Goal: Task Accomplishment & Management: Manage account settings

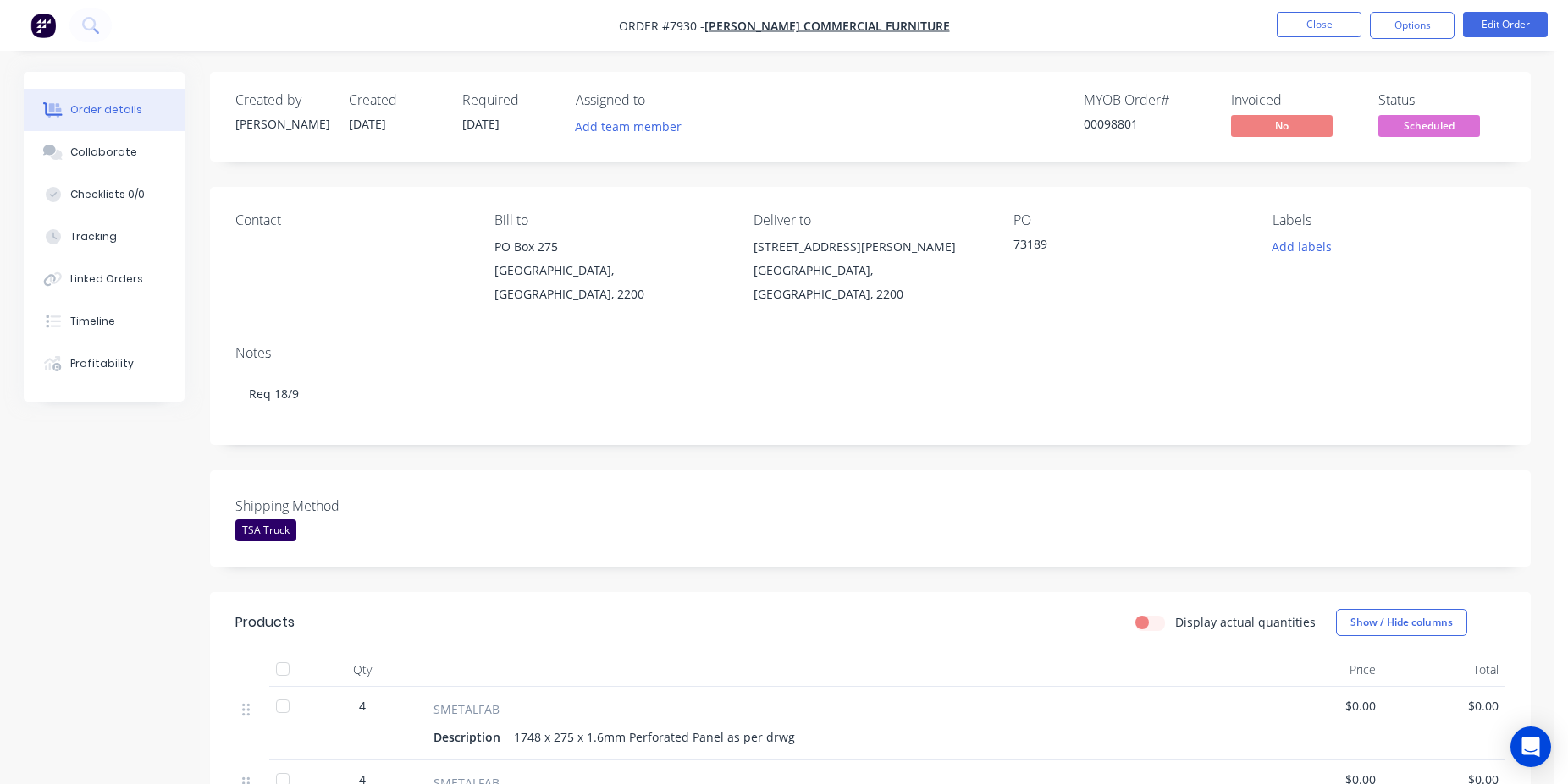
scroll to position [662, 0]
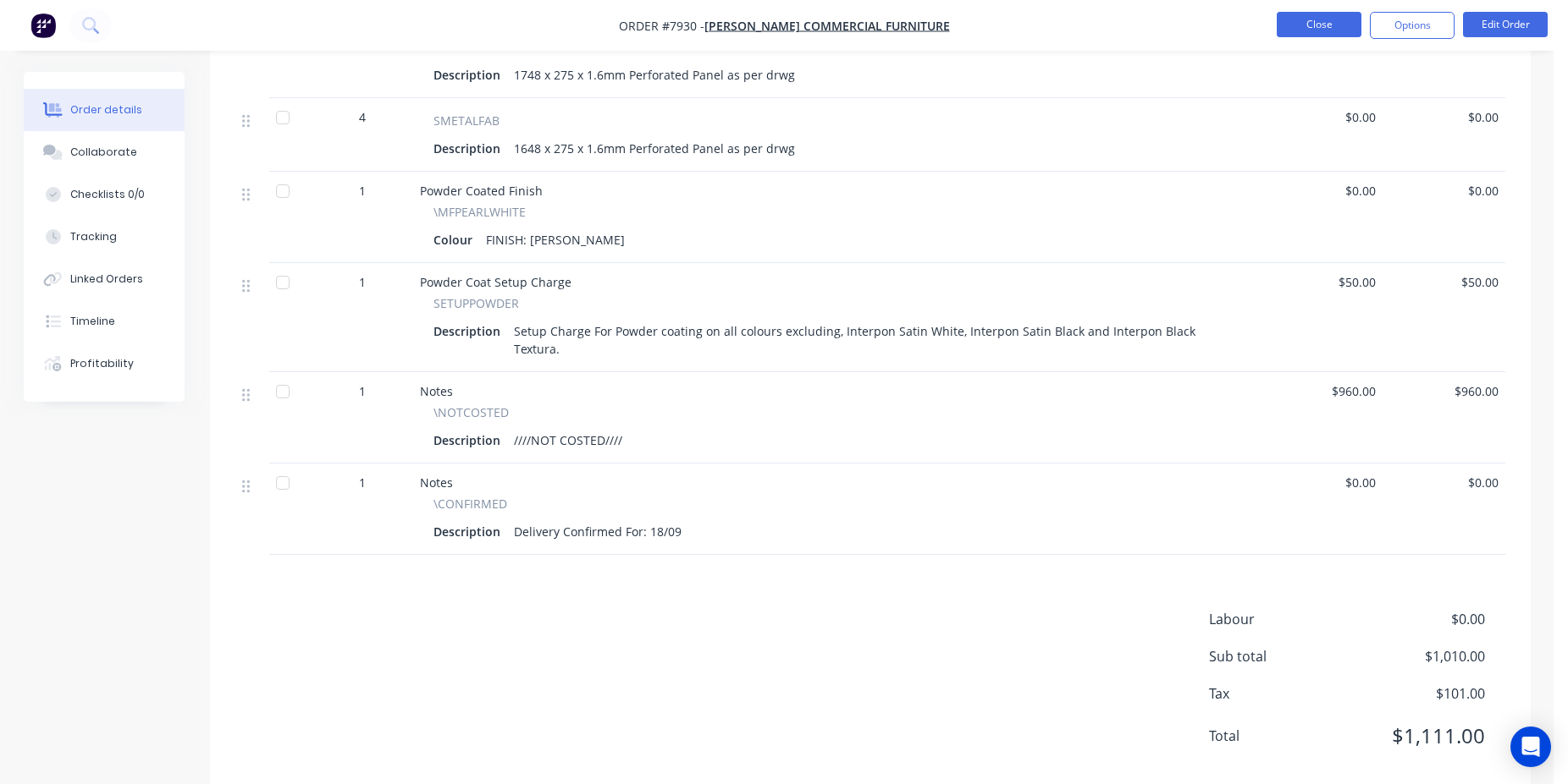
click at [1303, 31] on button "Close" at bounding box center [1318, 25] width 85 height 26
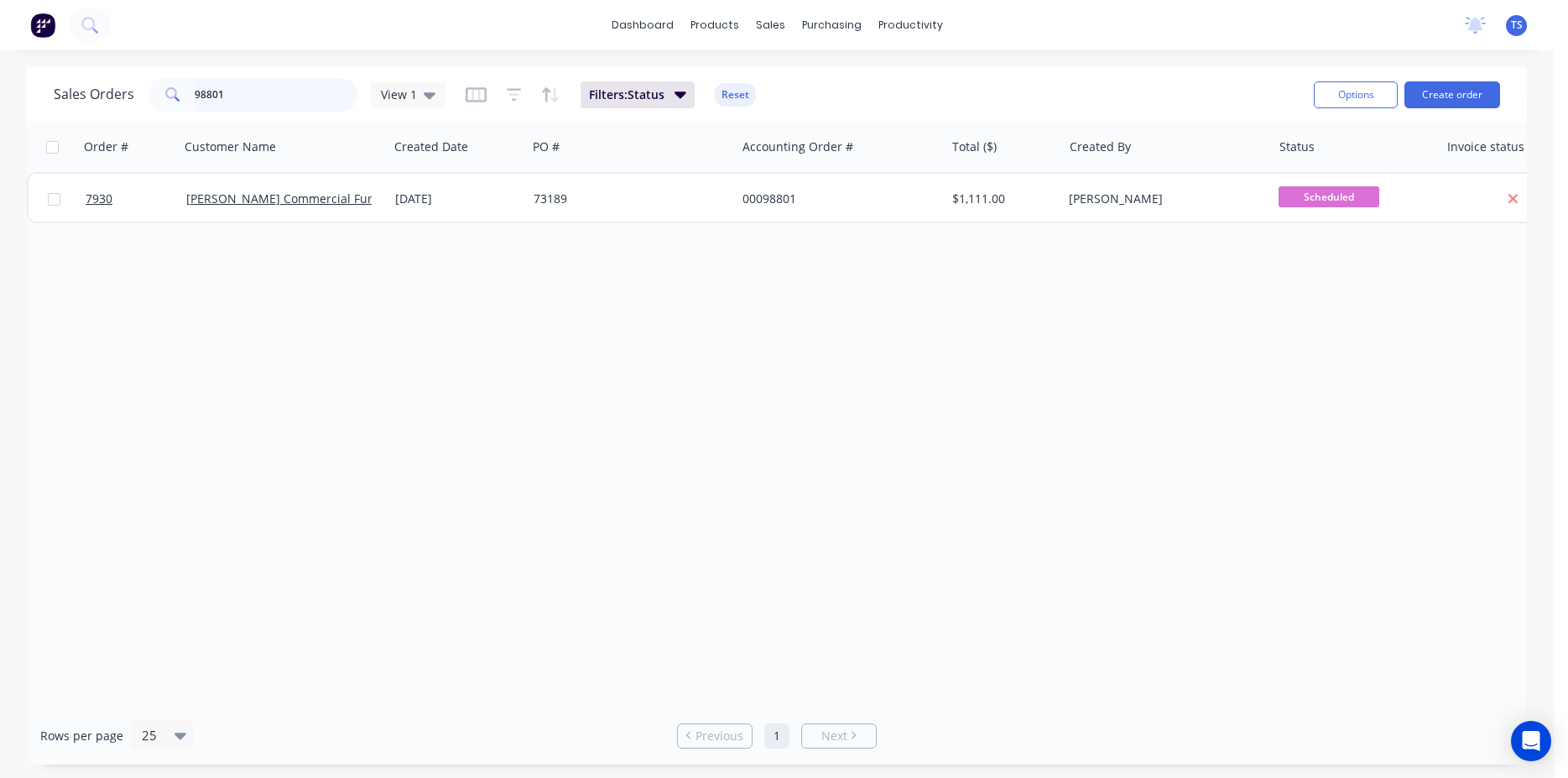
click at [220, 96] on input "98801" at bounding box center [276, 94] width 164 height 34
paste input "4501101122"
click at [288, 89] on input "4501101122" at bounding box center [276, 94] width 164 height 34
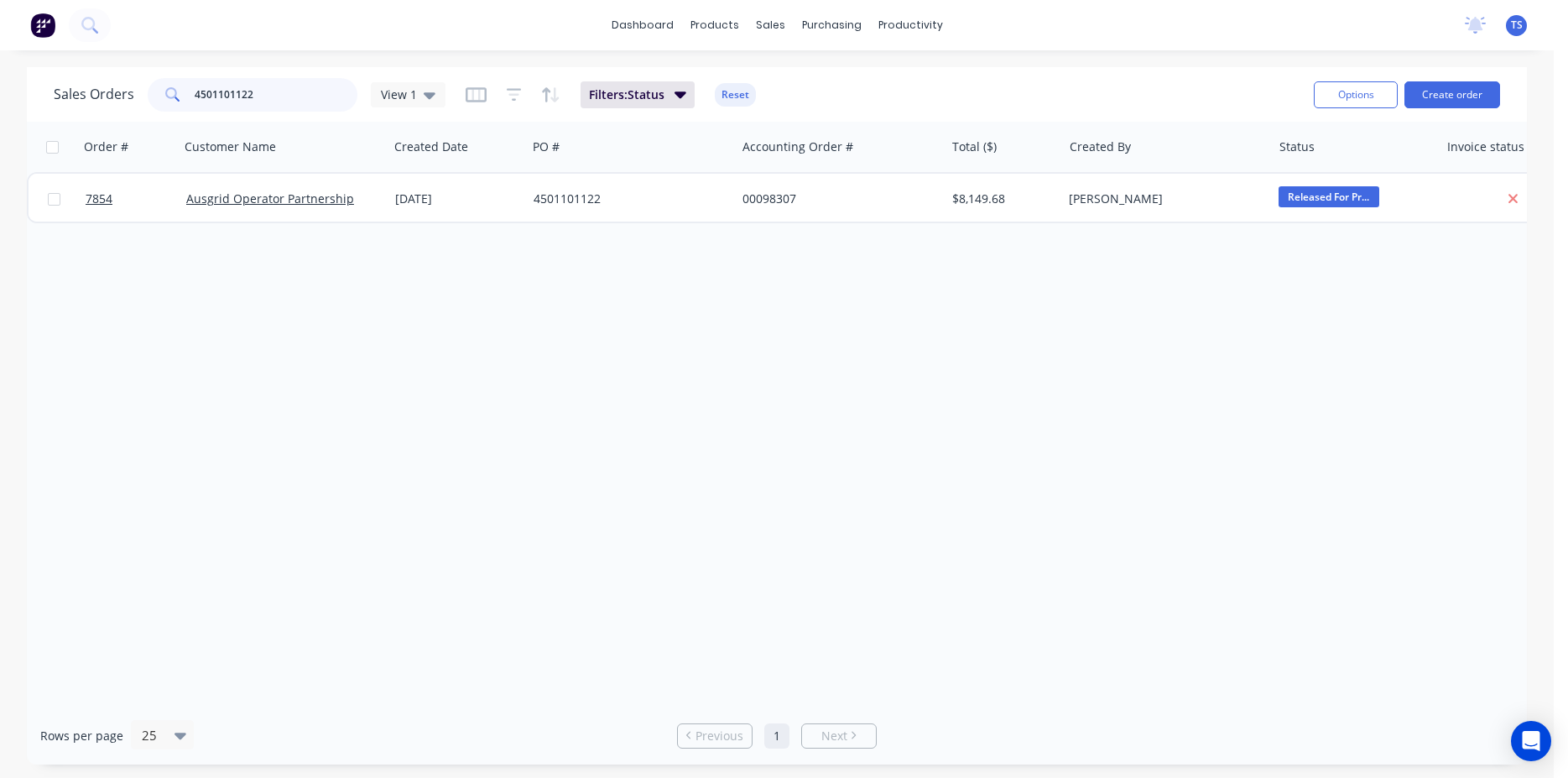
type input "4501101122"
click at [292, 106] on input "4501101122" at bounding box center [276, 94] width 164 height 34
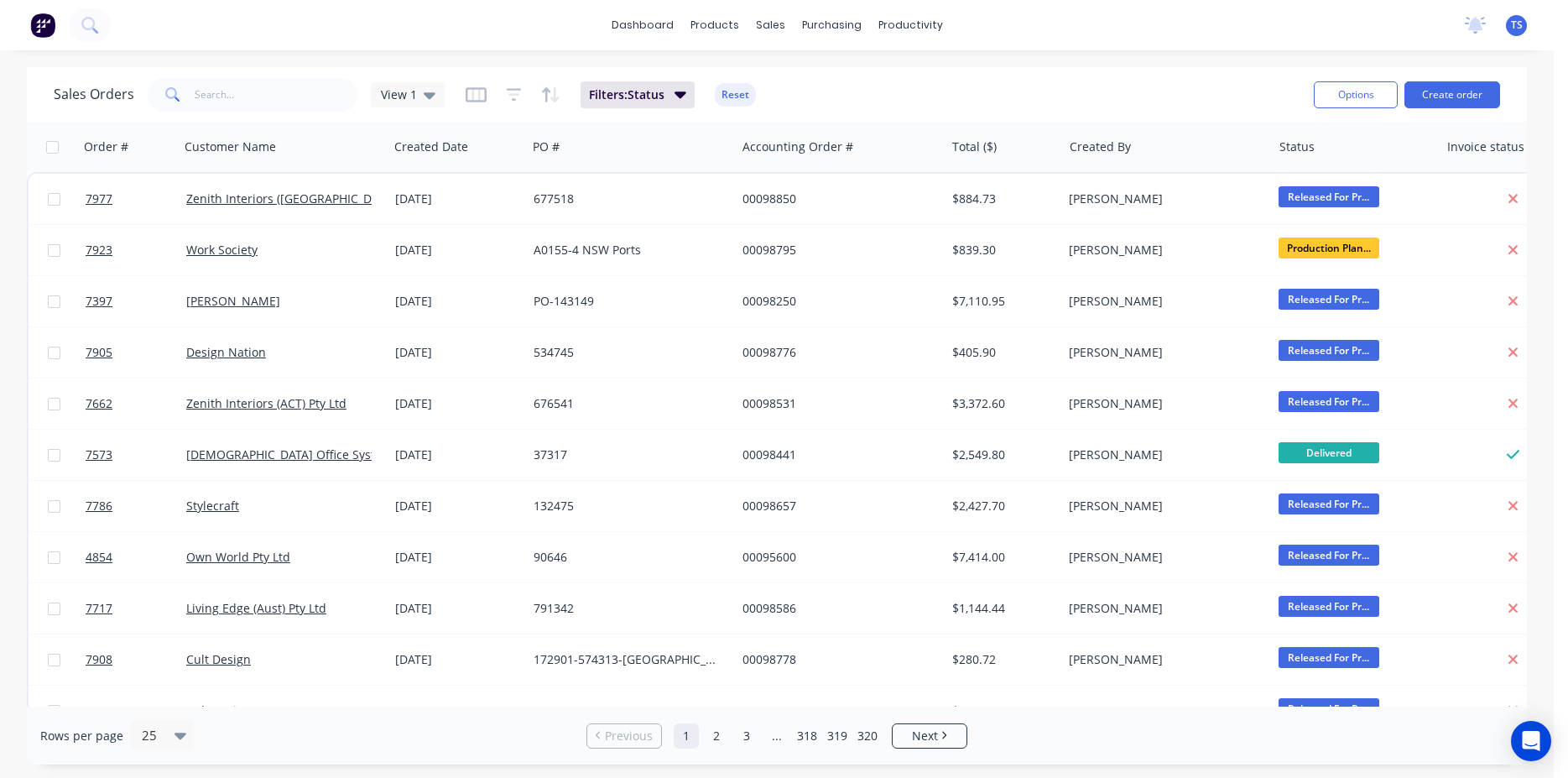
click at [1138, 53] on div "dashboard products sales purchasing productivity dashboard products Product Cat…" at bounding box center [777, 389] width 1554 height 778
click at [269, 83] on input "text" at bounding box center [276, 94] width 164 height 34
click at [247, 80] on input "text" at bounding box center [276, 94] width 164 height 34
click at [919, 87] on div "Sales Orders View 1 Filters: Status Reset" at bounding box center [677, 93] width 1247 height 41
click at [234, 96] on input "text" at bounding box center [276, 94] width 164 height 34
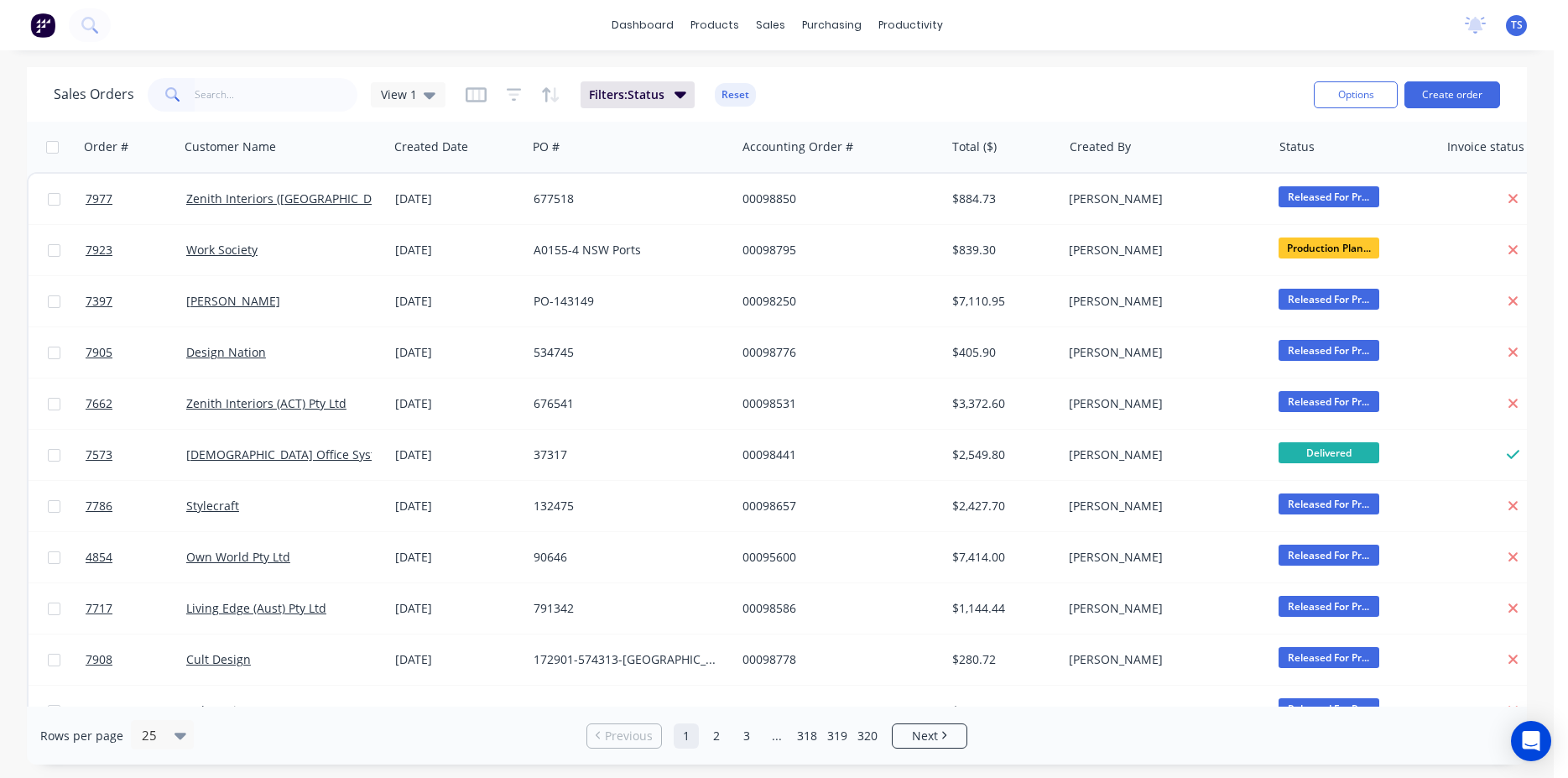
click at [966, 78] on div "Sales Orders View 1 Filters: Status Reset" at bounding box center [677, 93] width 1247 height 41
click at [572, 54] on div "dashboard products sales purchasing productivity dashboard products Product Cat…" at bounding box center [777, 389] width 1554 height 778
click at [978, 66] on div "dashboard products sales purchasing productivity dashboard products Product Cat…" at bounding box center [777, 389] width 1554 height 778
click at [299, 98] on input "text" at bounding box center [276, 94] width 164 height 34
click at [240, 111] on input "text" at bounding box center [276, 94] width 164 height 34
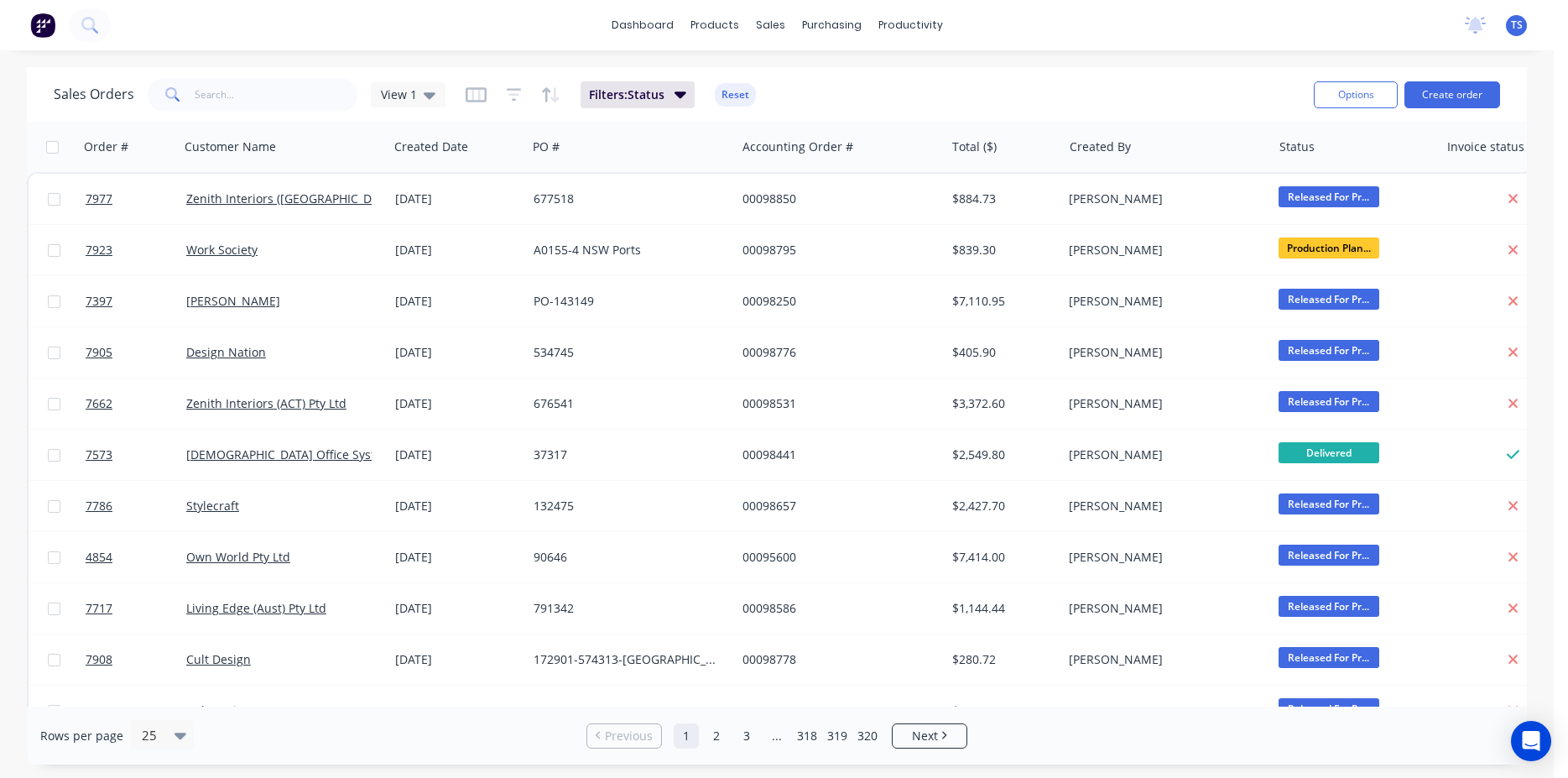
click at [282, 88] on input "text" at bounding box center [276, 94] width 164 height 34
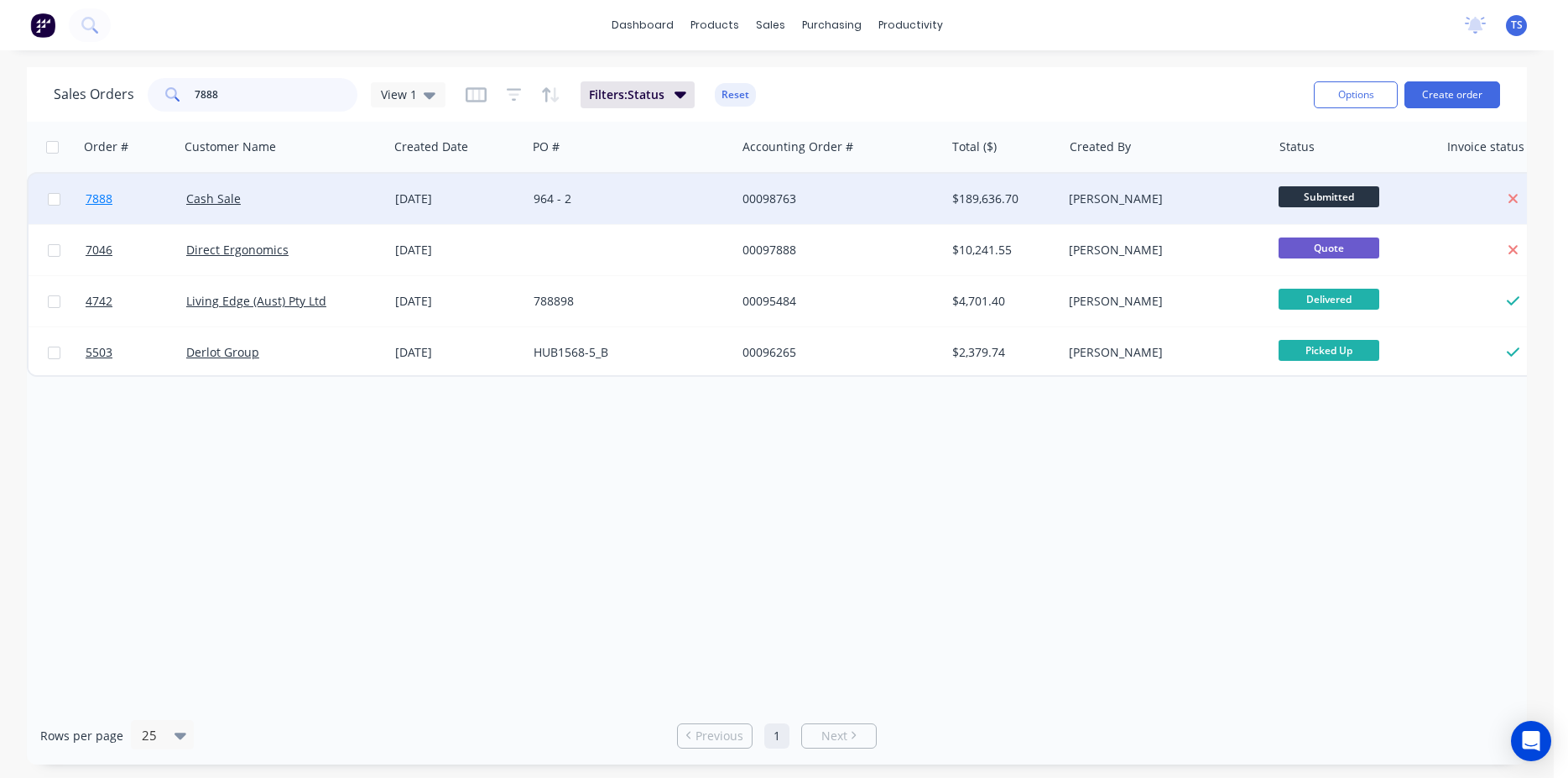
type input "7888"
click at [94, 210] on link "7888" at bounding box center [135, 199] width 101 height 51
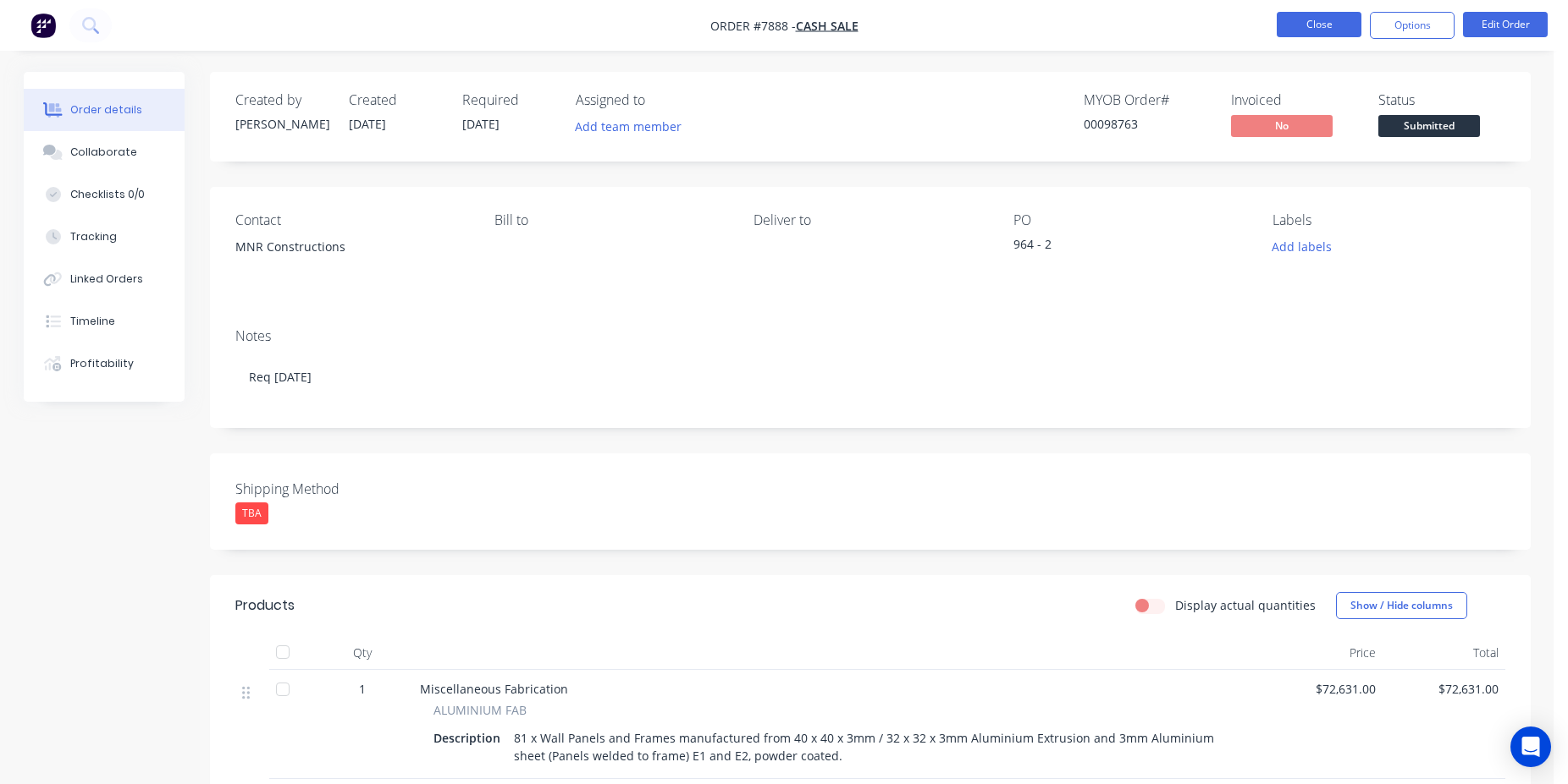
click at [1319, 19] on button "Close" at bounding box center [1318, 25] width 85 height 26
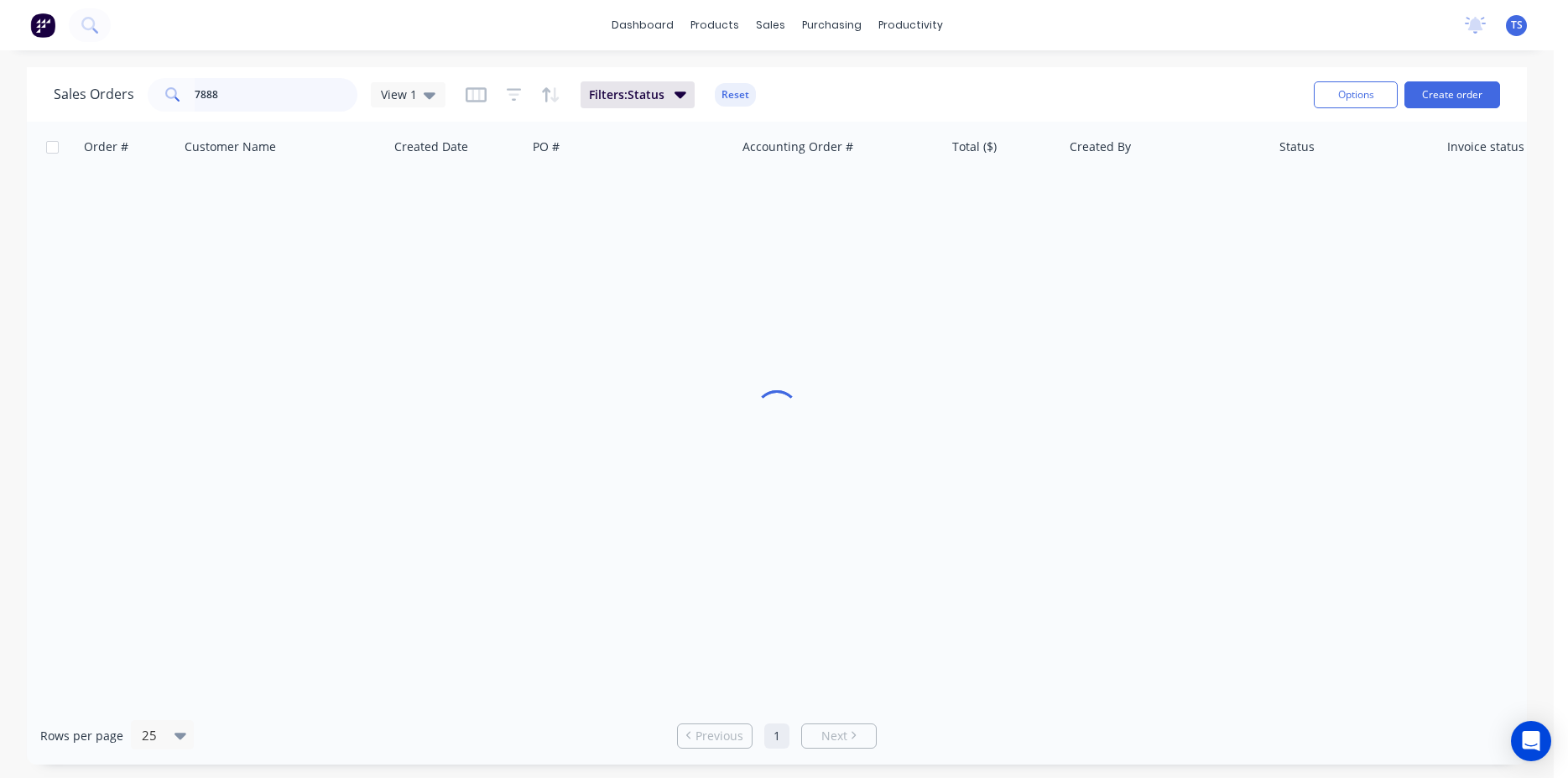
click at [274, 92] on input "7888" at bounding box center [276, 94] width 164 height 34
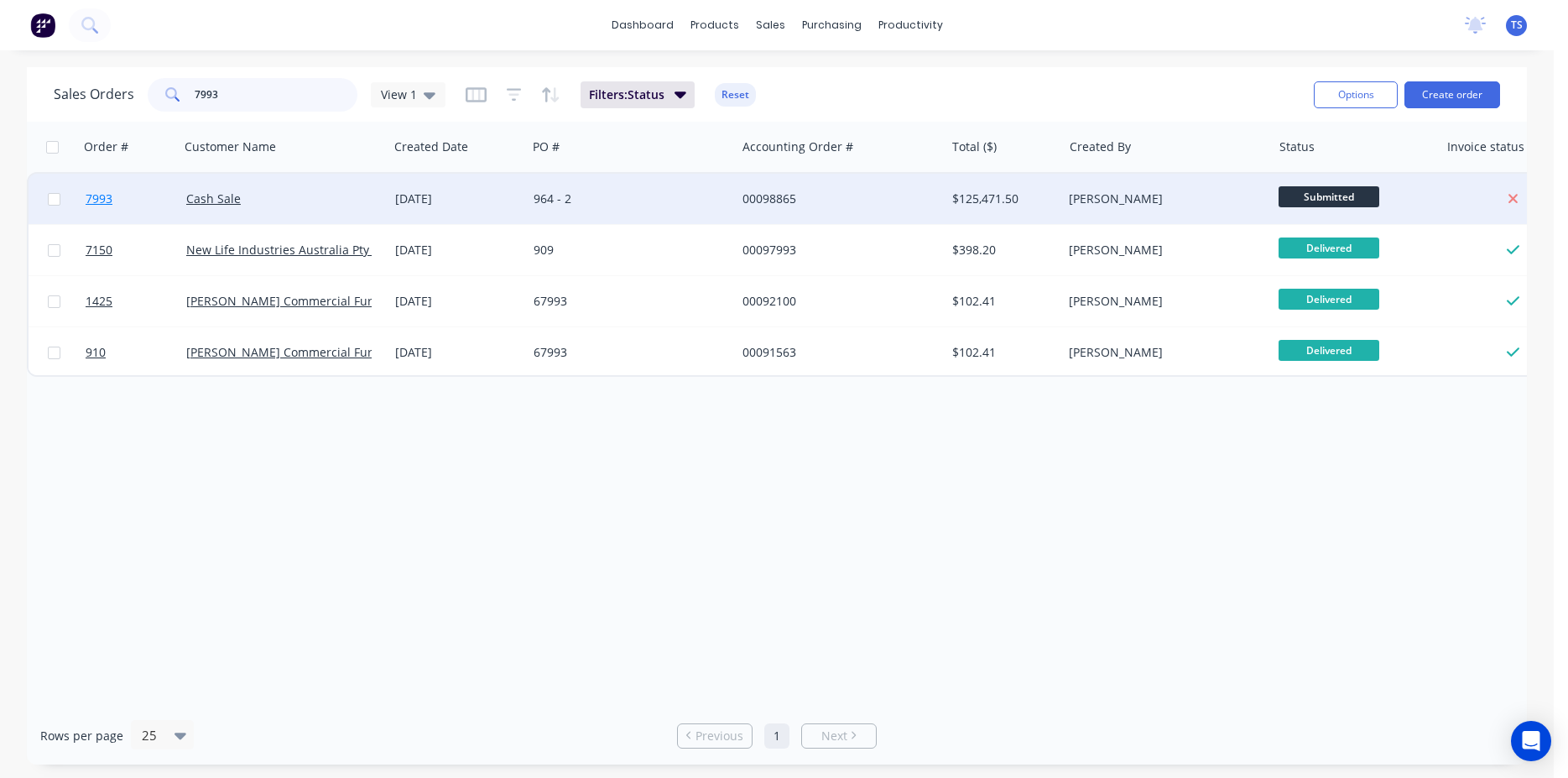
type input "7993"
click at [96, 209] on link "7993" at bounding box center [135, 199] width 101 height 51
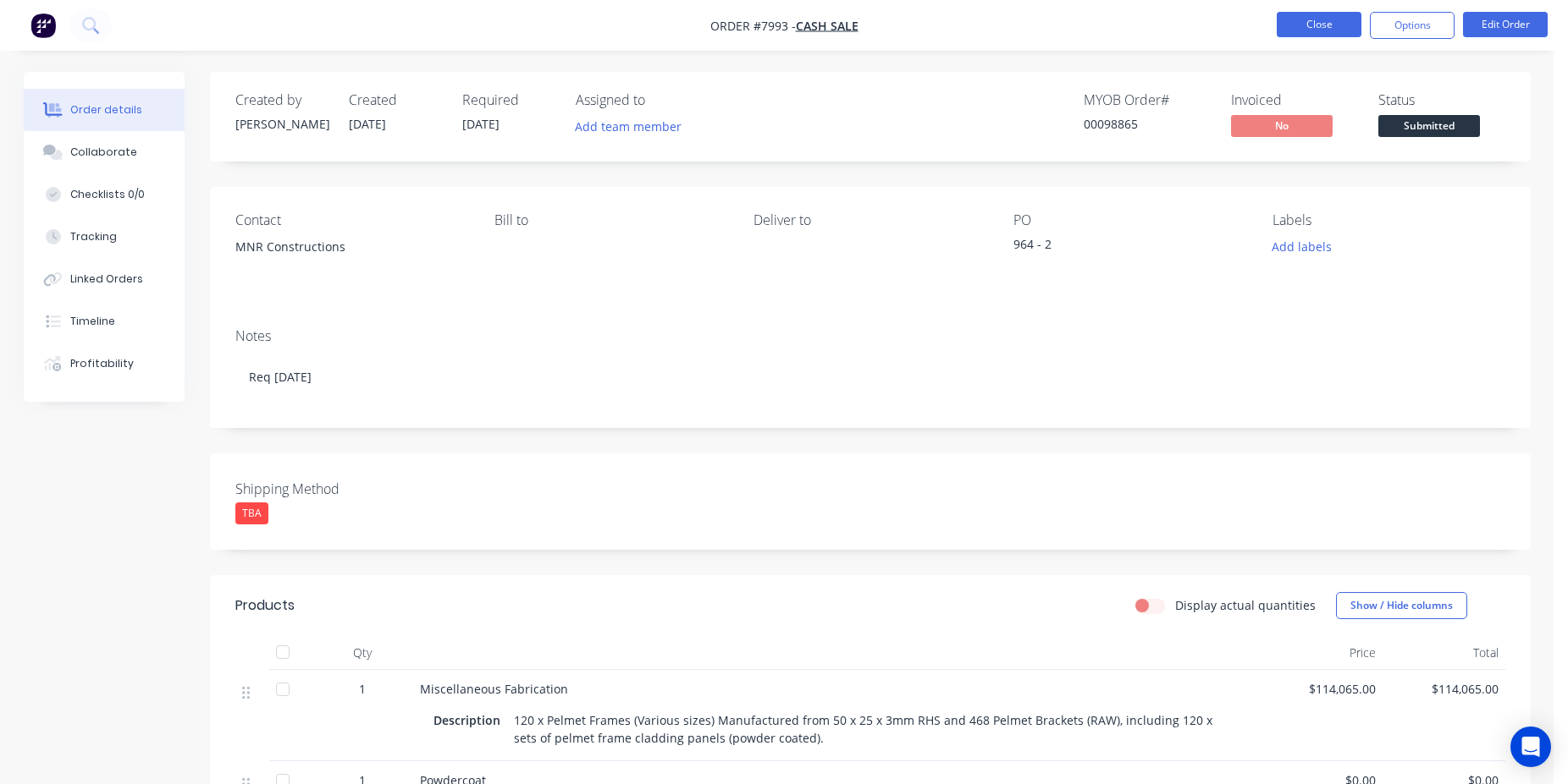
click at [1311, 26] on button "Close" at bounding box center [1318, 25] width 85 height 26
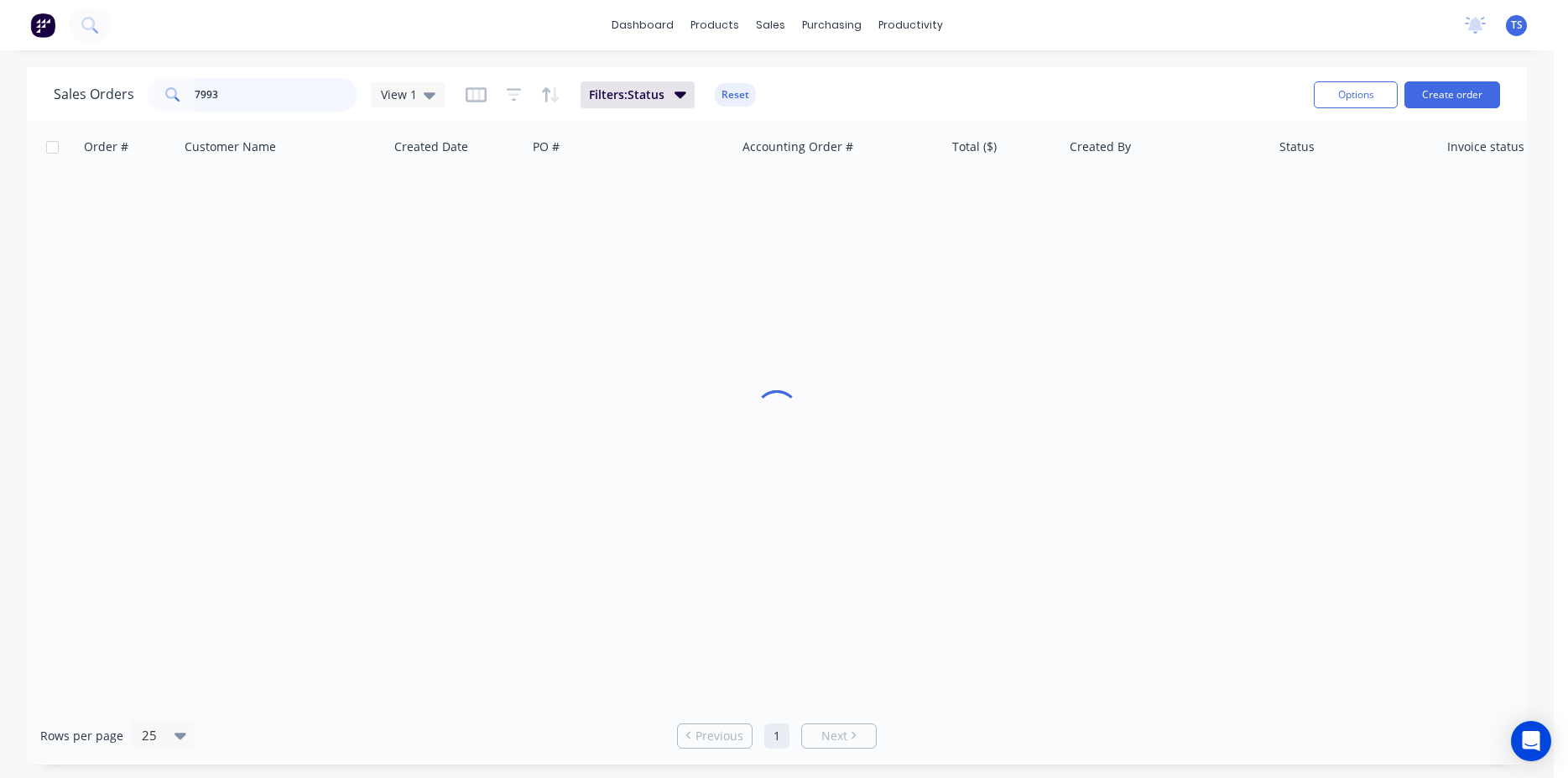
click at [297, 111] on input "7993" at bounding box center [276, 94] width 164 height 34
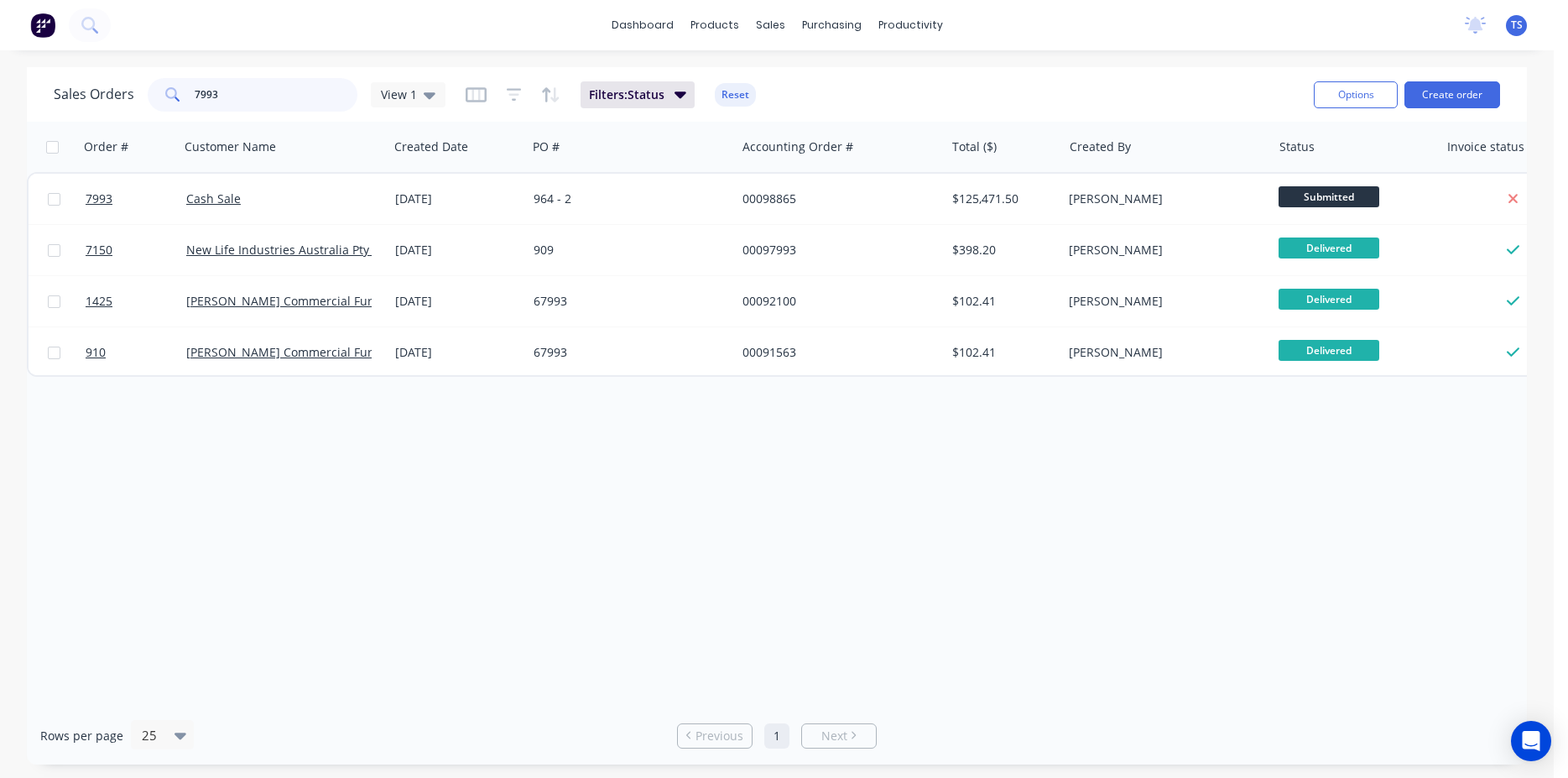
click at [263, 85] on input "7993" at bounding box center [276, 94] width 164 height 34
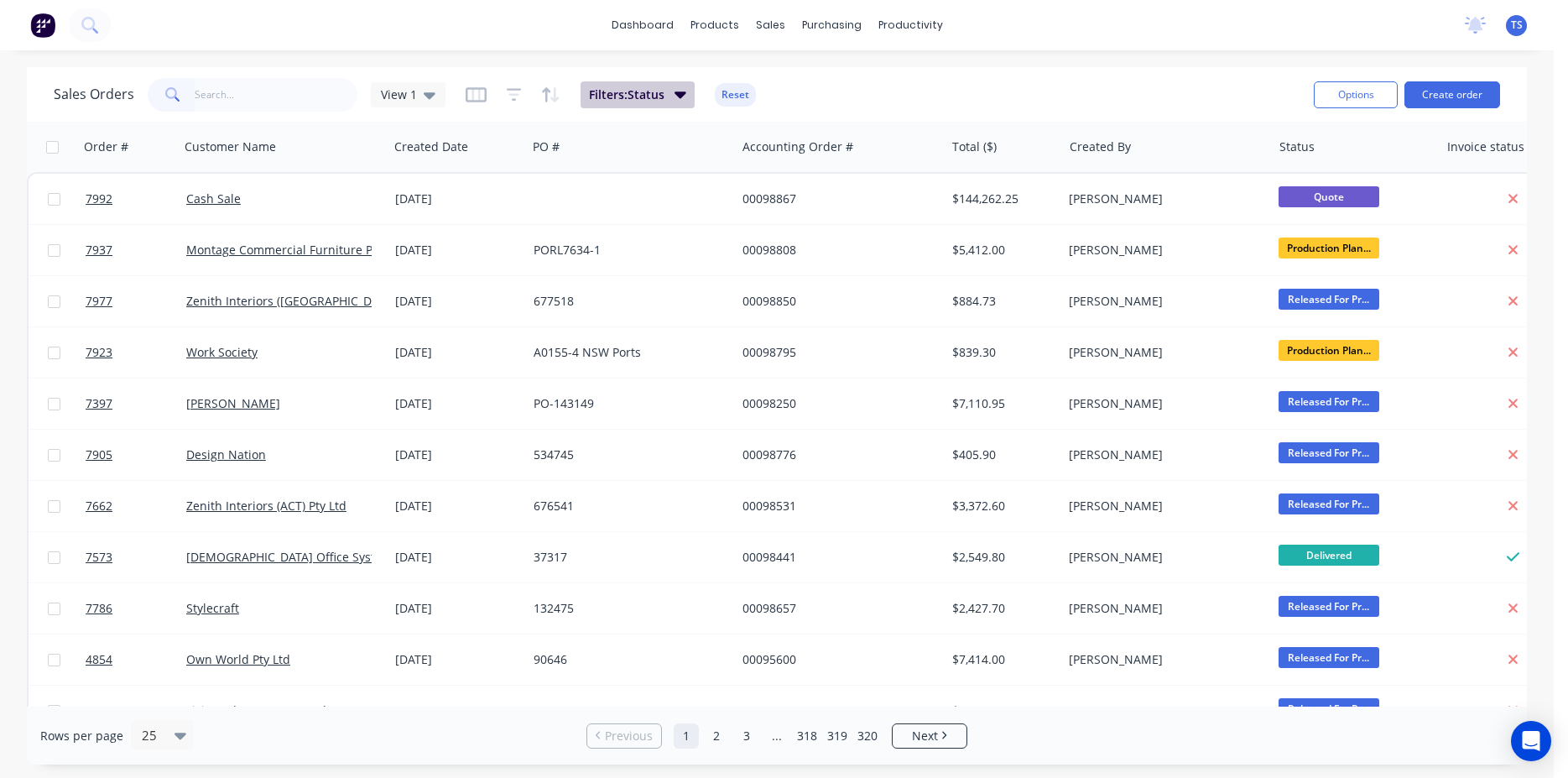
click at [645, 101] on span "Filters: Status" at bounding box center [626, 94] width 75 height 17
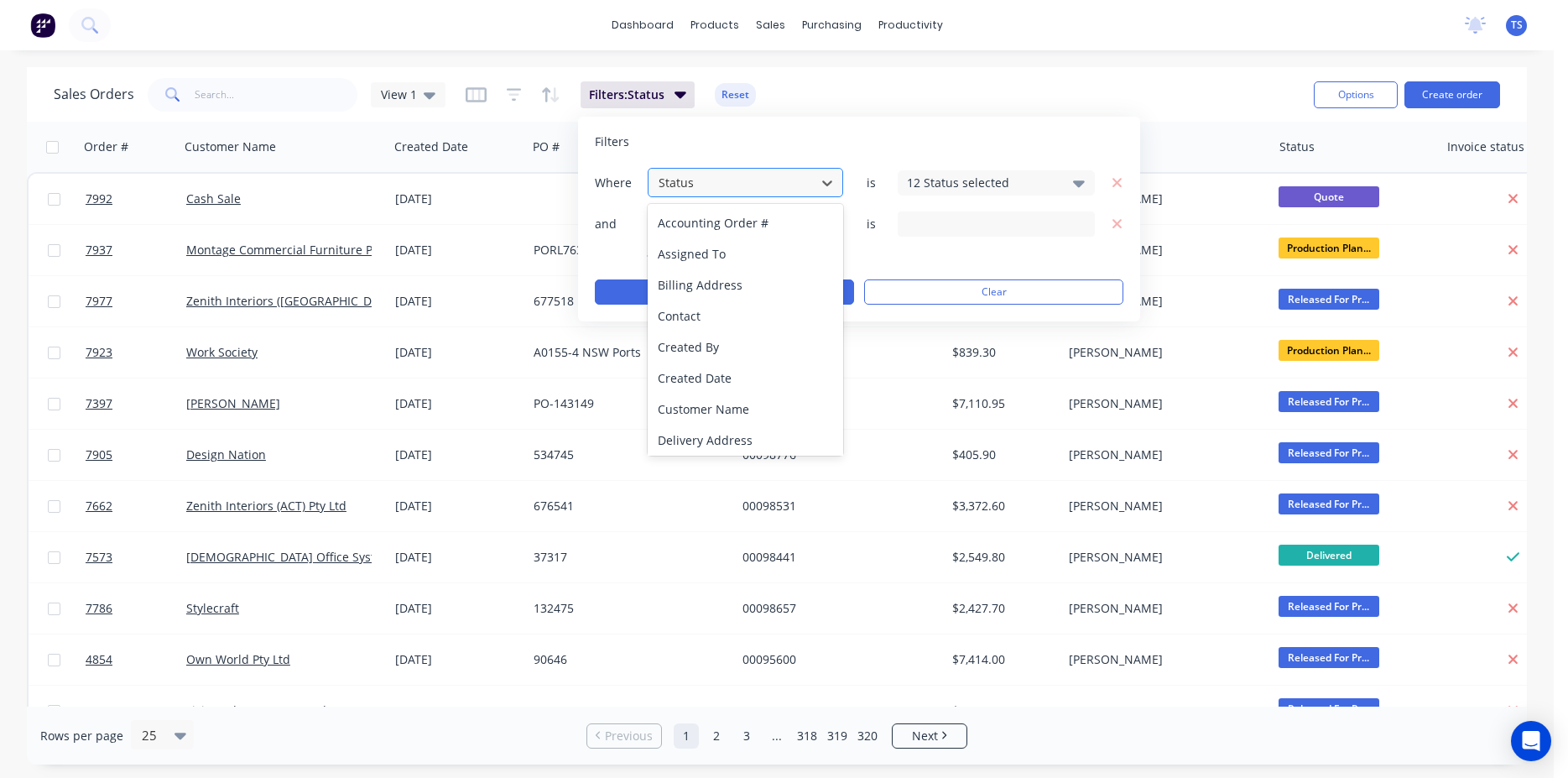
click at [806, 180] on div at bounding box center [732, 182] width 150 height 21
click at [813, 132] on div "Filters Where 22 results available. Use Up and Down to choose options, press En…" at bounding box center [859, 219] width 562 height 205
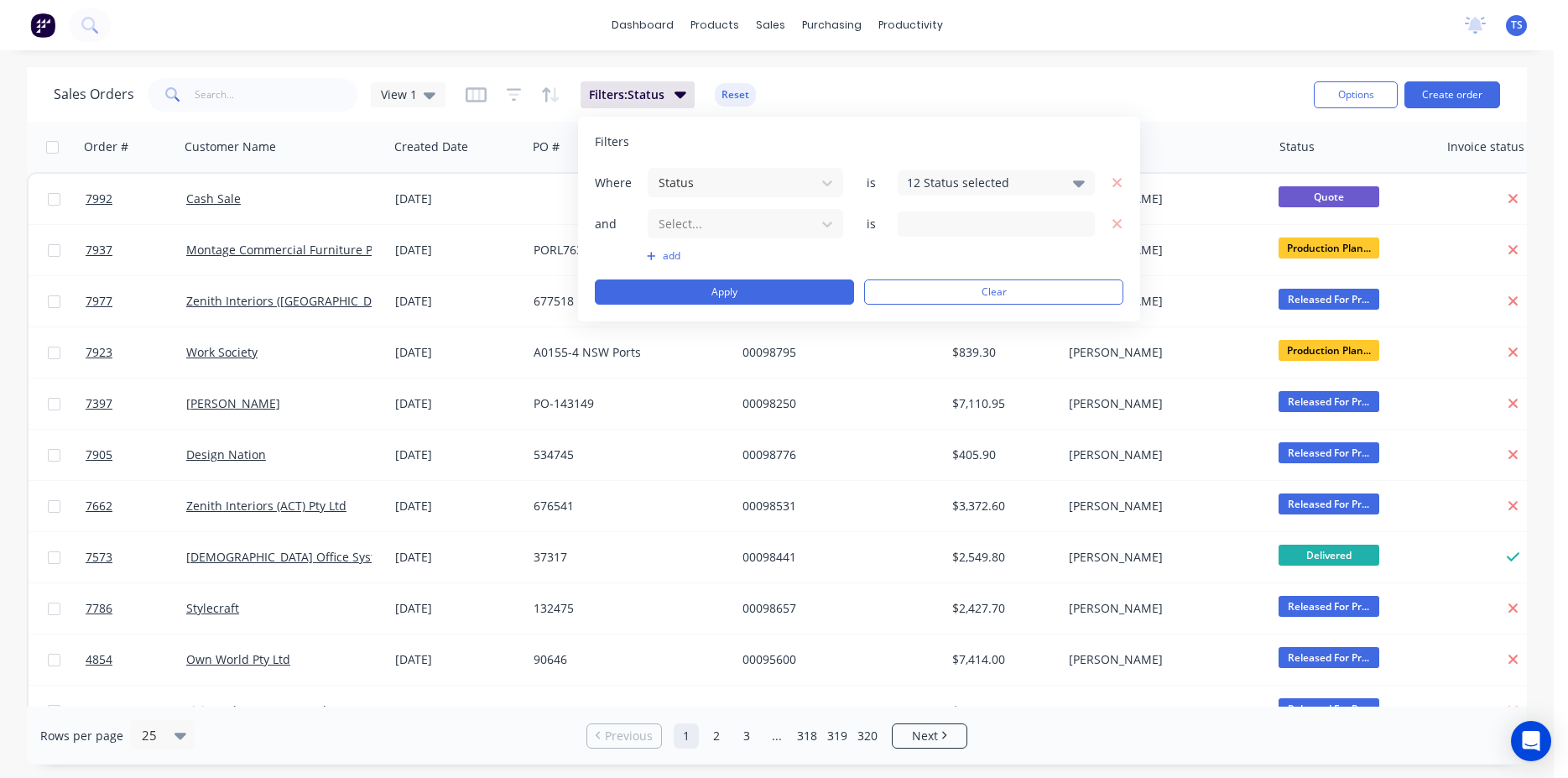
click at [1067, 188] on div "12 Status selected" at bounding box center [997, 183] width 198 height 25
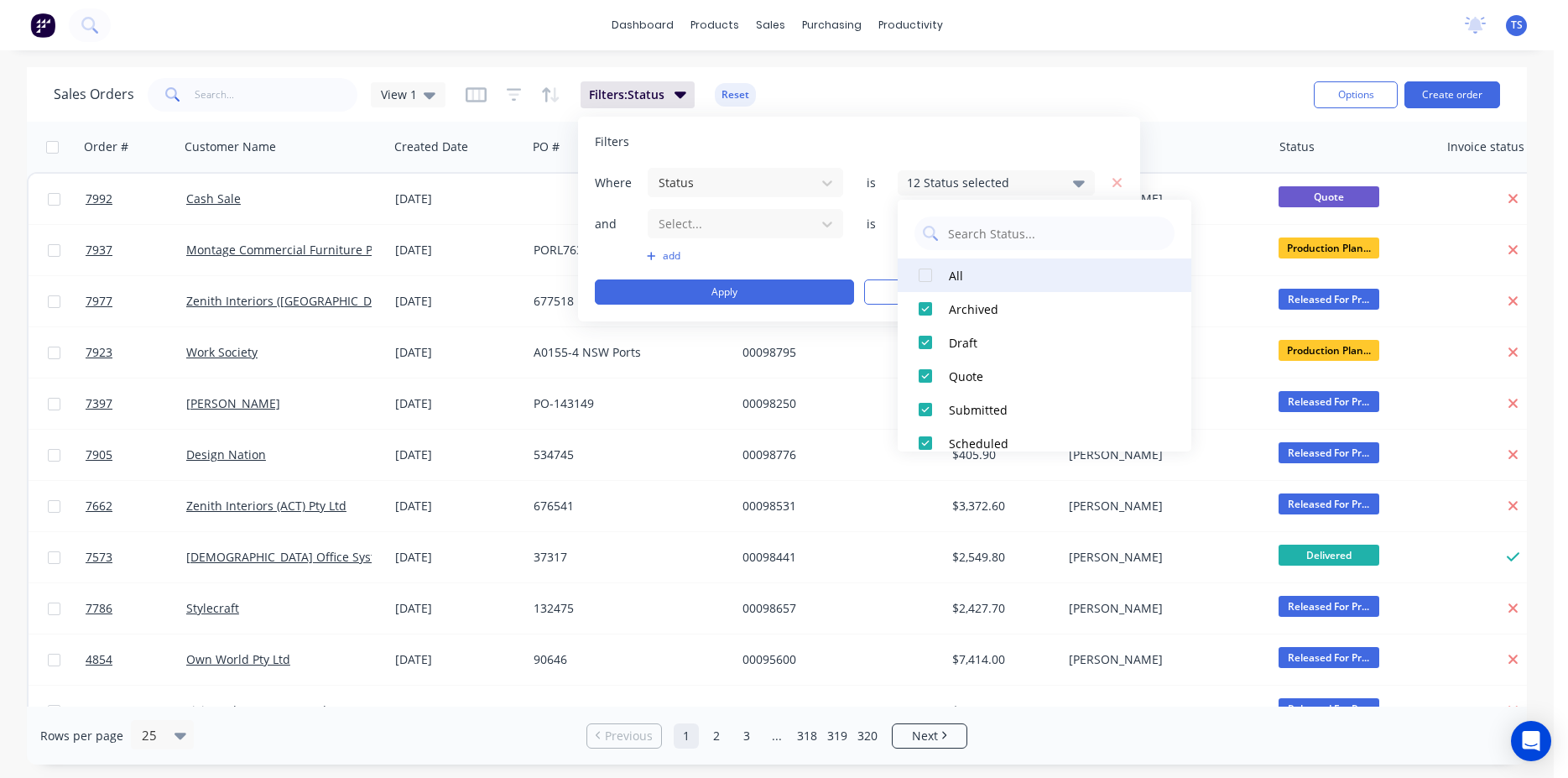
click at [921, 273] on div at bounding box center [925, 275] width 34 height 34
click at [926, 285] on div at bounding box center [925, 275] width 34 height 34
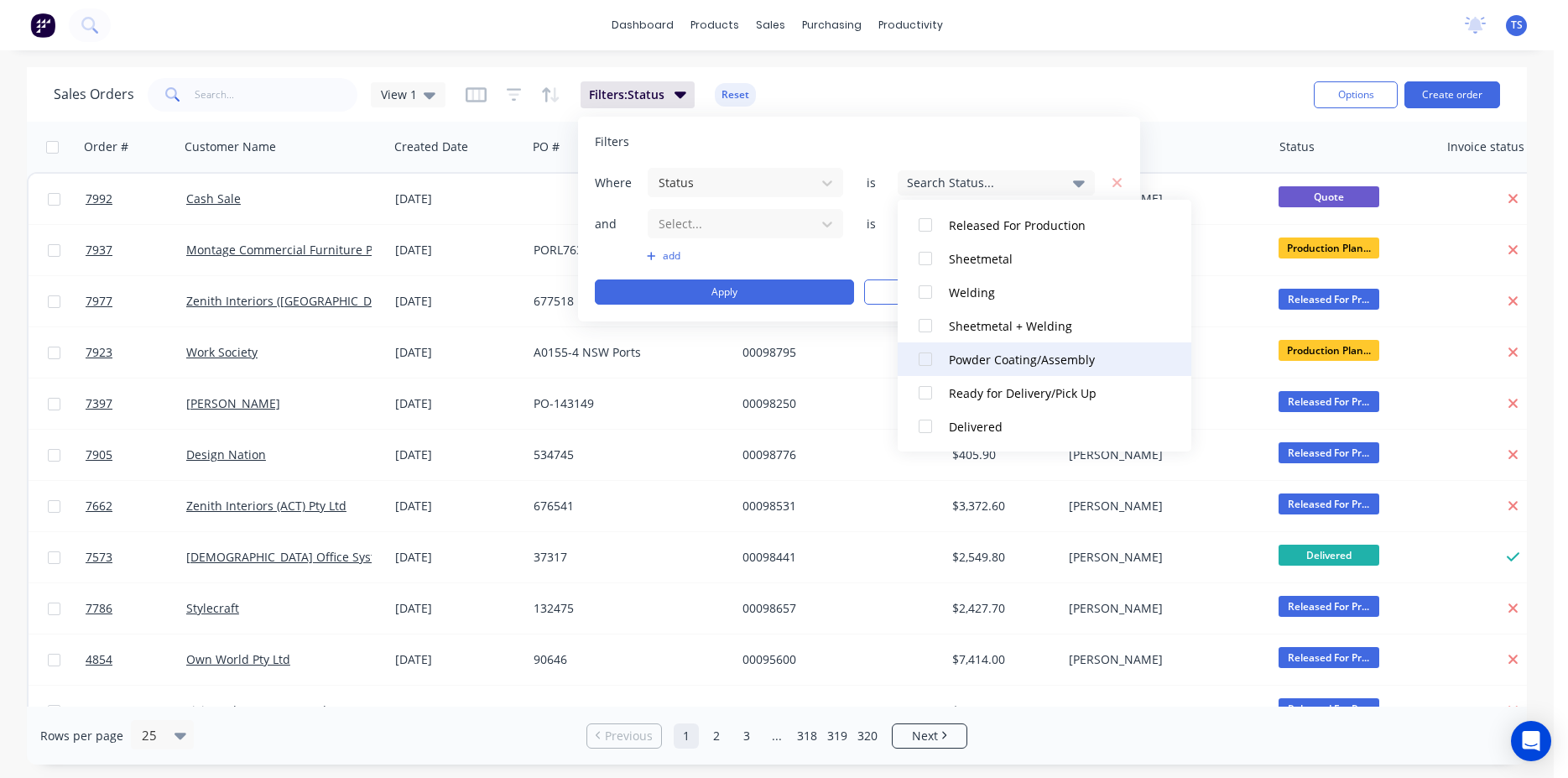
scroll to position [386, 0]
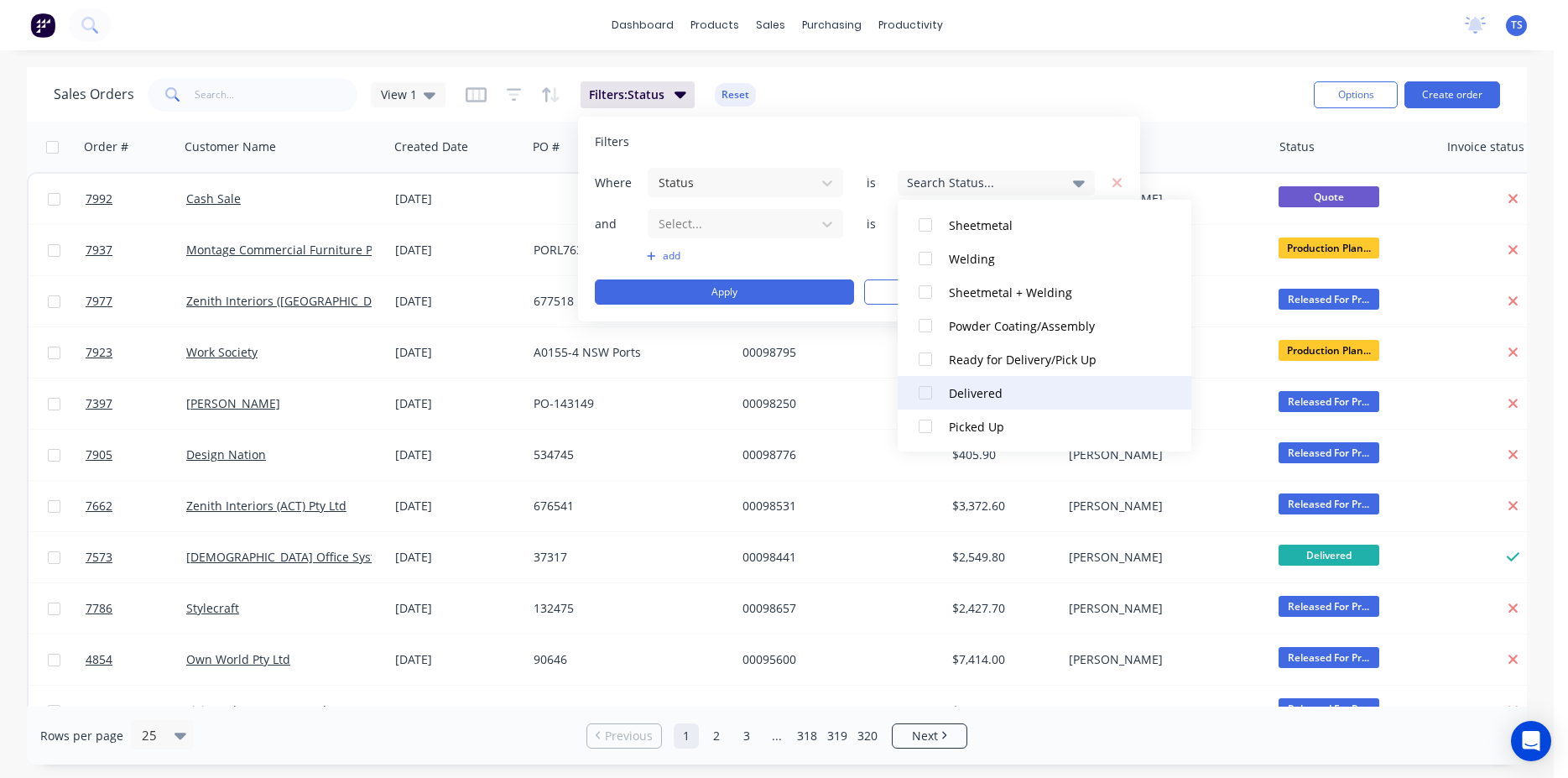
click at [931, 395] on div at bounding box center [925, 393] width 34 height 34
click at [928, 422] on div at bounding box center [925, 426] width 34 height 34
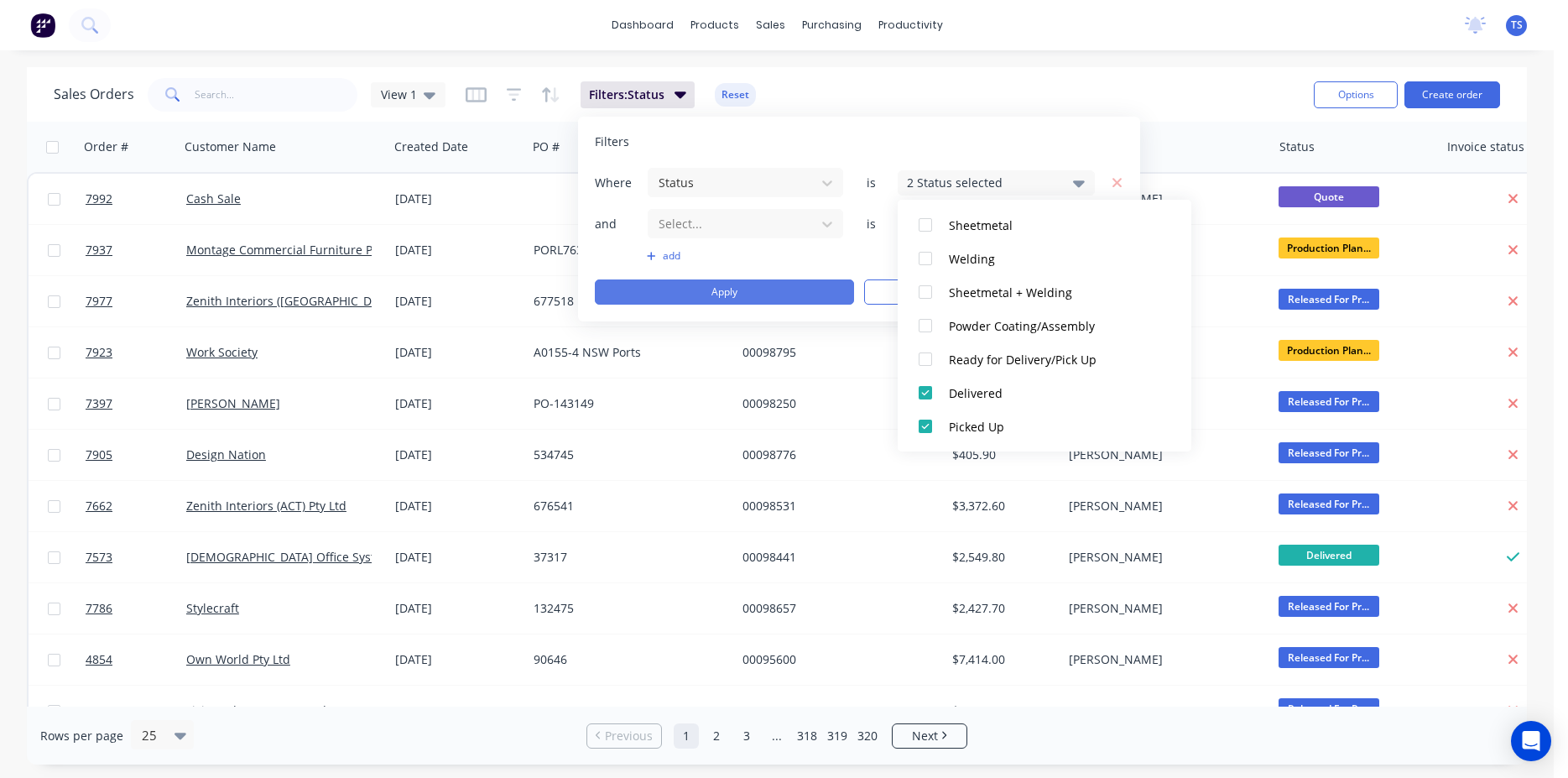
click at [763, 288] on button "Apply" at bounding box center [724, 292] width 259 height 25
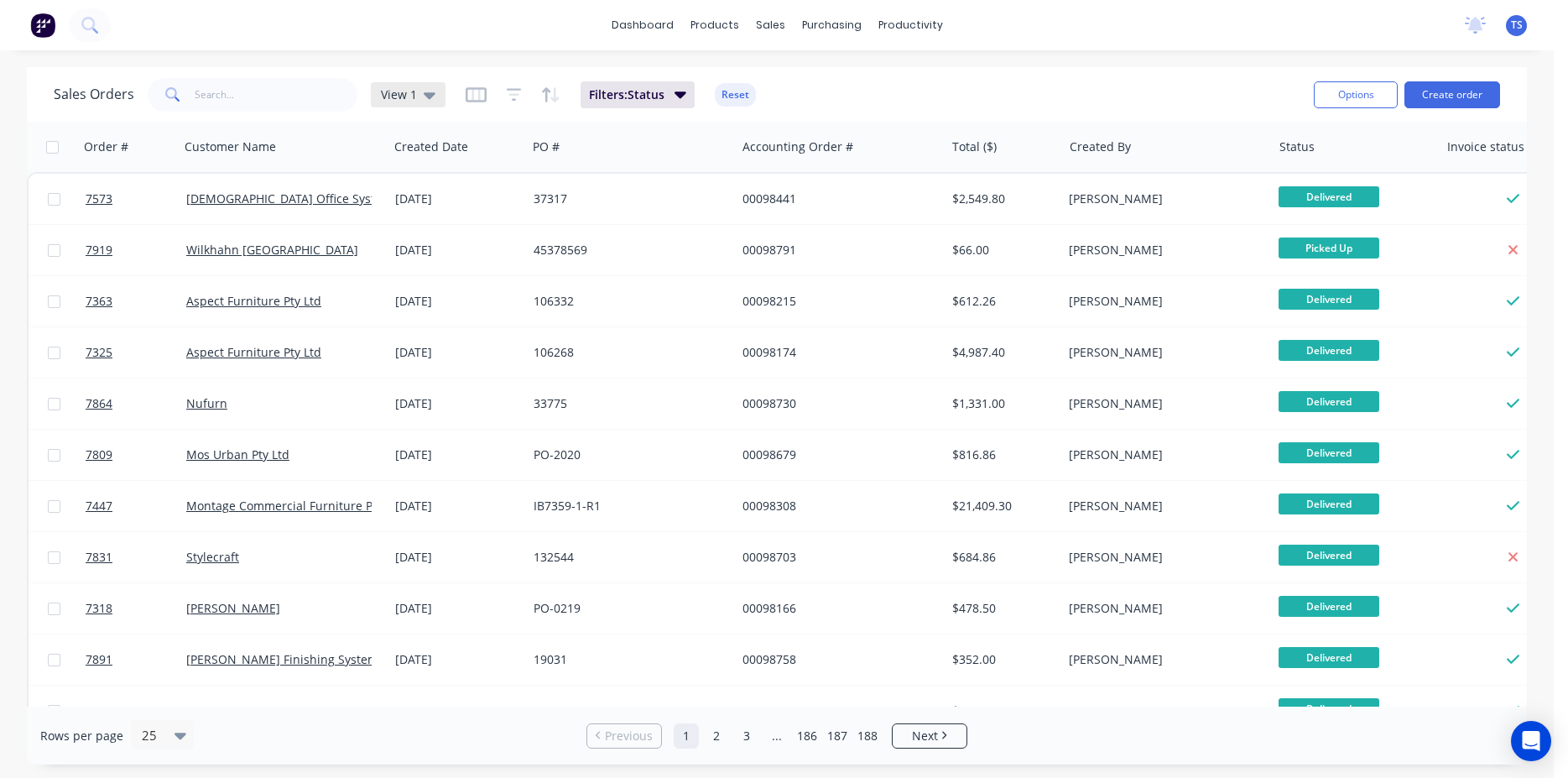
click at [429, 98] on icon at bounding box center [430, 94] width 12 height 18
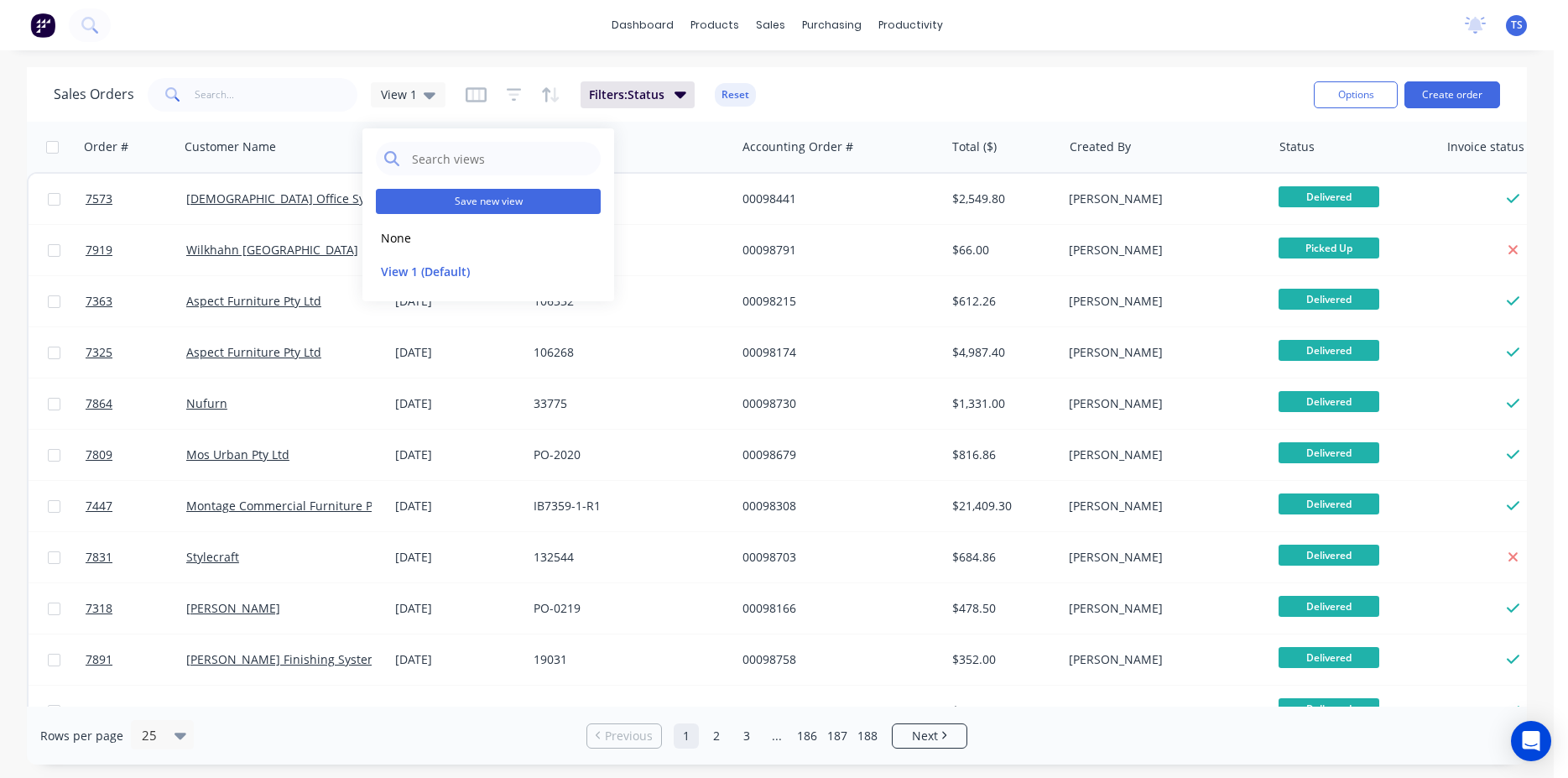
click at [524, 202] on button "Save new view" at bounding box center [489, 201] width 225 height 25
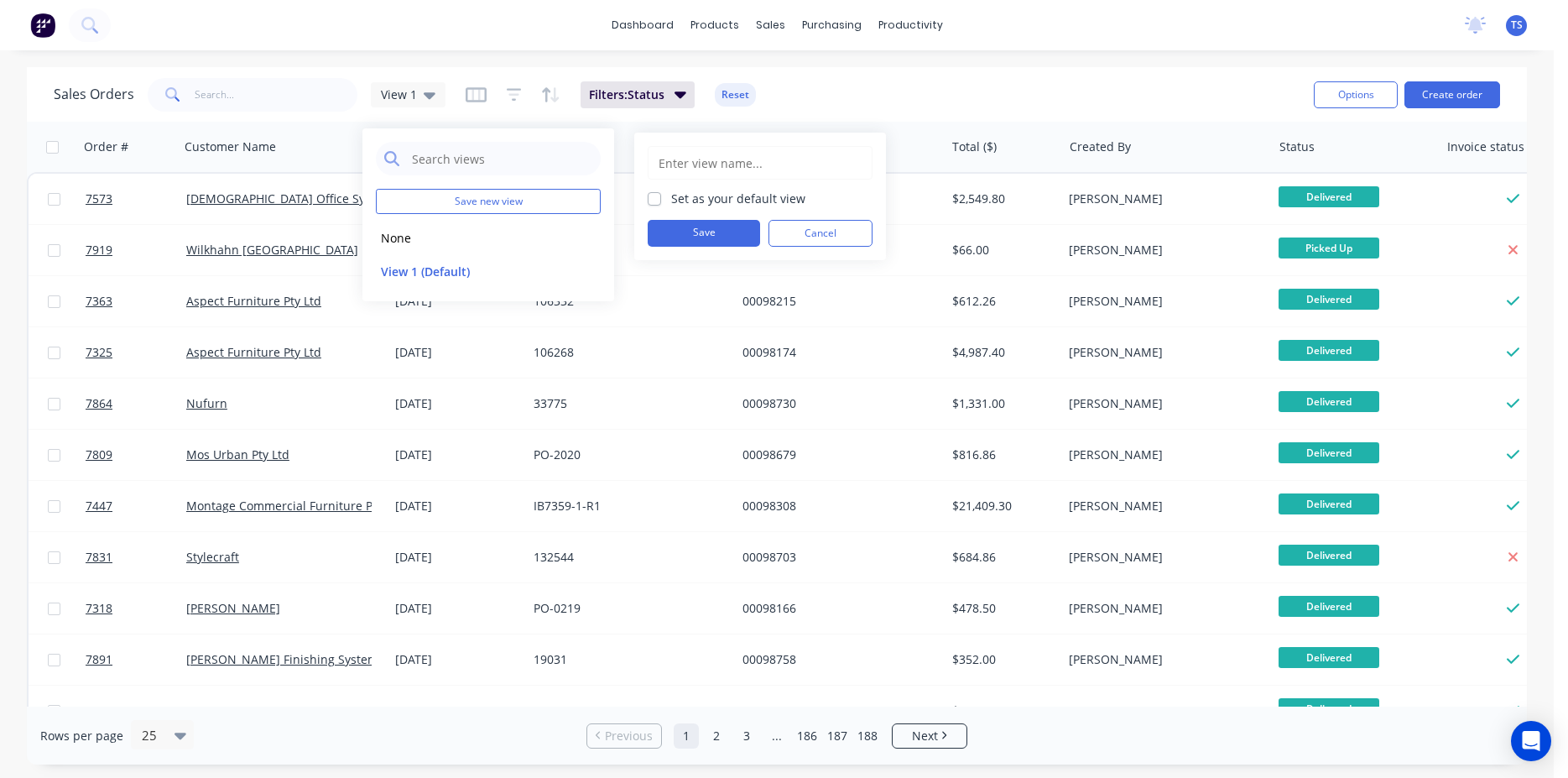
click at [757, 168] on input "text" at bounding box center [760, 162] width 207 height 32
type input "..."
click at [751, 199] on label "Set as your default view" at bounding box center [739, 198] width 134 height 17
click at [661, 199] on input "Set as your default view" at bounding box center [654, 198] width 14 height 16
checkbox input "true"
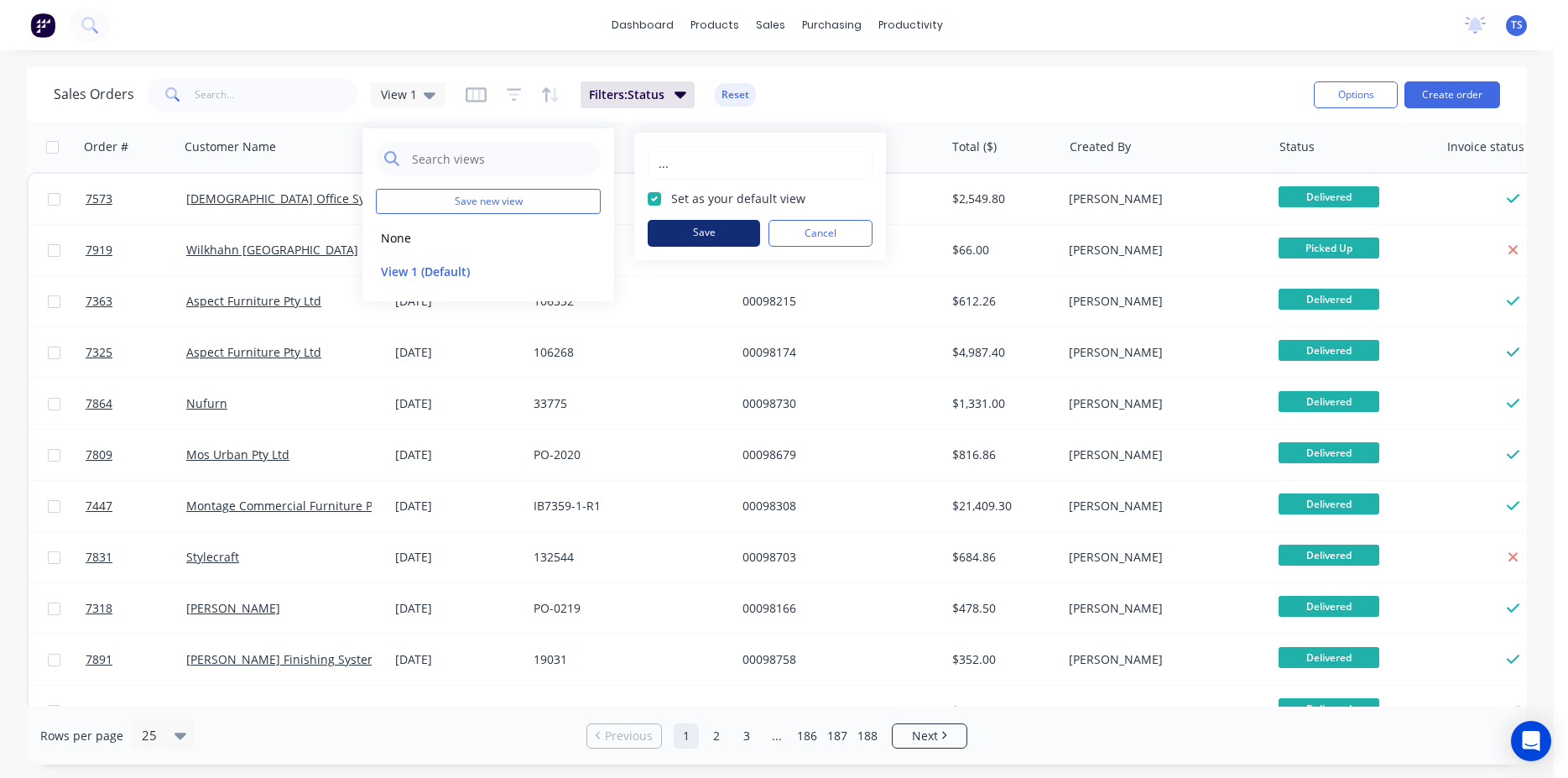
click at [685, 223] on button "Save" at bounding box center [704, 234] width 112 height 27
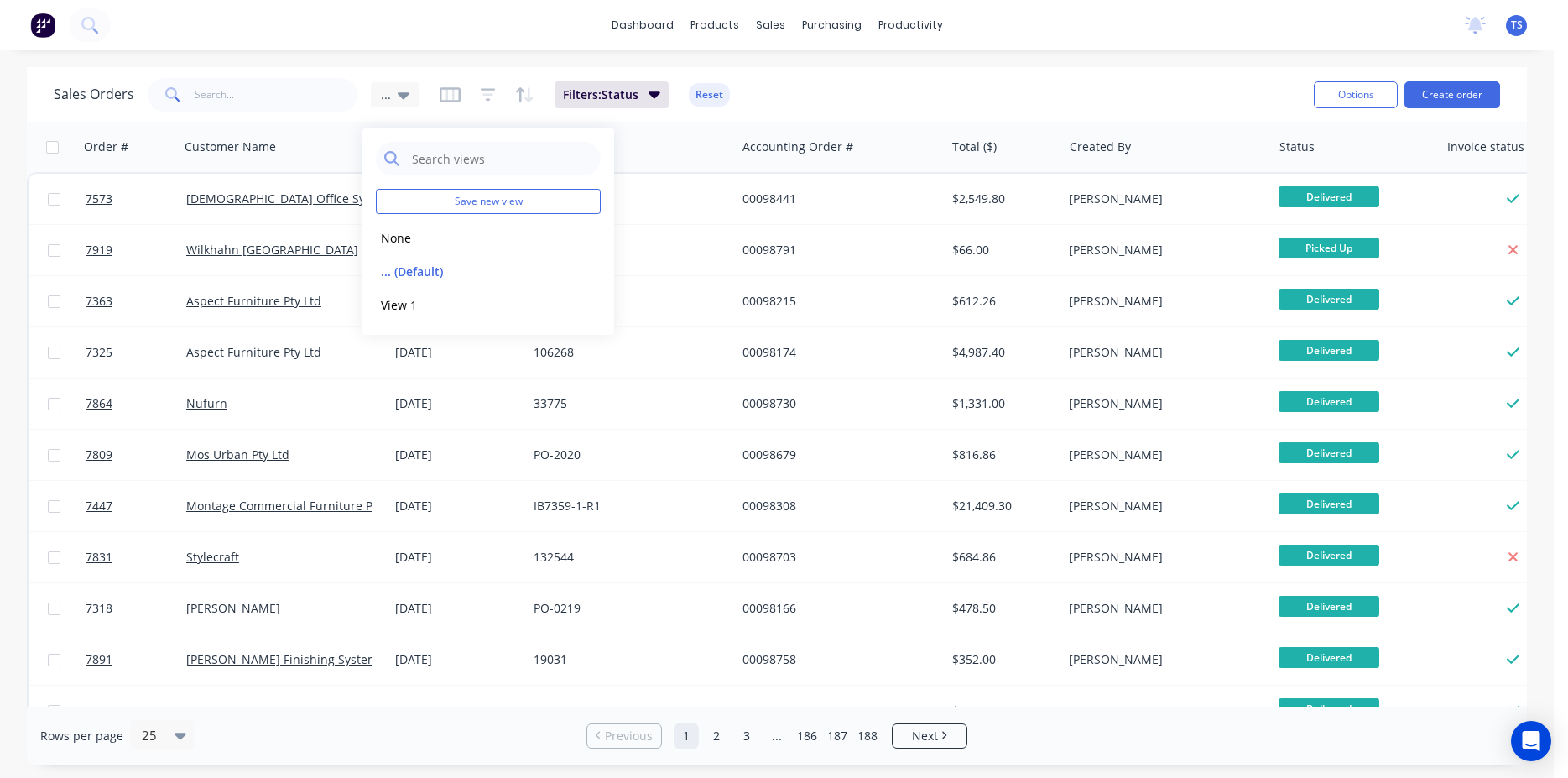
click at [951, 110] on div "Sales Orders ... Filters: Status Reset" at bounding box center [677, 93] width 1247 height 41
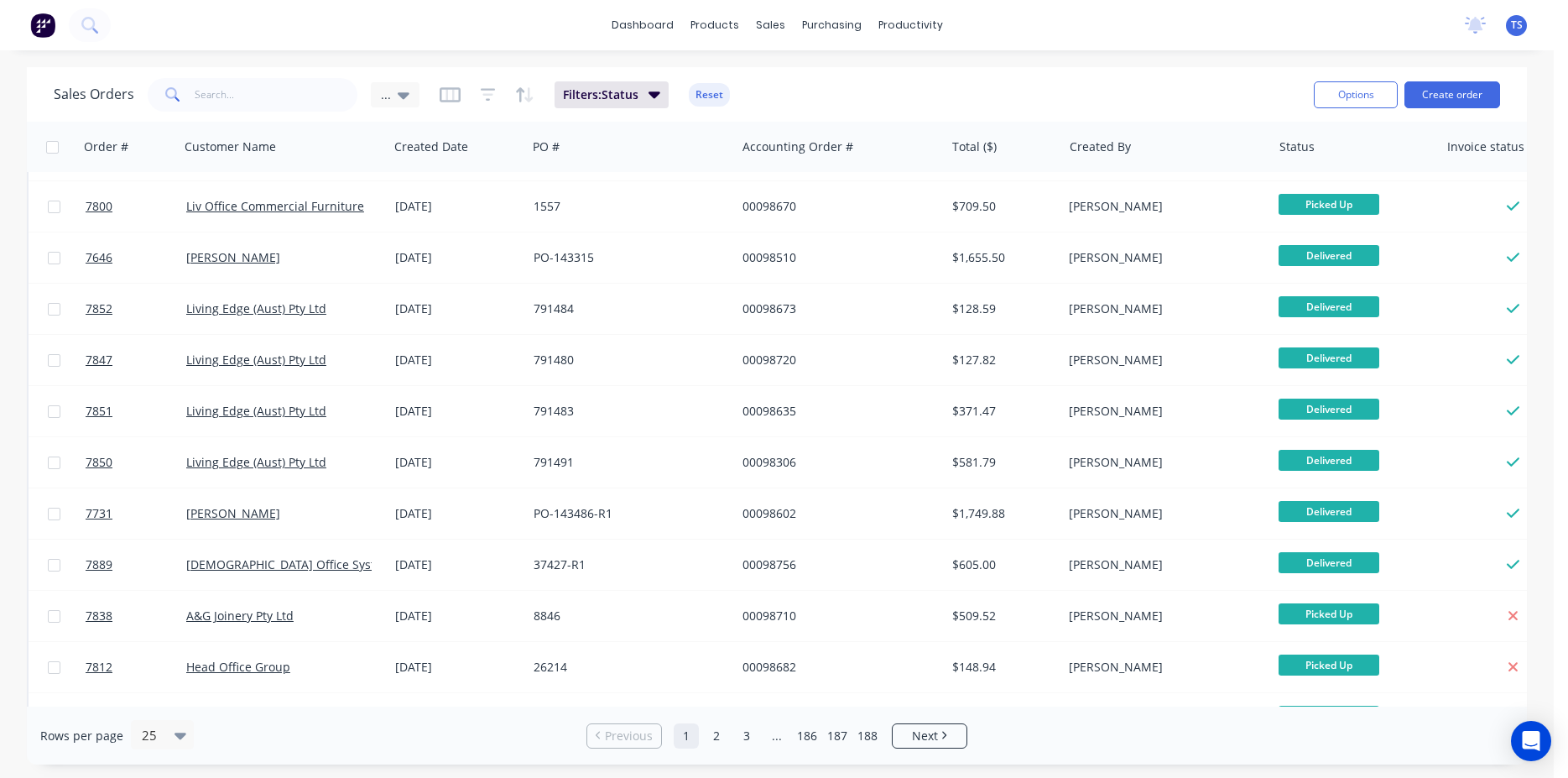
scroll to position [760, 0]
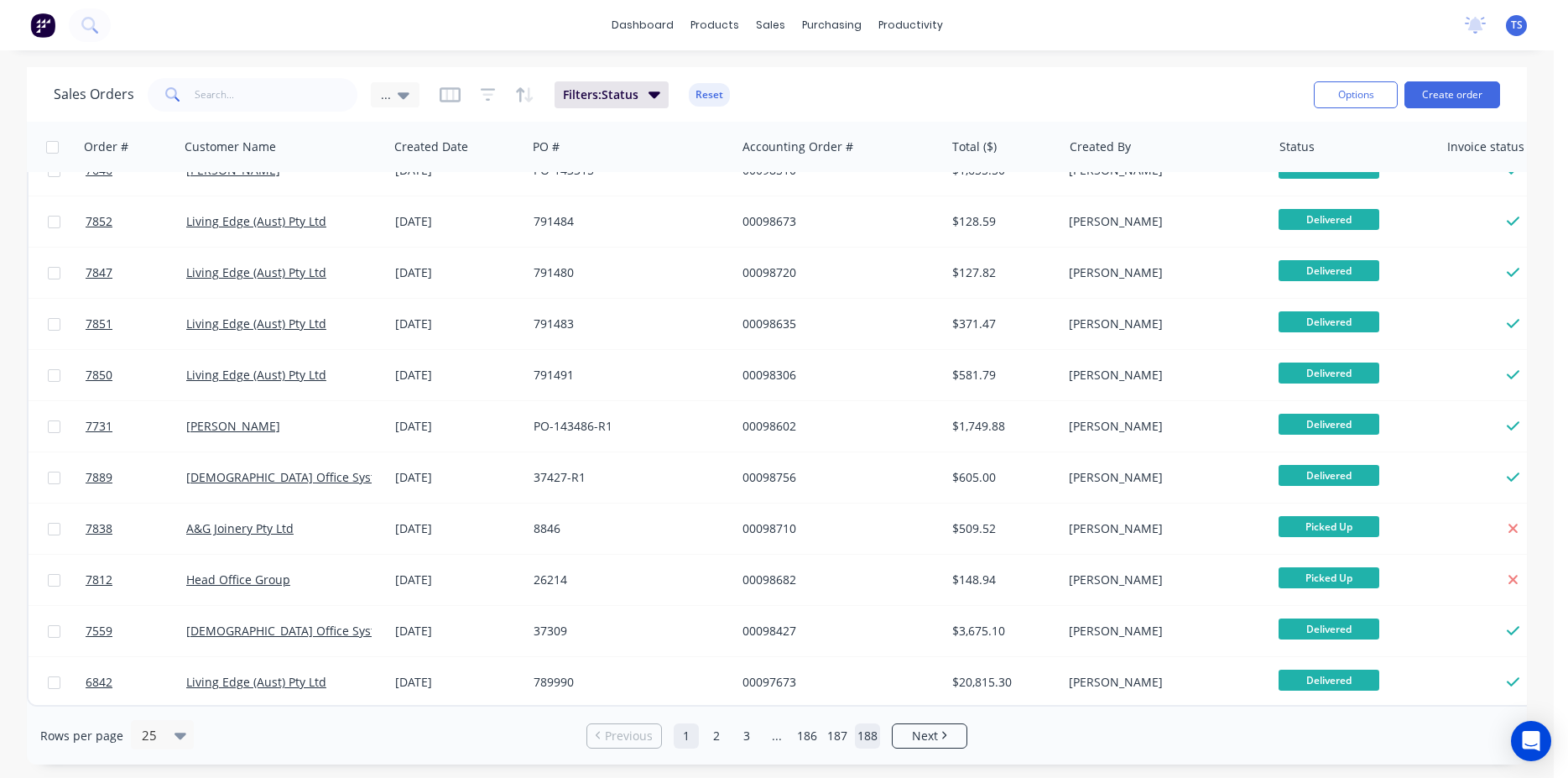
click at [860, 742] on link "188" at bounding box center [867, 736] width 25 height 25
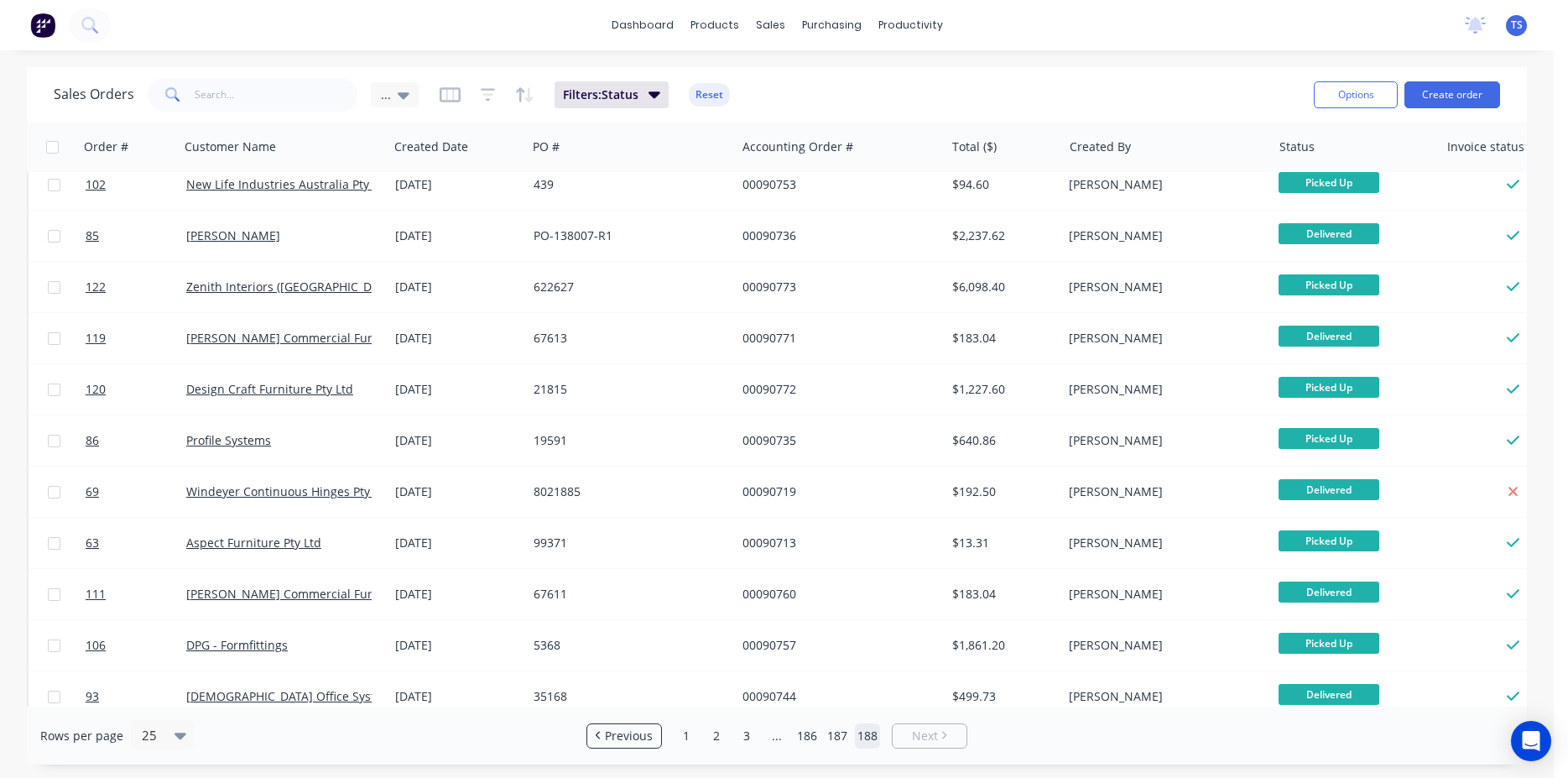
scroll to position [0, 0]
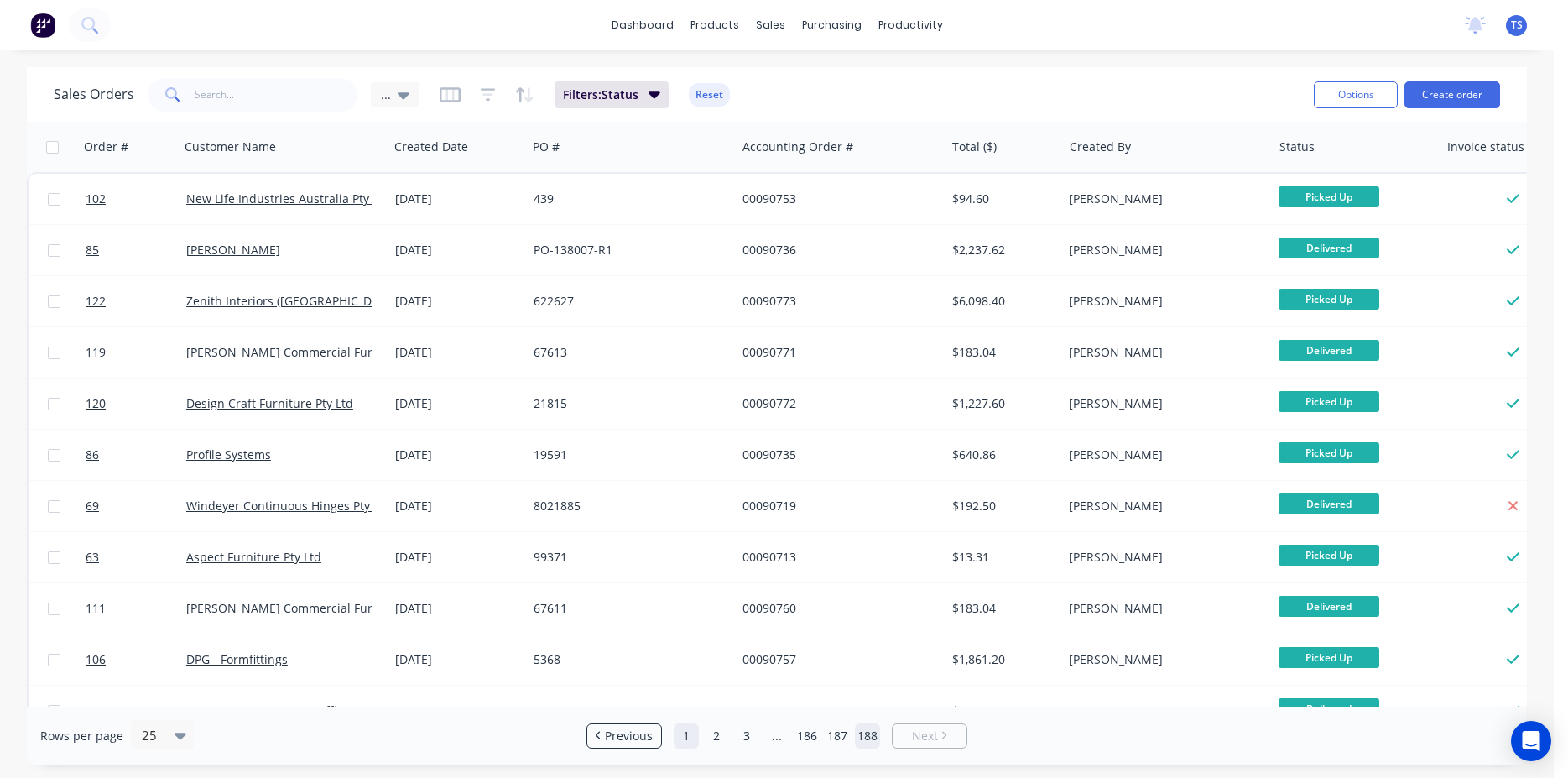
click at [682, 736] on link "1" at bounding box center [686, 736] width 25 height 25
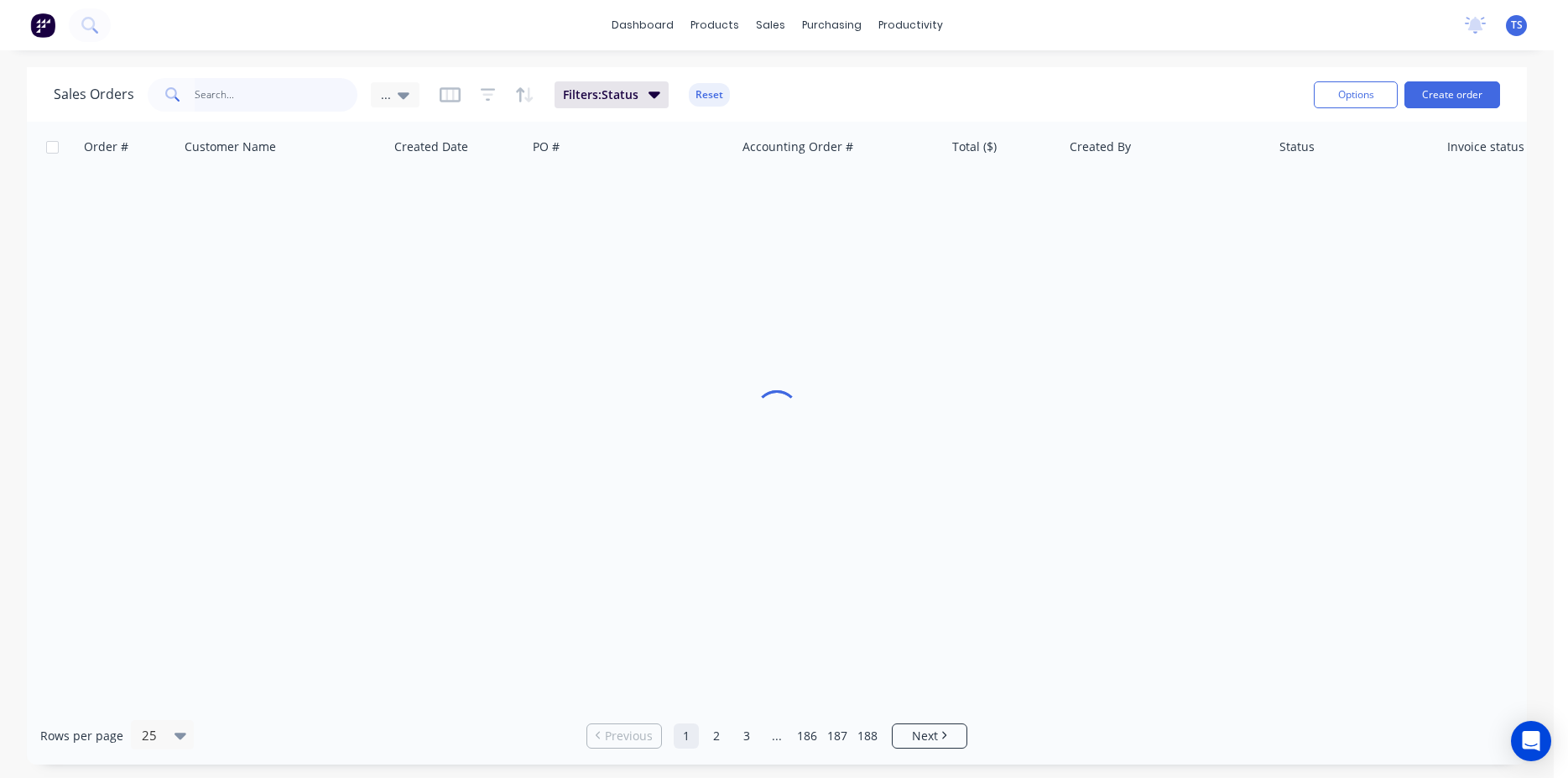
click at [293, 90] on input "text" at bounding box center [276, 94] width 164 height 34
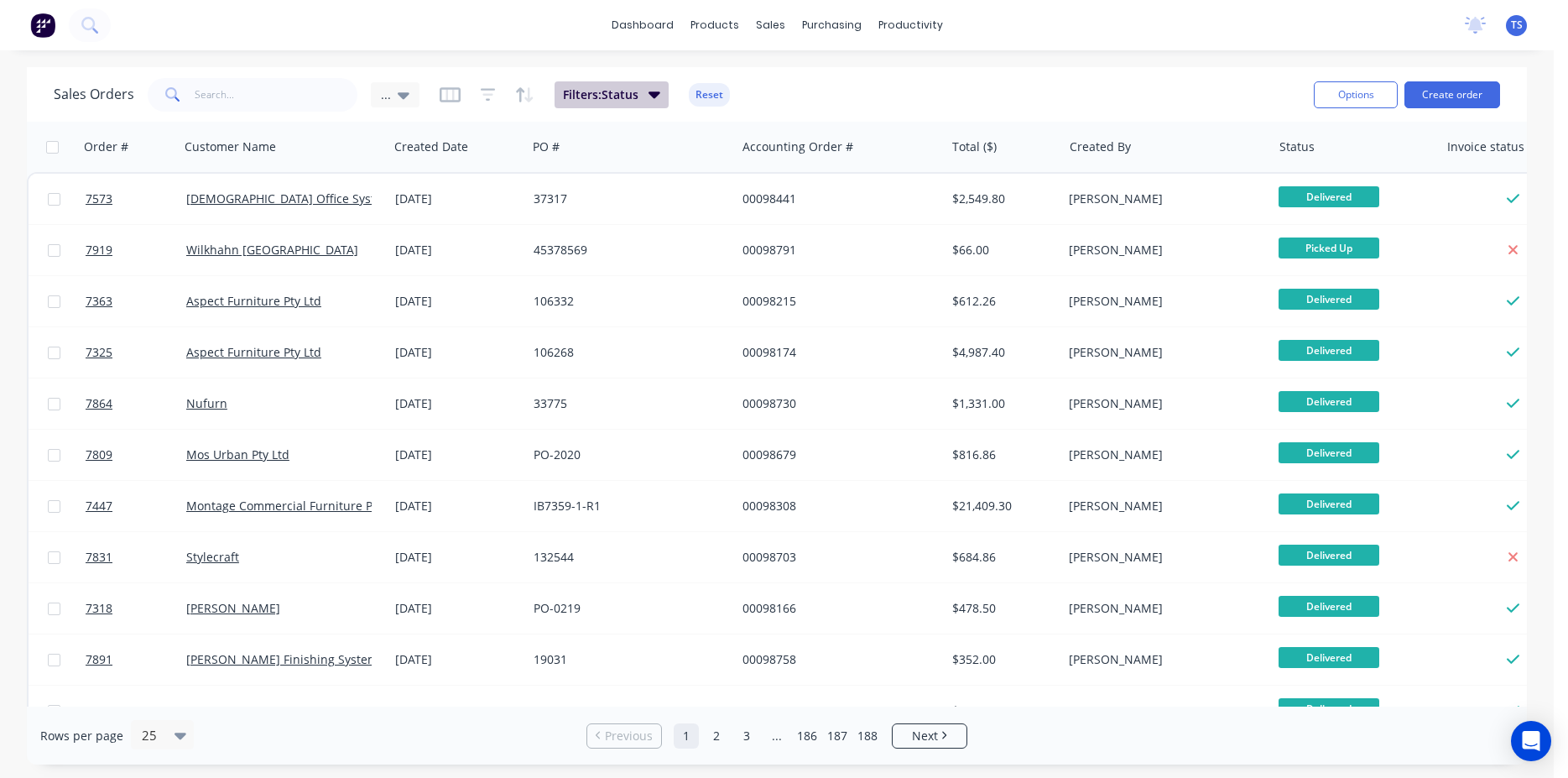
click at [657, 103] on button "Filters: Status" at bounding box center [612, 95] width 114 height 27
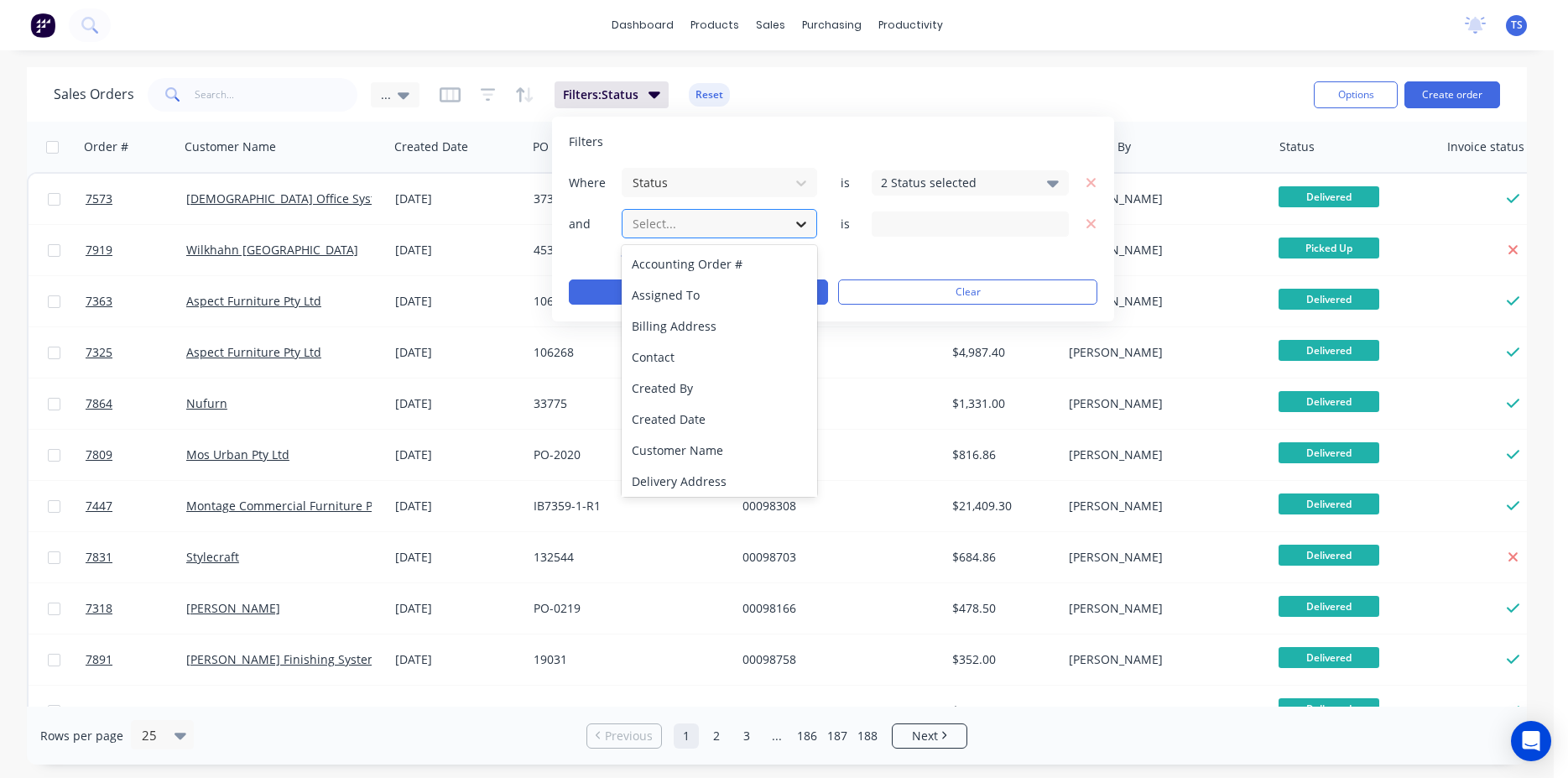
click at [797, 230] on icon at bounding box center [801, 224] width 17 height 17
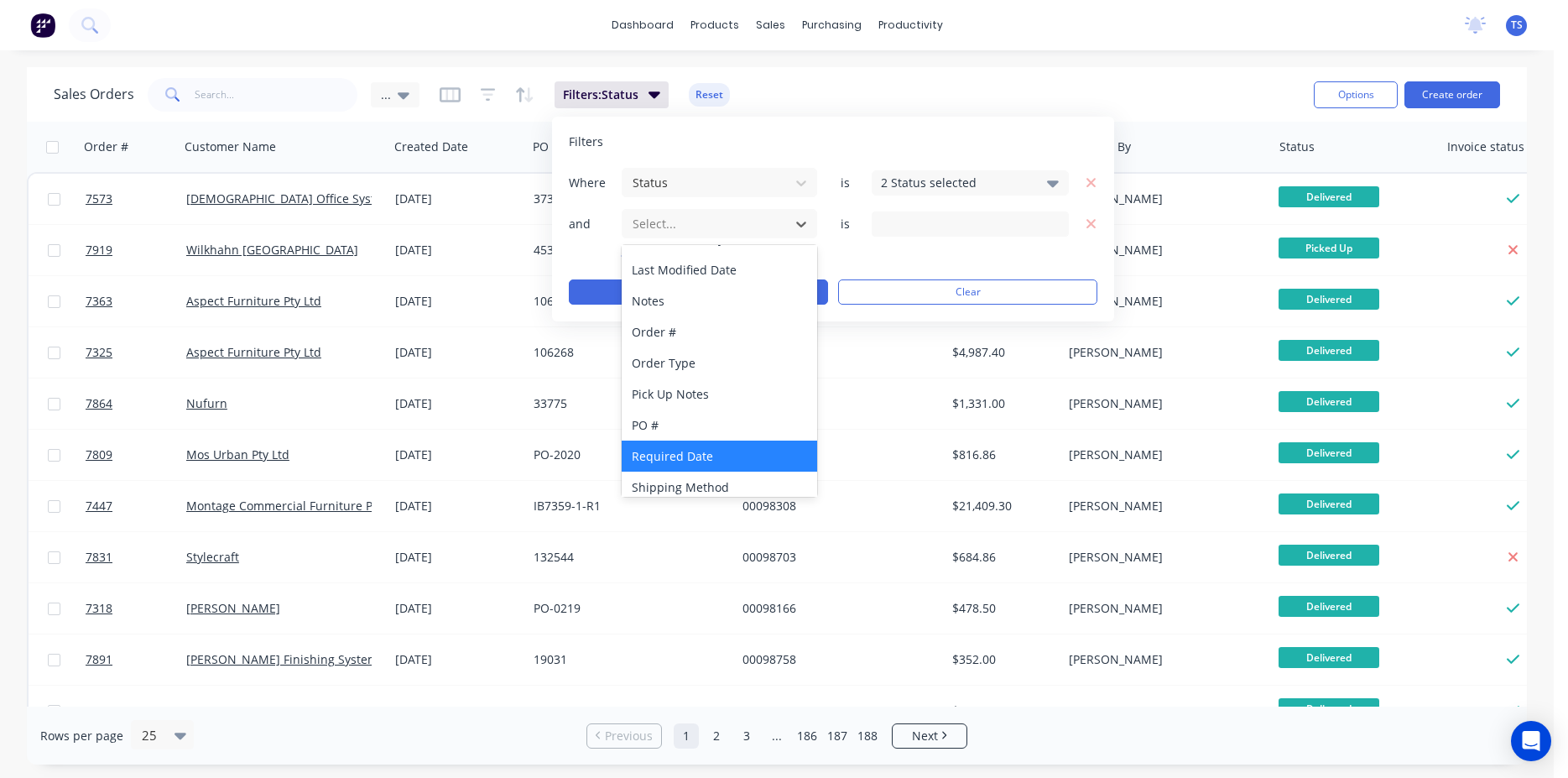
scroll to position [407, 0]
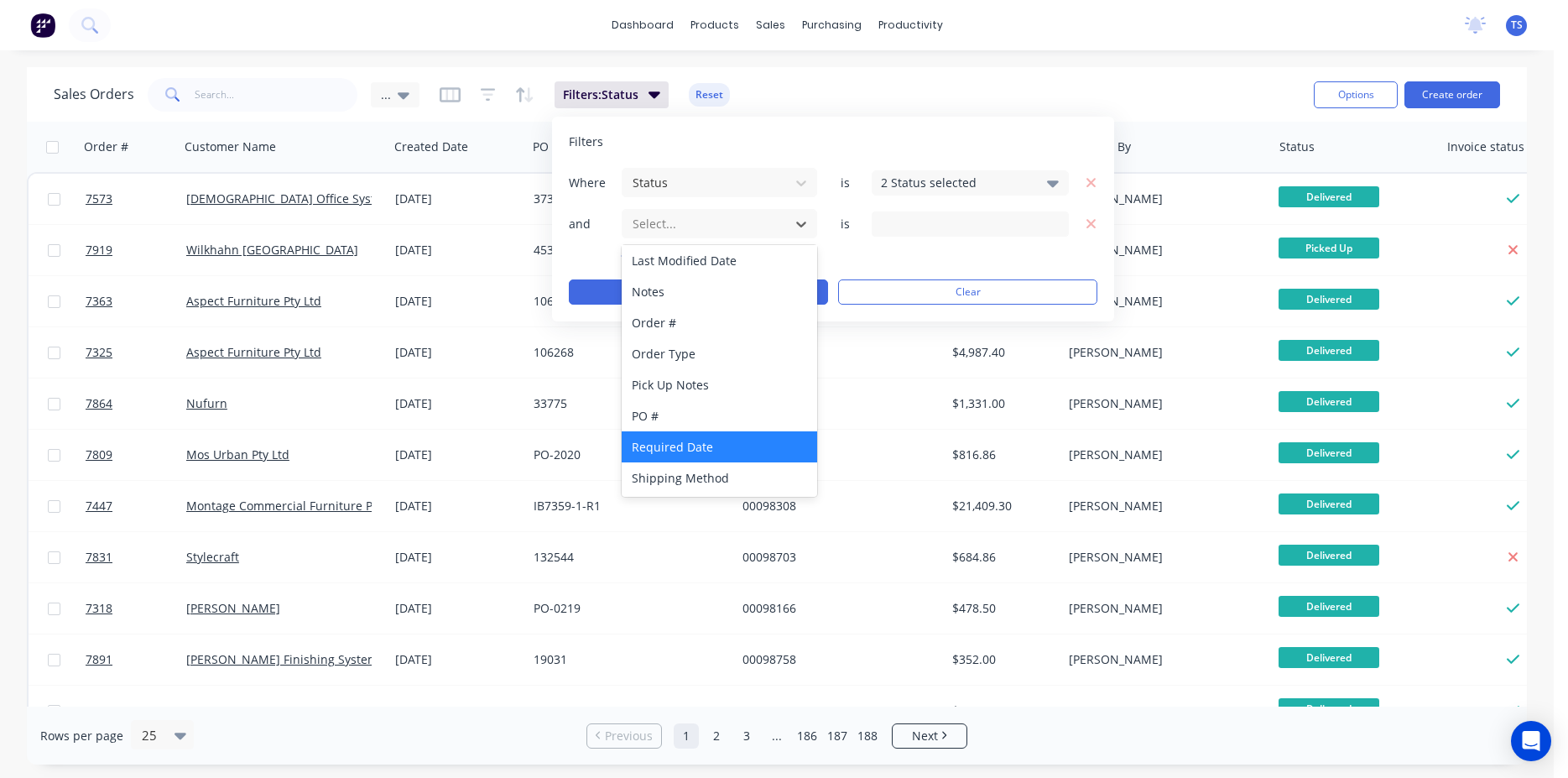
click at [717, 433] on div "Required Date" at bounding box center [720, 447] width 196 height 31
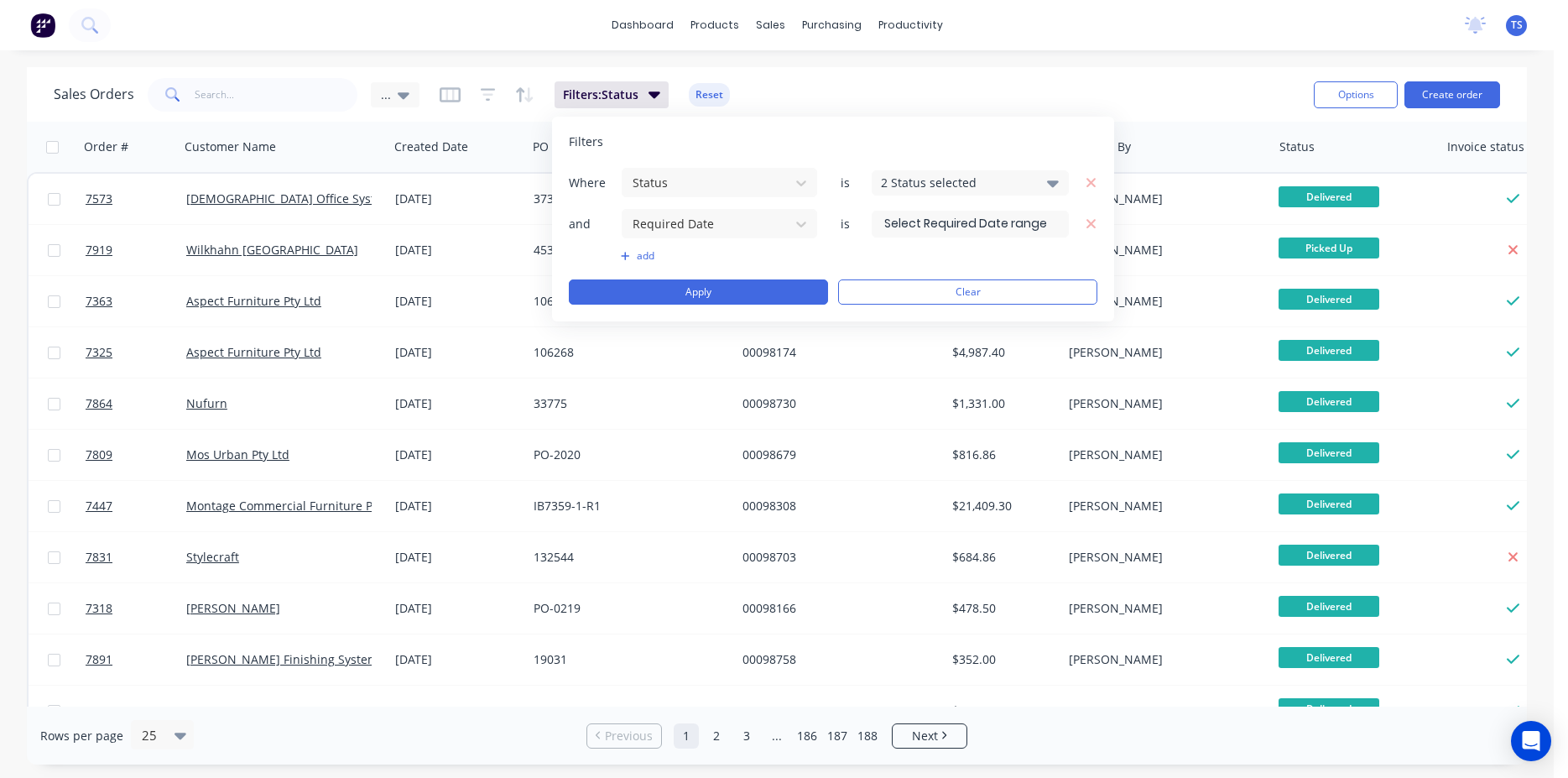
click at [1013, 224] on input at bounding box center [971, 224] width 196 height 25
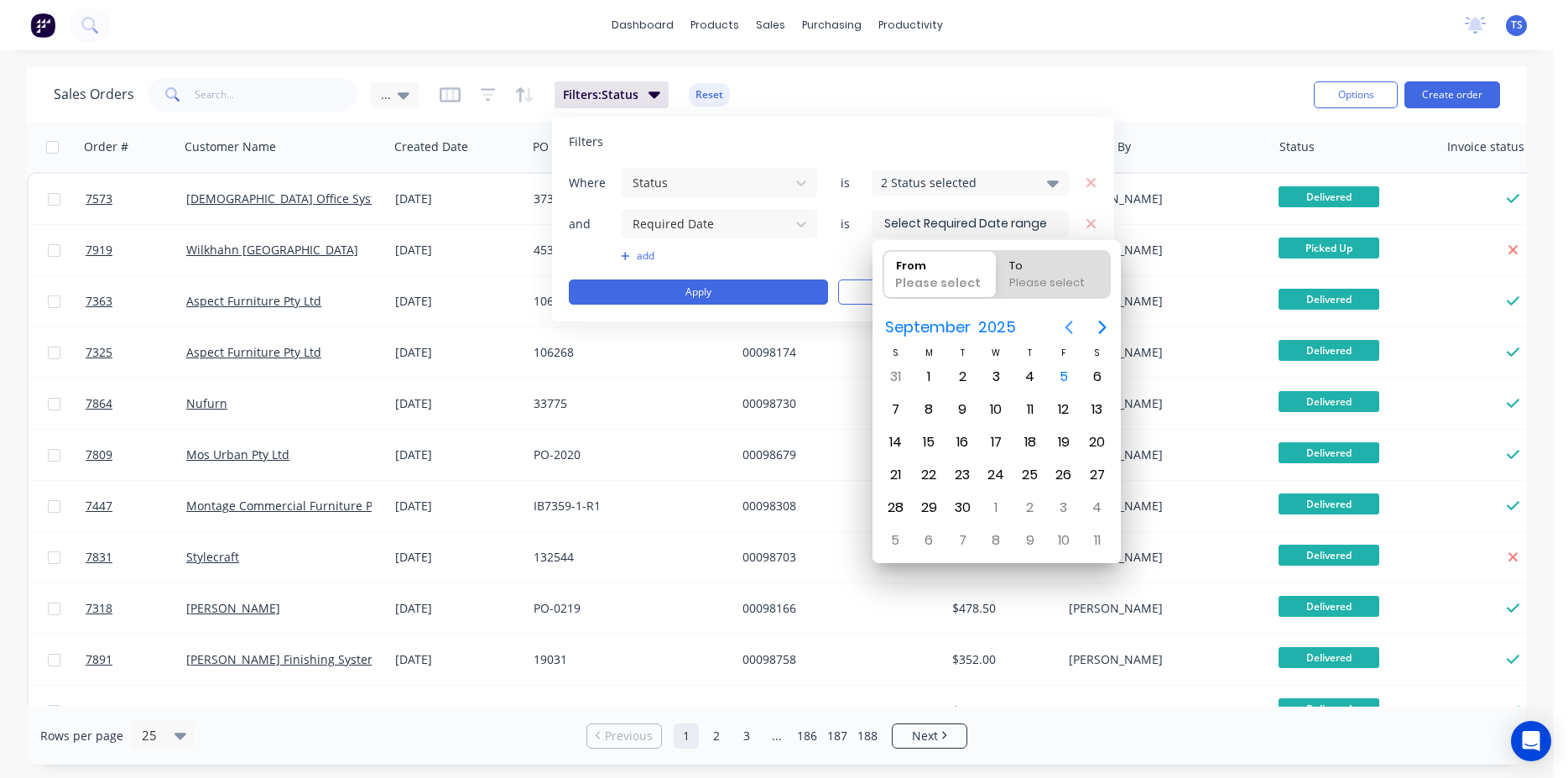
click at [1068, 329] on icon "Previous page" at bounding box center [1070, 327] width 7 height 14
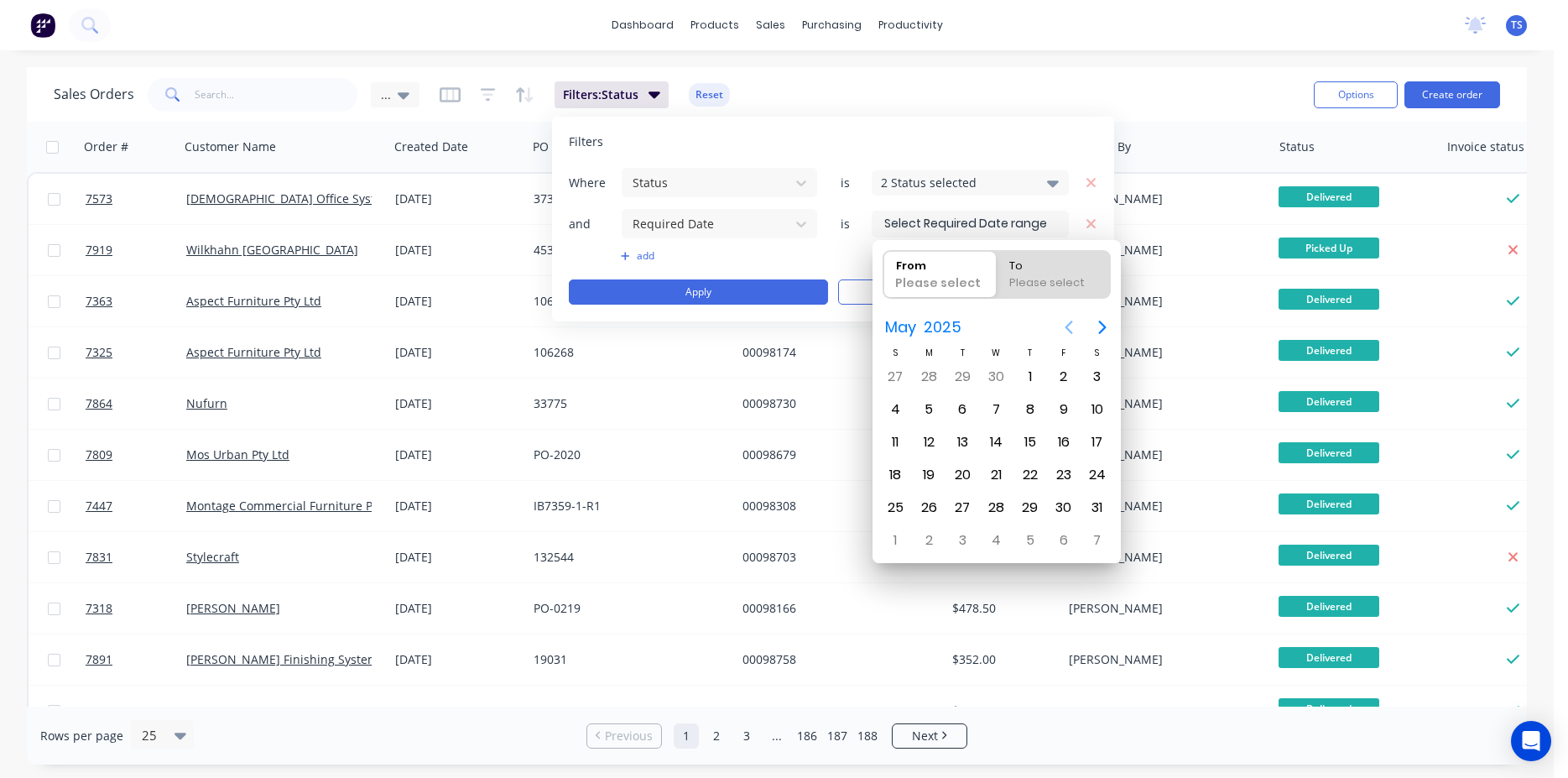
click at [1068, 329] on icon "Previous page" at bounding box center [1070, 327] width 7 height 14
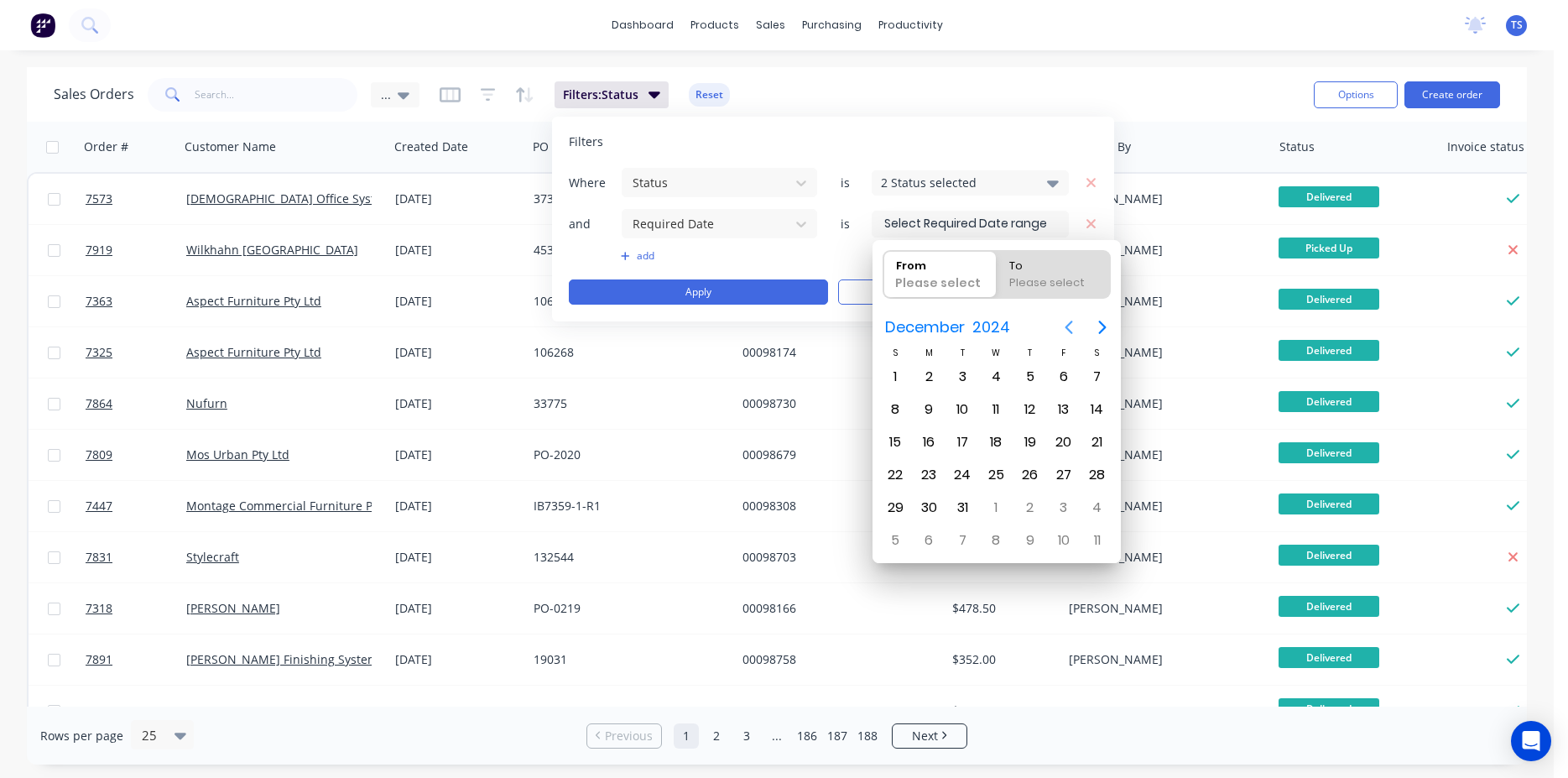
click at [1068, 329] on icon "Previous page" at bounding box center [1070, 327] width 7 height 14
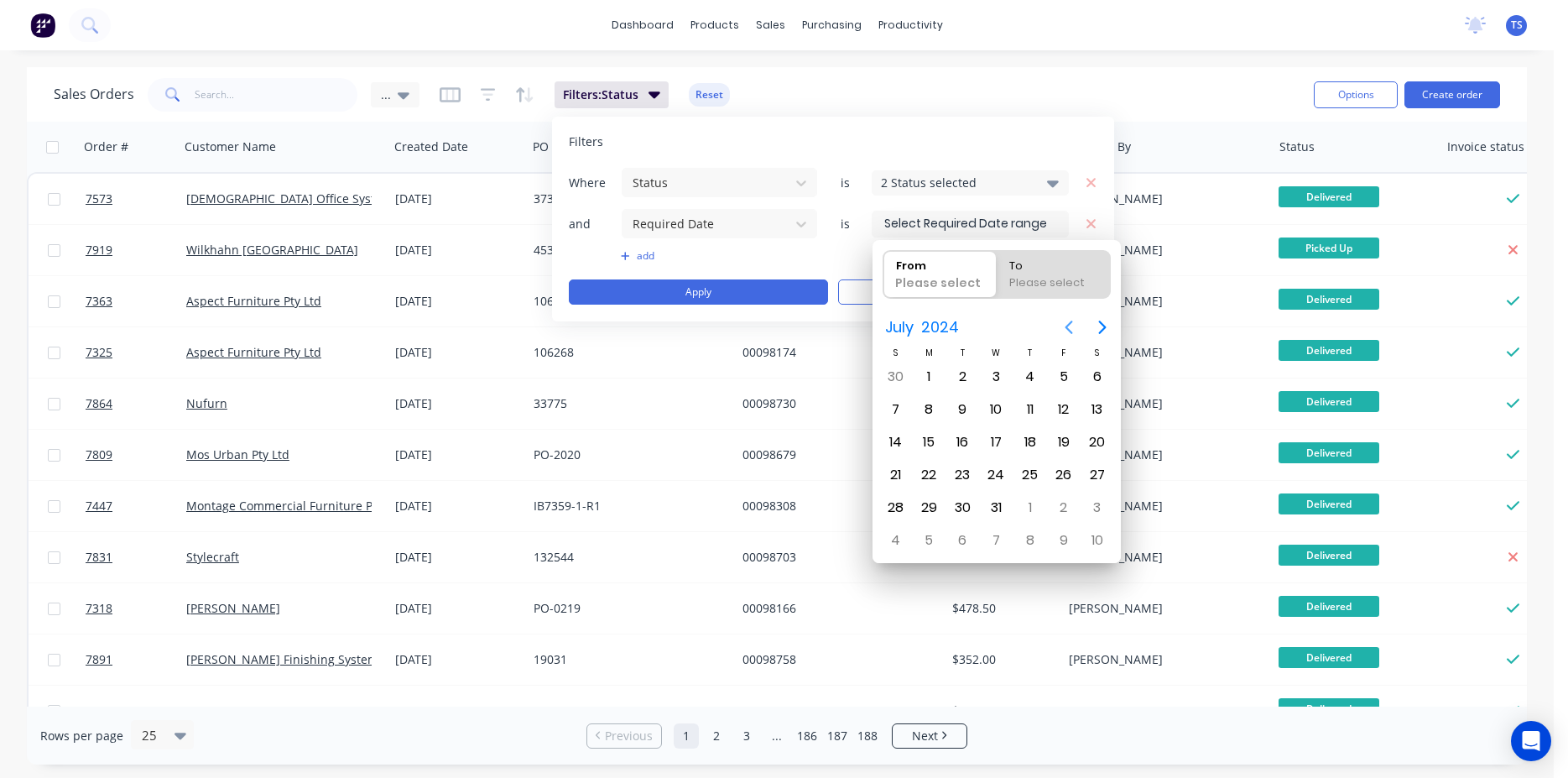
click at [1068, 329] on icon "Previous page" at bounding box center [1070, 327] width 7 height 14
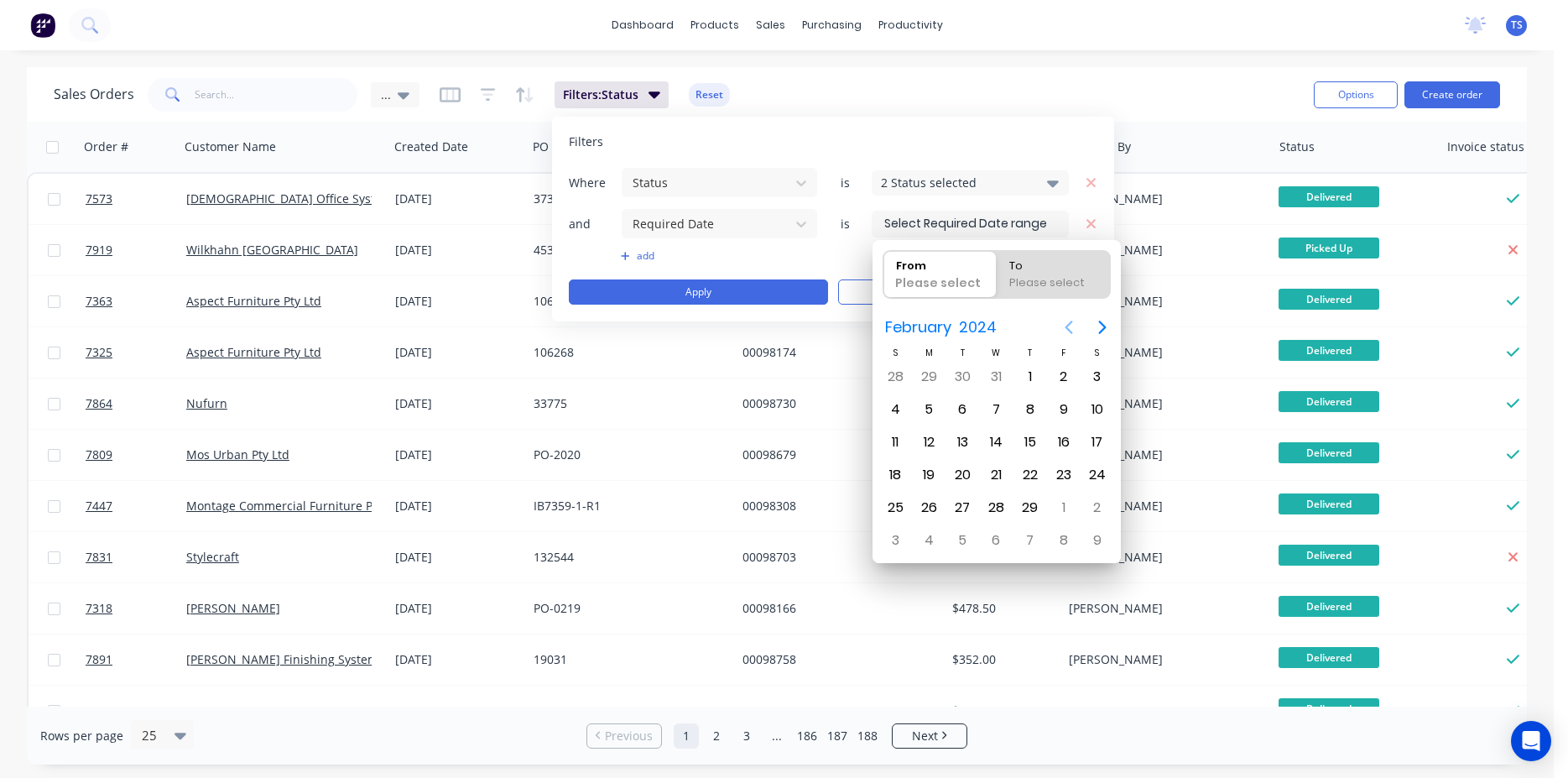
click at [1068, 329] on icon "Previous page" at bounding box center [1070, 327] width 7 height 14
click at [1055, 372] on div "1" at bounding box center [1064, 377] width 25 height 25
type input "01/12/23"
radio input "false"
radio input "true"
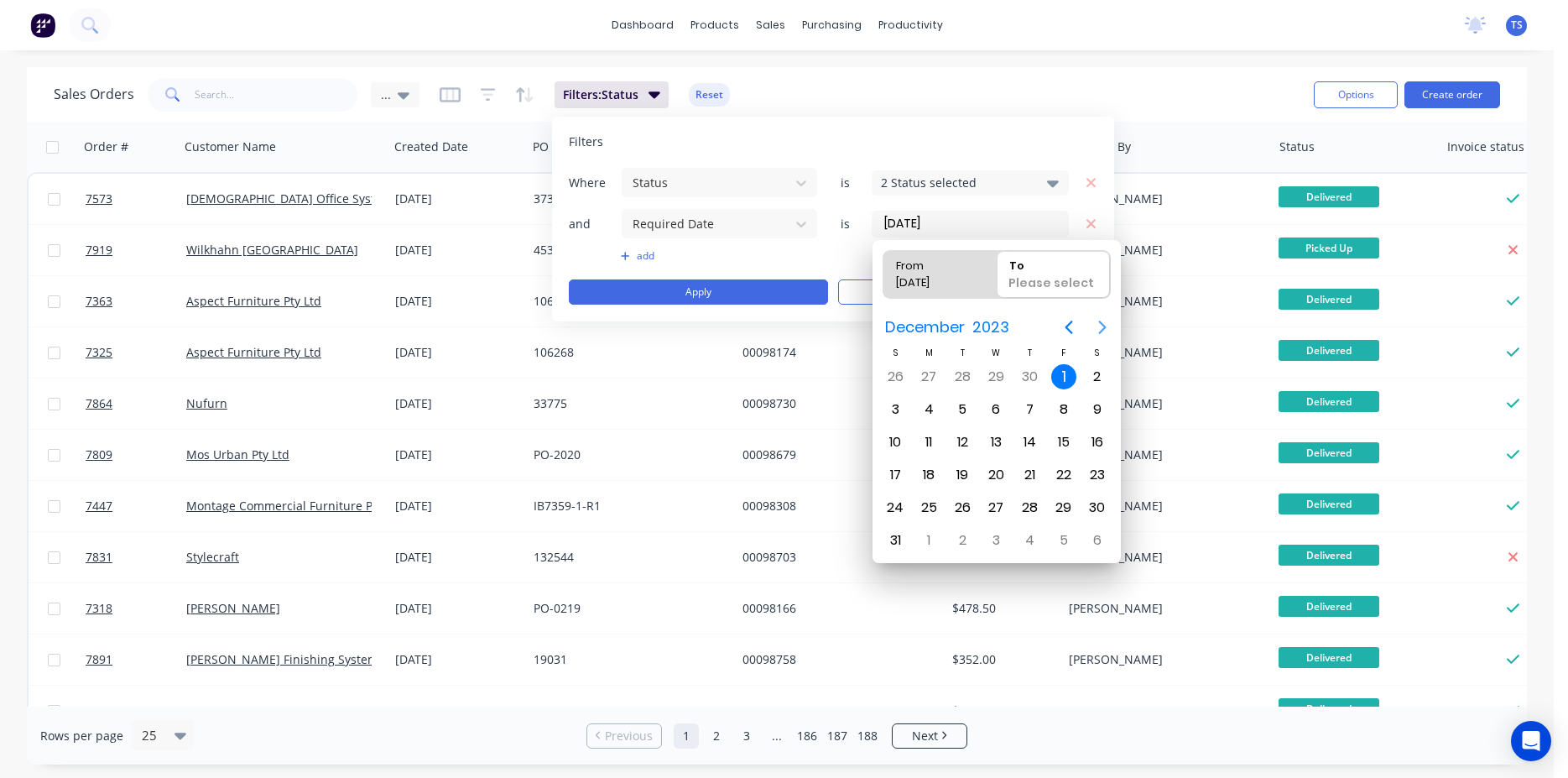
click at [1099, 335] on icon "Next page" at bounding box center [1102, 327] width 20 height 20
click at [1099, 332] on icon "Next page" at bounding box center [1102, 327] width 20 height 20
click at [1100, 332] on icon "Next page" at bounding box center [1102, 327] width 7 height 14
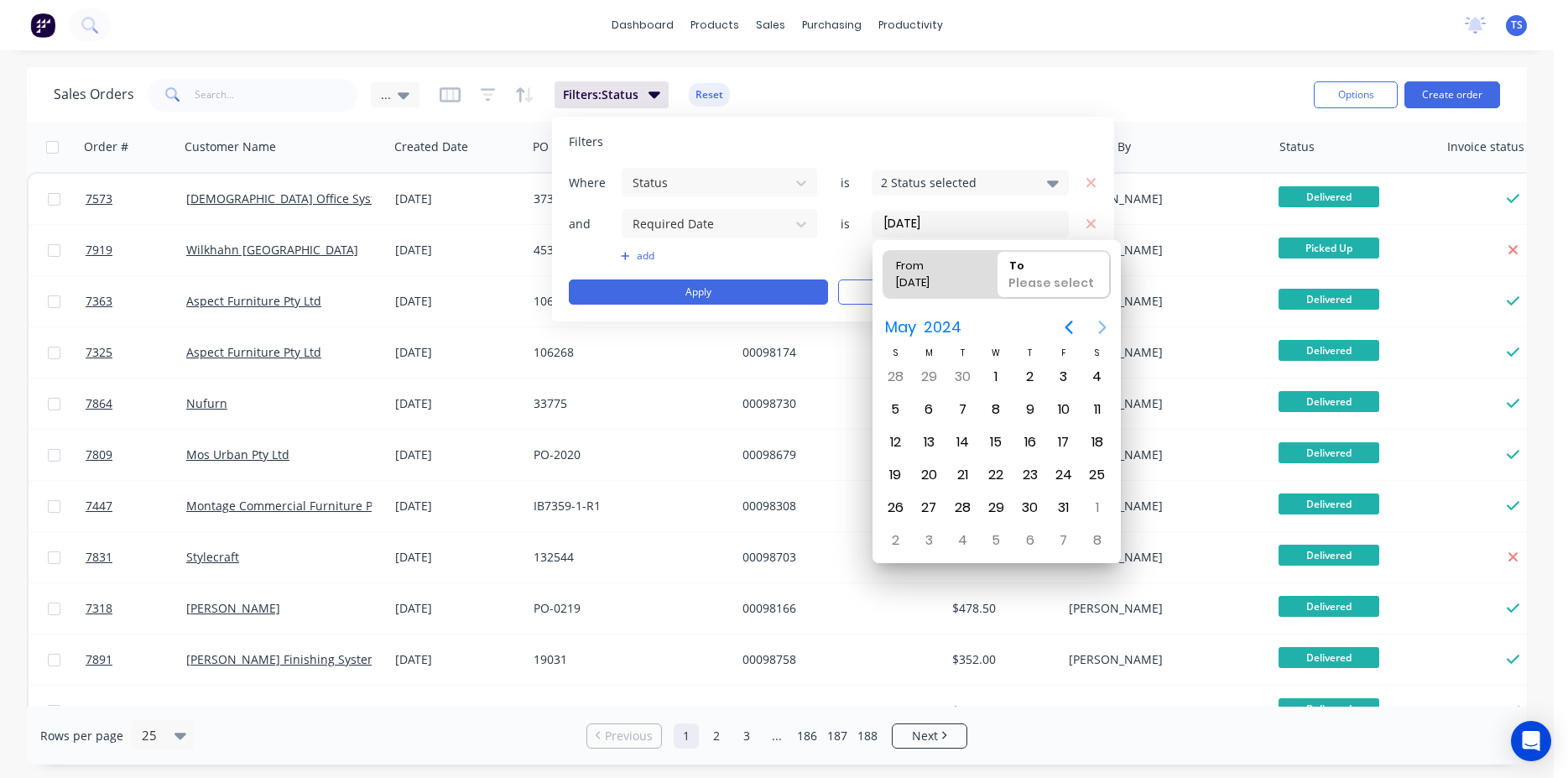
click at [1100, 332] on icon "Next page" at bounding box center [1102, 327] width 7 height 14
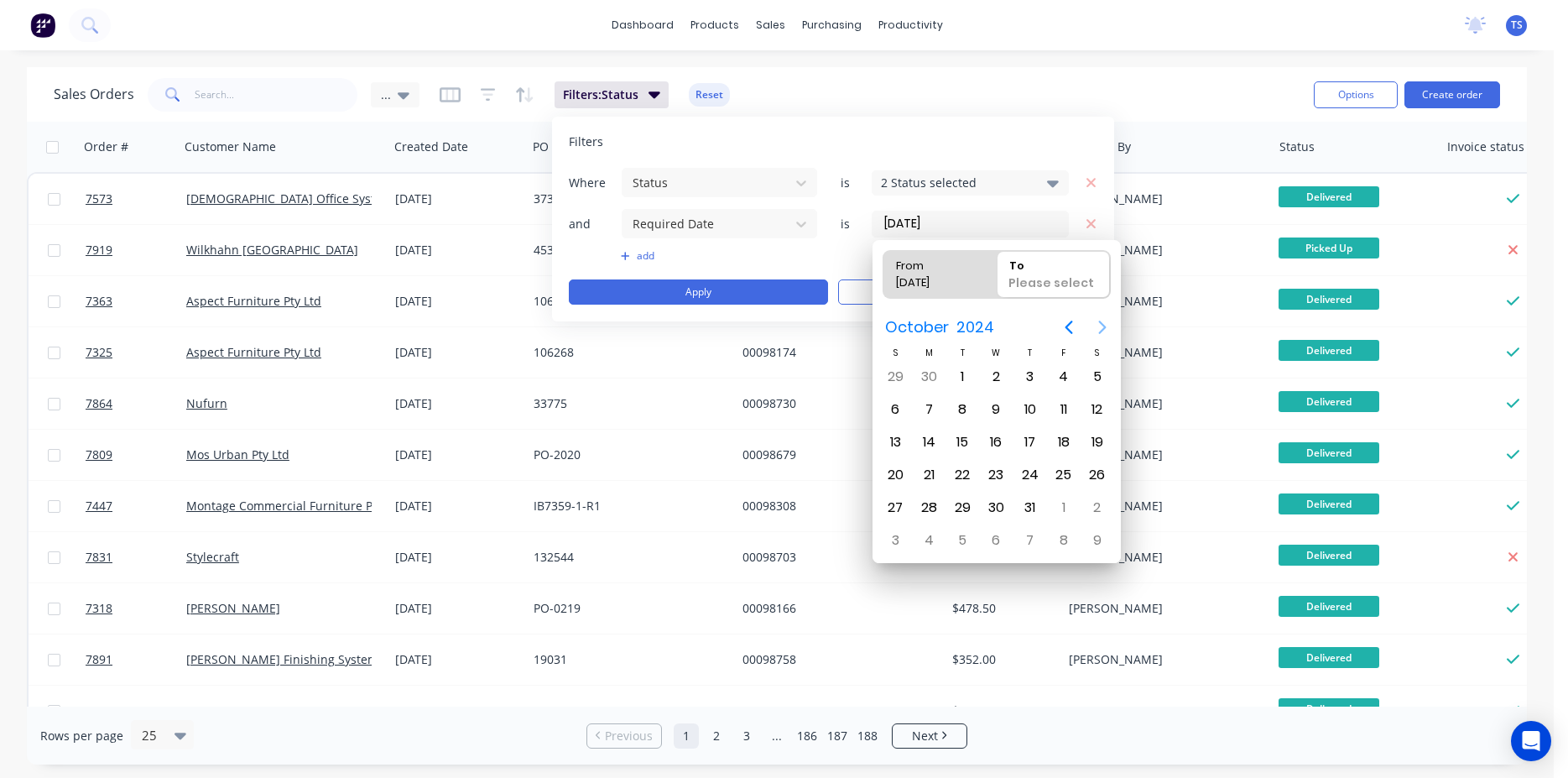
click at [1100, 332] on icon "Next page" at bounding box center [1102, 327] width 7 height 14
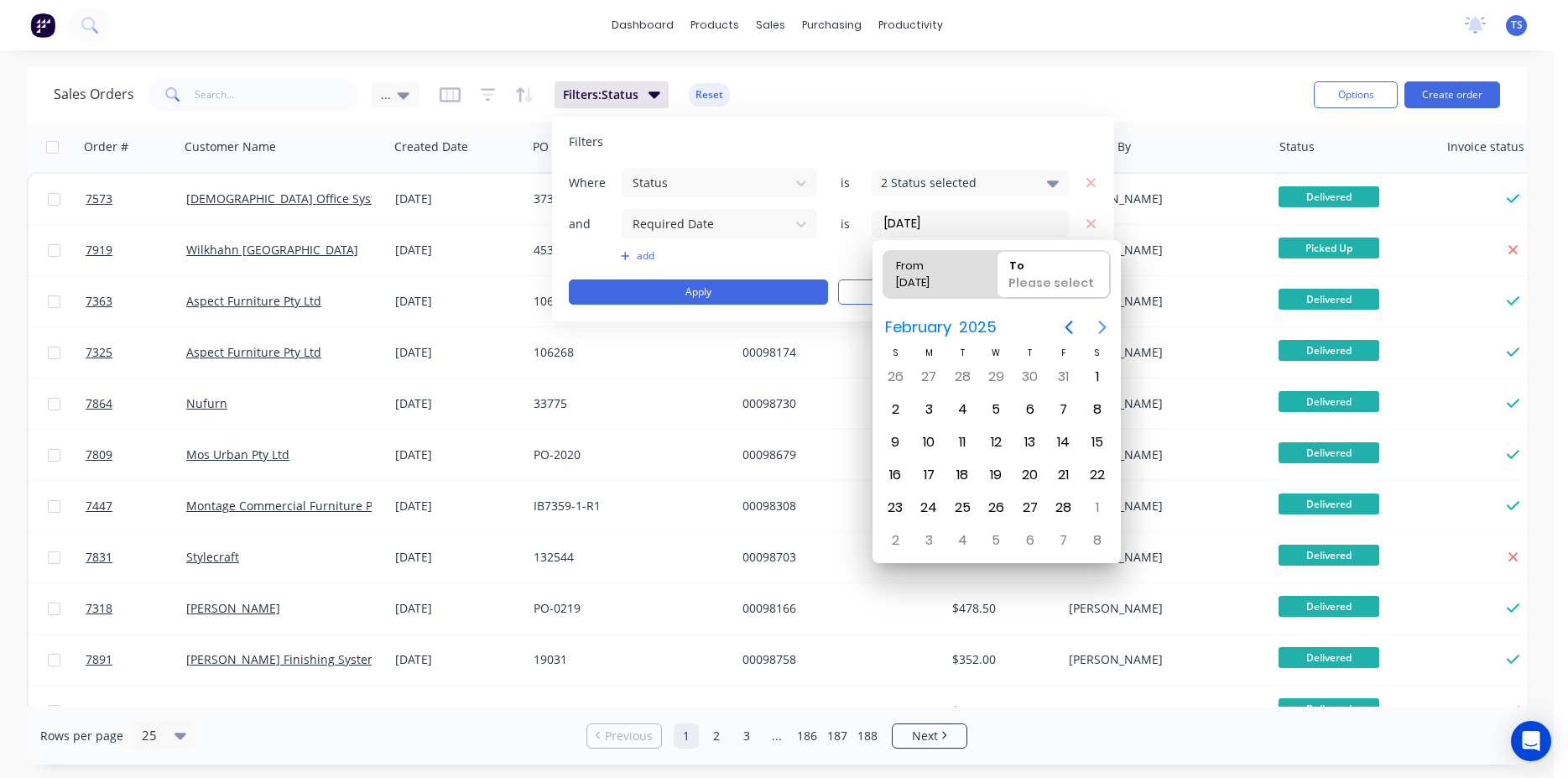
click at [1100, 332] on icon "Next page" at bounding box center [1102, 327] width 7 height 14
click at [1070, 330] on icon "Previous page" at bounding box center [1069, 327] width 20 height 20
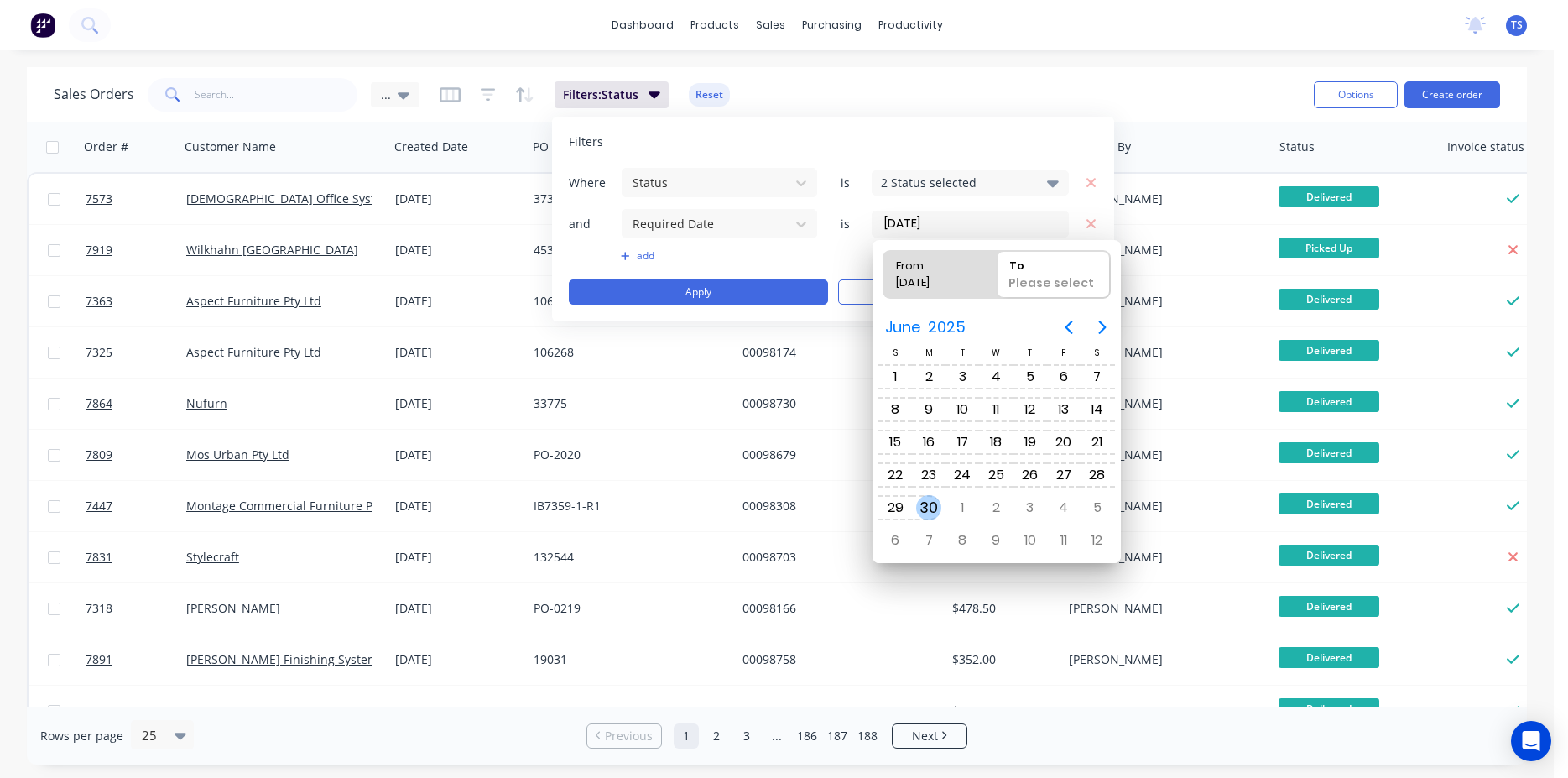
click at [933, 510] on div "30" at bounding box center [929, 508] width 25 height 25
type input "01/12/23 - 30/06/25"
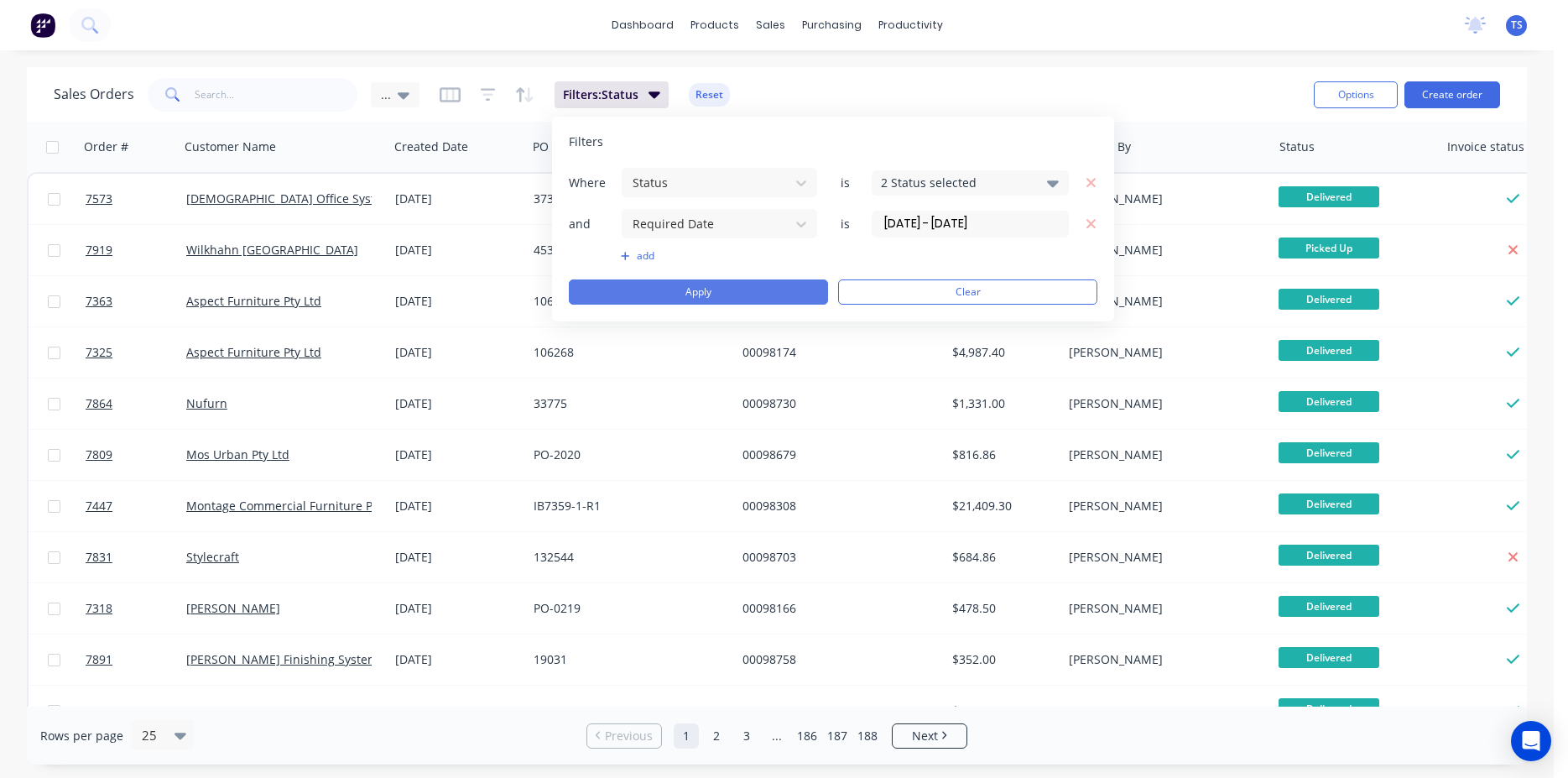
click at [727, 297] on button "Apply" at bounding box center [699, 292] width 259 height 25
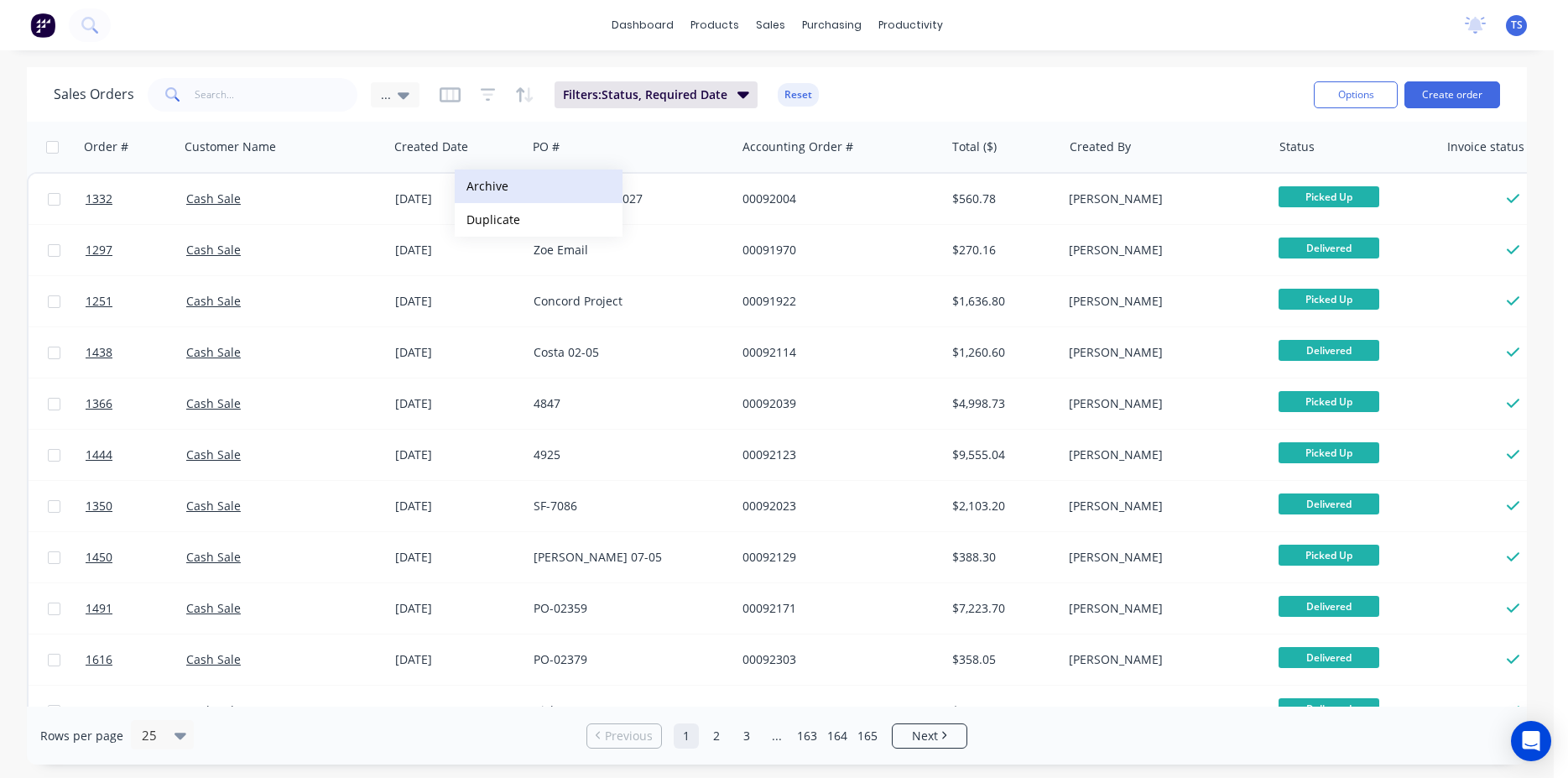
click at [559, 198] on button "Archive" at bounding box center [538, 186] width 168 height 34
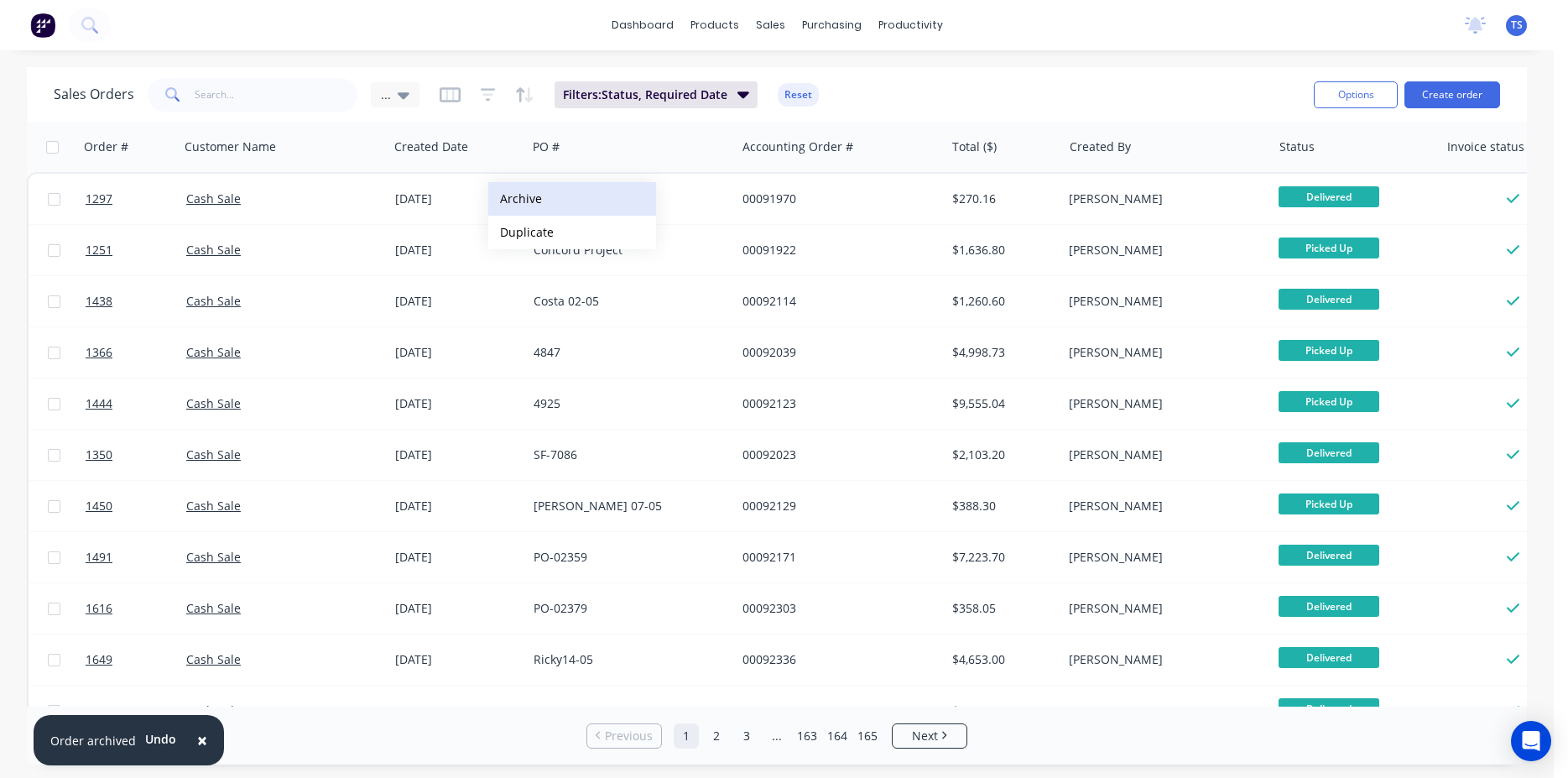
click at [583, 198] on button "Archive" at bounding box center [572, 199] width 168 height 34
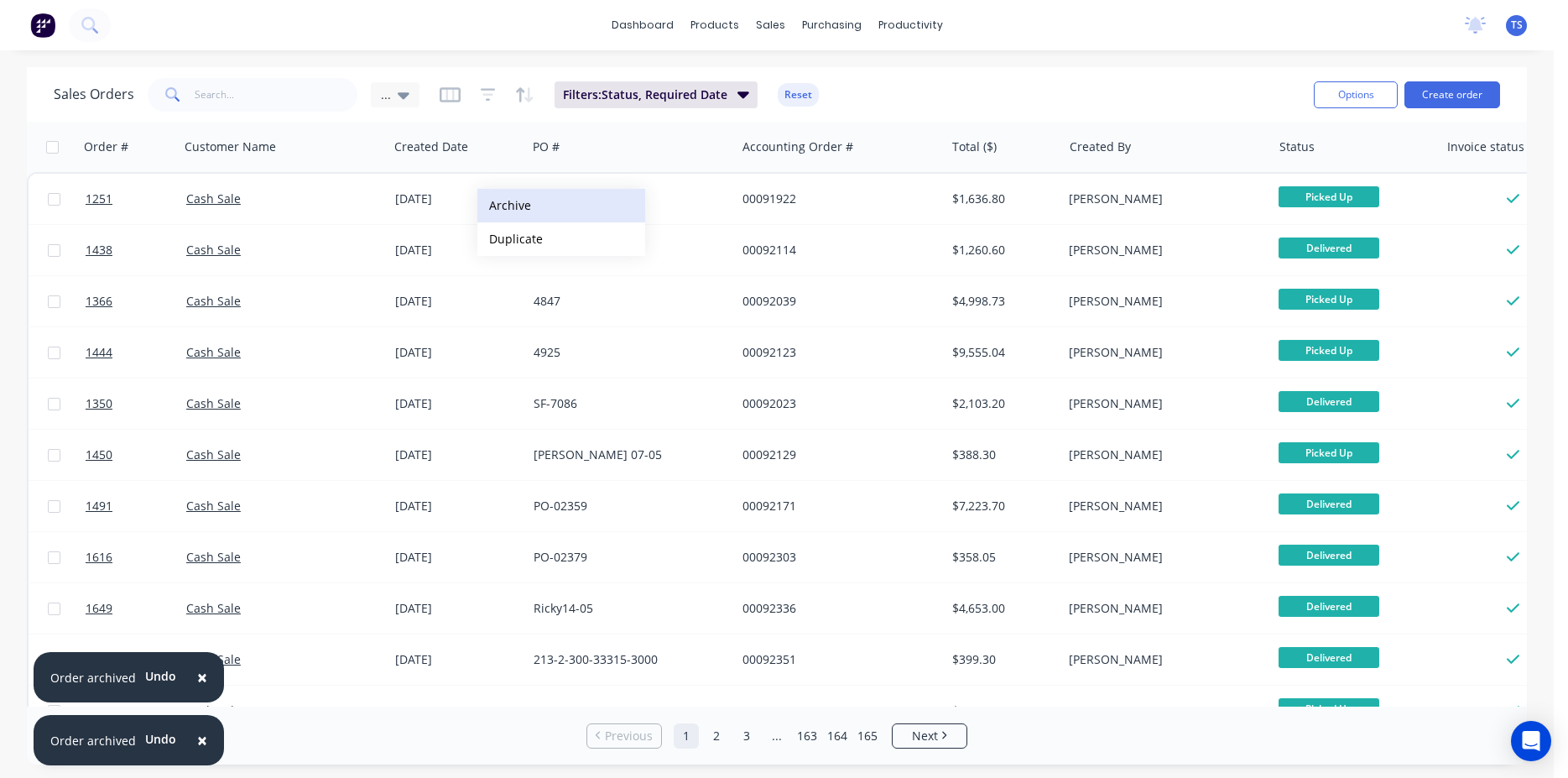
click at [544, 209] on button "Archive" at bounding box center [561, 205] width 168 height 34
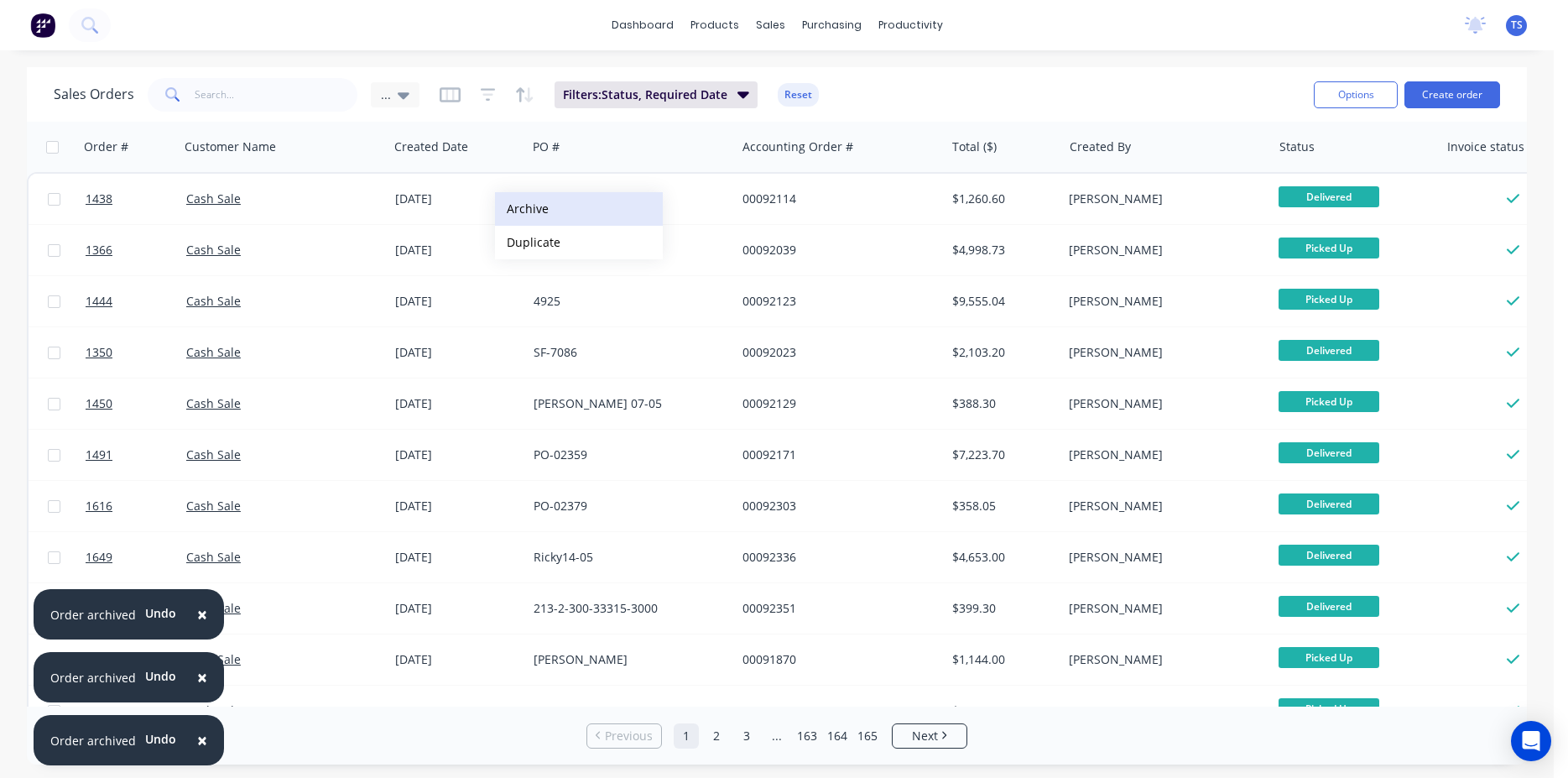
click at [537, 209] on button "Archive" at bounding box center [578, 209] width 168 height 34
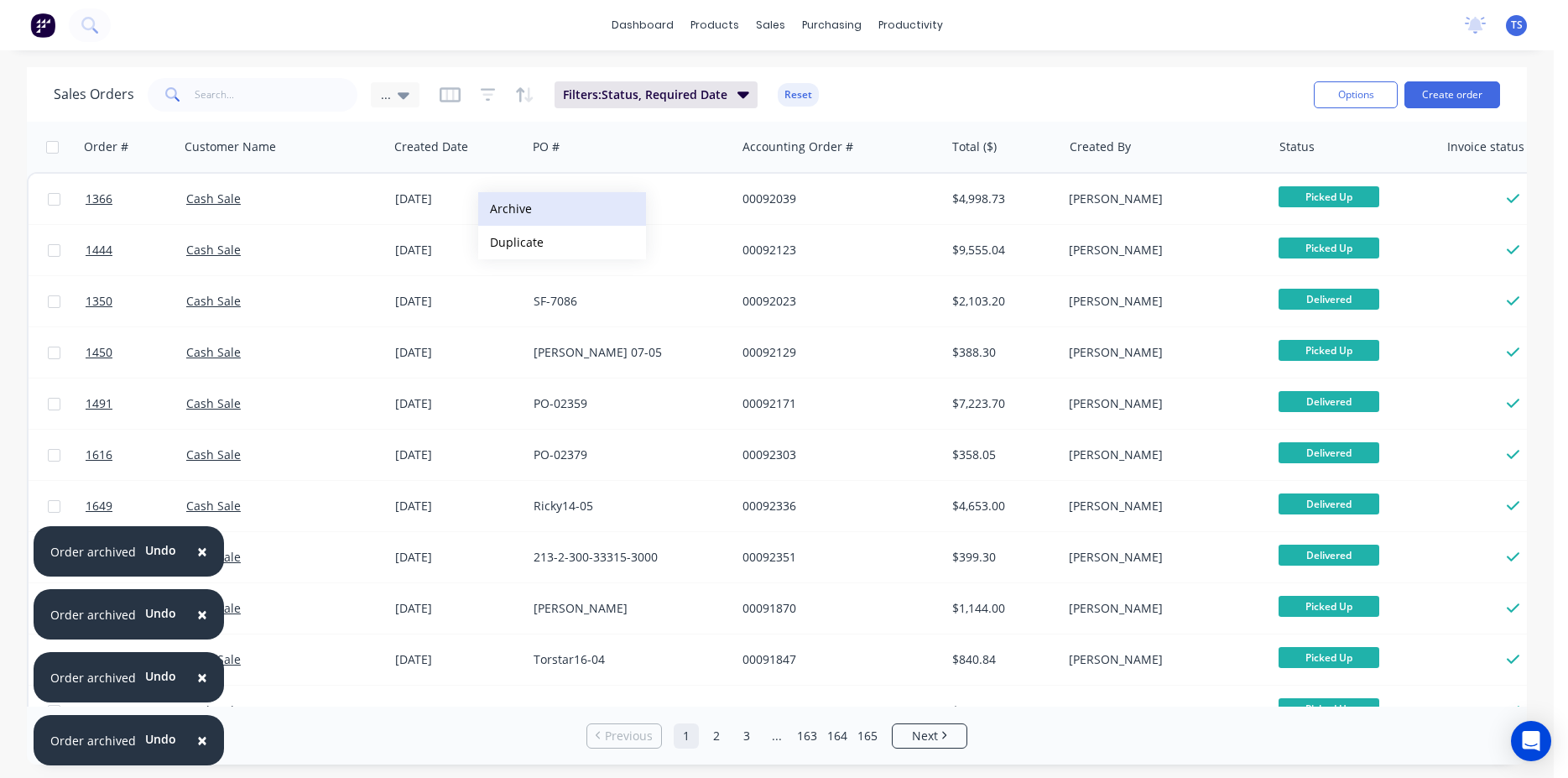
click at [524, 209] on button "Archive" at bounding box center [562, 209] width 168 height 34
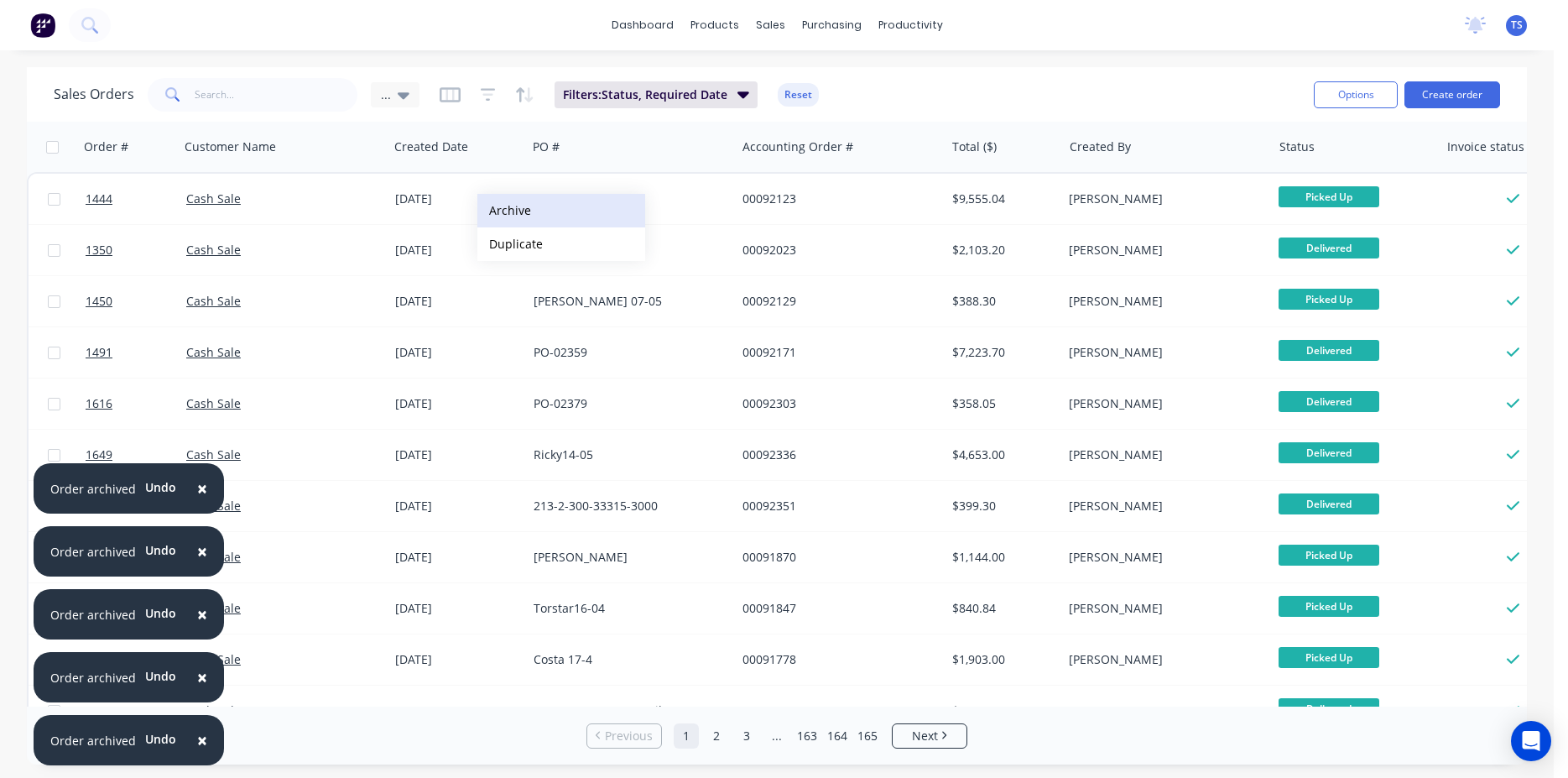
click at [532, 212] on button "Archive" at bounding box center [561, 210] width 168 height 34
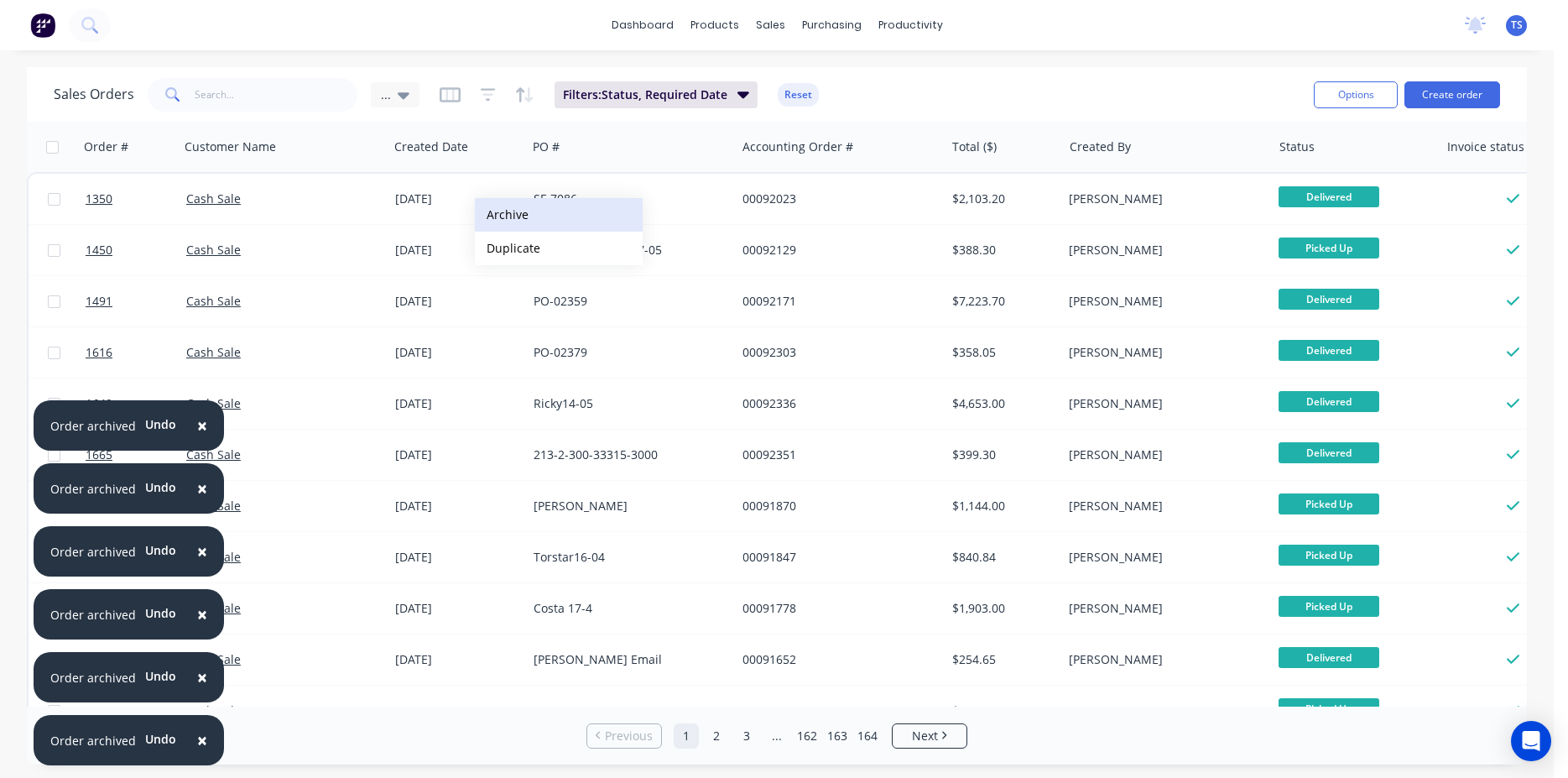
click at [528, 217] on button "Archive" at bounding box center [558, 214] width 168 height 34
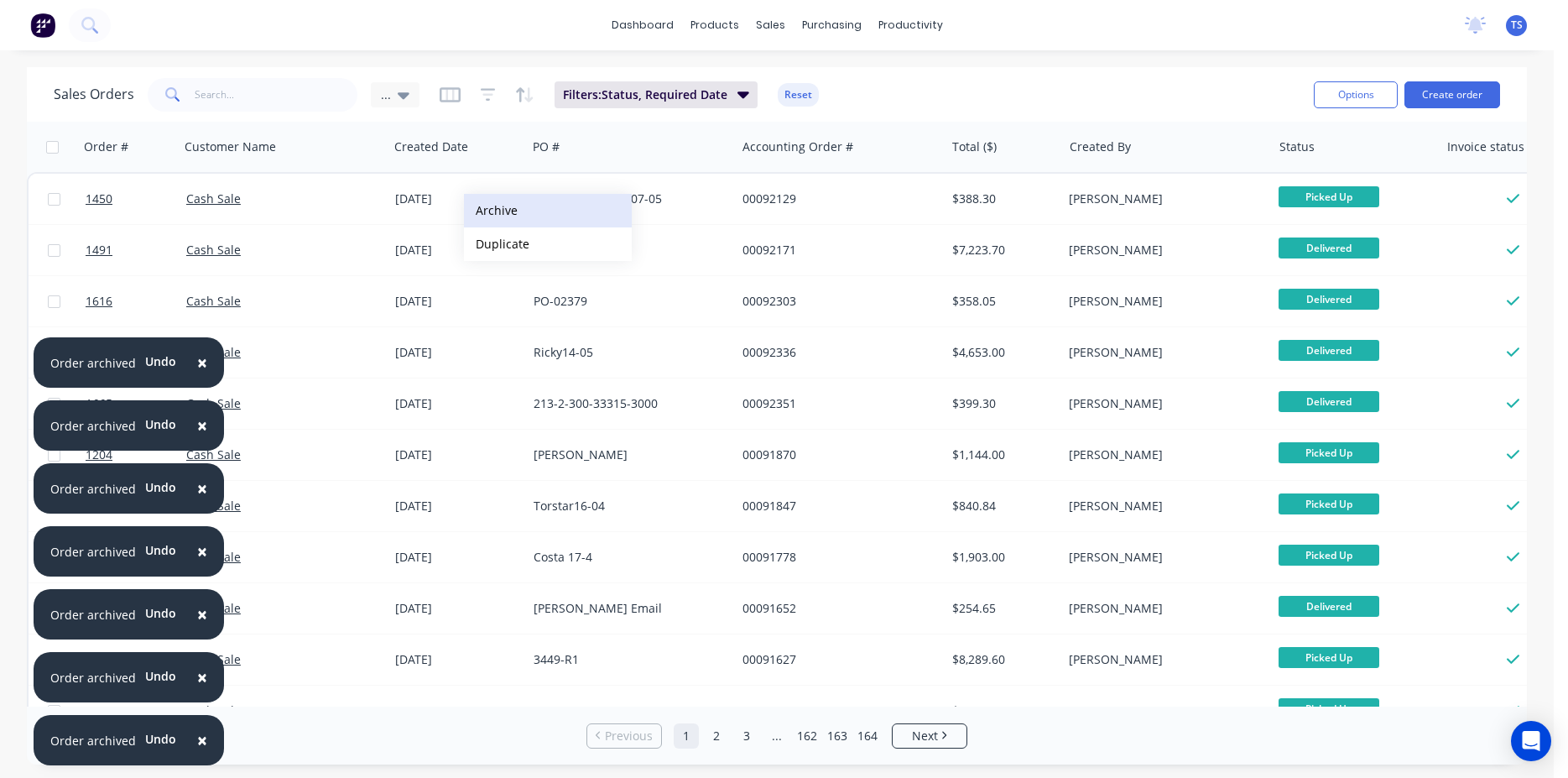
click at [524, 218] on button "Archive" at bounding box center [547, 210] width 168 height 34
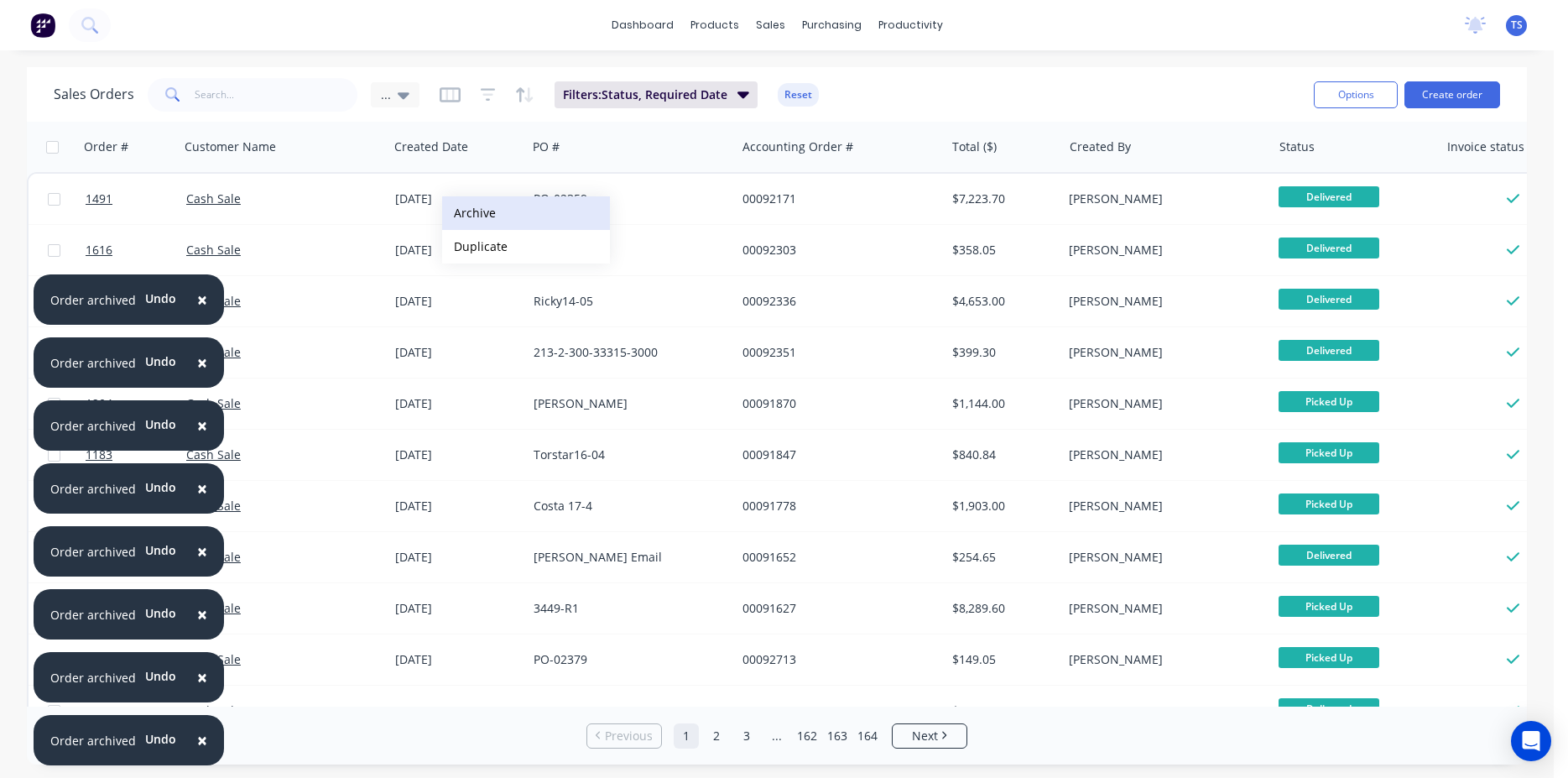
click at [507, 213] on button "Archive" at bounding box center [526, 213] width 168 height 34
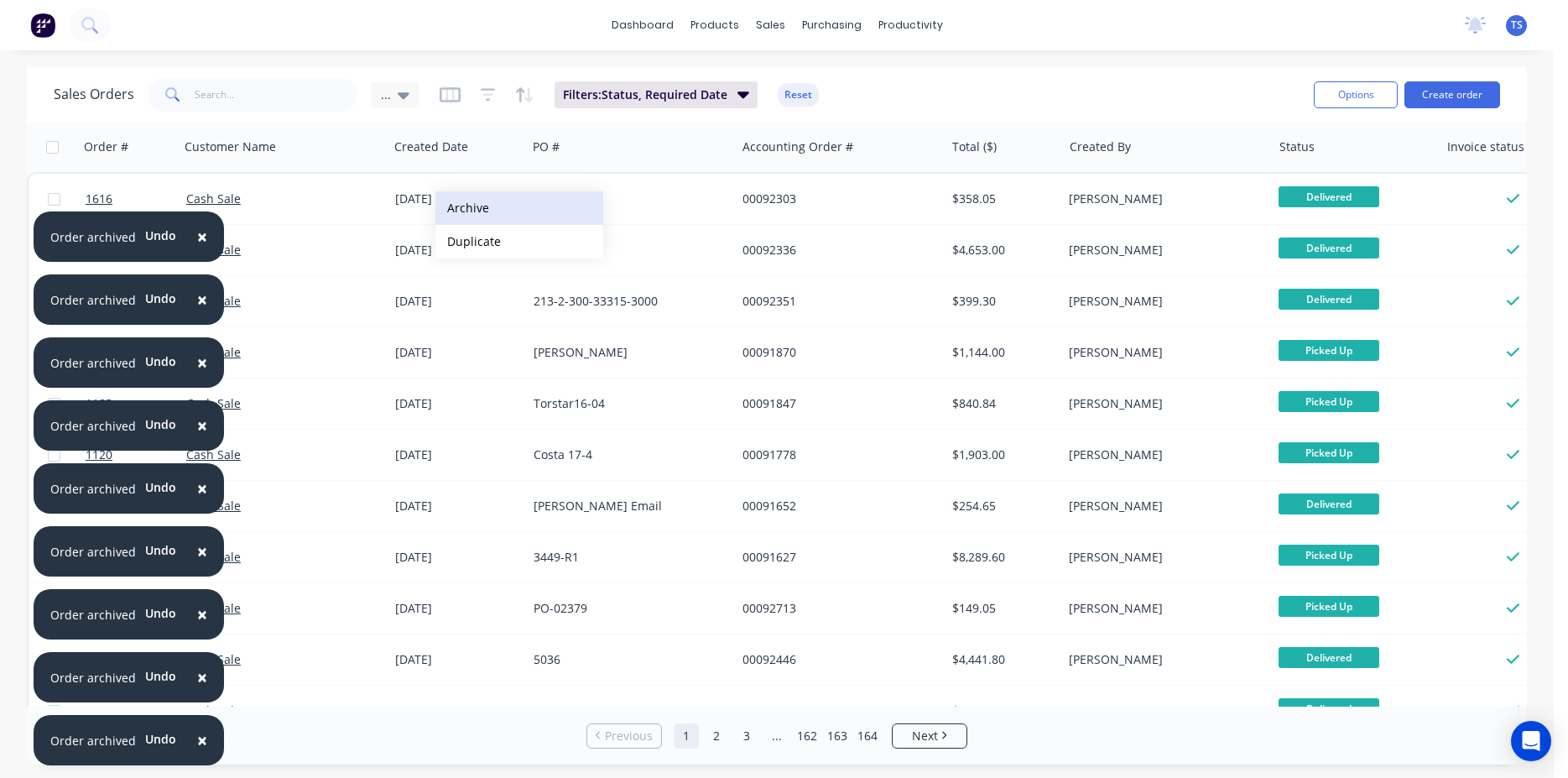
click at [484, 209] on button "Archive" at bounding box center [518, 208] width 168 height 34
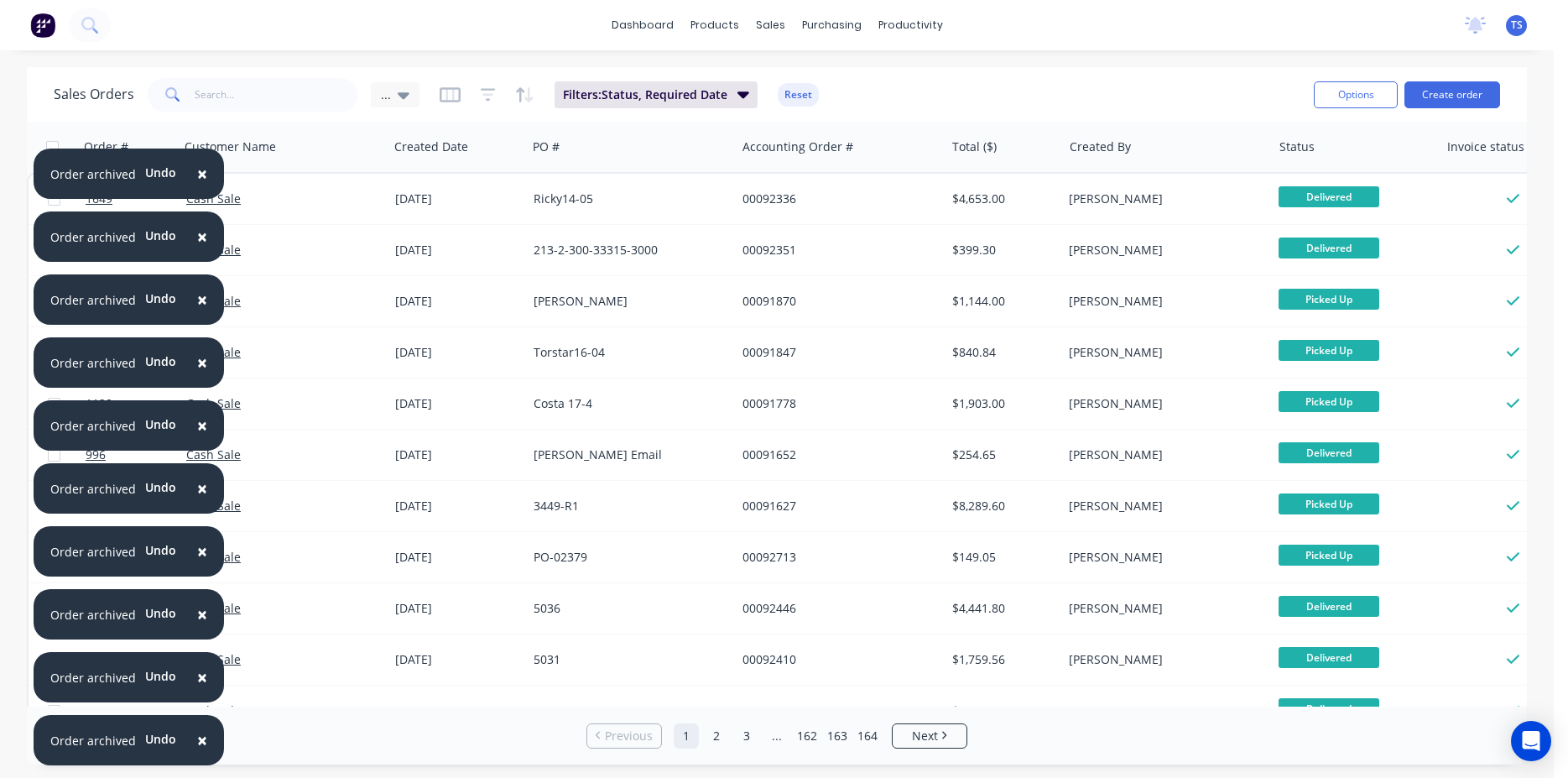
click at [198, 177] on span "×" at bounding box center [202, 174] width 10 height 24
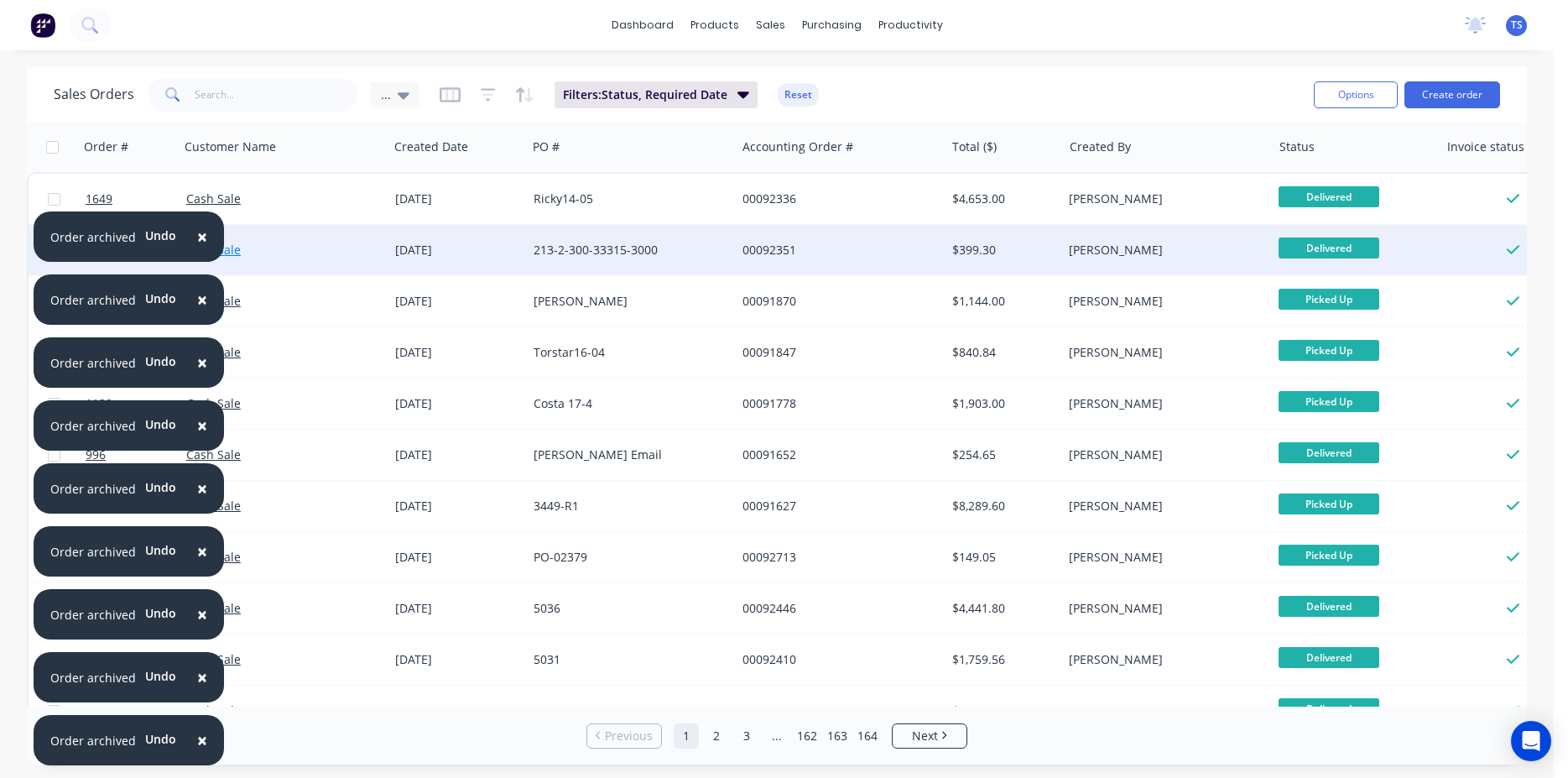
drag, startPoint x: 203, startPoint y: 234, endPoint x: 198, endPoint y: 252, distance: 18.7
click at [203, 235] on span "×" at bounding box center [202, 237] width 10 height 24
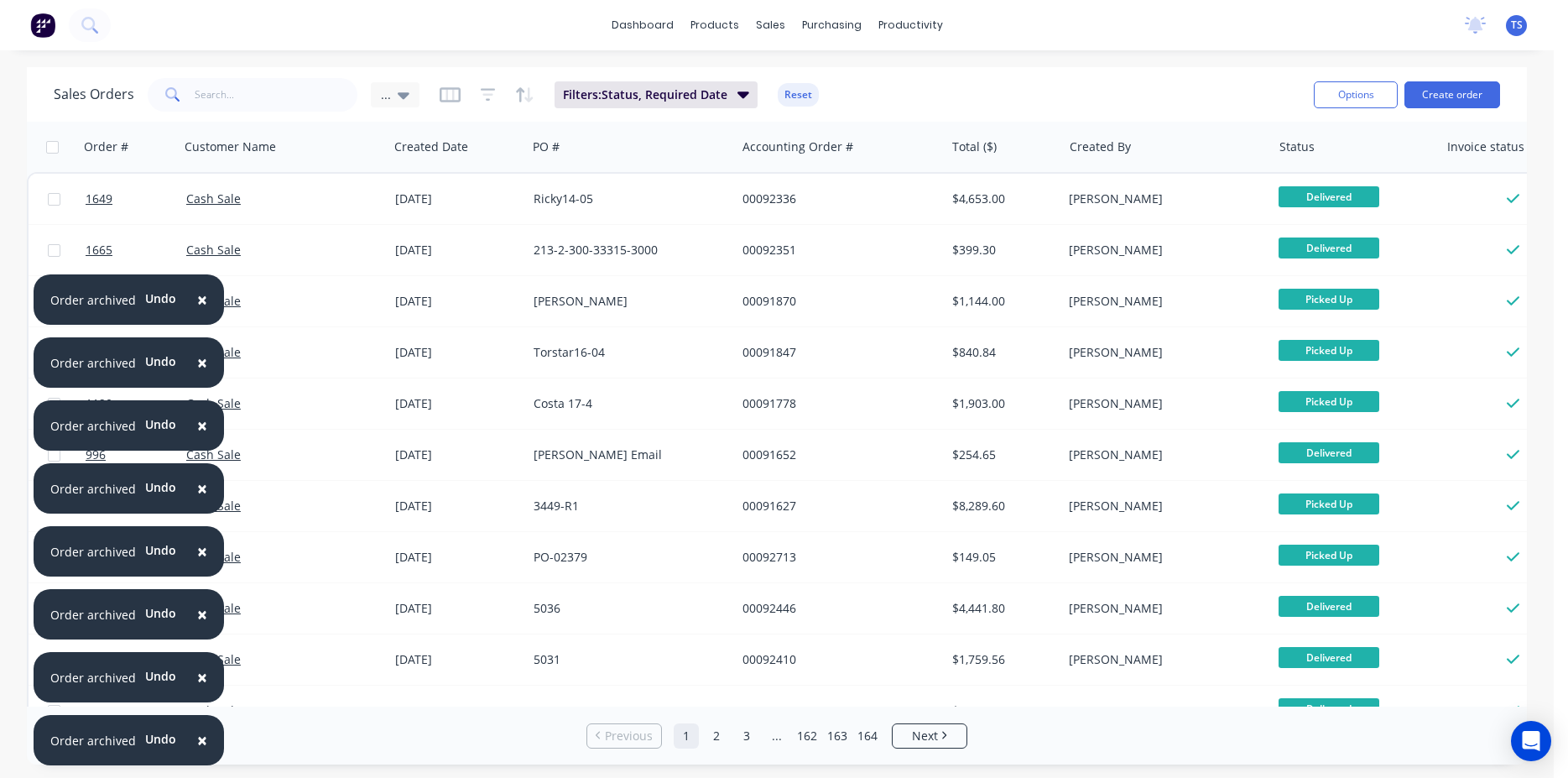
click at [198, 305] on span "×" at bounding box center [202, 300] width 10 height 24
click at [193, 365] on button "×" at bounding box center [202, 363] width 44 height 40
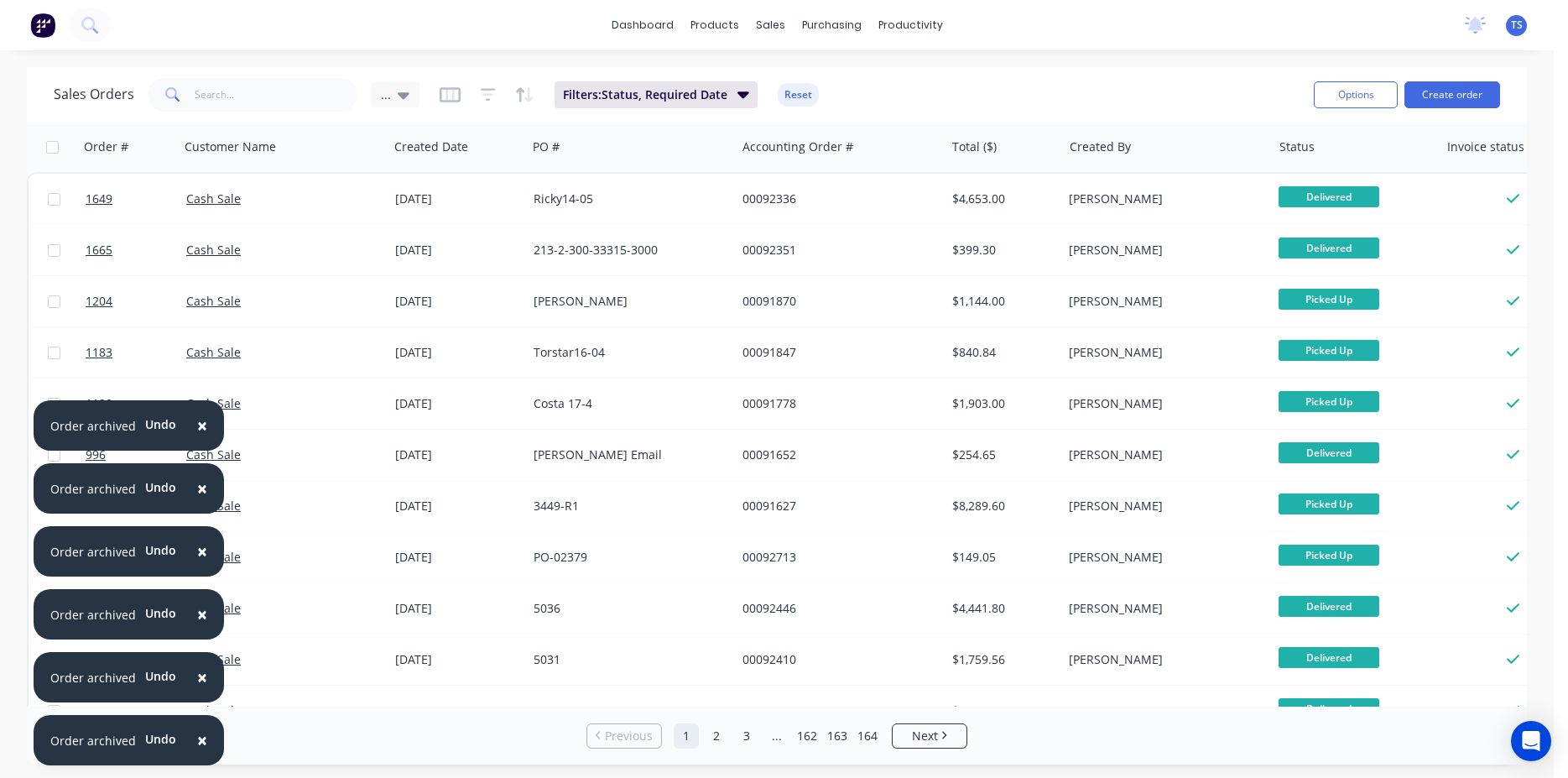
click at [198, 423] on span "×" at bounding box center [202, 425] width 10 height 24
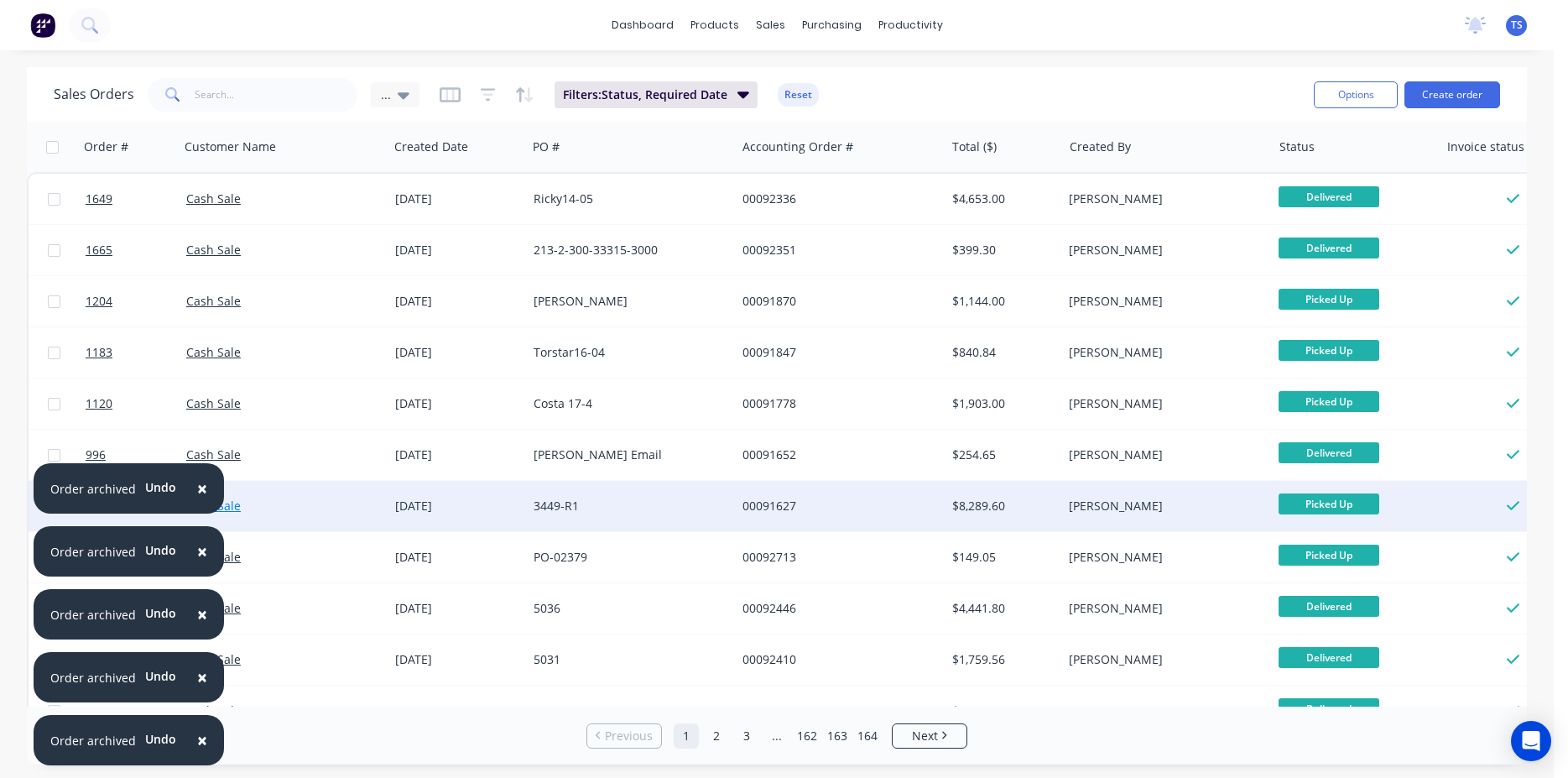
click at [190, 487] on button "×" at bounding box center [202, 489] width 44 height 40
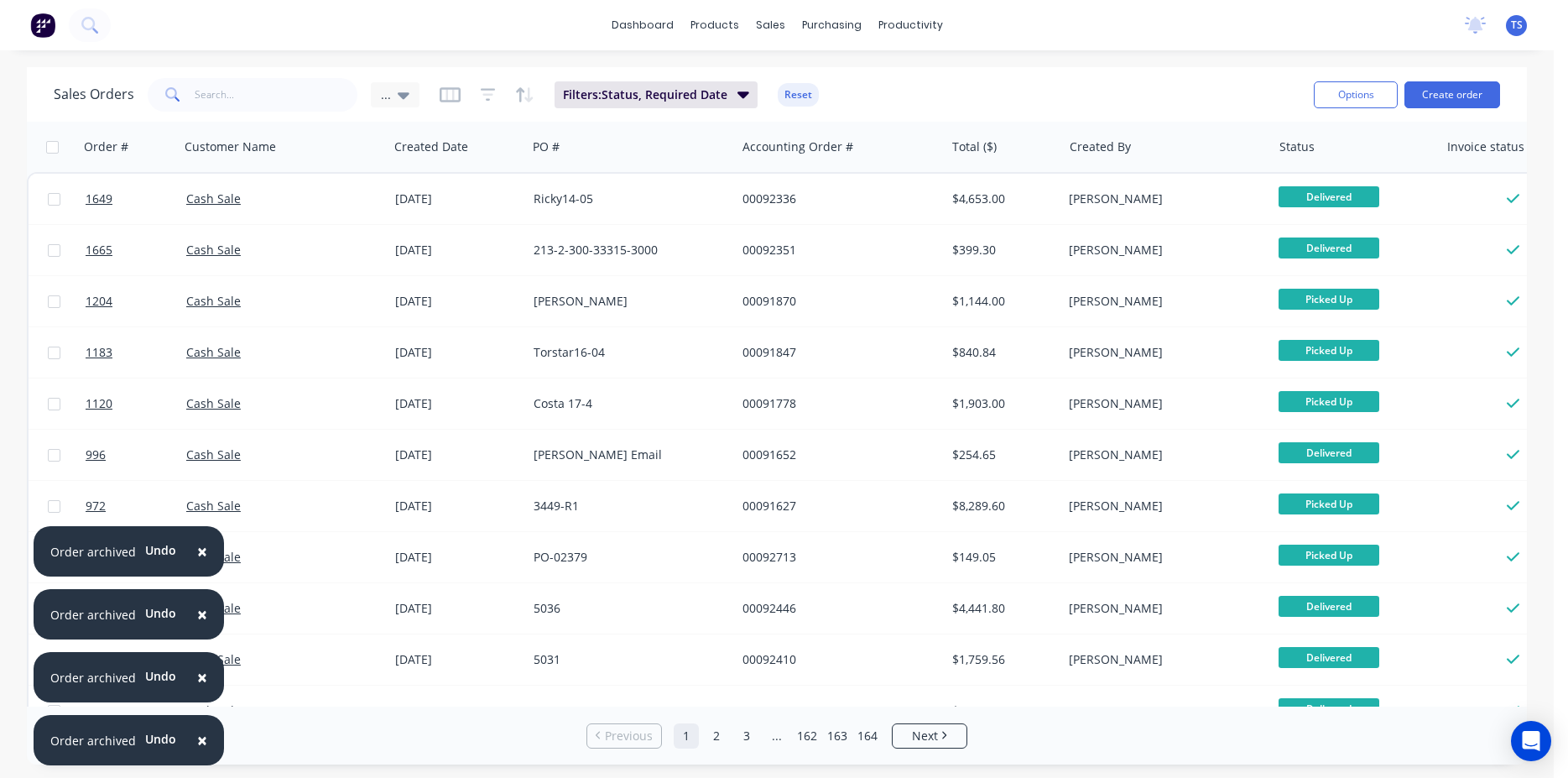
click at [198, 549] on span "×" at bounding box center [202, 551] width 10 height 24
click at [191, 618] on button "×" at bounding box center [202, 614] width 44 height 40
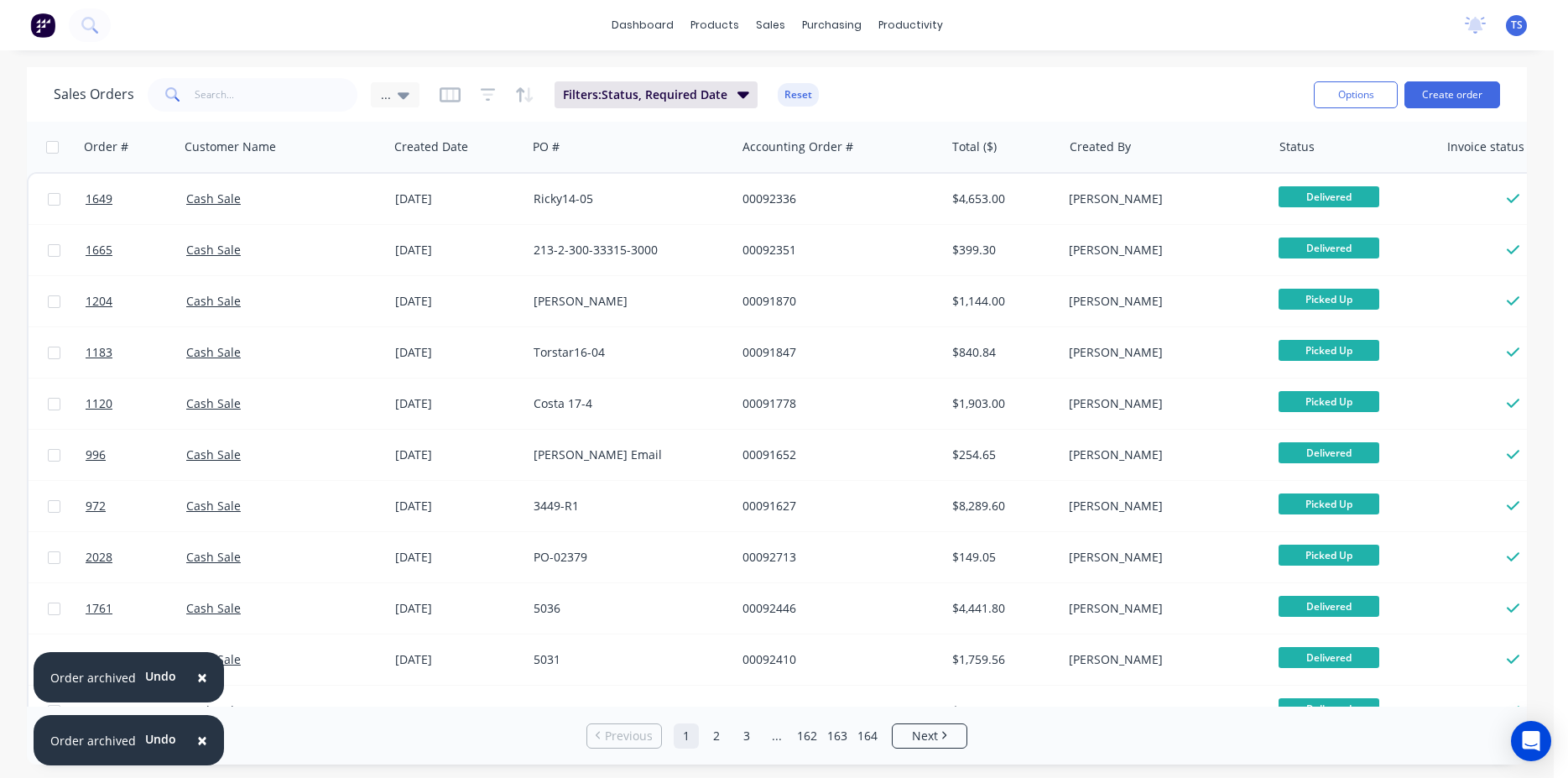
click at [198, 673] on span "×" at bounding box center [202, 677] width 10 height 24
click at [198, 745] on span "×" at bounding box center [202, 741] width 10 height 24
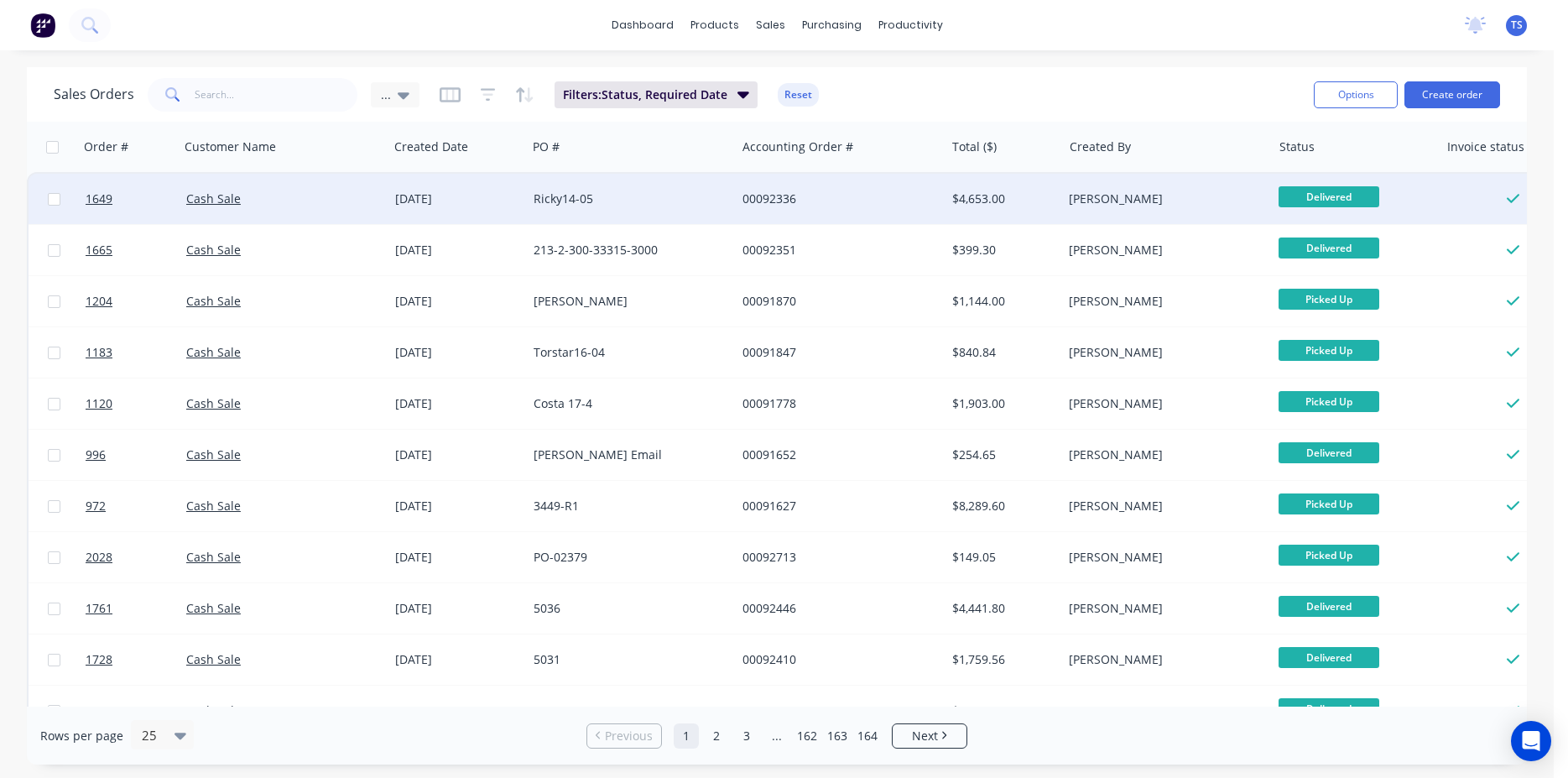
click at [50, 187] on div at bounding box center [53, 199] width 51 height 51
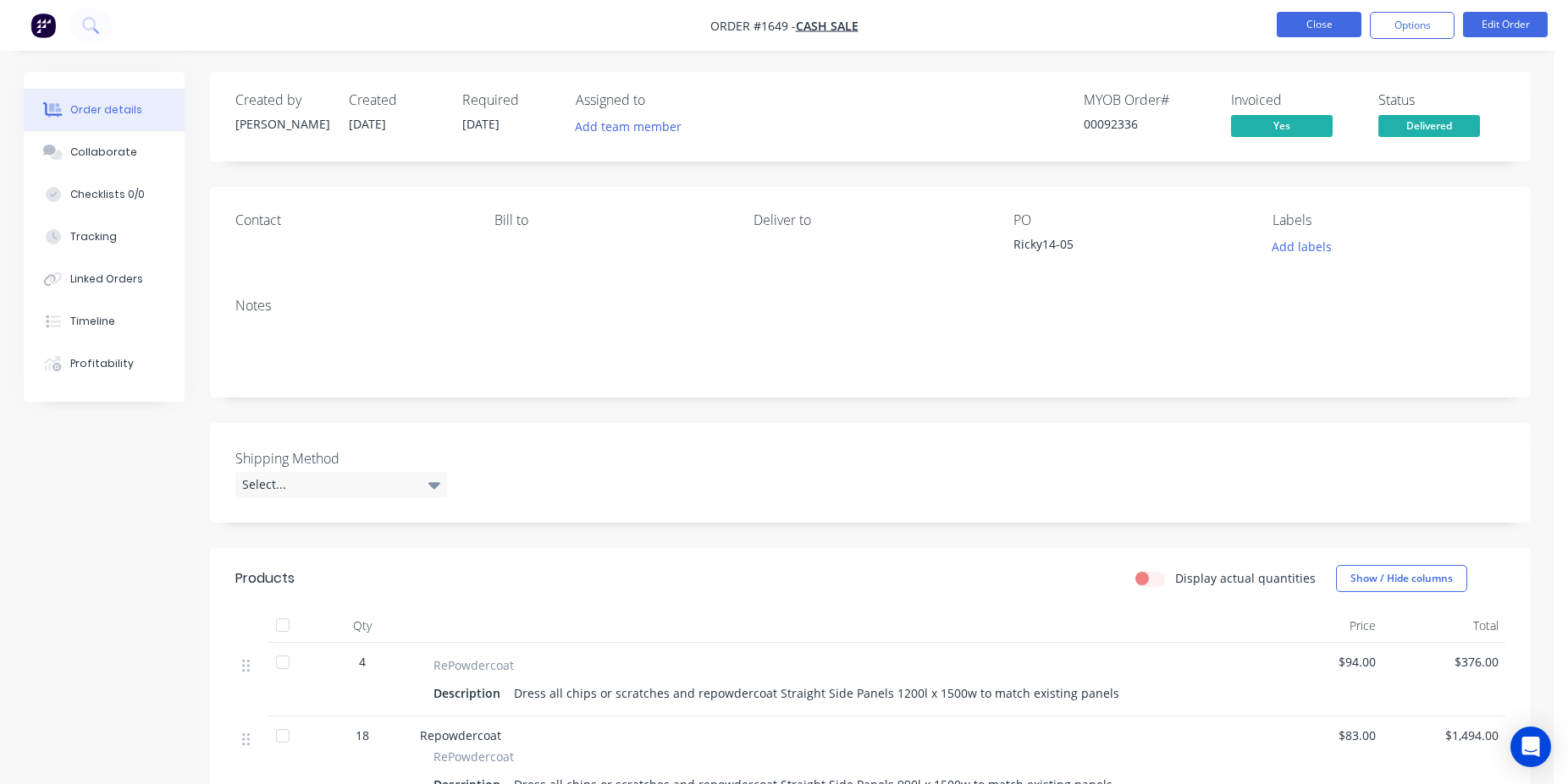
click at [1317, 32] on button "Close" at bounding box center [1318, 25] width 85 height 26
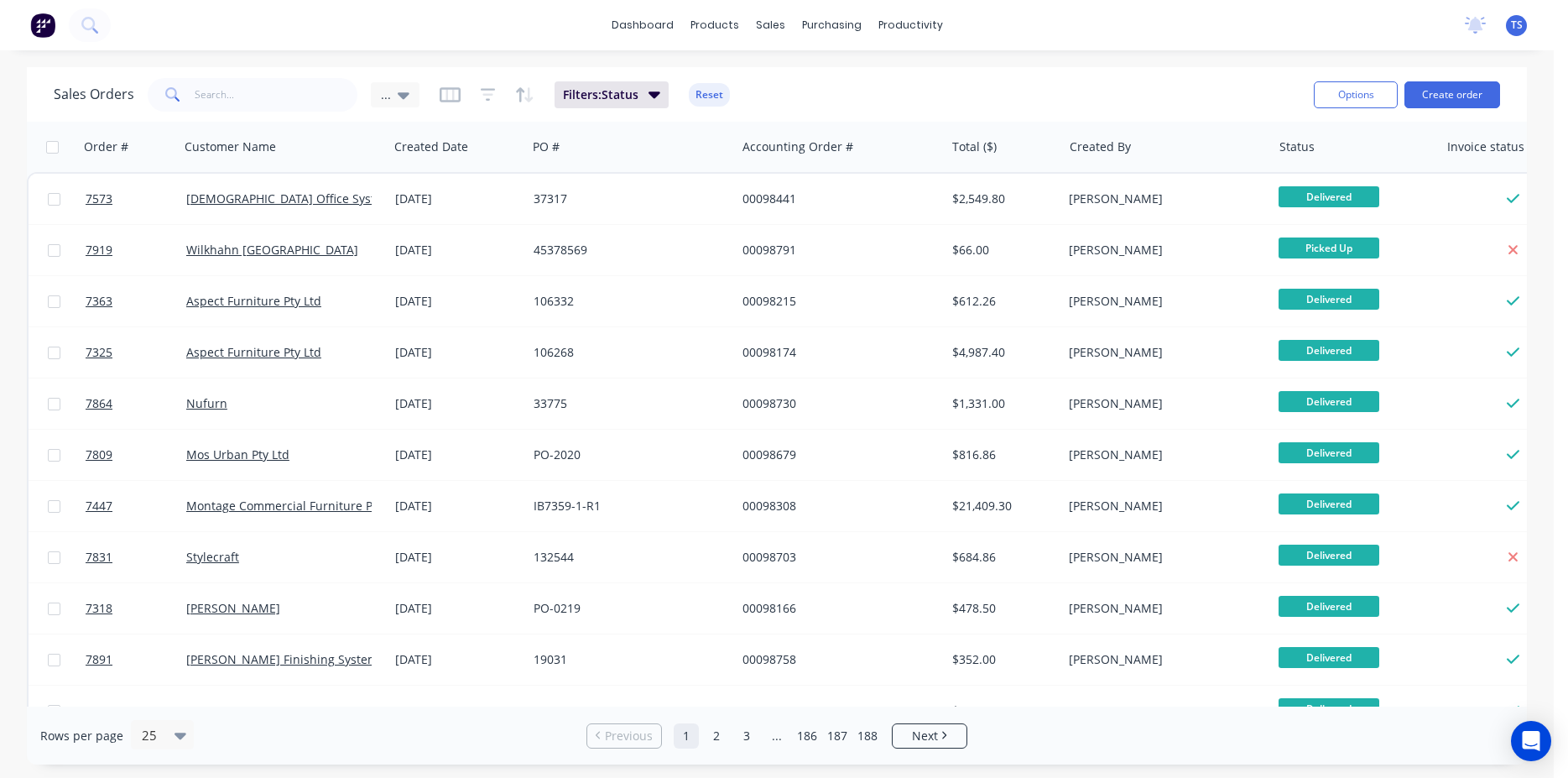
click at [53, 146] on input "checkbox" at bounding box center [53, 148] width 13 height 13
checkbox input "true"
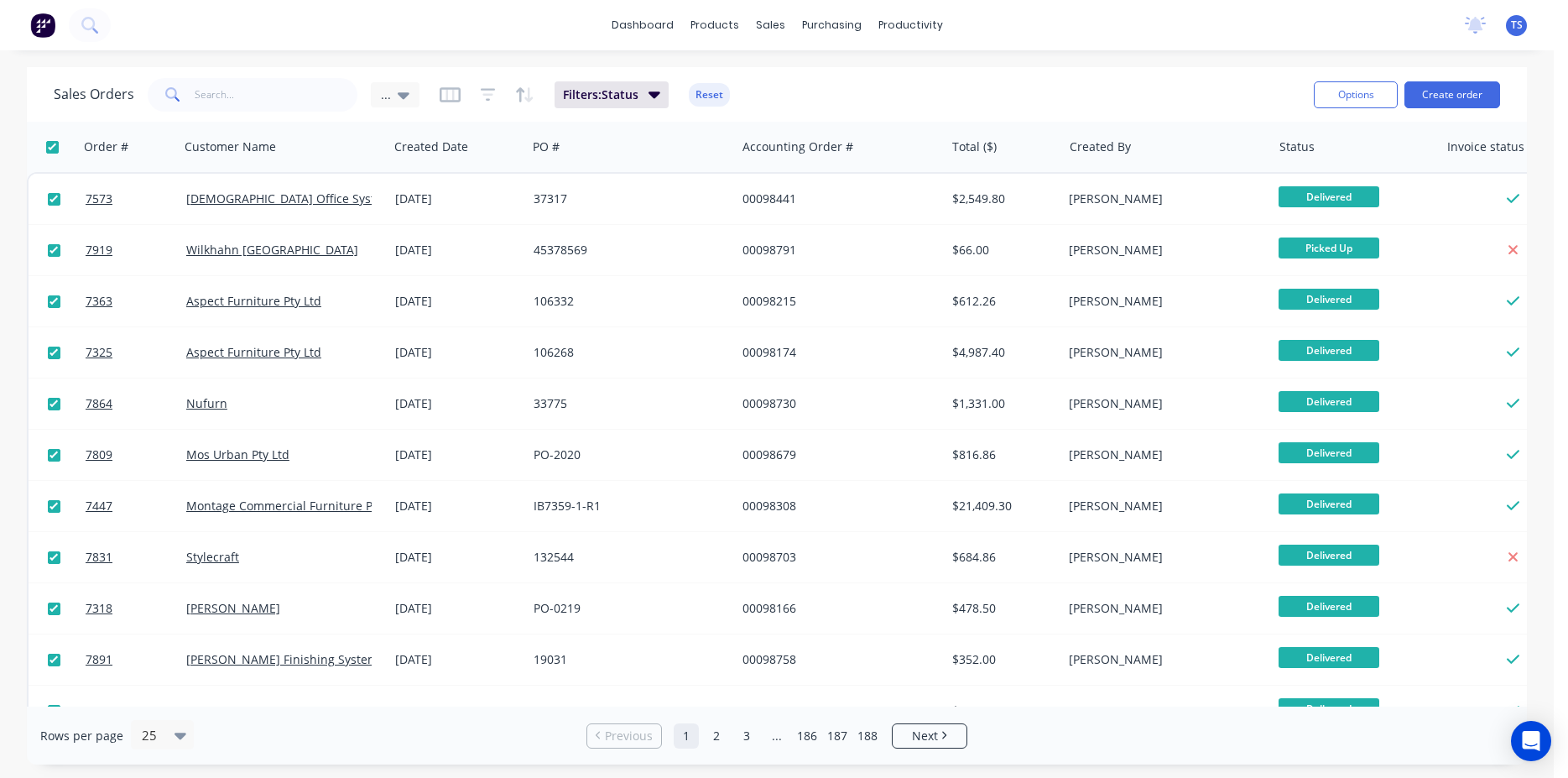
checkbox input "true"
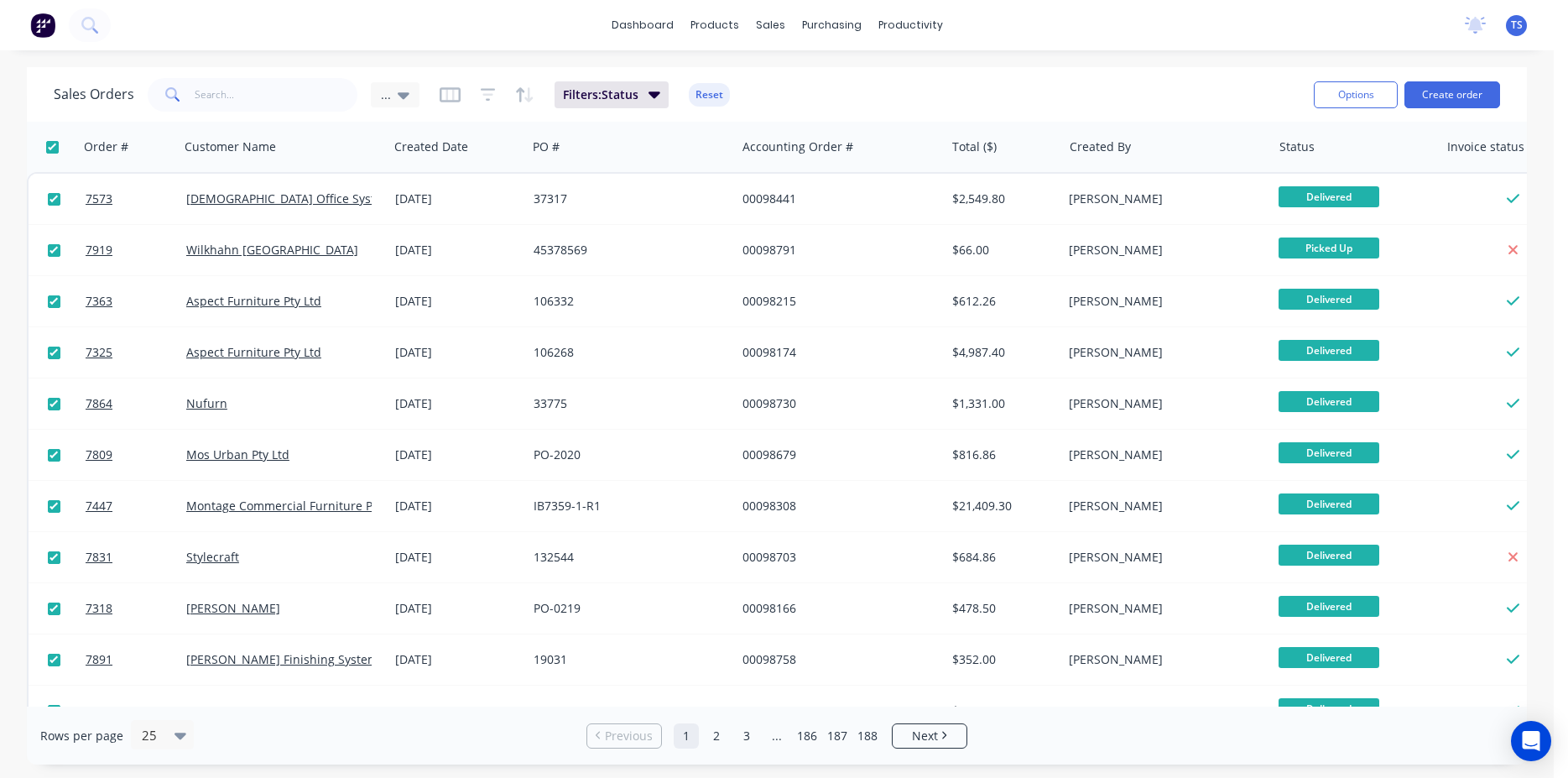
checkbox input "true"
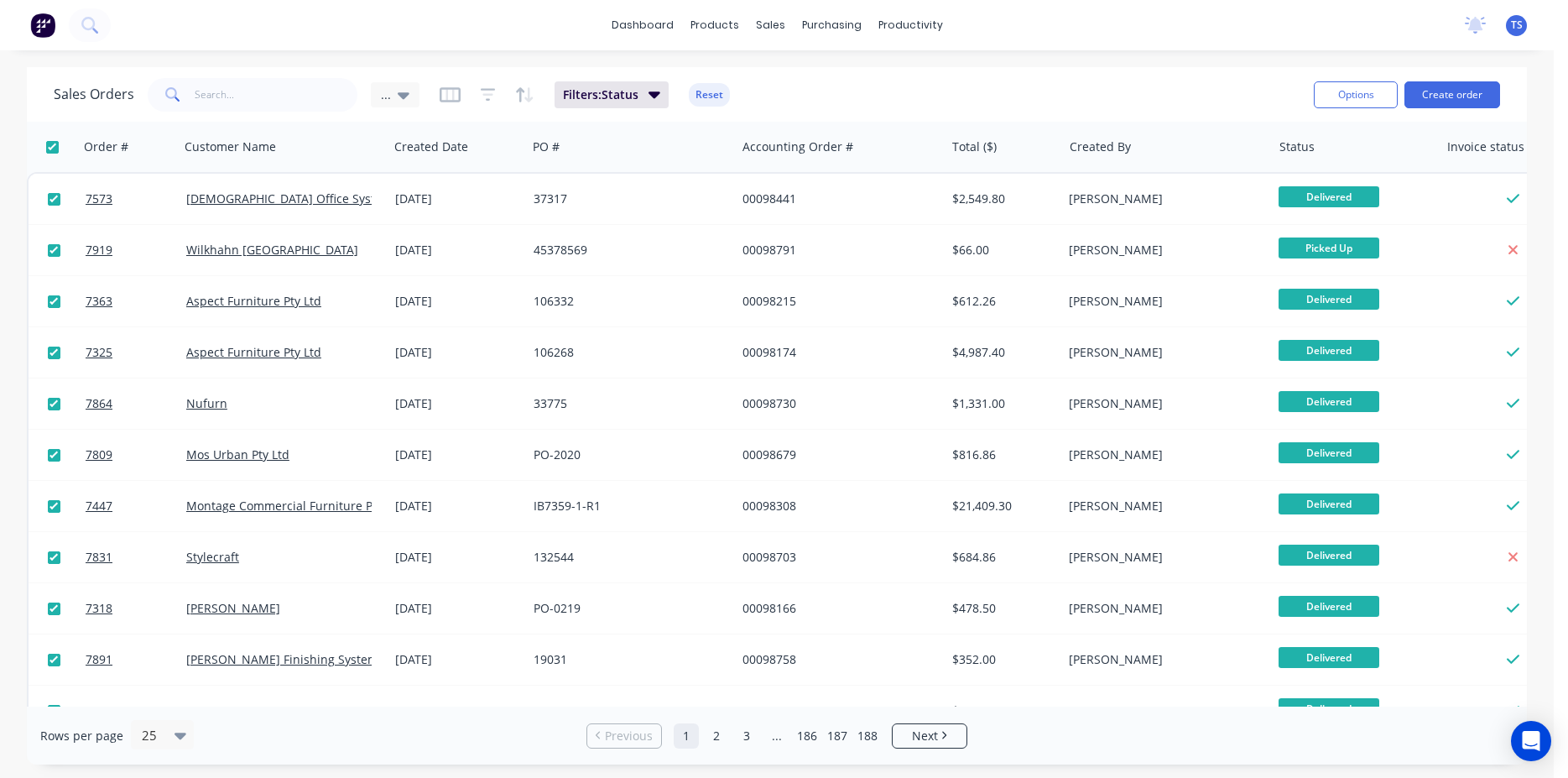
checkbox input "true"
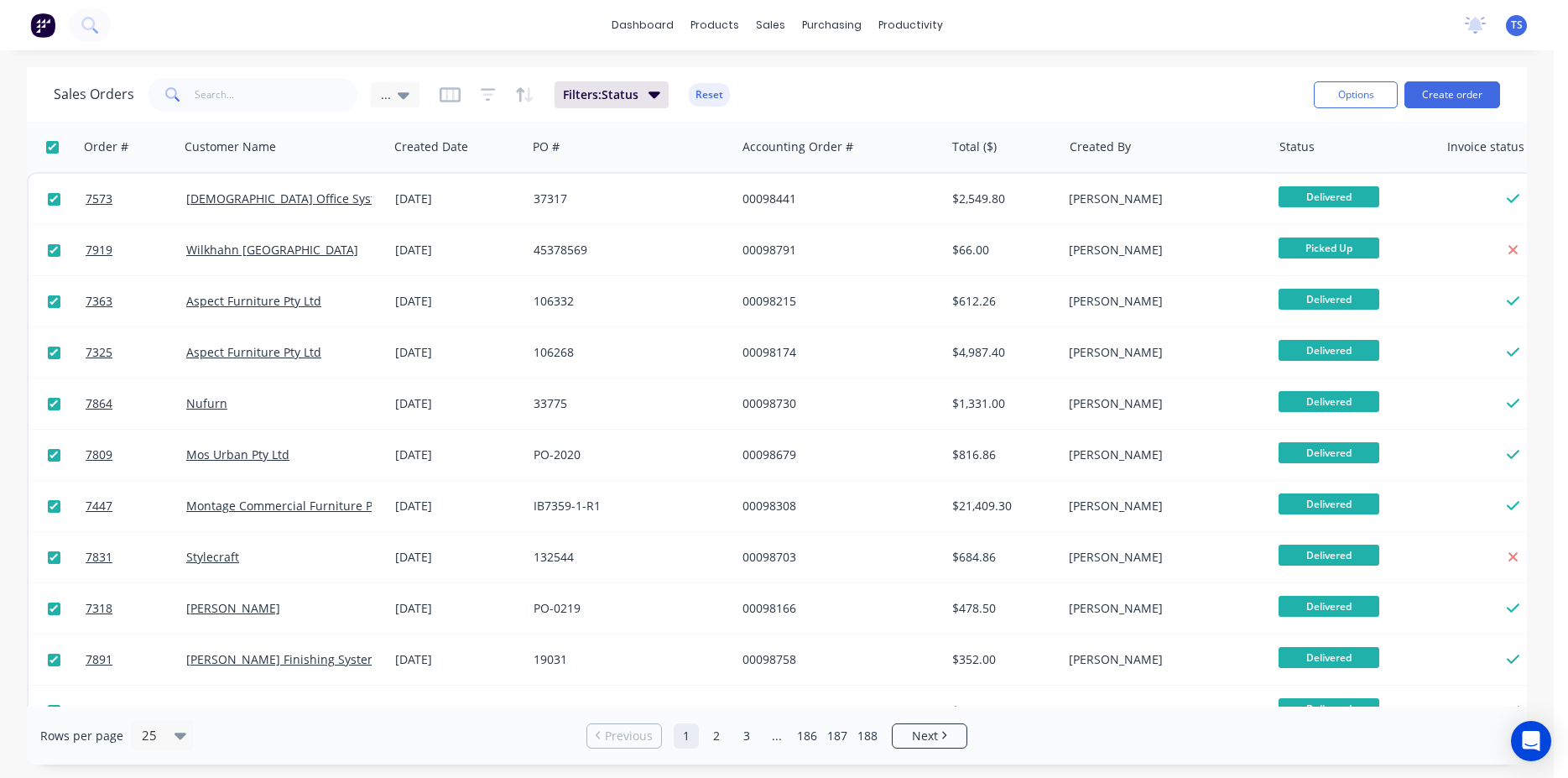
checkbox input "true"
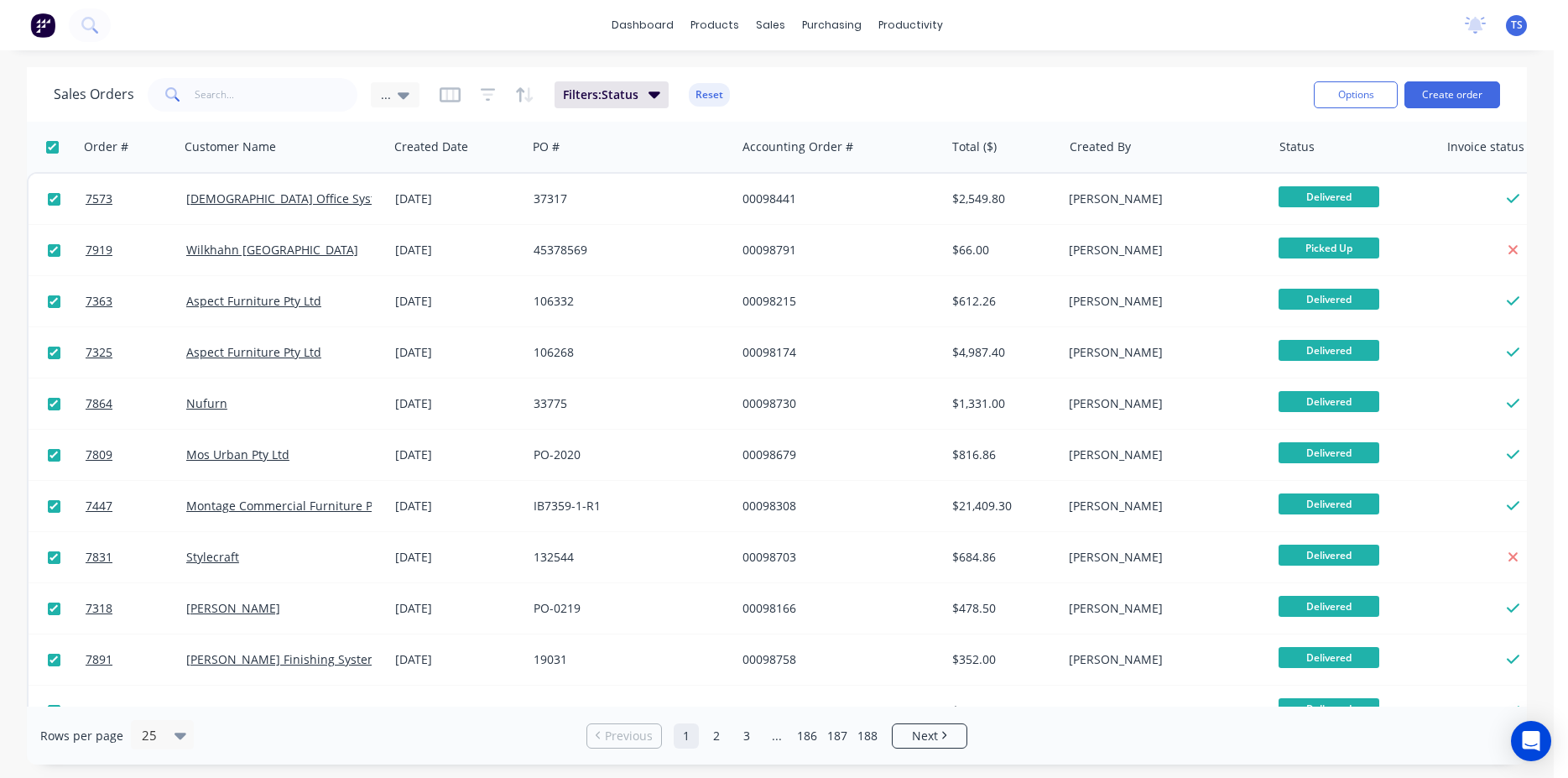
checkbox input "true"
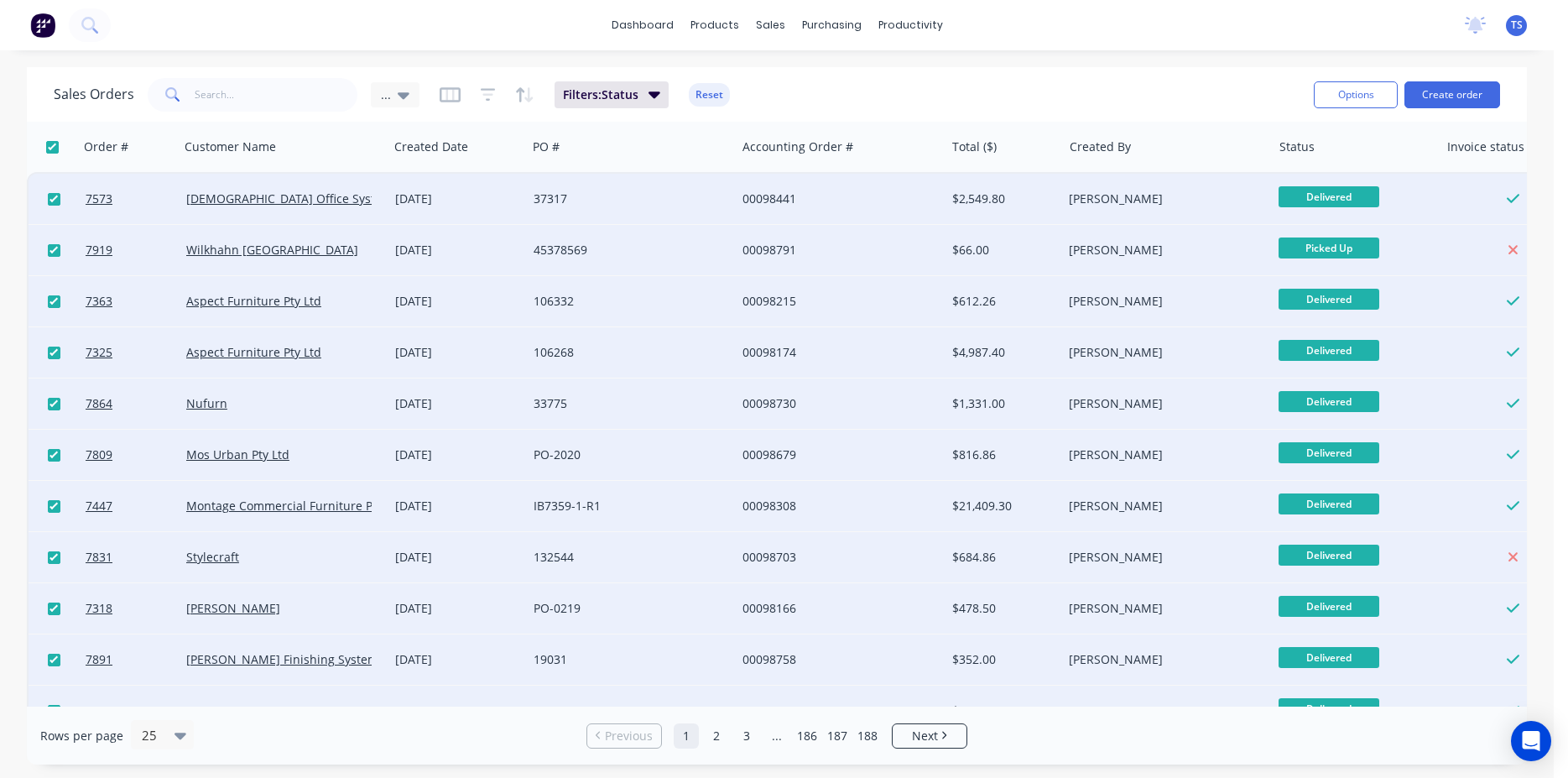
click at [53, 146] on input "checkbox" at bounding box center [53, 148] width 13 height 13
checkbox input "false"
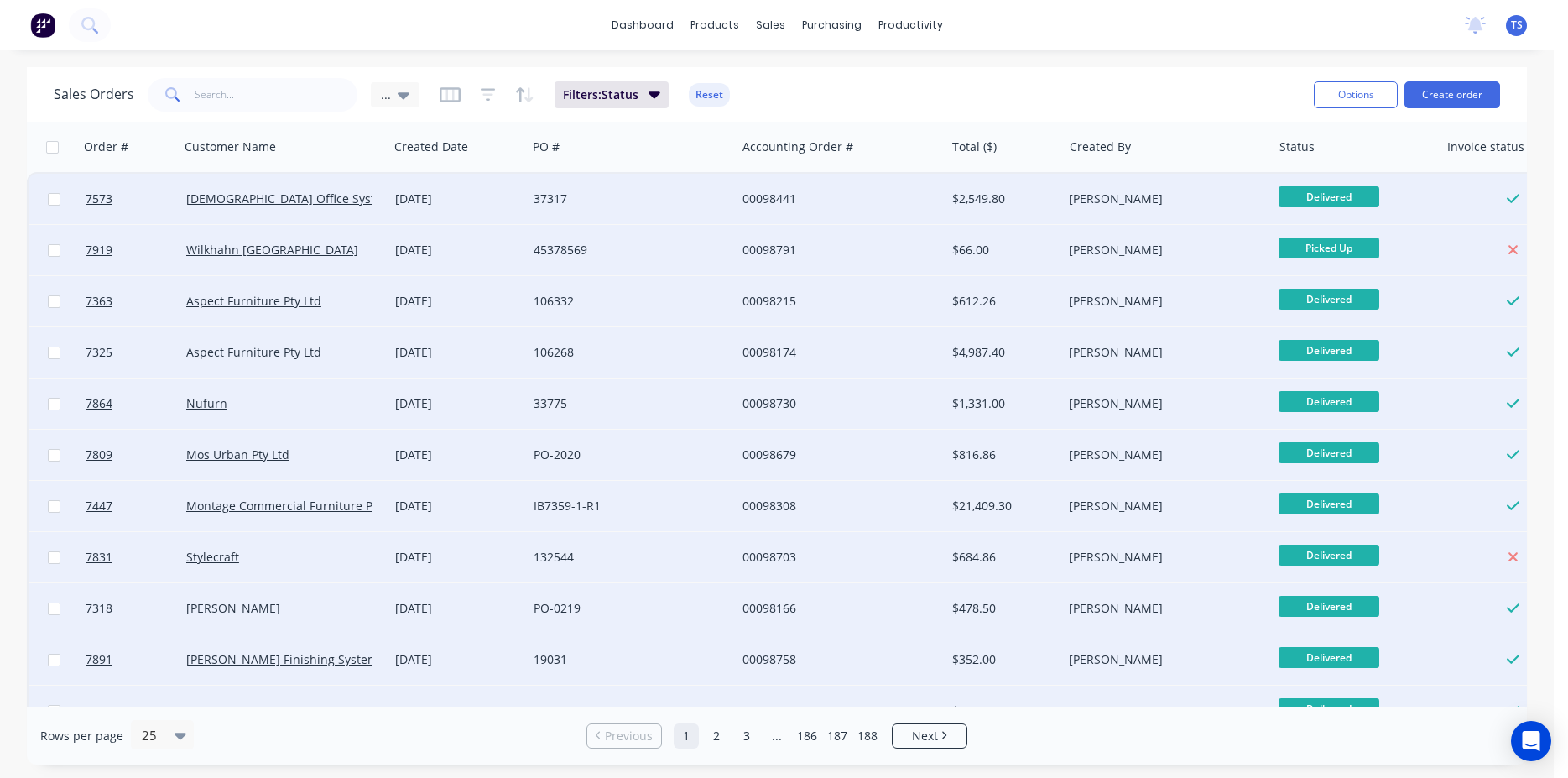
checkbox input "false"
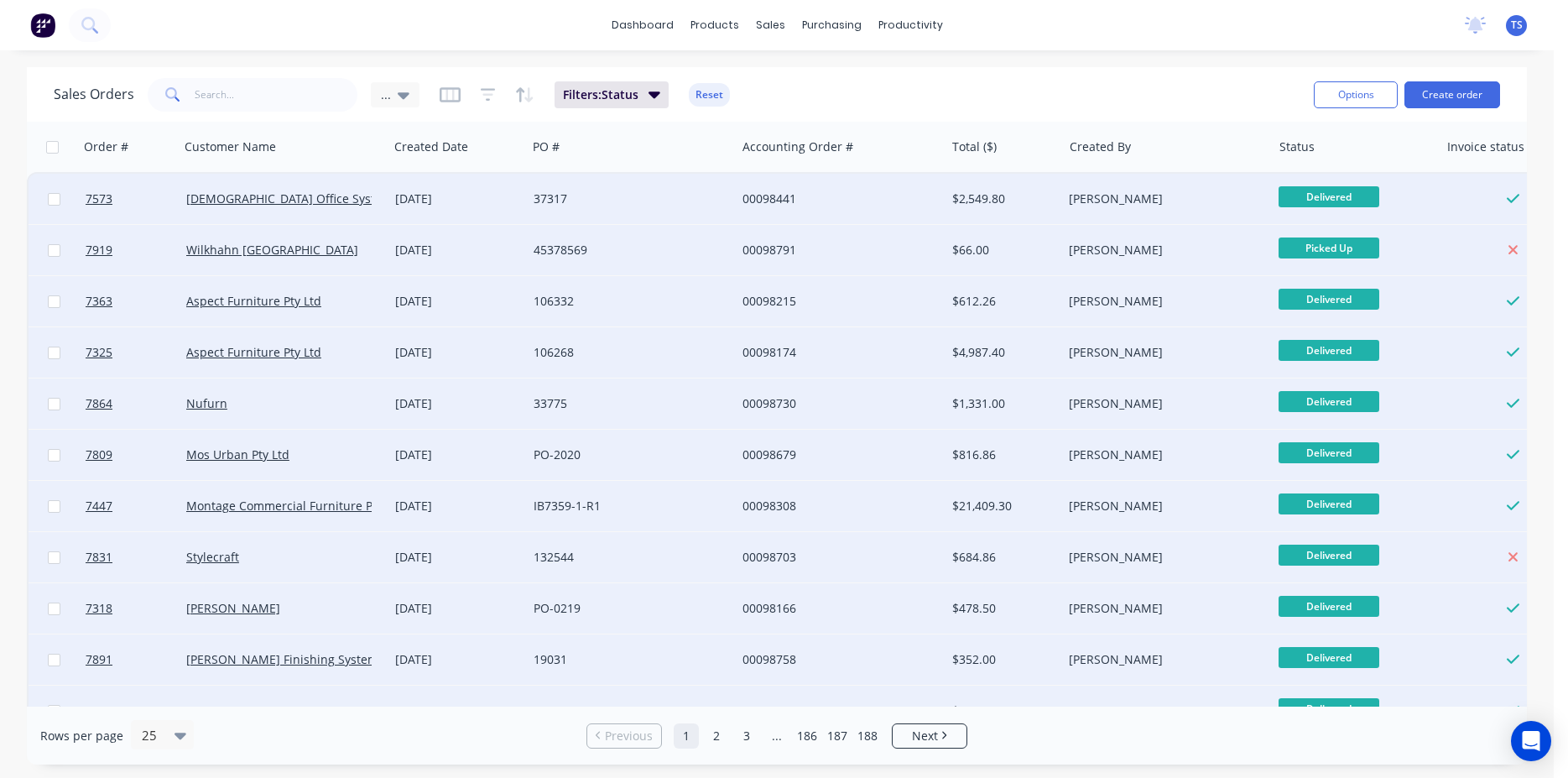
checkbox input "false"
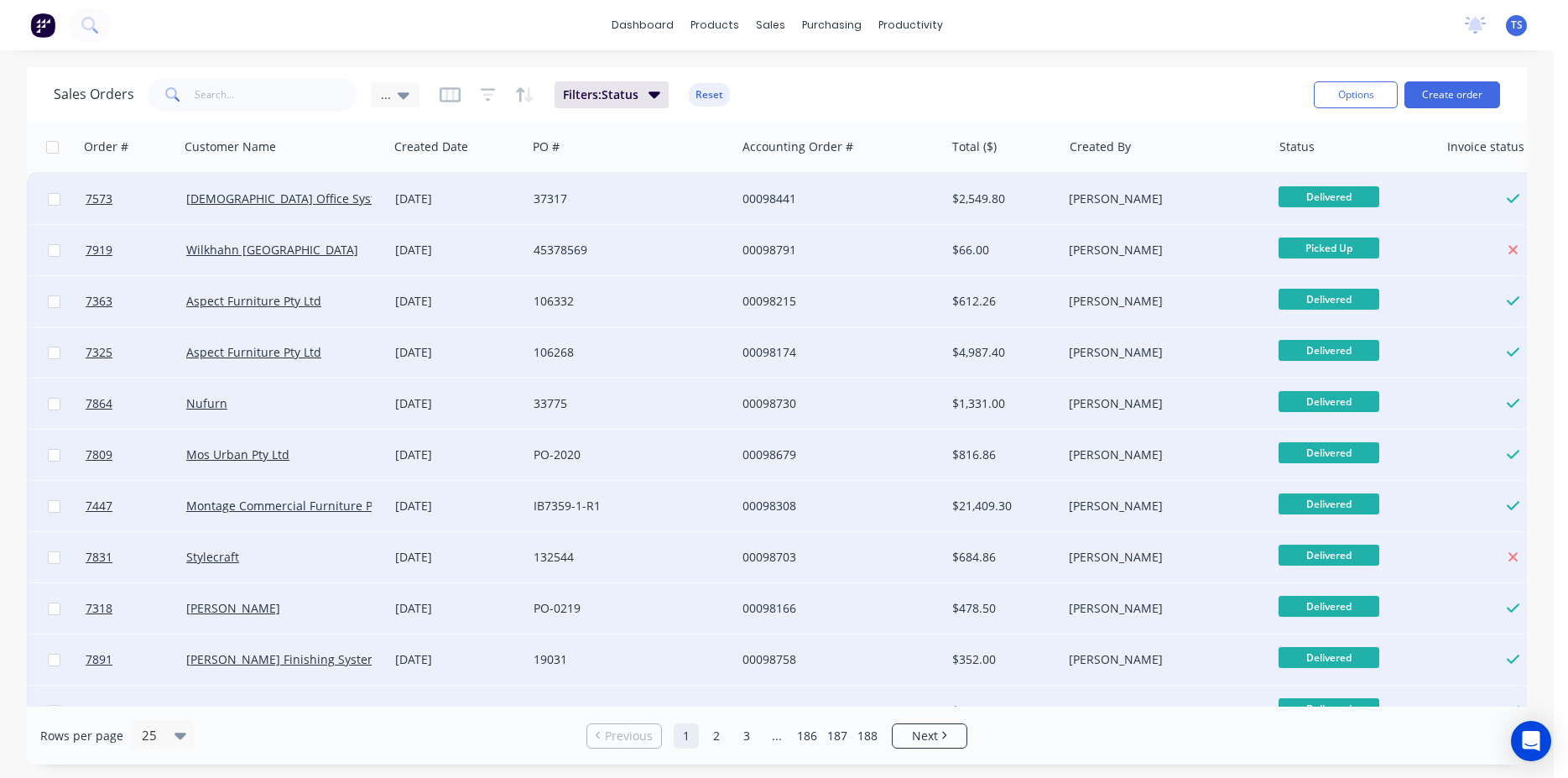
checkbox input "false"
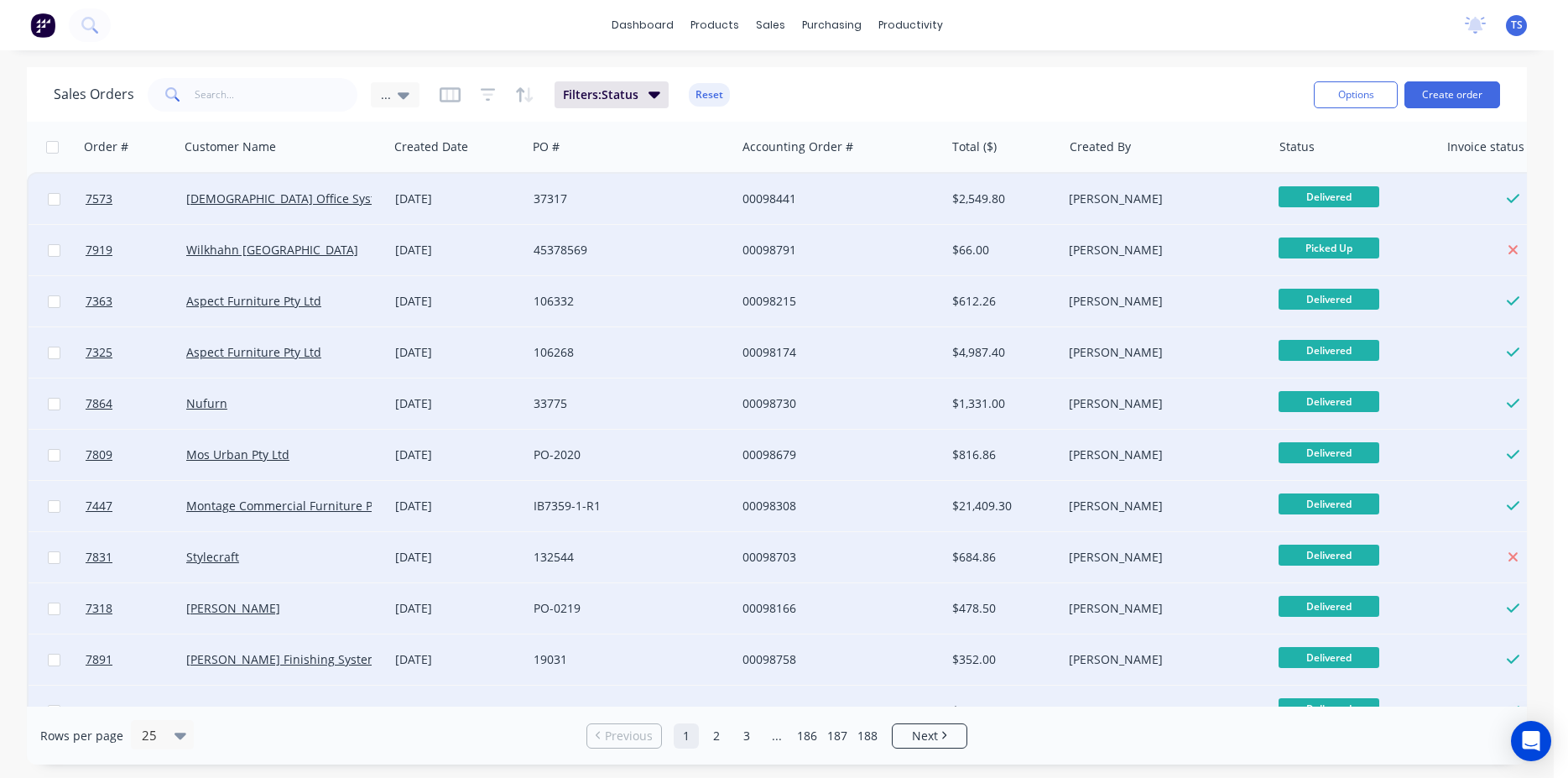
checkbox input "false"
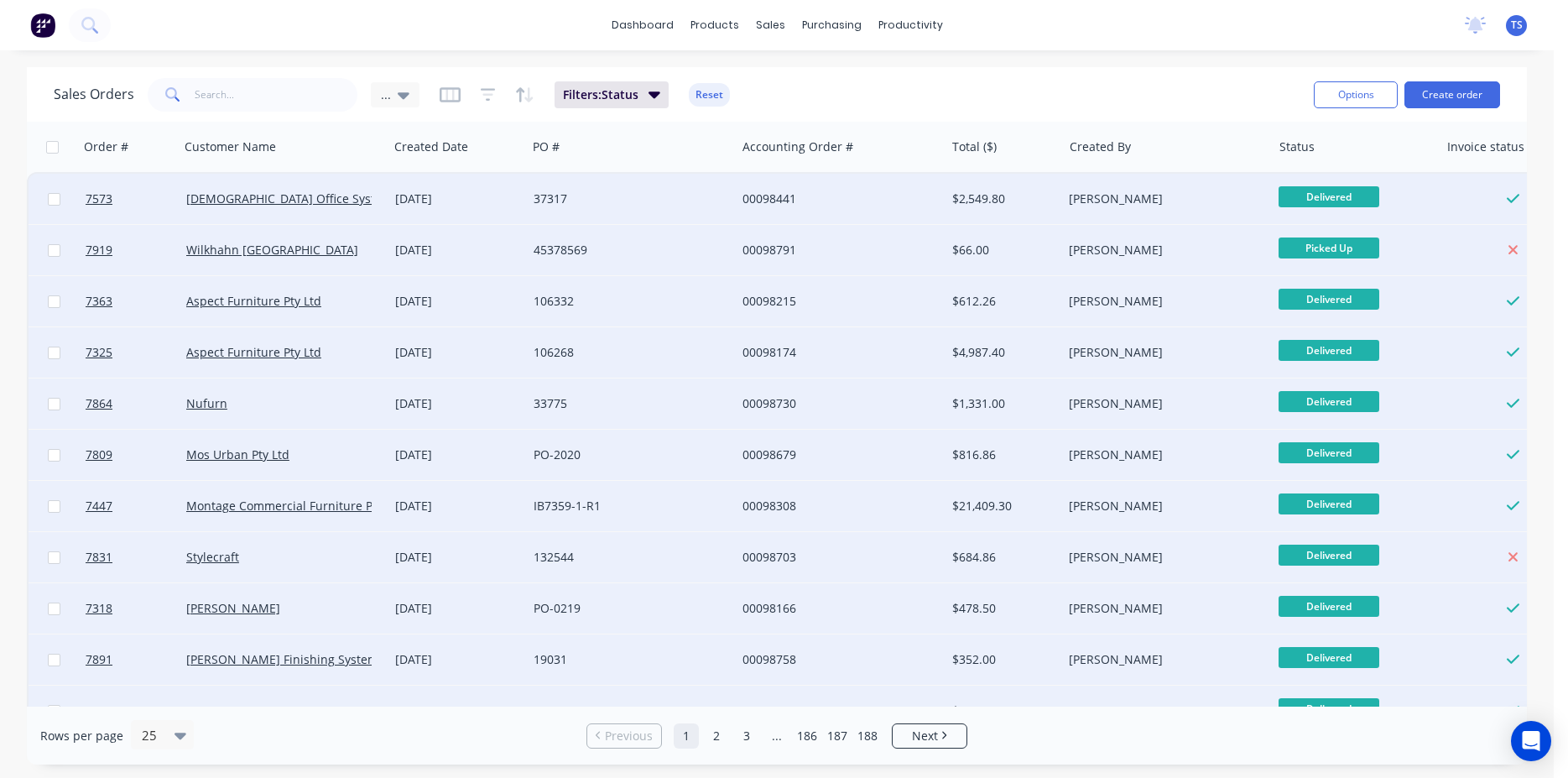
checkbox input "false"
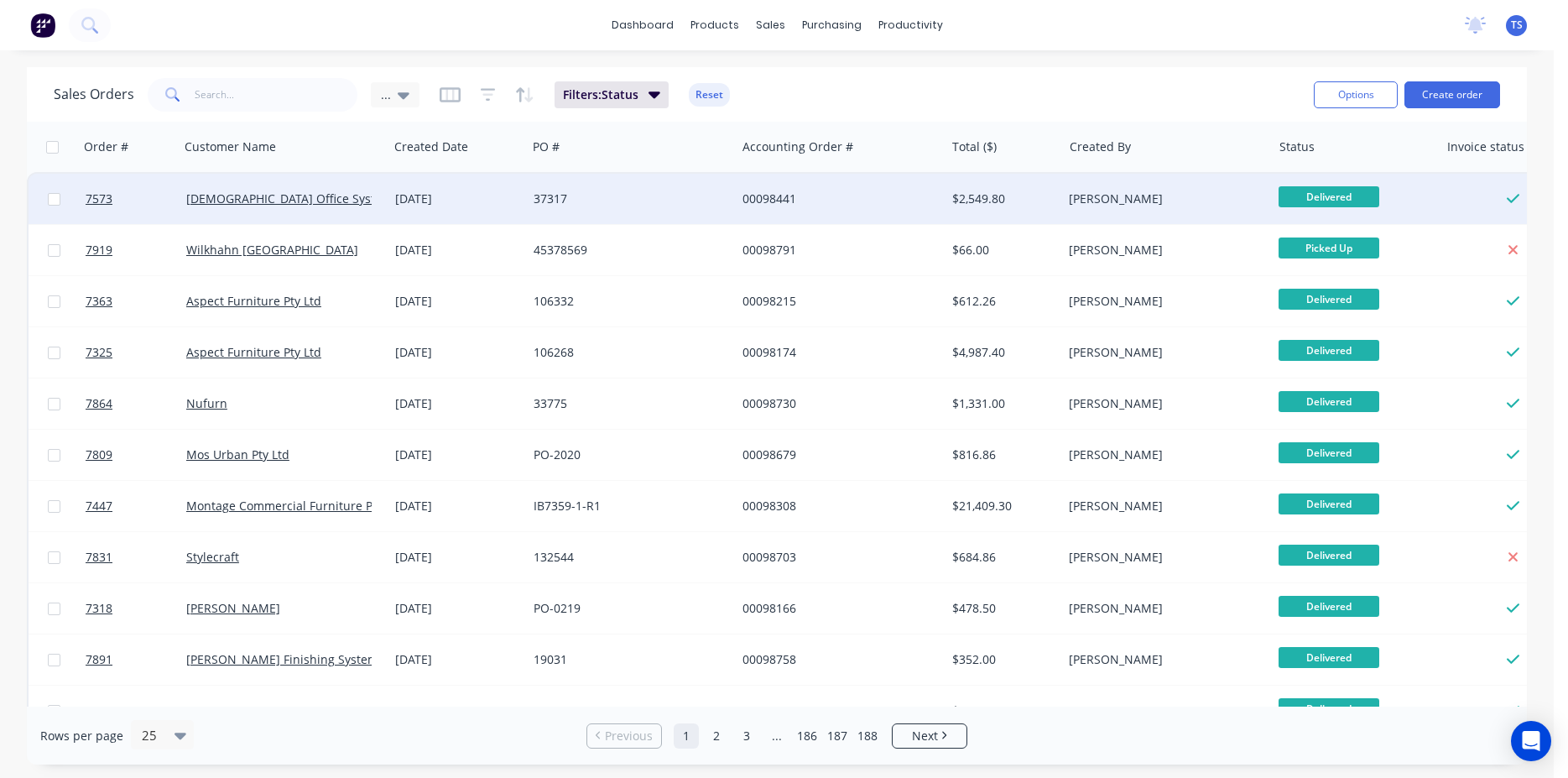
click at [53, 200] on input "checkbox" at bounding box center [54, 199] width 13 height 13
click at [54, 199] on input "checkbox" at bounding box center [54, 199] width 13 height 13
checkbox input "false"
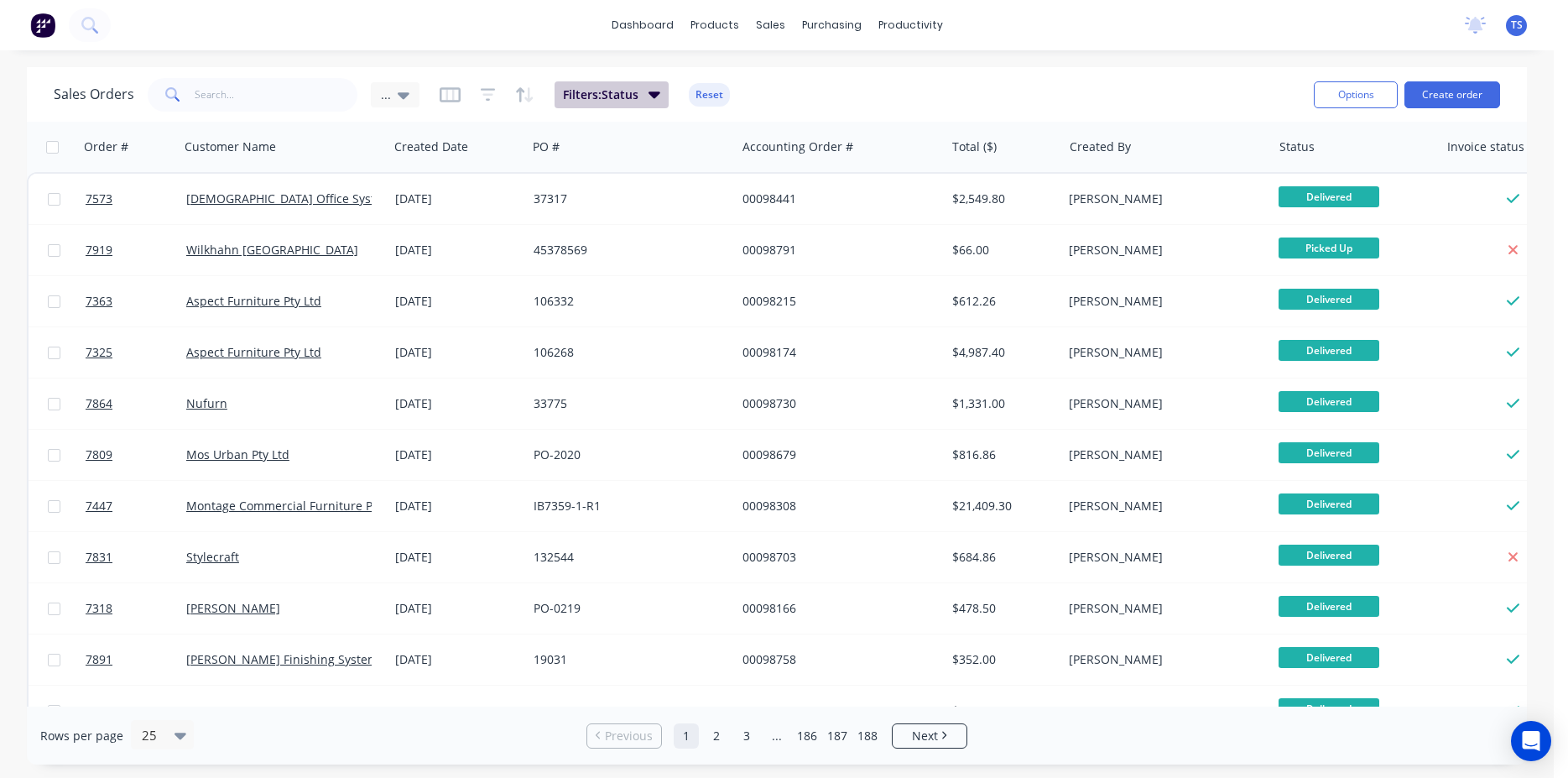
click at [643, 102] on button "Filters: Status" at bounding box center [612, 95] width 114 height 27
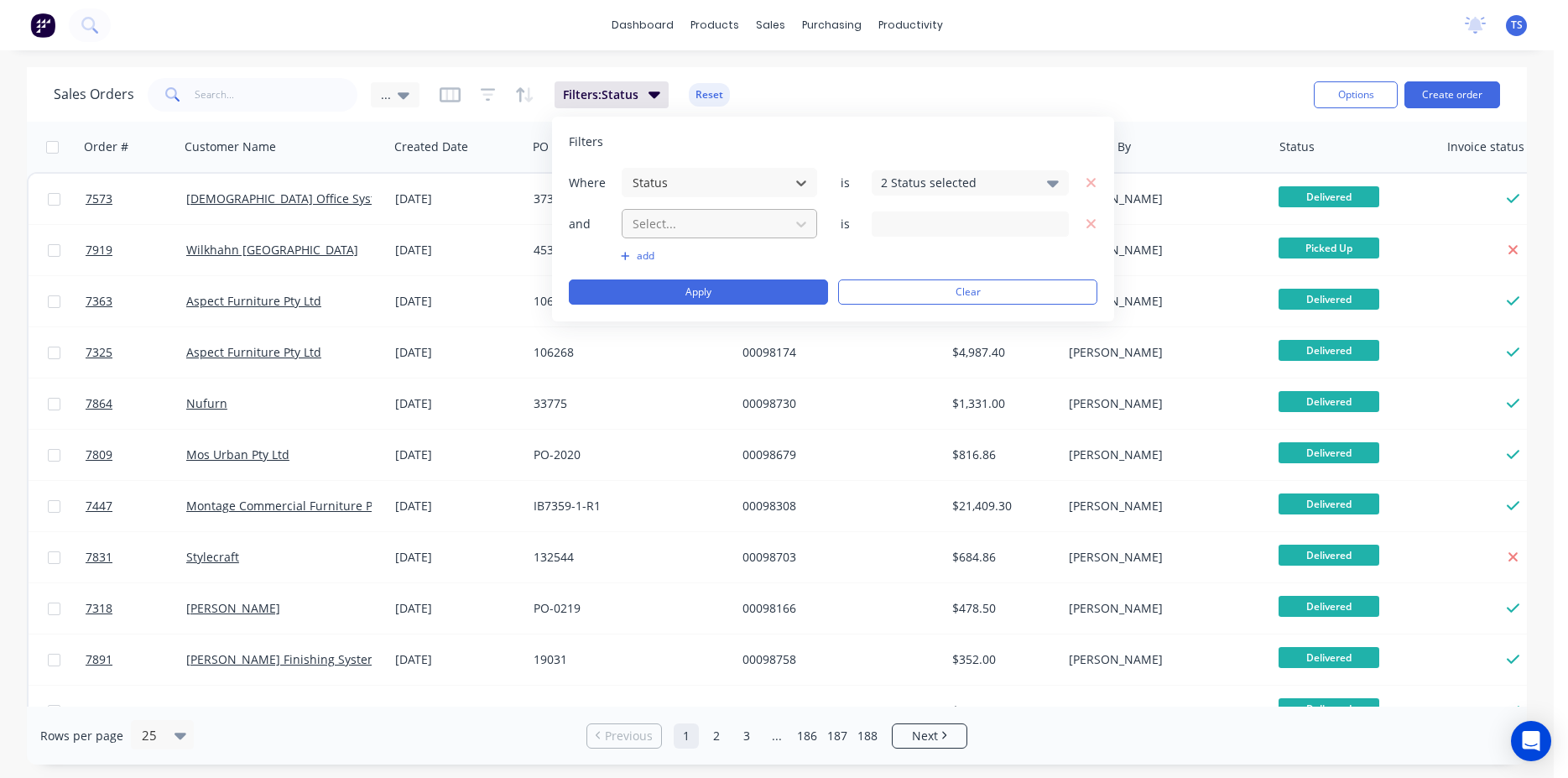
click at [783, 225] on div "Select..." at bounding box center [706, 223] width 160 height 28
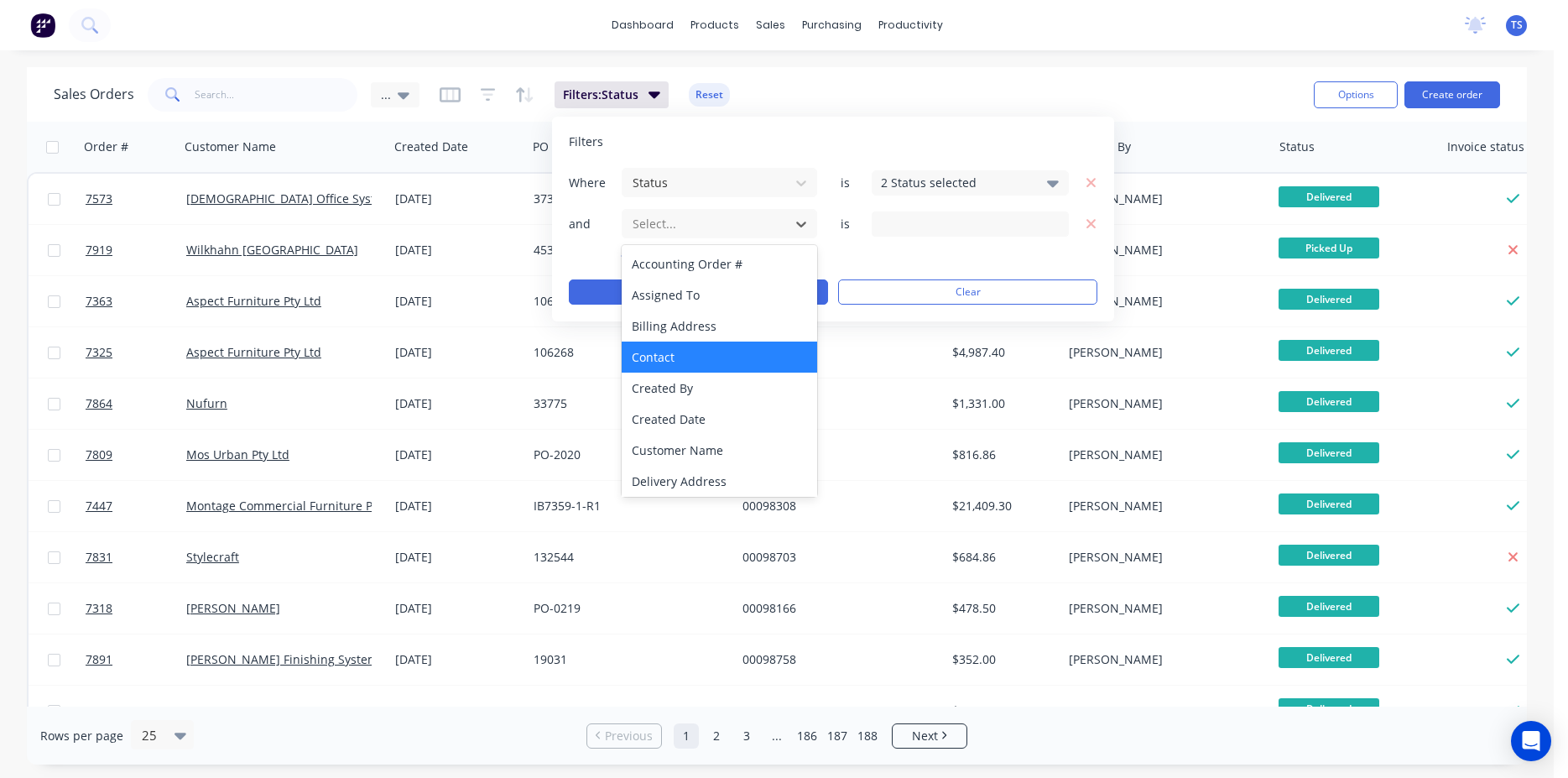
scroll to position [407, 0]
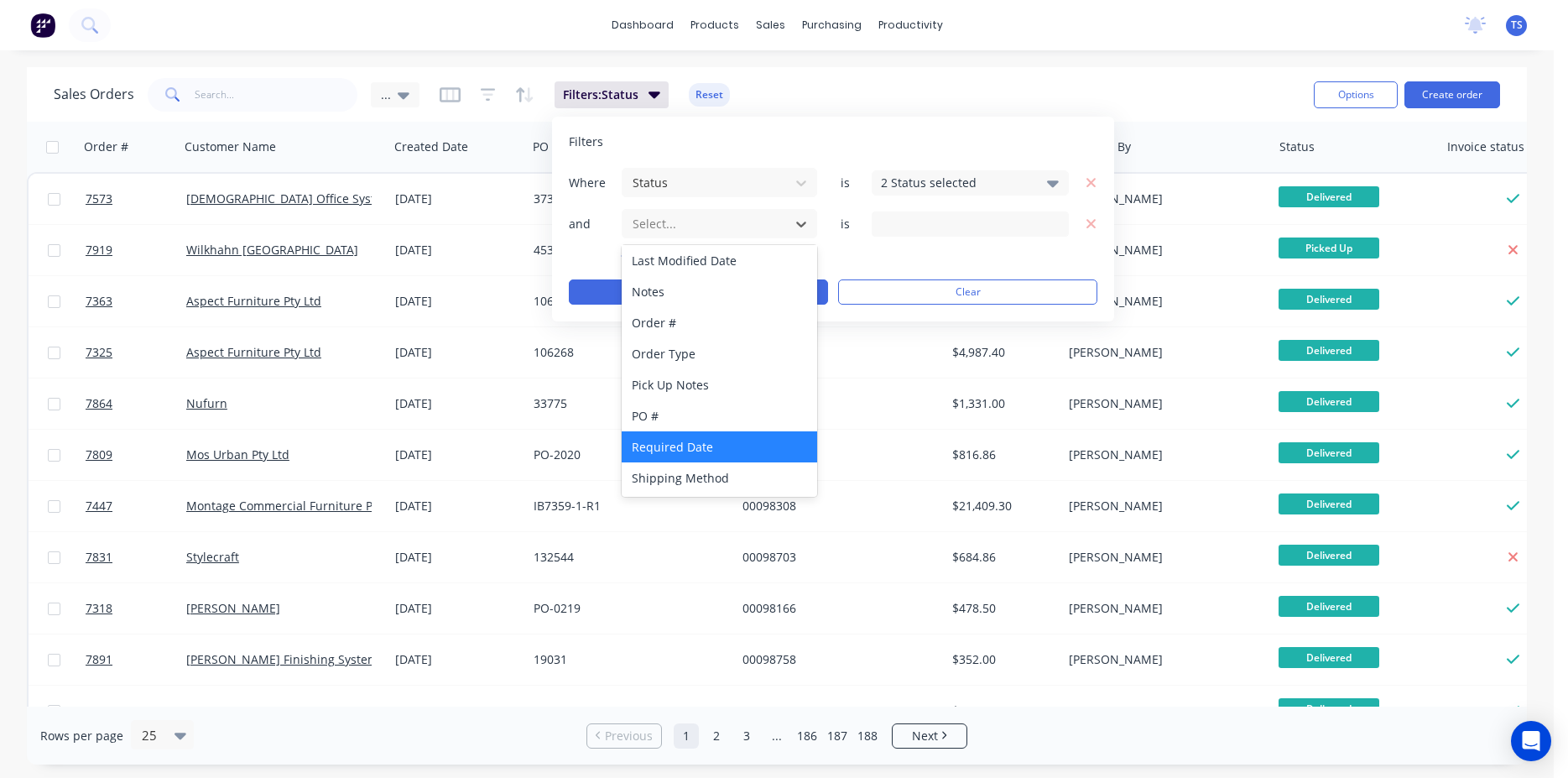
click at [733, 455] on div "Required Date" at bounding box center [720, 447] width 196 height 31
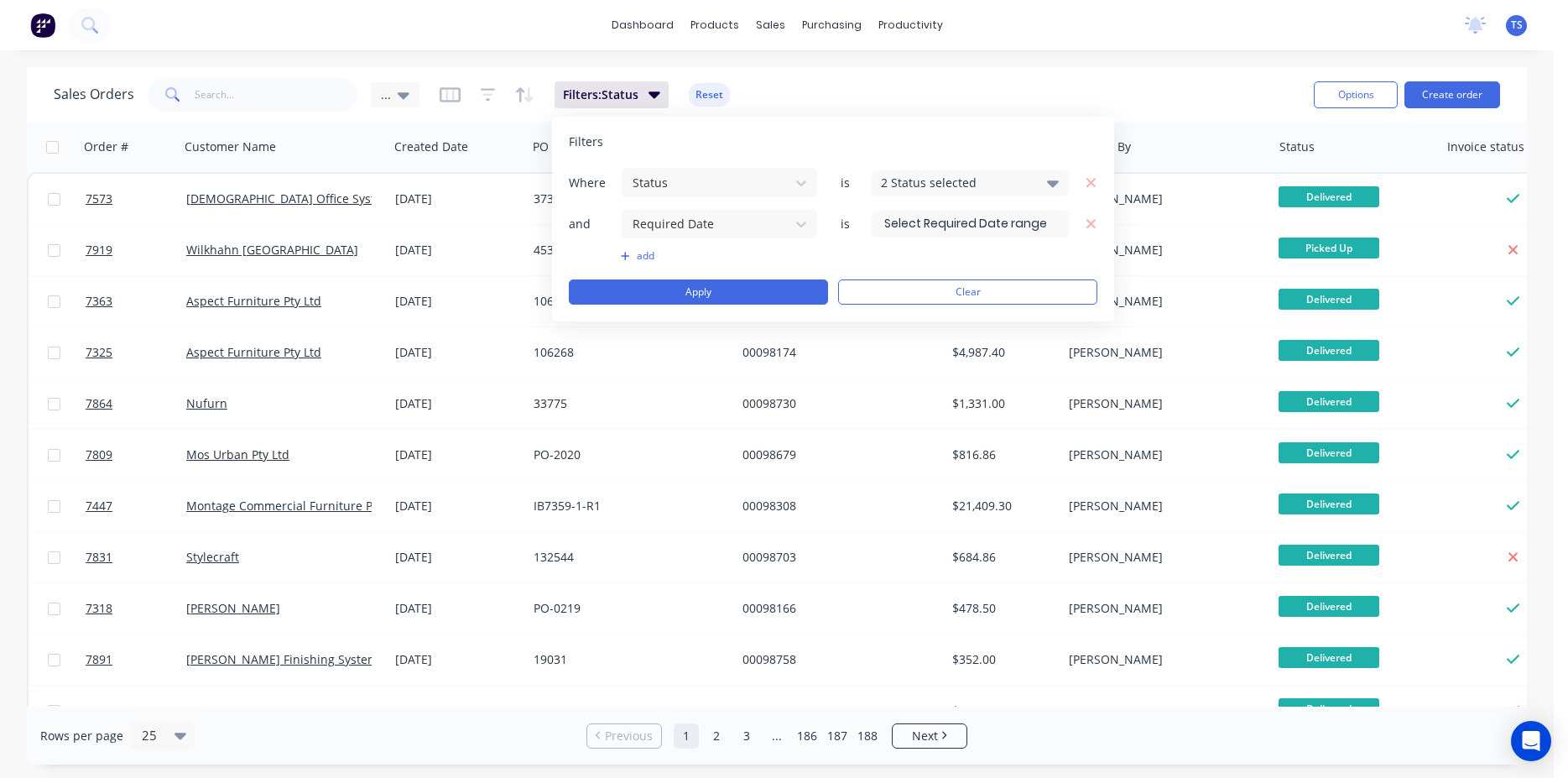
click at [1118, 83] on div "Sales Orders ... Filters: Status Reset" at bounding box center [677, 93] width 1247 height 41
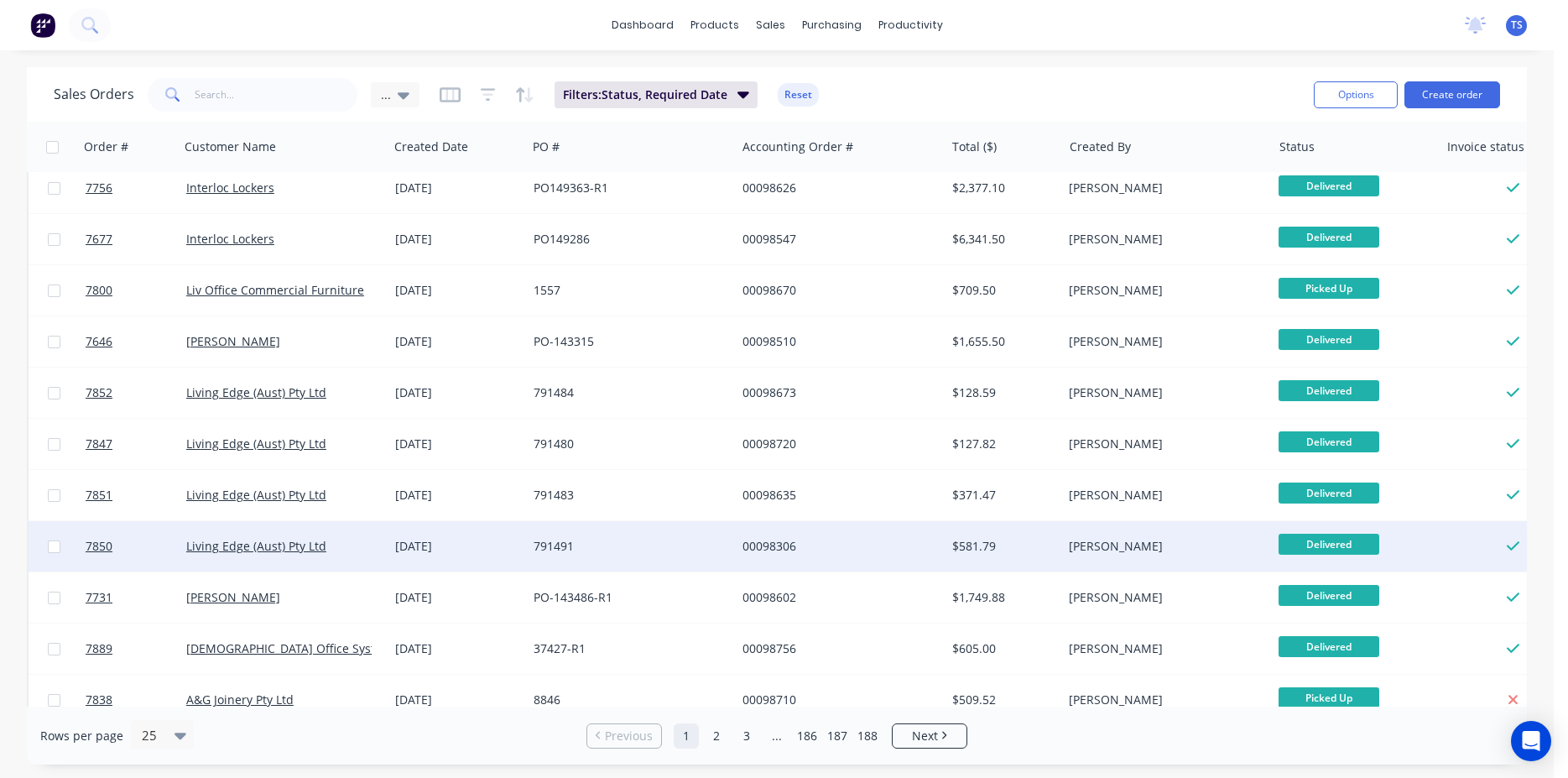
scroll to position [760, 0]
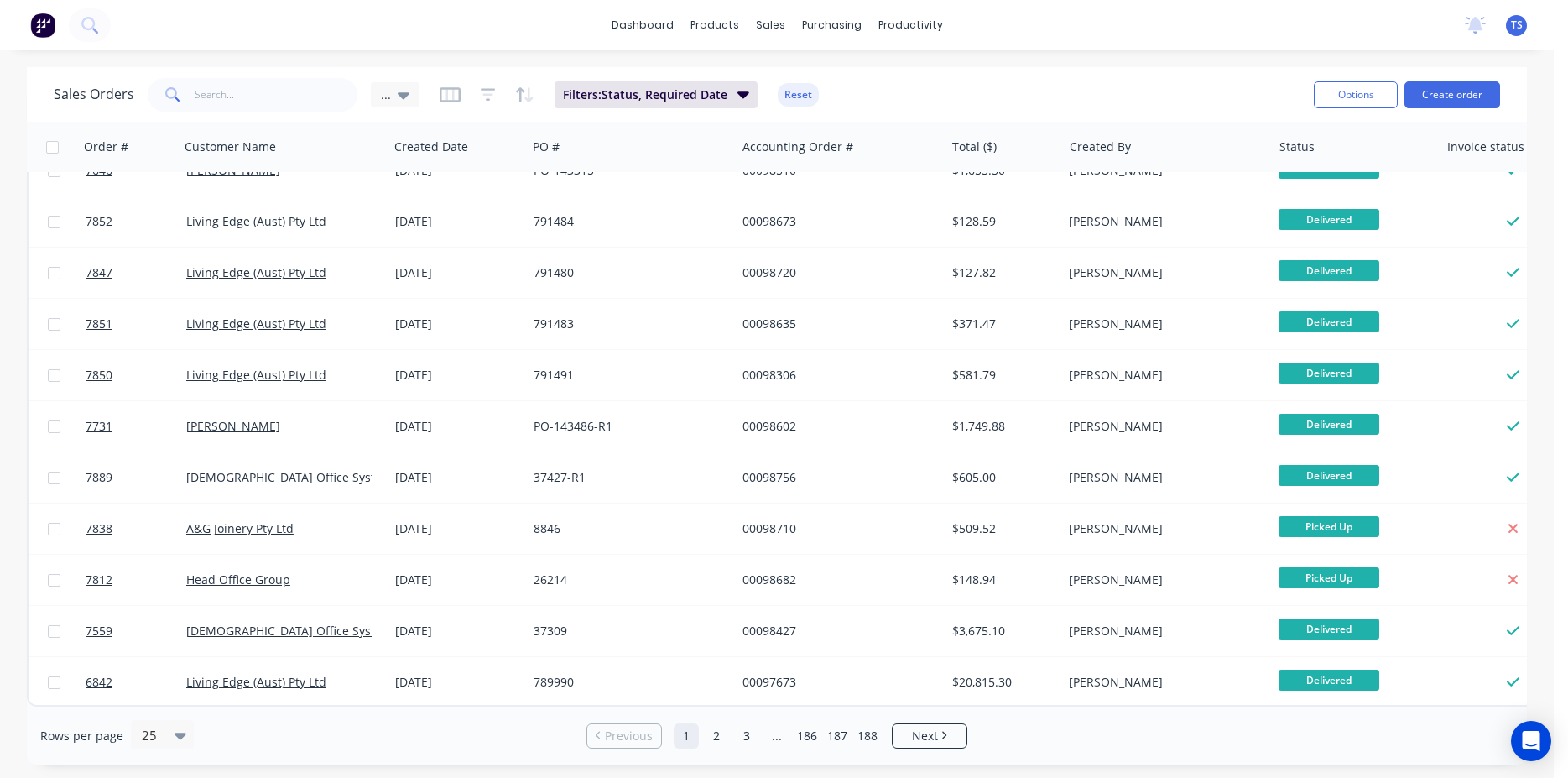
click at [739, 79] on div "Sales Orders ... Filters: Status, Required Date Reset" at bounding box center [677, 93] width 1247 height 41
click at [743, 96] on icon "button" at bounding box center [743, 94] width 12 height 6
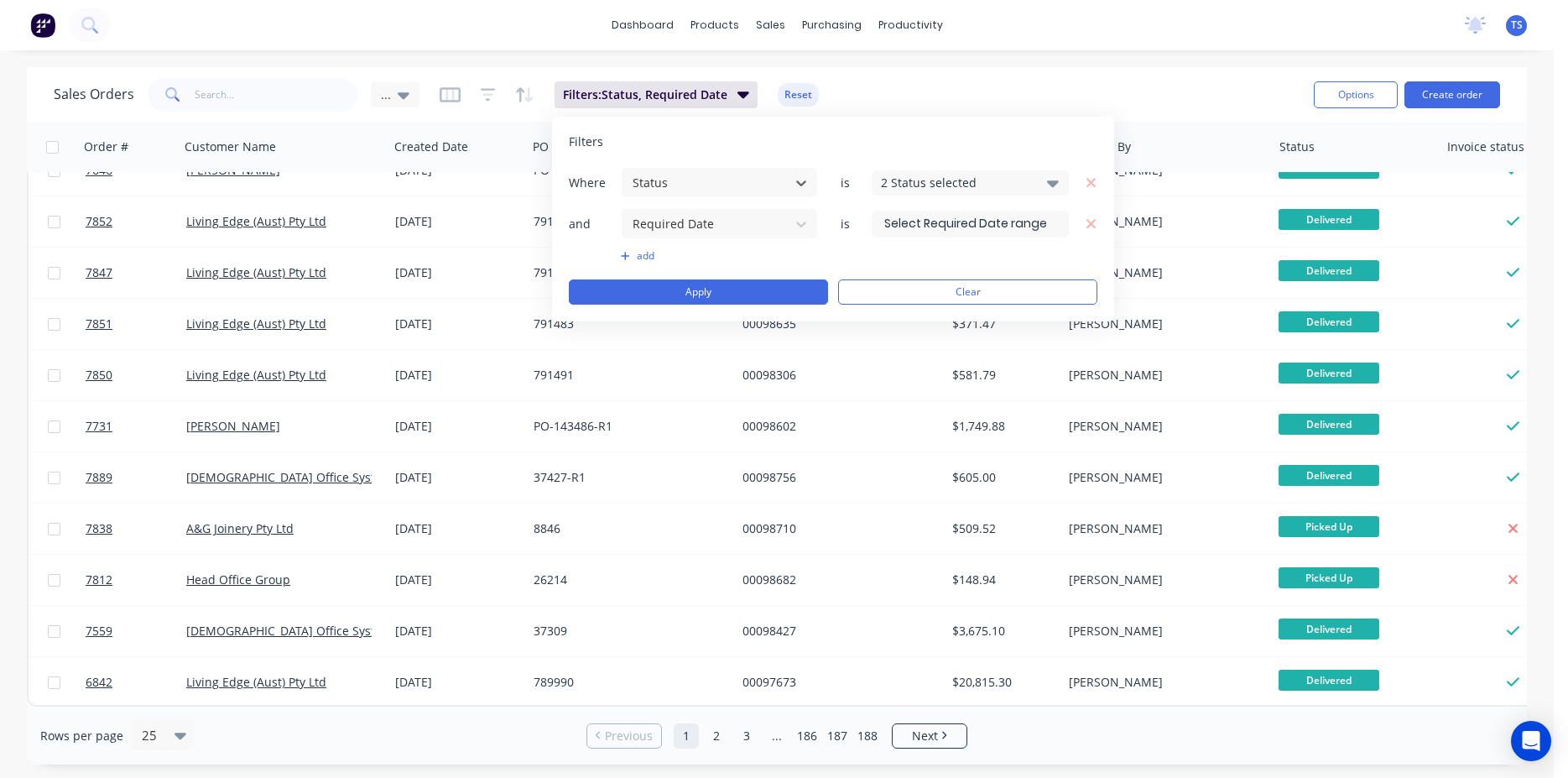
click at [943, 226] on input at bounding box center [971, 224] width 196 height 25
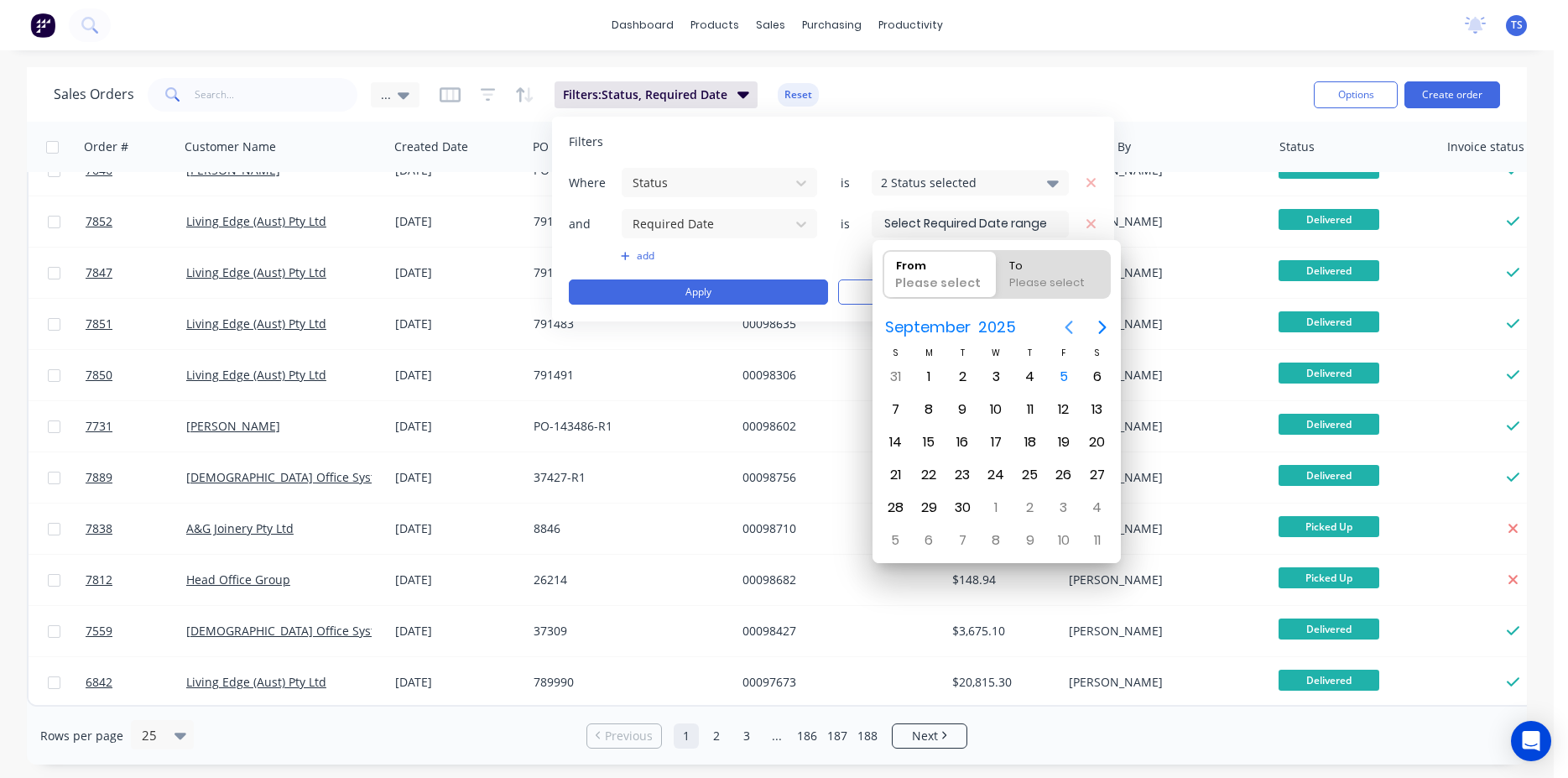
click at [1067, 331] on icon "Previous page" at bounding box center [1069, 327] width 20 height 20
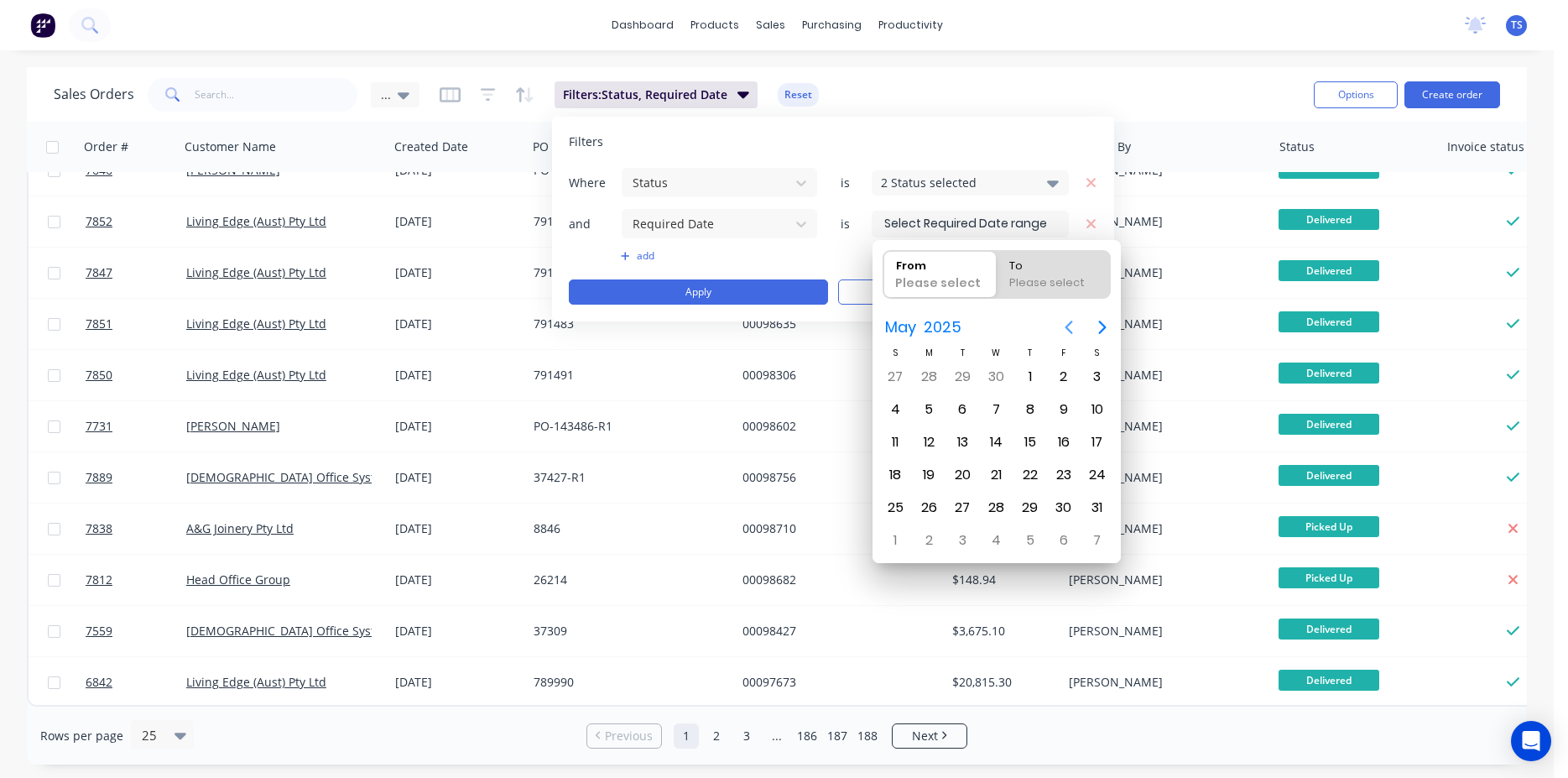
click at [1067, 331] on icon "Previous page" at bounding box center [1069, 327] width 20 height 20
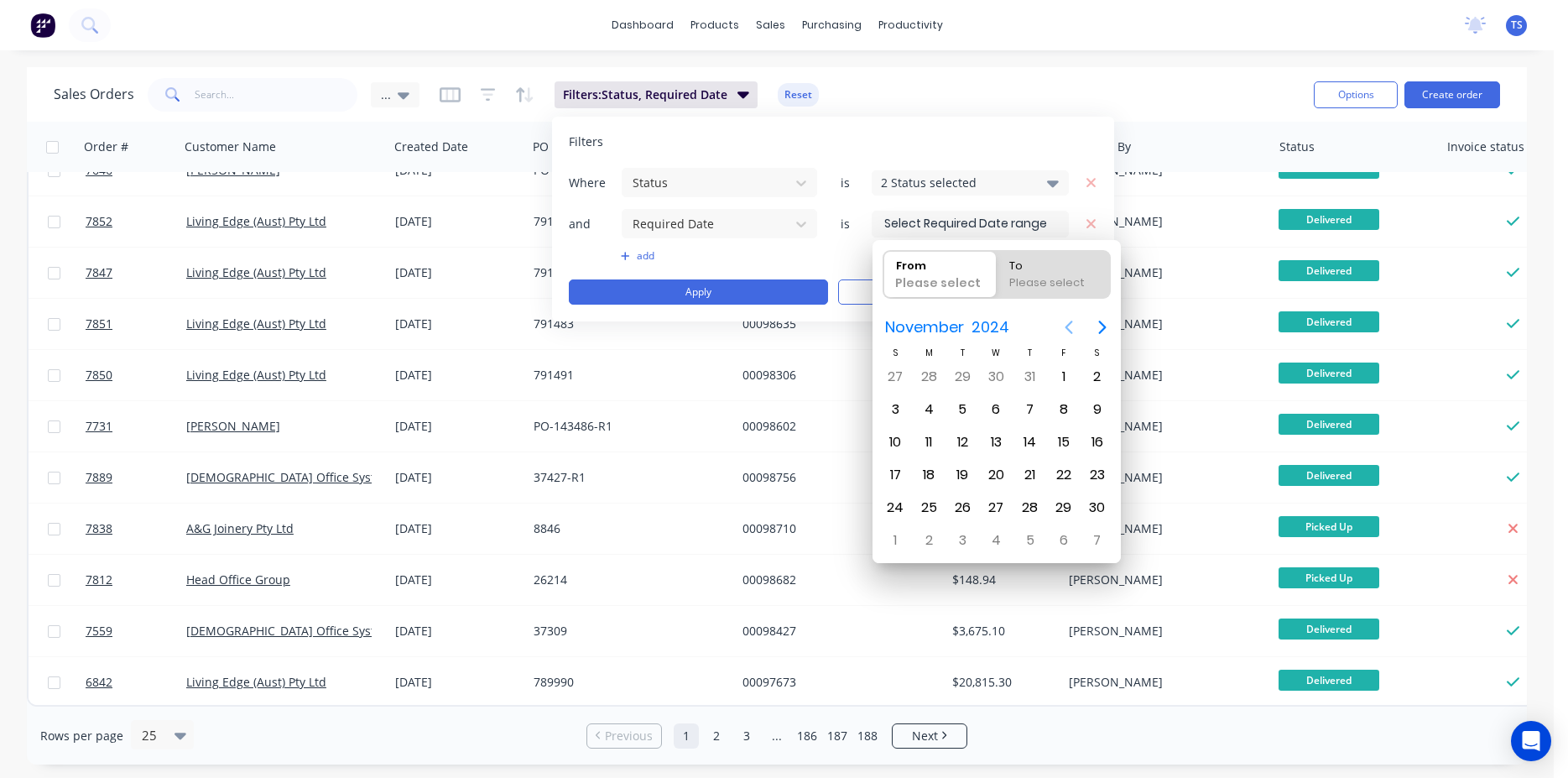
click at [1067, 331] on icon "Previous page" at bounding box center [1069, 327] width 20 height 20
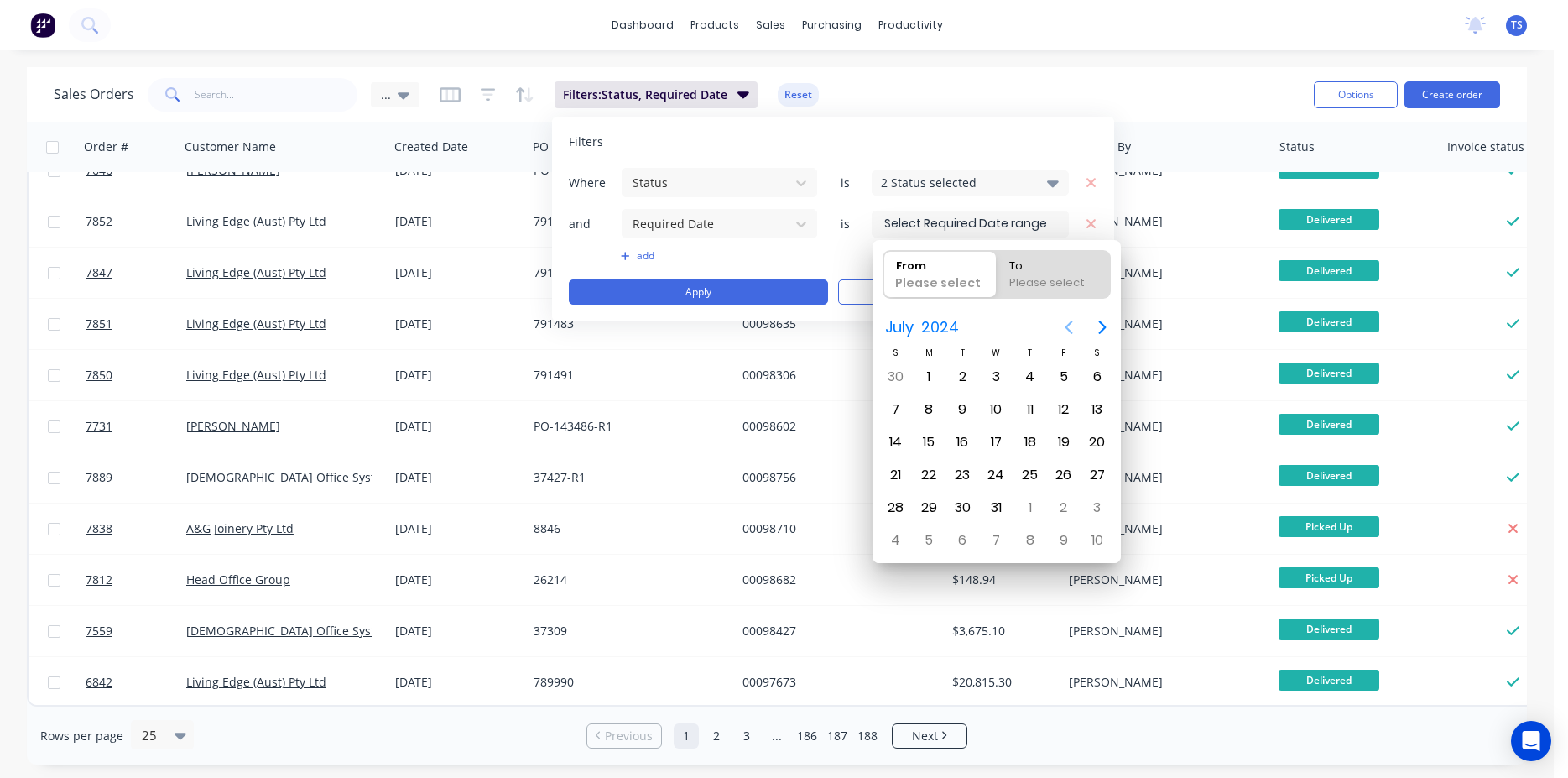
click at [1067, 331] on icon "Previous page" at bounding box center [1069, 327] width 20 height 20
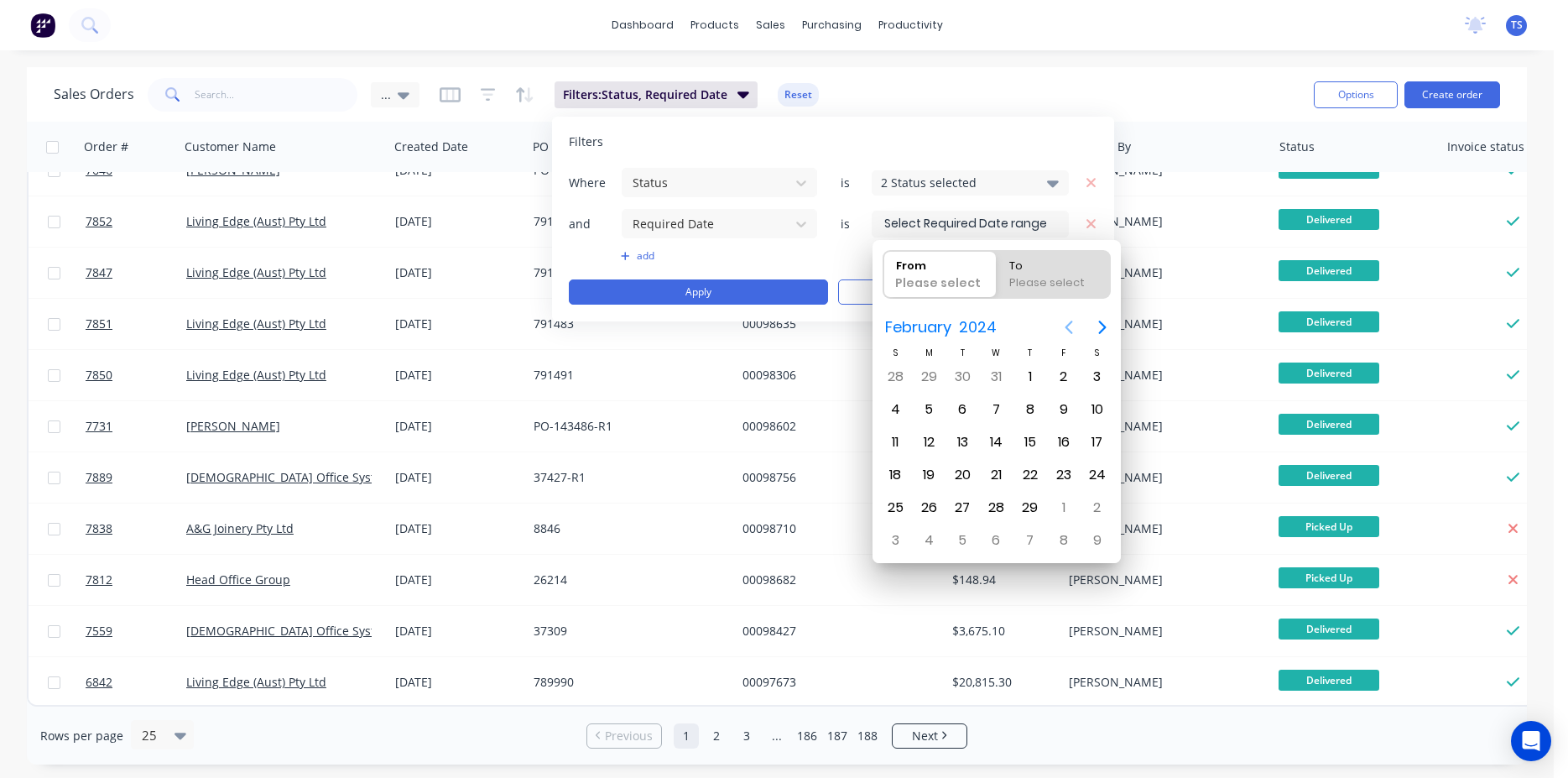
click at [1067, 331] on icon "Previous page" at bounding box center [1069, 327] width 20 height 20
click at [894, 368] on div "1" at bounding box center [895, 377] width 25 height 25
type input "01/10/23"
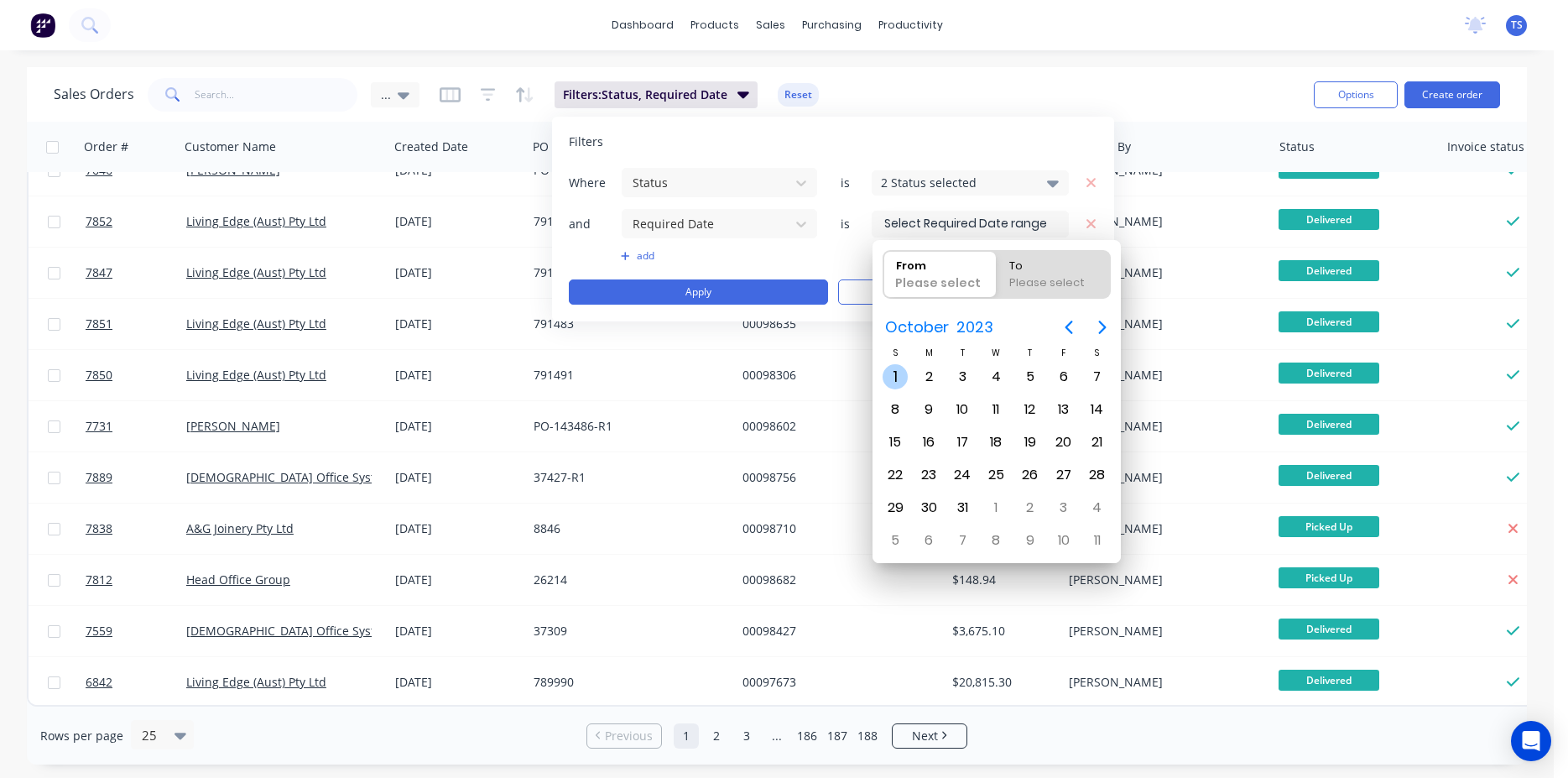
radio input "false"
radio input "true"
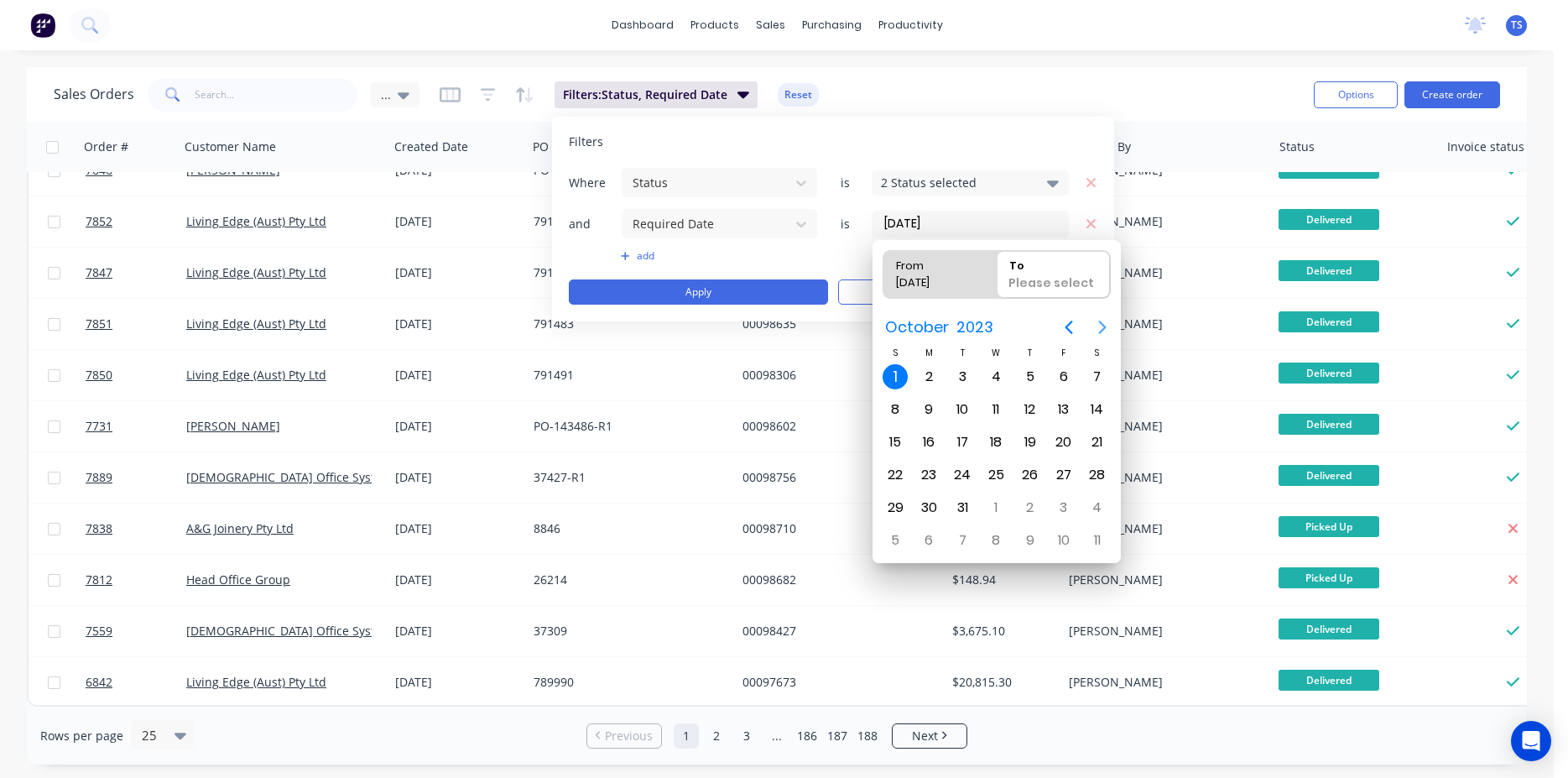
click at [1100, 328] on icon "Next page" at bounding box center [1102, 327] width 20 height 20
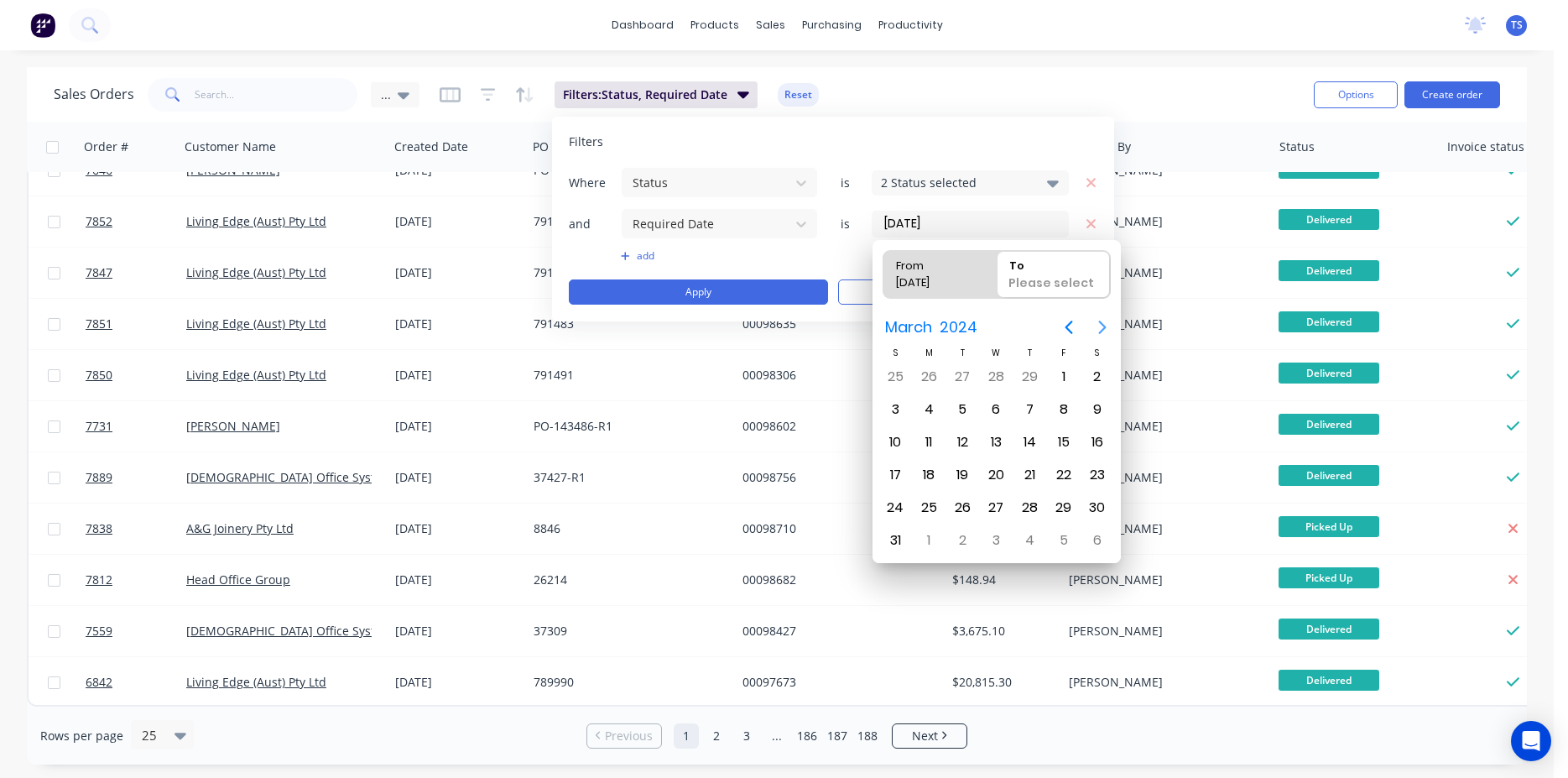
click at [1100, 328] on icon "Next page" at bounding box center [1102, 327] width 20 height 20
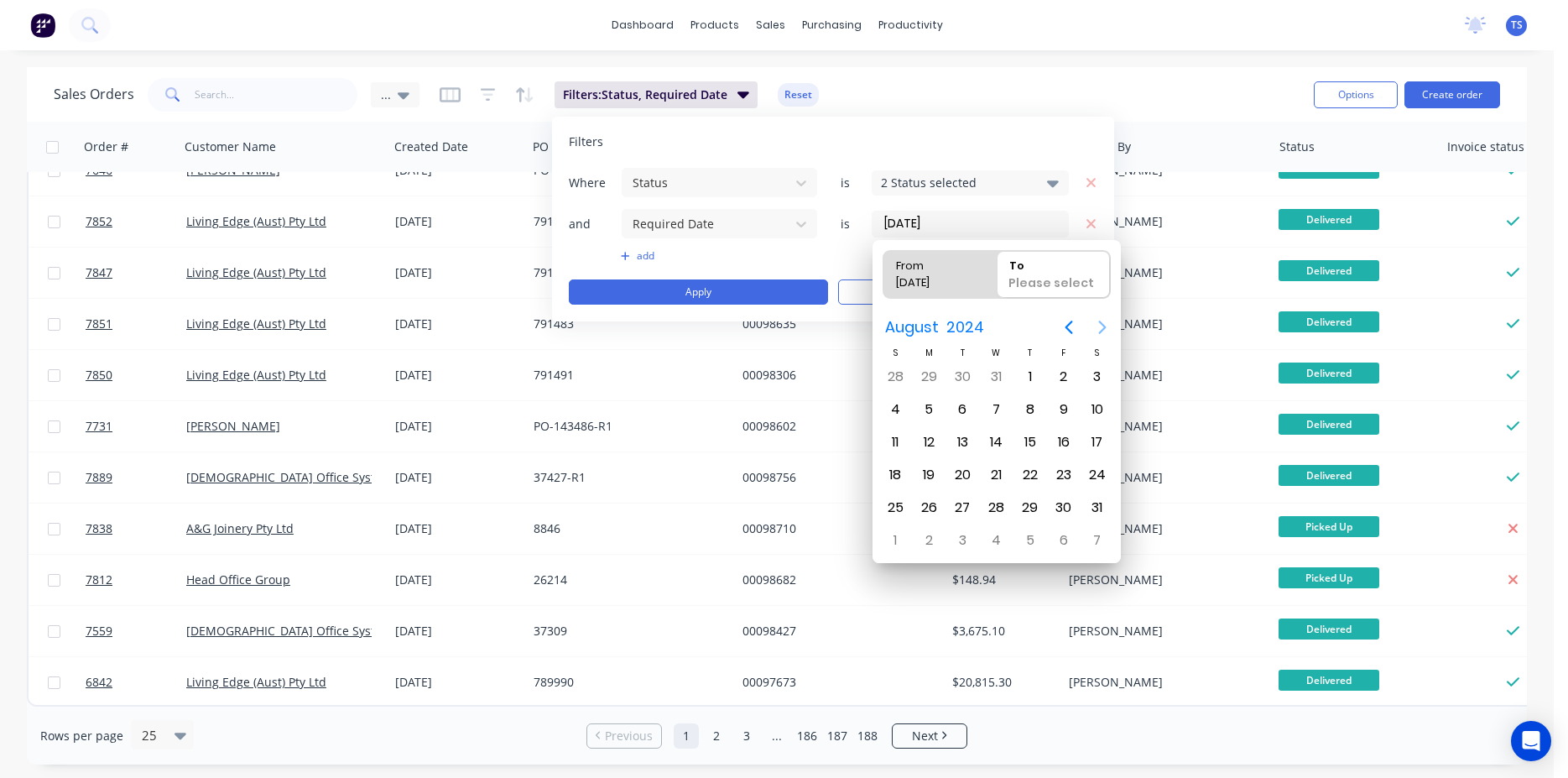
click at [1100, 328] on icon "Next page" at bounding box center [1102, 327] width 20 height 20
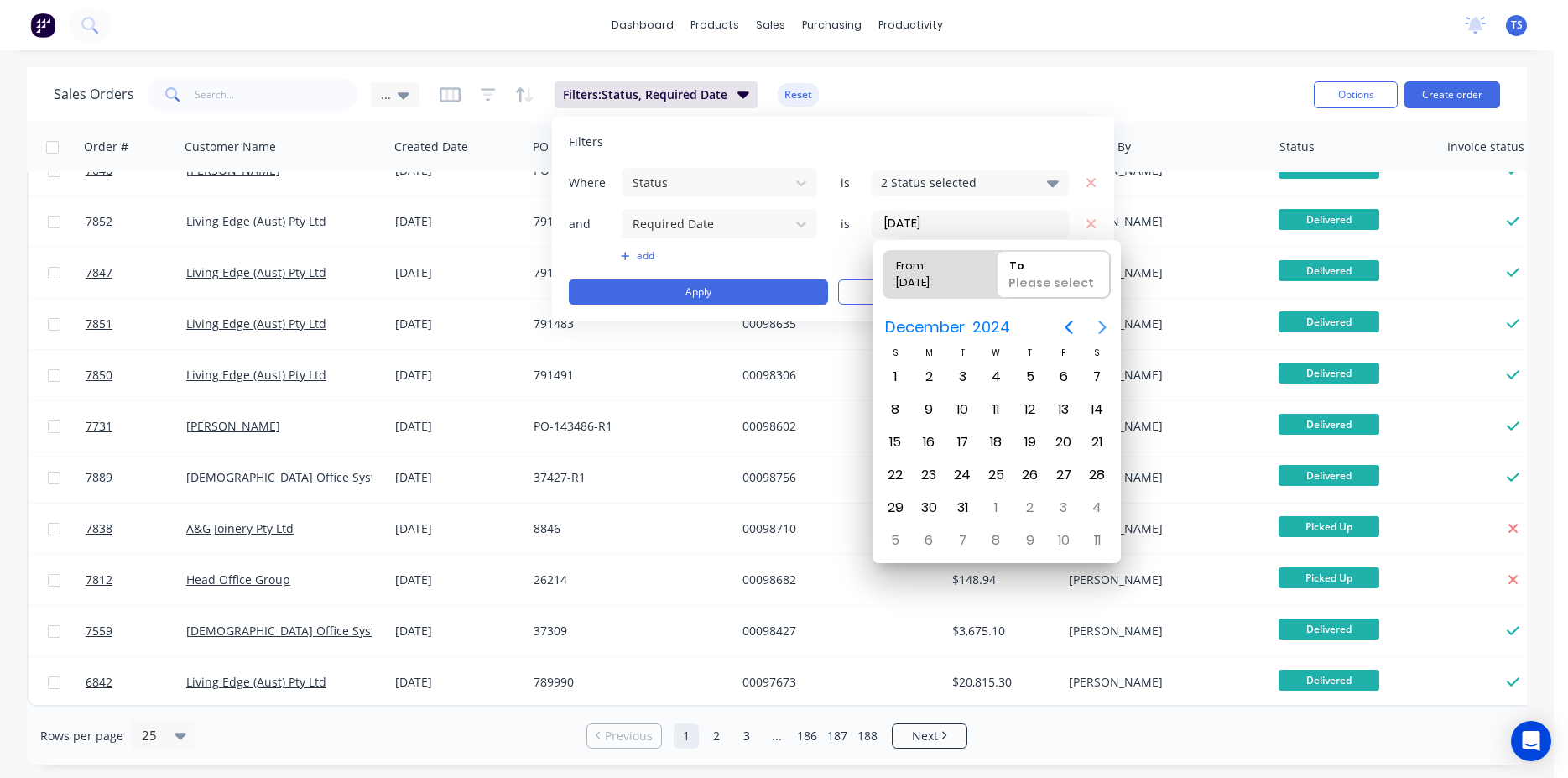
click at [1100, 328] on icon "Next page" at bounding box center [1102, 327] width 20 height 20
click at [998, 507] on div "30" at bounding box center [996, 508] width 25 height 25
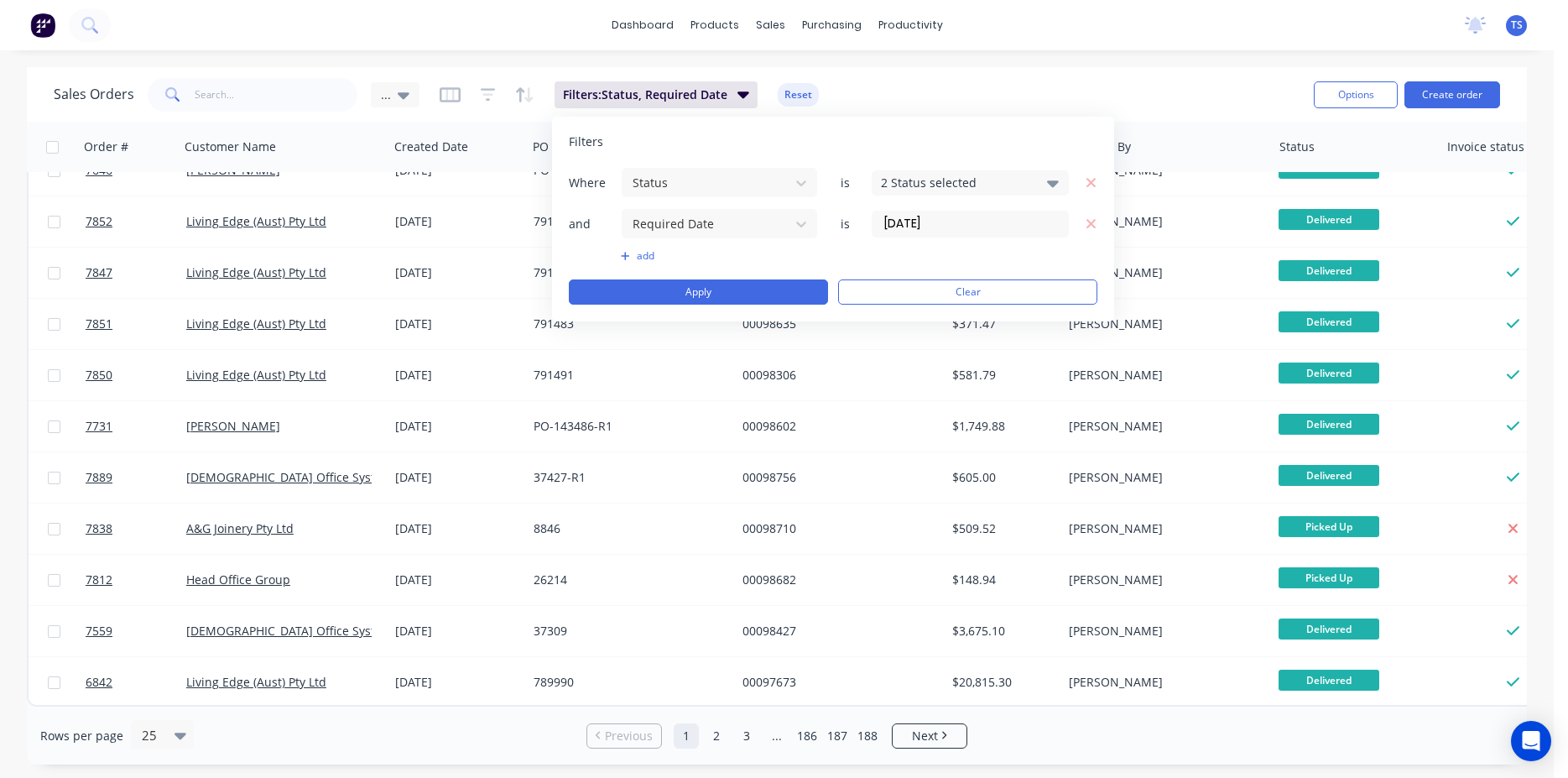
type input "01/10/23 - 30/04/25"
click at [754, 296] on button "Apply" at bounding box center [699, 292] width 259 height 25
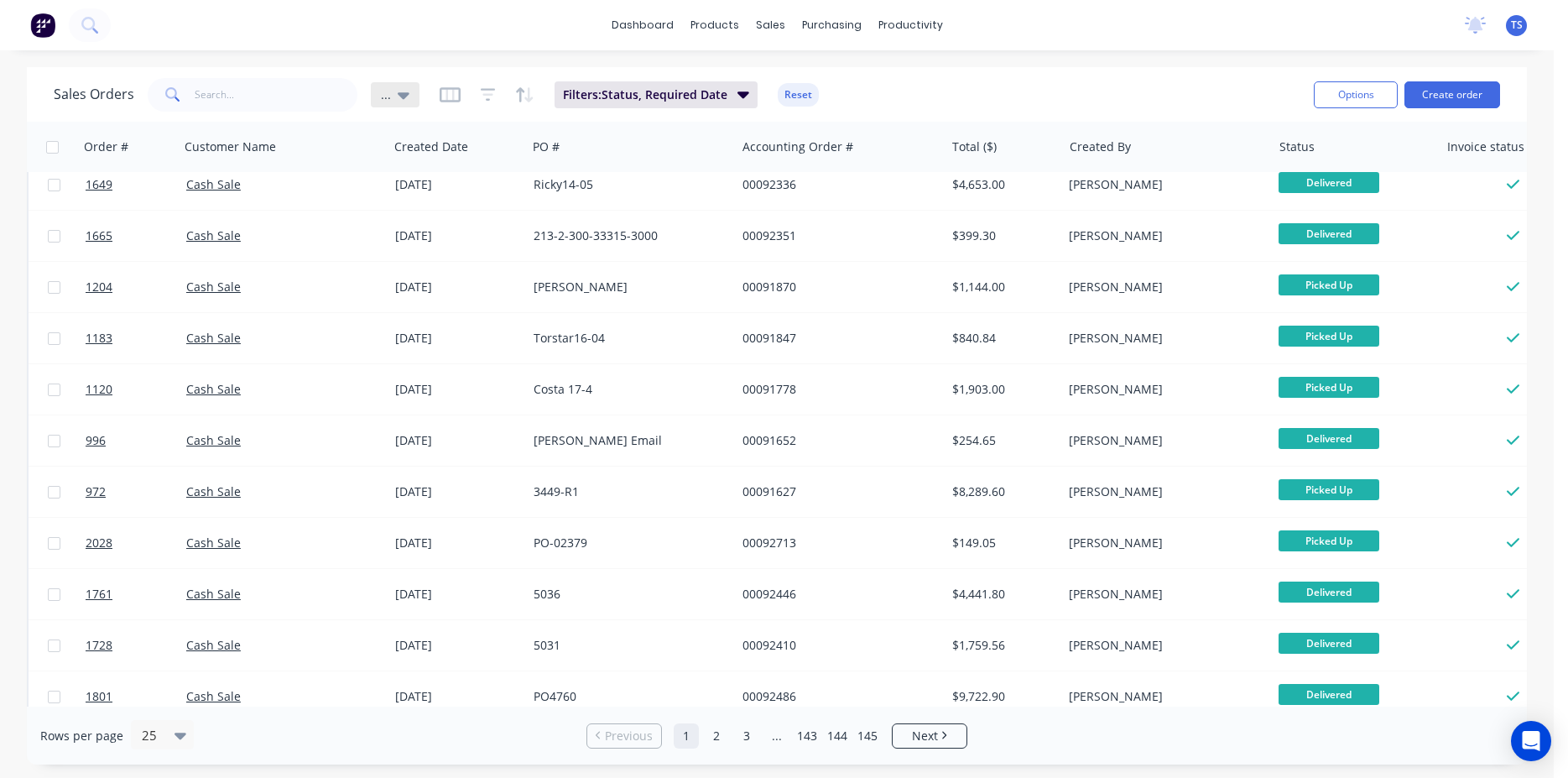
scroll to position [0, 0]
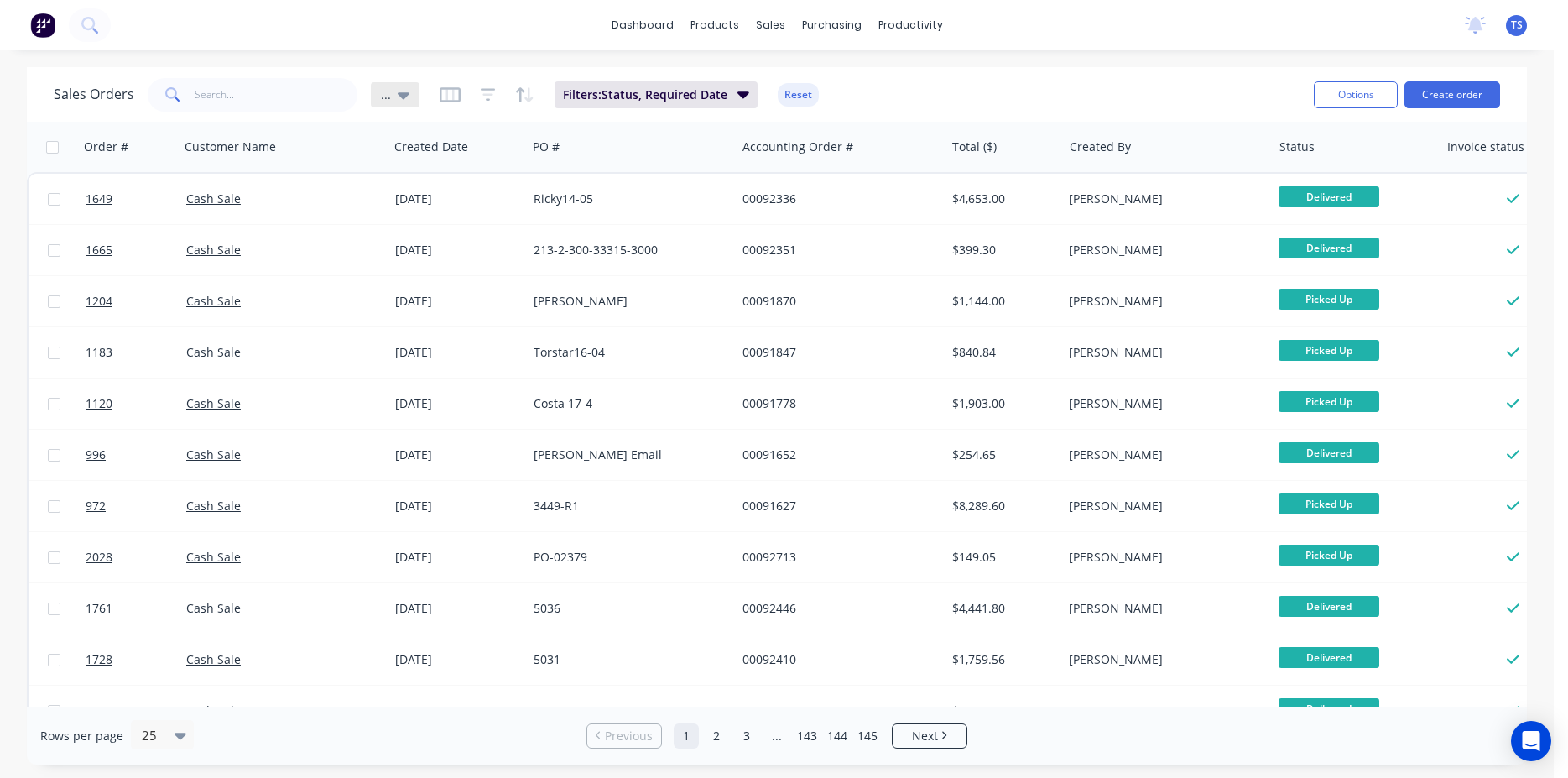
click at [409, 98] on div "..." at bounding box center [395, 95] width 49 height 25
click at [590, 271] on button "edit" at bounding box center [586, 271] width 22 height 17
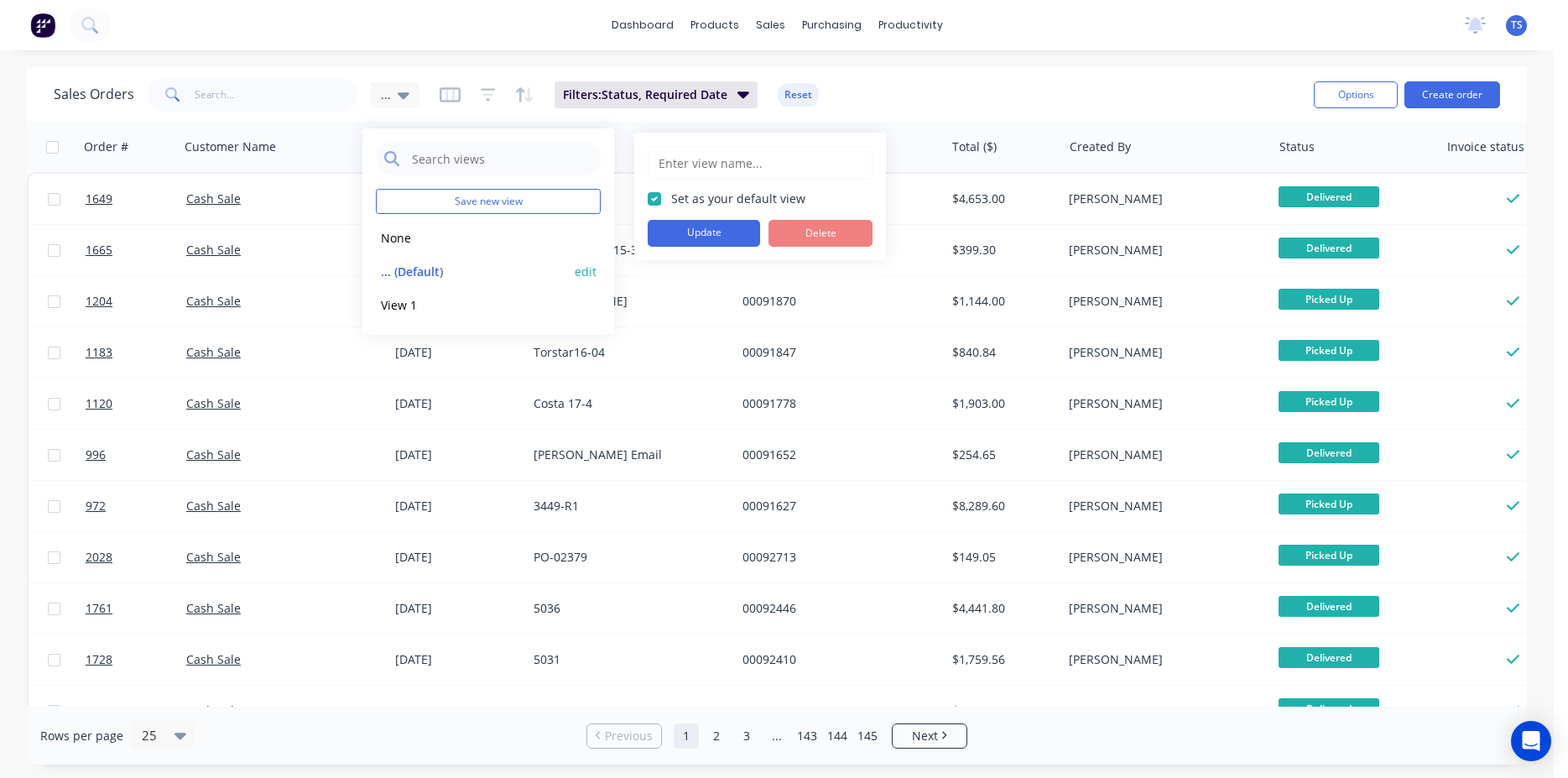
type input "..."
checkbox input "true"
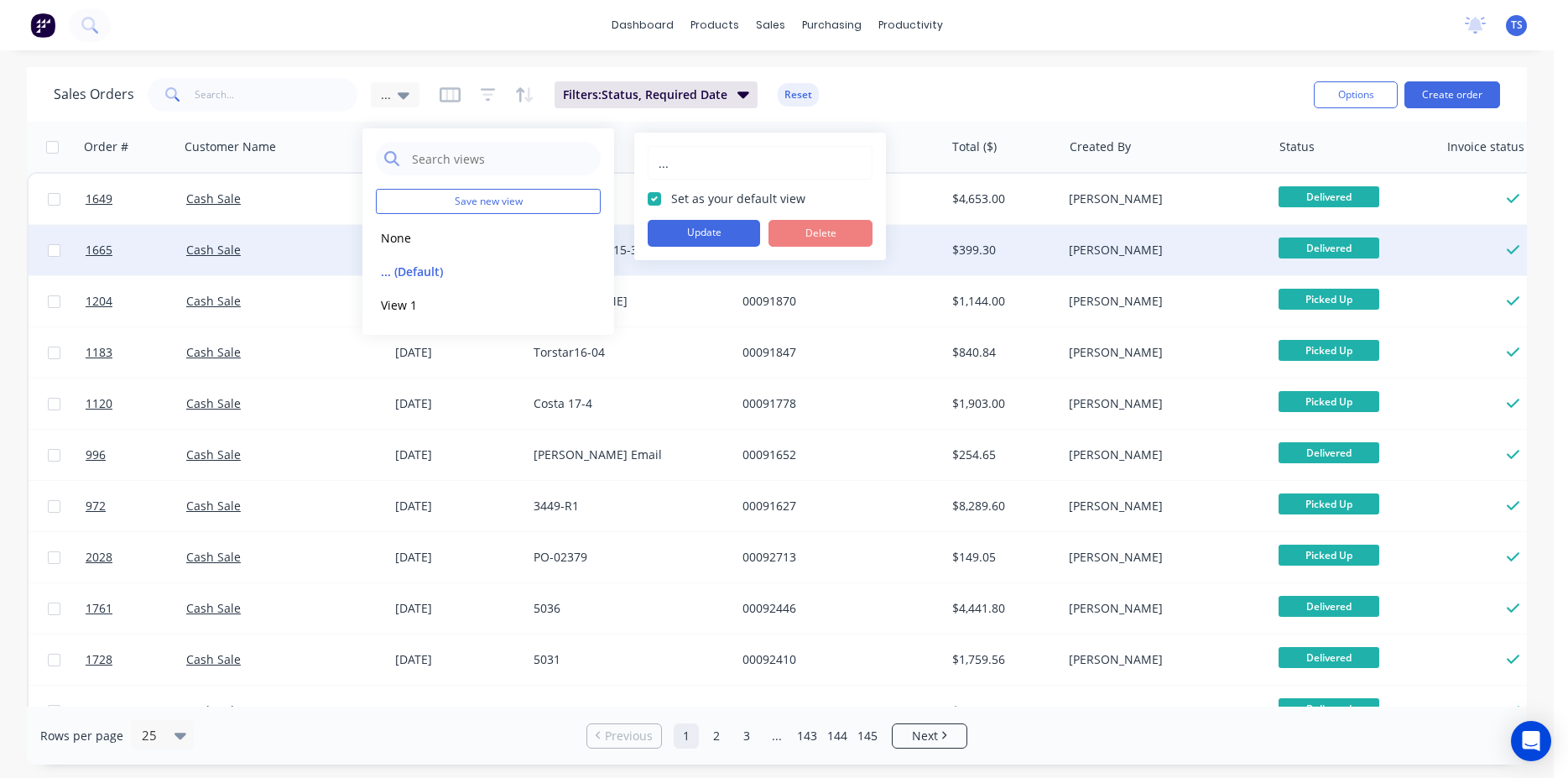
click at [731, 236] on button "Update" at bounding box center [704, 234] width 112 height 27
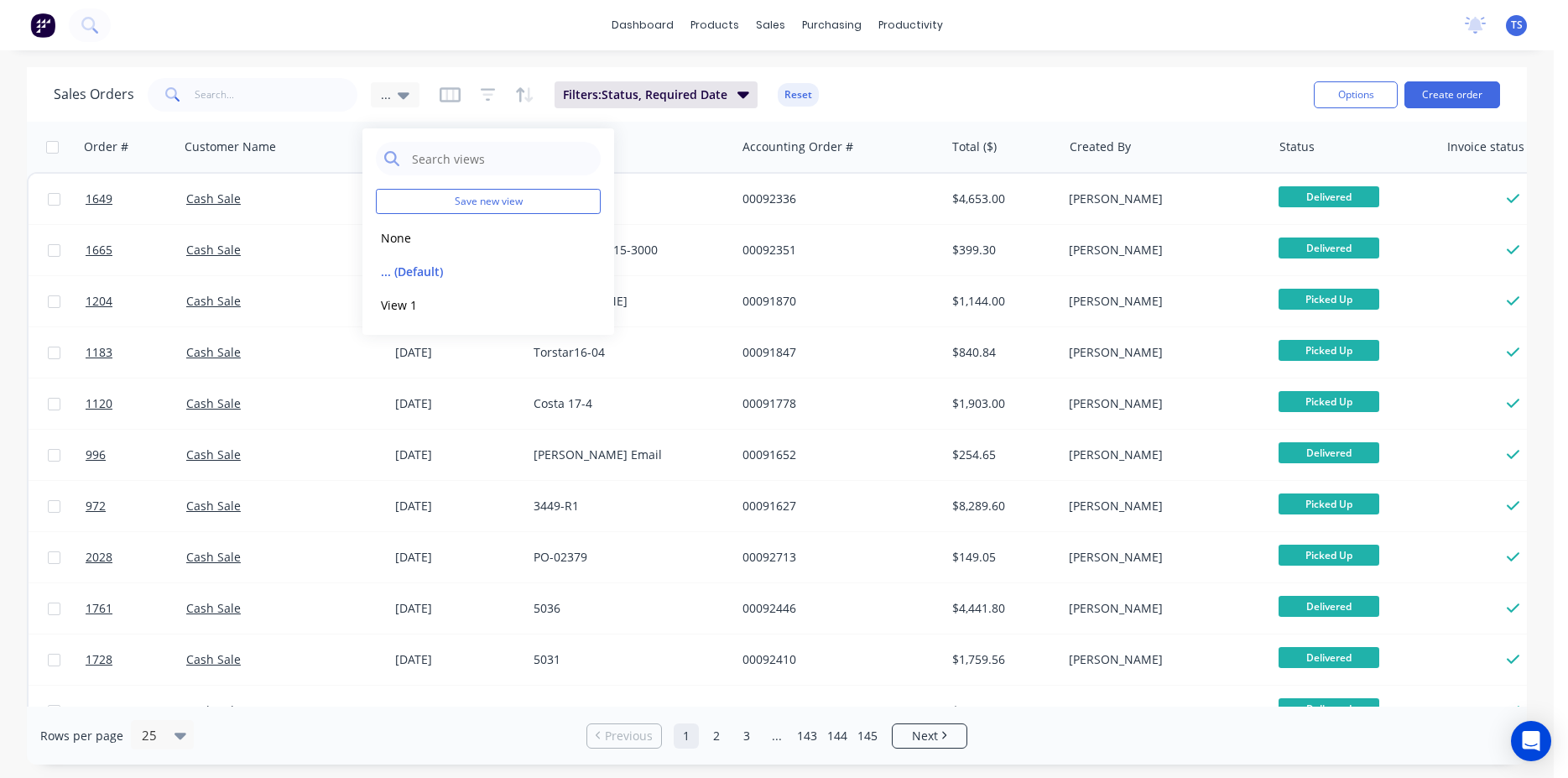
click at [896, 90] on div "Sales Orders ... Filters: Status, Required Date Reset" at bounding box center [677, 93] width 1247 height 41
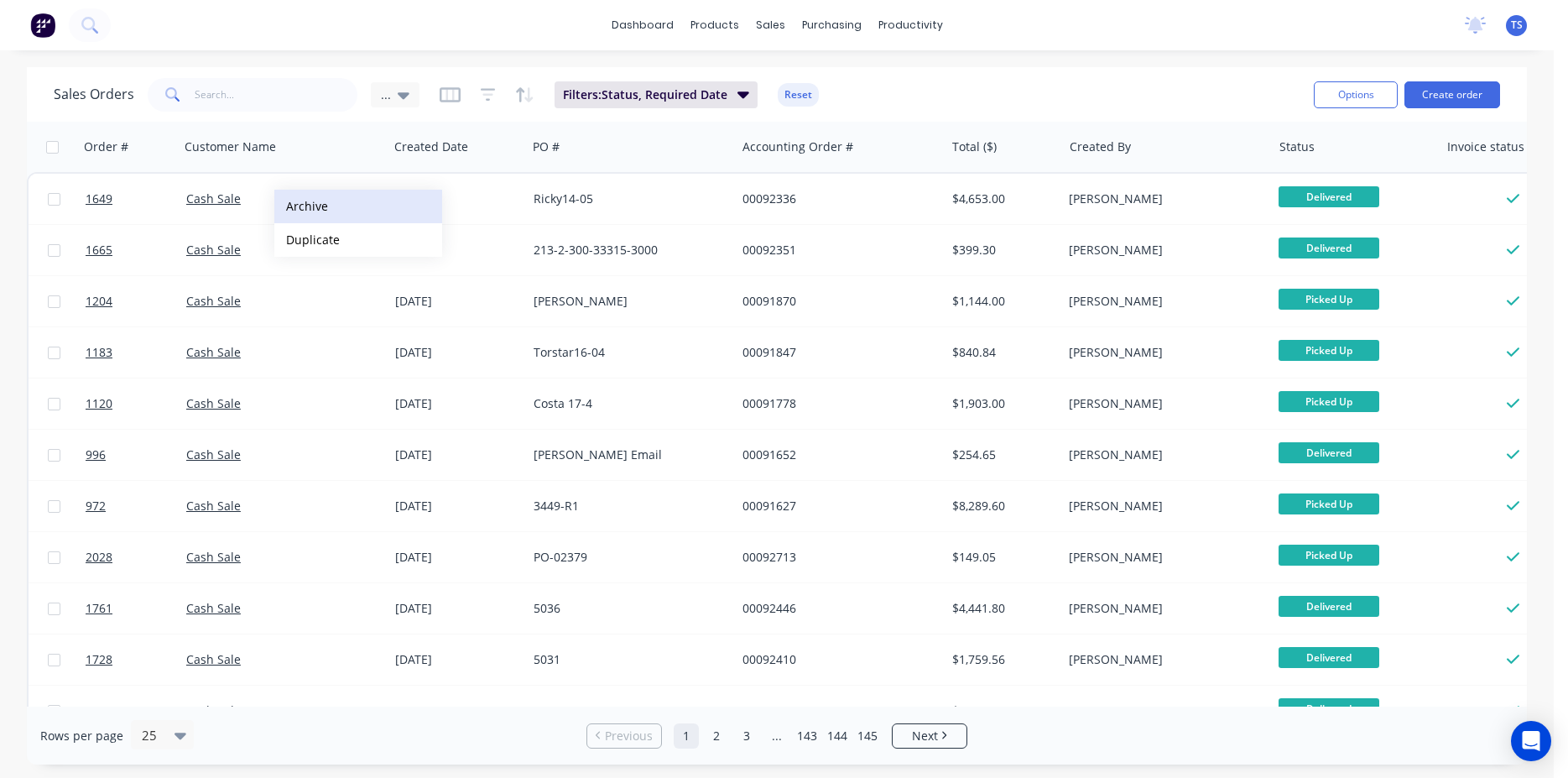
click at [322, 207] on button "Archive" at bounding box center [358, 206] width 168 height 34
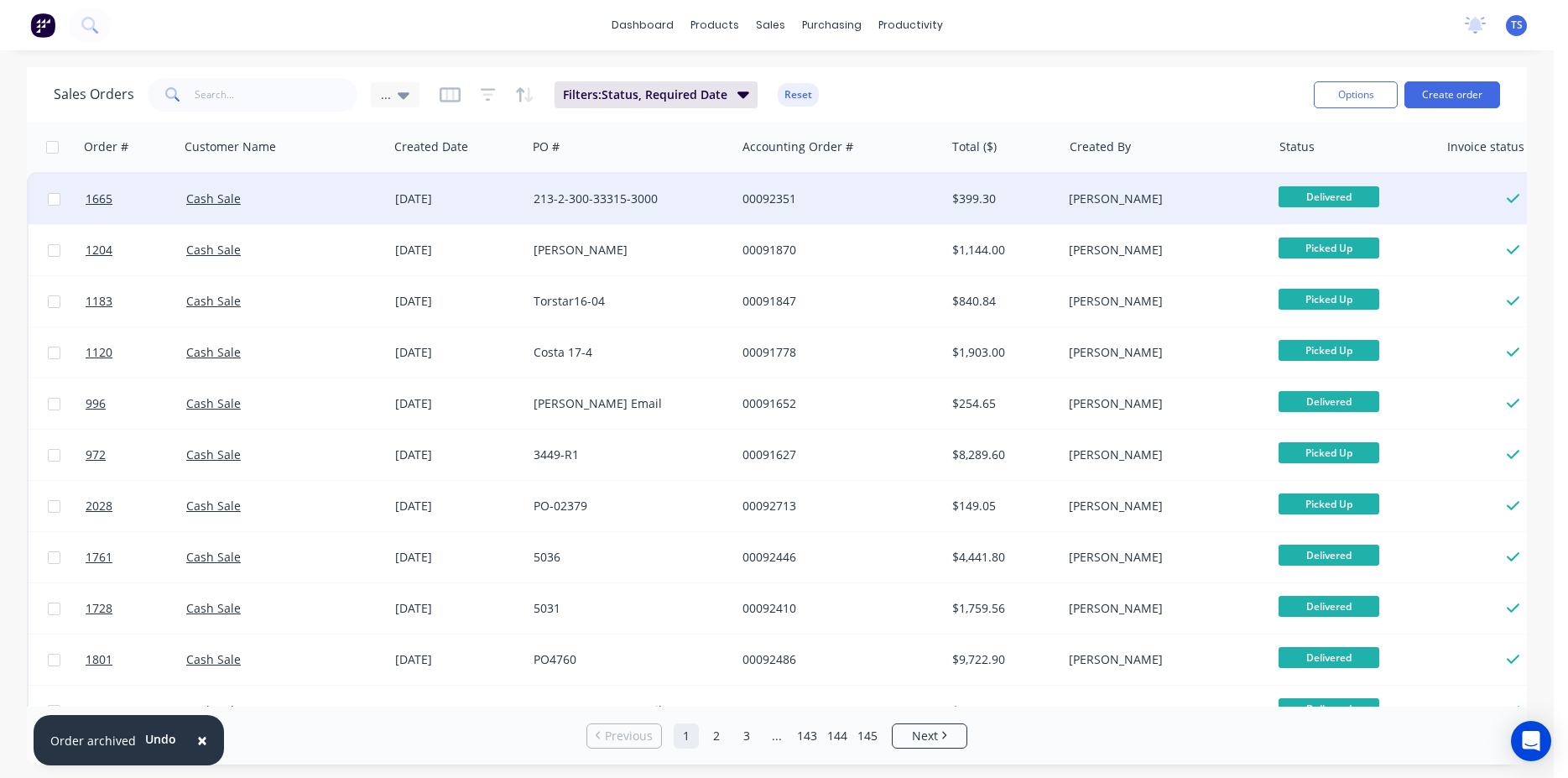
click at [51, 199] on input "checkbox" at bounding box center [54, 199] width 13 height 13
checkbox input "true"
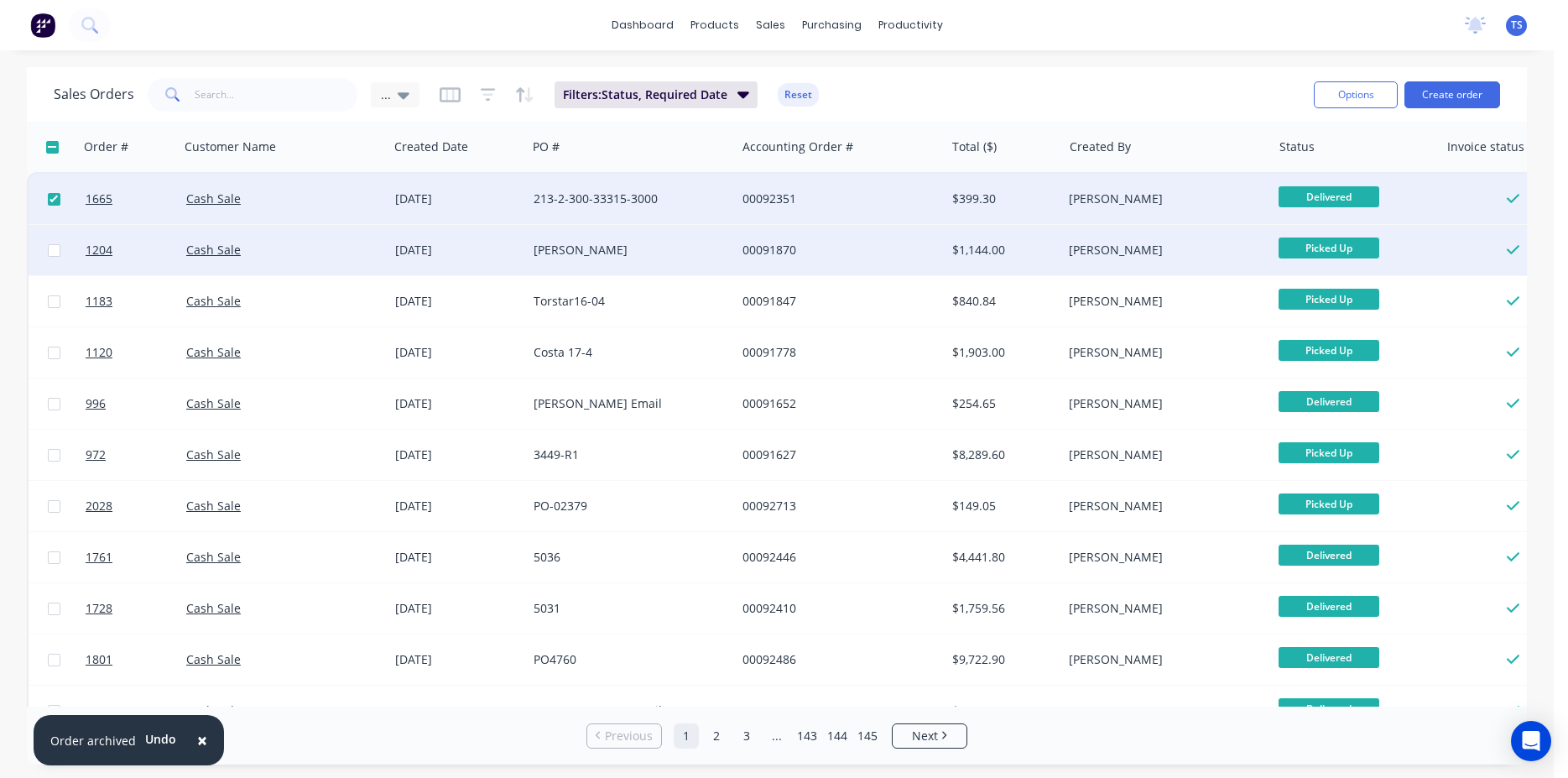
click at [55, 248] on input "checkbox" at bounding box center [54, 250] width 13 height 13
checkbox input "true"
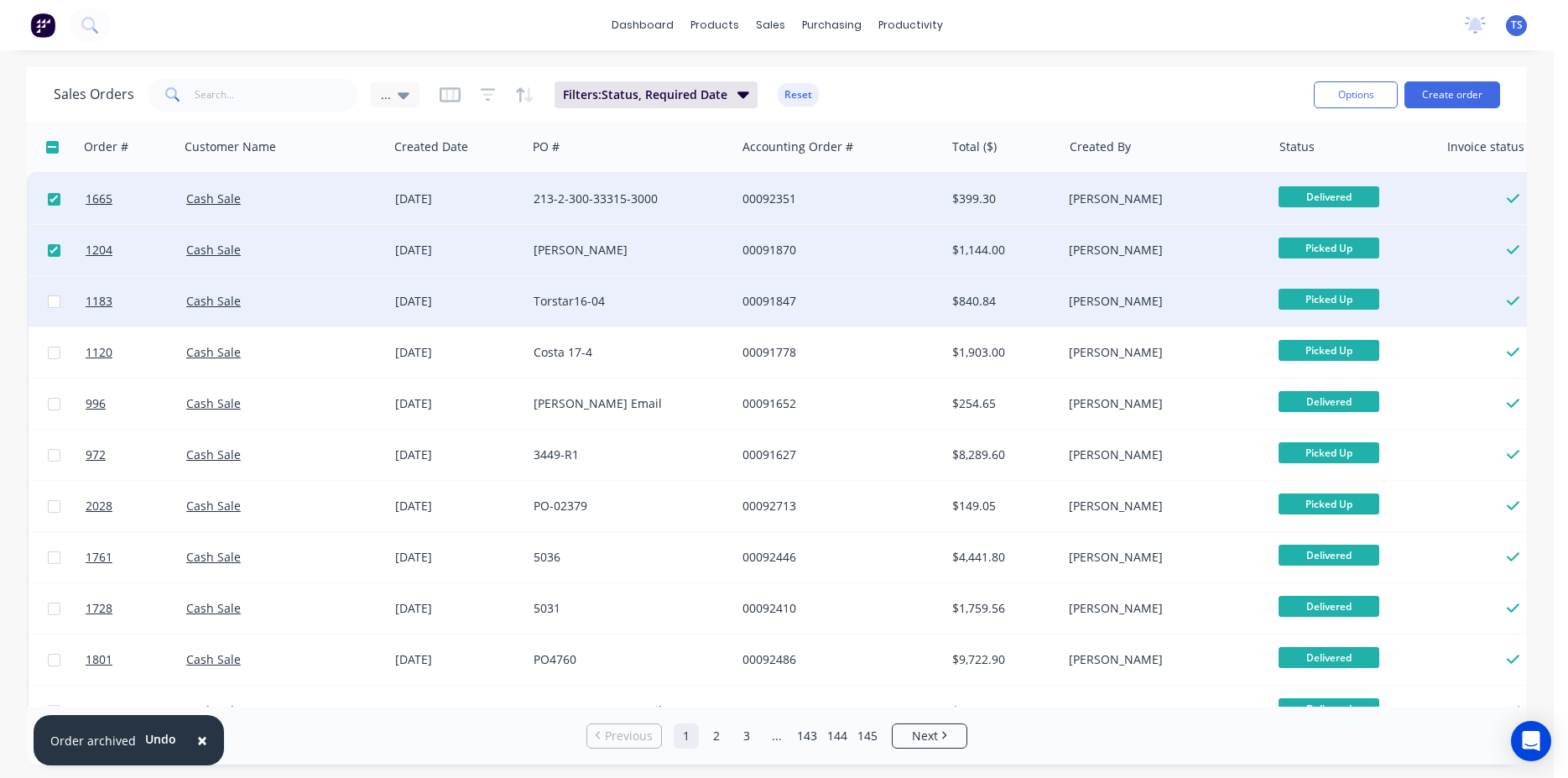
click at [55, 300] on input "checkbox" at bounding box center [54, 302] width 13 height 13
checkbox input "true"
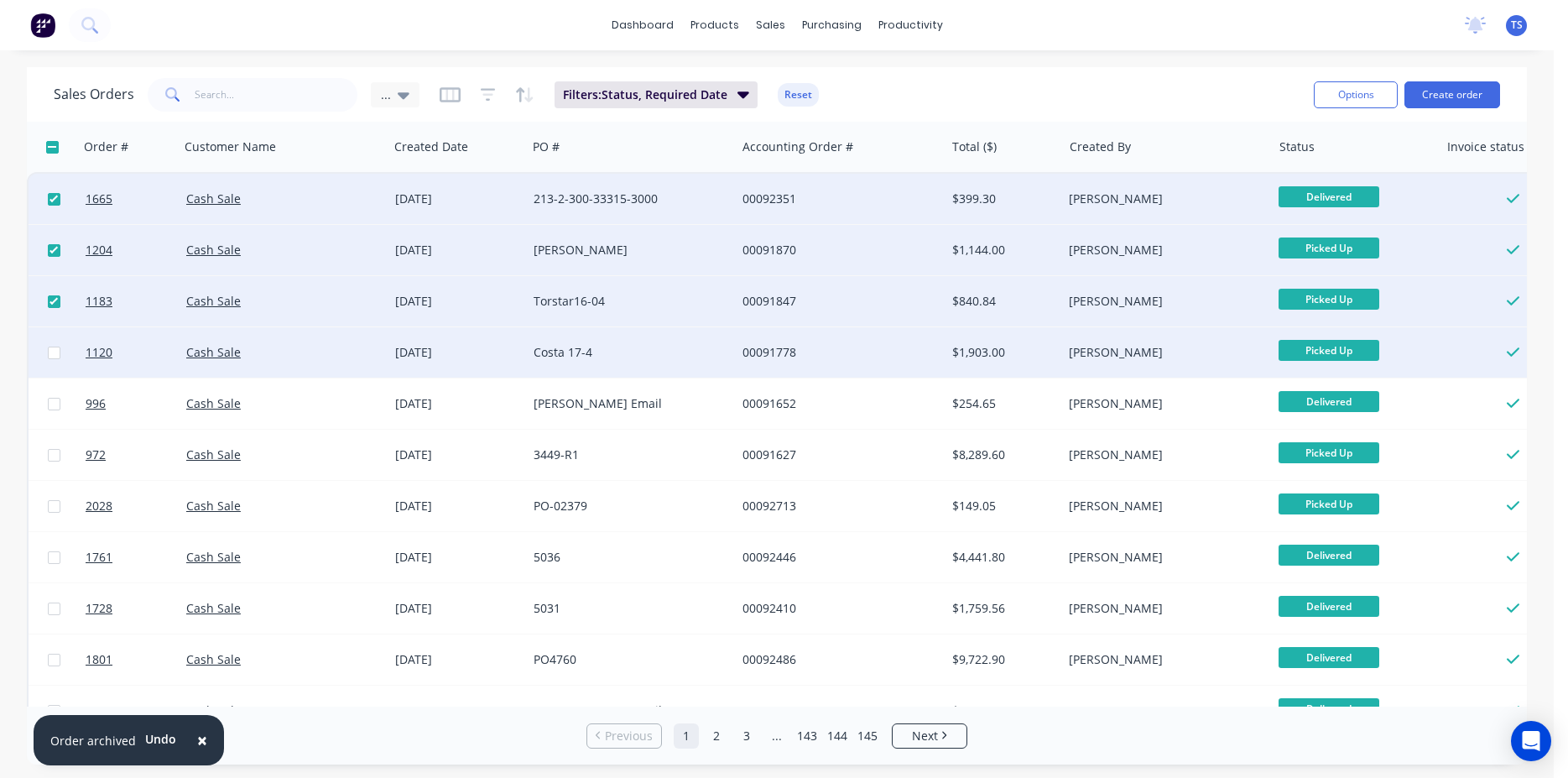
click at [59, 354] on input "checkbox" at bounding box center [54, 353] width 13 height 13
checkbox input "true"
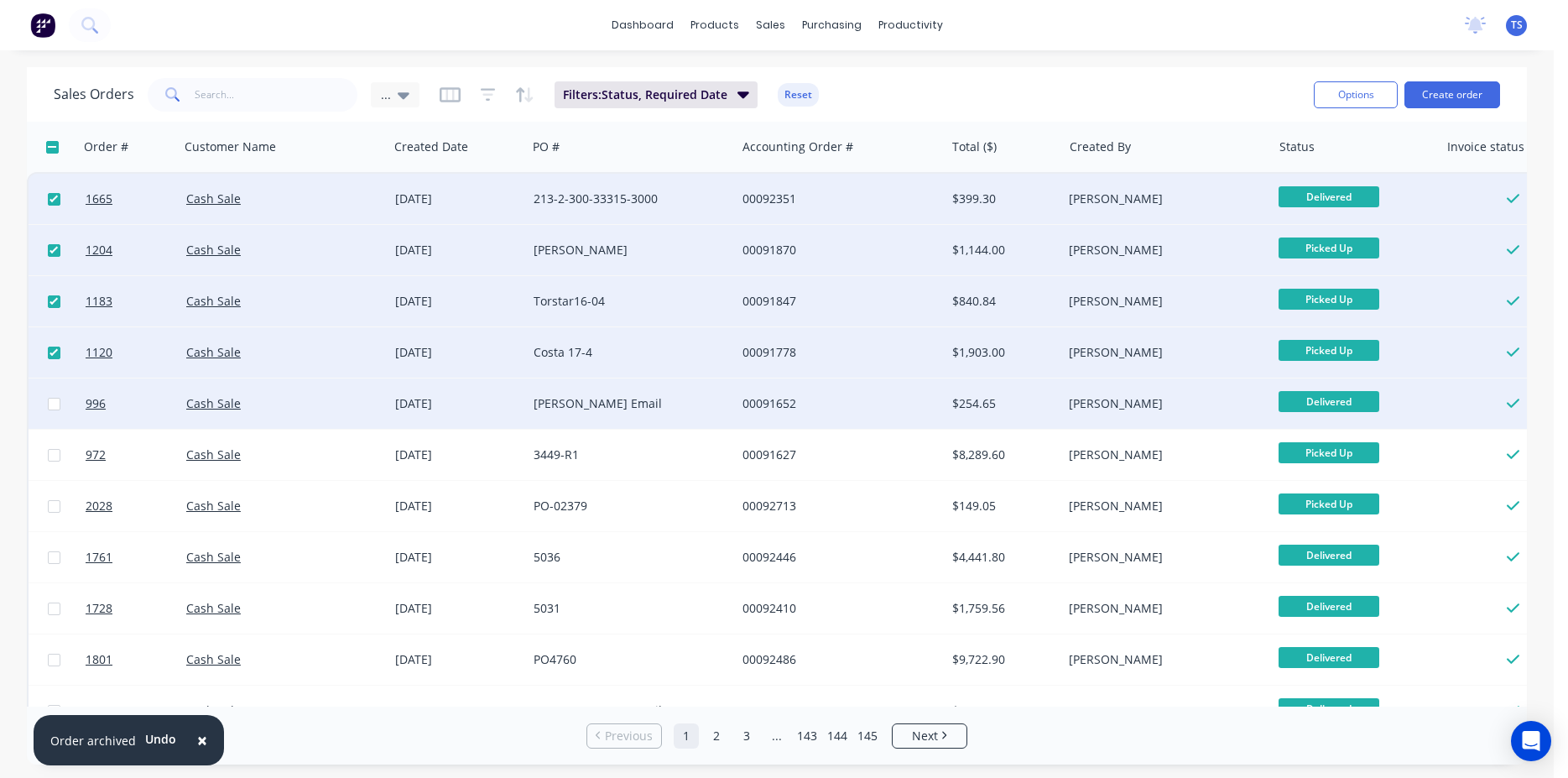
click at [56, 410] on input "checkbox" at bounding box center [54, 404] width 13 height 13
checkbox input "true"
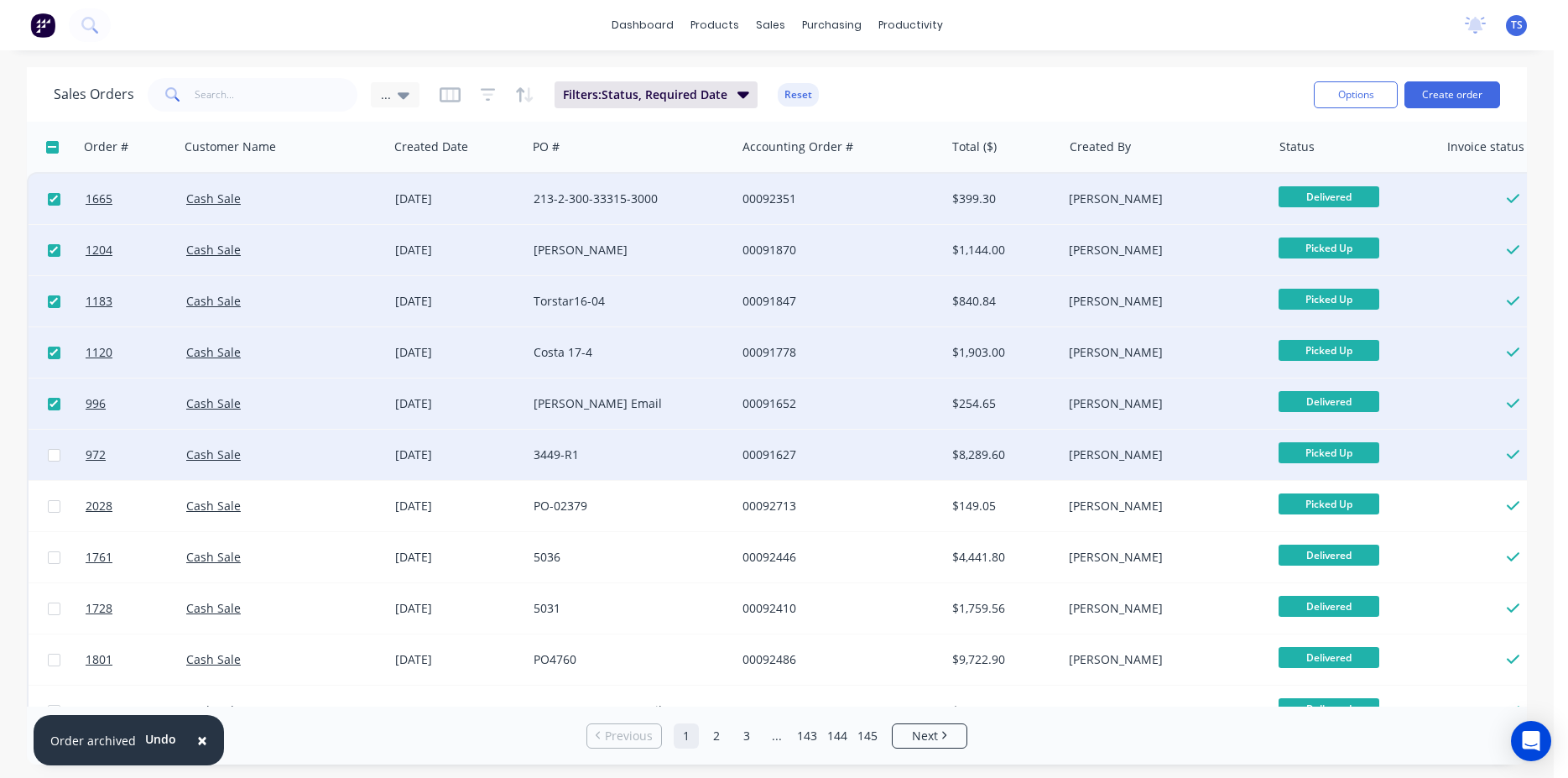
click at [56, 459] on input "checkbox" at bounding box center [54, 455] width 13 height 13
checkbox input "true"
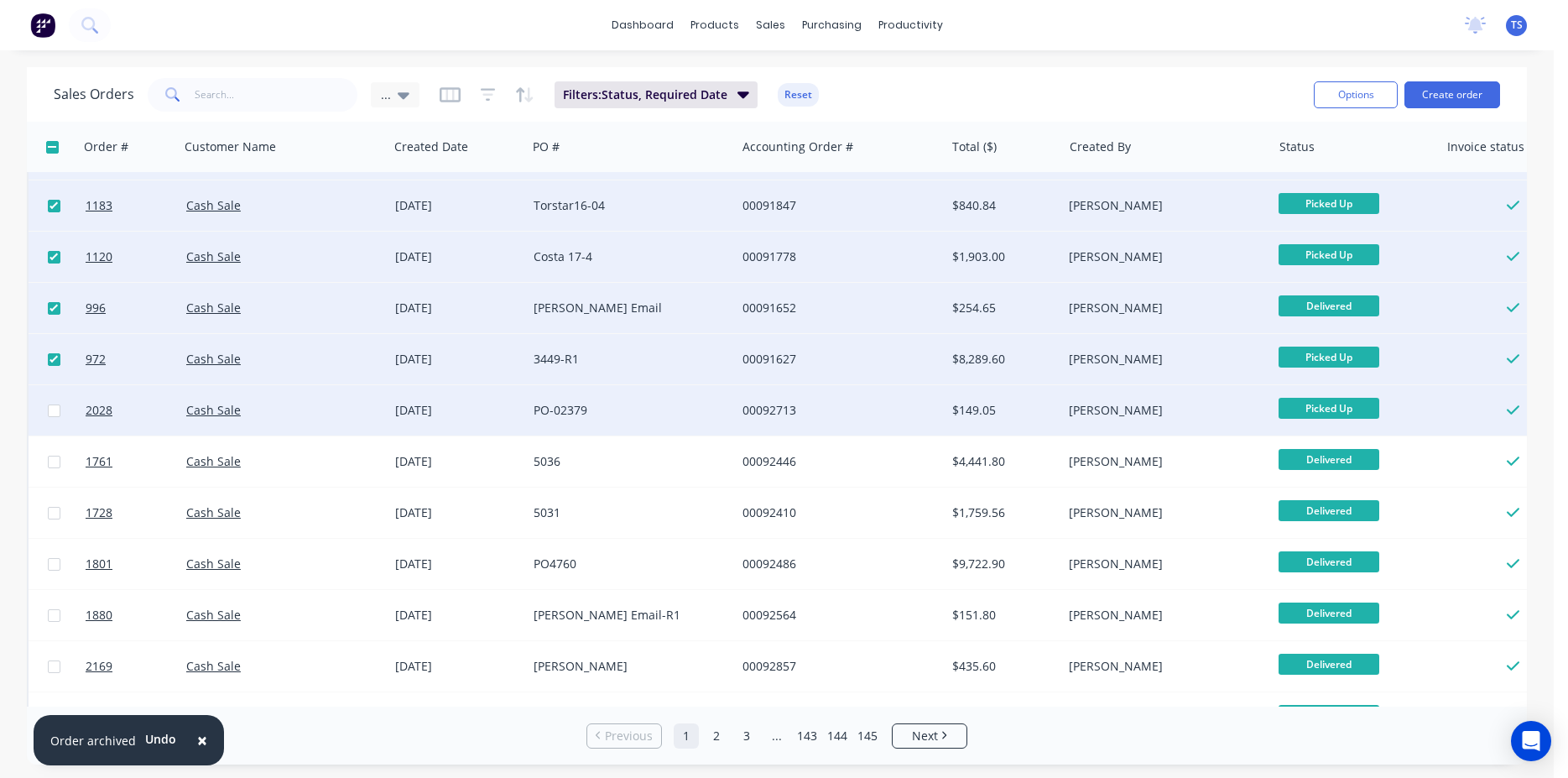
click at [58, 413] on input "checkbox" at bounding box center [54, 411] width 13 height 13
checkbox input "true"
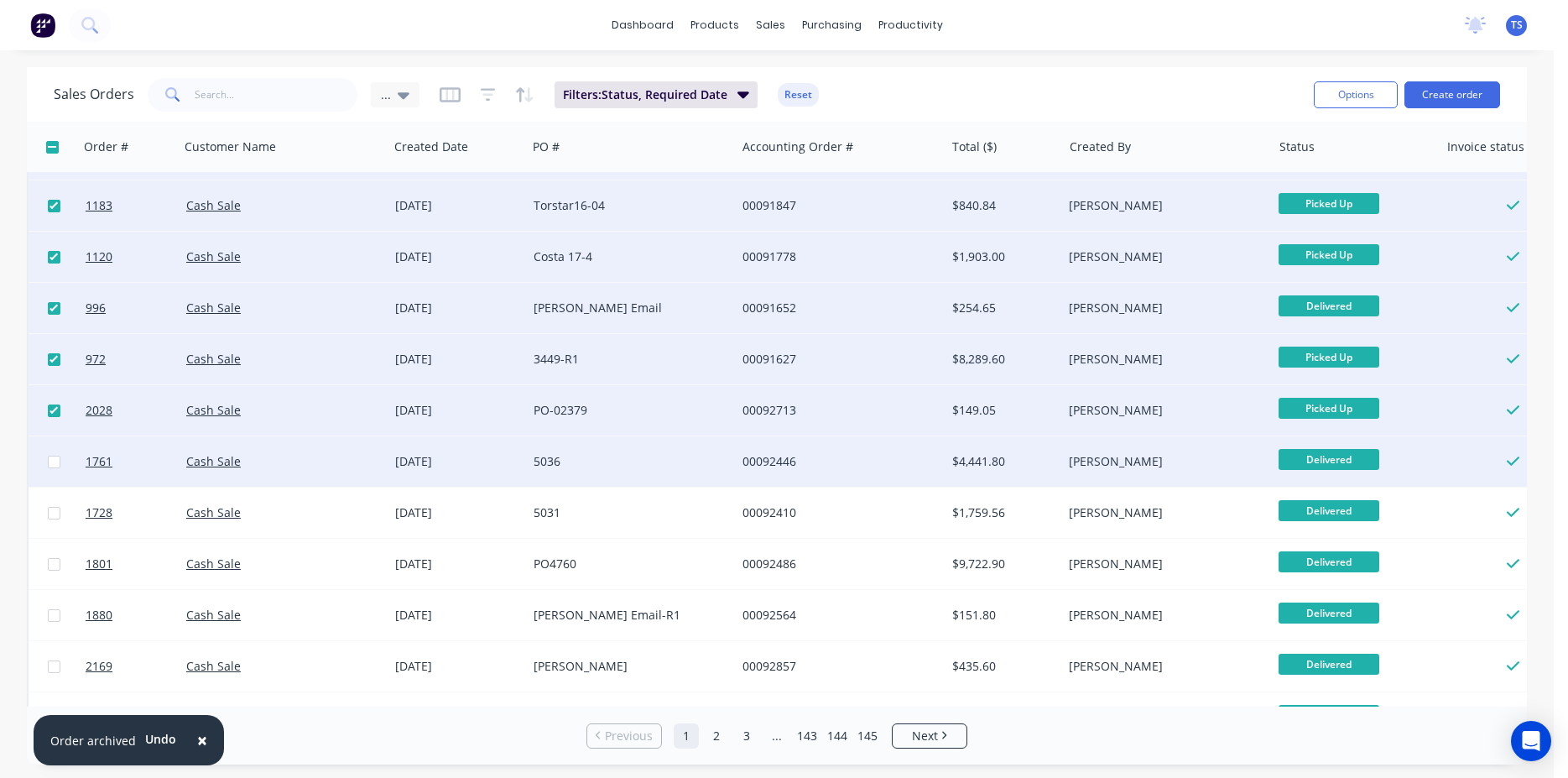
click at [54, 460] on input "checkbox" at bounding box center [54, 462] width 13 height 13
checkbox input "true"
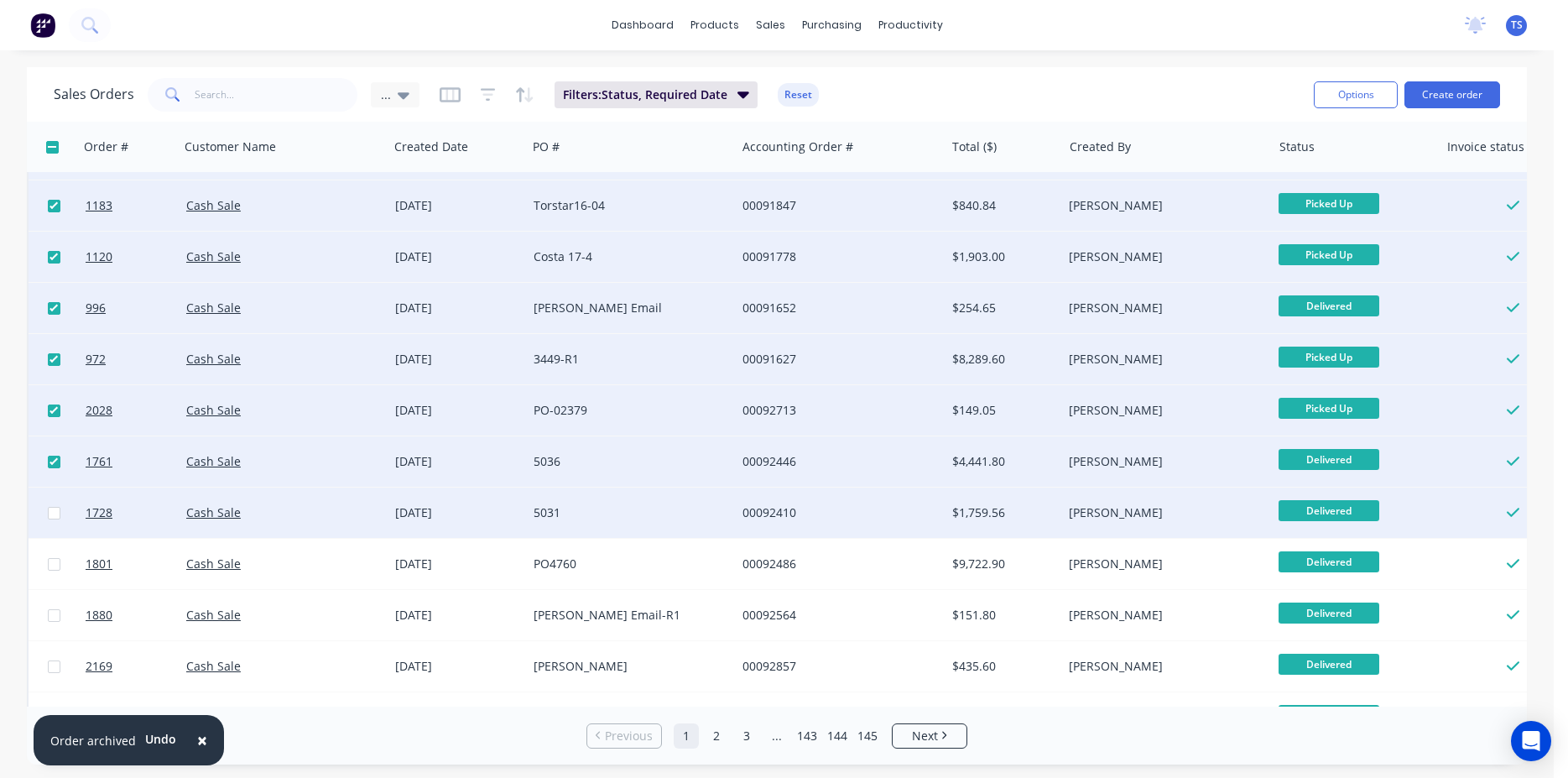
click at [54, 514] on input "checkbox" at bounding box center [54, 513] width 13 height 13
checkbox input "true"
click at [865, 339] on button "Archive" at bounding box center [883, 335] width 168 height 34
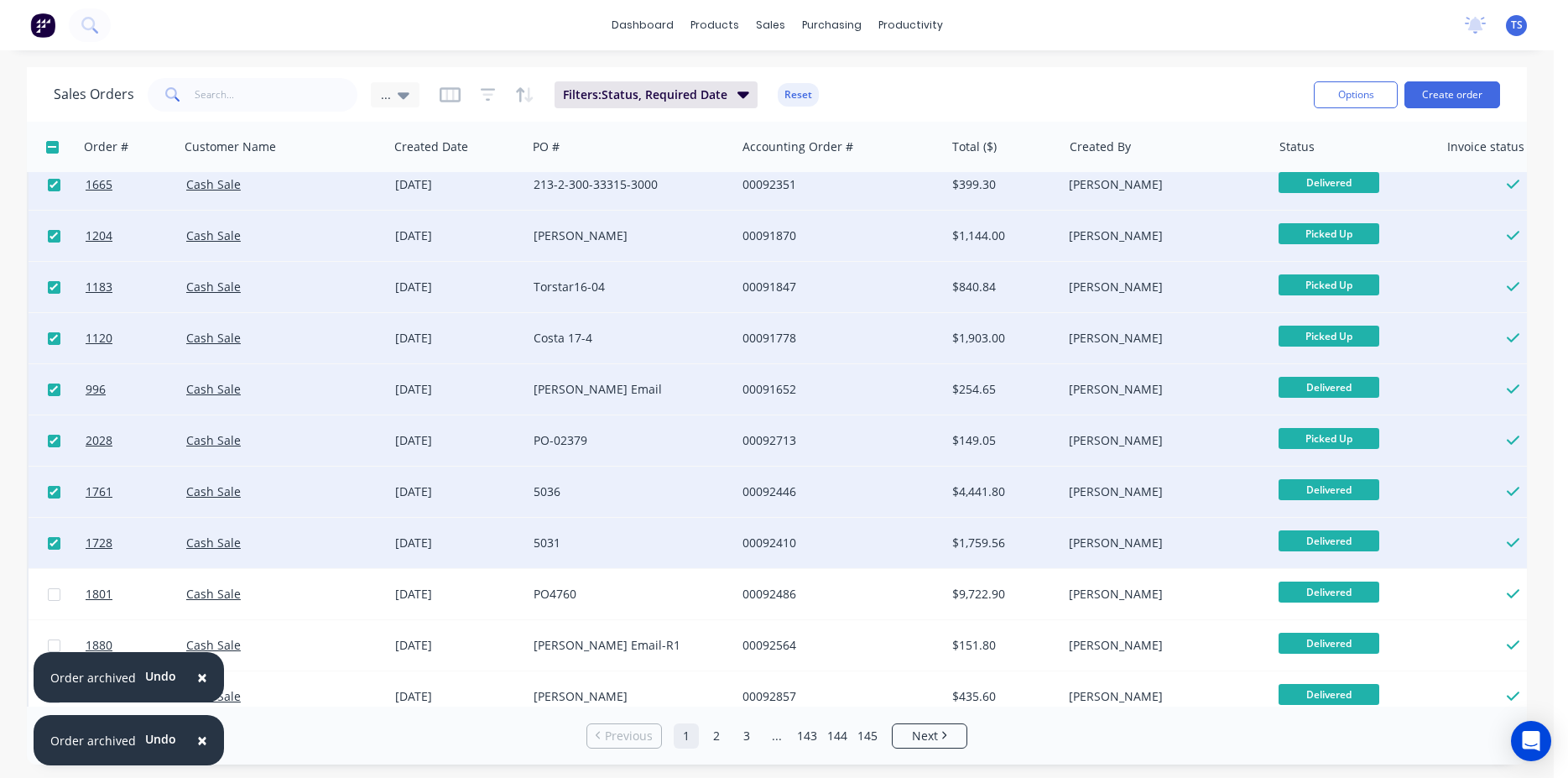
scroll to position [0, 0]
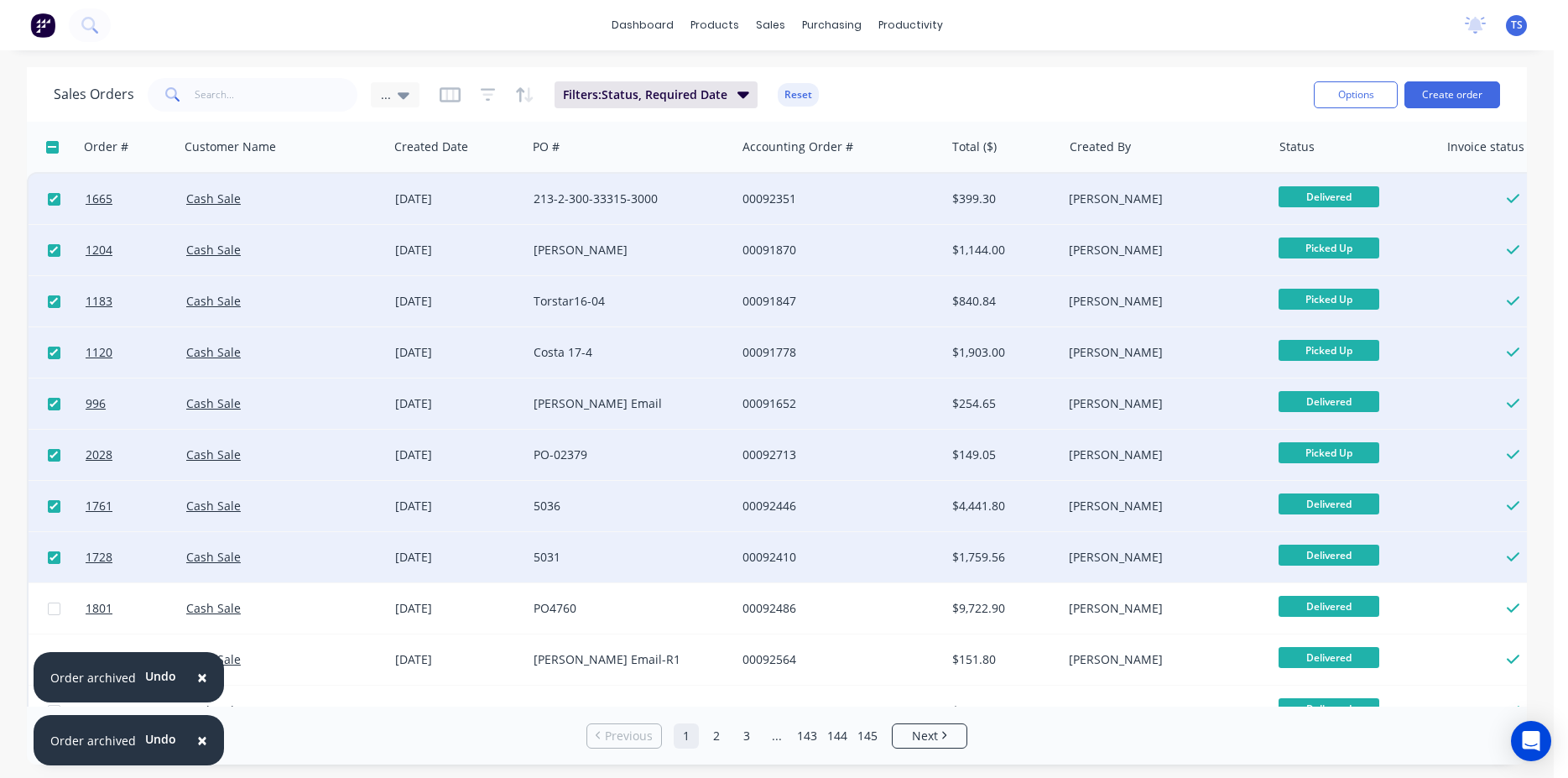
click at [57, 193] on input "checkbox" at bounding box center [54, 199] width 13 height 13
checkbox input "false"
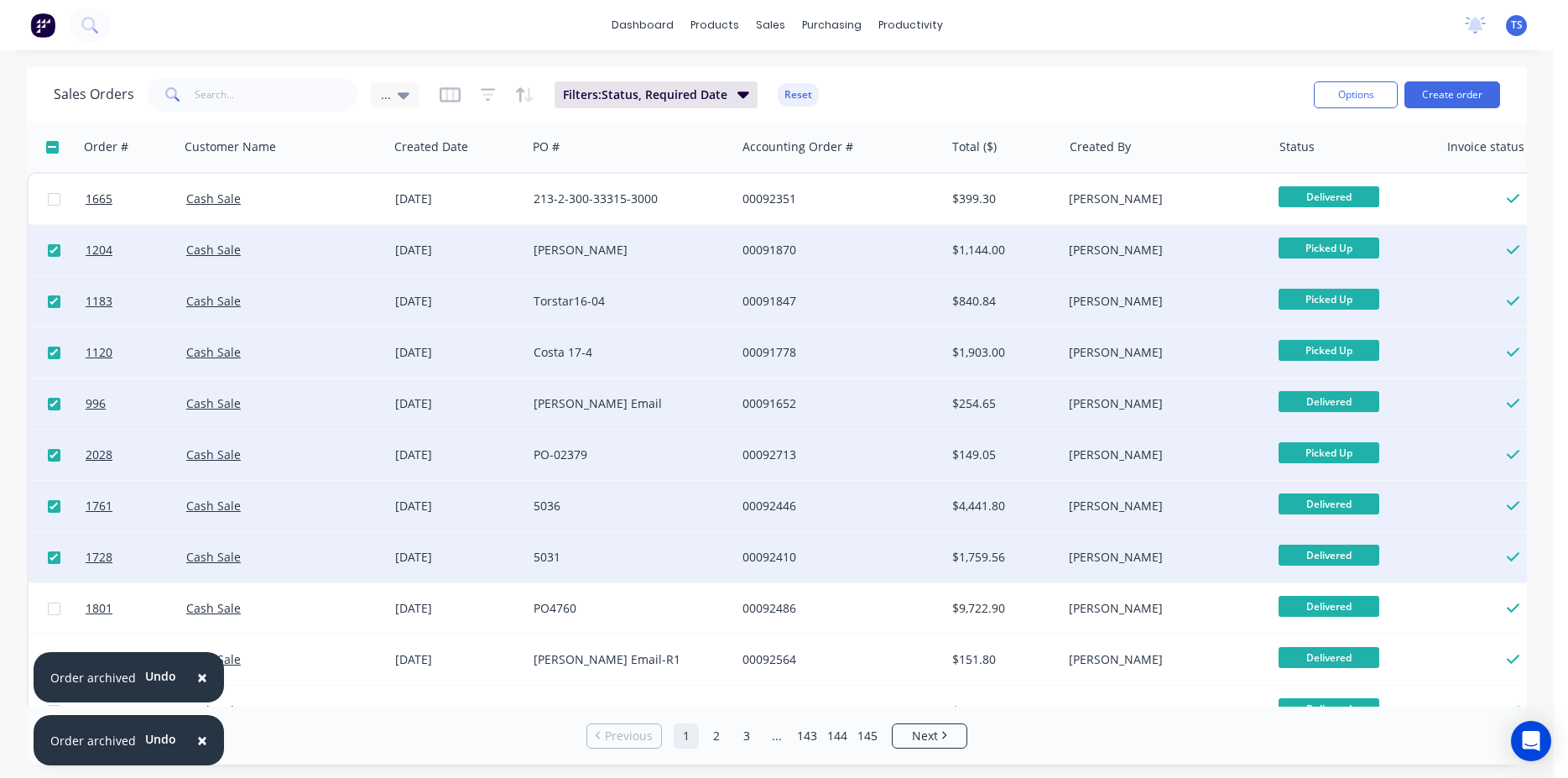
click at [55, 250] on input "checkbox" at bounding box center [54, 250] width 13 height 13
checkbox input "false"
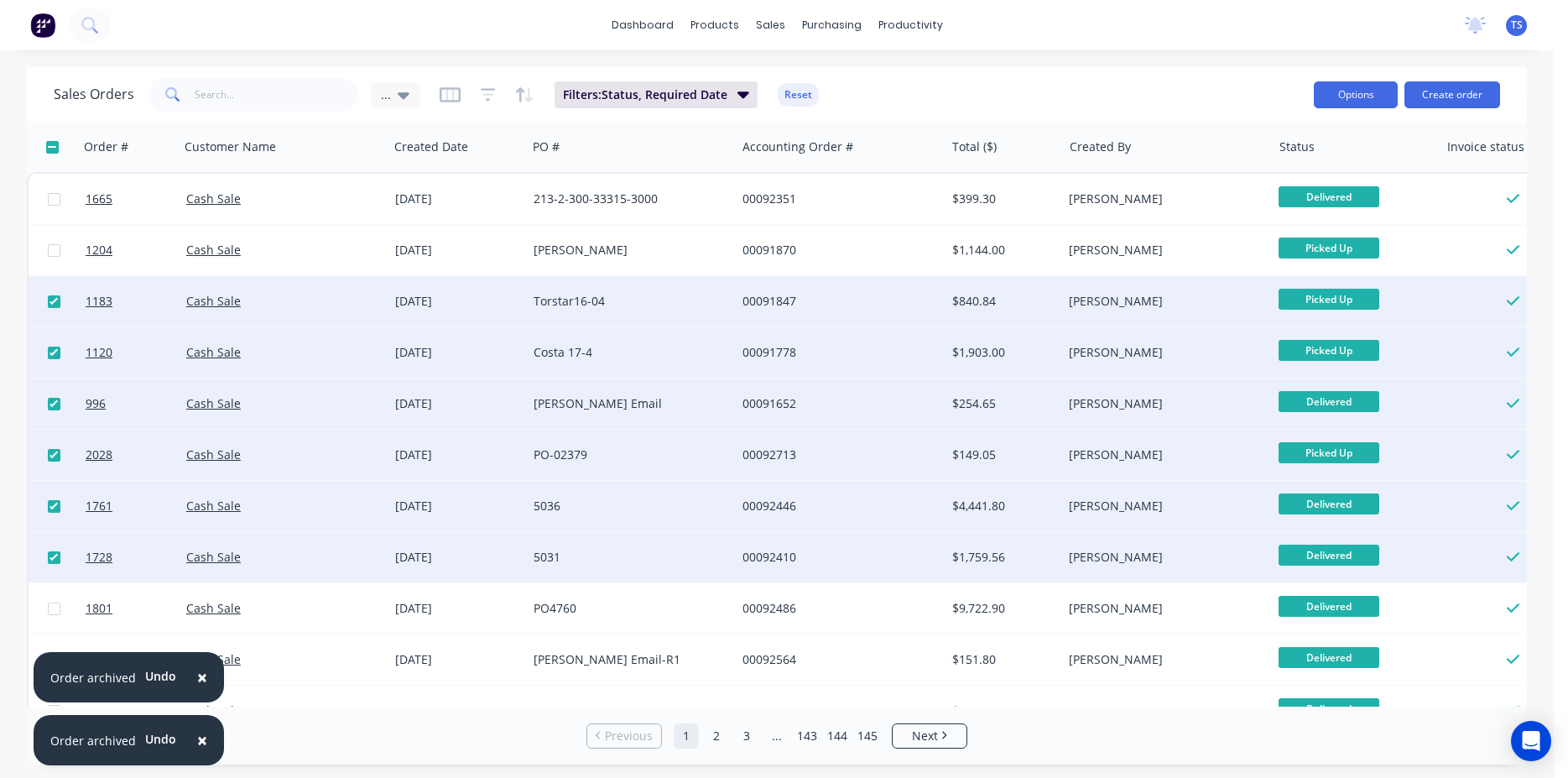
click at [1359, 94] on button "Options" at bounding box center [1356, 95] width 84 height 27
click at [1276, 172] on div "Archive" at bounding box center [1305, 170] width 154 height 24
click at [1269, 171] on div "Archive" at bounding box center [1305, 170] width 154 height 24
click at [558, 305] on div "Torstar16-04" at bounding box center [627, 301] width 187 height 17
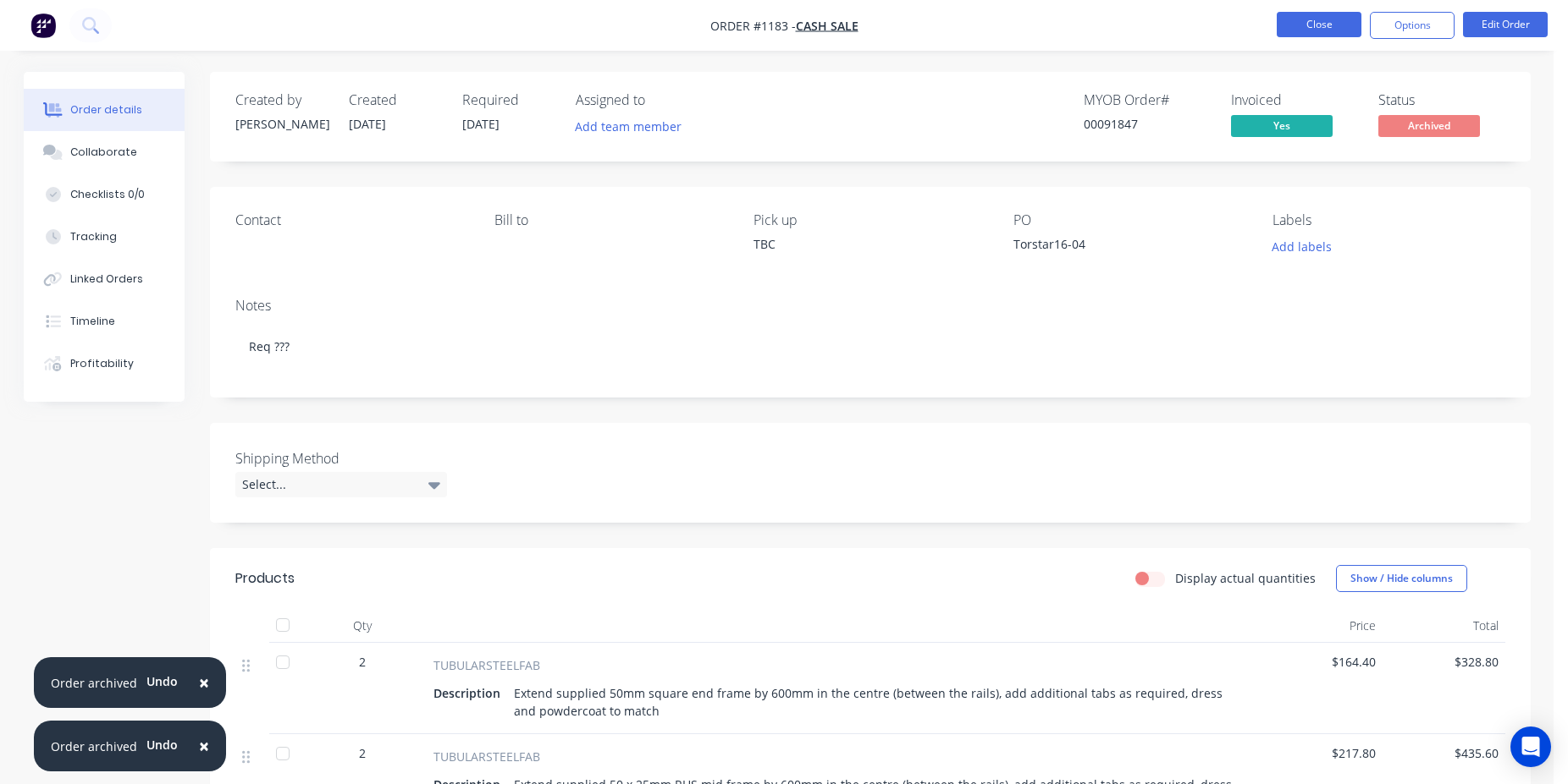
click at [1317, 29] on button "Close" at bounding box center [1318, 25] width 85 height 26
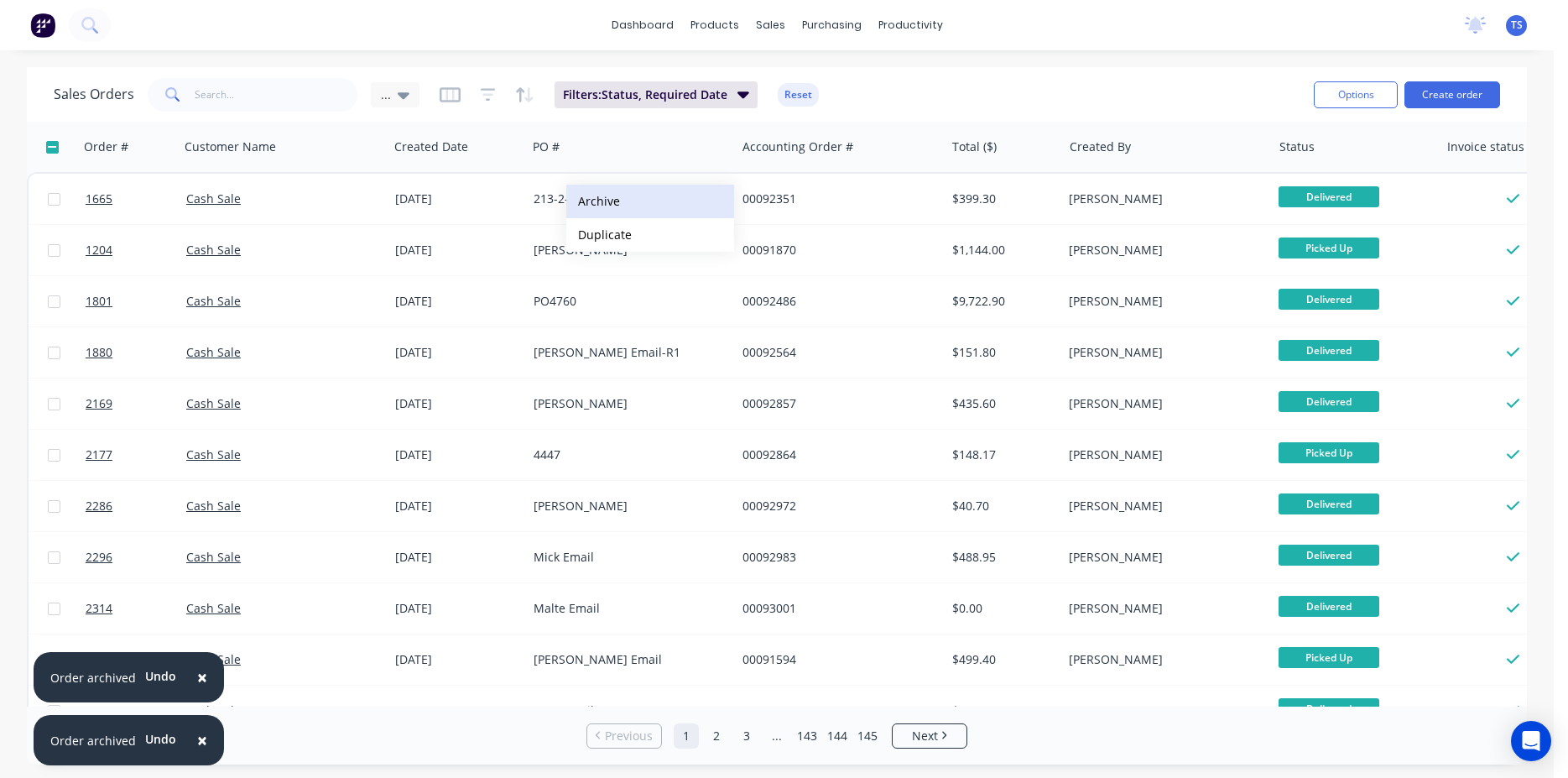
click at [694, 196] on button "Archive" at bounding box center [650, 201] width 168 height 34
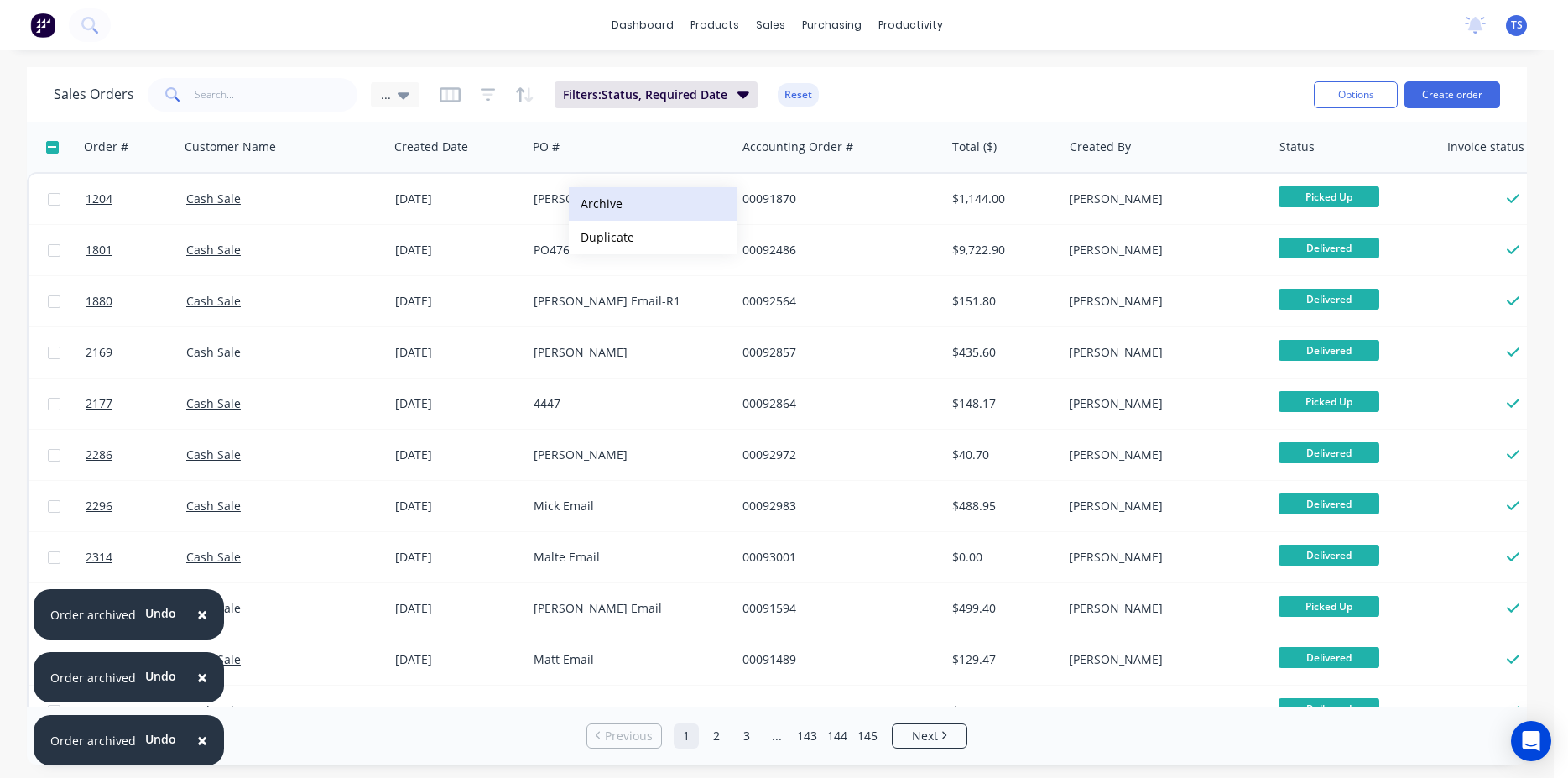
click at [646, 212] on button "Archive" at bounding box center [653, 203] width 168 height 34
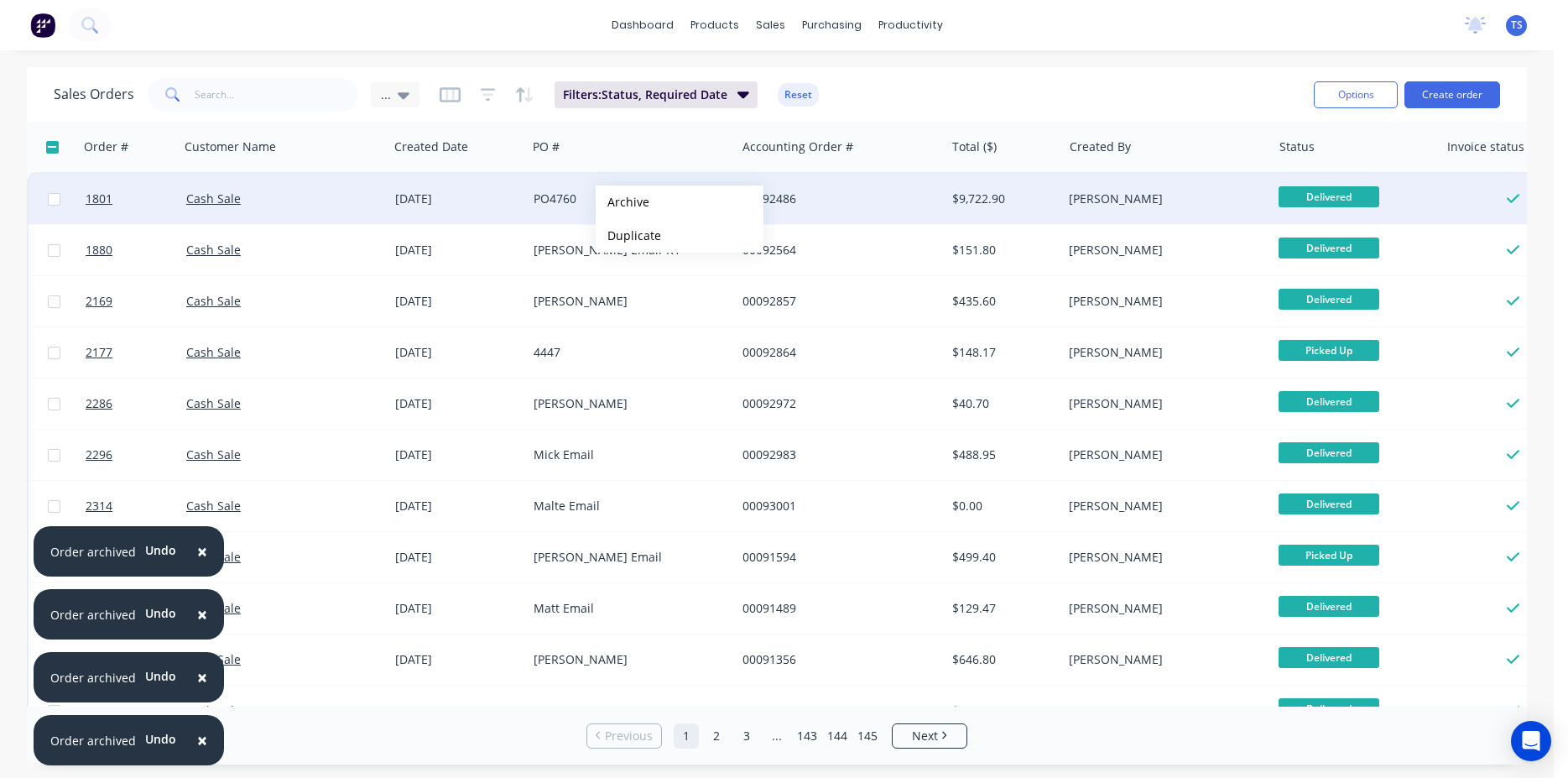
click at [623, 202] on button "Archive" at bounding box center [679, 202] width 168 height 34
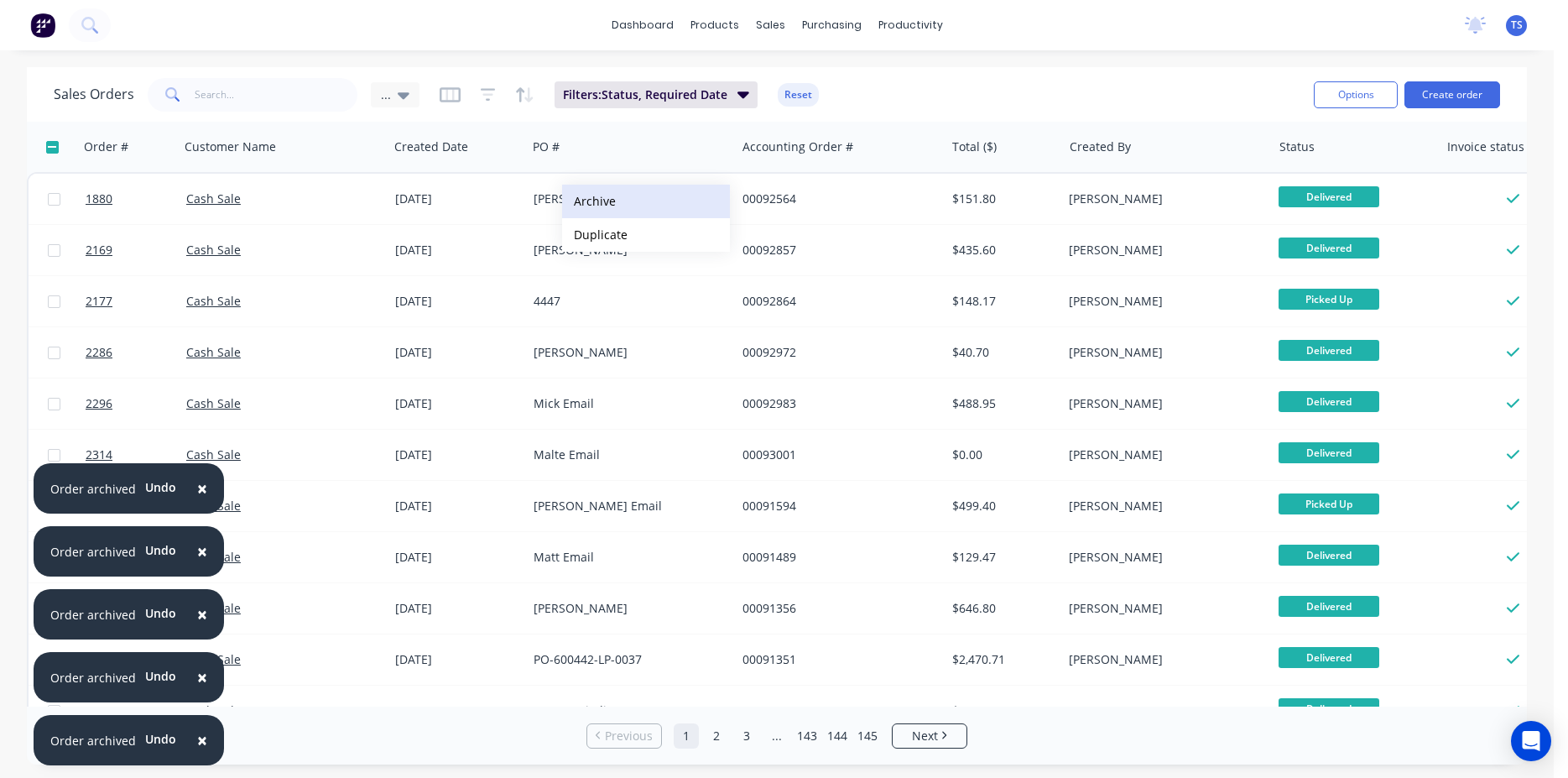
click at [601, 210] on button "Archive" at bounding box center [645, 201] width 168 height 34
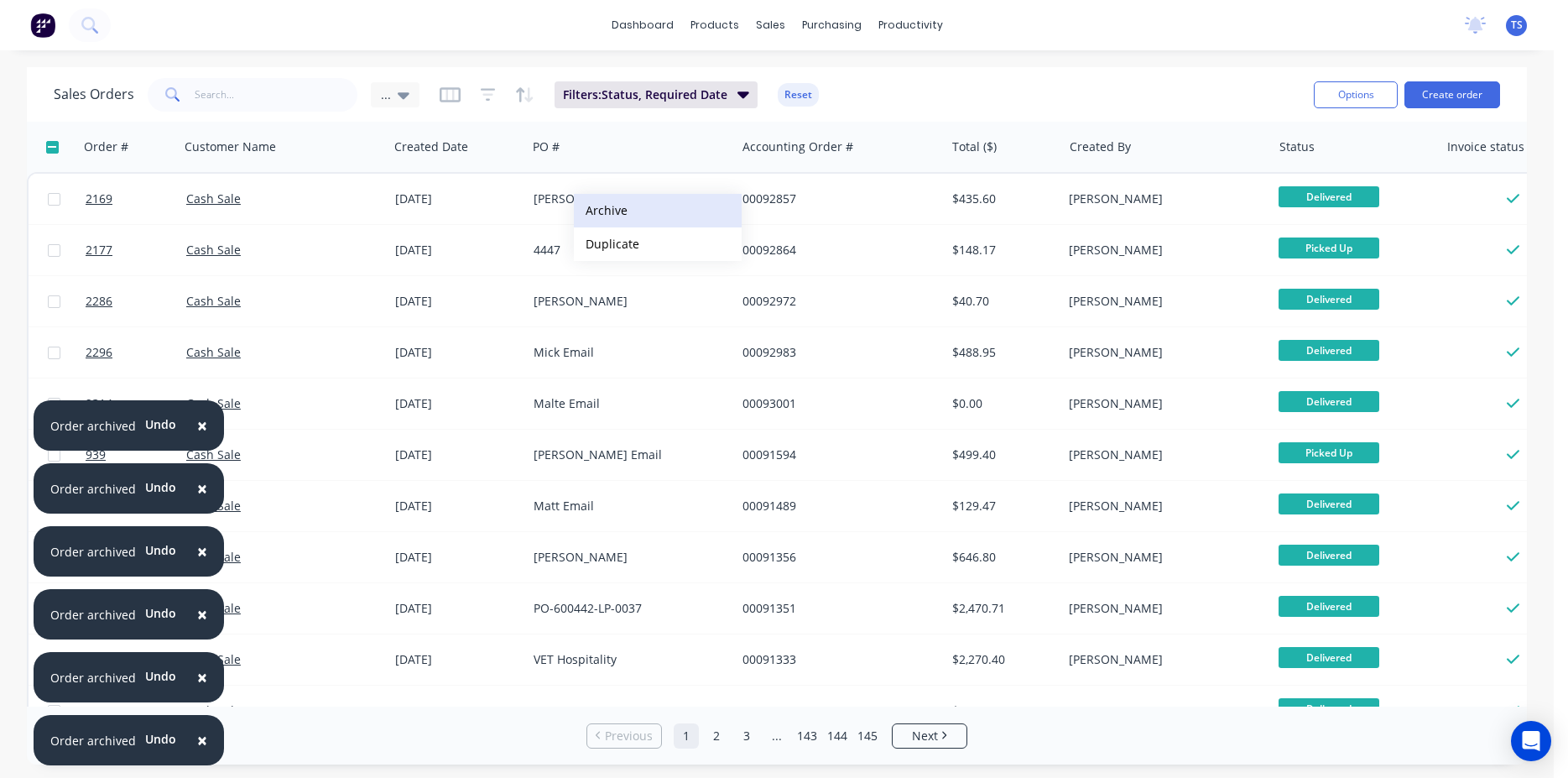
click at [604, 211] on button "Archive" at bounding box center [657, 210] width 168 height 34
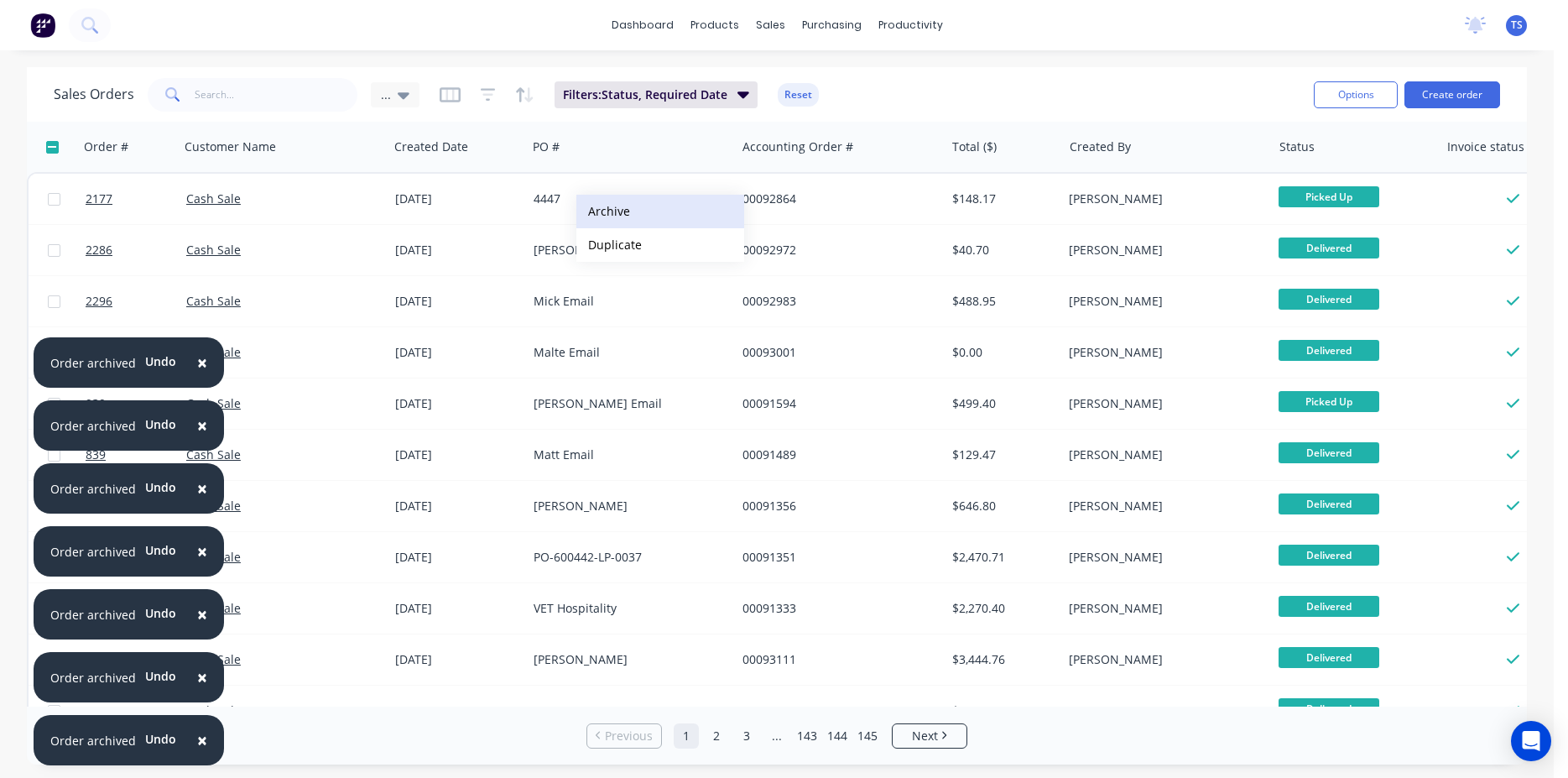
click at [630, 211] on button "Archive" at bounding box center [660, 211] width 168 height 34
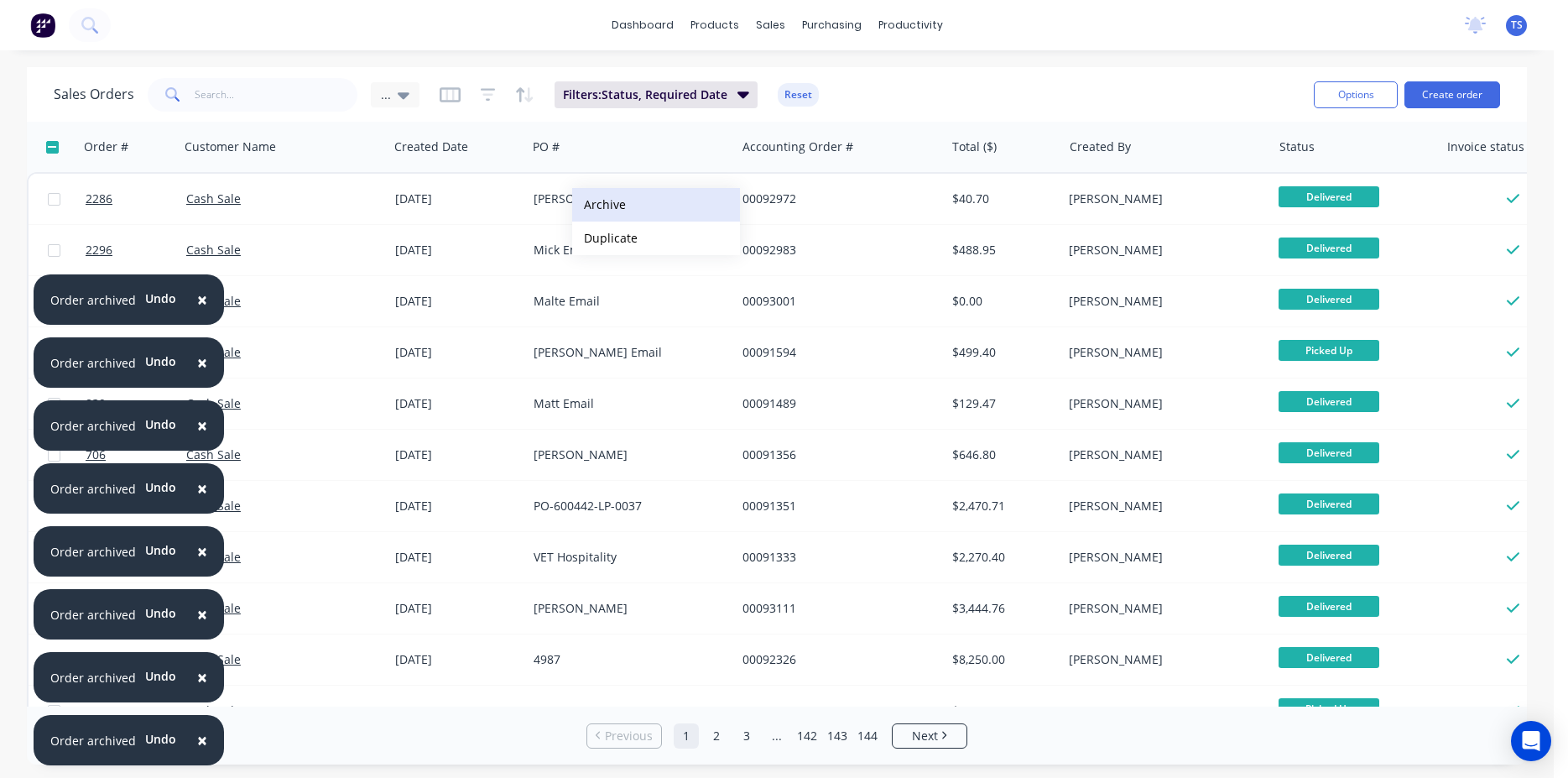
click at [608, 215] on button "Archive" at bounding box center [655, 204] width 168 height 34
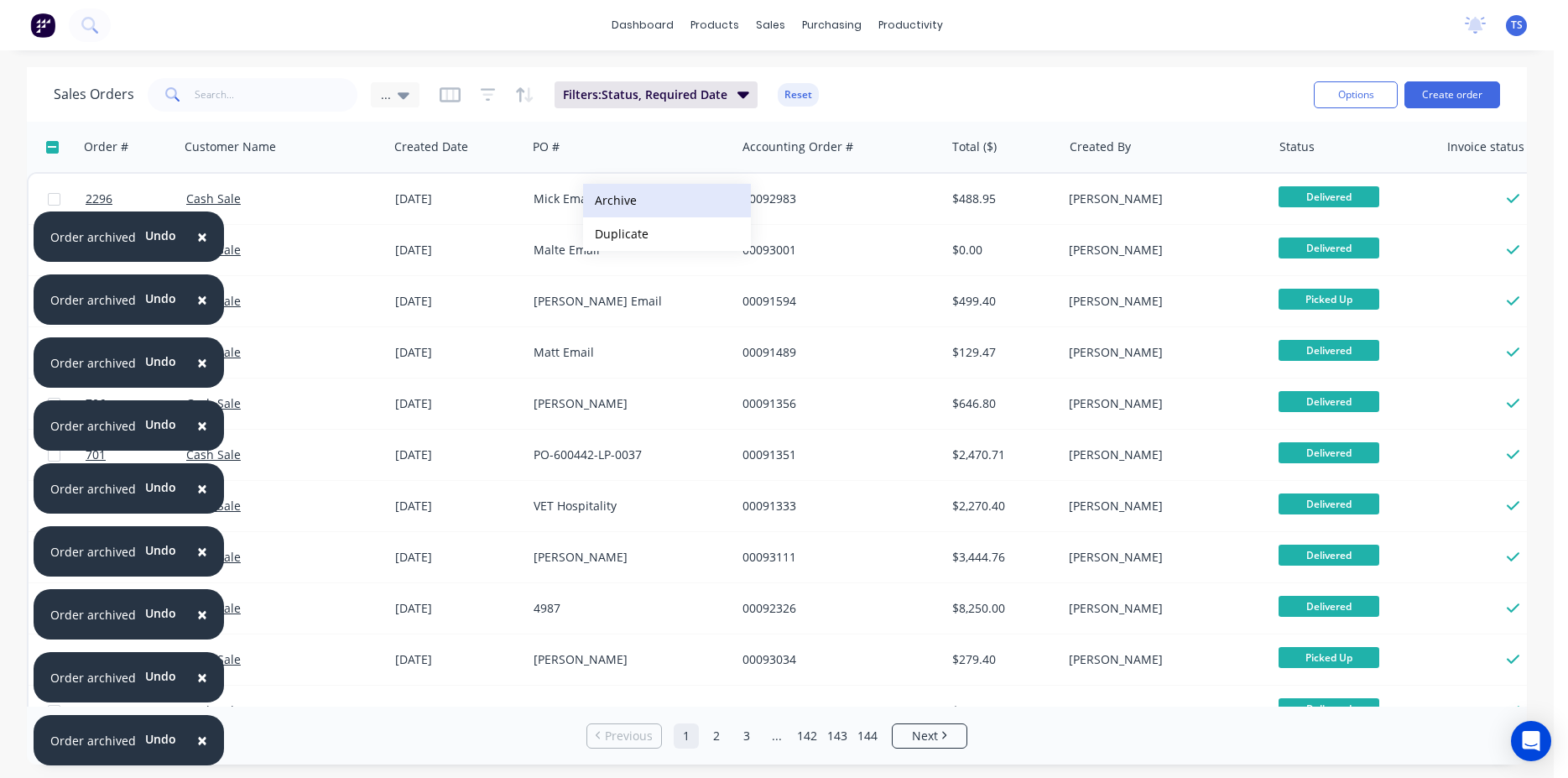
click at [633, 203] on button "Archive" at bounding box center [666, 200] width 168 height 34
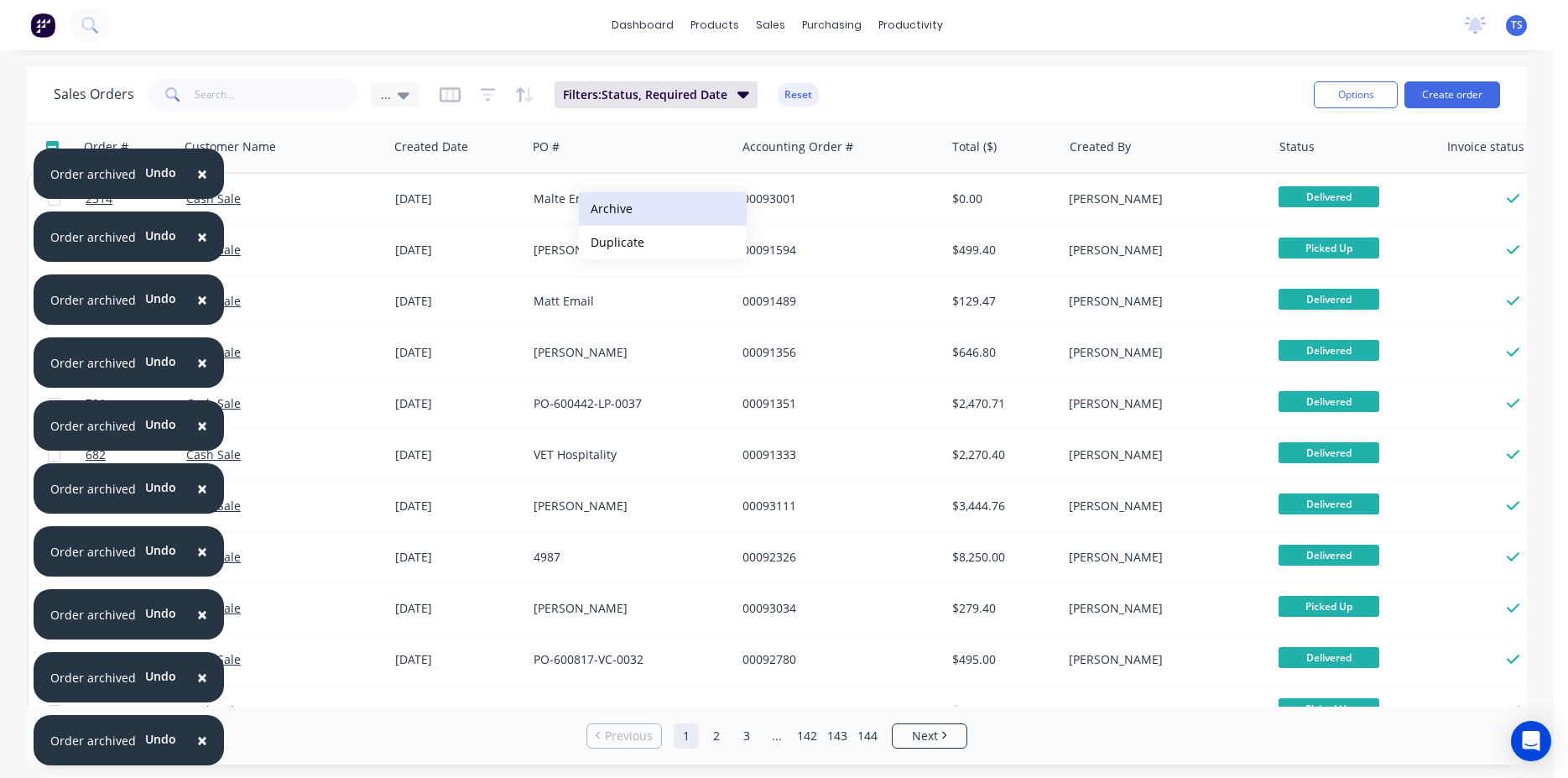
click at [632, 213] on button "Archive" at bounding box center [663, 209] width 168 height 34
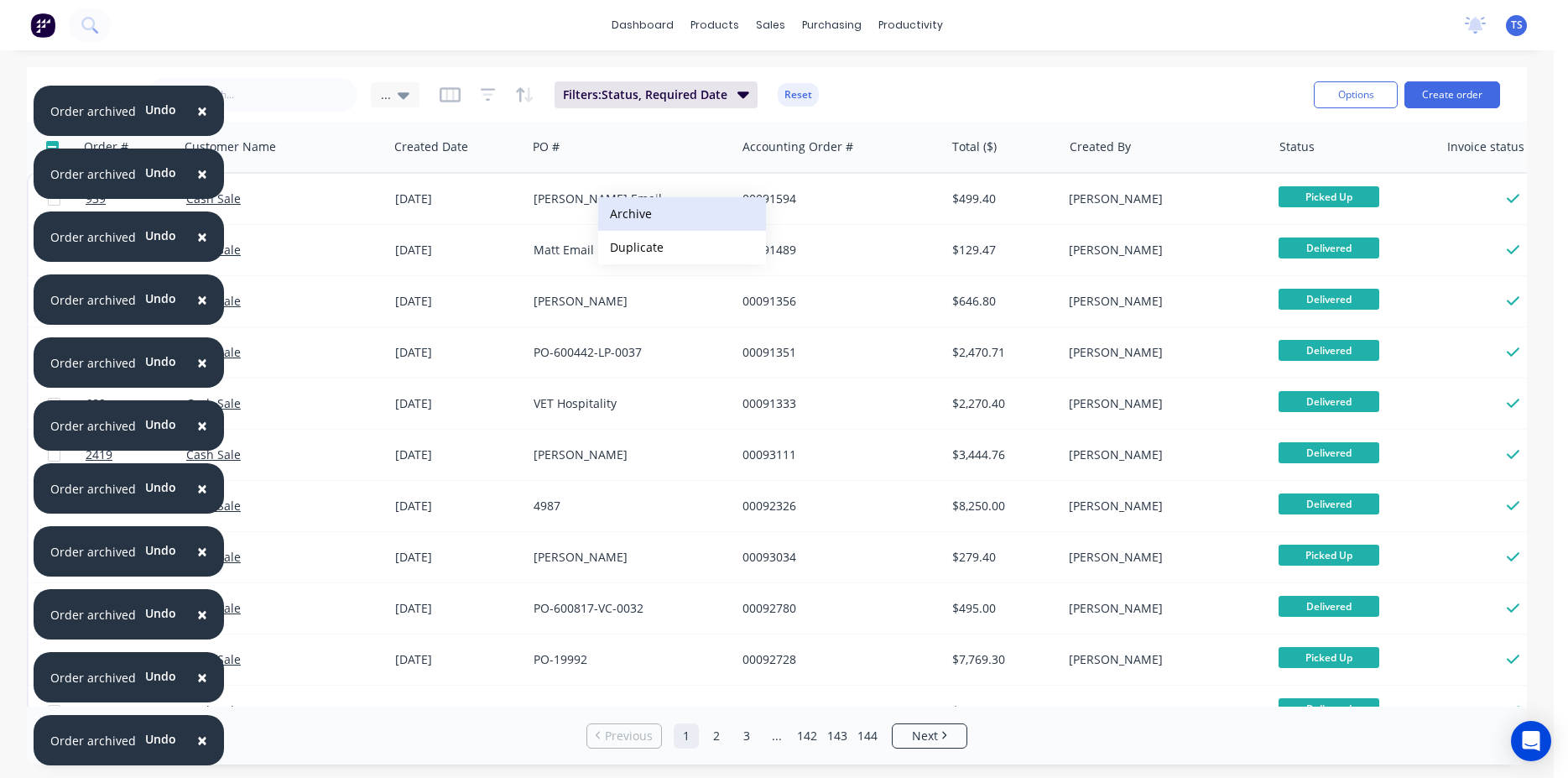
click at [638, 217] on button "Archive" at bounding box center [682, 214] width 168 height 34
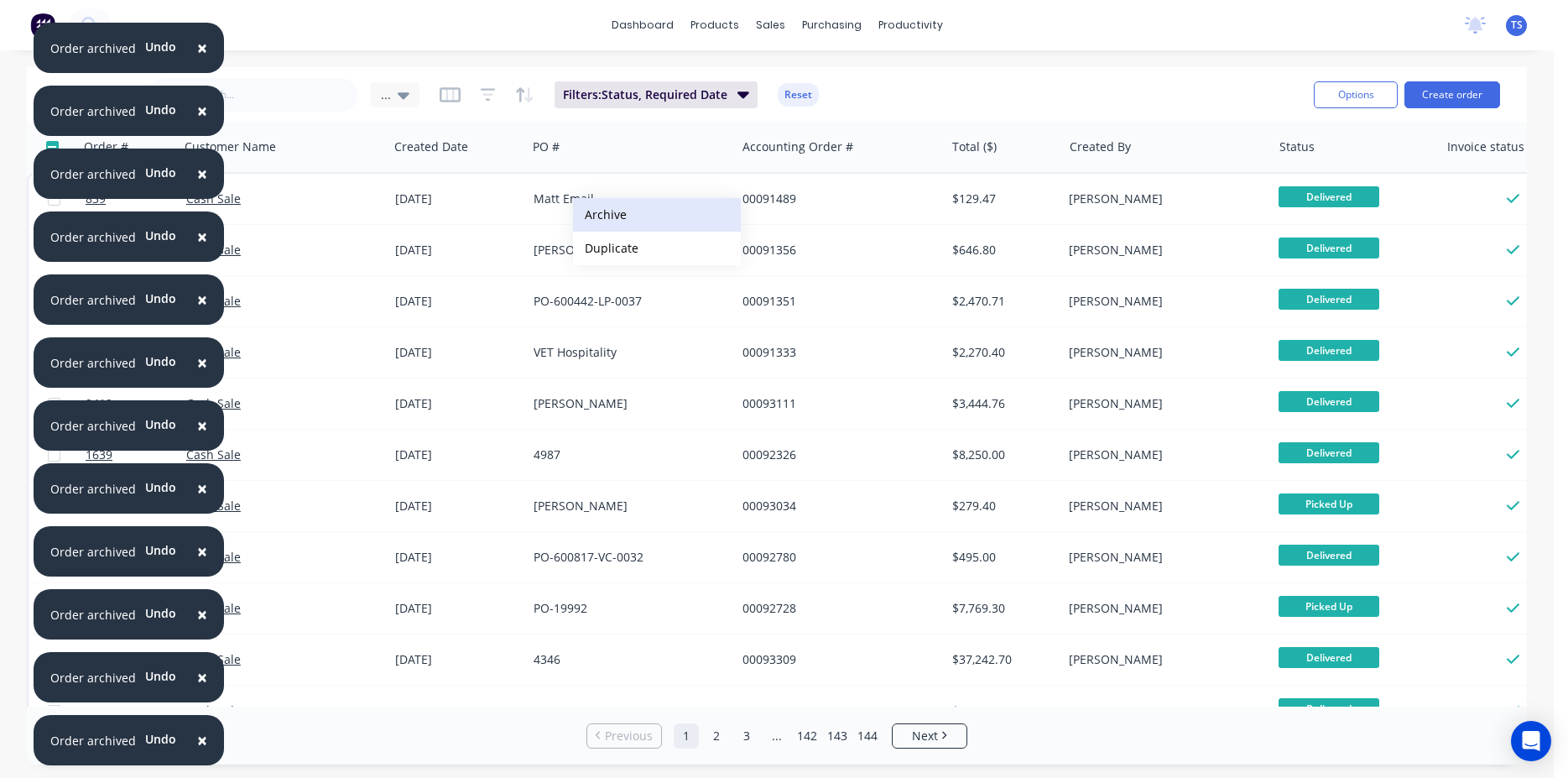
click at [611, 216] on button "Archive" at bounding box center [656, 214] width 168 height 34
click at [586, 217] on button "Archive" at bounding box center [631, 215] width 168 height 34
click at [597, 220] on button "Archive" at bounding box center [643, 216] width 168 height 34
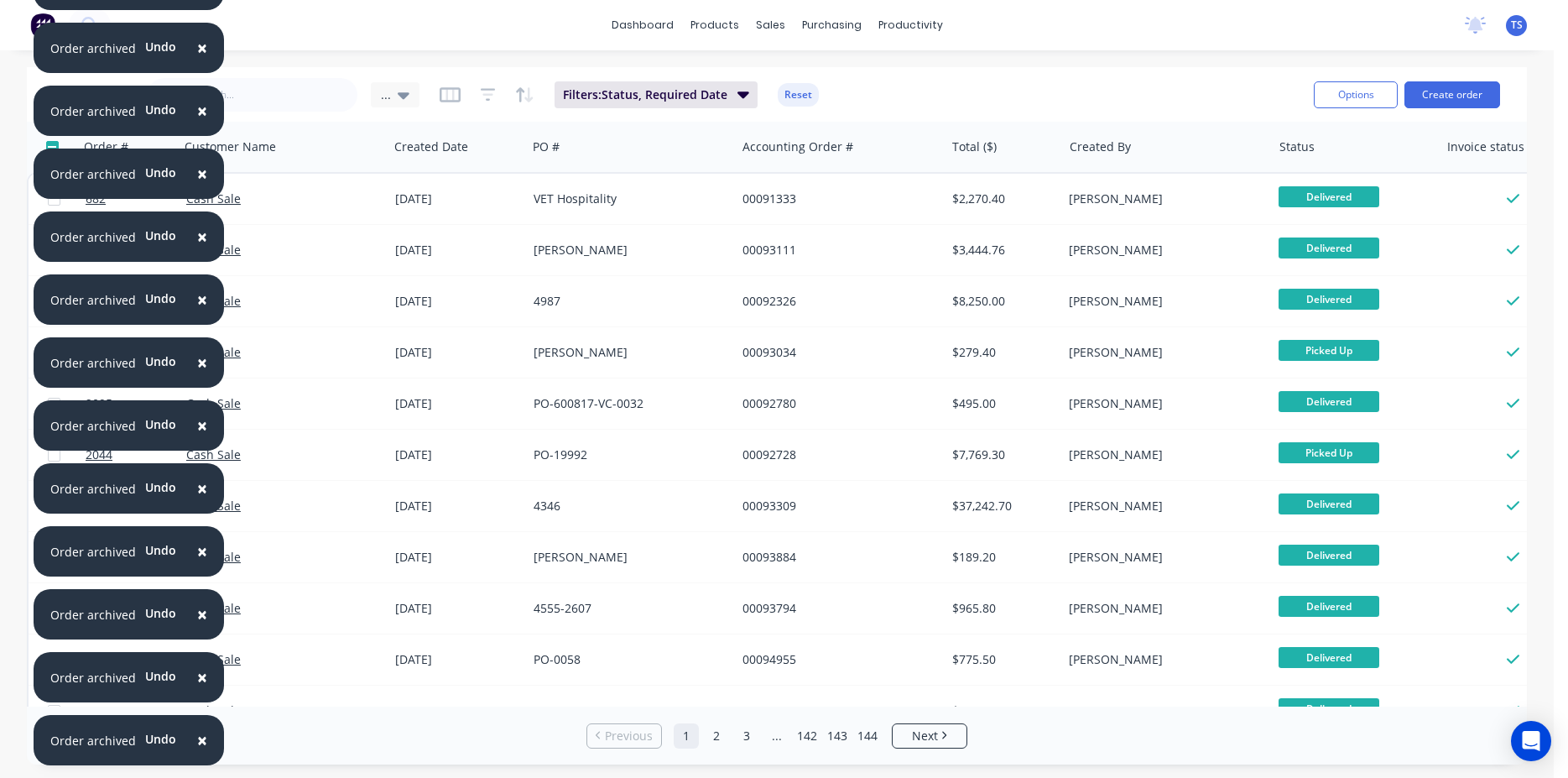
click at [597, 220] on div "VET Hospitality" at bounding box center [631, 199] width 209 height 51
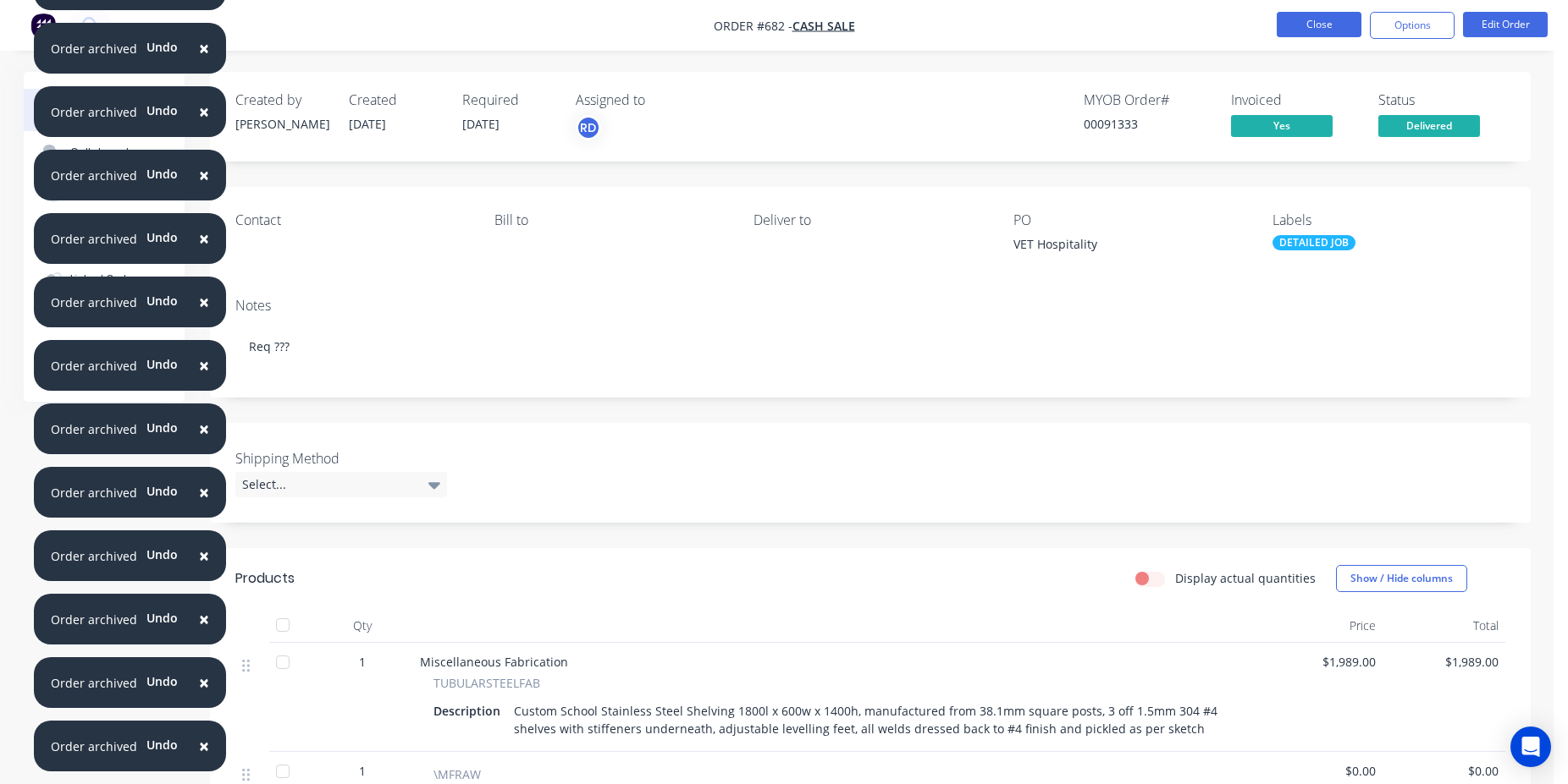
click at [1315, 28] on button "Close" at bounding box center [1318, 25] width 85 height 26
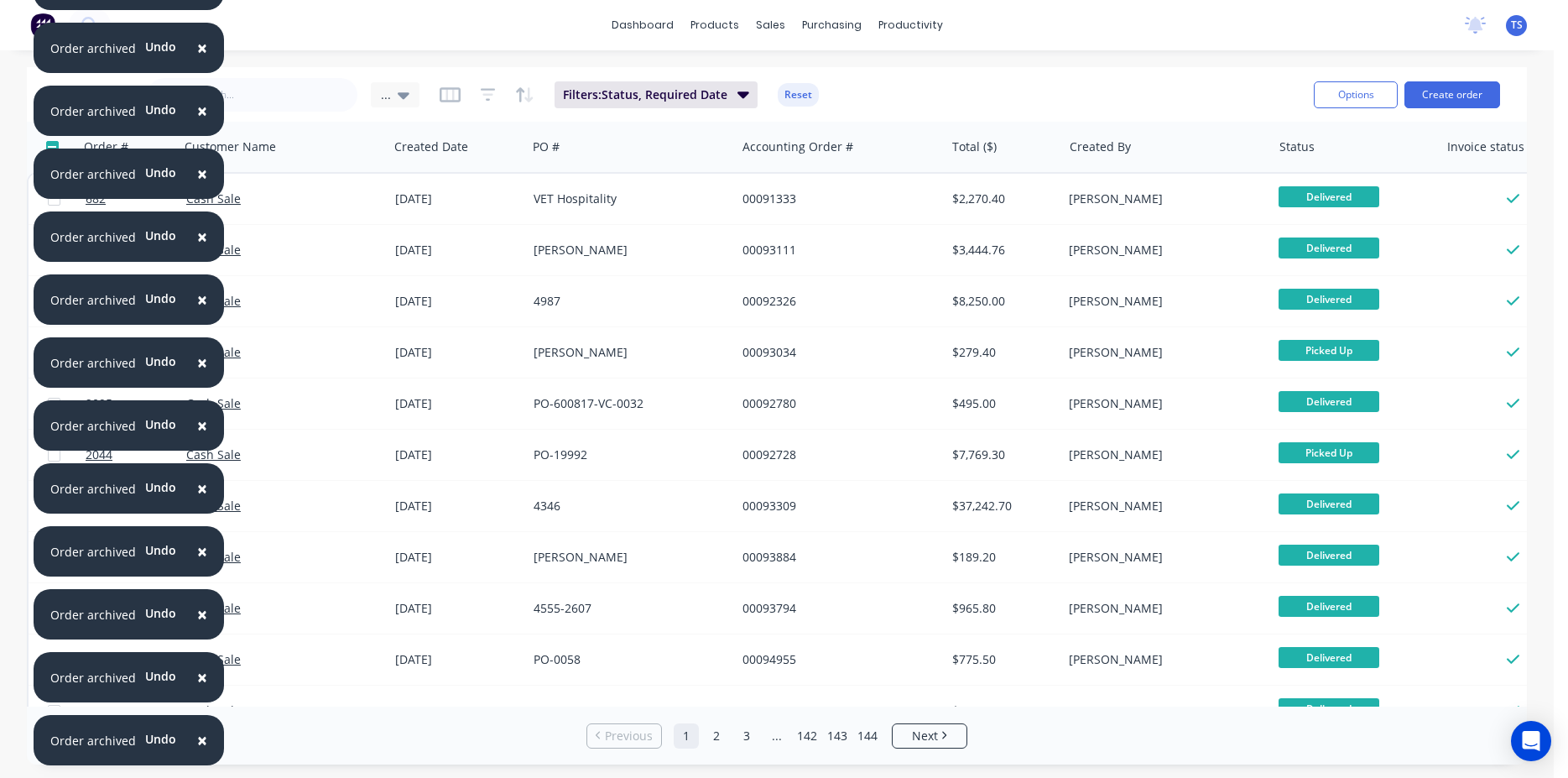
click at [205, 51] on button "×" at bounding box center [202, 48] width 44 height 40
click at [198, 51] on span "×" at bounding box center [202, 48] width 10 height 24
click at [198, 46] on span "×" at bounding box center [202, 48] width 10 height 24
click at [198, 117] on span "×" at bounding box center [202, 111] width 10 height 24
click at [194, 108] on button "×" at bounding box center [202, 111] width 44 height 40
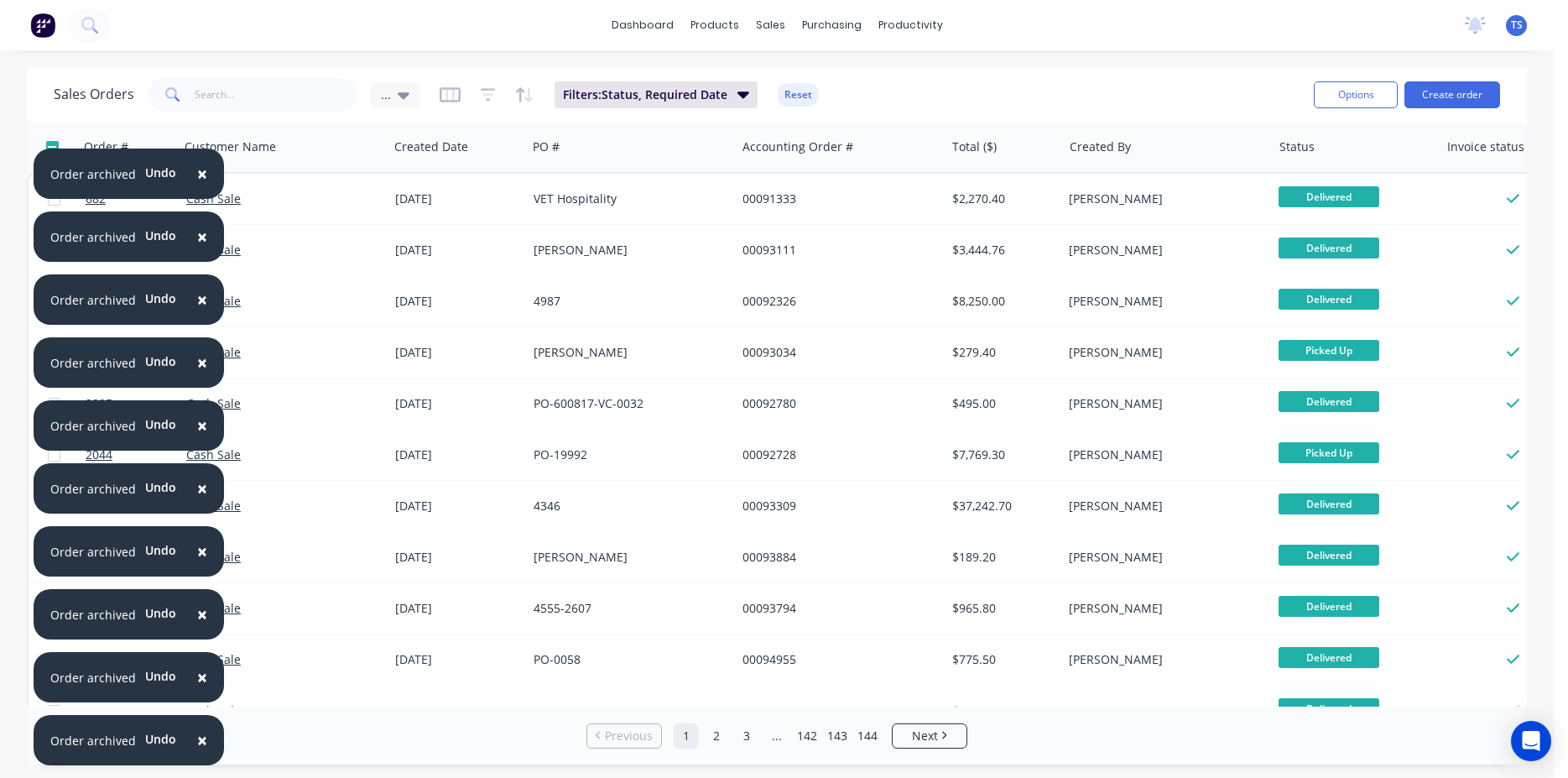
click at [201, 616] on span "×" at bounding box center [202, 615] width 10 height 24
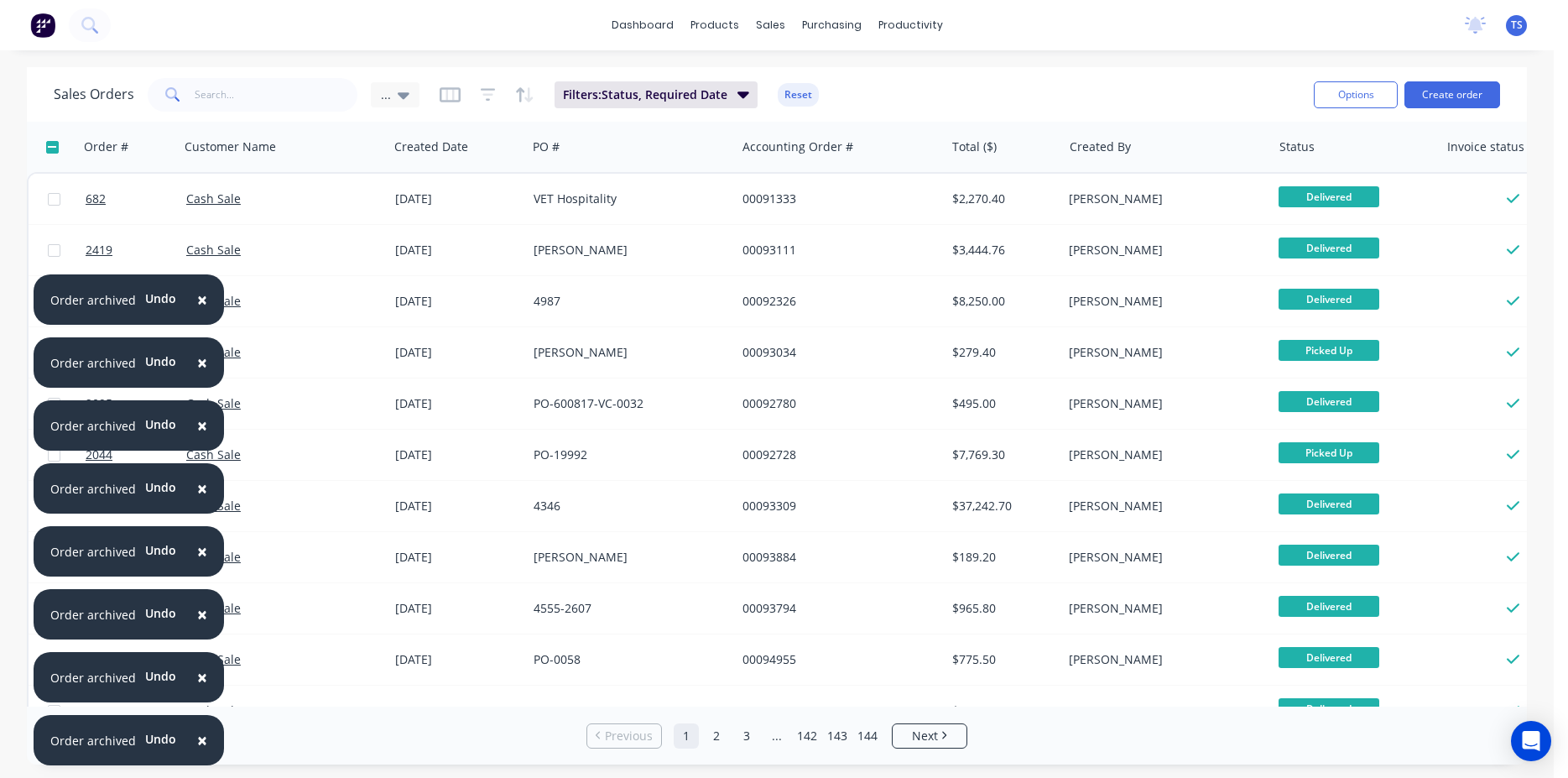
click at [201, 616] on span "×" at bounding box center [202, 615] width 10 height 24
click at [198, 615] on span "×" at bounding box center [202, 615] width 10 height 24
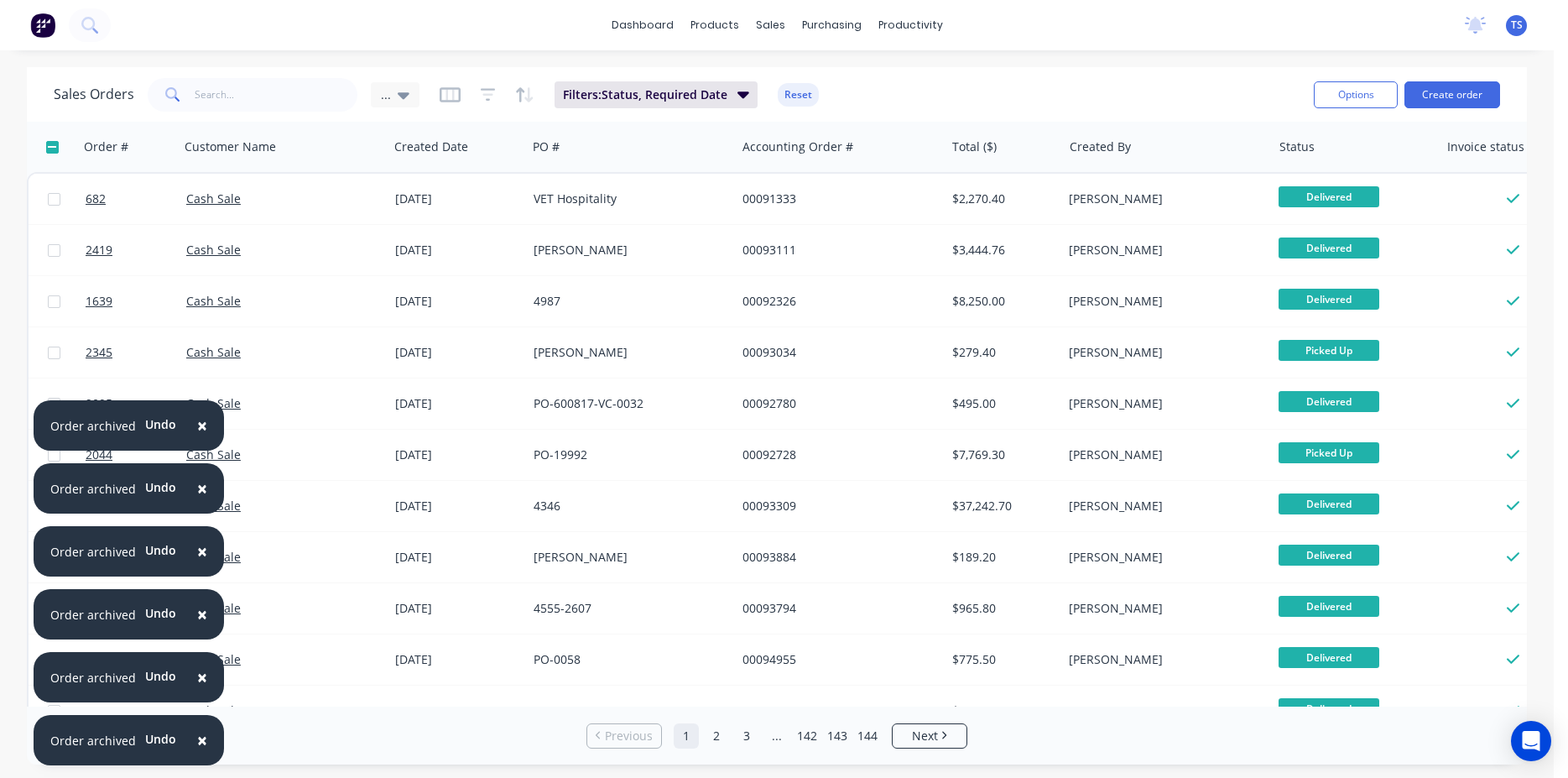
click at [198, 615] on span "×" at bounding box center [202, 615] width 10 height 24
click at [198, 563] on span "×" at bounding box center [202, 551] width 10 height 24
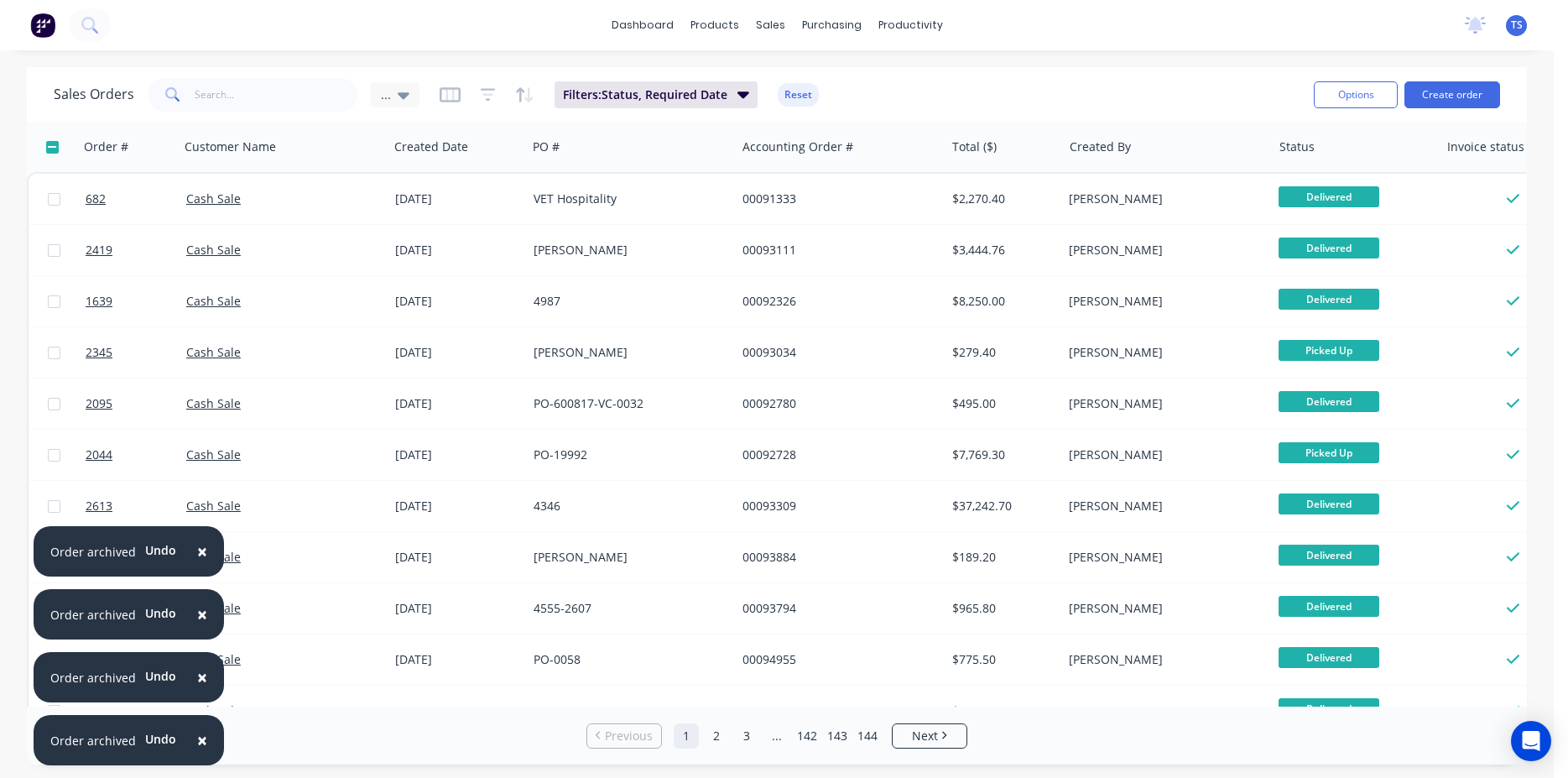
click at [198, 615] on span "×" at bounding box center [202, 615] width 10 height 24
click at [198, 563] on span "×" at bounding box center [202, 551] width 10 height 24
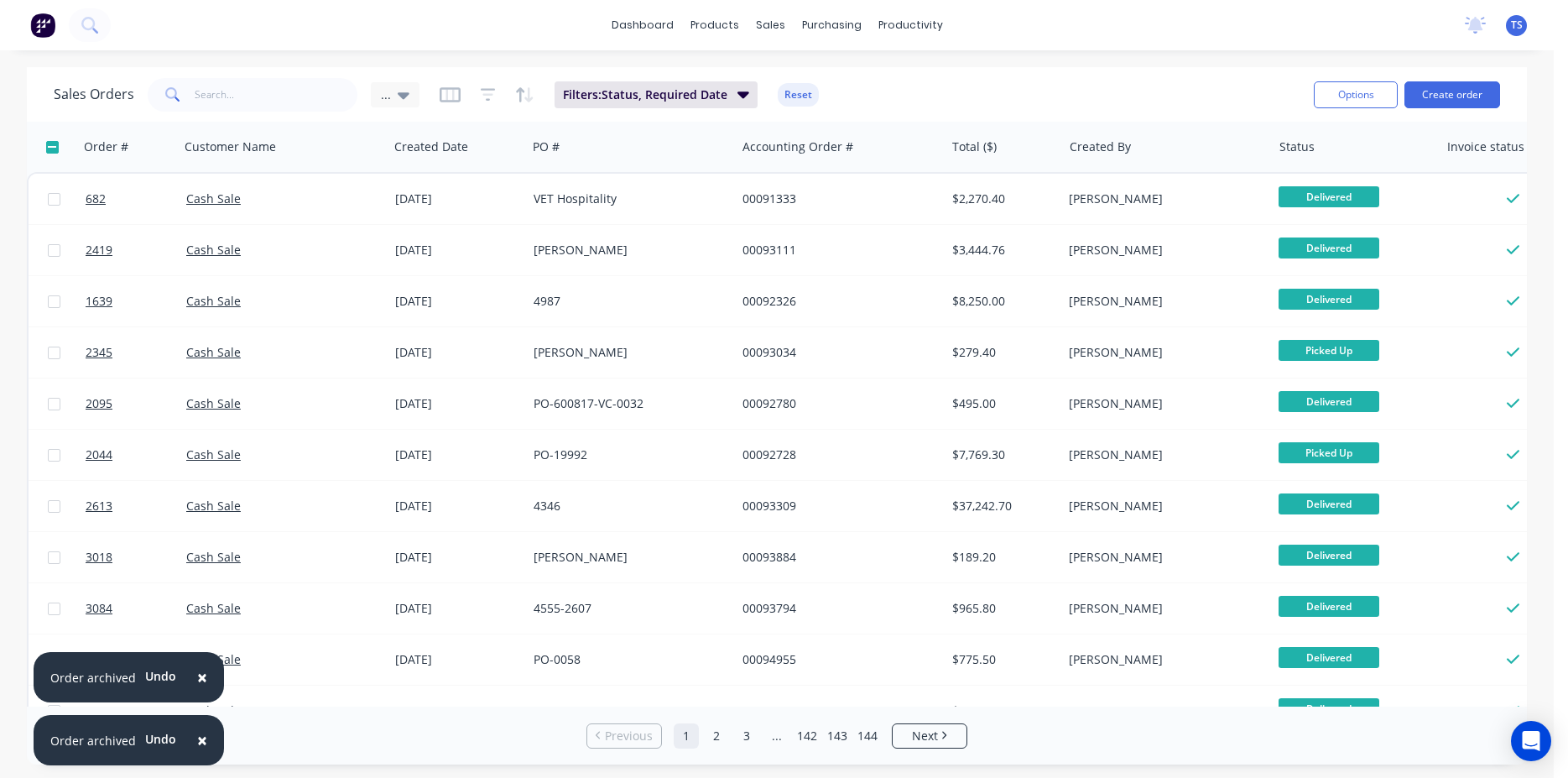
click at [198, 615] on link "Cash Sale" at bounding box center [214, 608] width 54 height 16
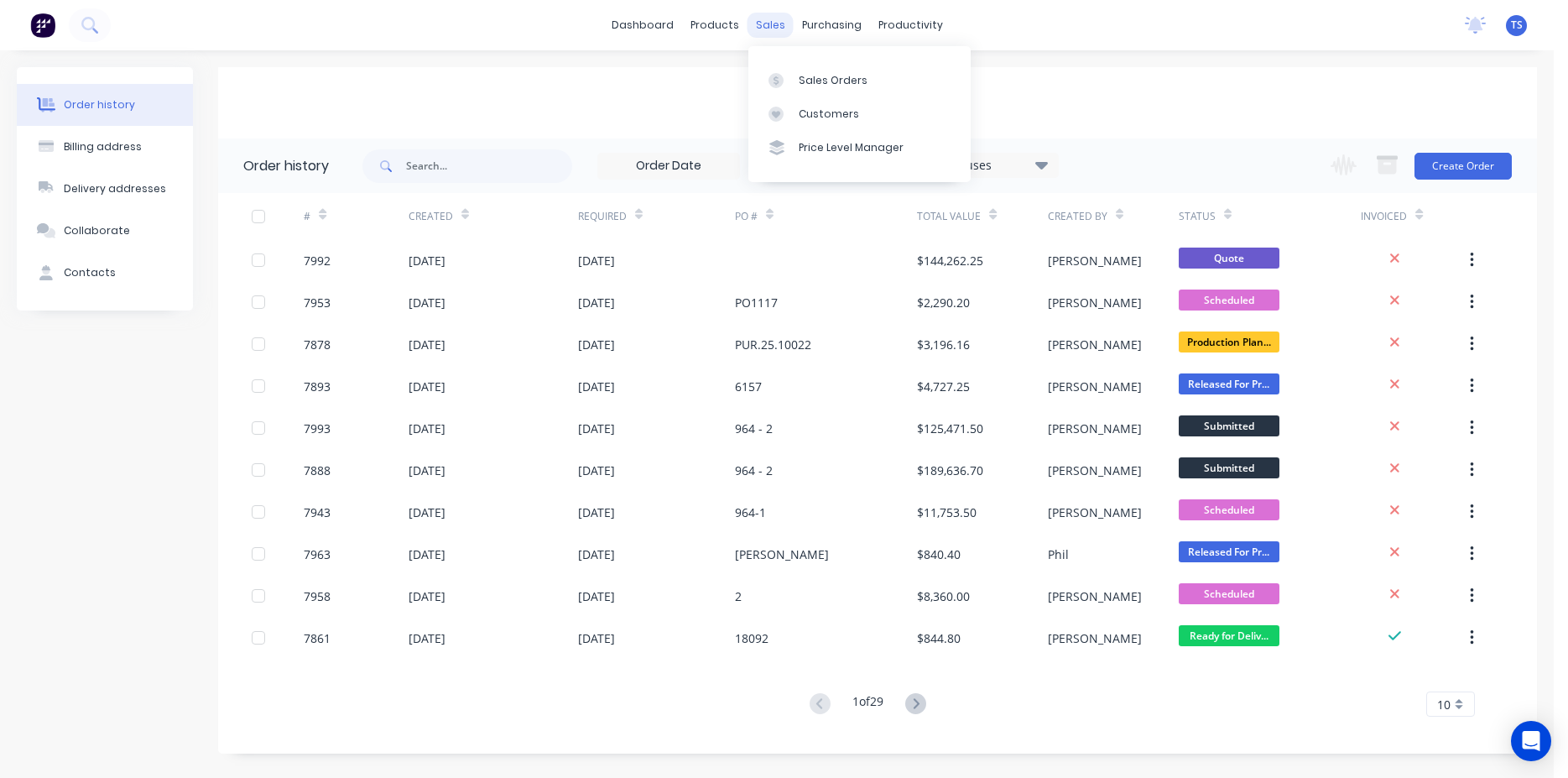
click at [769, 27] on div "sales" at bounding box center [770, 25] width 46 height 25
click at [801, 83] on div "Sales Orders" at bounding box center [833, 81] width 69 height 15
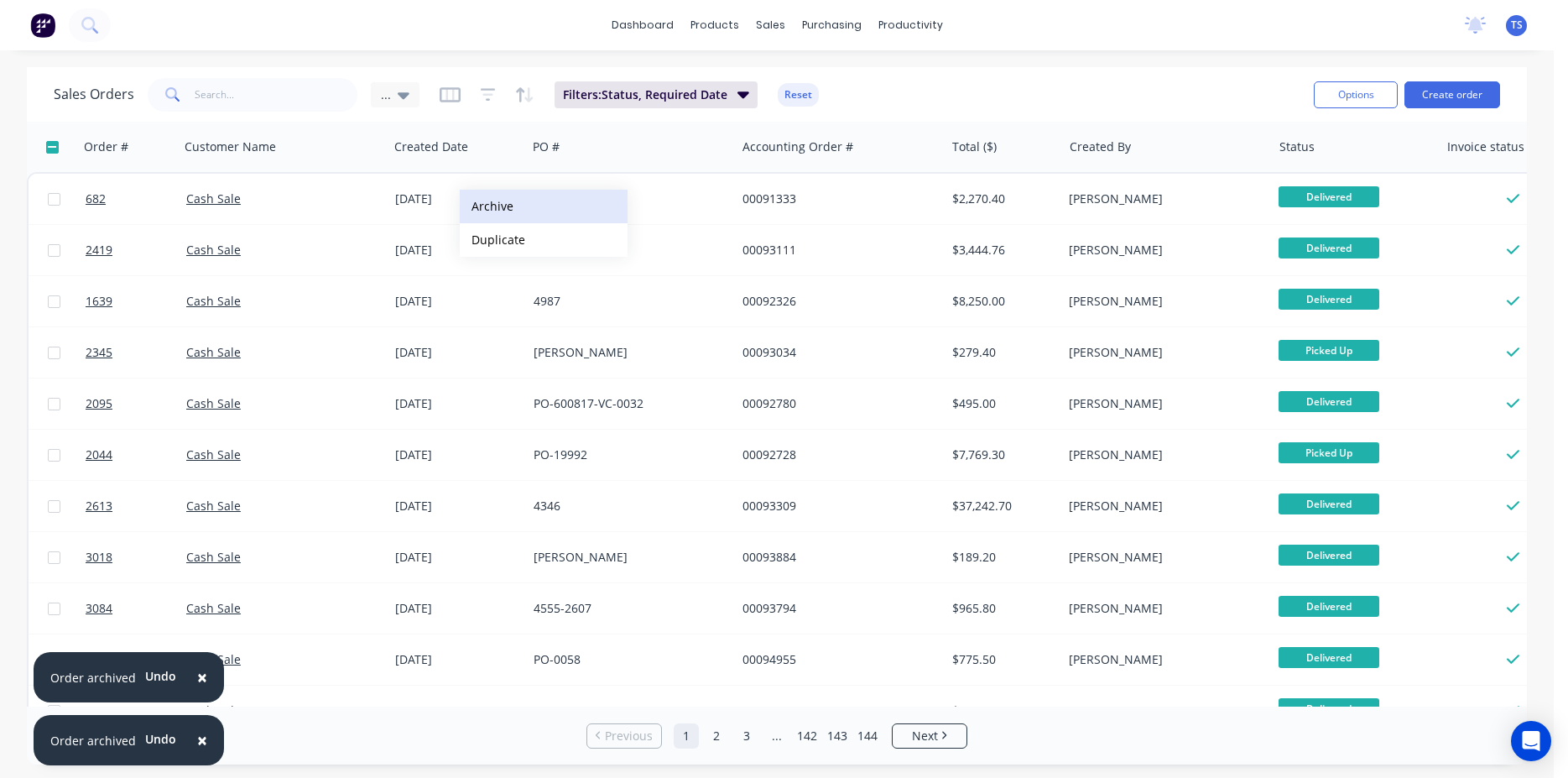
click at [514, 214] on button "Archive" at bounding box center [543, 206] width 168 height 34
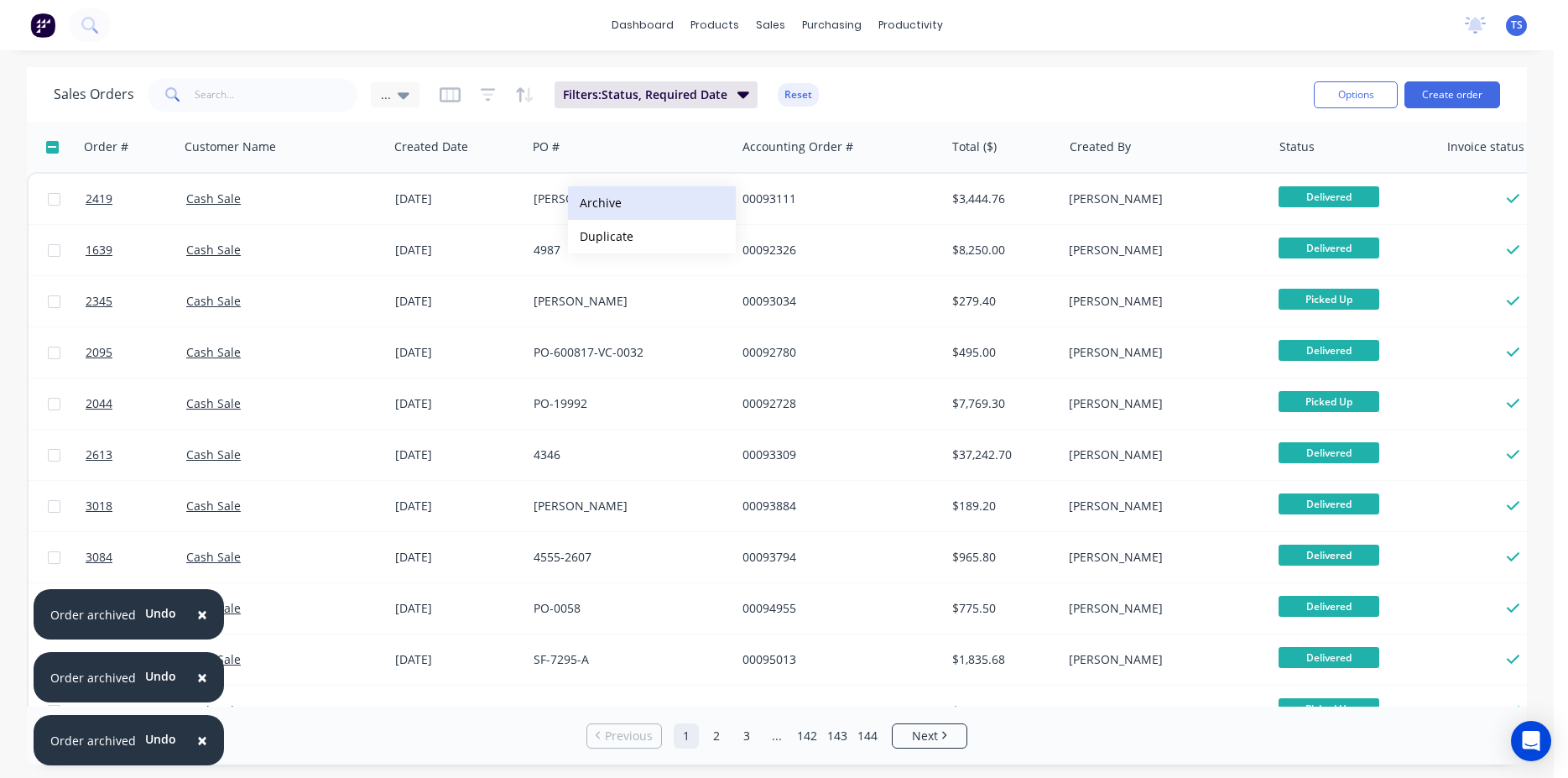
click at [653, 214] on button "Archive" at bounding box center [652, 203] width 168 height 34
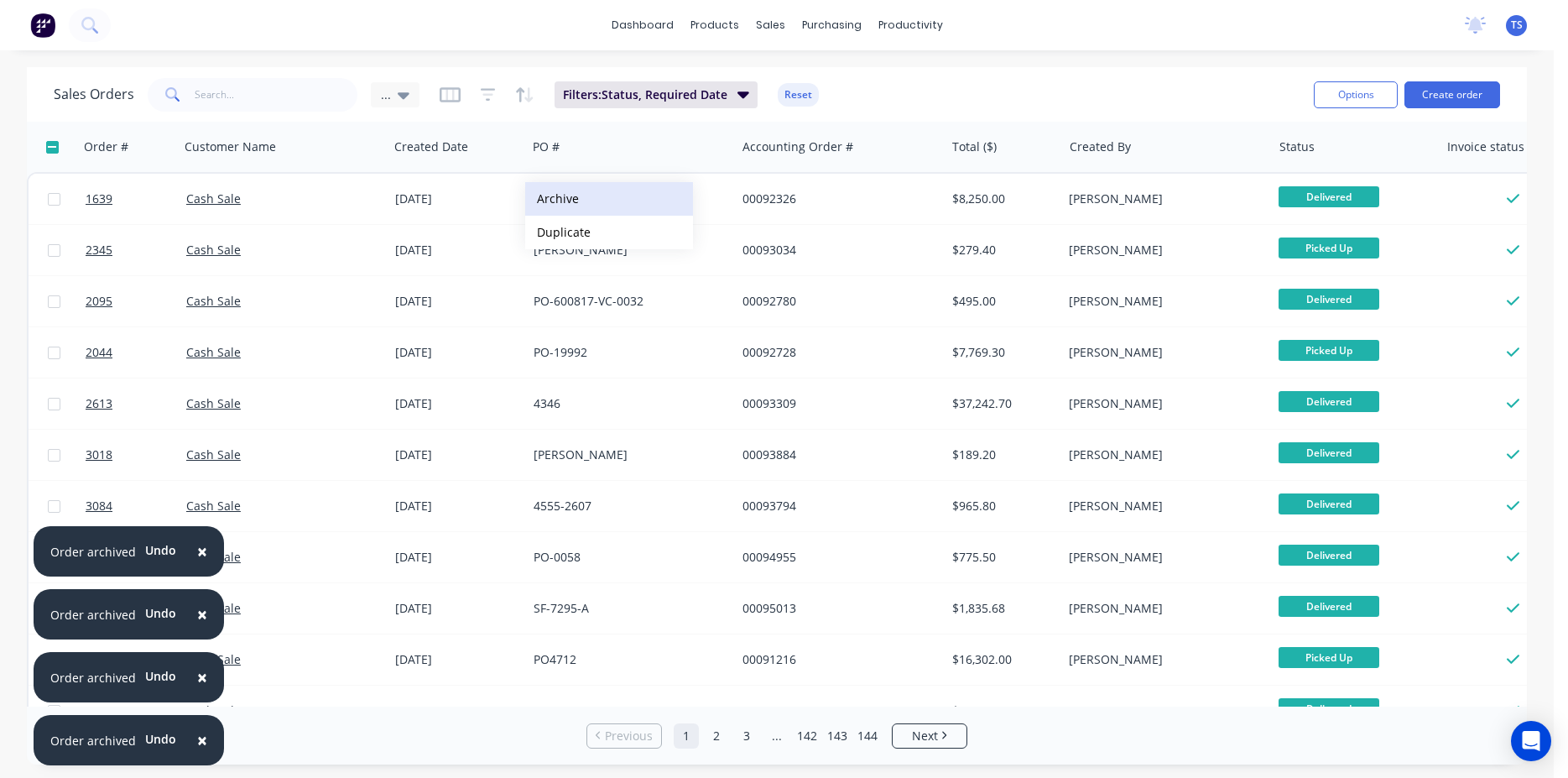
click at [571, 206] on button "Archive" at bounding box center [609, 199] width 168 height 34
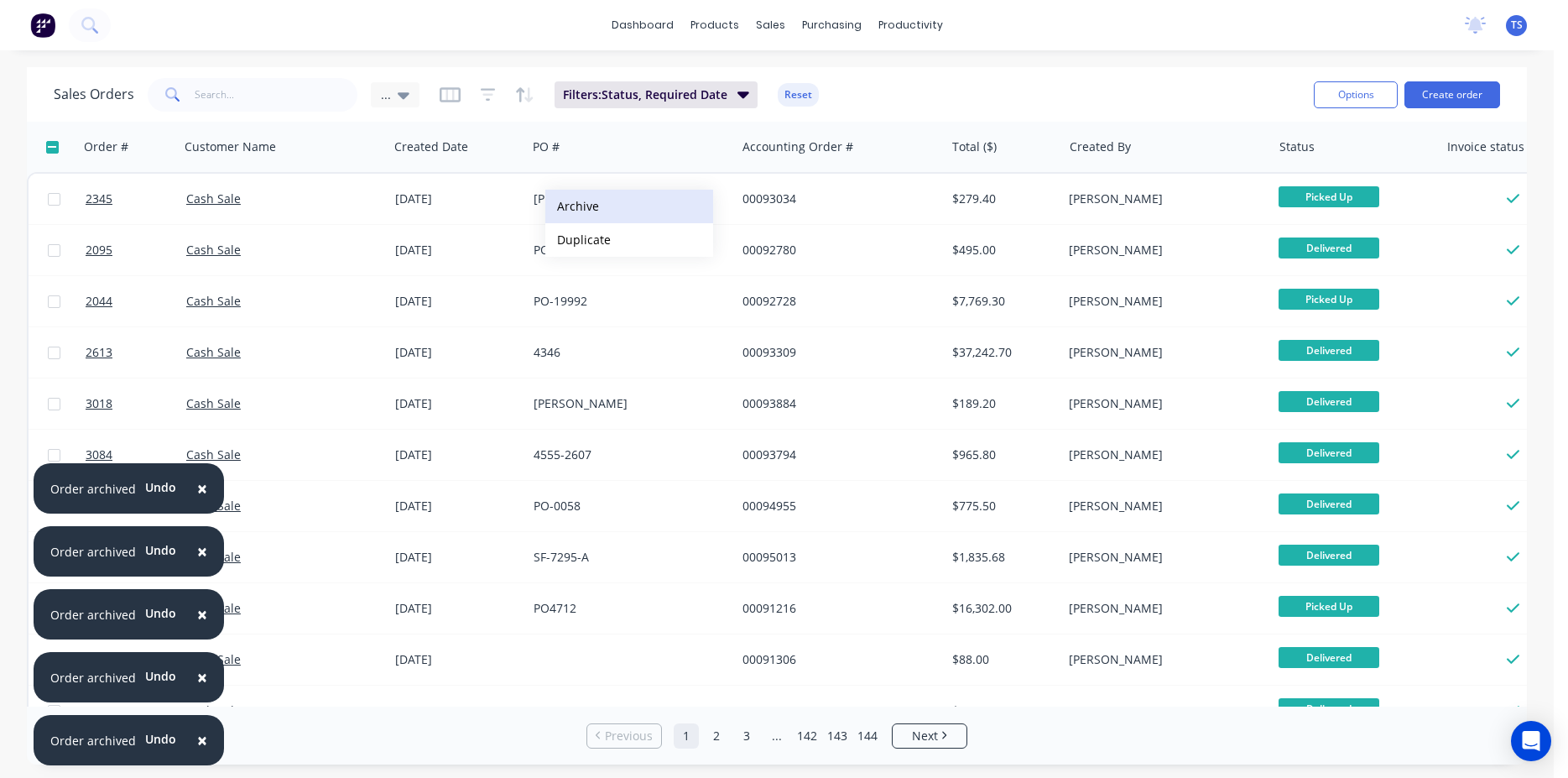
click at [614, 216] on button "Archive" at bounding box center [629, 206] width 168 height 34
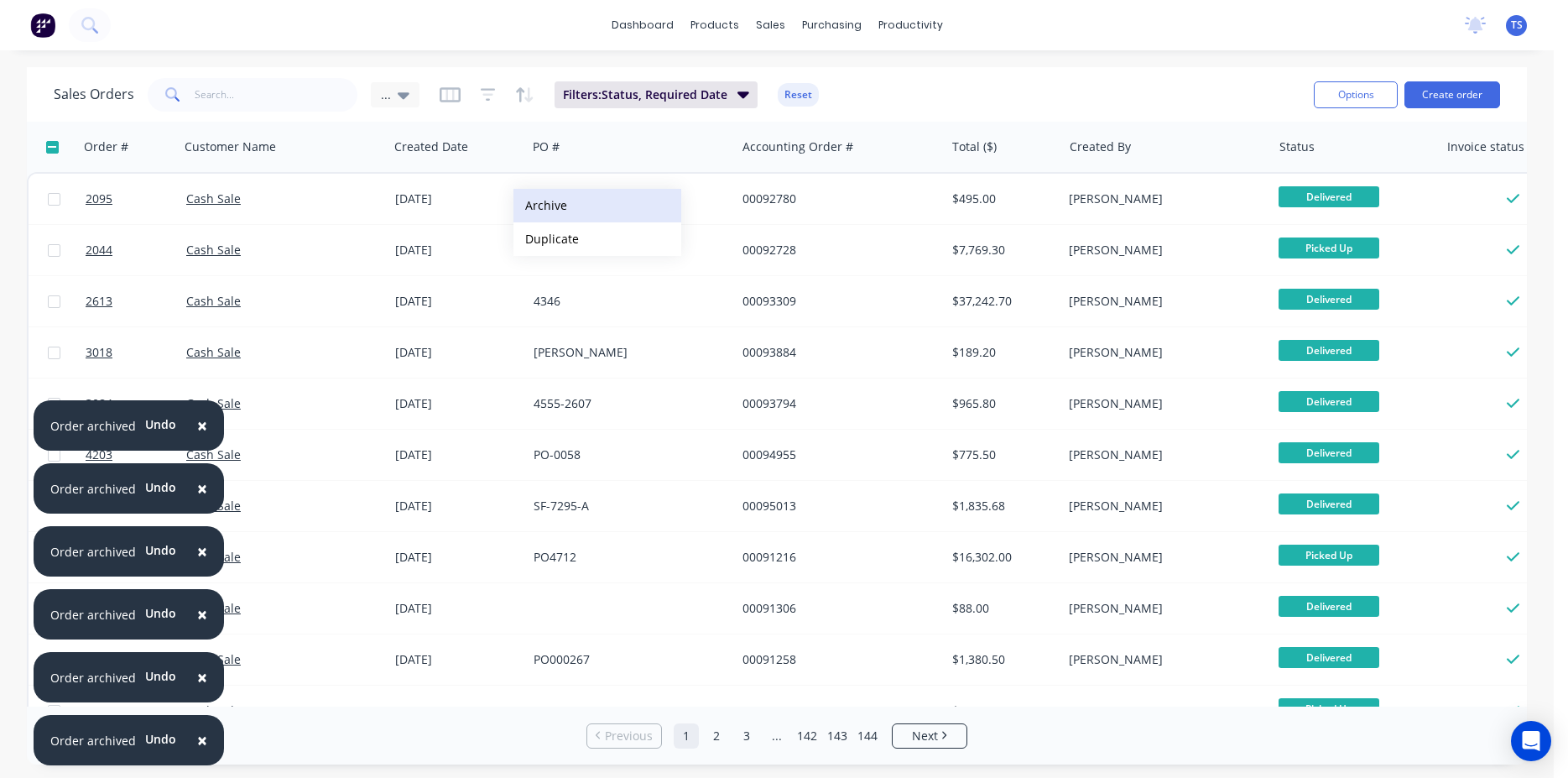
click at [582, 216] on button "Archive" at bounding box center [597, 205] width 168 height 34
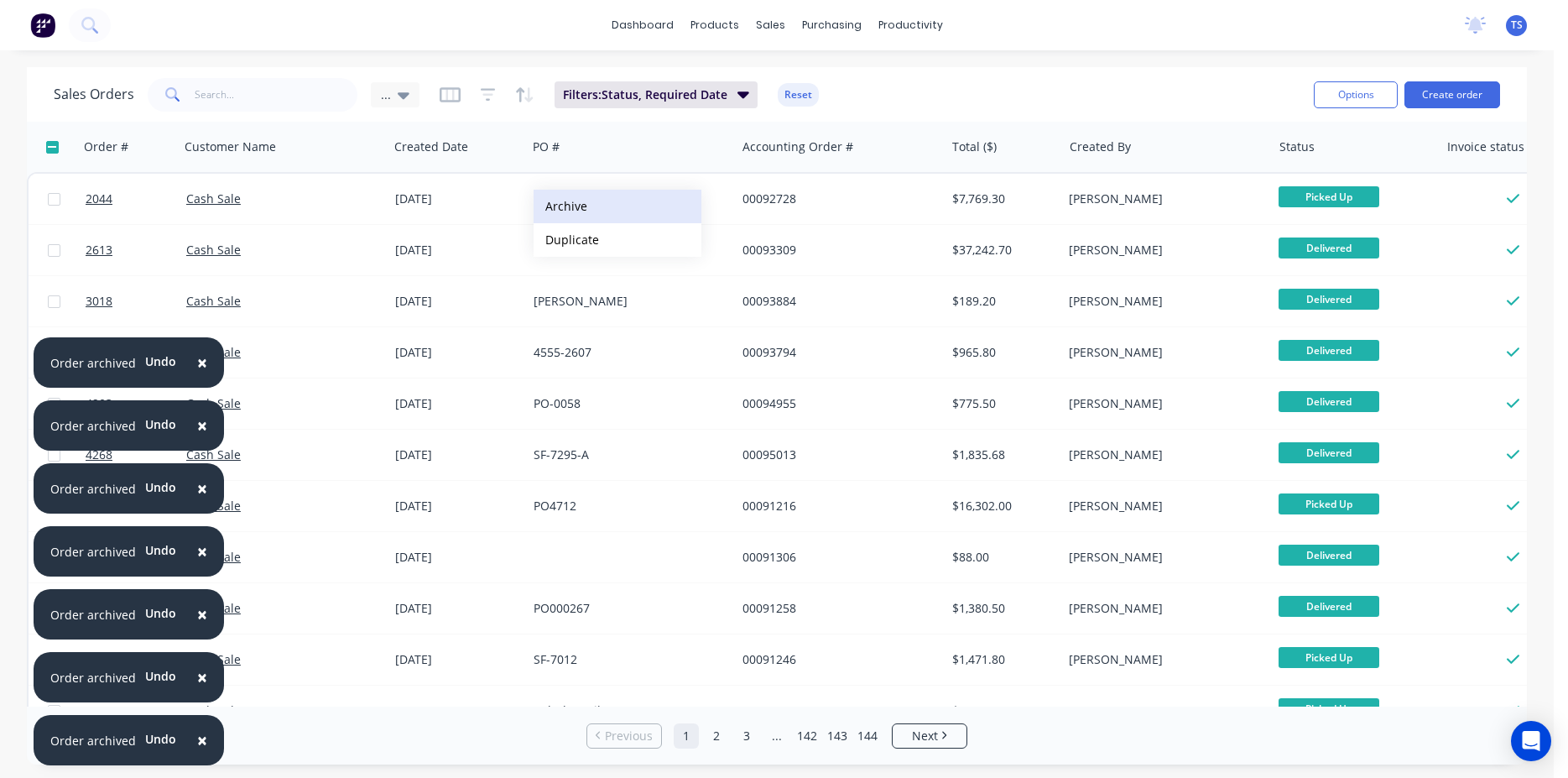
click at [605, 214] on button "Archive" at bounding box center [617, 206] width 168 height 34
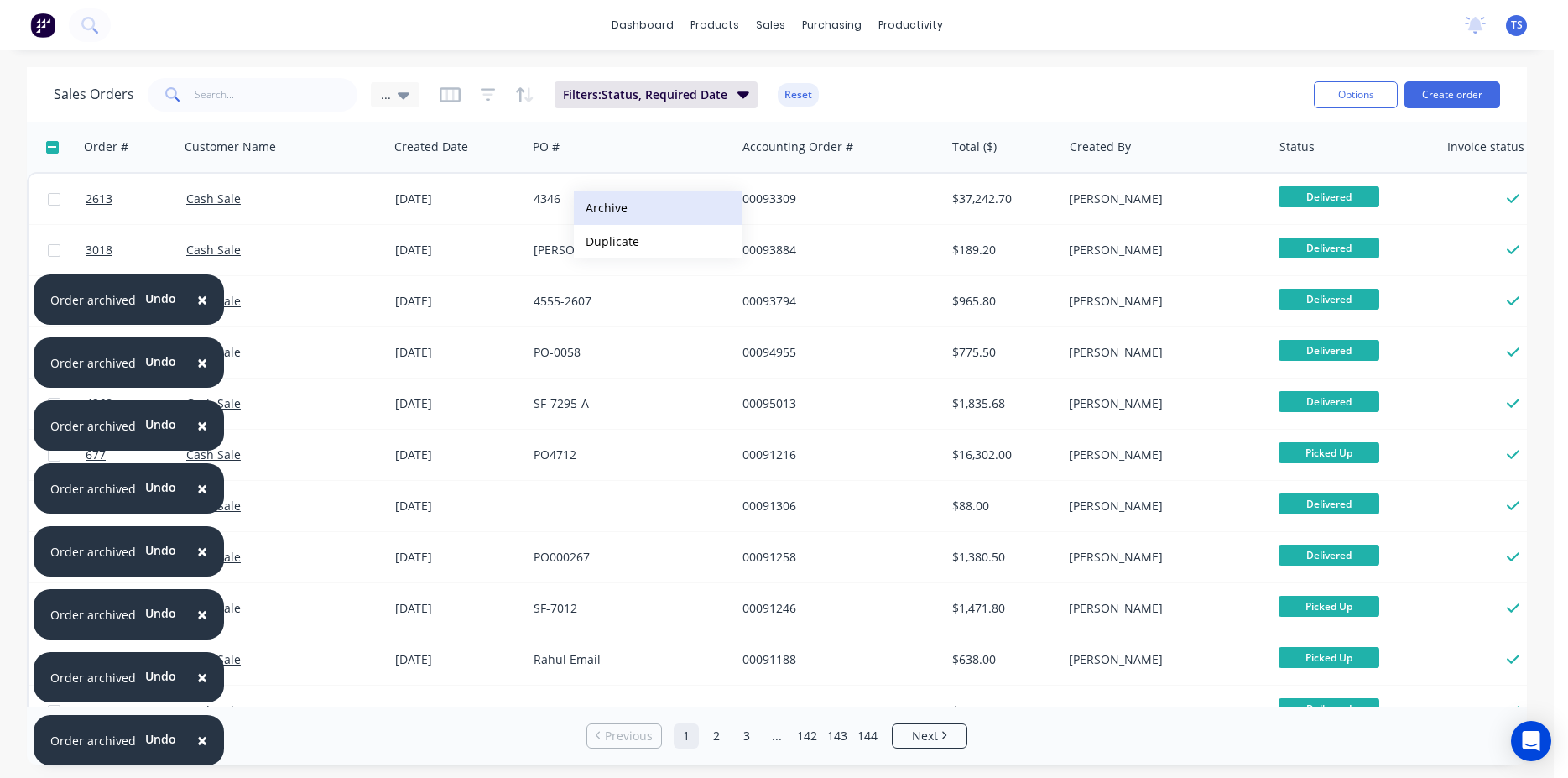
click at [634, 209] on button "Archive" at bounding box center [657, 208] width 168 height 34
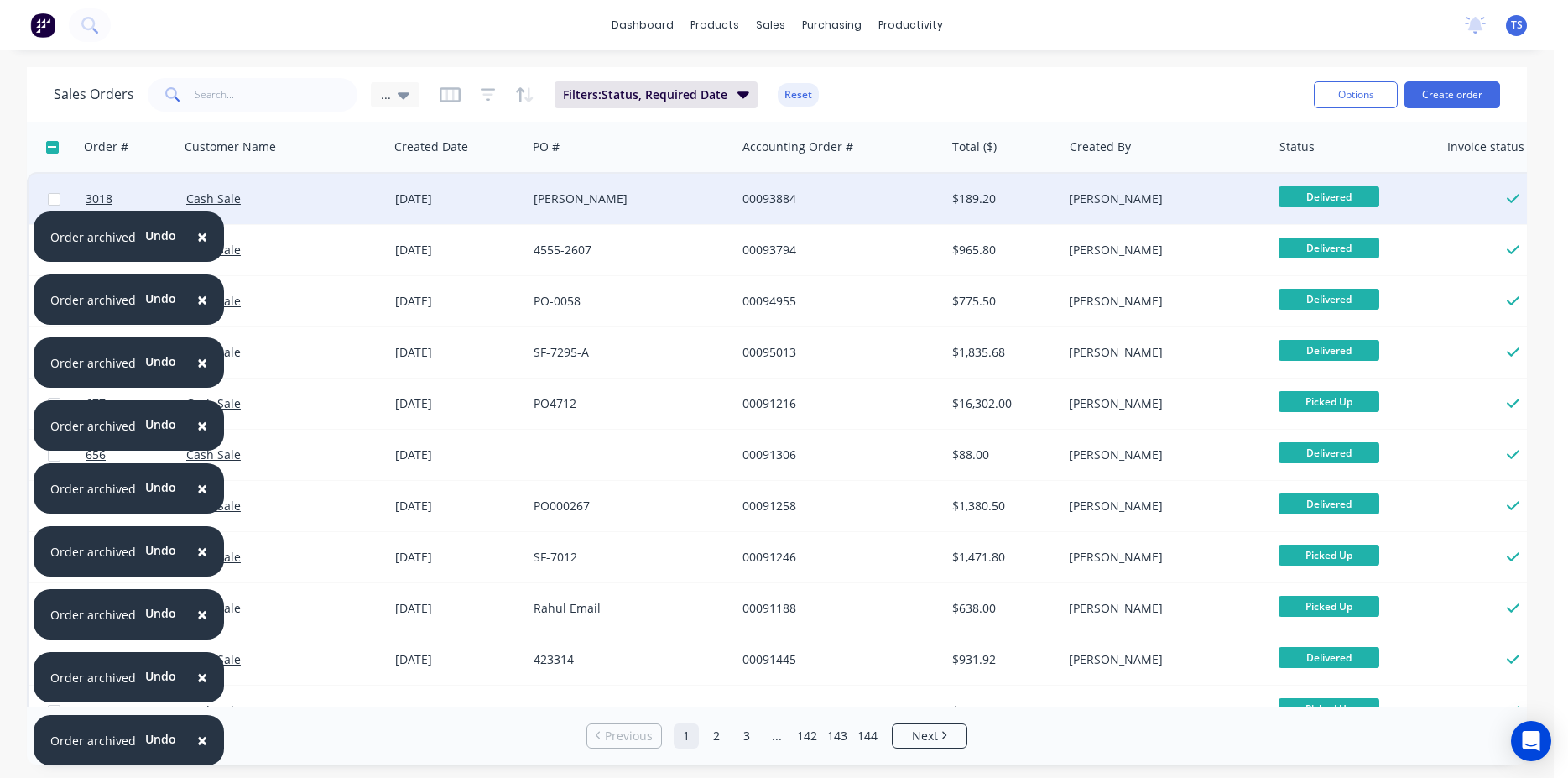
drag, startPoint x: 626, startPoint y: 209, endPoint x: 612, endPoint y: 211, distance: 14.1
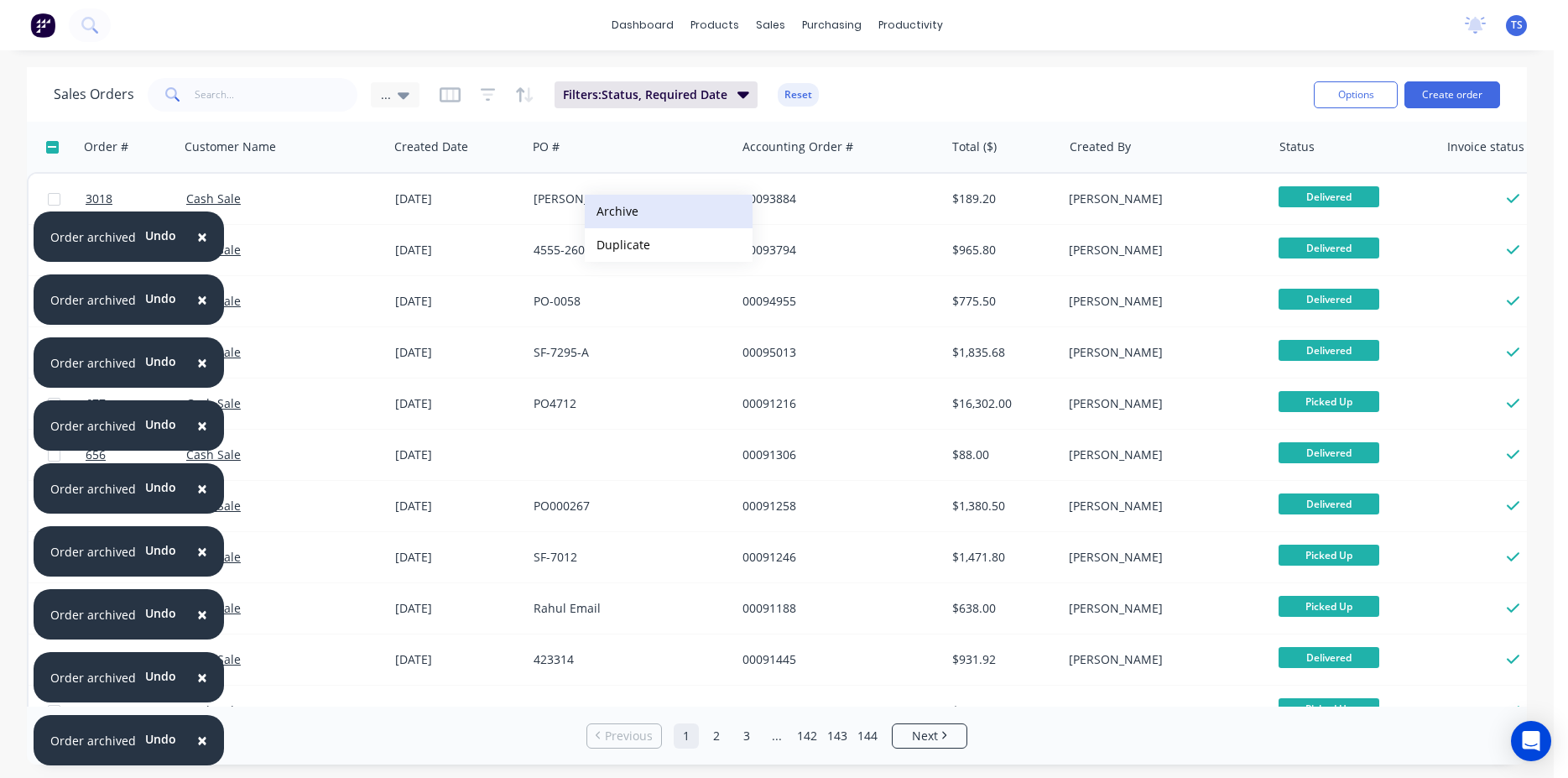
click at [621, 220] on button "Archive" at bounding box center [668, 211] width 168 height 34
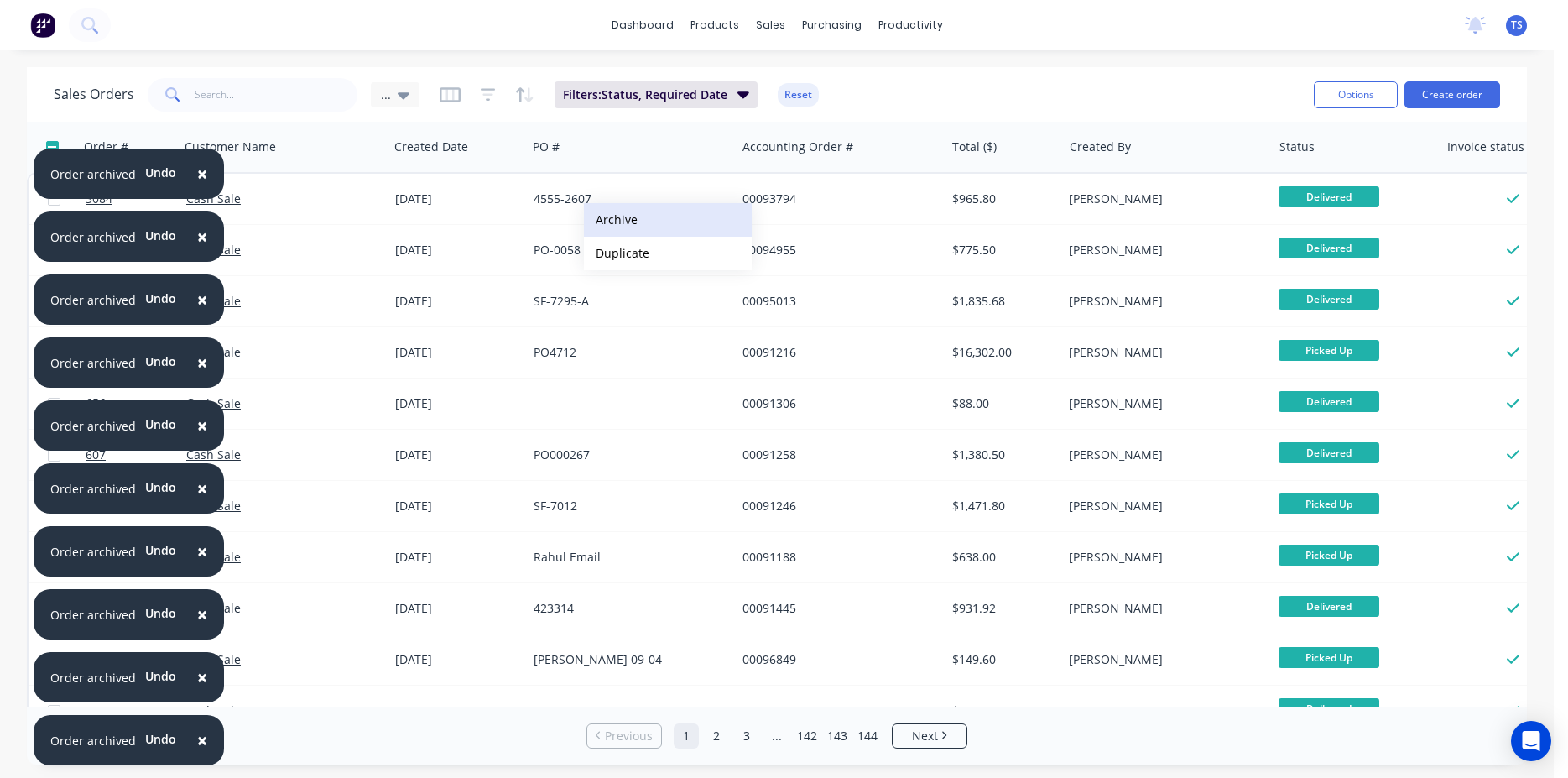
click at [615, 220] on button "Archive" at bounding box center [667, 219] width 168 height 34
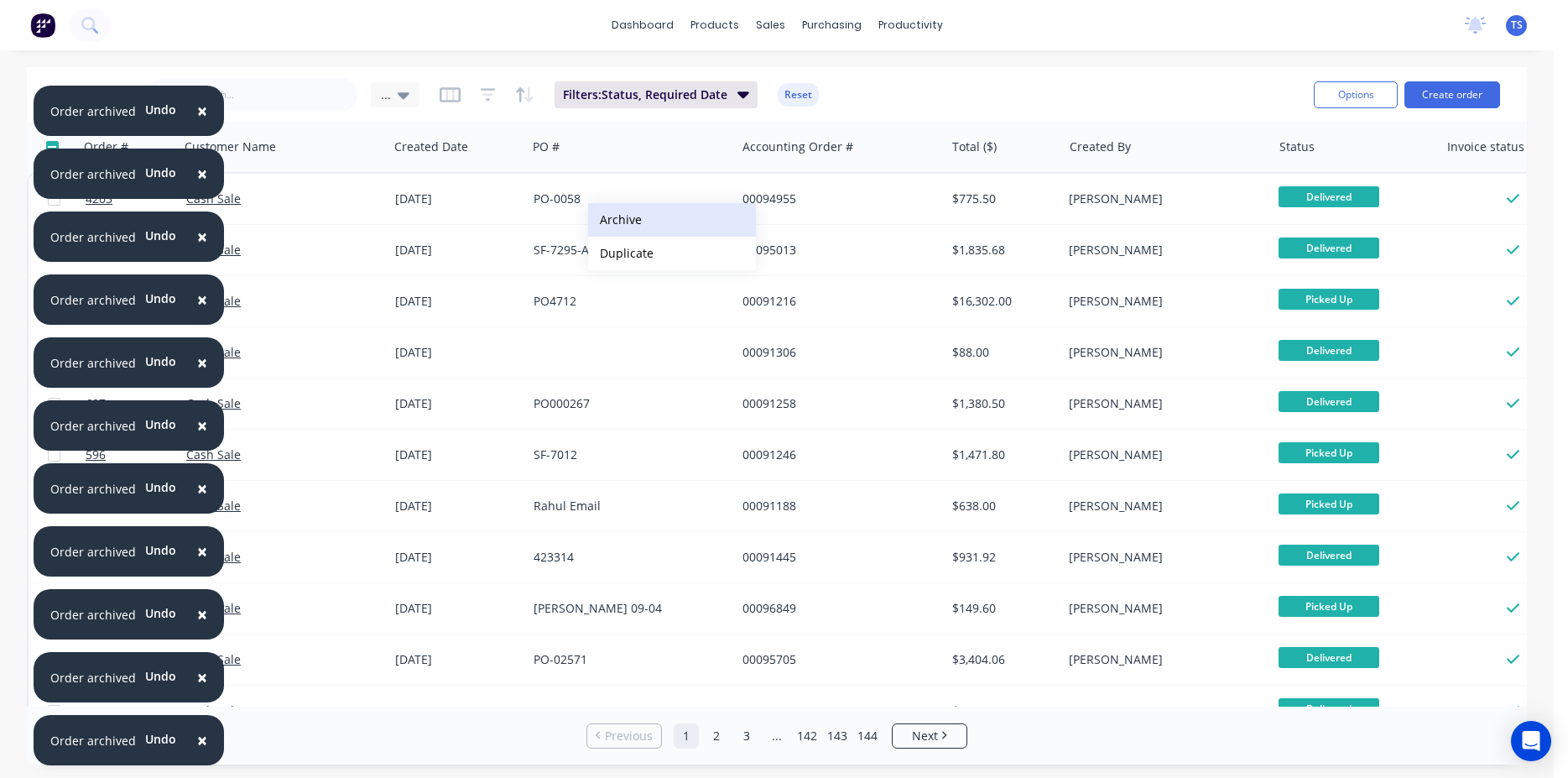
click at [624, 221] on button "Archive" at bounding box center [672, 219] width 168 height 34
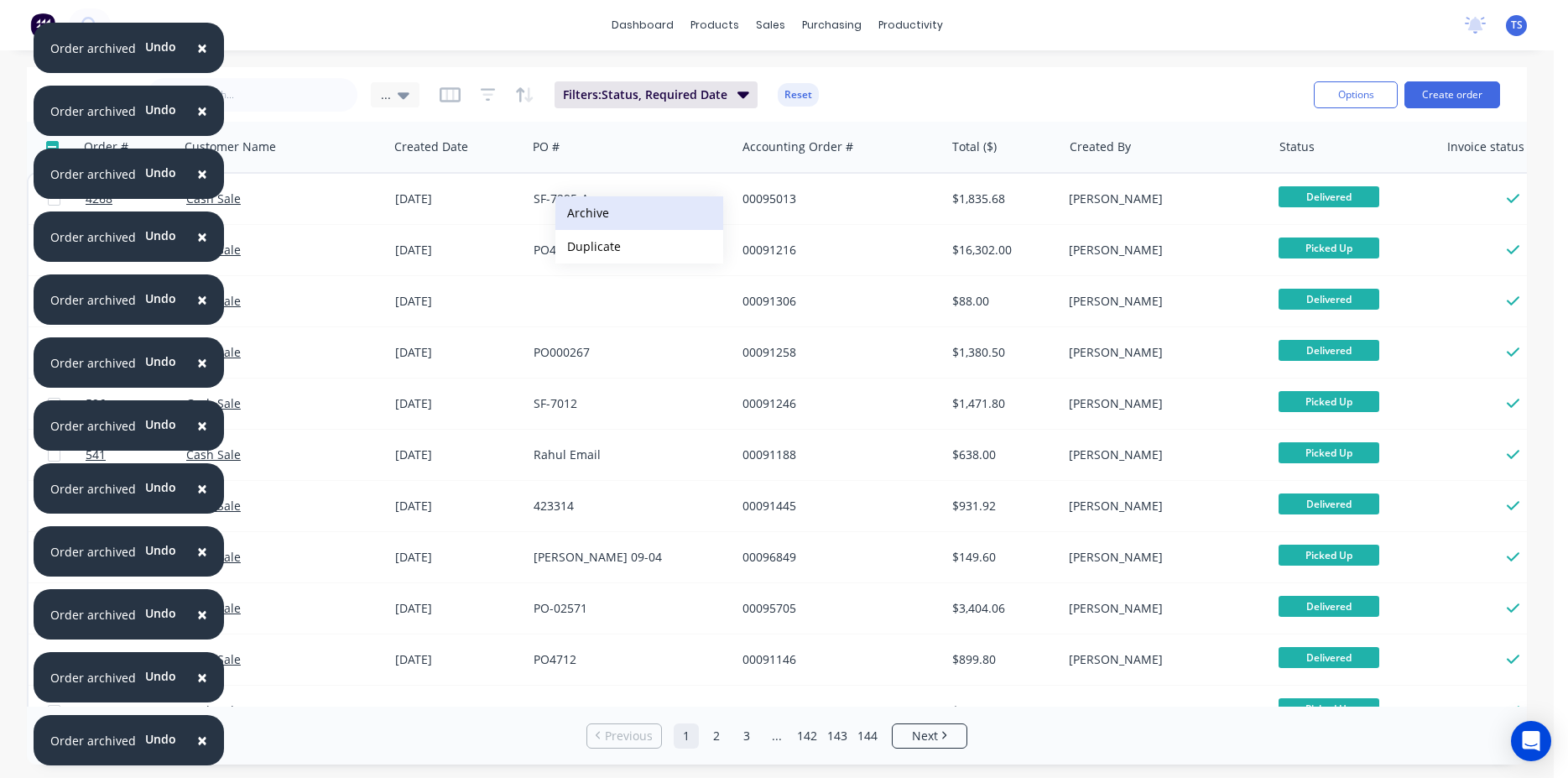
click at [599, 213] on button "Archive" at bounding box center [639, 213] width 168 height 34
click at [615, 215] on button "Archive" at bounding box center [655, 213] width 168 height 34
click at [622, 216] on button "Archive" at bounding box center [671, 214] width 168 height 34
click at [629, 217] on button "Archive" at bounding box center [678, 215] width 168 height 34
click at [644, 215] on button "Archive" at bounding box center [676, 215] width 168 height 34
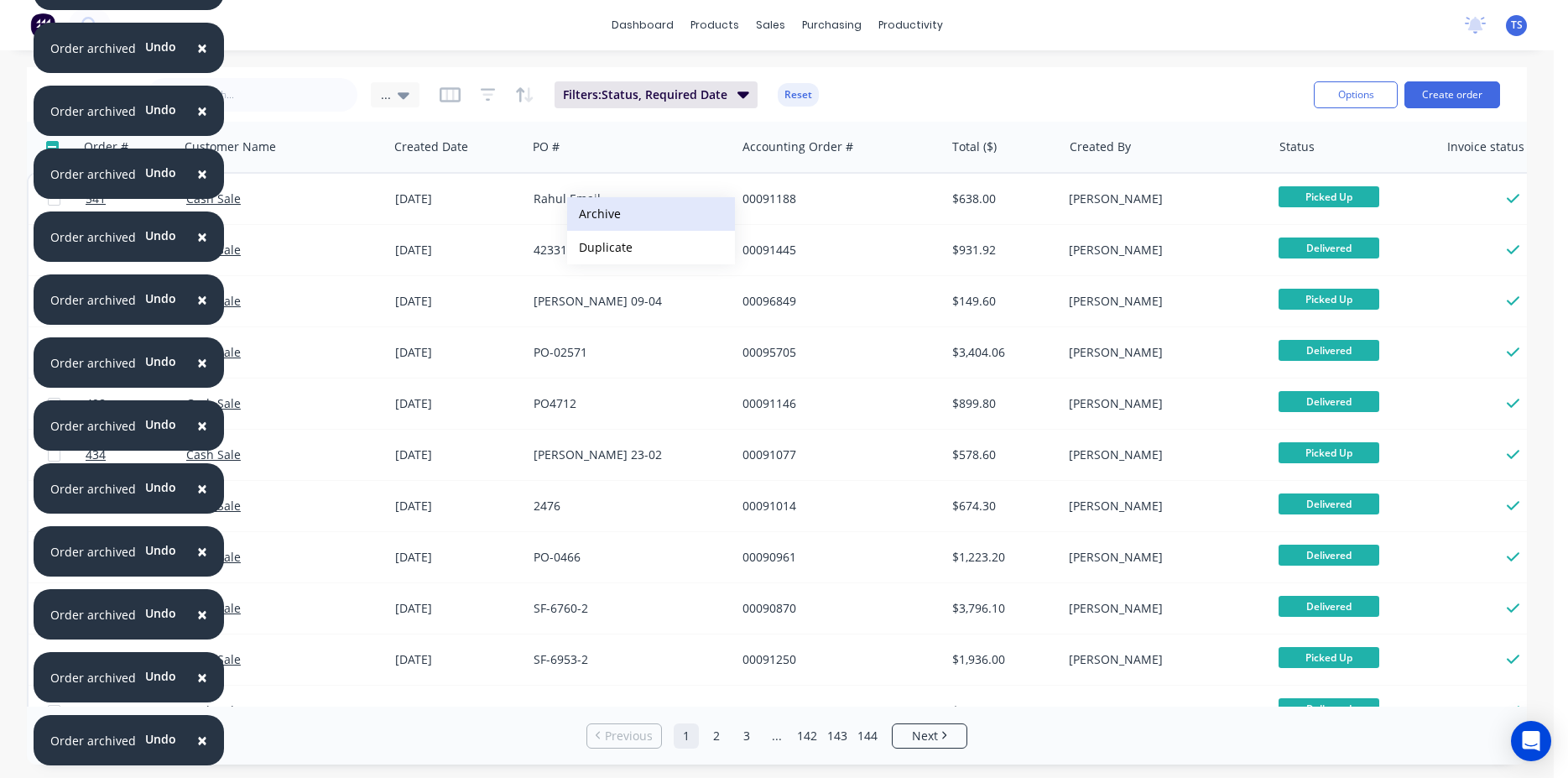
click at [614, 221] on button "Archive" at bounding box center [651, 214] width 168 height 34
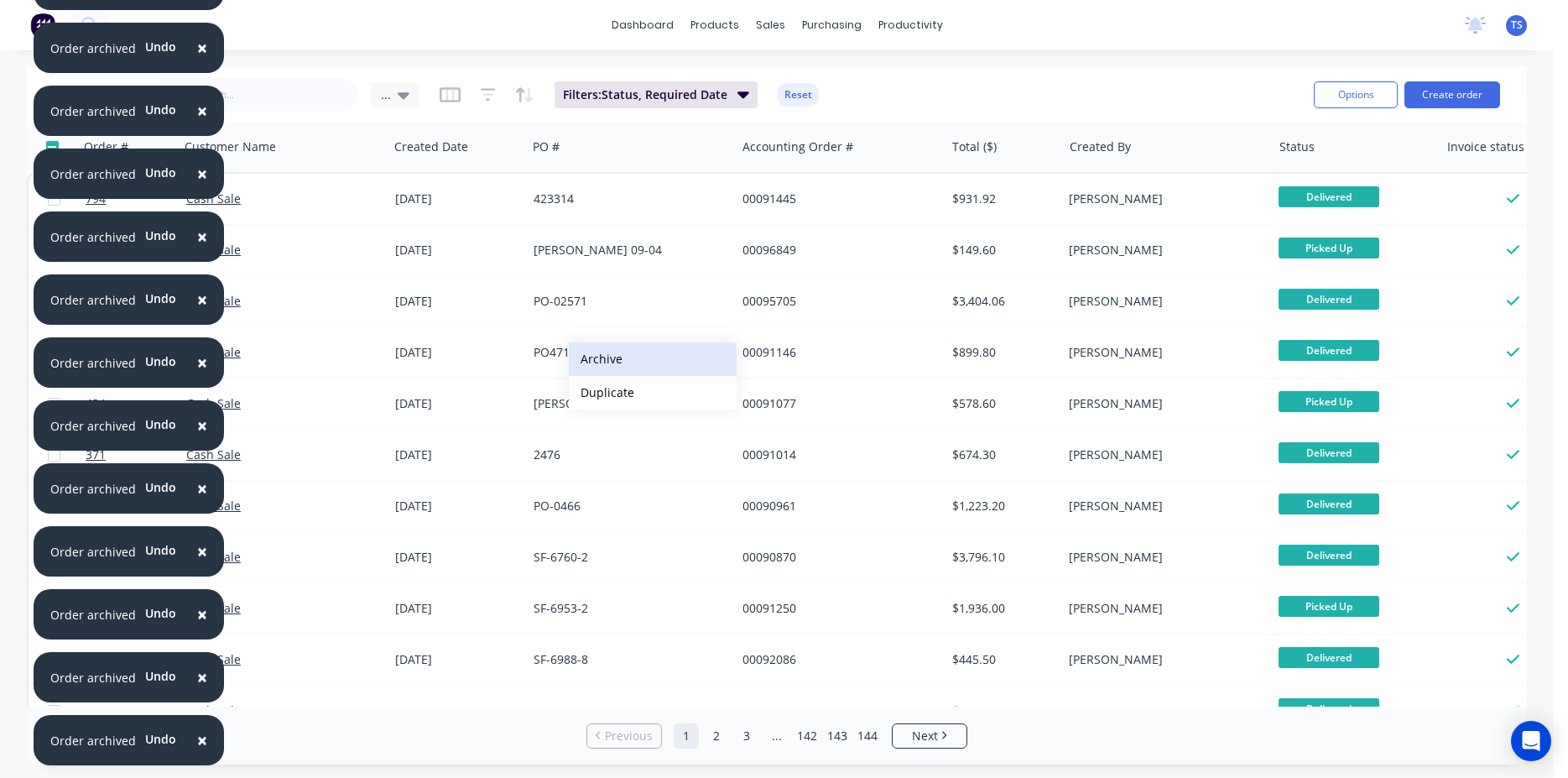
click at [639, 359] on button "Archive" at bounding box center [653, 359] width 168 height 34
click at [550, 355] on button "Archive" at bounding box center [601, 352] width 168 height 34
click at [566, 370] on button "Archive" at bounding box center [605, 365] width 168 height 34
click at [566, 370] on button "Archive" at bounding box center [623, 370] width 168 height 34
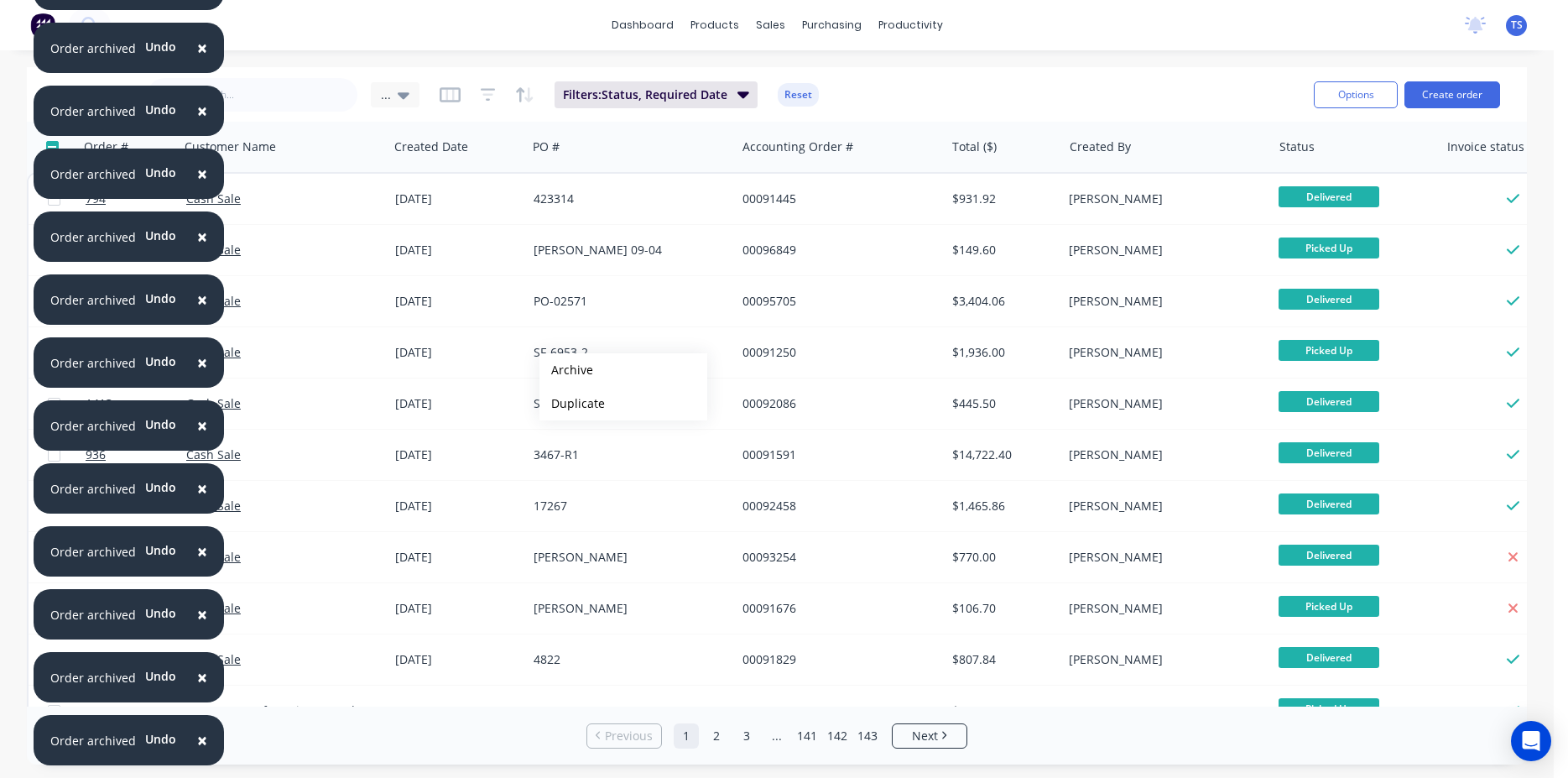
click at [566, 370] on button "Archive" at bounding box center [623, 370] width 168 height 34
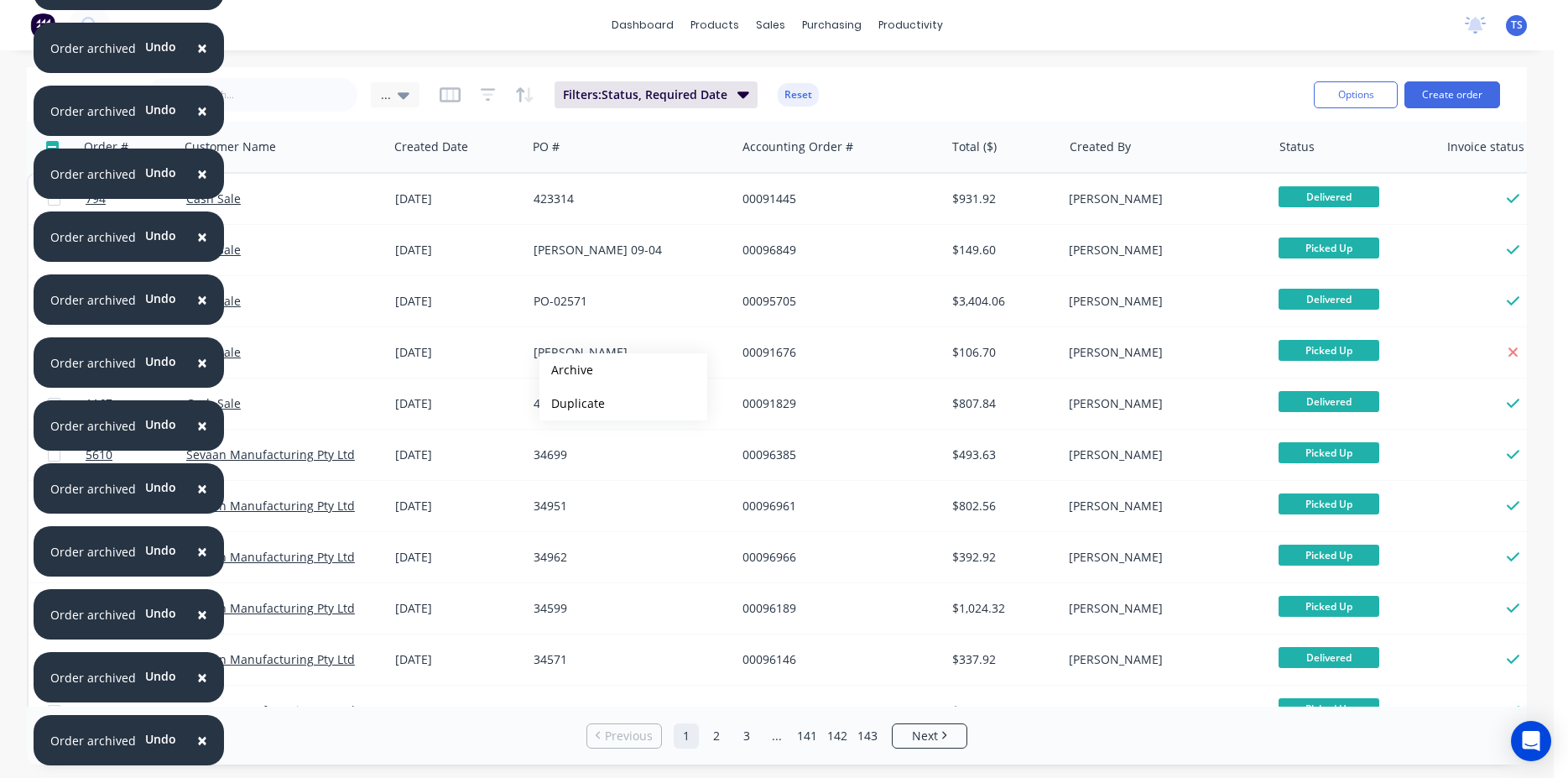
click at [566, 370] on button "Archive" at bounding box center [623, 370] width 168 height 34
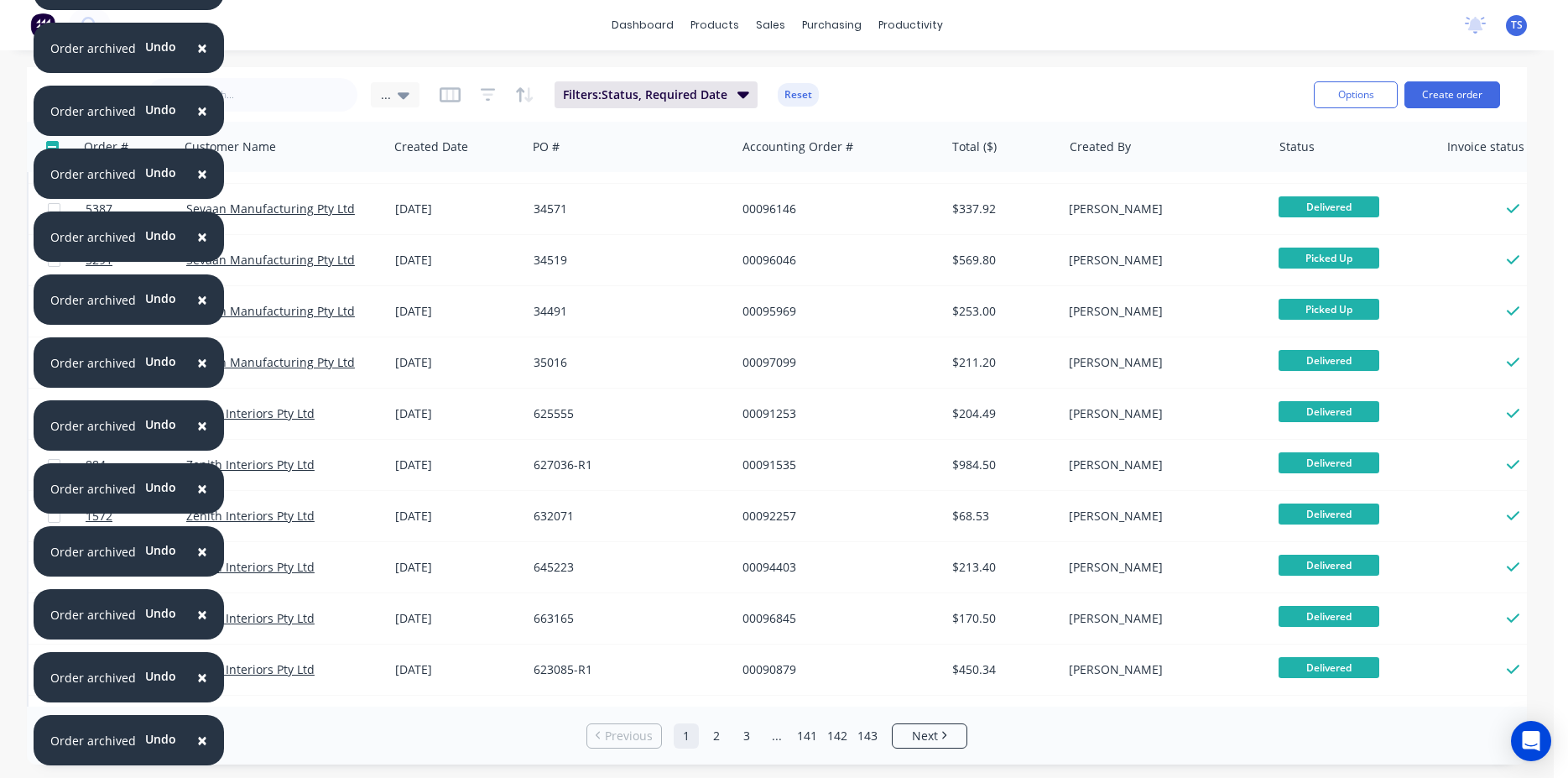
scroll to position [383, 0]
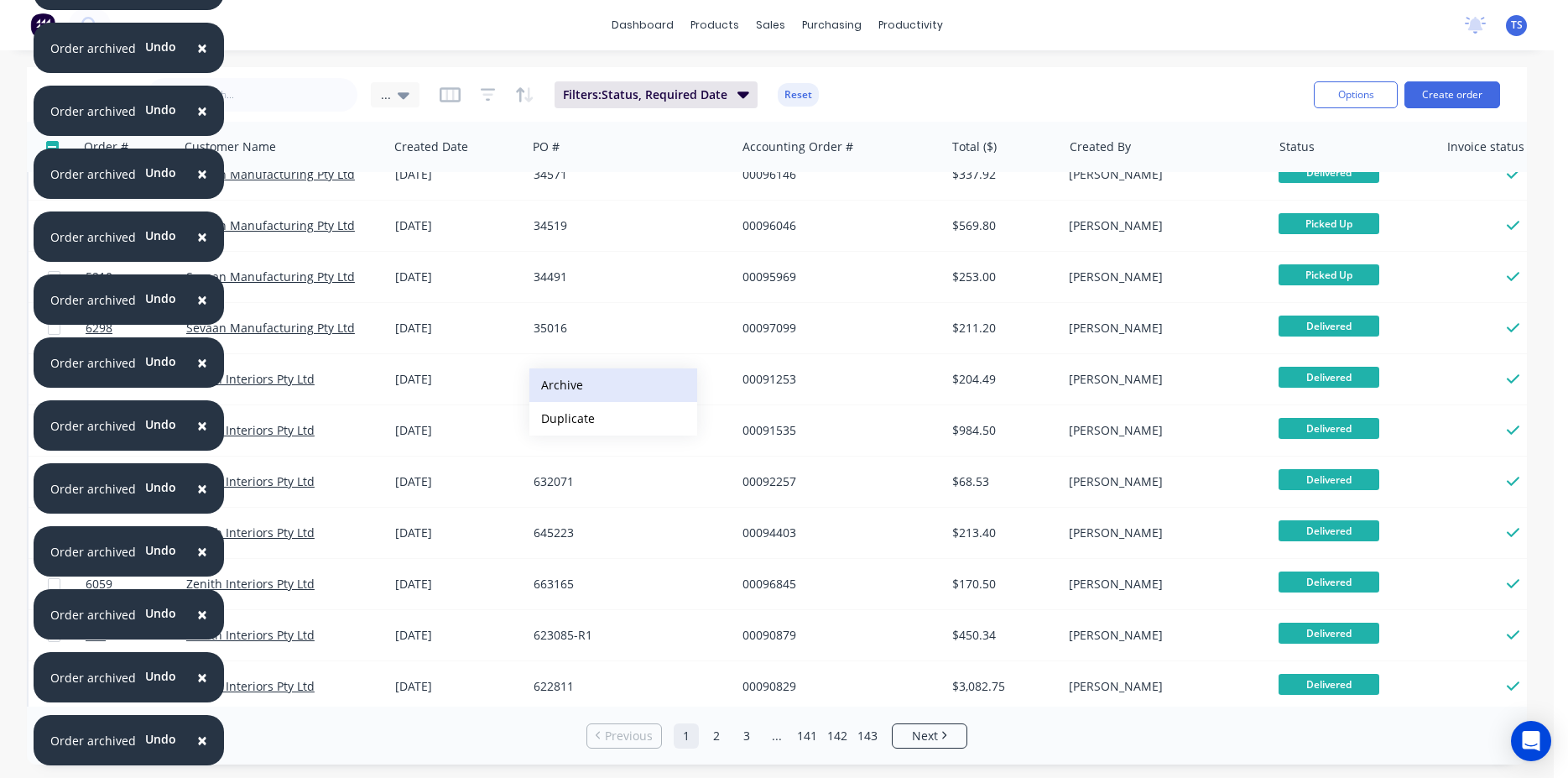
click at [567, 384] on button "Archive" at bounding box center [613, 384] width 168 height 34
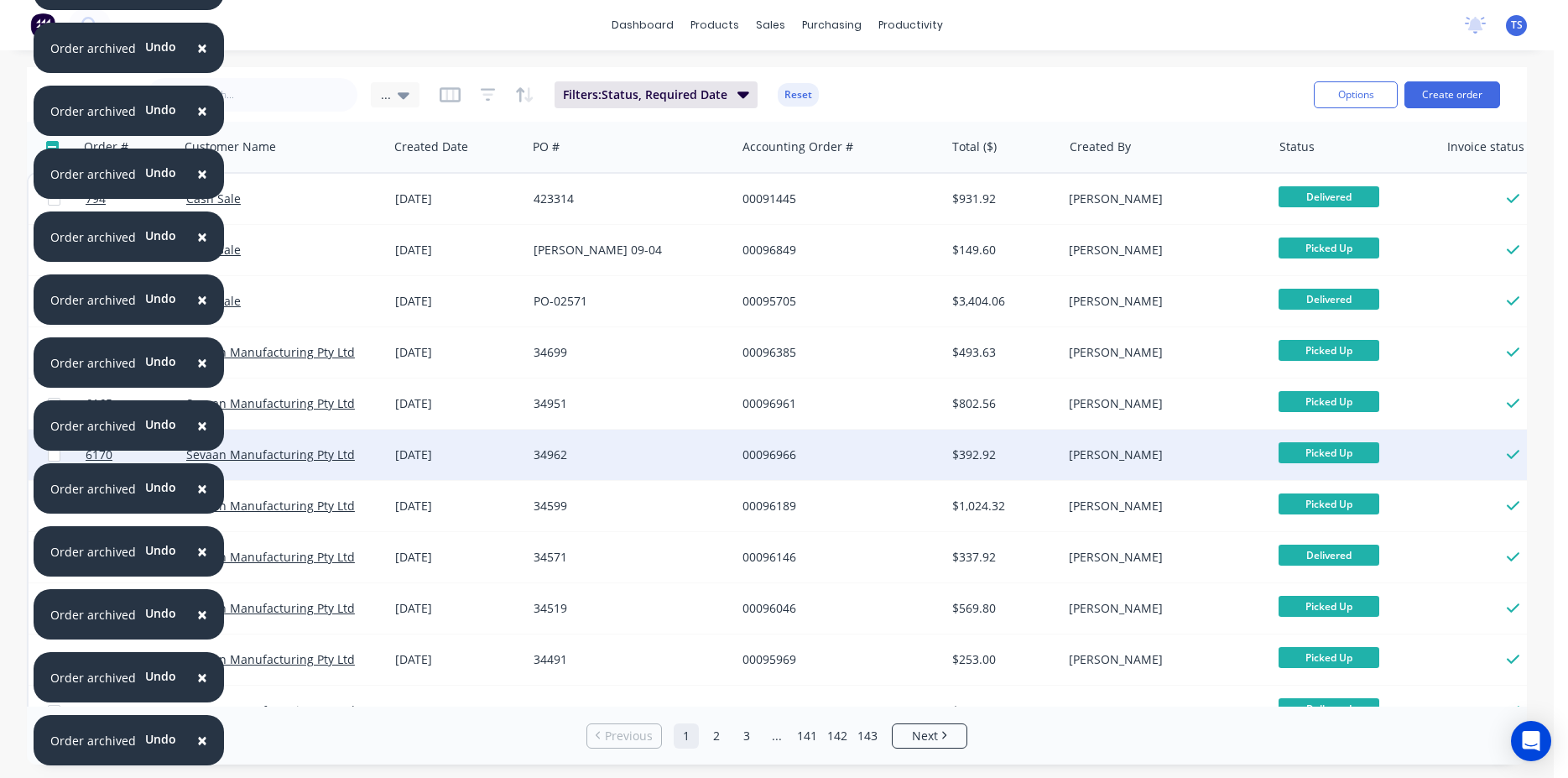
scroll to position [574, 0]
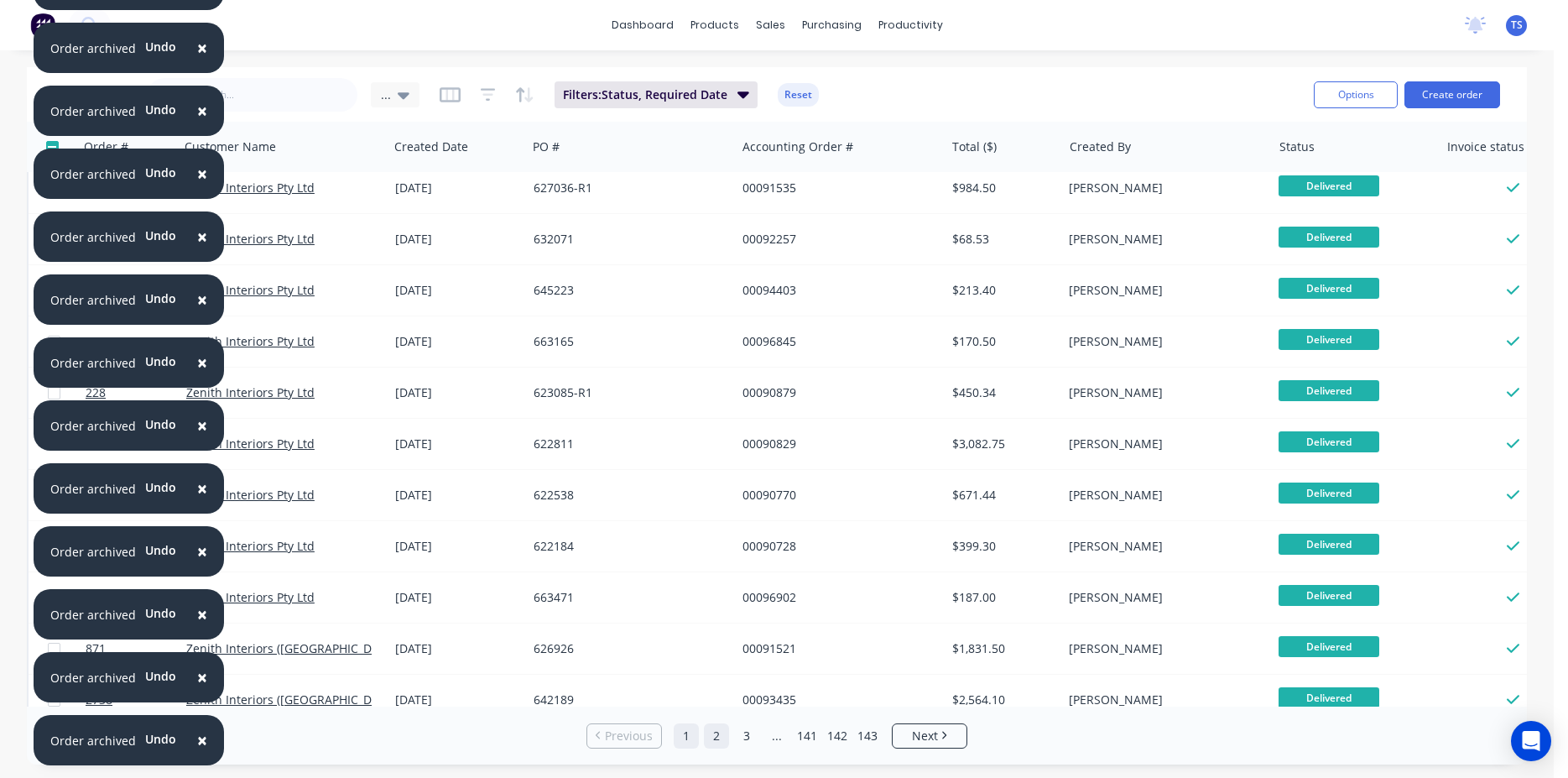
click at [726, 736] on link "2" at bounding box center [717, 736] width 25 height 25
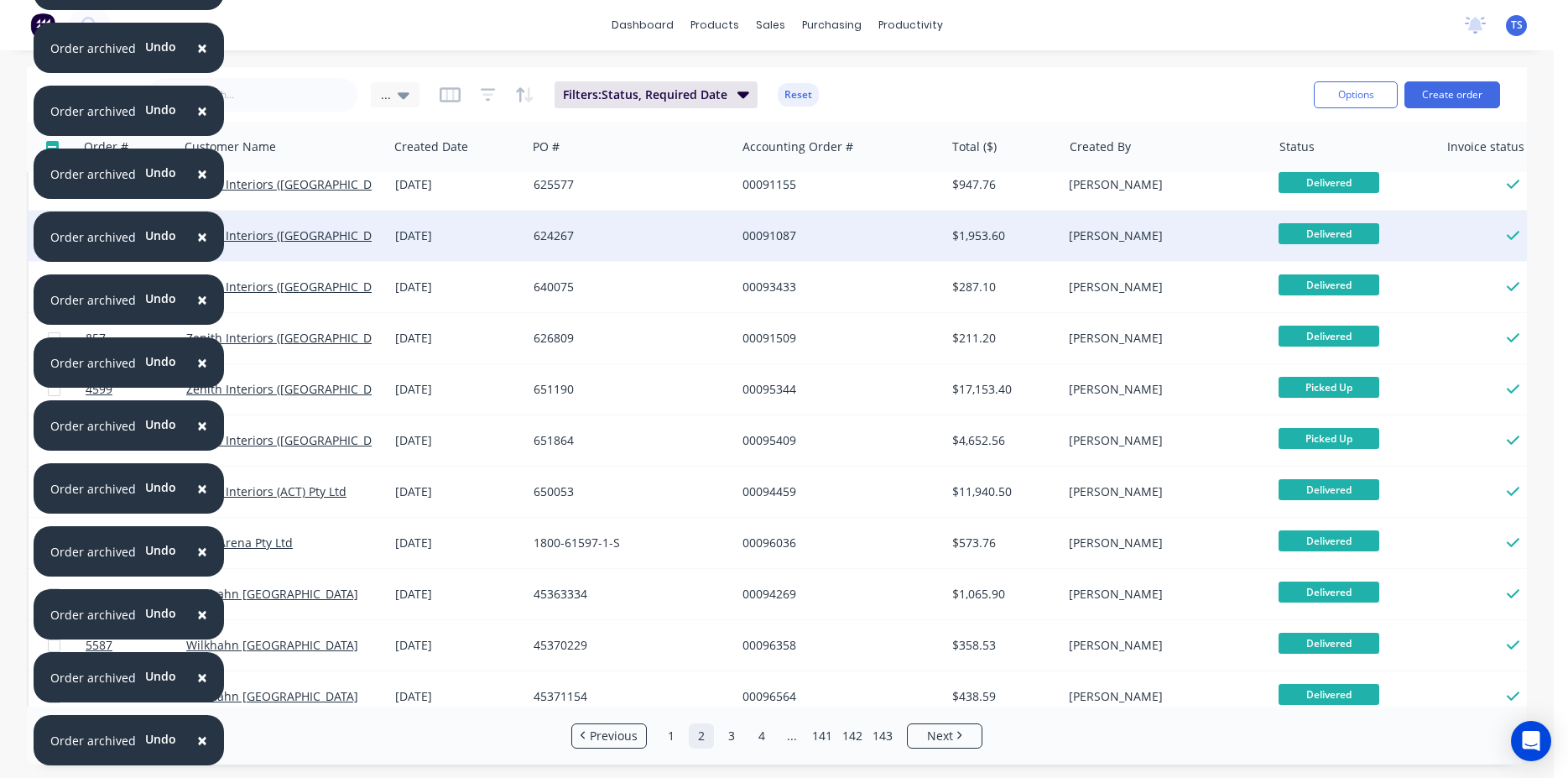
scroll to position [0, 0]
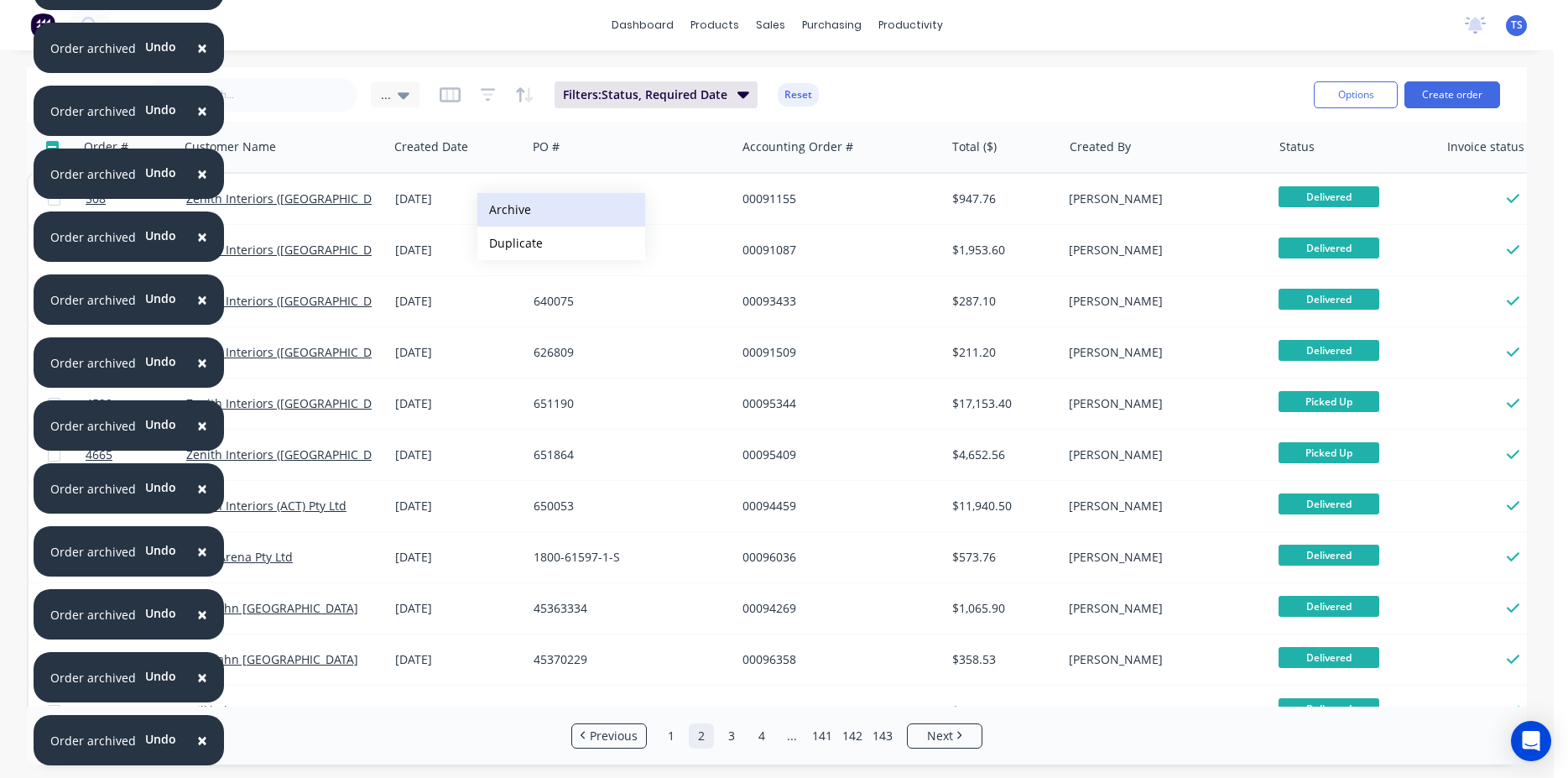
click at [546, 209] on button "Archive" at bounding box center [561, 209] width 168 height 34
click at [525, 204] on button "Archive" at bounding box center [565, 203] width 168 height 34
click at [522, 206] on button "Archive" at bounding box center [566, 203] width 168 height 34
click at [523, 207] on button "Archive" at bounding box center [578, 205] width 168 height 34
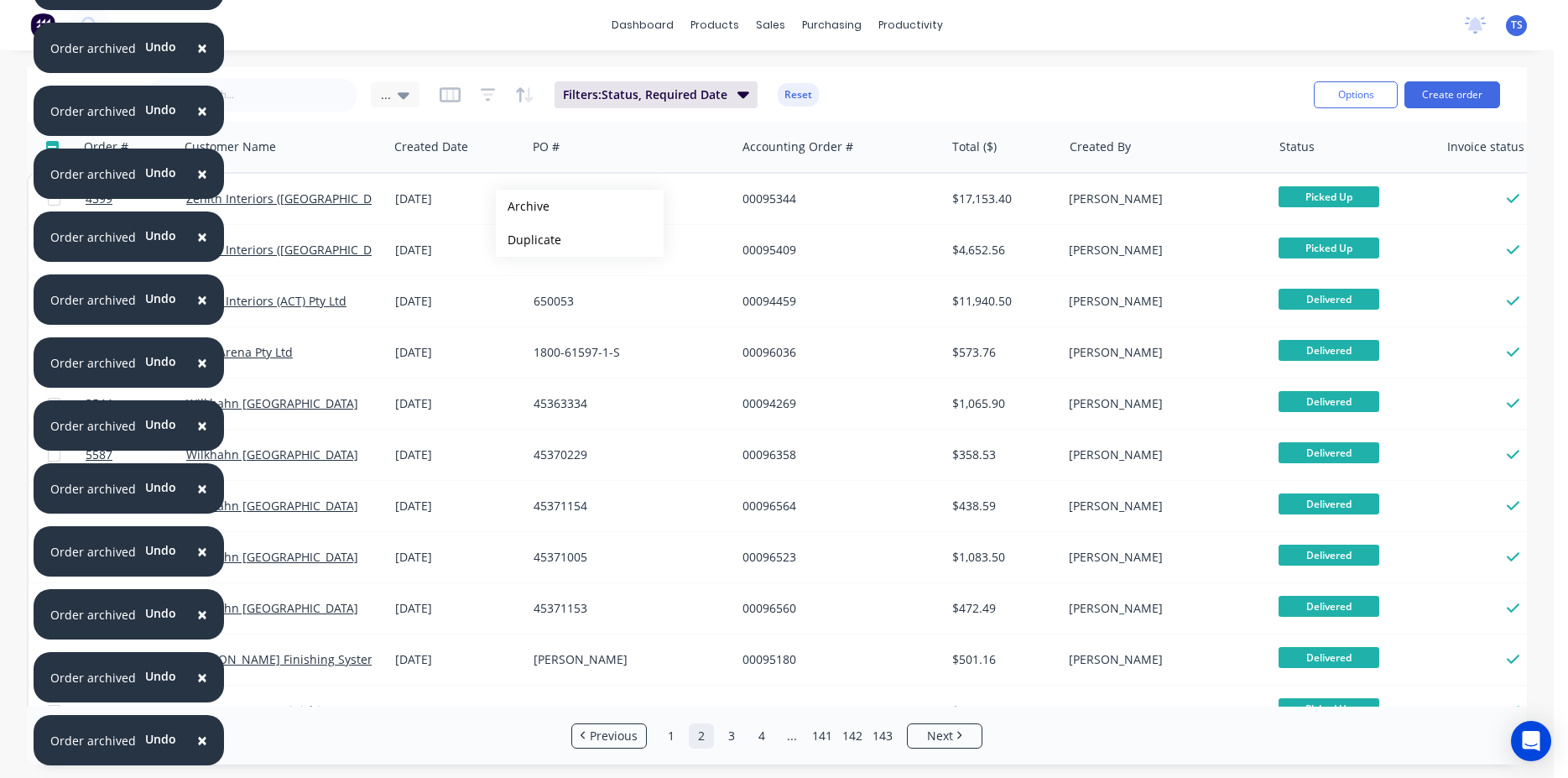
click at [523, 207] on button "Archive" at bounding box center [579, 206] width 168 height 34
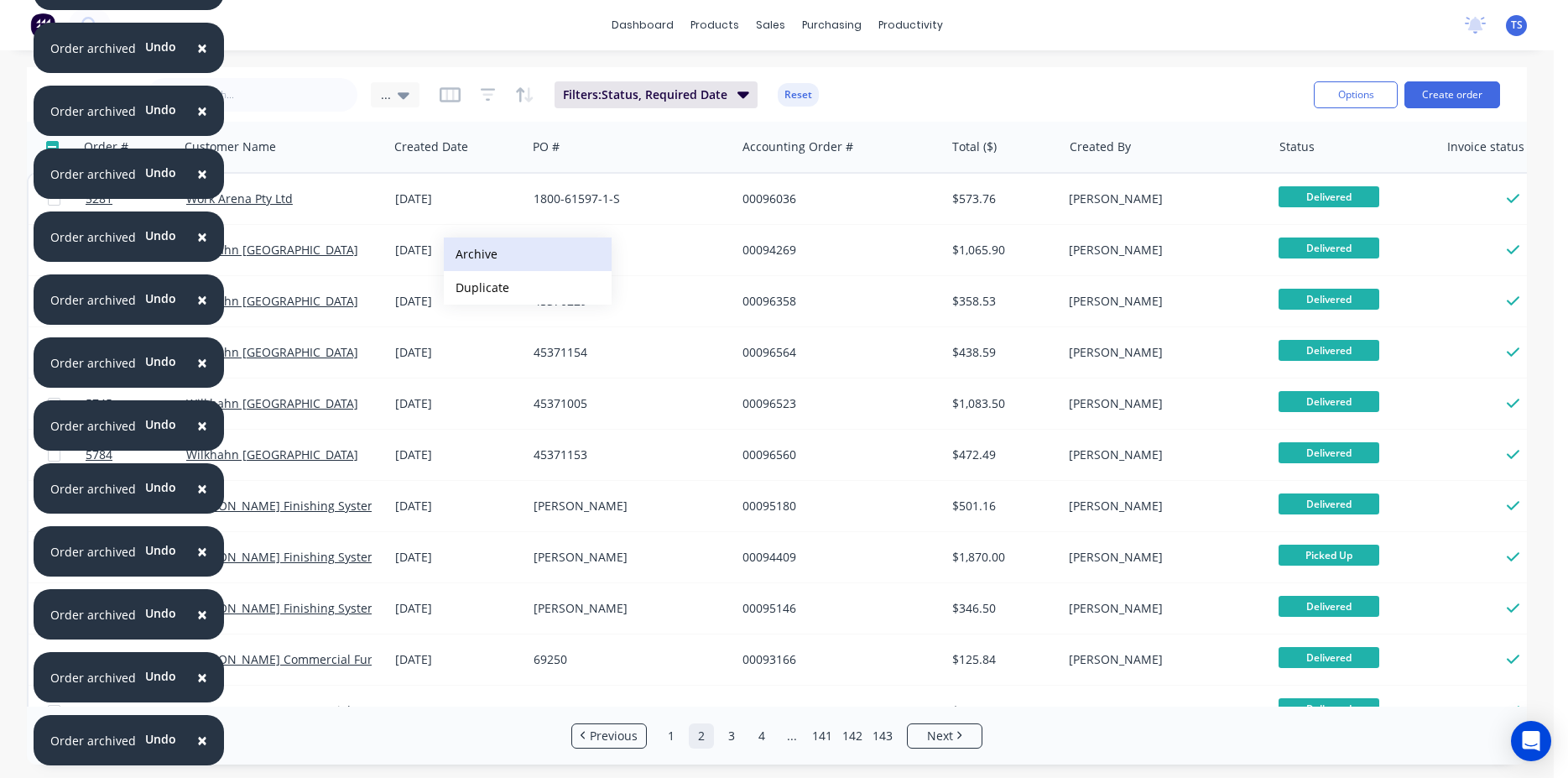
click at [501, 253] on button "Archive" at bounding box center [528, 254] width 168 height 34
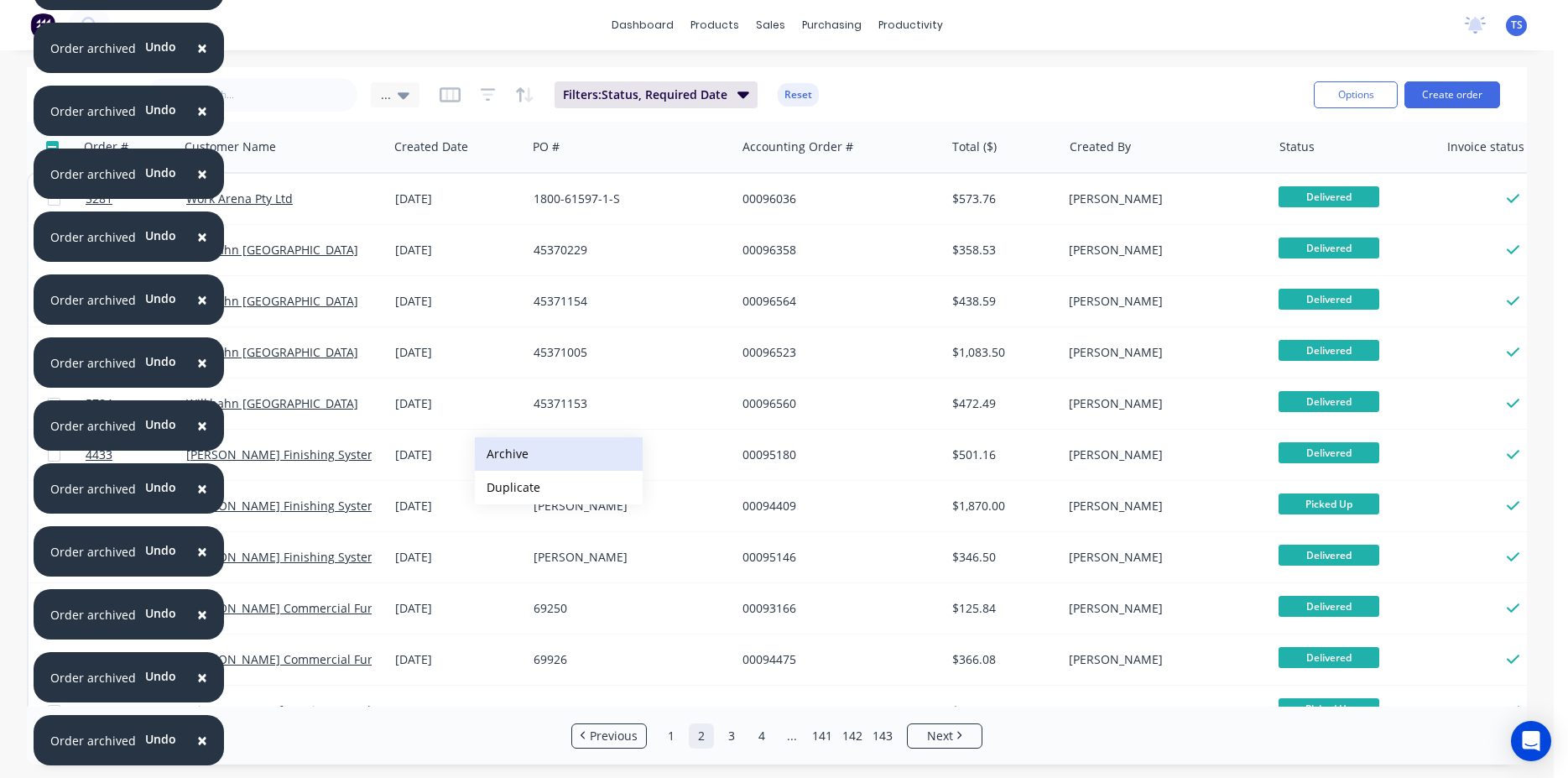
click at [519, 453] on button "Archive" at bounding box center [558, 453] width 168 height 34
click at [511, 460] on button "Archive" at bounding box center [552, 463] width 168 height 34
click at [501, 464] on button "Archive" at bounding box center [553, 463] width 168 height 34
click at [508, 464] on button "Archive" at bounding box center [557, 463] width 168 height 34
click at [508, 464] on button "Archive" at bounding box center [564, 463] width 168 height 34
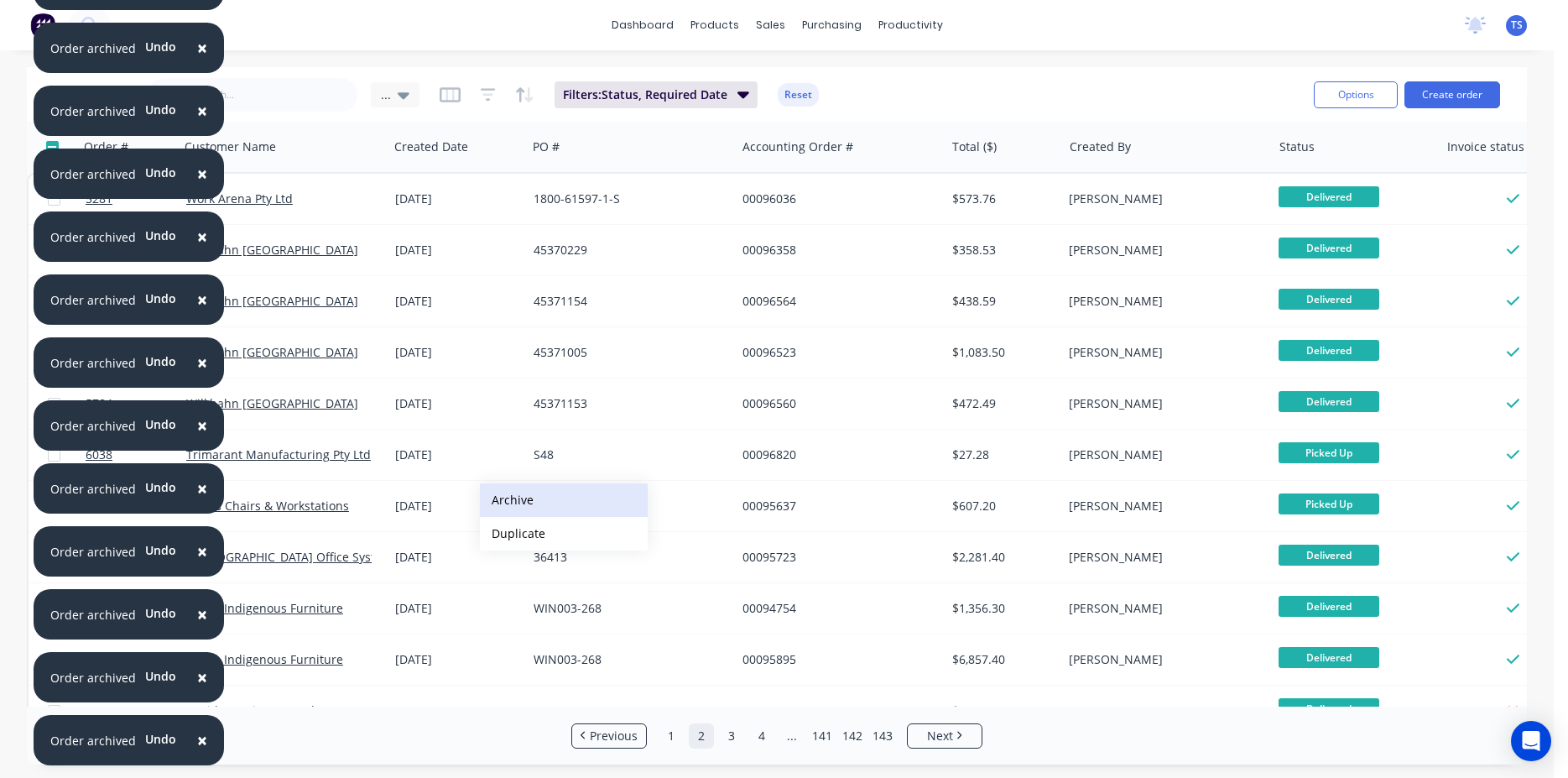
click at [516, 496] on button "Archive" at bounding box center [564, 500] width 168 height 34
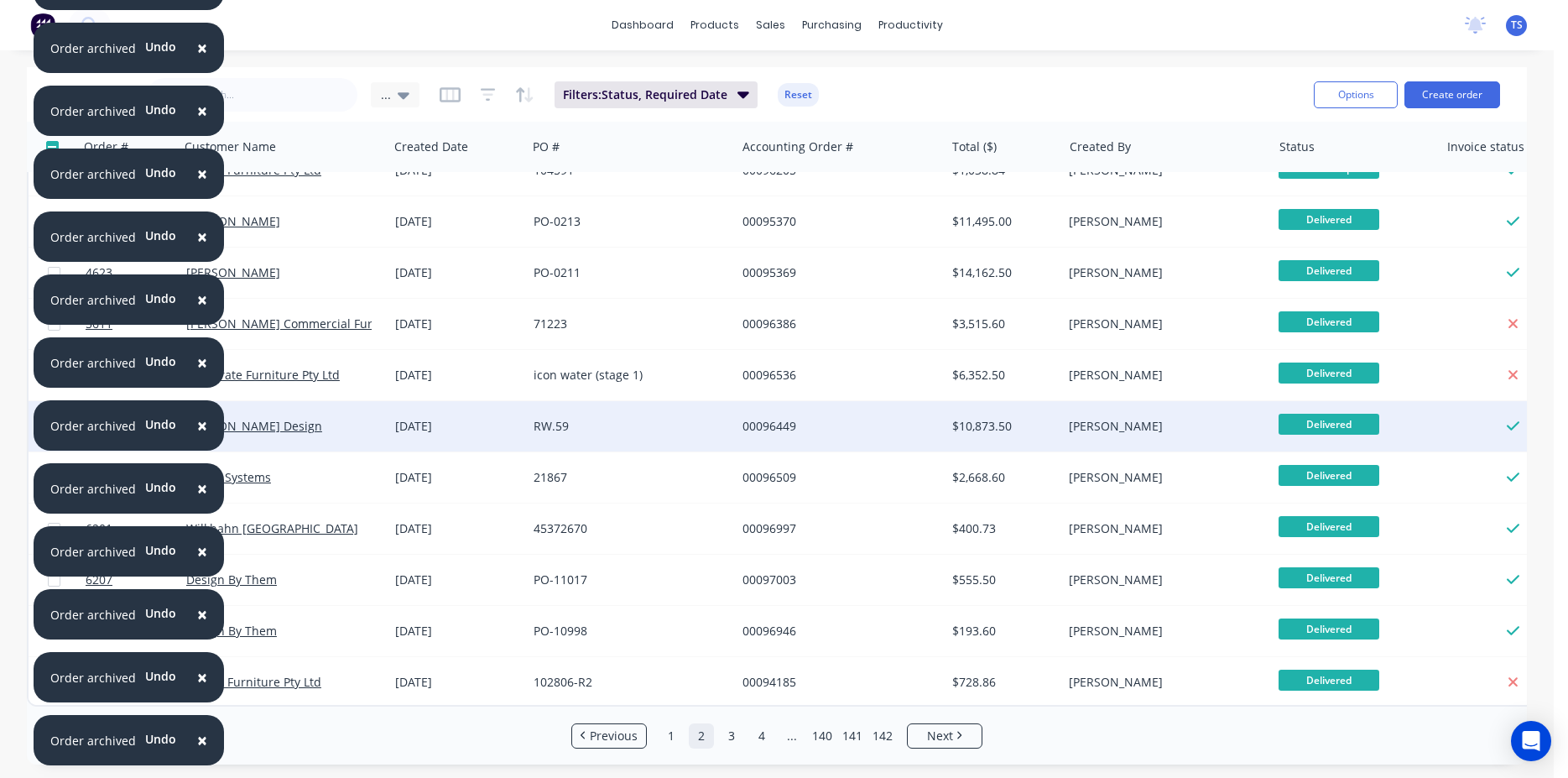
scroll to position [760, 0]
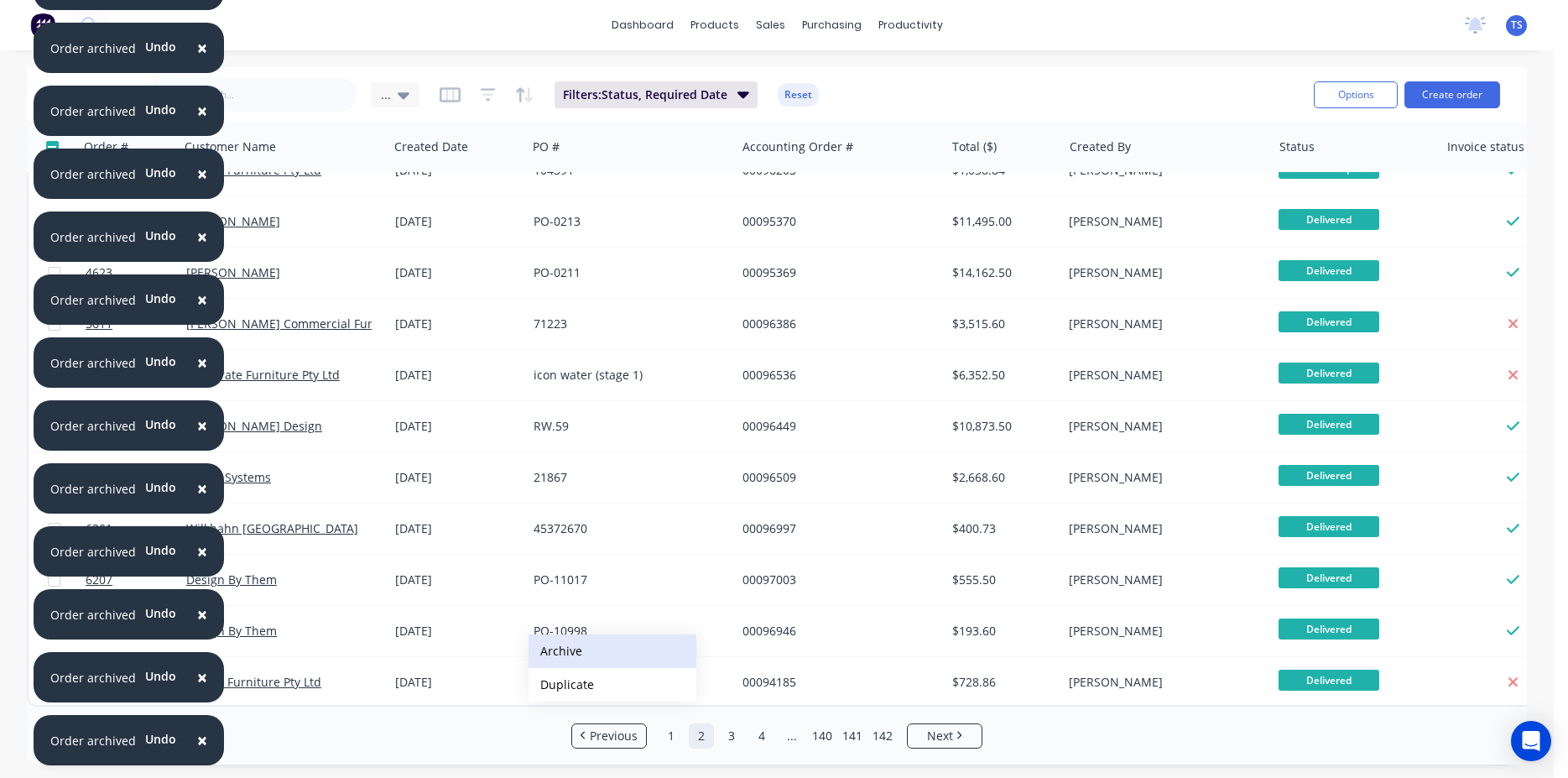
click at [570, 647] on button "Archive" at bounding box center [612, 651] width 168 height 34
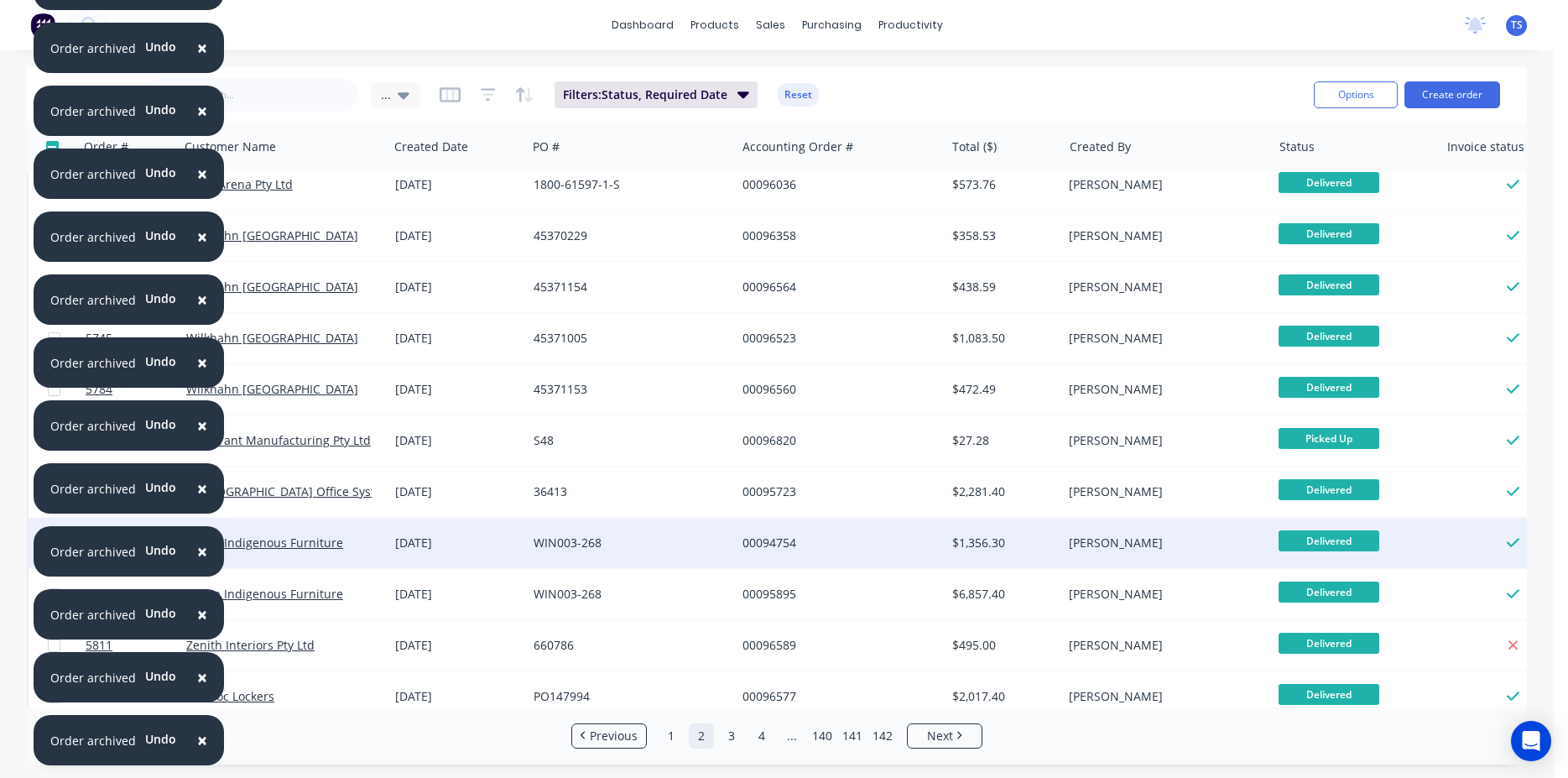
scroll to position [0, 0]
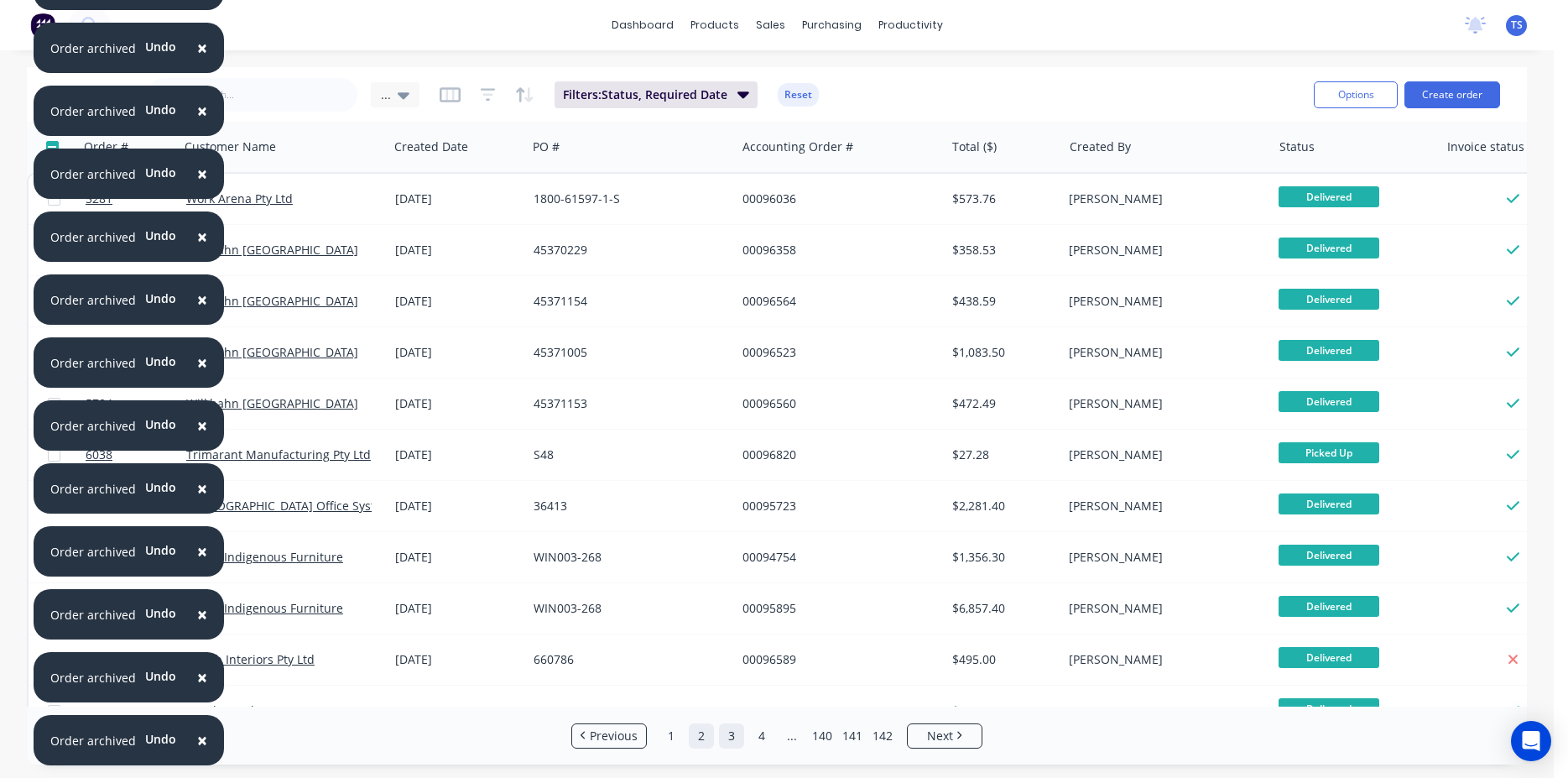
click at [735, 727] on link "3" at bounding box center [731, 736] width 25 height 25
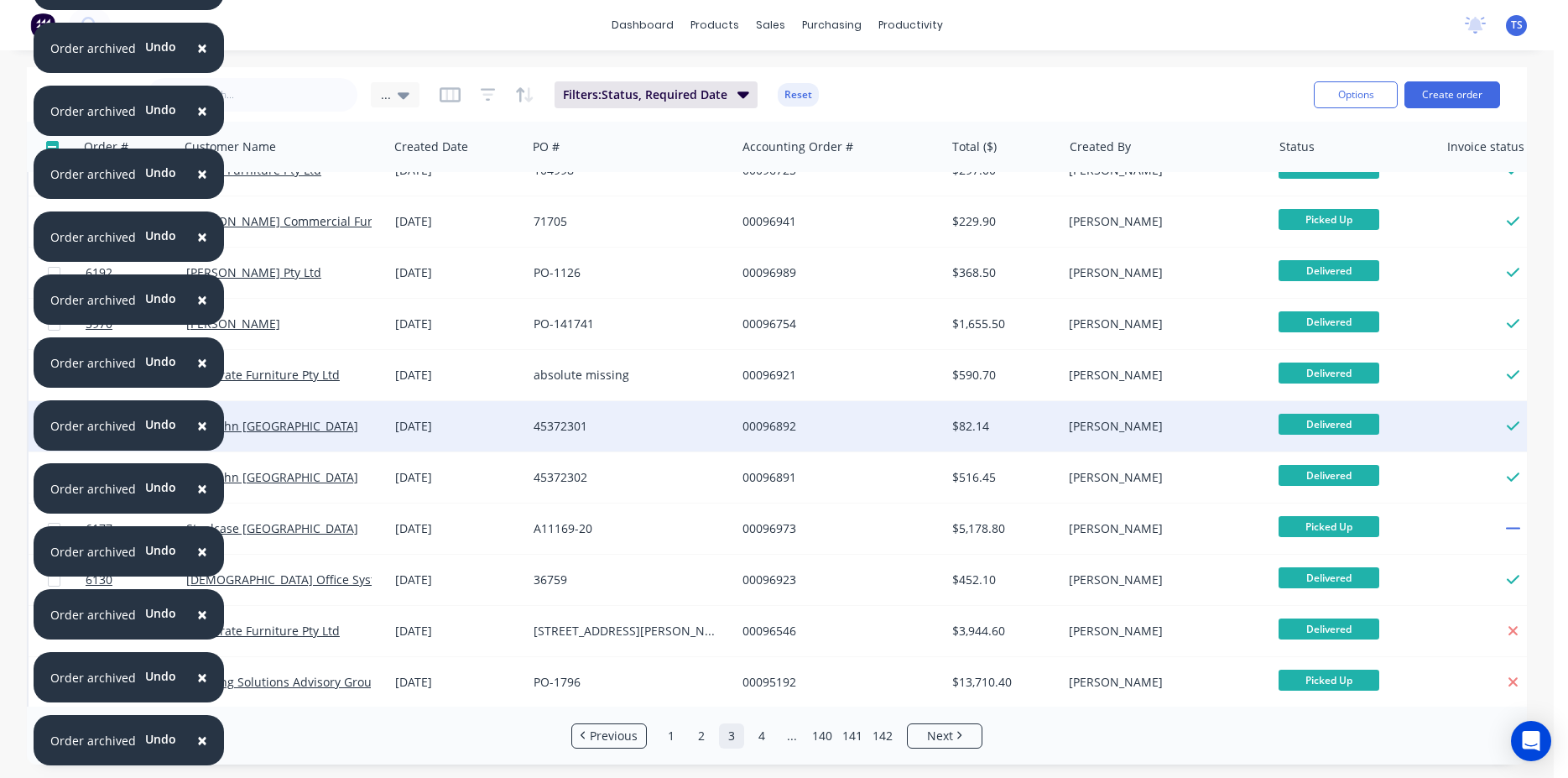
scroll to position [287, 0]
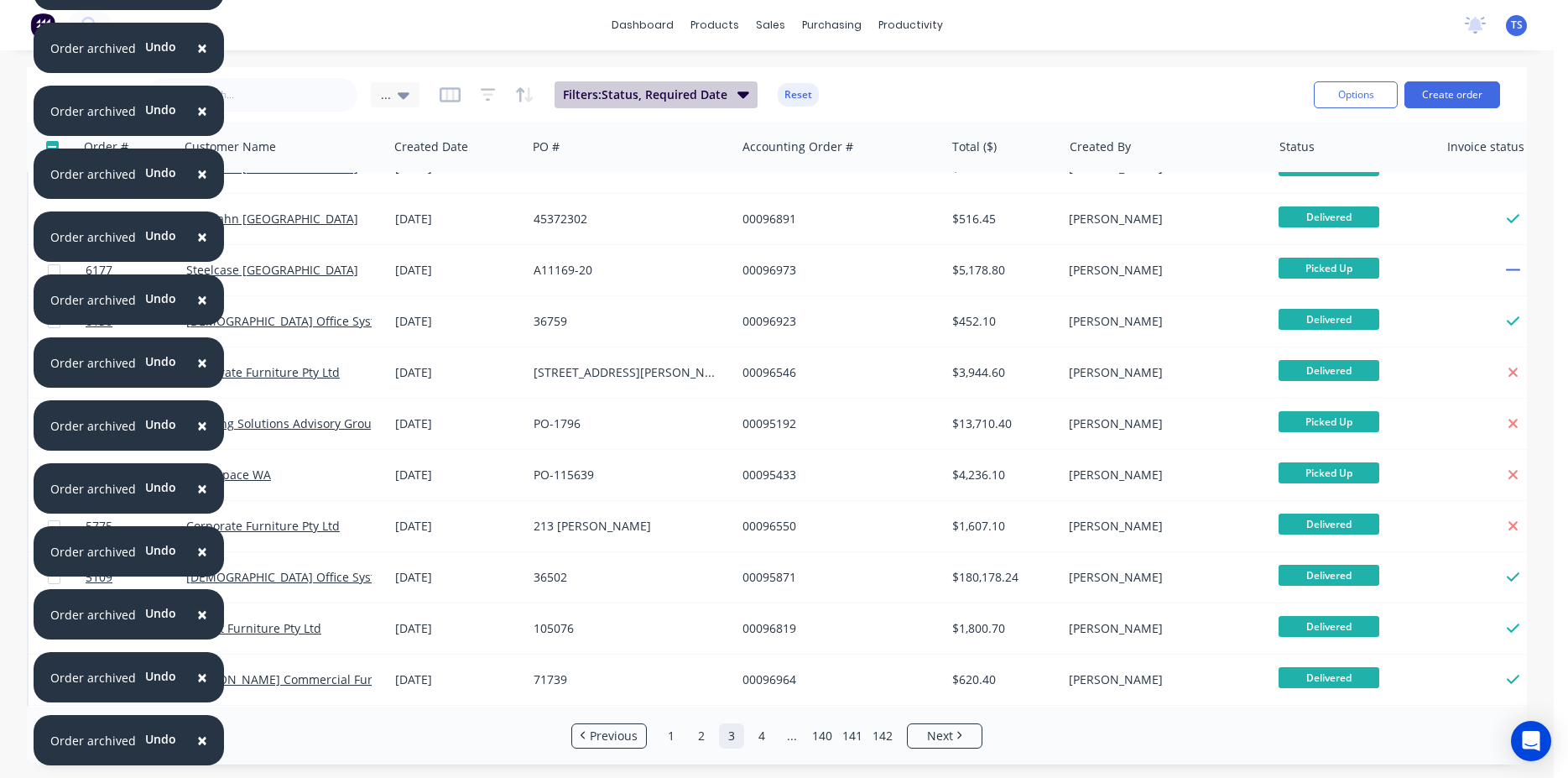
click at [738, 97] on icon "button" at bounding box center [743, 94] width 12 height 18
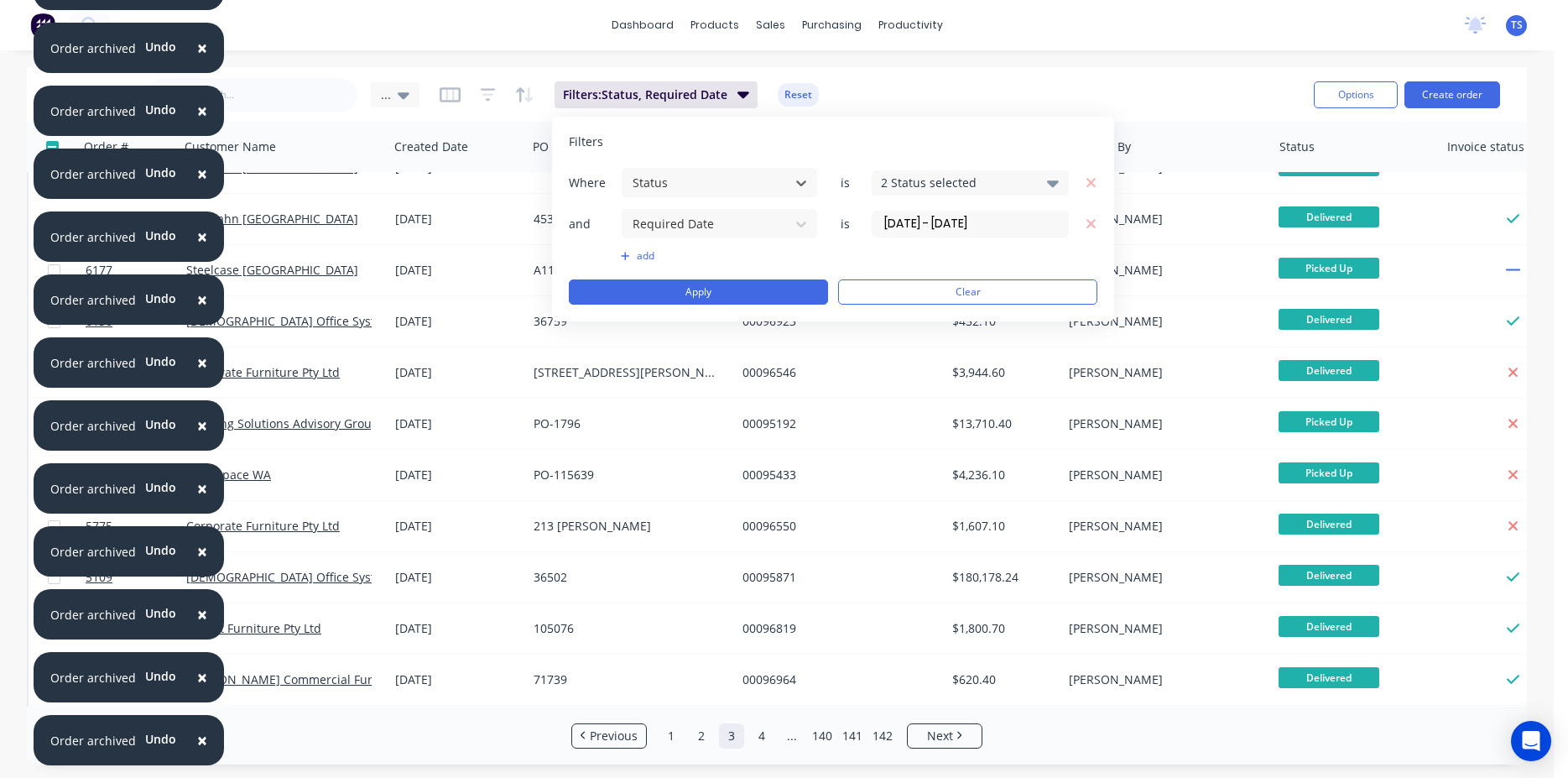
click at [1017, 229] on input "01/10/23 - 30/04/25" at bounding box center [971, 224] width 196 height 25
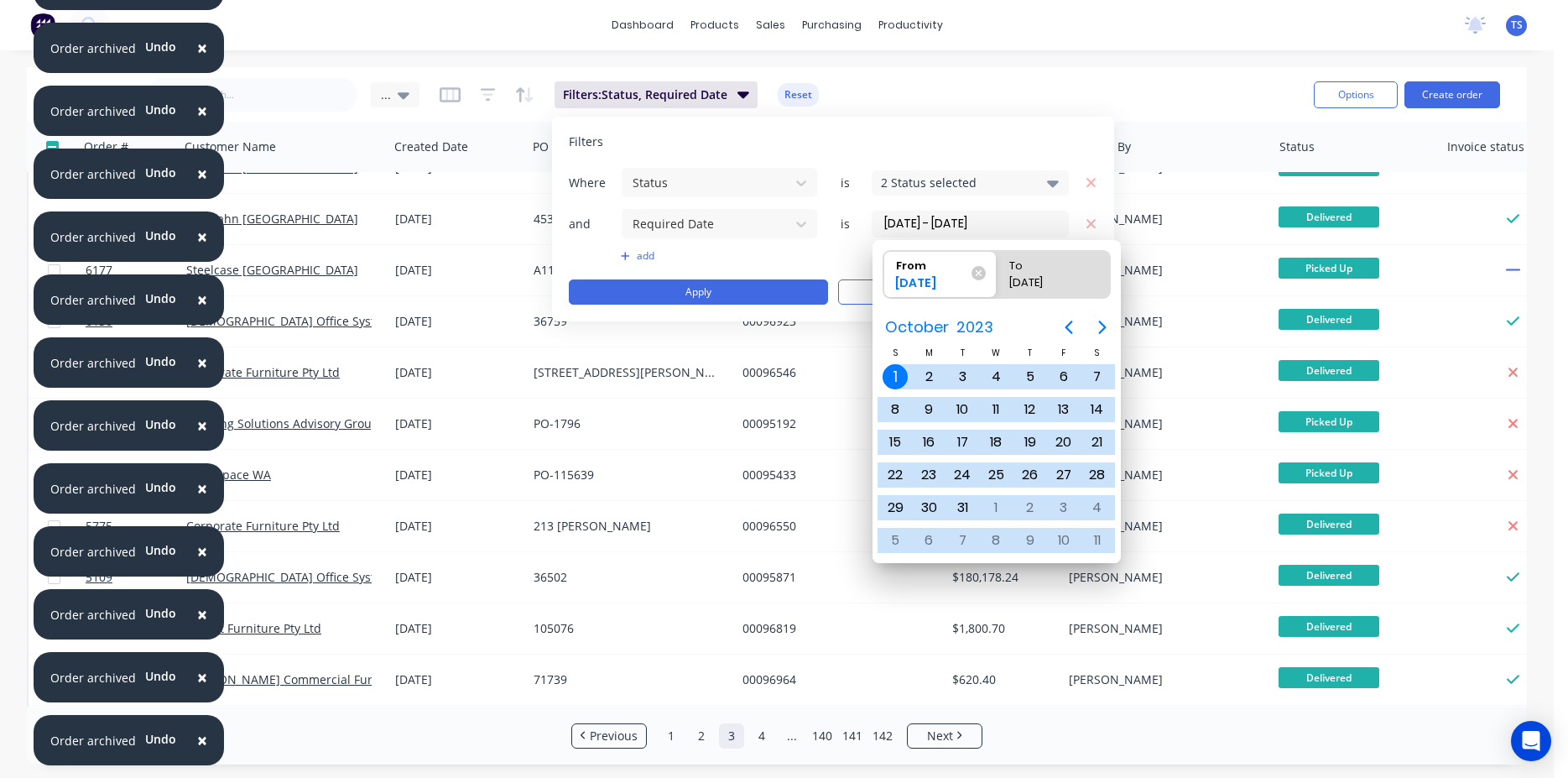
click at [1074, 288] on div "30/04/25" at bounding box center [1045, 287] width 85 height 24
click at [998, 288] on input "To 30/04/25" at bounding box center [997, 275] width 1 height 47
radio input "true"
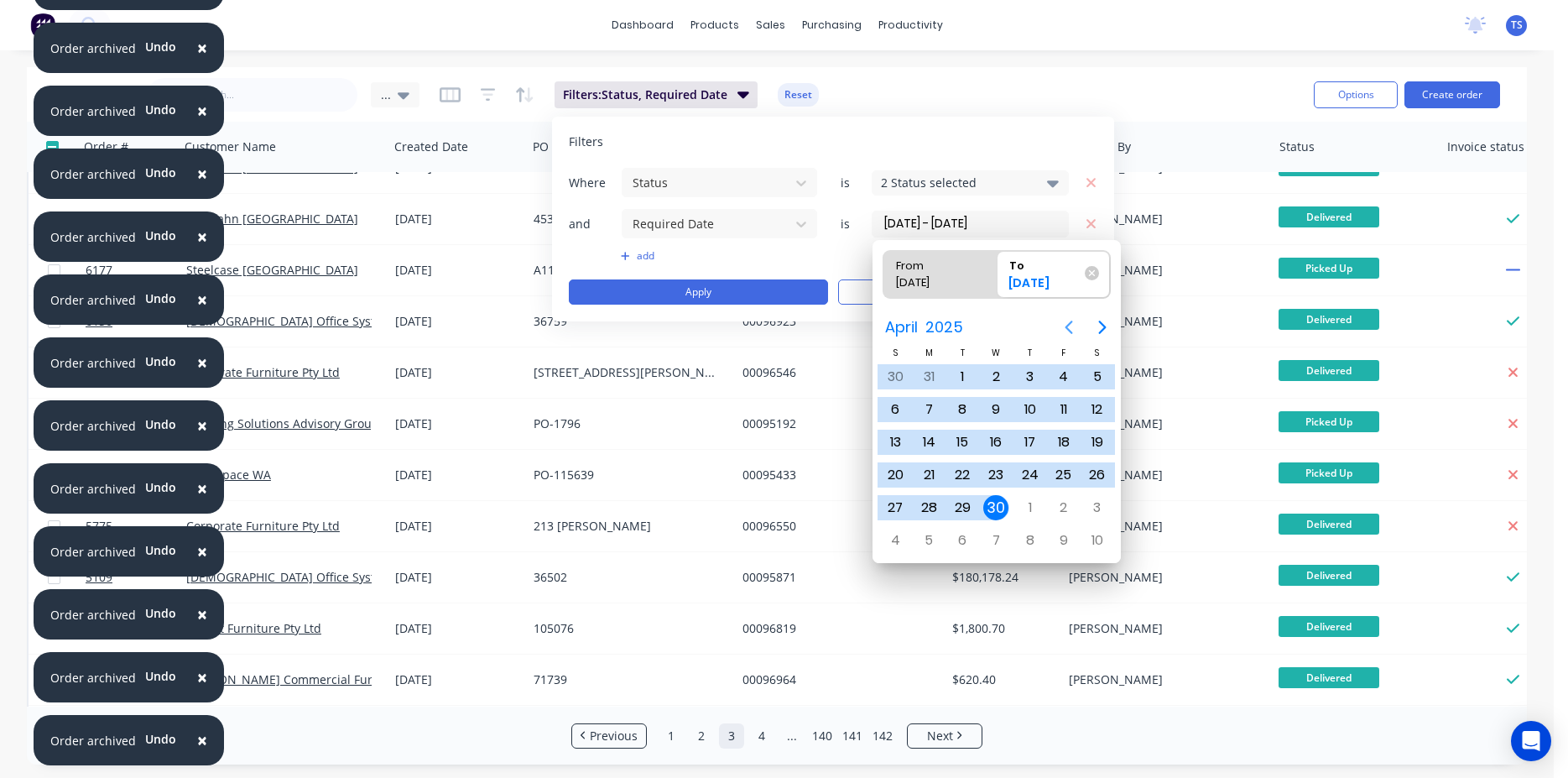
click at [1074, 331] on icon "Previous page" at bounding box center [1069, 327] width 20 height 20
click at [1074, 330] on icon "Previous page" at bounding box center [1069, 327] width 20 height 20
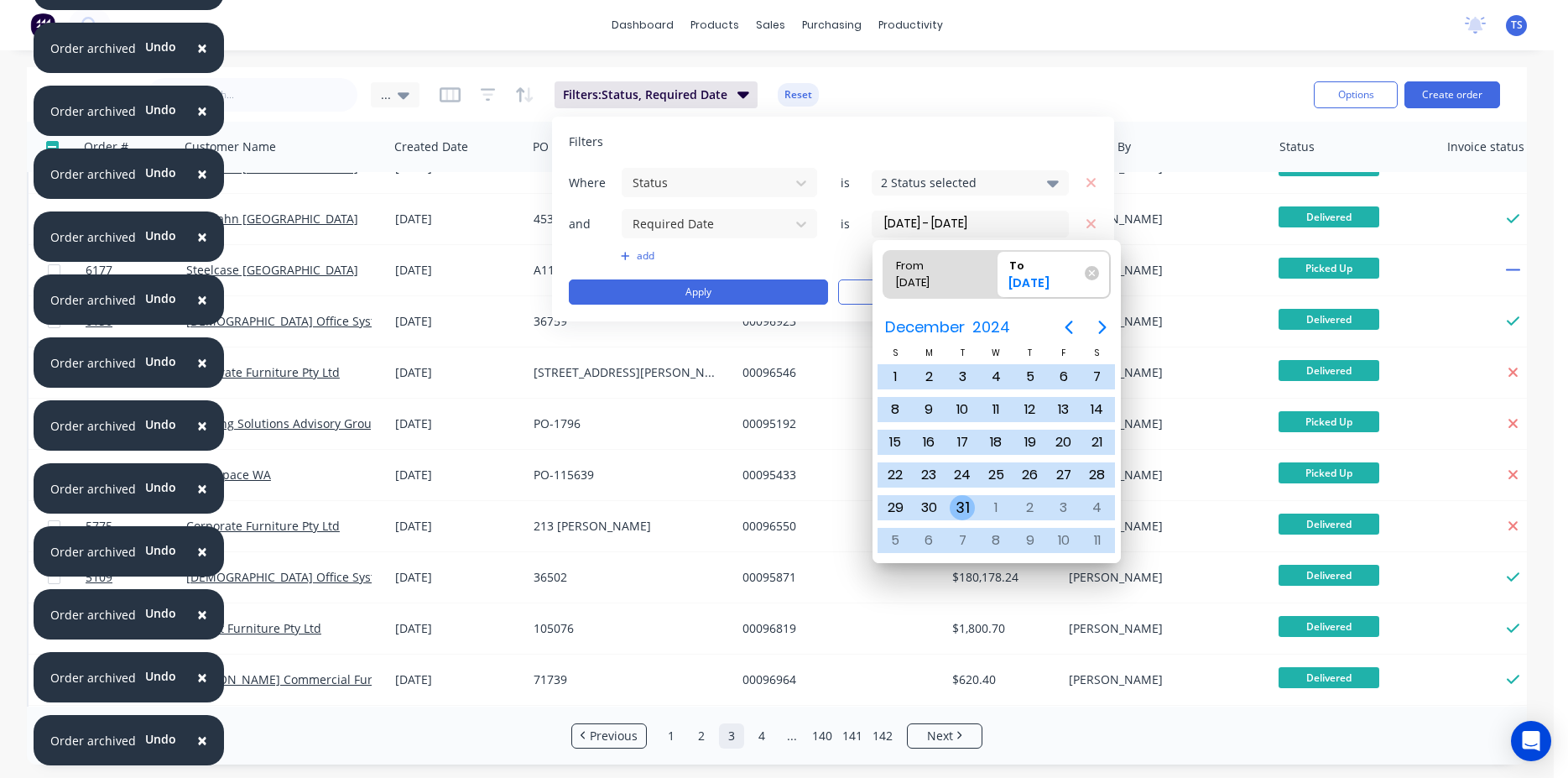
click at [960, 503] on div "31" at bounding box center [963, 508] width 25 height 25
type input "01/10/23 - 31/12/24"
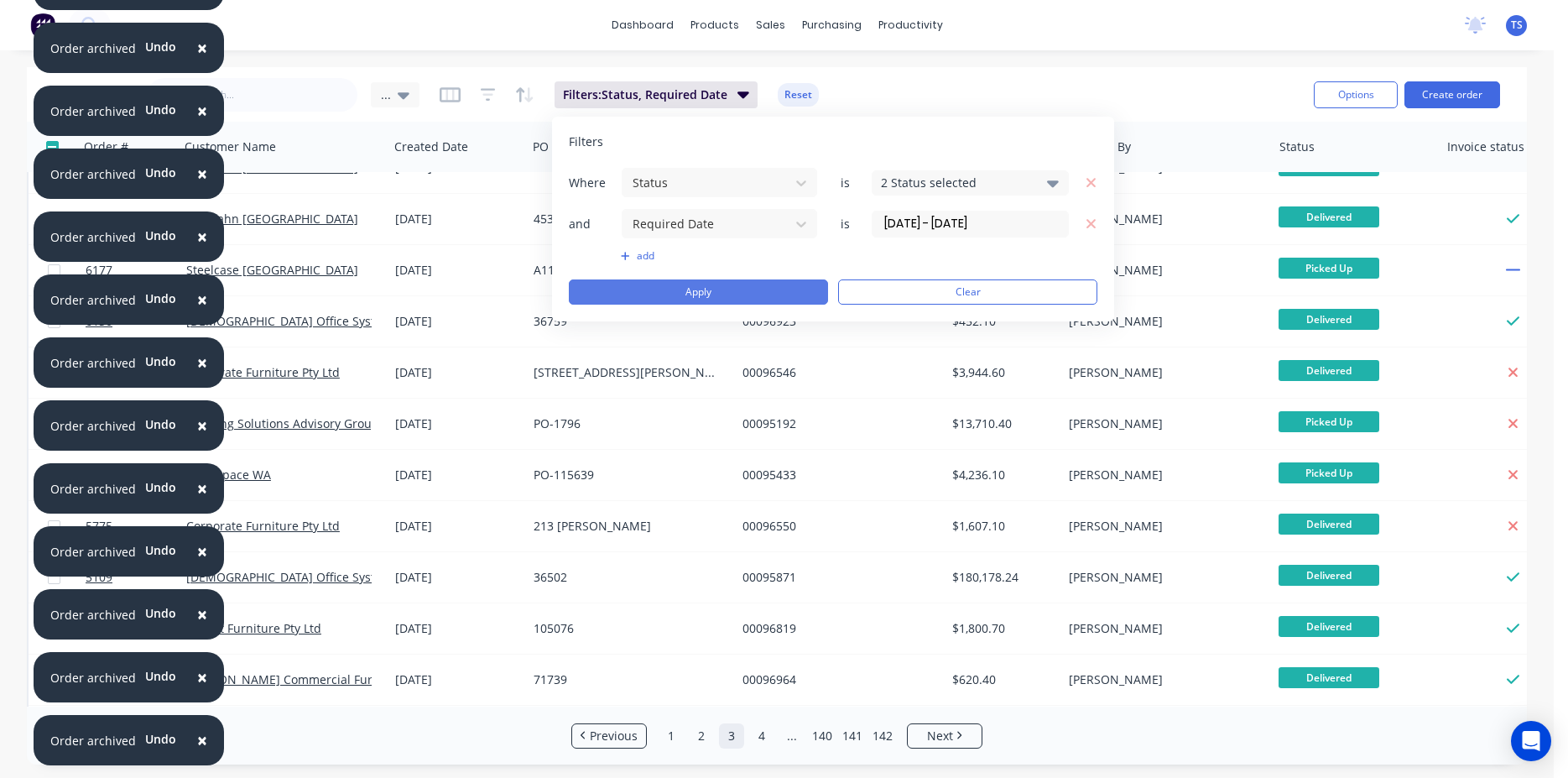
click at [763, 283] on button "Apply" at bounding box center [699, 292] width 259 height 25
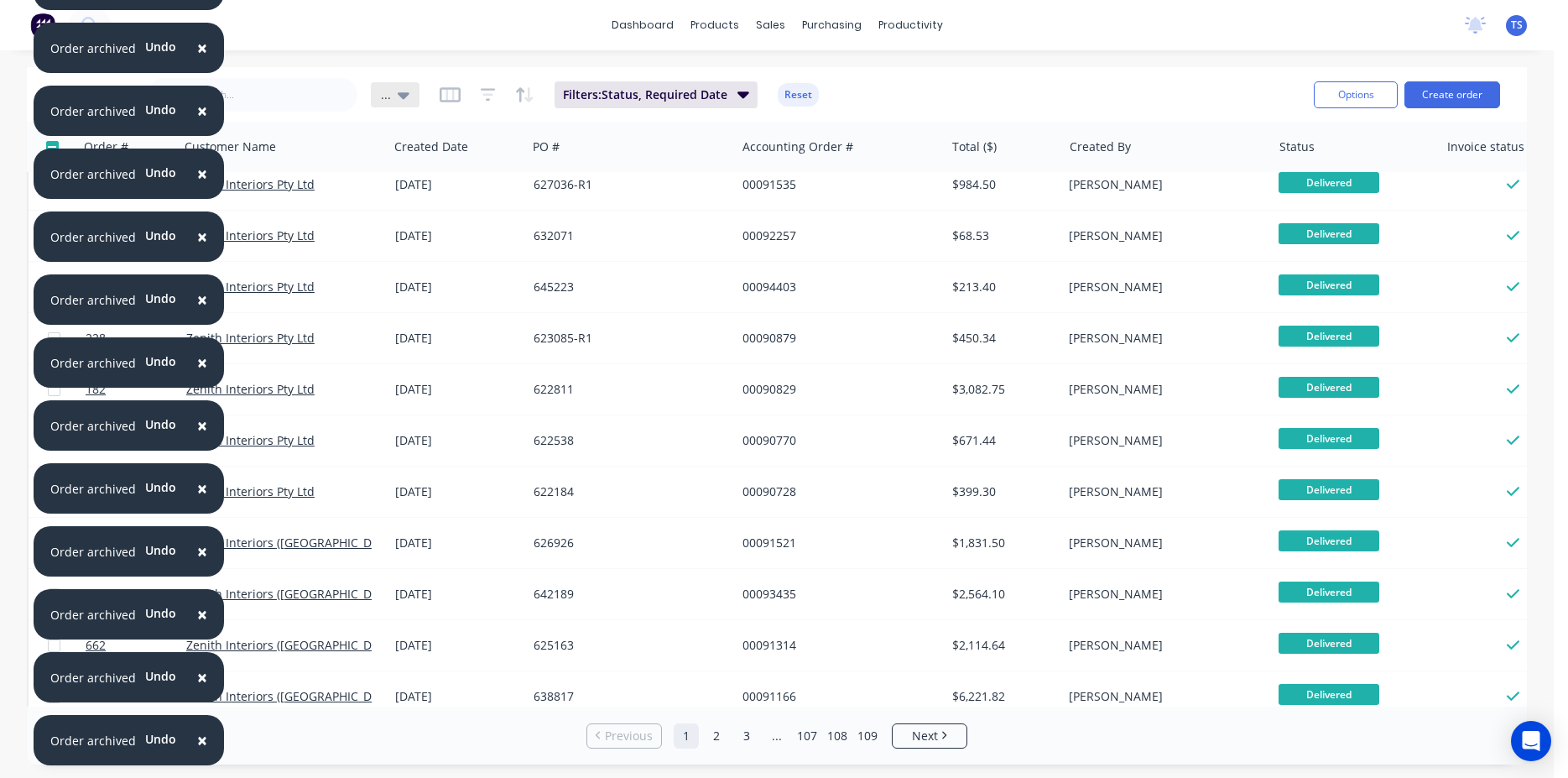
scroll to position [0, 0]
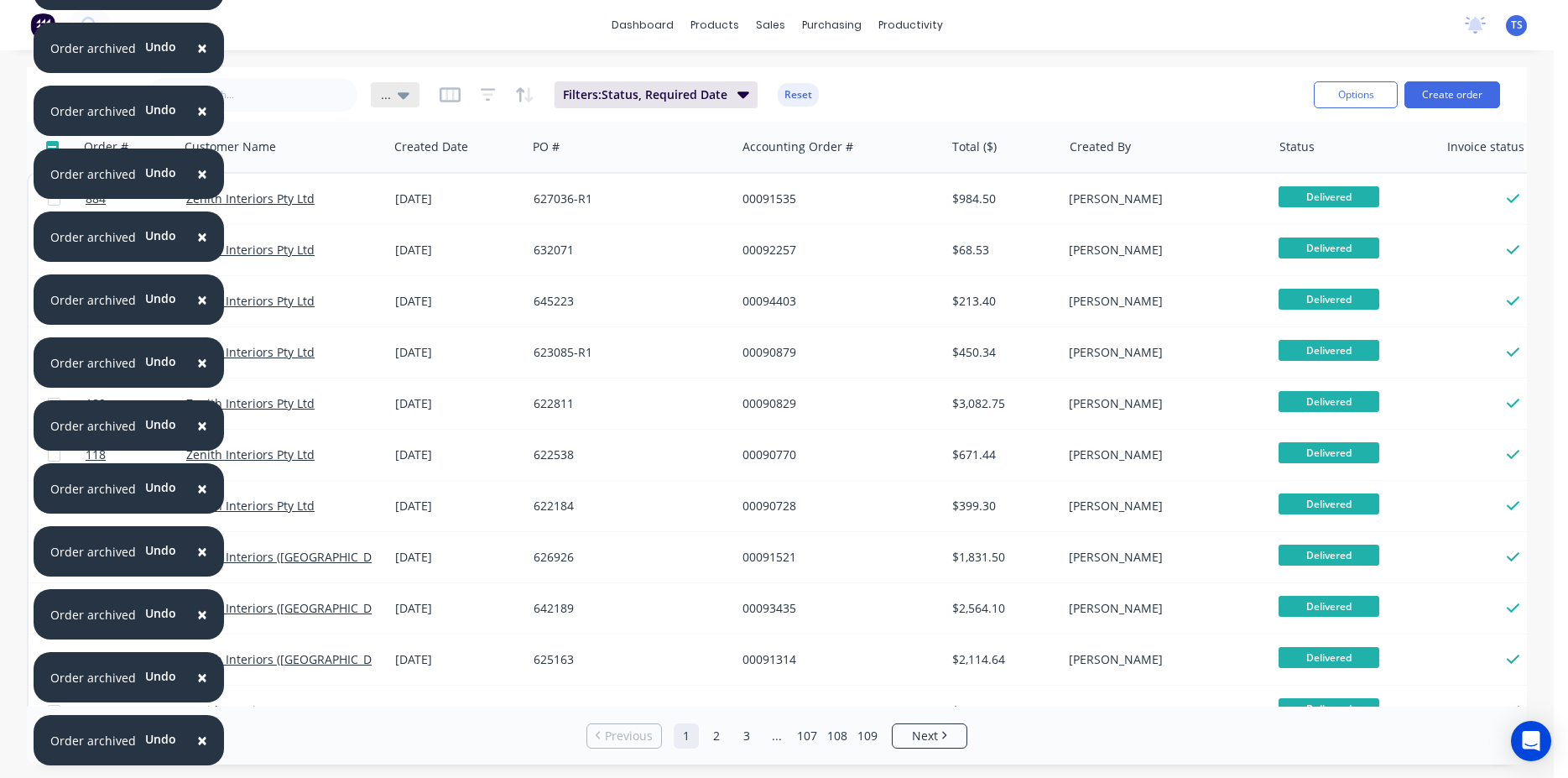
click at [408, 91] on div "..." at bounding box center [395, 95] width 49 height 25
click at [598, 274] on div "... (Default) edit" at bounding box center [489, 271] width 225 height 34
click at [591, 271] on button "edit" at bounding box center [586, 271] width 22 height 17
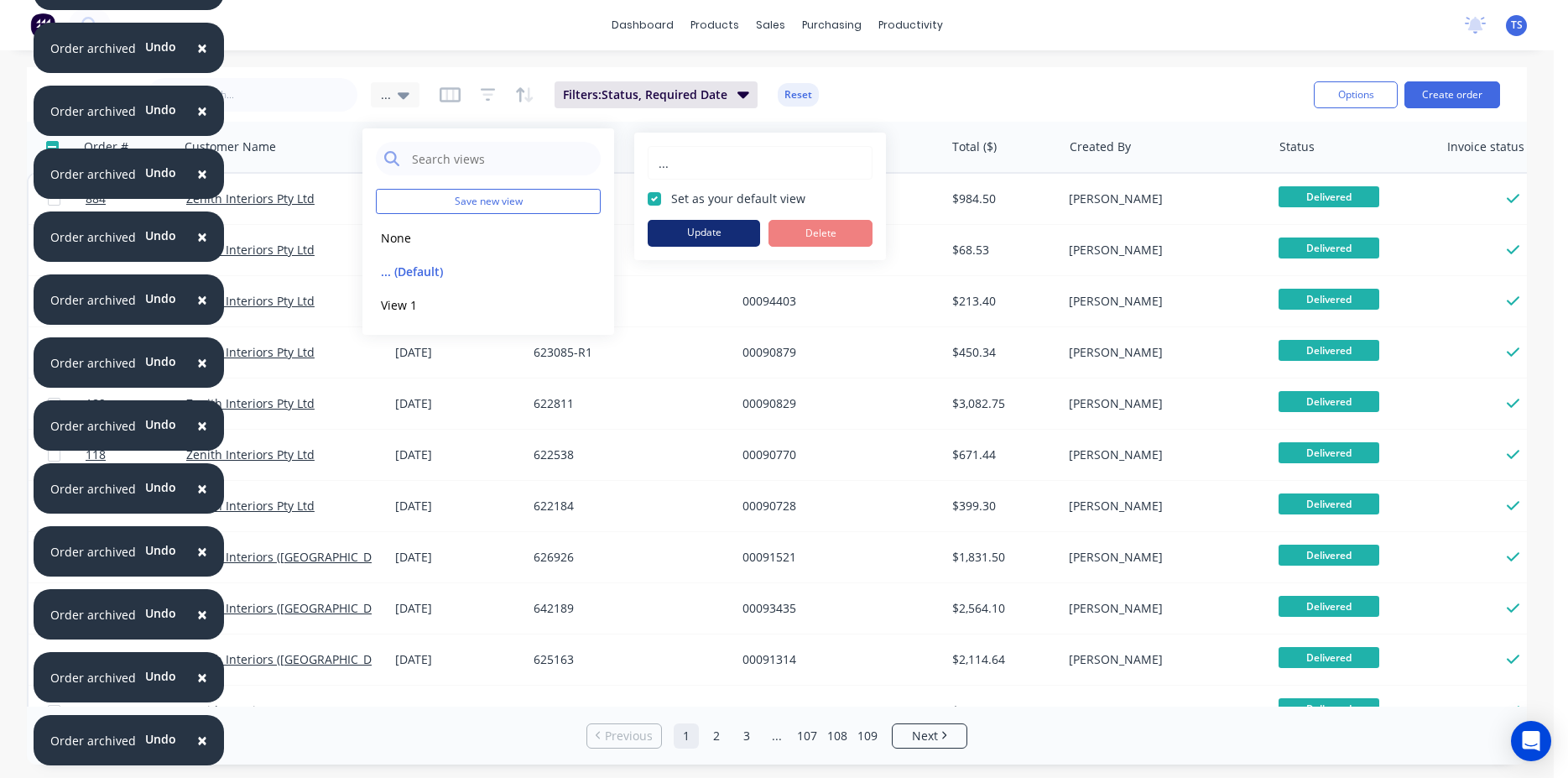
click at [720, 229] on button "Update" at bounding box center [704, 234] width 112 height 27
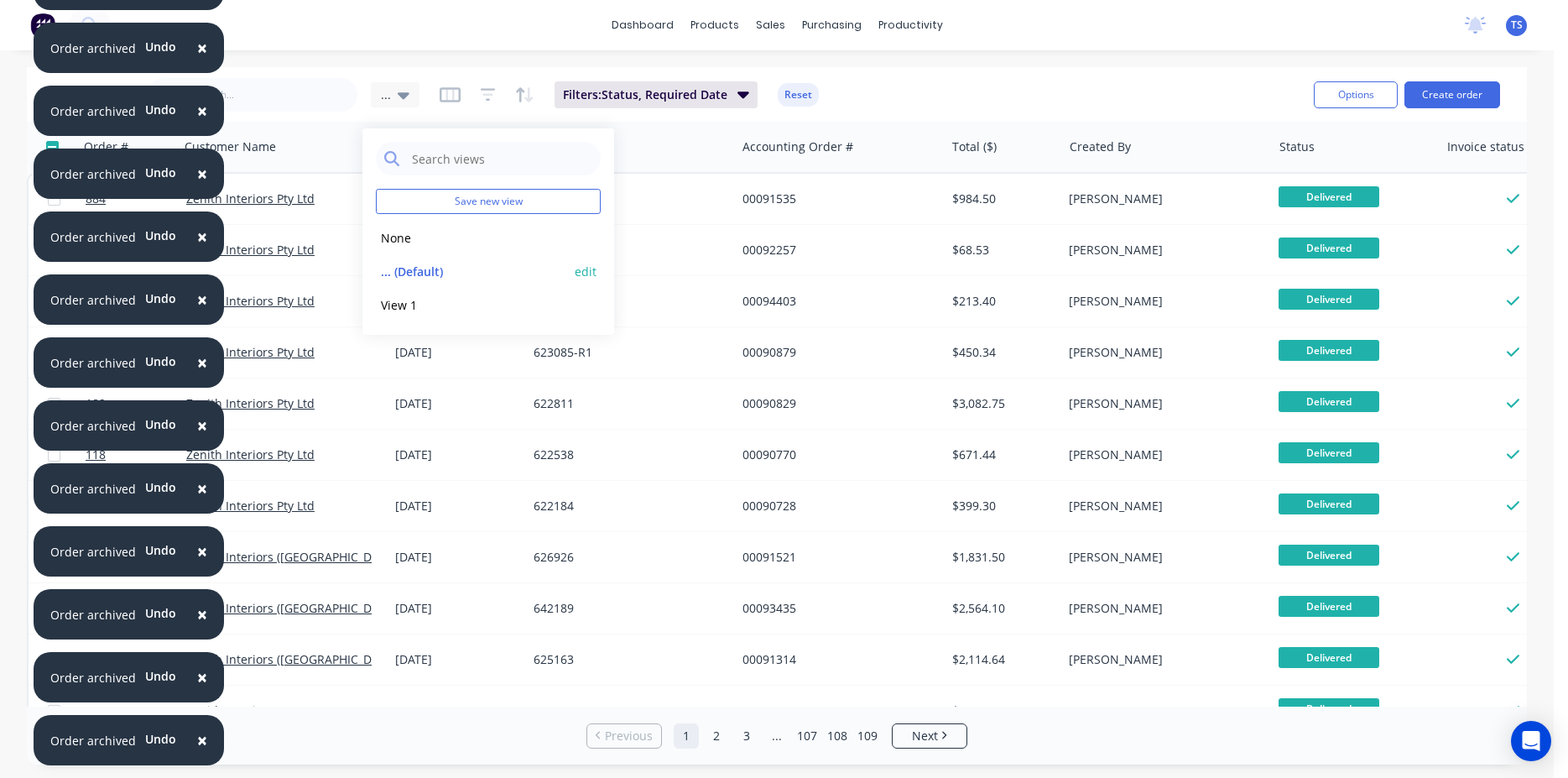
click at [585, 271] on button "edit" at bounding box center [586, 271] width 22 height 17
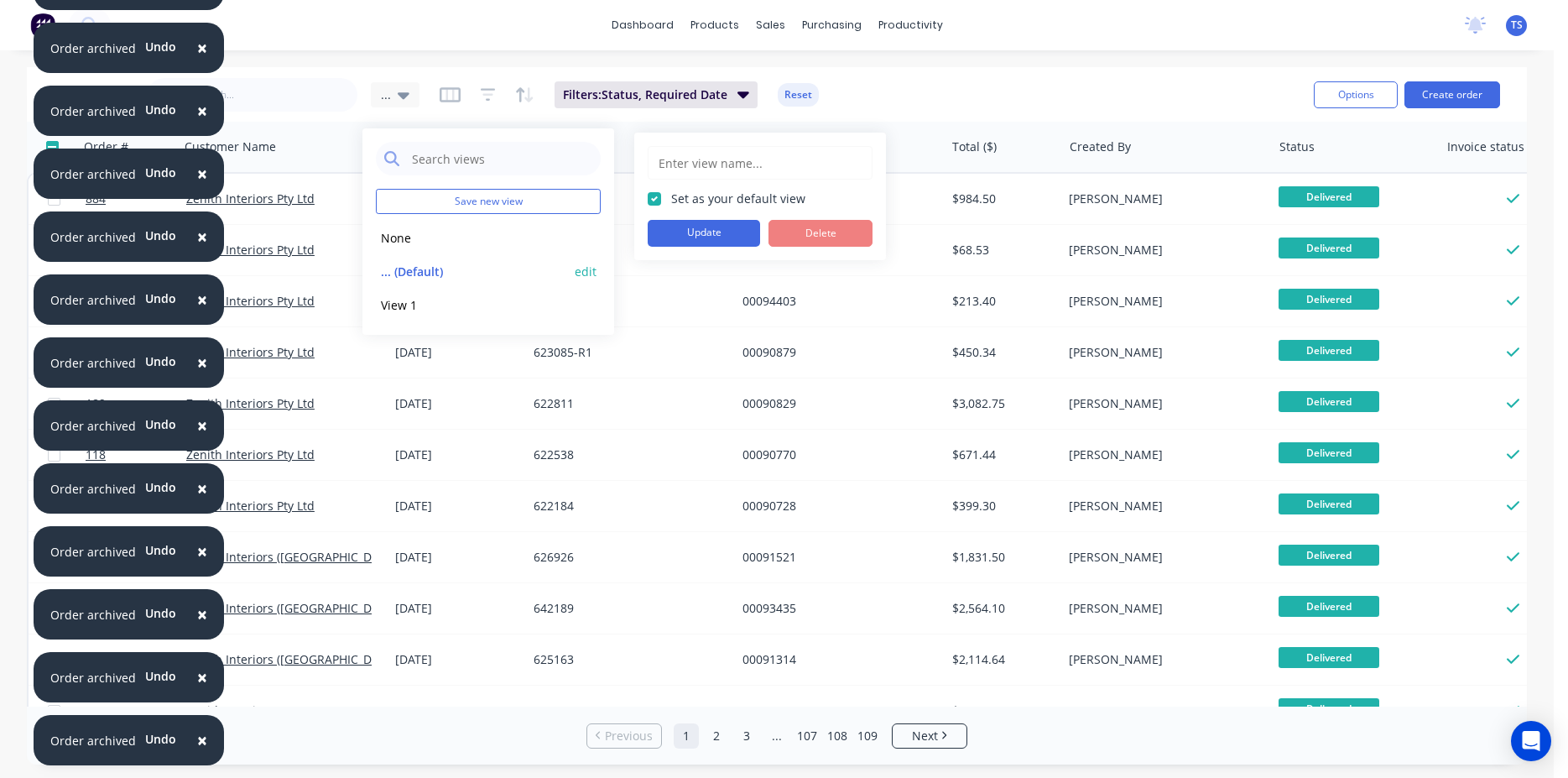
type input "..."
checkbox input "true"
click at [694, 232] on button "Update" at bounding box center [704, 234] width 112 height 27
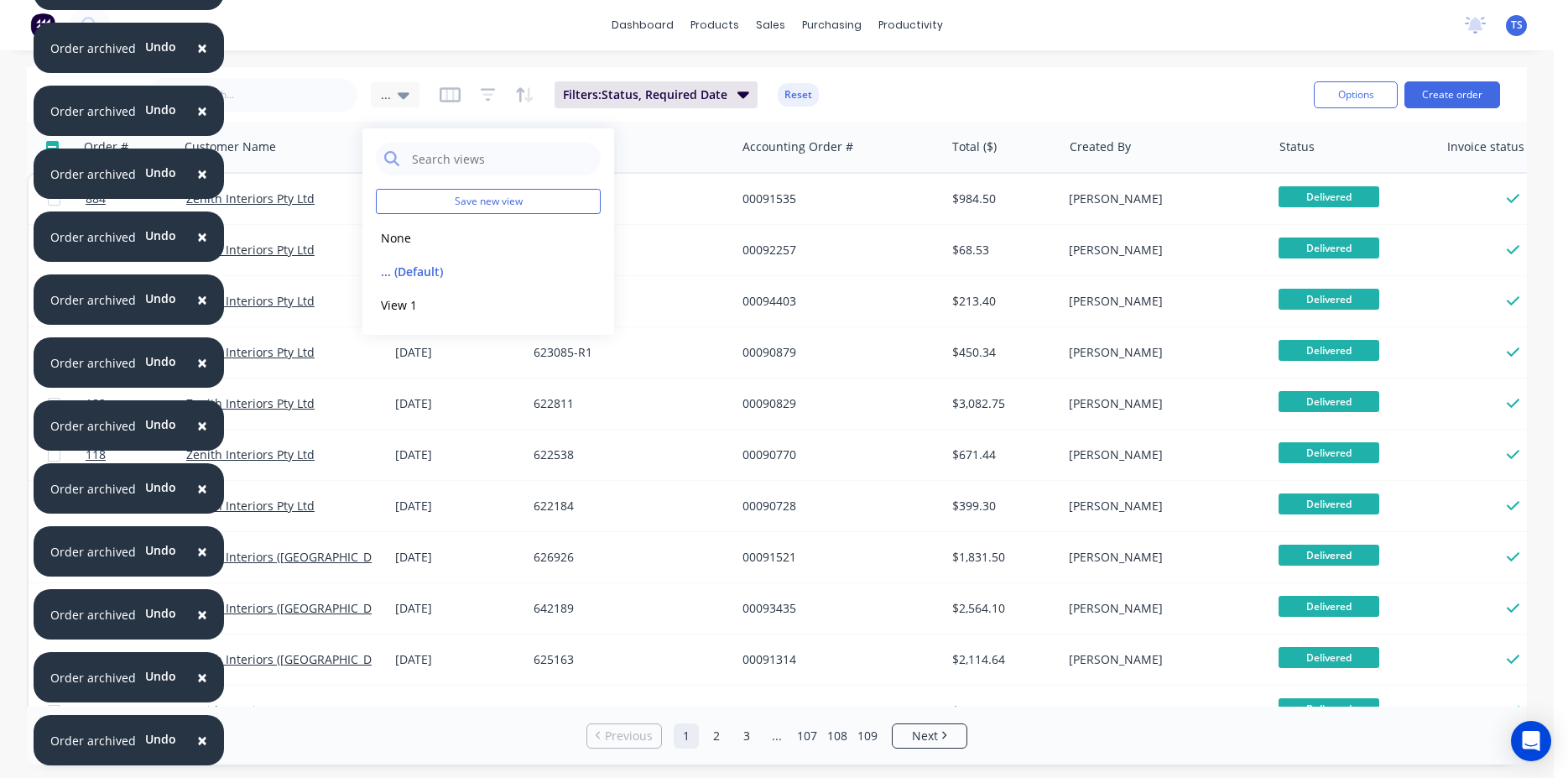
click at [983, 88] on div "Sales Orders ... Filters: Status, Required Date Reset" at bounding box center [677, 93] width 1247 height 41
click at [198, 741] on span "×" at bounding box center [202, 741] width 10 height 24
click at [198, 689] on span "×" at bounding box center [202, 677] width 10 height 24
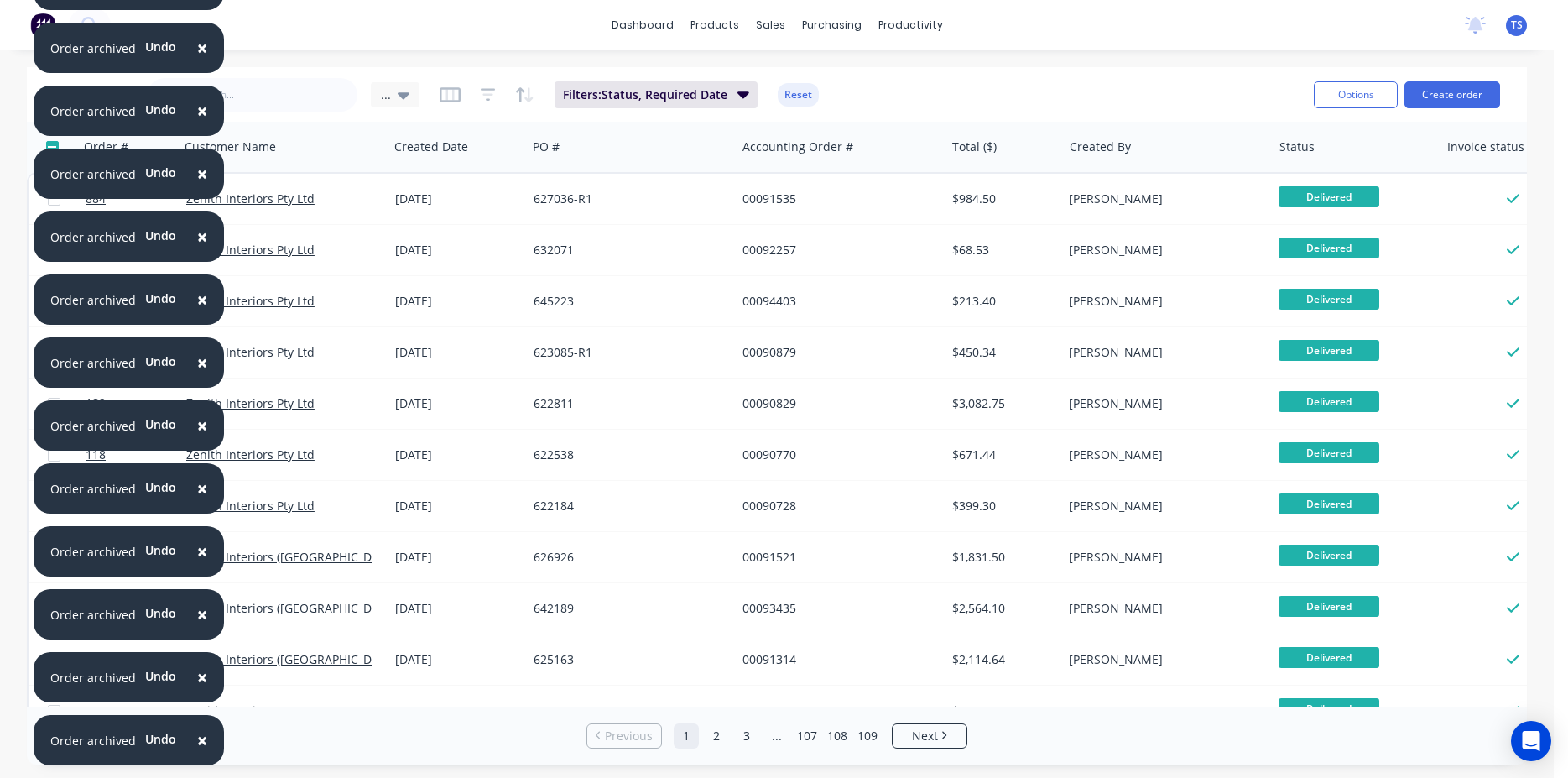
click at [198, 741] on span "×" at bounding box center [202, 741] width 10 height 24
click at [198, 689] on span "×" at bounding box center [202, 677] width 10 height 24
click at [198, 741] on span "×" at bounding box center [202, 741] width 10 height 24
click at [198, 689] on span "×" at bounding box center [202, 677] width 10 height 24
click at [198, 741] on span "×" at bounding box center [202, 741] width 10 height 24
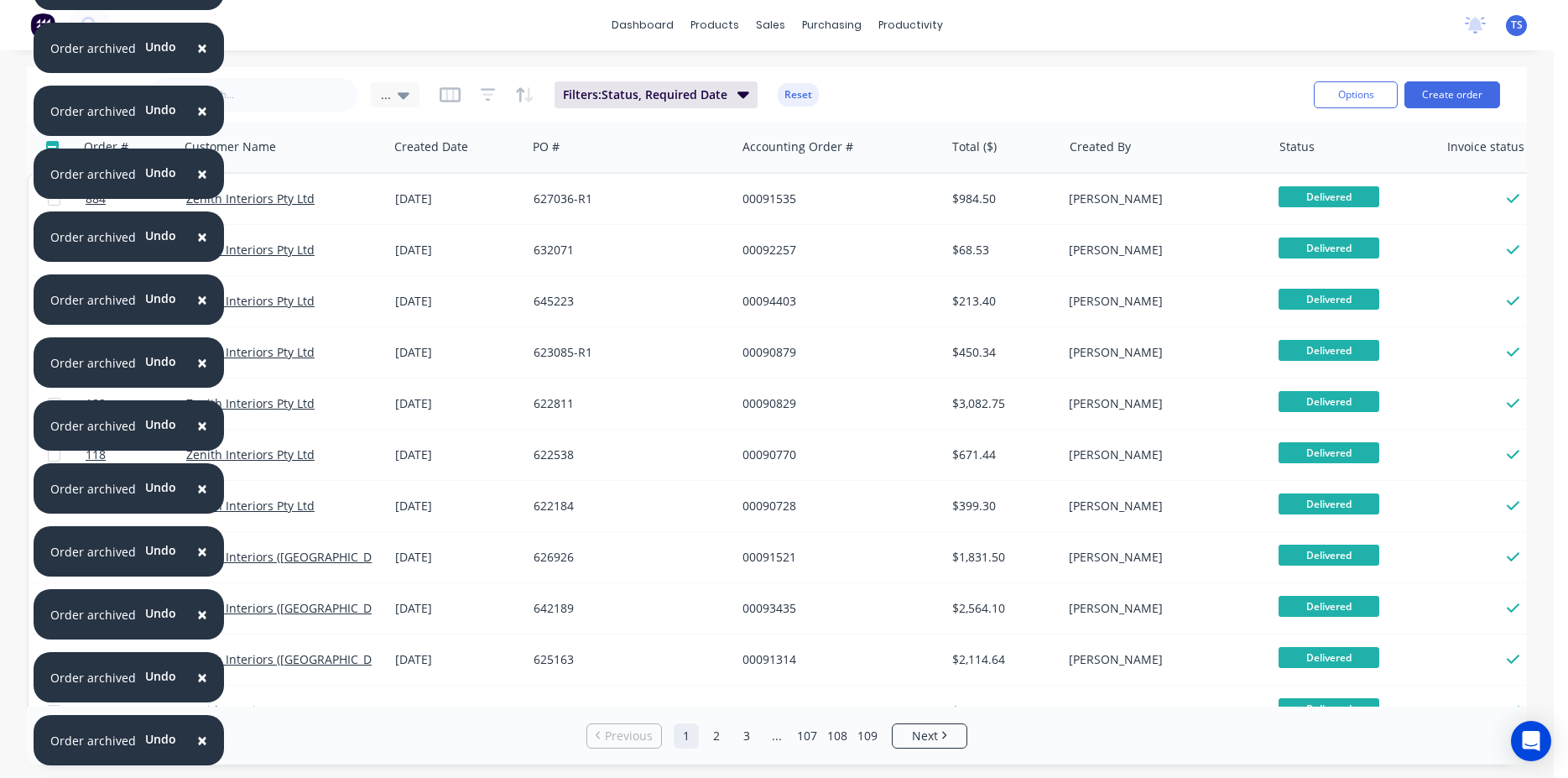
click at [198, 689] on span "×" at bounding box center [202, 677] width 10 height 24
click at [198, 741] on span "×" at bounding box center [202, 741] width 10 height 24
click at [198, 689] on span "×" at bounding box center [202, 677] width 10 height 24
click at [198, 741] on span "×" at bounding box center [202, 741] width 10 height 24
click at [198, 689] on span "×" at bounding box center [202, 677] width 10 height 24
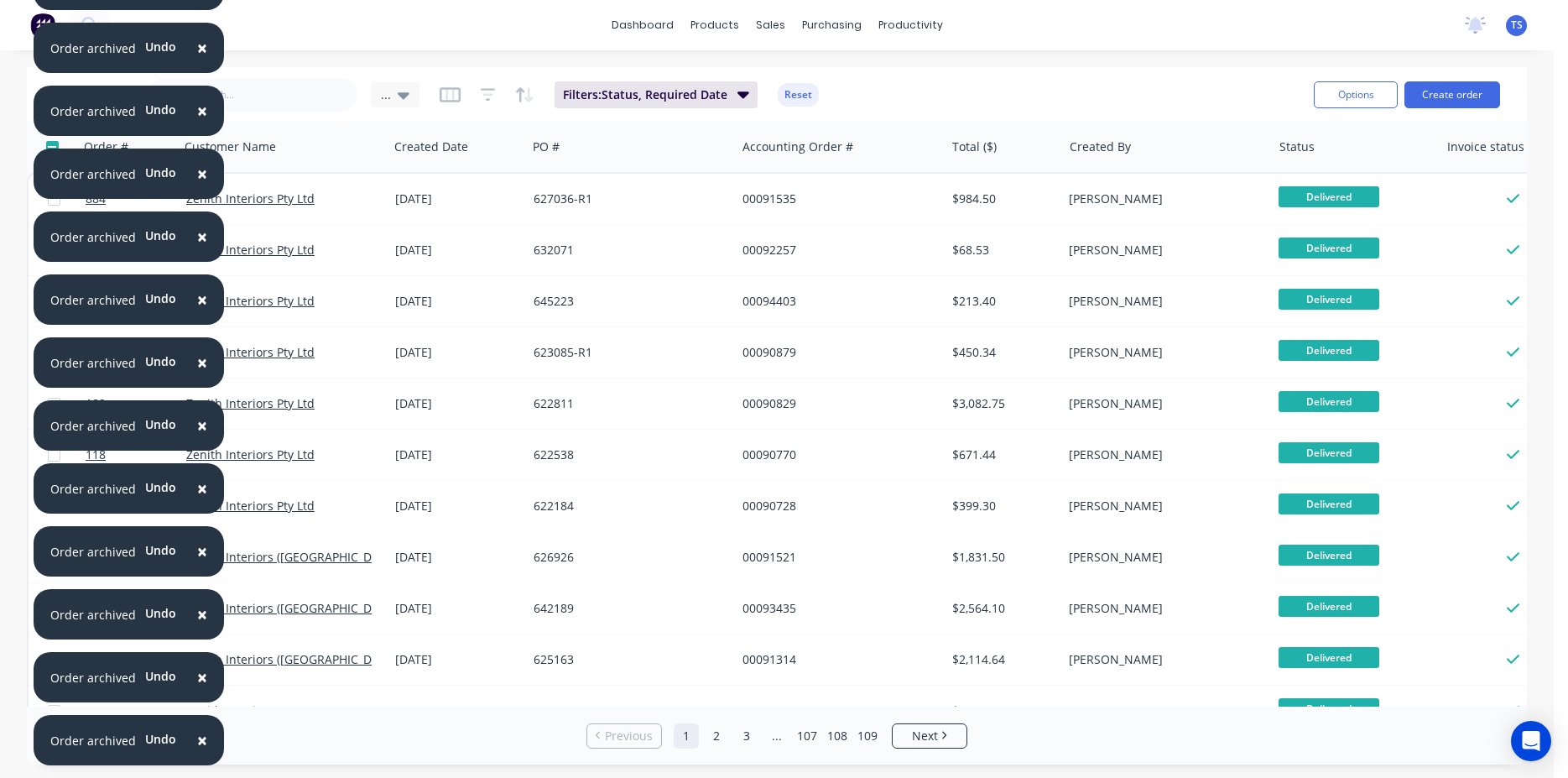
click at [198, 741] on span "×" at bounding box center [202, 741] width 10 height 24
click at [198, 689] on span "×" at bounding box center [202, 677] width 10 height 24
click at [198, 741] on span "×" at bounding box center [202, 741] width 10 height 24
click at [198, 689] on span "×" at bounding box center [202, 677] width 10 height 24
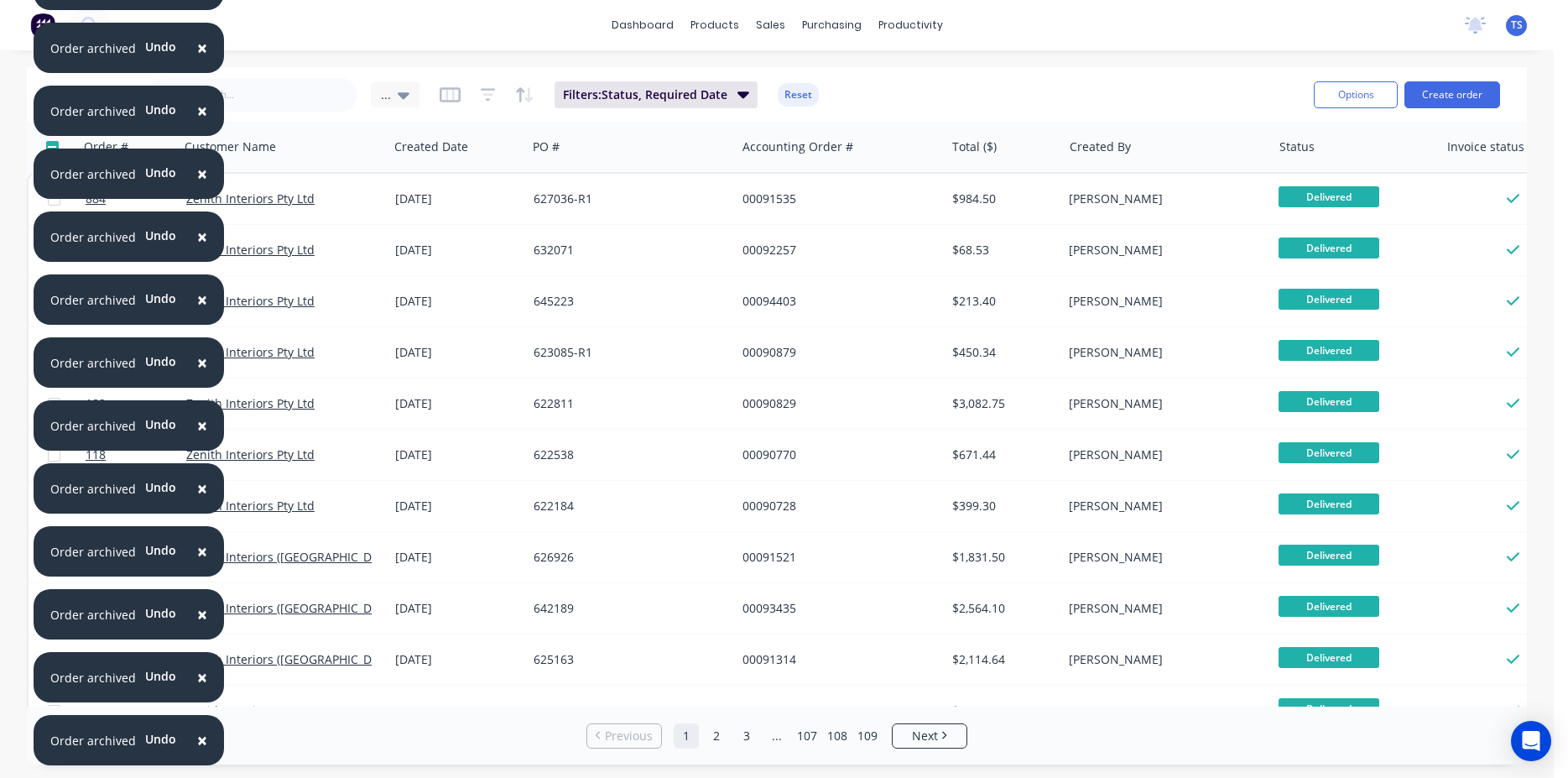
click at [198, 741] on span "×" at bounding box center [202, 741] width 10 height 24
click at [198, 689] on span "×" at bounding box center [202, 677] width 10 height 24
click at [198, 741] on span "×" at bounding box center [202, 741] width 10 height 24
click at [198, 689] on span "×" at bounding box center [202, 677] width 10 height 24
click at [198, 741] on span "×" at bounding box center [202, 741] width 10 height 24
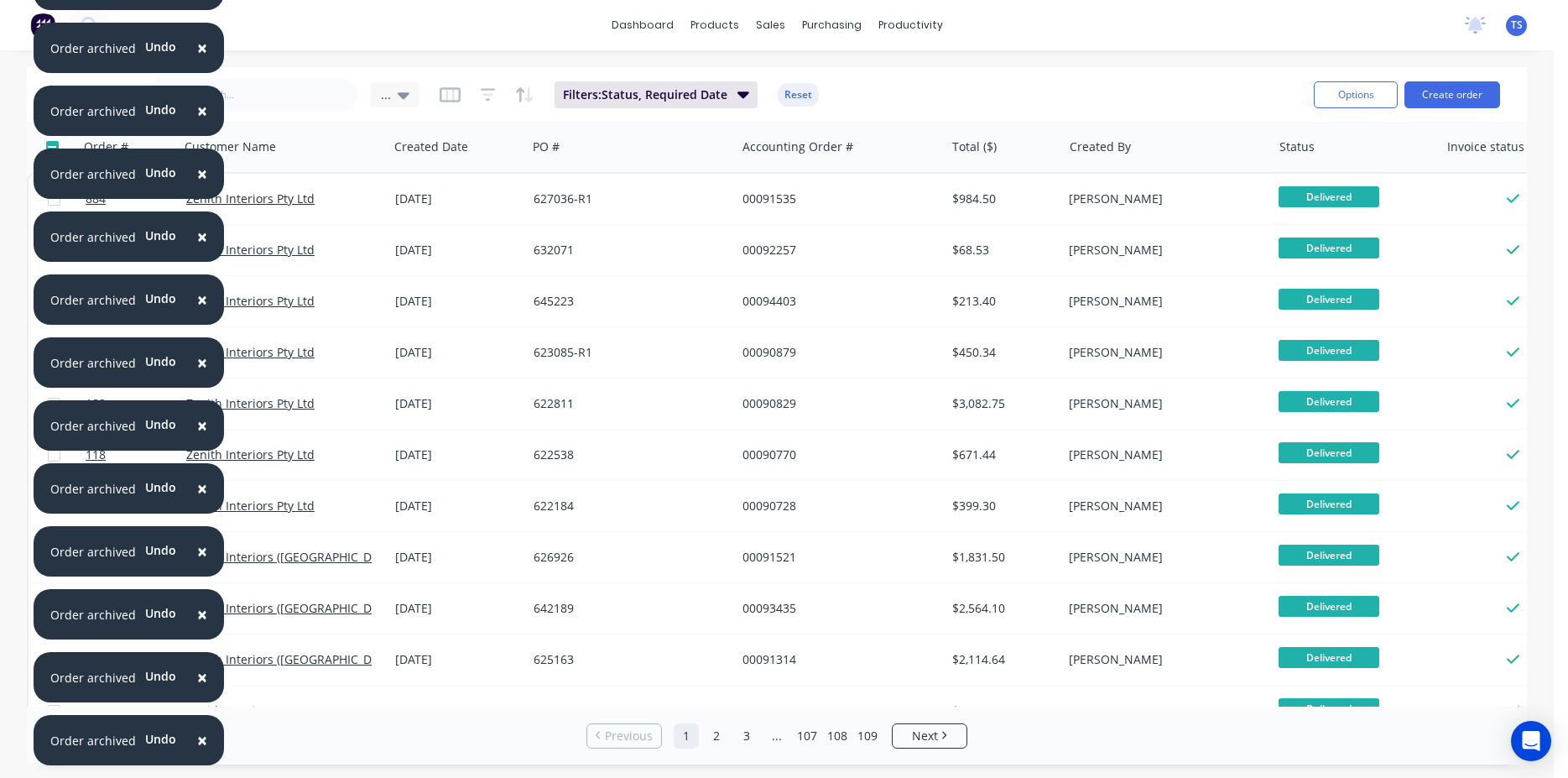
click at [198, 689] on span "×" at bounding box center [202, 677] width 10 height 24
click at [198, 741] on span "×" at bounding box center [202, 741] width 10 height 24
click at [198, 689] on span "×" at bounding box center [202, 677] width 10 height 24
click at [198, 741] on span "×" at bounding box center [202, 741] width 10 height 24
click at [198, 689] on span "×" at bounding box center [202, 677] width 10 height 24
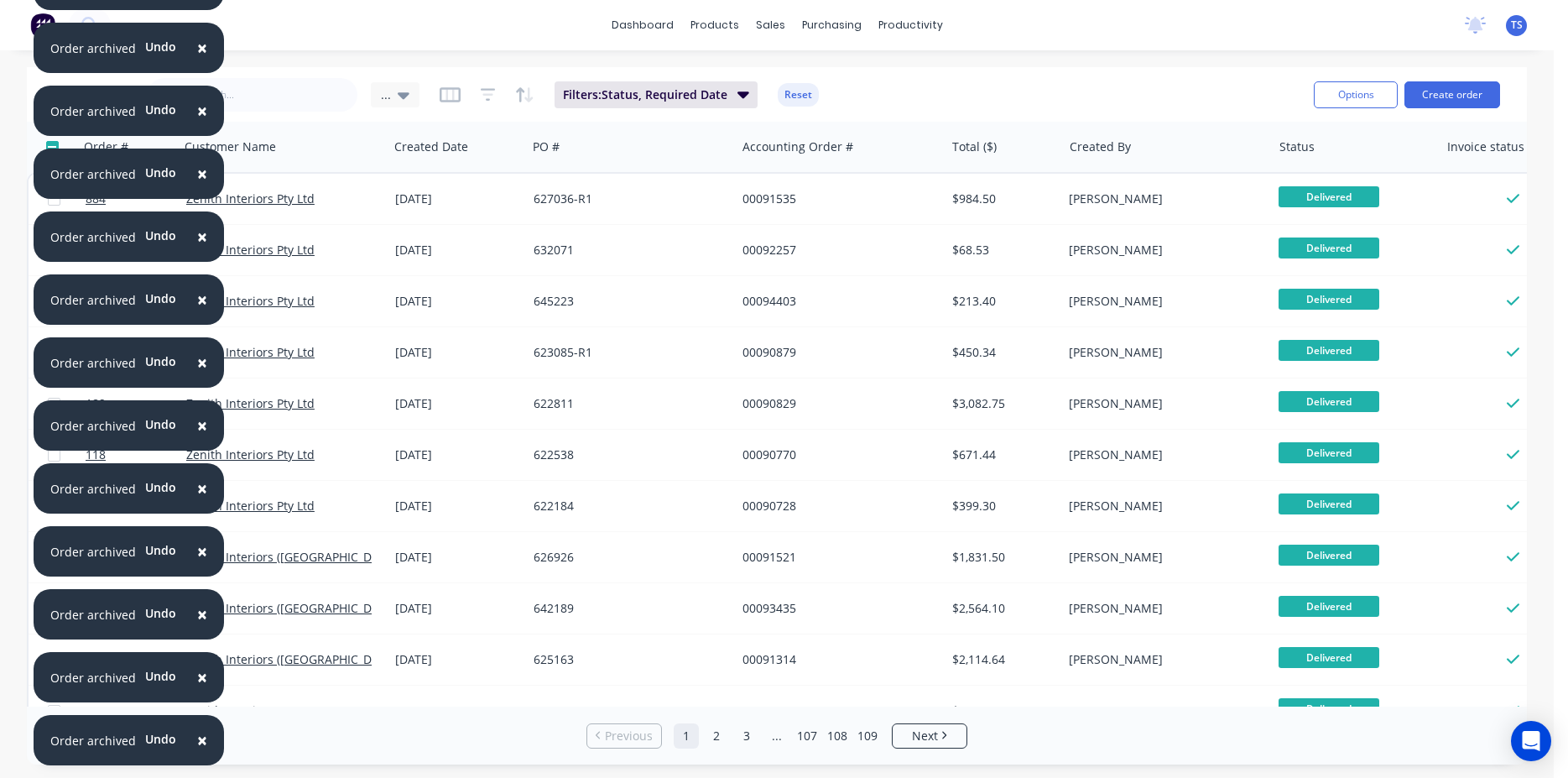
click at [198, 741] on span "×" at bounding box center [202, 741] width 10 height 24
click at [198, 689] on span "×" at bounding box center [202, 677] width 10 height 24
click at [198, 735] on span "×" at bounding box center [202, 741] width 10 height 24
click at [198, 676] on span "×" at bounding box center [202, 677] width 10 height 24
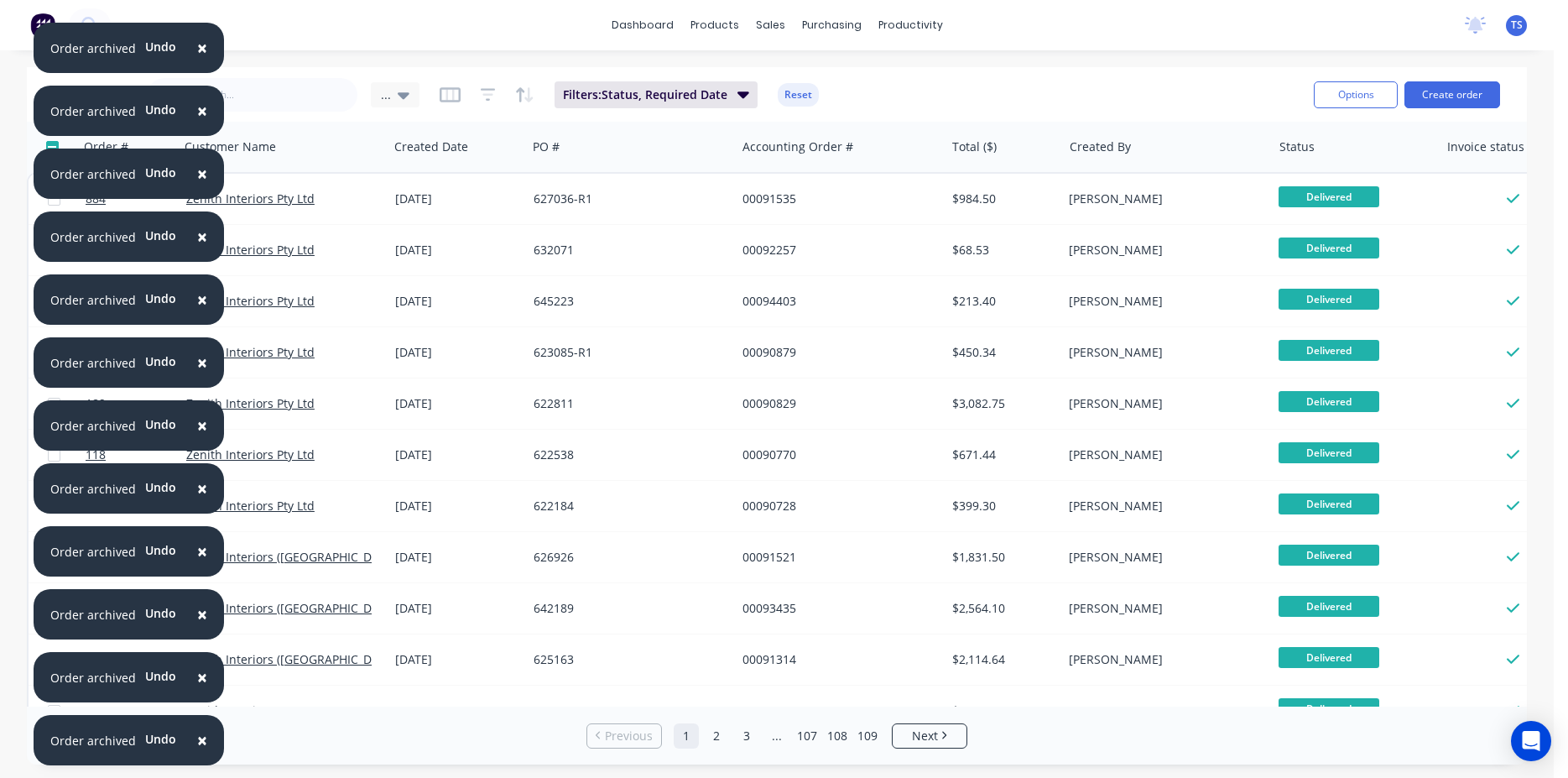
click at [198, 676] on span "×" at bounding box center [202, 677] width 10 height 24
click at [198, 627] on span "×" at bounding box center [202, 615] width 10 height 24
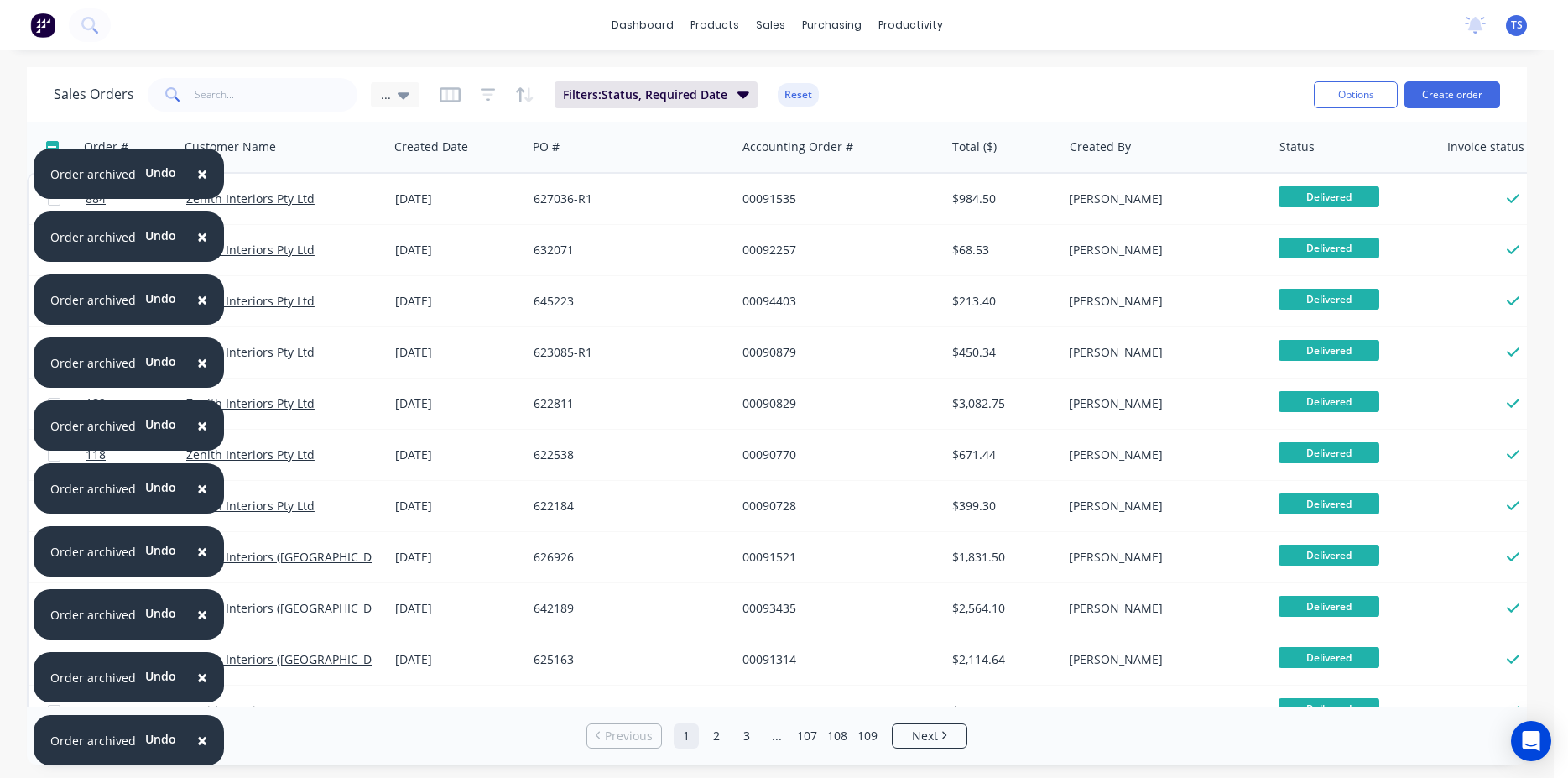
click at [198, 676] on span "×" at bounding box center [202, 677] width 10 height 24
click at [198, 627] on span "×" at bounding box center [202, 615] width 10 height 24
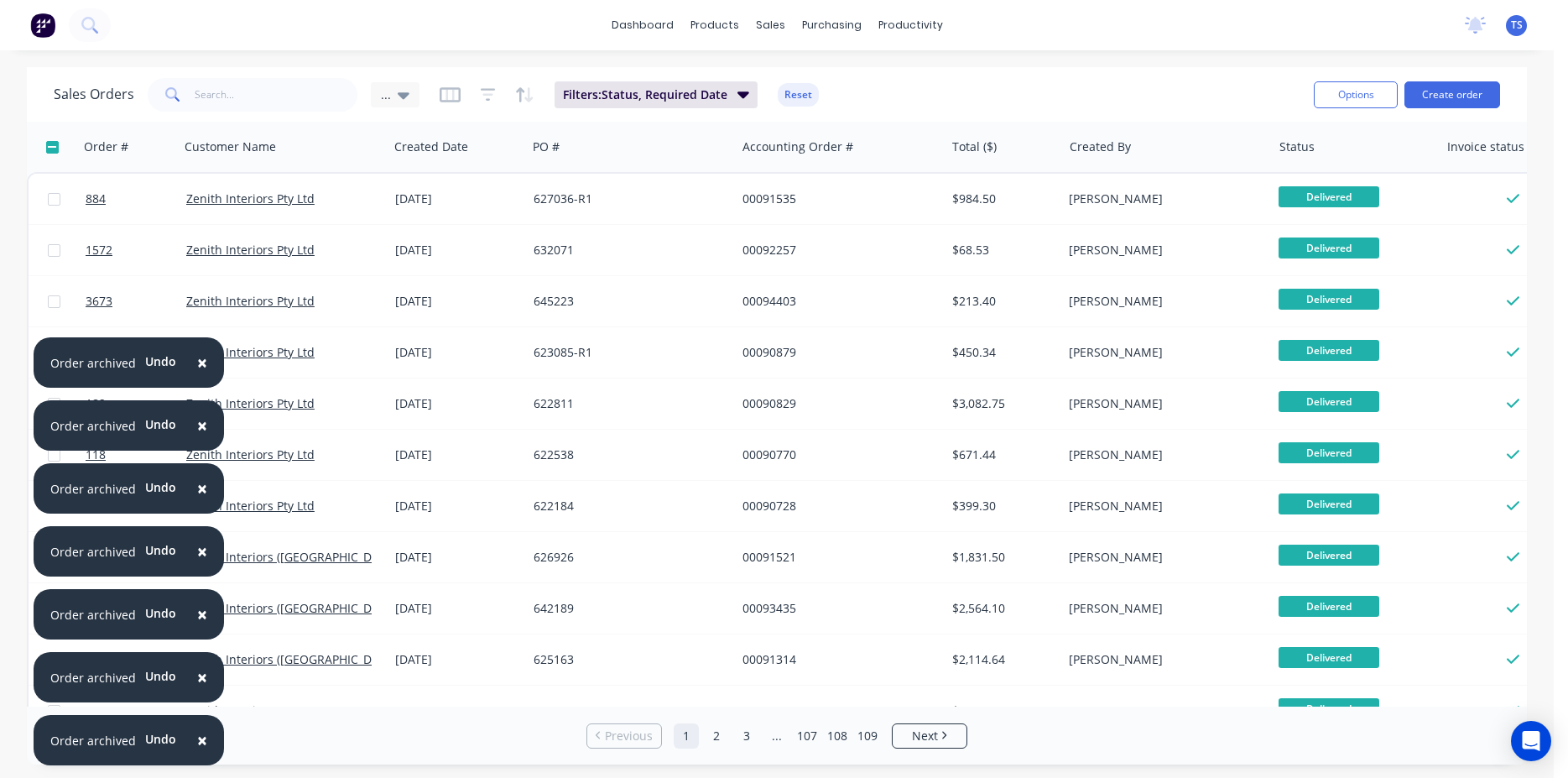
click at [198, 676] on span "×" at bounding box center [202, 677] width 10 height 24
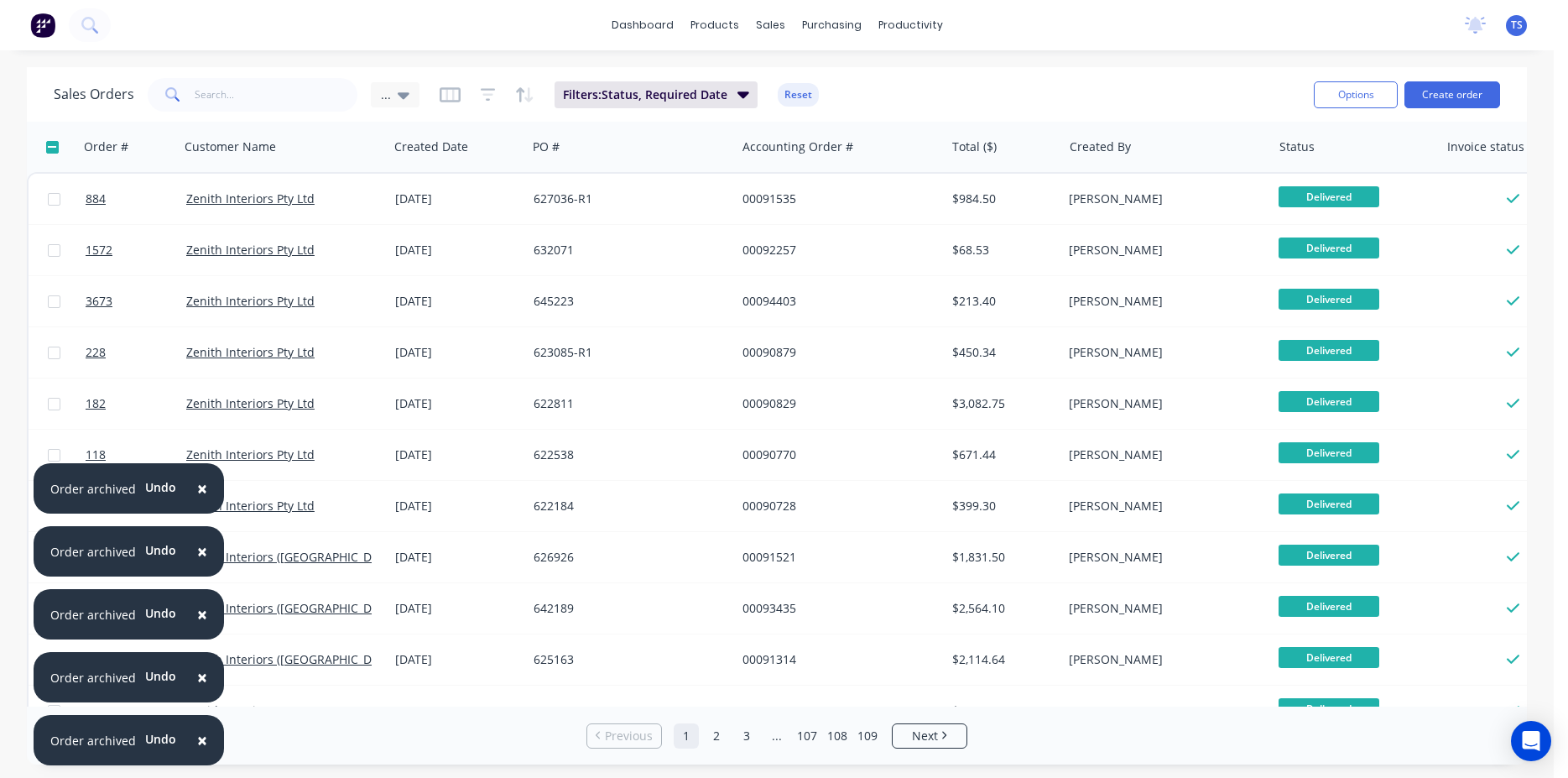
click at [198, 676] on span "×" at bounding box center [202, 677] width 10 height 24
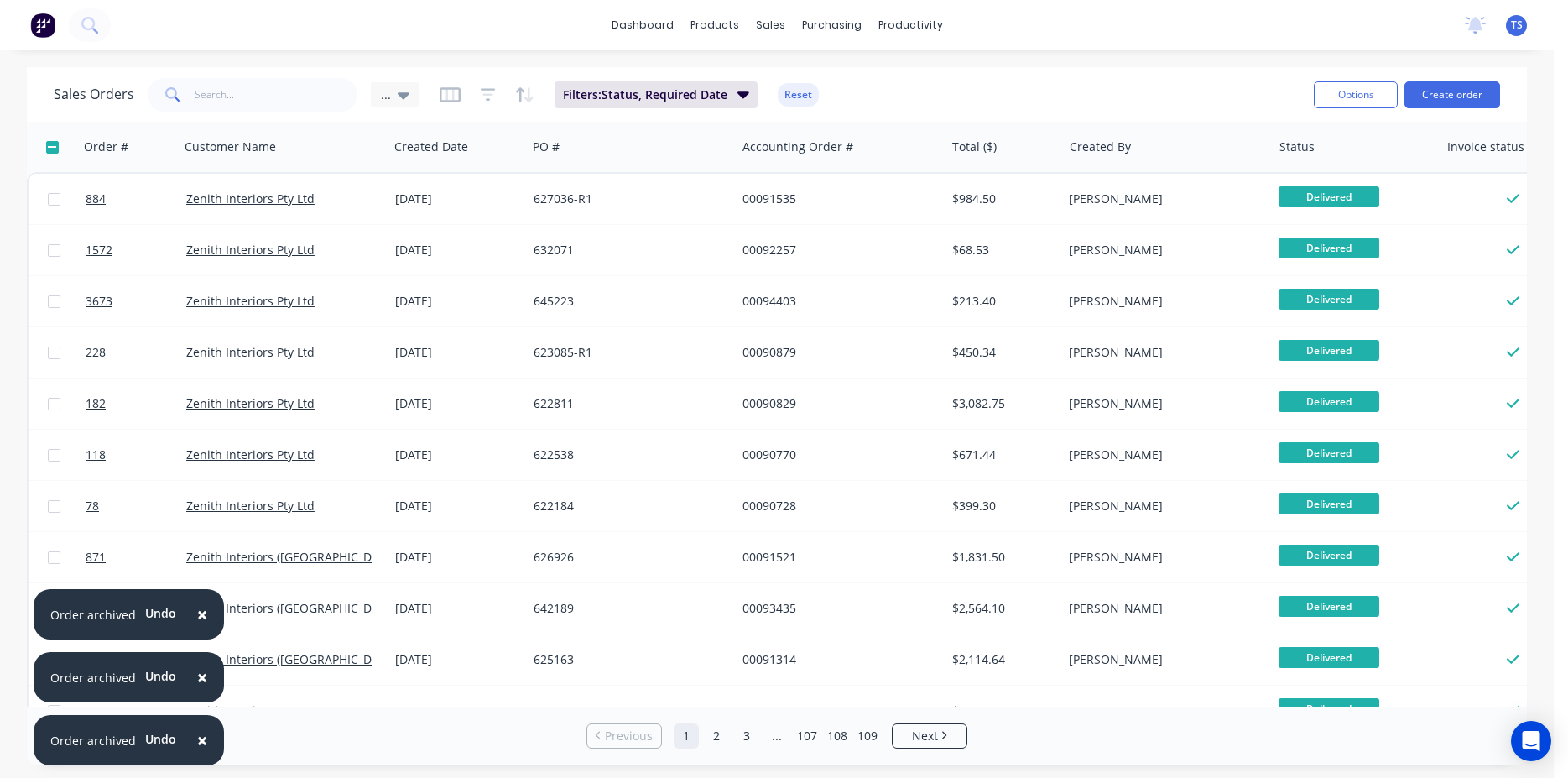
click at [198, 676] on span "×" at bounding box center [202, 677] width 10 height 24
click at [202, 744] on span "×" at bounding box center [202, 741] width 10 height 24
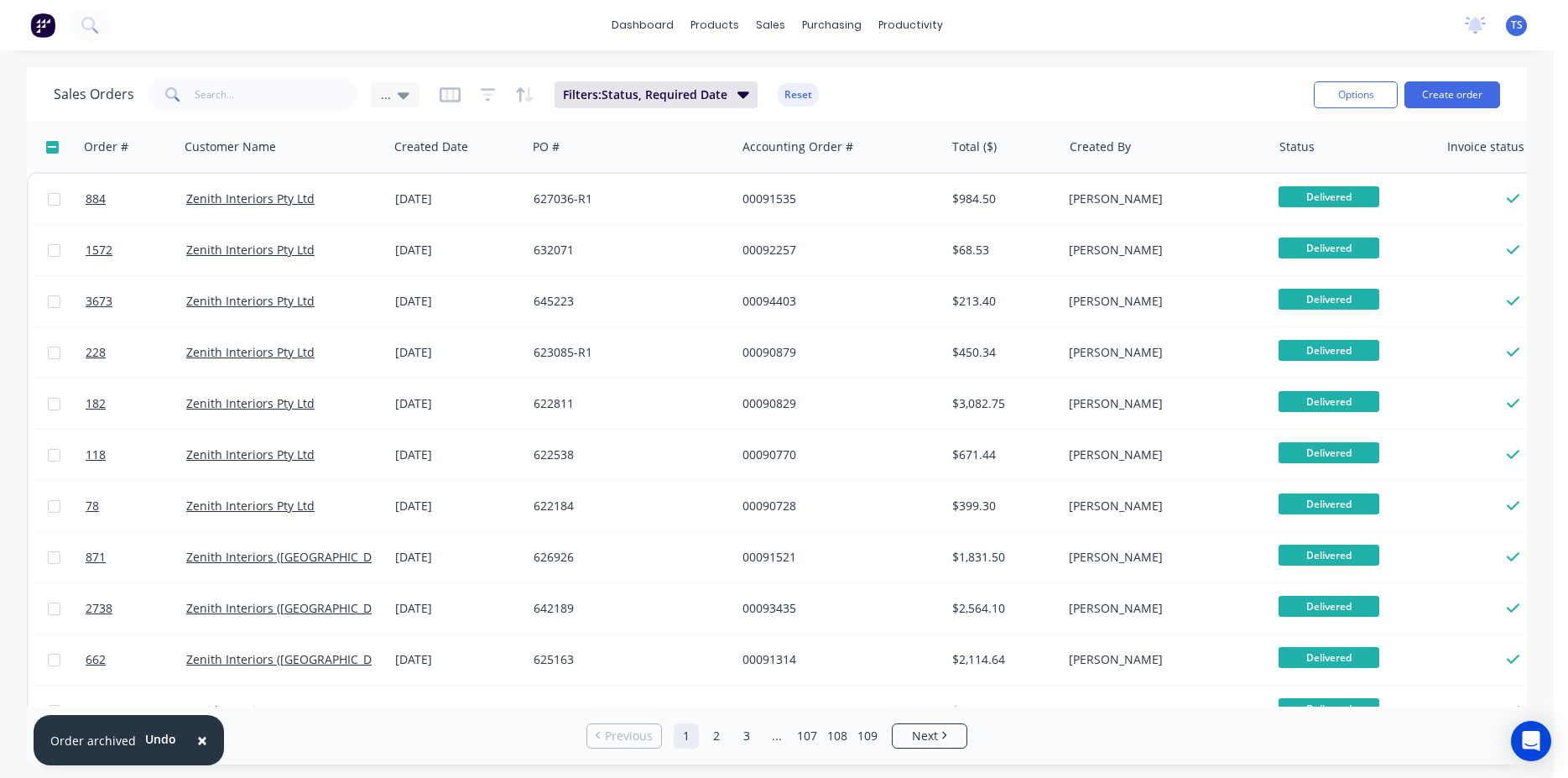
click at [202, 744] on span "×" at bounding box center [202, 741] width 10 height 24
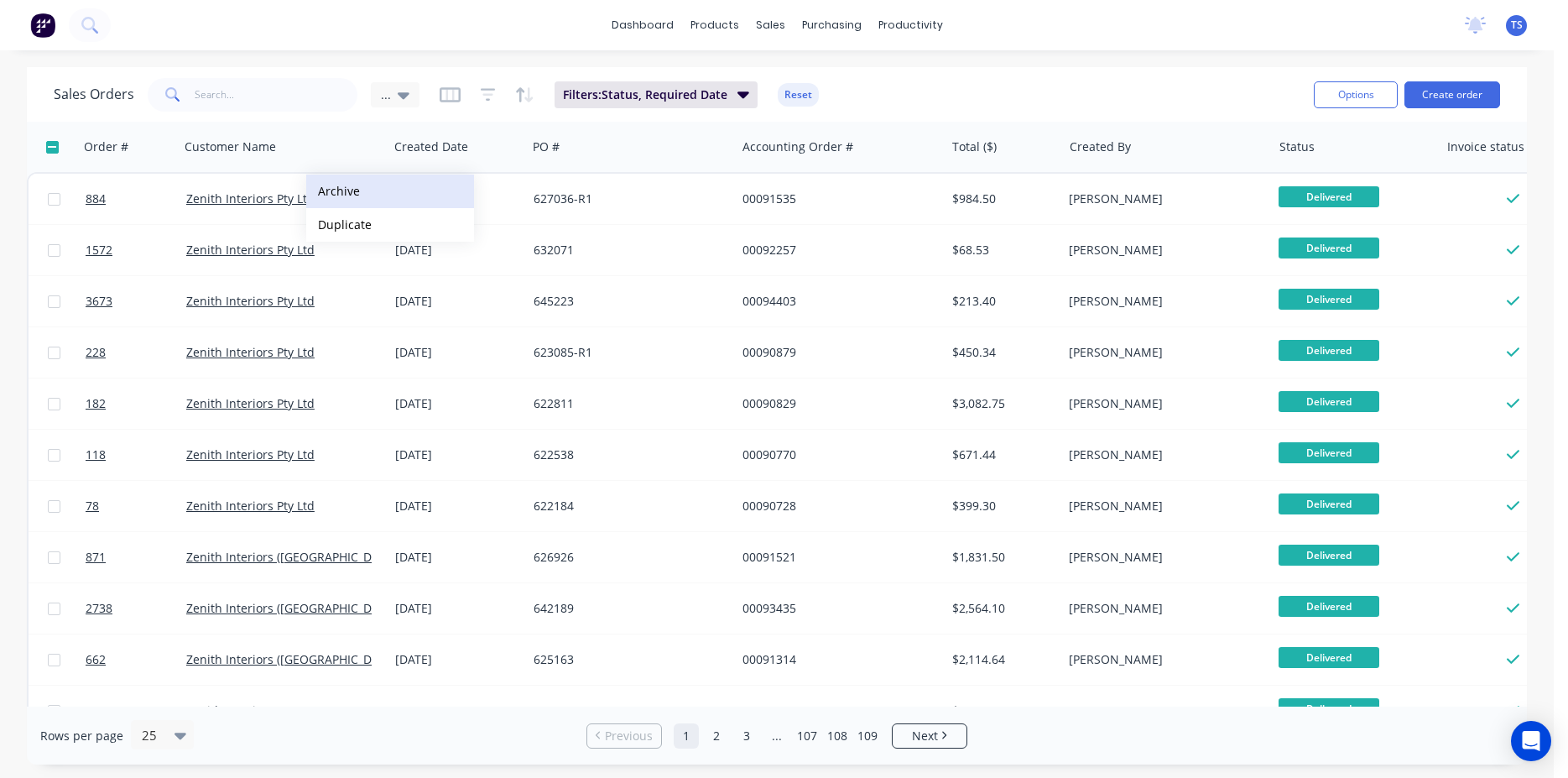
click at [399, 205] on button "Archive" at bounding box center [390, 191] width 168 height 34
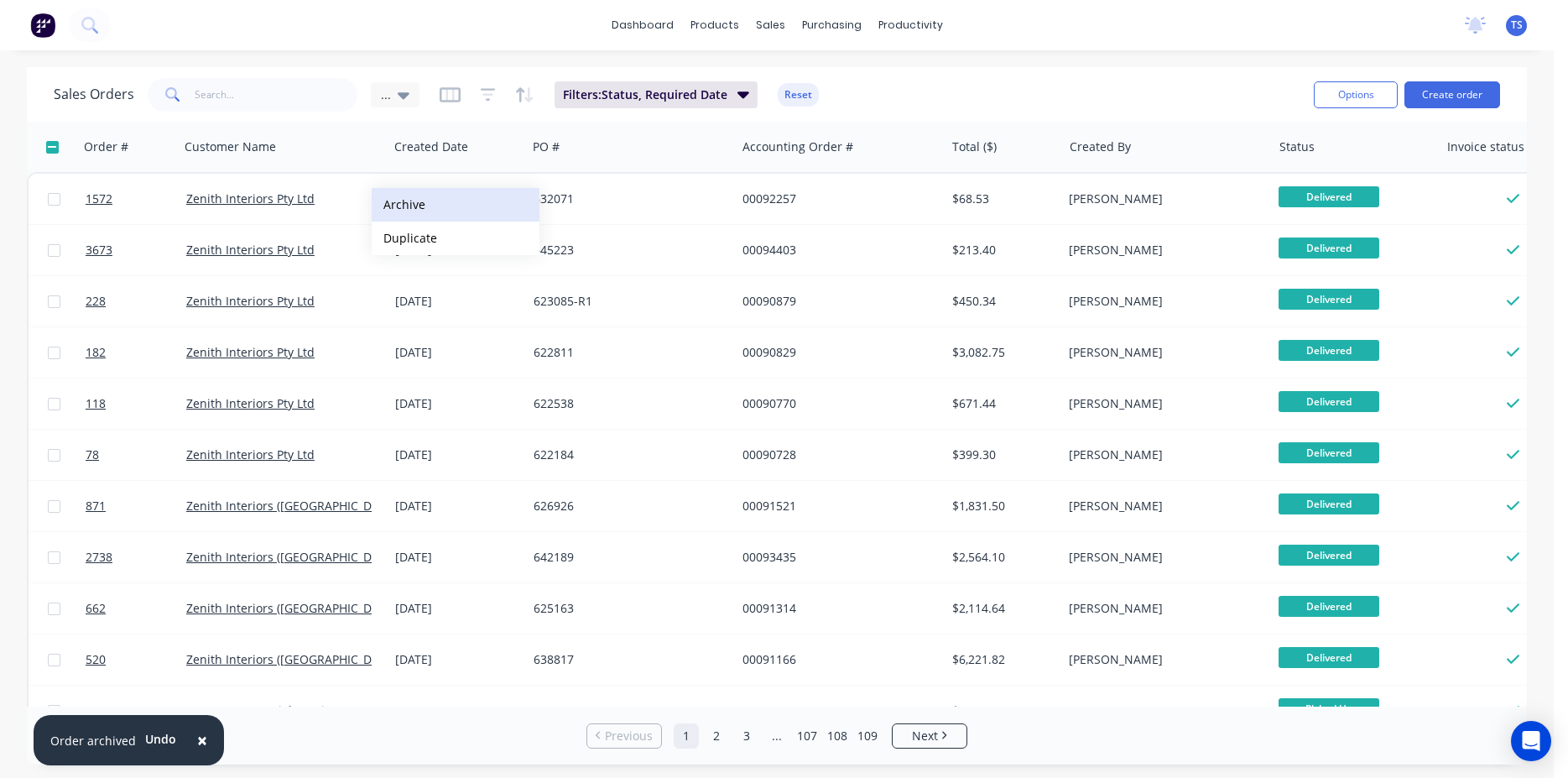
click at [400, 207] on button "Archive" at bounding box center [455, 204] width 168 height 34
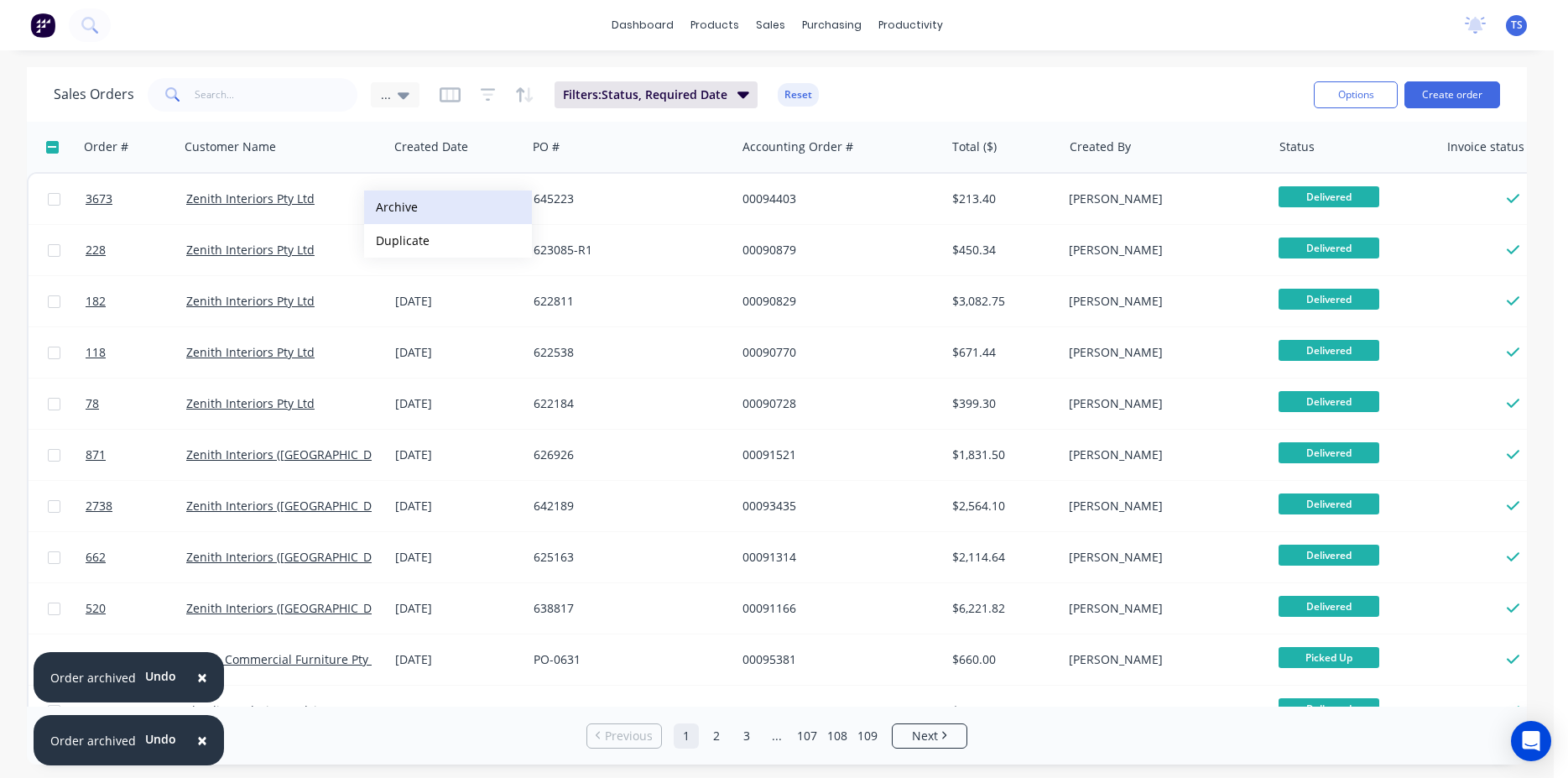
click at [455, 218] on button "Archive" at bounding box center [448, 207] width 168 height 34
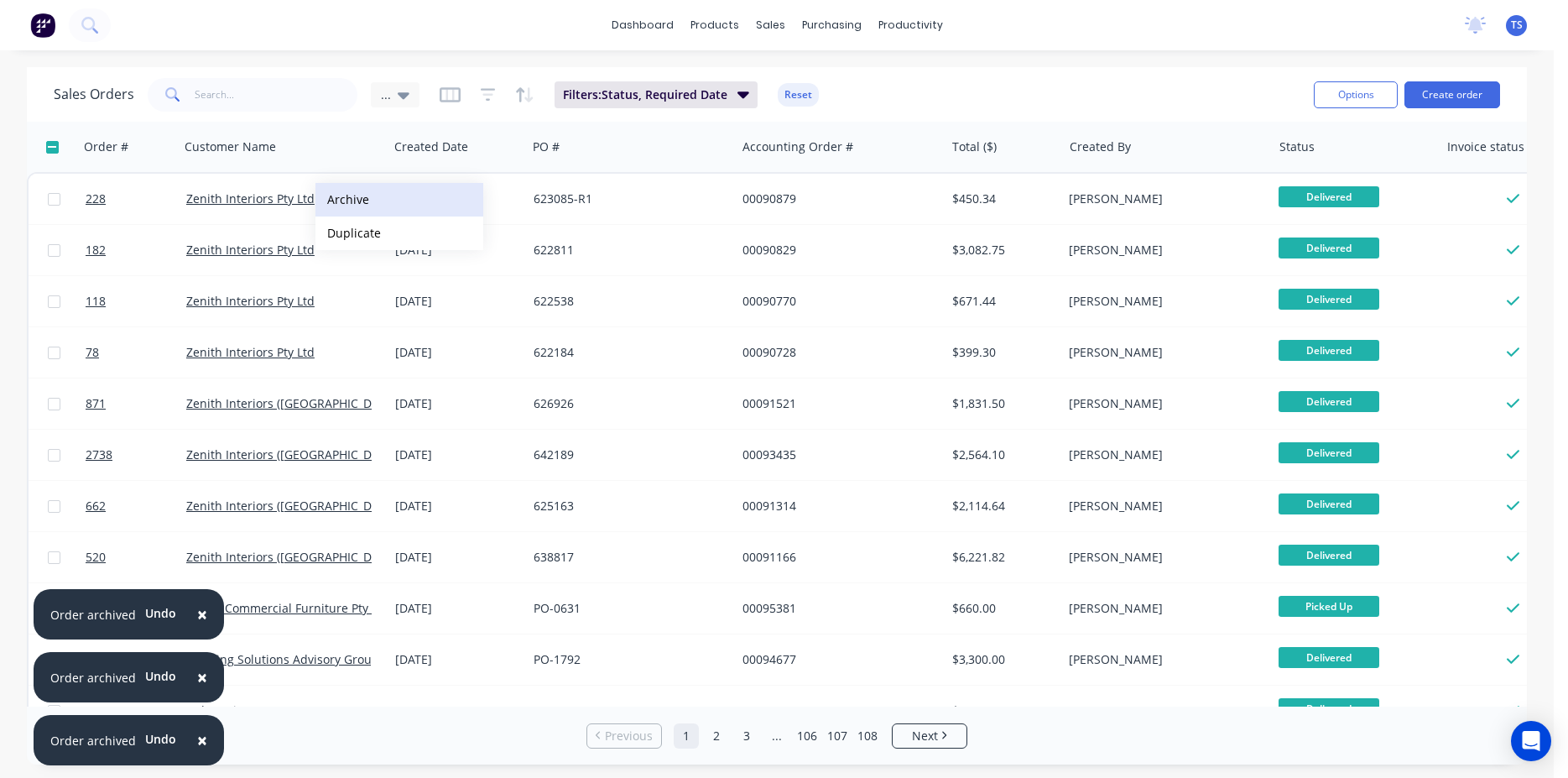
click at [344, 199] on button "Archive" at bounding box center [399, 199] width 168 height 34
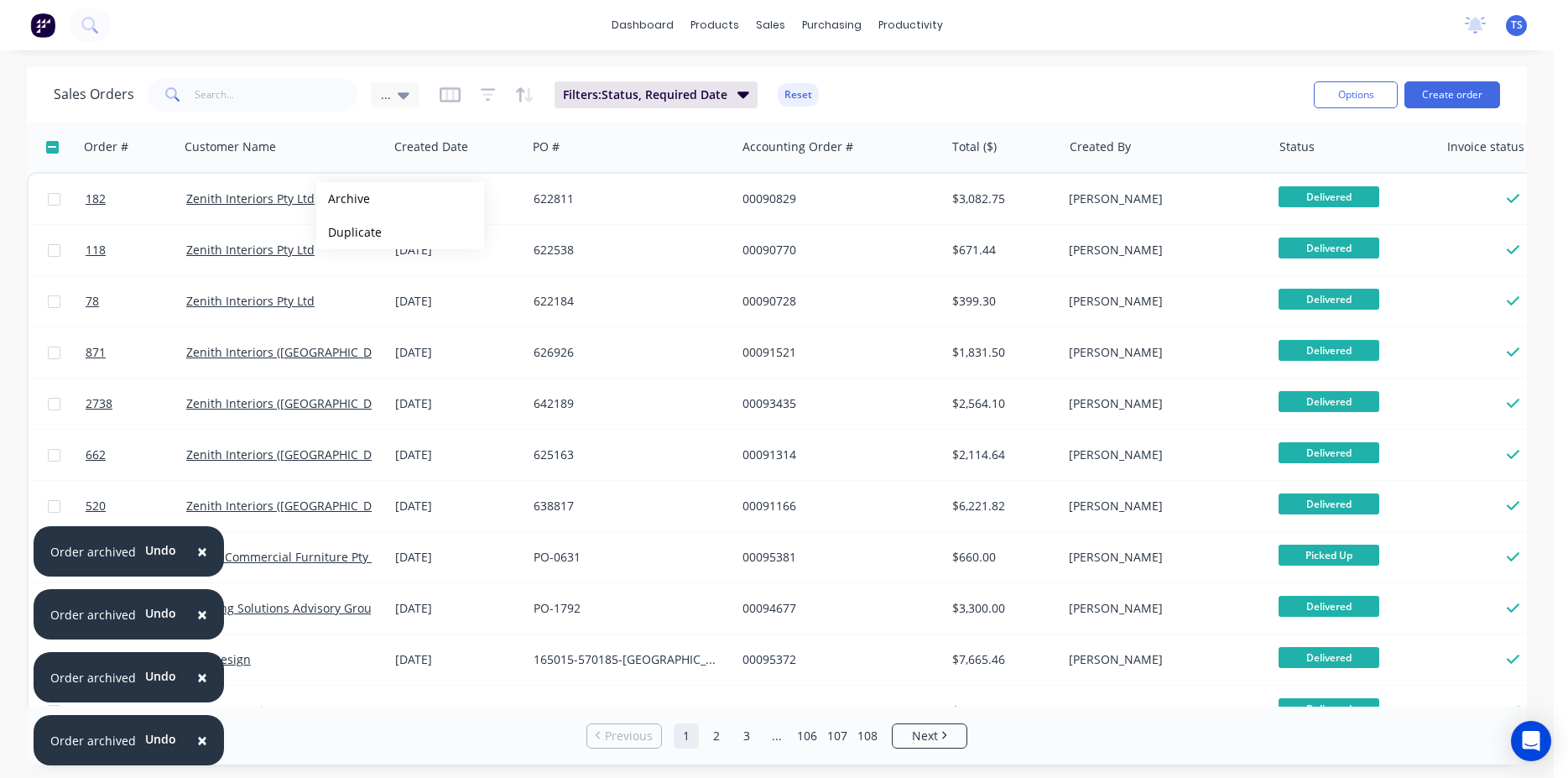
click at [344, 199] on button "Archive" at bounding box center [400, 199] width 168 height 34
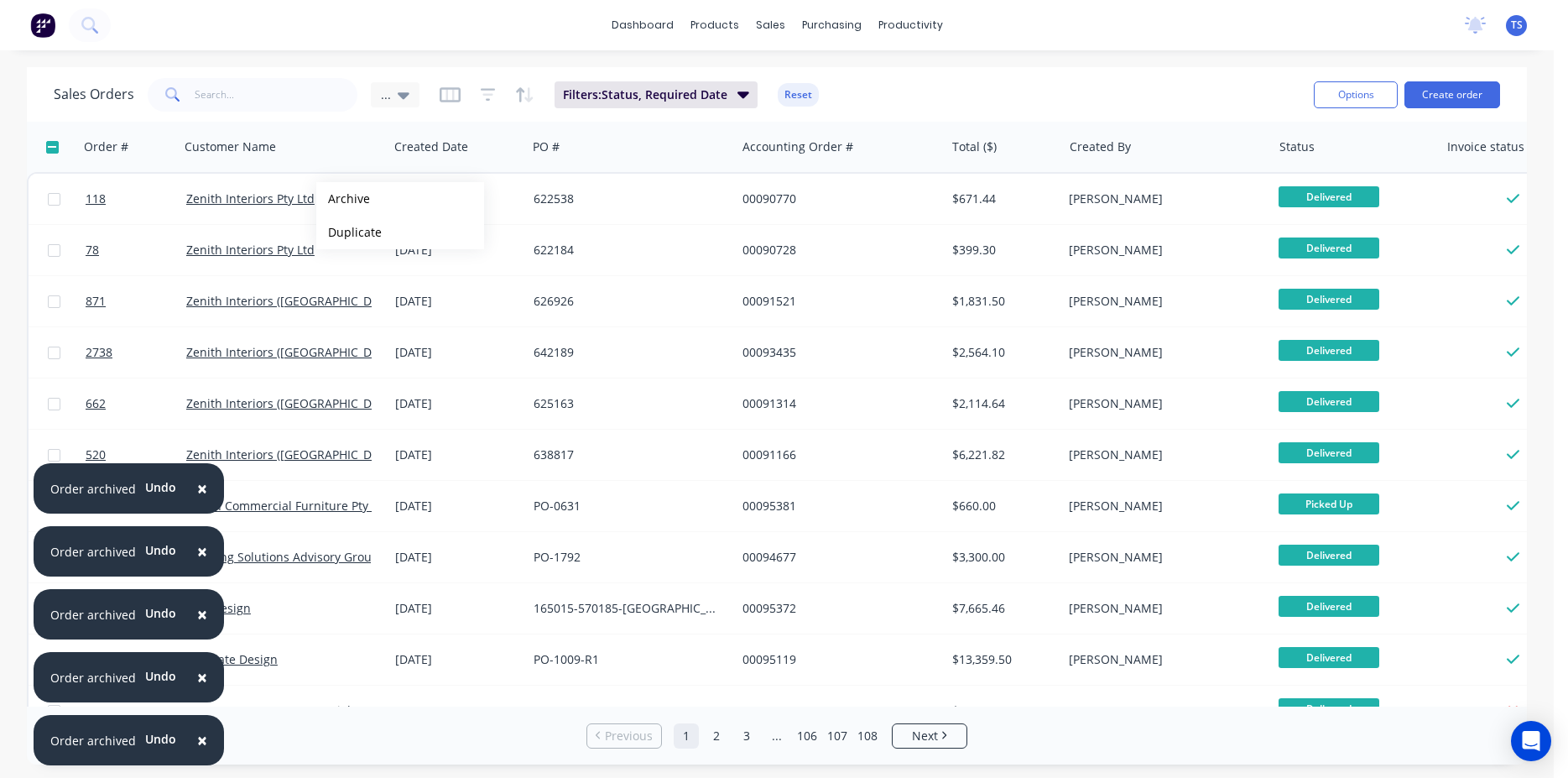
click at [344, 199] on button "Archive" at bounding box center [400, 199] width 168 height 34
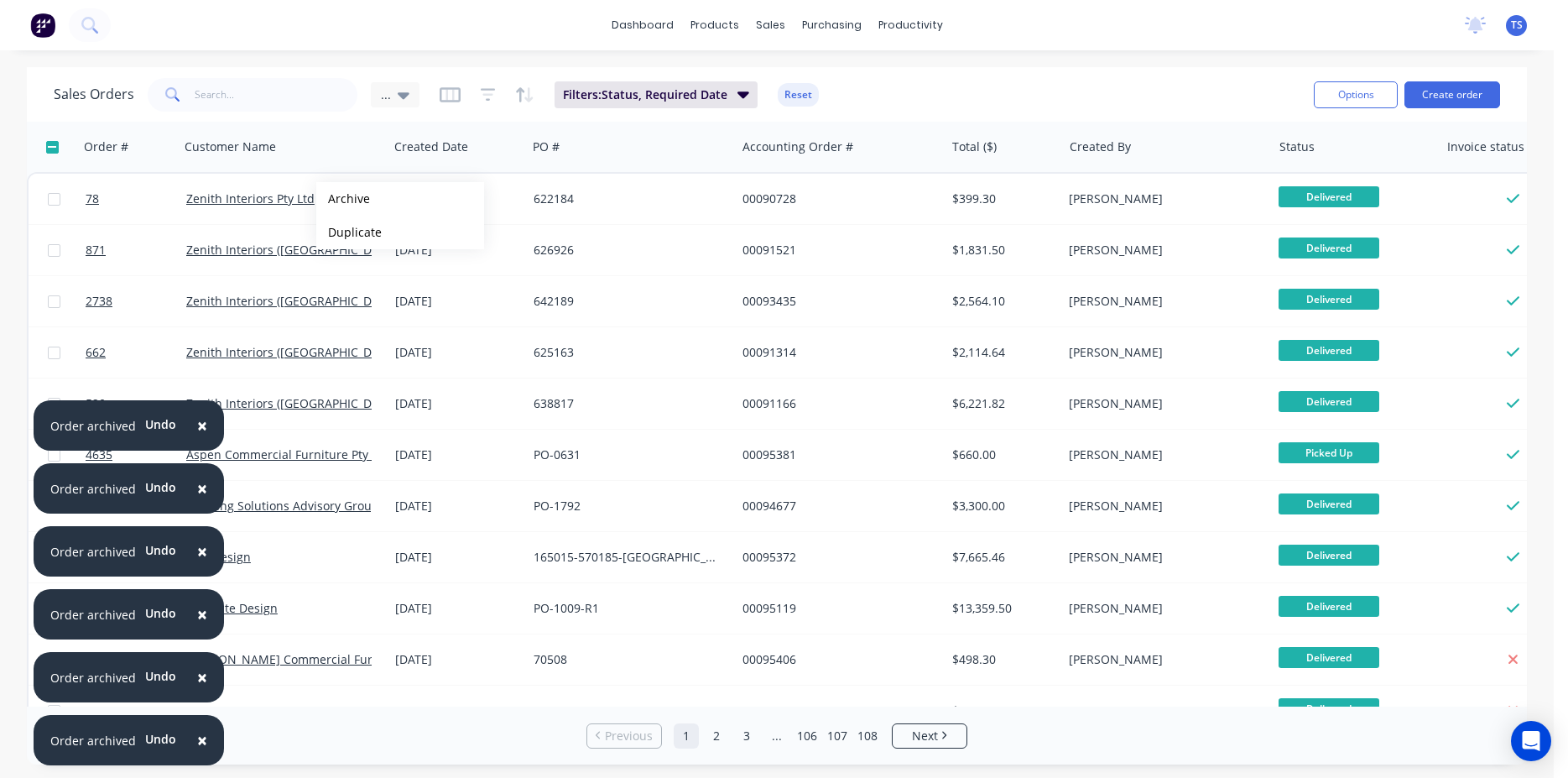
click at [344, 199] on button "Archive" at bounding box center [400, 199] width 168 height 34
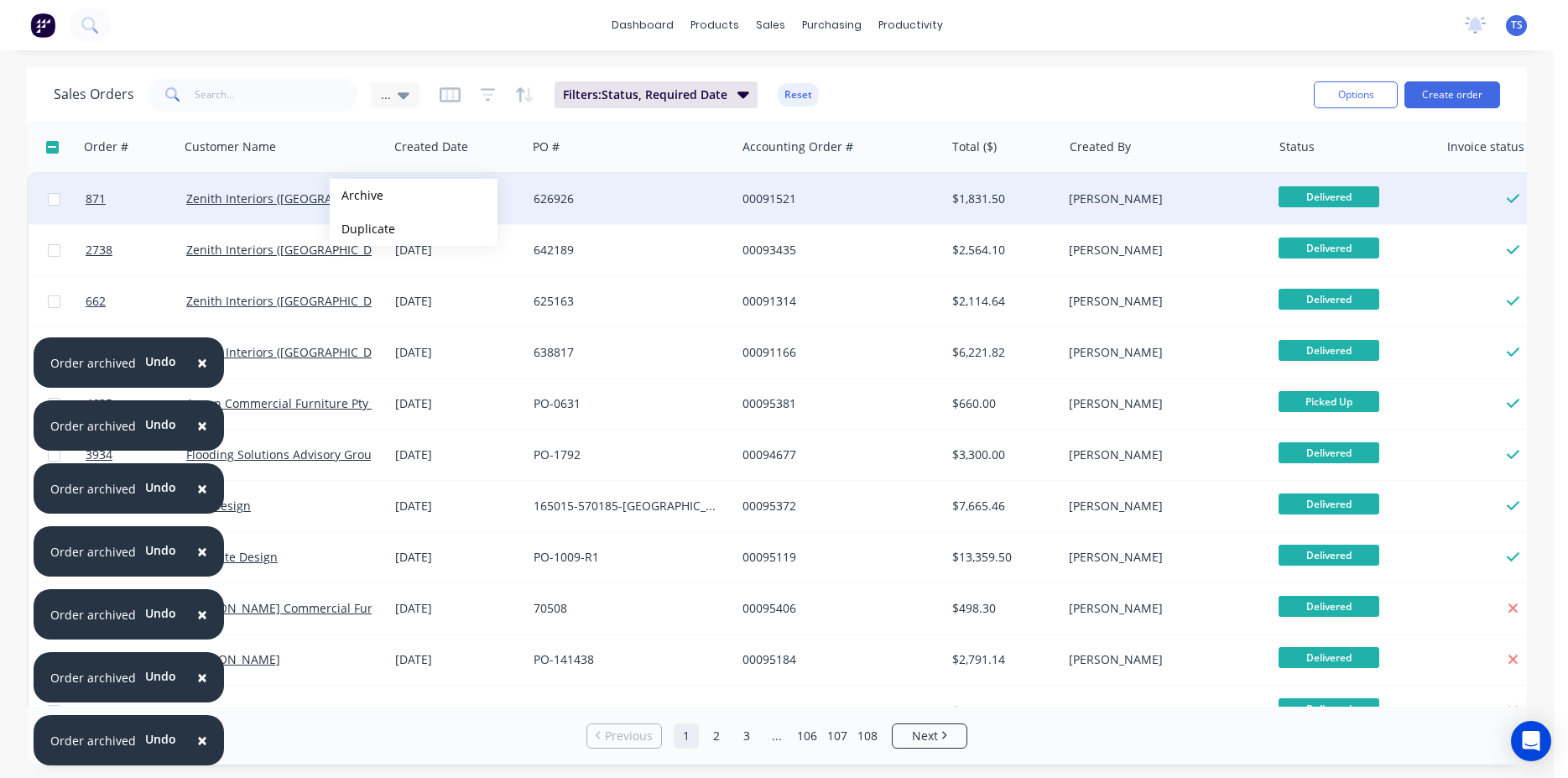
click at [384, 199] on button "Archive" at bounding box center [413, 195] width 168 height 34
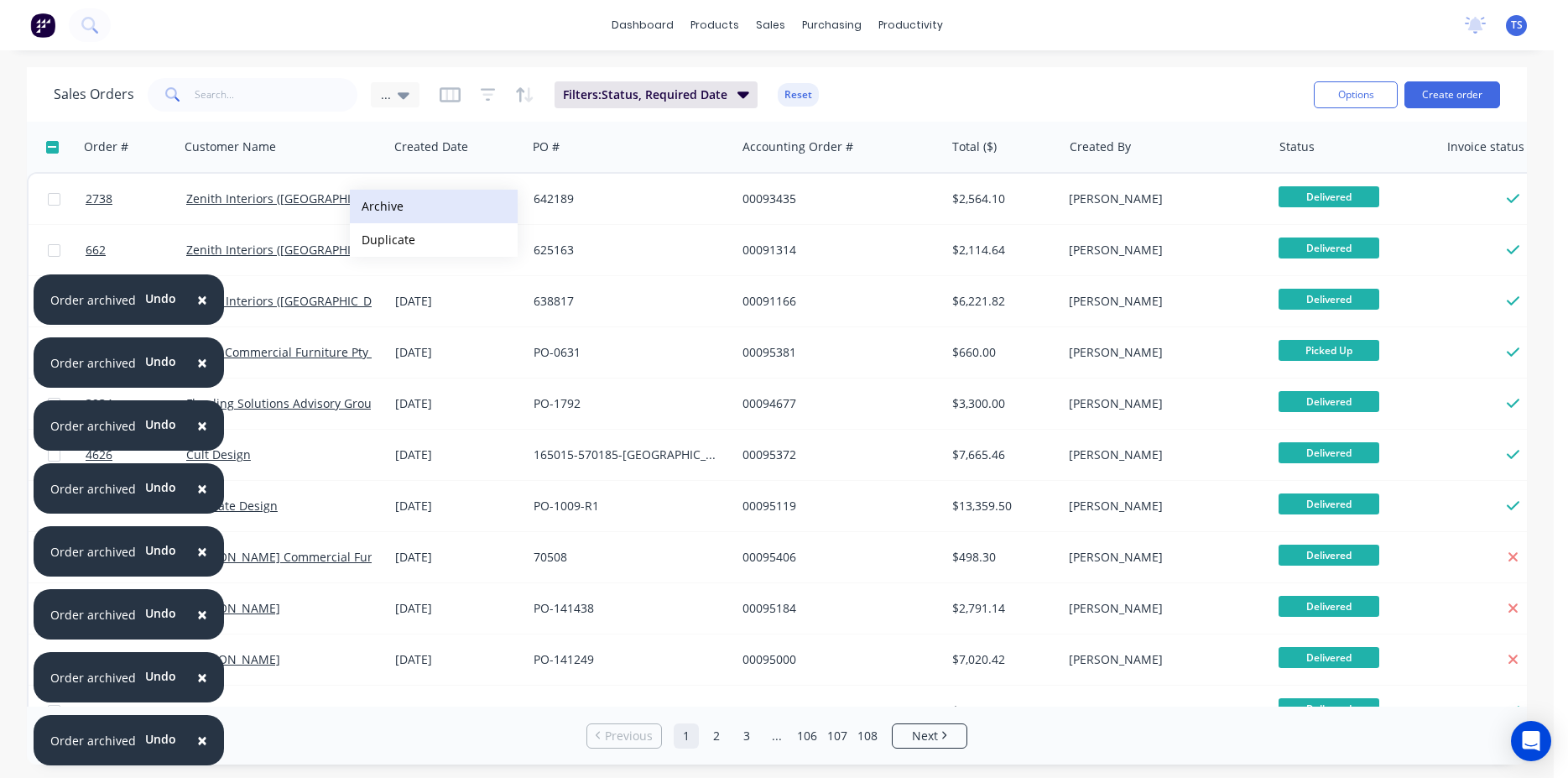
click at [417, 210] on button "Archive" at bounding box center [433, 206] width 168 height 34
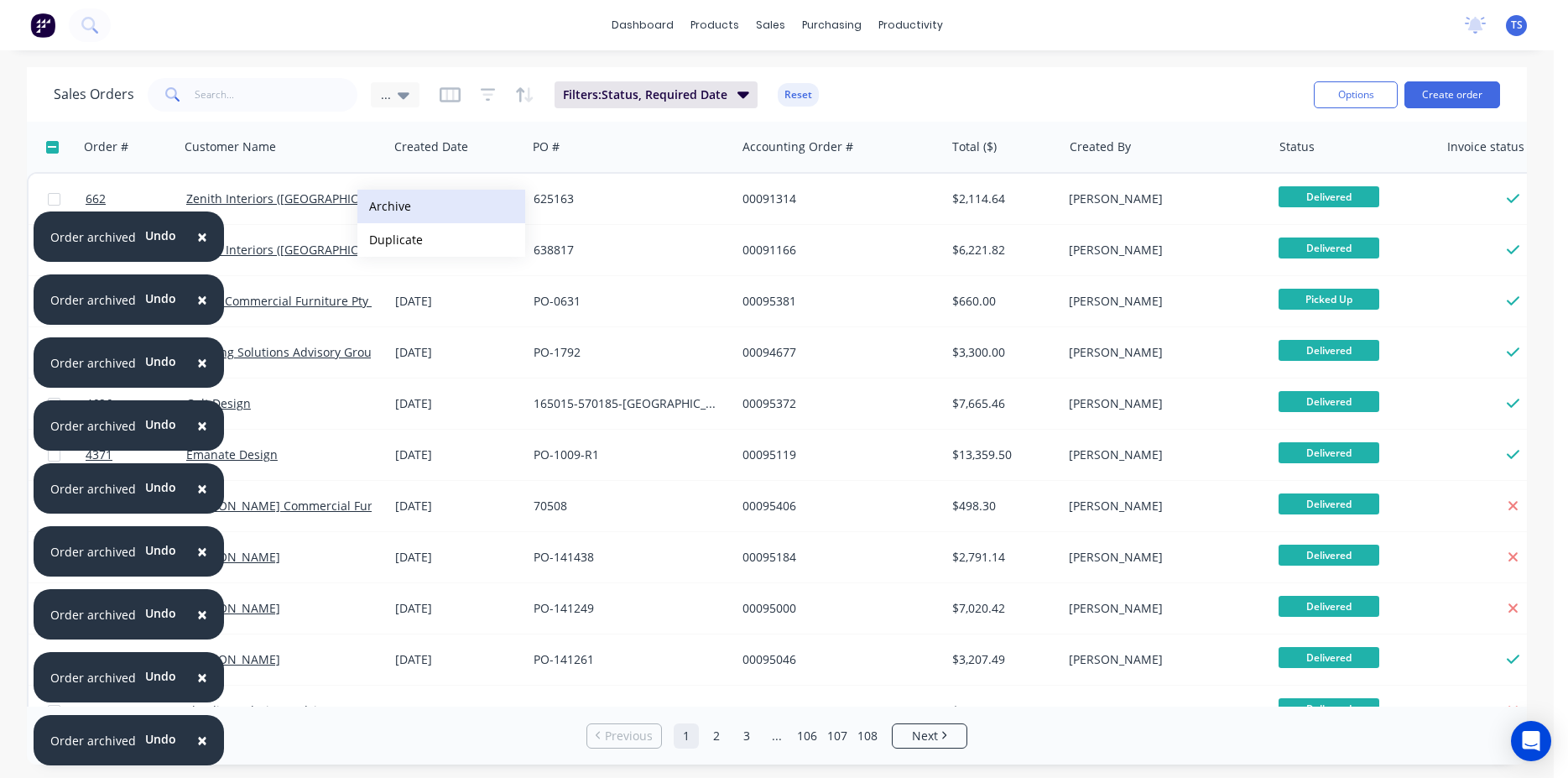
click at [390, 207] on button "Archive" at bounding box center [440, 206] width 168 height 34
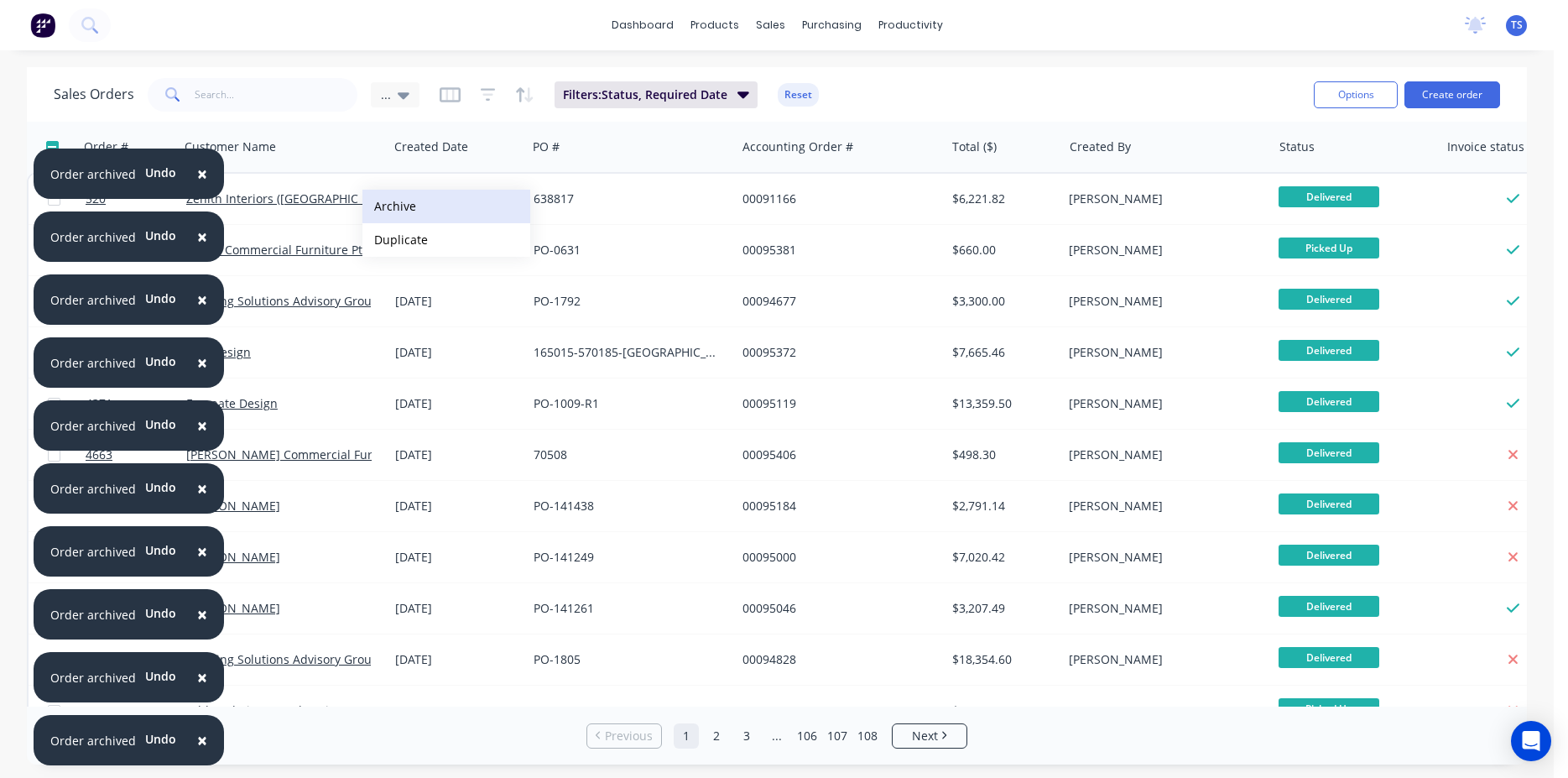
click at [392, 207] on button "Archive" at bounding box center [446, 206] width 168 height 34
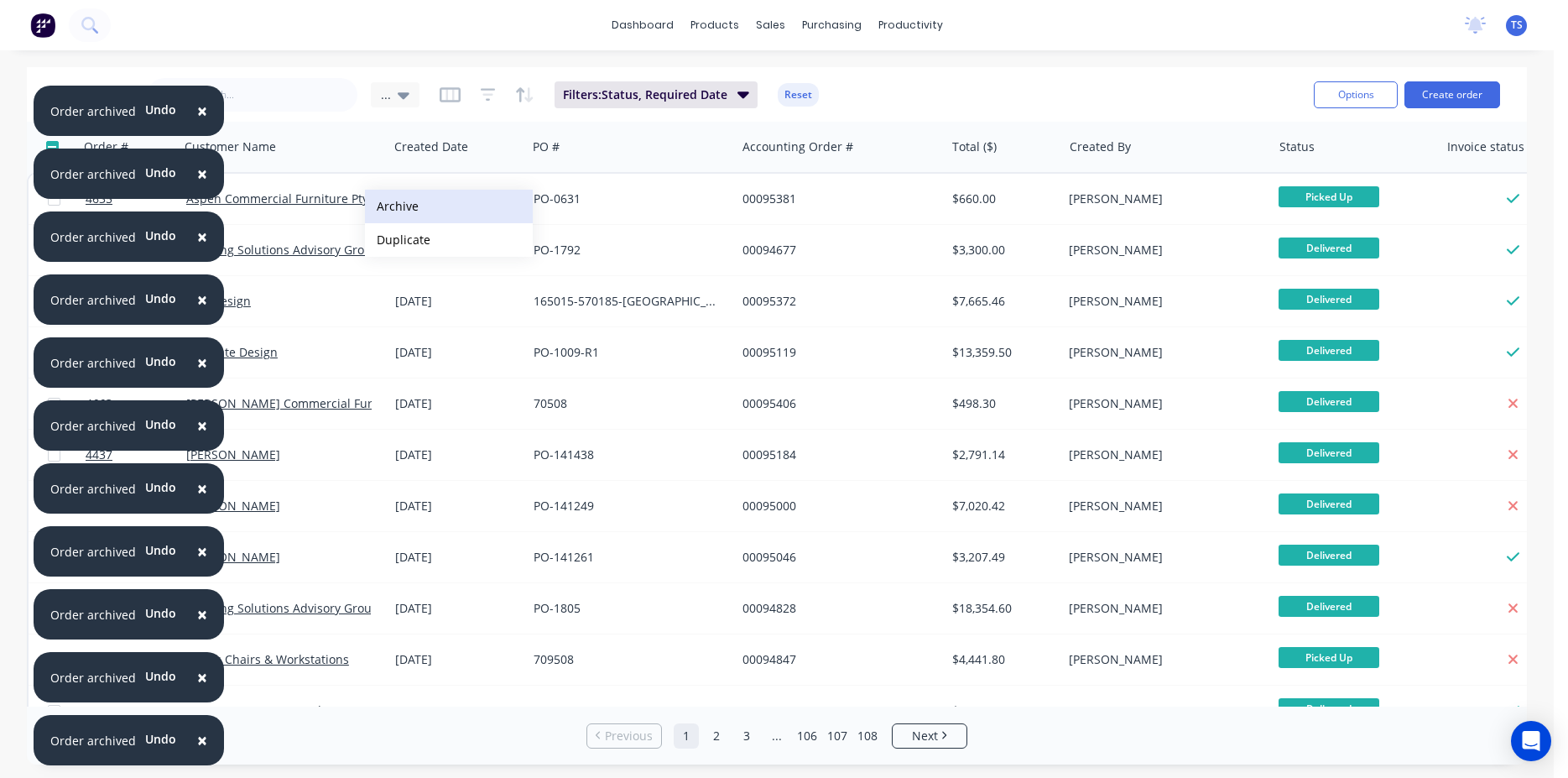
click at [392, 209] on button "Archive" at bounding box center [449, 206] width 168 height 34
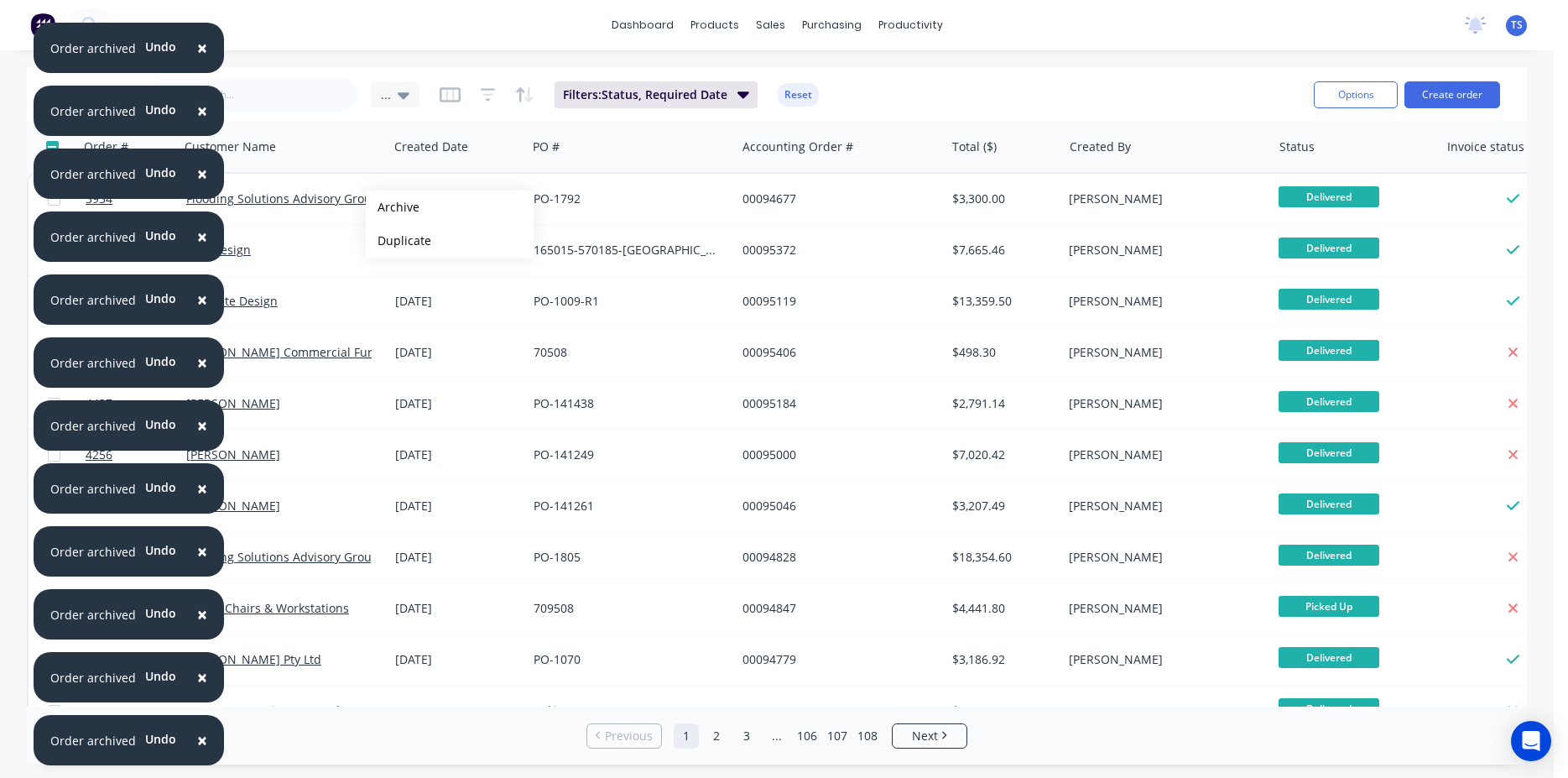
click at [391, 208] on button "Archive" at bounding box center [450, 207] width 168 height 34
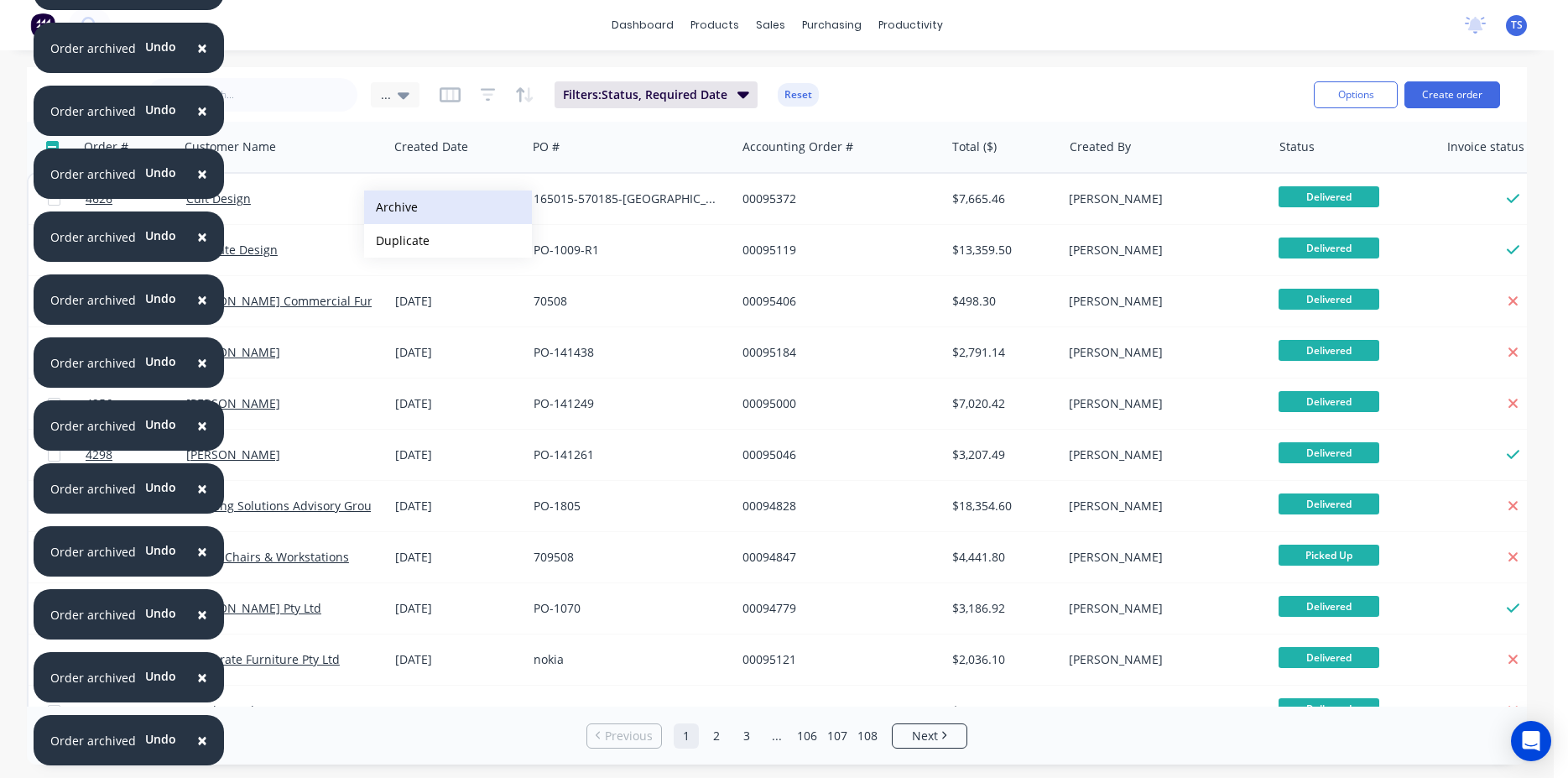
click at [391, 209] on button "Archive" at bounding box center [448, 207] width 168 height 34
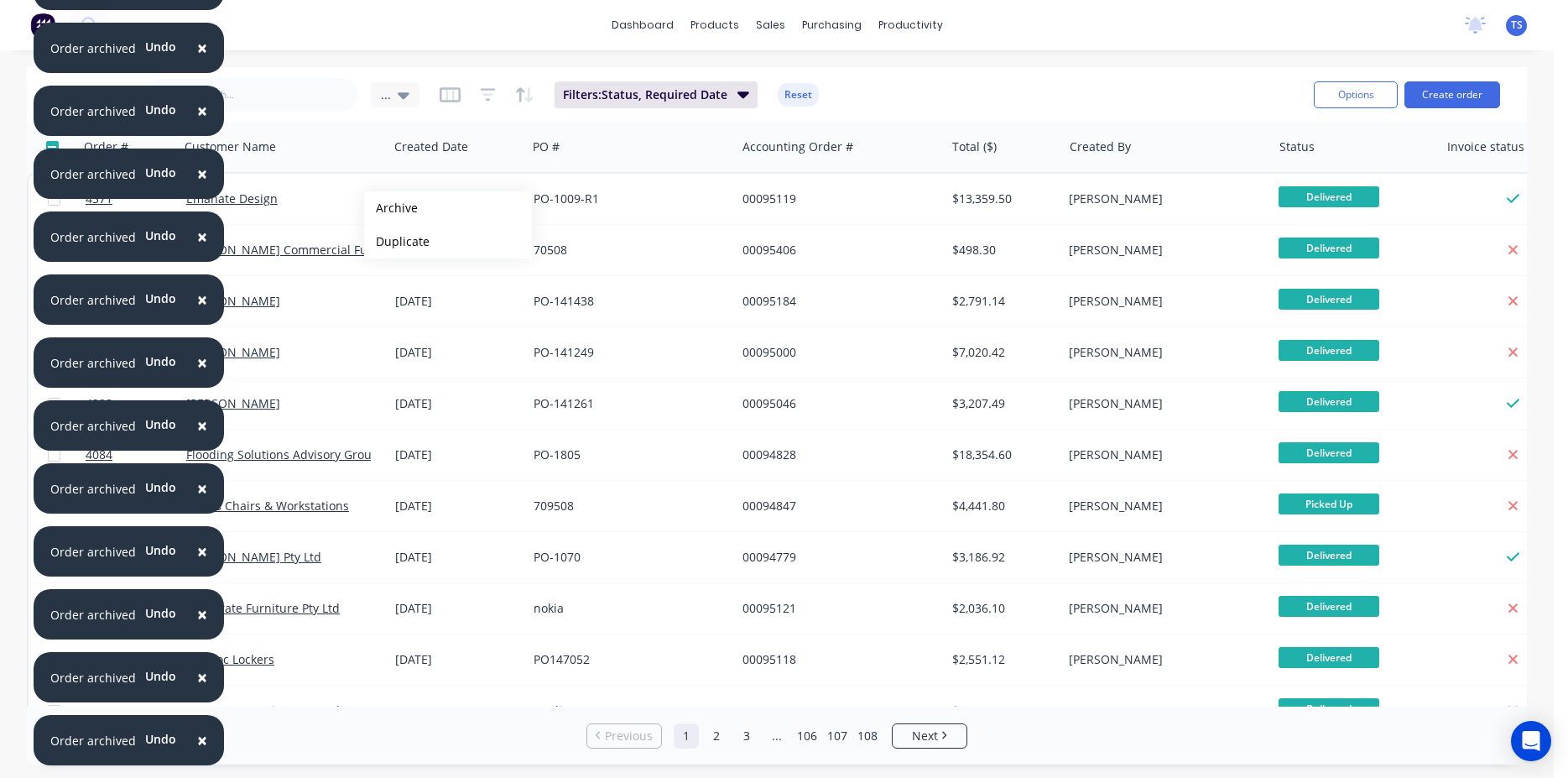
click at [391, 209] on button "Archive" at bounding box center [448, 208] width 168 height 34
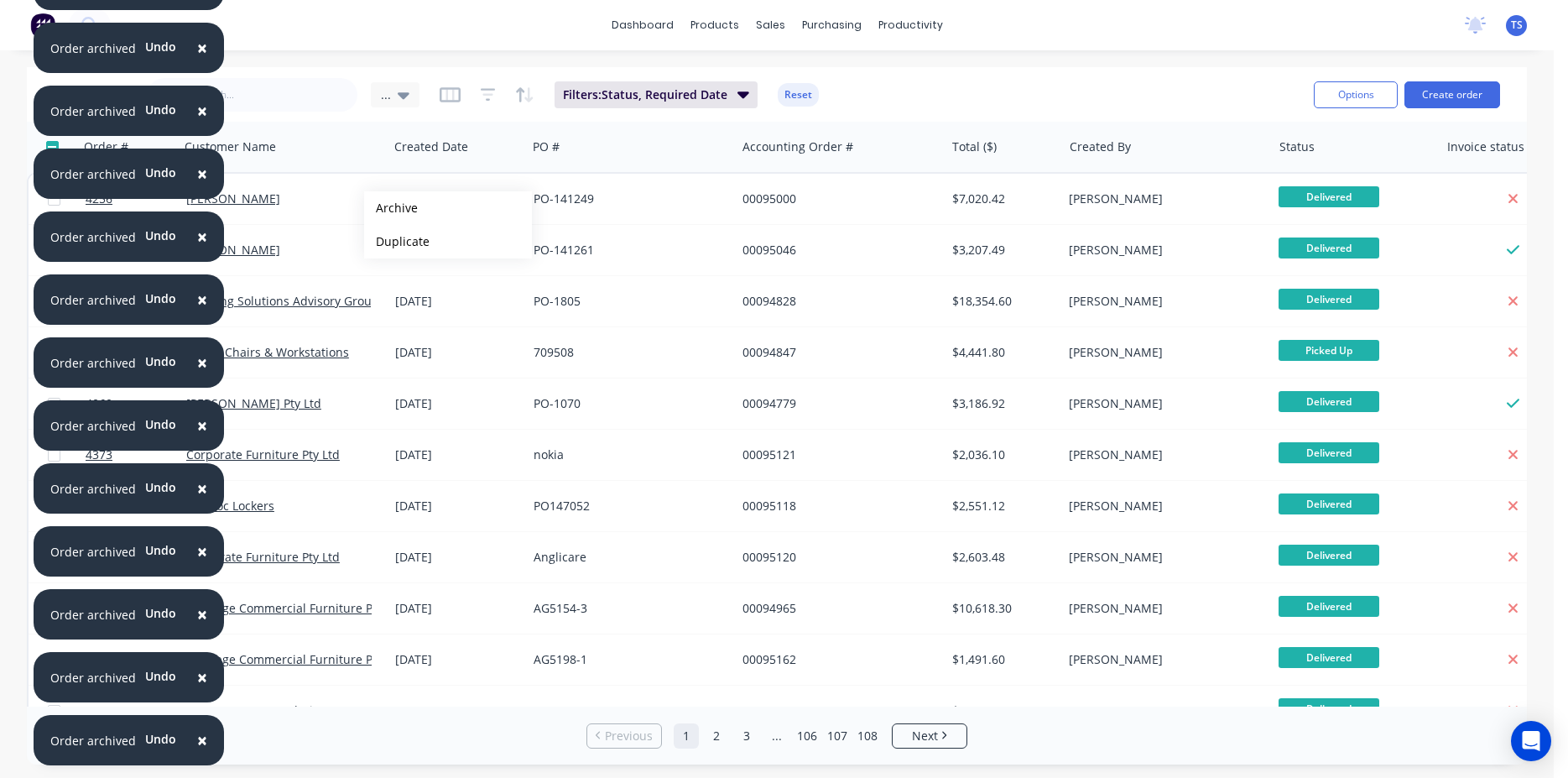
click at [391, 209] on button "Archive" at bounding box center [448, 208] width 168 height 34
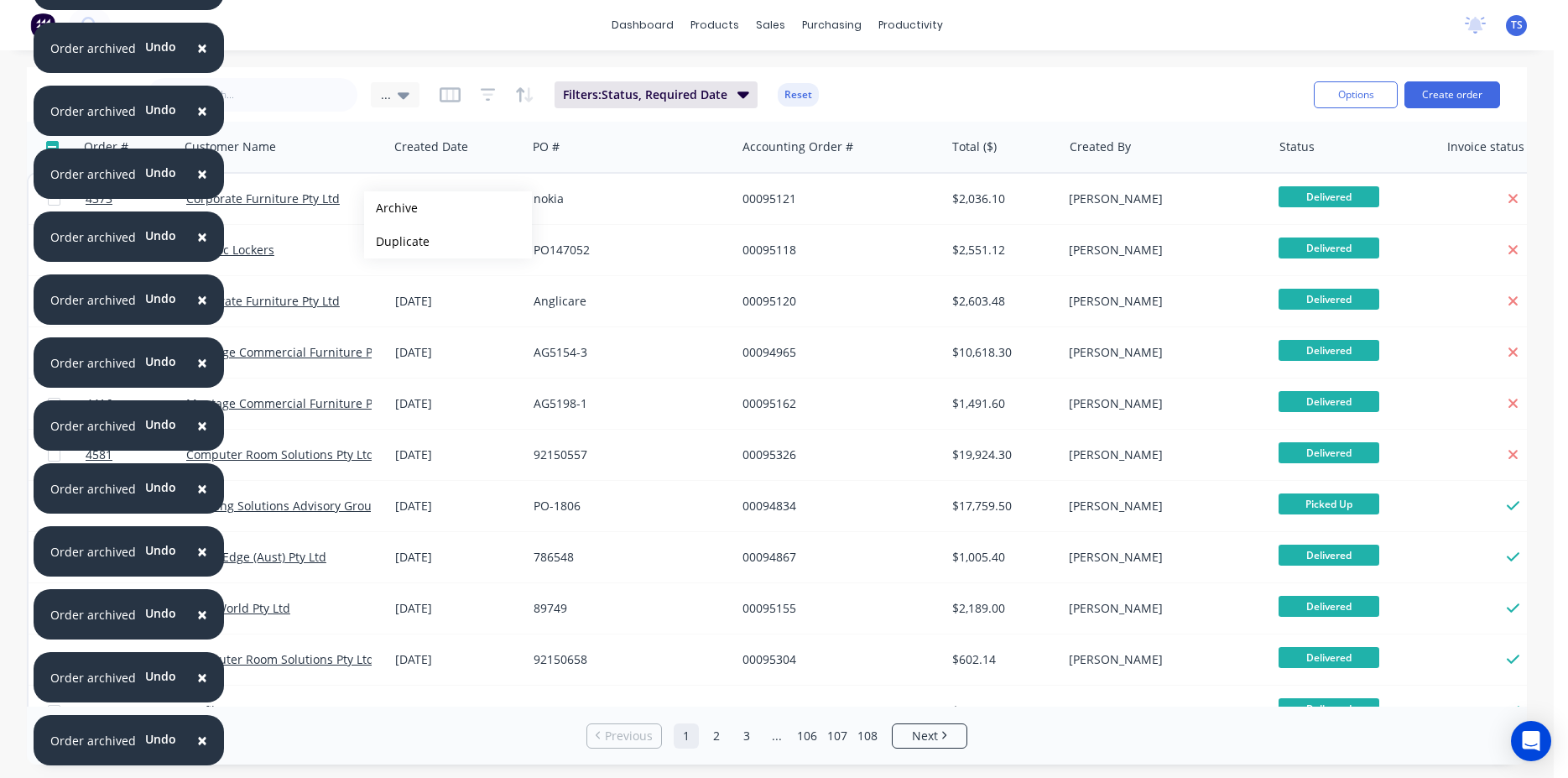
click at [391, 209] on button "Archive" at bounding box center [448, 208] width 168 height 34
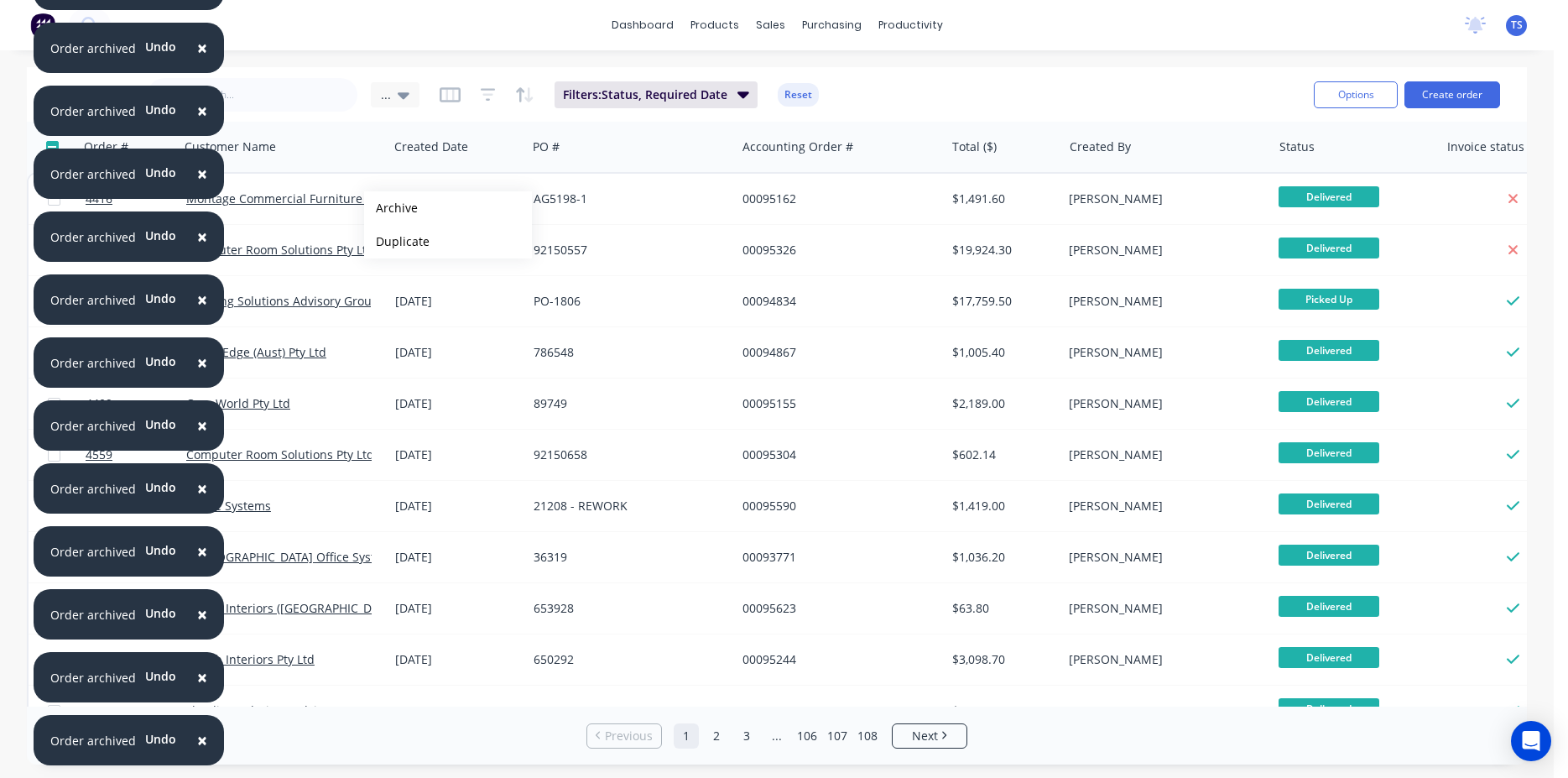
click at [391, 209] on button "Archive" at bounding box center [448, 208] width 168 height 34
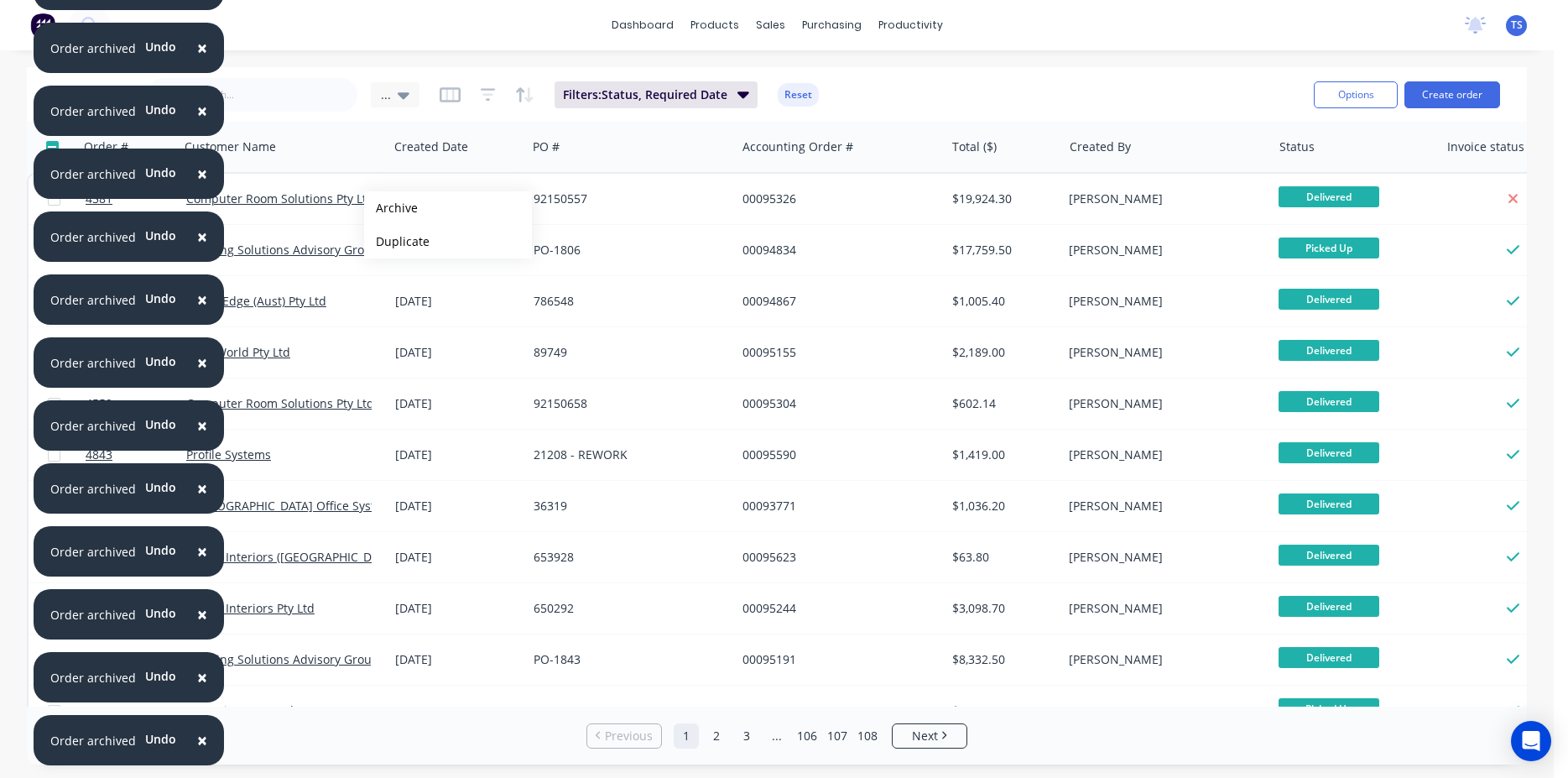
click at [391, 209] on button "Archive" at bounding box center [448, 208] width 168 height 34
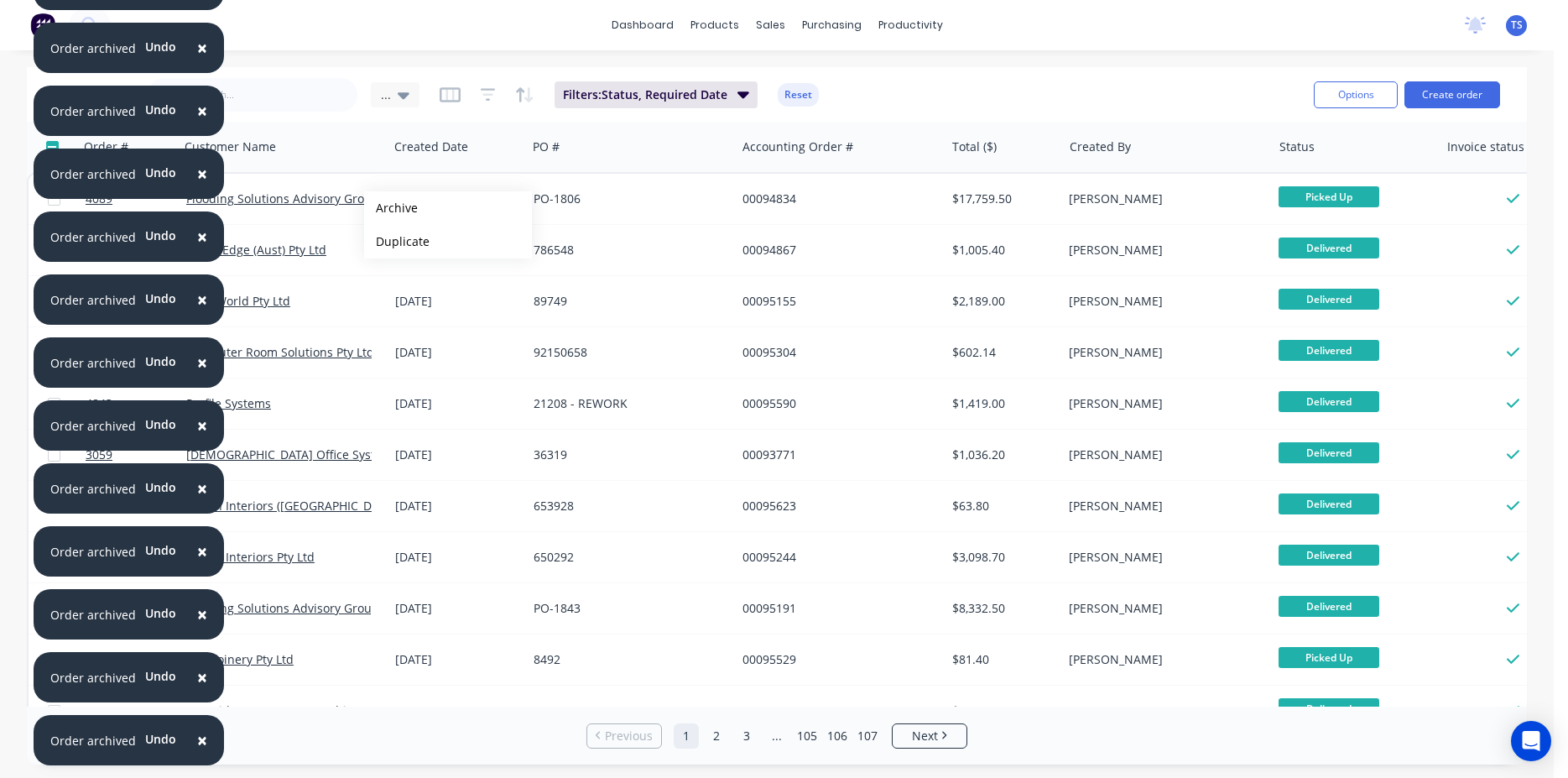
click at [391, 209] on button "Archive" at bounding box center [448, 208] width 168 height 34
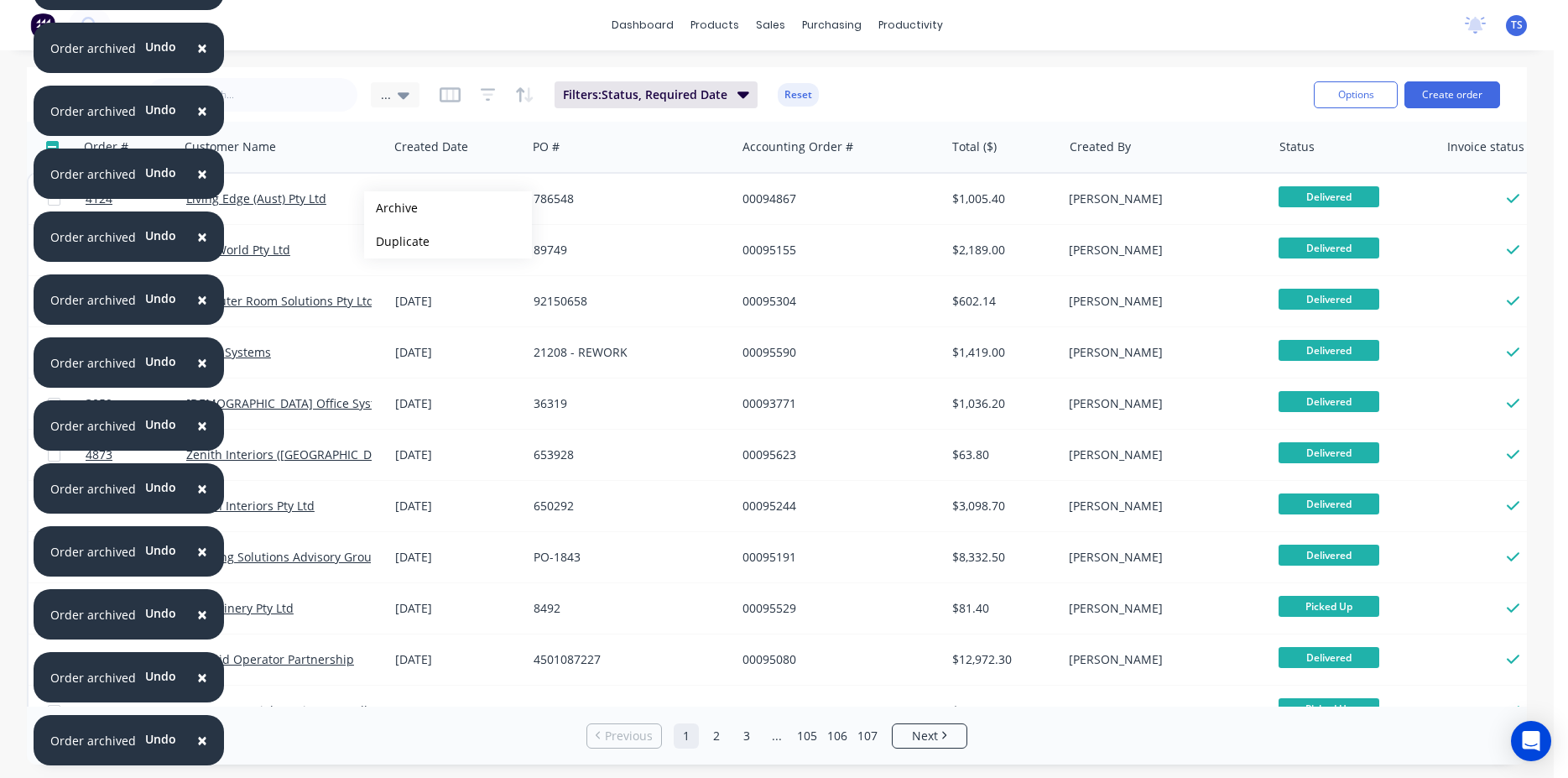
click at [391, 209] on button "Archive" at bounding box center [448, 208] width 168 height 34
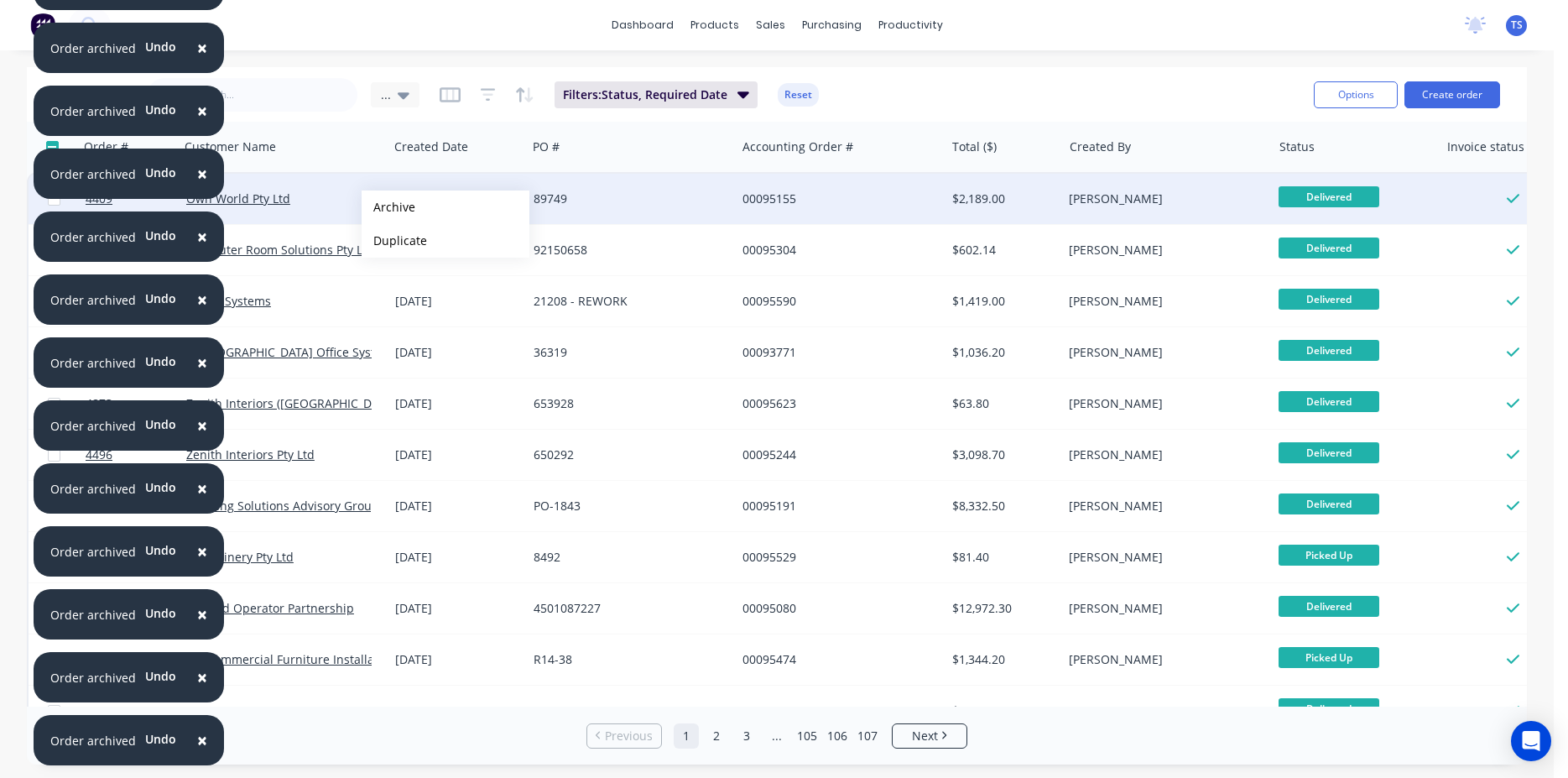
click at [389, 208] on button "Archive" at bounding box center [445, 207] width 168 height 34
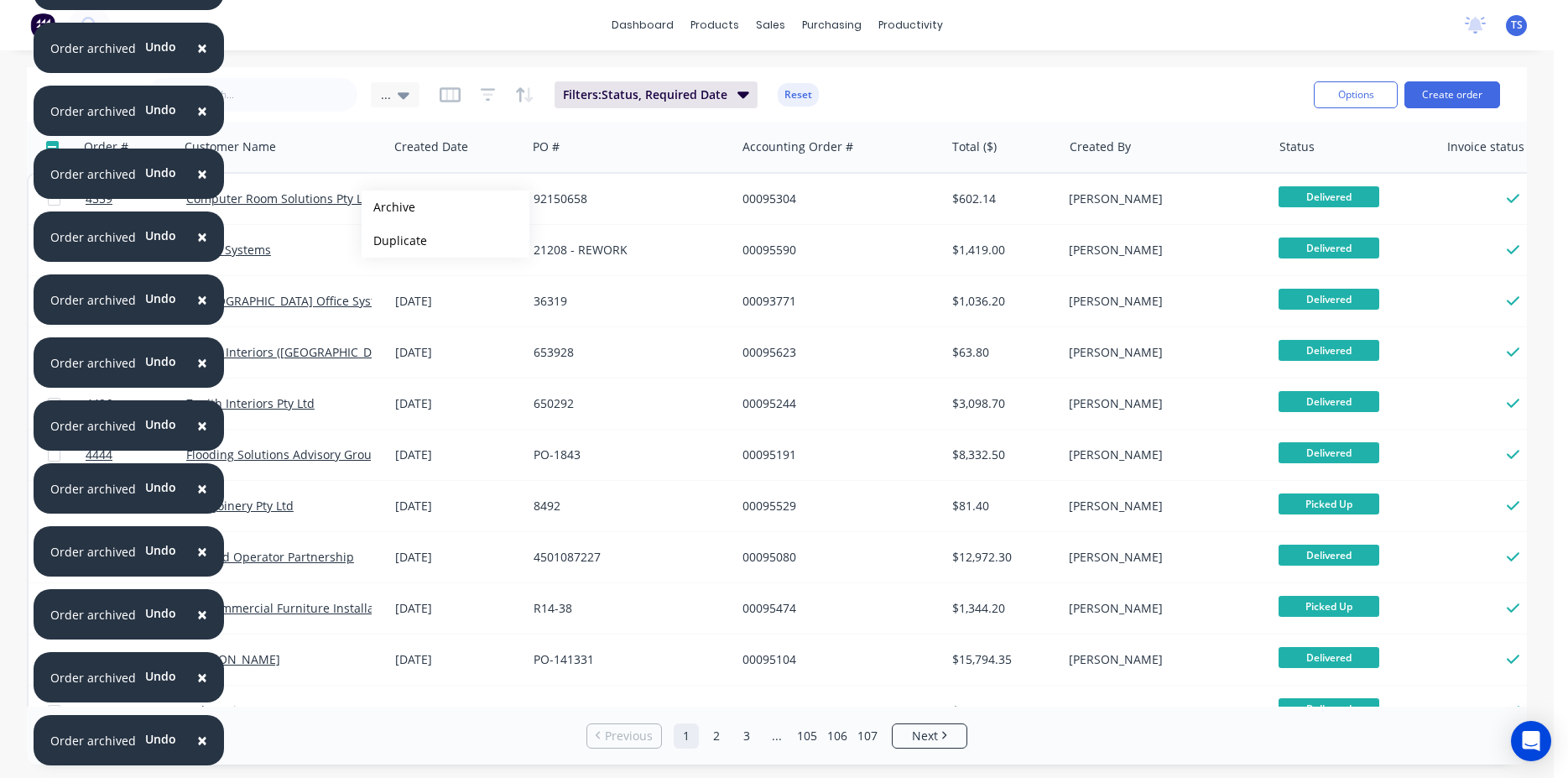
click at [389, 208] on button "Archive" at bounding box center [445, 207] width 168 height 34
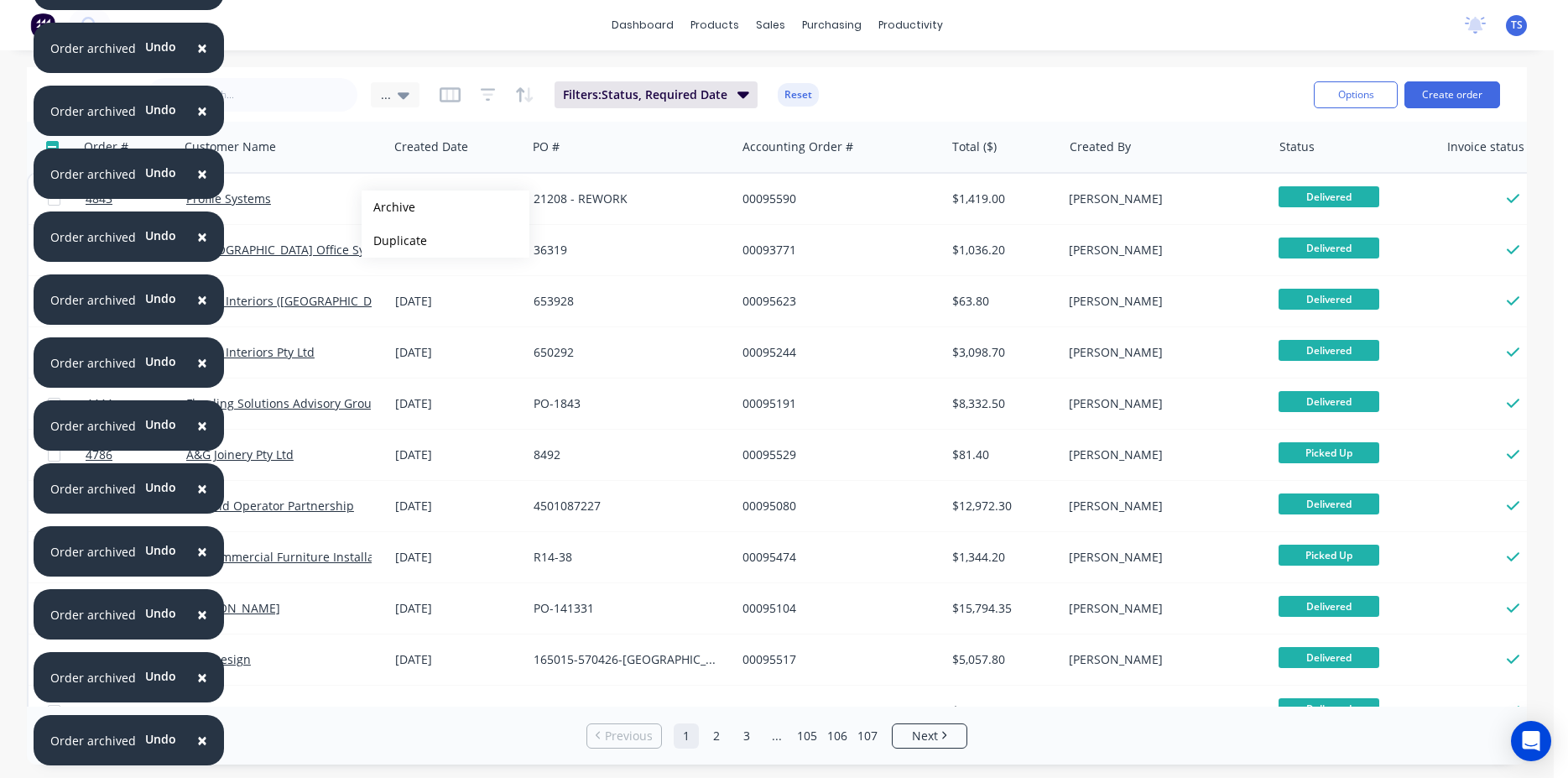
click at [389, 208] on button "Archive" at bounding box center [445, 207] width 168 height 34
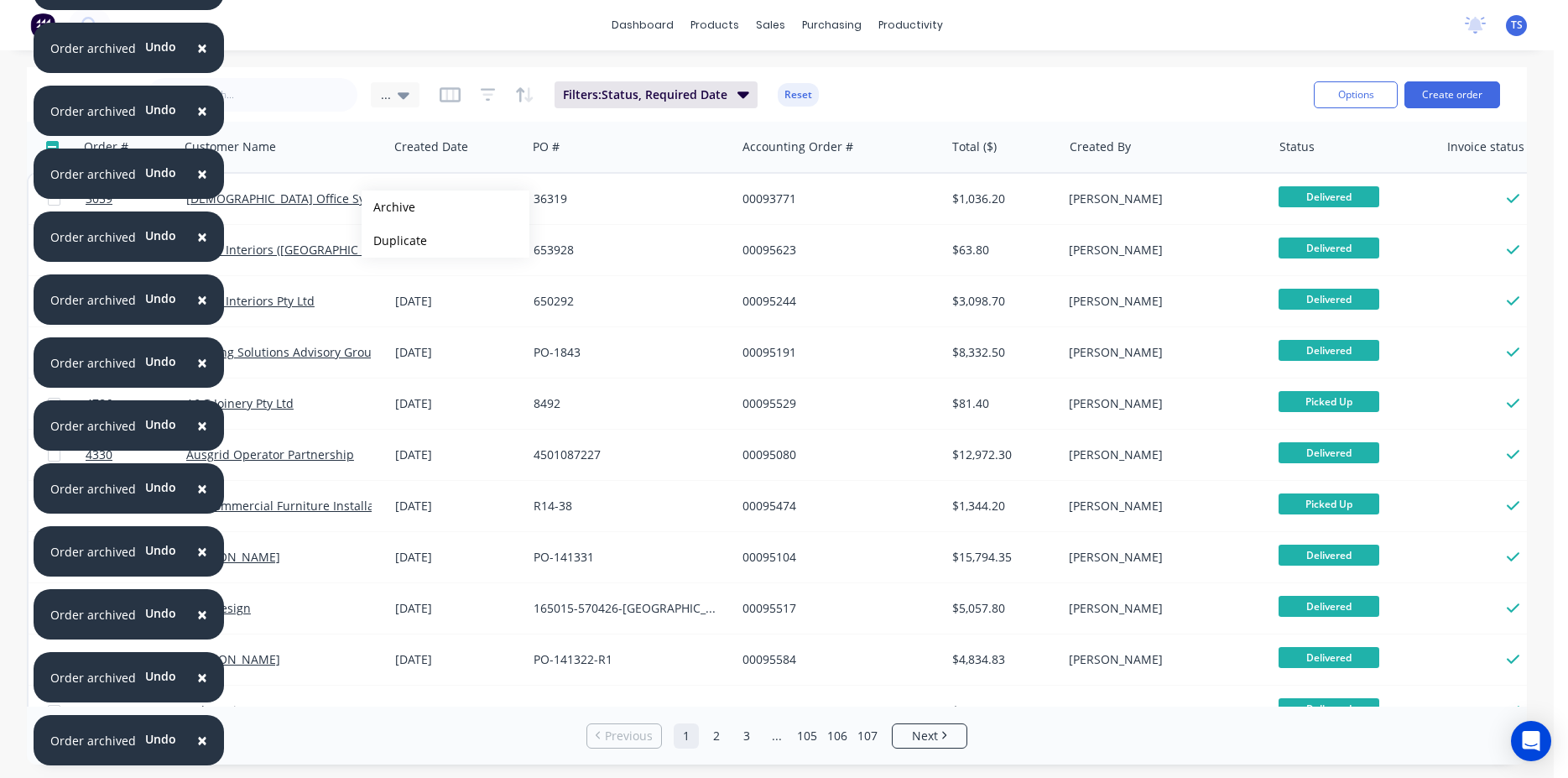
click at [389, 208] on button "Archive" at bounding box center [445, 207] width 168 height 34
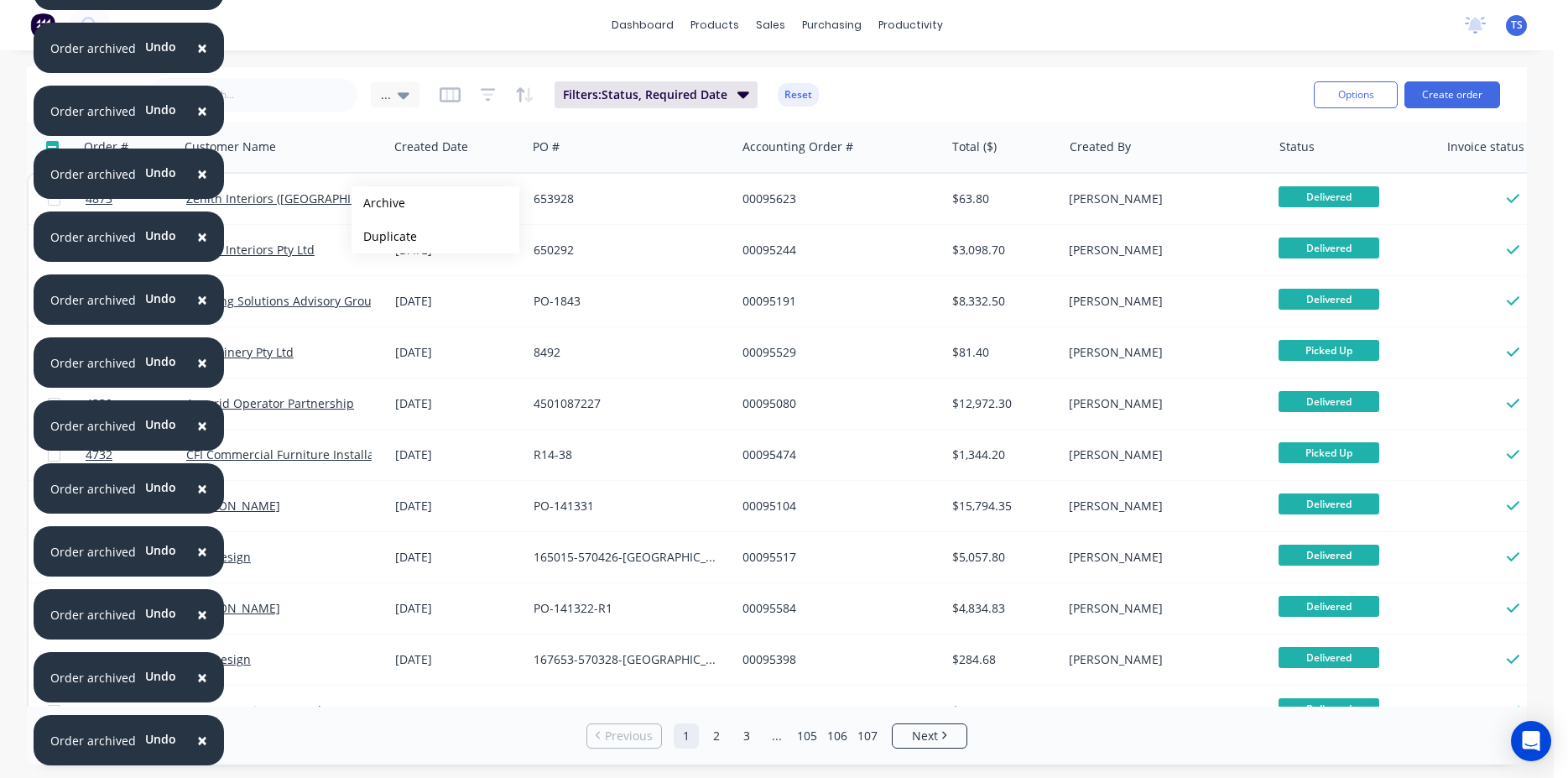
click at [379, 203] on button "Archive" at bounding box center [435, 203] width 168 height 34
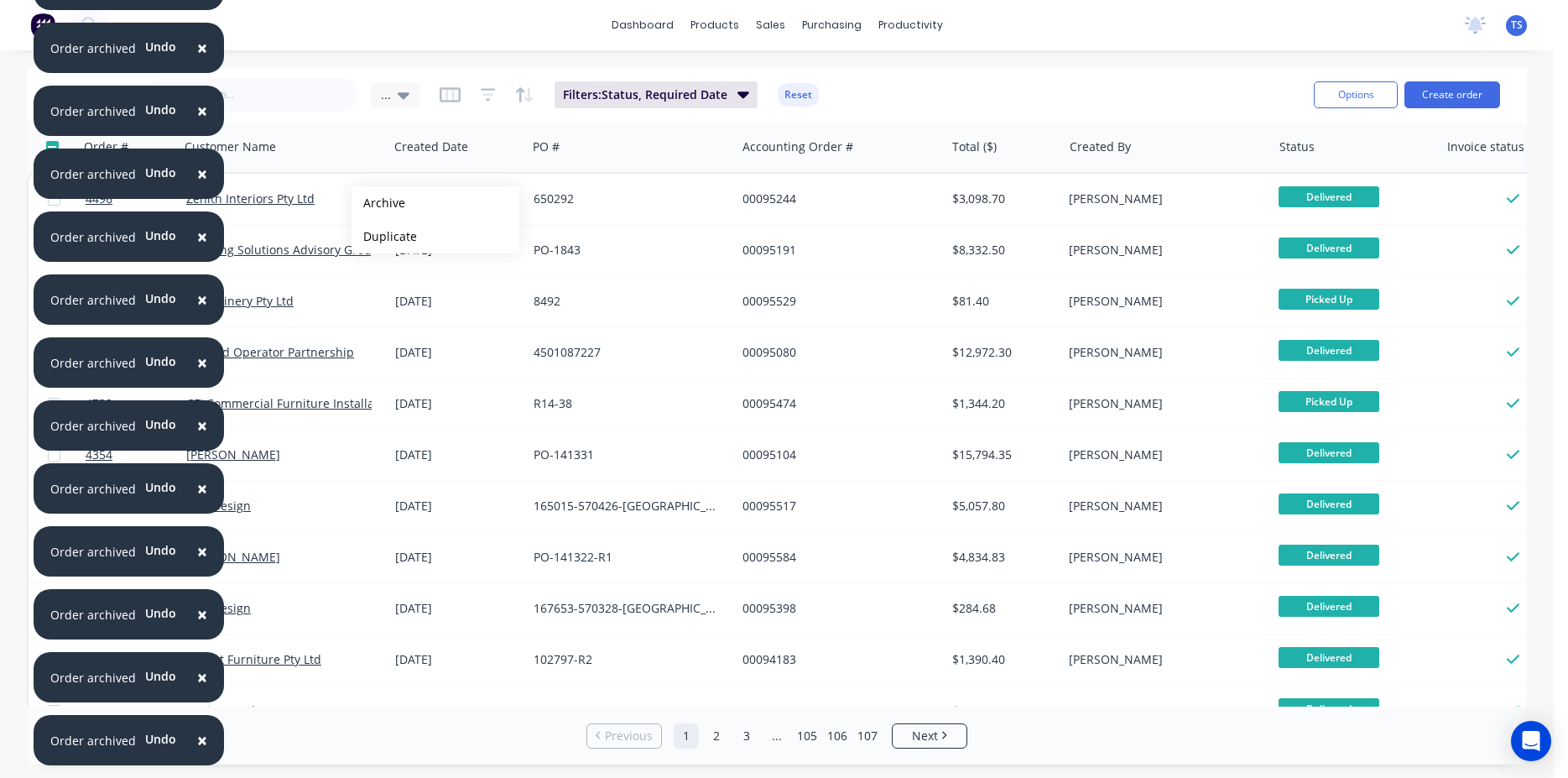
click at [379, 203] on button "Archive" at bounding box center [435, 203] width 168 height 34
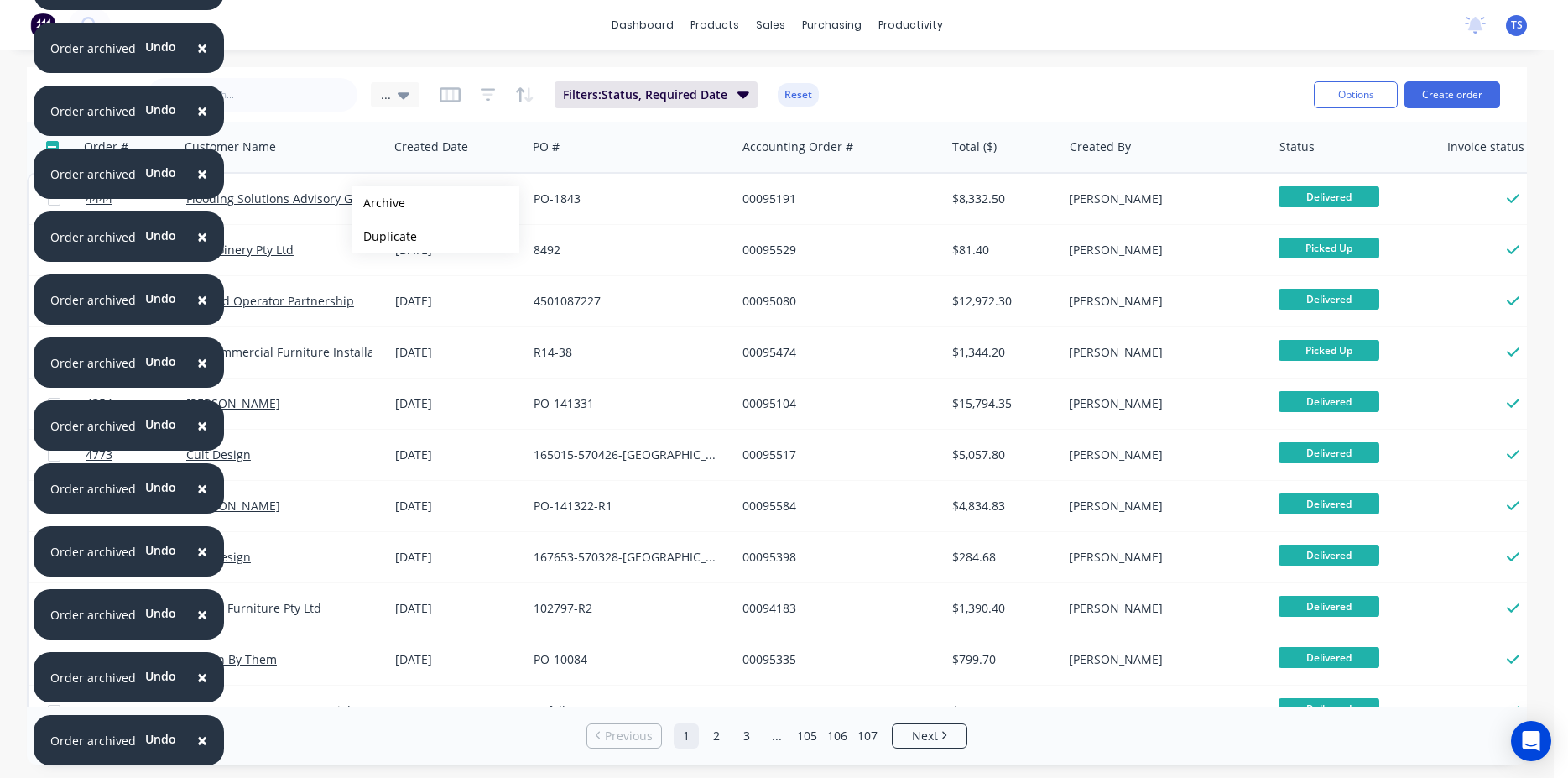
click at [379, 203] on button "Archive" at bounding box center [435, 203] width 168 height 34
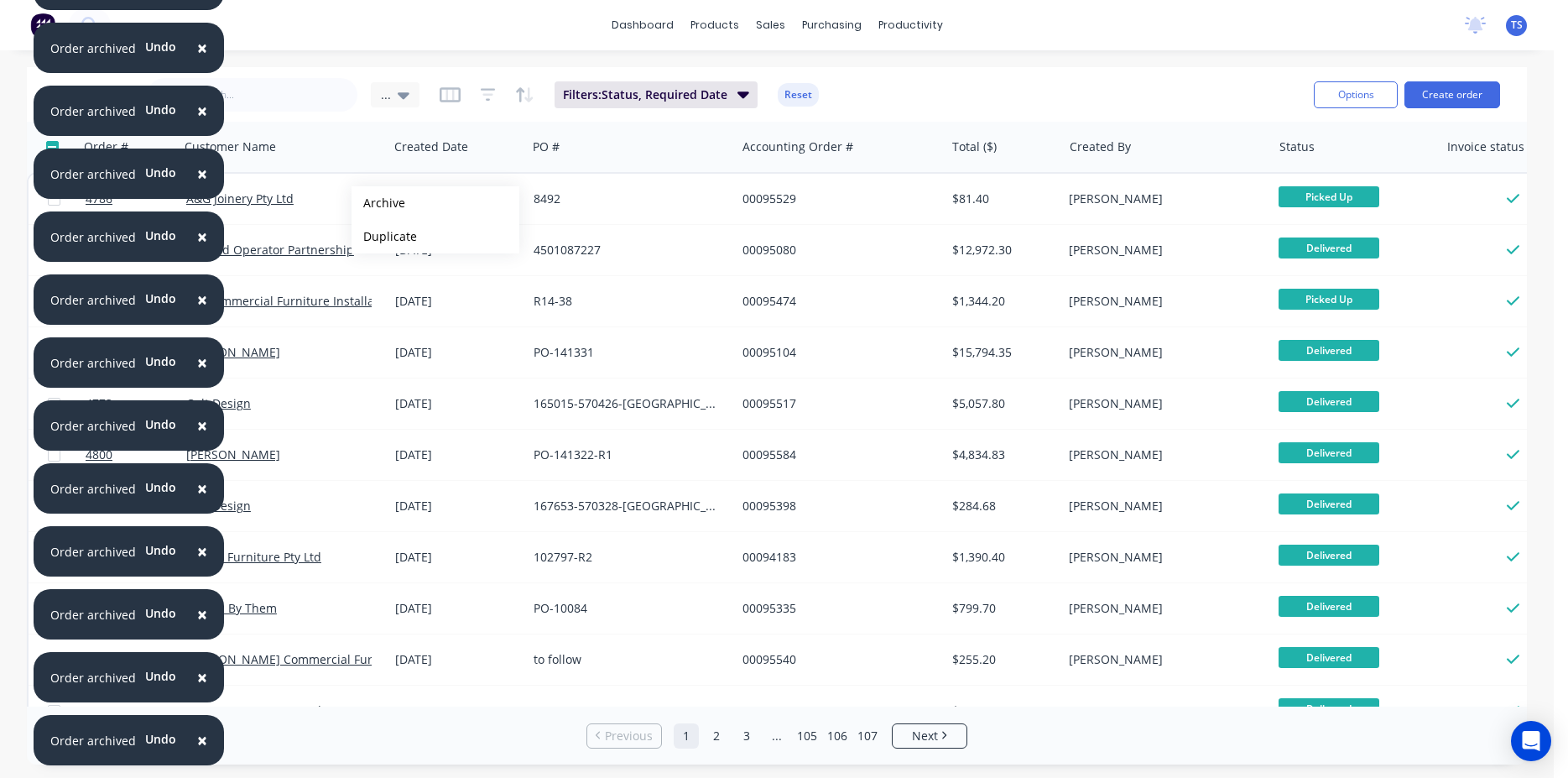
click at [379, 203] on button "Archive" at bounding box center [435, 203] width 168 height 34
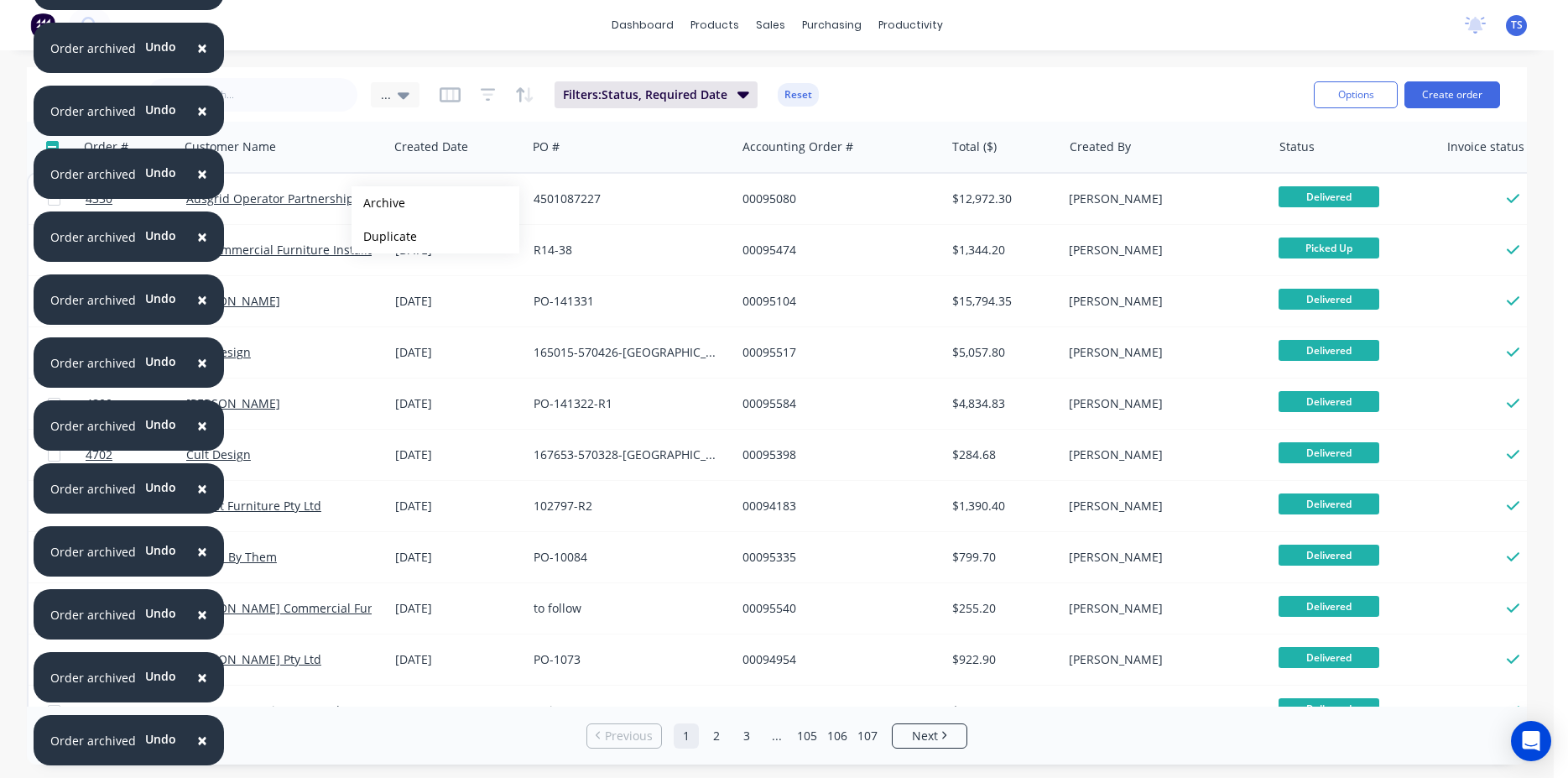
click at [379, 203] on button "Archive" at bounding box center [435, 203] width 168 height 34
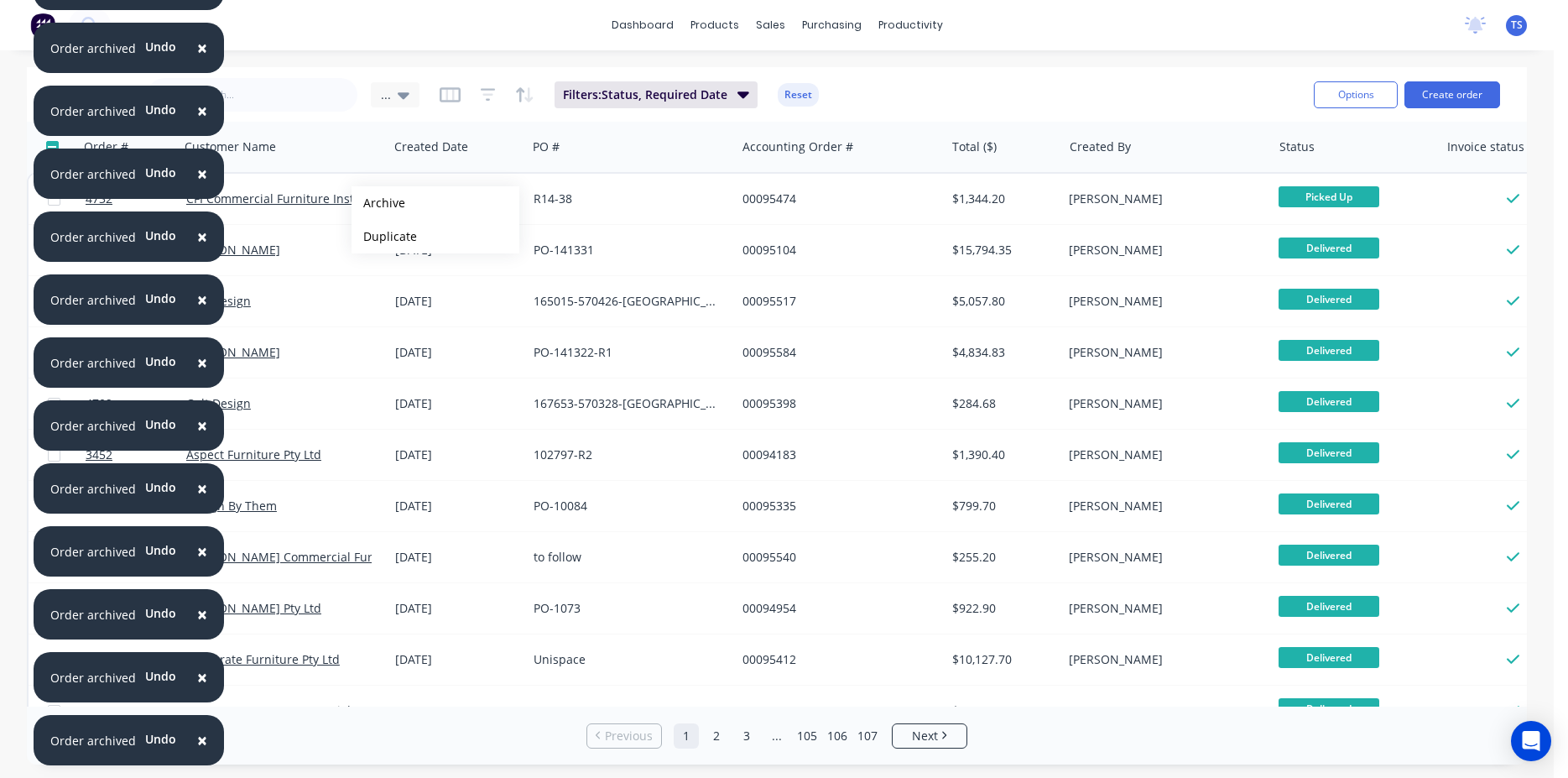
click at [379, 203] on button "Archive" at bounding box center [435, 203] width 168 height 34
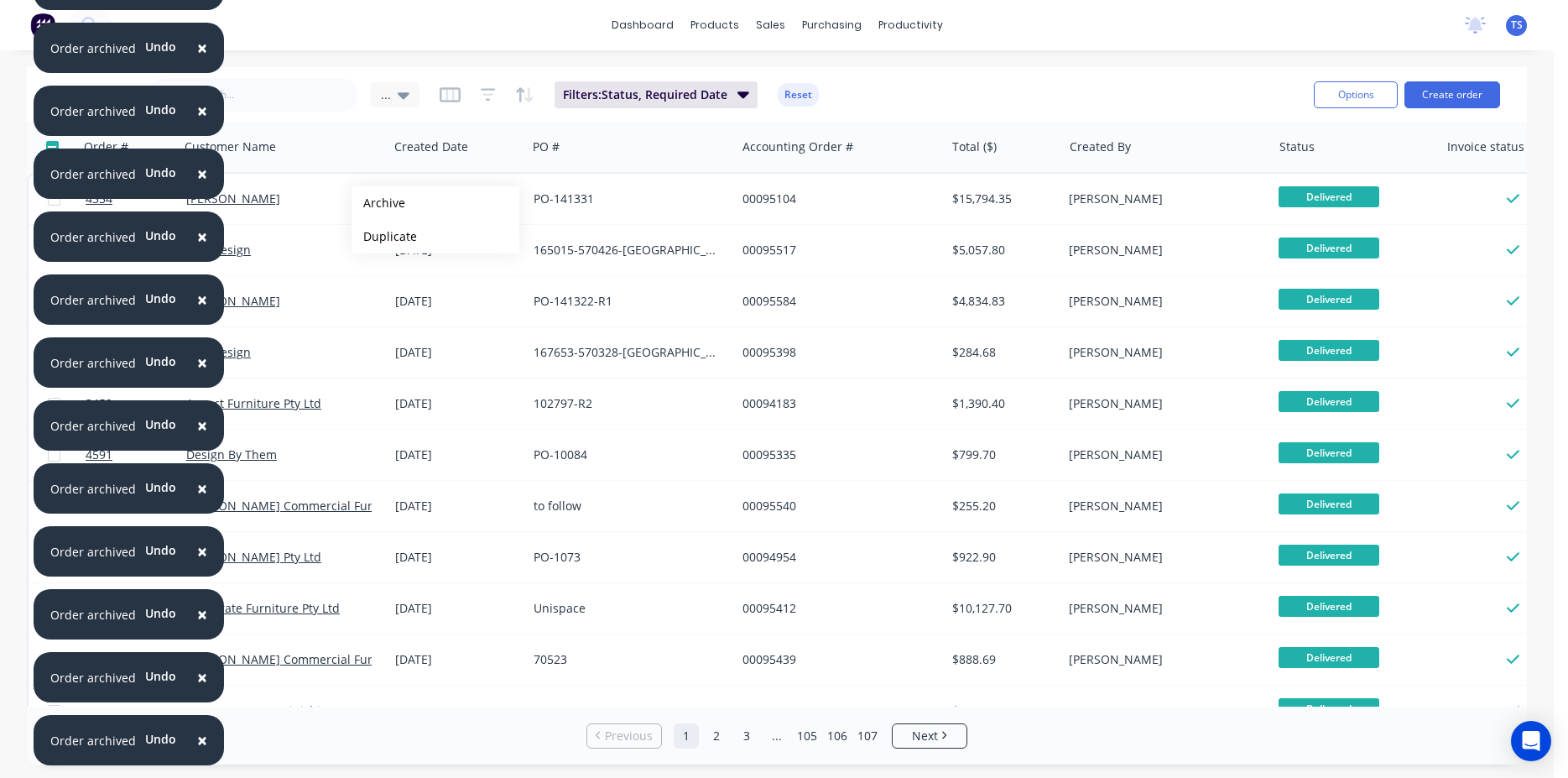
click at [379, 203] on button "Archive" at bounding box center [435, 203] width 168 height 34
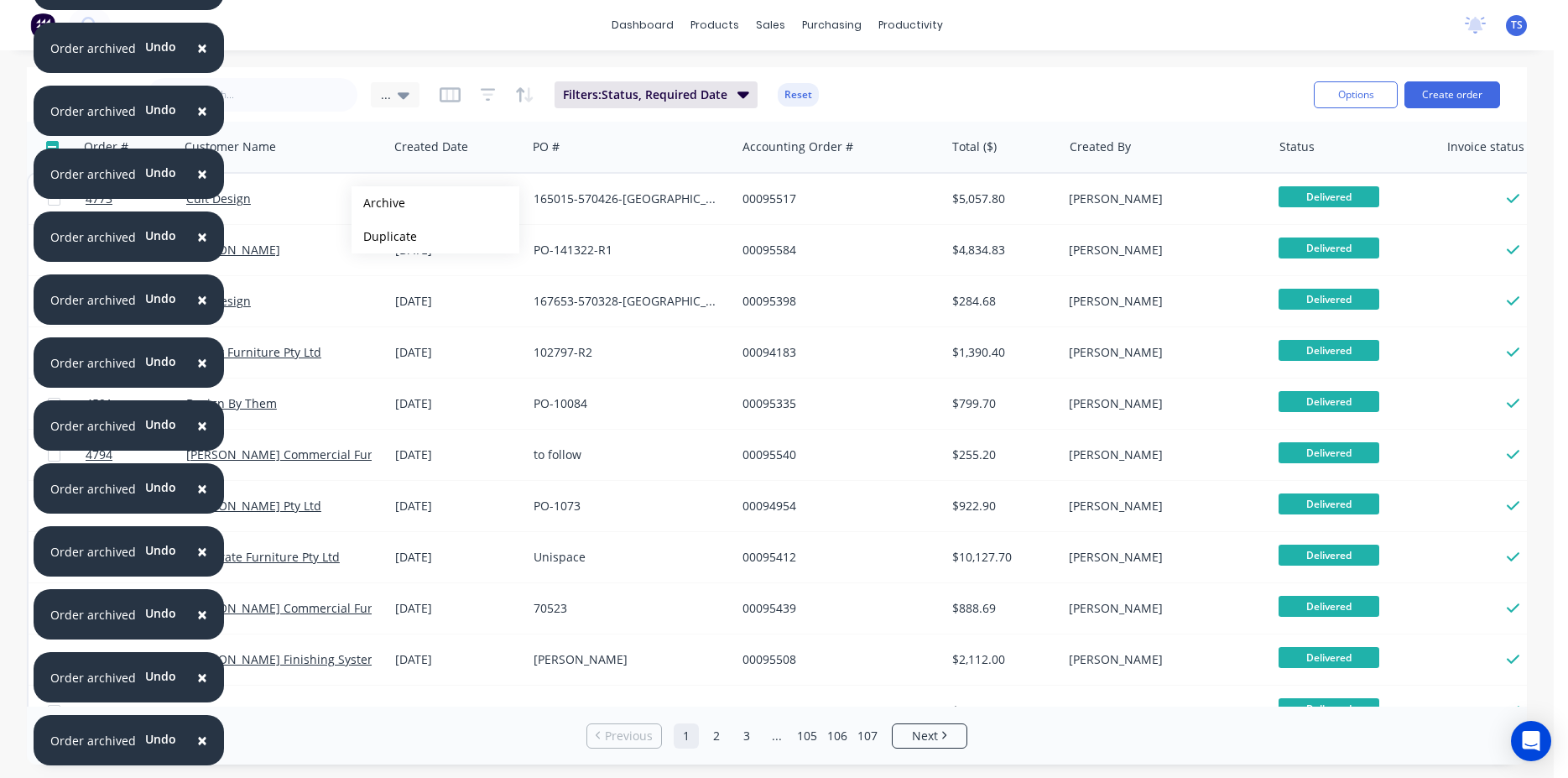
click at [379, 203] on button "Archive" at bounding box center [435, 203] width 168 height 34
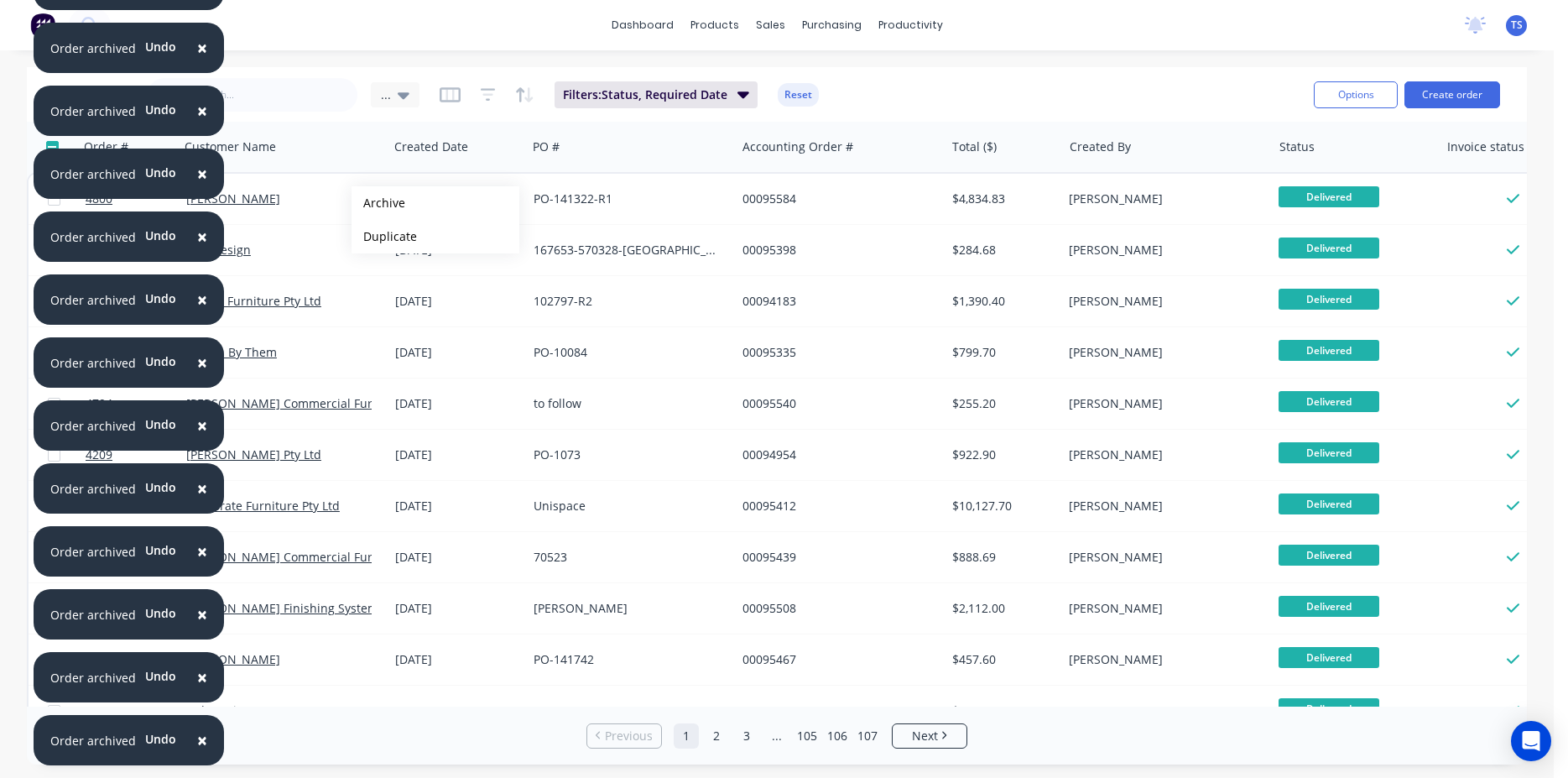
click at [379, 203] on button "Archive" at bounding box center [435, 203] width 168 height 34
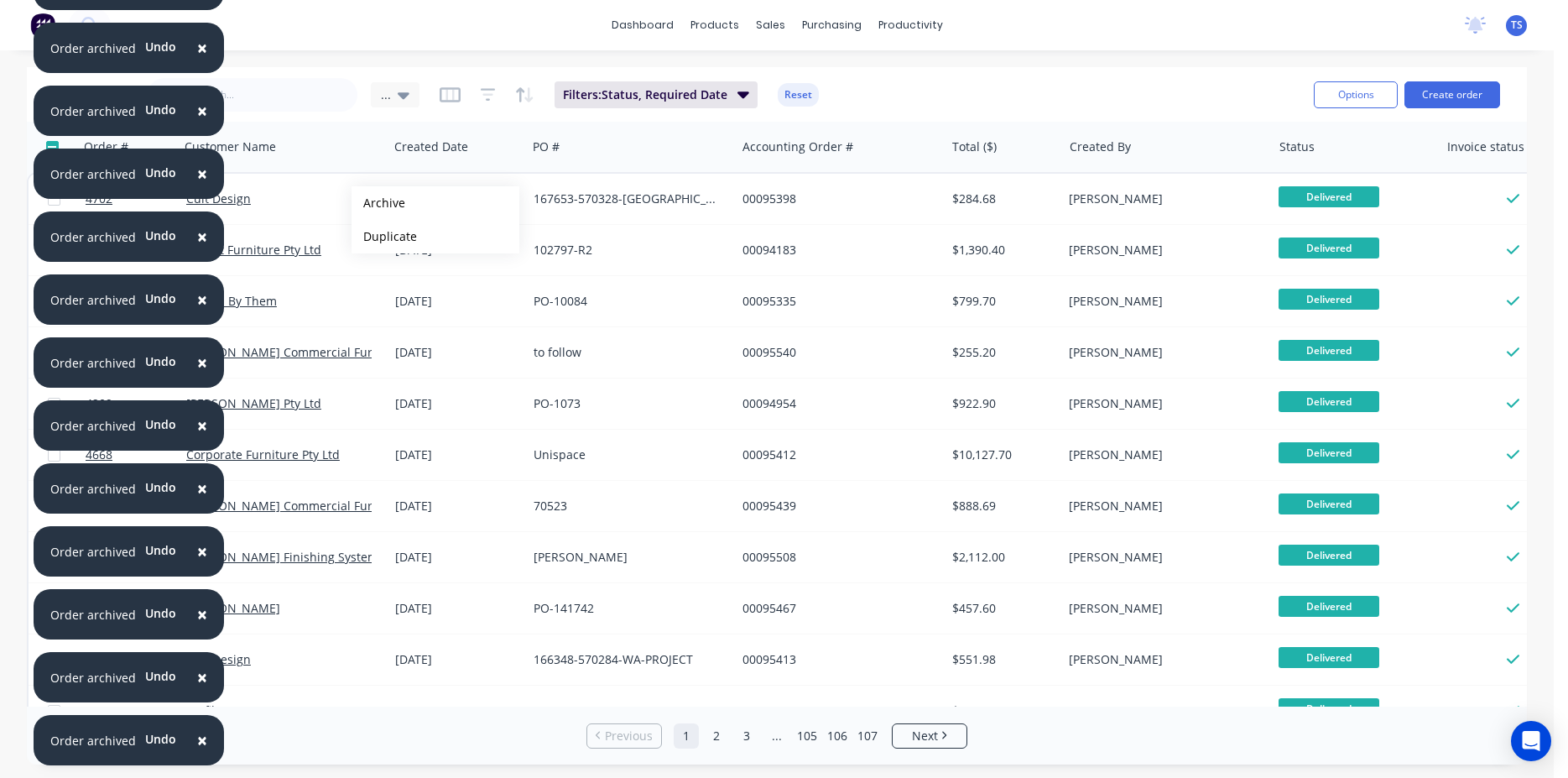
click at [379, 203] on button "Archive" at bounding box center [435, 203] width 168 height 34
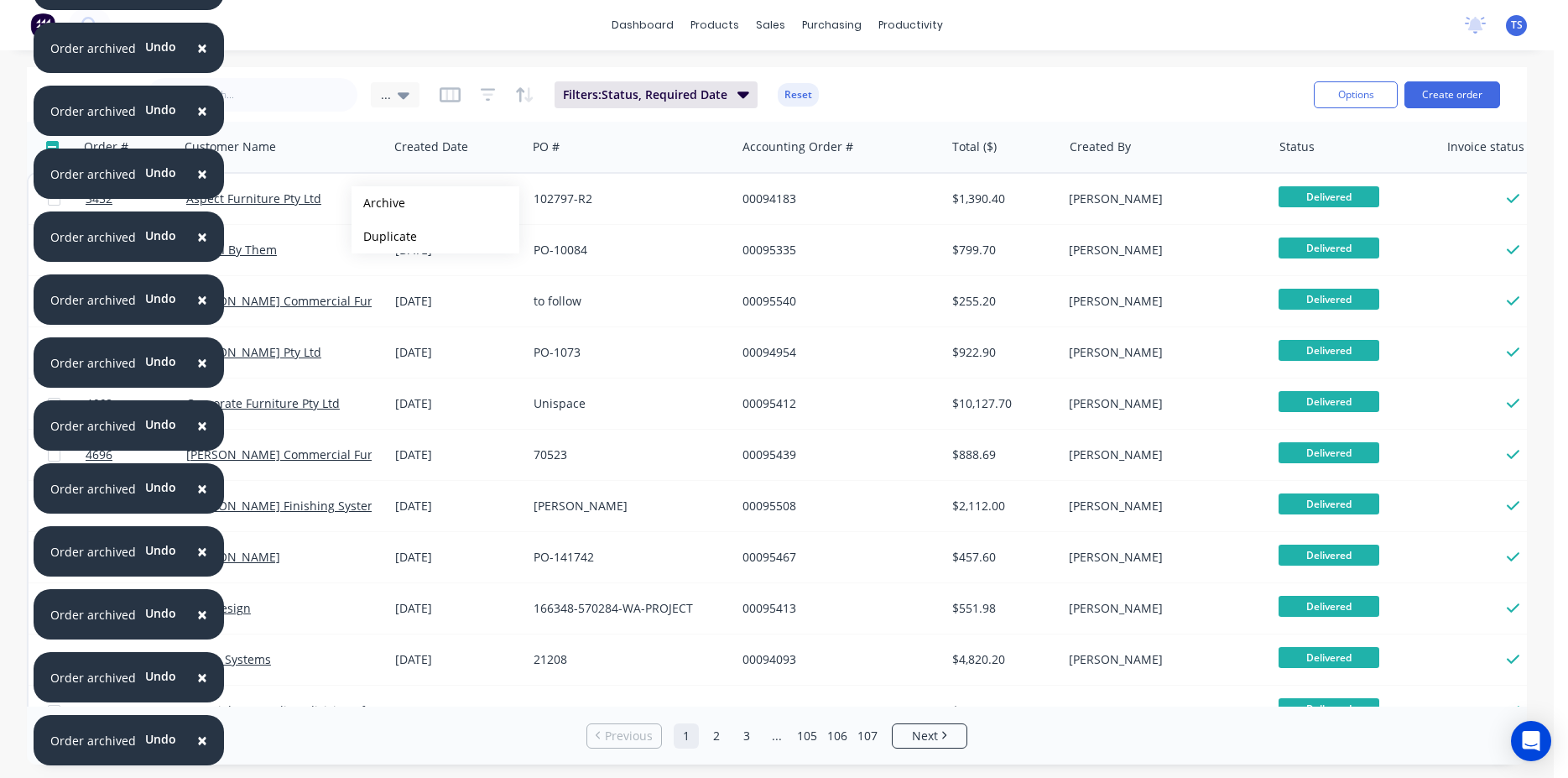
click at [379, 203] on button "Archive" at bounding box center [435, 203] width 168 height 34
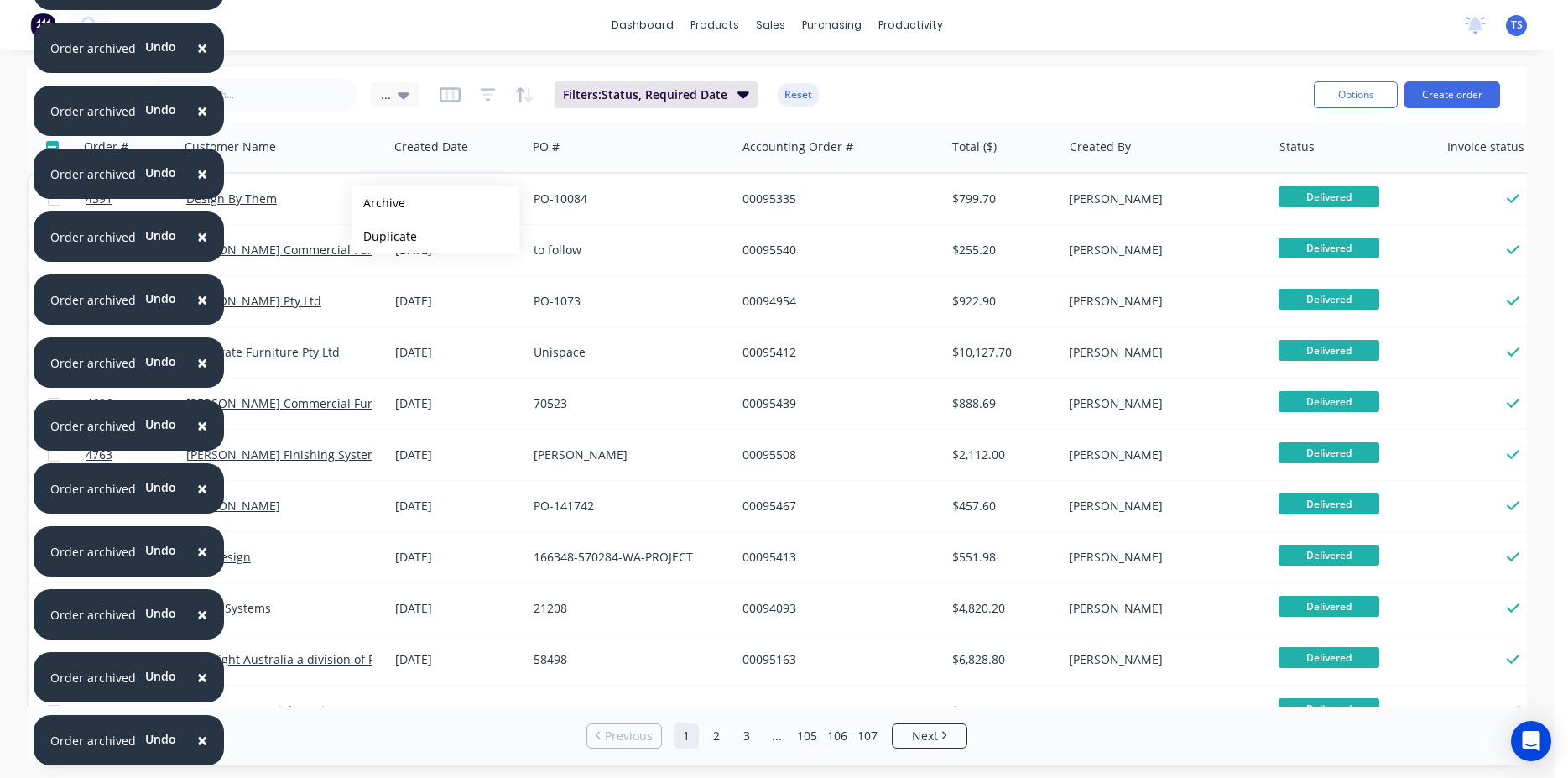
click at [379, 203] on button "Archive" at bounding box center [435, 203] width 168 height 34
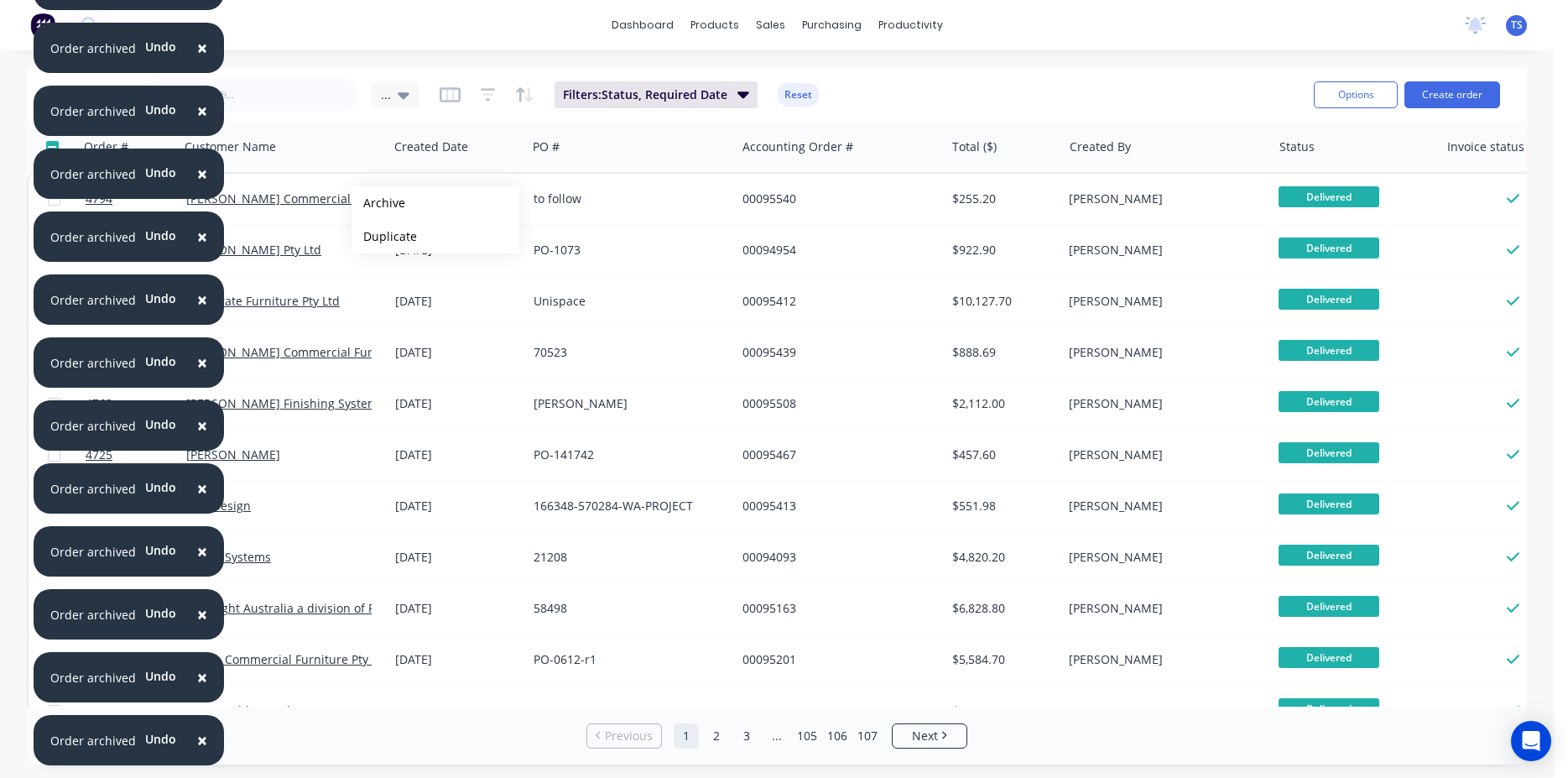
click at [379, 203] on button "Archive" at bounding box center [435, 203] width 168 height 34
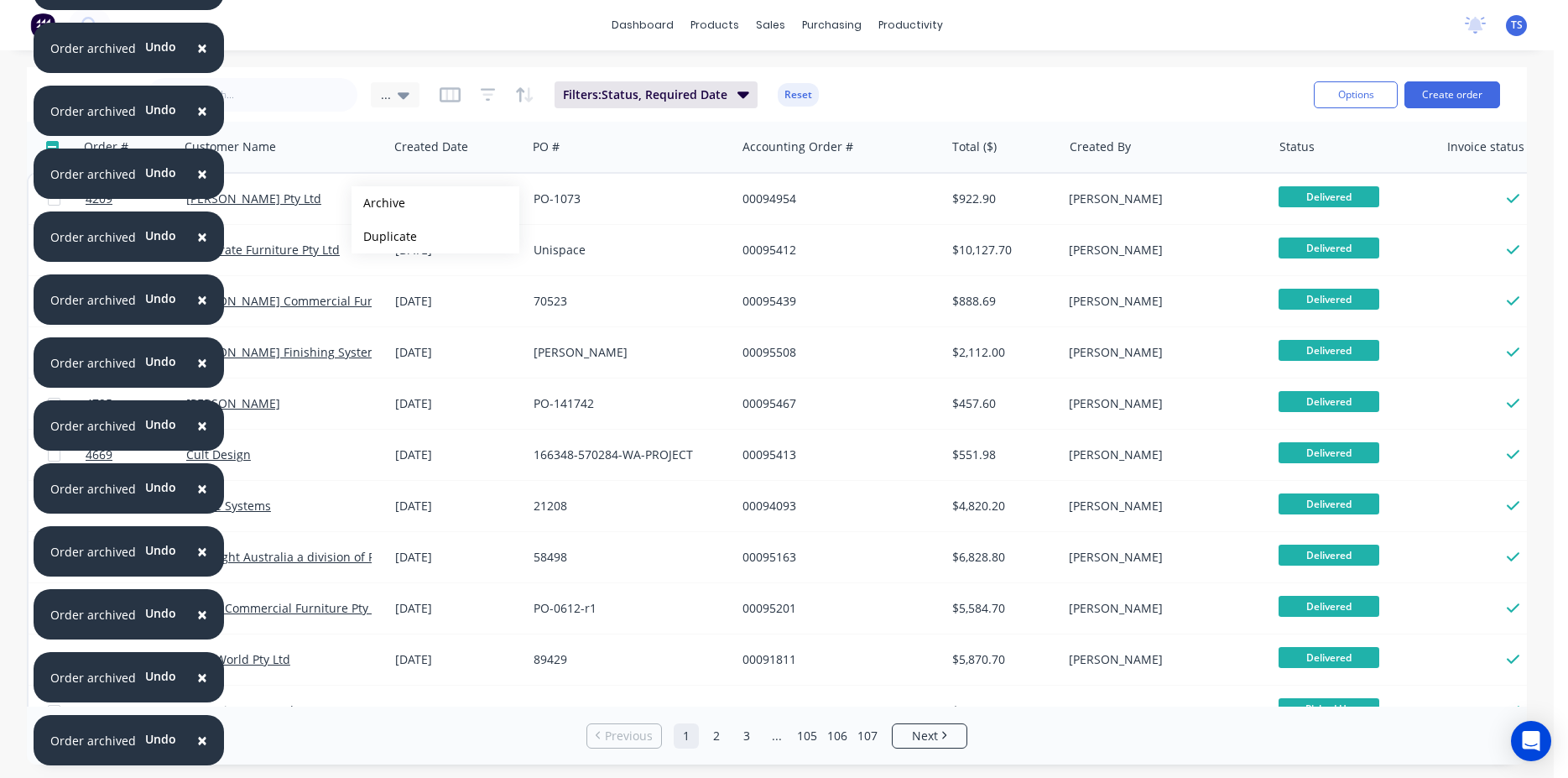
click at [379, 203] on button "Archive" at bounding box center [435, 203] width 168 height 34
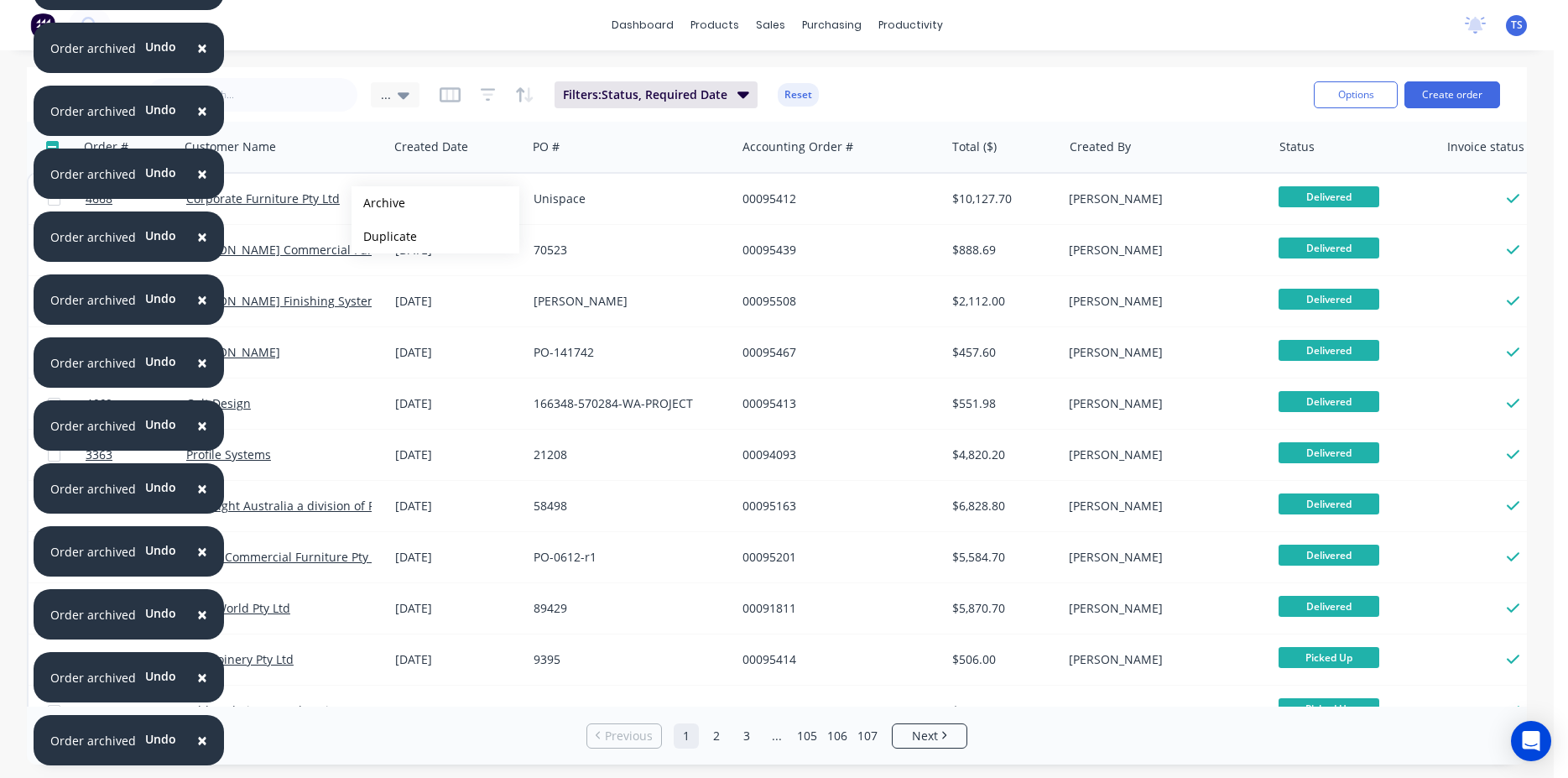
click at [379, 203] on button "Archive" at bounding box center [435, 203] width 168 height 34
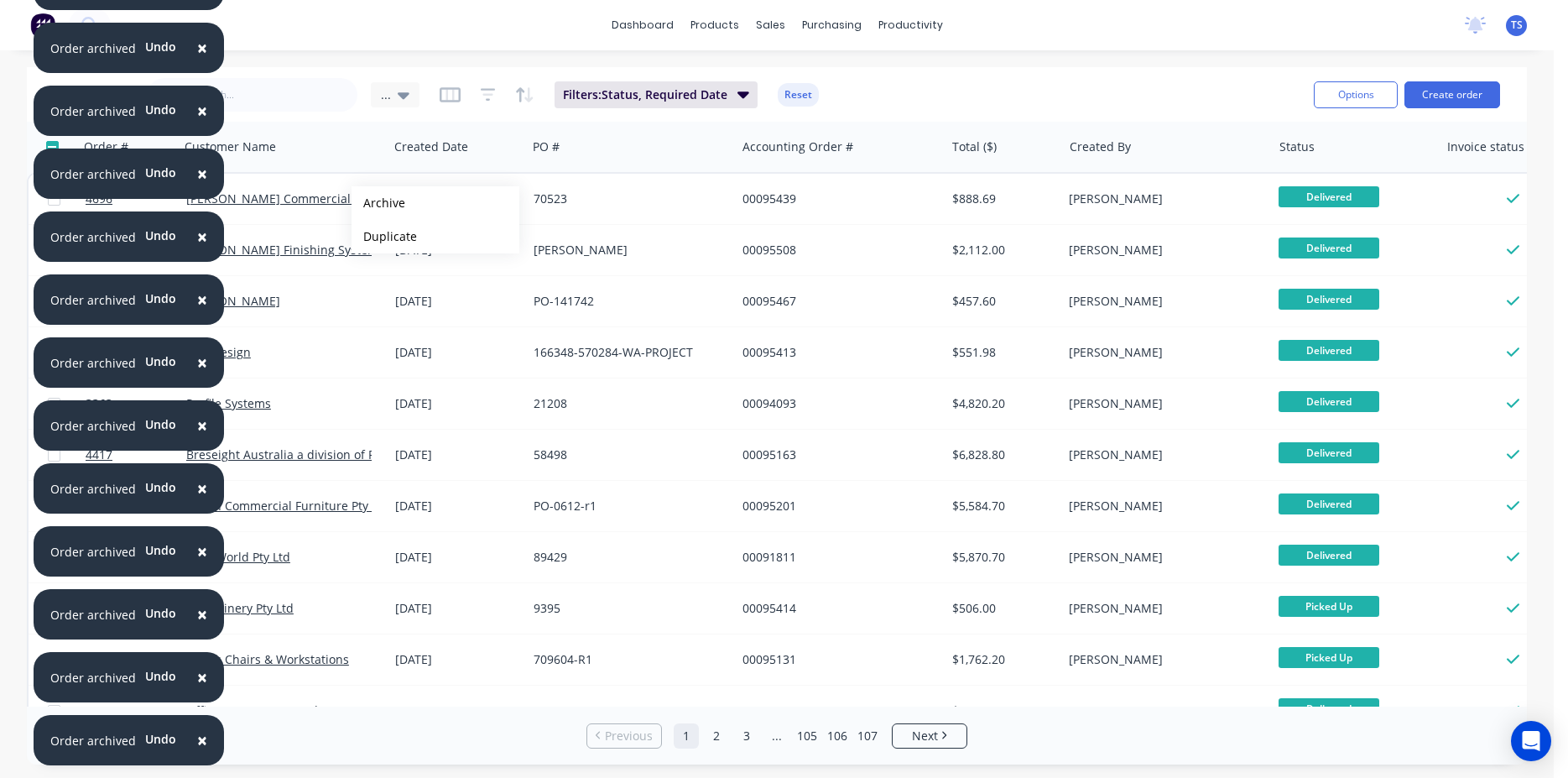
click at [379, 203] on button "Archive" at bounding box center [435, 203] width 168 height 34
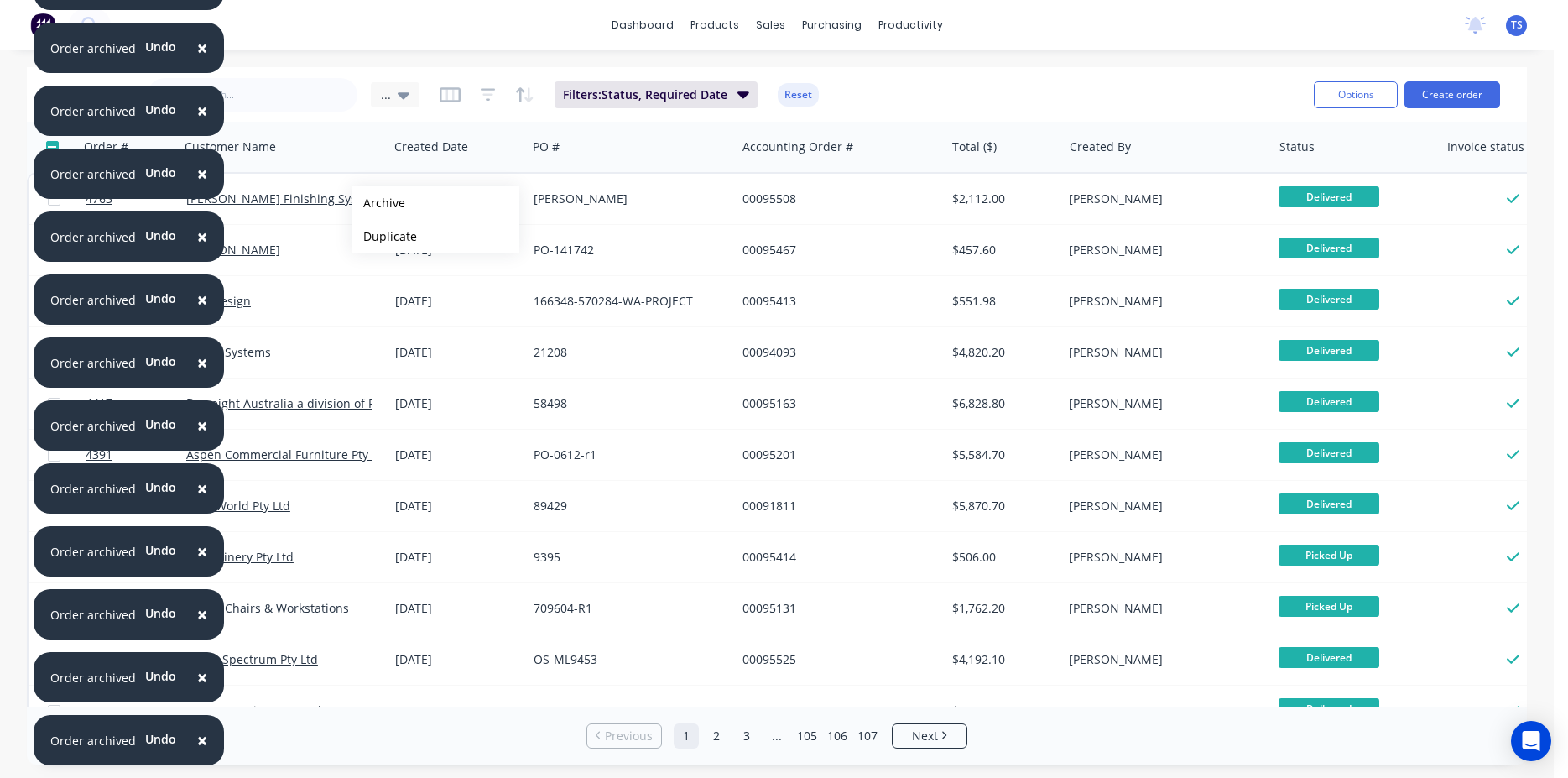
click at [379, 203] on button "Archive" at bounding box center [435, 203] width 168 height 34
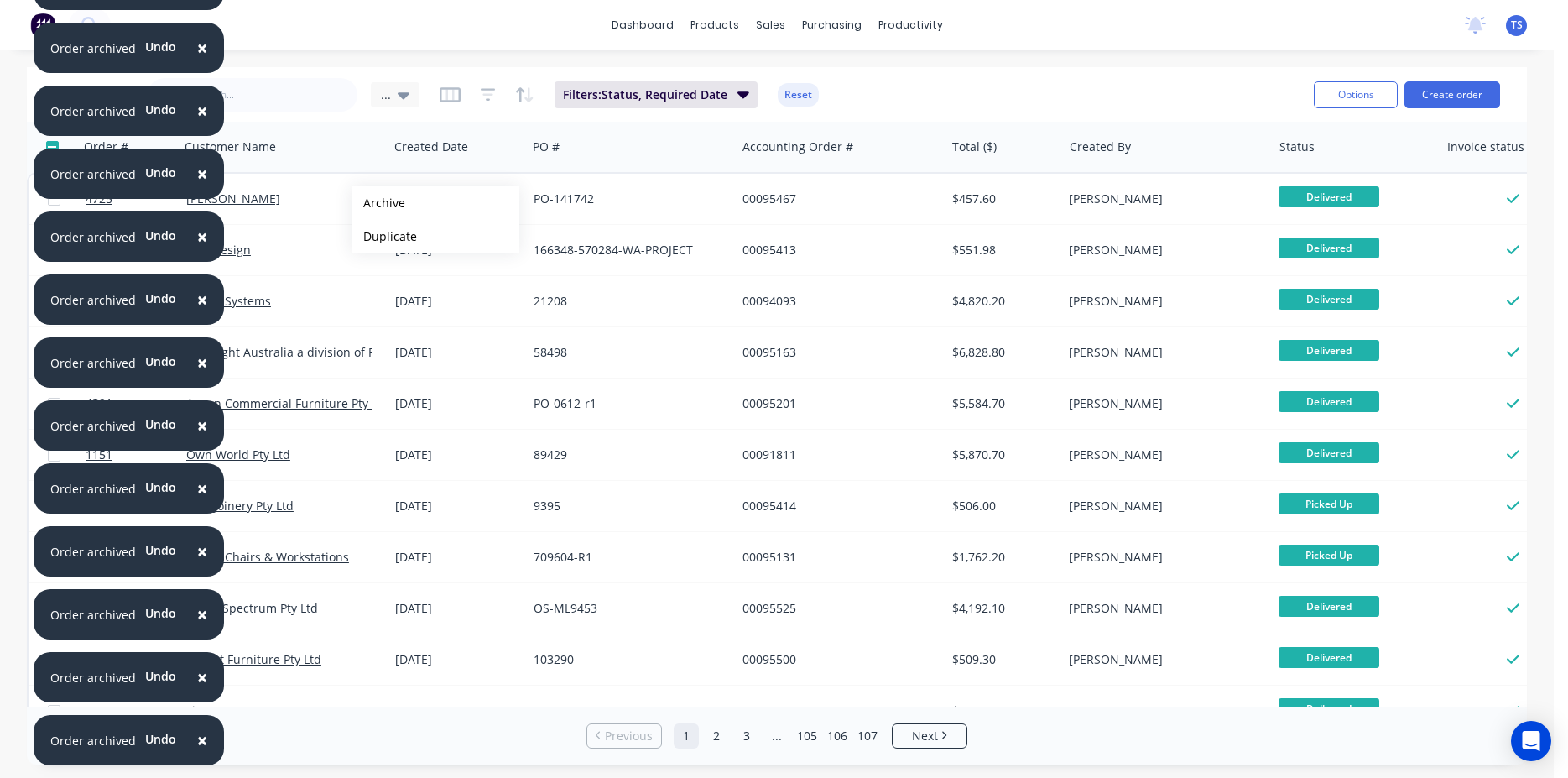
click at [379, 203] on button "Archive" at bounding box center [435, 203] width 168 height 34
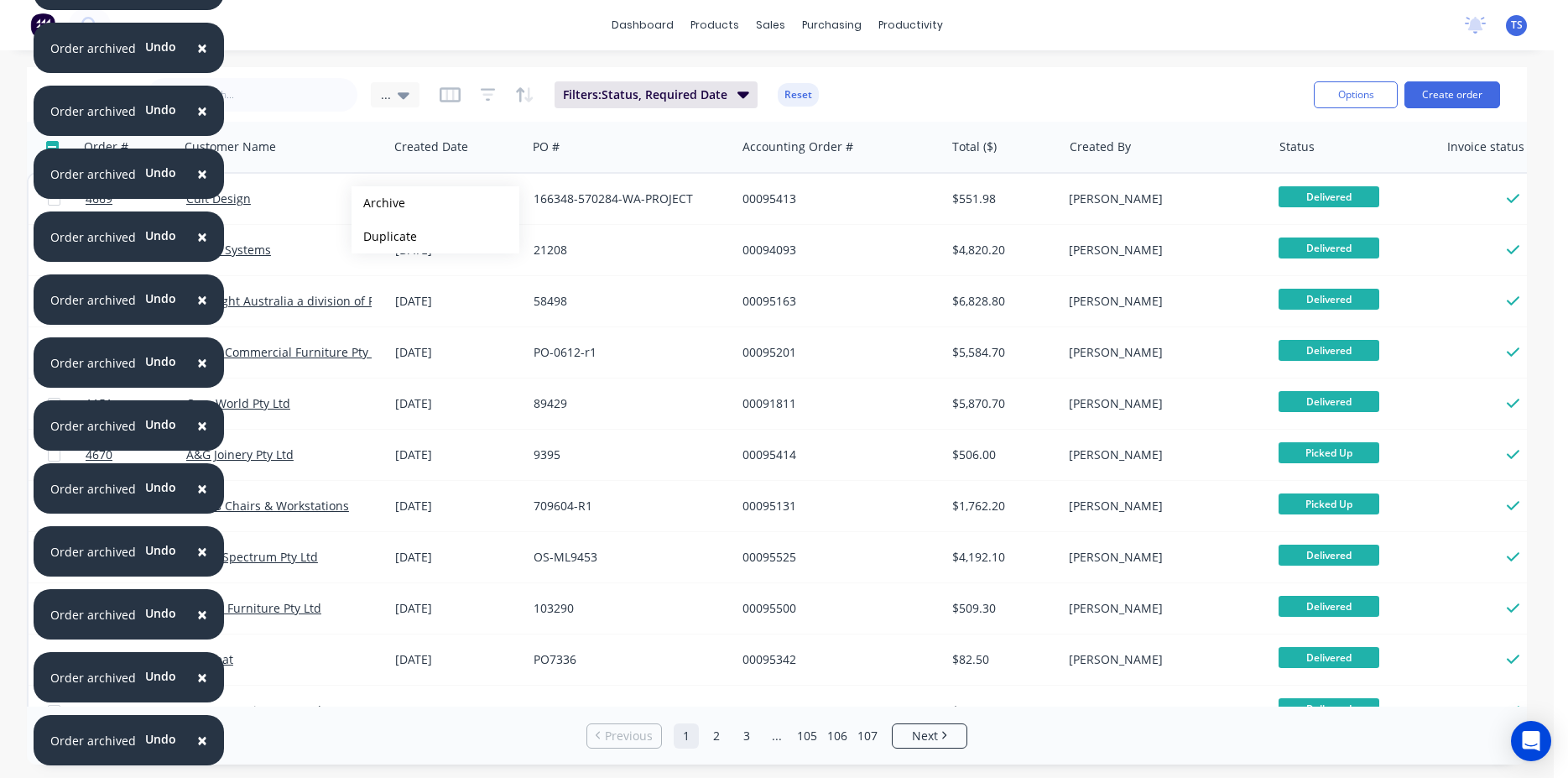
click at [379, 203] on button "Archive" at bounding box center [435, 203] width 168 height 34
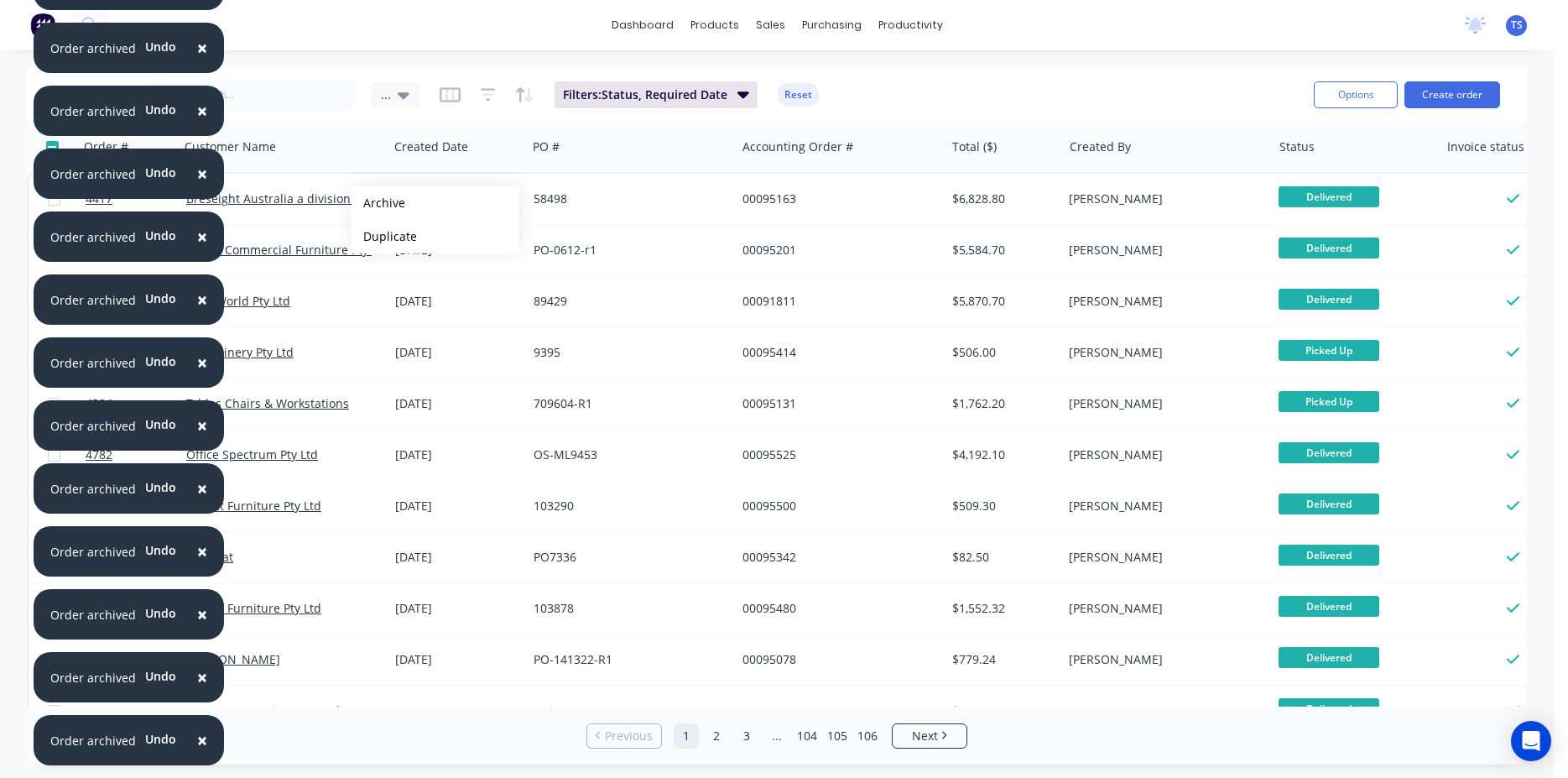
click at [379, 203] on button "Archive" at bounding box center [435, 203] width 168 height 34
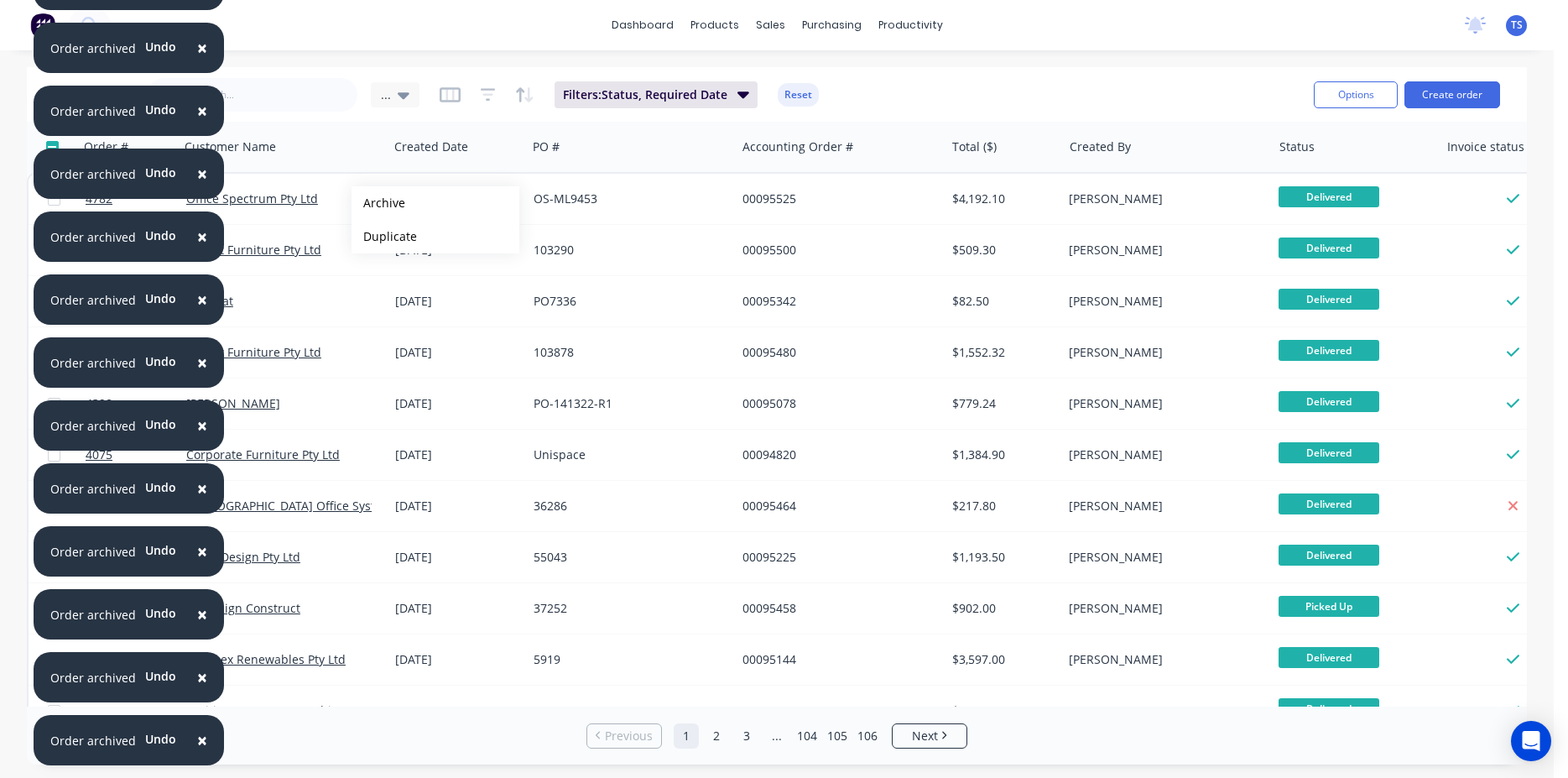
click at [379, 203] on button "Archive" at bounding box center [435, 203] width 168 height 34
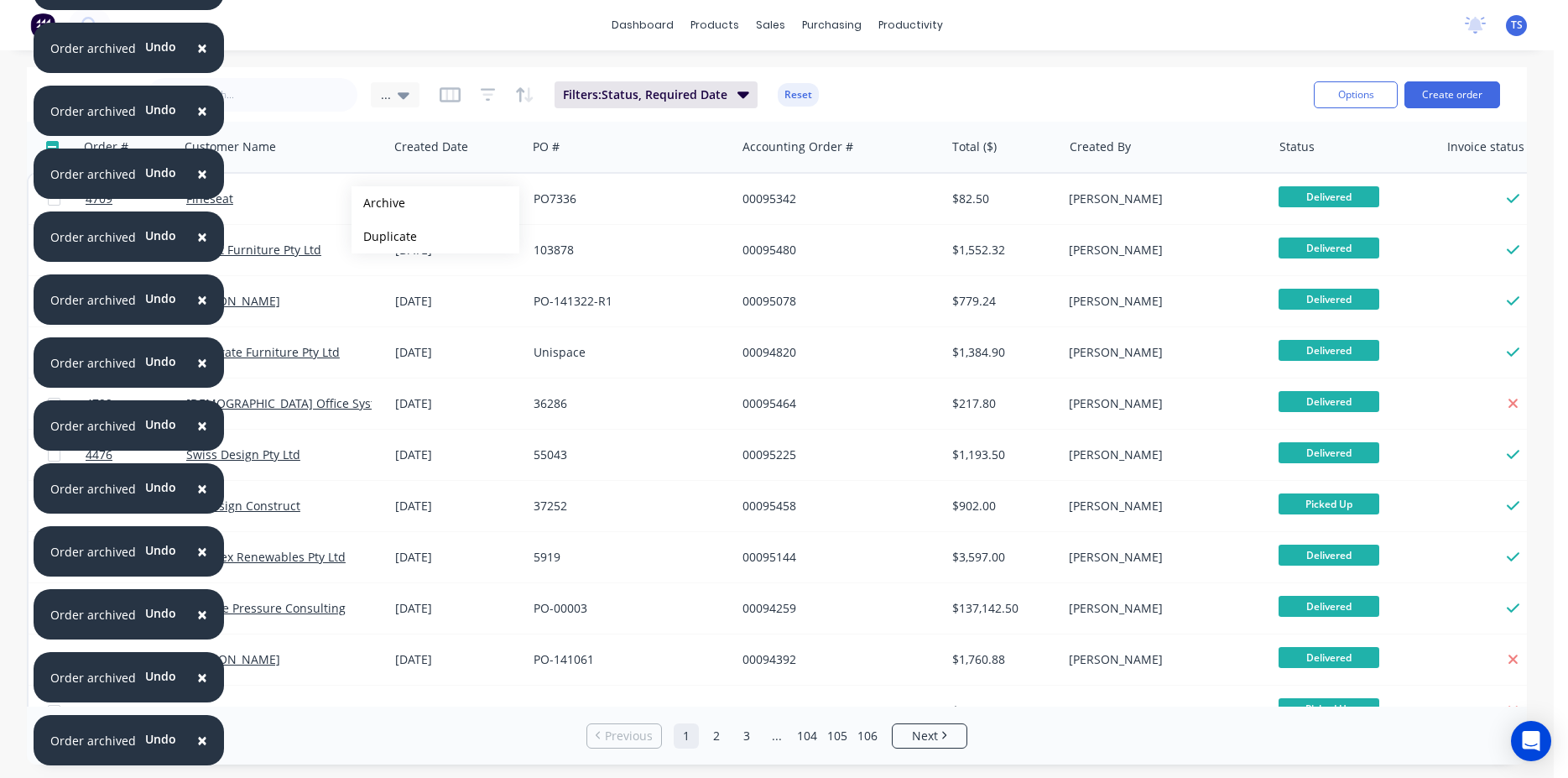
click at [379, 203] on button "Archive" at bounding box center [435, 203] width 168 height 34
click at [379, 203] on div "Aspect Furniture Pty Ltd" at bounding box center [285, 199] width 196 height 17
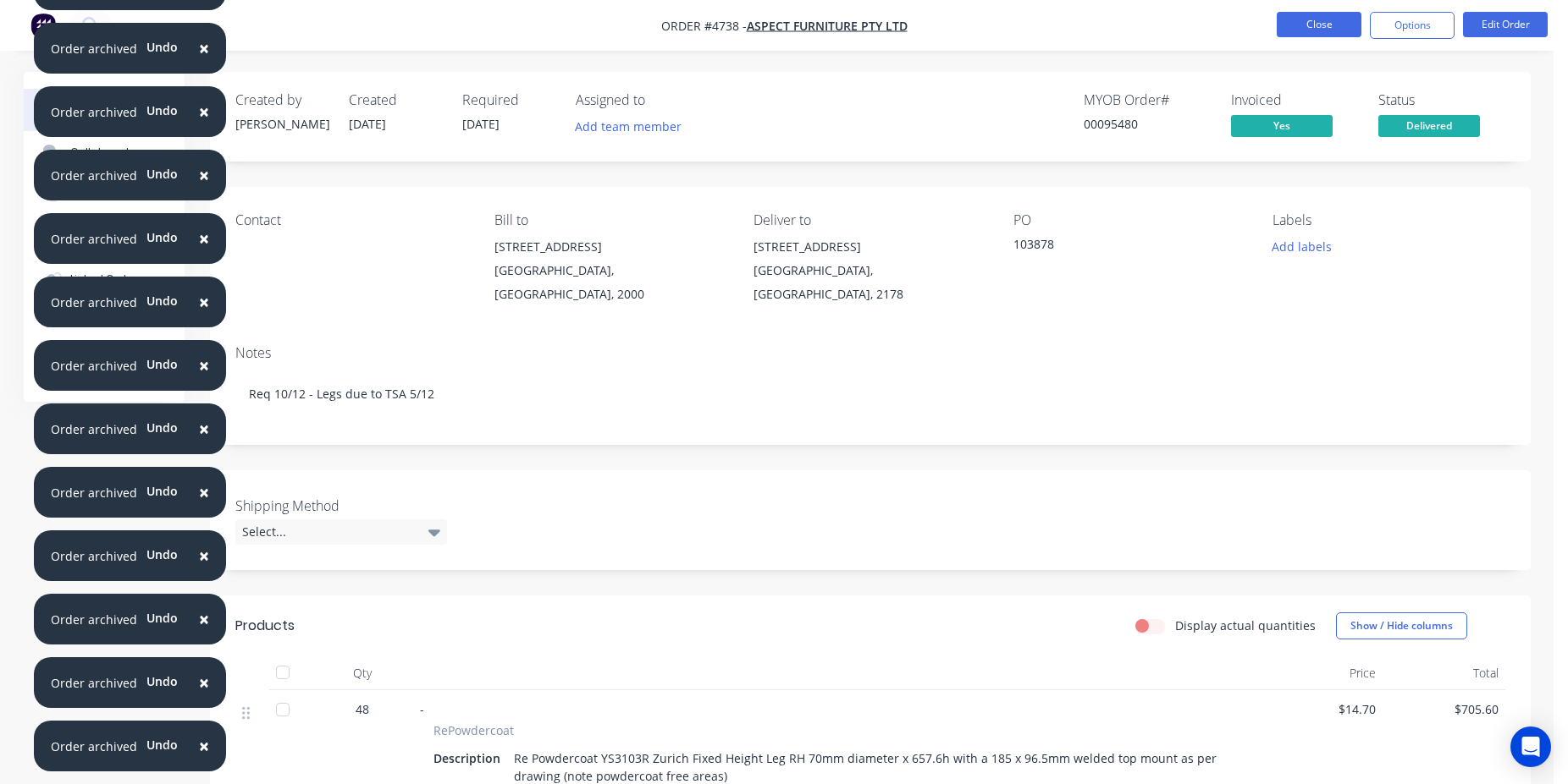
click at [1339, 29] on button "Close" at bounding box center [1318, 25] width 85 height 26
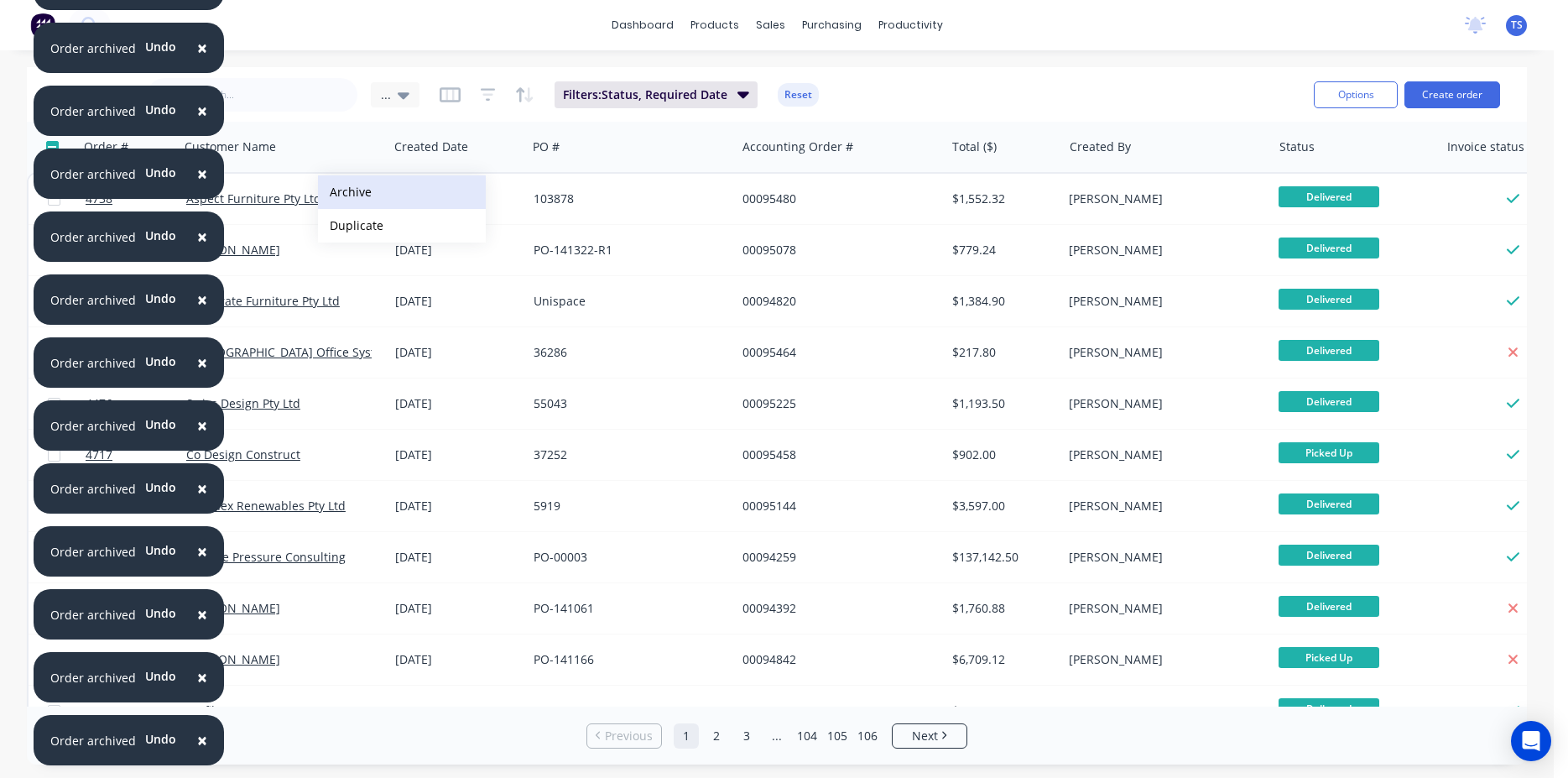
click at [368, 197] on button "Archive" at bounding box center [402, 191] width 168 height 34
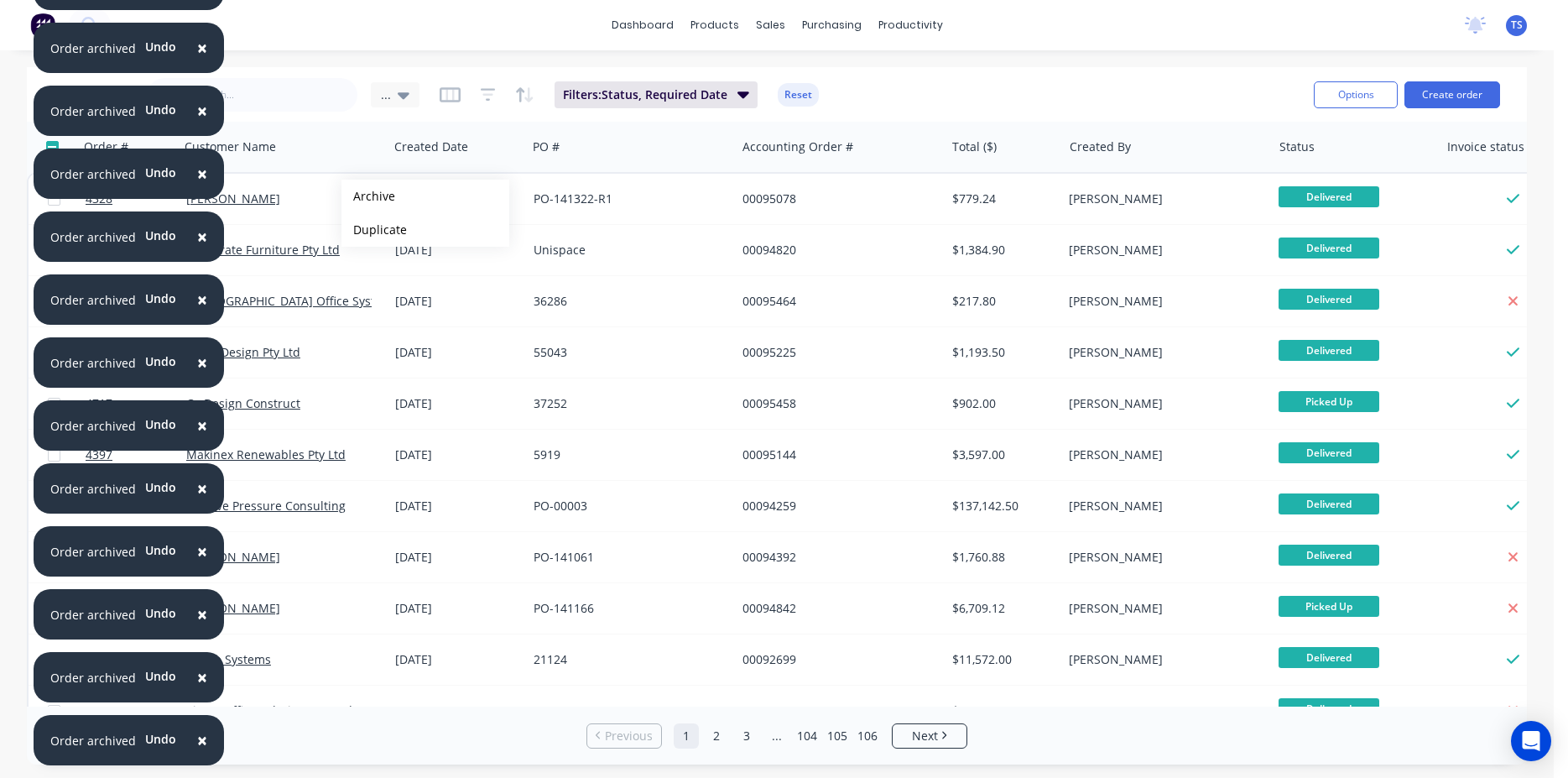
click at [368, 197] on button "Archive" at bounding box center [425, 196] width 168 height 34
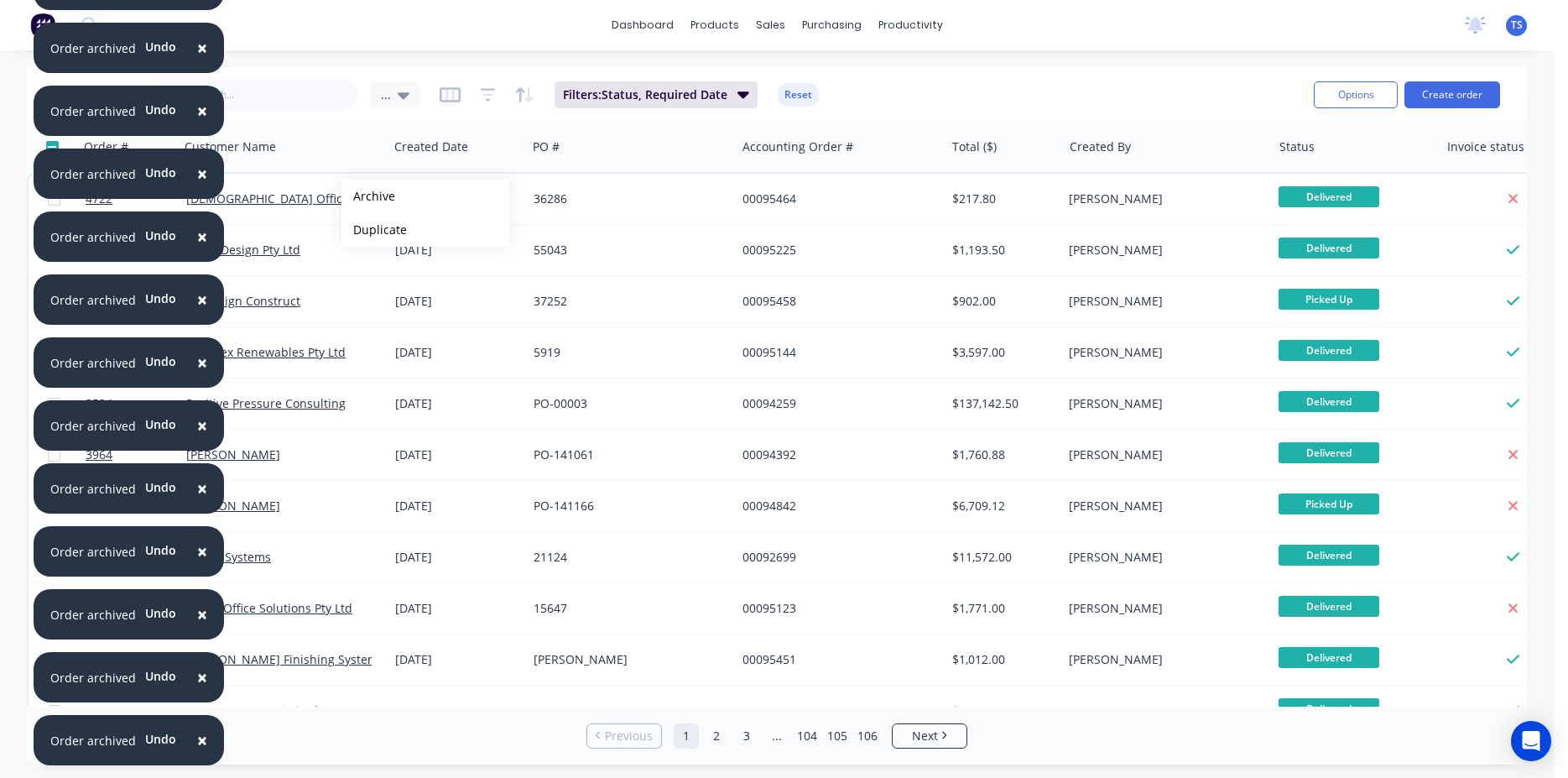
click at [368, 197] on button "Archive" at bounding box center [425, 196] width 168 height 34
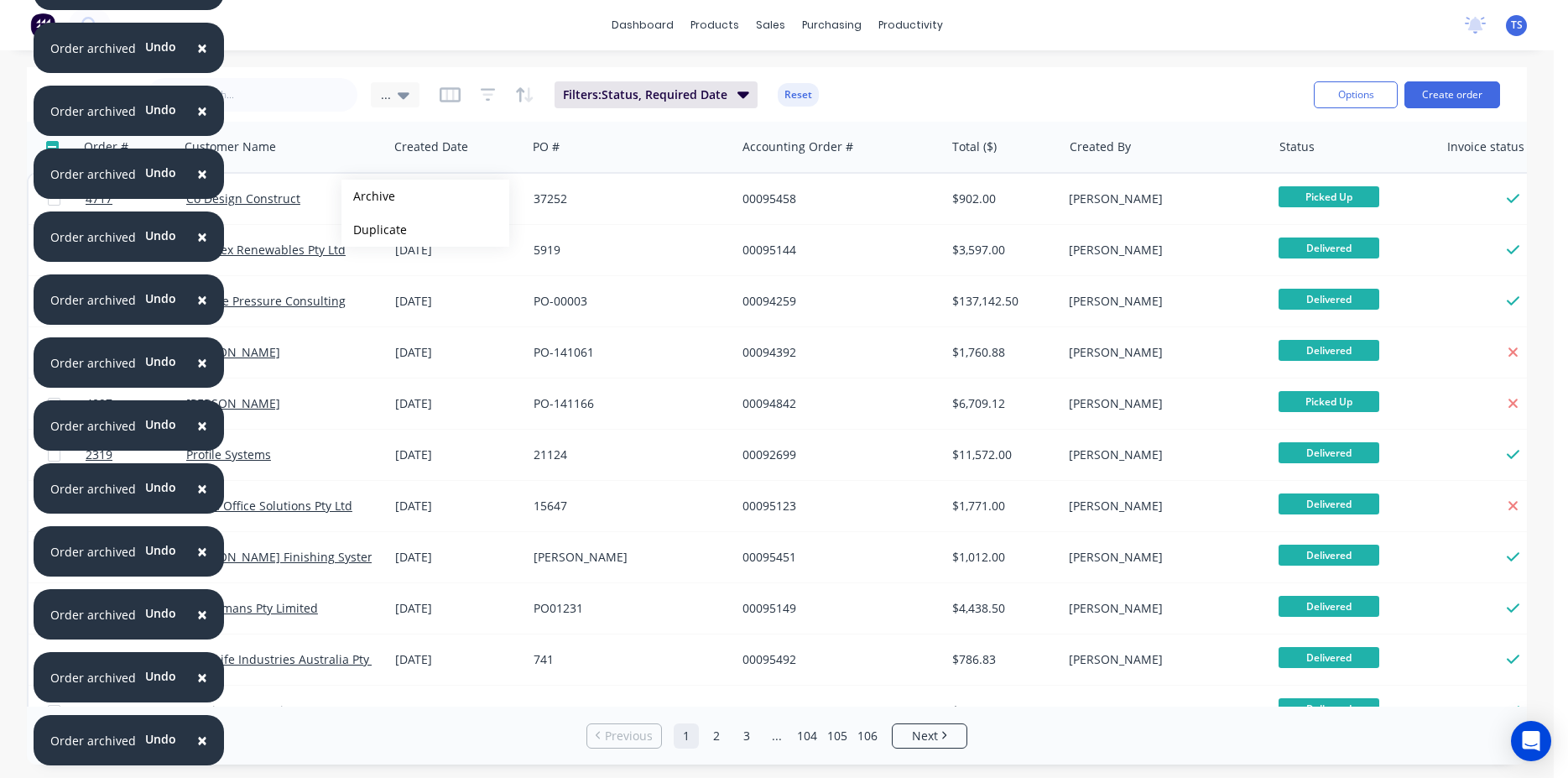
click at [368, 197] on button "Archive" at bounding box center [425, 196] width 168 height 34
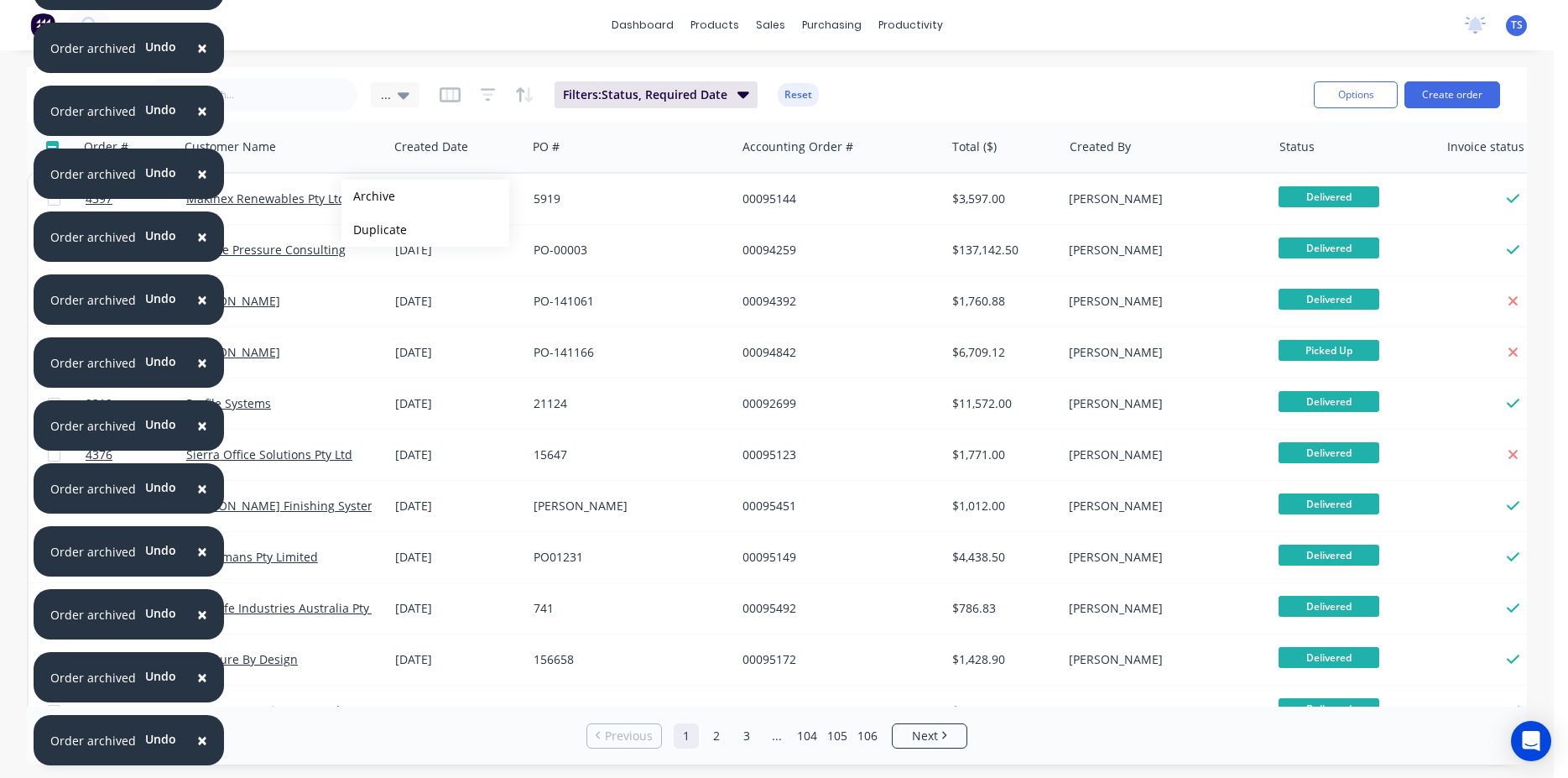
click at [368, 197] on button "Archive" at bounding box center [425, 196] width 168 height 34
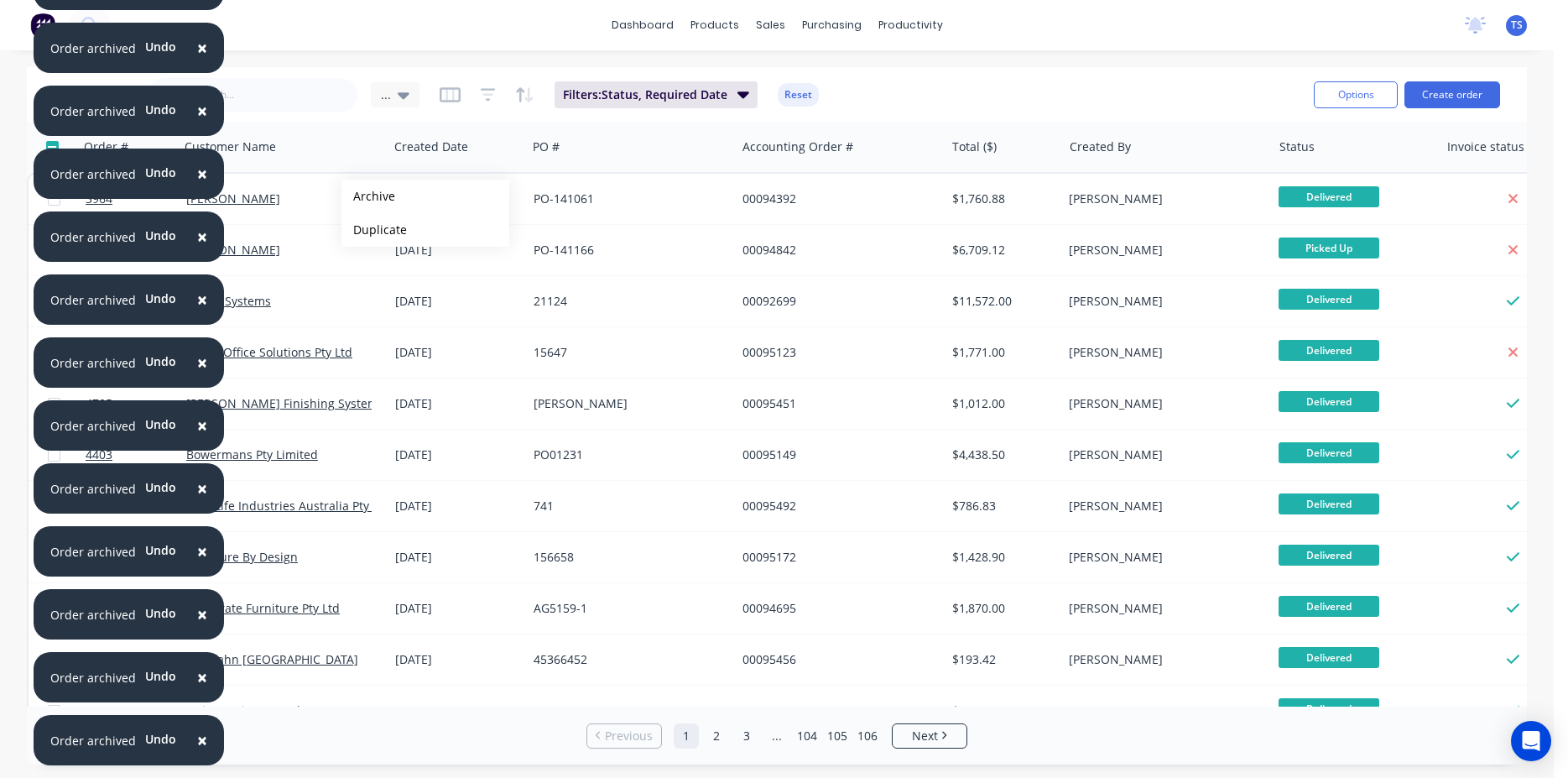
click at [368, 197] on button "Archive" at bounding box center [425, 196] width 168 height 34
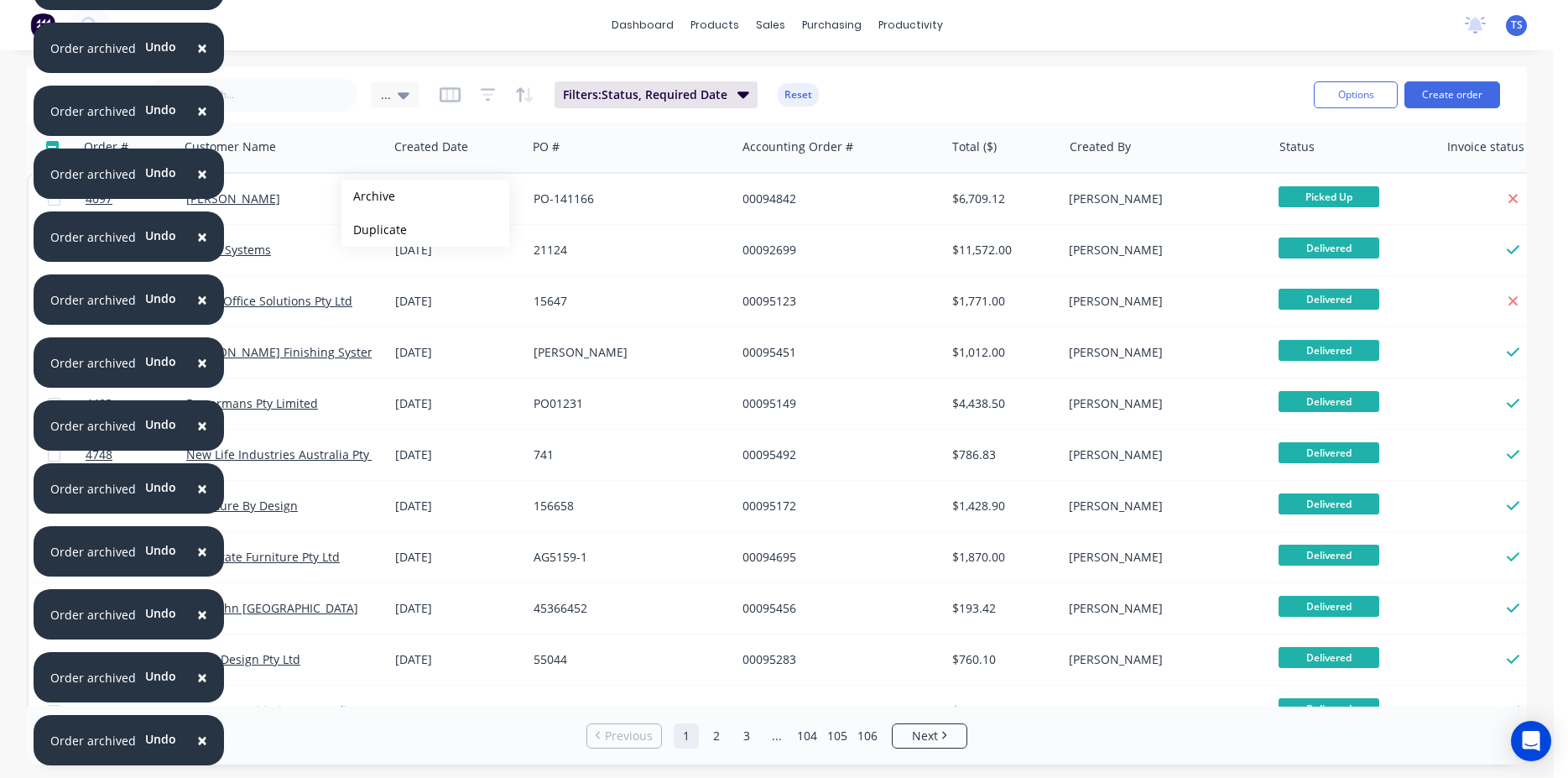
click at [368, 197] on button "Archive" at bounding box center [425, 196] width 168 height 34
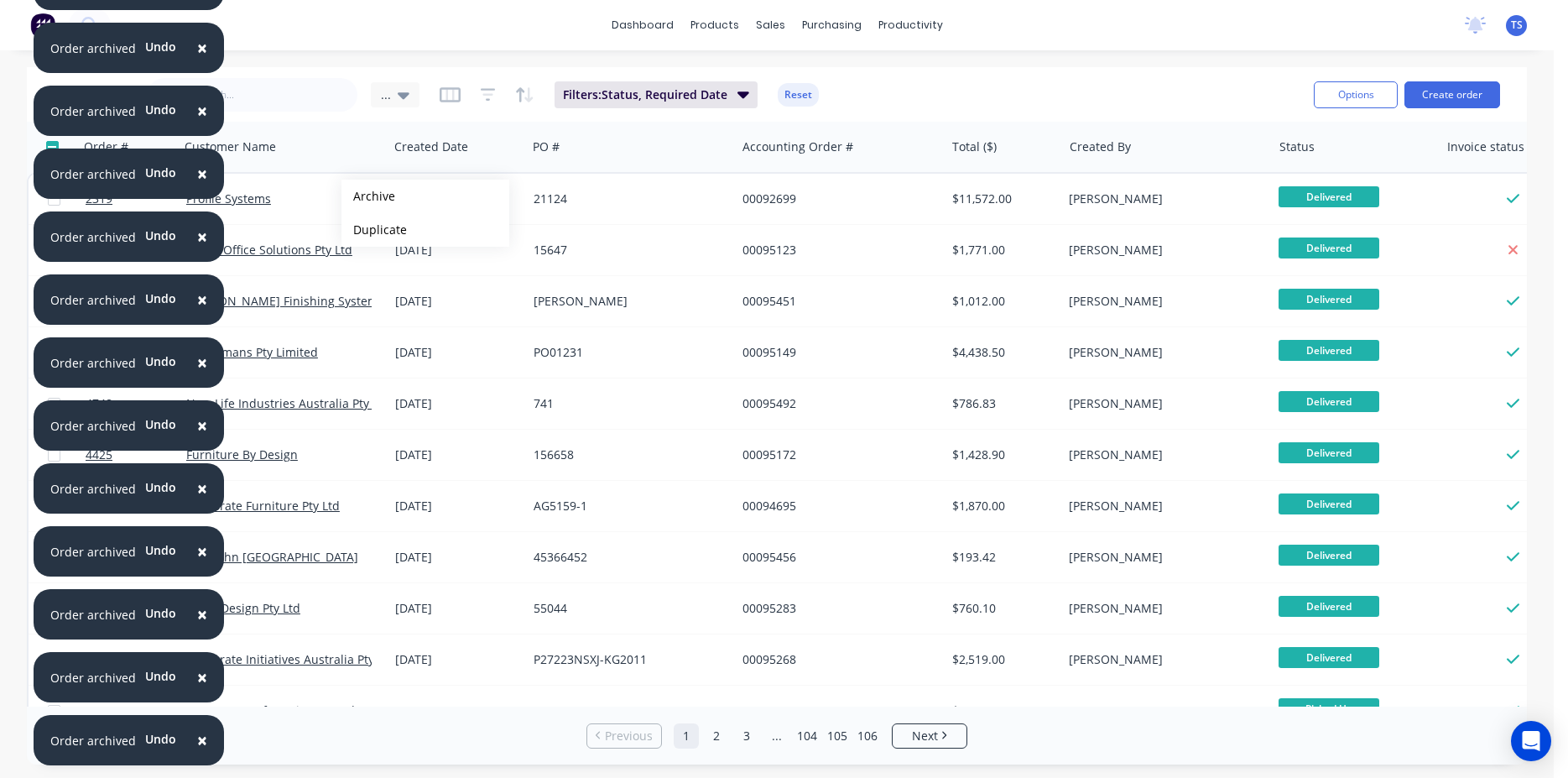
click at [368, 197] on button "Archive" at bounding box center [425, 196] width 168 height 34
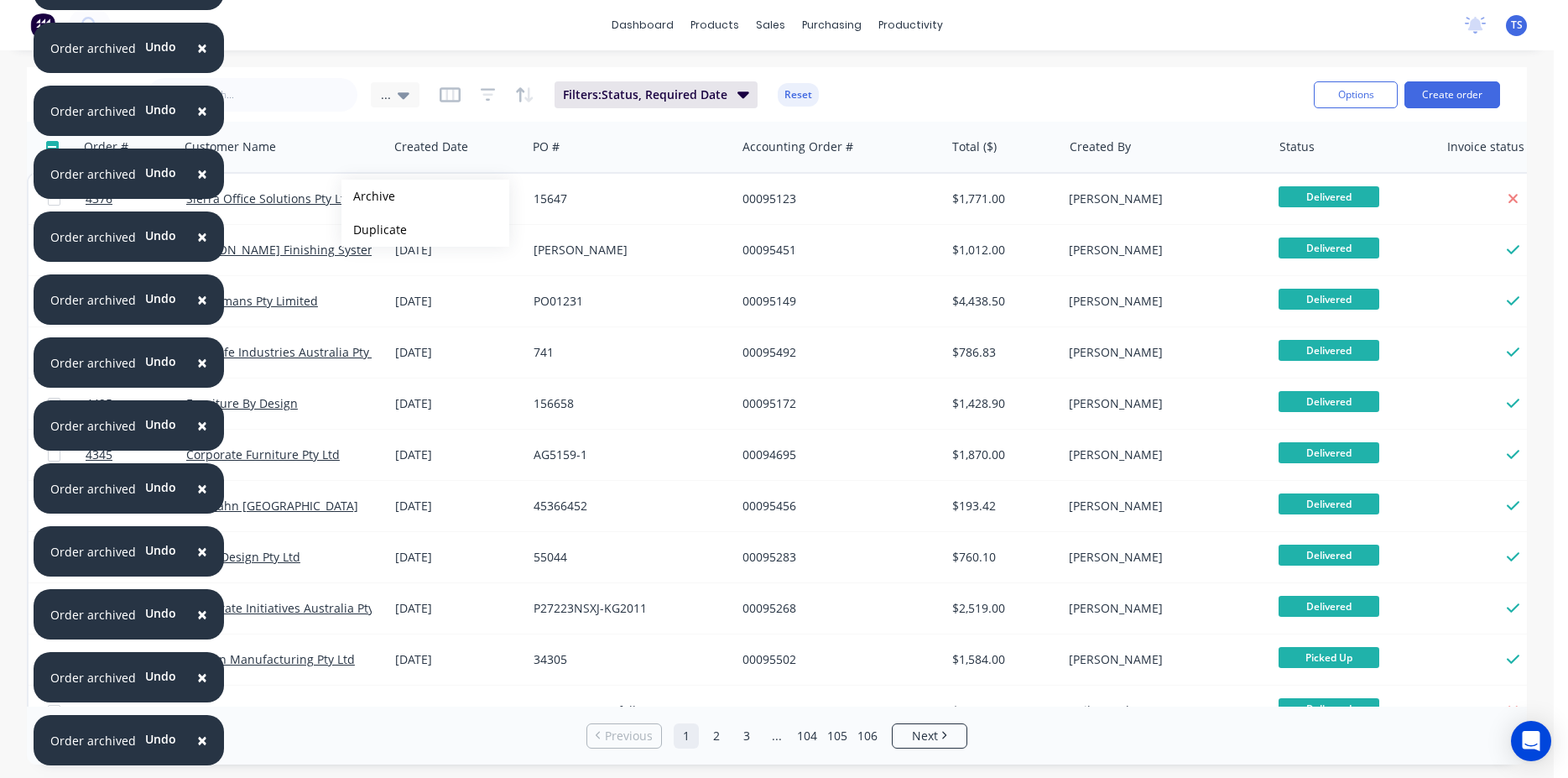
click at [368, 197] on button "Archive" at bounding box center [425, 196] width 168 height 34
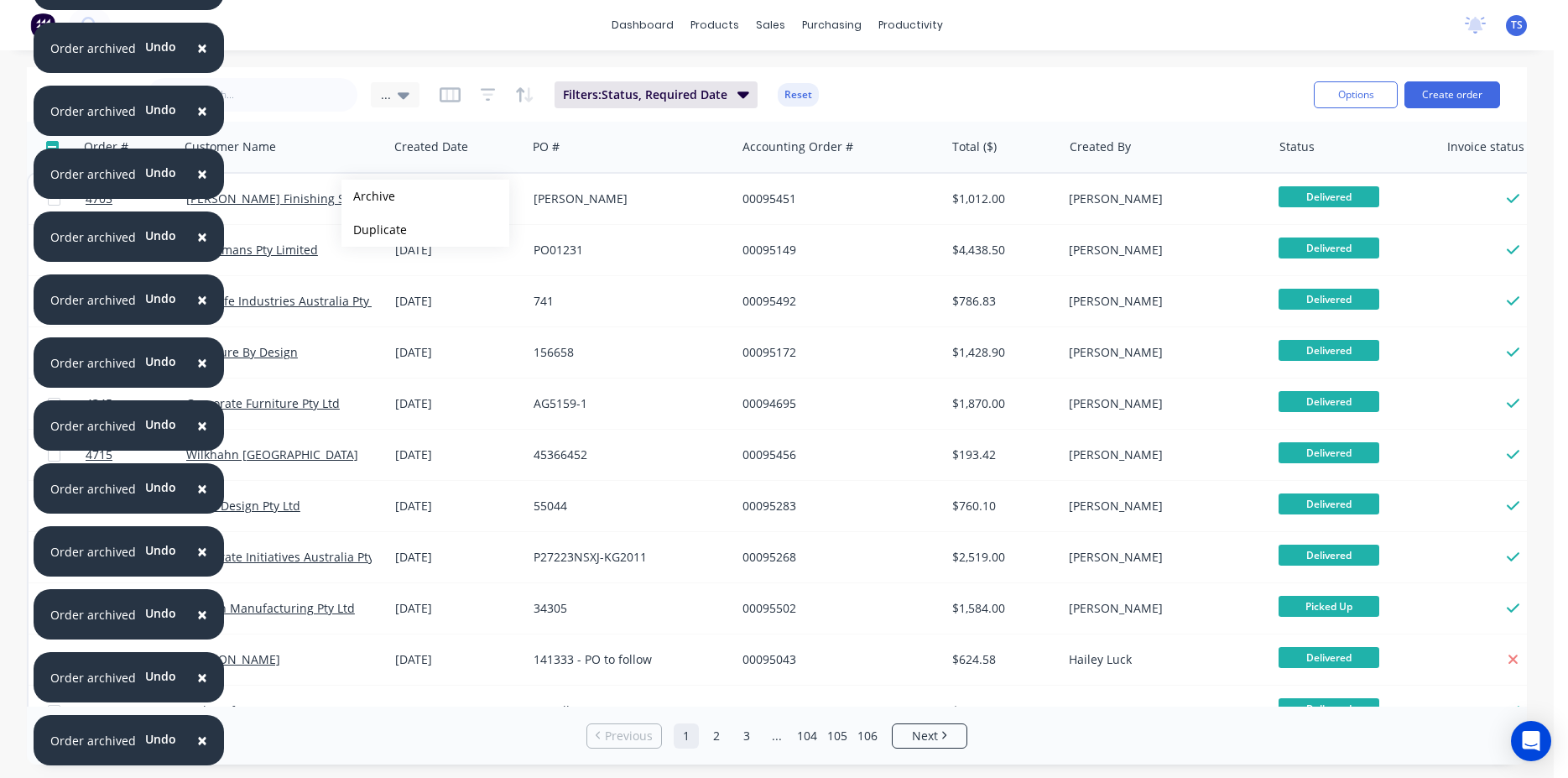
click at [368, 197] on button "Archive" at bounding box center [425, 196] width 168 height 34
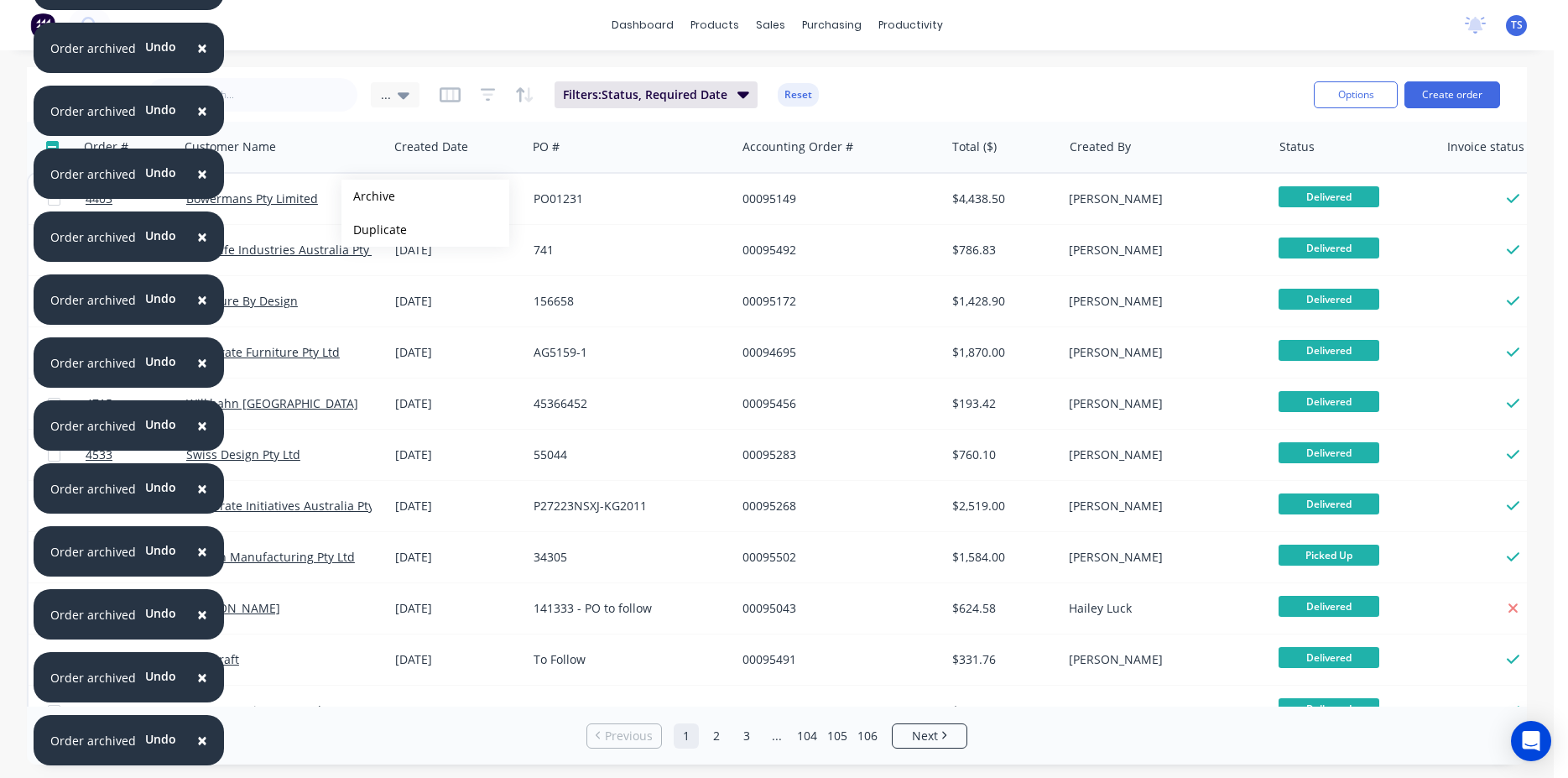
click at [368, 197] on button "Archive" at bounding box center [425, 196] width 168 height 34
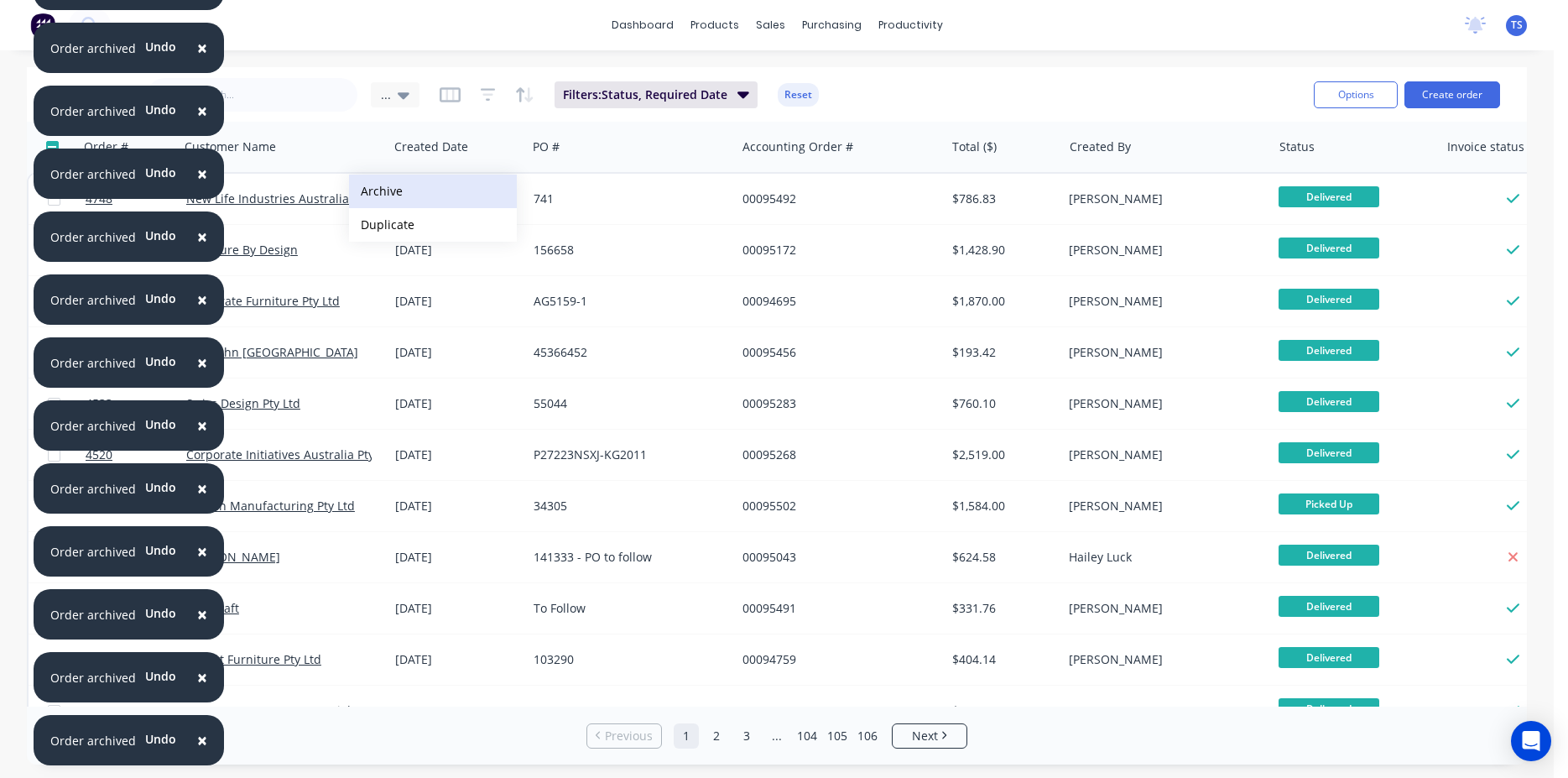
click at [394, 195] on button "Archive" at bounding box center [432, 191] width 168 height 34
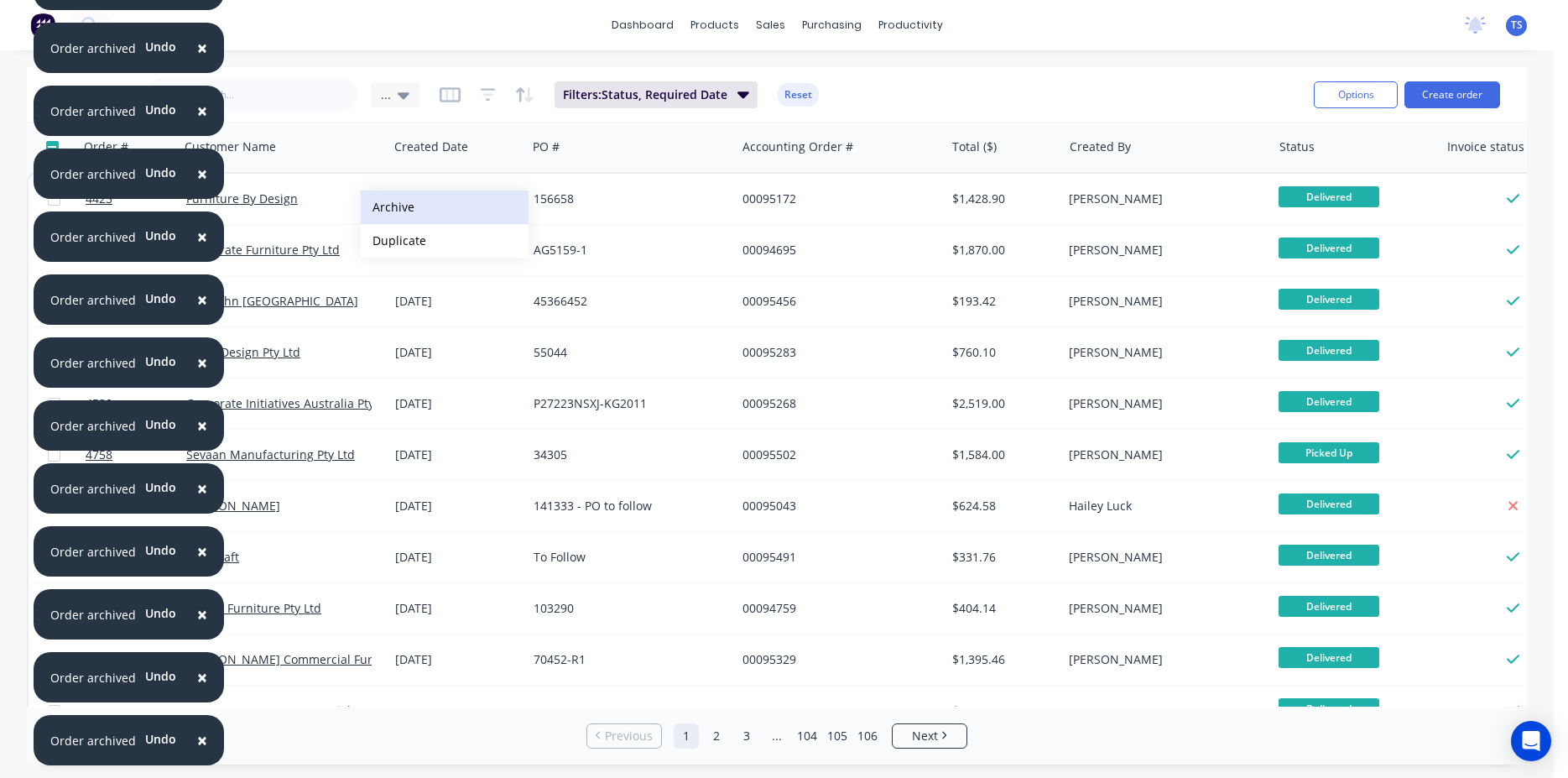
click at [395, 208] on button "Archive" at bounding box center [444, 207] width 168 height 34
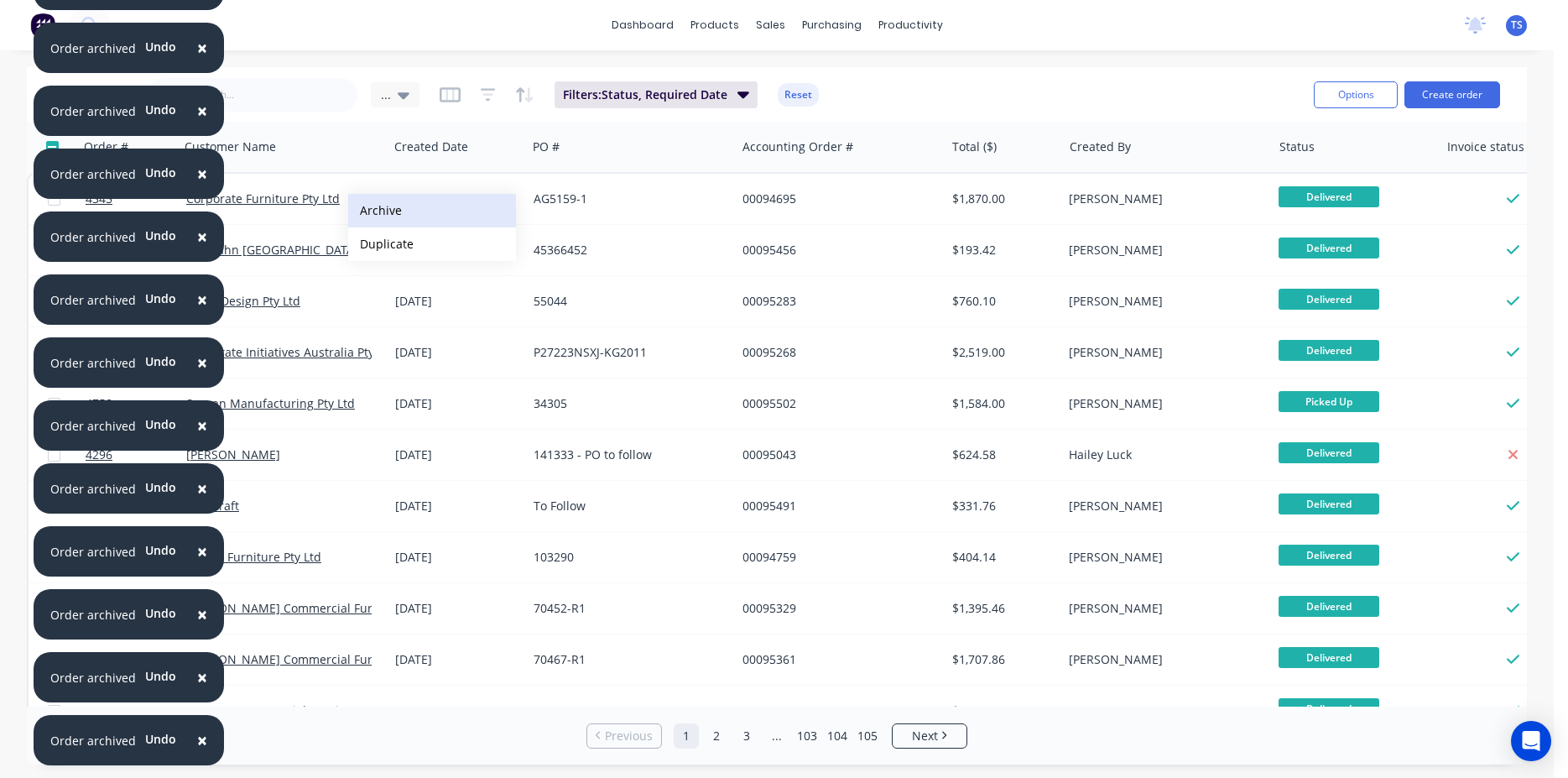
click at [379, 211] on button "Archive" at bounding box center [431, 210] width 168 height 34
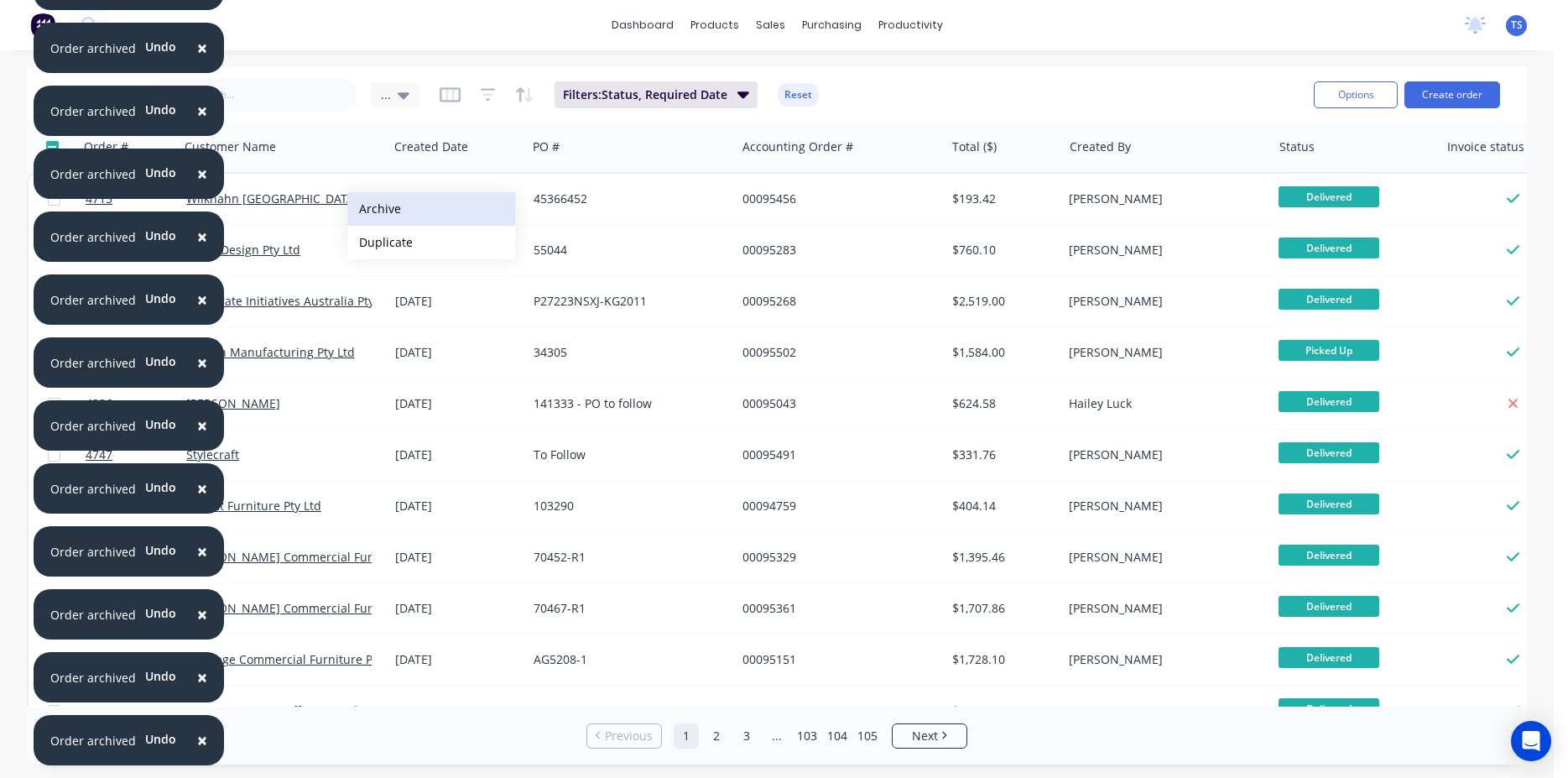
click at [379, 211] on button "Archive" at bounding box center [431, 209] width 168 height 34
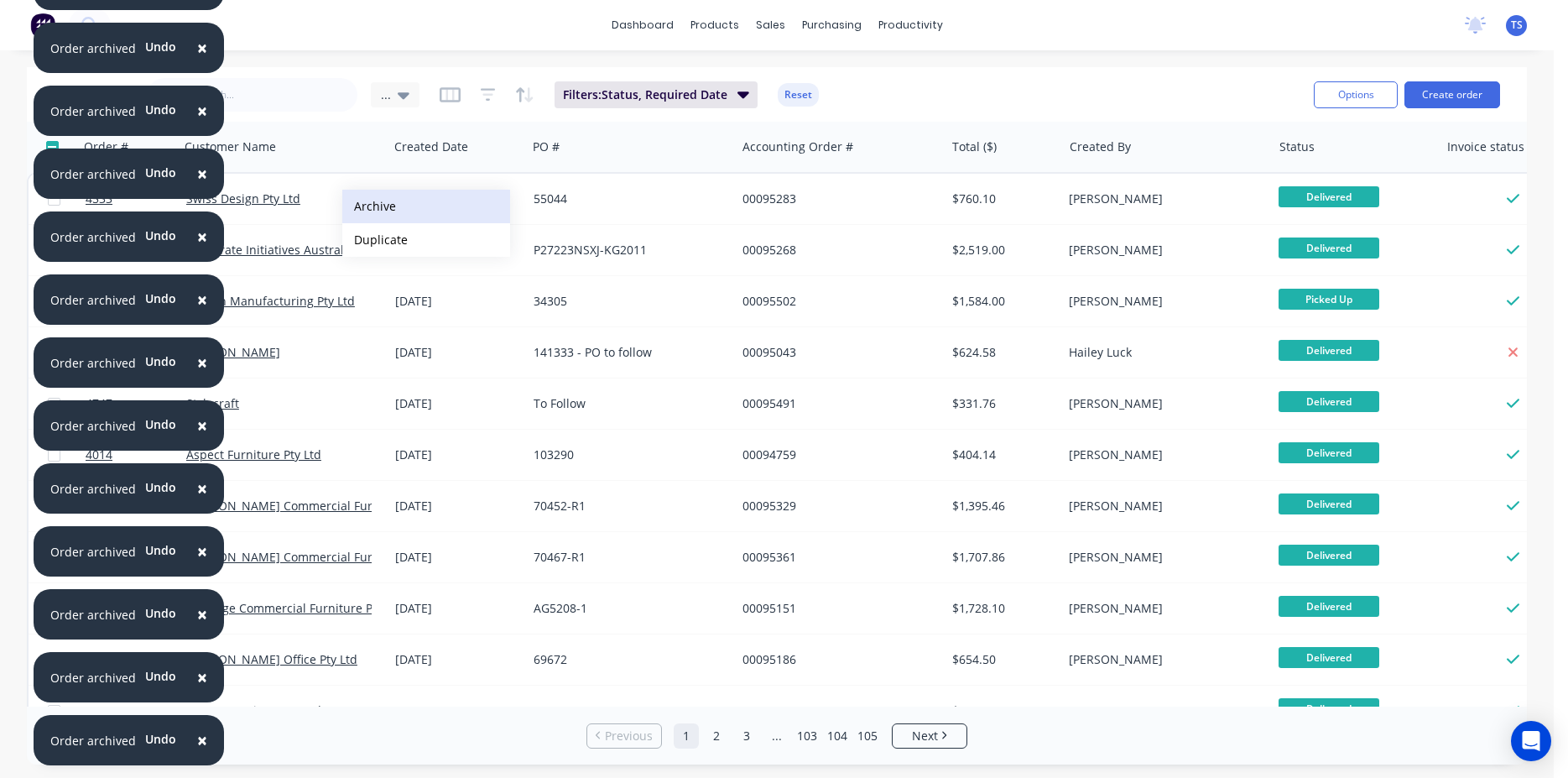
click at [375, 207] on button "Archive" at bounding box center [426, 206] width 168 height 34
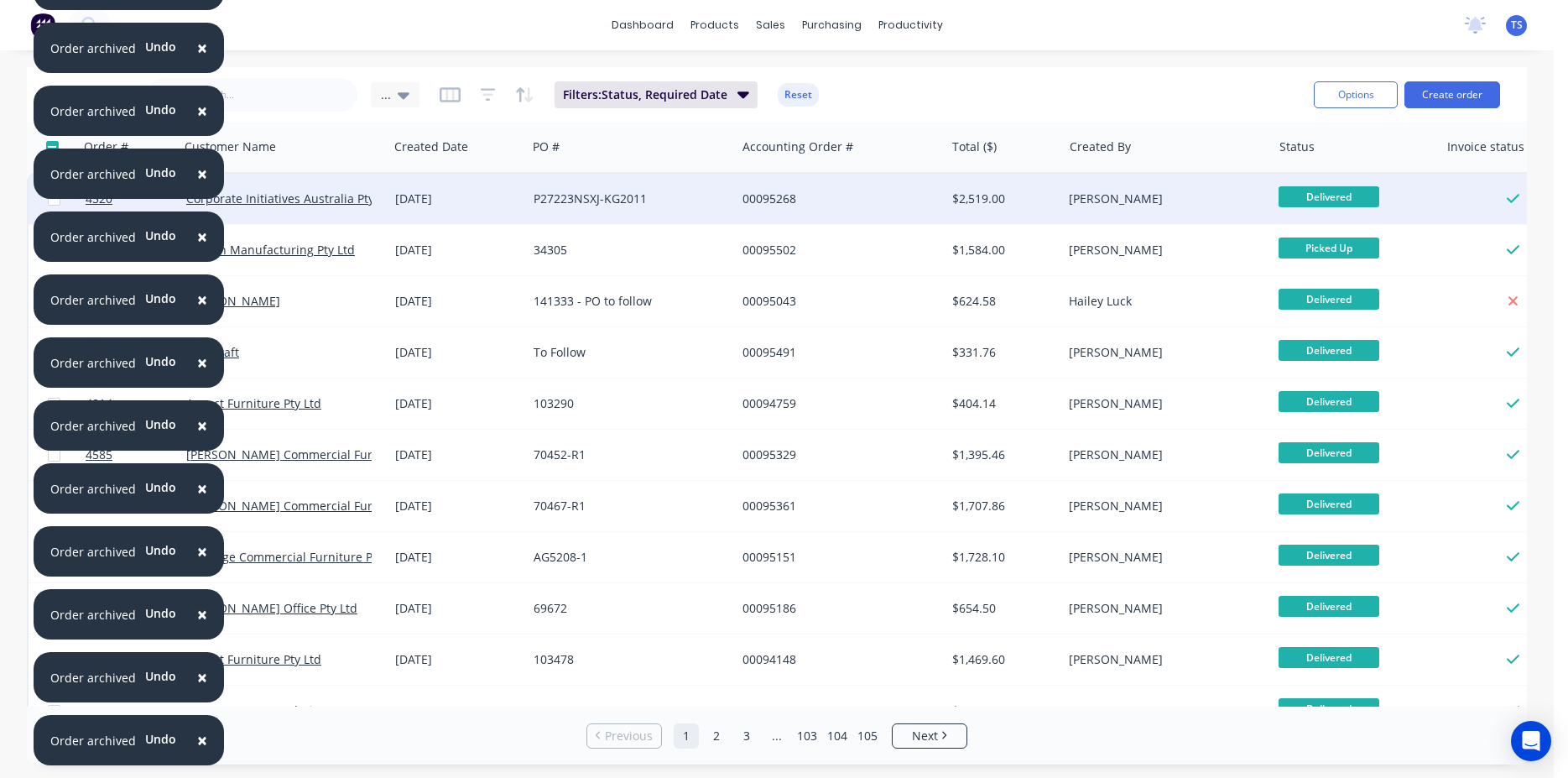
click at [364, 218] on div "Corporate Initiatives Australia Pty Ltd" at bounding box center [284, 199] width 209 height 51
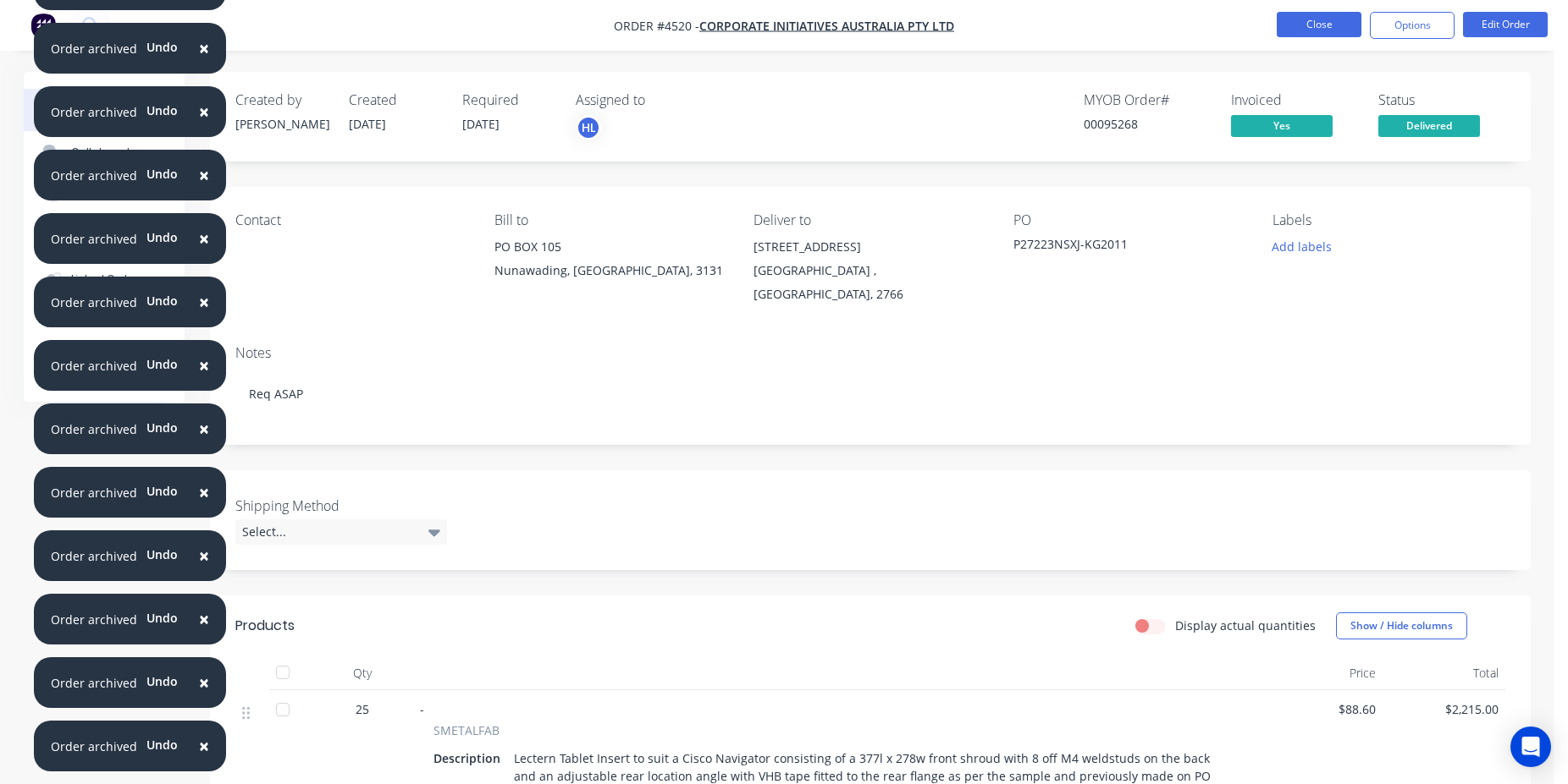
click at [1332, 28] on button "Close" at bounding box center [1318, 25] width 85 height 26
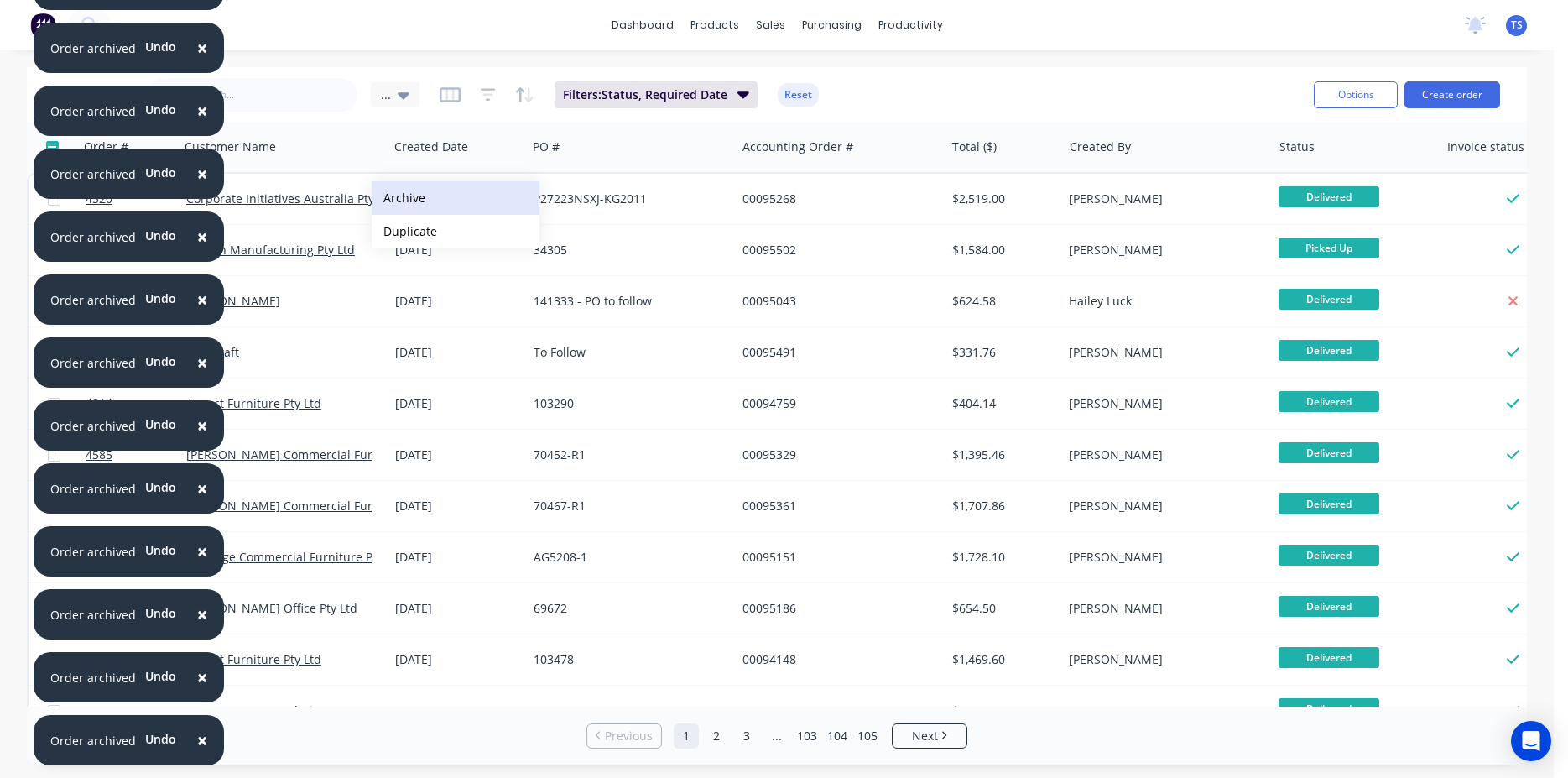
click at [444, 203] on button "Archive" at bounding box center [455, 198] width 168 height 34
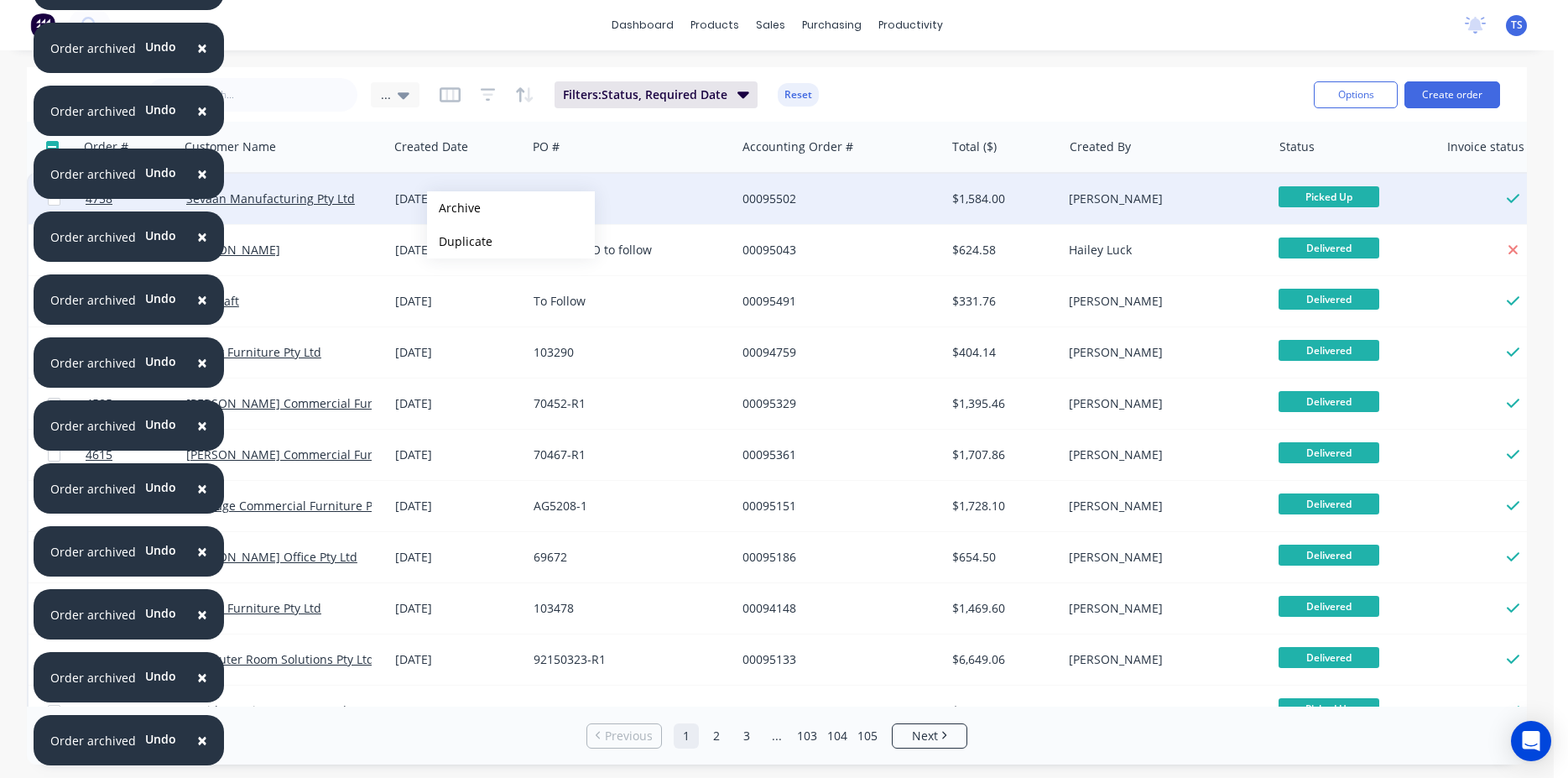
click at [453, 209] on button "Archive" at bounding box center [510, 208] width 168 height 34
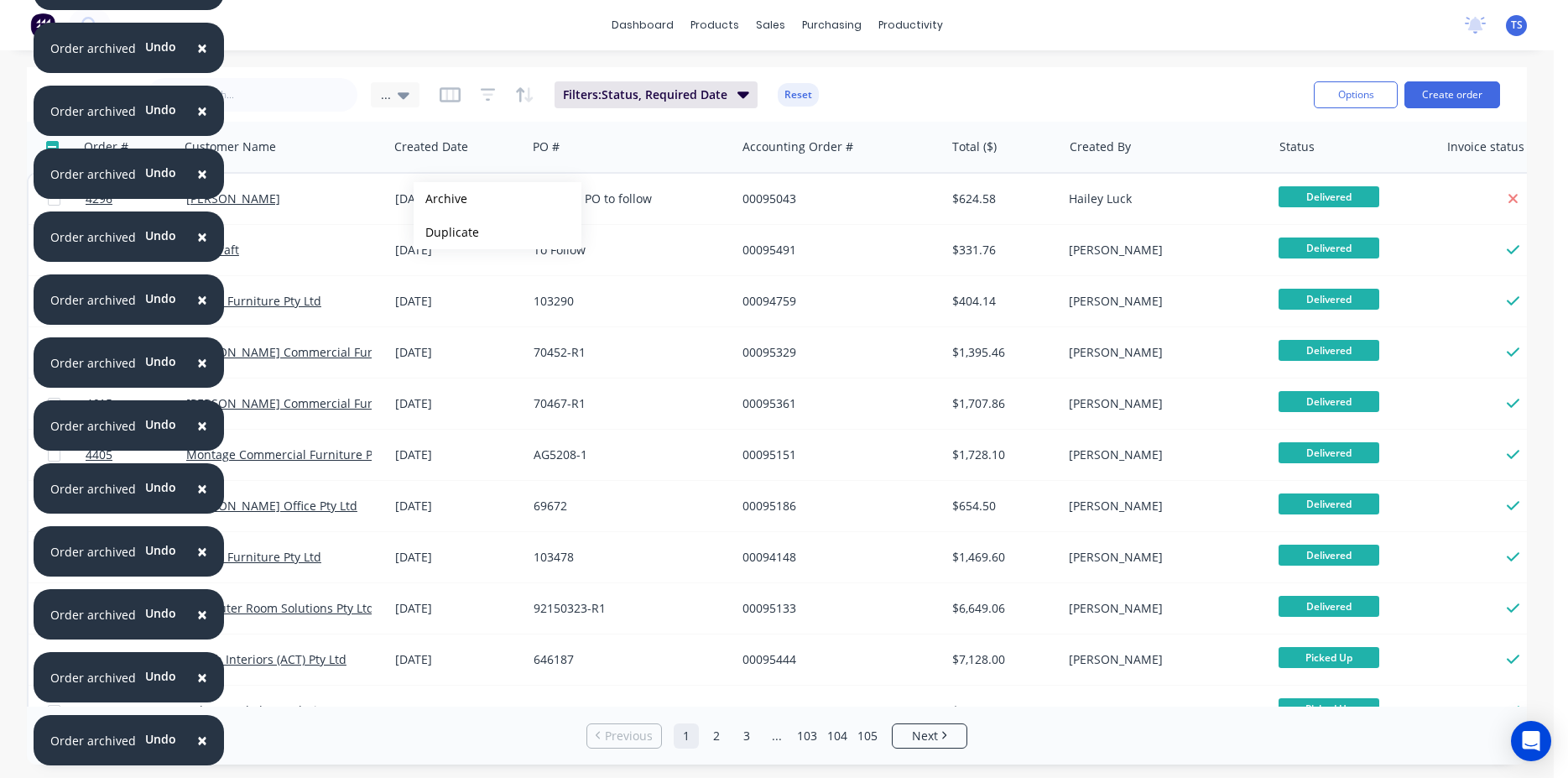
click at [440, 199] on button "Archive" at bounding box center [497, 199] width 168 height 34
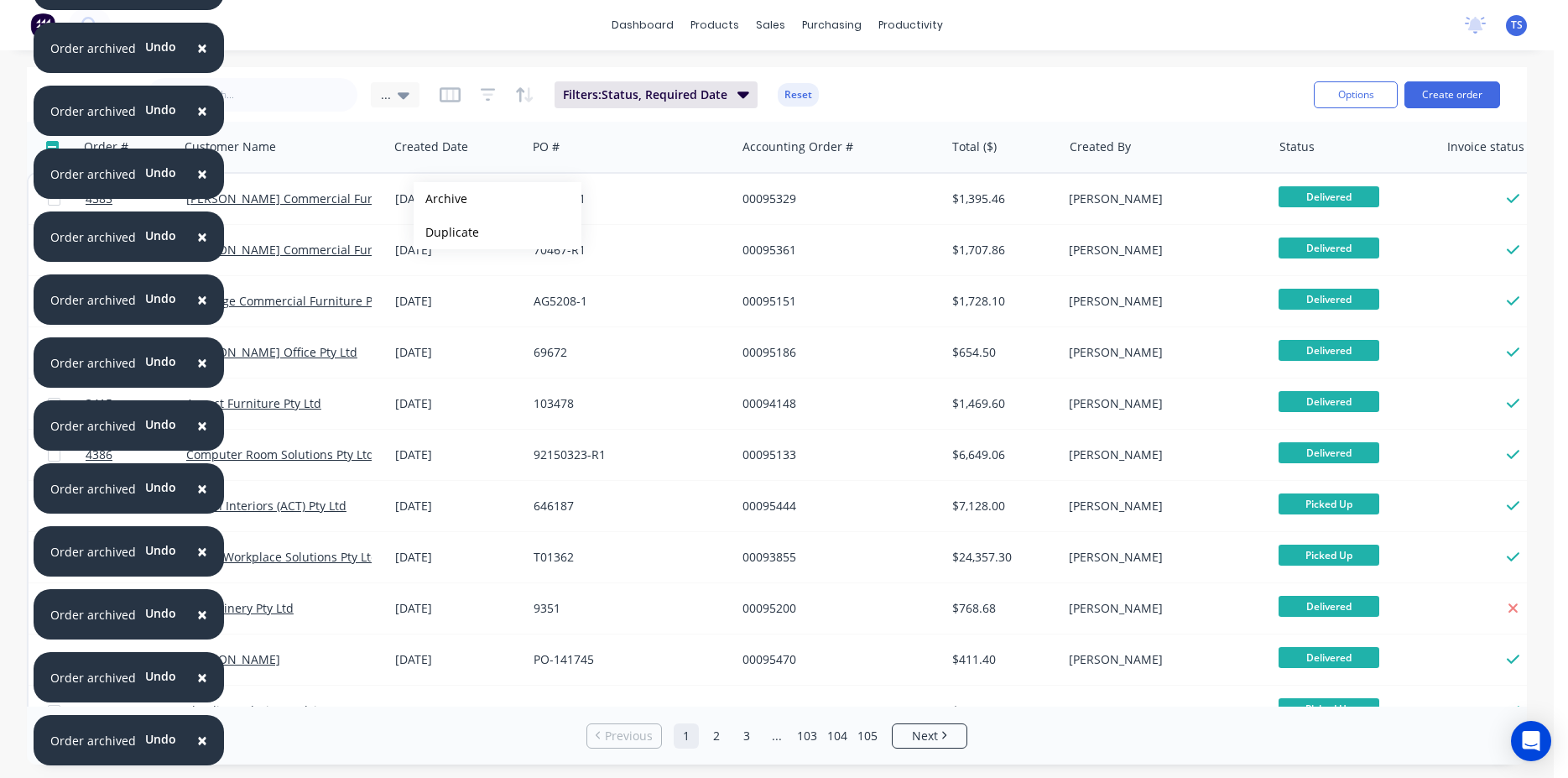
click at [440, 199] on button "Archive" at bounding box center [497, 199] width 168 height 34
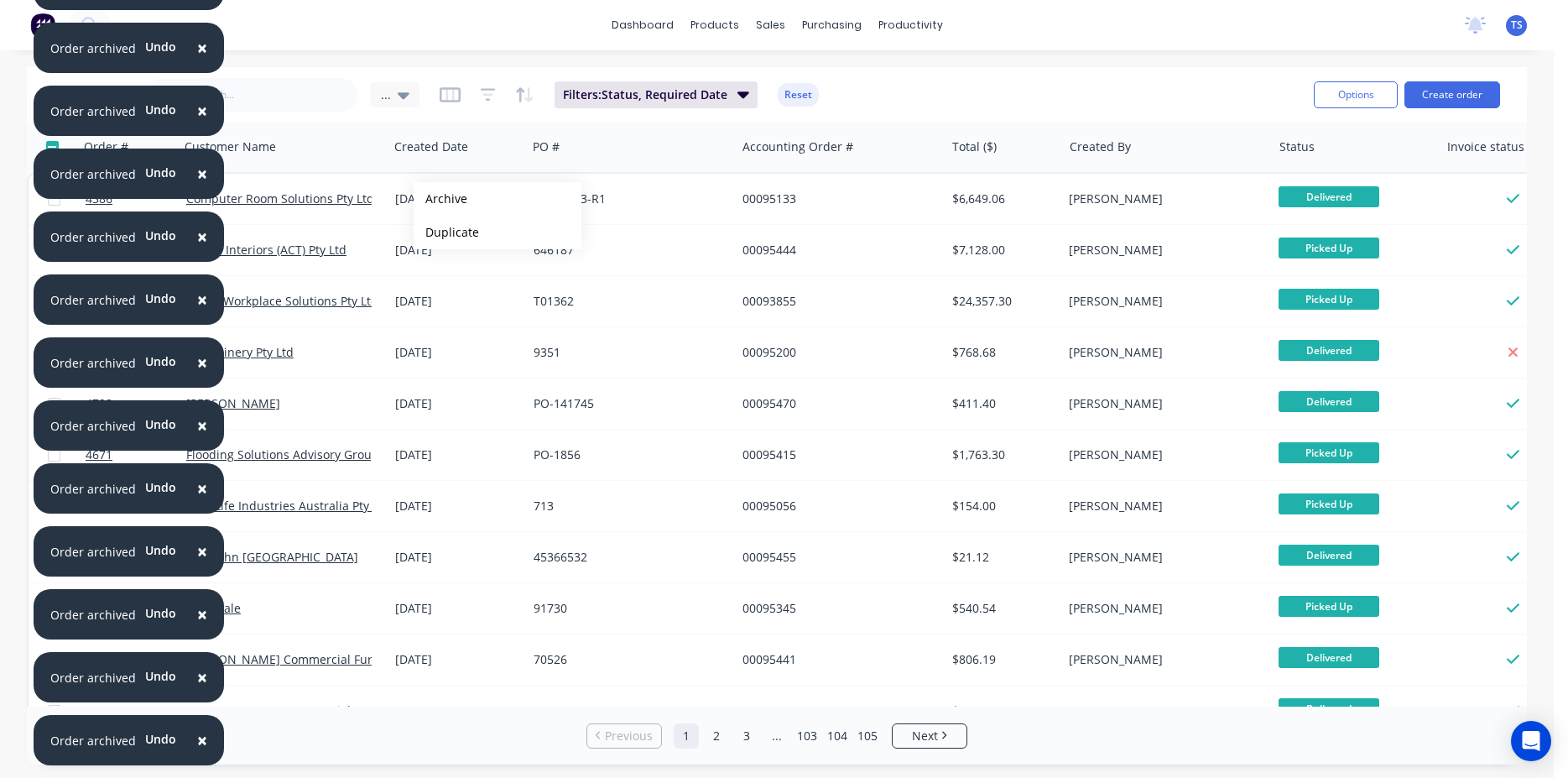
click at [440, 199] on button "Archive" at bounding box center [497, 199] width 168 height 34
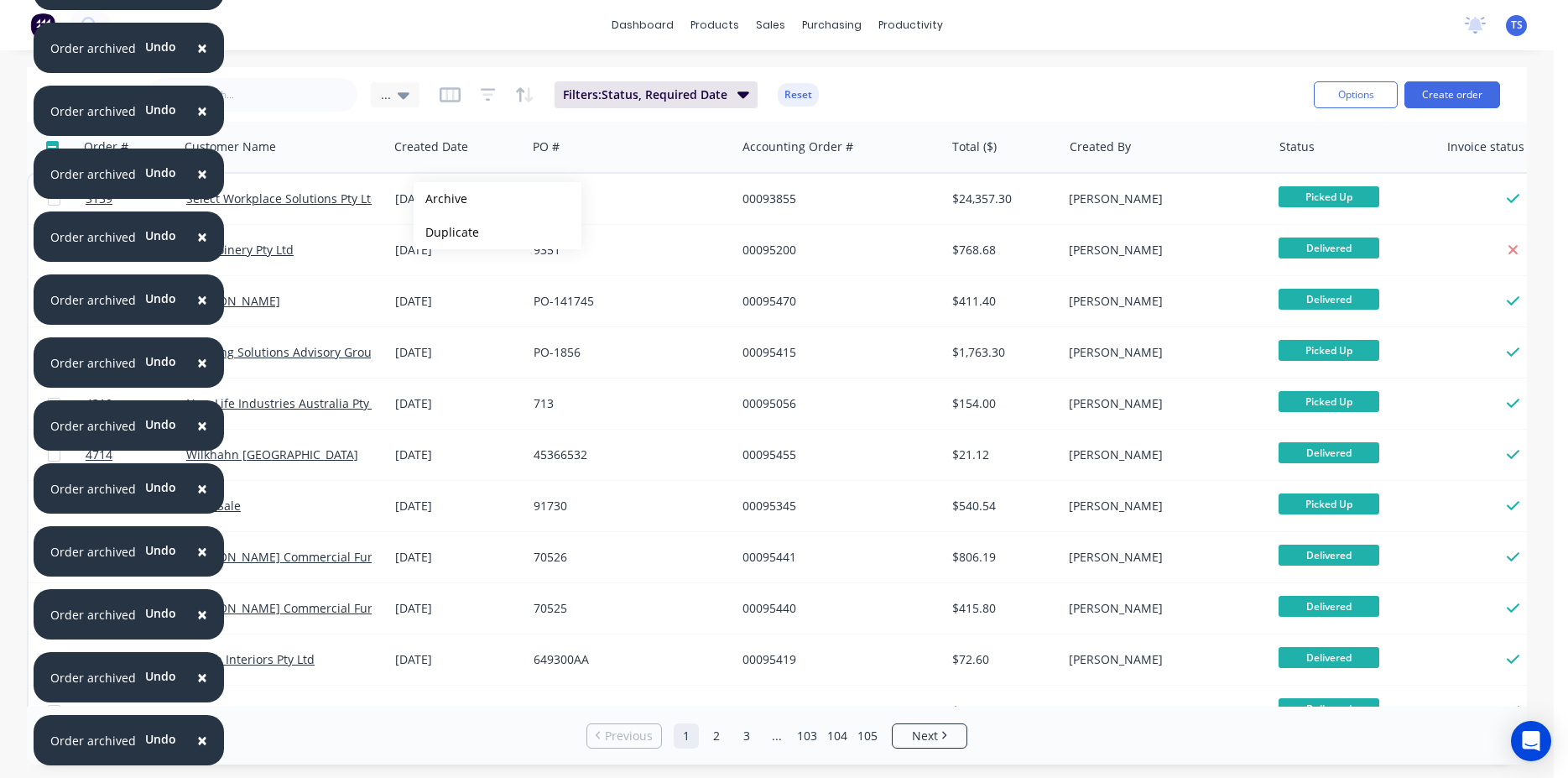
click at [440, 199] on button "Archive" at bounding box center [497, 199] width 168 height 34
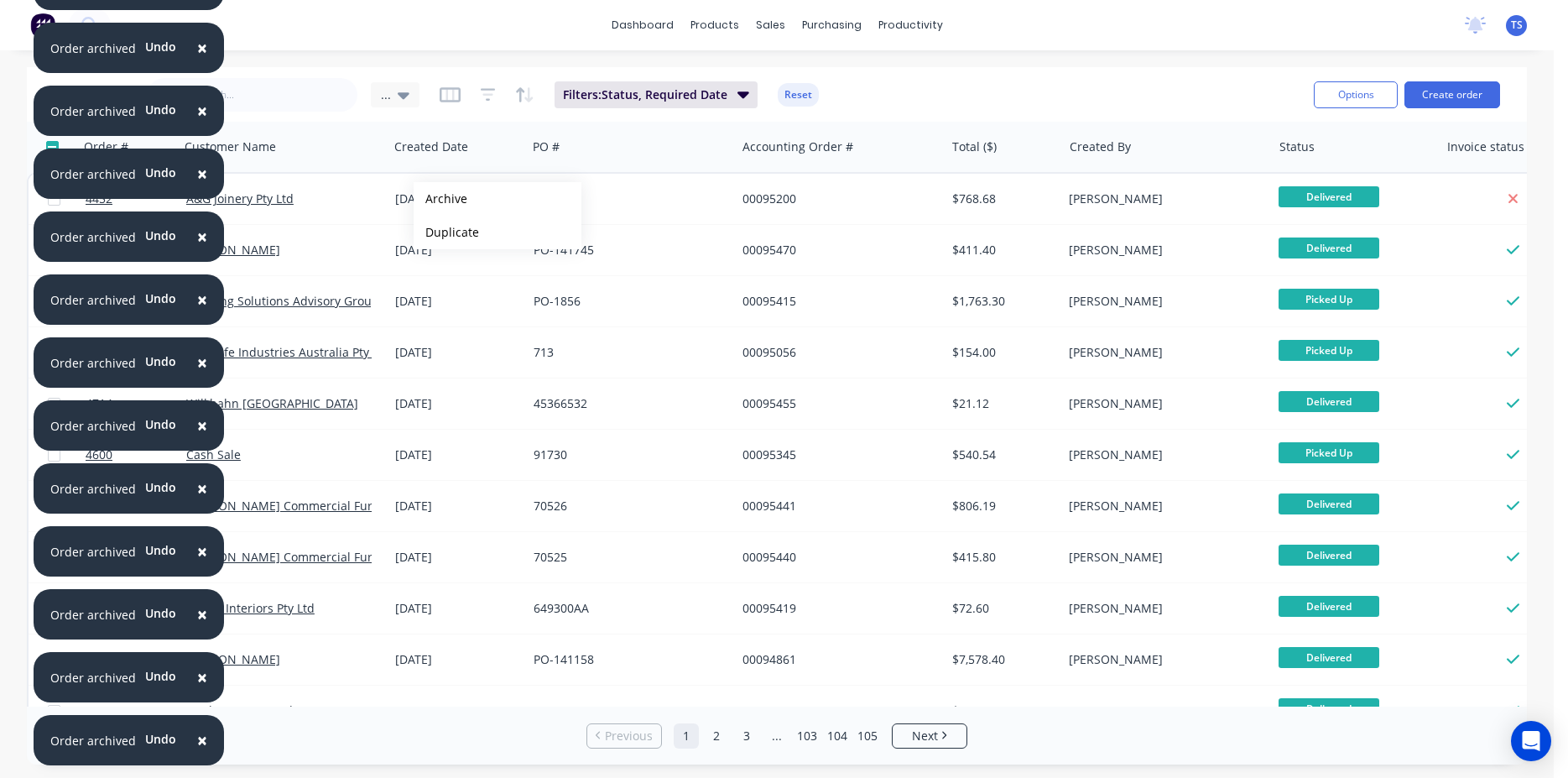
click at [440, 199] on button "Archive" at bounding box center [497, 199] width 168 height 34
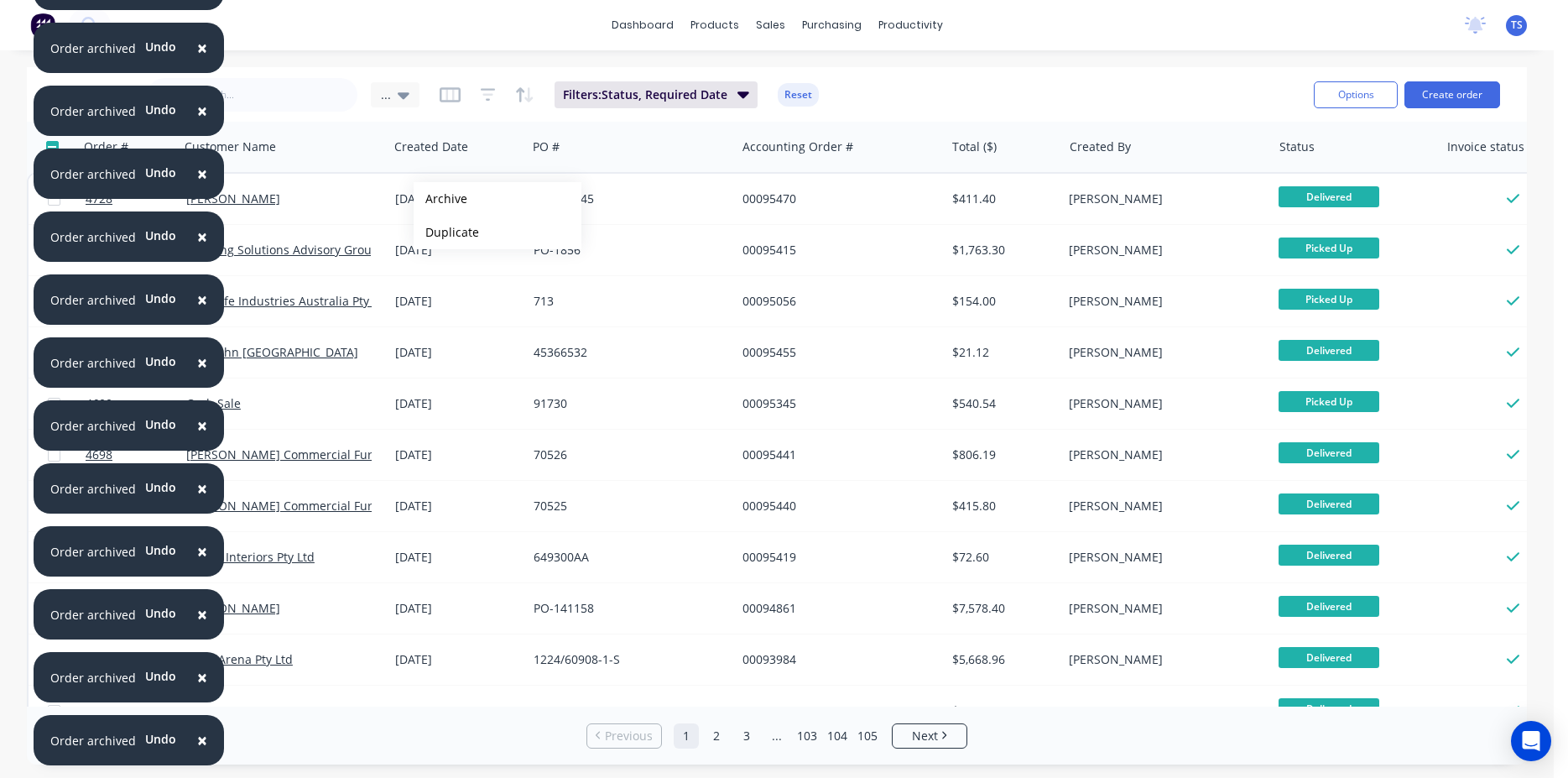
click at [440, 199] on button "Archive" at bounding box center [497, 199] width 168 height 34
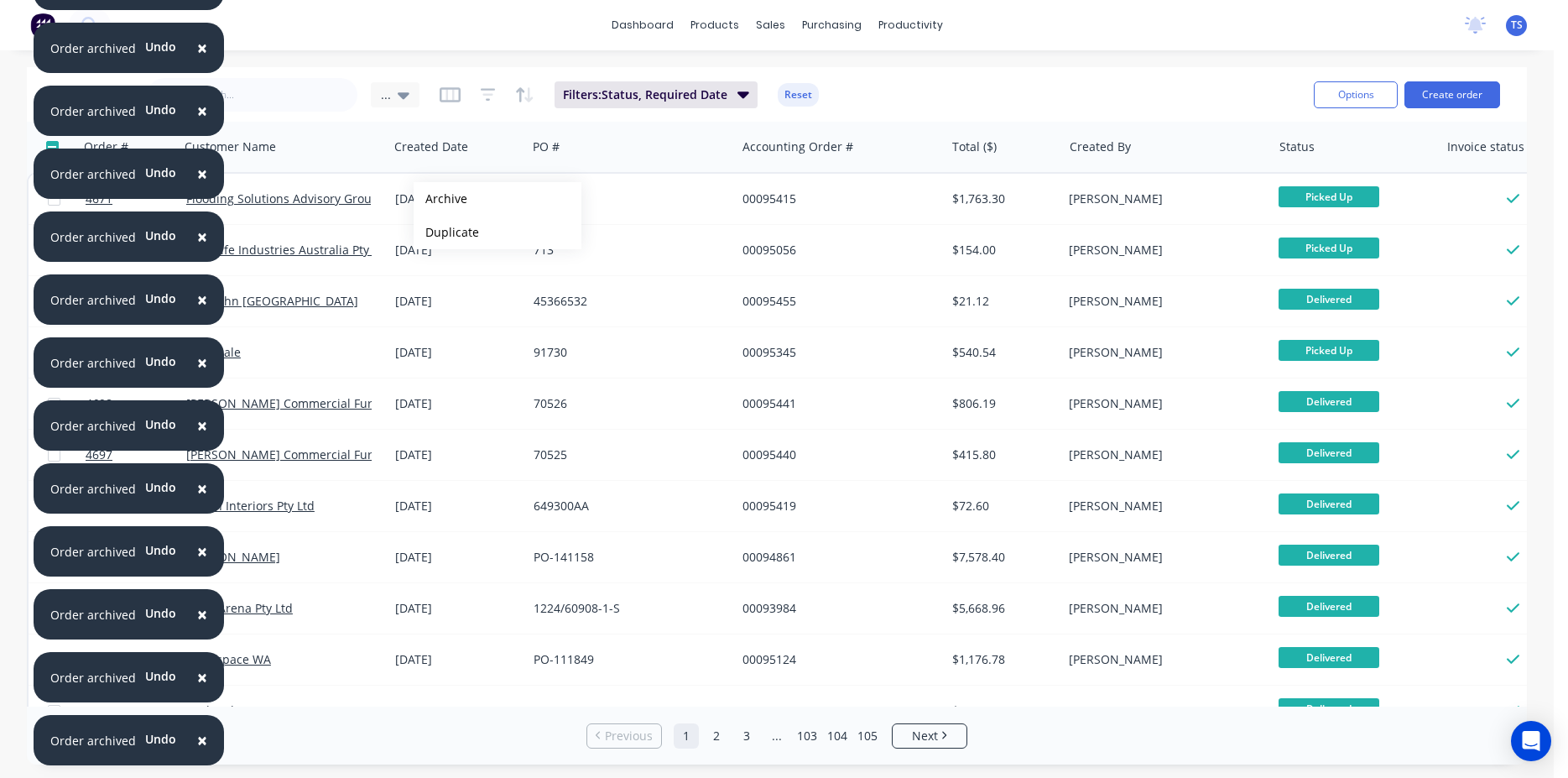
click at [440, 199] on button "Archive" at bounding box center [497, 199] width 168 height 34
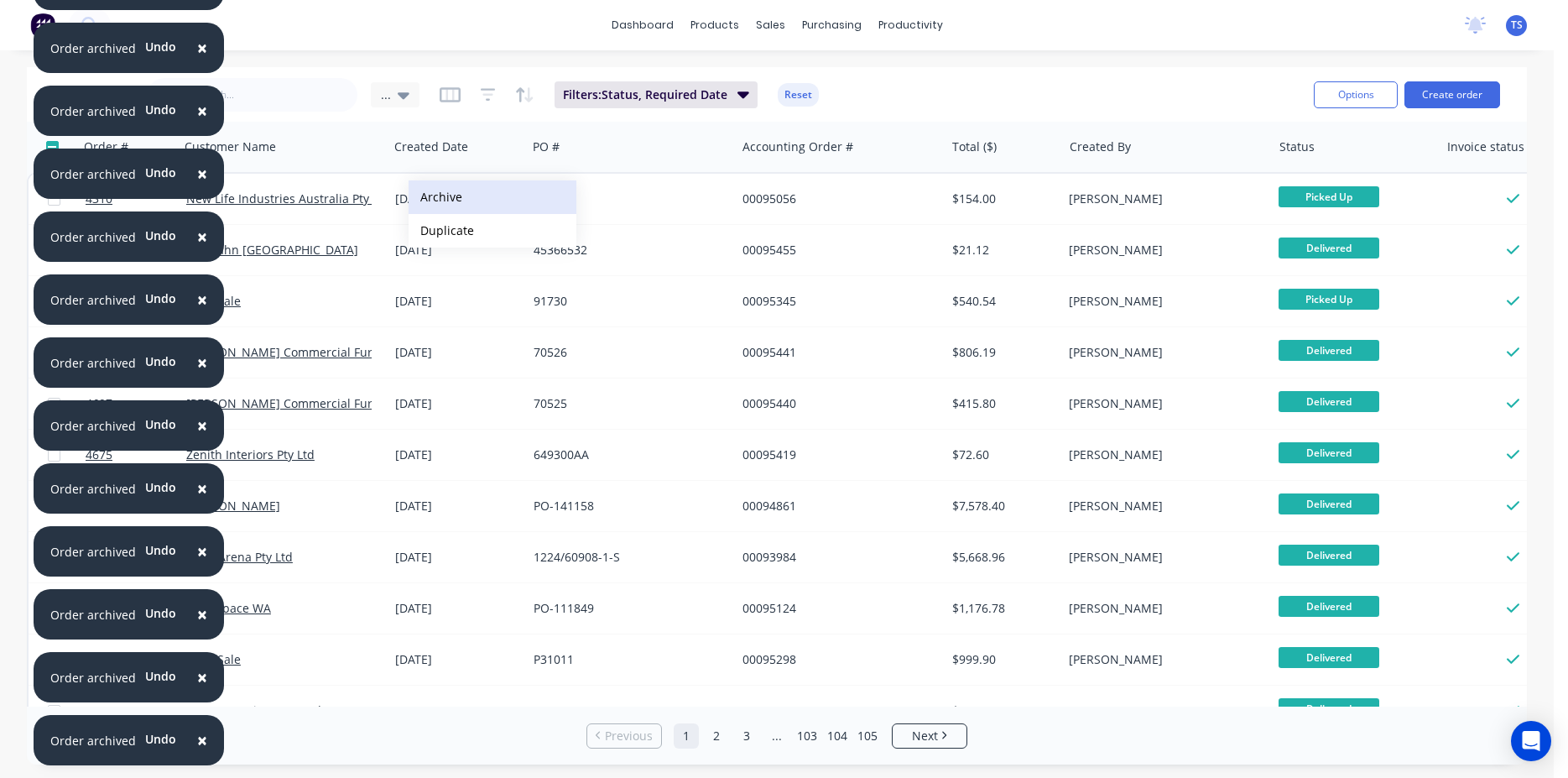
click at [443, 198] on button "Archive" at bounding box center [492, 197] width 168 height 34
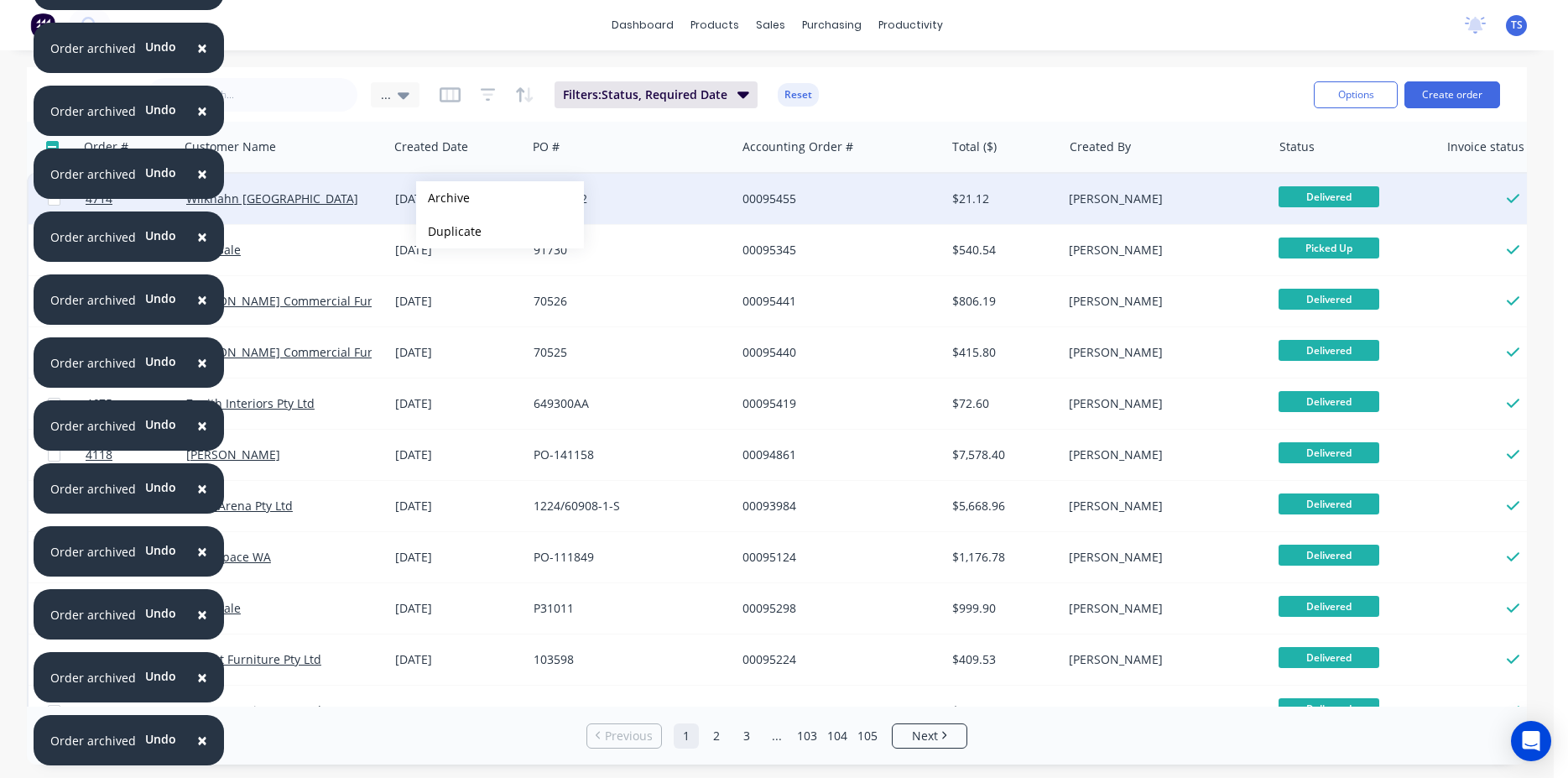
click at [443, 198] on button "Archive" at bounding box center [499, 198] width 168 height 34
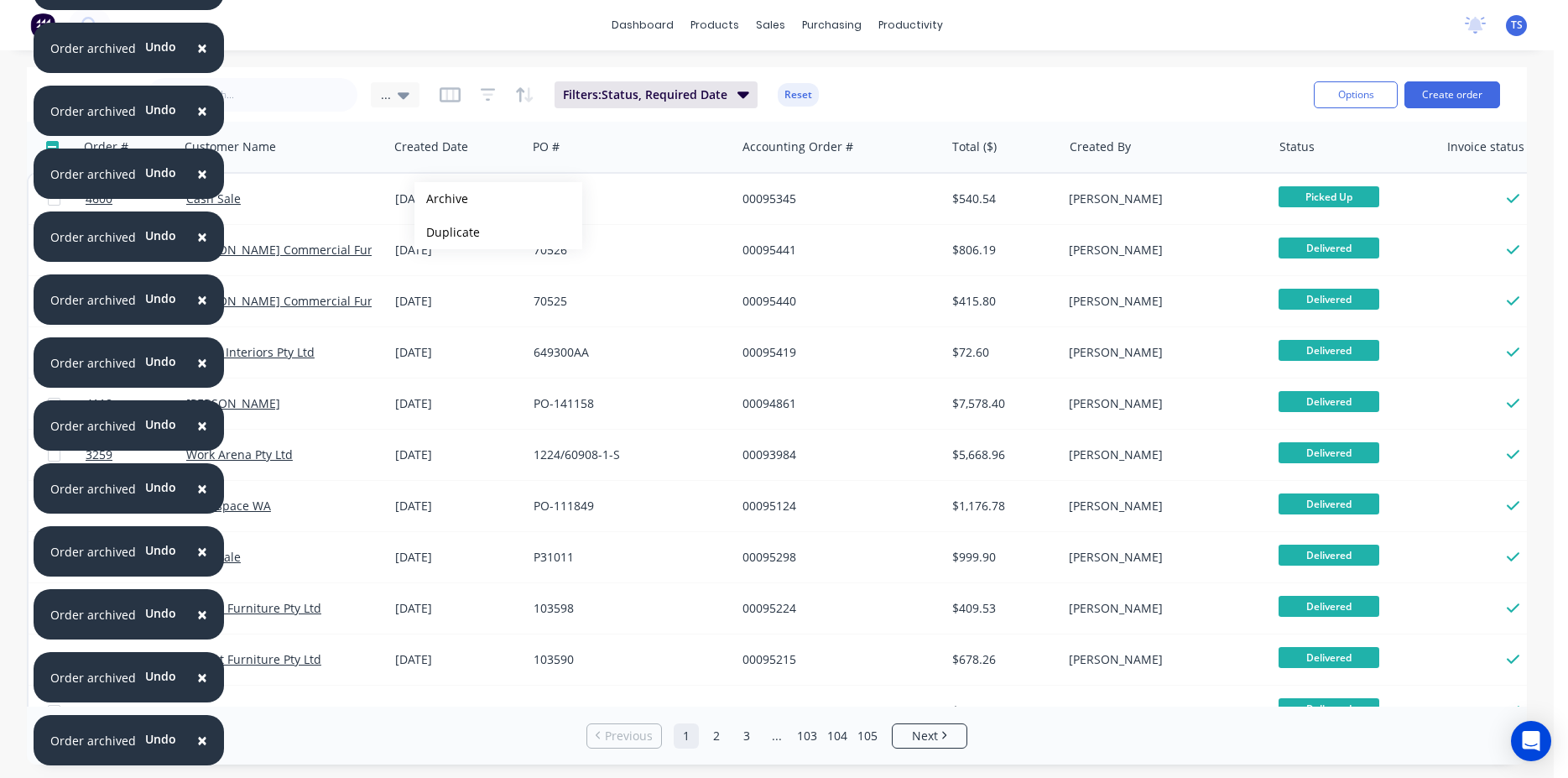
click at [441, 199] on button "Archive" at bounding box center [498, 199] width 168 height 34
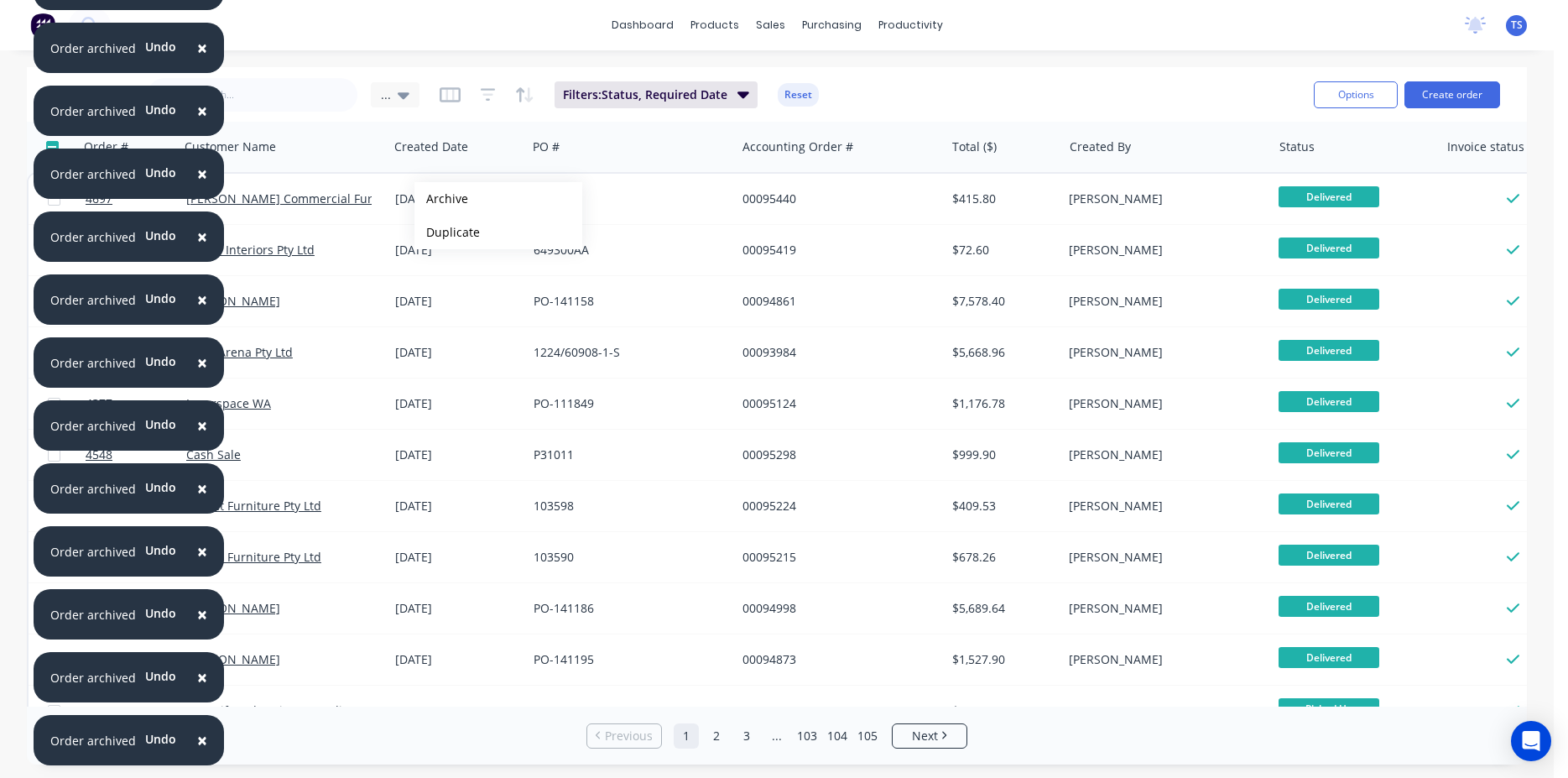
click at [441, 199] on button "Archive" at bounding box center [498, 199] width 168 height 34
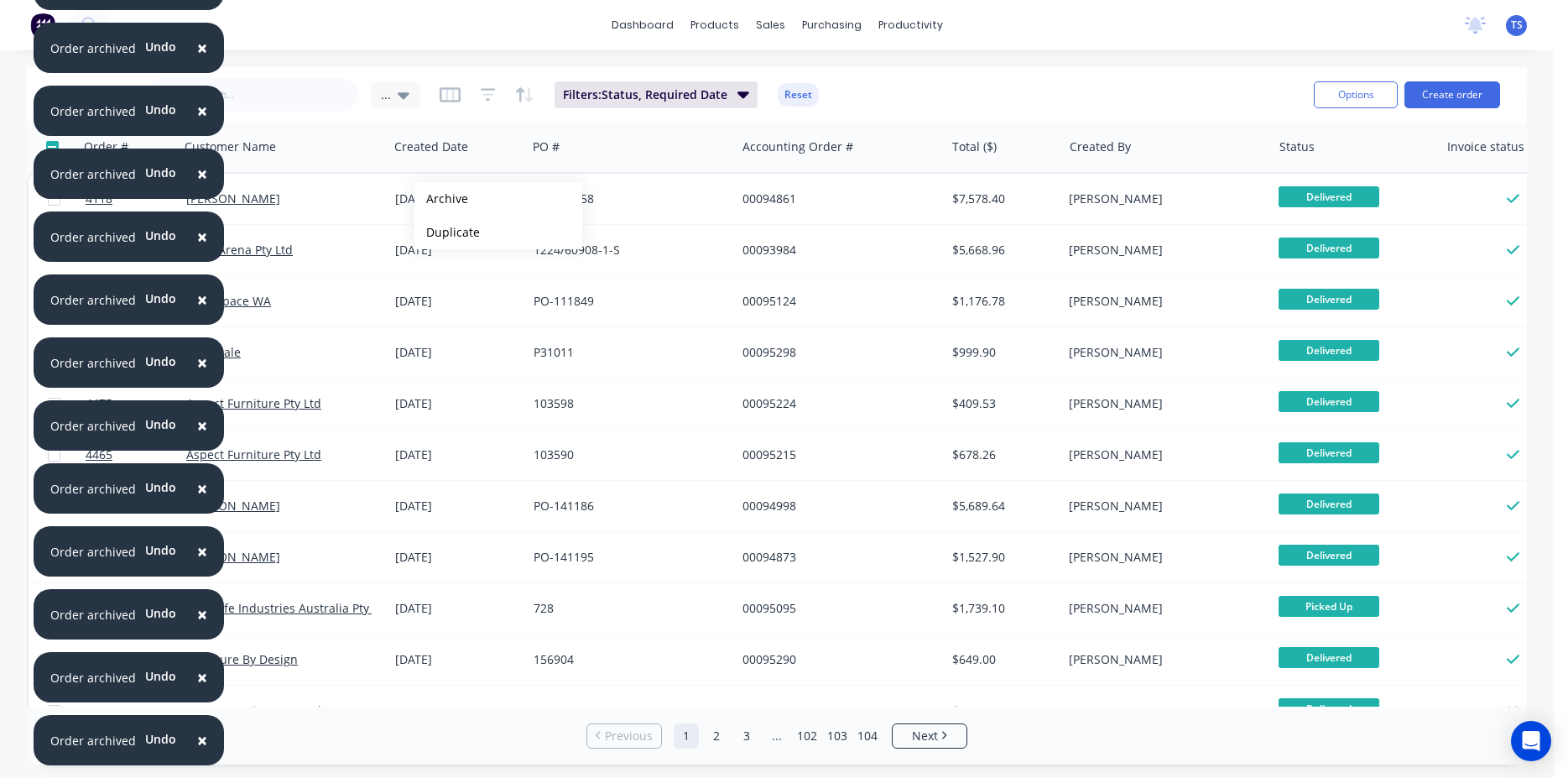
click at [441, 199] on button "Archive" at bounding box center [498, 199] width 168 height 34
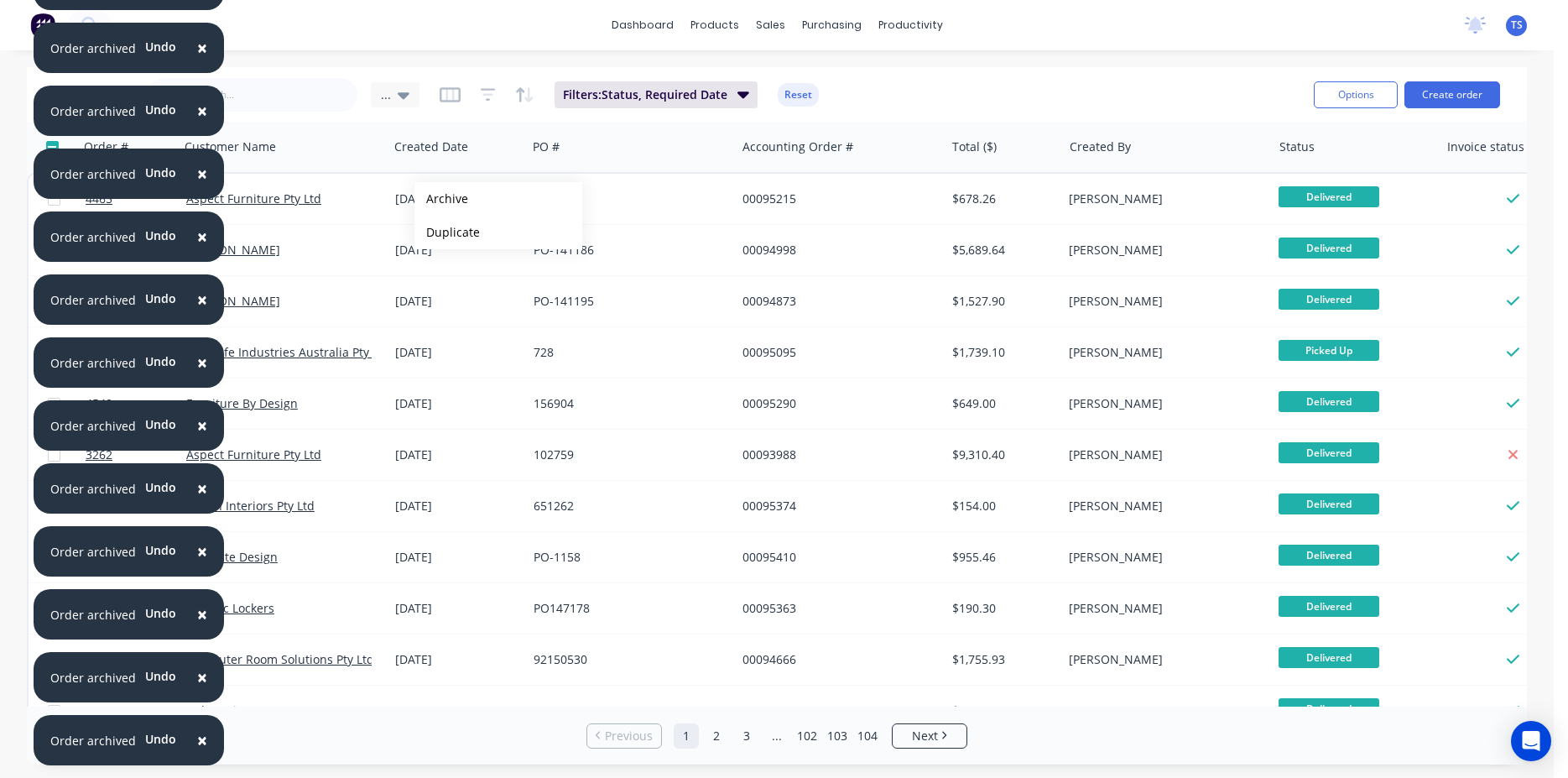
click at [441, 199] on button "Archive" at bounding box center [498, 199] width 168 height 34
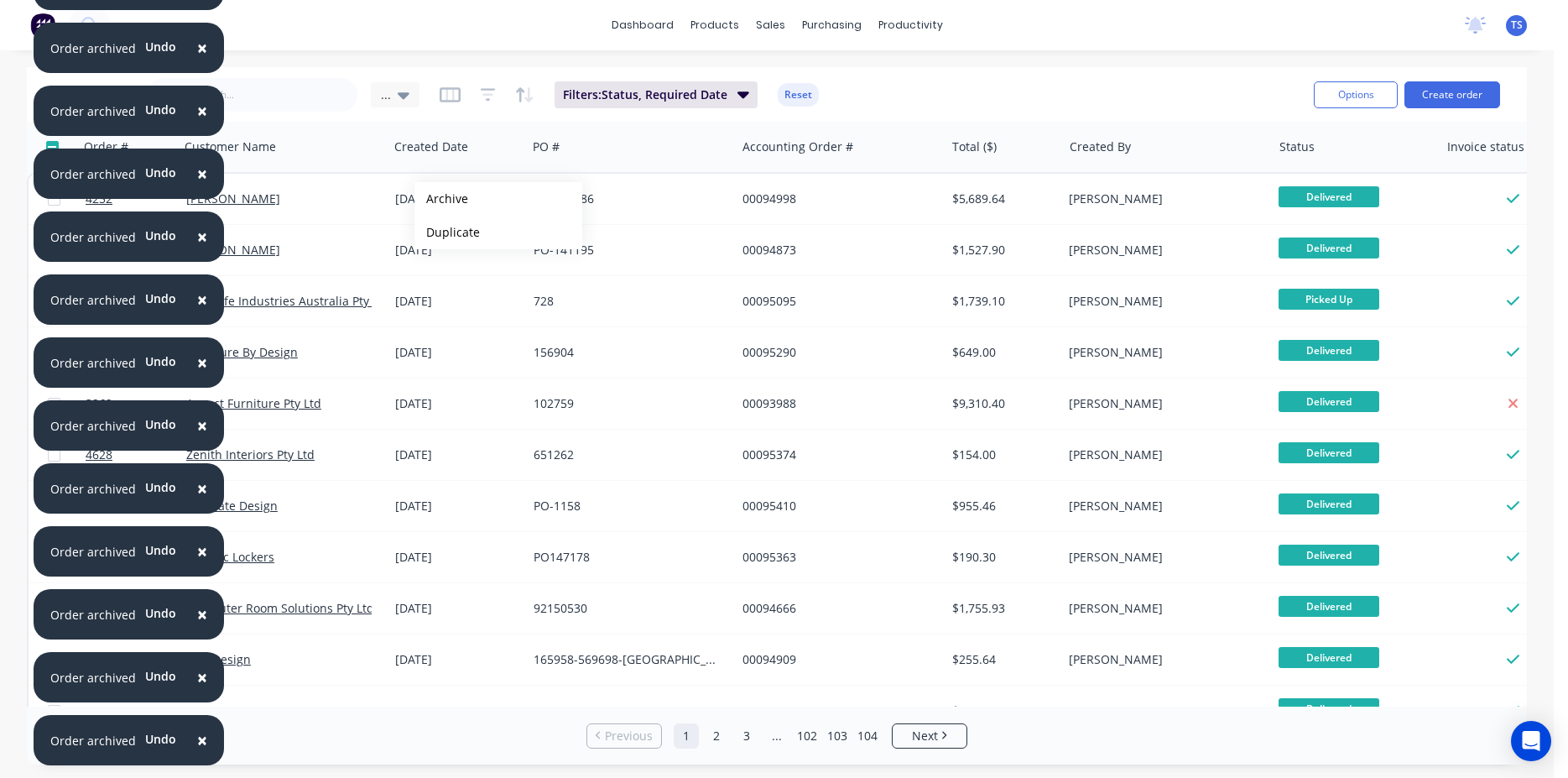
click at [441, 199] on button "Archive" at bounding box center [498, 199] width 168 height 34
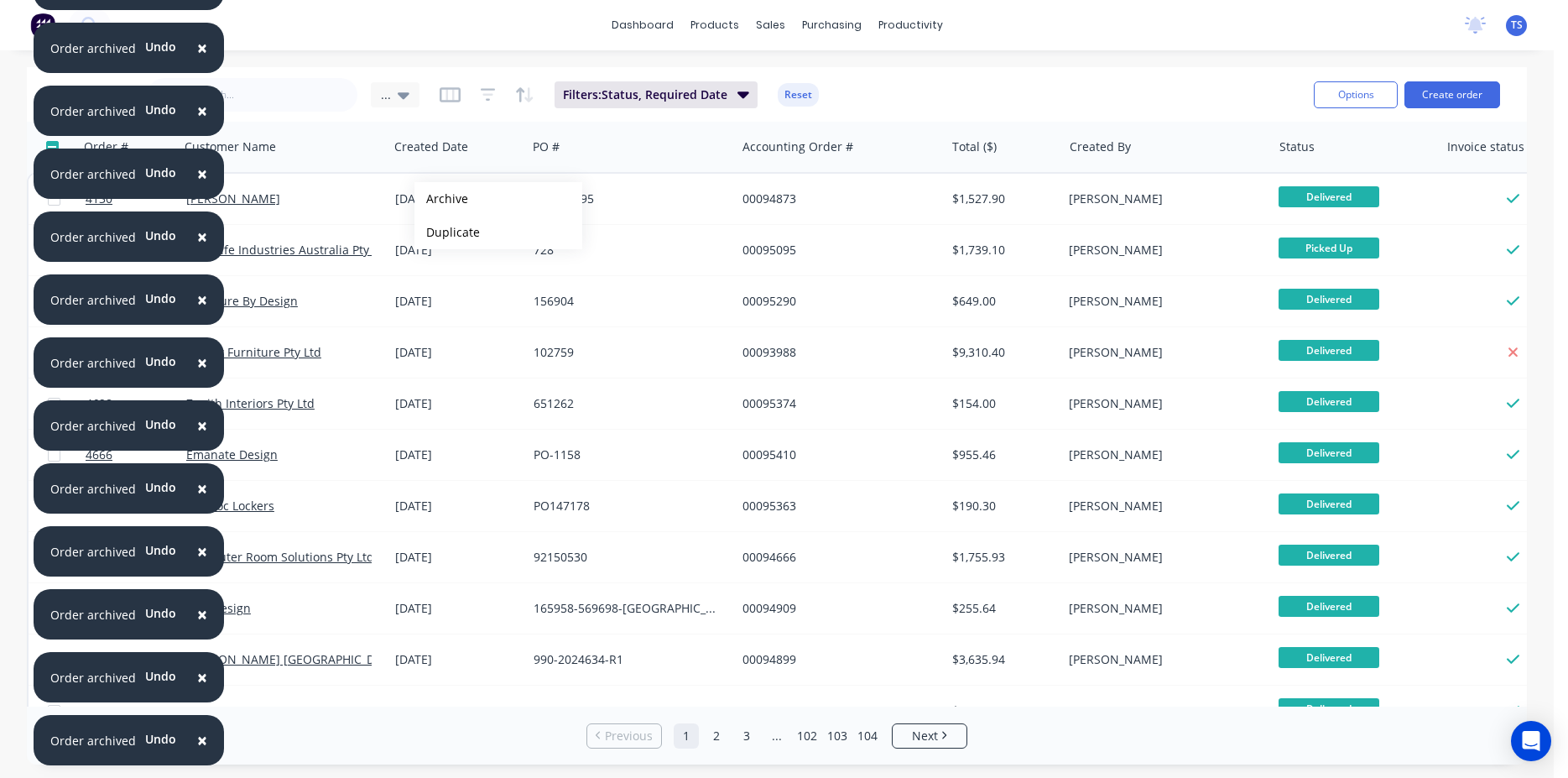
click at [441, 199] on button "Archive" at bounding box center [498, 199] width 168 height 34
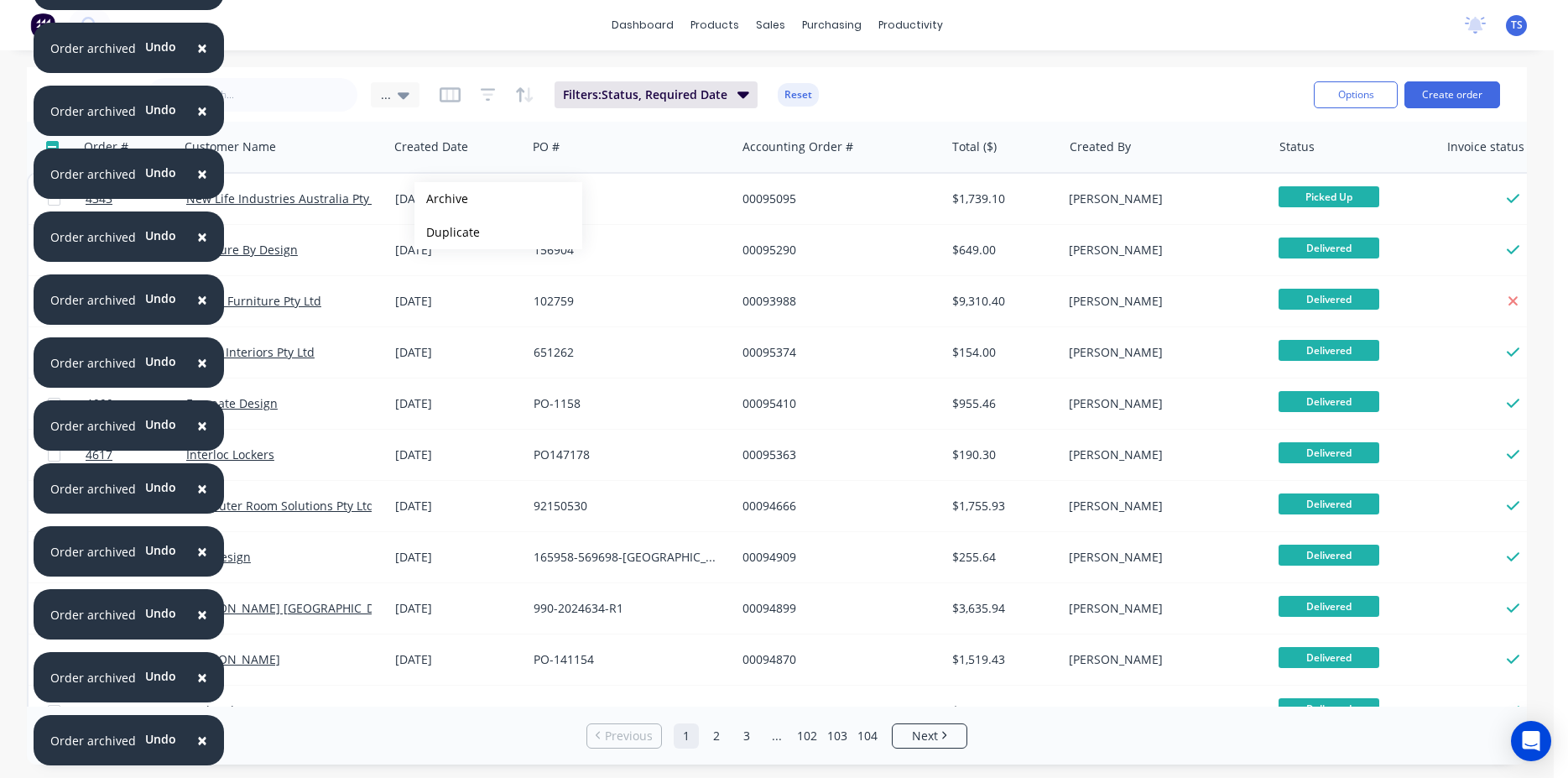
click at [441, 199] on button "Archive" at bounding box center [498, 199] width 168 height 34
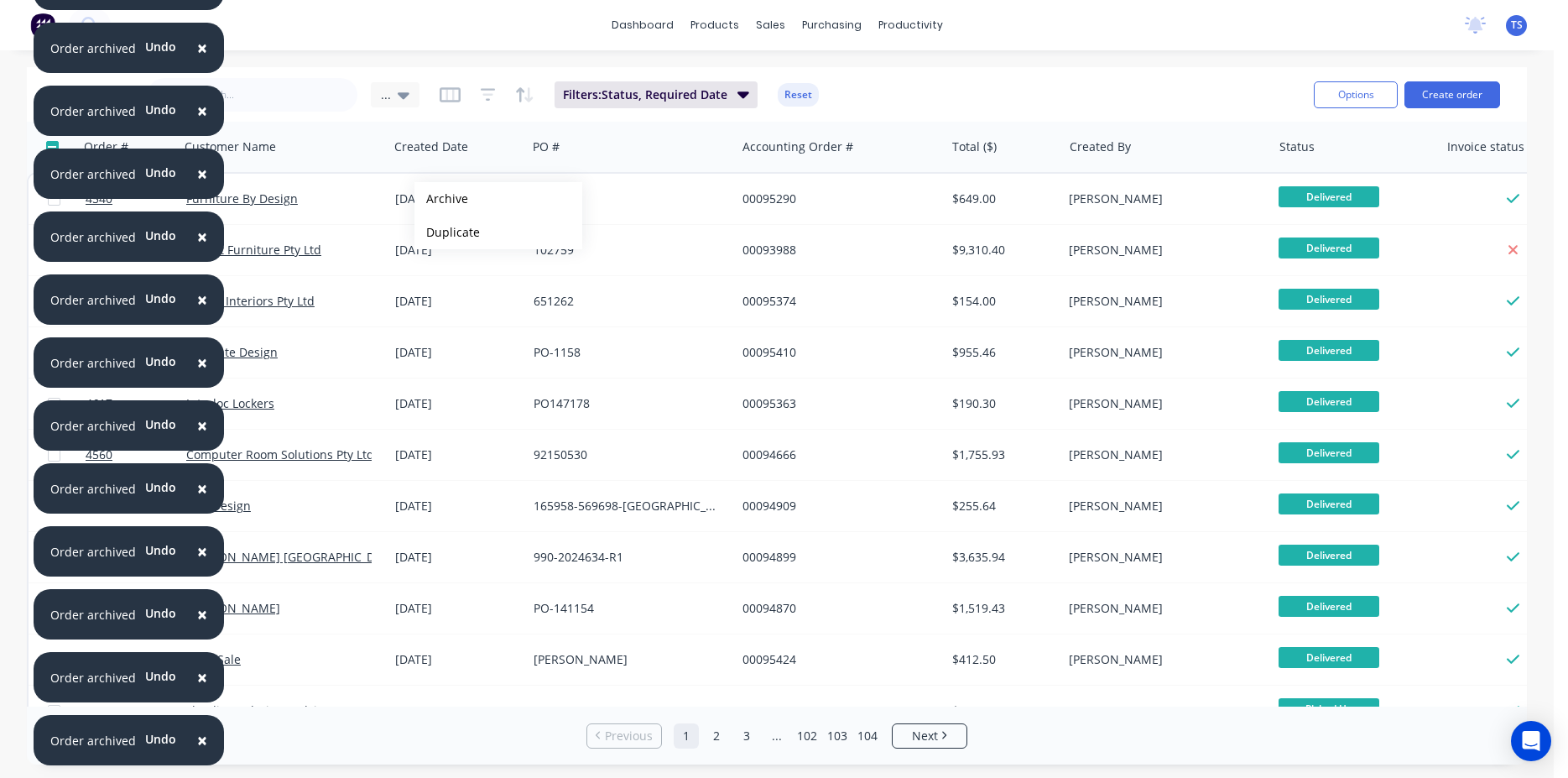
click at [441, 199] on button "Archive" at bounding box center [498, 199] width 168 height 34
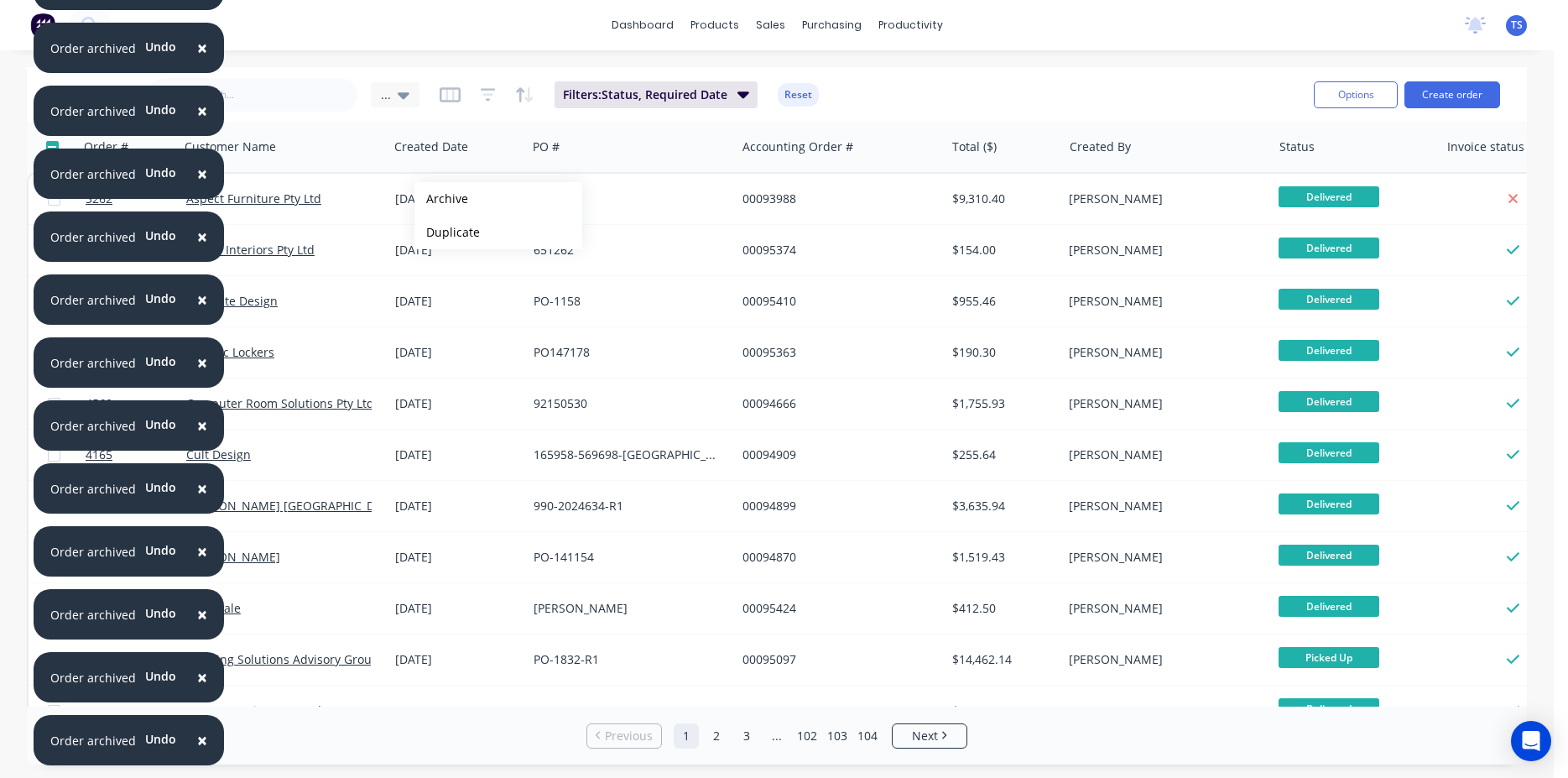
click at [441, 199] on button "Archive" at bounding box center [498, 199] width 168 height 34
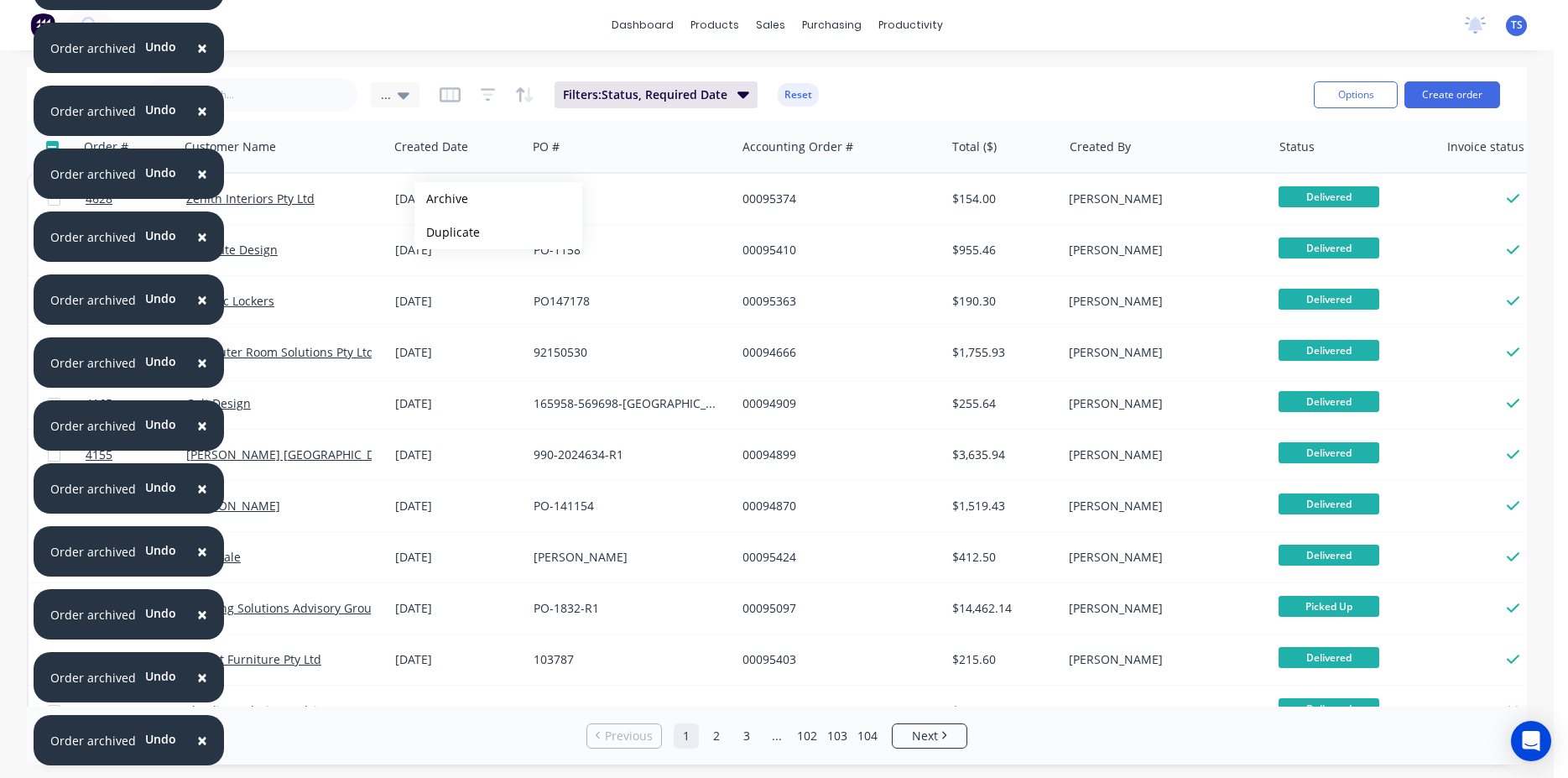
click at [441, 199] on button "Archive" at bounding box center [498, 199] width 168 height 34
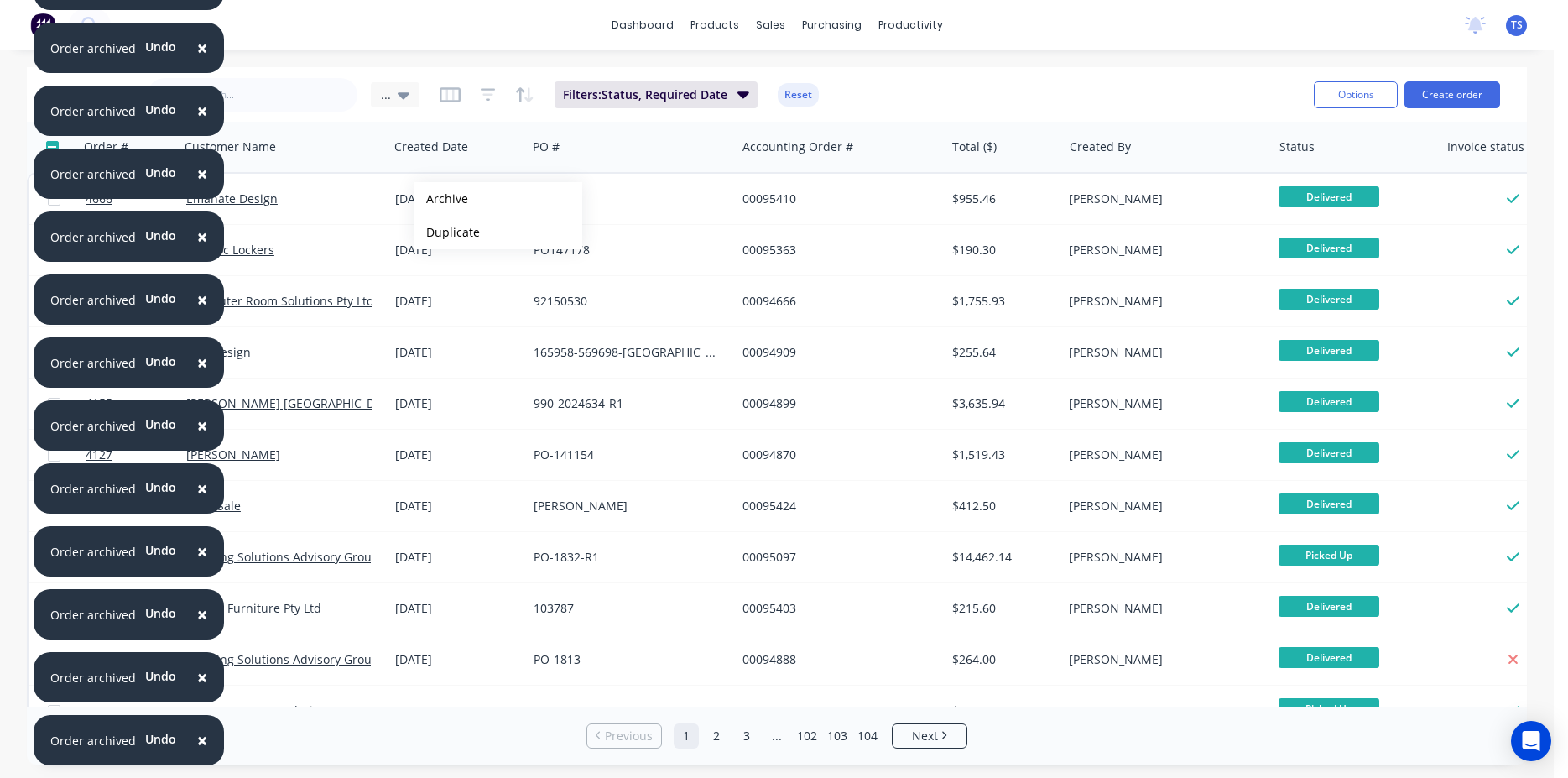
click at [441, 199] on button "Archive" at bounding box center [498, 199] width 168 height 34
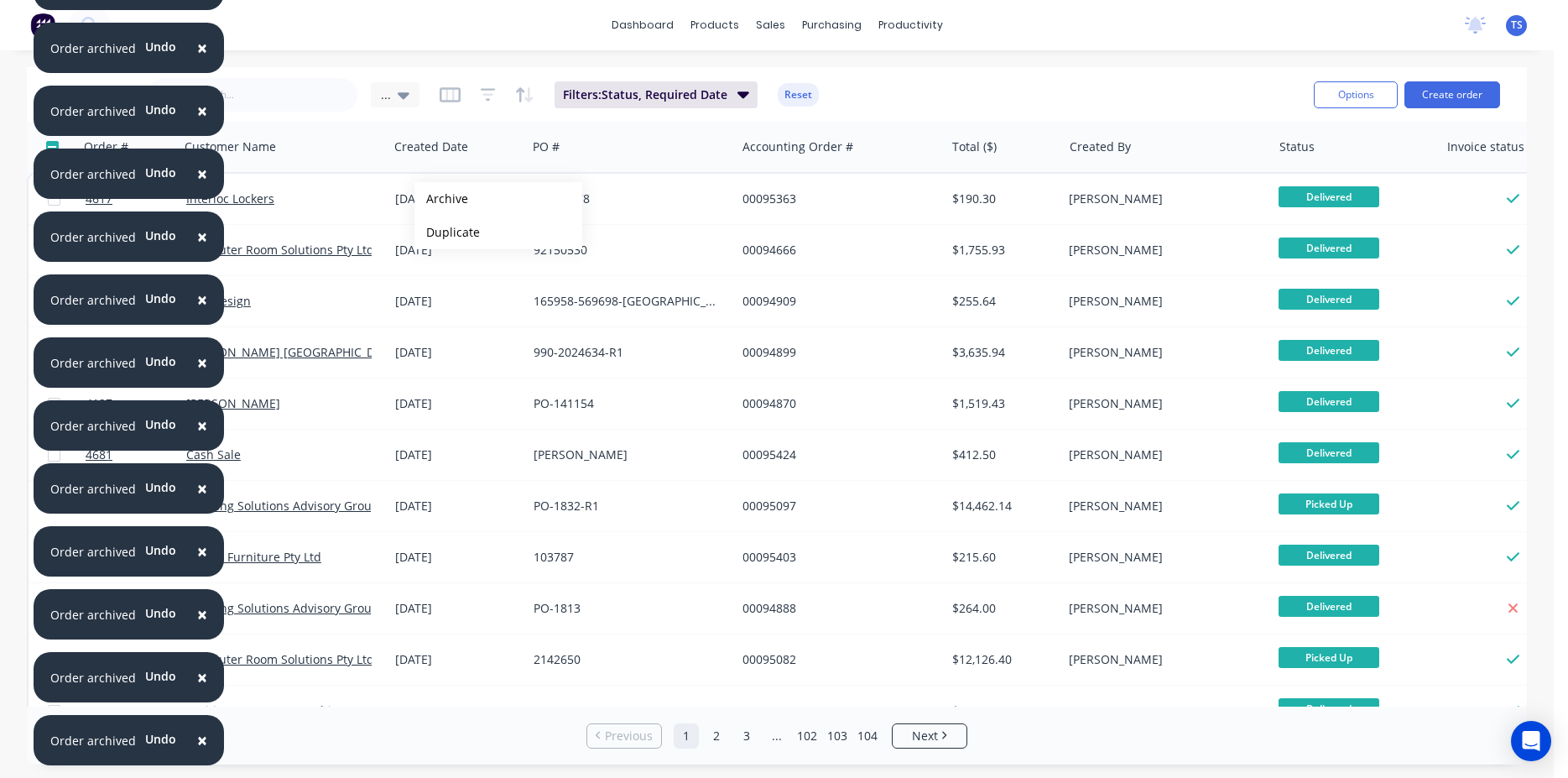
click at [441, 199] on button "Archive" at bounding box center [498, 199] width 168 height 34
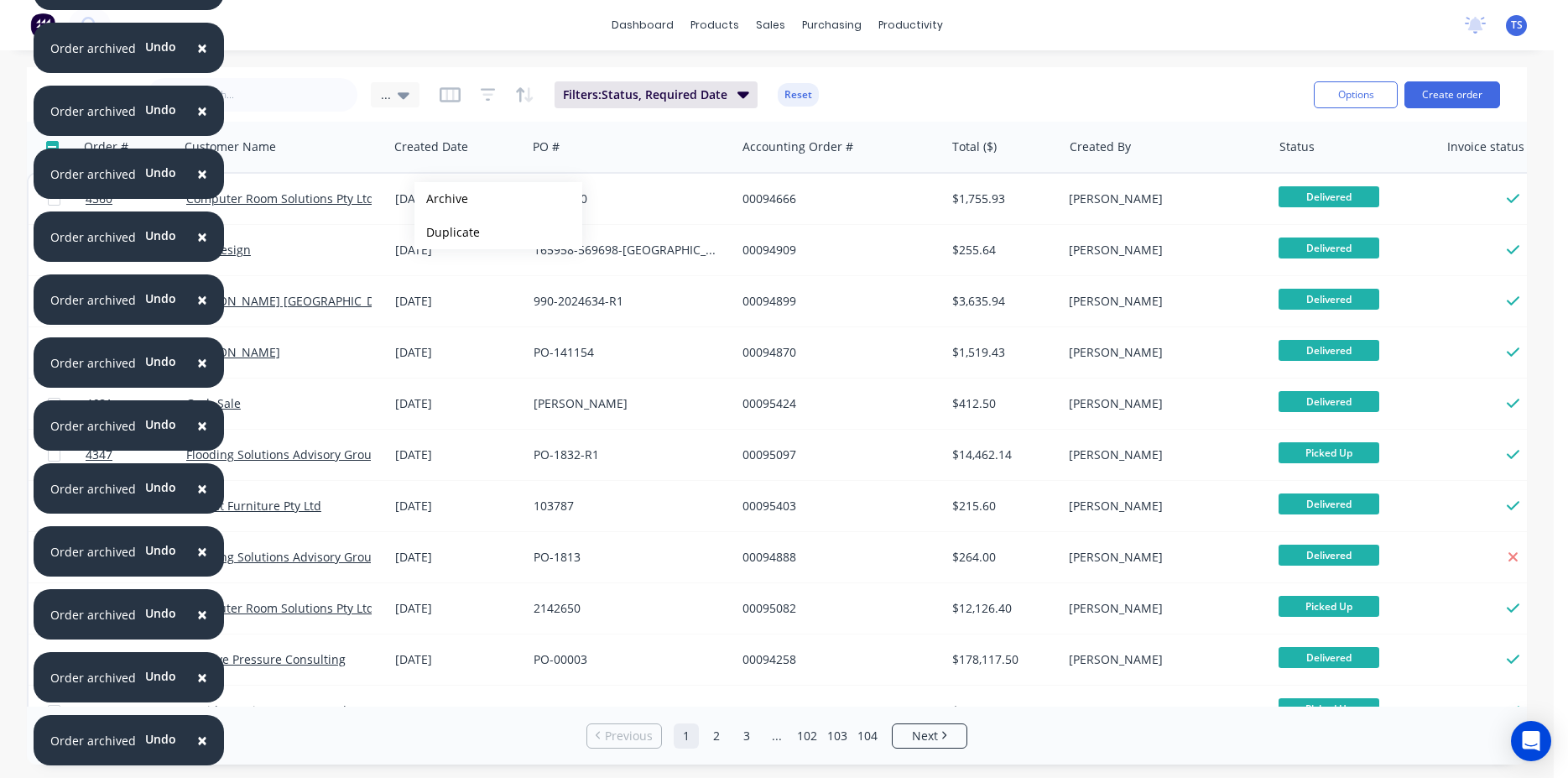
click at [441, 199] on button "Archive" at bounding box center [498, 199] width 168 height 34
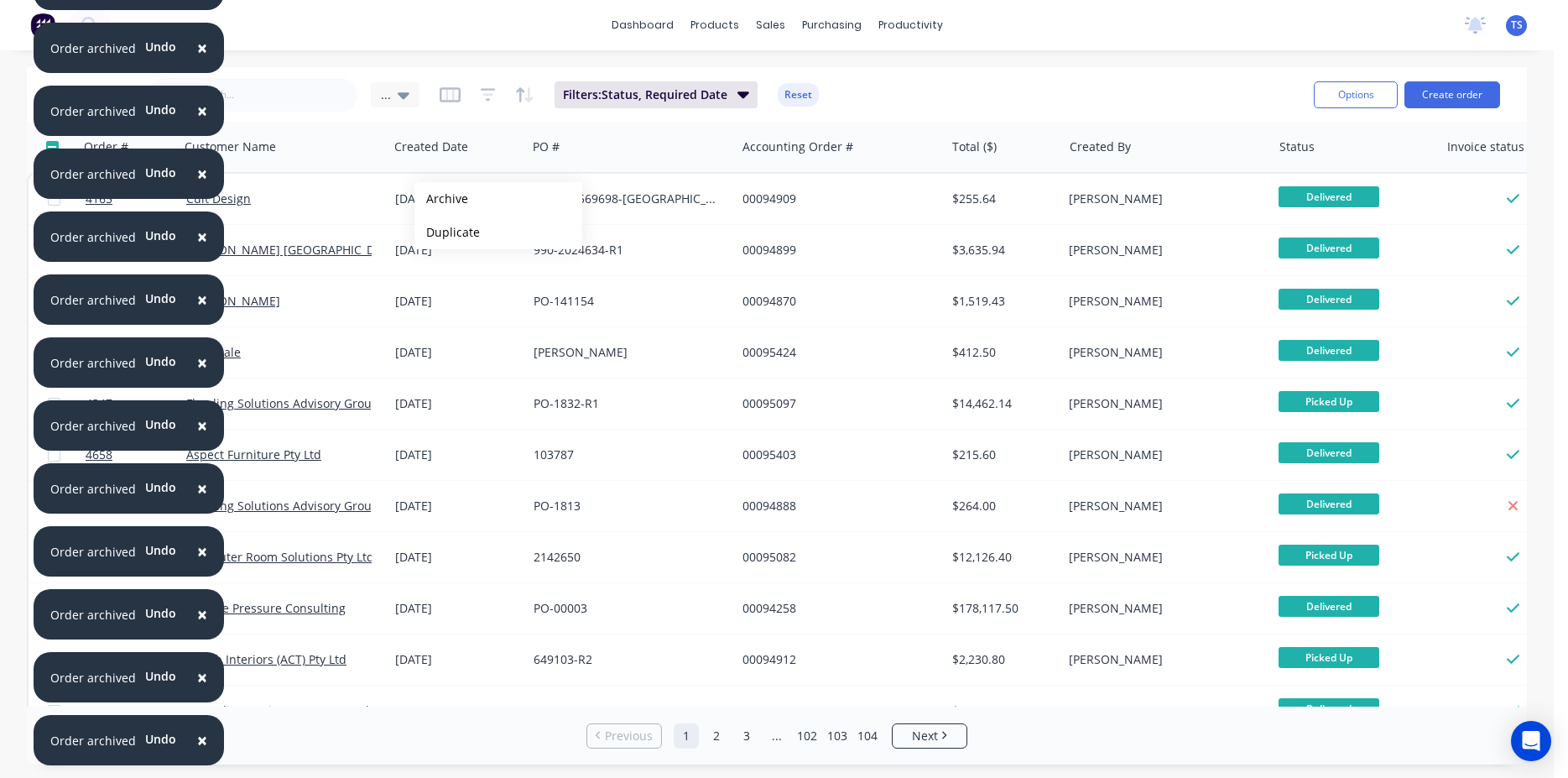
click at [441, 199] on button "Archive" at bounding box center [498, 199] width 168 height 34
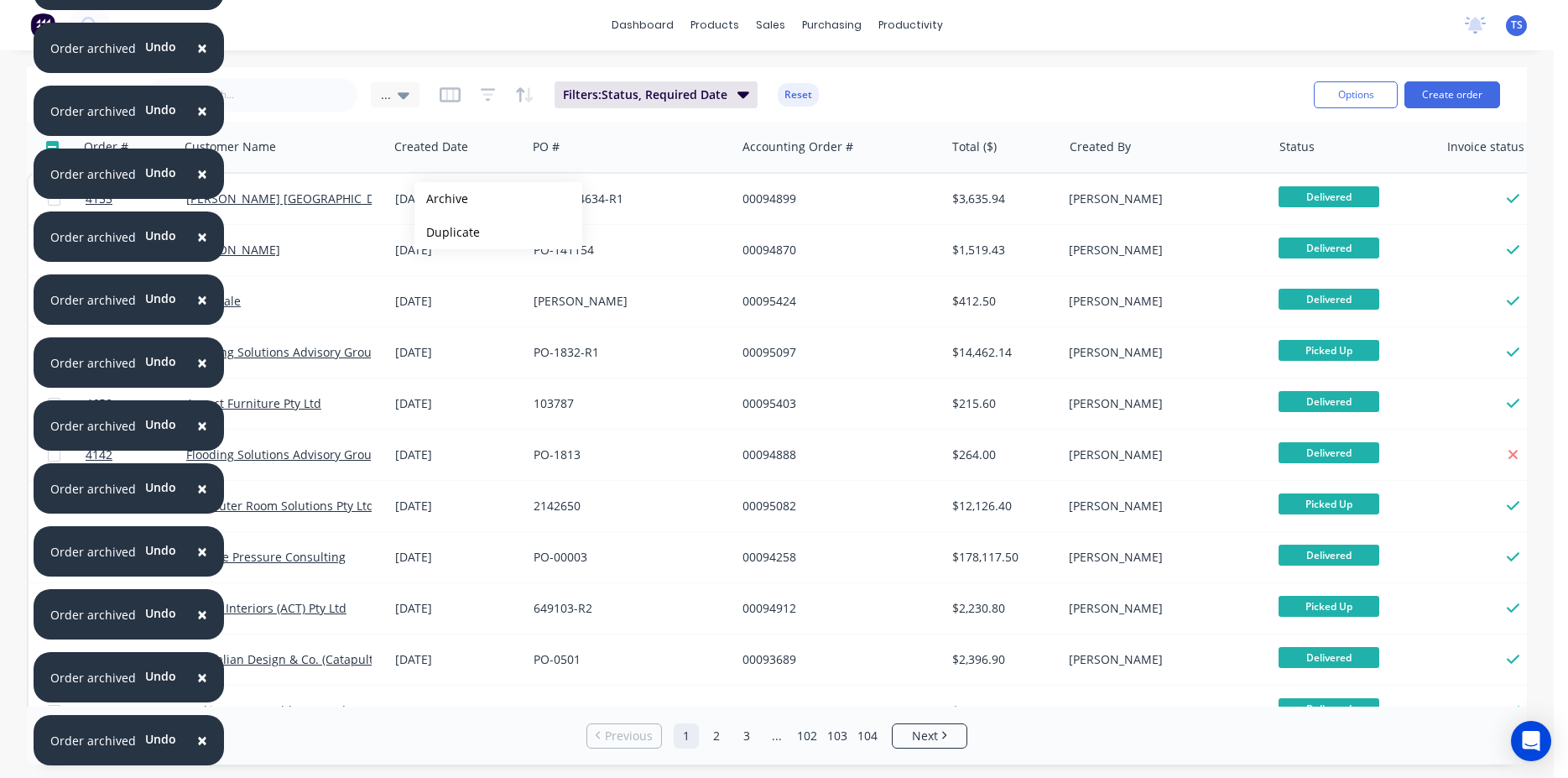
click at [441, 199] on button "Archive" at bounding box center [498, 199] width 168 height 34
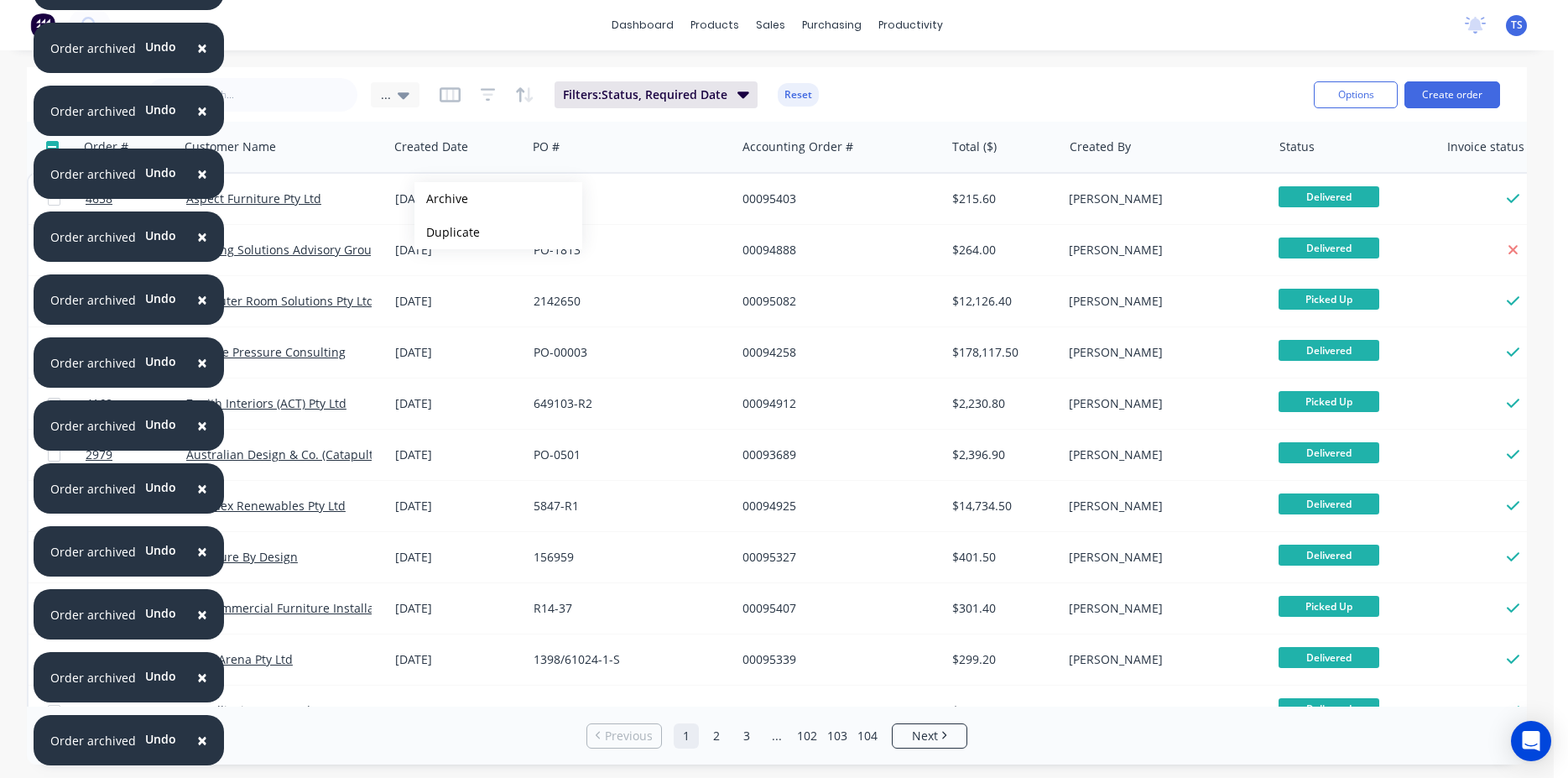
click at [441, 199] on button "Archive" at bounding box center [498, 199] width 168 height 34
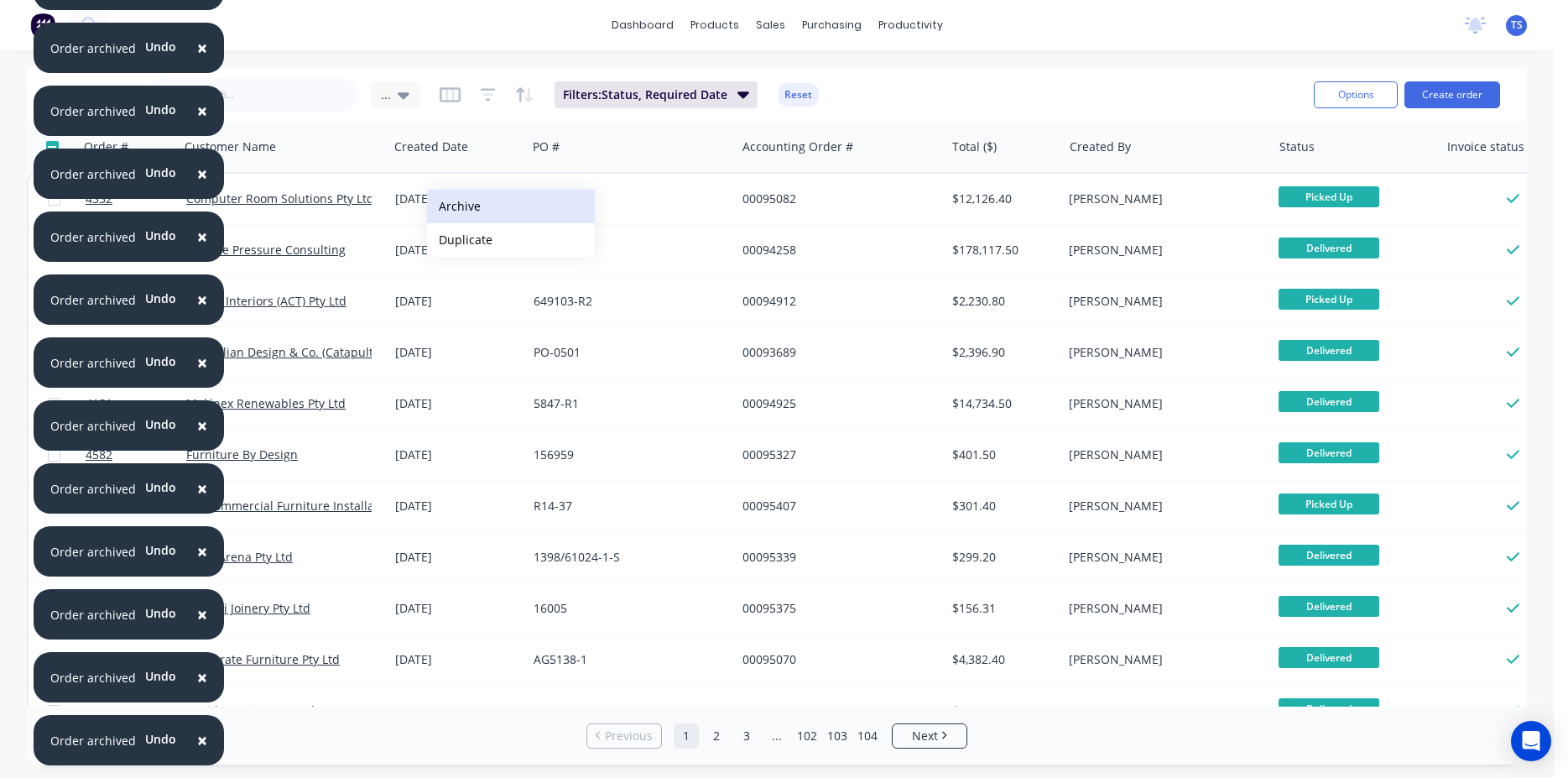
click at [481, 212] on button "Archive" at bounding box center [510, 206] width 168 height 34
click at [448, 201] on button "Archive" at bounding box center [503, 201] width 168 height 34
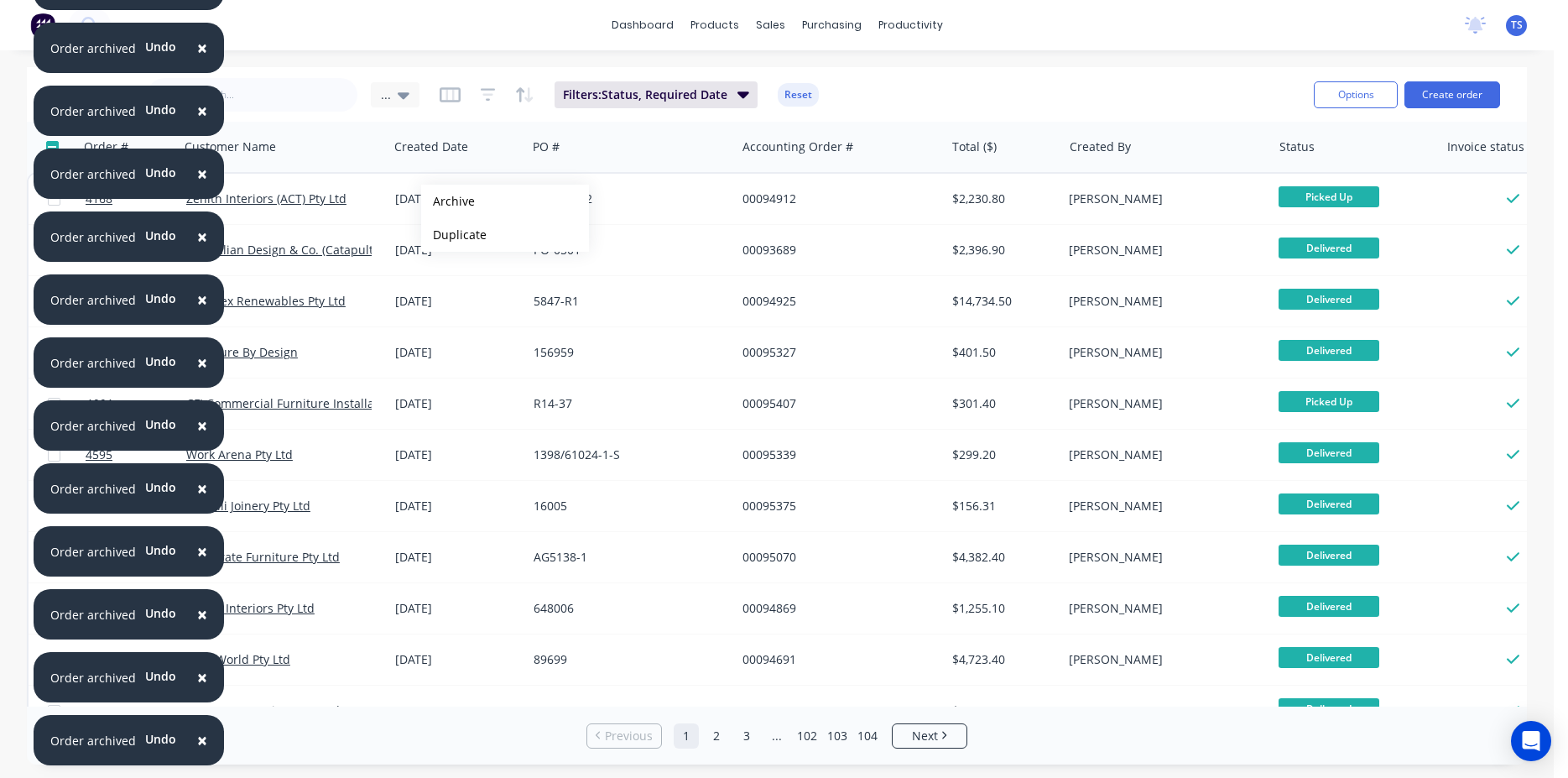
click at [448, 201] on button "Archive" at bounding box center [505, 201] width 168 height 34
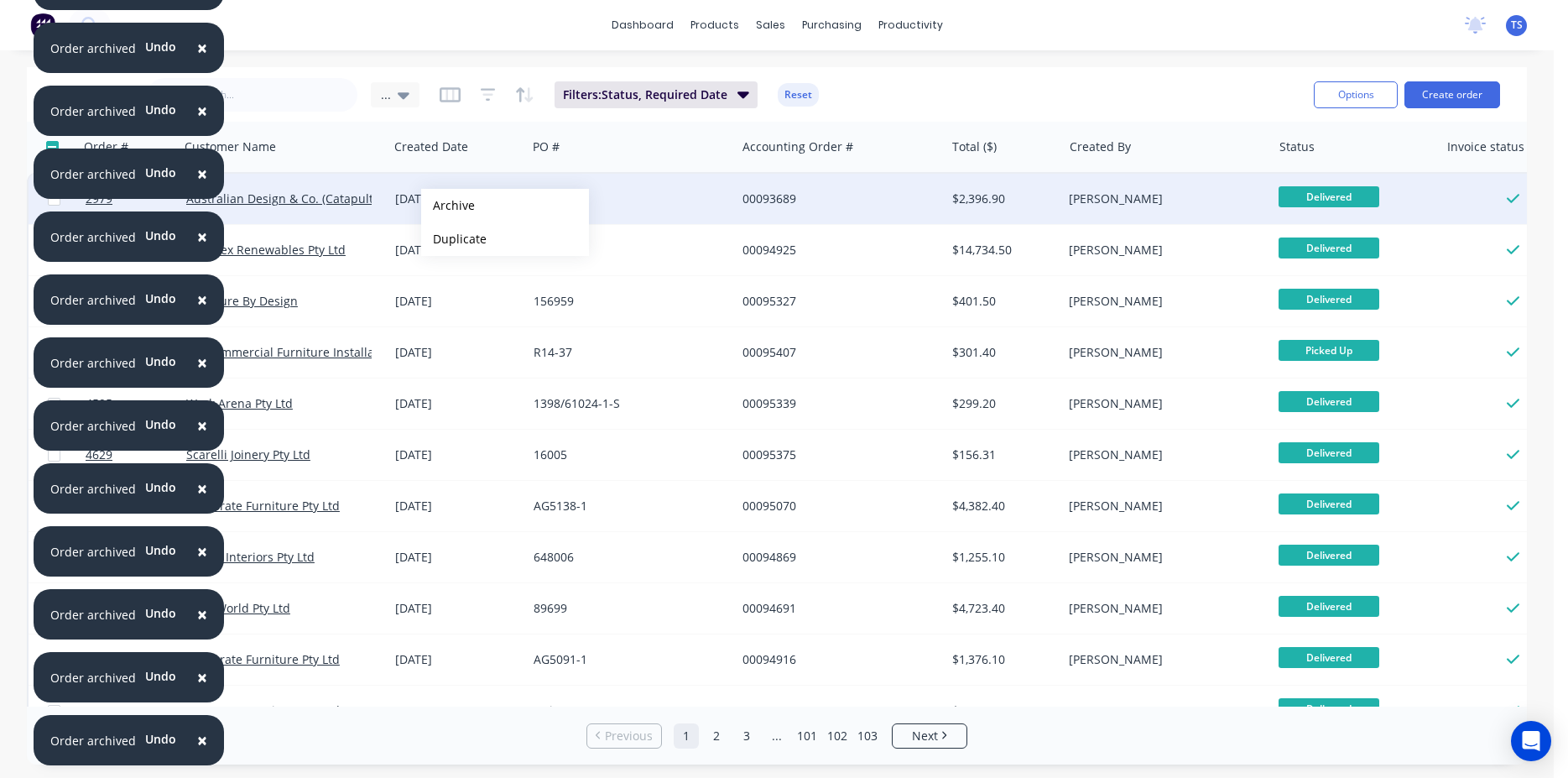
click at [448, 206] on button "Archive" at bounding box center [505, 205] width 168 height 34
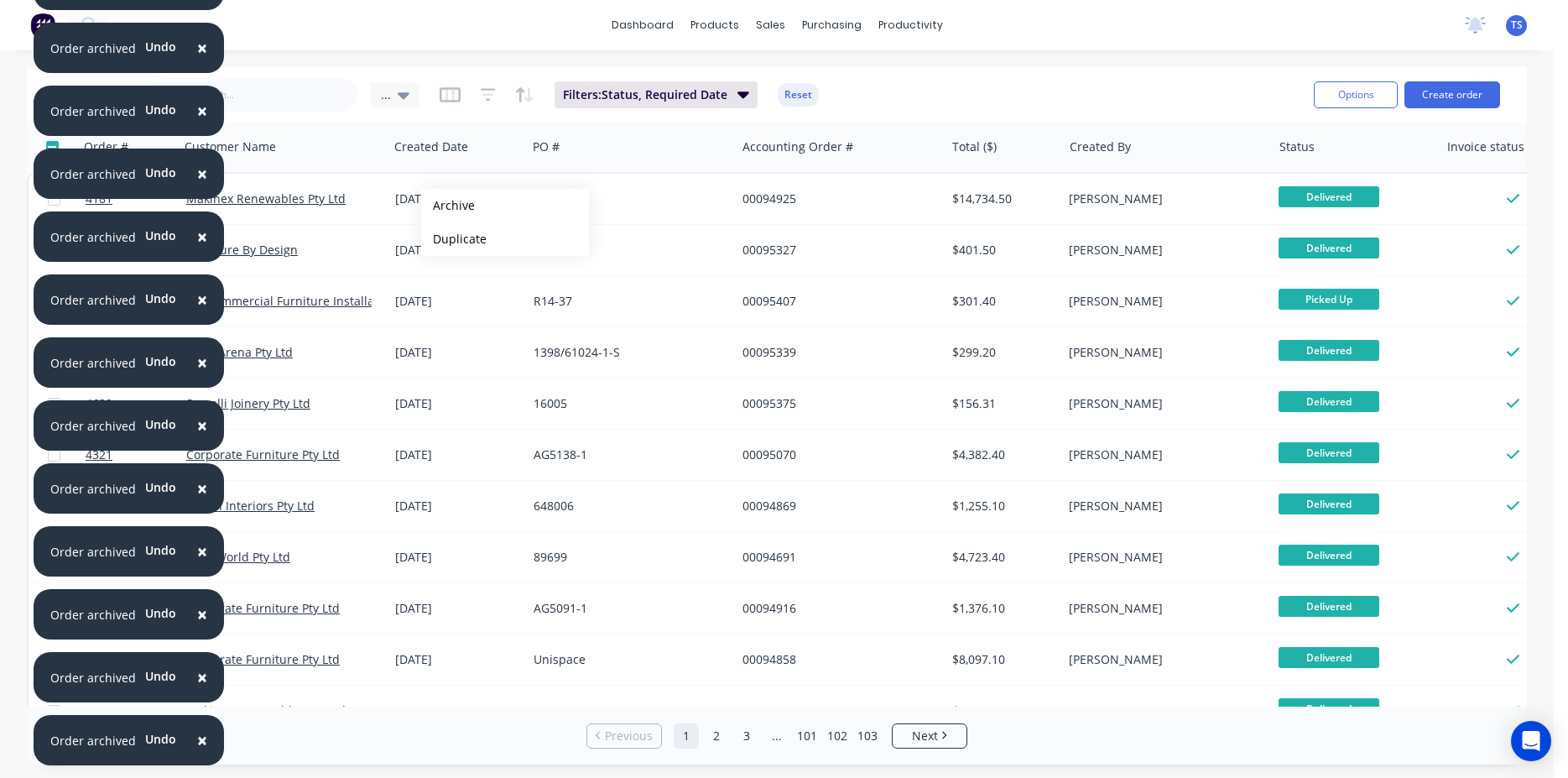
click at [448, 206] on button "Archive" at bounding box center [505, 205] width 168 height 34
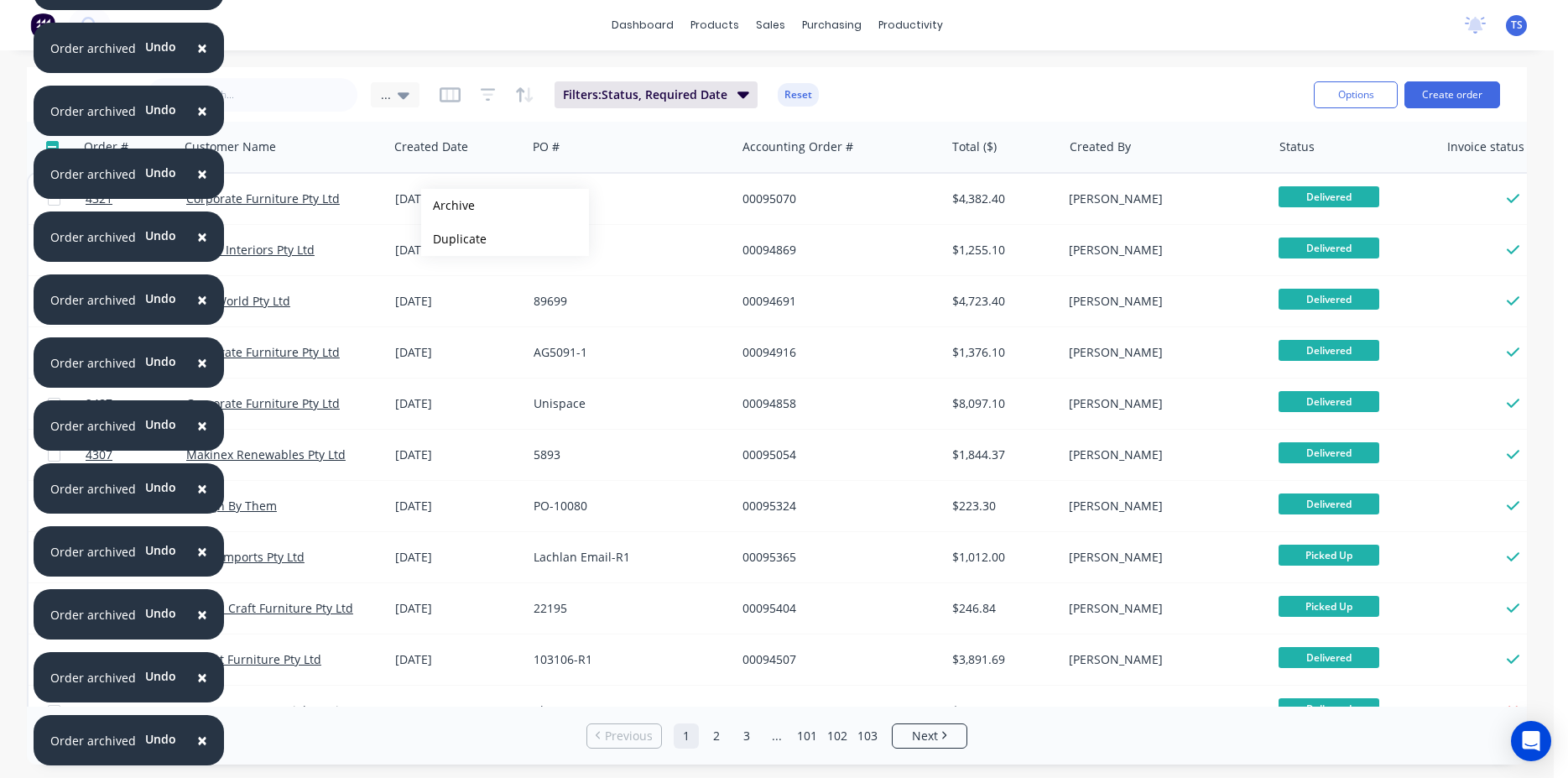
click at [448, 206] on button "Archive" at bounding box center [505, 205] width 168 height 34
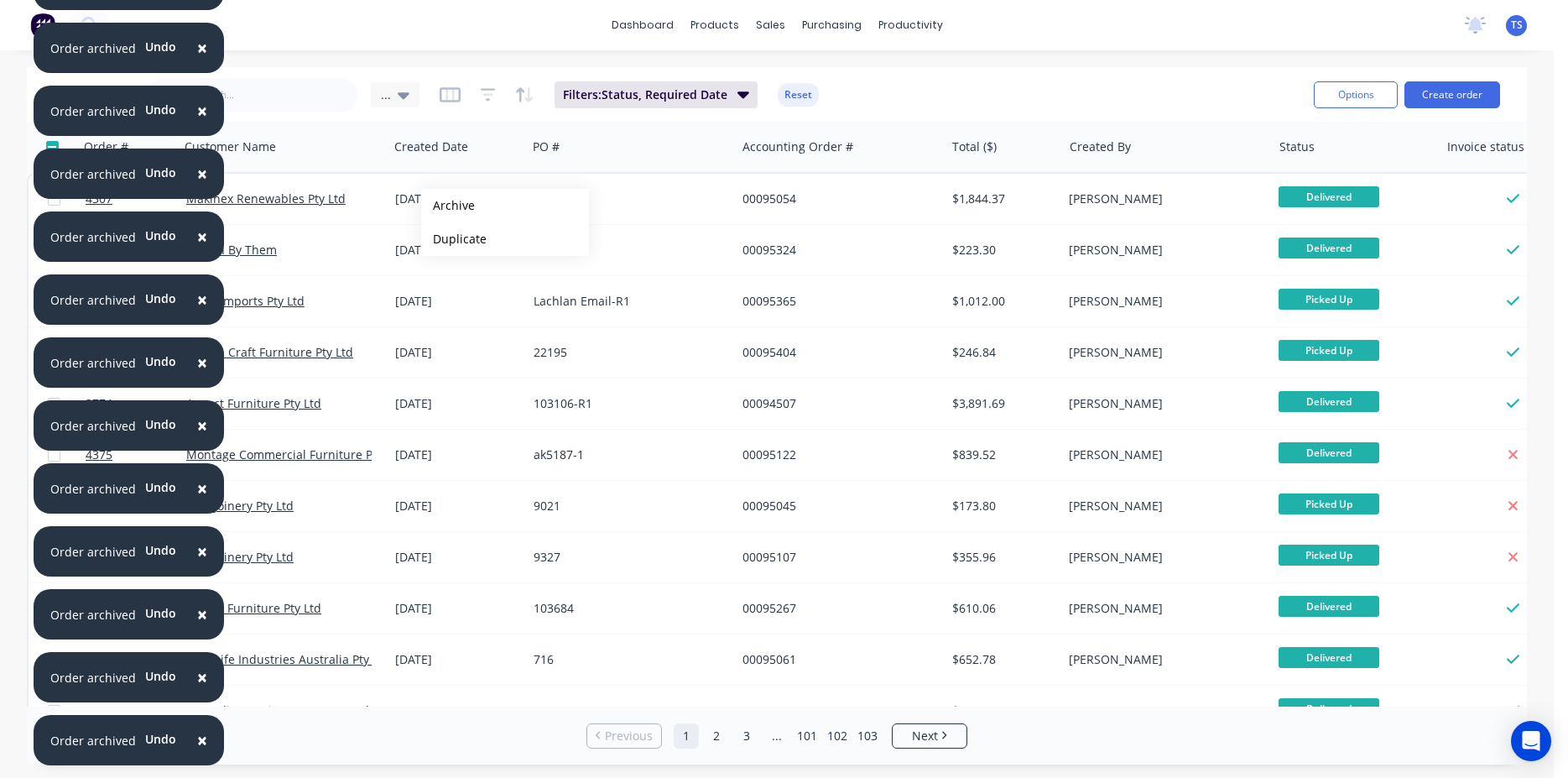
click at [448, 206] on button "Archive" at bounding box center [505, 205] width 168 height 34
click at [448, 207] on button "Archive" at bounding box center [505, 206] width 168 height 34
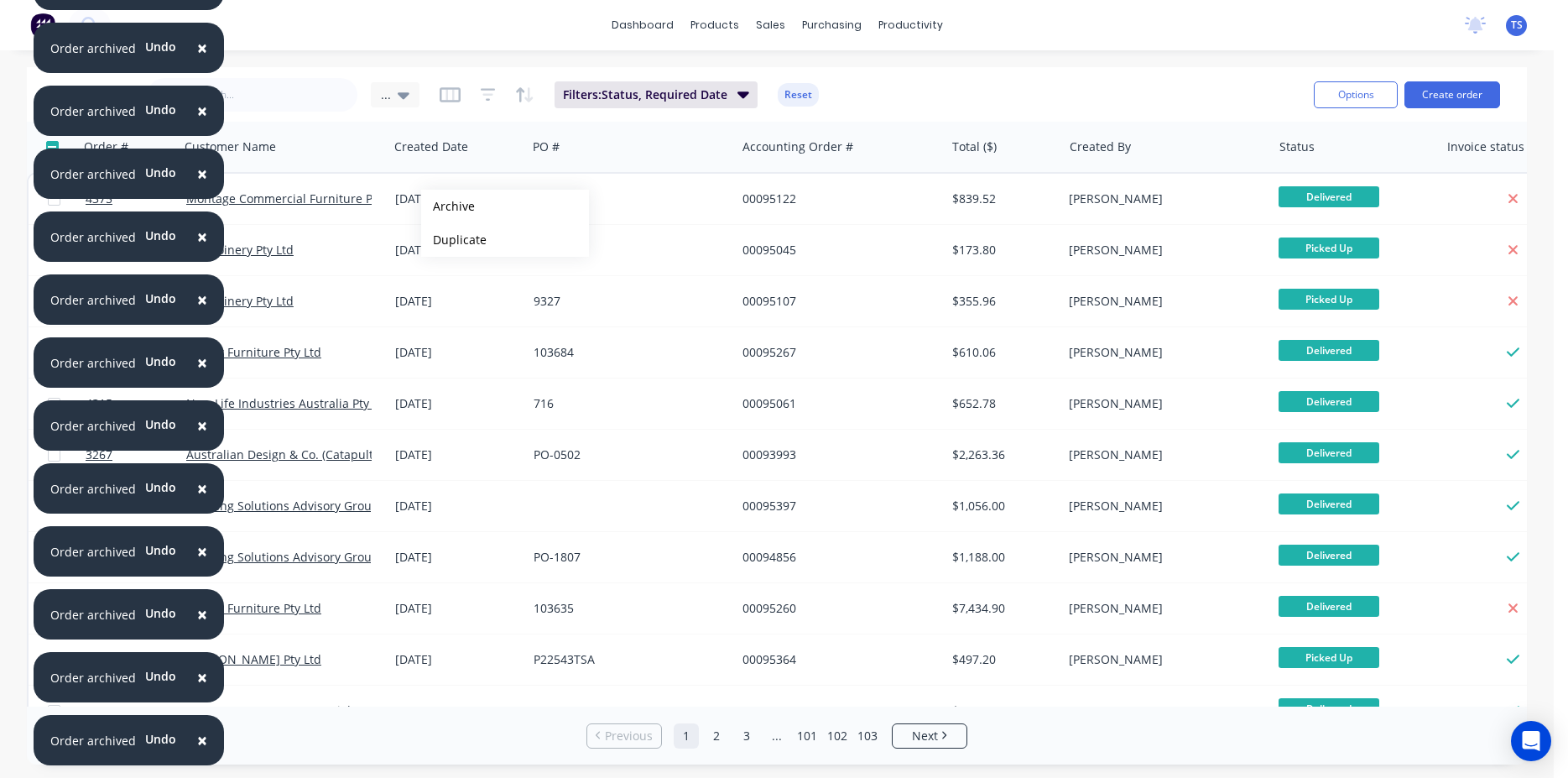
click at [448, 207] on button "Archive" at bounding box center [505, 206] width 168 height 34
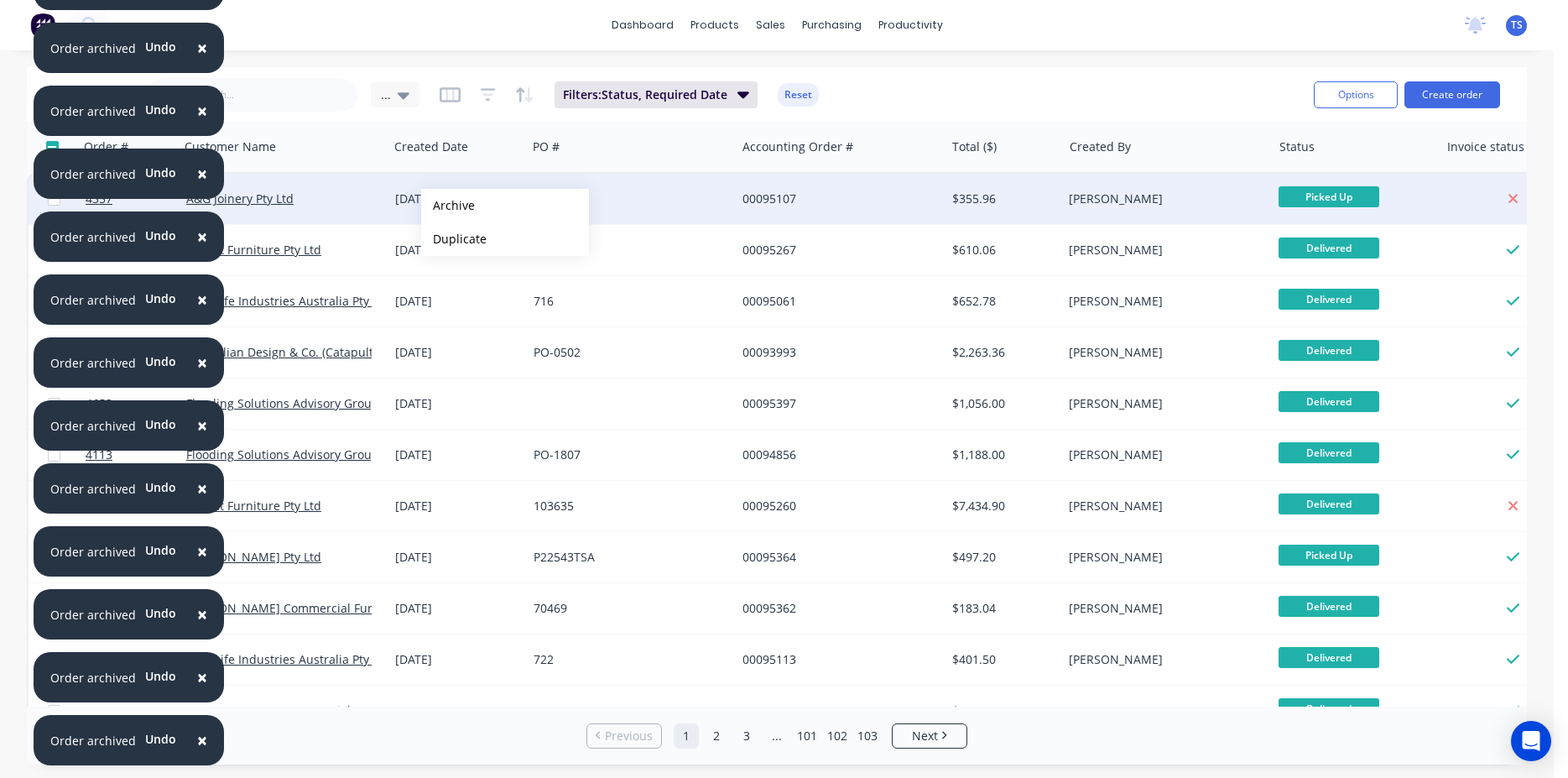
click at [448, 206] on button "Archive" at bounding box center [505, 205] width 168 height 34
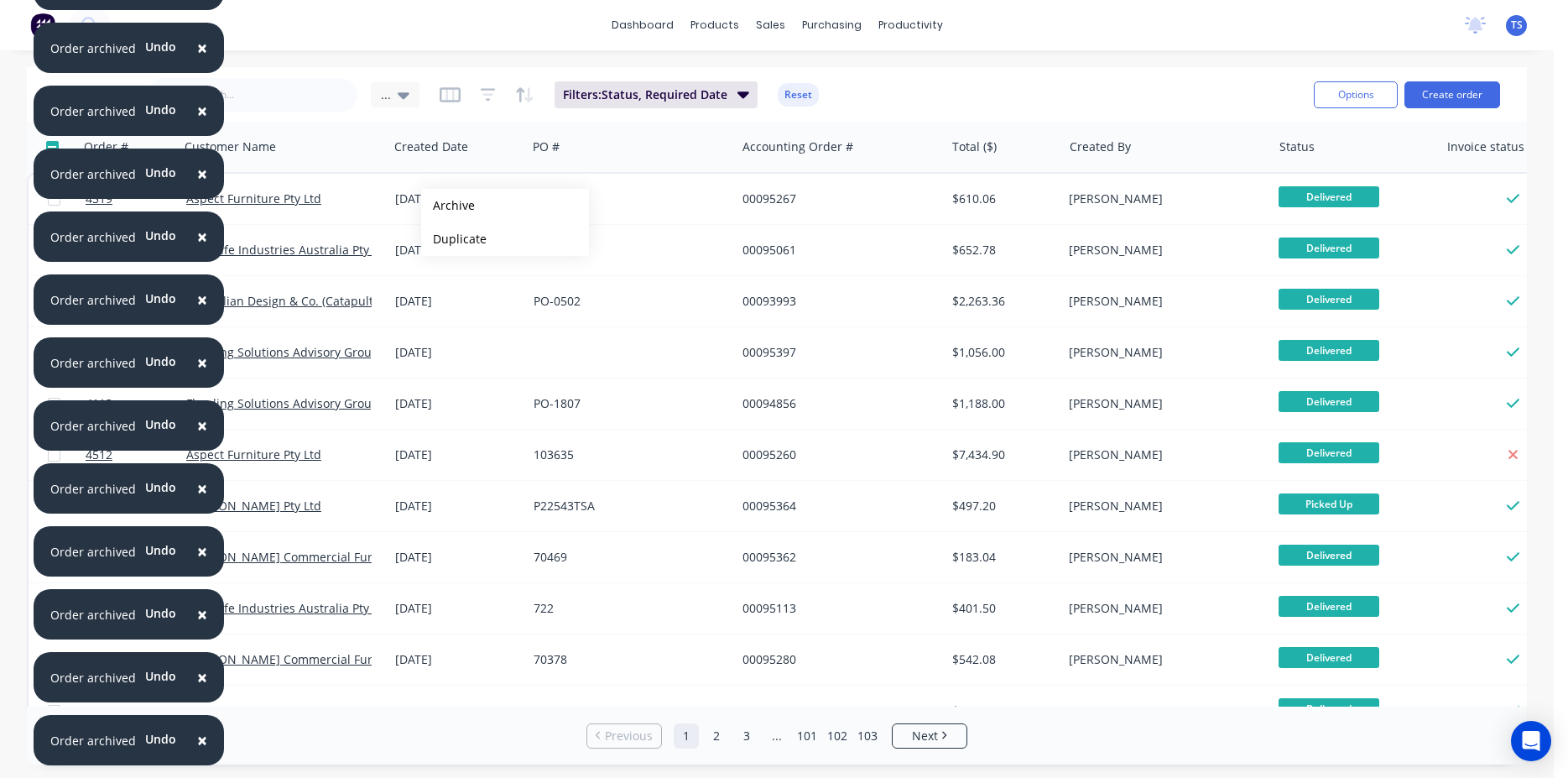
click at [448, 206] on button "Archive" at bounding box center [505, 205] width 168 height 34
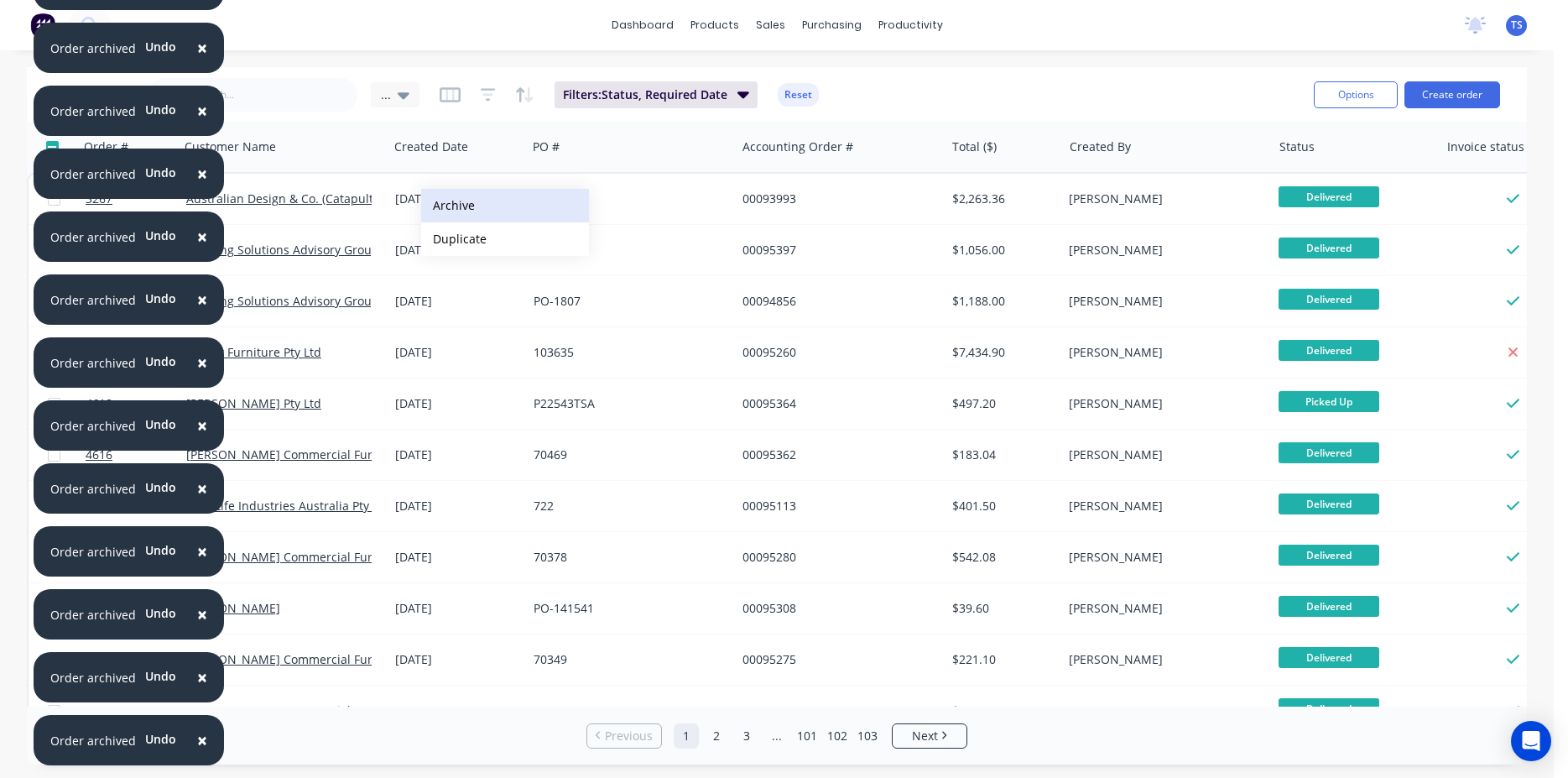
click at [447, 206] on button "Archive" at bounding box center [505, 205] width 168 height 34
click at [470, 209] on button "Archive" at bounding box center [520, 207] width 168 height 34
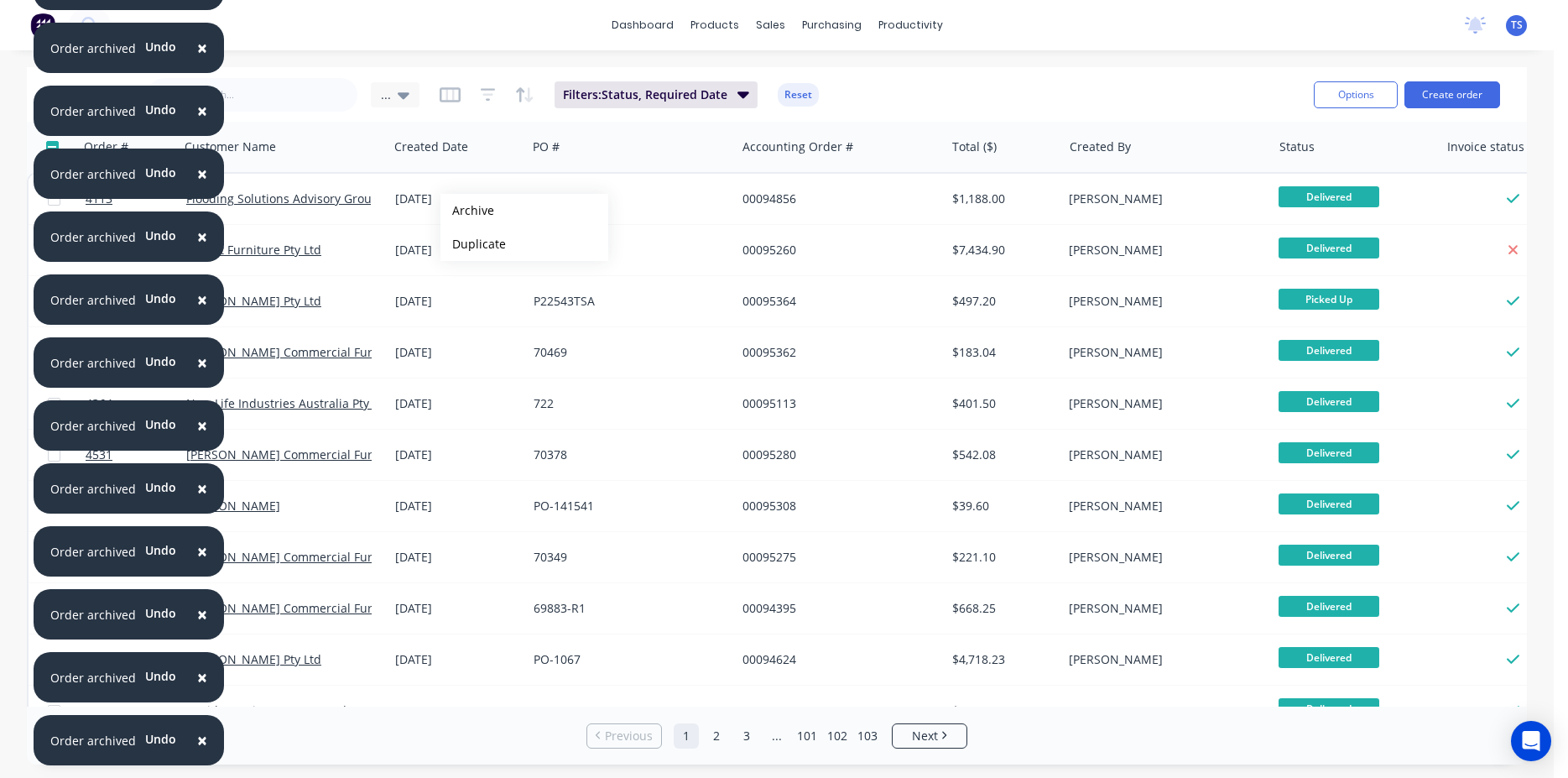
click at [468, 210] on button "Archive" at bounding box center [524, 210] width 168 height 34
click at [461, 210] on button "Archive" at bounding box center [518, 210] width 168 height 34
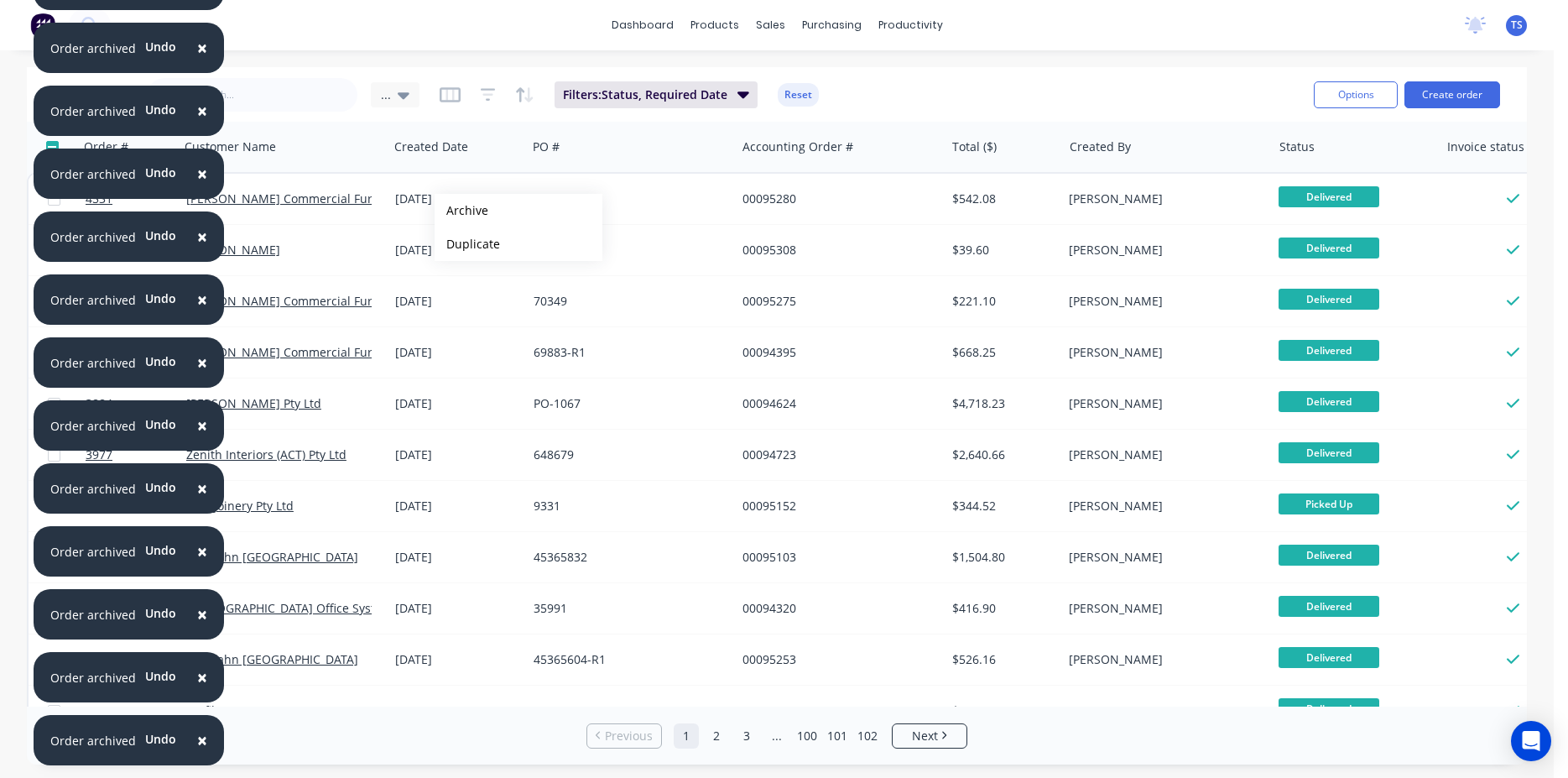
click at [461, 210] on button "Archive" at bounding box center [518, 210] width 168 height 34
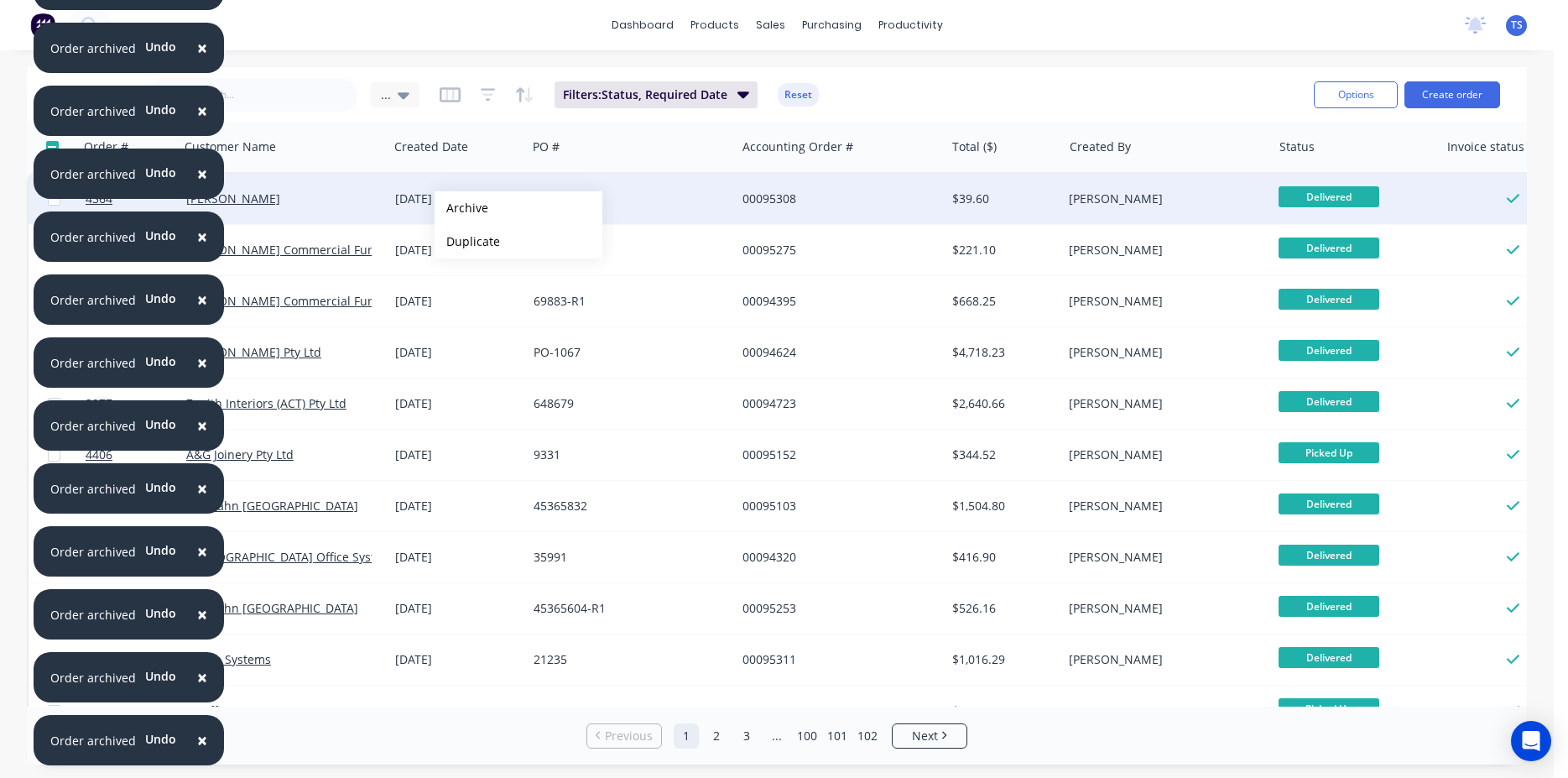
click at [461, 209] on button "Archive" at bounding box center [518, 208] width 168 height 34
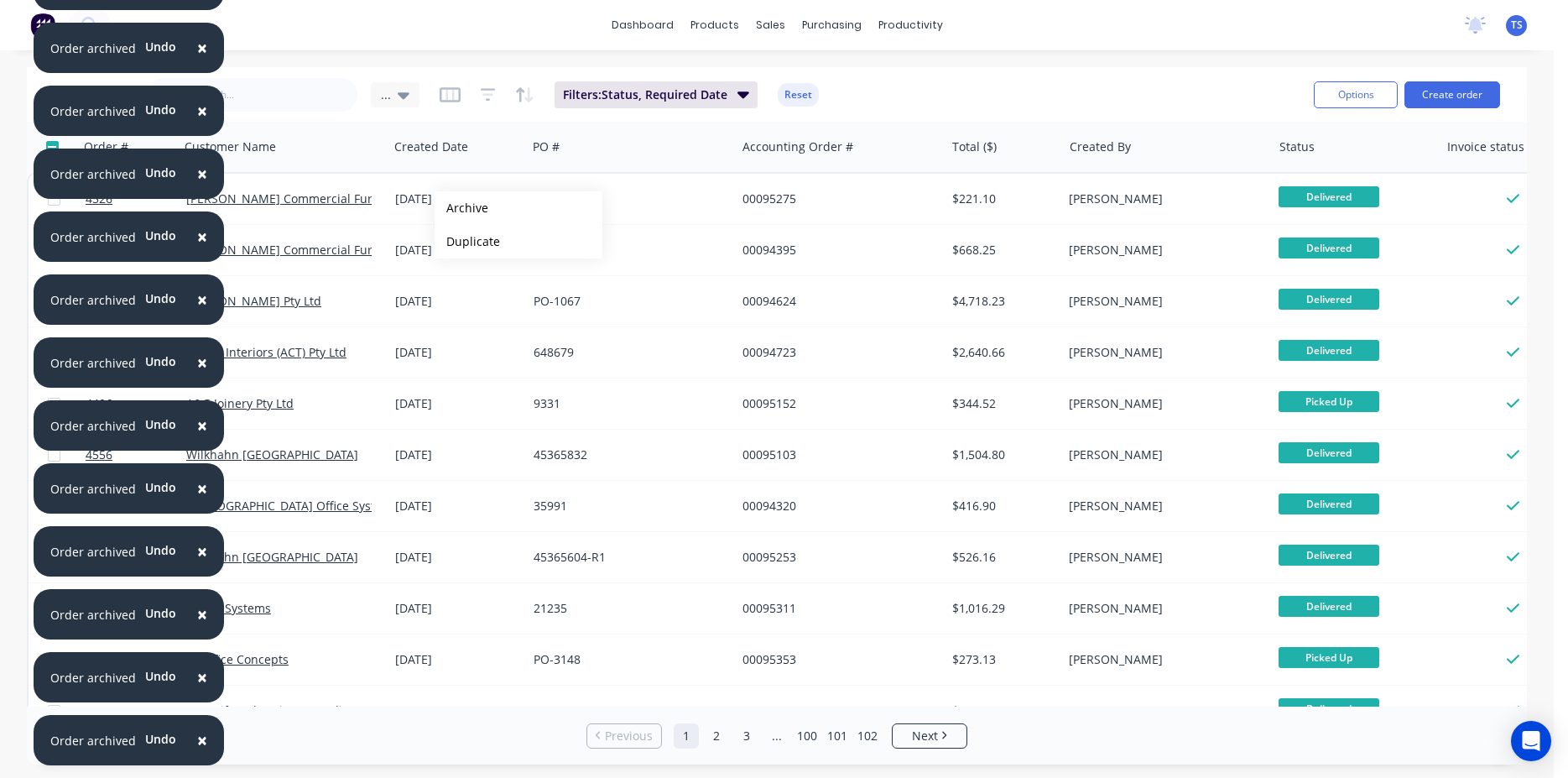
click at [461, 209] on button "Archive" at bounding box center [518, 208] width 168 height 34
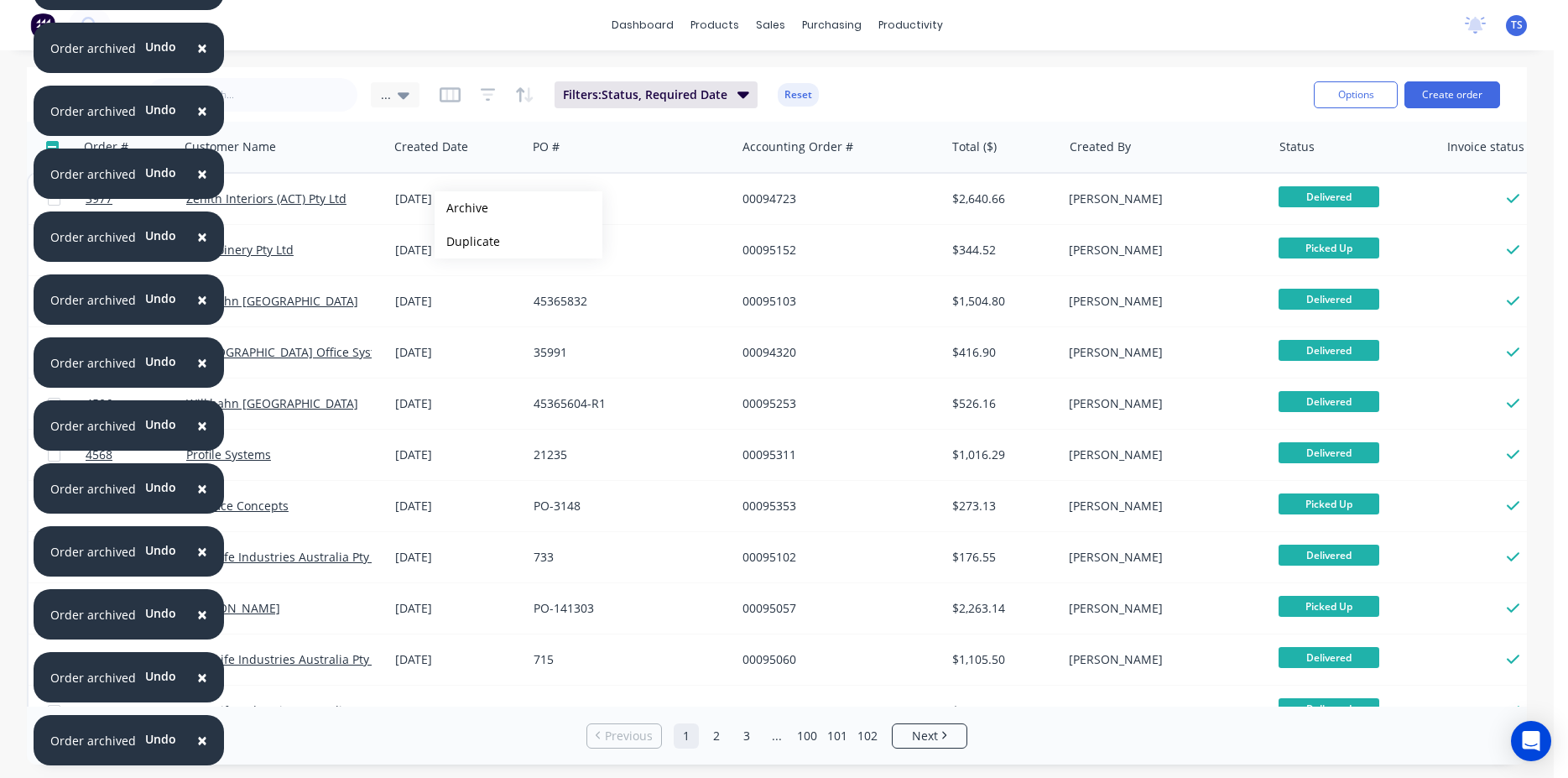
click at [461, 209] on button "Archive" at bounding box center [518, 208] width 168 height 34
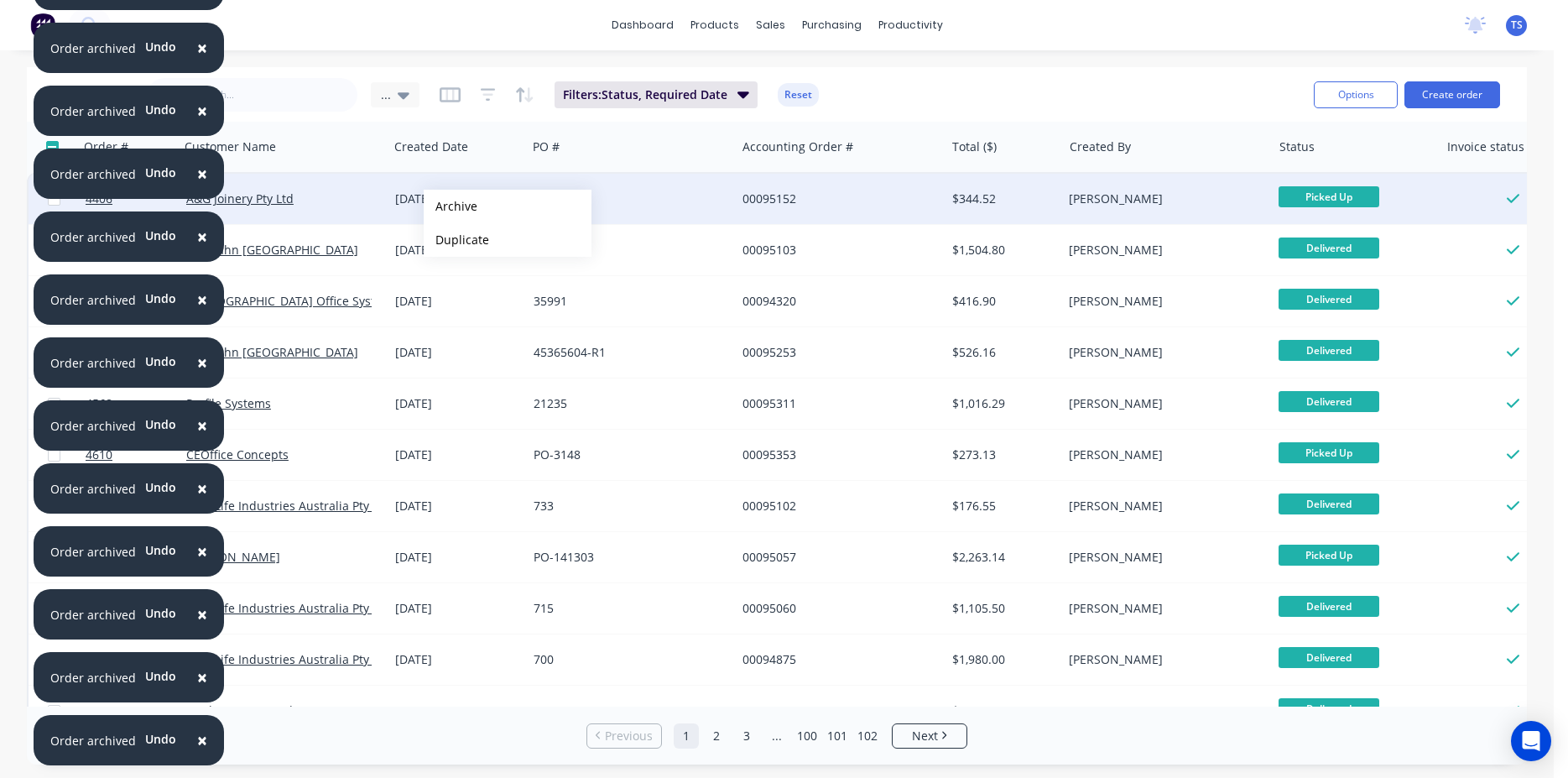
click at [450, 207] on button "Archive" at bounding box center [508, 206] width 168 height 34
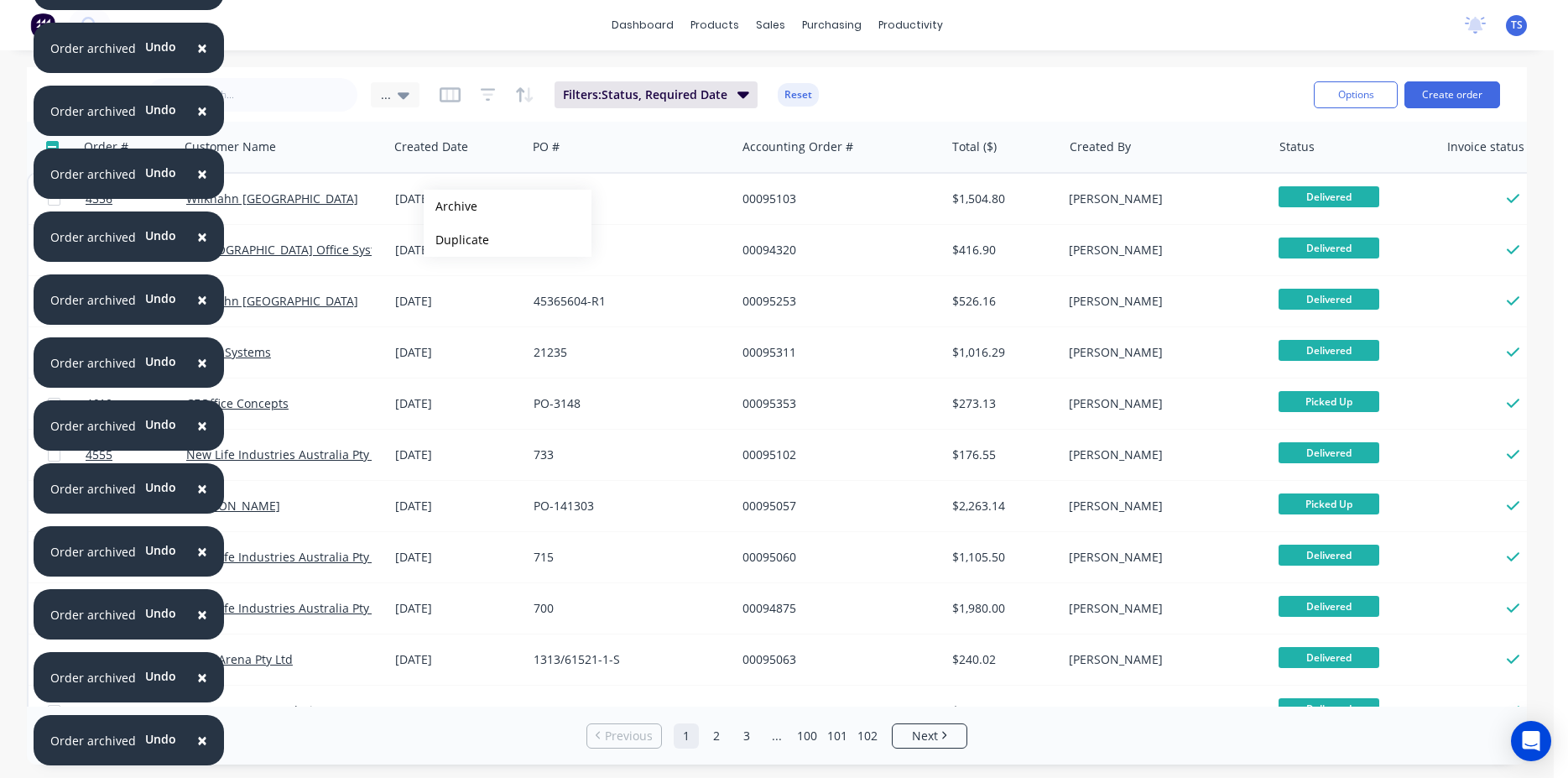
click at [450, 207] on button "Archive" at bounding box center [508, 206] width 168 height 34
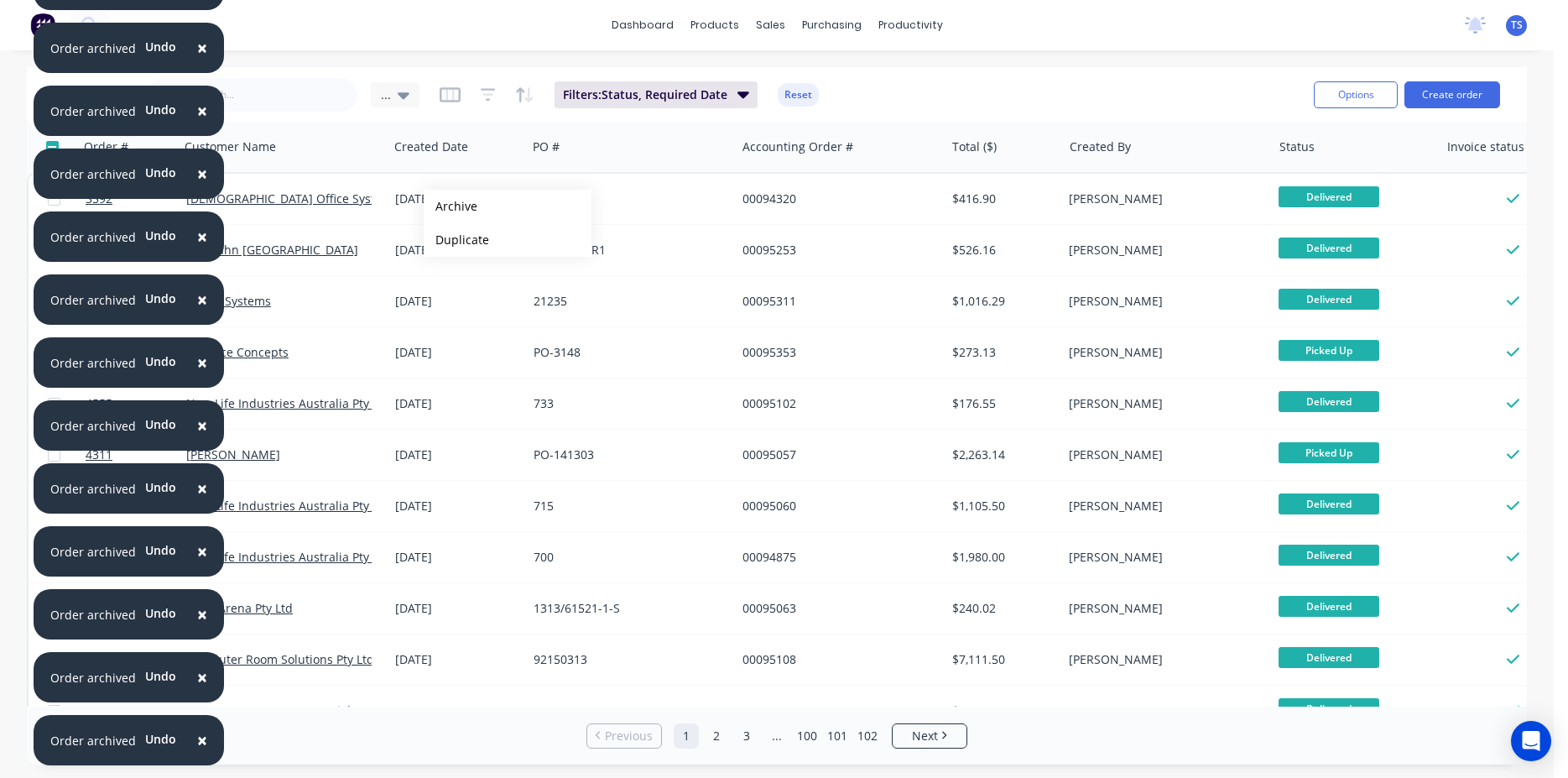
click at [450, 207] on button "Archive" at bounding box center [508, 206] width 168 height 34
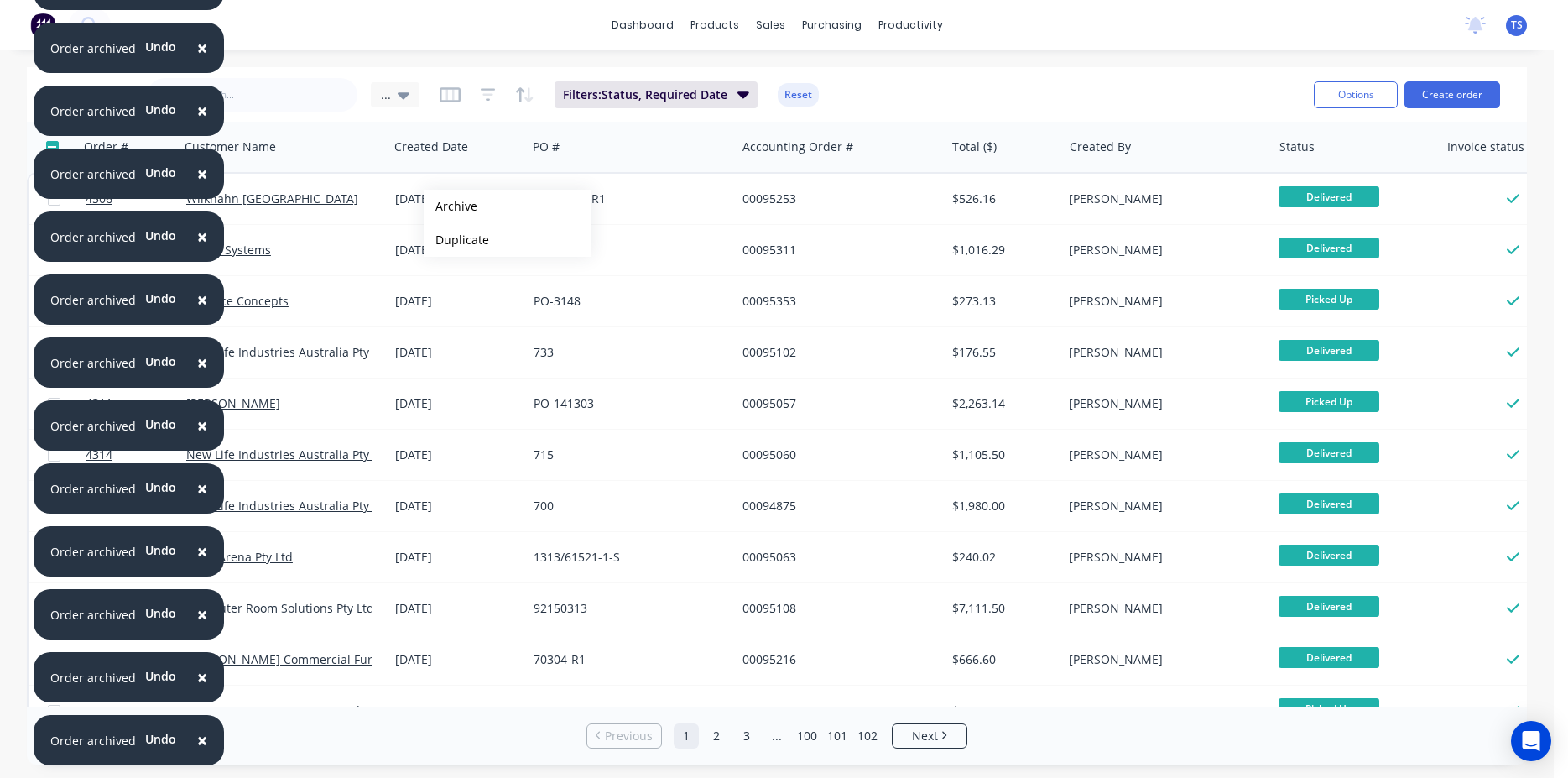
click at [450, 207] on button "Archive" at bounding box center [508, 206] width 168 height 34
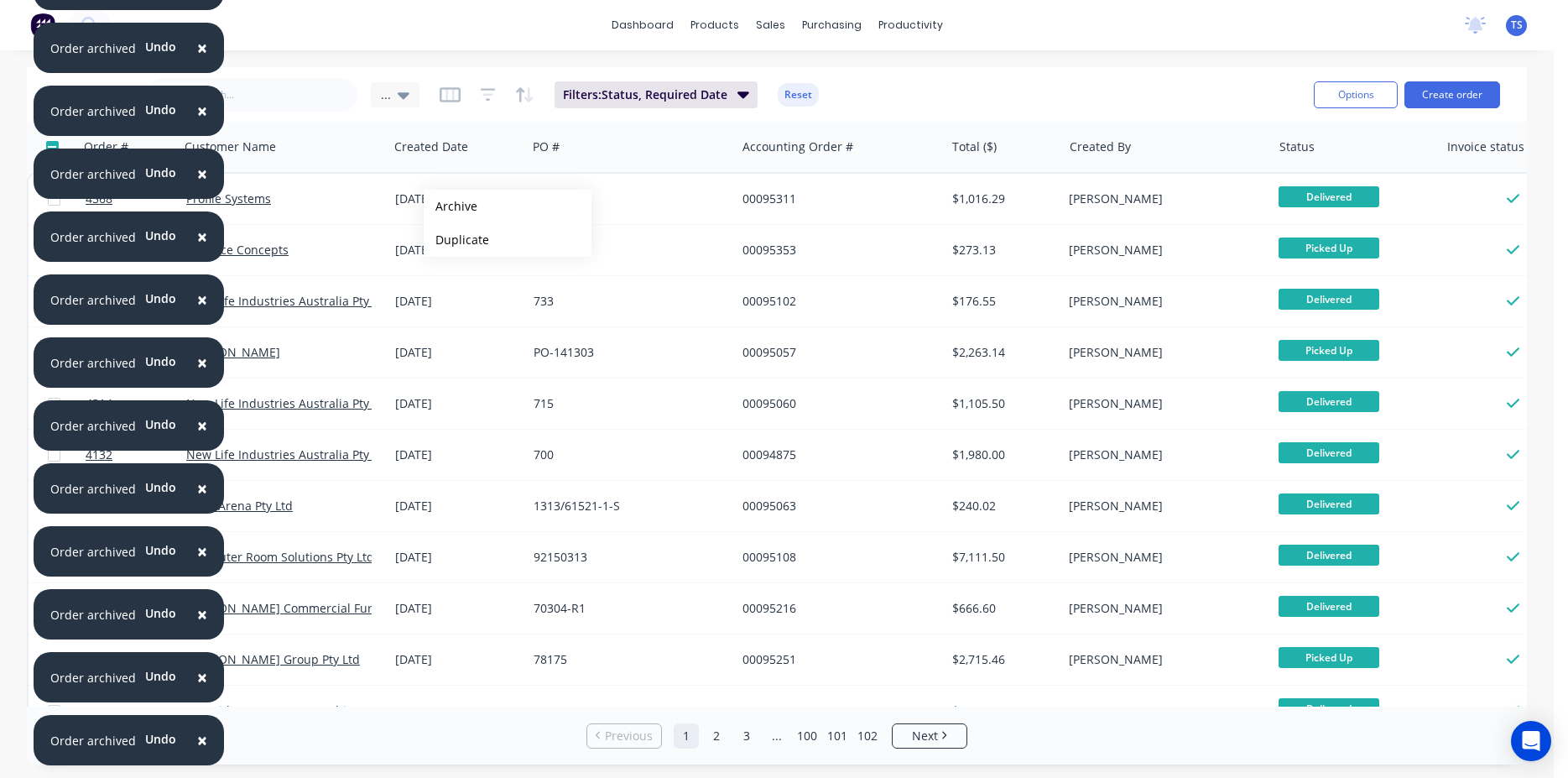
click at [450, 207] on button "Archive" at bounding box center [508, 206] width 168 height 34
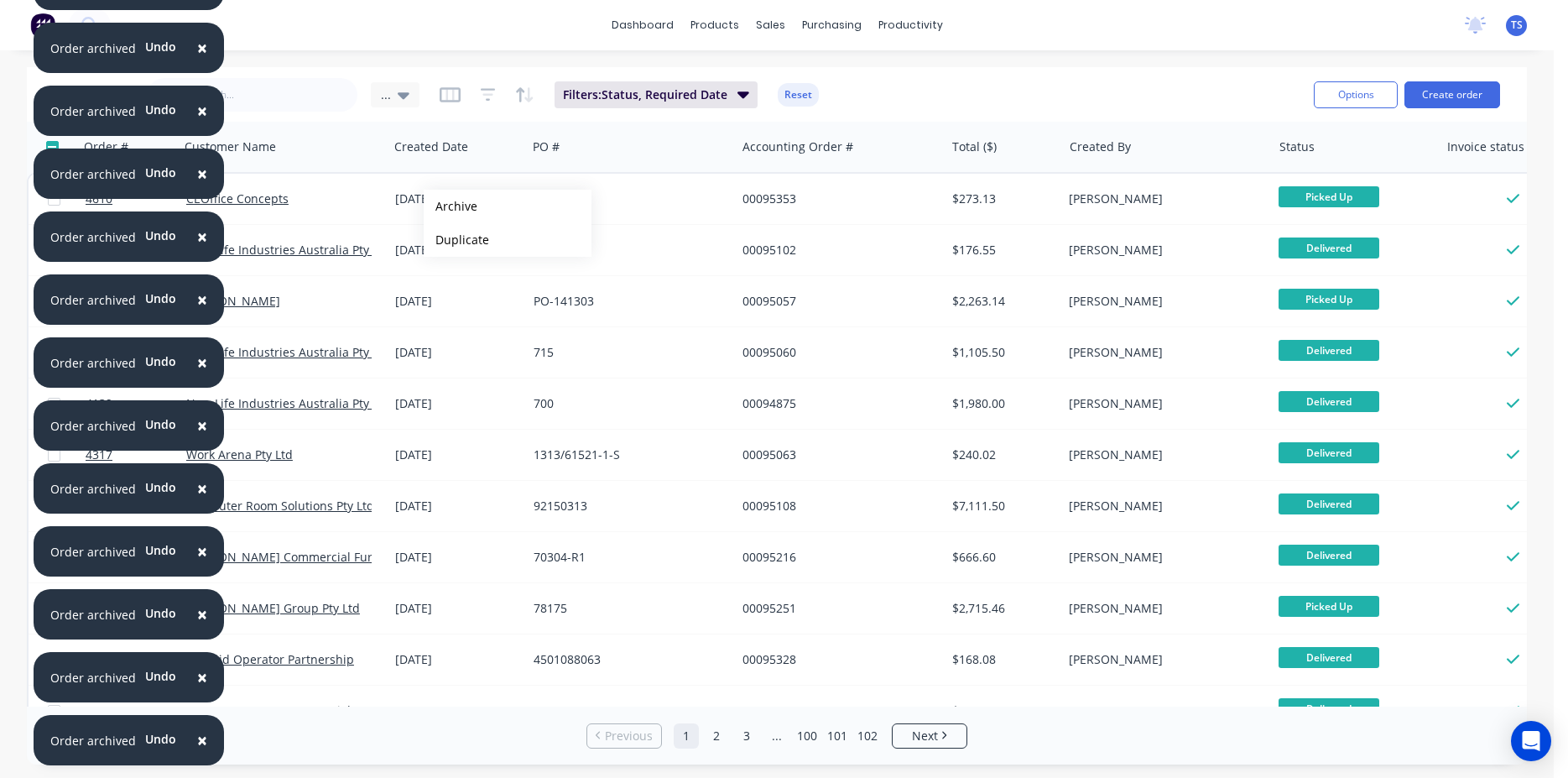
click at [450, 207] on button "Archive" at bounding box center [508, 206] width 168 height 34
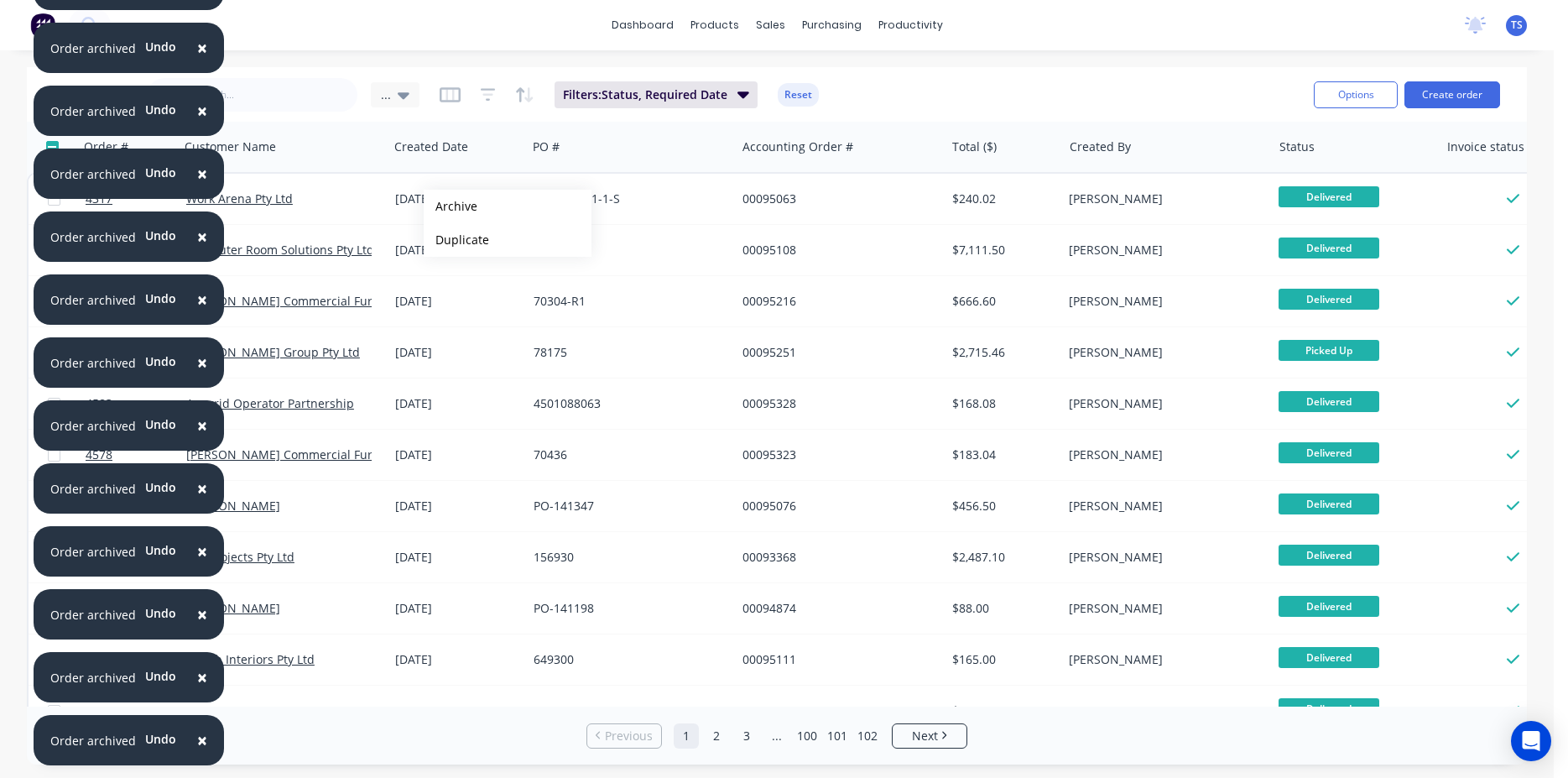
click at [450, 207] on button "Archive" at bounding box center [508, 206] width 168 height 34
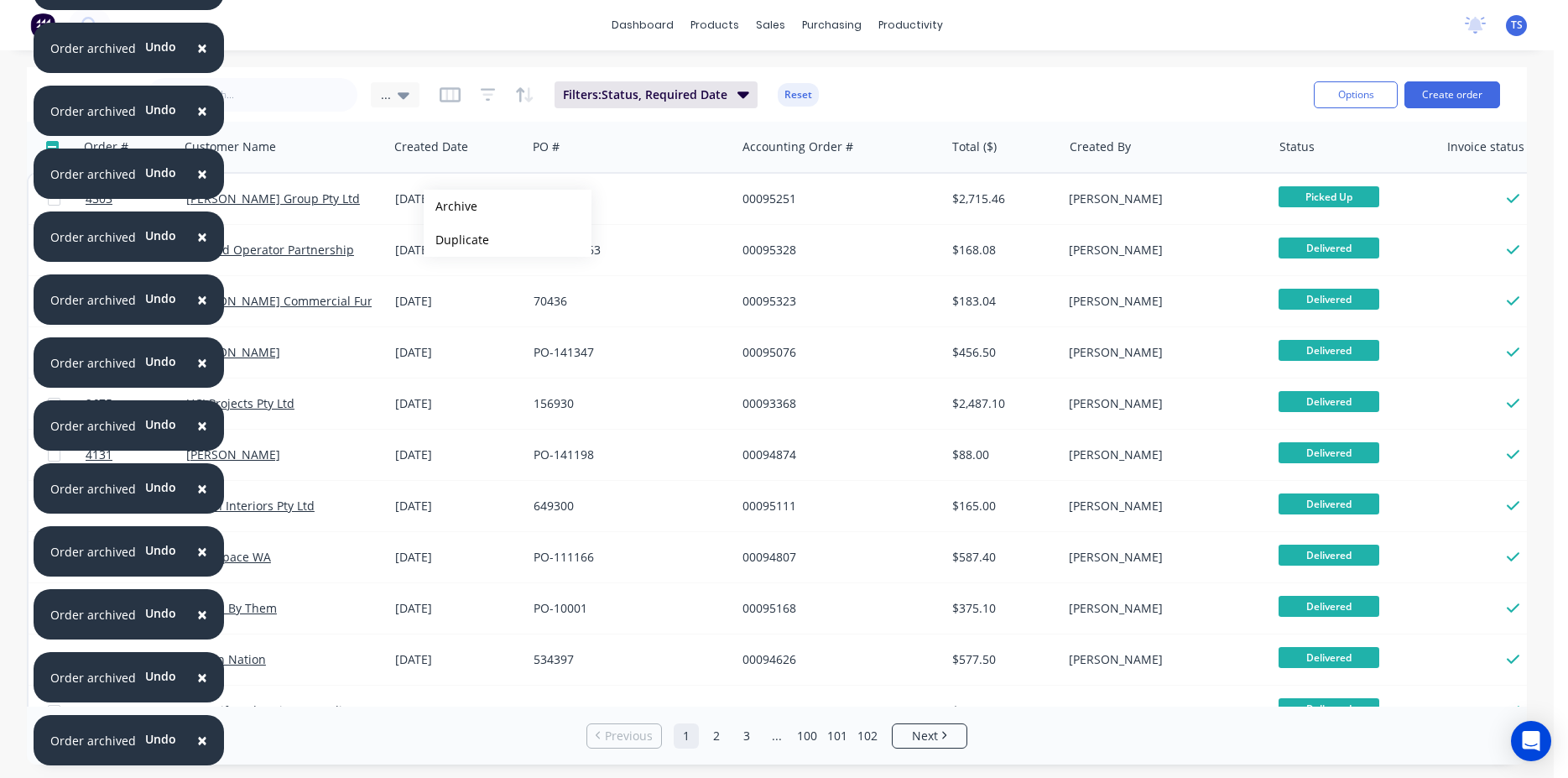
click at [450, 207] on button "Archive" at bounding box center [508, 206] width 168 height 34
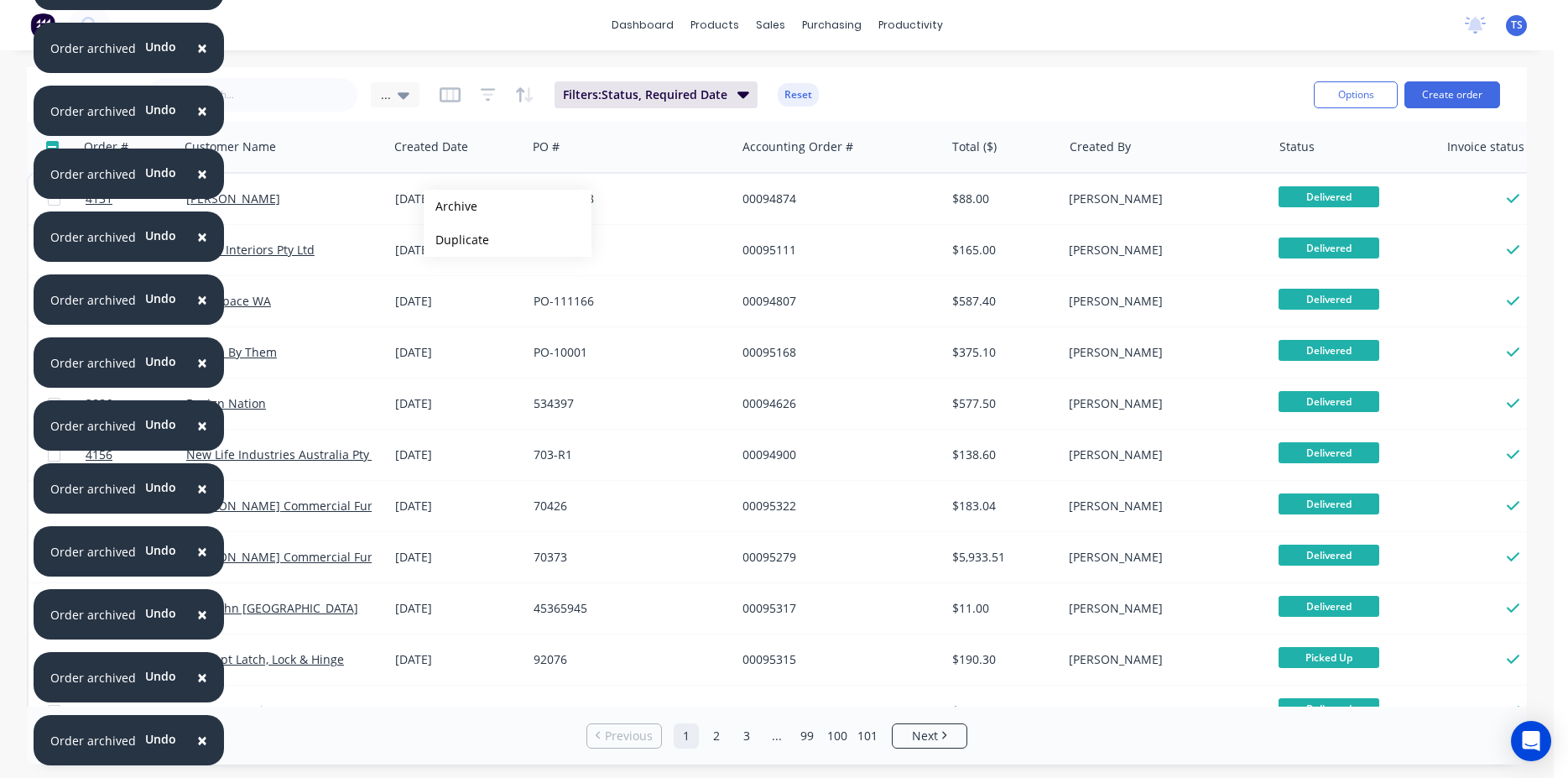
click at [450, 207] on button "Archive" at bounding box center [508, 206] width 168 height 34
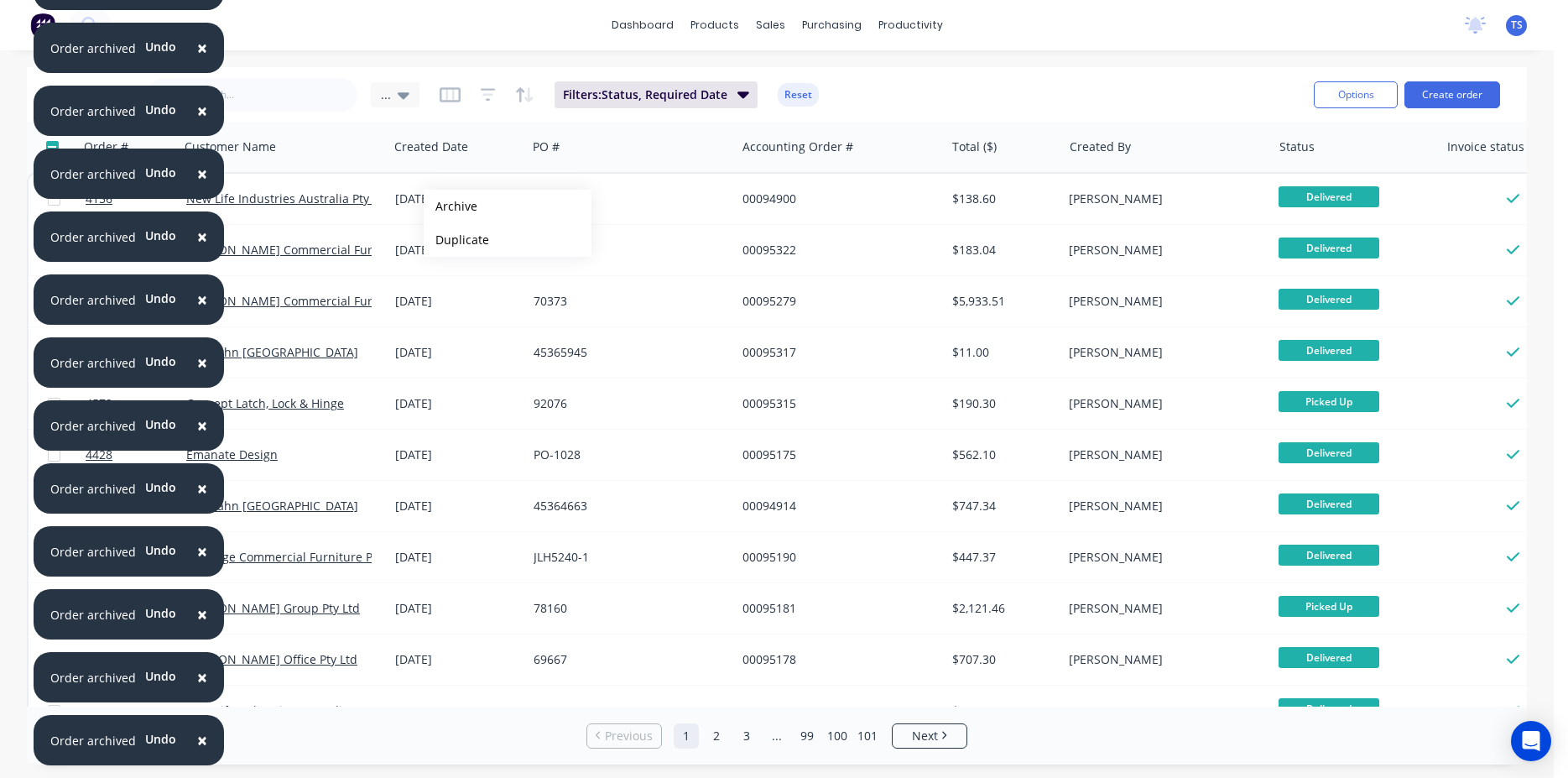
click at [450, 207] on button "Archive" at bounding box center [508, 206] width 168 height 34
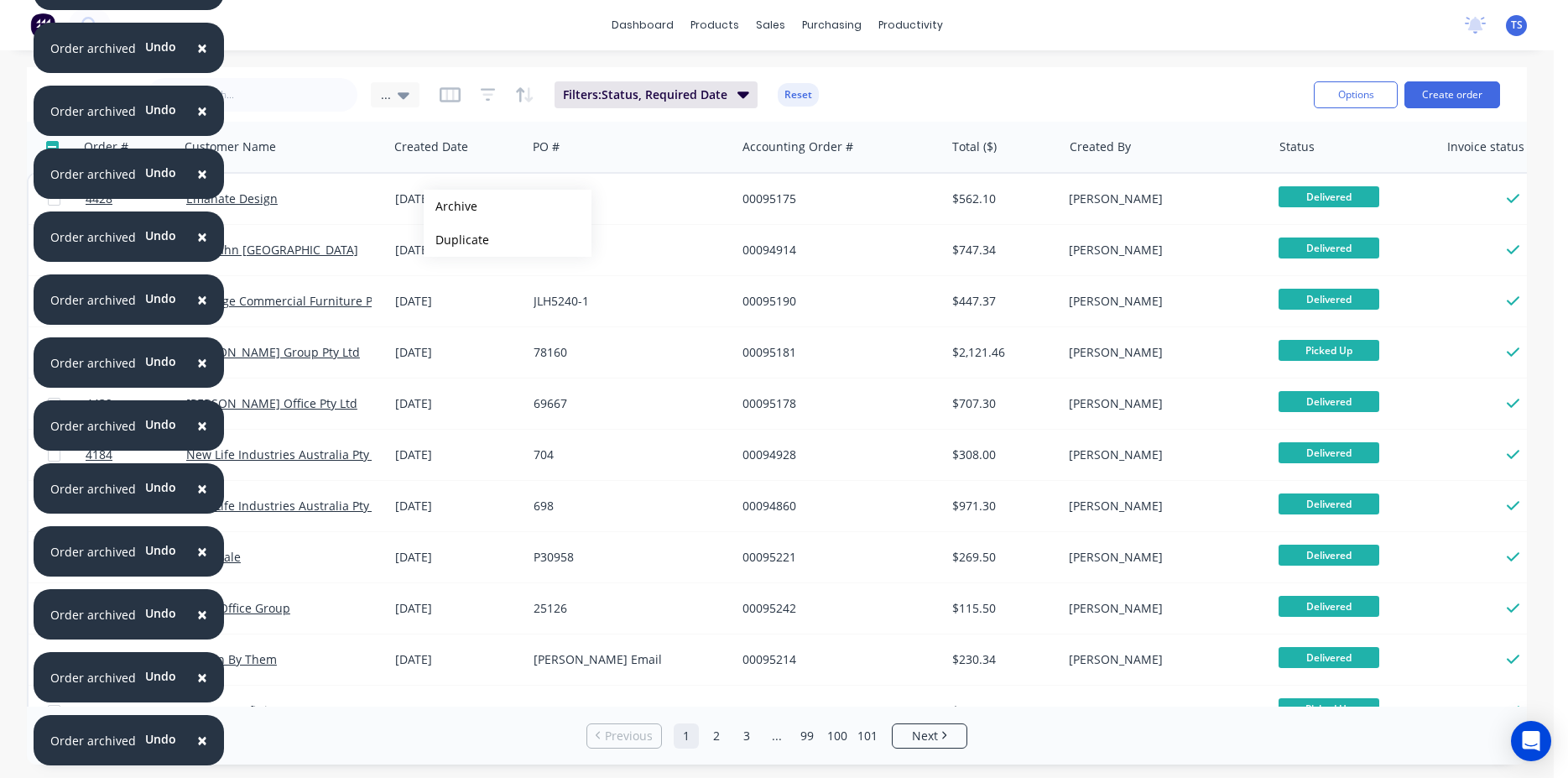
click at [450, 207] on button "Archive" at bounding box center [508, 206] width 168 height 34
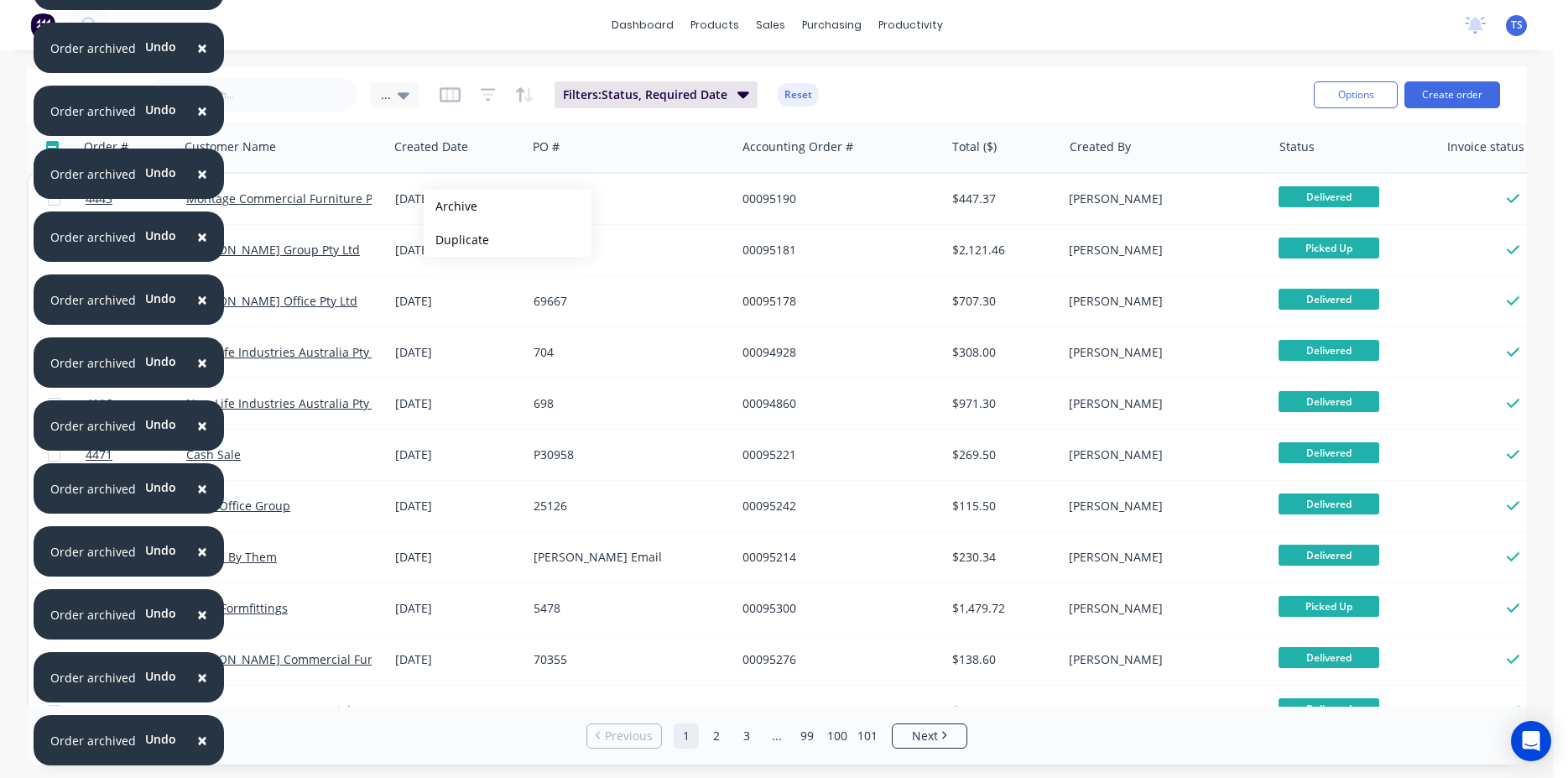
click at [450, 207] on button "Archive" at bounding box center [508, 206] width 168 height 34
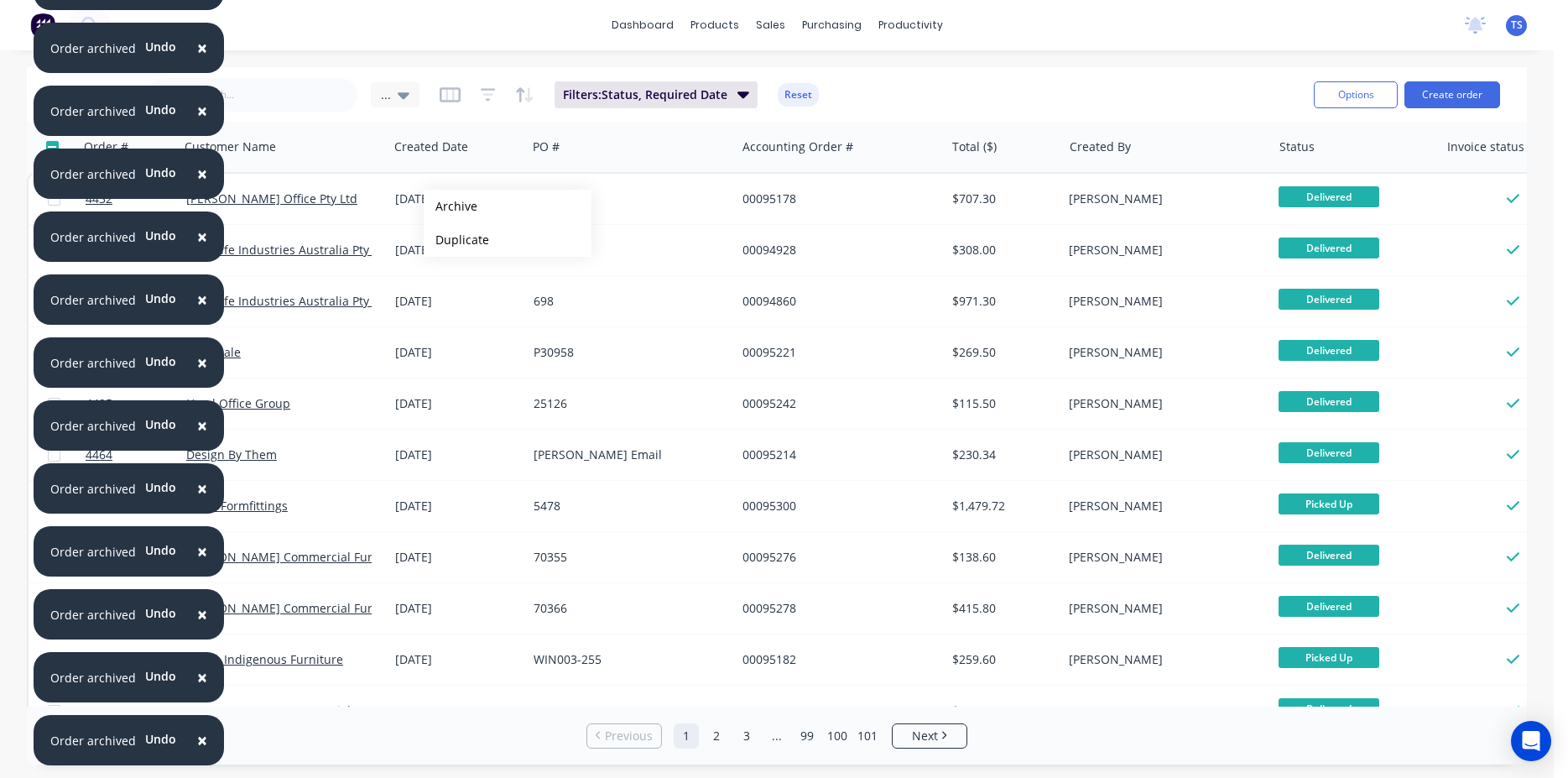
click at [450, 207] on button "Archive" at bounding box center [508, 206] width 168 height 34
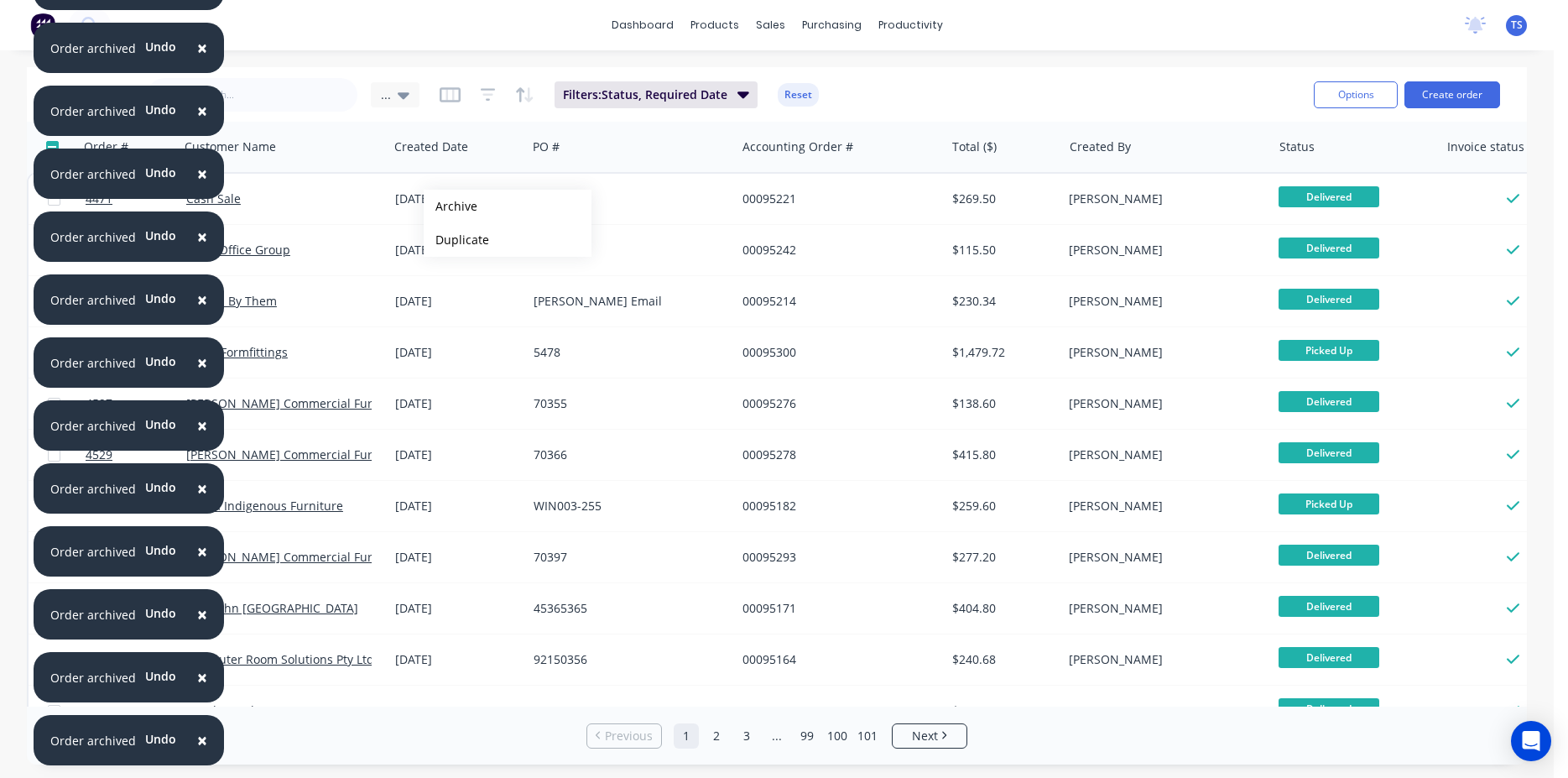
click at [450, 207] on button "Archive" at bounding box center [508, 206] width 168 height 34
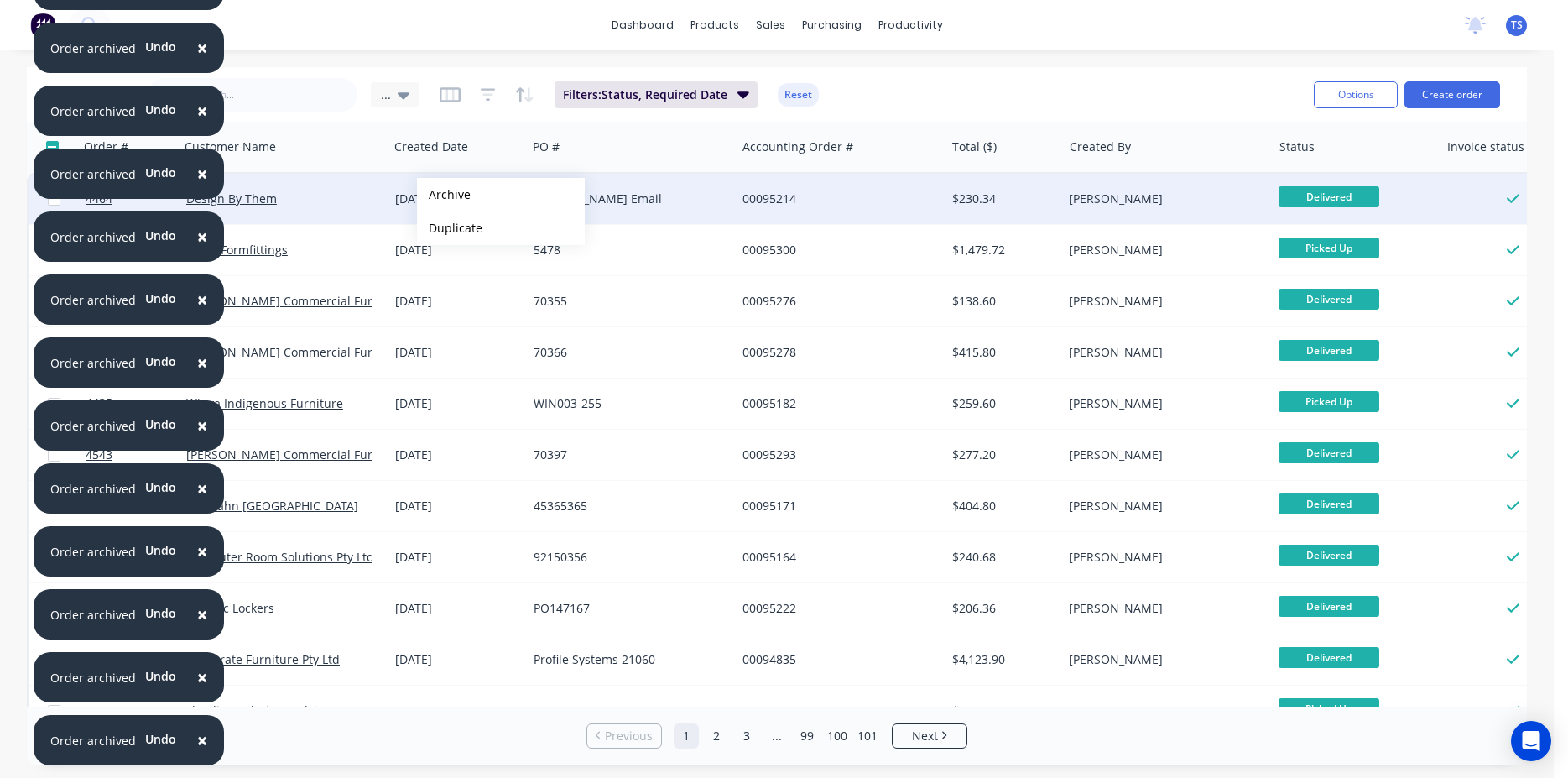
click at [444, 195] on button "Archive" at bounding box center [500, 194] width 168 height 34
click at [442, 195] on button "Archive" at bounding box center [498, 194] width 168 height 34
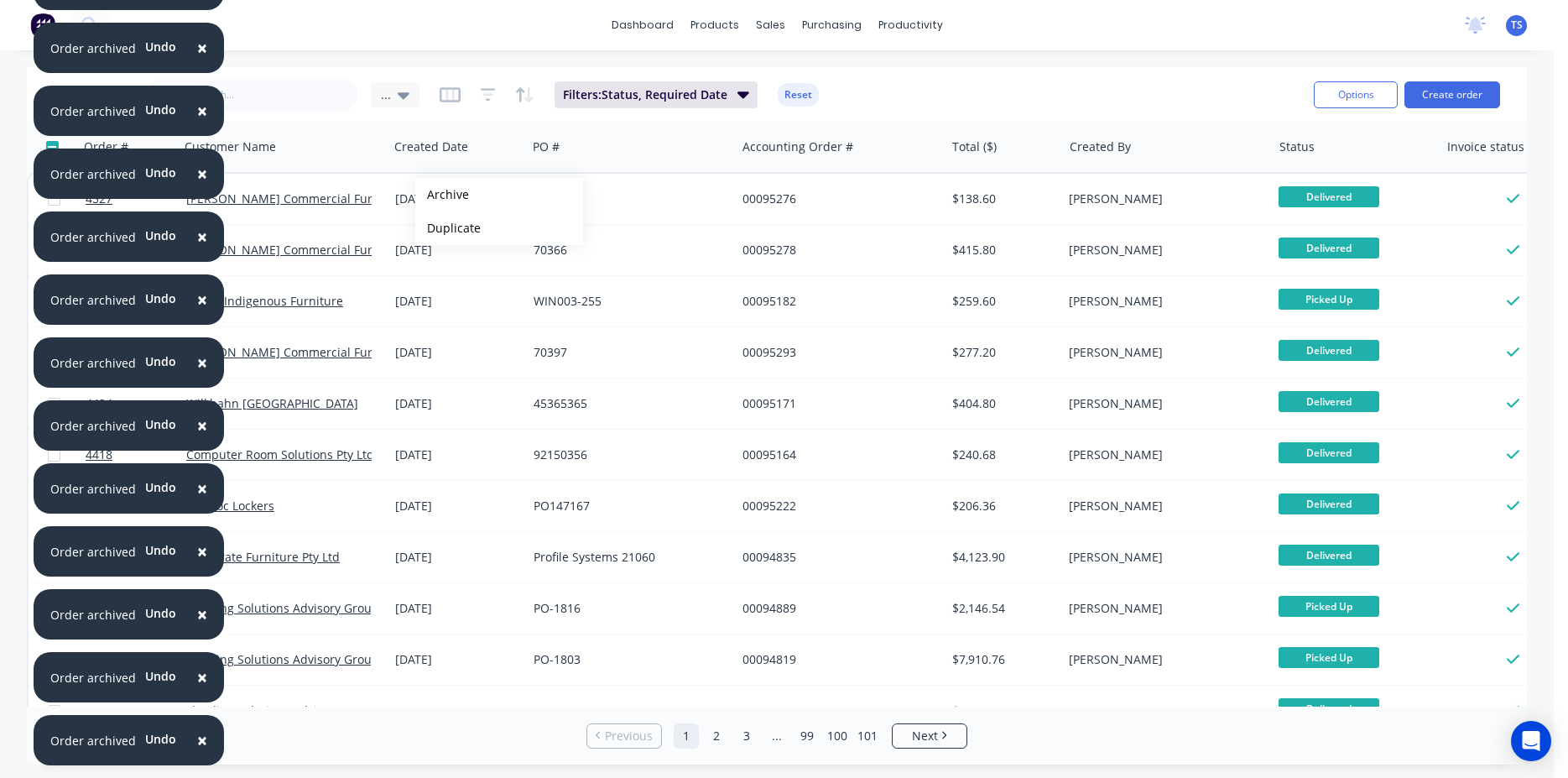
click at [442, 195] on button "Archive" at bounding box center [498, 194] width 168 height 34
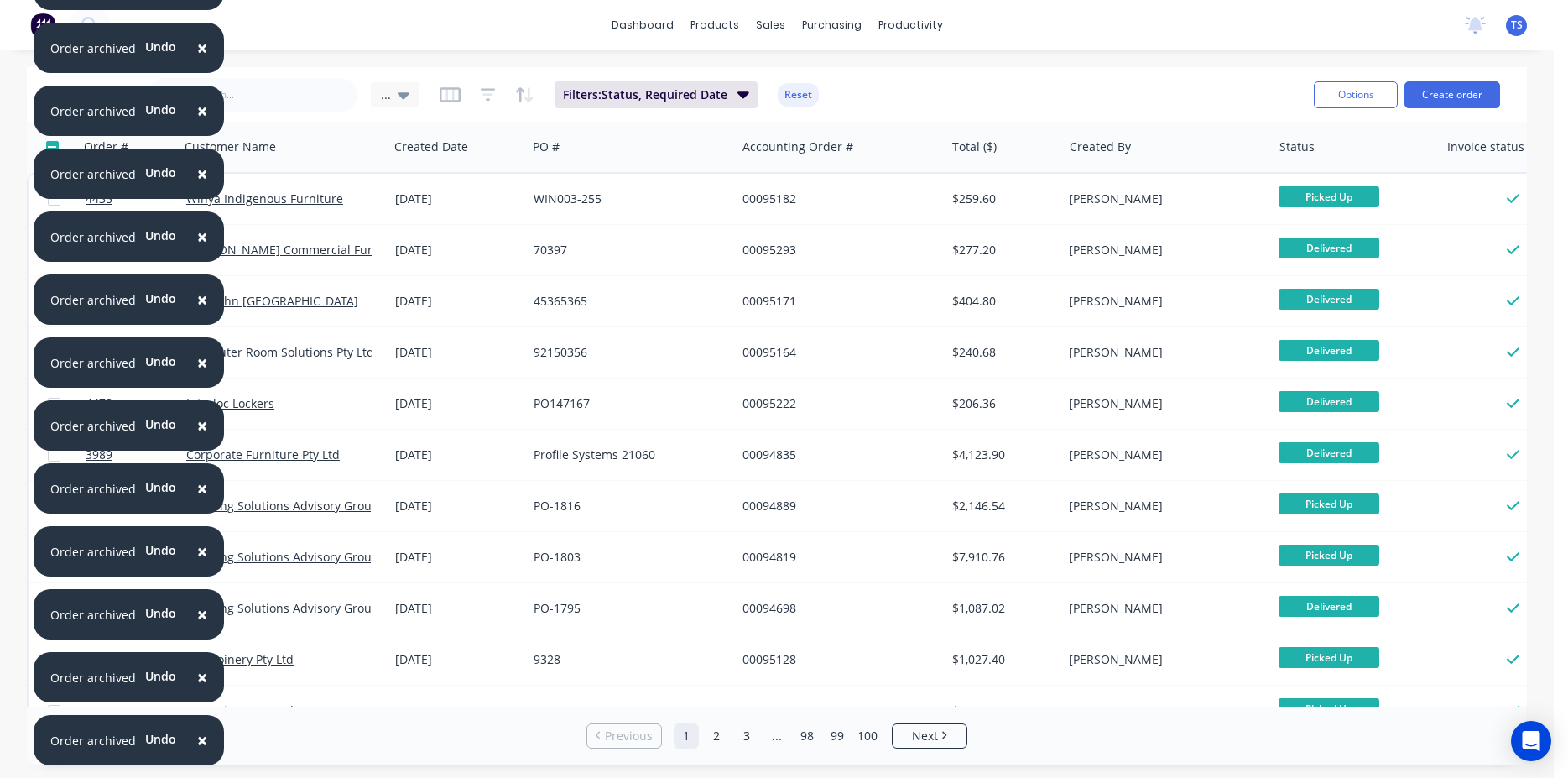
click at [198, 740] on span "×" at bounding box center [202, 741] width 10 height 24
click at [198, 689] on span "×" at bounding box center [202, 677] width 10 height 24
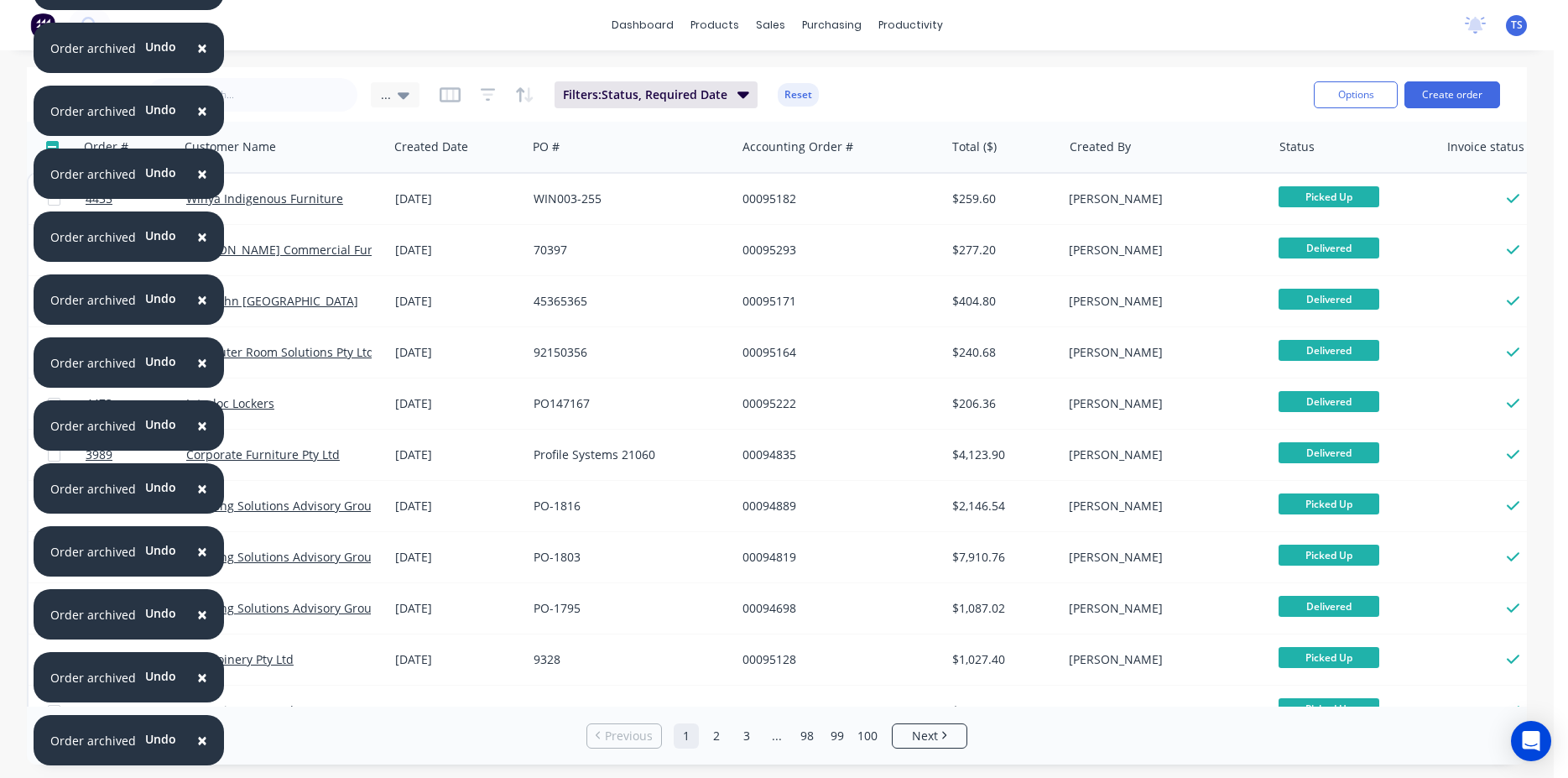
click at [198, 740] on span "×" at bounding box center [202, 741] width 10 height 24
click at [198, 689] on span "×" at bounding box center [202, 677] width 10 height 24
click at [198, 740] on span "×" at bounding box center [202, 741] width 10 height 24
click at [198, 689] on span "×" at bounding box center [202, 677] width 10 height 24
click at [198, 740] on span "×" at bounding box center [202, 741] width 10 height 24
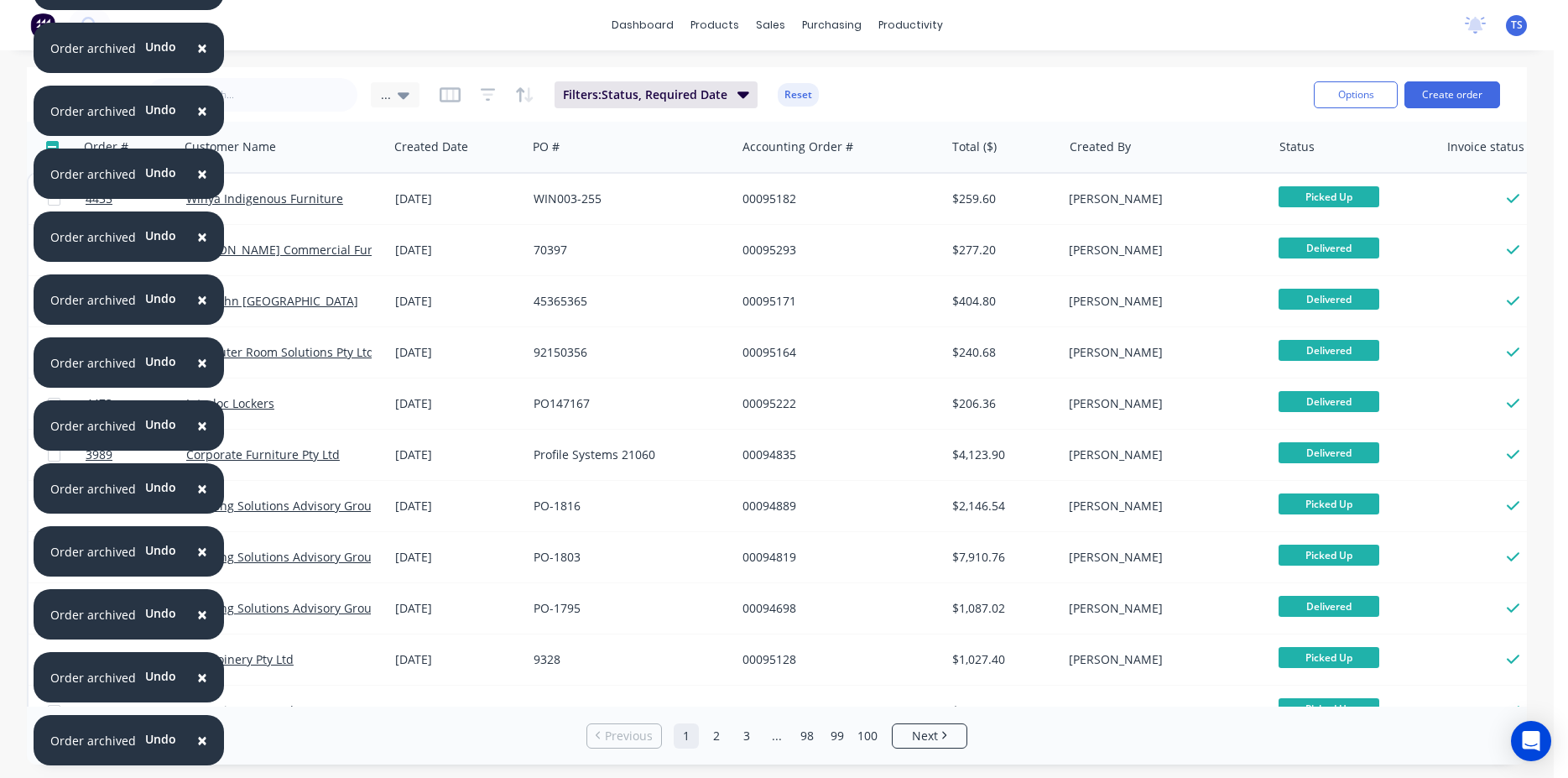
click at [198, 689] on span "×" at bounding box center [202, 677] width 10 height 24
click at [198, 740] on span "×" at bounding box center [202, 741] width 10 height 24
click at [198, 689] on span "×" at bounding box center [202, 677] width 10 height 24
click at [198, 627] on span "×" at bounding box center [202, 615] width 10 height 24
click at [198, 740] on span "×" at bounding box center [202, 741] width 10 height 24
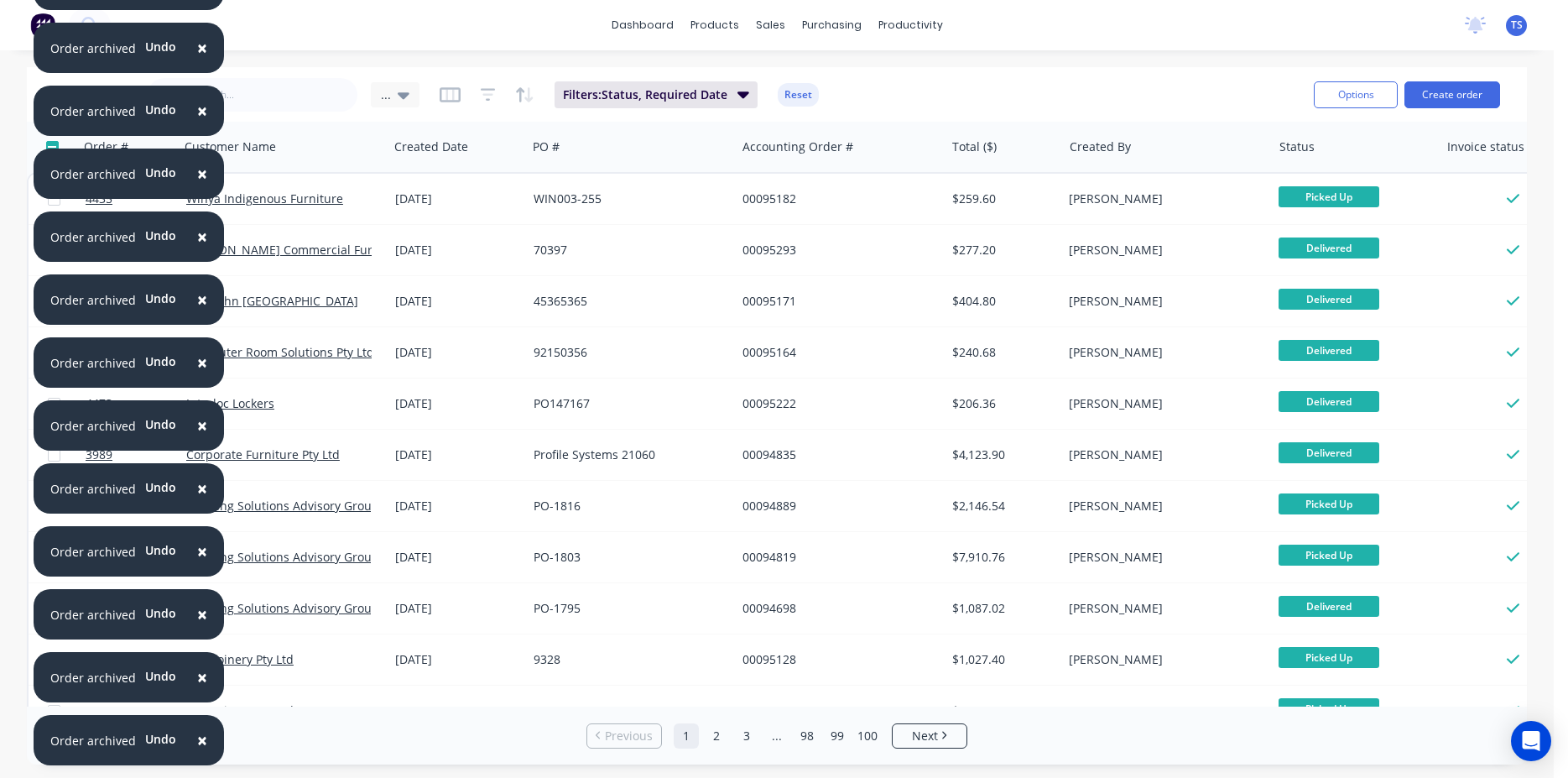
click at [198, 740] on span "×" at bounding box center [202, 741] width 10 height 24
click at [198, 689] on span "×" at bounding box center [202, 677] width 10 height 24
click at [198, 740] on span "×" at bounding box center [202, 741] width 10 height 24
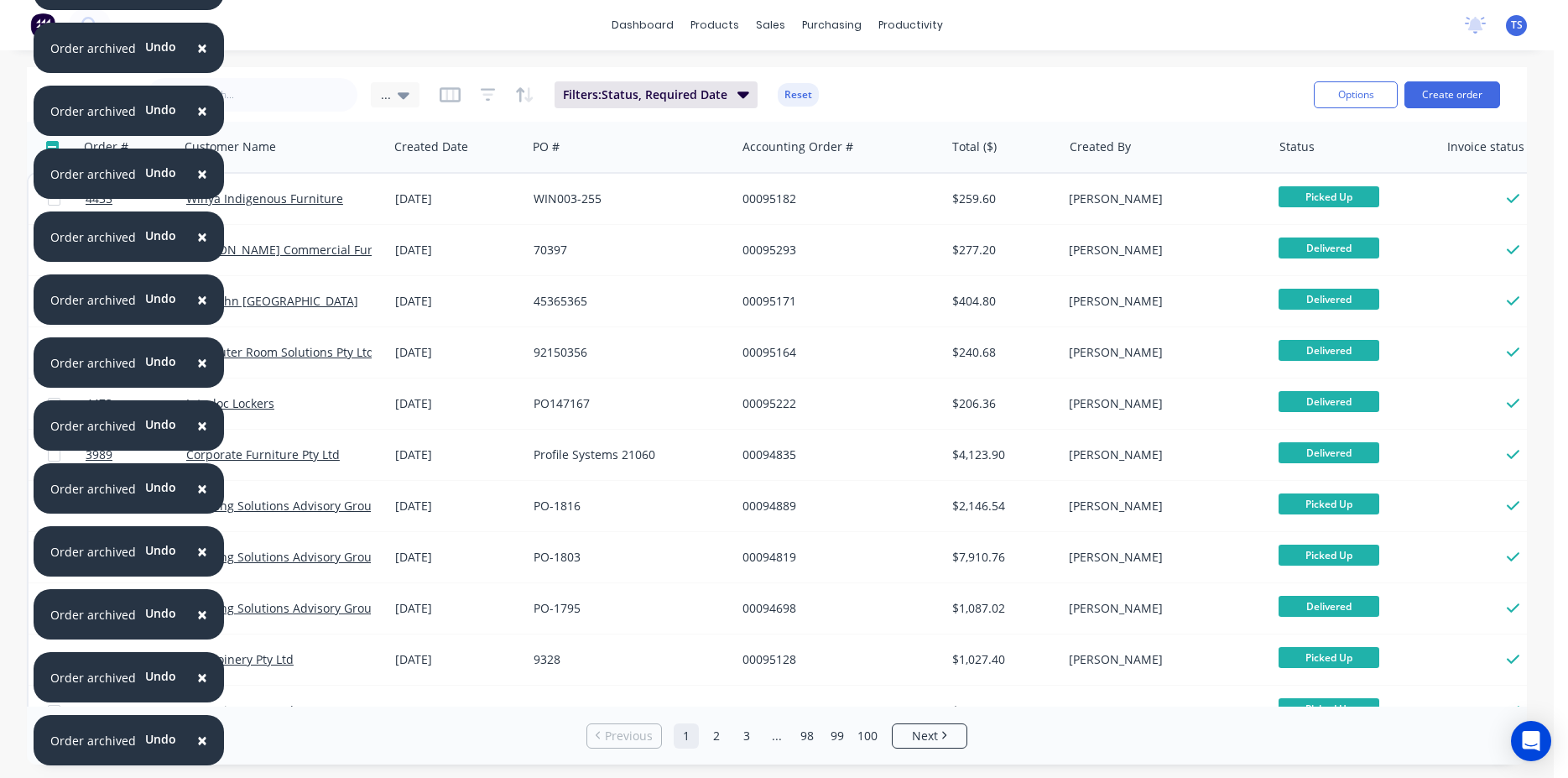
click at [198, 689] on span "×" at bounding box center [202, 677] width 10 height 24
click at [198, 740] on span "×" at bounding box center [202, 741] width 10 height 24
click at [198, 689] on span "×" at bounding box center [202, 677] width 10 height 24
click at [198, 740] on span "×" at bounding box center [202, 741] width 10 height 24
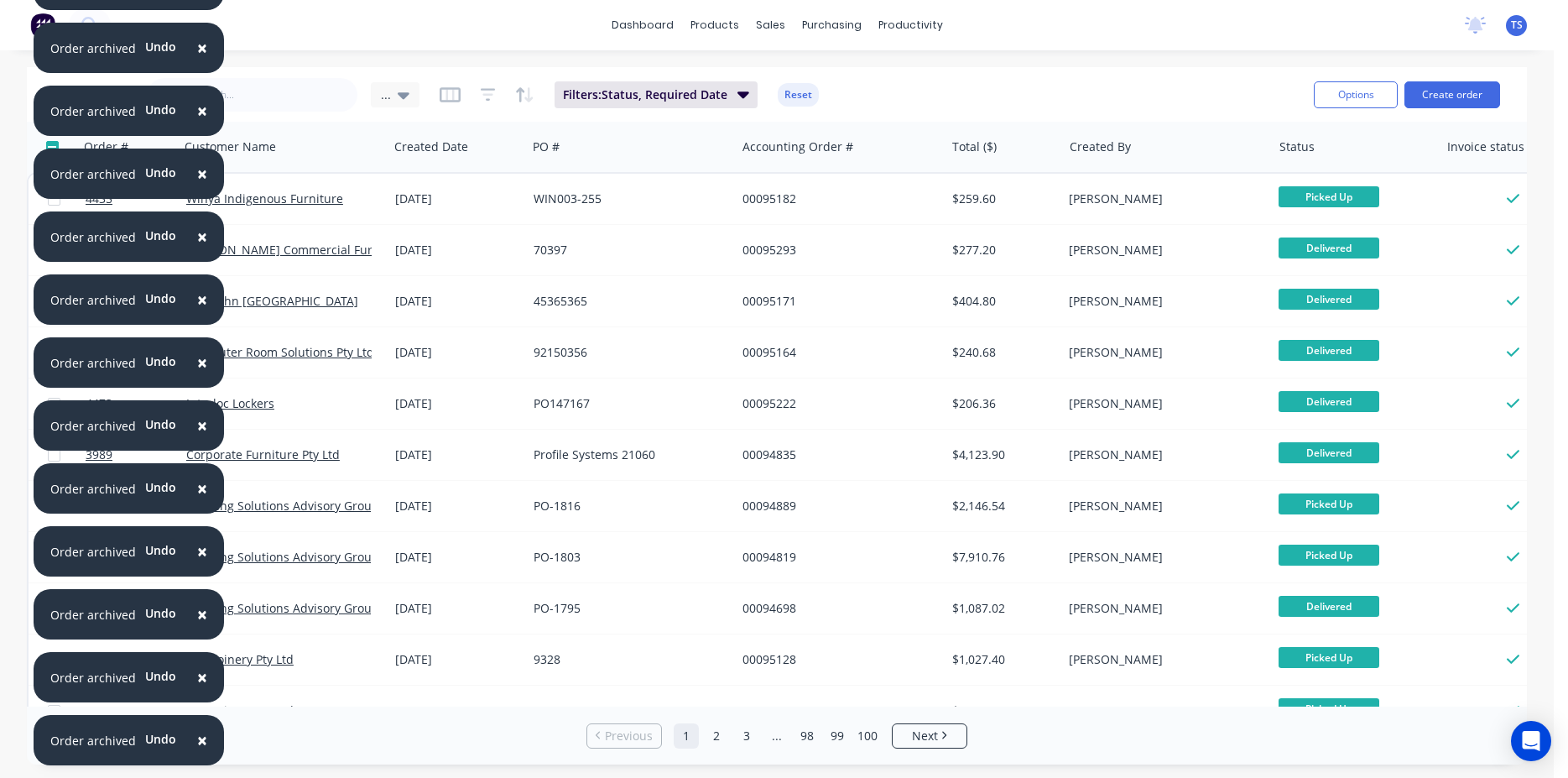
click at [198, 740] on span "×" at bounding box center [202, 741] width 10 height 24
click at [198, 689] on span "×" at bounding box center [202, 677] width 10 height 24
click at [198, 740] on span "×" at bounding box center [202, 741] width 10 height 24
click at [198, 689] on span "×" at bounding box center [202, 677] width 10 height 24
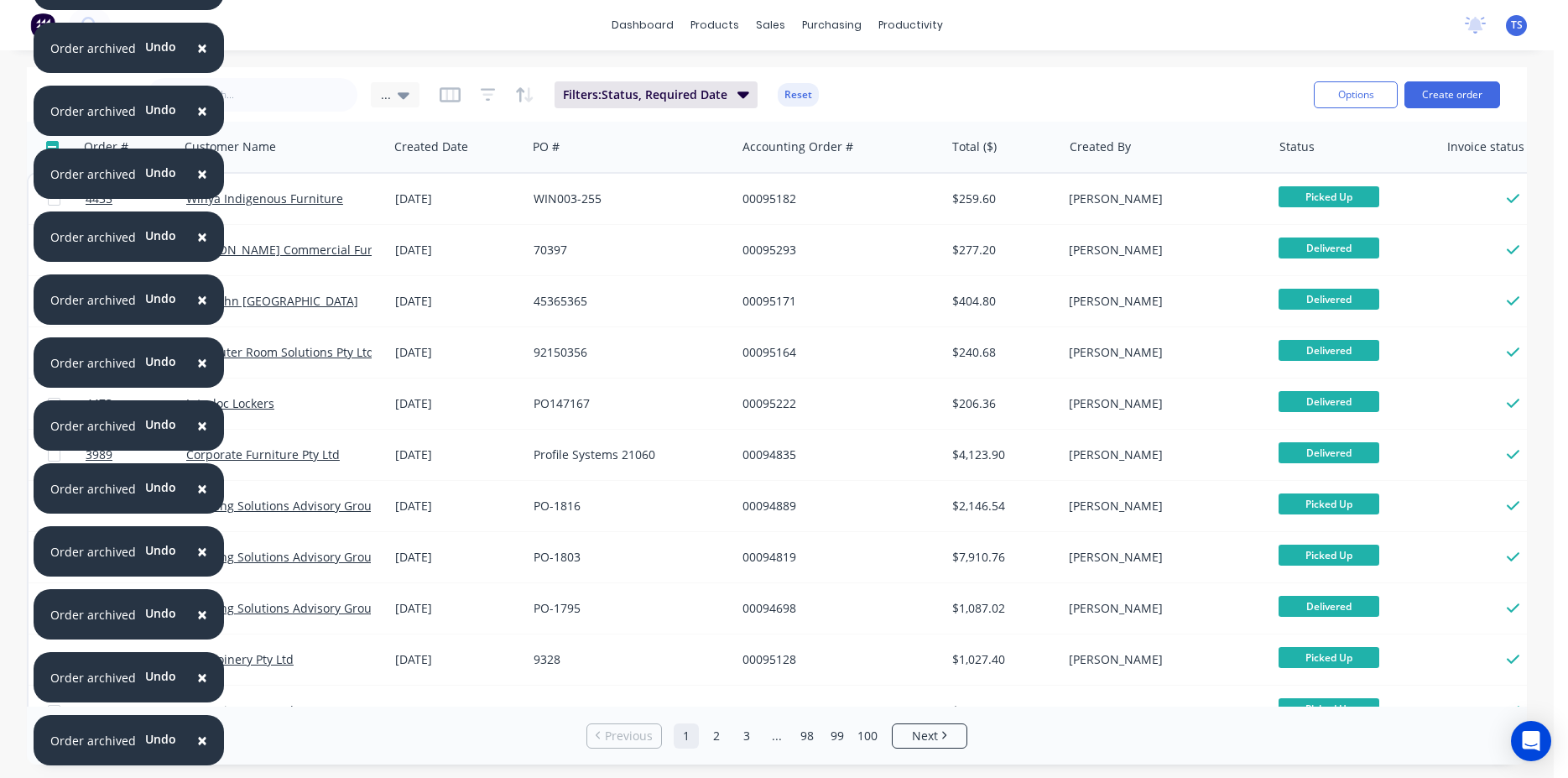
click at [198, 740] on span "×" at bounding box center [202, 741] width 10 height 24
click at [198, 689] on span "×" at bounding box center [202, 677] width 10 height 24
click at [198, 740] on span "×" at bounding box center [202, 741] width 10 height 24
click at [198, 689] on span "×" at bounding box center [202, 677] width 10 height 24
click at [198, 740] on span "×" at bounding box center [202, 741] width 10 height 24
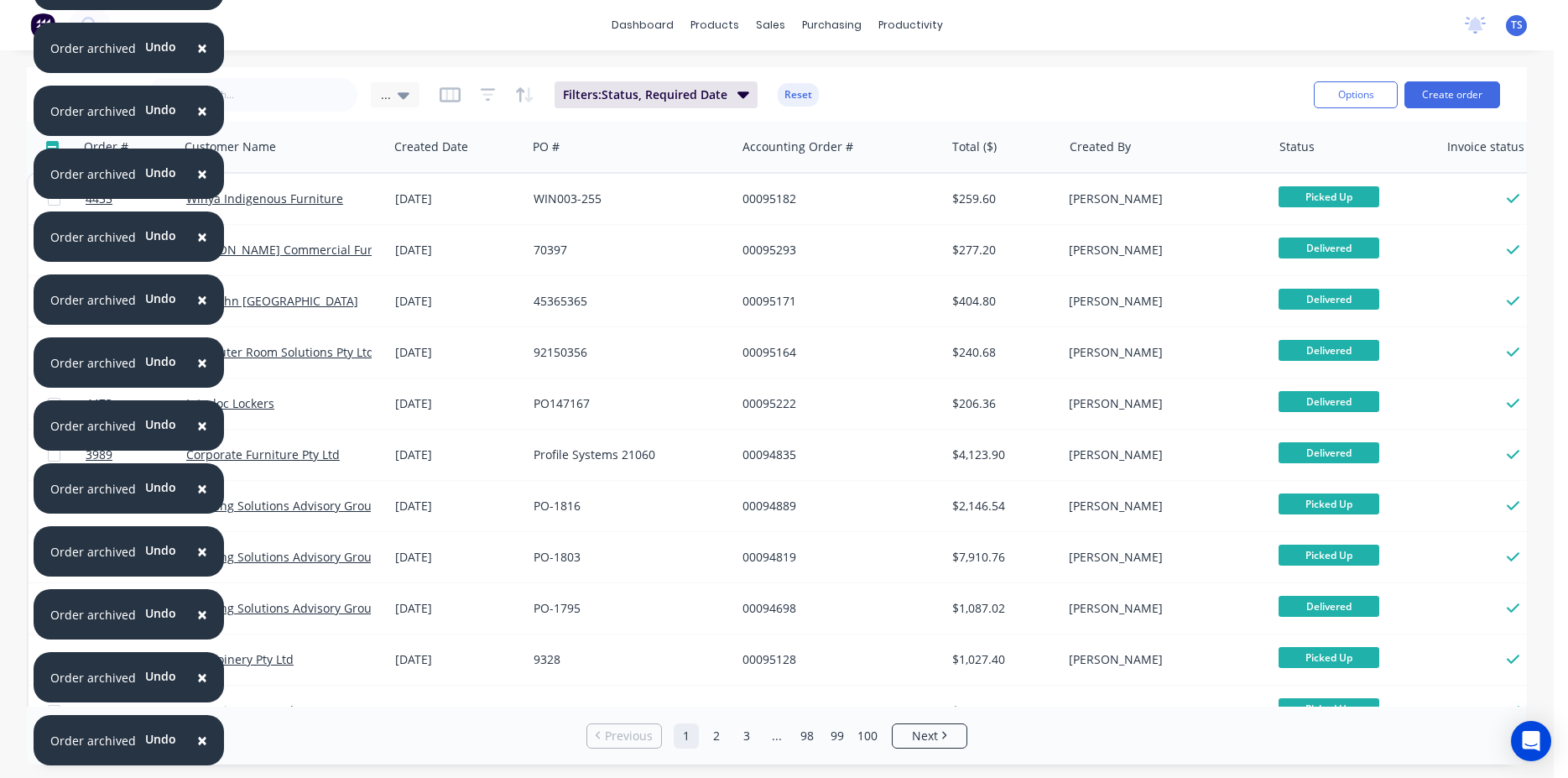
click at [198, 689] on span "×" at bounding box center [202, 677] width 10 height 24
click at [198, 740] on span "×" at bounding box center [202, 741] width 10 height 24
click at [198, 689] on span "×" at bounding box center [202, 677] width 10 height 24
click at [198, 740] on span "×" at bounding box center [202, 741] width 10 height 24
click at [198, 689] on span "×" at bounding box center [202, 677] width 10 height 24
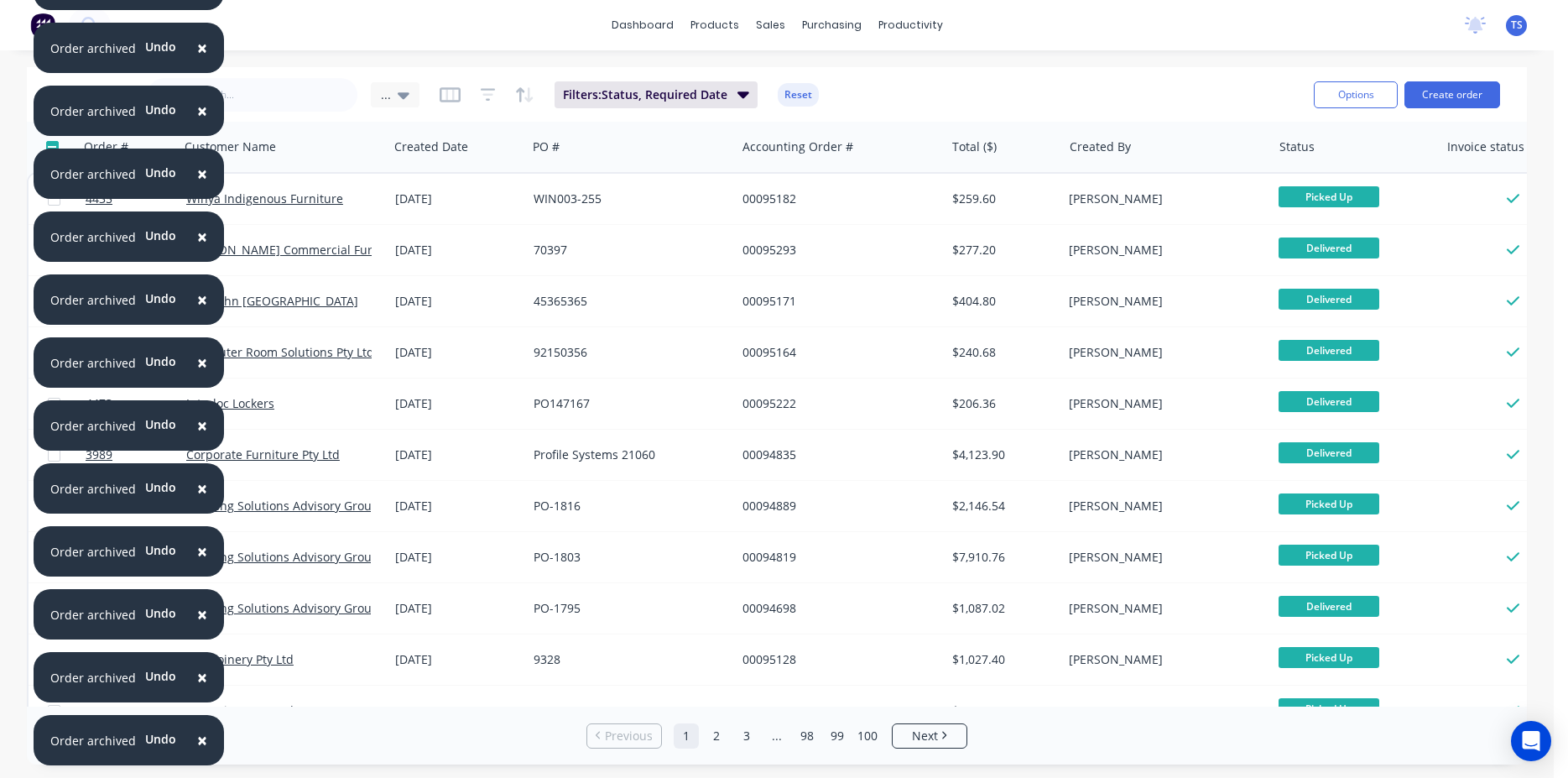
click at [198, 740] on span "×" at bounding box center [202, 741] width 10 height 24
click at [198, 689] on span "×" at bounding box center [202, 677] width 10 height 24
click at [198, 740] on span "×" at bounding box center [202, 741] width 10 height 24
click at [198, 689] on span "×" at bounding box center [202, 677] width 10 height 24
click at [198, 740] on span "×" at bounding box center [202, 741] width 10 height 24
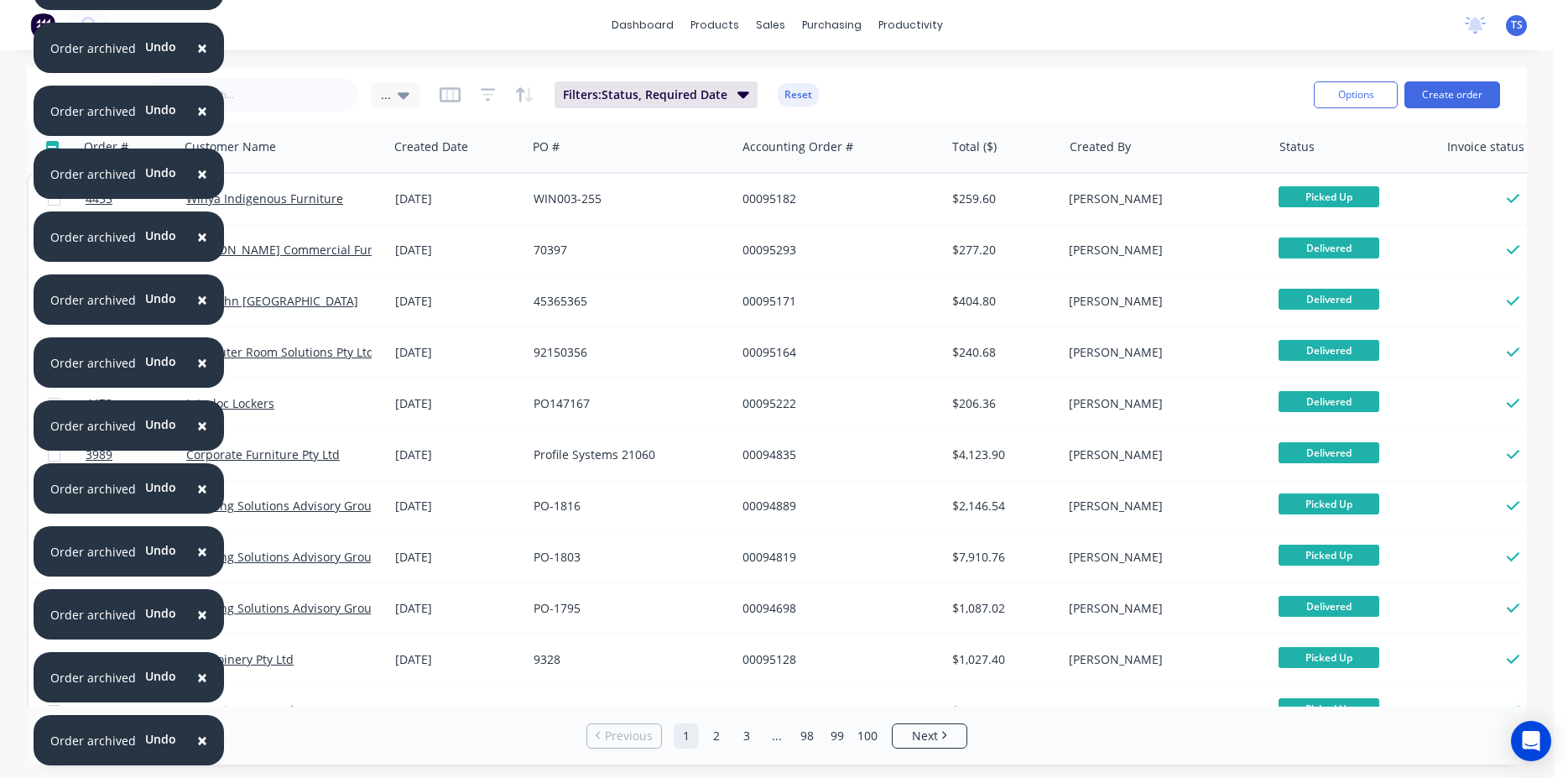
click at [198, 689] on span "×" at bounding box center [202, 677] width 10 height 24
click at [198, 627] on span "×" at bounding box center [202, 615] width 10 height 24
click at [198, 740] on span "×" at bounding box center [202, 741] width 10 height 24
click at [198, 689] on span "×" at bounding box center [202, 677] width 10 height 24
click at [198, 740] on span "×" at bounding box center [202, 741] width 10 height 24
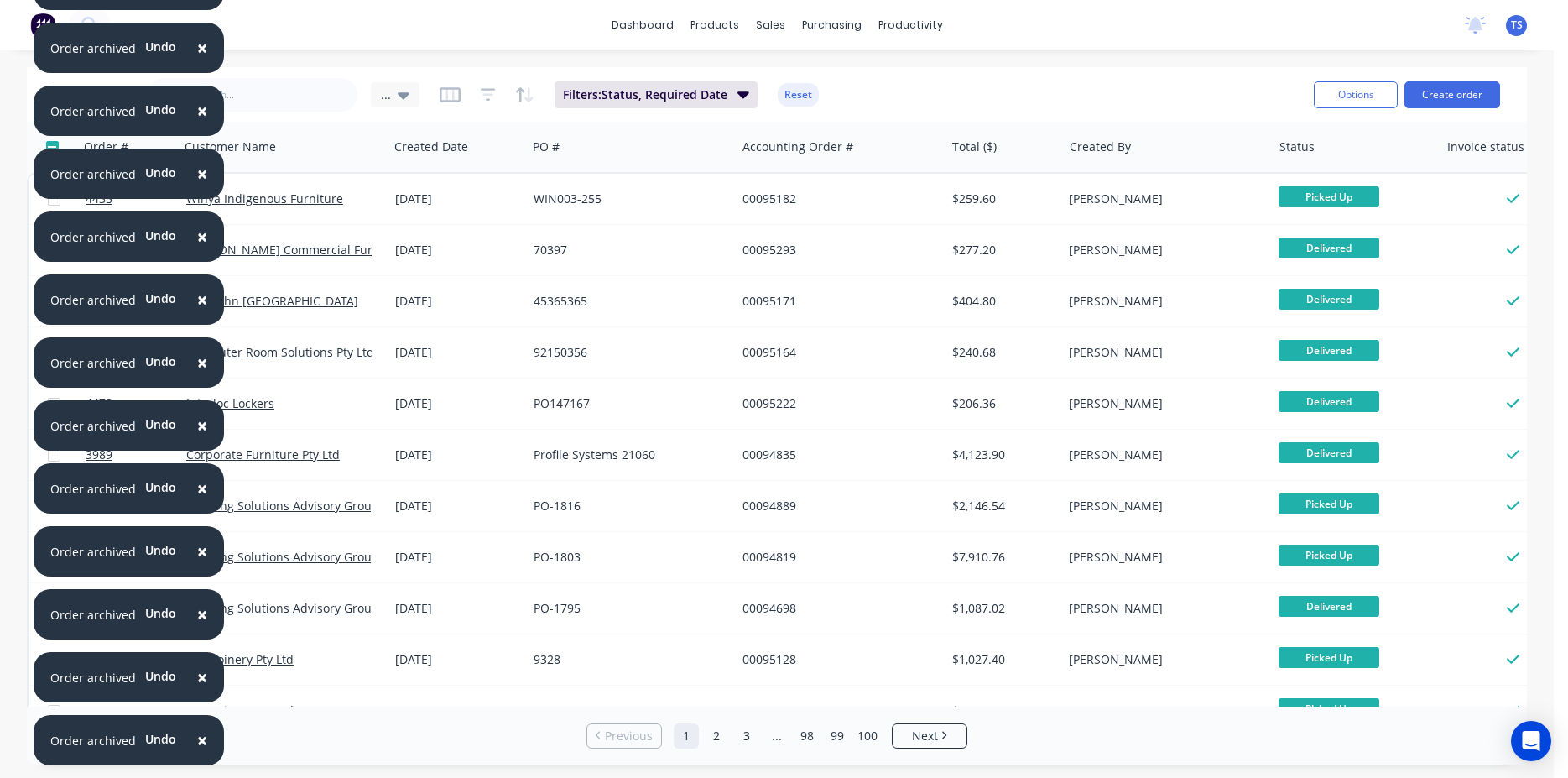
click at [198, 689] on span "×" at bounding box center [202, 677] width 10 height 24
click at [198, 740] on span "×" at bounding box center [202, 741] width 10 height 24
click at [198, 689] on span "×" at bounding box center [202, 677] width 10 height 24
click at [198, 740] on span "×" at bounding box center [202, 741] width 10 height 24
click at [198, 689] on span "×" at bounding box center [202, 677] width 10 height 24
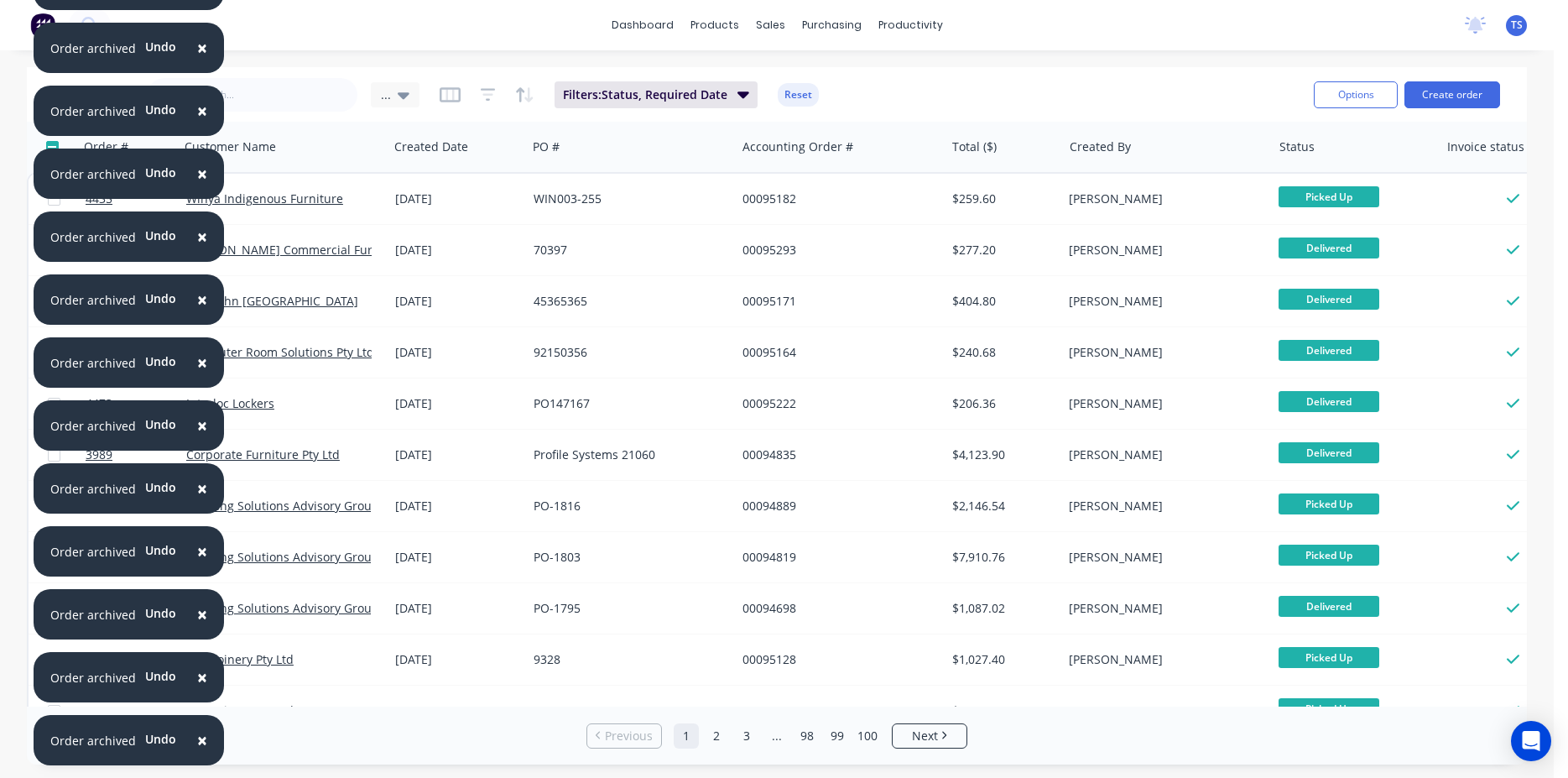
click at [198, 740] on span "×" at bounding box center [202, 741] width 10 height 24
click at [198, 689] on span "×" at bounding box center [202, 677] width 10 height 24
click at [198, 740] on span "×" at bounding box center [202, 741] width 10 height 24
click at [198, 689] on span "×" at bounding box center [202, 677] width 10 height 24
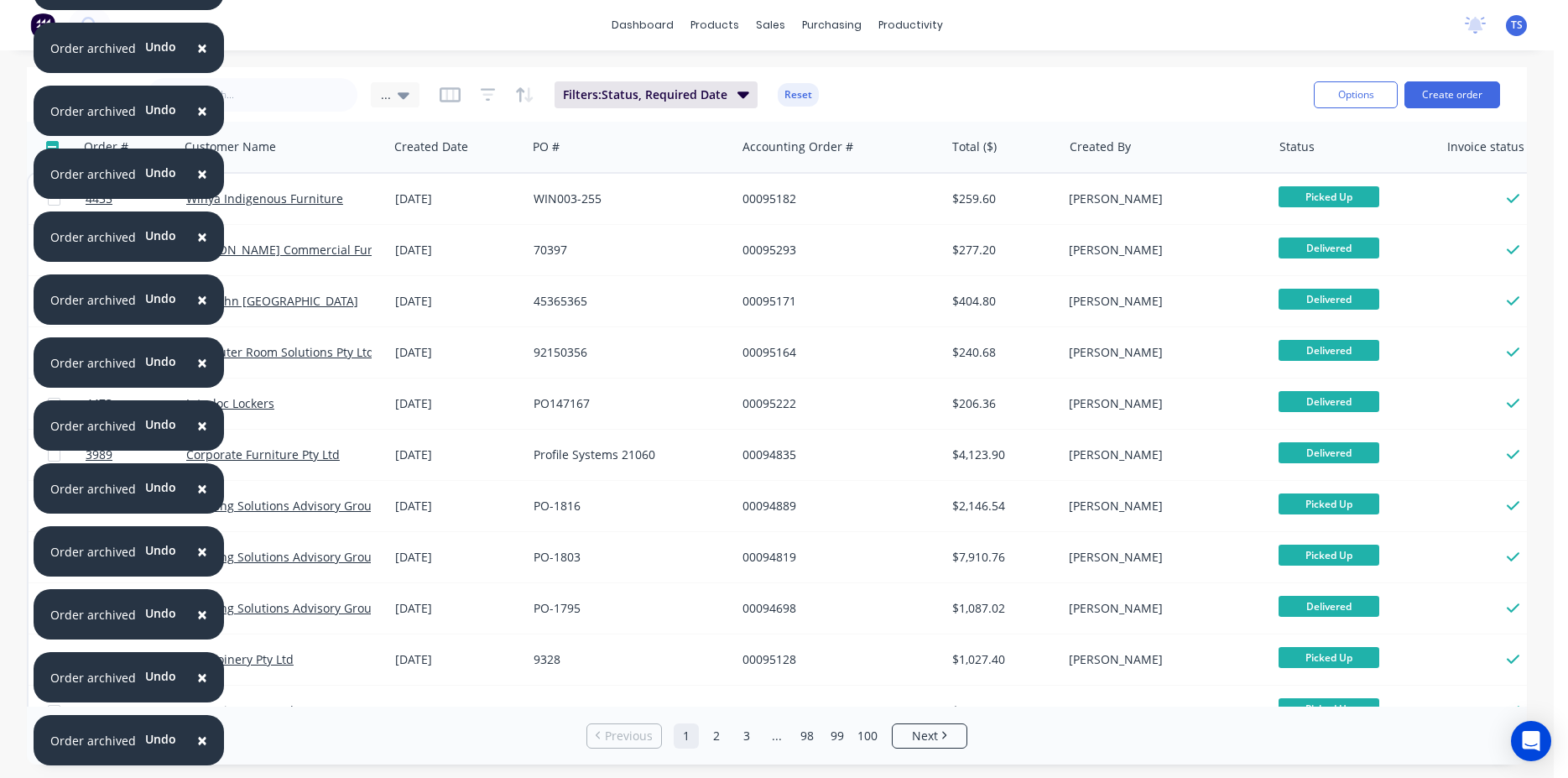
click at [198, 740] on span "×" at bounding box center [202, 741] width 10 height 24
click at [198, 689] on span "×" at bounding box center [202, 677] width 10 height 24
click at [198, 740] on span "×" at bounding box center [202, 741] width 10 height 24
click at [198, 689] on span "×" at bounding box center [202, 677] width 10 height 24
click at [198, 740] on span "×" at bounding box center [202, 741] width 10 height 24
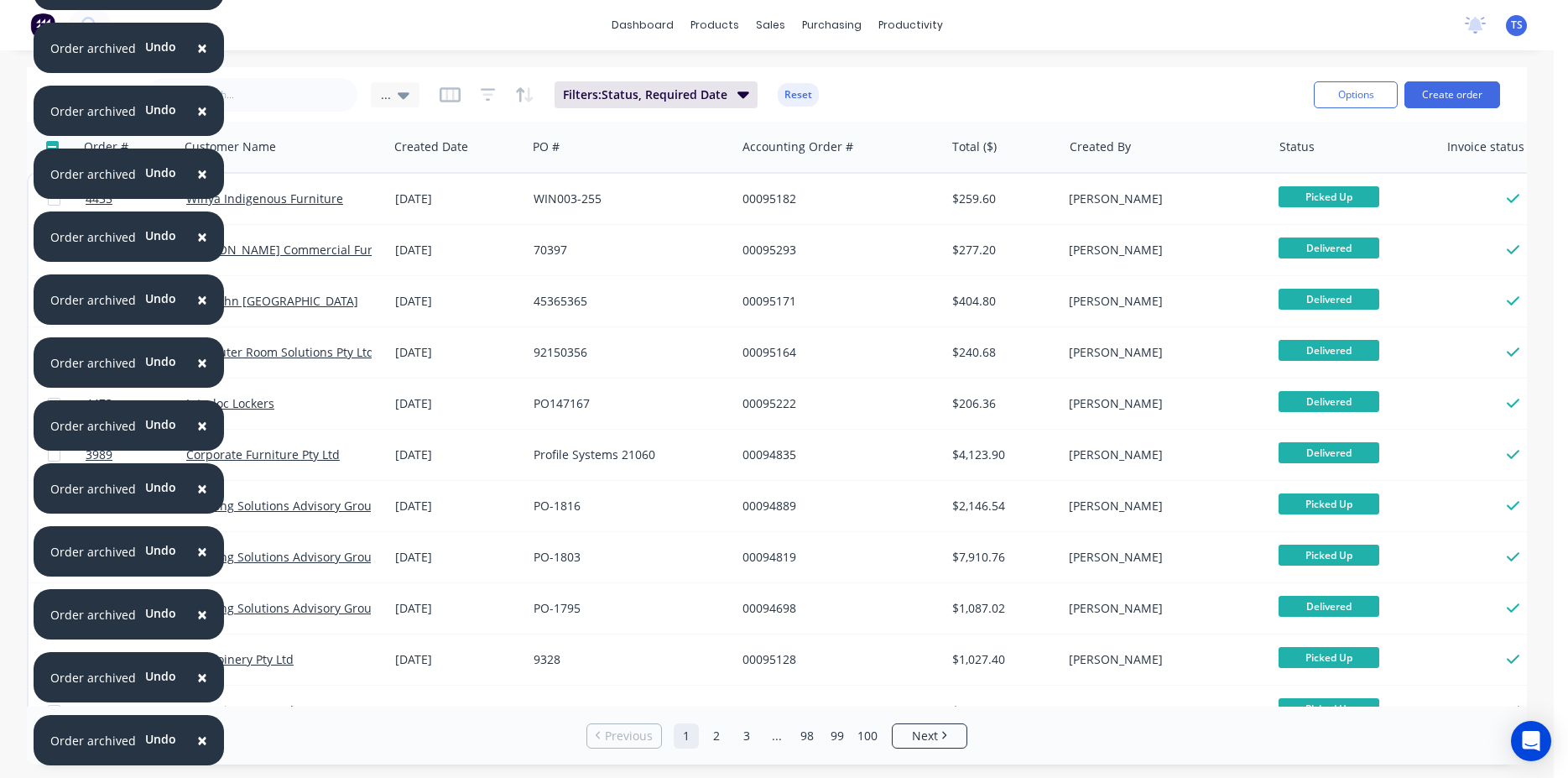
click at [198, 689] on span "×" at bounding box center [202, 677] width 10 height 24
click at [198, 740] on span "×" at bounding box center [202, 741] width 10 height 24
click at [198, 689] on span "×" at bounding box center [202, 677] width 10 height 24
click at [198, 740] on span "×" at bounding box center [202, 741] width 10 height 24
click at [198, 689] on span "×" at bounding box center [202, 677] width 10 height 24
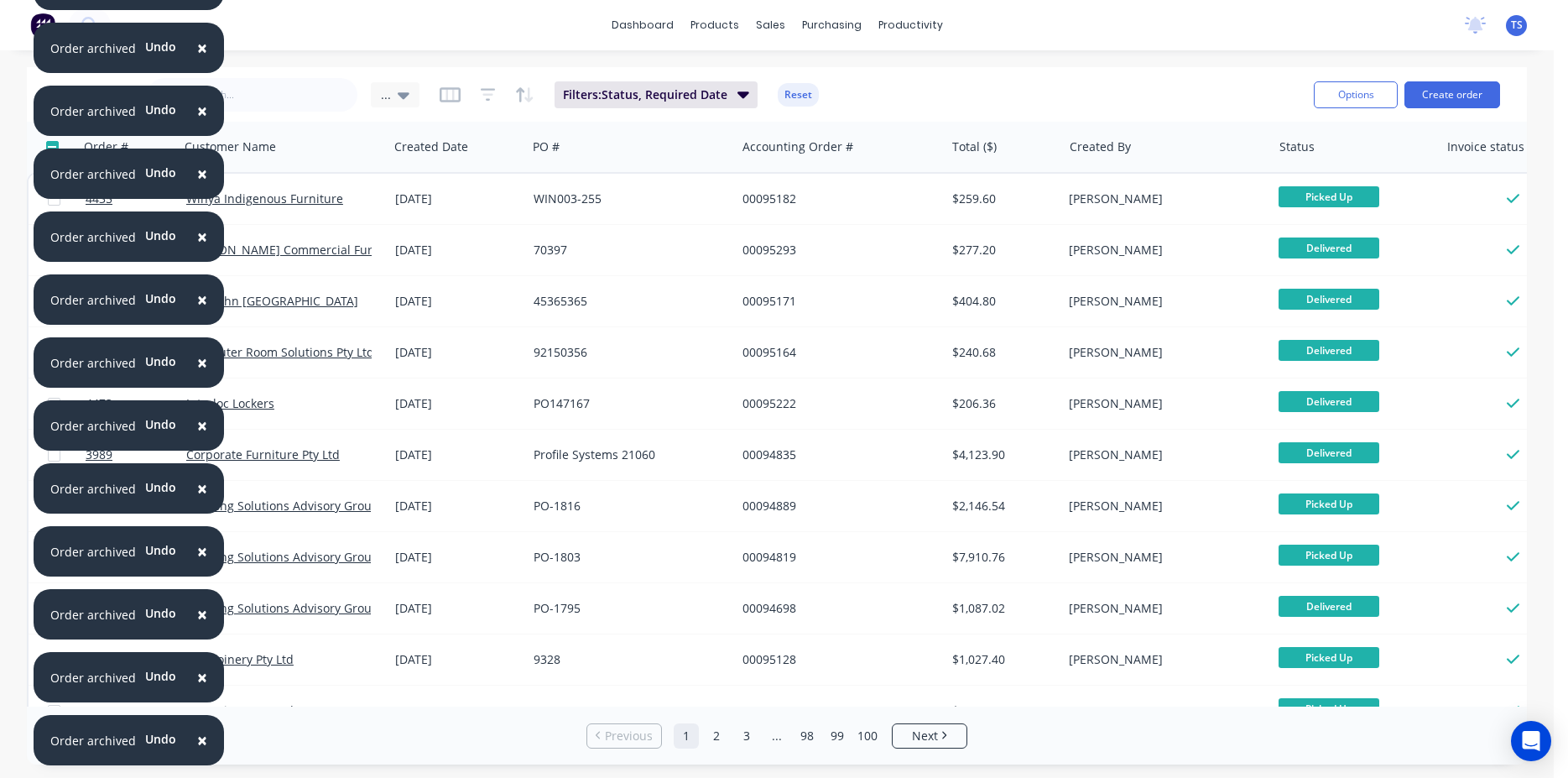
click at [198, 740] on span "×" at bounding box center [202, 741] width 10 height 24
click at [198, 689] on span "×" at bounding box center [202, 677] width 10 height 24
click at [198, 740] on span "×" at bounding box center [202, 741] width 10 height 24
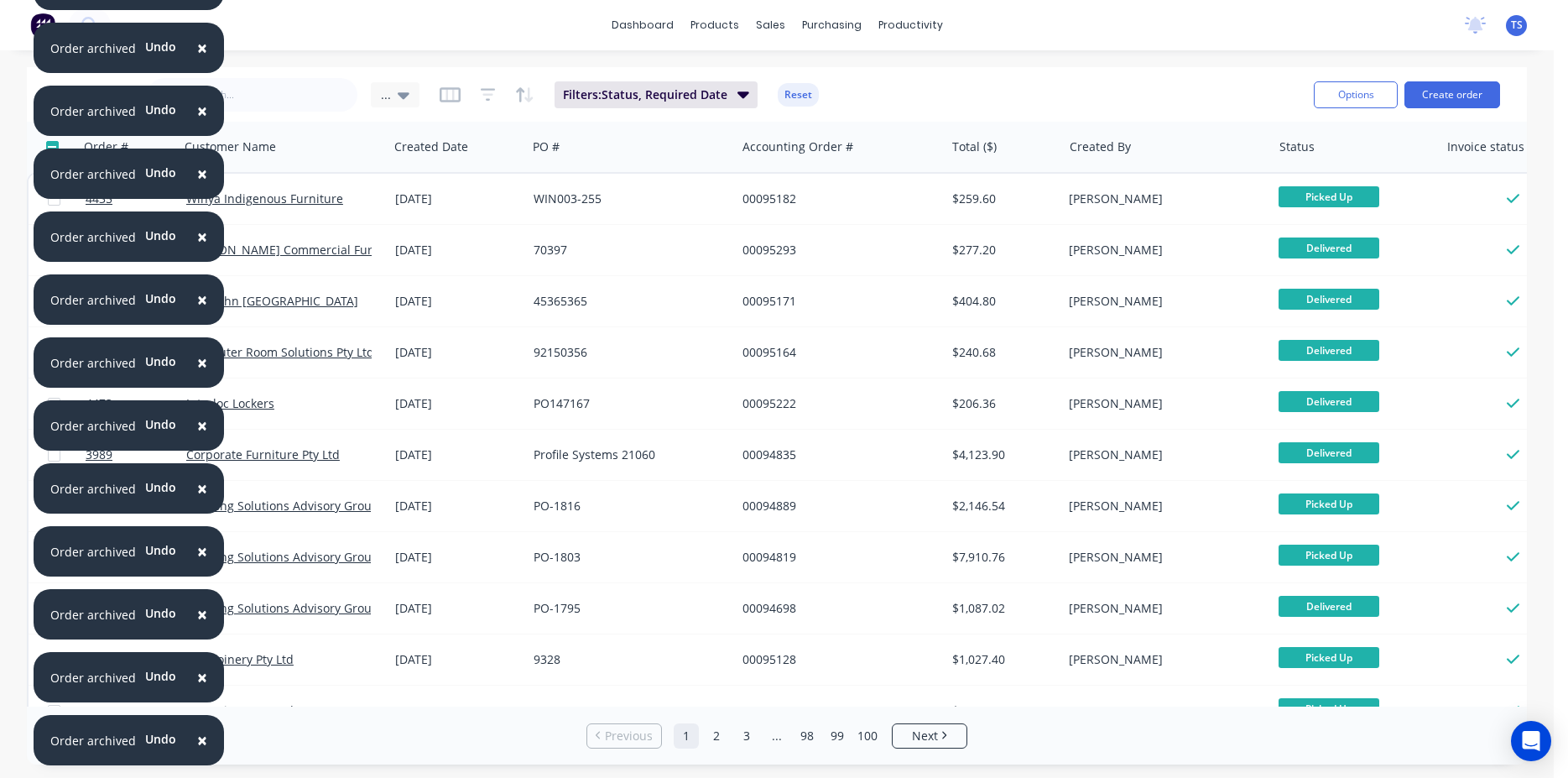
click at [198, 740] on span "×" at bounding box center [202, 741] width 10 height 24
click at [198, 689] on span "×" at bounding box center [202, 677] width 10 height 24
click at [198, 740] on span "×" at bounding box center [202, 741] width 10 height 24
click at [198, 689] on span "×" at bounding box center [202, 677] width 10 height 24
click at [198, 740] on span "×" at bounding box center [202, 741] width 10 height 24
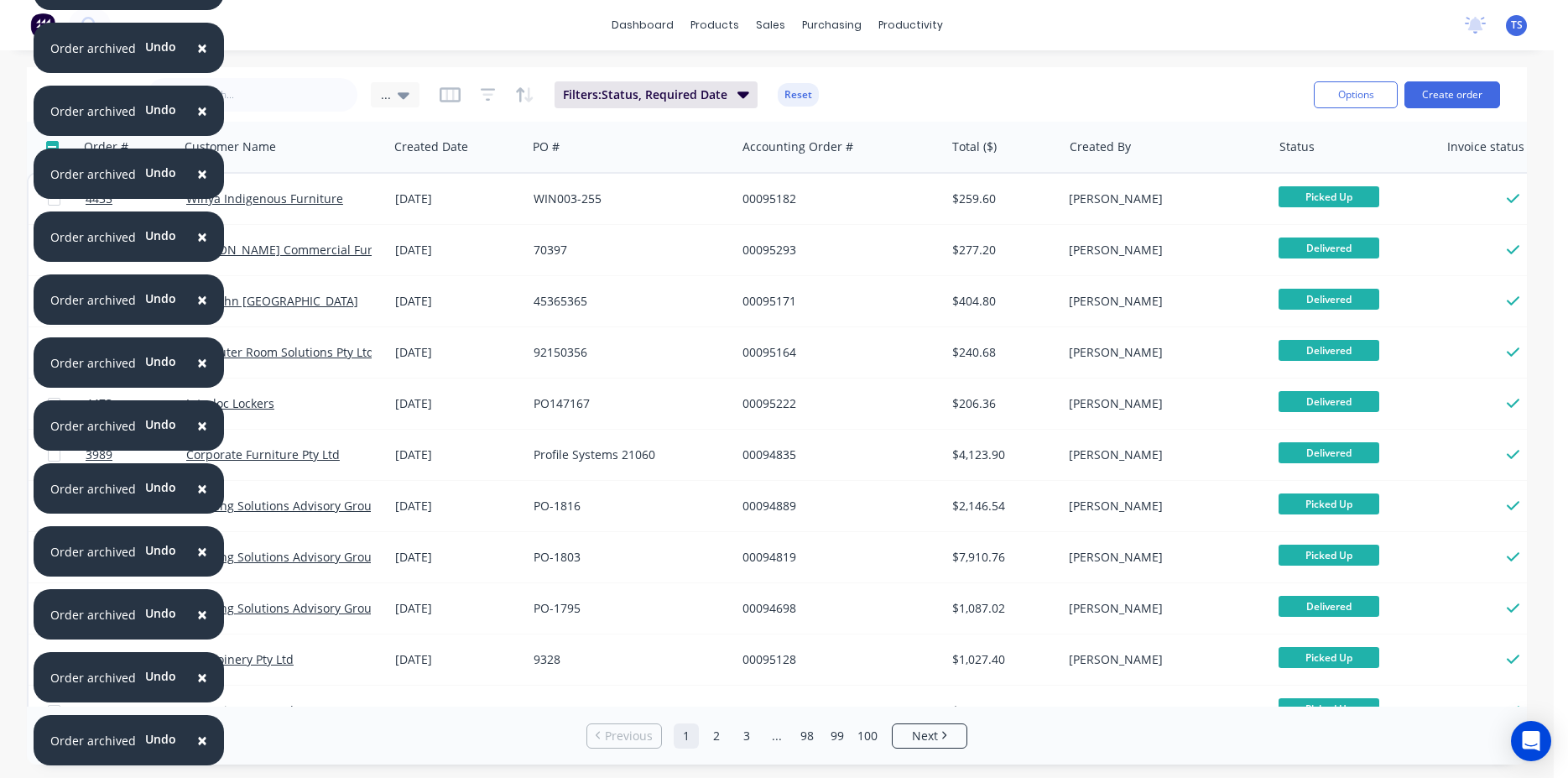
click at [198, 740] on span "×" at bounding box center [202, 741] width 10 height 24
click at [198, 689] on span "×" at bounding box center [202, 677] width 10 height 24
click at [198, 740] on span "×" at bounding box center [202, 741] width 10 height 24
click at [198, 689] on span "×" at bounding box center [202, 677] width 10 height 24
click at [198, 740] on span "×" at bounding box center [202, 741] width 10 height 24
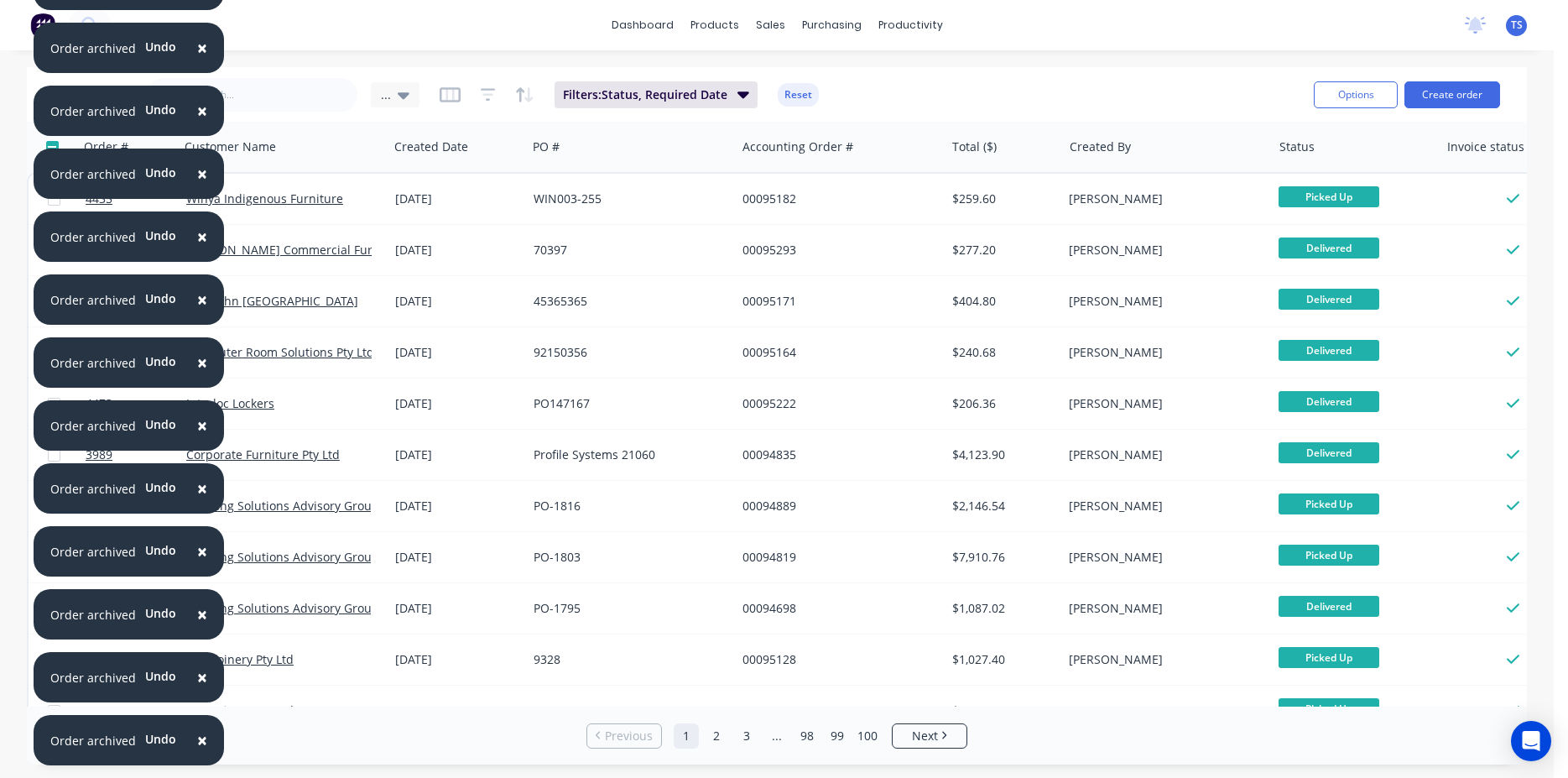
click at [198, 740] on span "×" at bounding box center [202, 741] width 10 height 24
click at [198, 689] on span "×" at bounding box center [202, 677] width 10 height 24
click at [198, 740] on span "×" at bounding box center [202, 741] width 10 height 24
click at [198, 689] on span "×" at bounding box center [202, 677] width 10 height 24
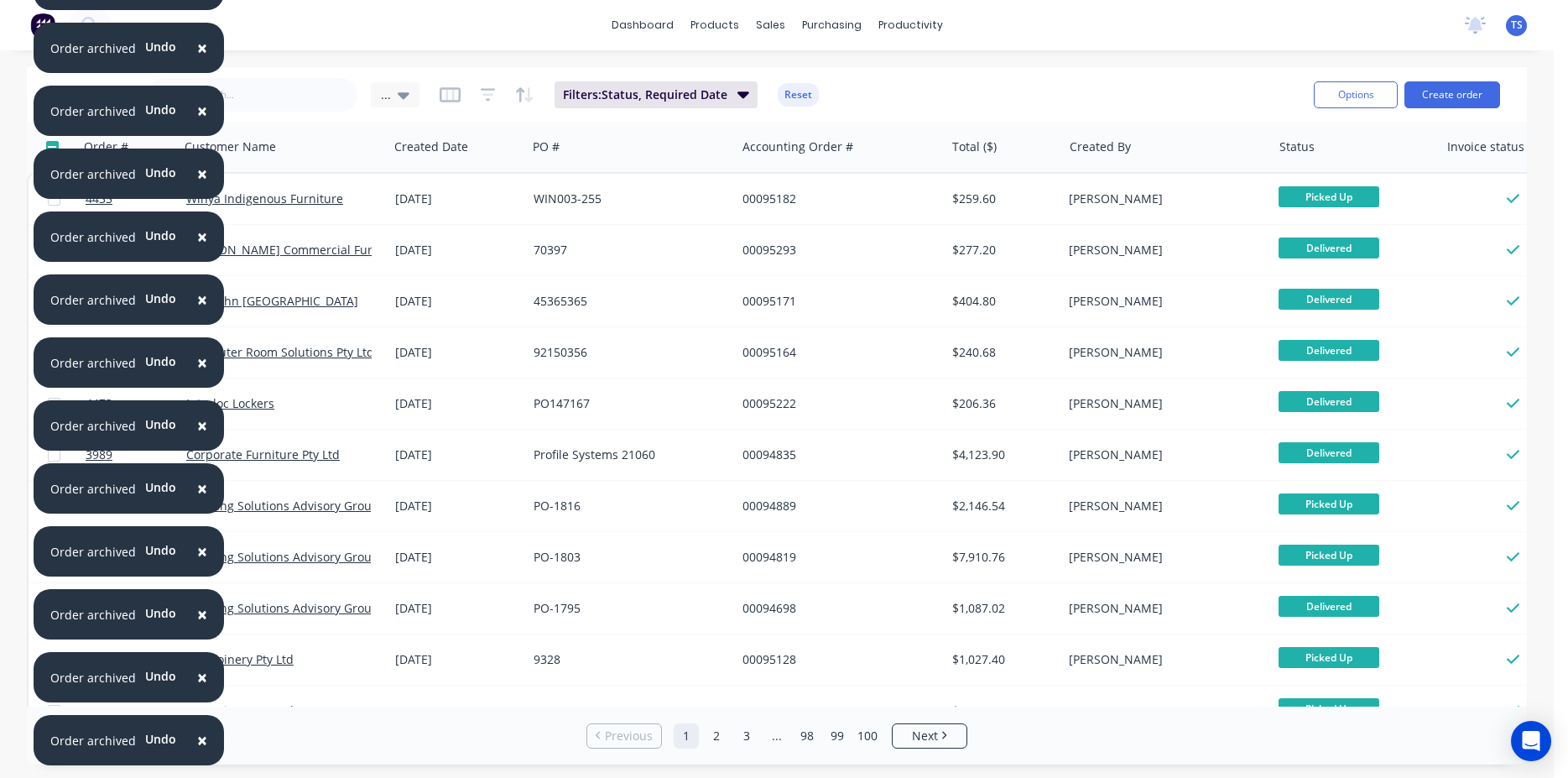
click at [198, 740] on span "×" at bounding box center [202, 741] width 10 height 24
click at [198, 689] on span "×" at bounding box center [202, 677] width 10 height 24
click at [198, 740] on span "×" at bounding box center [202, 741] width 10 height 24
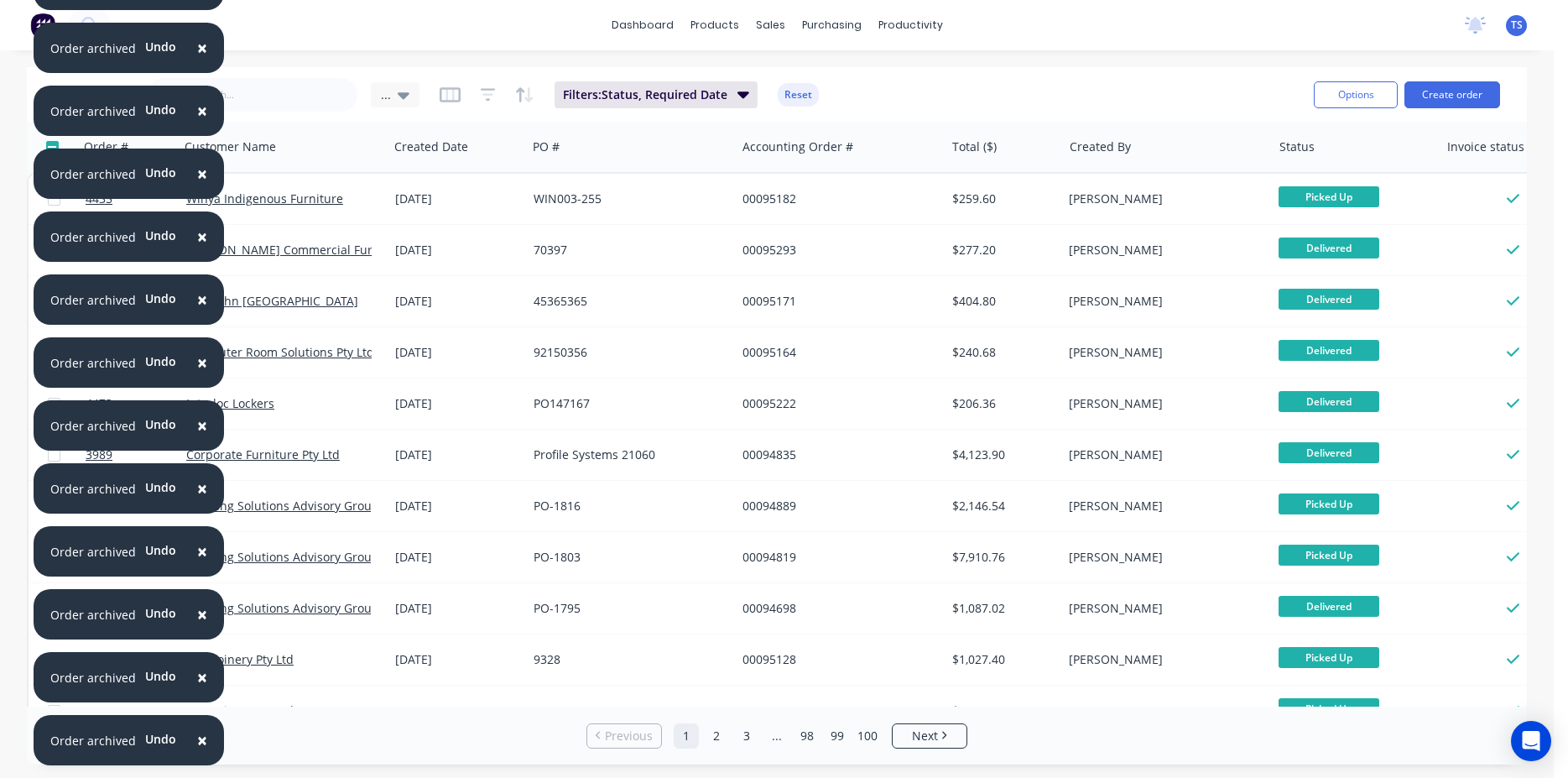
click at [198, 740] on span "×" at bounding box center [202, 741] width 10 height 24
click at [198, 689] on span "×" at bounding box center [202, 677] width 10 height 24
click at [198, 740] on span "×" at bounding box center [202, 741] width 10 height 24
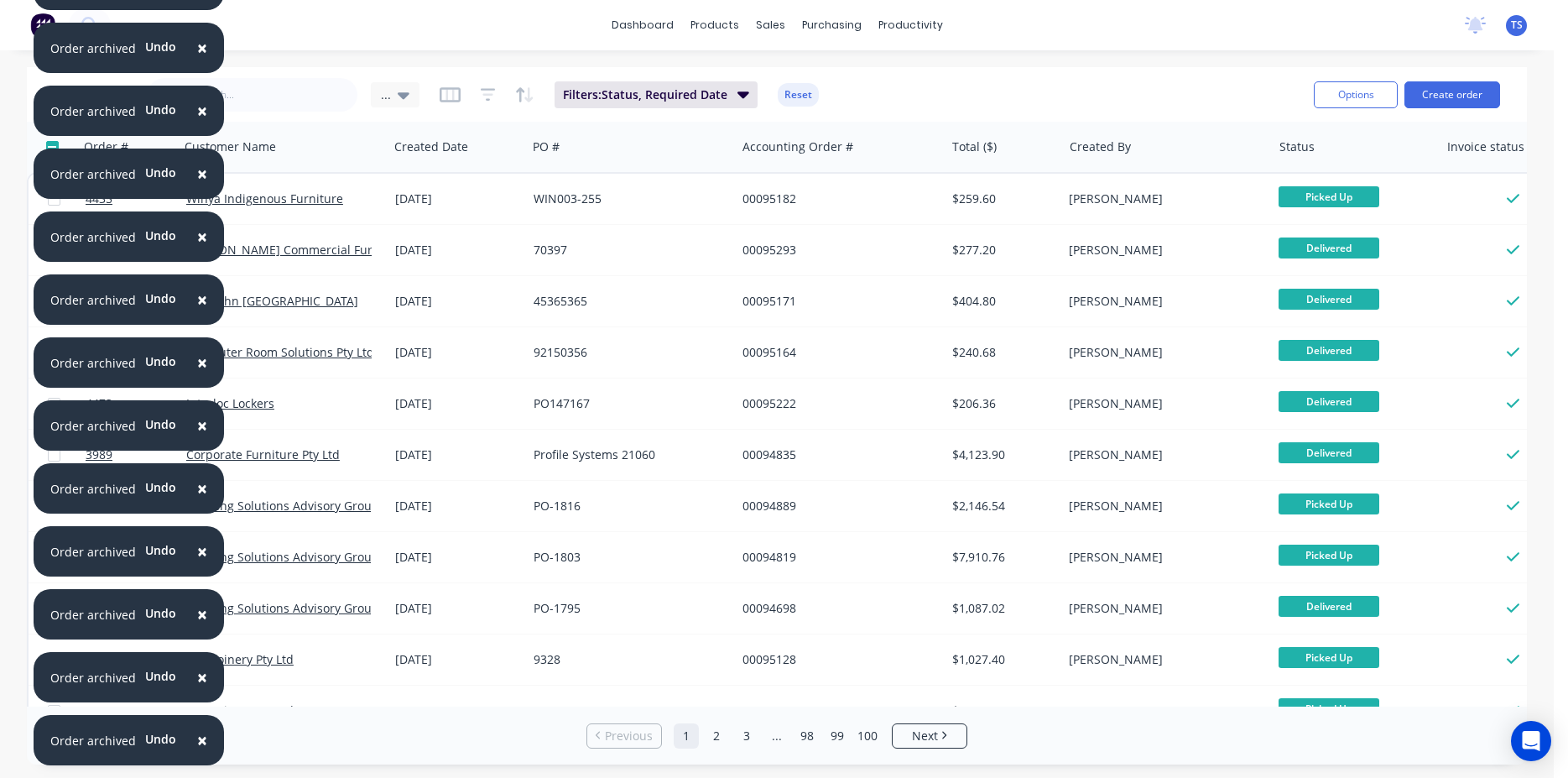
click at [198, 689] on span "×" at bounding box center [202, 677] width 10 height 24
click at [198, 740] on span "×" at bounding box center [202, 741] width 10 height 24
click at [198, 689] on span "×" at bounding box center [202, 677] width 10 height 24
click at [198, 740] on span "×" at bounding box center [202, 741] width 10 height 24
click at [198, 689] on span "×" at bounding box center [202, 677] width 10 height 24
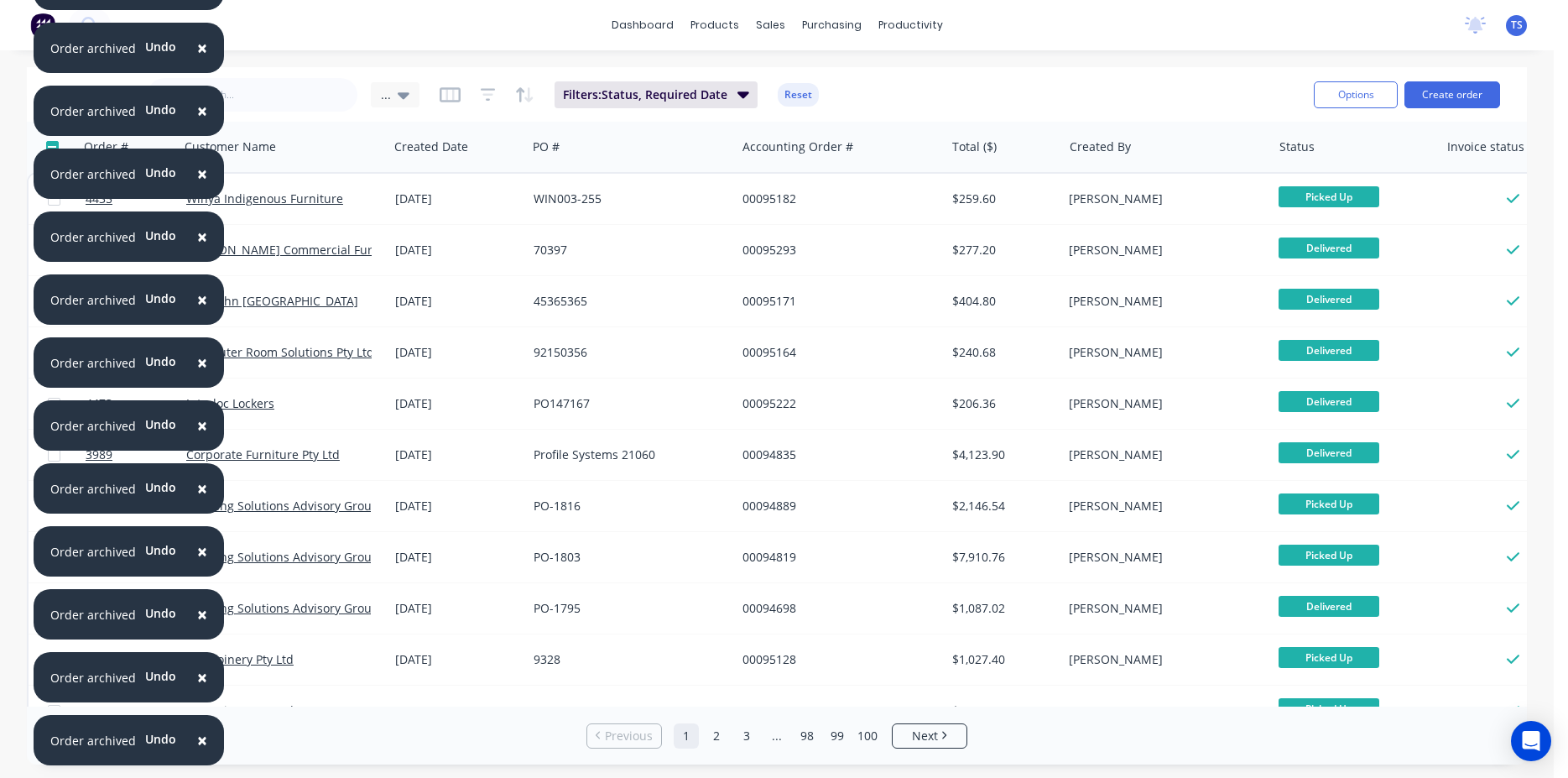
click at [198, 740] on span "×" at bounding box center [202, 741] width 10 height 24
click at [198, 689] on span "×" at bounding box center [202, 677] width 10 height 24
click at [198, 740] on span "×" at bounding box center [202, 741] width 10 height 24
click at [198, 689] on span "×" at bounding box center [202, 677] width 10 height 24
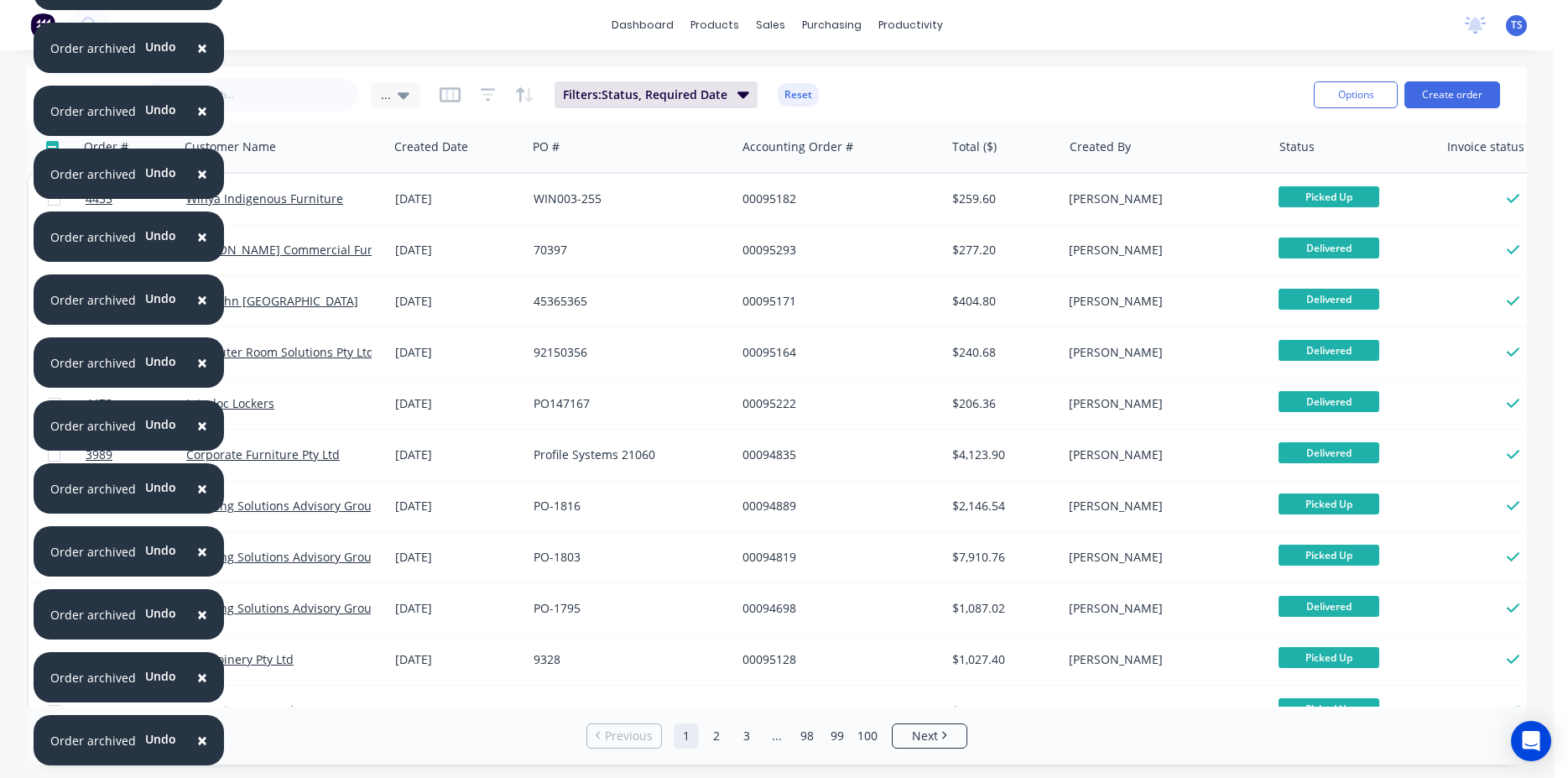
click at [198, 740] on span "×" at bounding box center [202, 741] width 10 height 24
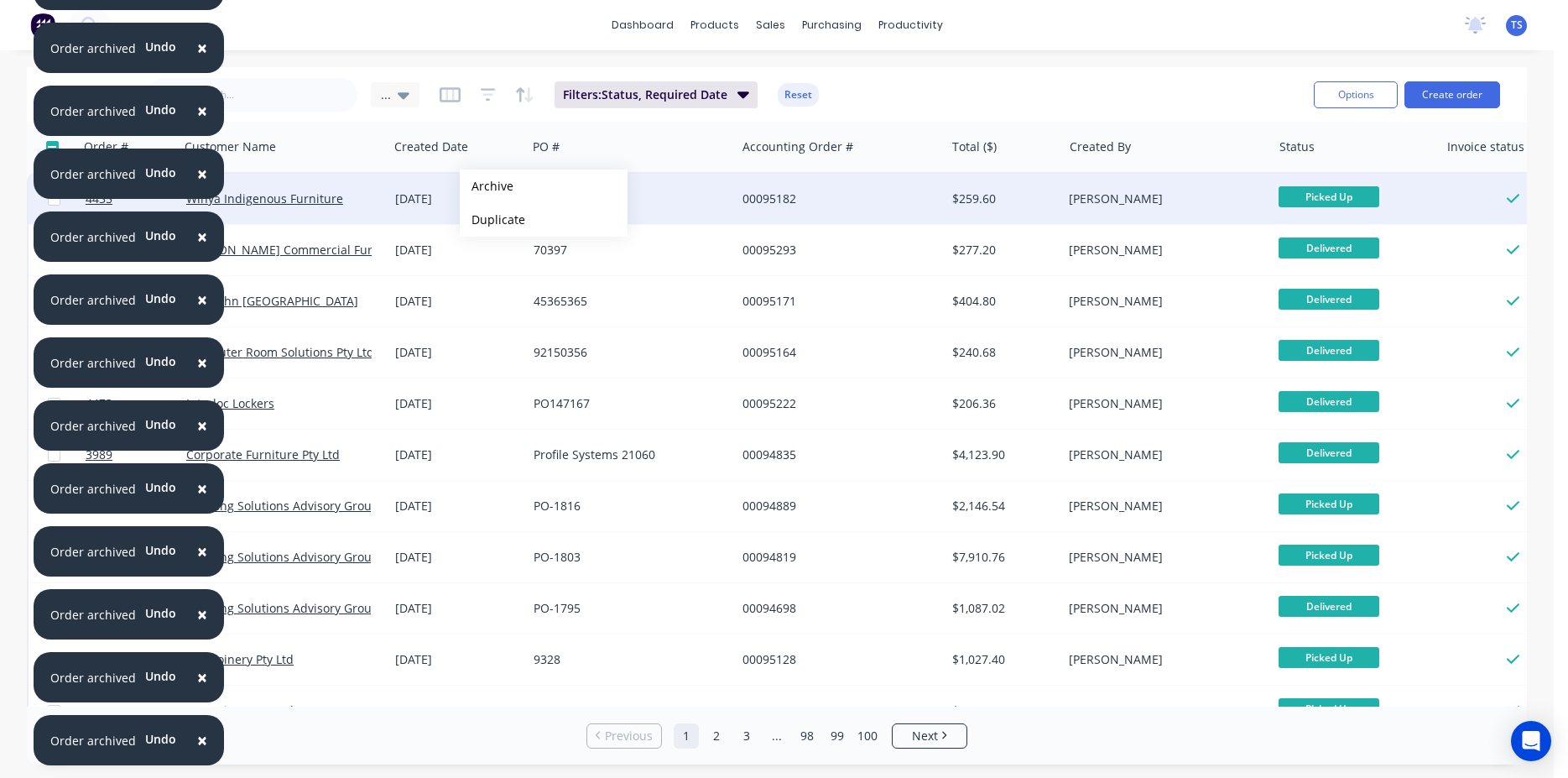
click at [487, 187] on button "Archive" at bounding box center [543, 186] width 168 height 34
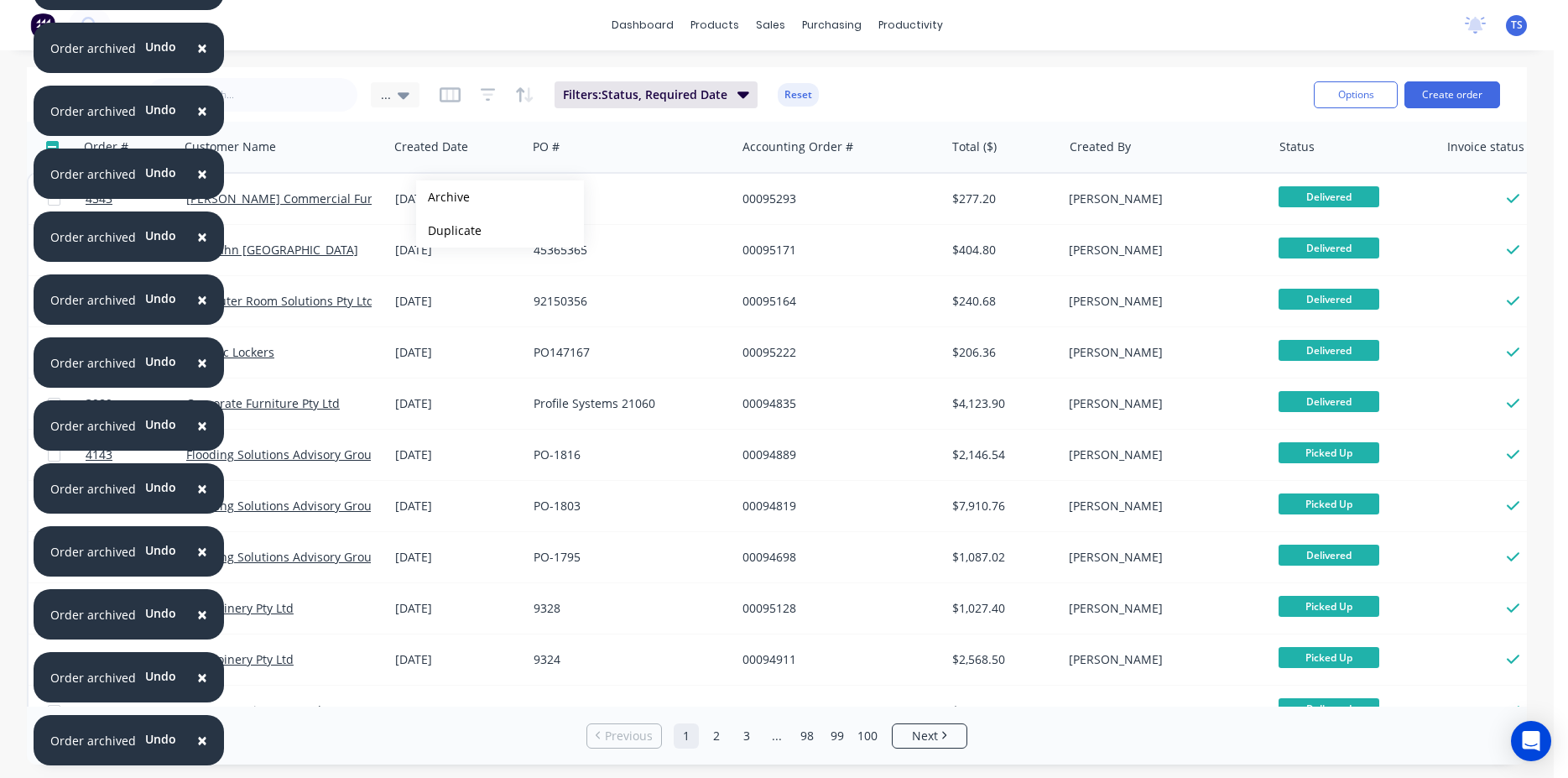
click at [443, 198] on button "Archive" at bounding box center [499, 197] width 168 height 34
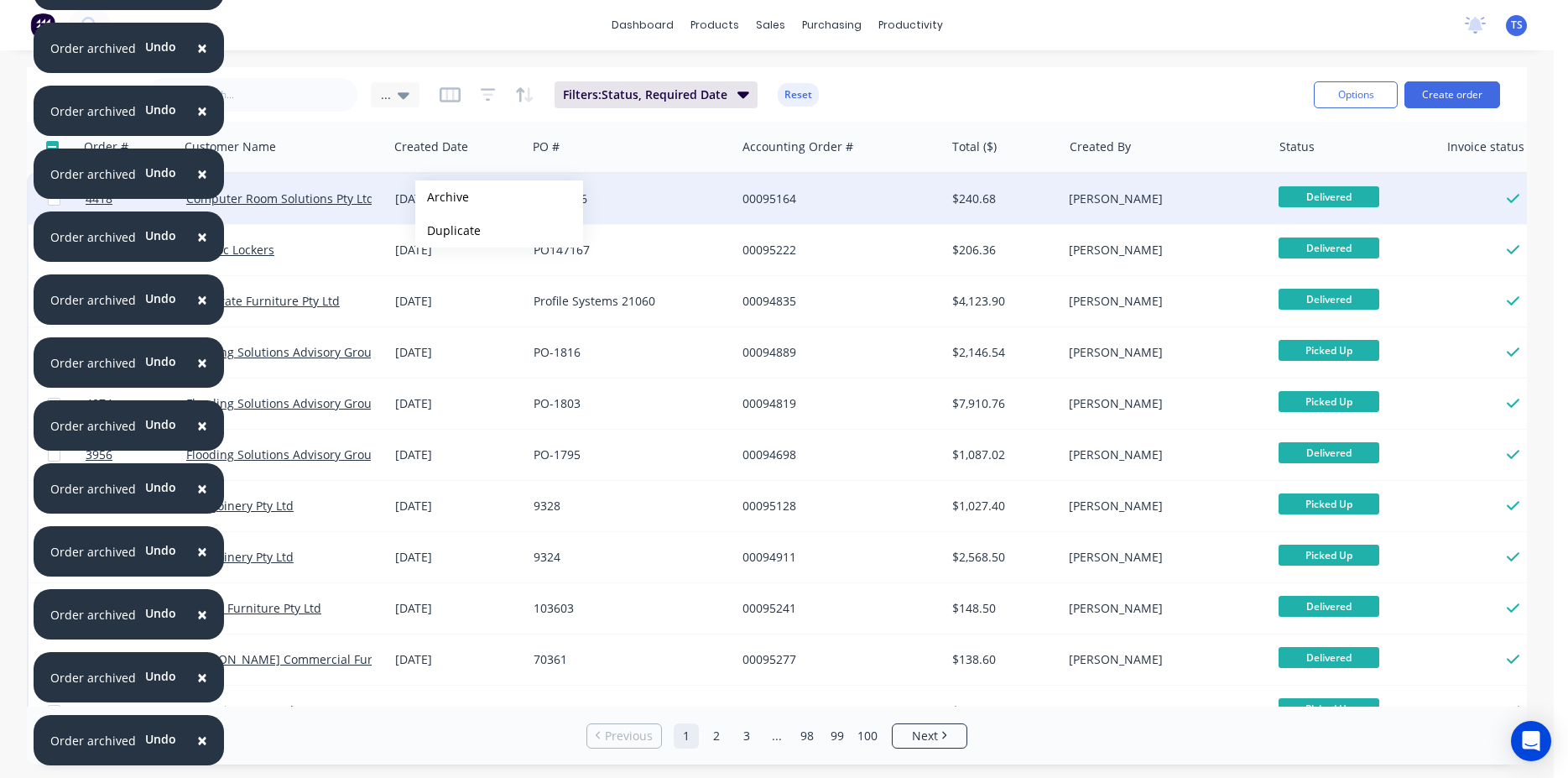
click at [442, 198] on button "Archive" at bounding box center [498, 197] width 168 height 34
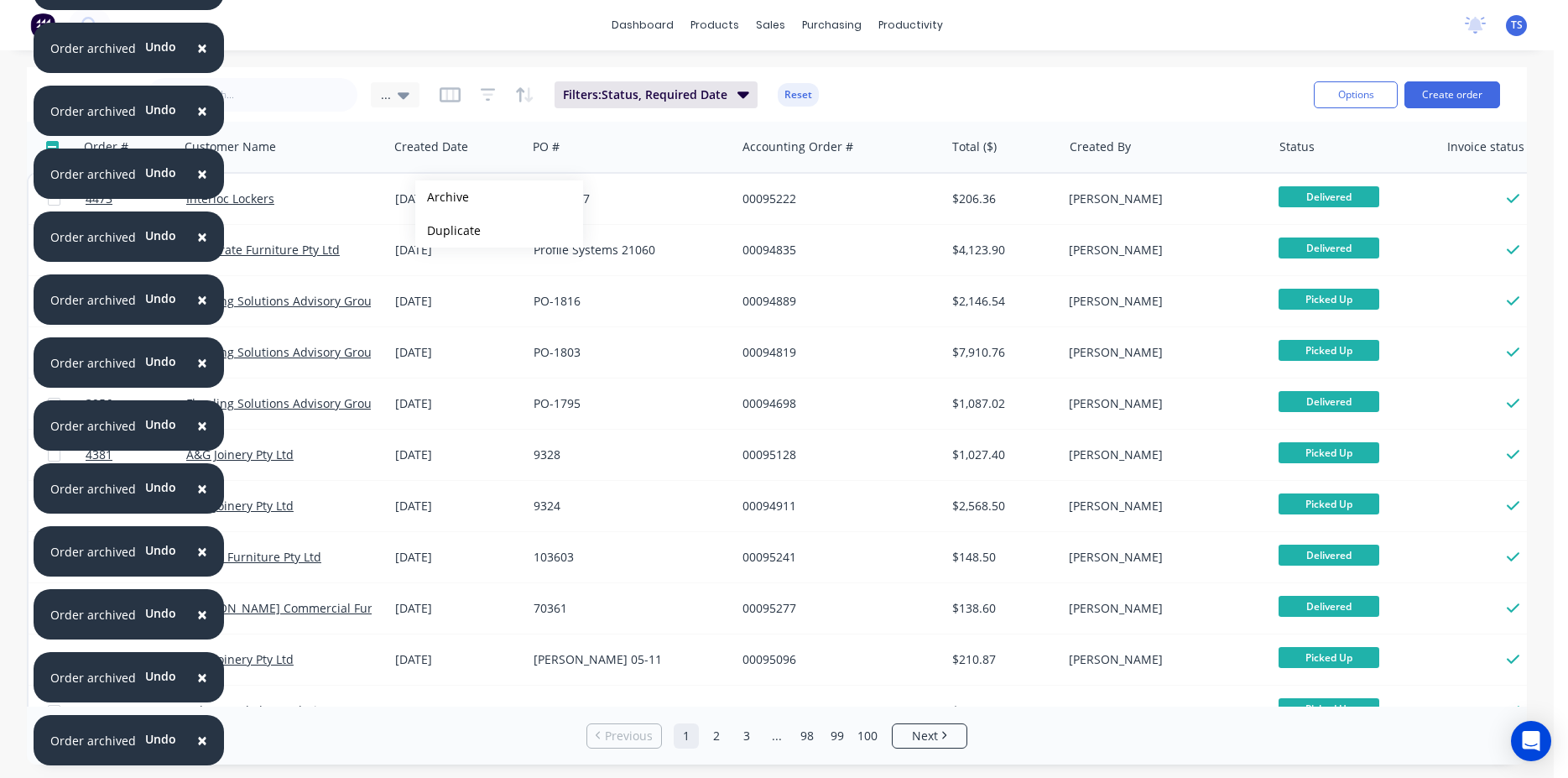
click at [442, 198] on button "Archive" at bounding box center [498, 197] width 168 height 34
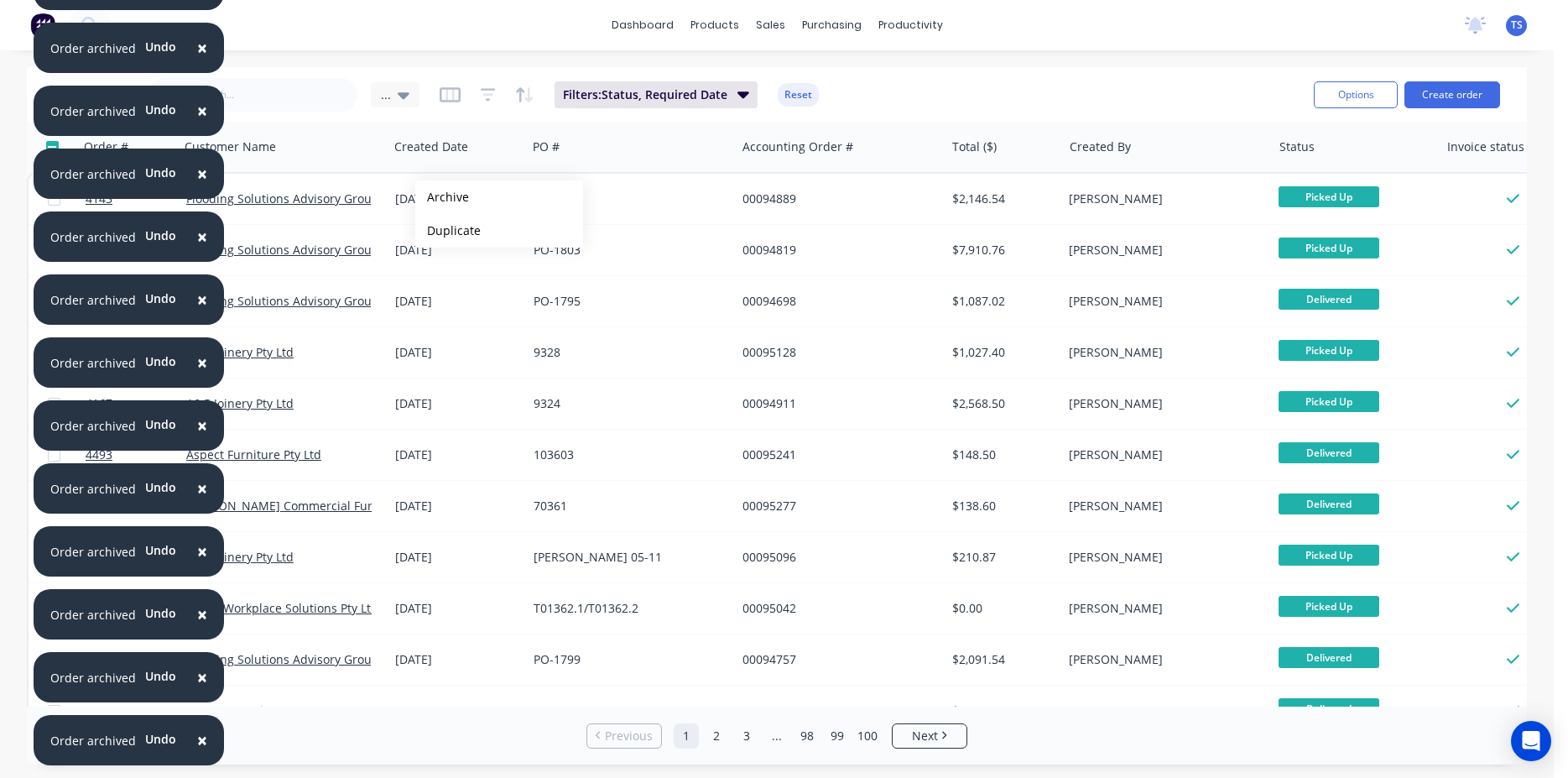
click at [442, 198] on button "Archive" at bounding box center [498, 197] width 168 height 34
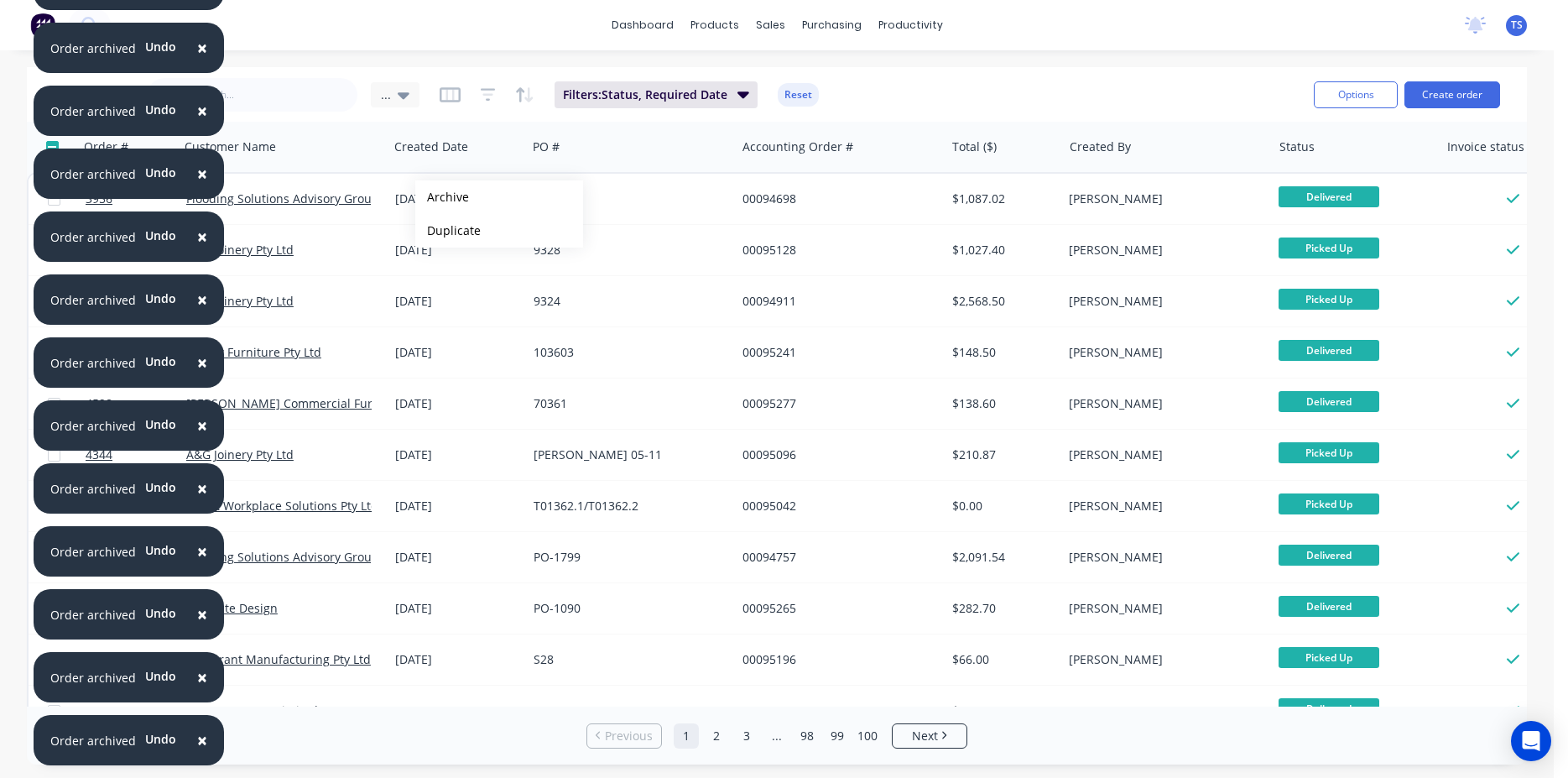
click at [442, 198] on button "Archive" at bounding box center [498, 197] width 168 height 34
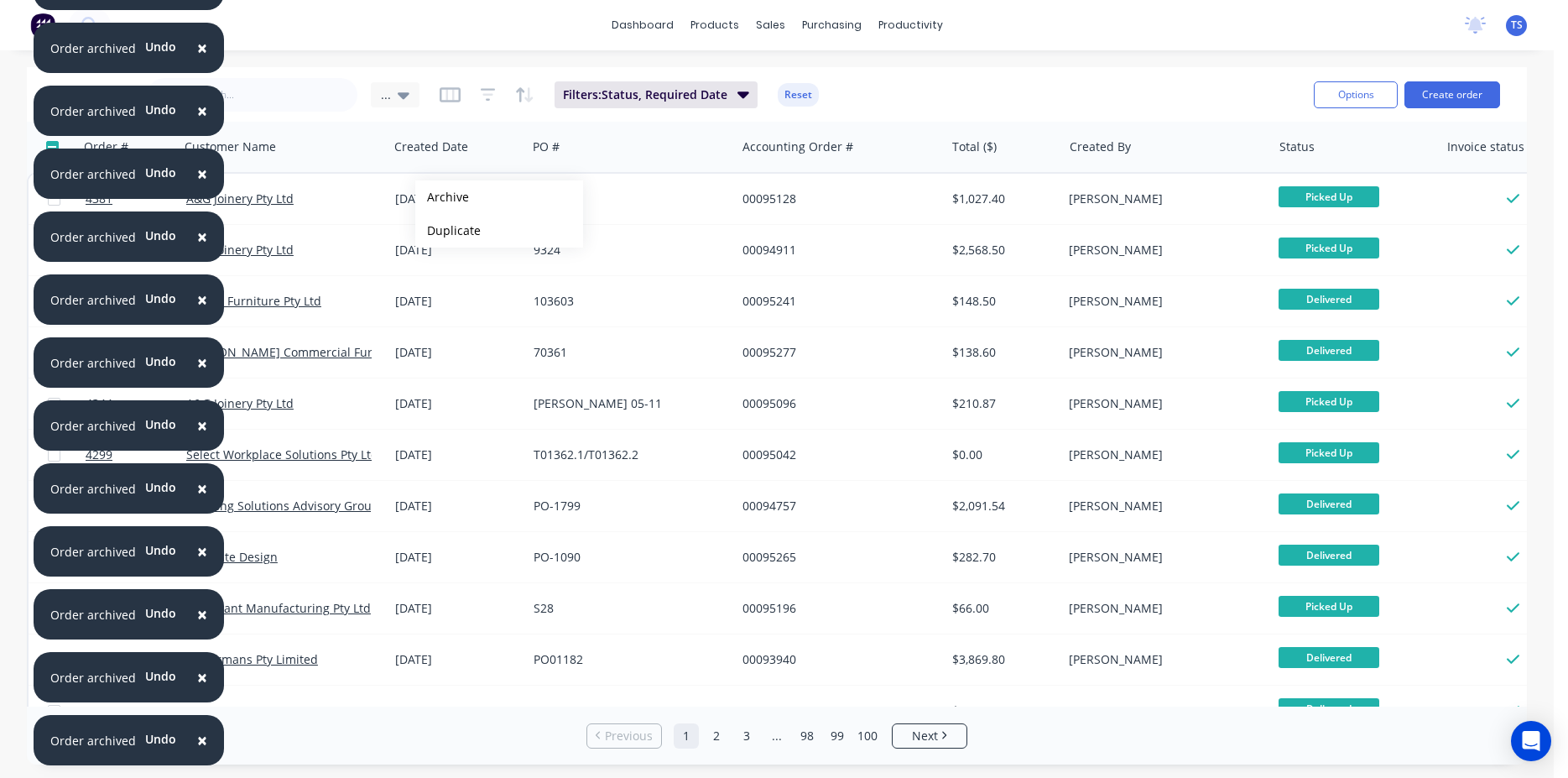
click at [442, 198] on button "Archive" at bounding box center [498, 197] width 168 height 34
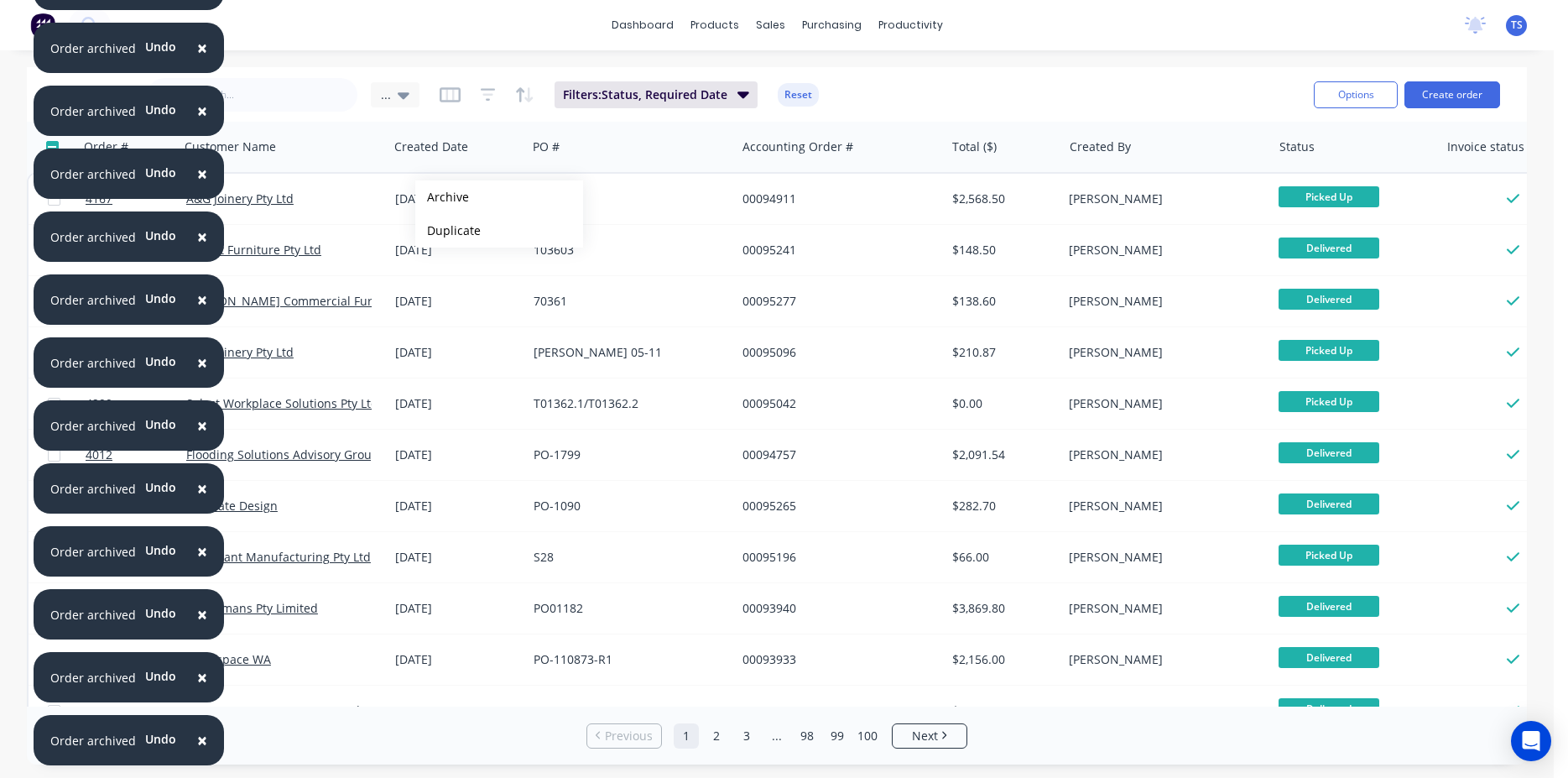
click at [442, 198] on button "Archive" at bounding box center [498, 197] width 168 height 34
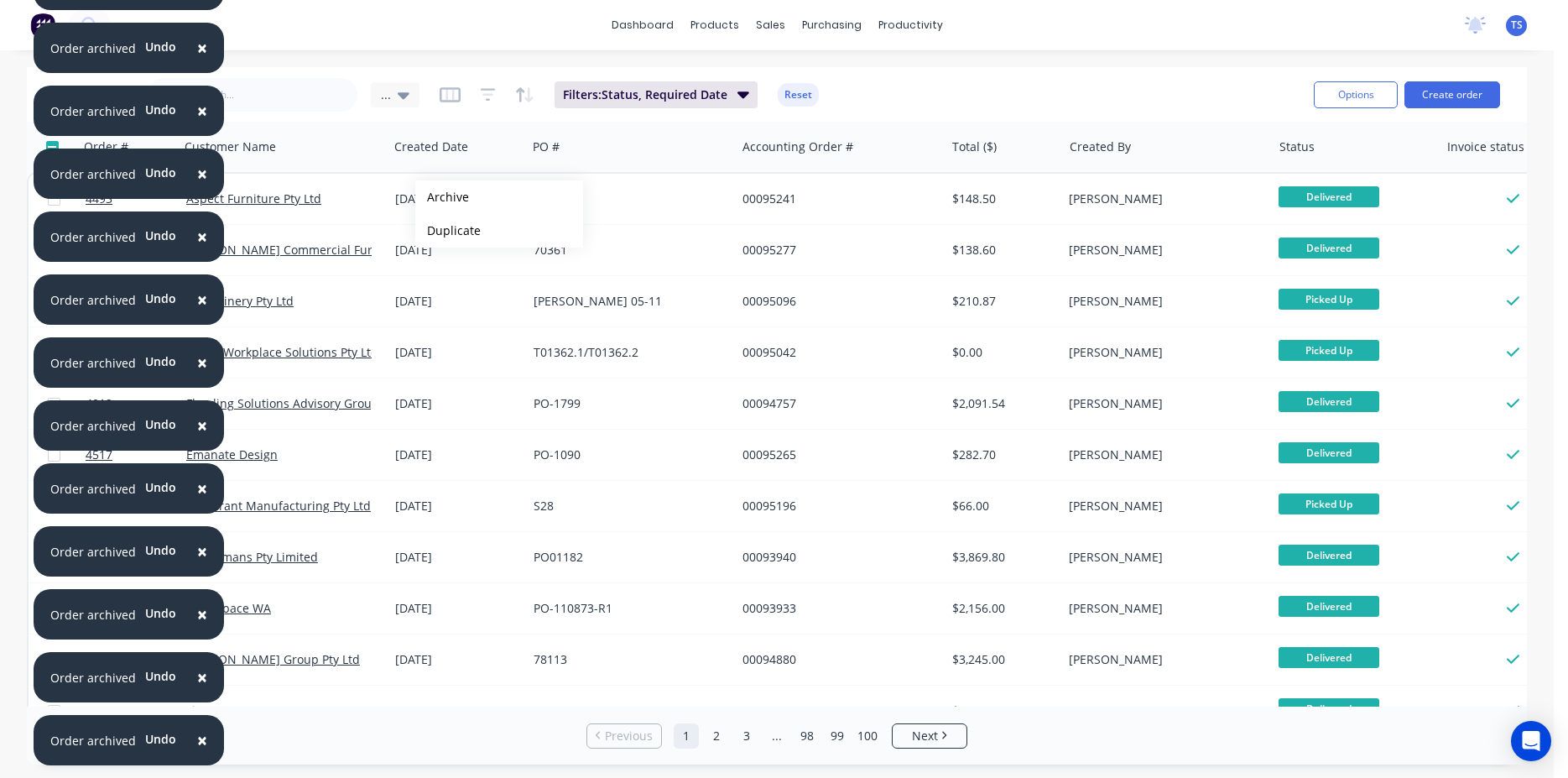
click at [442, 198] on button "Archive" at bounding box center [498, 197] width 168 height 34
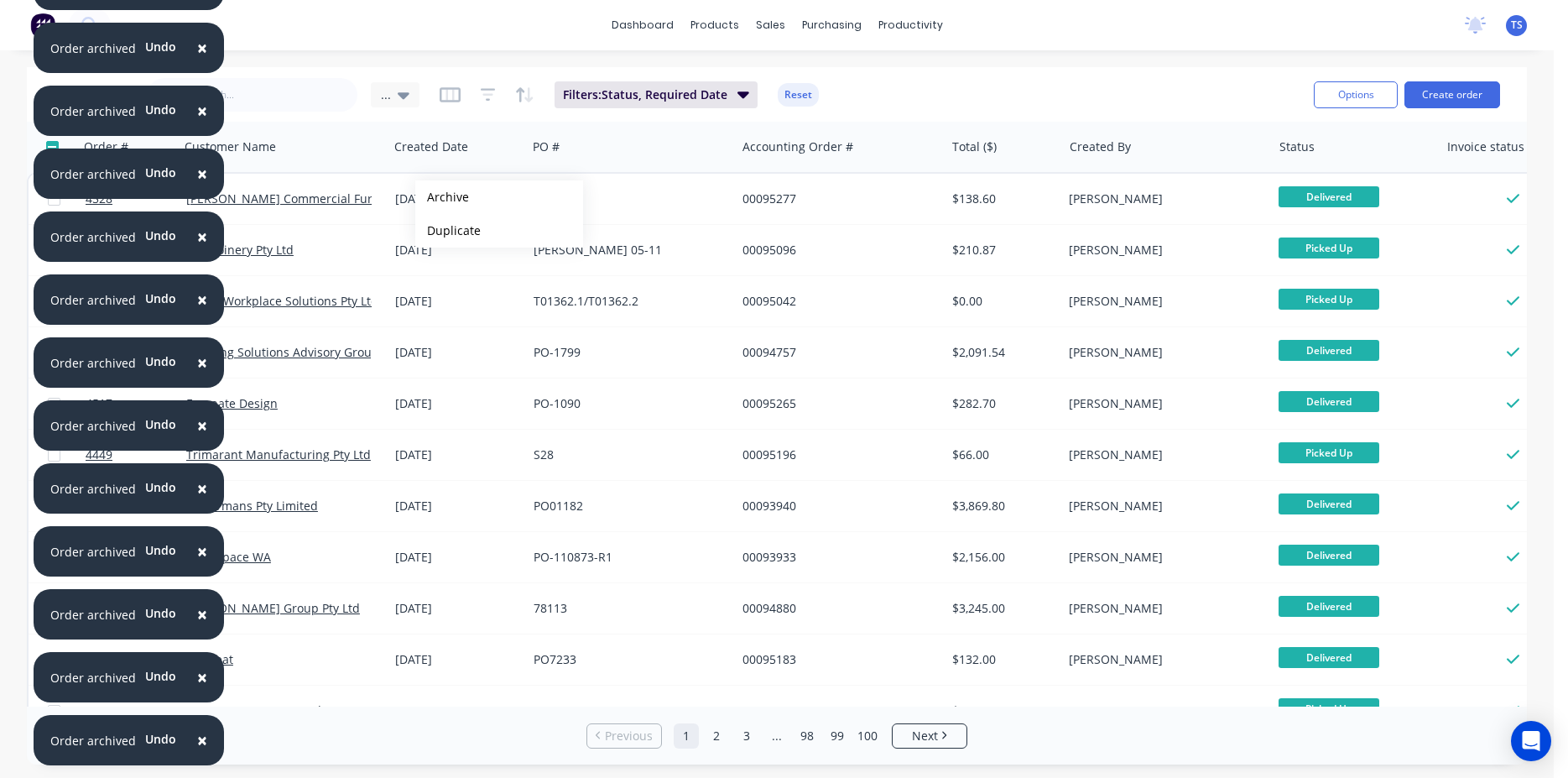
click at [442, 198] on button "Archive" at bounding box center [498, 197] width 168 height 34
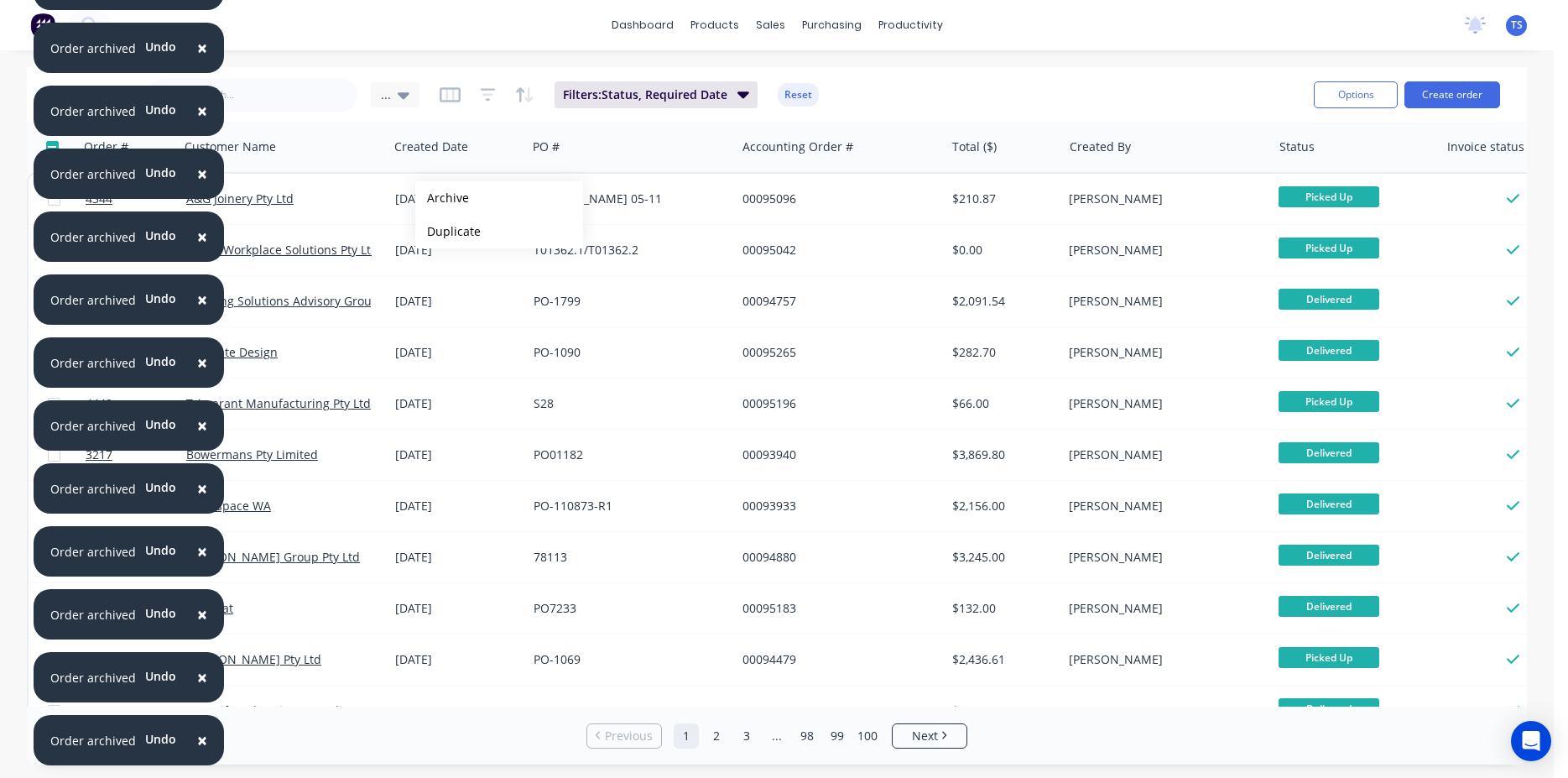
click at [442, 198] on button "Archive" at bounding box center [498, 198] width 168 height 34
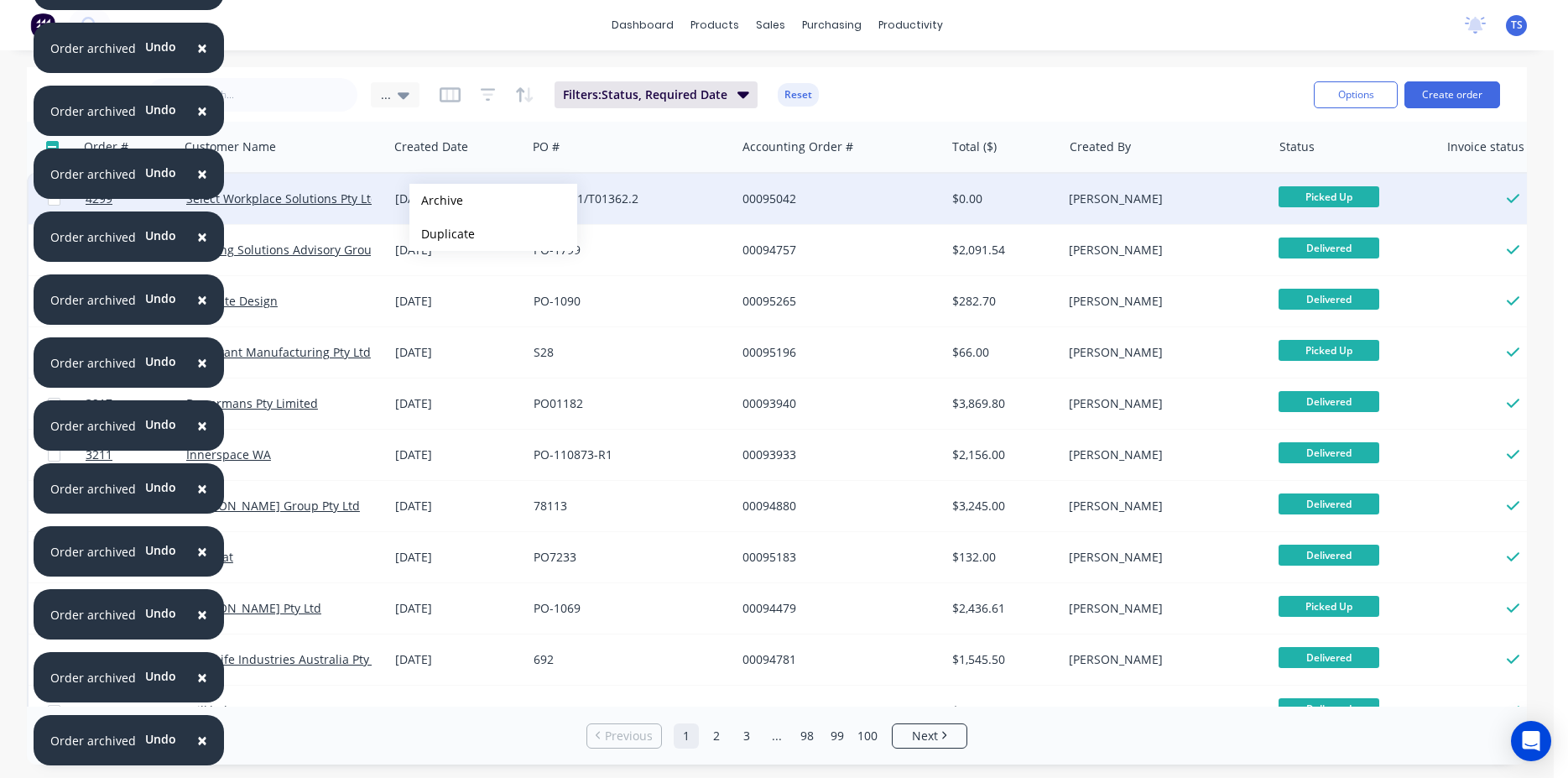
click at [436, 200] on button "Archive" at bounding box center [493, 200] width 168 height 34
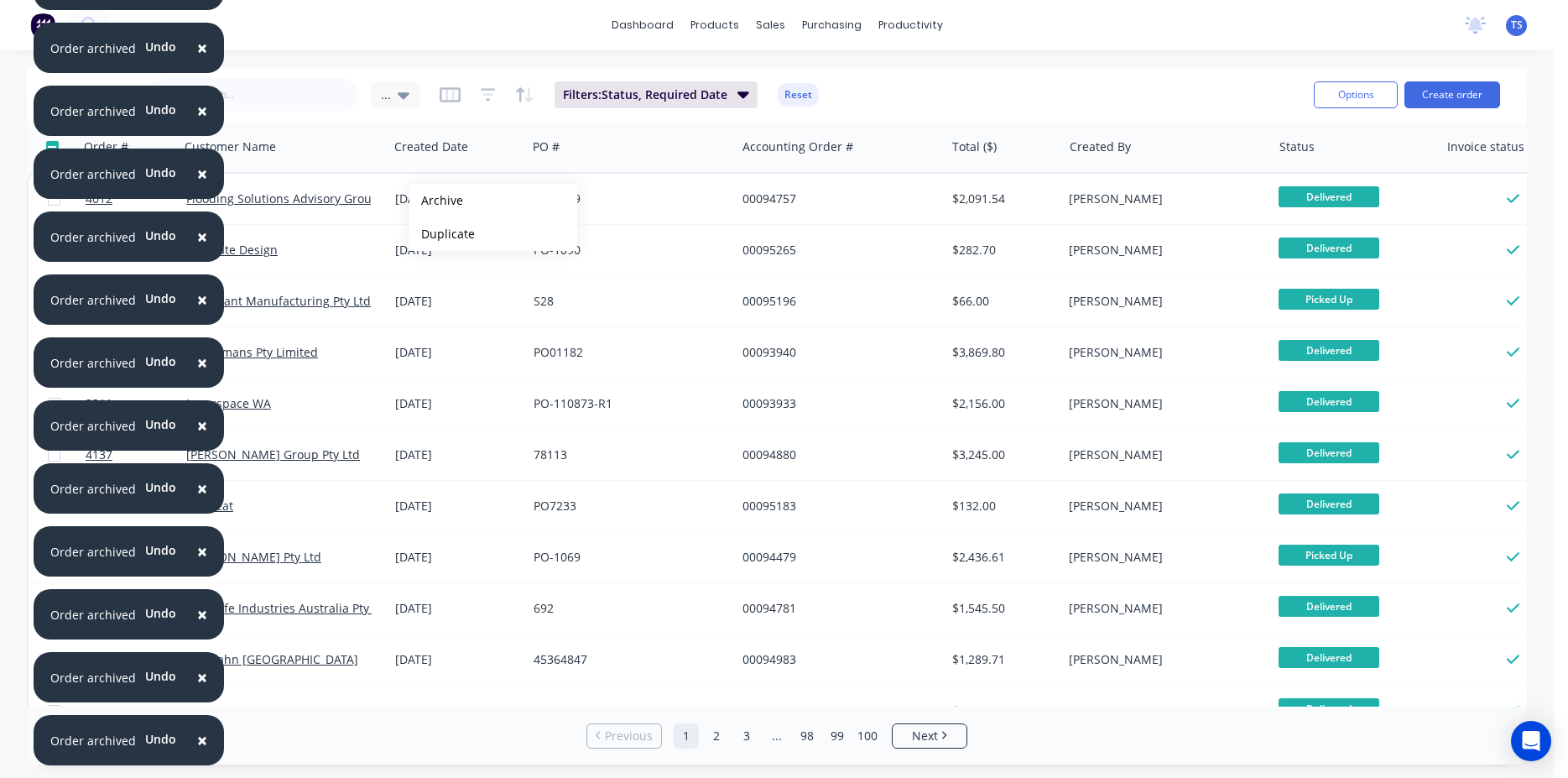
click at [436, 200] on button "Archive" at bounding box center [493, 200] width 168 height 34
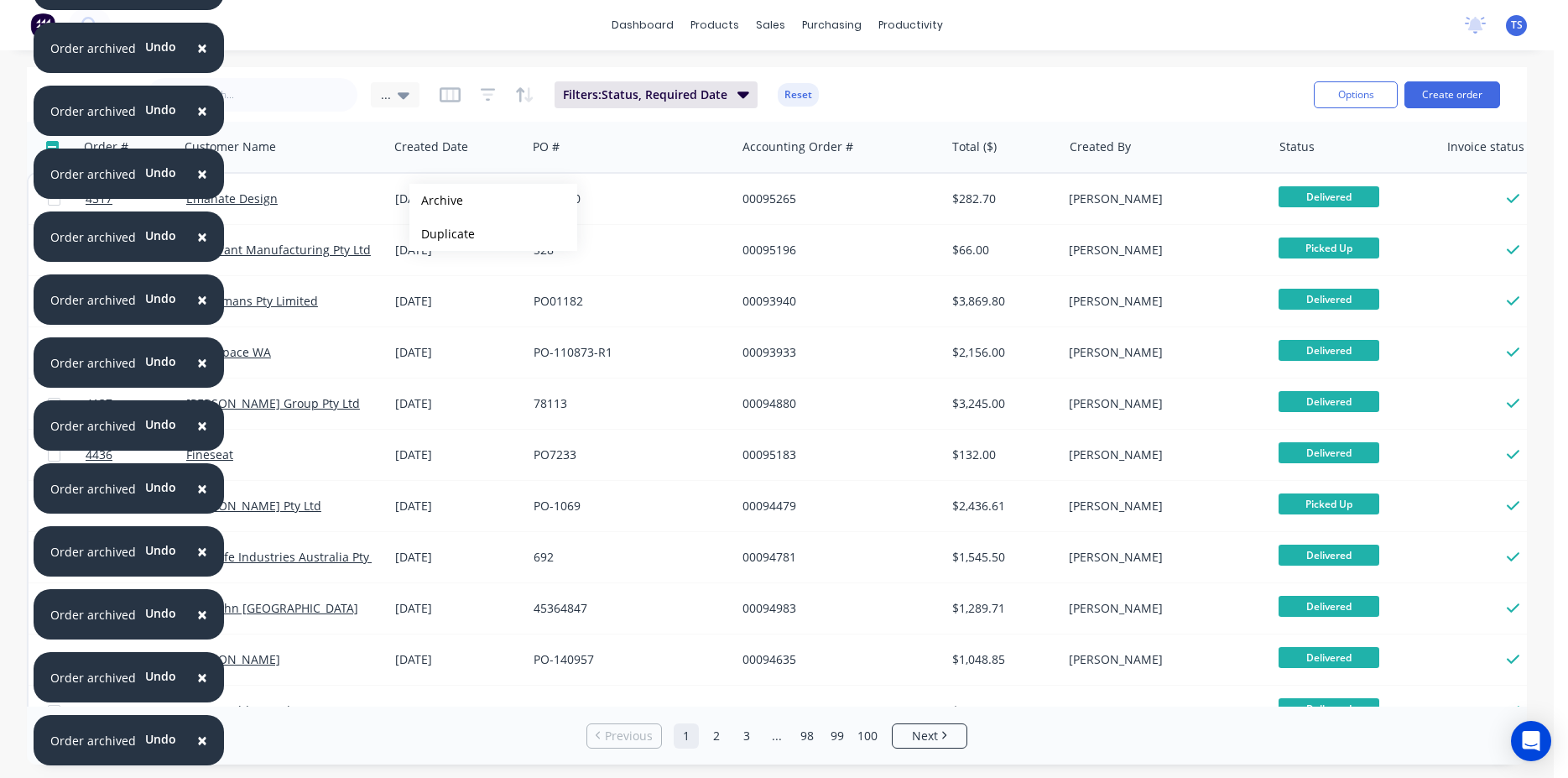
click at [436, 200] on button "Archive" at bounding box center [493, 200] width 168 height 34
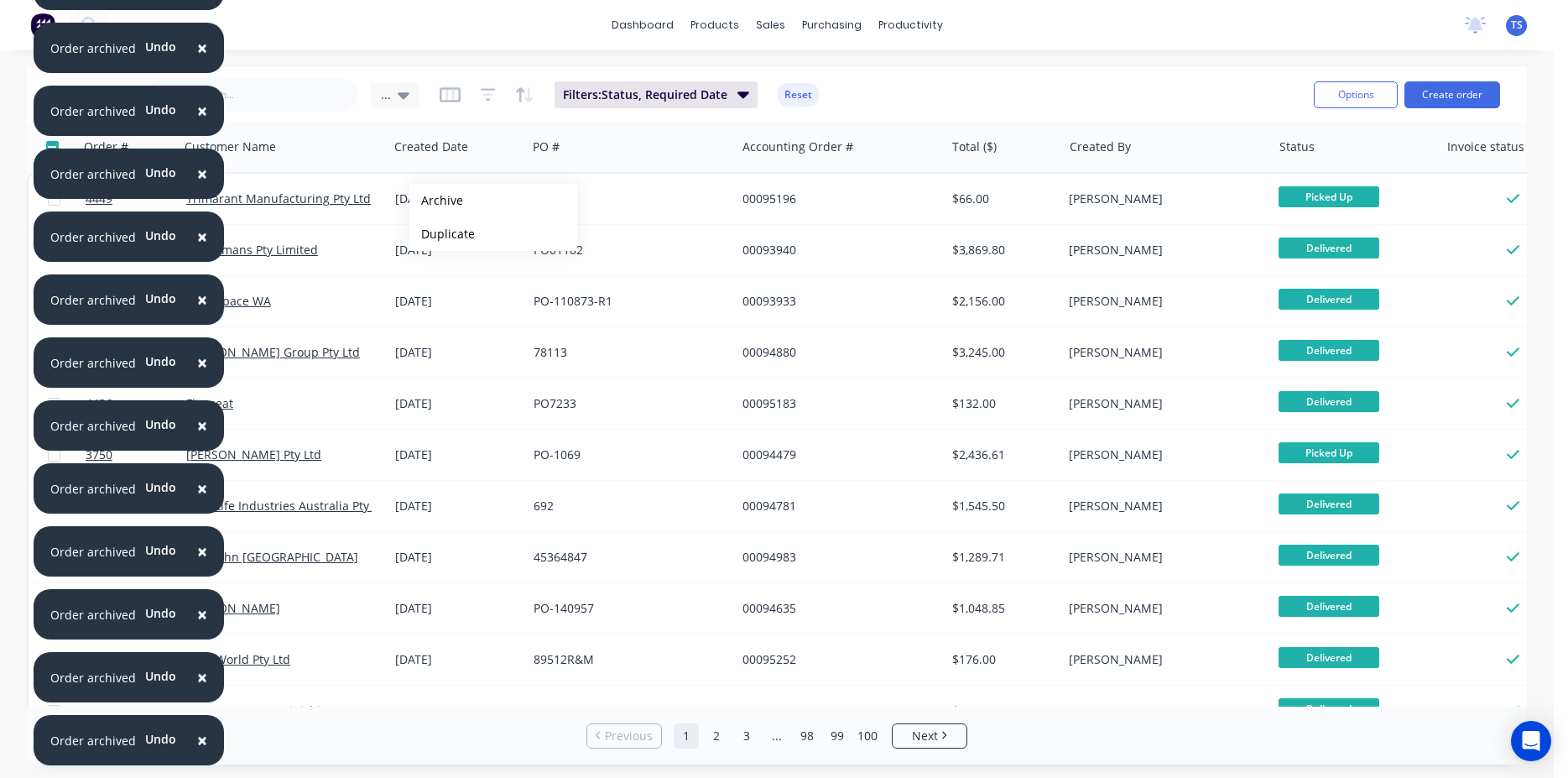
click at [436, 200] on button "Archive" at bounding box center [493, 200] width 168 height 34
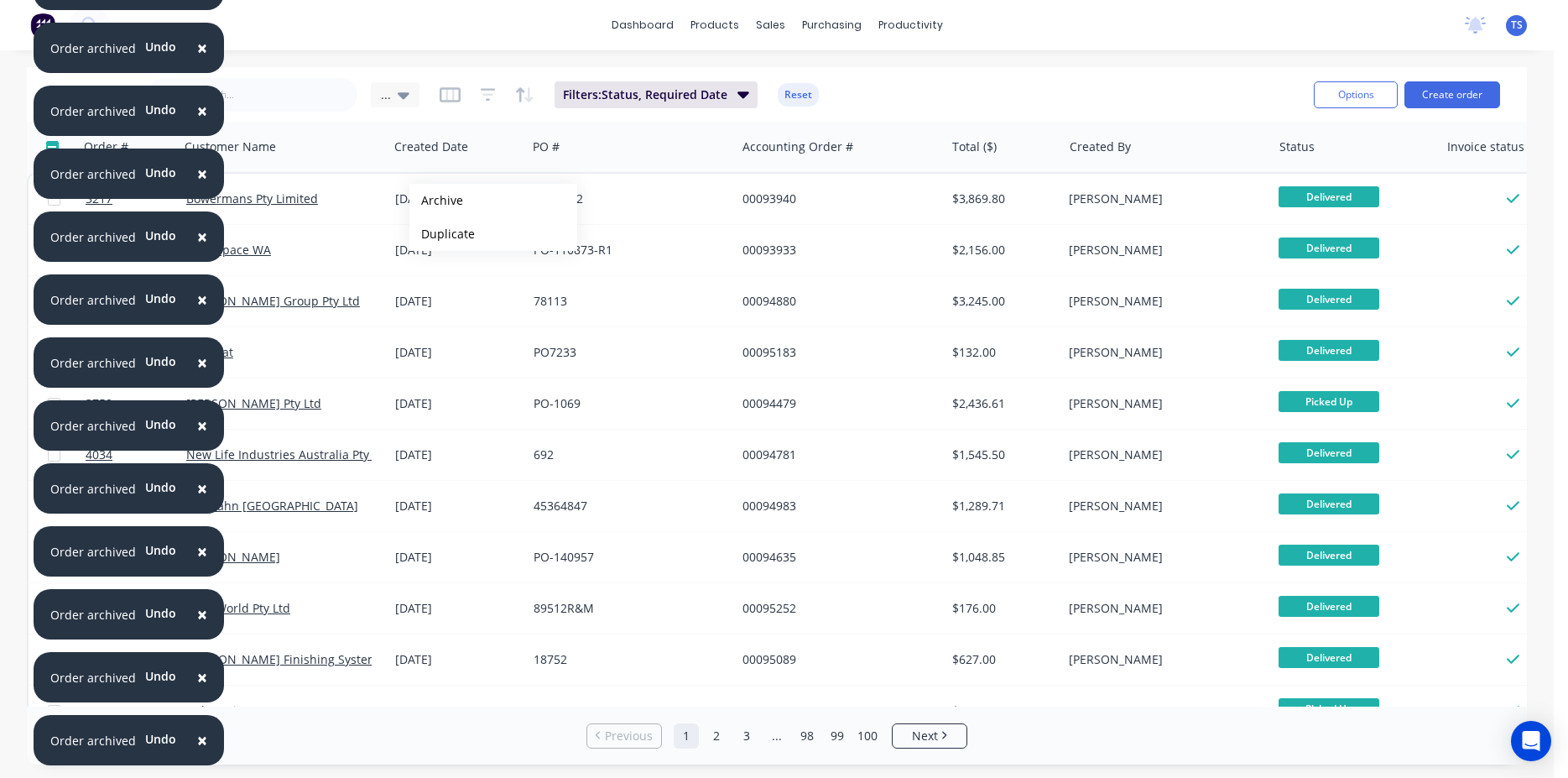
click at [436, 200] on button "Archive" at bounding box center [493, 200] width 168 height 34
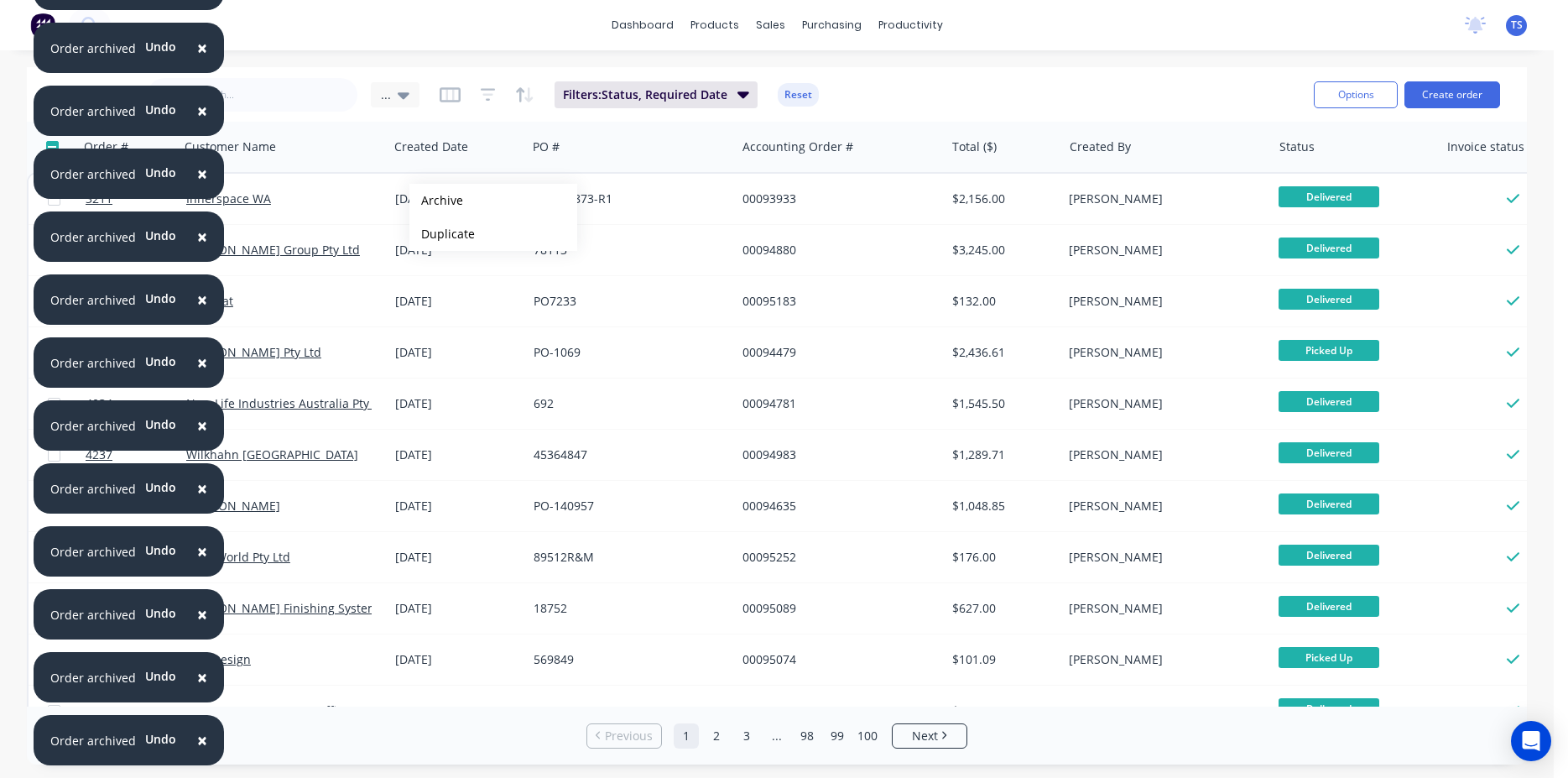
click at [436, 200] on button "Archive" at bounding box center [493, 200] width 168 height 34
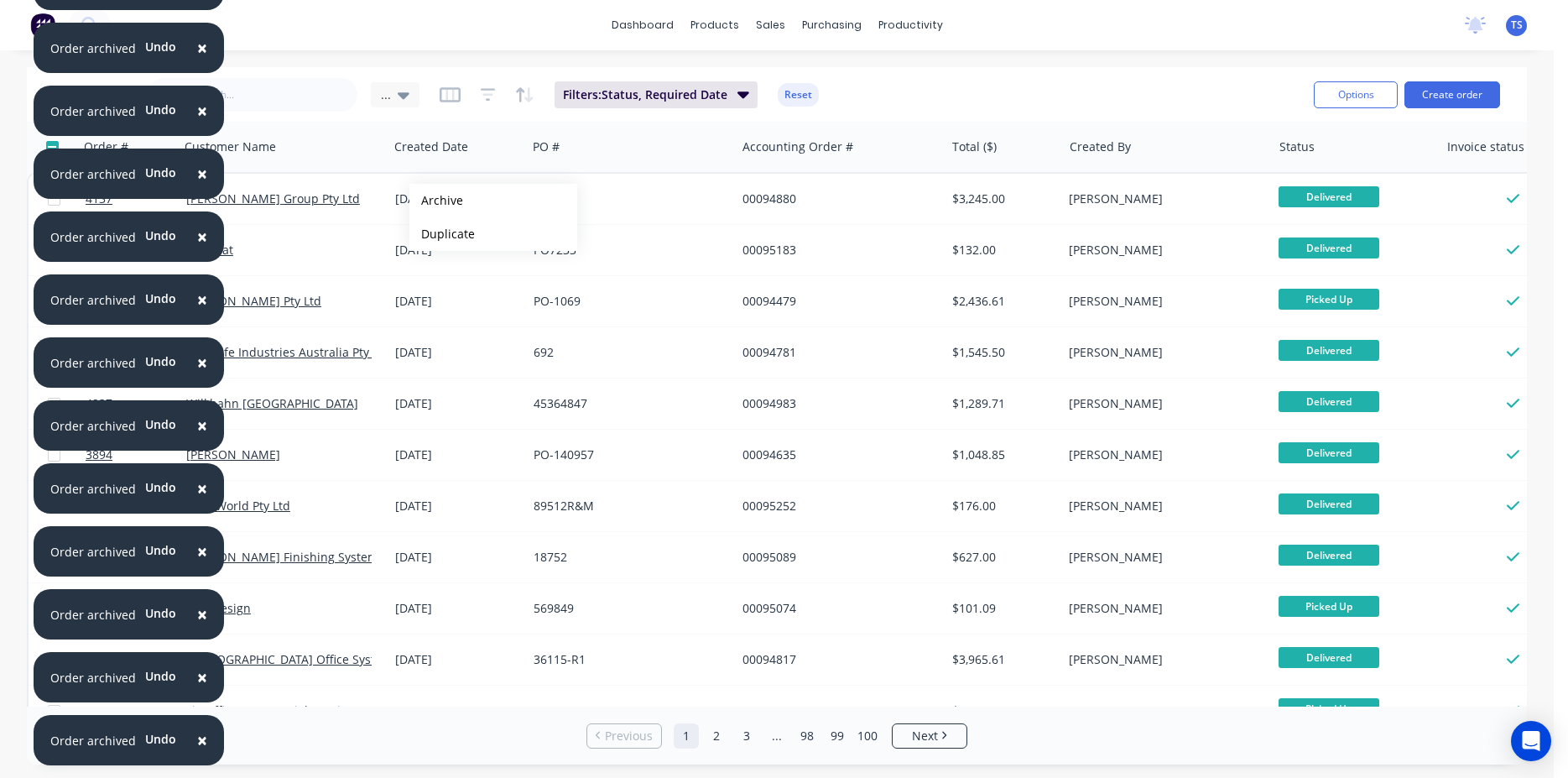
click at [436, 200] on button "Archive" at bounding box center [493, 200] width 168 height 34
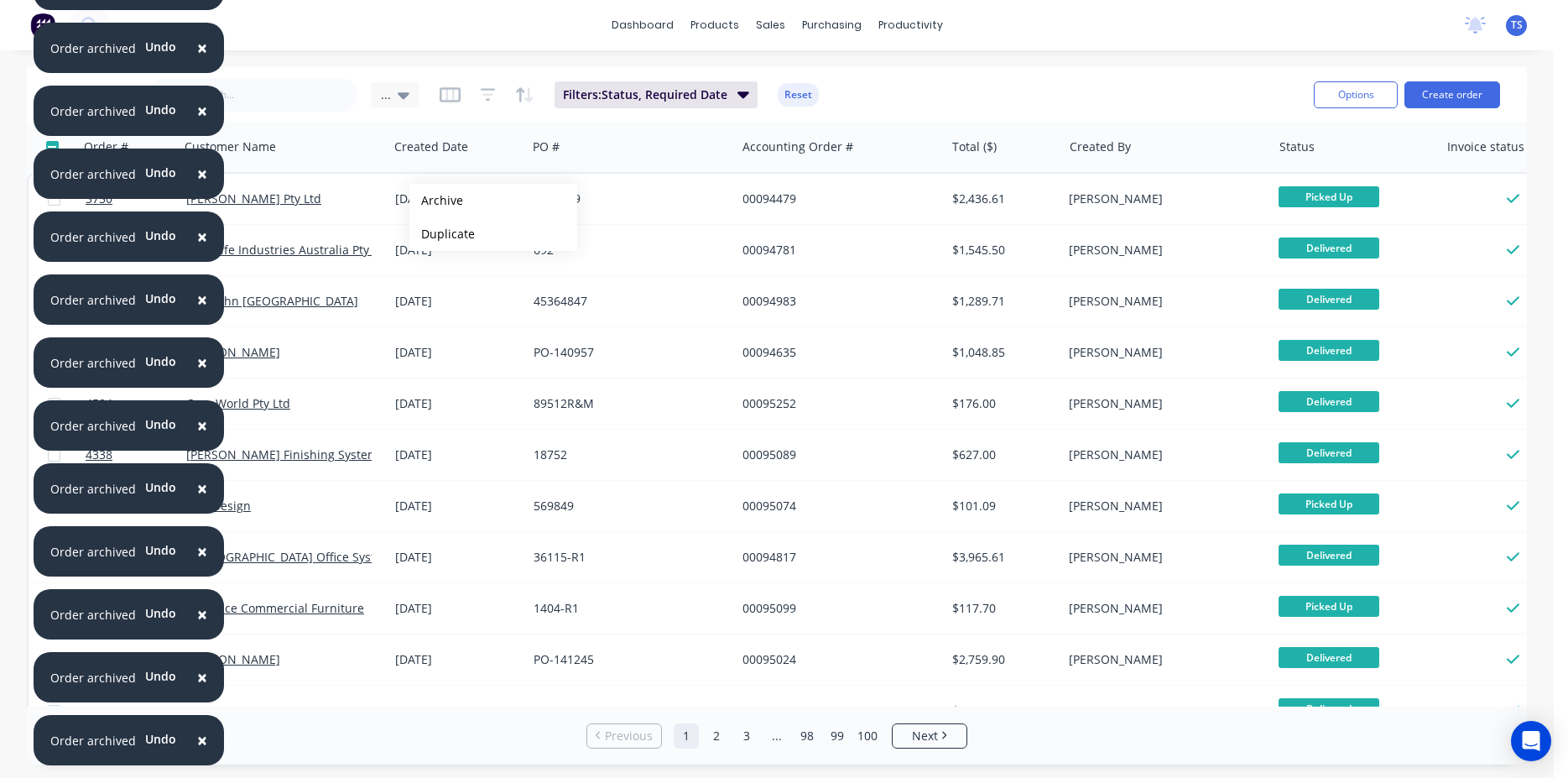
click at [436, 200] on button "Archive" at bounding box center [493, 200] width 168 height 34
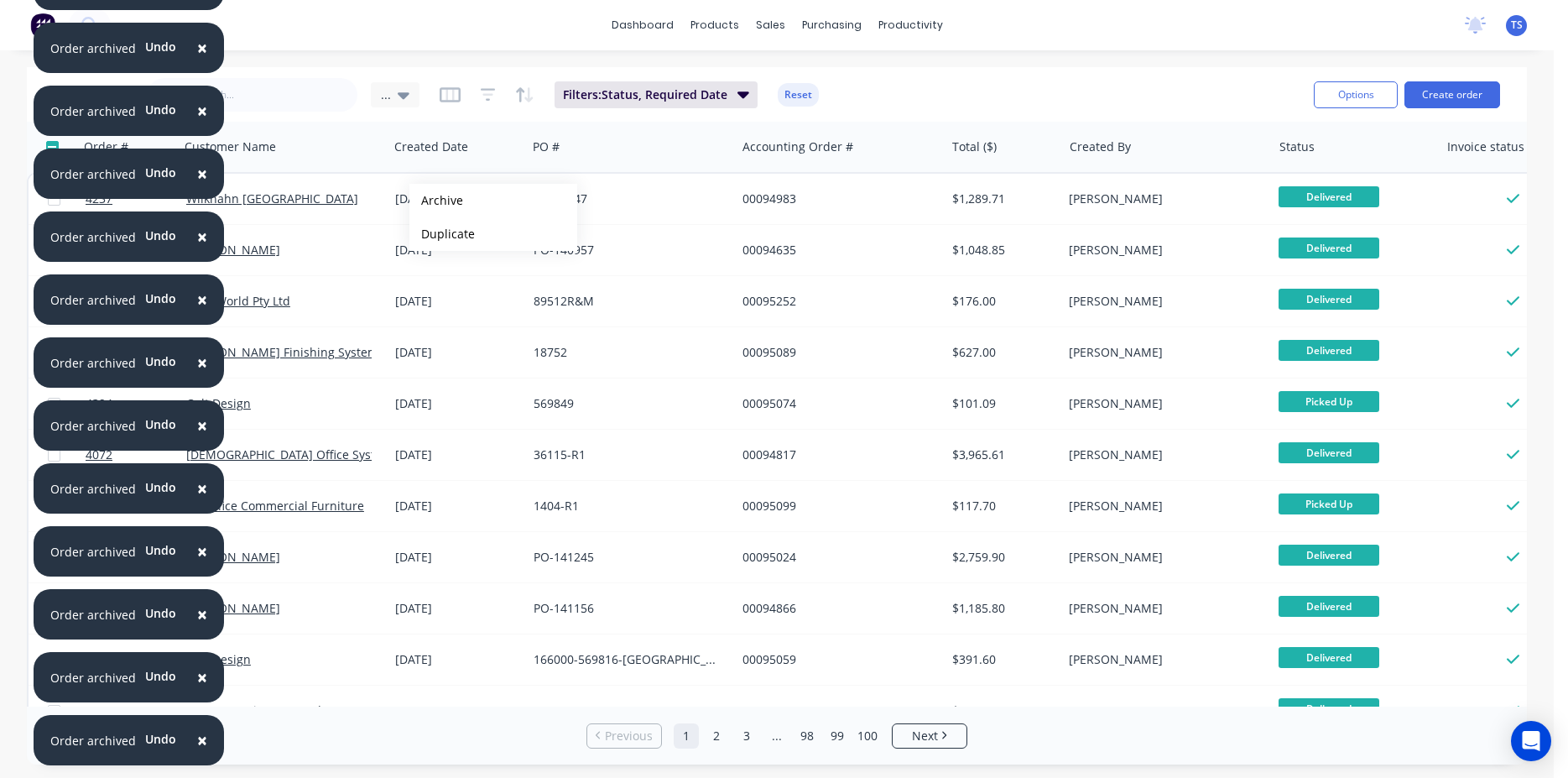
click at [436, 200] on button "Archive" at bounding box center [493, 200] width 168 height 34
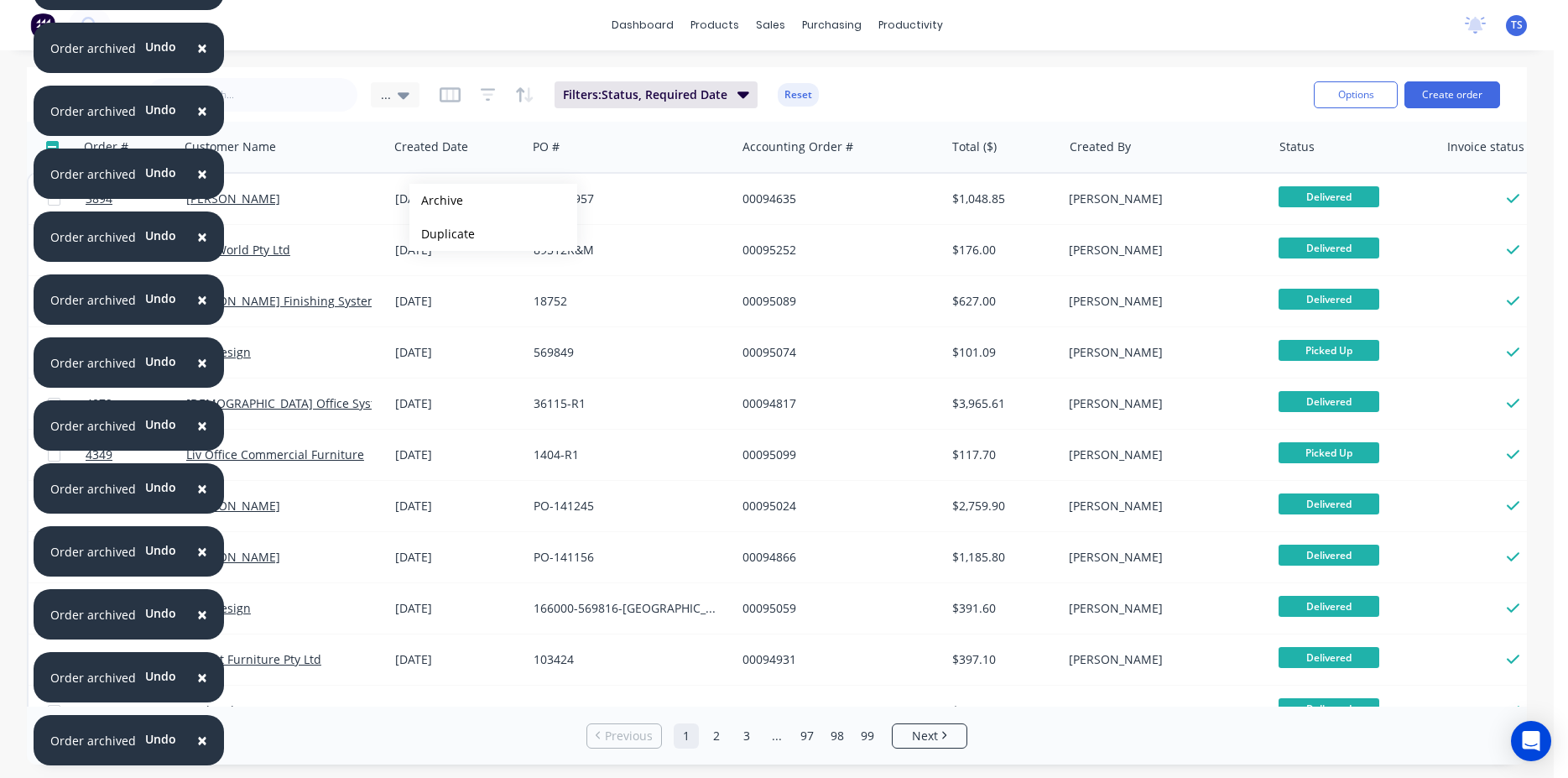
click at [436, 200] on button "Archive" at bounding box center [493, 200] width 168 height 34
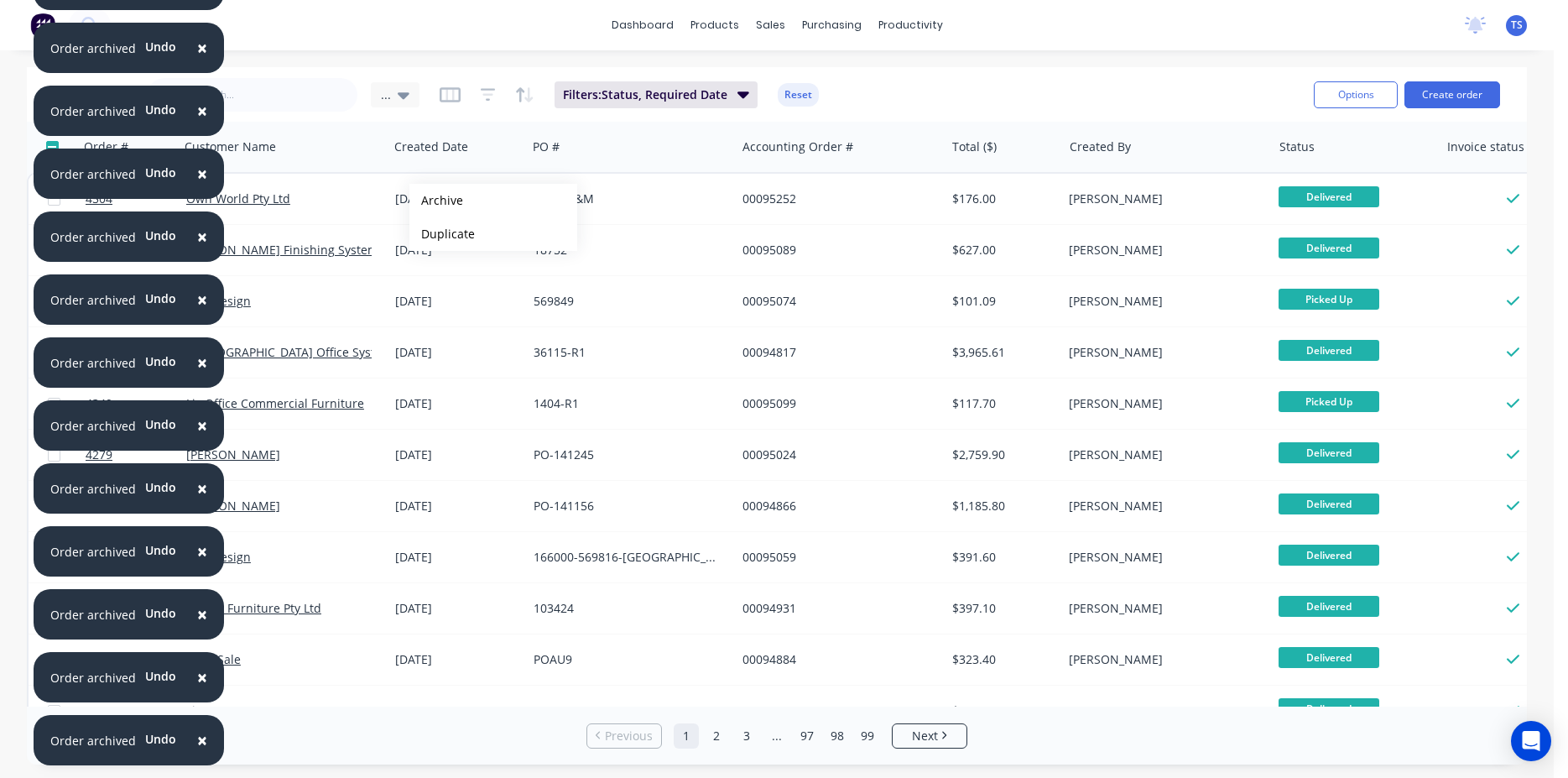
click at [436, 200] on button "Archive" at bounding box center [493, 200] width 168 height 34
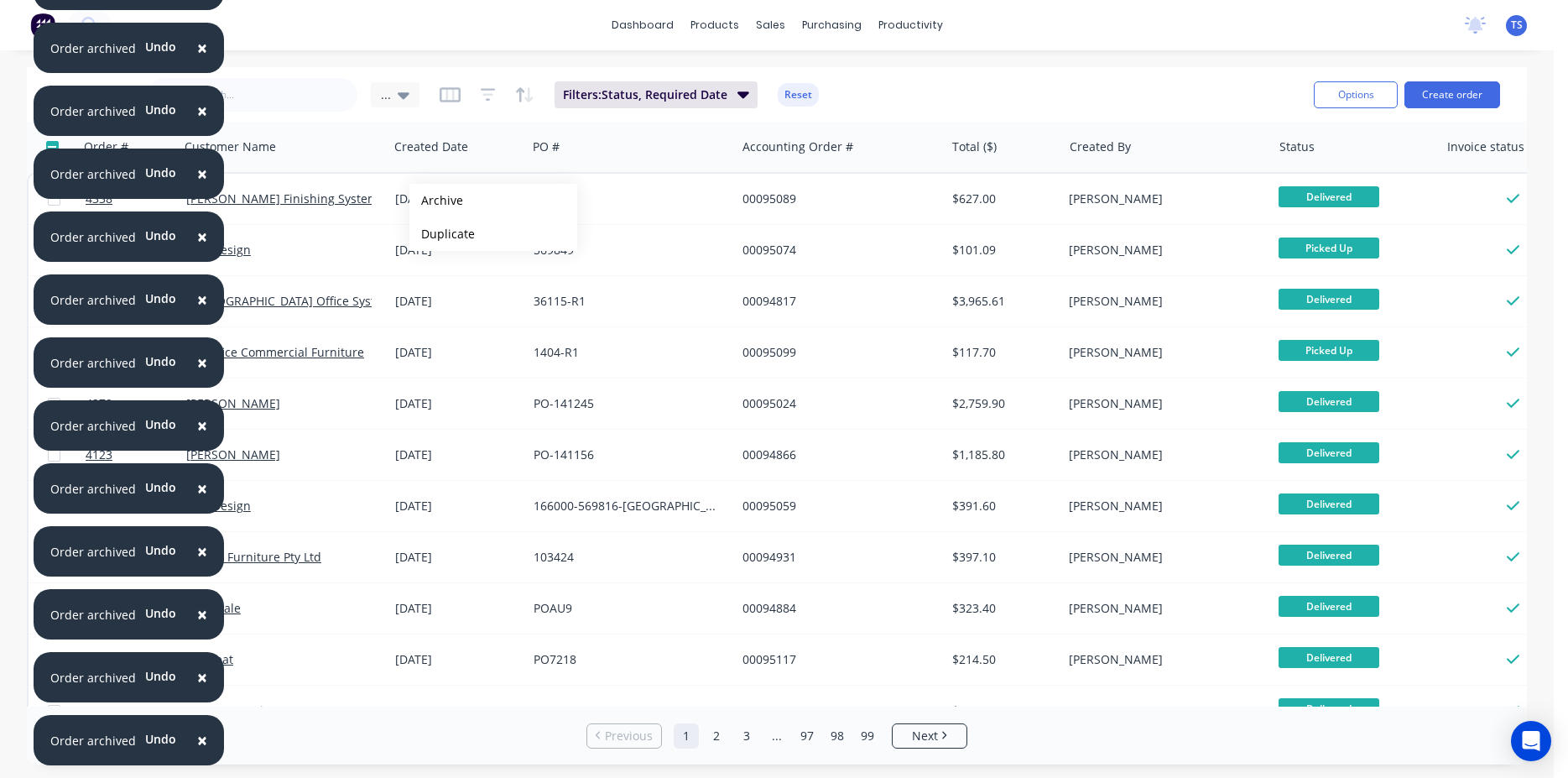
click at [436, 200] on button "Archive" at bounding box center [493, 200] width 168 height 34
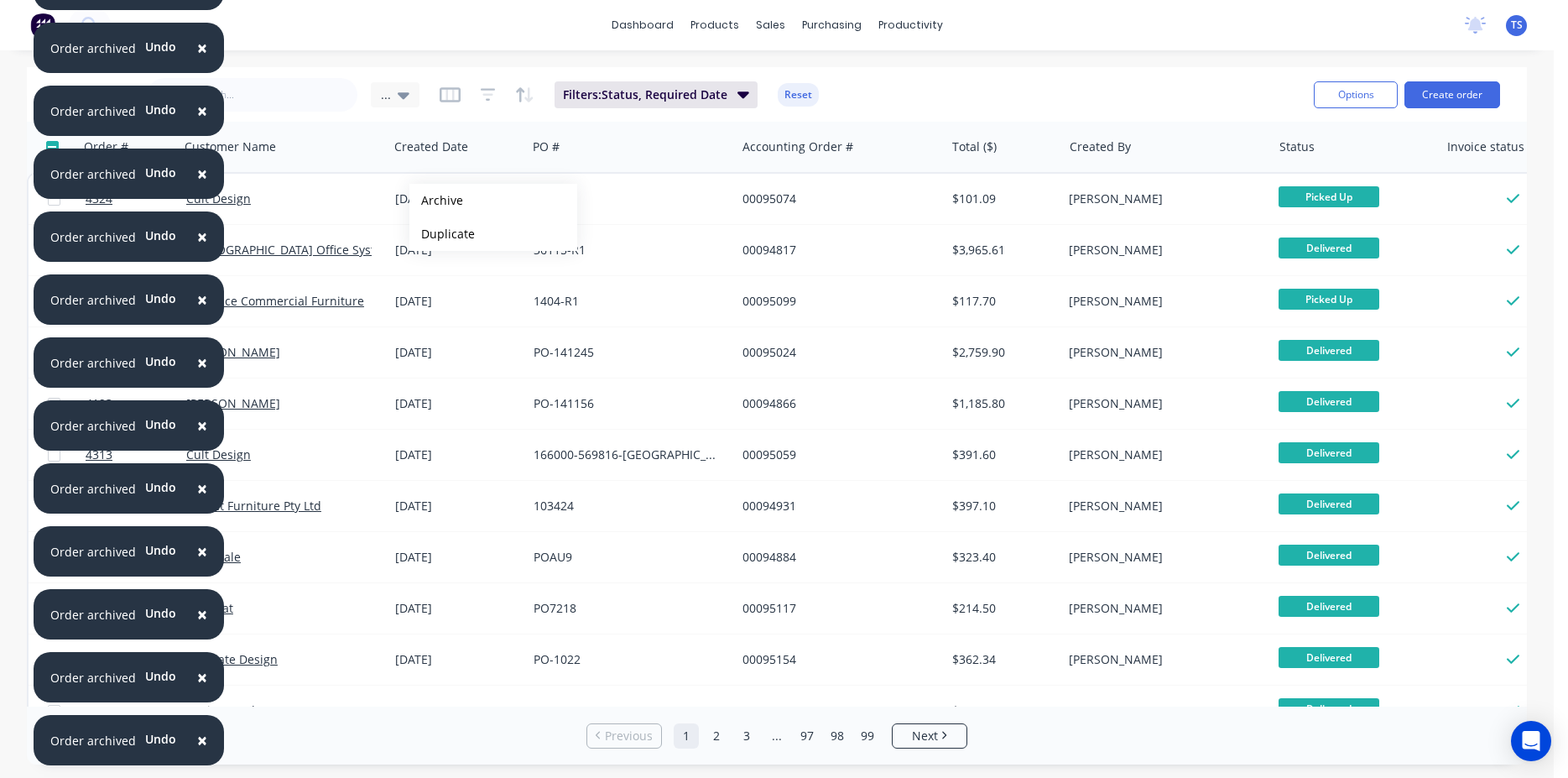
click at [436, 200] on button "Archive" at bounding box center [493, 200] width 168 height 34
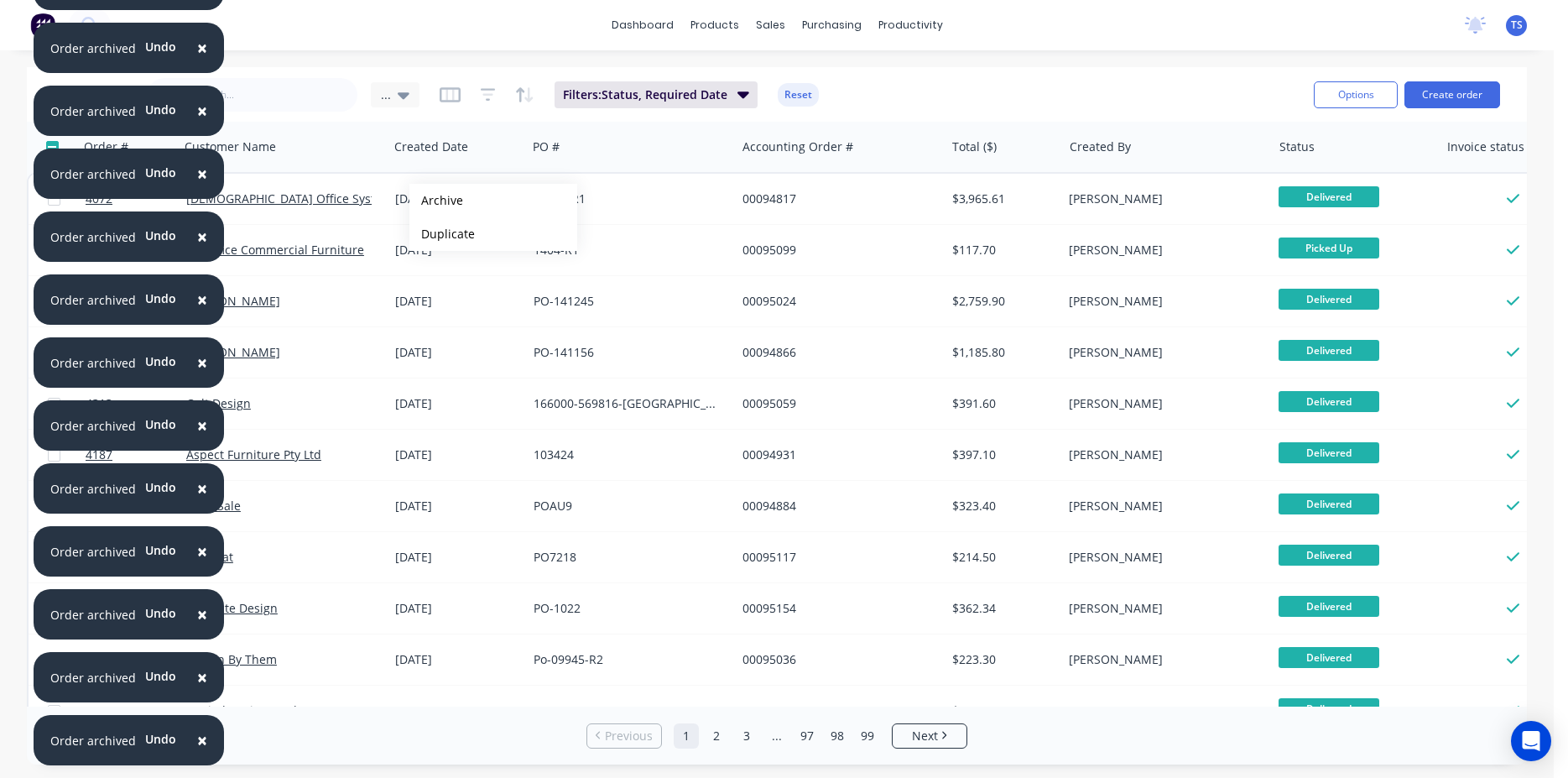
click at [436, 200] on button "Archive" at bounding box center [493, 200] width 168 height 34
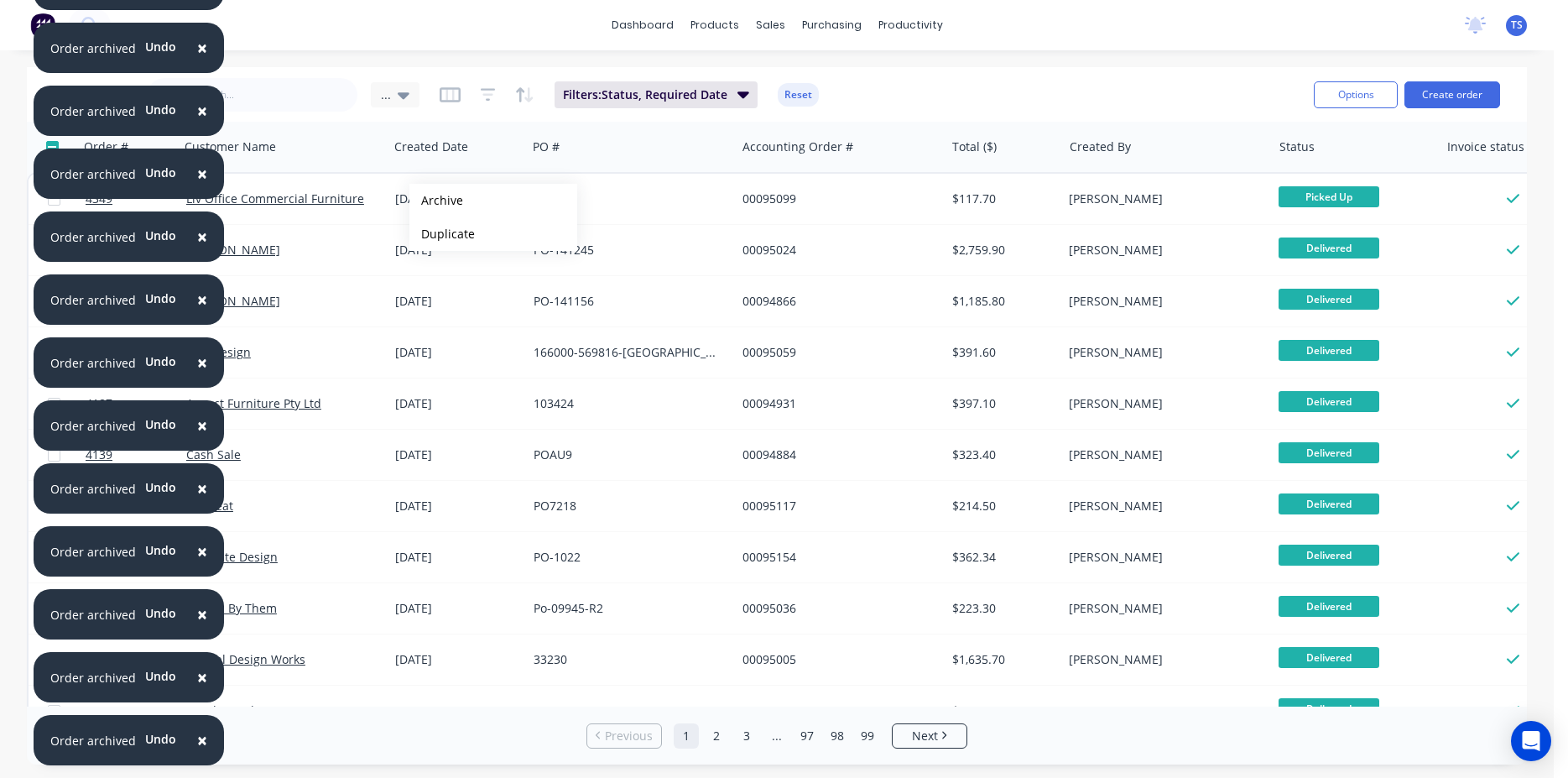
click at [436, 200] on button "Archive" at bounding box center [493, 200] width 168 height 34
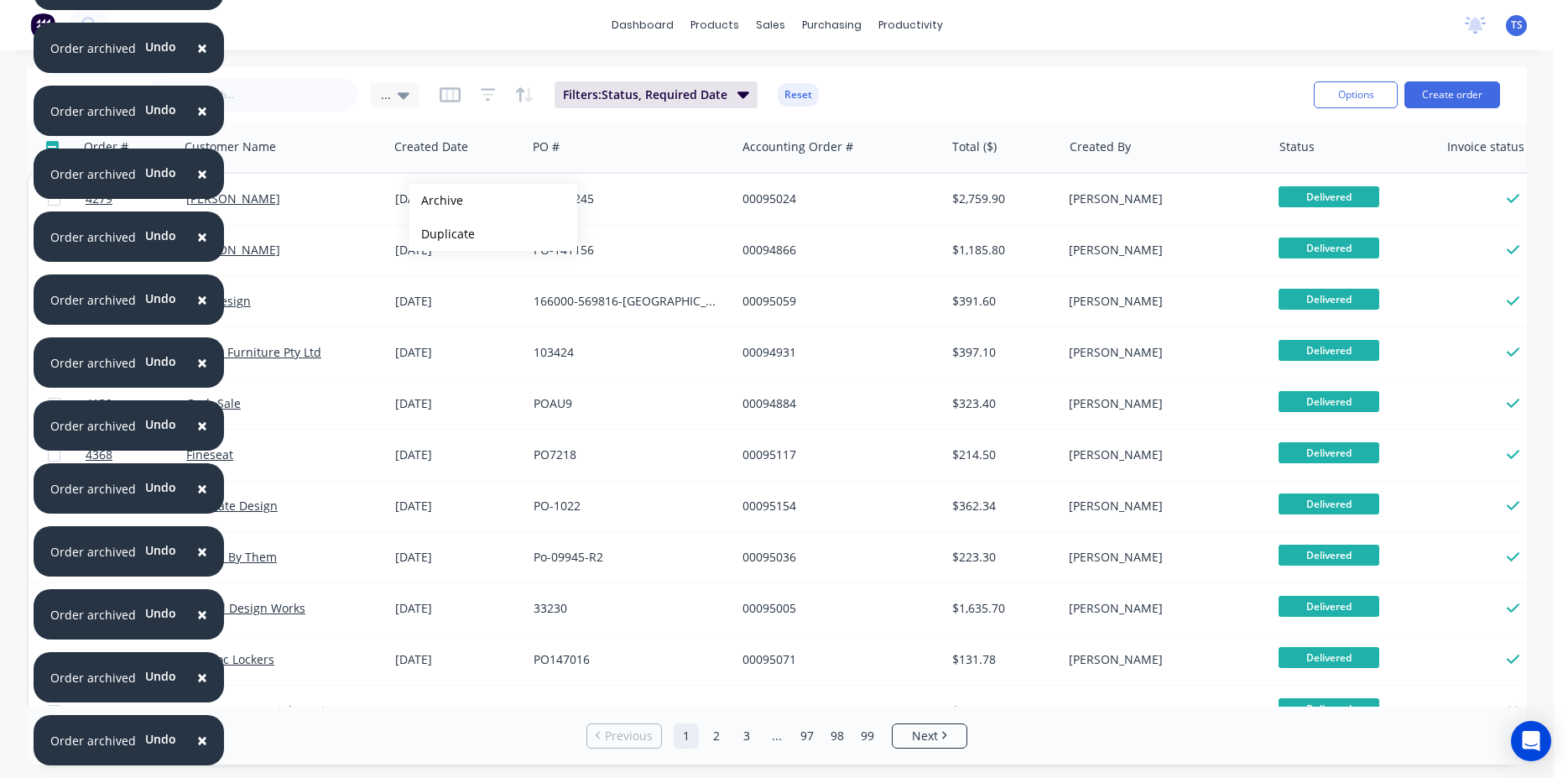
click at [436, 200] on button "Archive" at bounding box center [493, 200] width 168 height 34
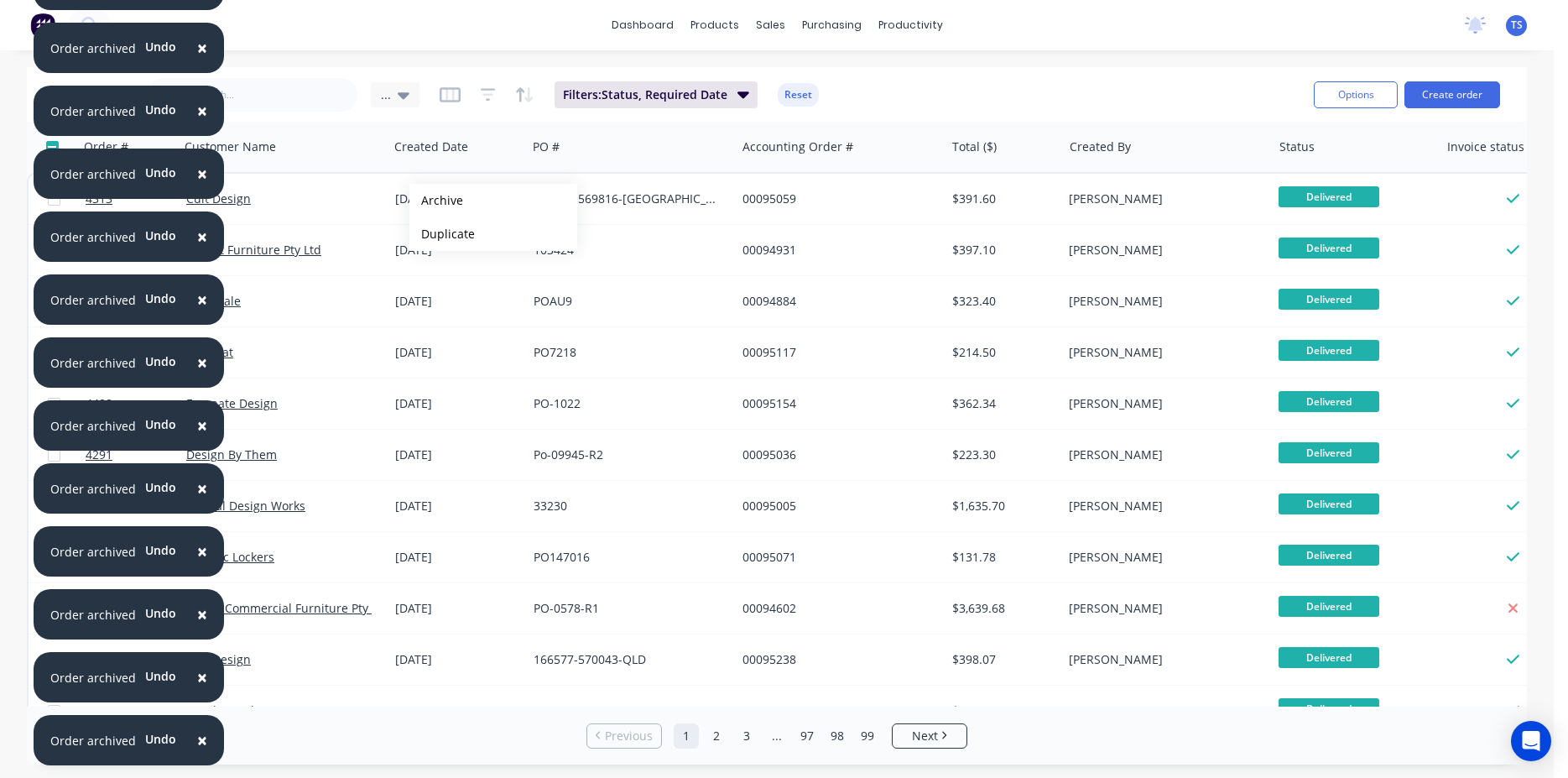
click at [436, 200] on button "Archive" at bounding box center [493, 200] width 168 height 34
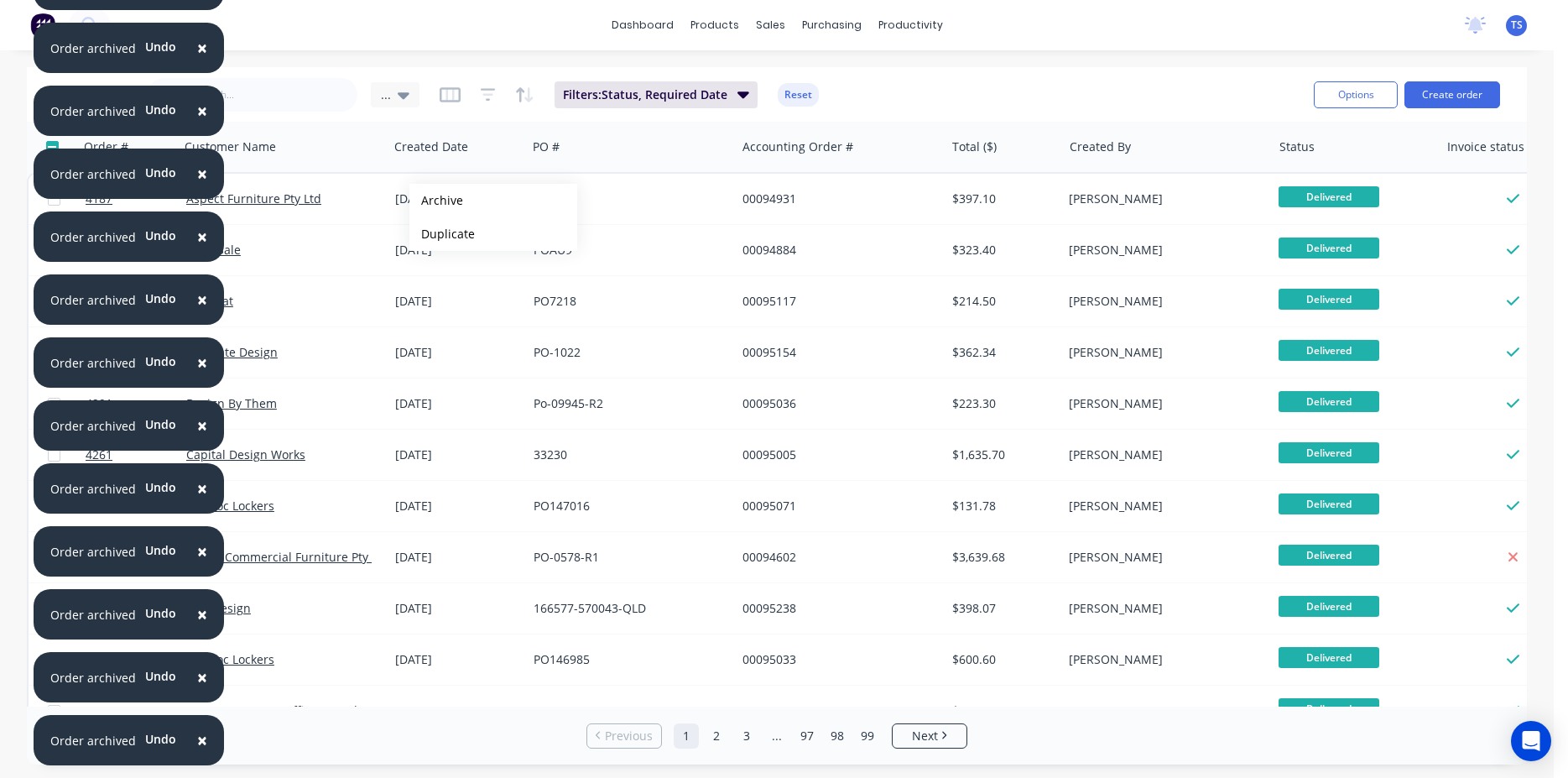
click at [436, 200] on button "Archive" at bounding box center [493, 200] width 168 height 34
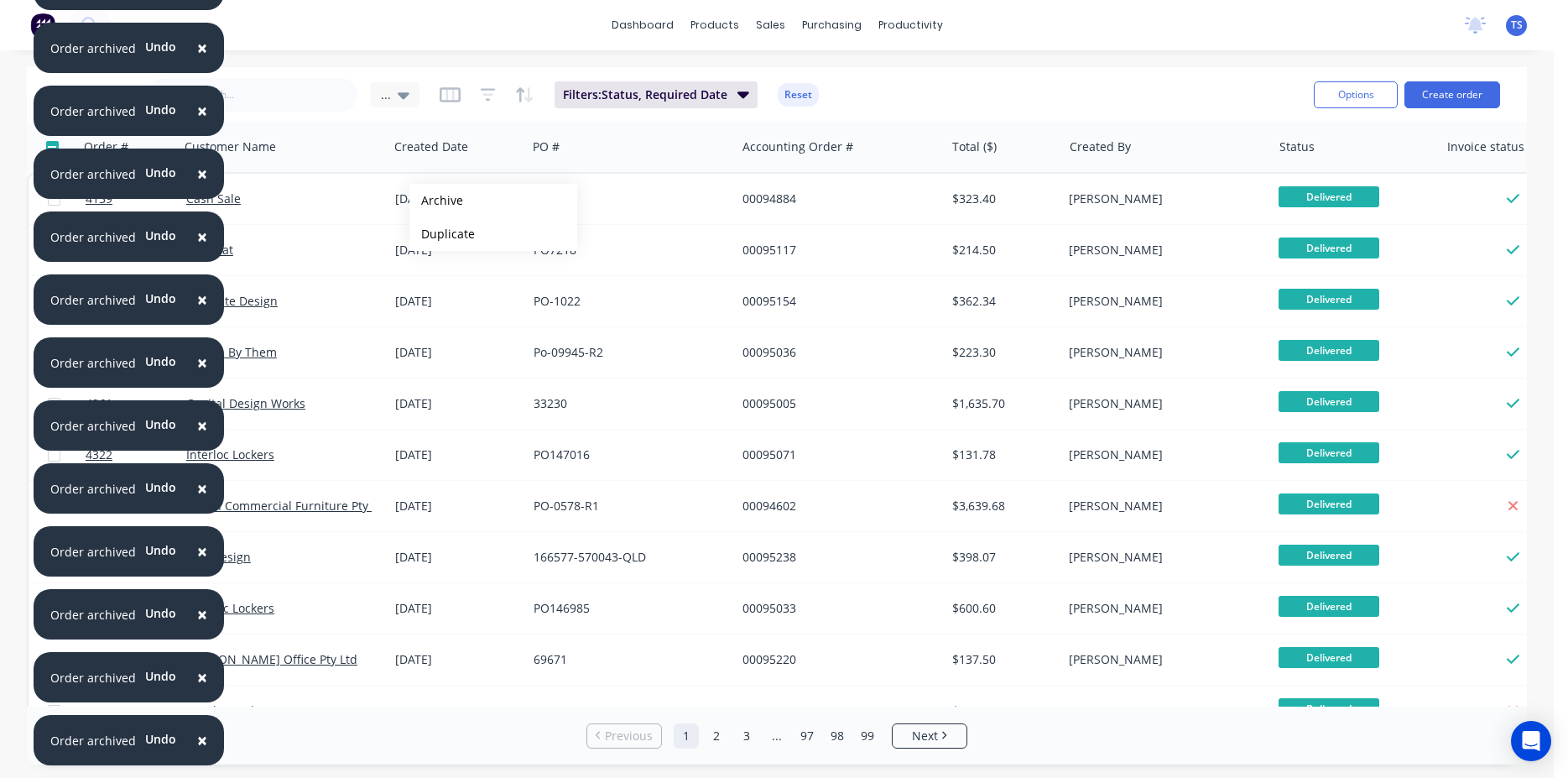
click at [436, 200] on button "Archive" at bounding box center [493, 200] width 168 height 34
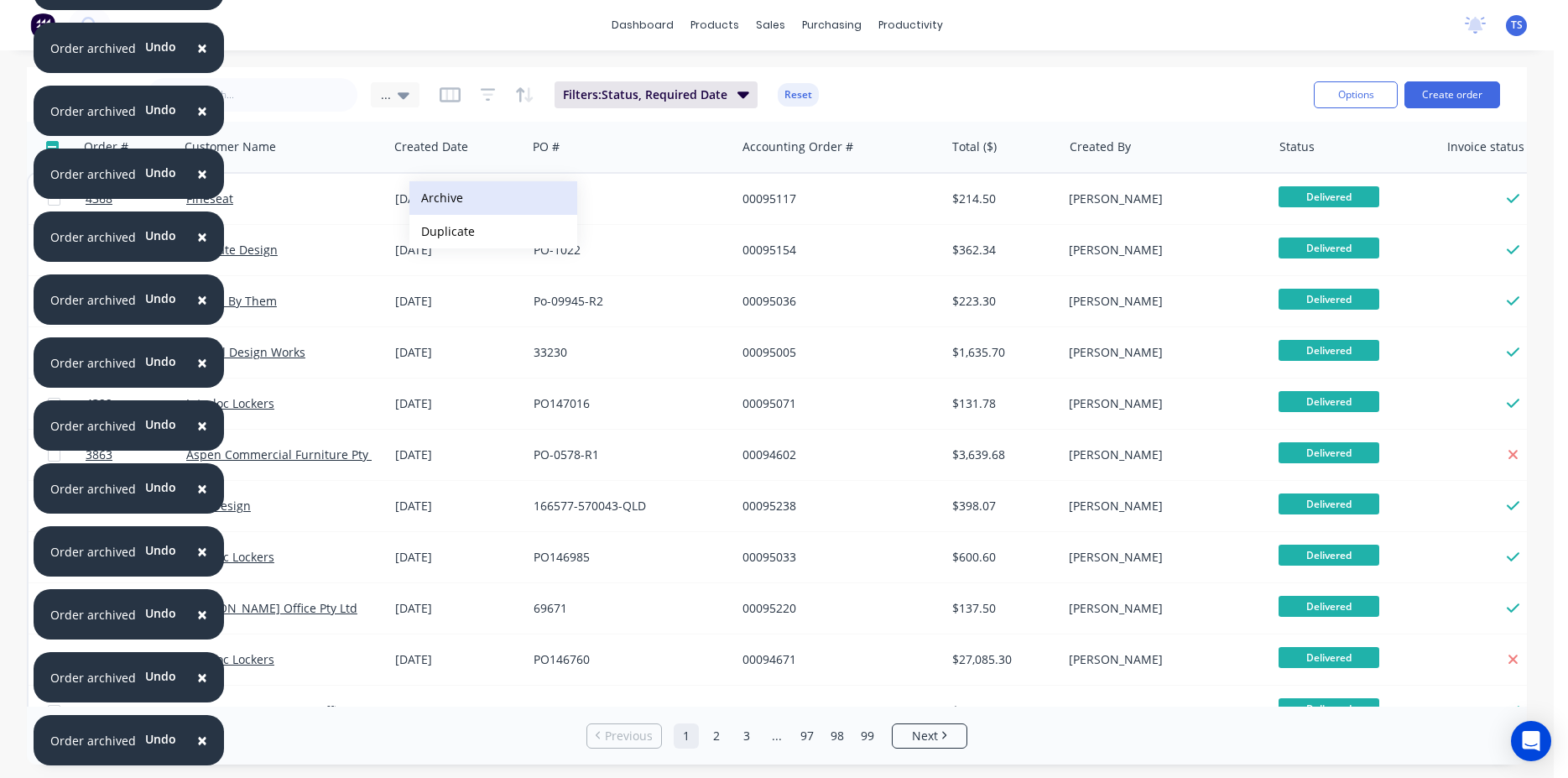
click at [436, 198] on button "Archive" at bounding box center [493, 198] width 168 height 34
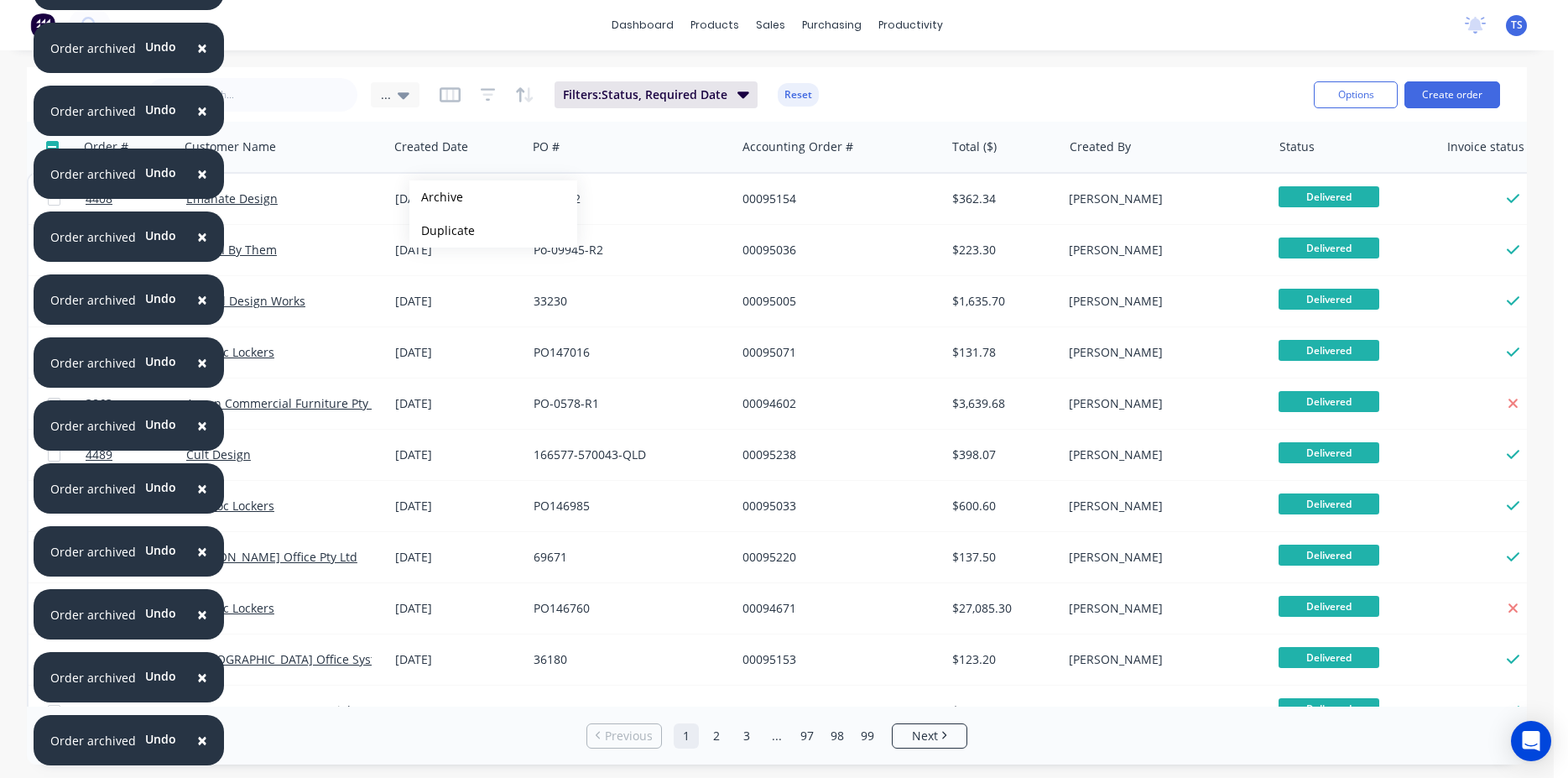
click at [436, 198] on button "Archive" at bounding box center [493, 197] width 168 height 34
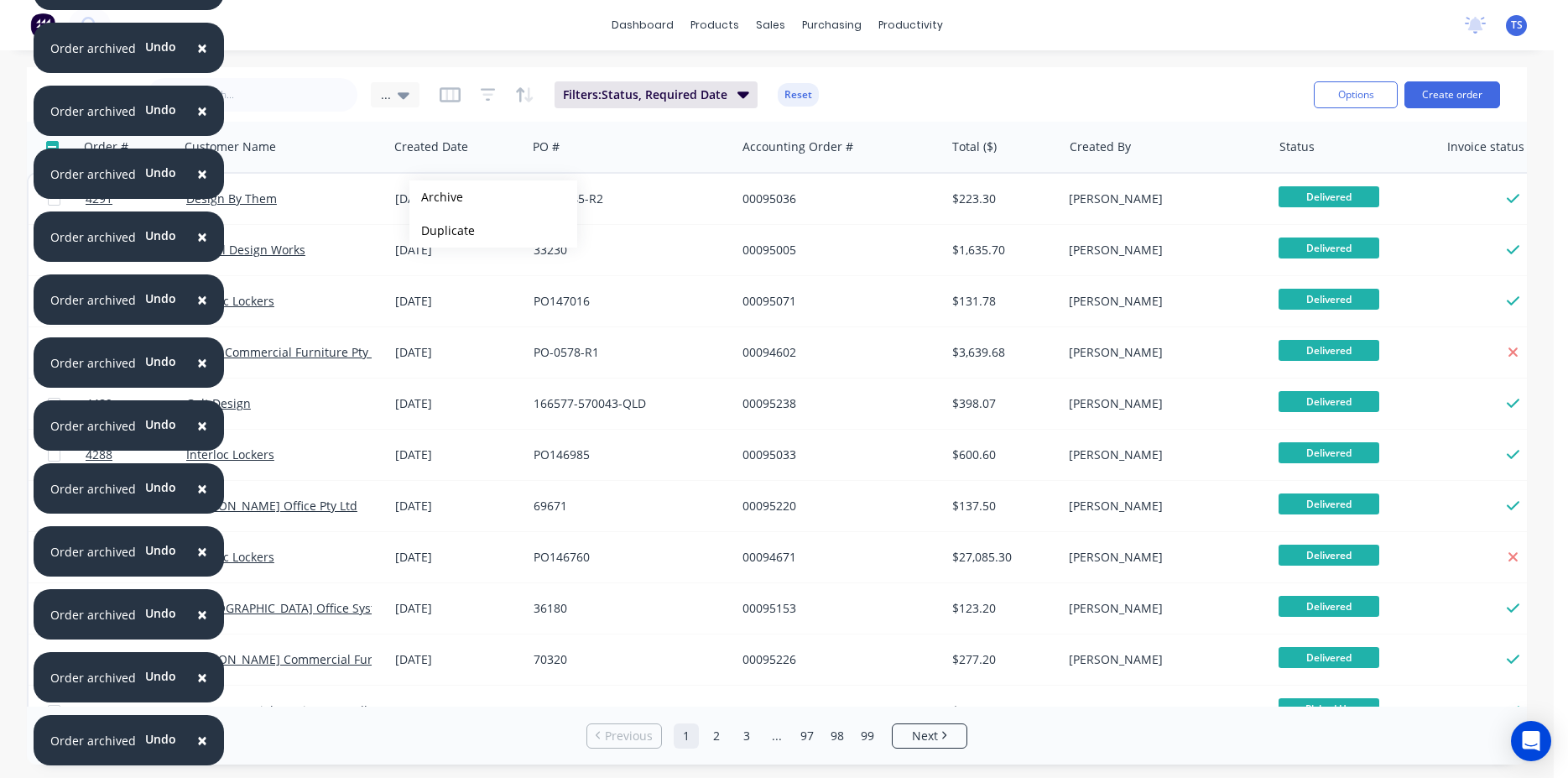
click at [436, 198] on button "Archive" at bounding box center [493, 197] width 168 height 34
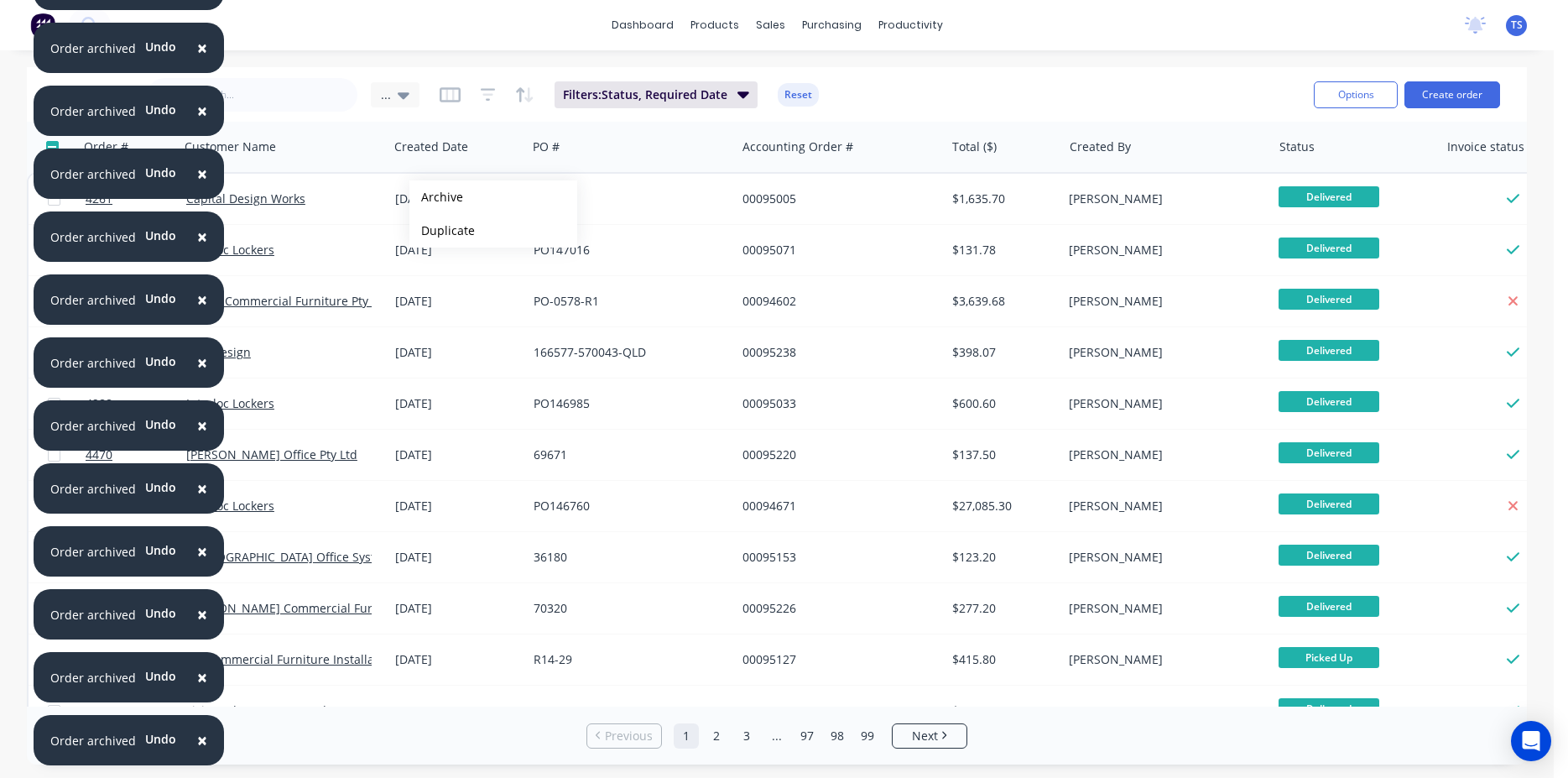
click at [436, 198] on button "Archive" at bounding box center [493, 197] width 168 height 34
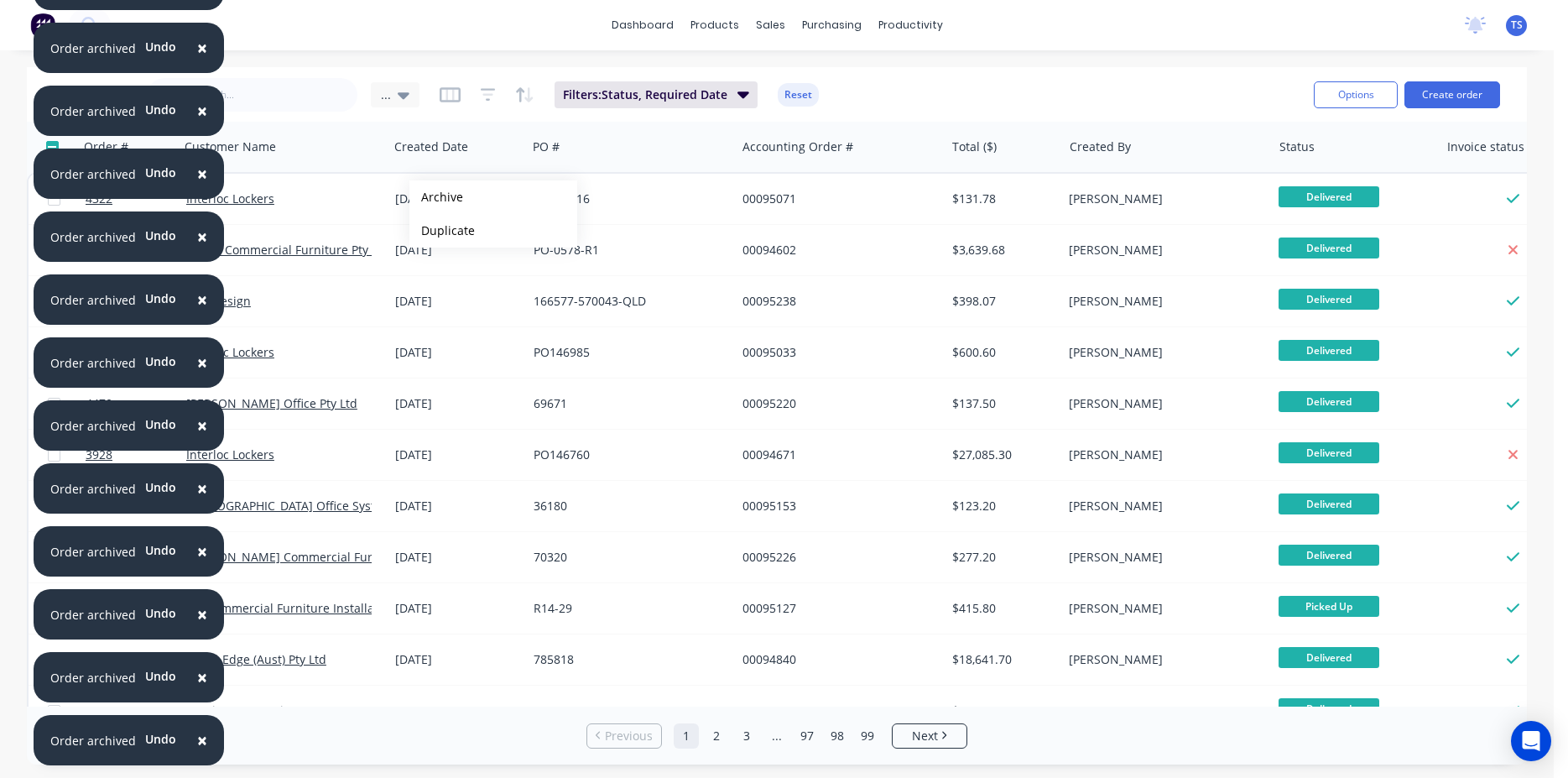
click at [436, 198] on button "Archive" at bounding box center [493, 197] width 168 height 34
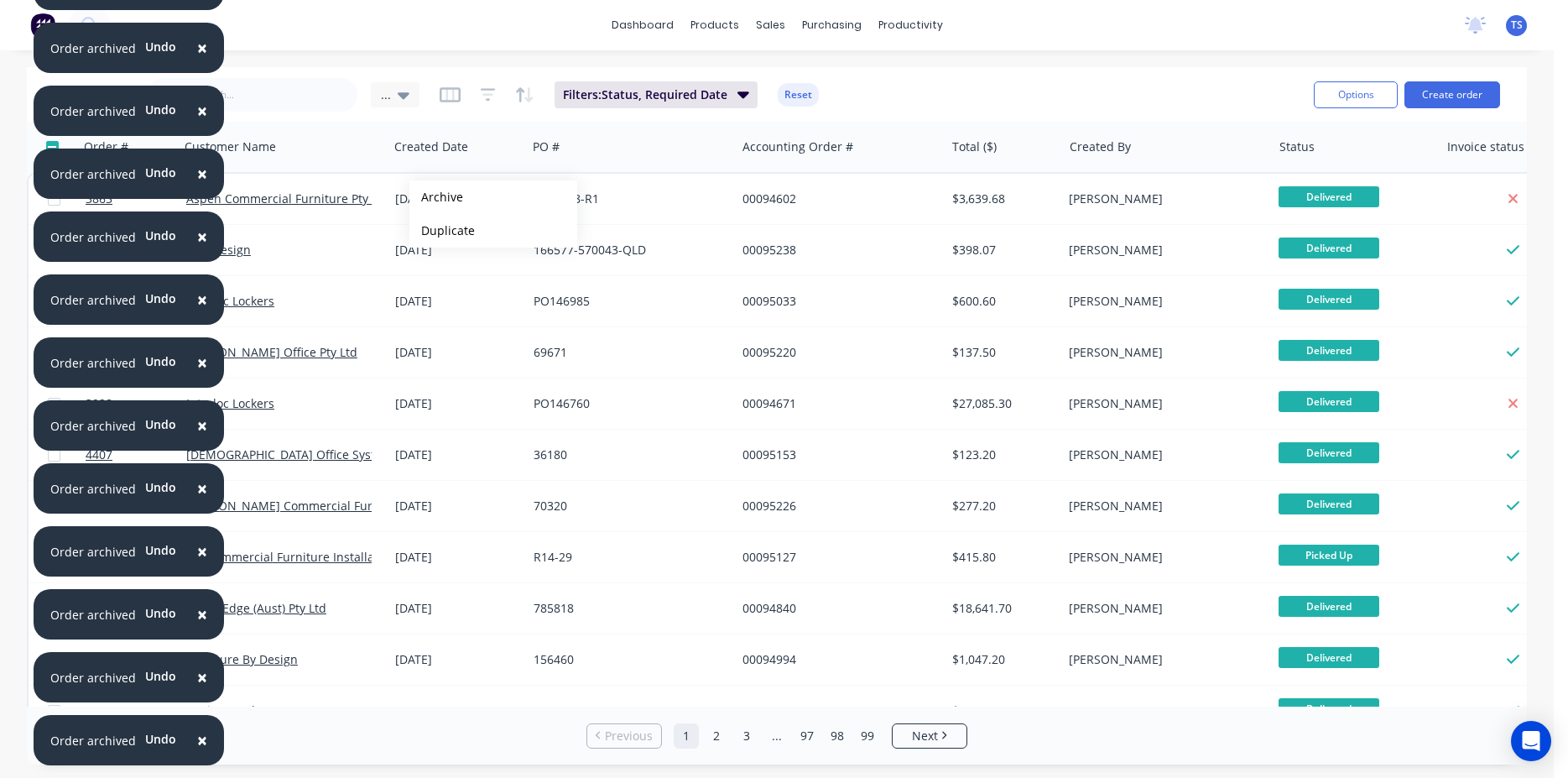
click at [436, 198] on button "Archive" at bounding box center [493, 197] width 168 height 34
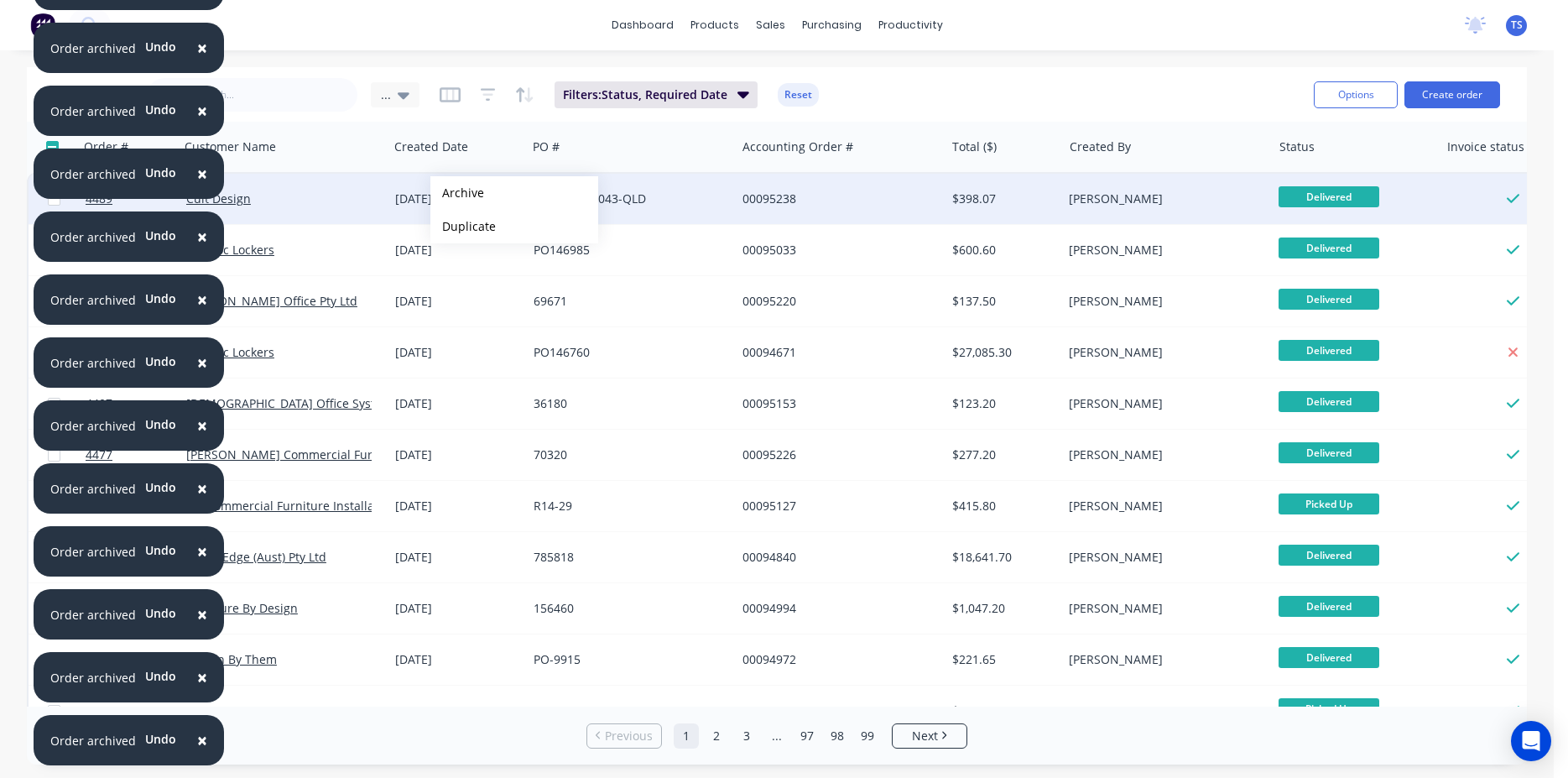
click at [511, 194] on button "Archive" at bounding box center [514, 192] width 168 height 34
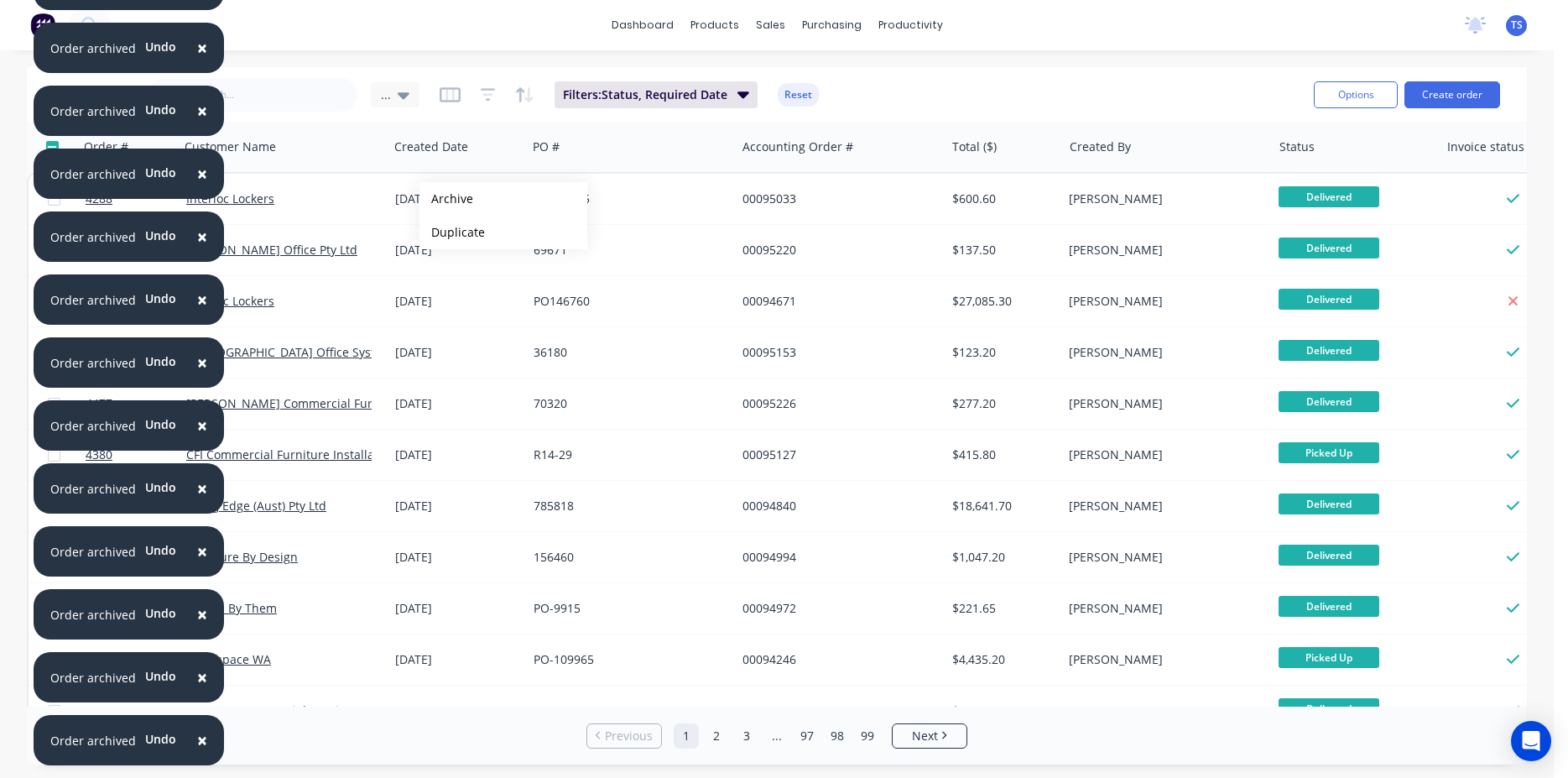
click at [447, 199] on button "Archive" at bounding box center [503, 199] width 168 height 34
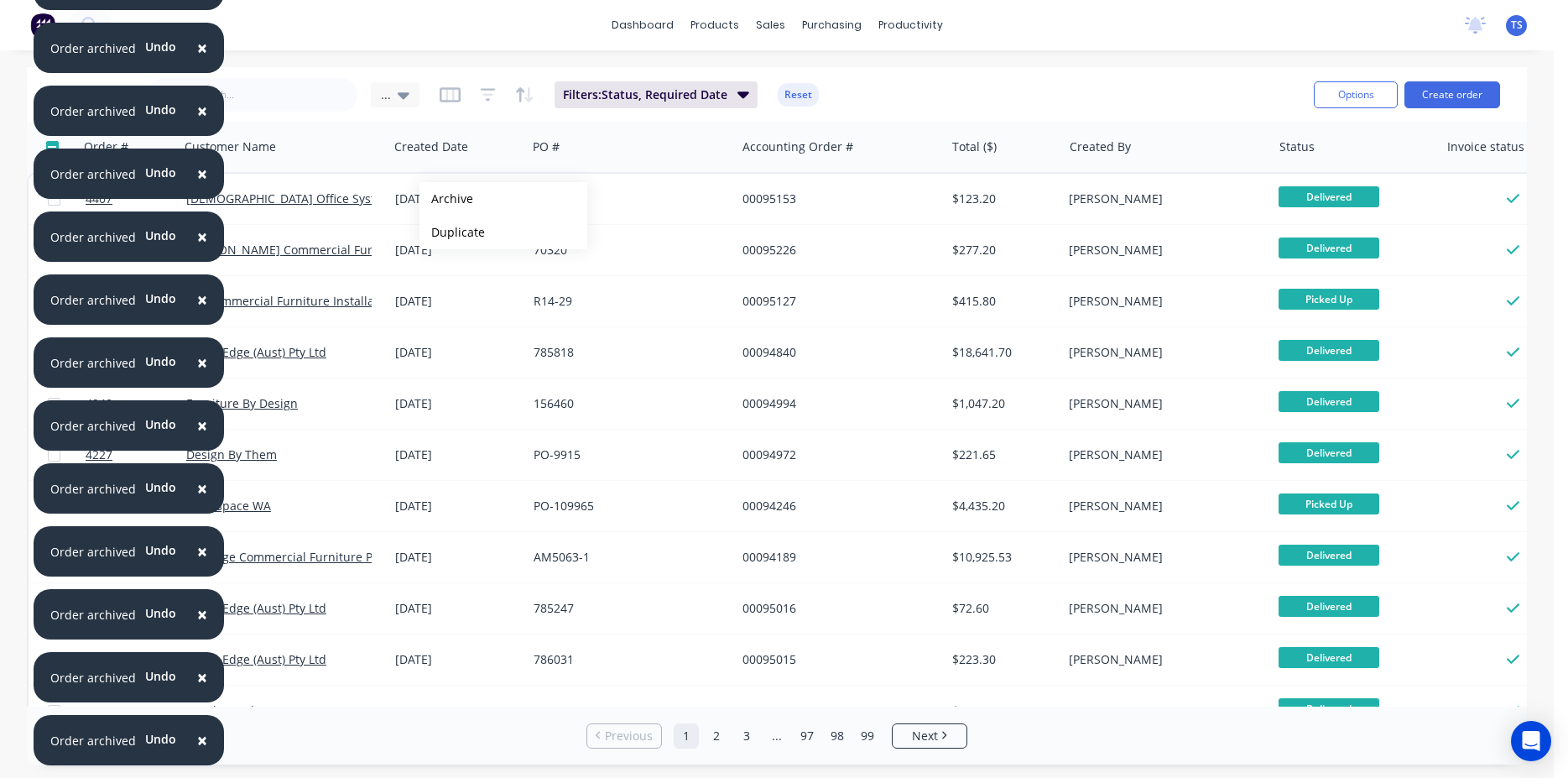
click at [447, 199] on button "Archive" at bounding box center [503, 199] width 168 height 34
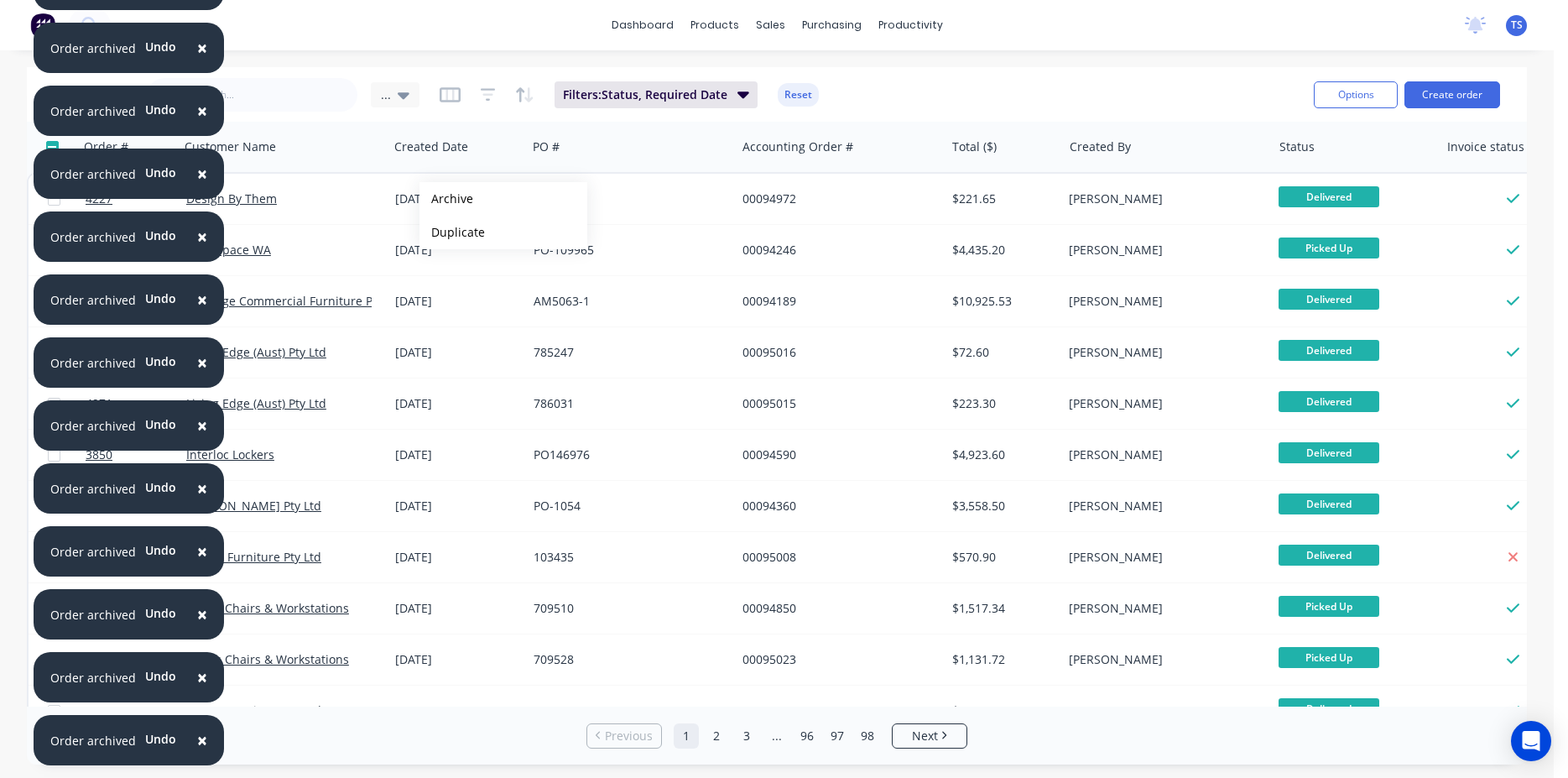
click at [447, 199] on button "Archive" at bounding box center [503, 199] width 168 height 34
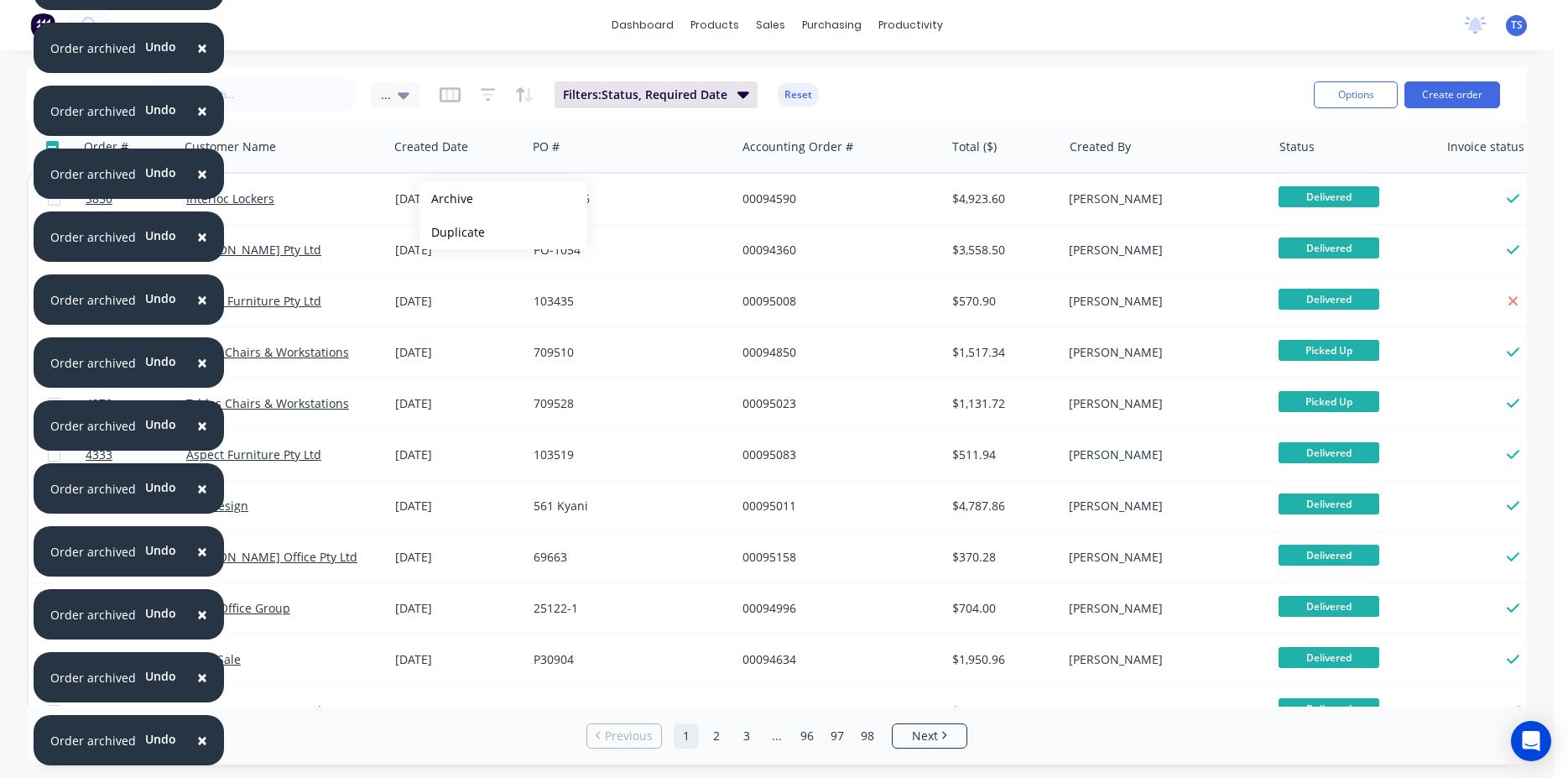
click at [447, 199] on button "Archive" at bounding box center [503, 199] width 168 height 34
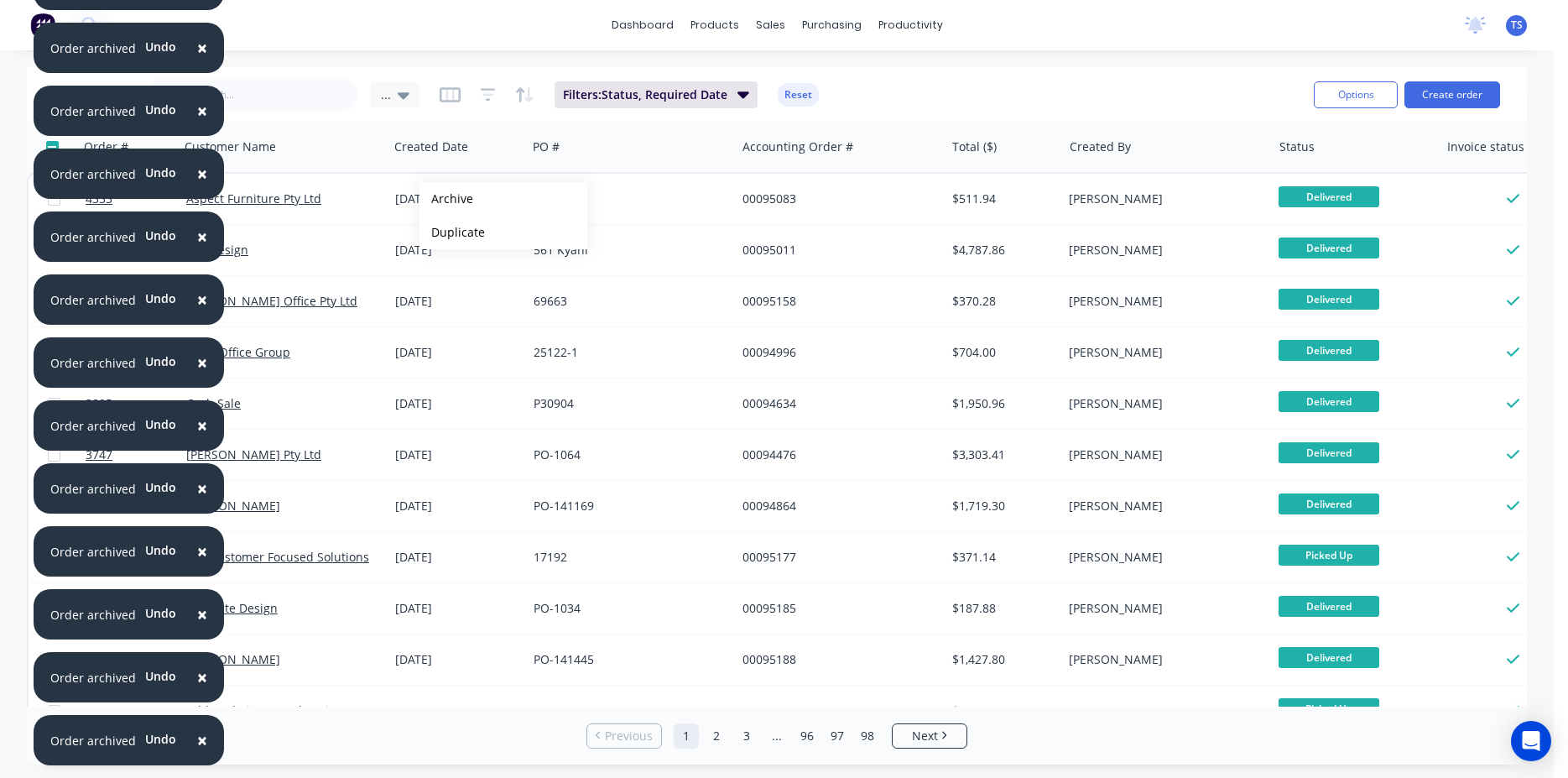
click at [447, 199] on button "Archive" at bounding box center [503, 199] width 168 height 34
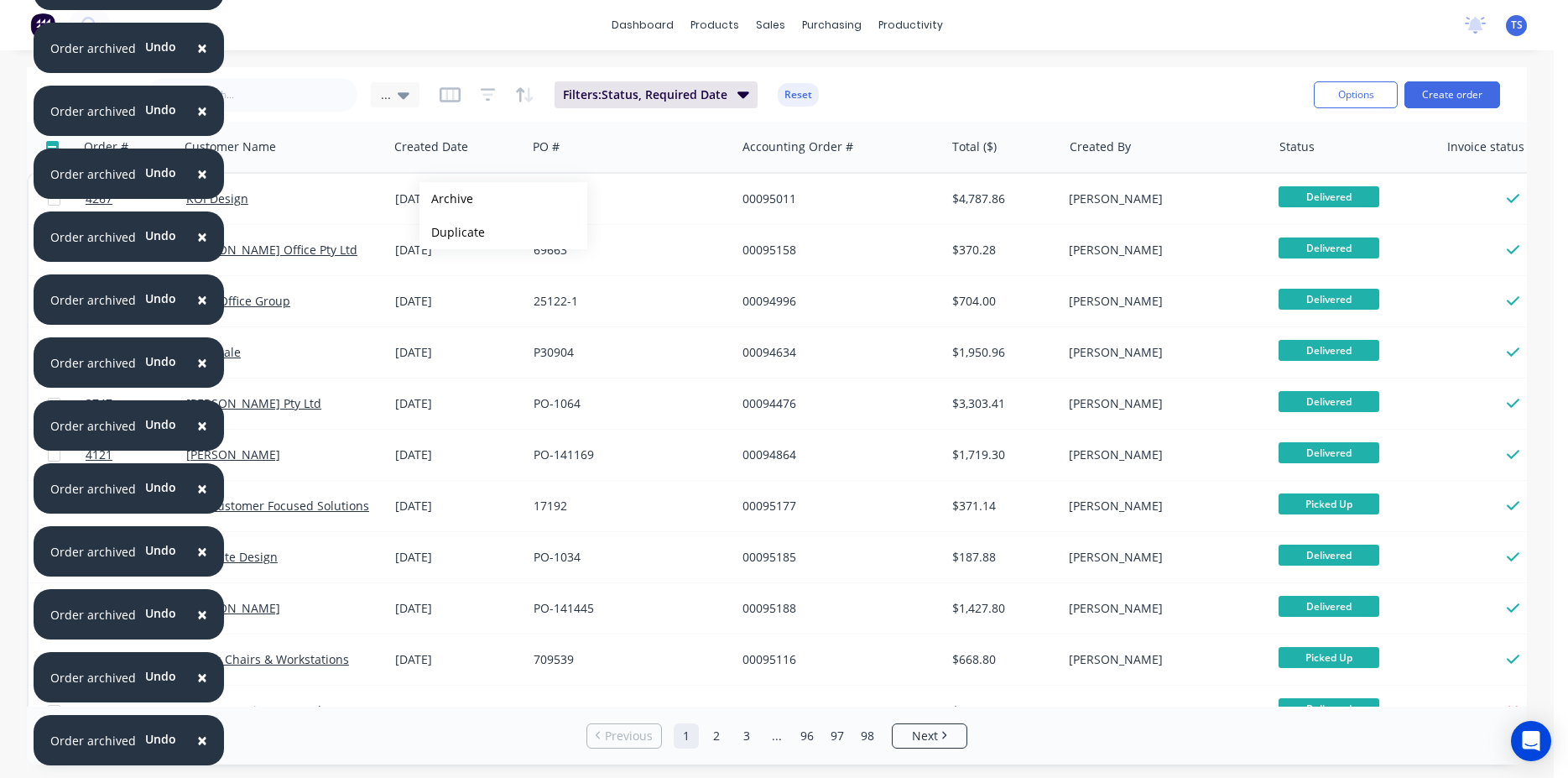
click at [447, 199] on button "Archive" at bounding box center [503, 199] width 168 height 34
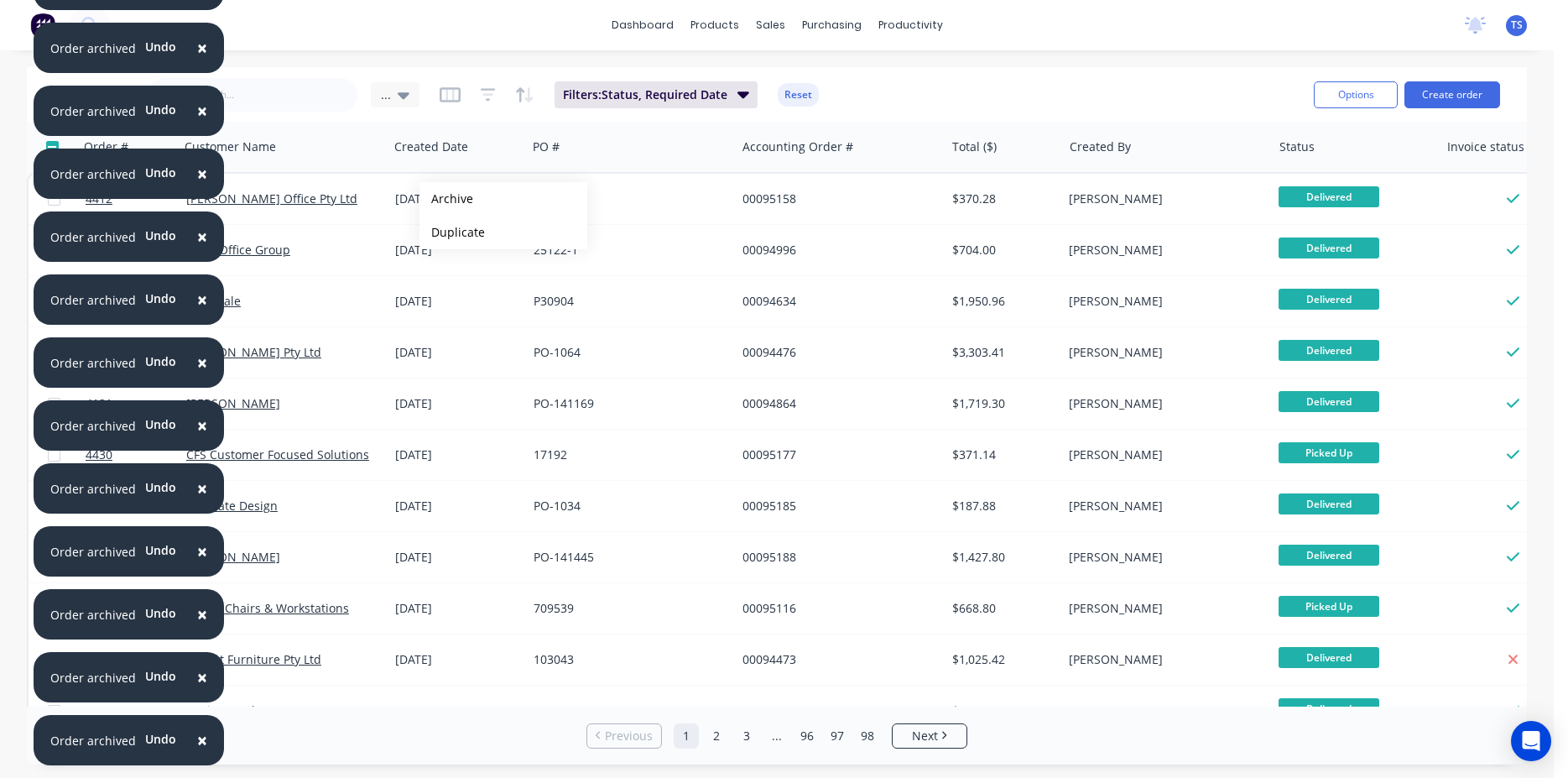
click at [447, 199] on button "Archive" at bounding box center [503, 199] width 168 height 34
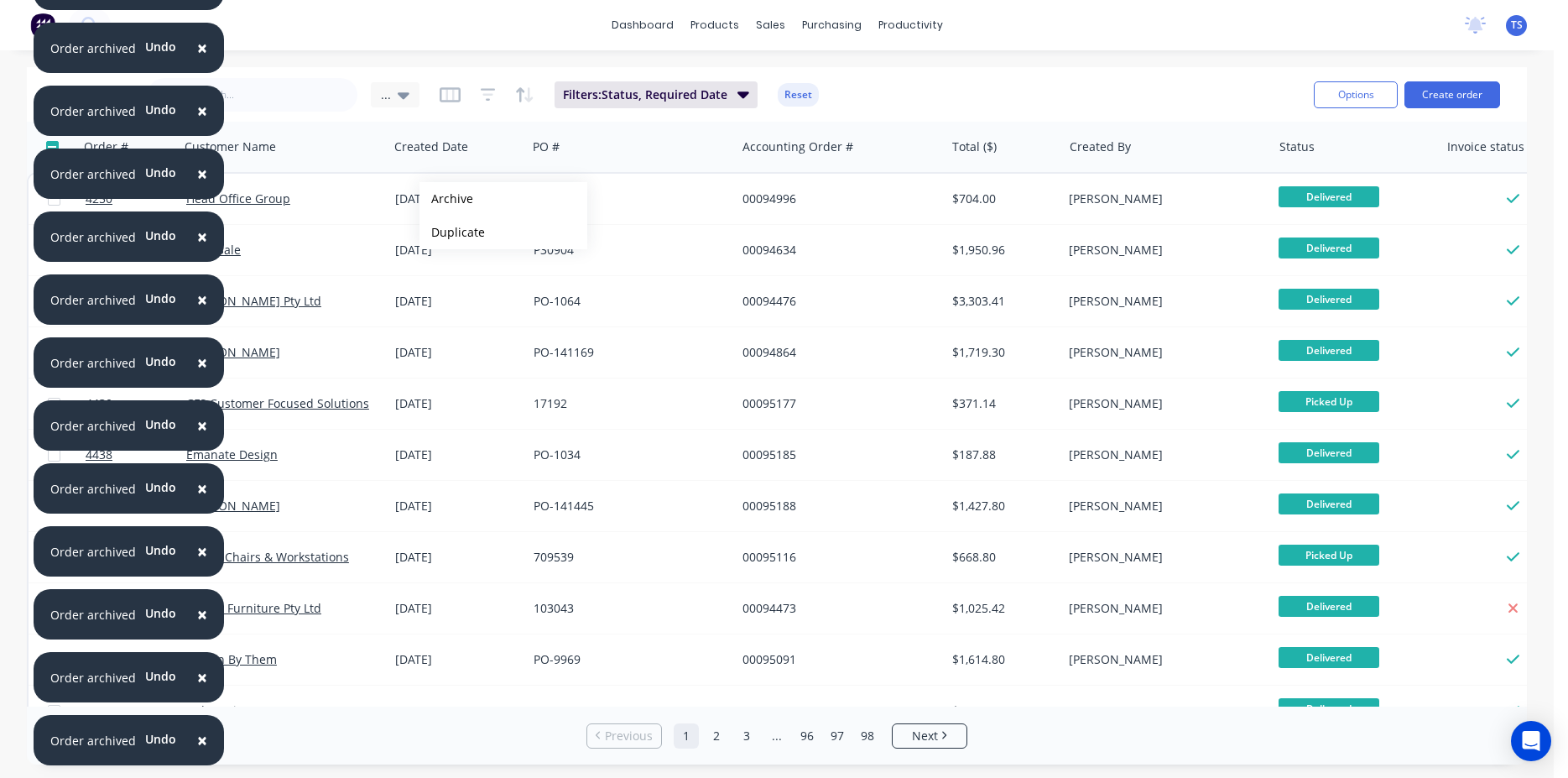
click at [447, 199] on button "Archive" at bounding box center [503, 199] width 168 height 34
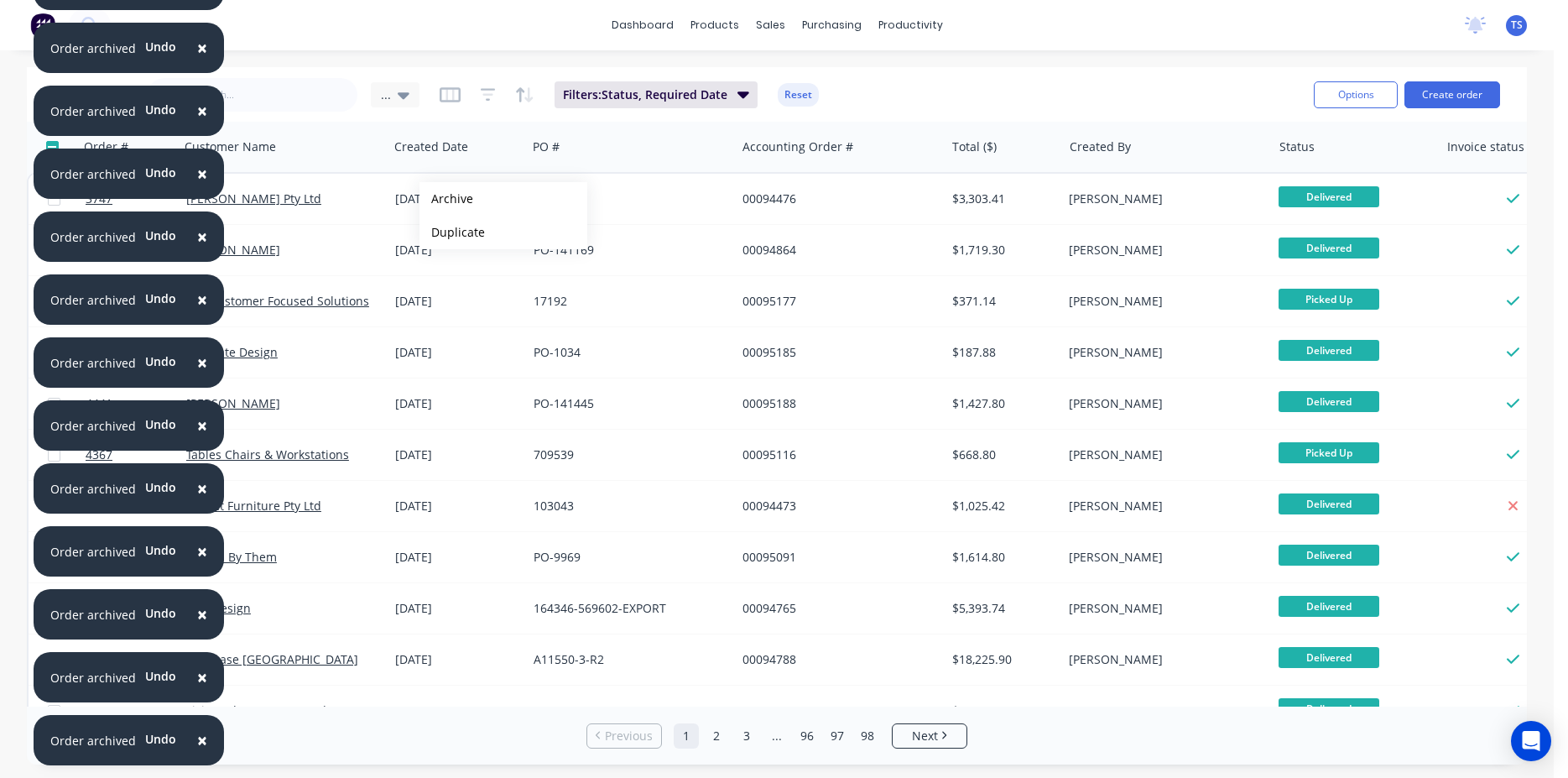
click at [447, 199] on button "Archive" at bounding box center [503, 199] width 168 height 34
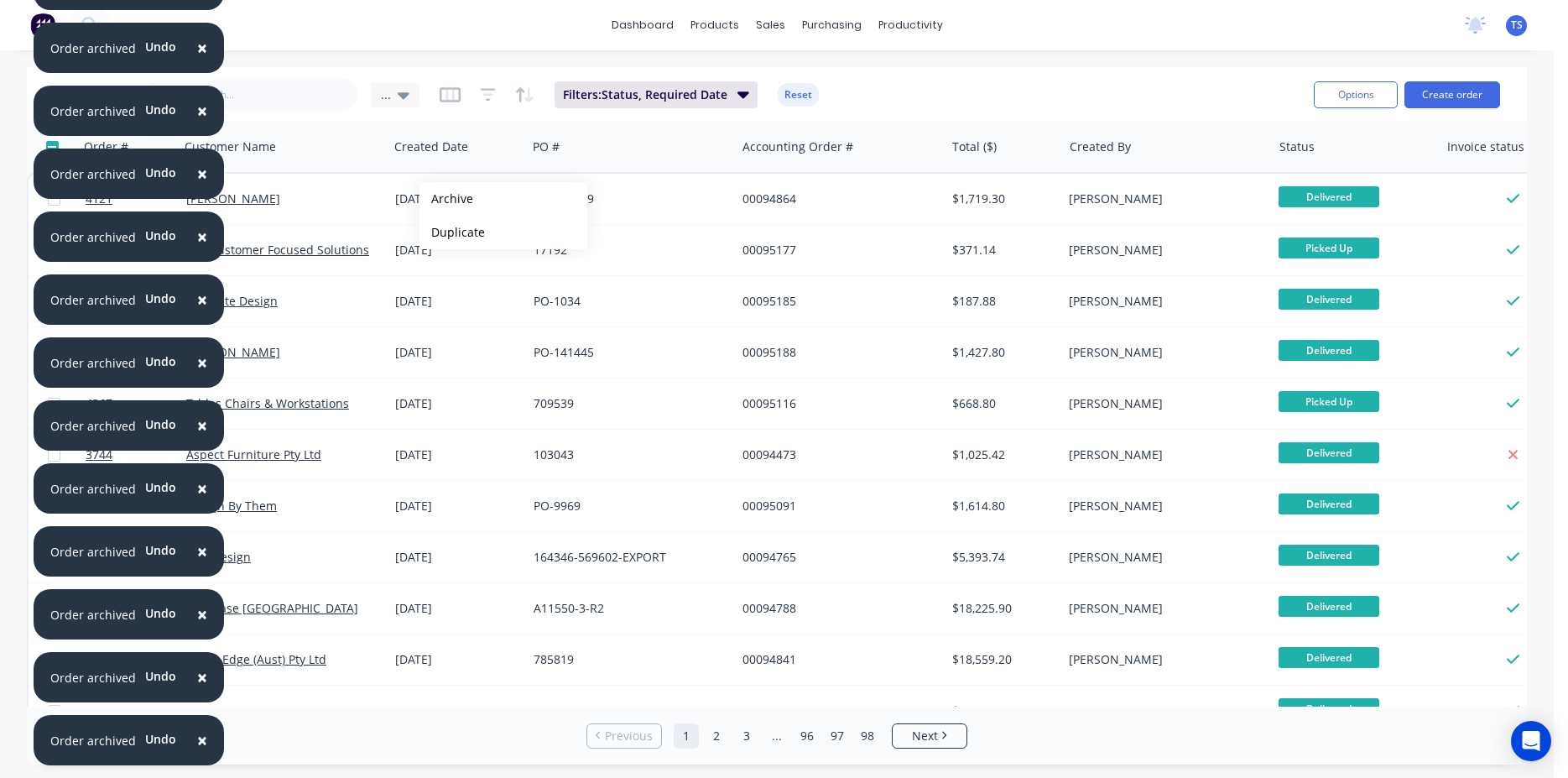
click at [447, 199] on button "Archive" at bounding box center [503, 199] width 168 height 34
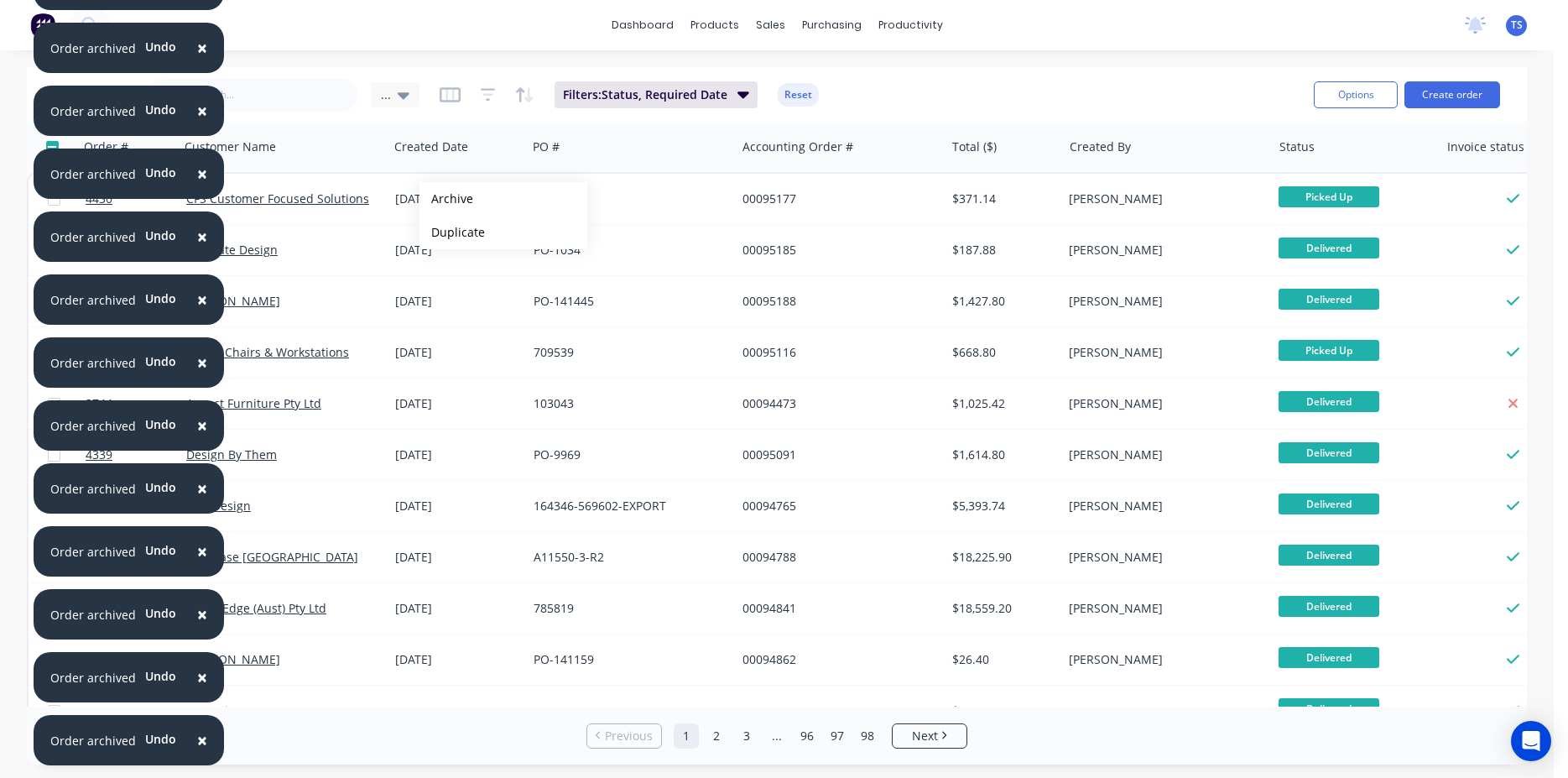
click at [447, 199] on button "Archive" at bounding box center [503, 199] width 168 height 34
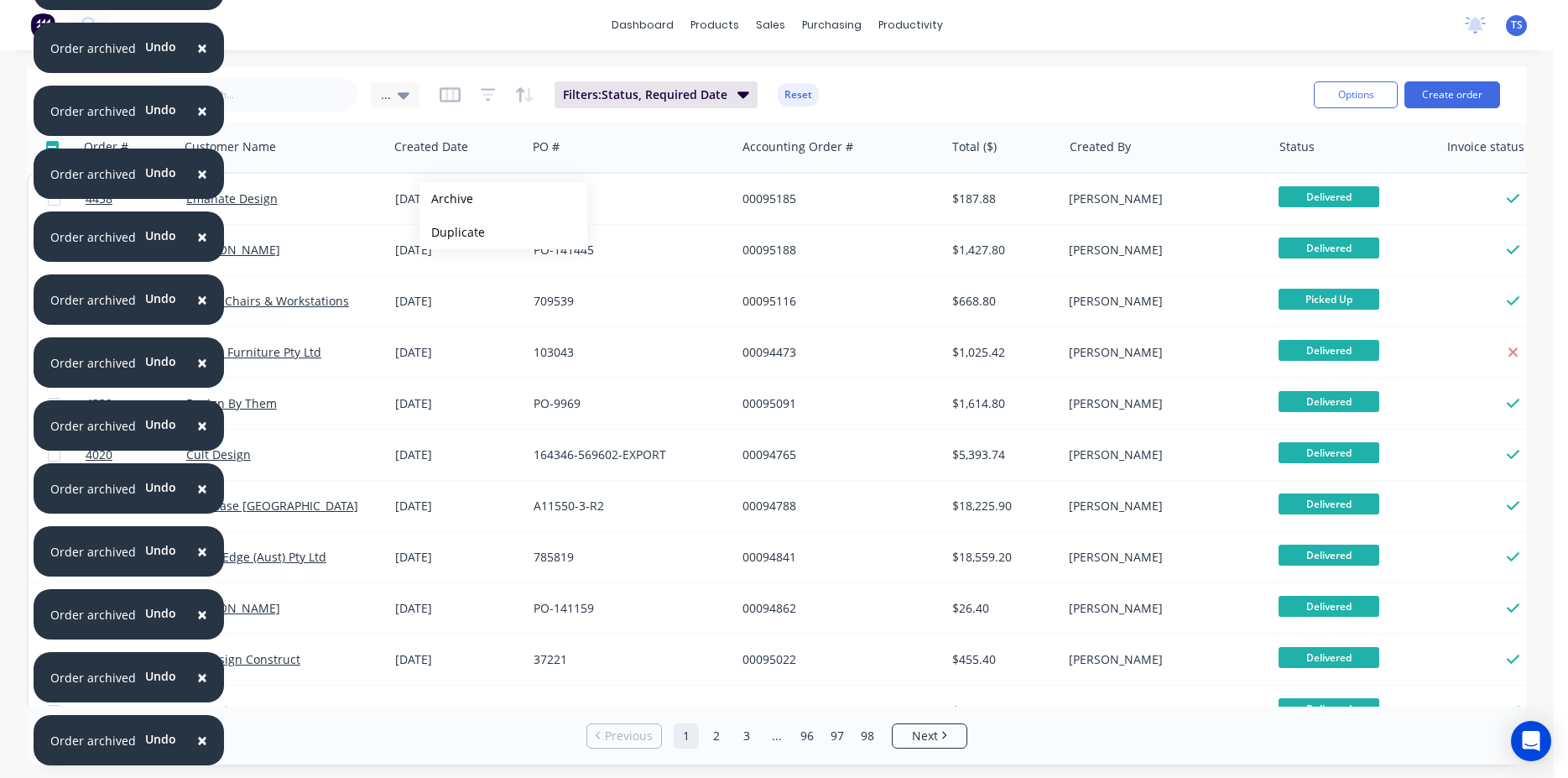
click at [447, 199] on button "Archive" at bounding box center [503, 199] width 168 height 34
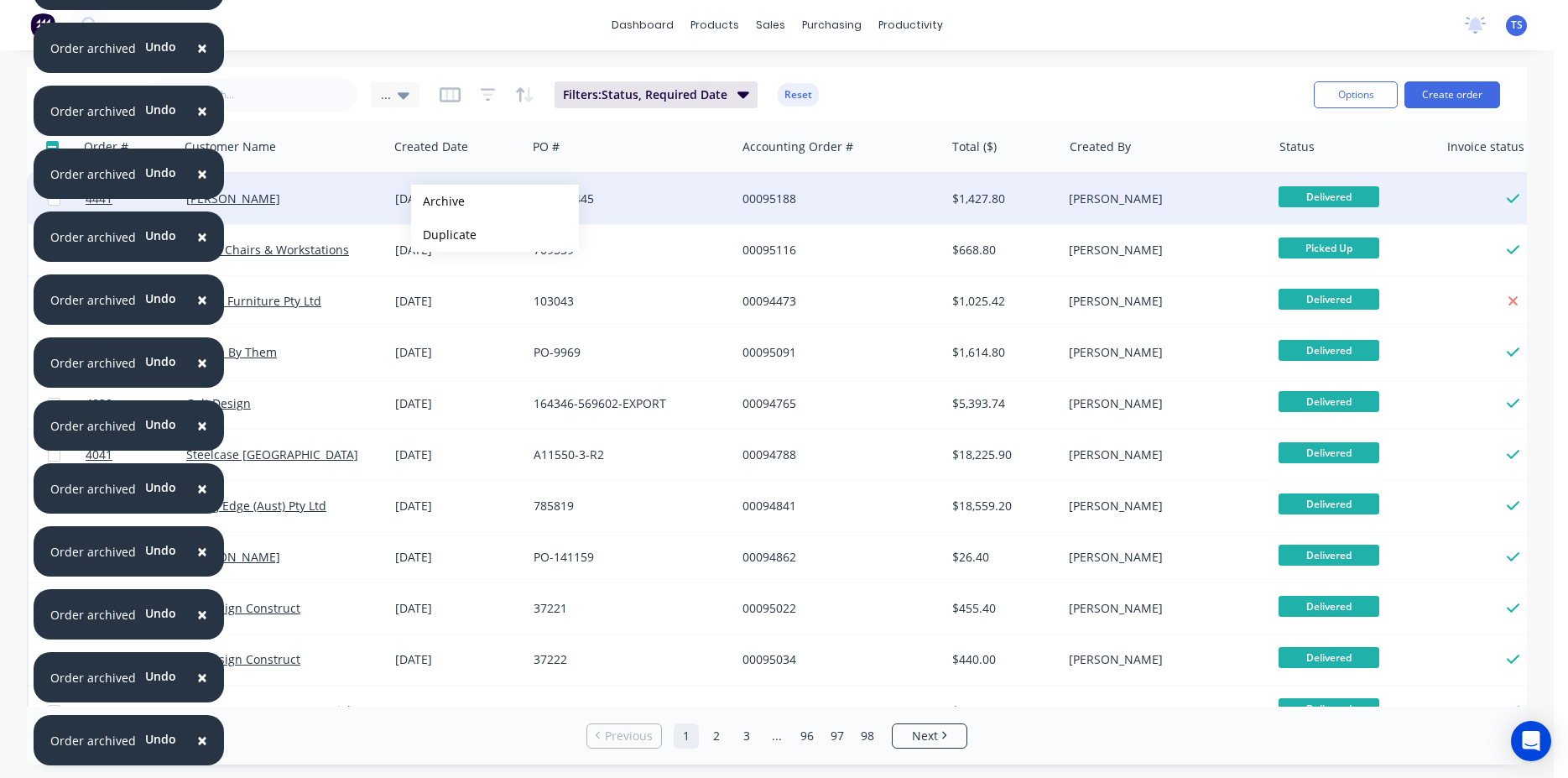
click at [438, 201] on button "Archive" at bounding box center [495, 201] width 168 height 34
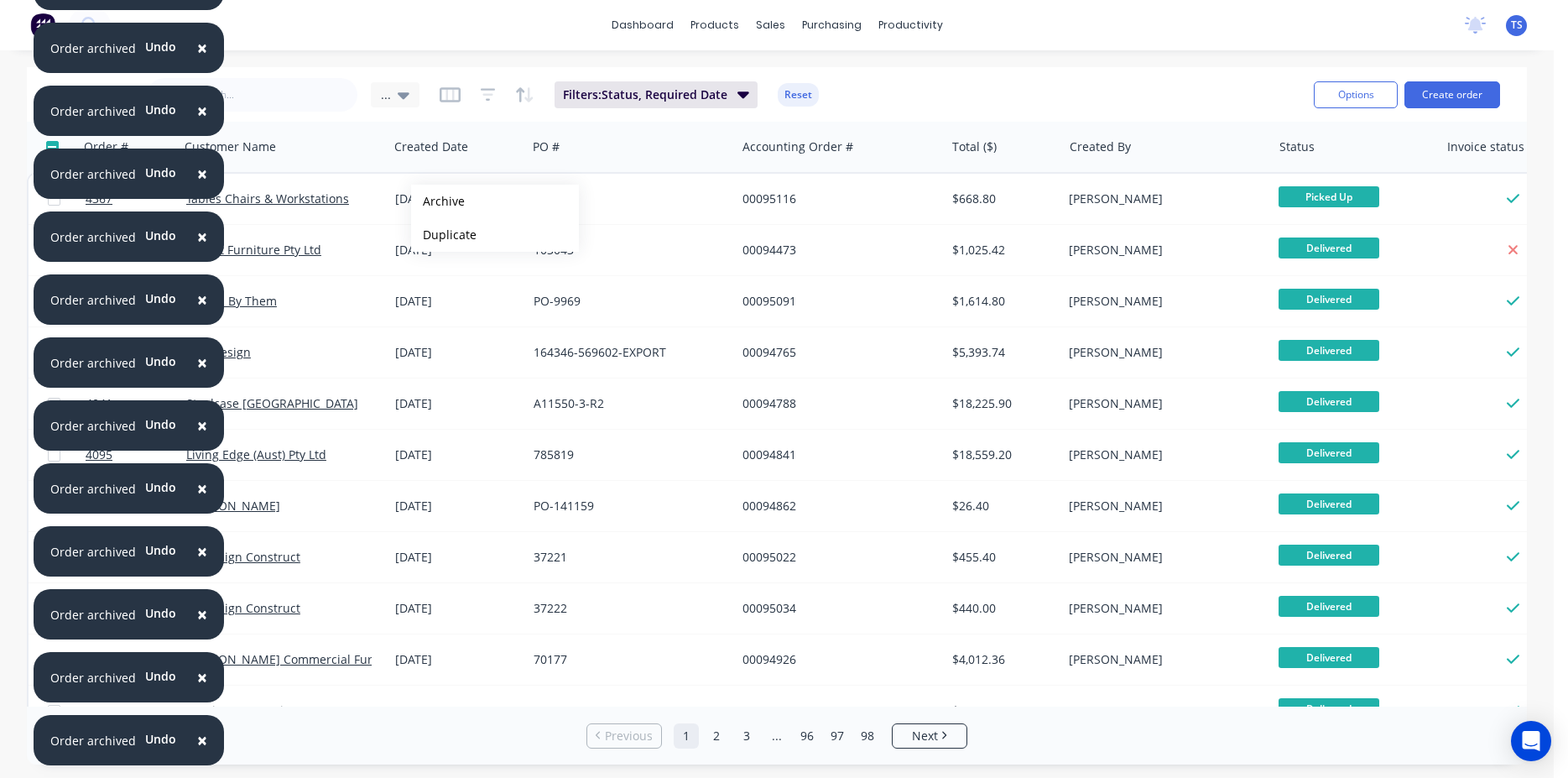
click at [438, 201] on button "Archive" at bounding box center [495, 201] width 168 height 34
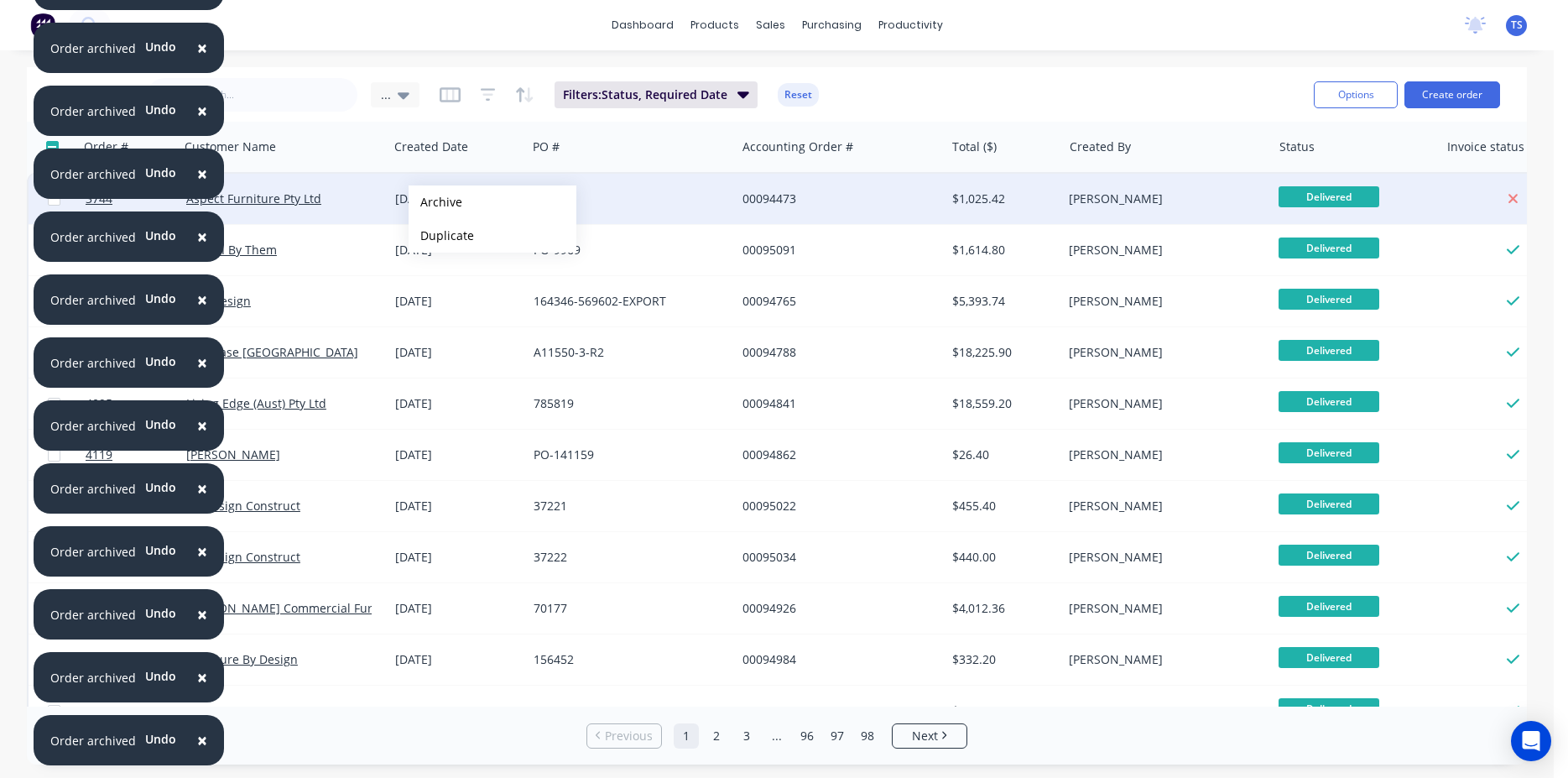
click at [435, 202] on button "Archive" at bounding box center [492, 202] width 168 height 34
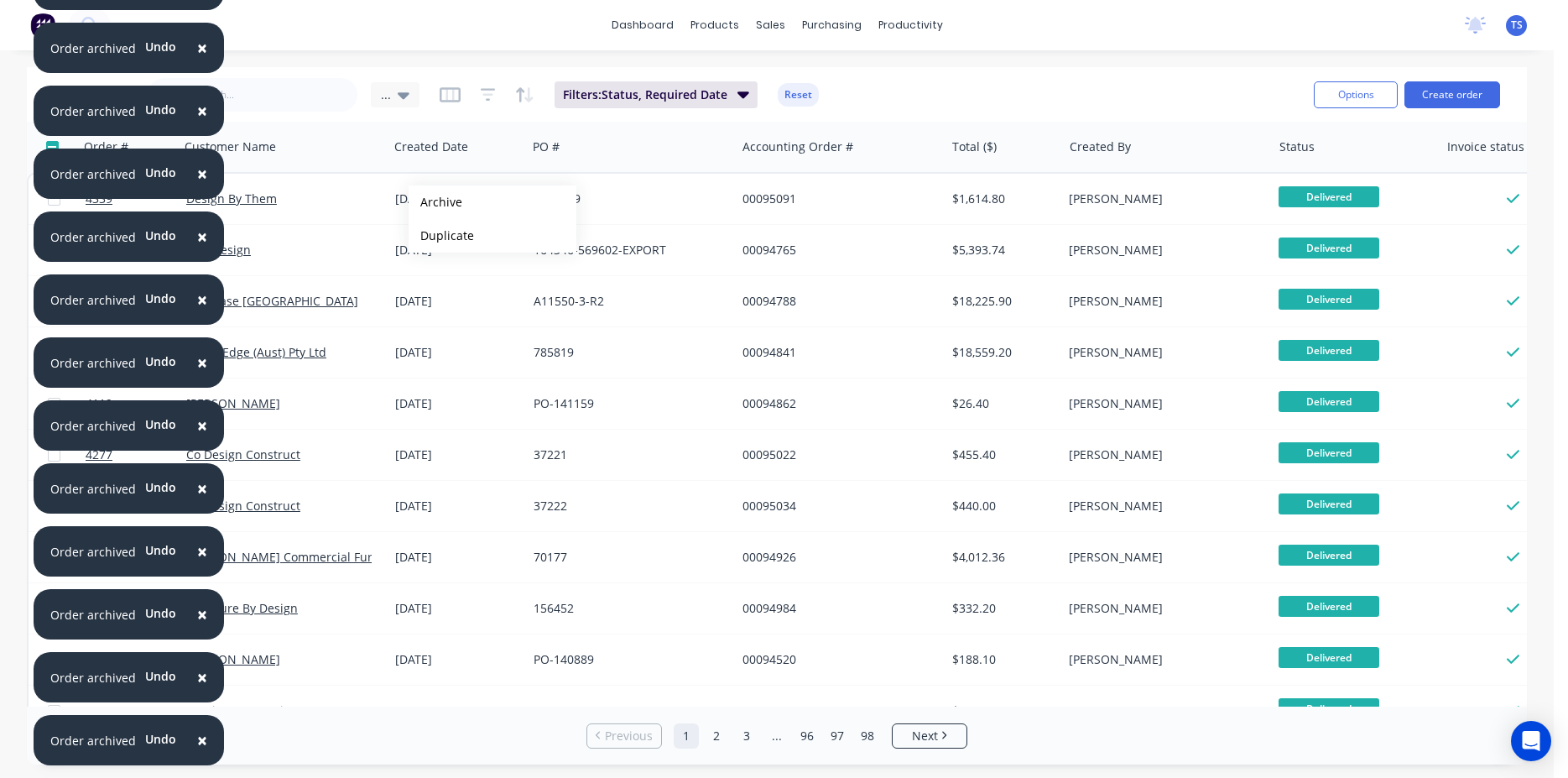
click at [435, 202] on button "Archive" at bounding box center [492, 202] width 168 height 34
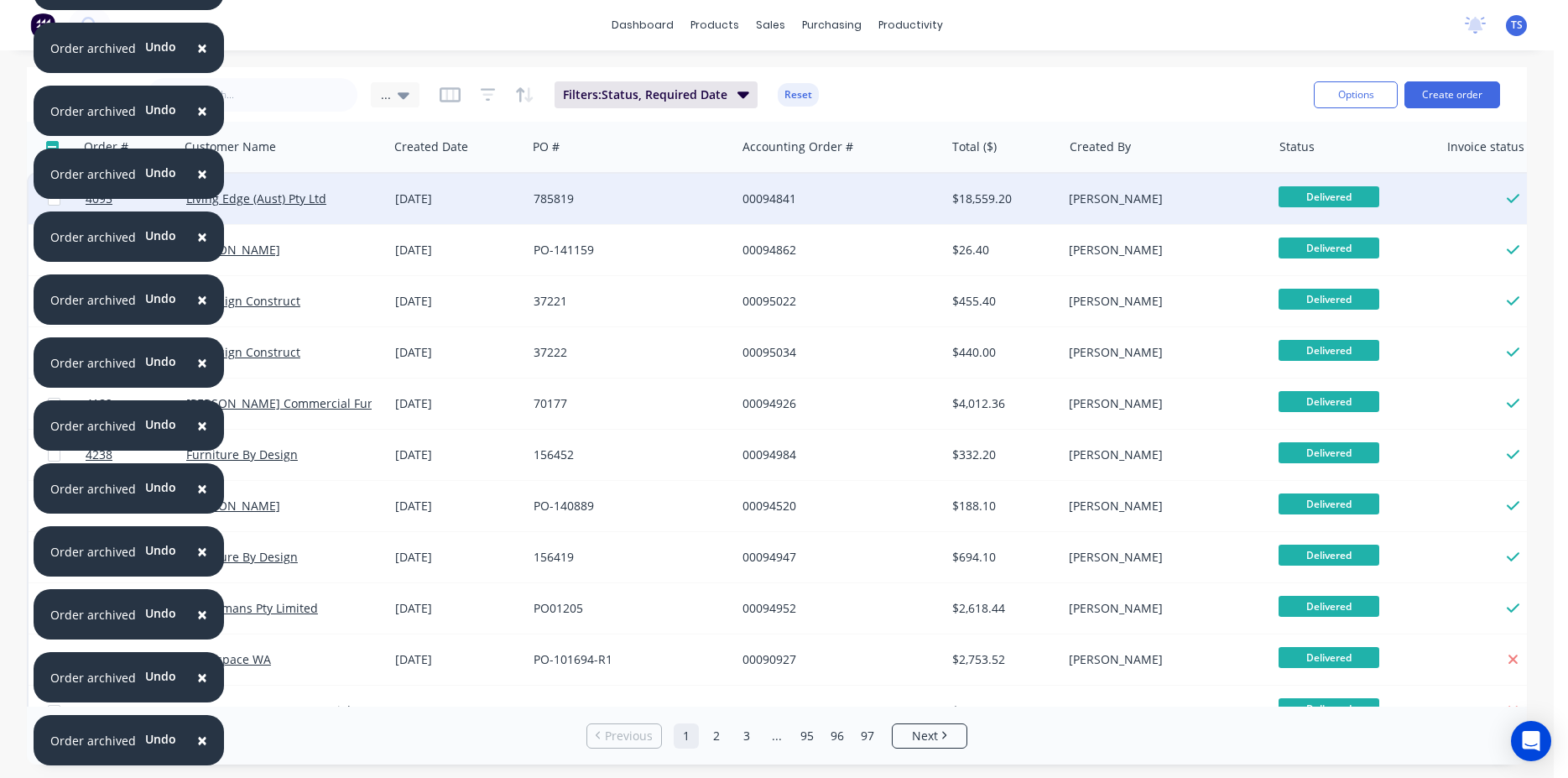
click at [435, 203] on div "21 Oct 2024" at bounding box center [458, 199] width 125 height 17
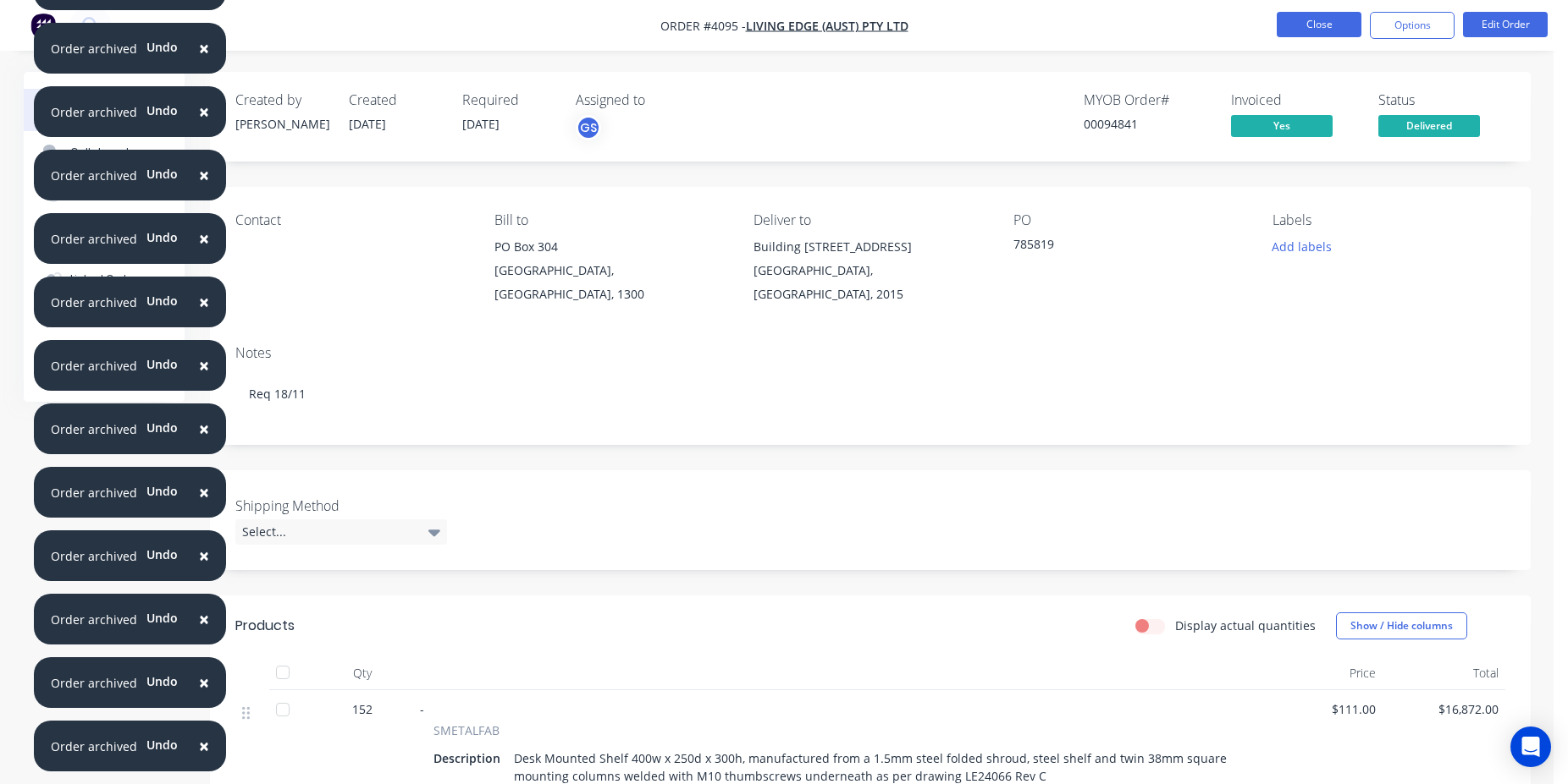
click at [1359, 30] on button "Close" at bounding box center [1318, 25] width 85 height 26
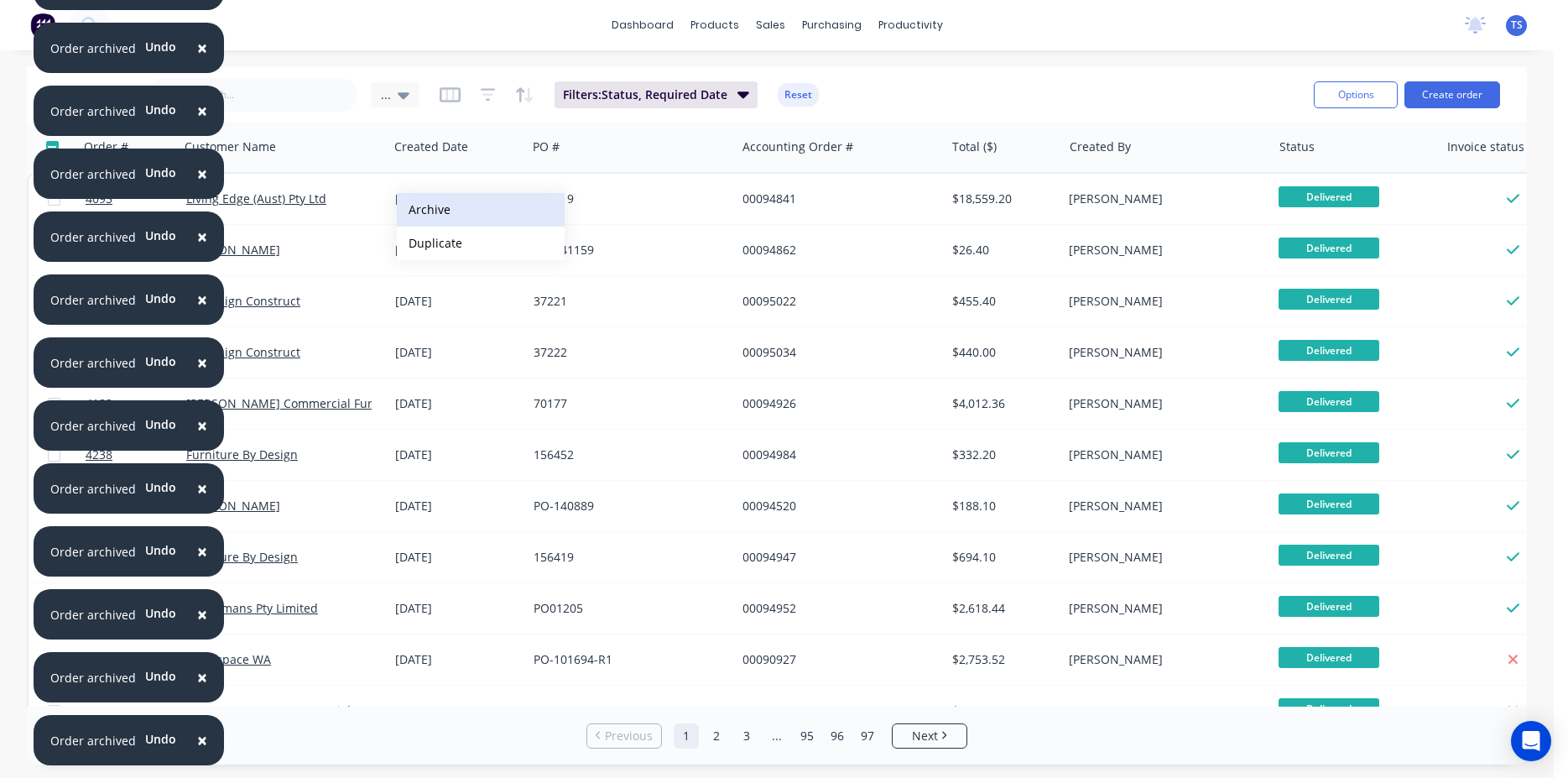
click at [431, 208] on button "Archive" at bounding box center [480, 209] width 168 height 34
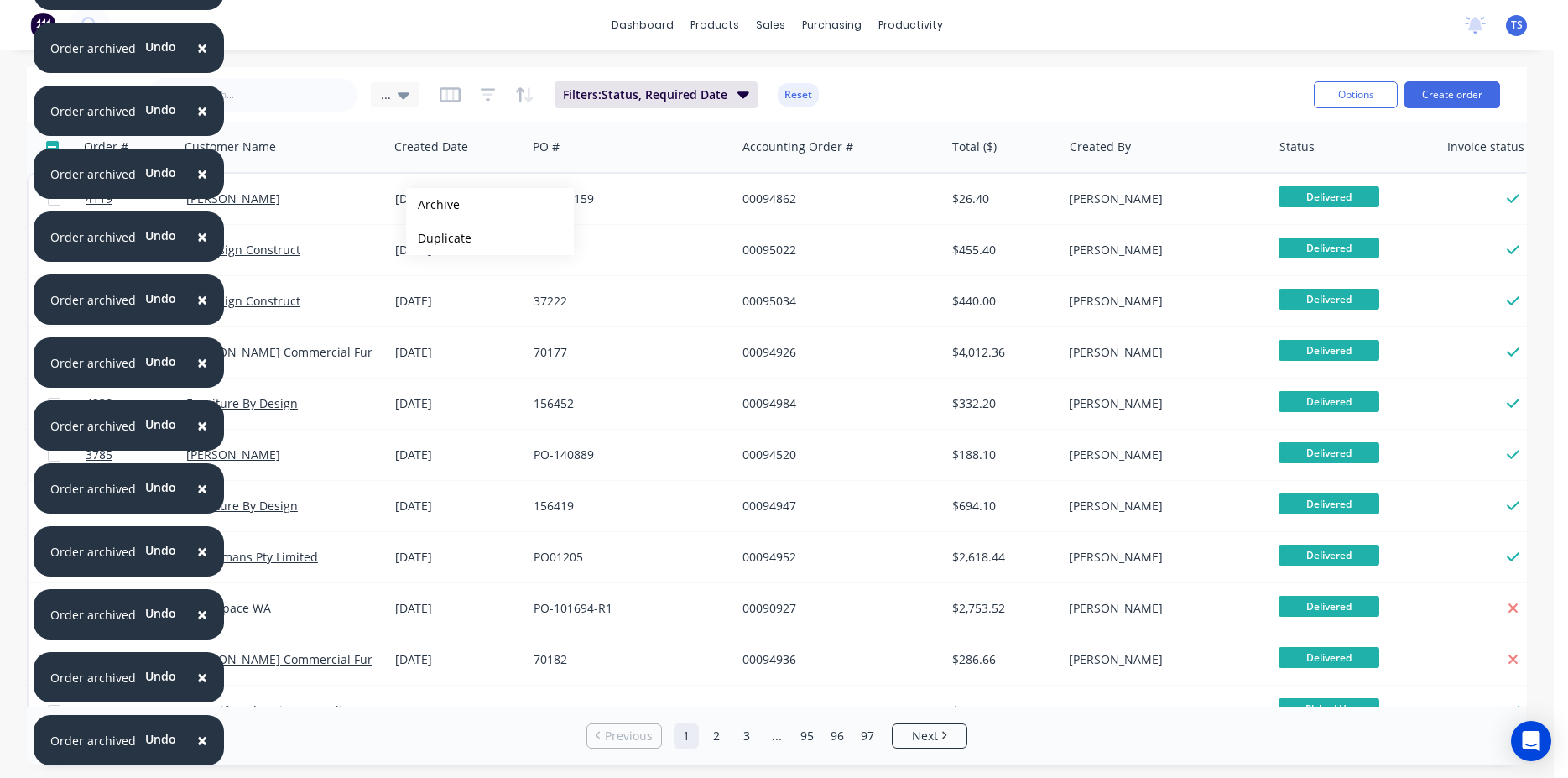
click at [433, 205] on button "Archive" at bounding box center [489, 204] width 168 height 34
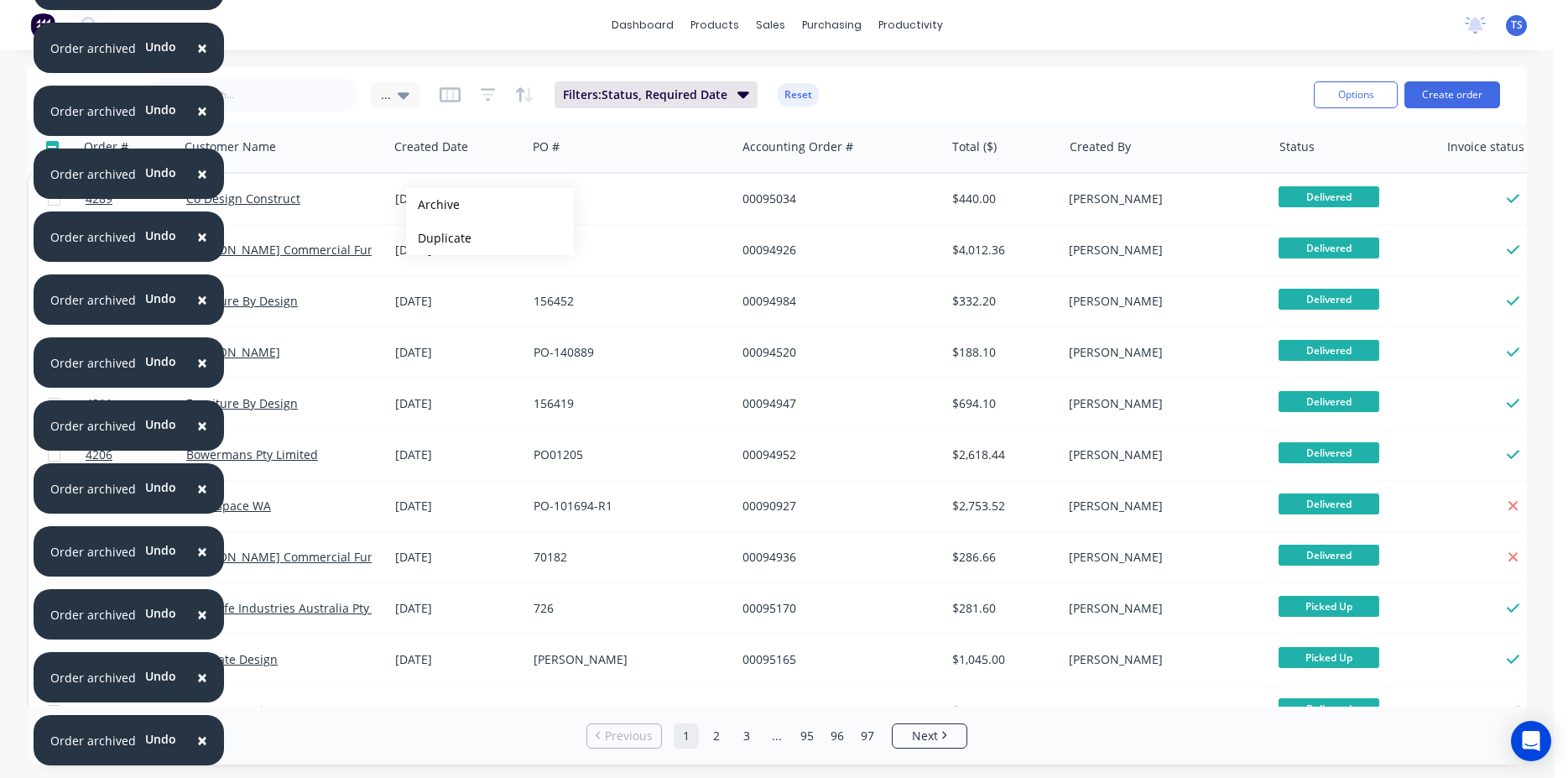
click at [433, 205] on button "Archive" at bounding box center [489, 204] width 168 height 34
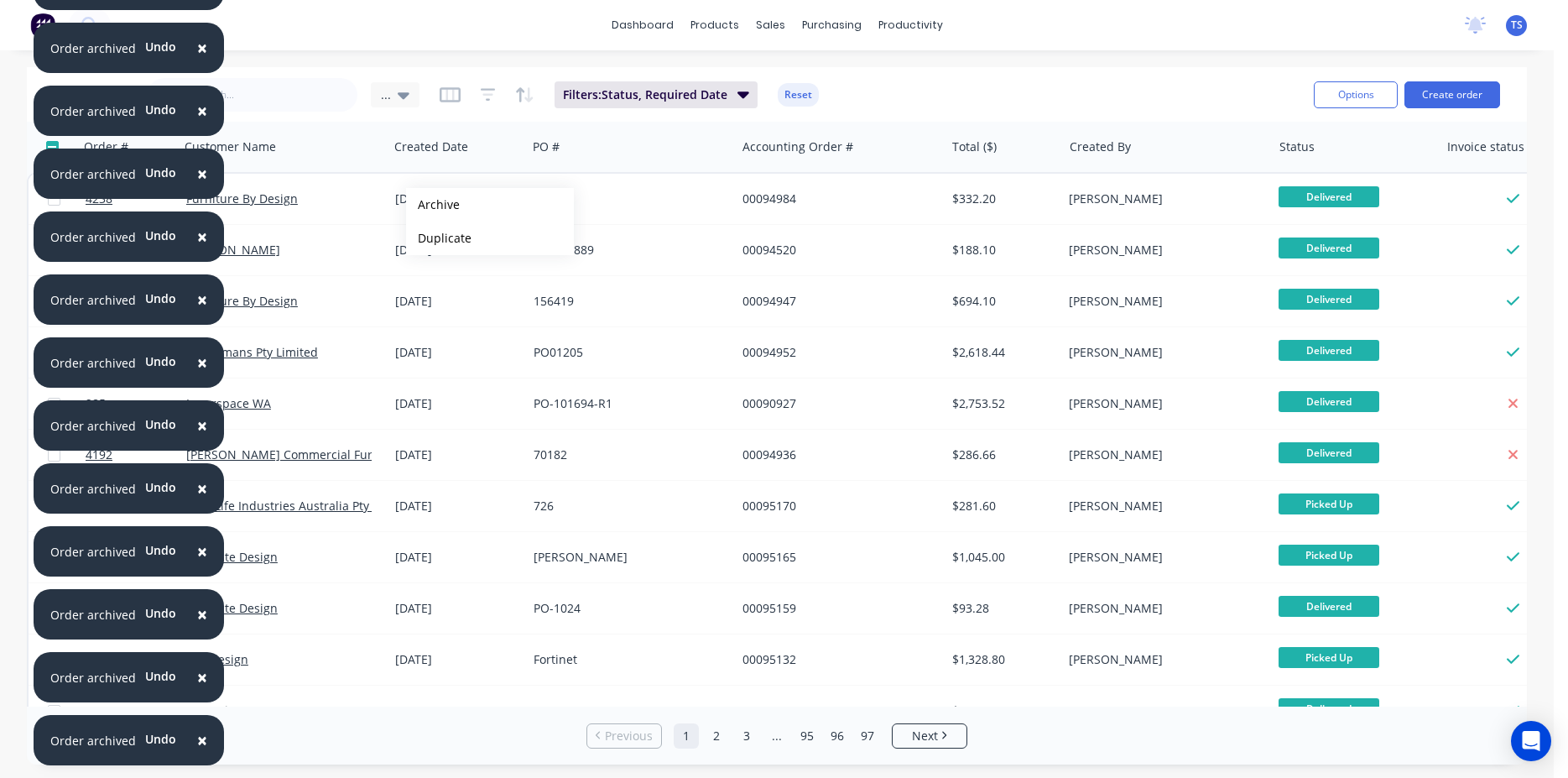
click at [433, 205] on button "Archive" at bounding box center [489, 204] width 168 height 34
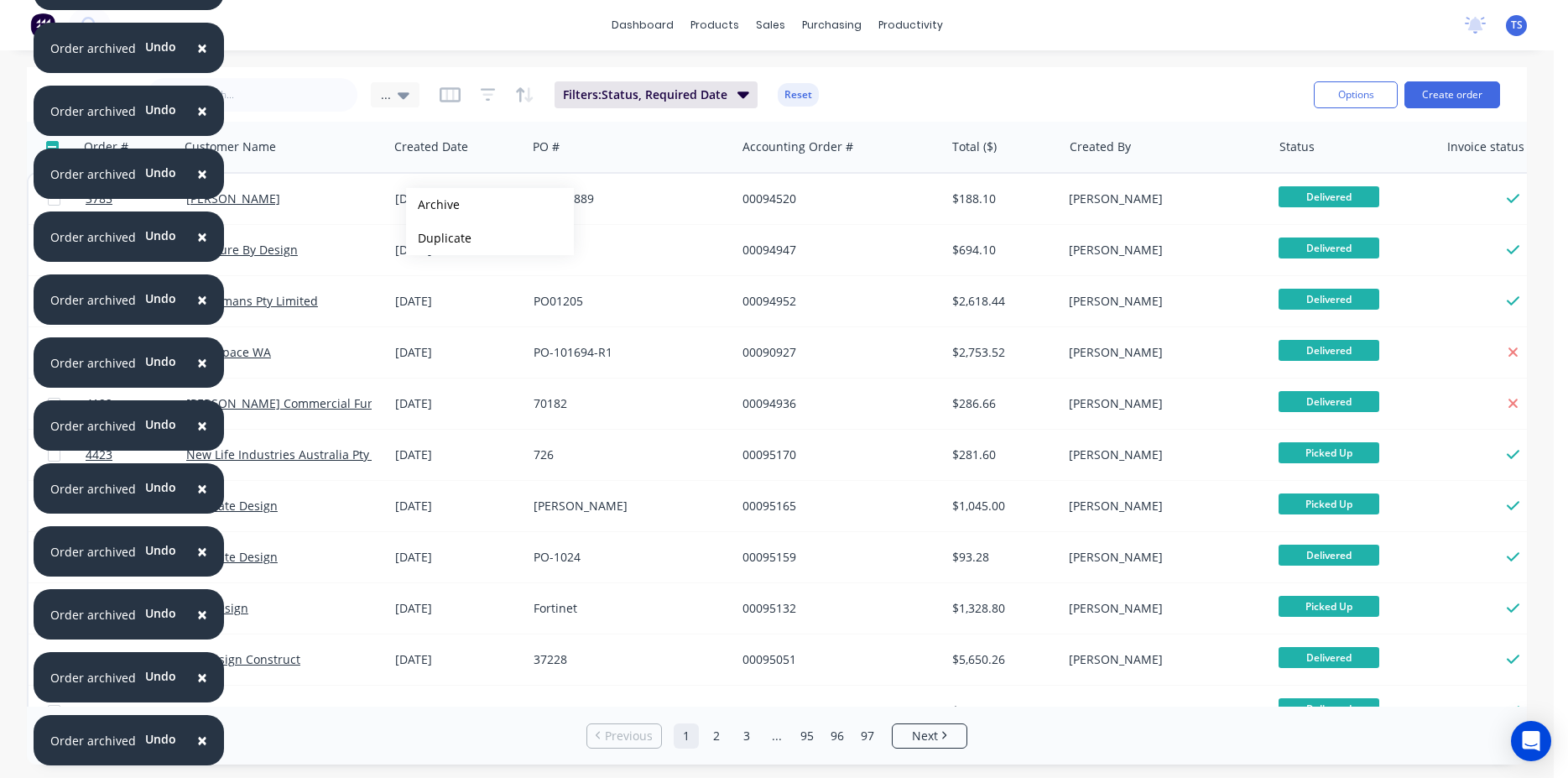
click at [433, 205] on button "Archive" at bounding box center [489, 204] width 168 height 34
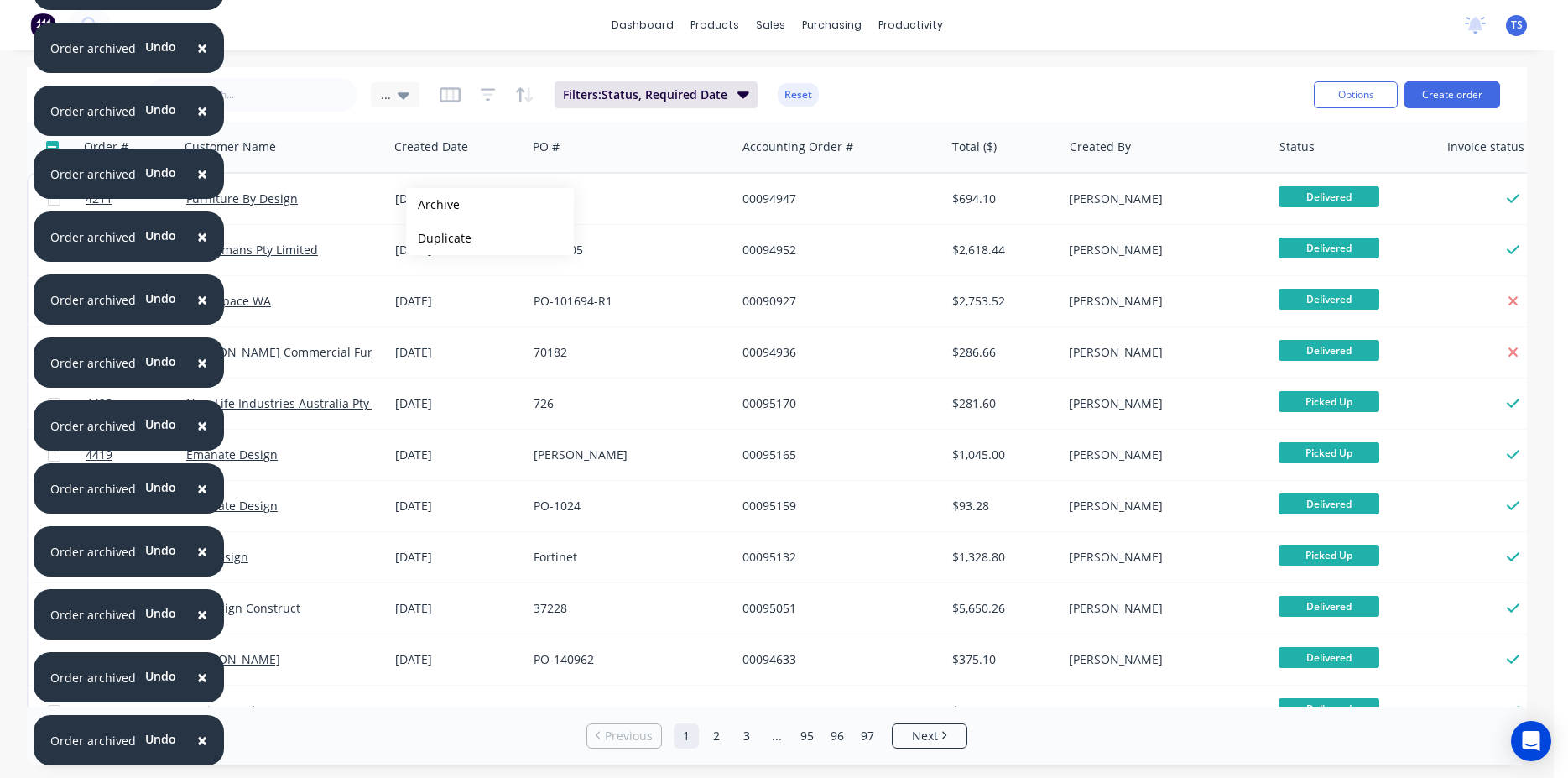
click at [433, 205] on button "Archive" at bounding box center [489, 204] width 168 height 34
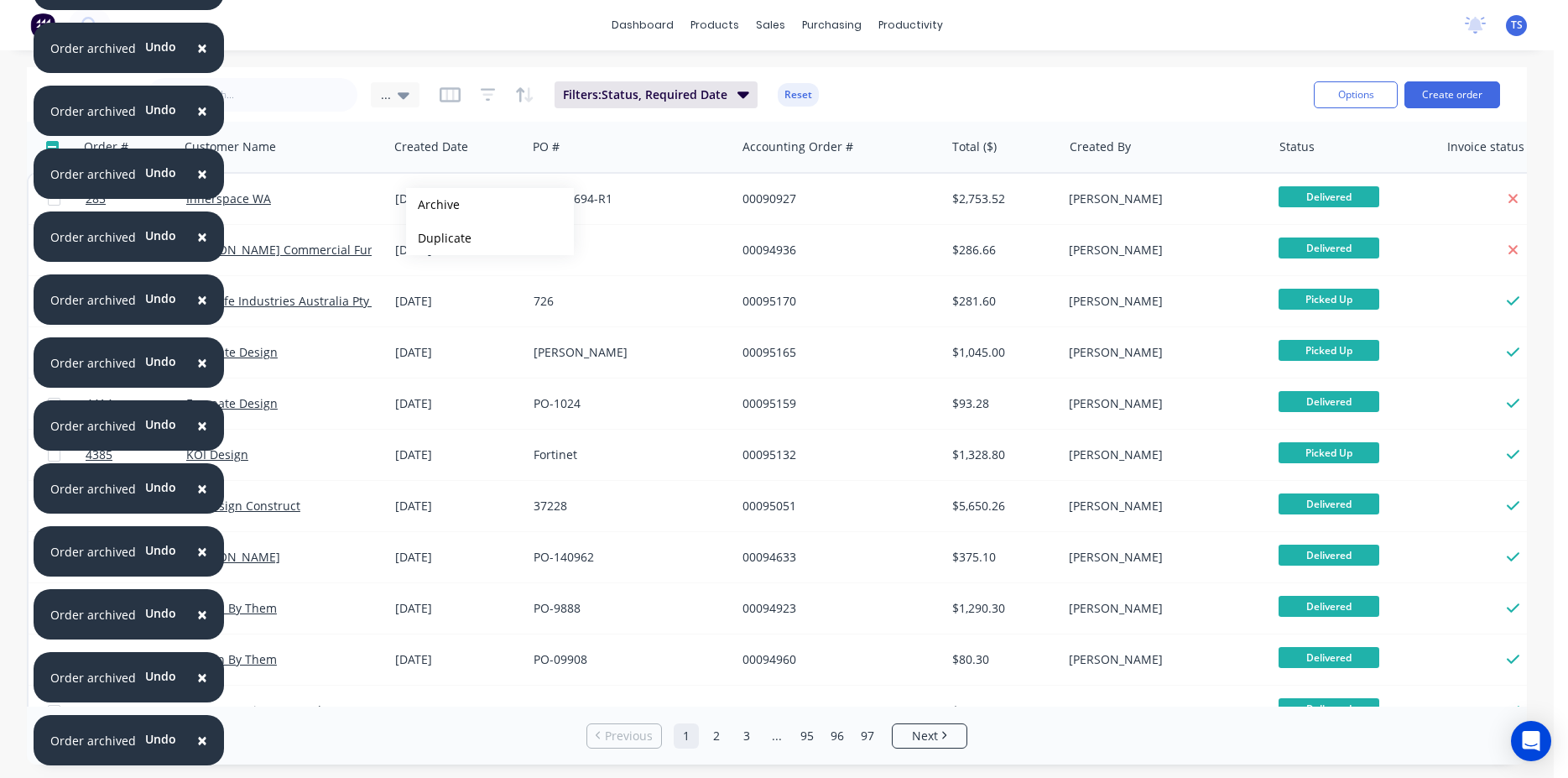
click at [433, 205] on button "Archive" at bounding box center [489, 204] width 168 height 34
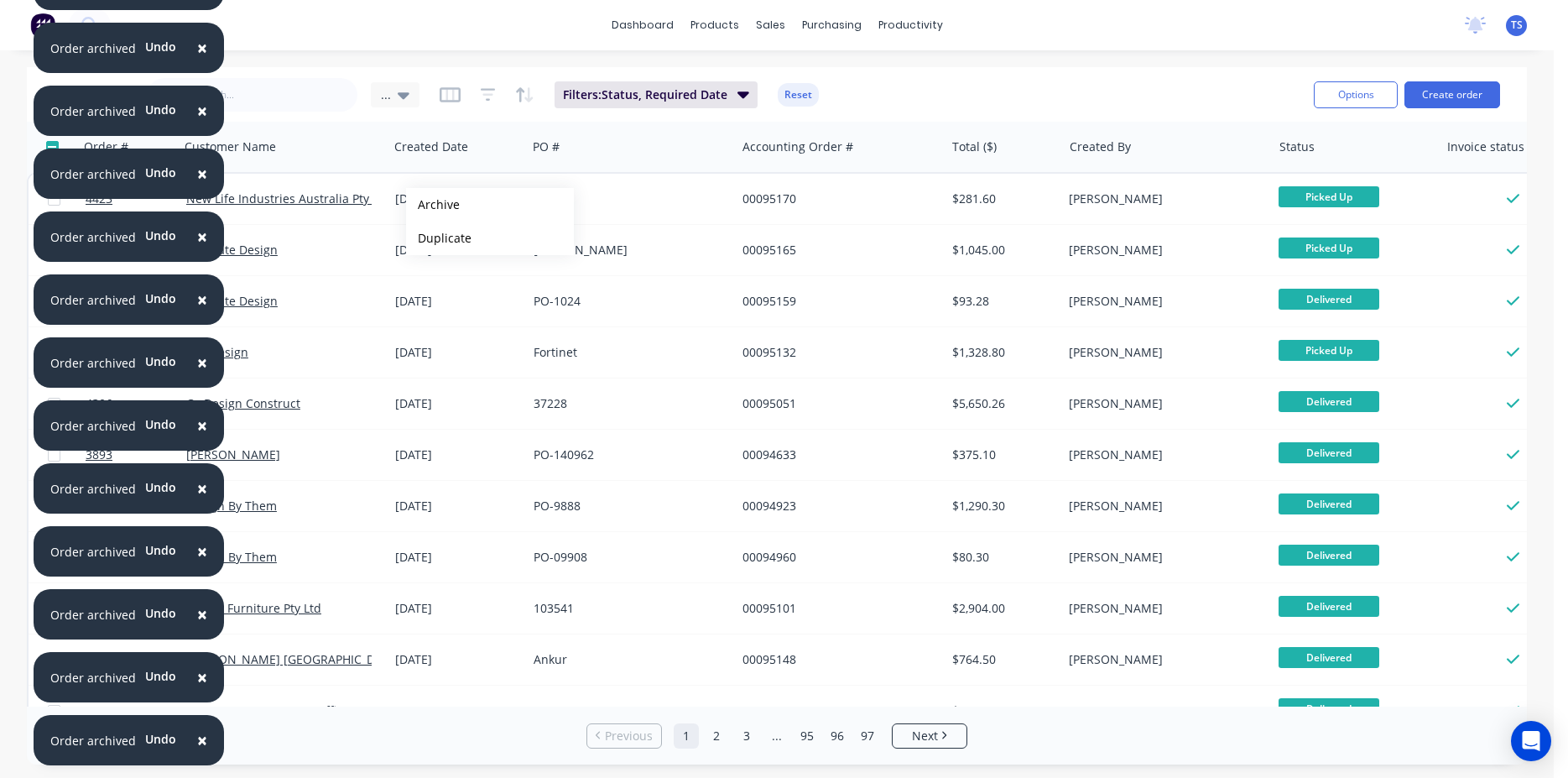
click at [433, 205] on button "Archive" at bounding box center [489, 204] width 168 height 34
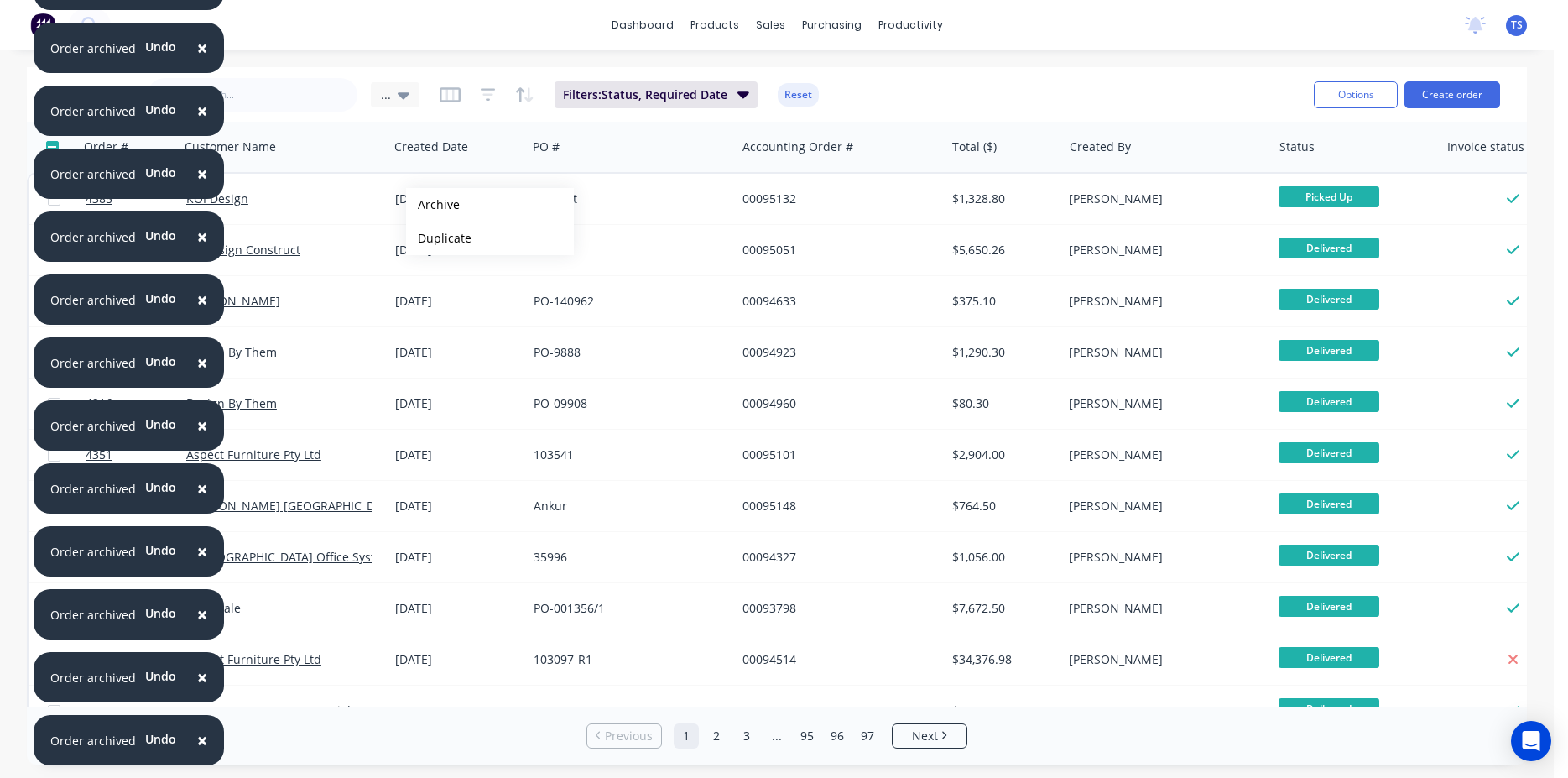
click at [433, 205] on button "Archive" at bounding box center [489, 204] width 168 height 34
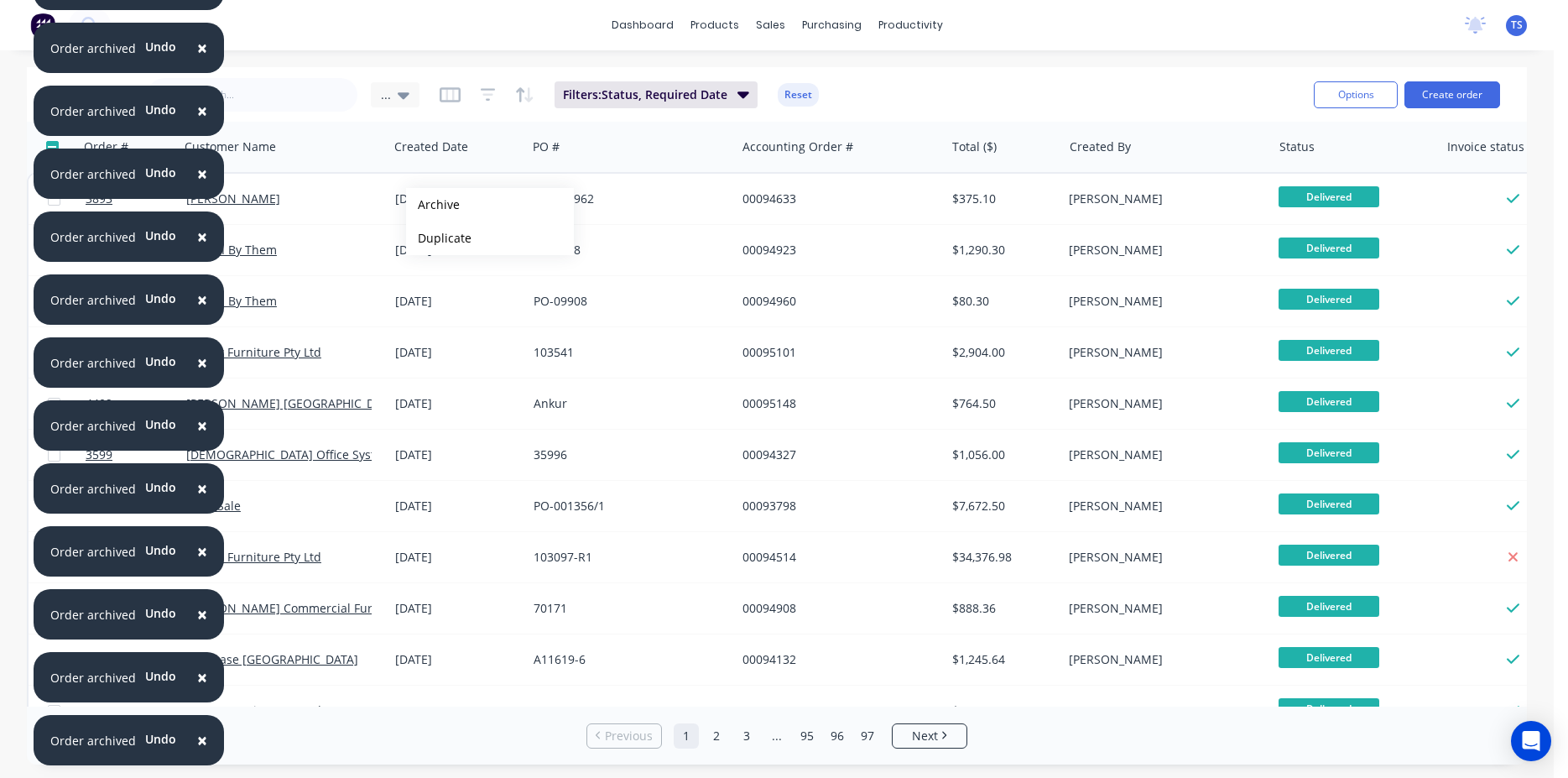
click at [433, 205] on button "Archive" at bounding box center [489, 204] width 168 height 34
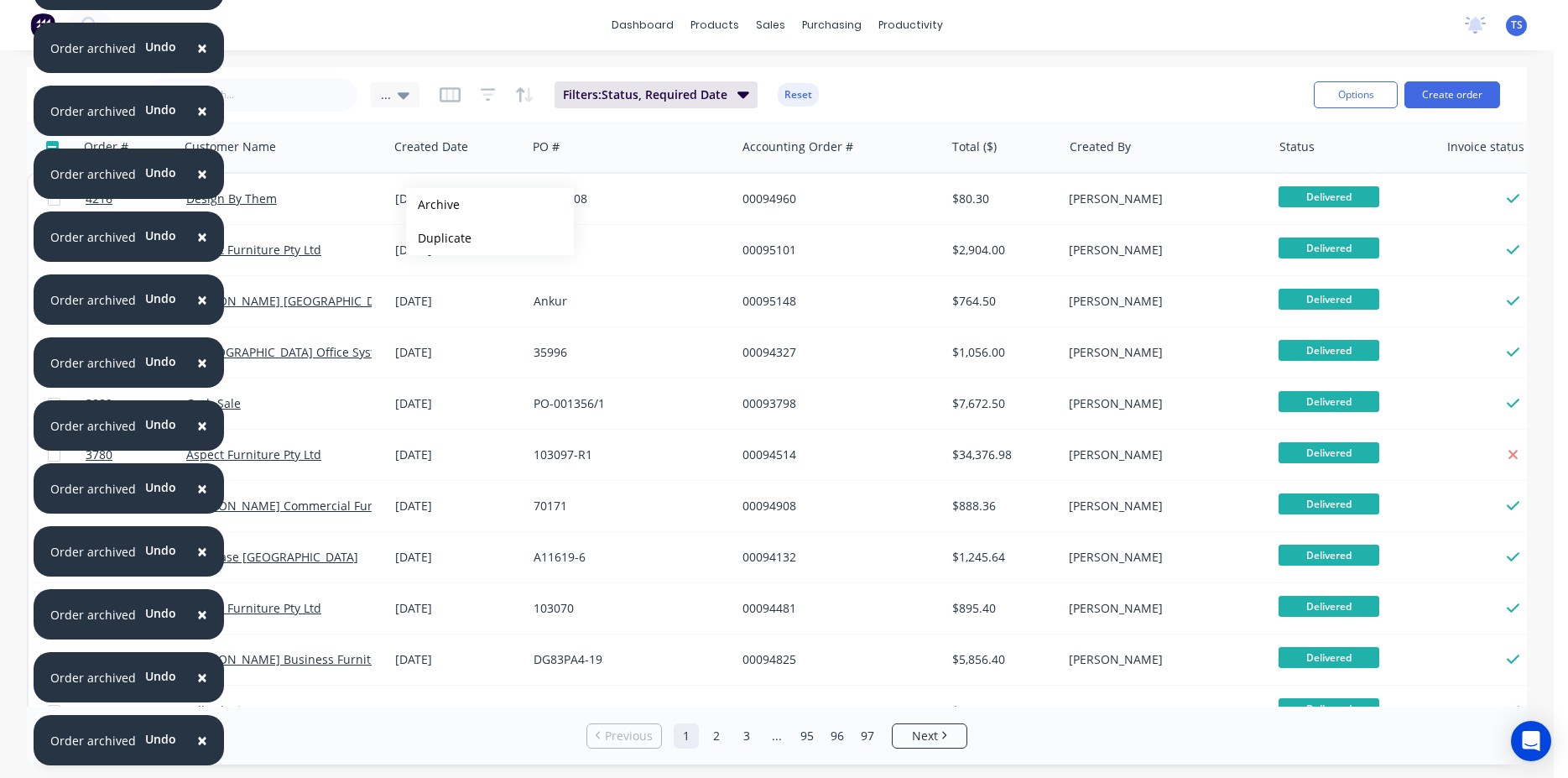
click at [433, 205] on button "Archive" at bounding box center [489, 204] width 168 height 34
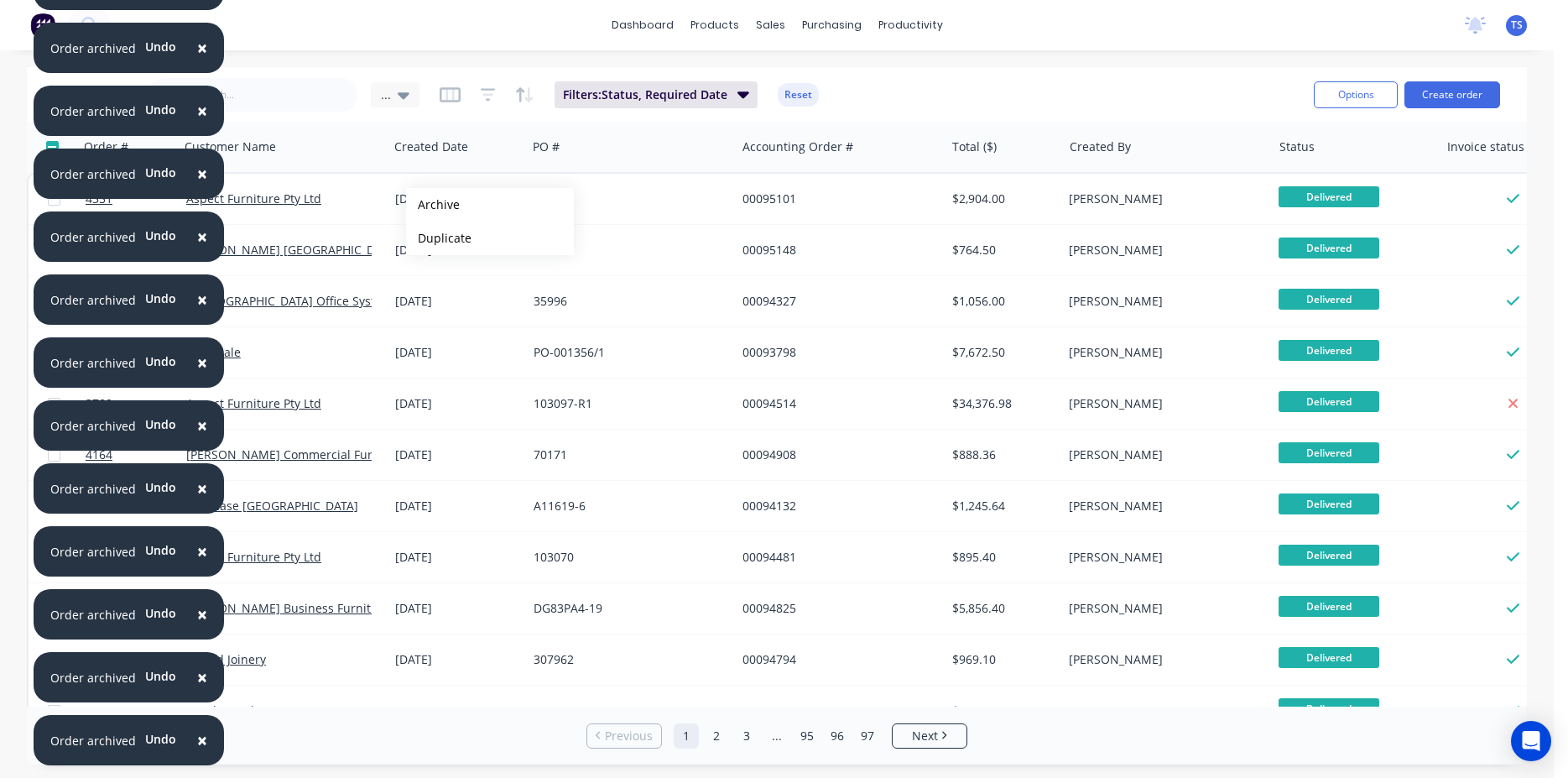
click at [433, 205] on button "Archive" at bounding box center [489, 204] width 168 height 34
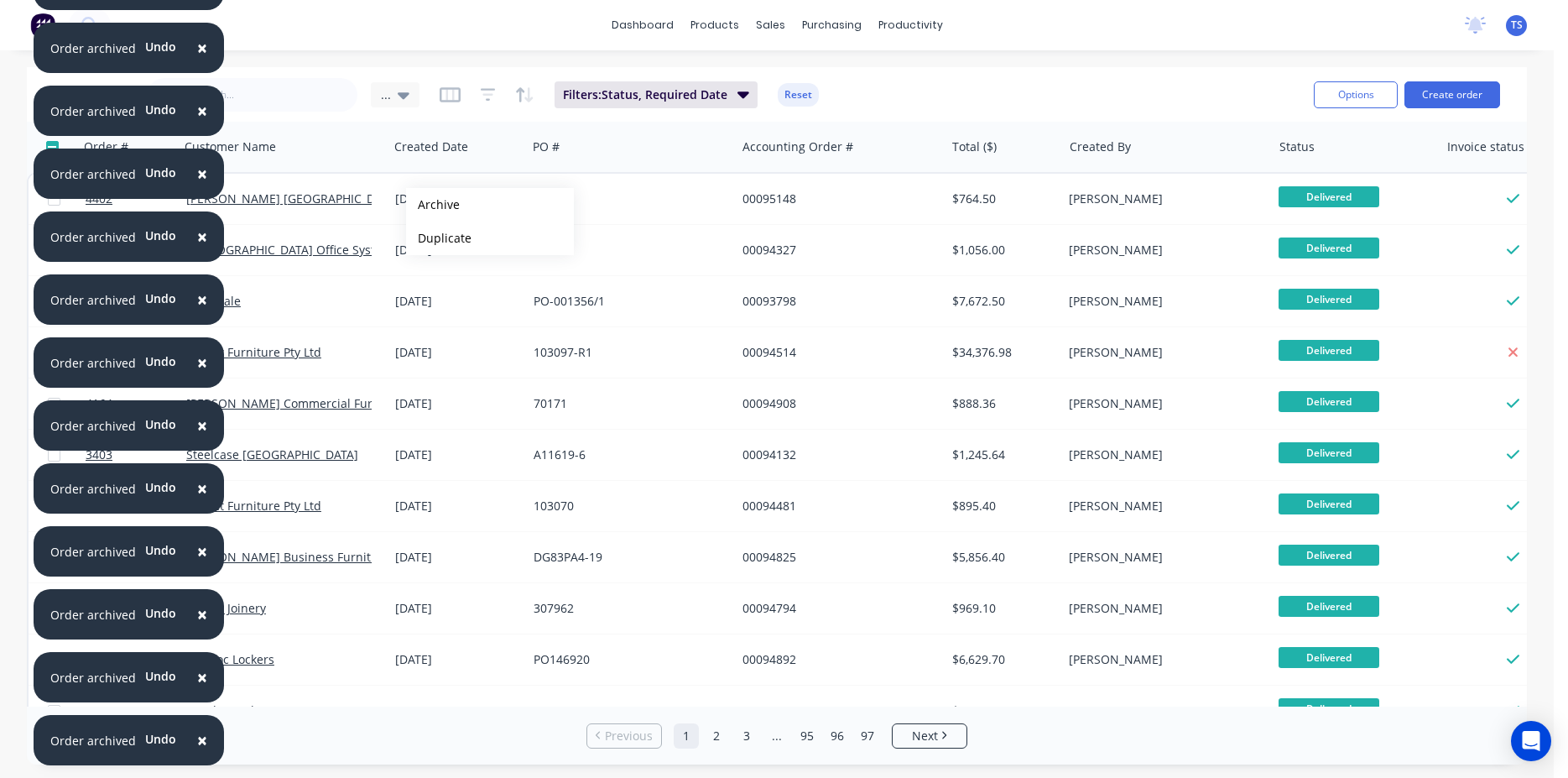
click at [433, 205] on button "Archive" at bounding box center [489, 204] width 168 height 34
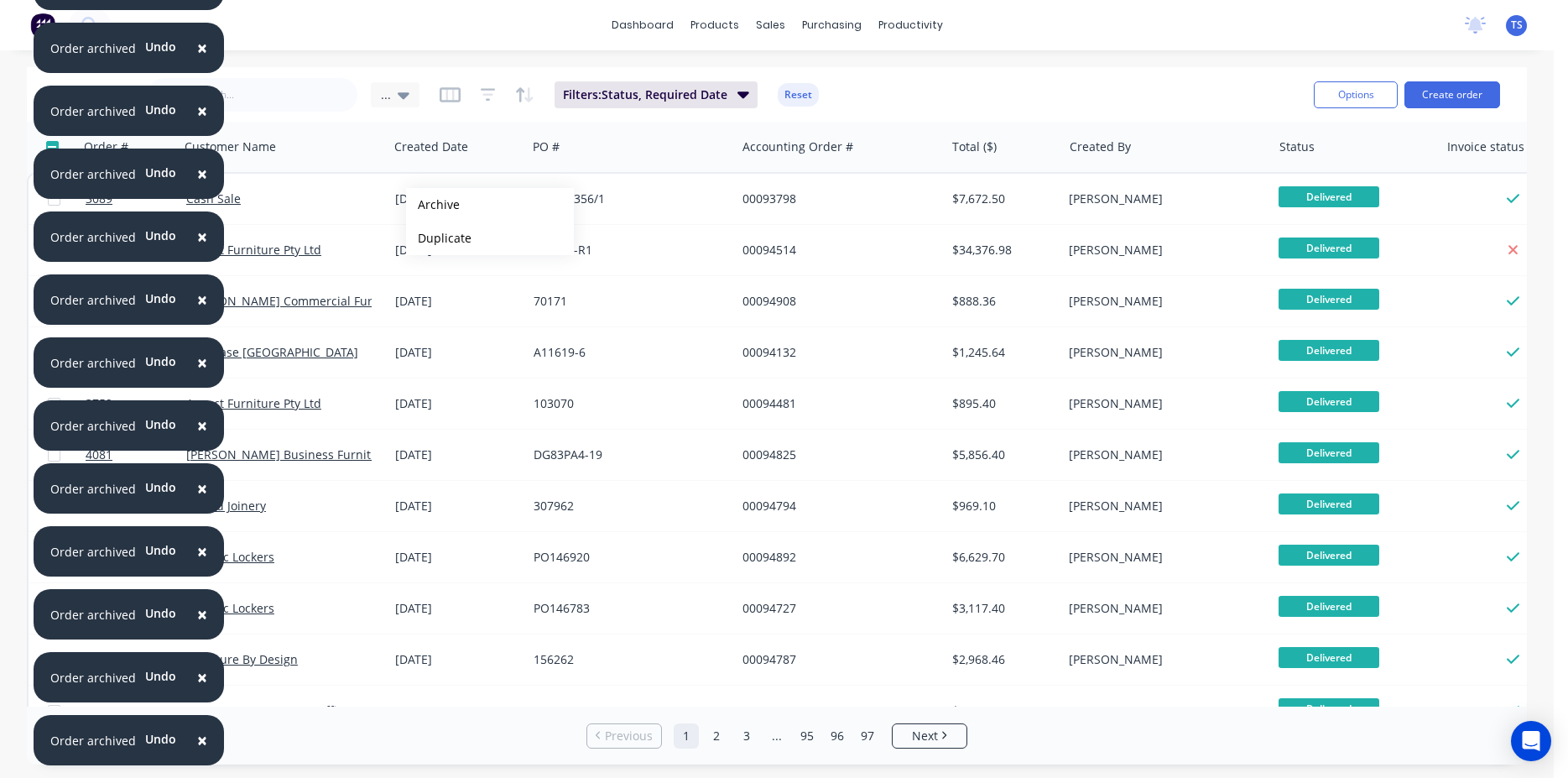
click at [433, 205] on button "Archive" at bounding box center [489, 204] width 168 height 34
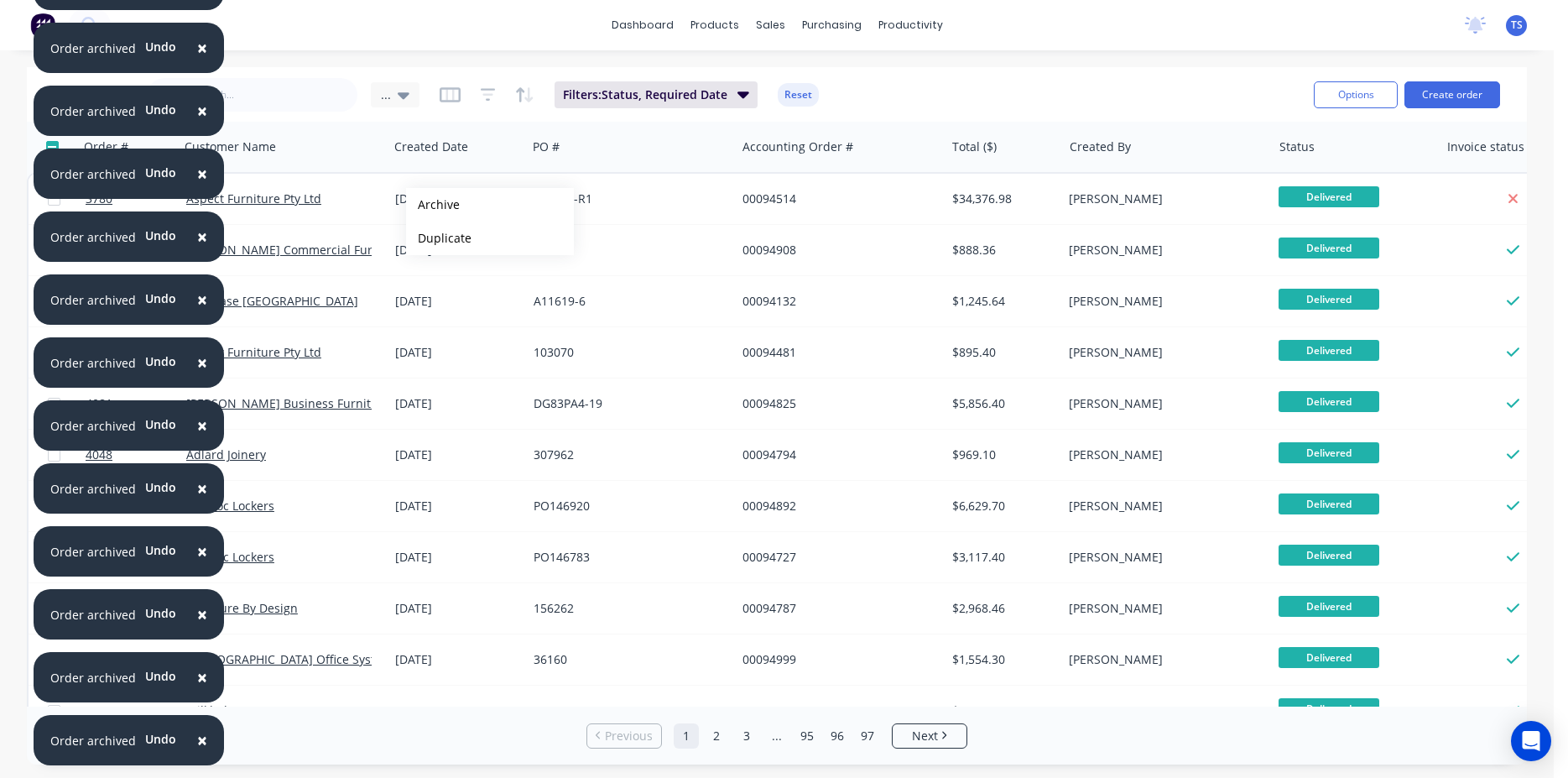
click at [433, 205] on button "Archive" at bounding box center [489, 204] width 168 height 34
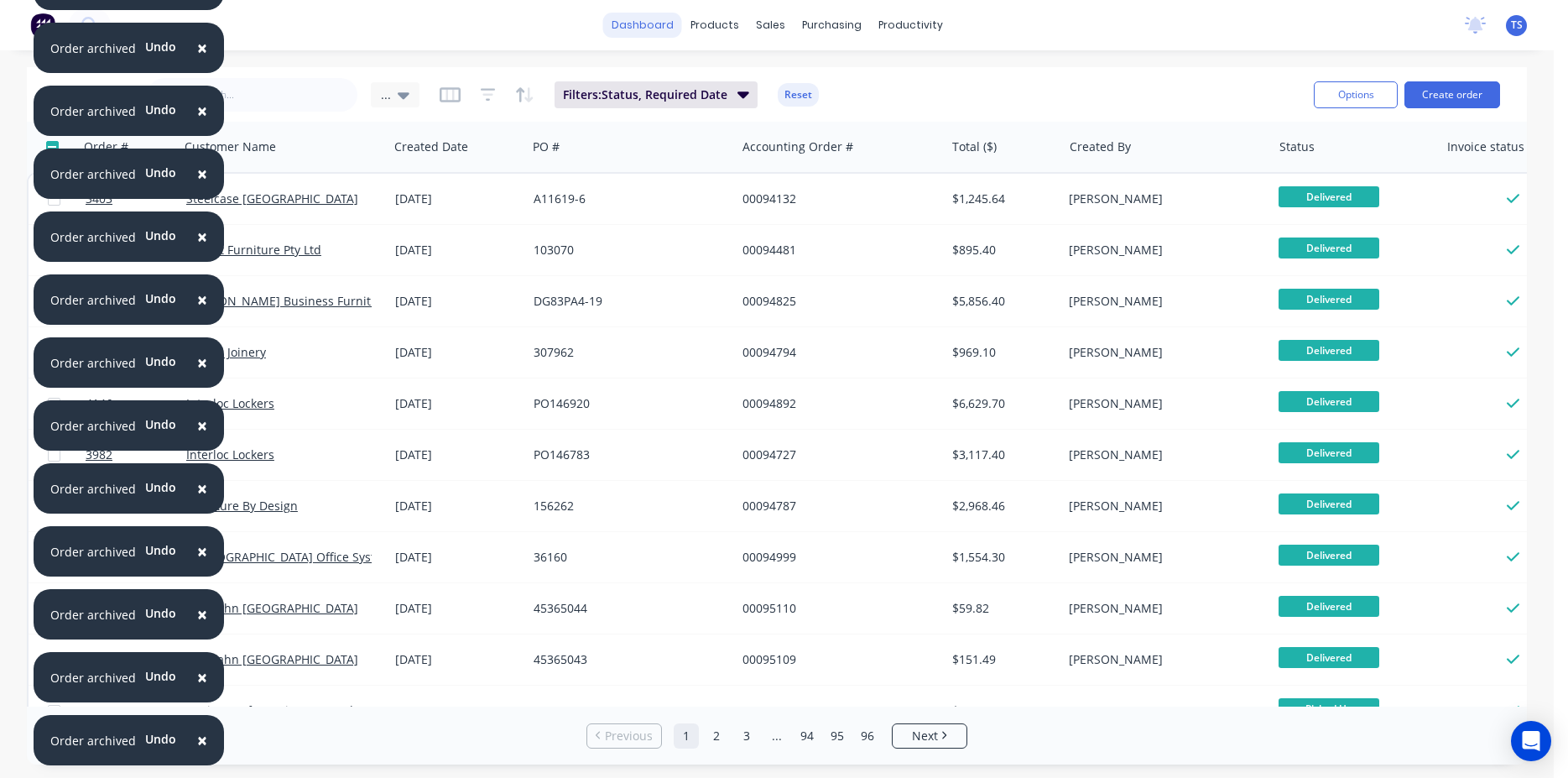
click at [639, 17] on link "dashboard" at bounding box center [643, 25] width 79 height 25
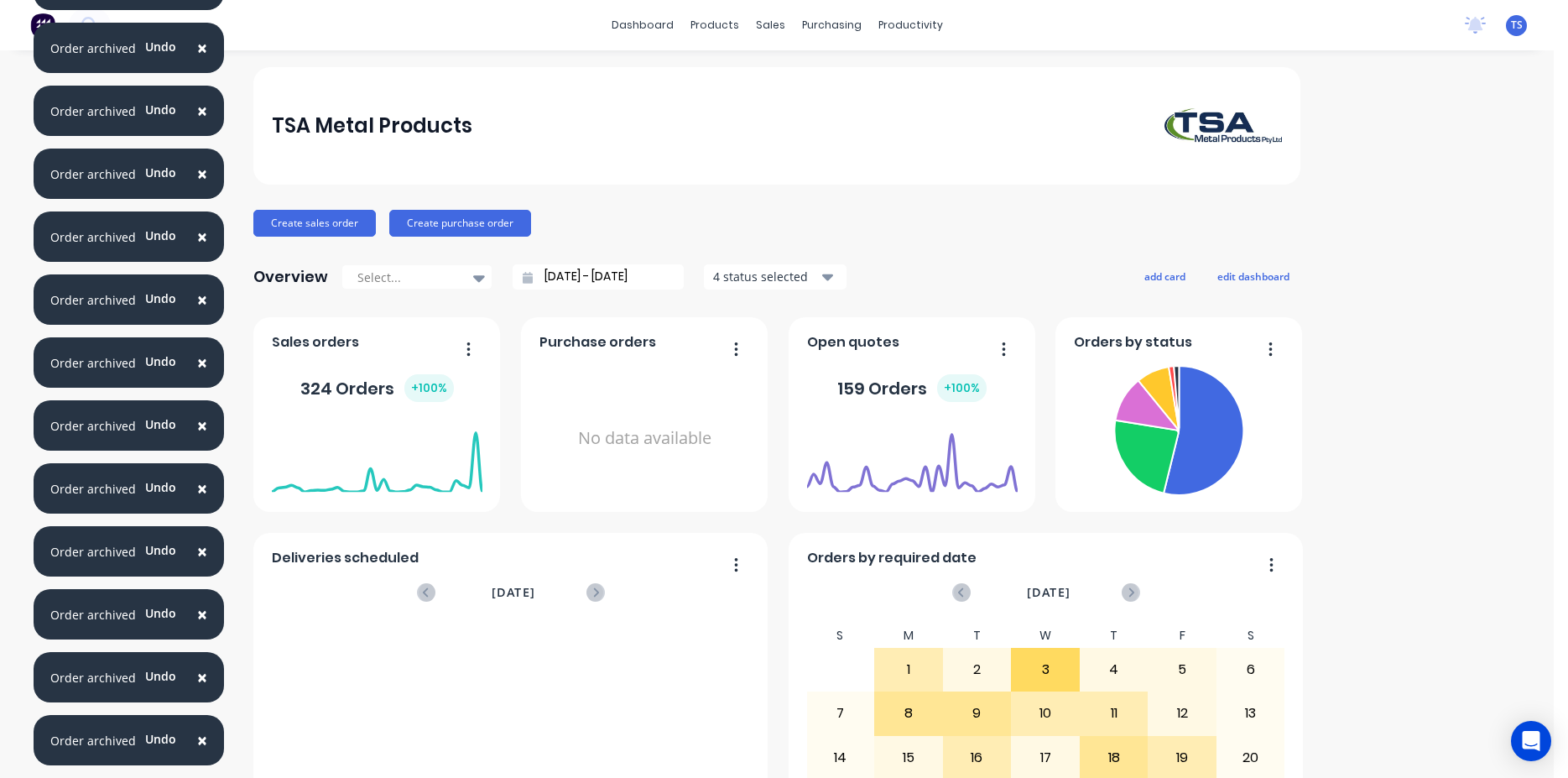
click at [1266, 353] on button "button" at bounding box center [1264, 350] width 35 height 26
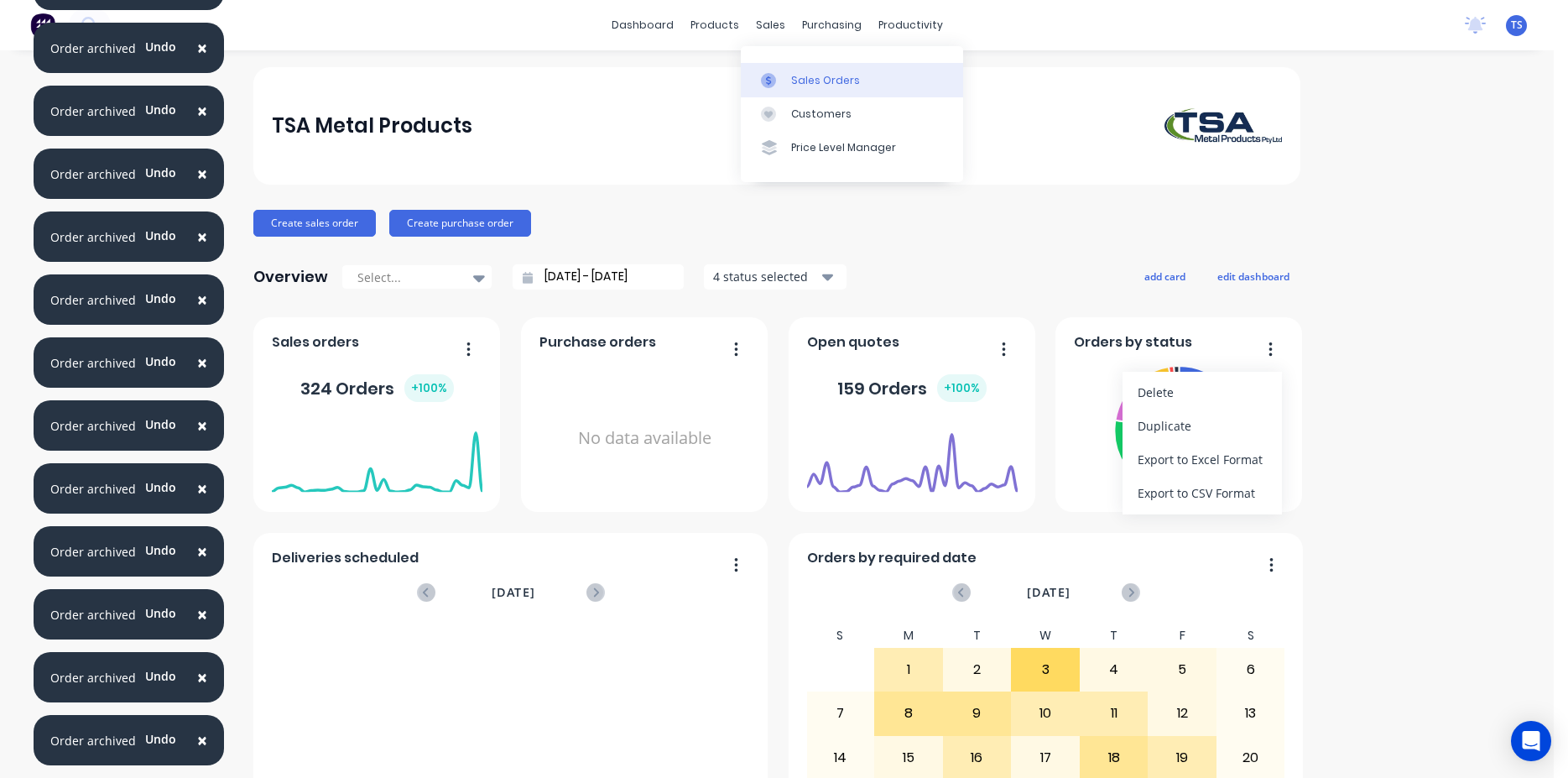
click at [785, 72] on link "Sales Orders" at bounding box center [851, 79] width 222 height 34
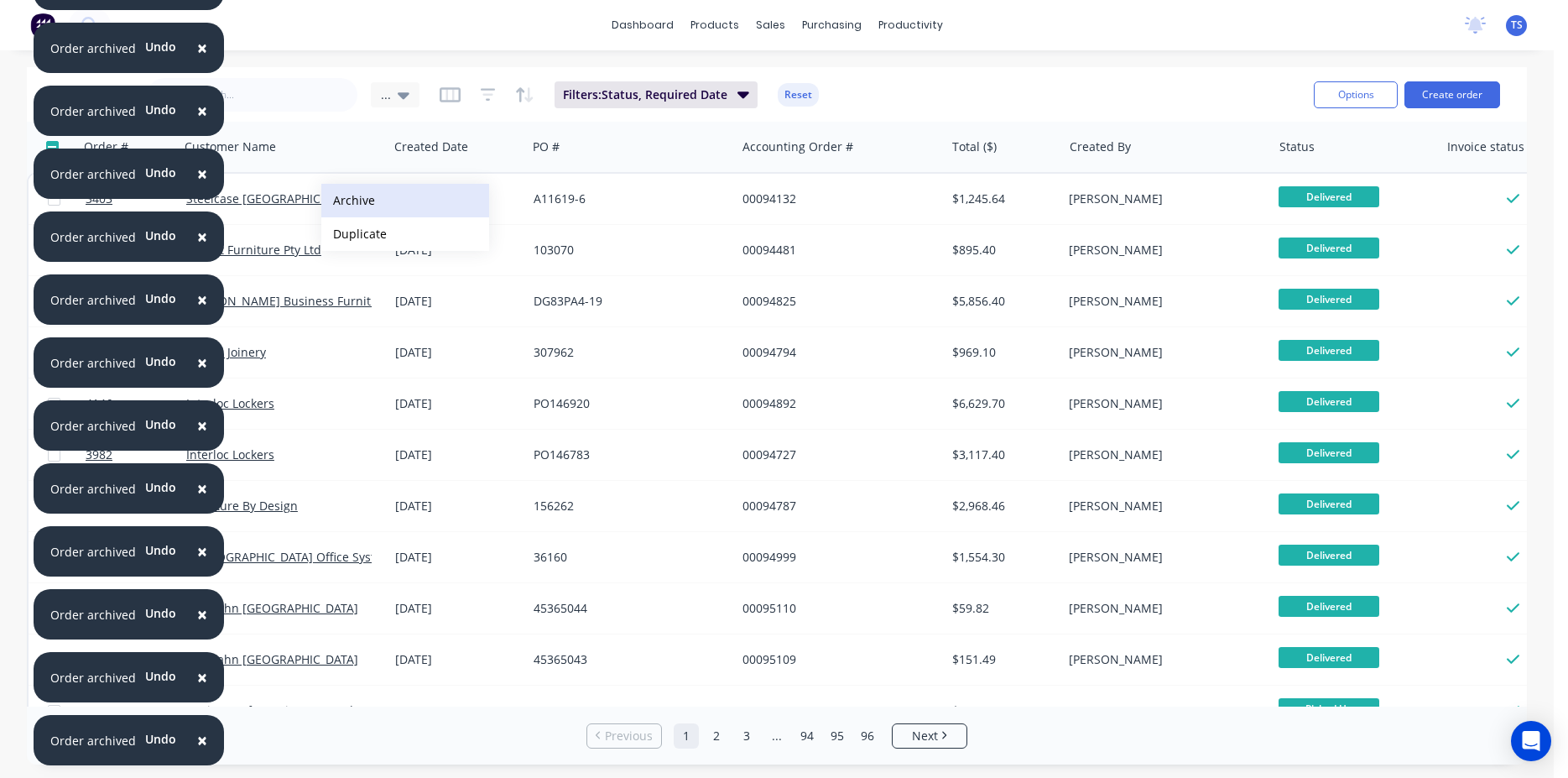
click at [390, 199] on button "Archive" at bounding box center [405, 200] width 168 height 34
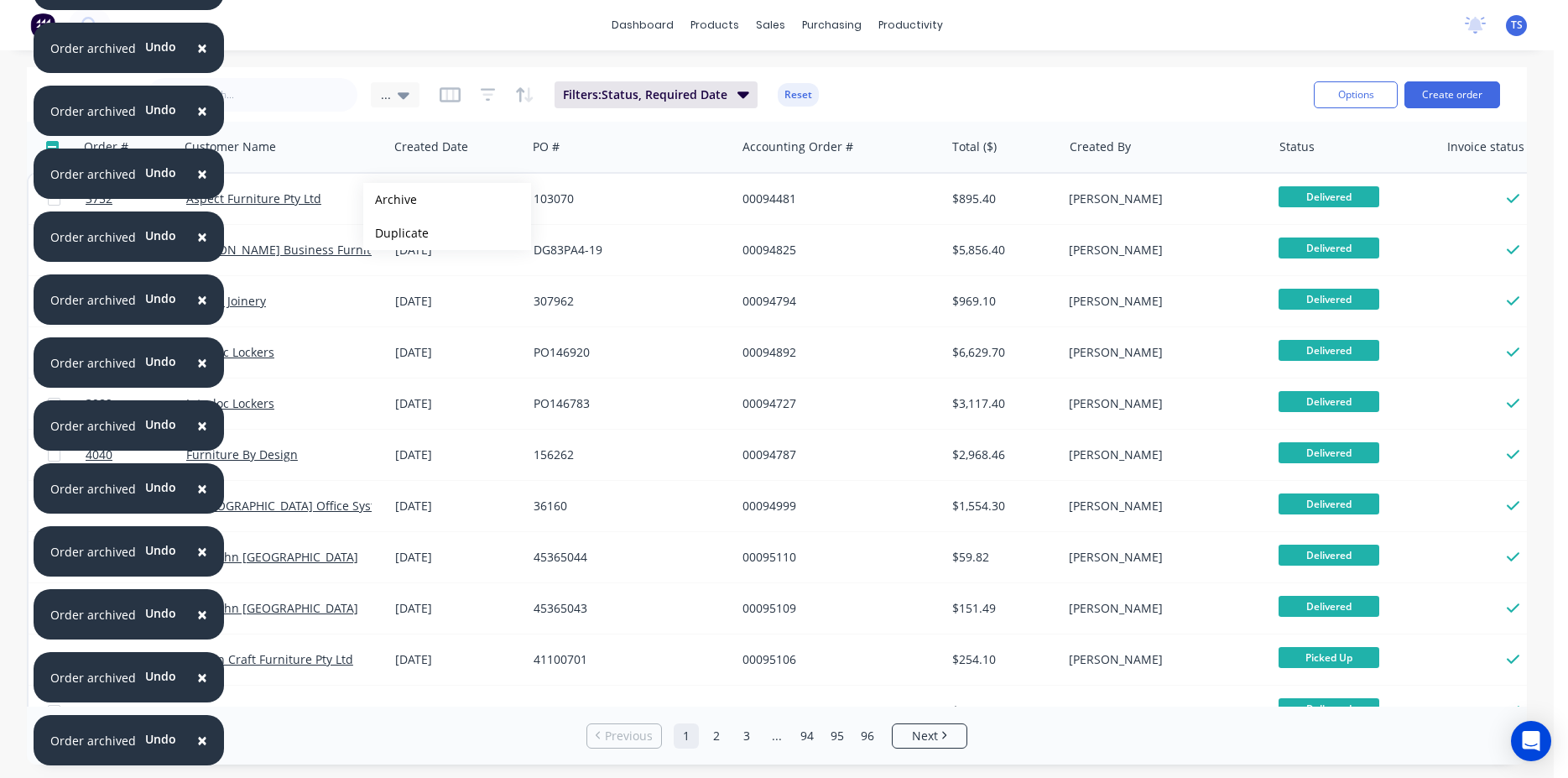
click at [390, 199] on button "Archive" at bounding box center [447, 199] width 168 height 34
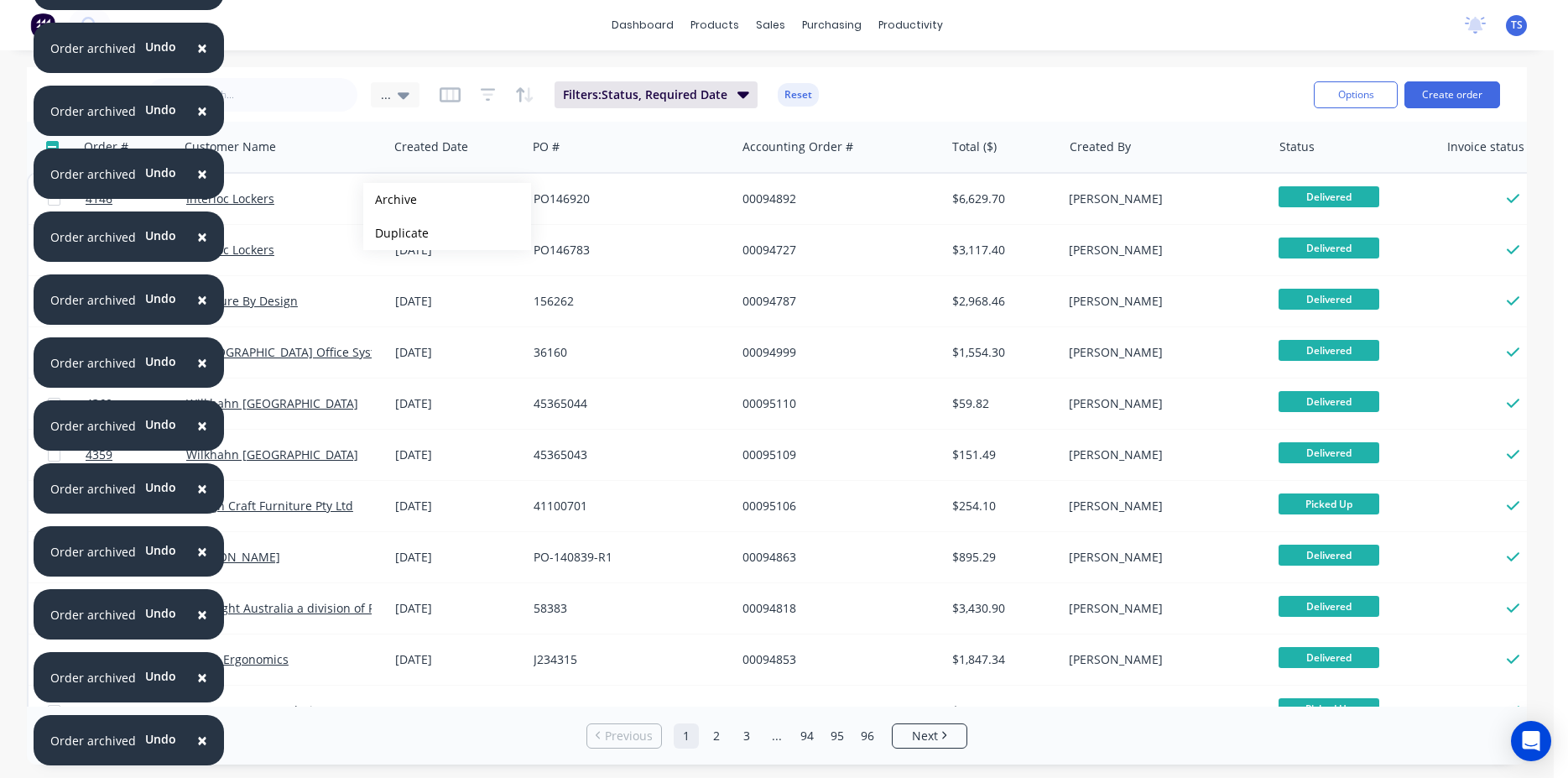
click at [390, 199] on button "Archive" at bounding box center [447, 199] width 168 height 34
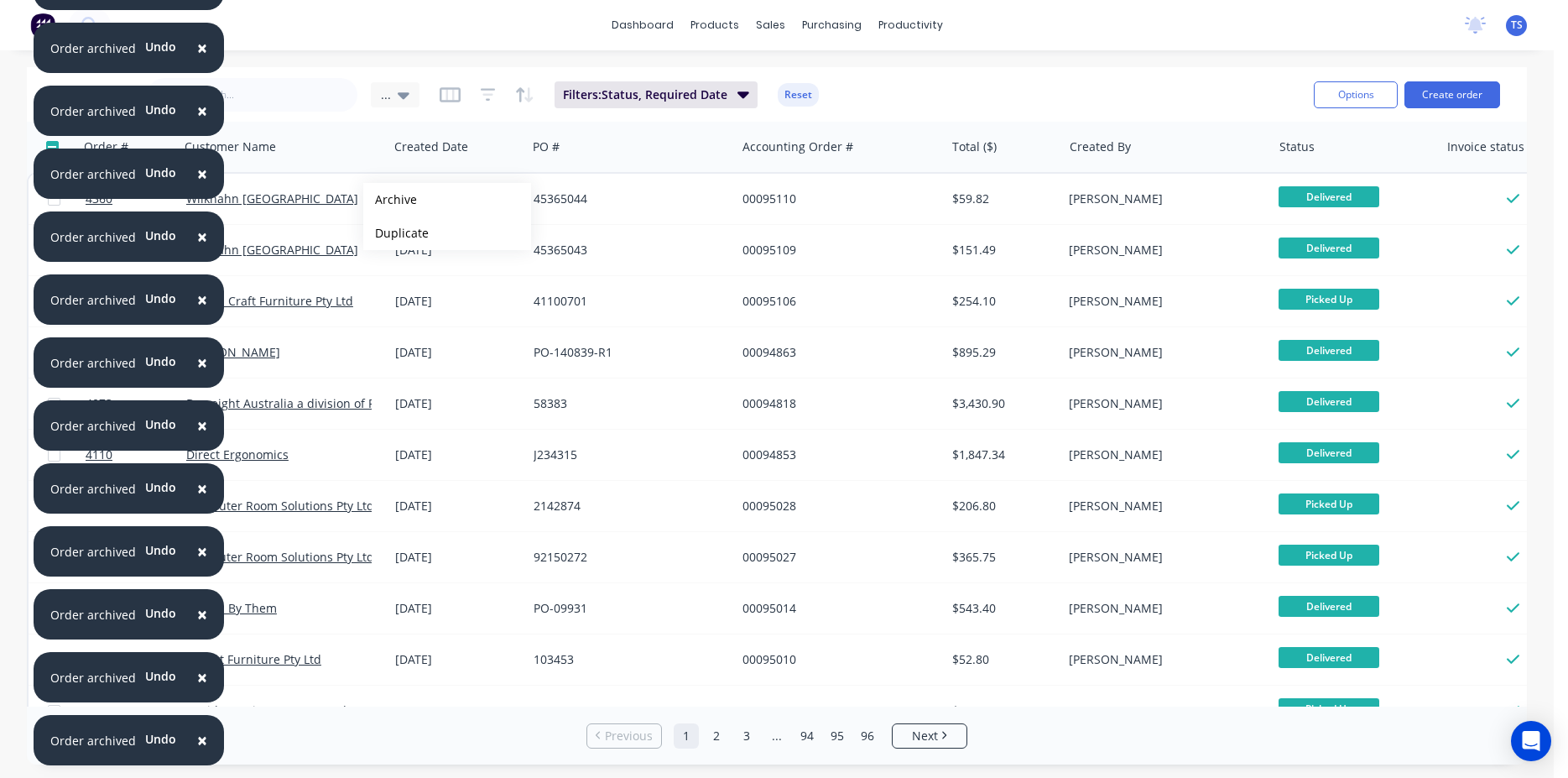
click at [390, 199] on button "Archive" at bounding box center [447, 199] width 168 height 34
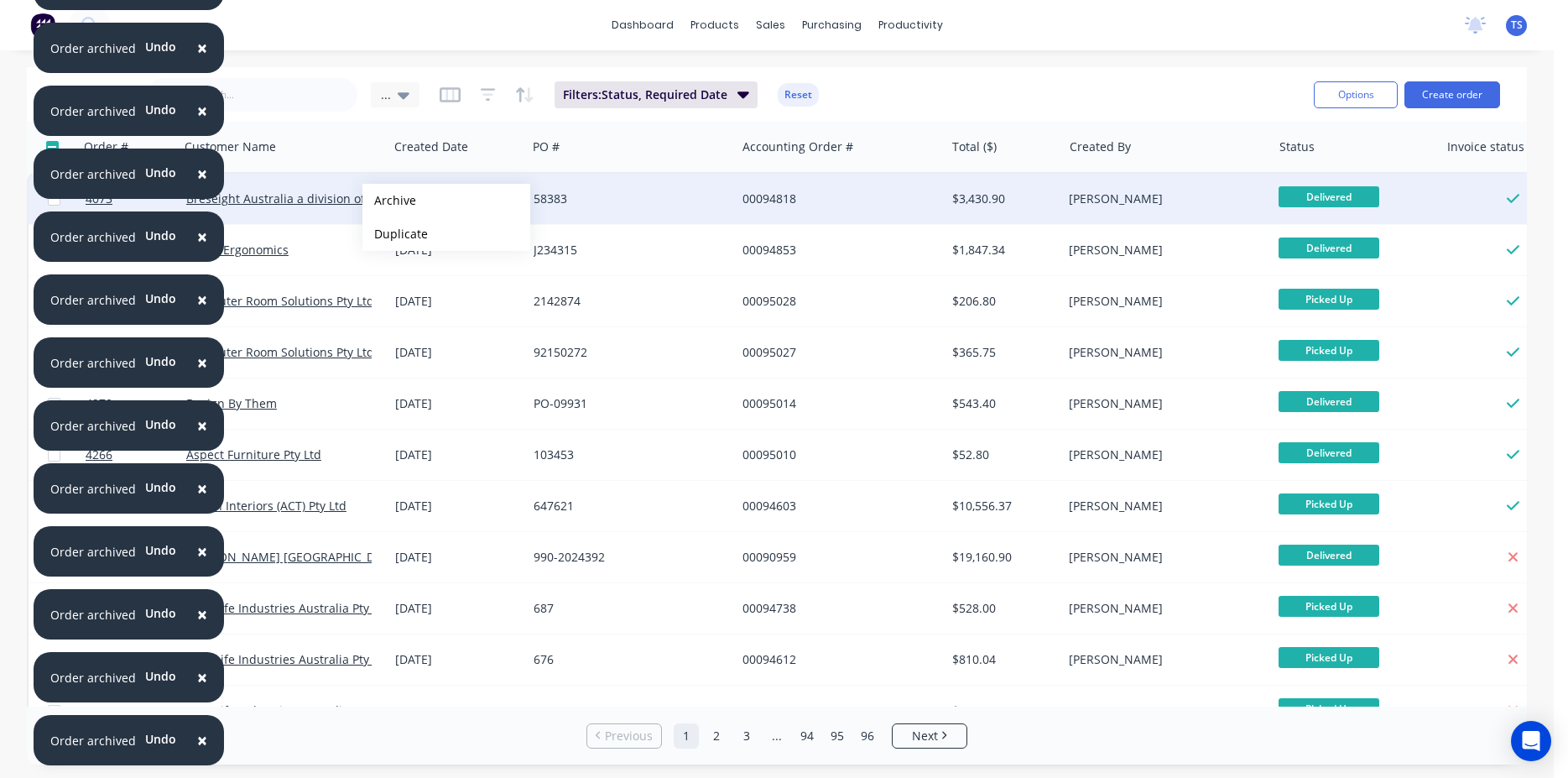
click at [388, 200] on button "Archive" at bounding box center [446, 200] width 168 height 34
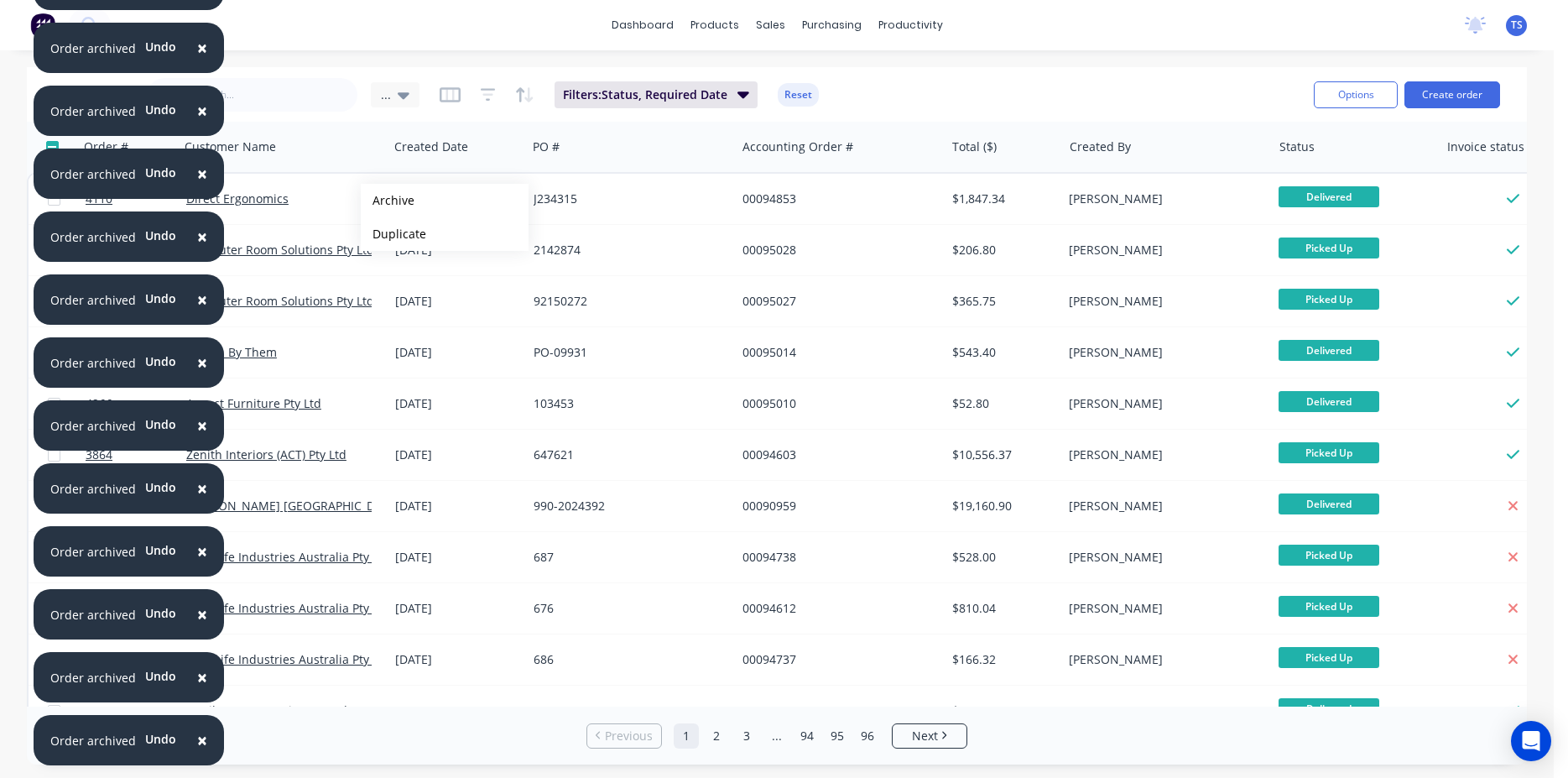
click at [388, 200] on button "Archive" at bounding box center [444, 200] width 168 height 34
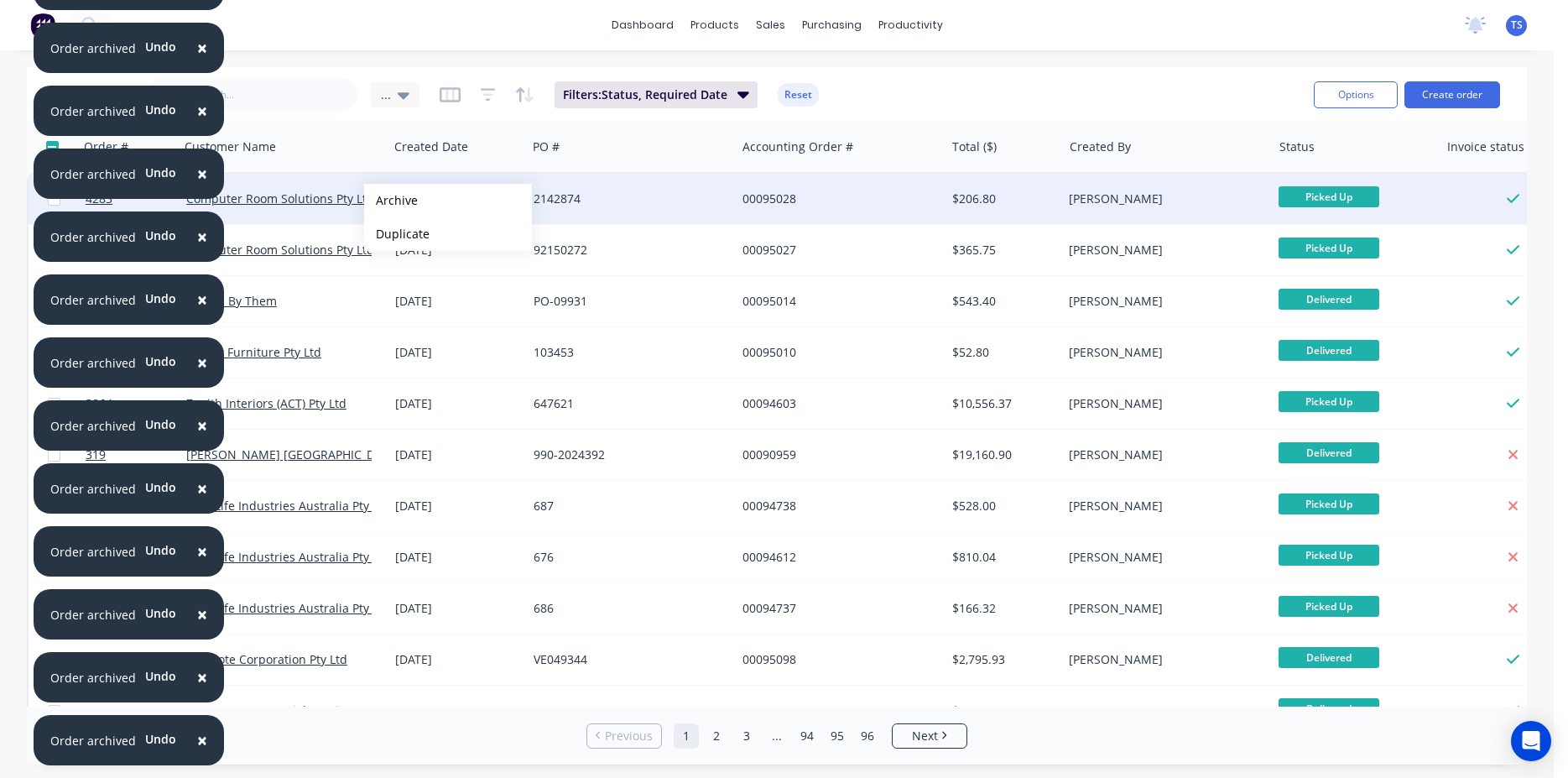
click at [391, 200] on button "Archive" at bounding box center [448, 200] width 168 height 34
click at [413, 199] on button "Archive" at bounding box center [470, 199] width 168 height 34
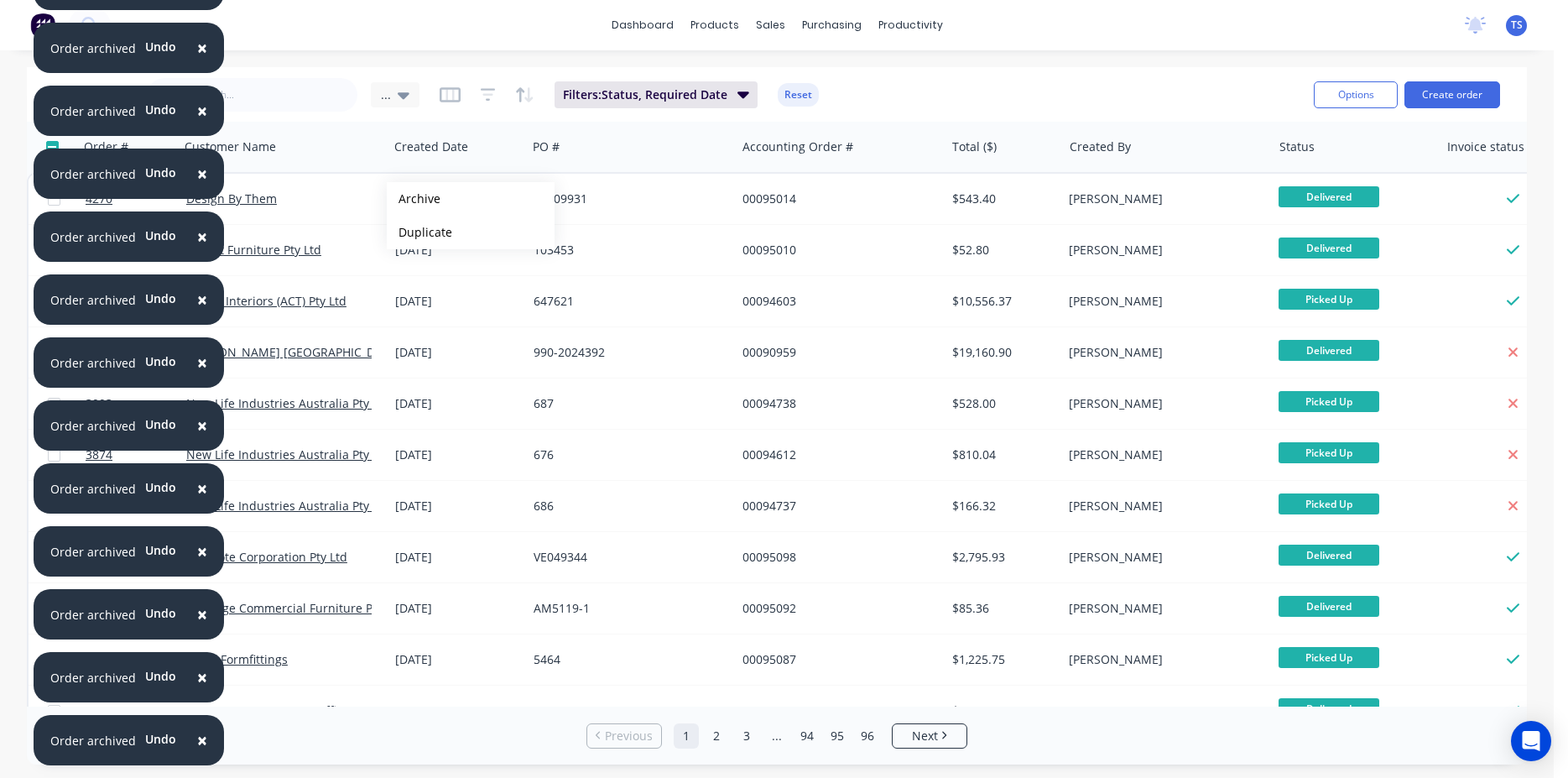
click at [413, 199] on button "Archive" at bounding box center [470, 199] width 168 height 34
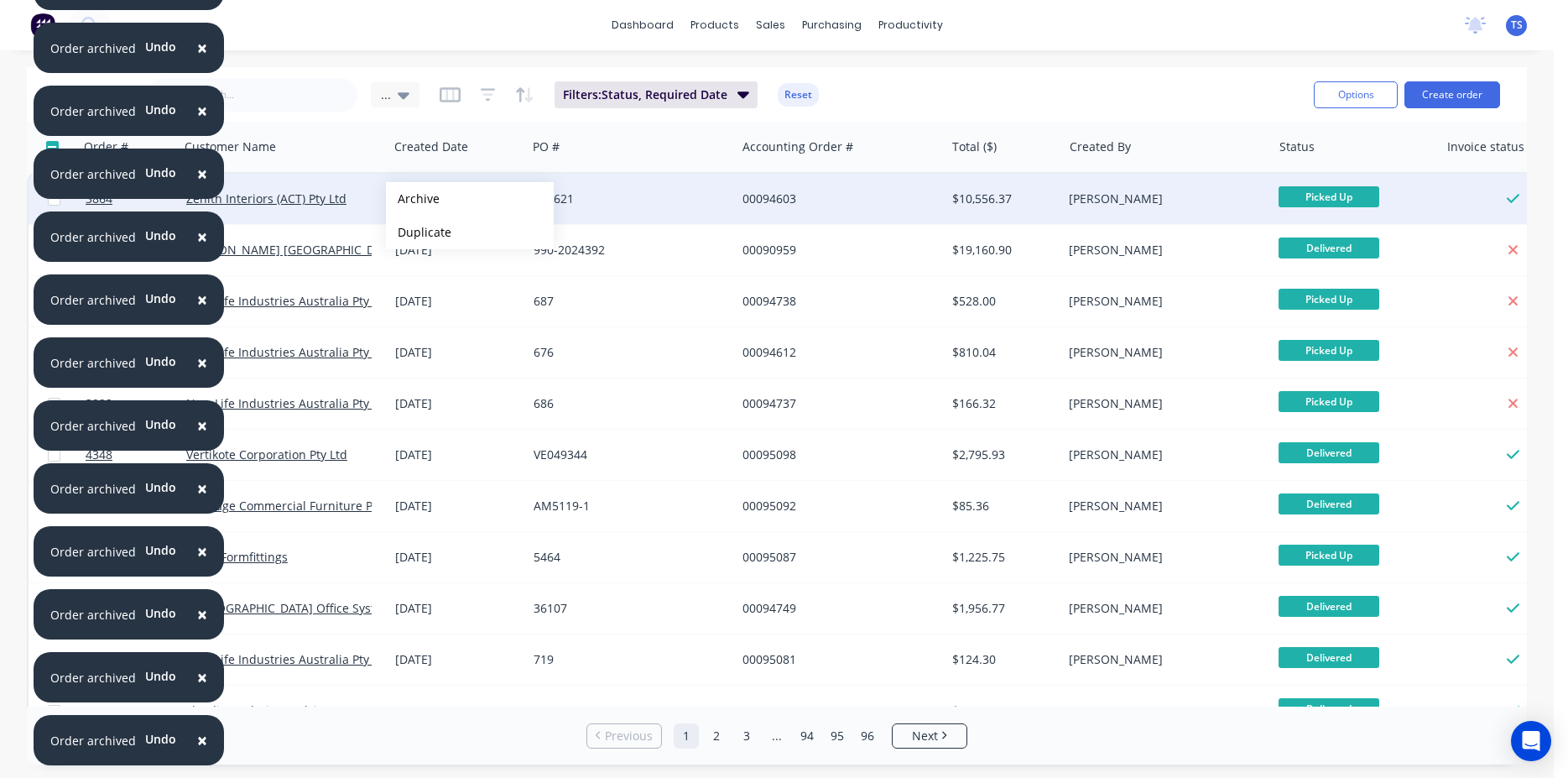
click at [412, 199] on button "Archive" at bounding box center [469, 199] width 168 height 34
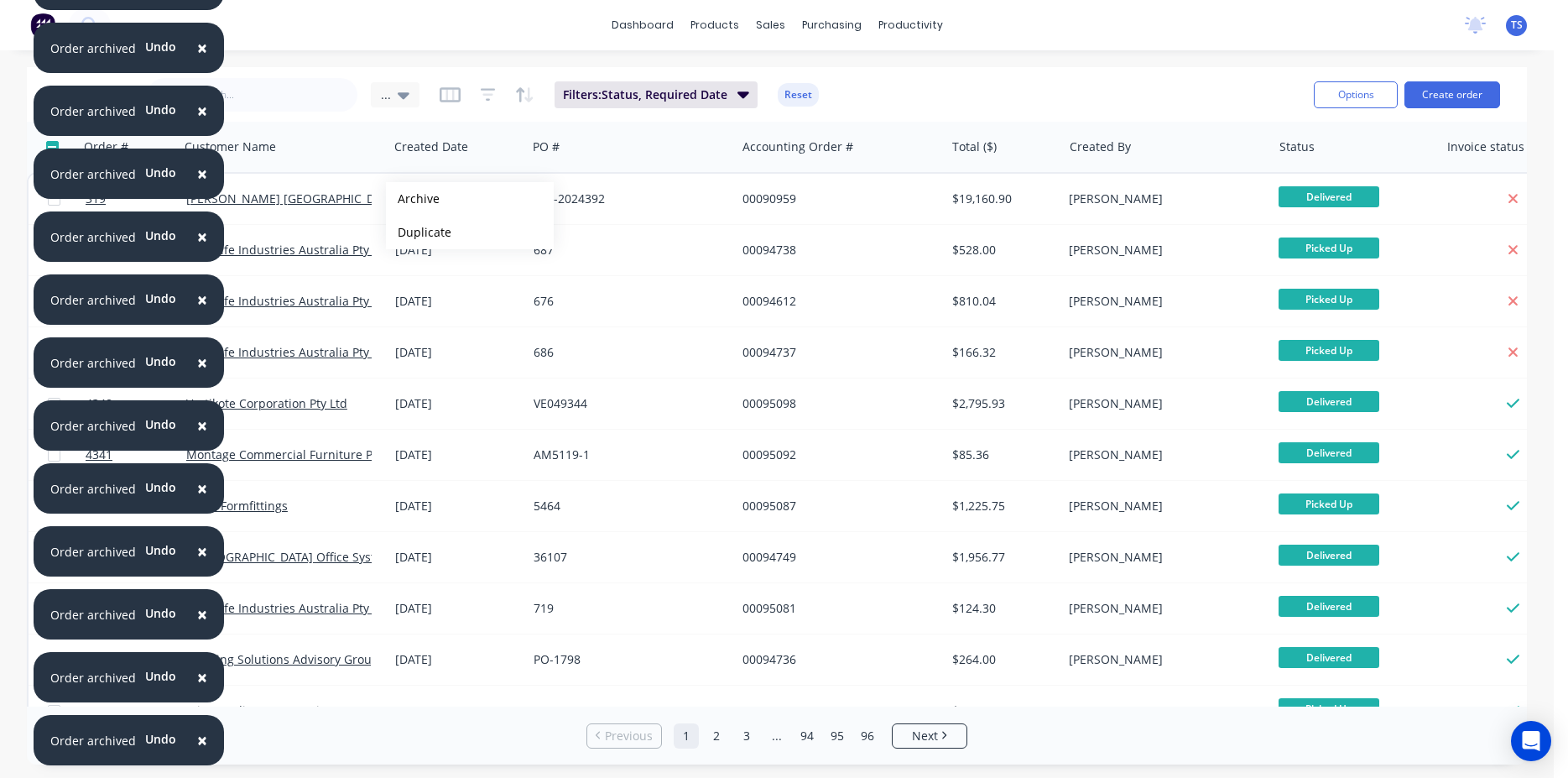
click at [412, 199] on button "Archive" at bounding box center [469, 199] width 168 height 34
click at [403, 203] on button "Archive" at bounding box center [460, 203] width 168 height 34
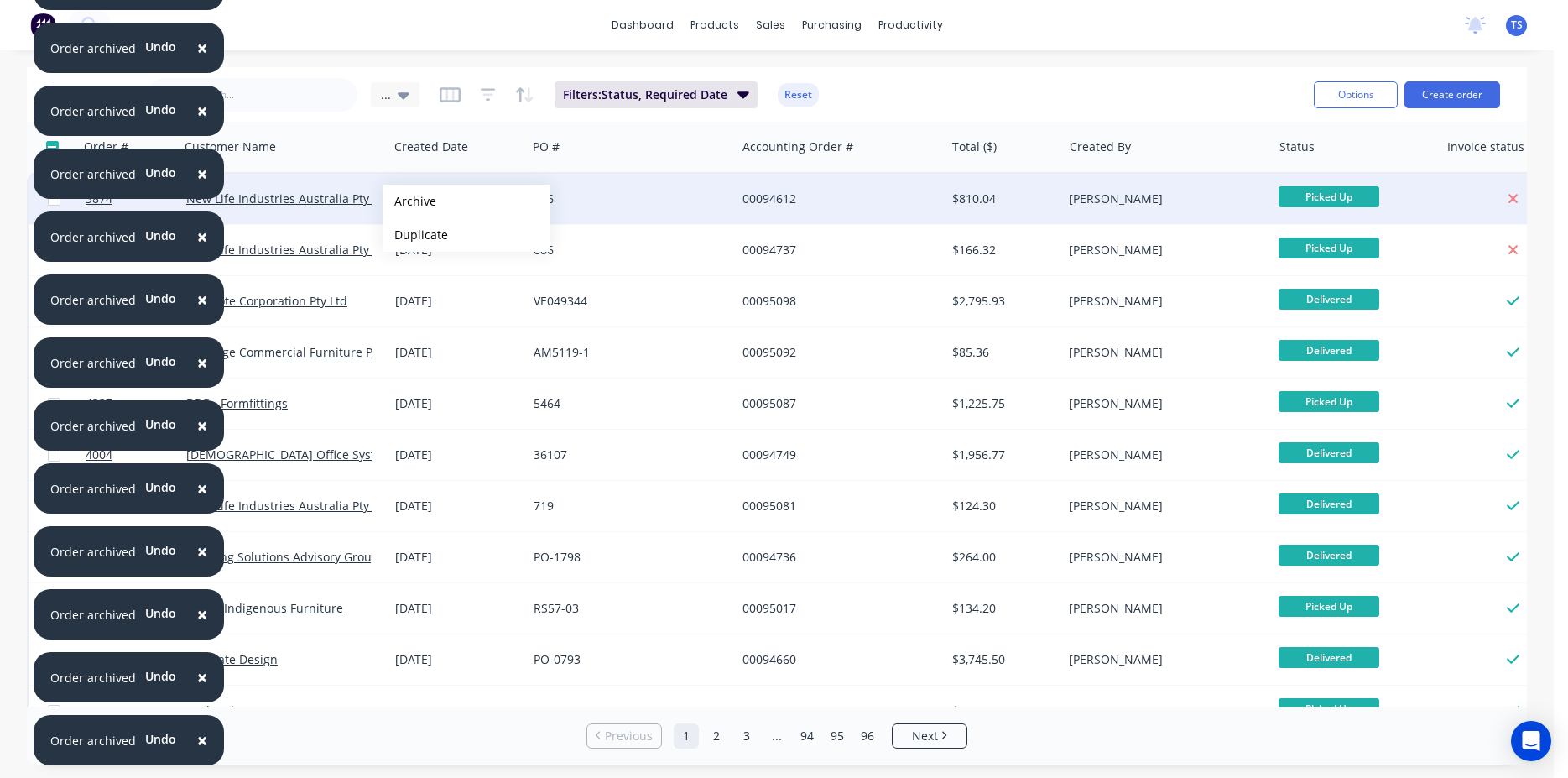
click at [410, 201] on button "Archive" at bounding box center [466, 201] width 168 height 34
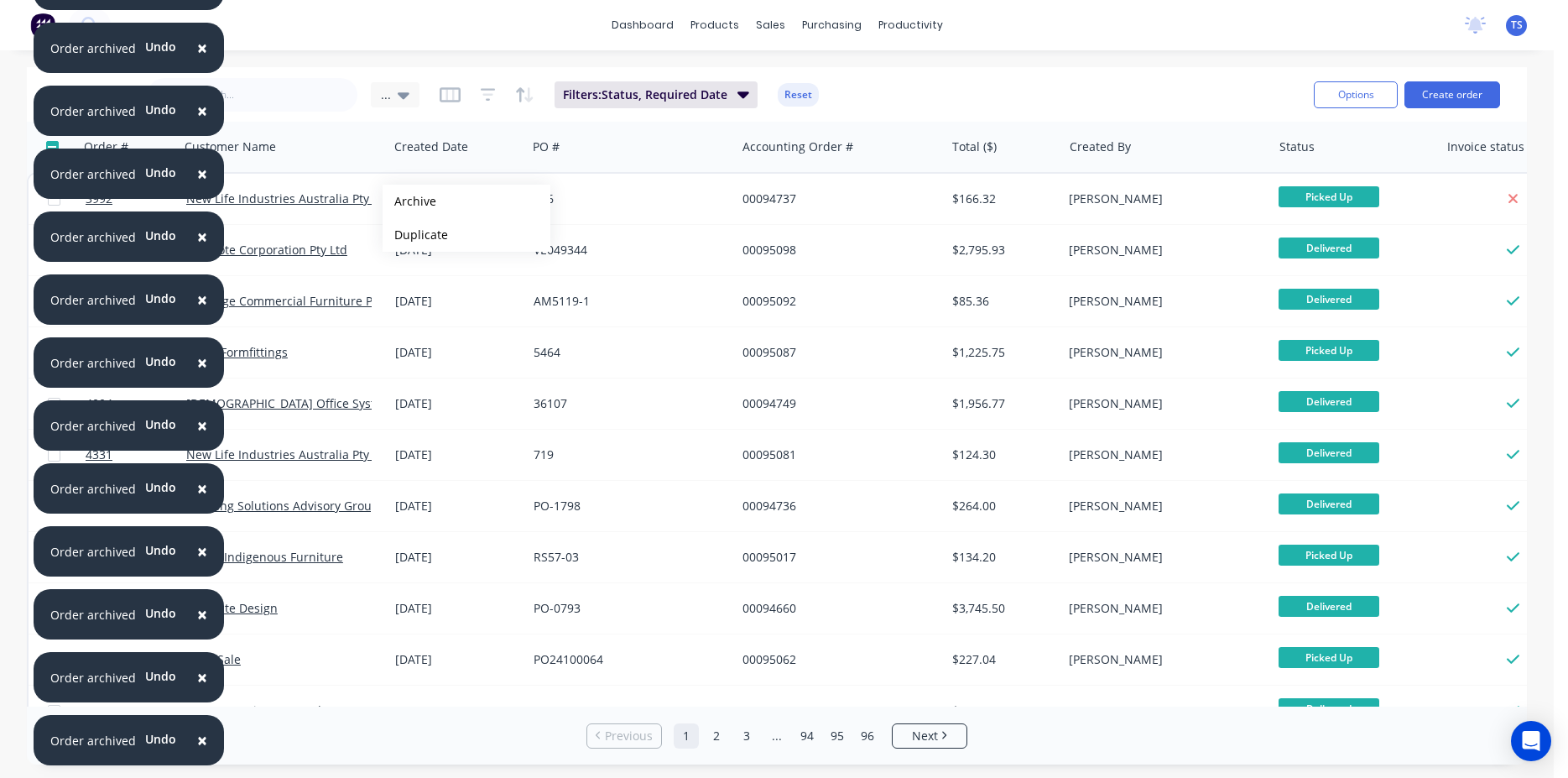
click at [410, 201] on button "Archive" at bounding box center [466, 201] width 168 height 34
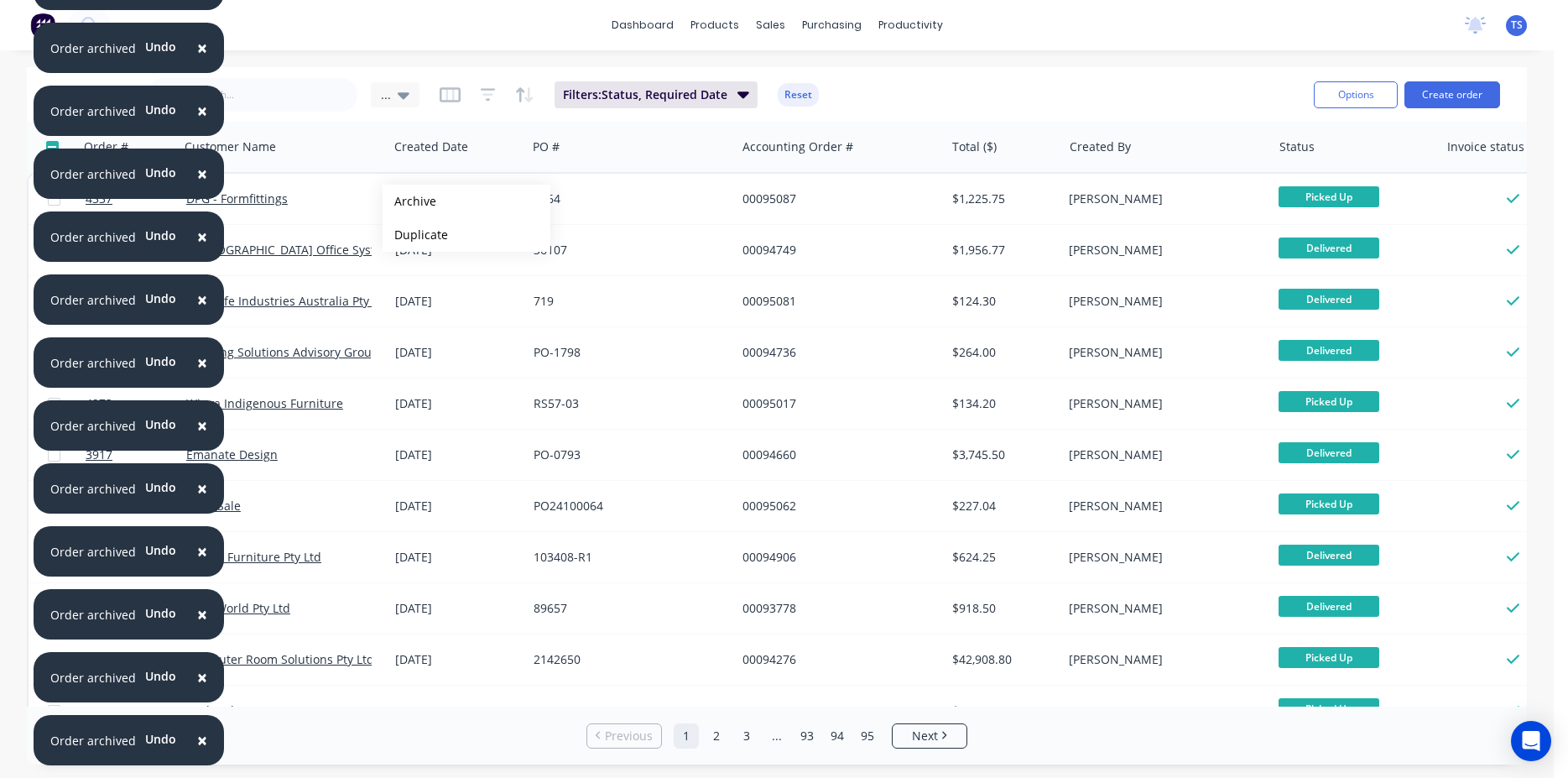
click at [410, 201] on button "Archive" at bounding box center [466, 201] width 168 height 34
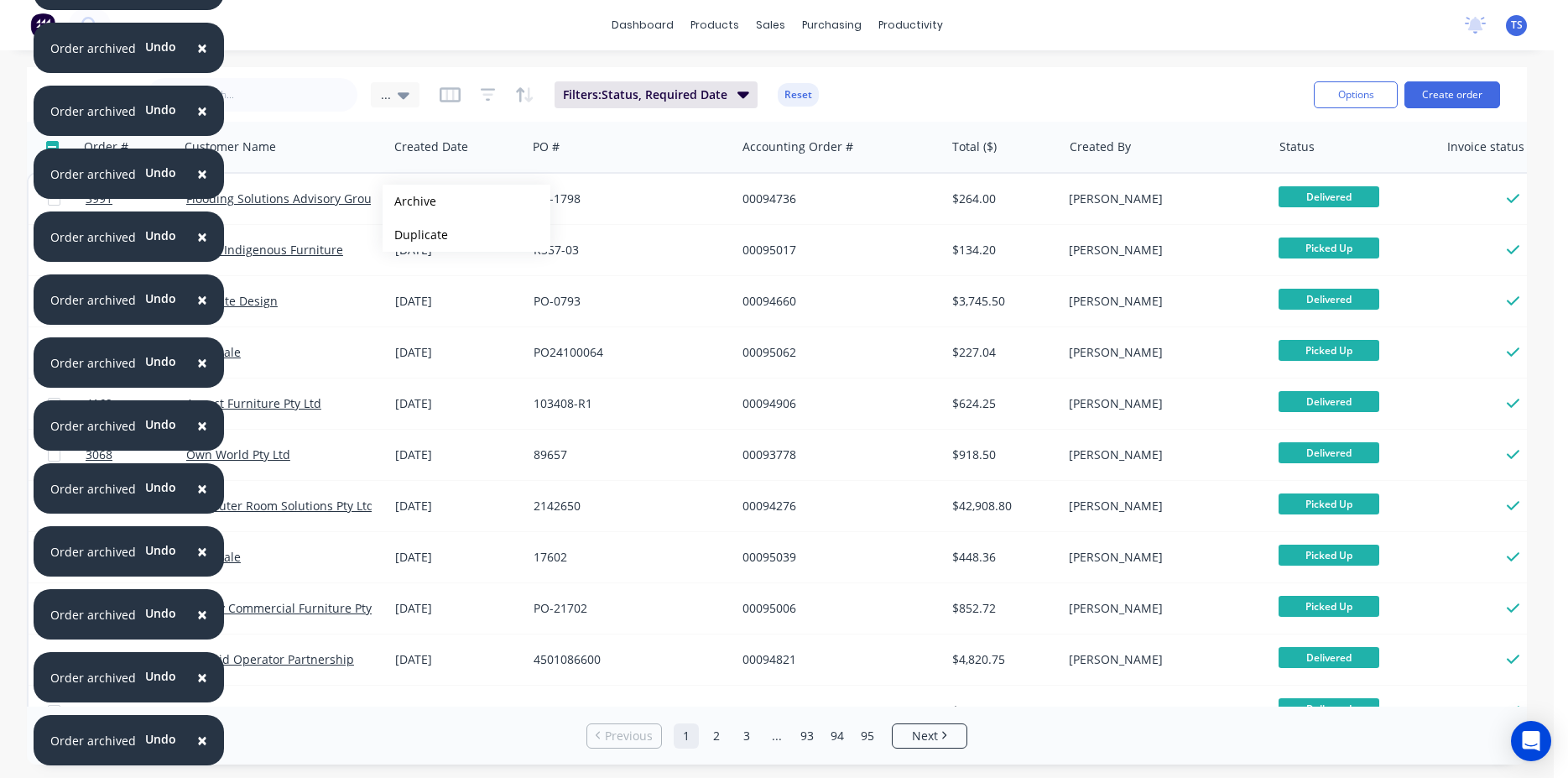
click at [409, 201] on button "Archive" at bounding box center [466, 201] width 168 height 34
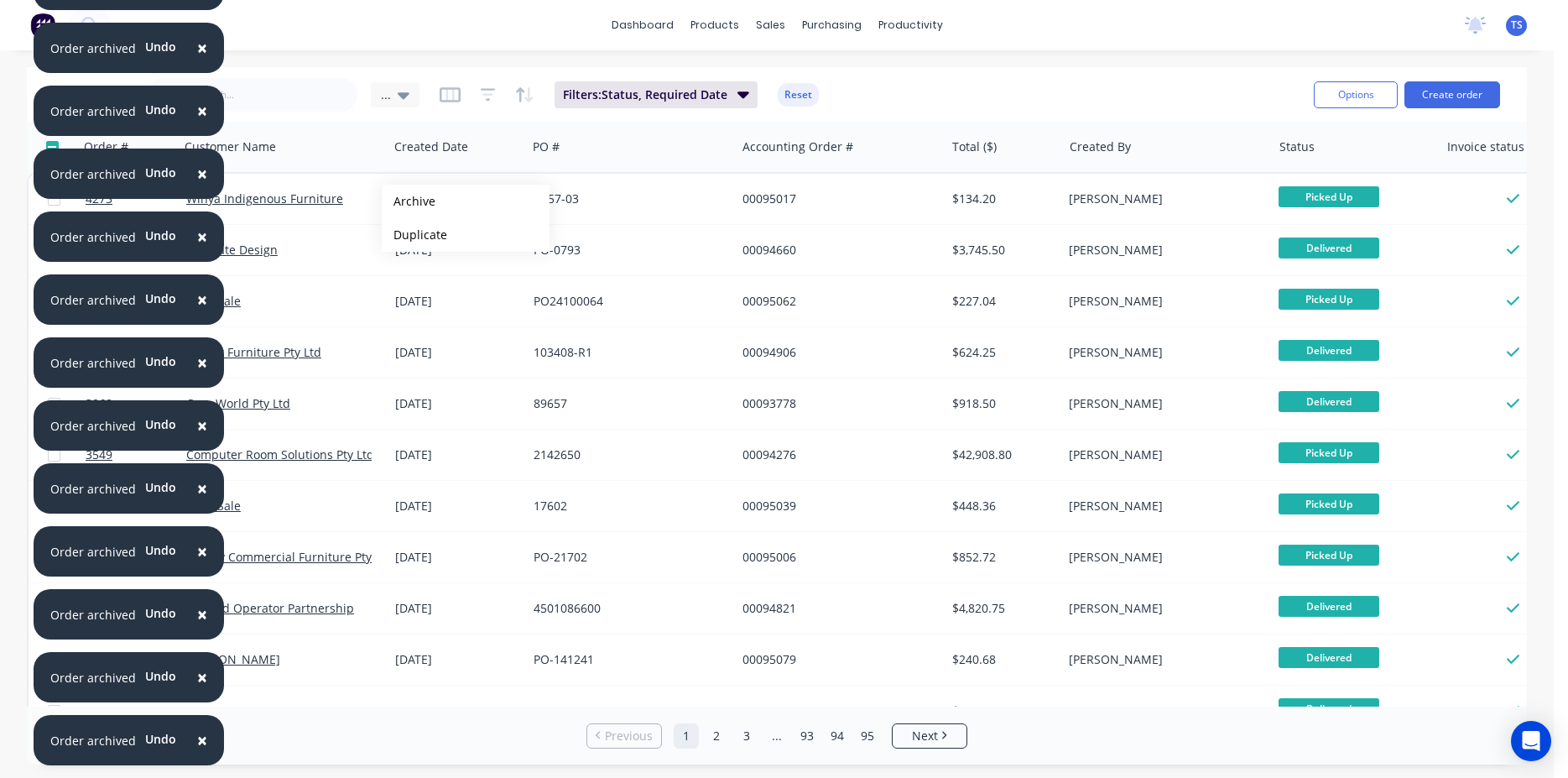
click at [409, 201] on button "Archive" at bounding box center [465, 201] width 168 height 34
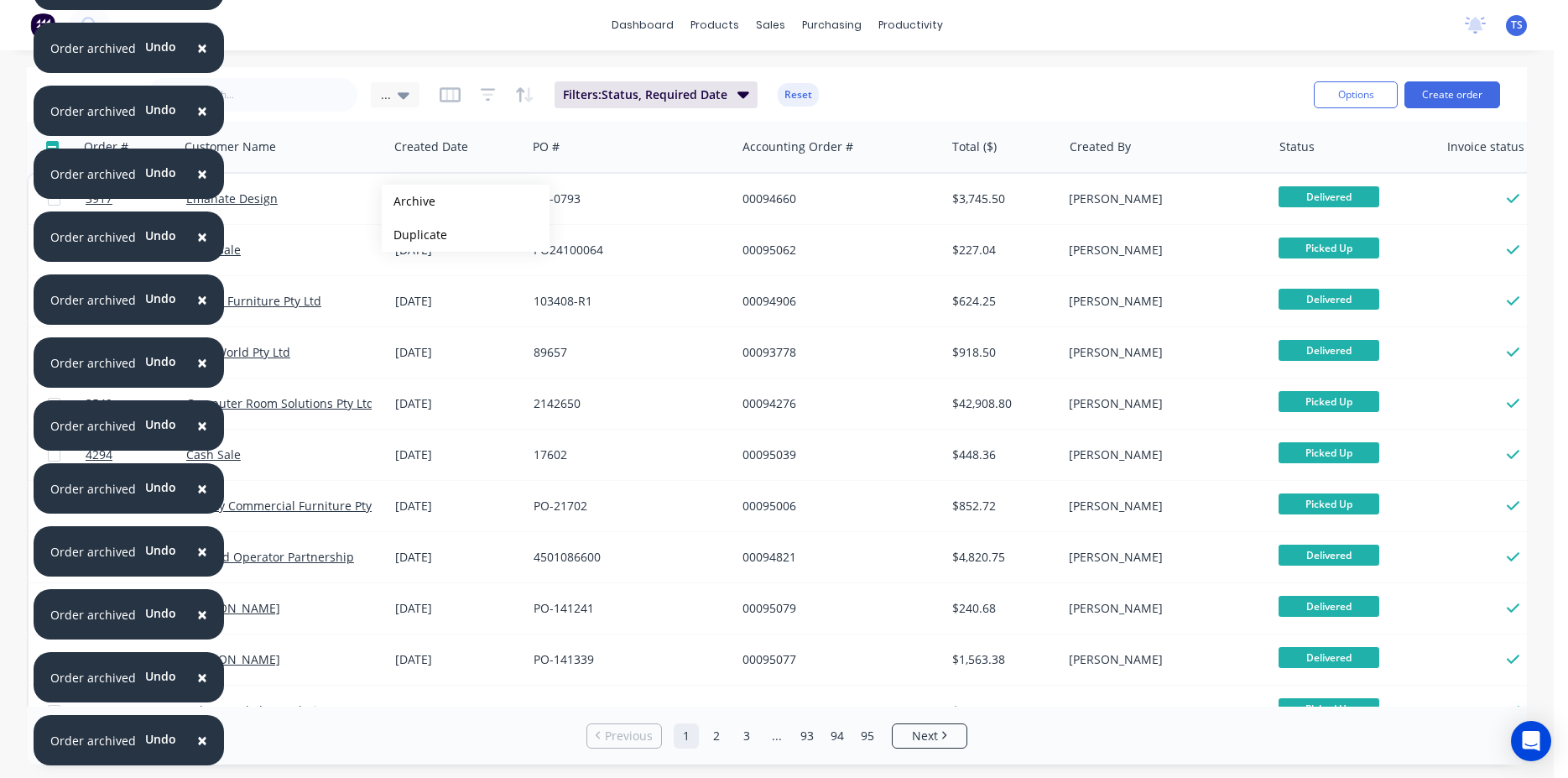
click at [409, 201] on button "Archive" at bounding box center [465, 201] width 168 height 34
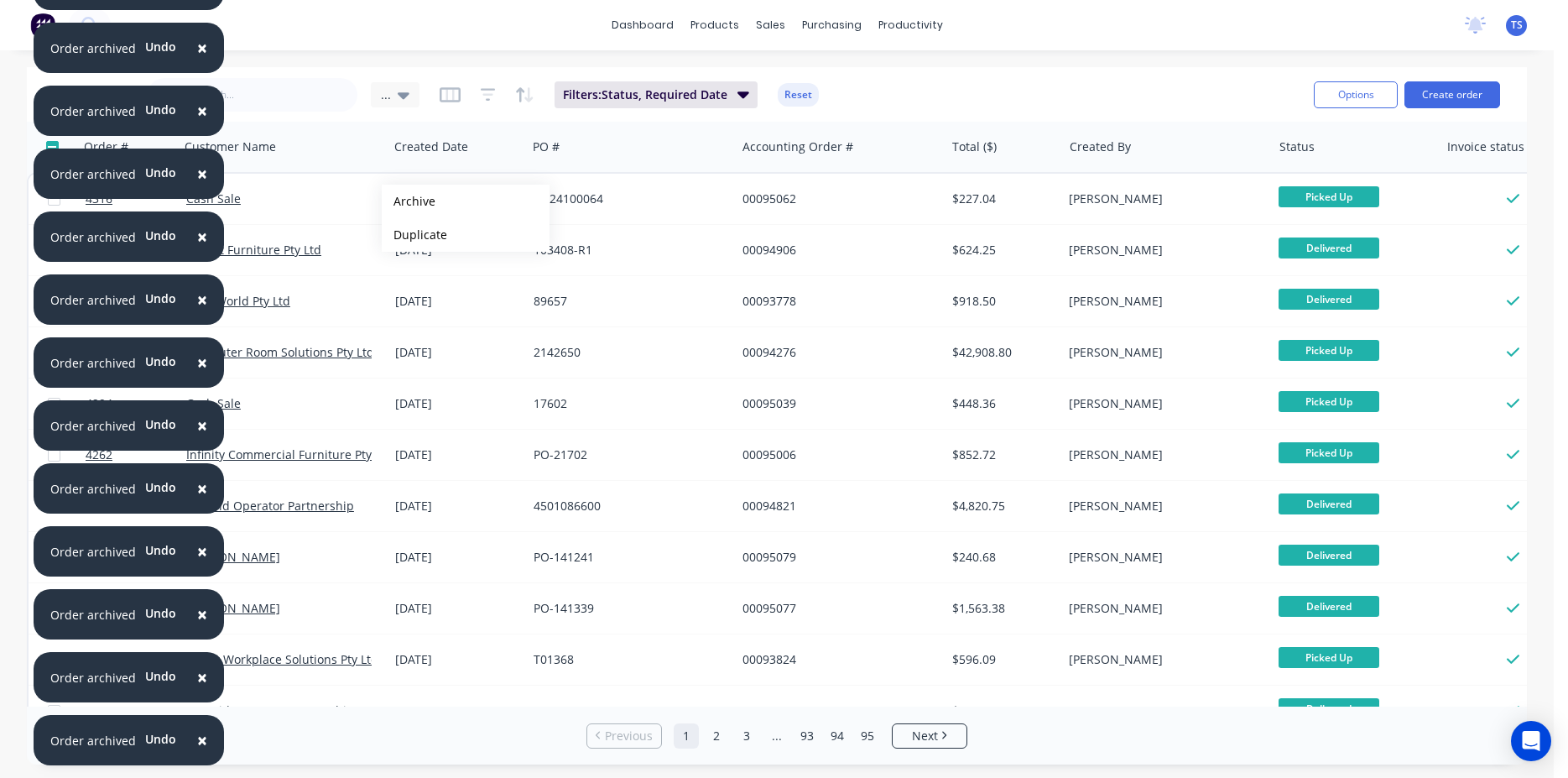
click at [409, 201] on button "Archive" at bounding box center [465, 201] width 168 height 34
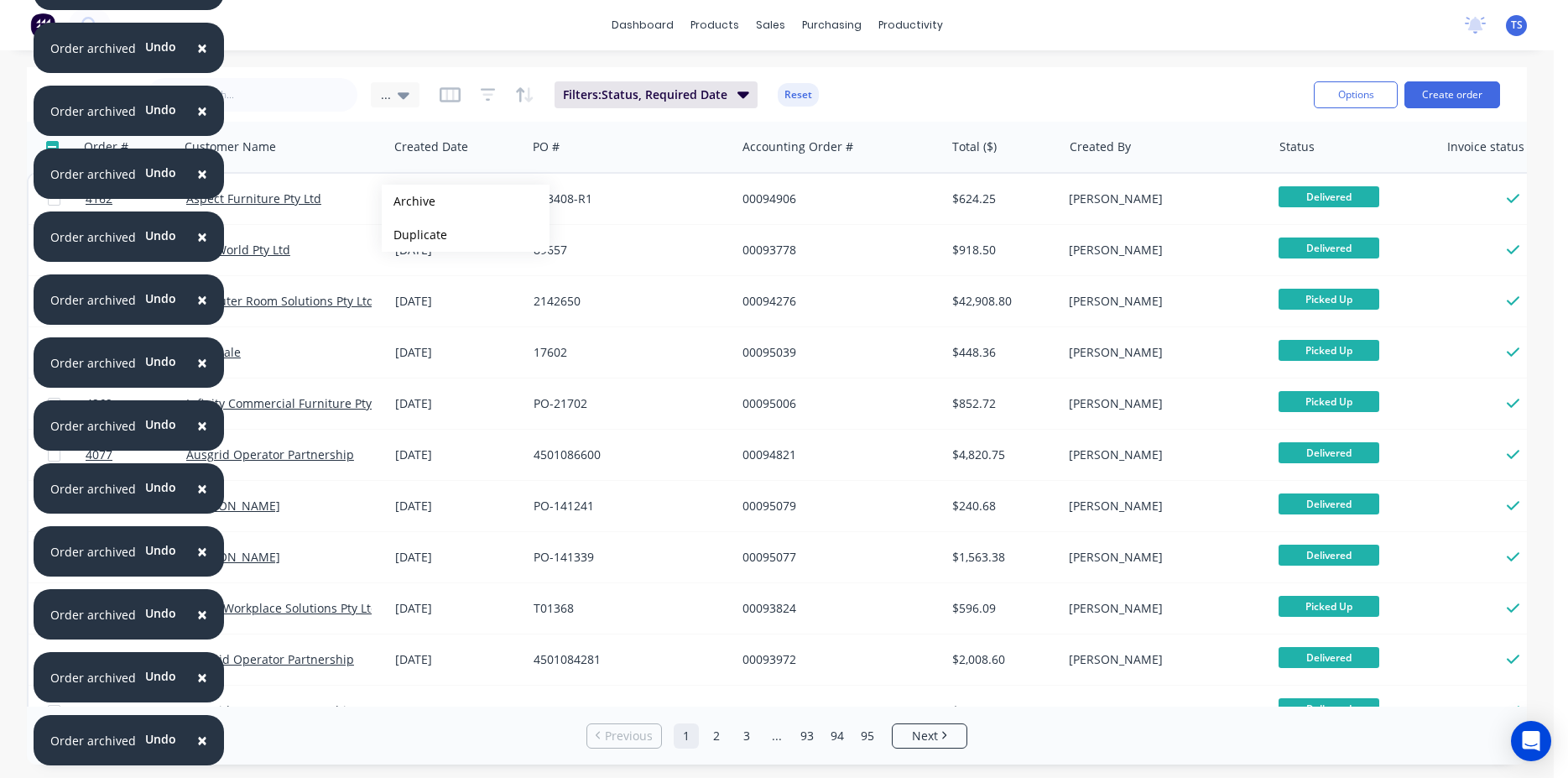
click at [409, 201] on button "Archive" at bounding box center [465, 201] width 168 height 34
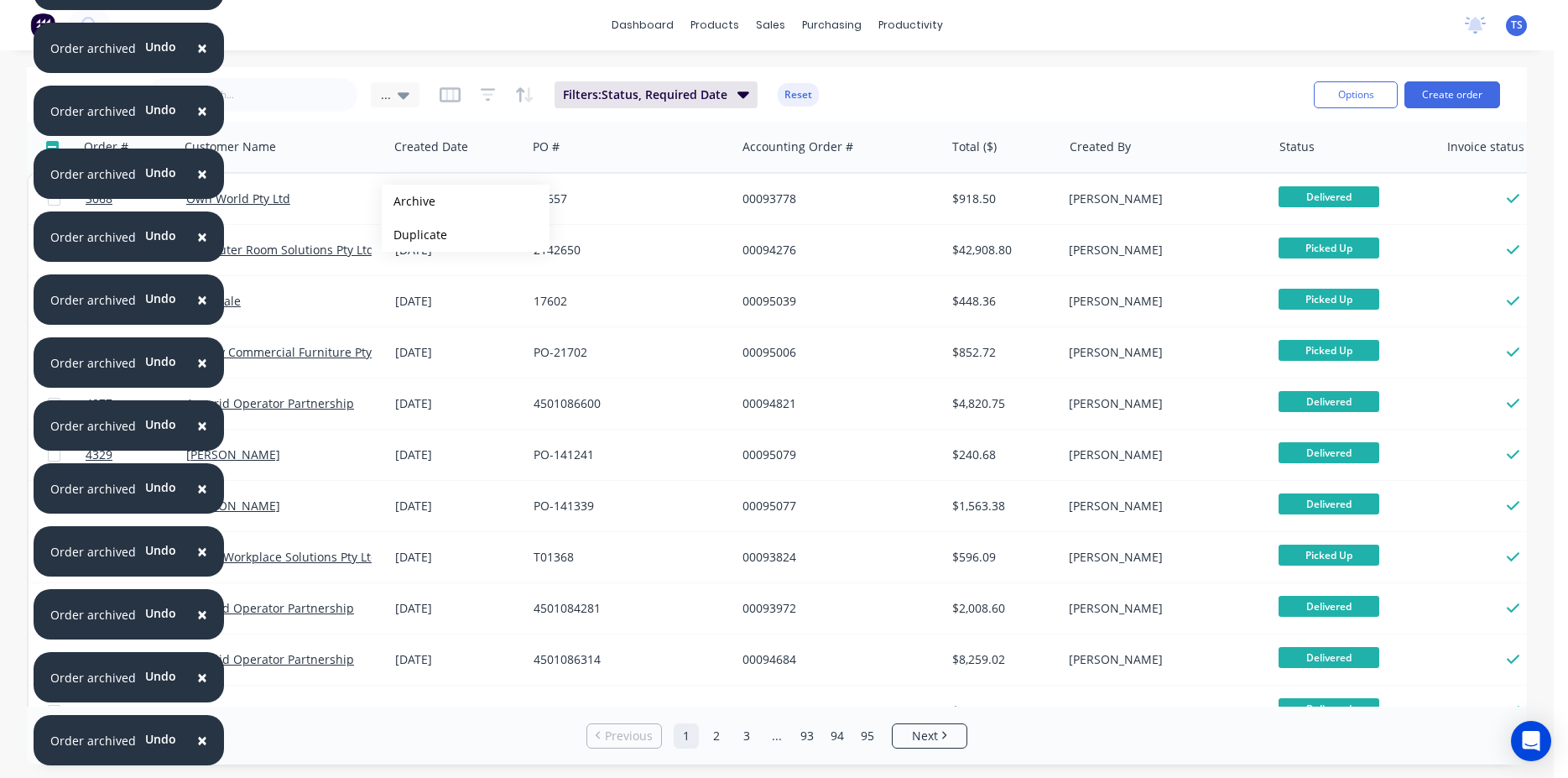
click at [409, 201] on button "Archive" at bounding box center [465, 201] width 168 height 34
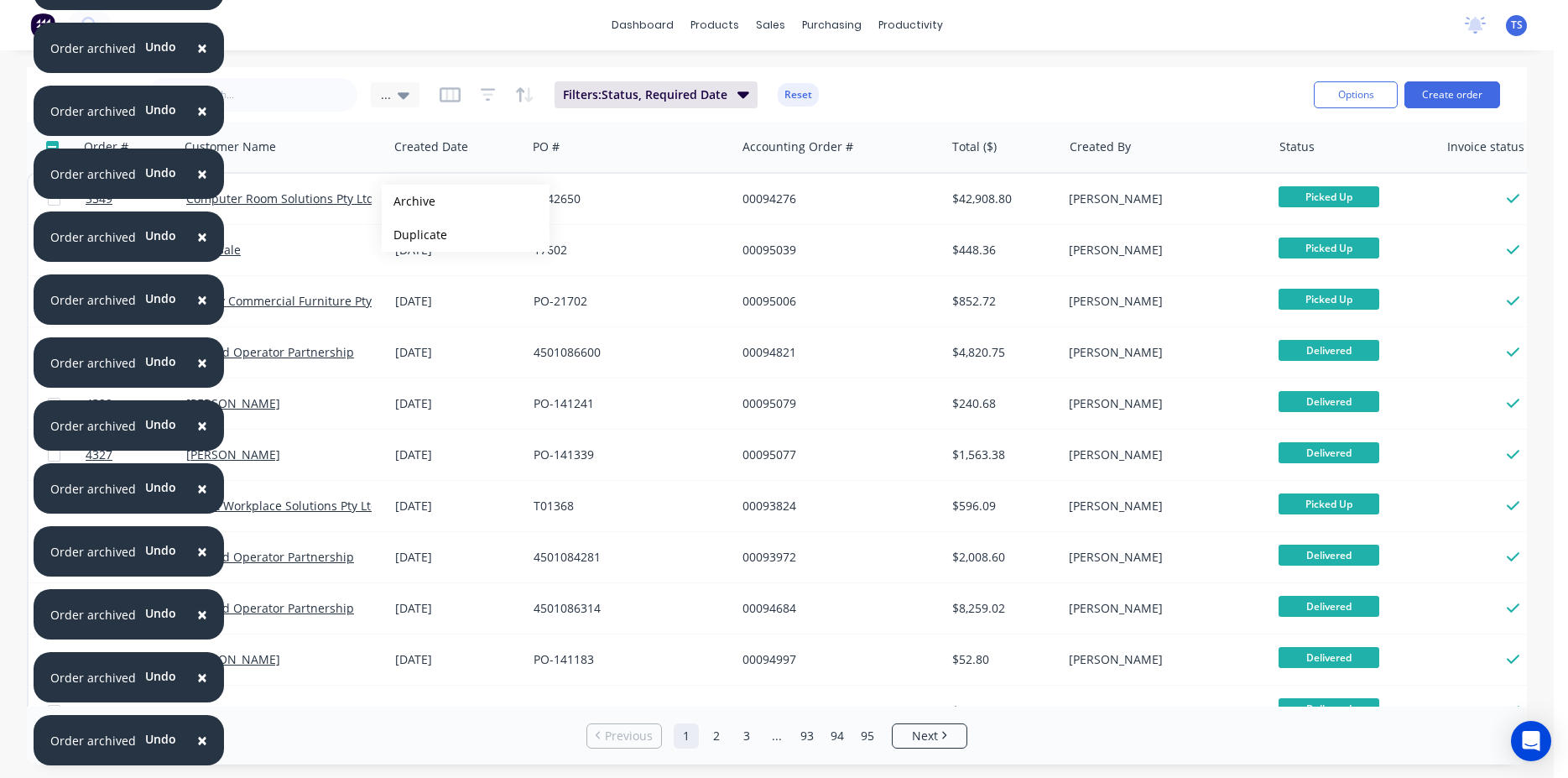
click at [409, 201] on button "Archive" at bounding box center [465, 201] width 168 height 34
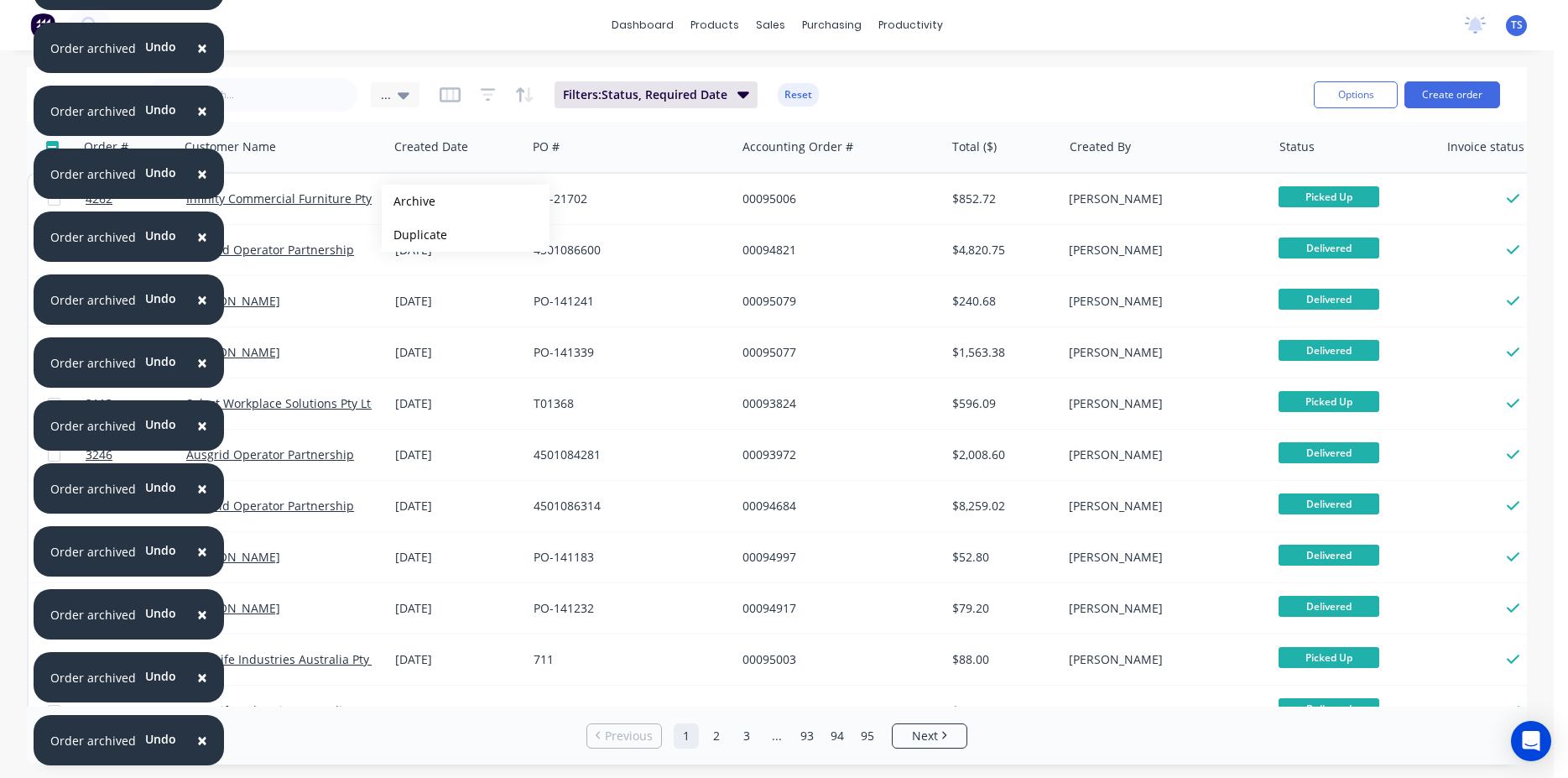
click at [409, 201] on button "Archive" at bounding box center [465, 201] width 168 height 34
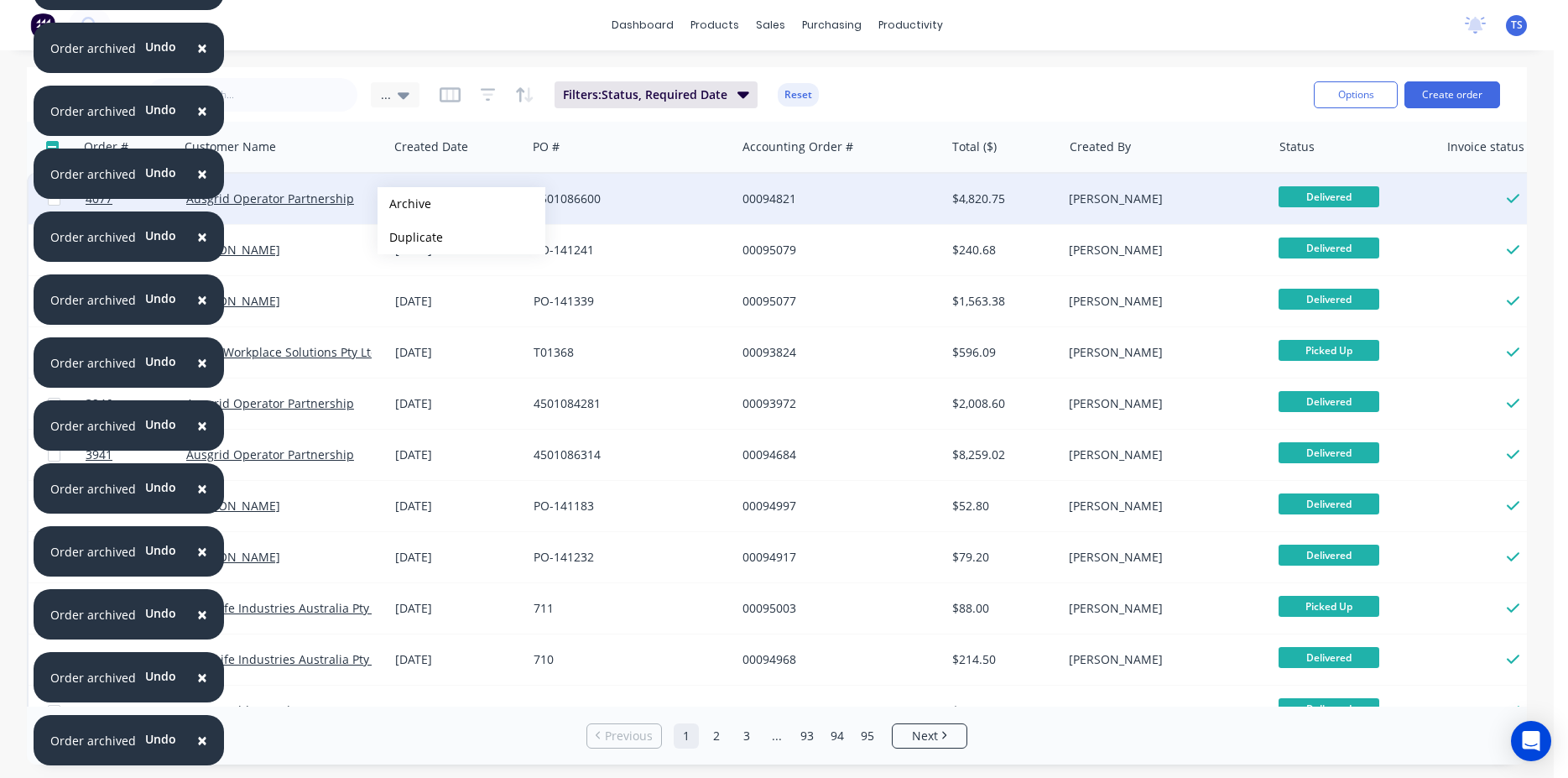
click at [404, 204] on button "Archive" at bounding box center [461, 203] width 168 height 34
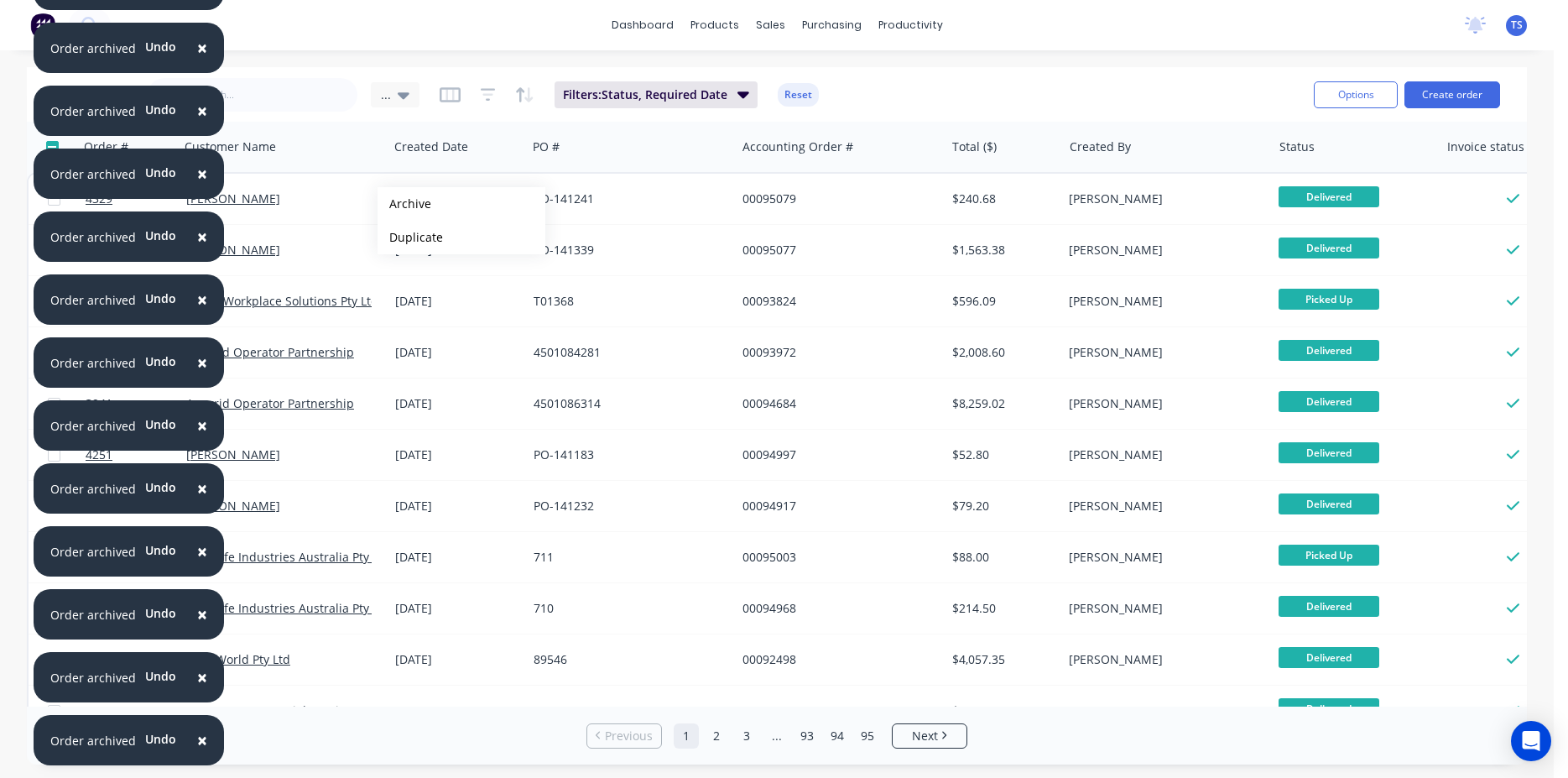
click at [404, 204] on button "Archive" at bounding box center [461, 203] width 168 height 34
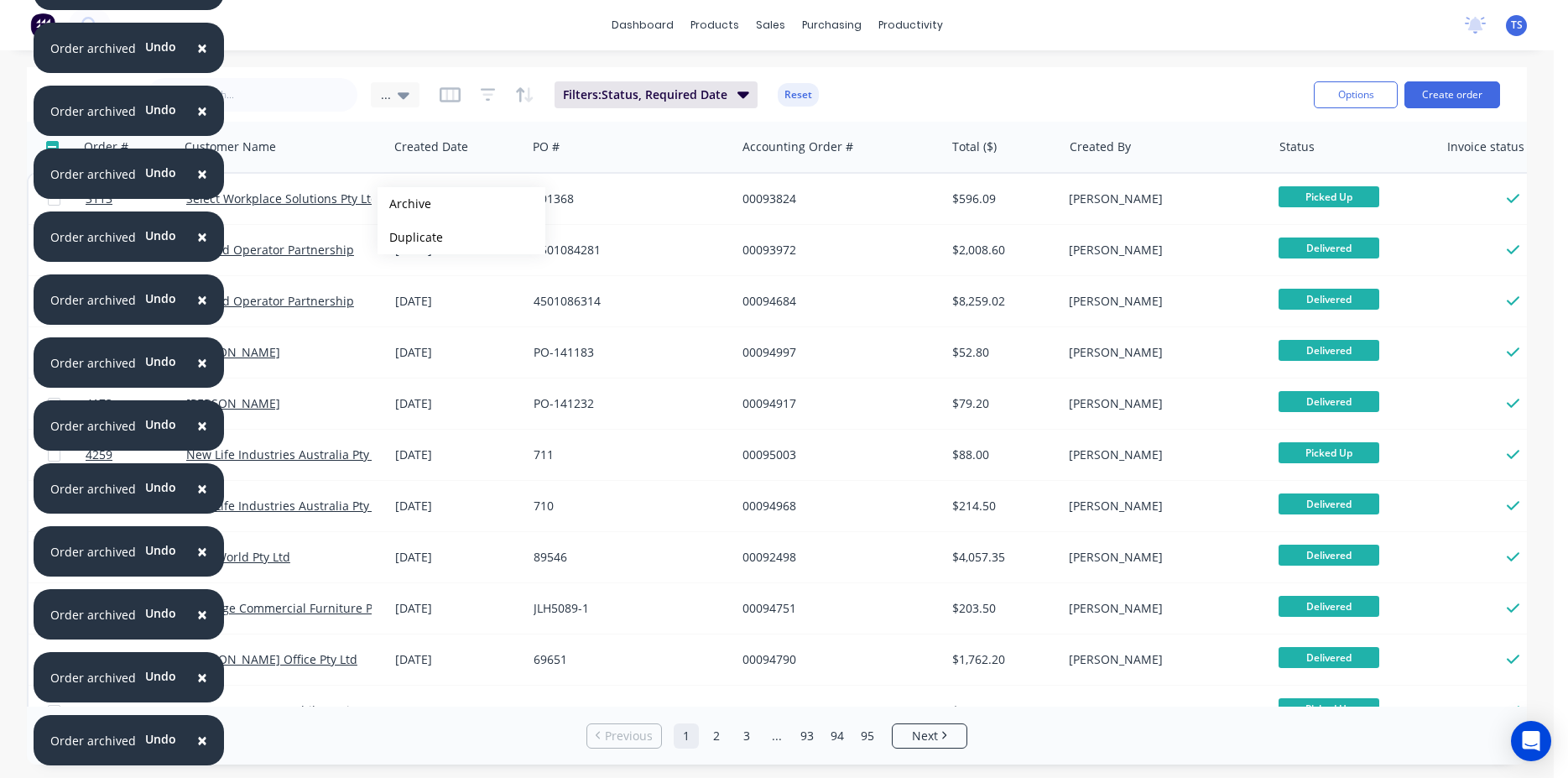
click at [404, 204] on button "Archive" at bounding box center [461, 203] width 168 height 34
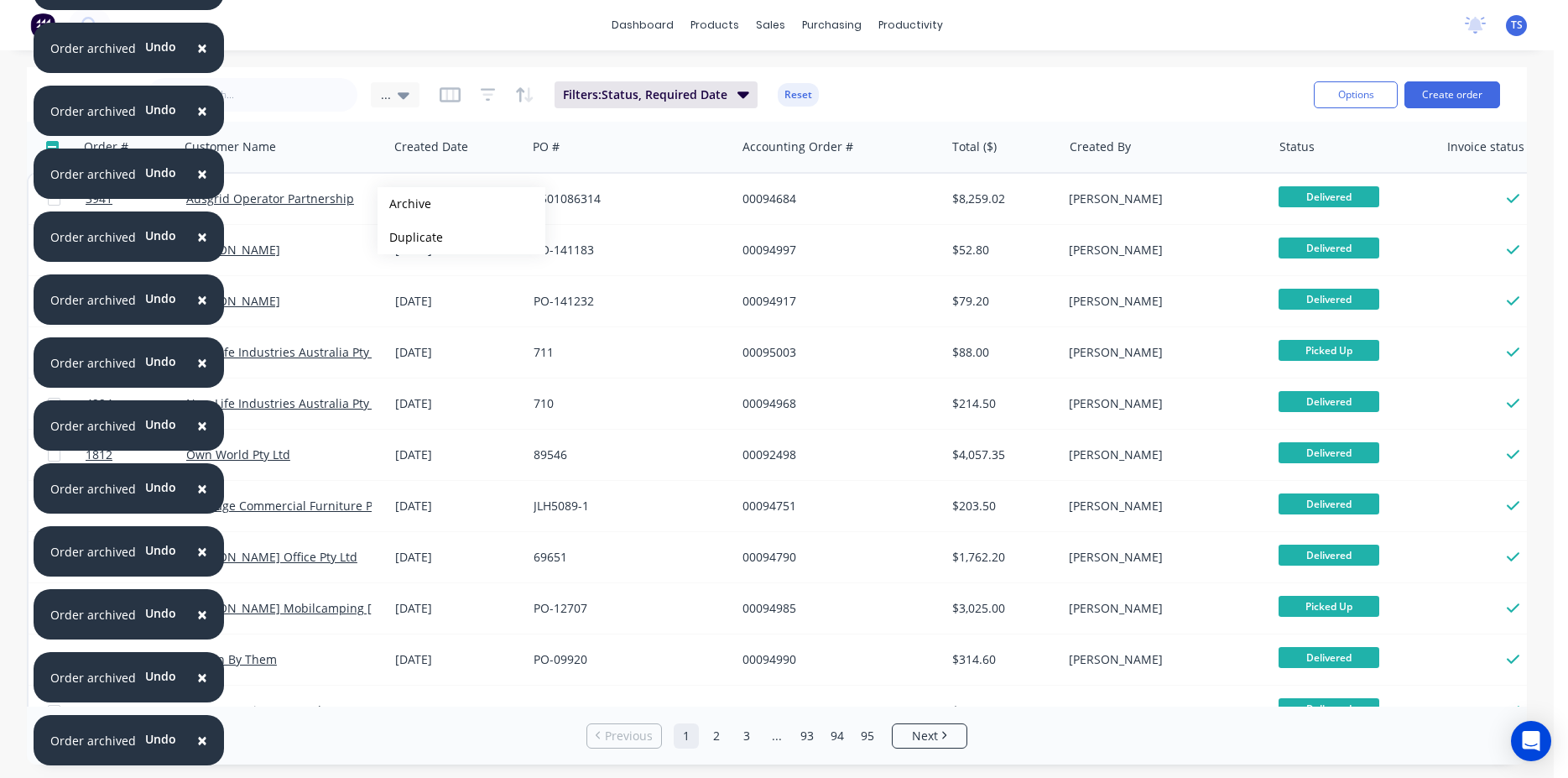
click at [404, 204] on button "Archive" at bounding box center [461, 203] width 168 height 34
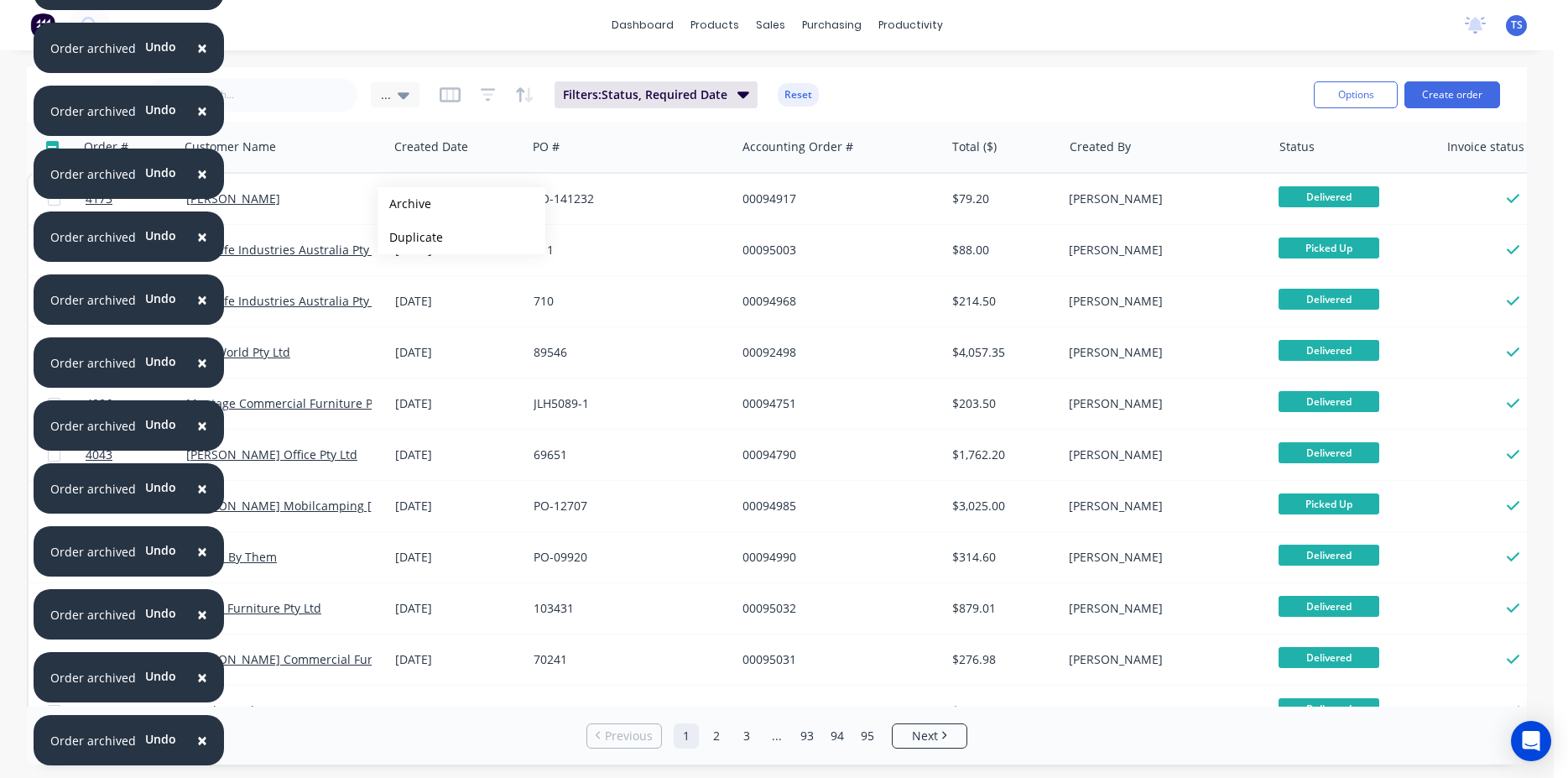
click at [404, 204] on button "Archive" at bounding box center [461, 203] width 168 height 34
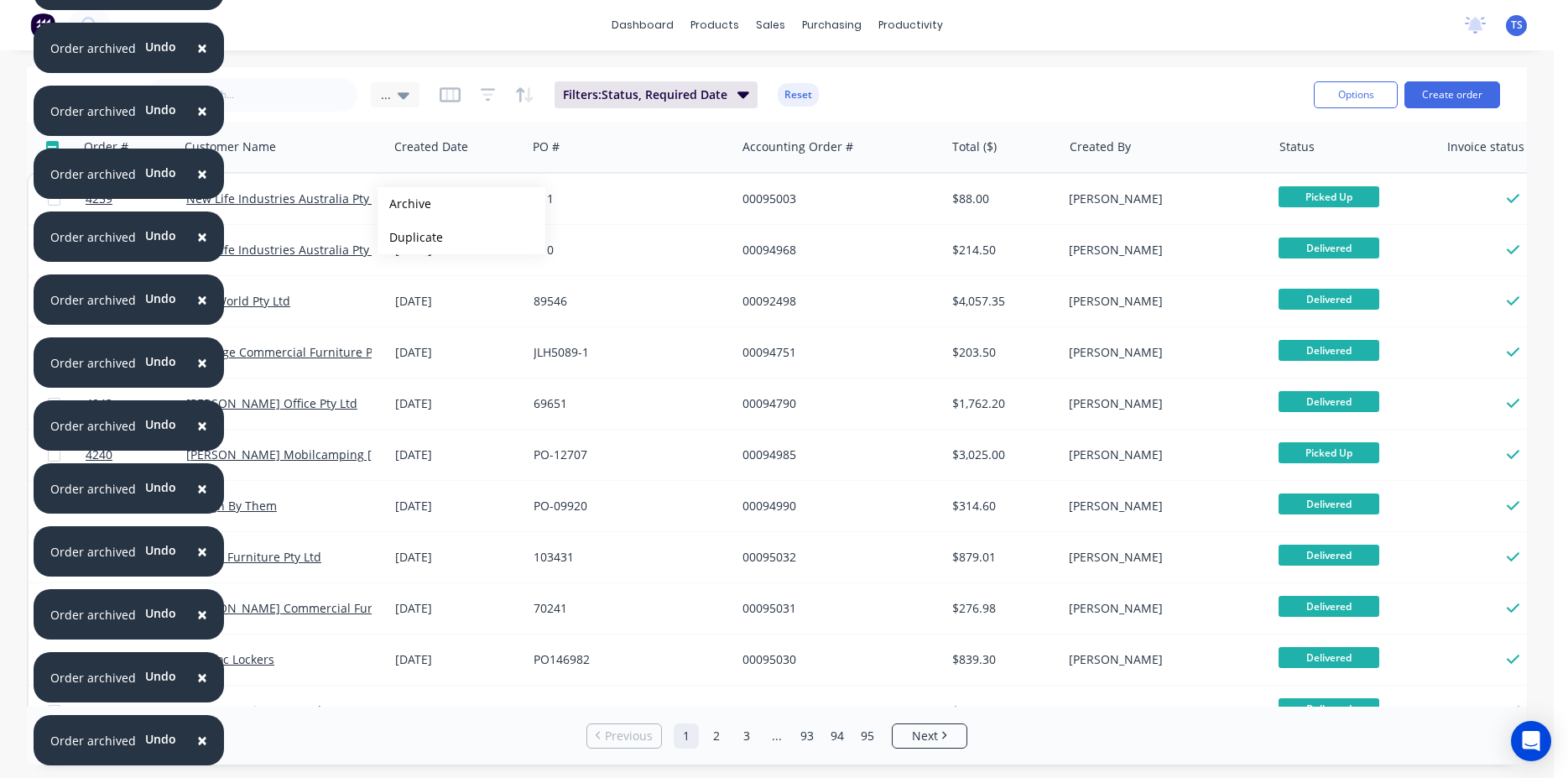
click at [404, 204] on button "Archive" at bounding box center [461, 203] width 168 height 34
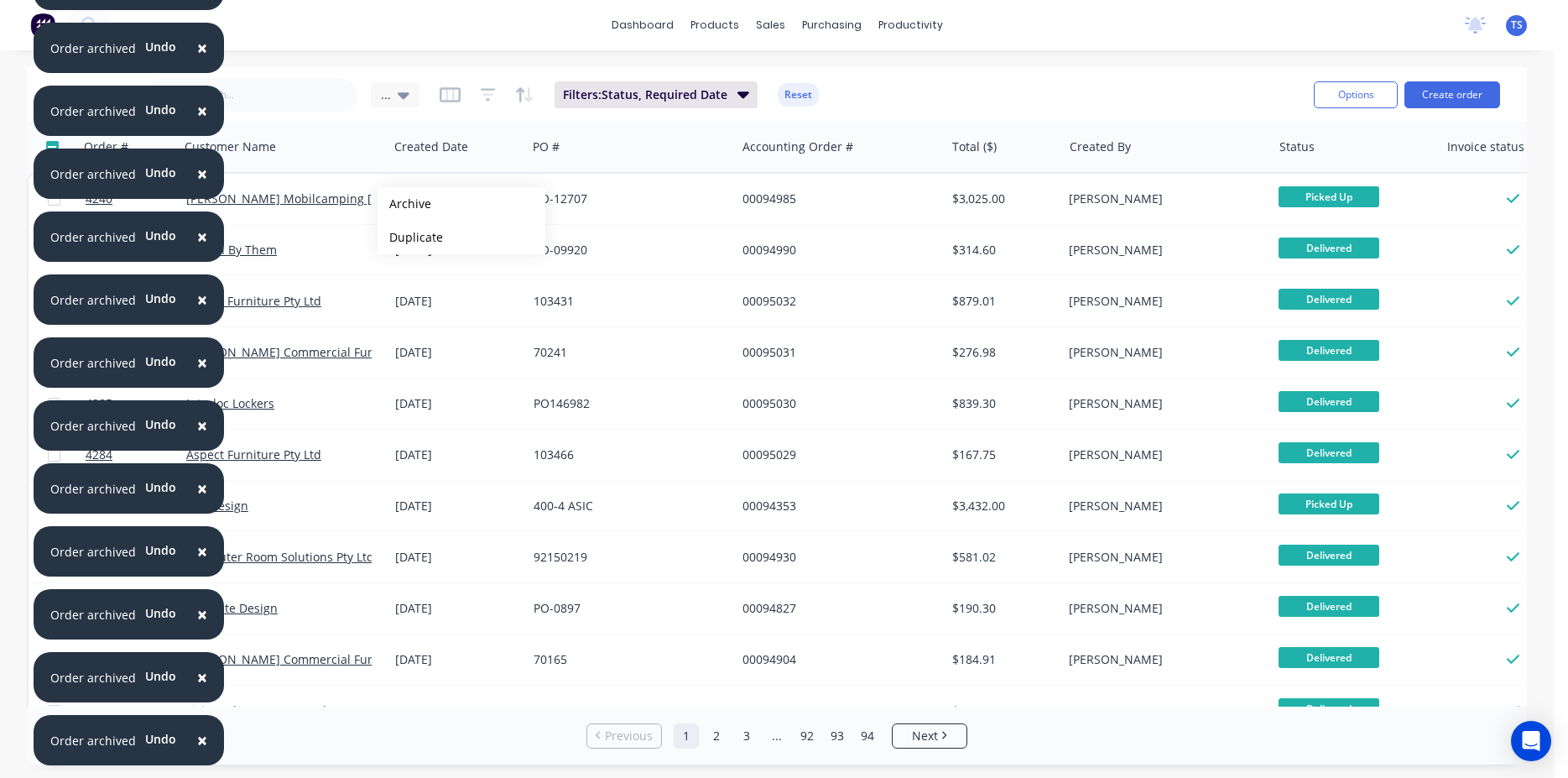
click at [404, 204] on button "Archive" at bounding box center [461, 203] width 168 height 34
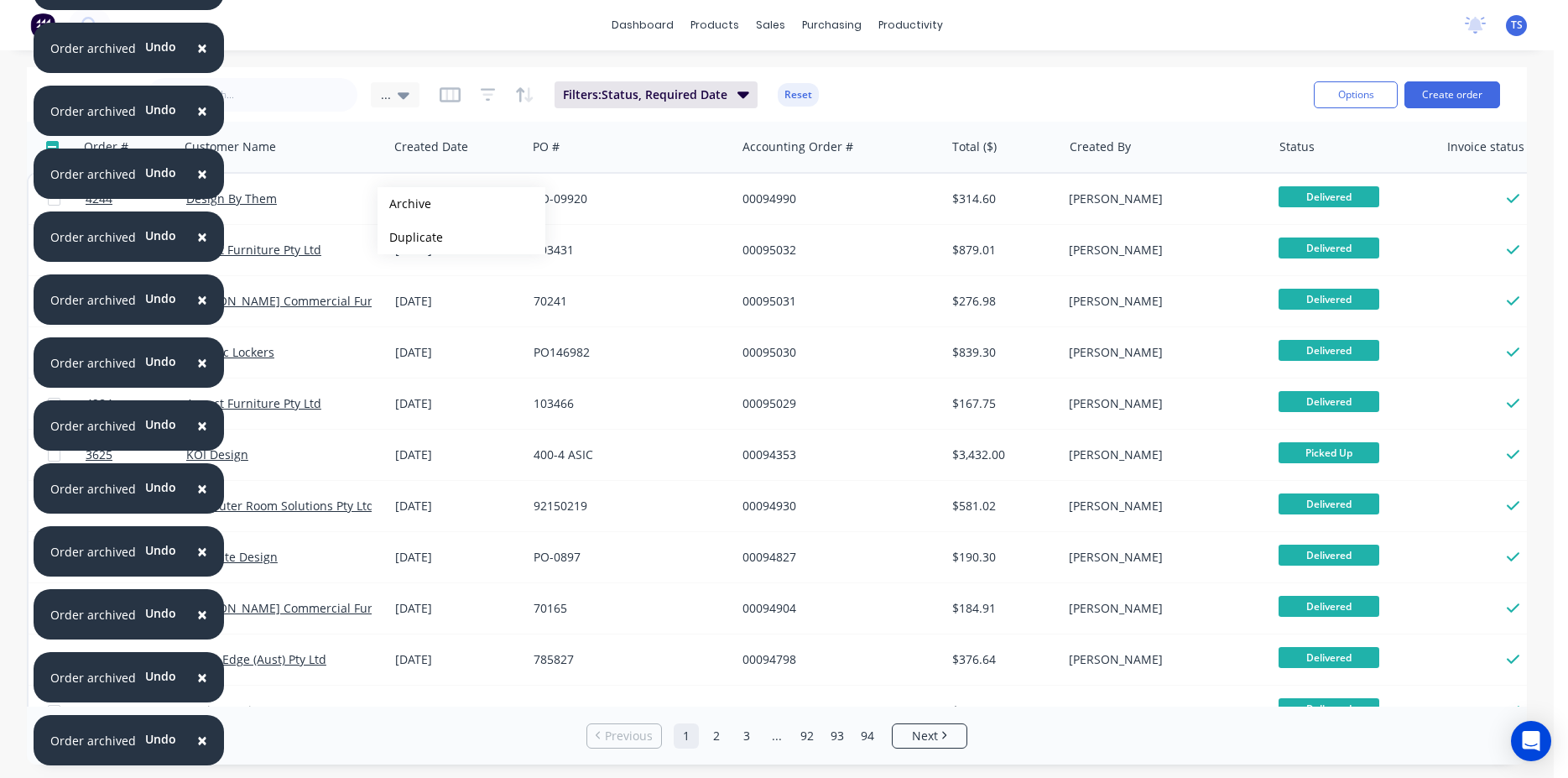
click at [404, 204] on button "Archive" at bounding box center [461, 203] width 168 height 34
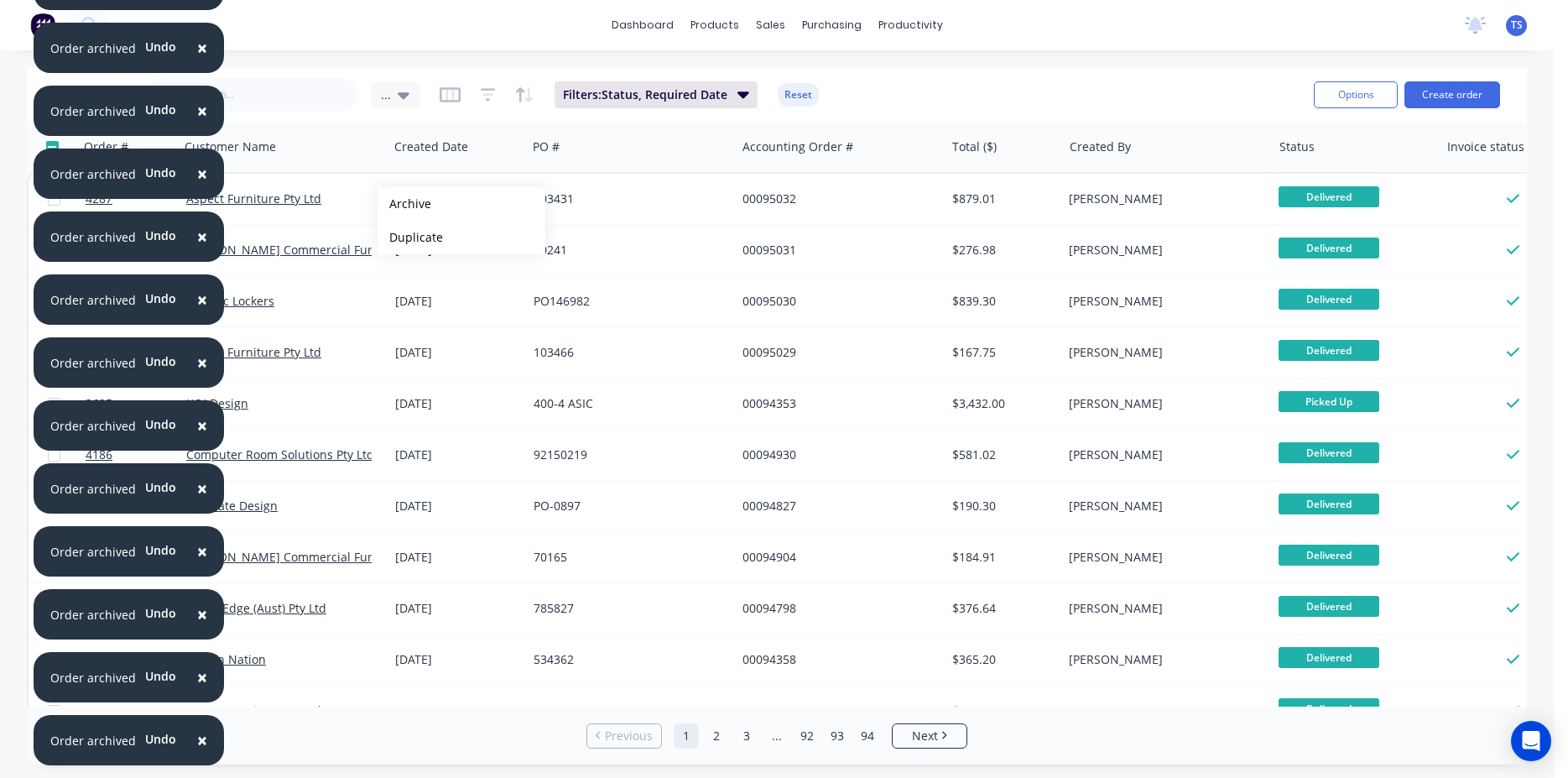
click at [404, 204] on button "Archive" at bounding box center [461, 203] width 168 height 34
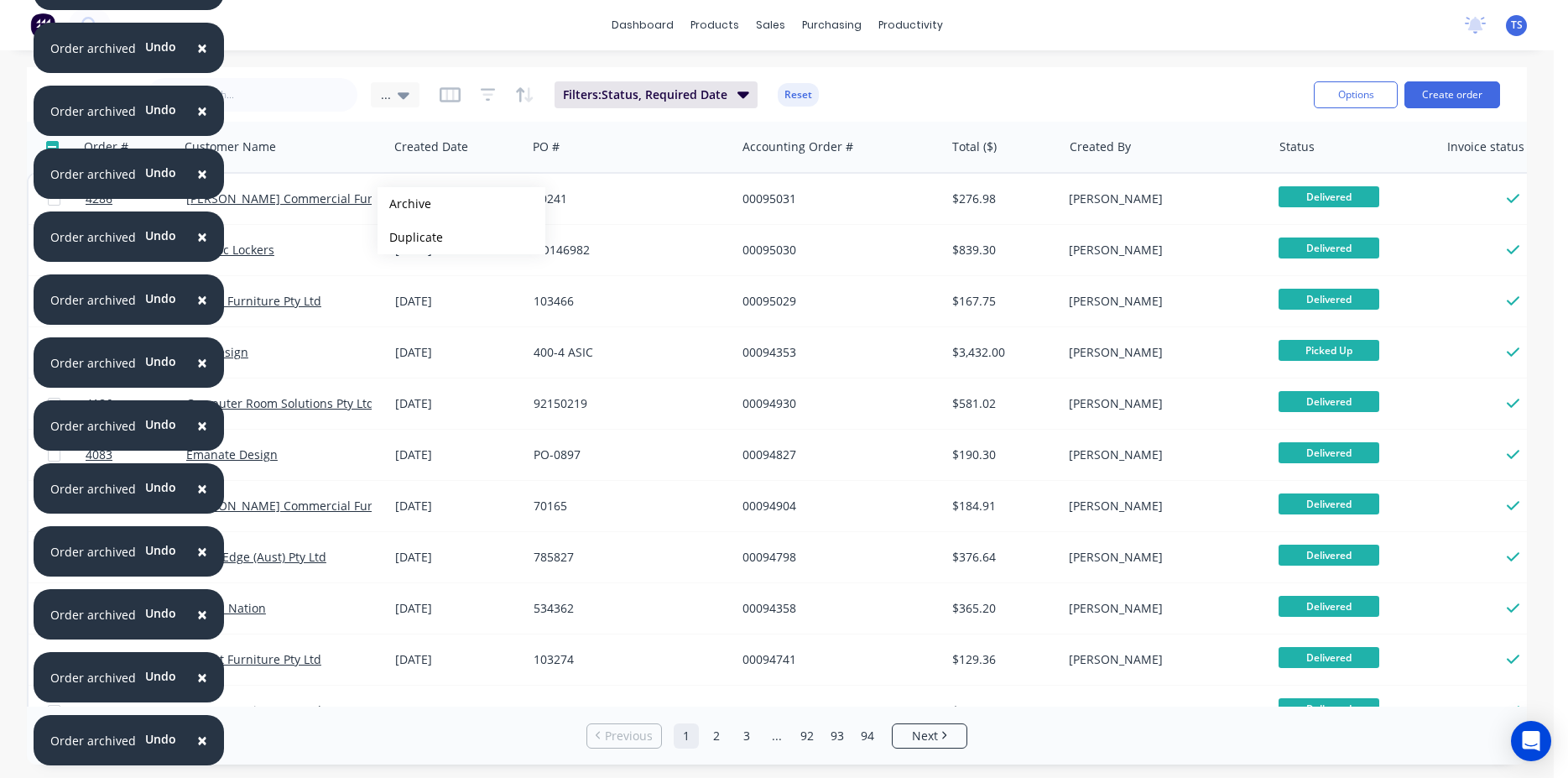
click at [404, 204] on button "Archive" at bounding box center [461, 203] width 168 height 34
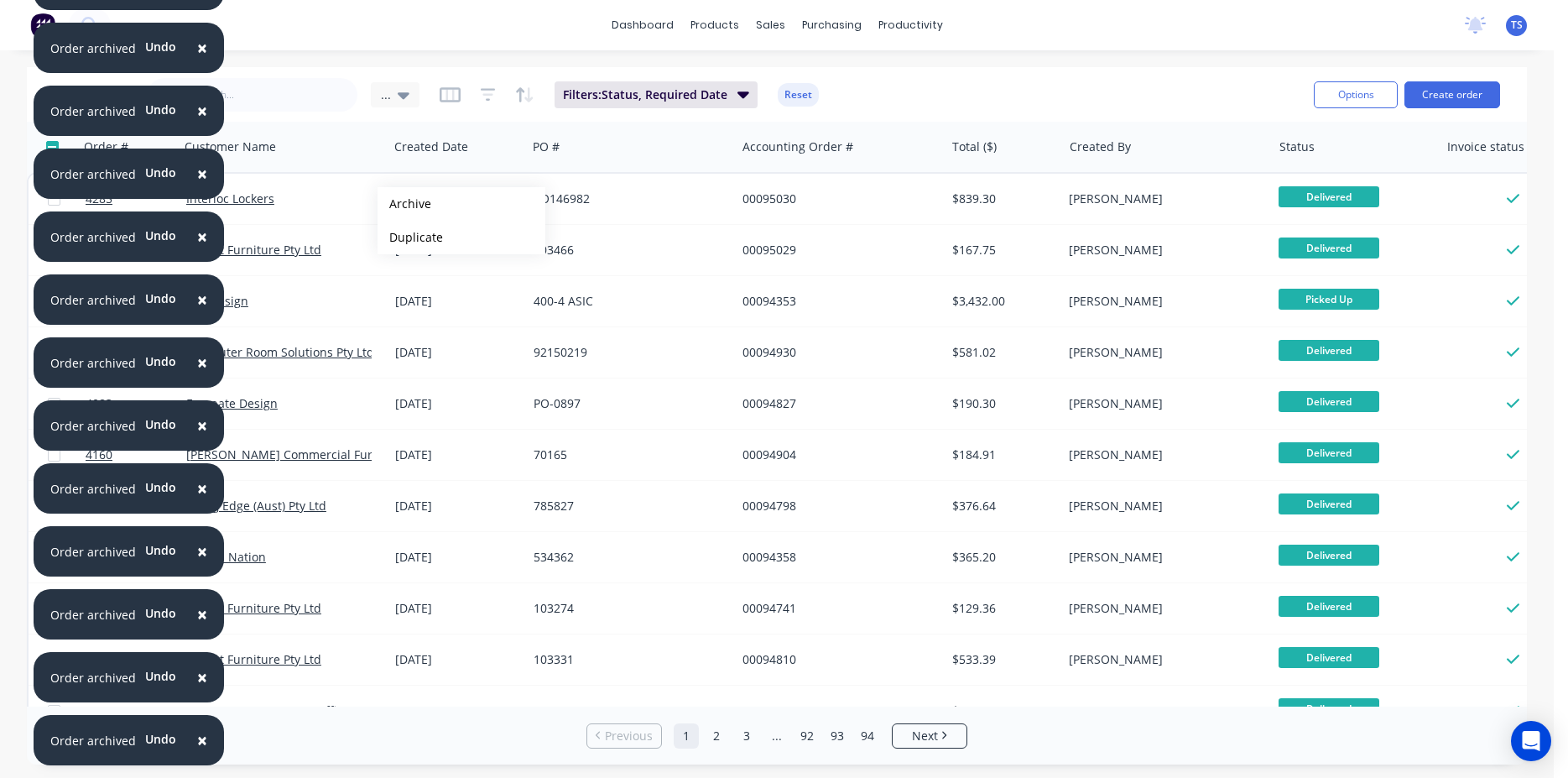
click at [404, 204] on button "Archive" at bounding box center [461, 203] width 168 height 34
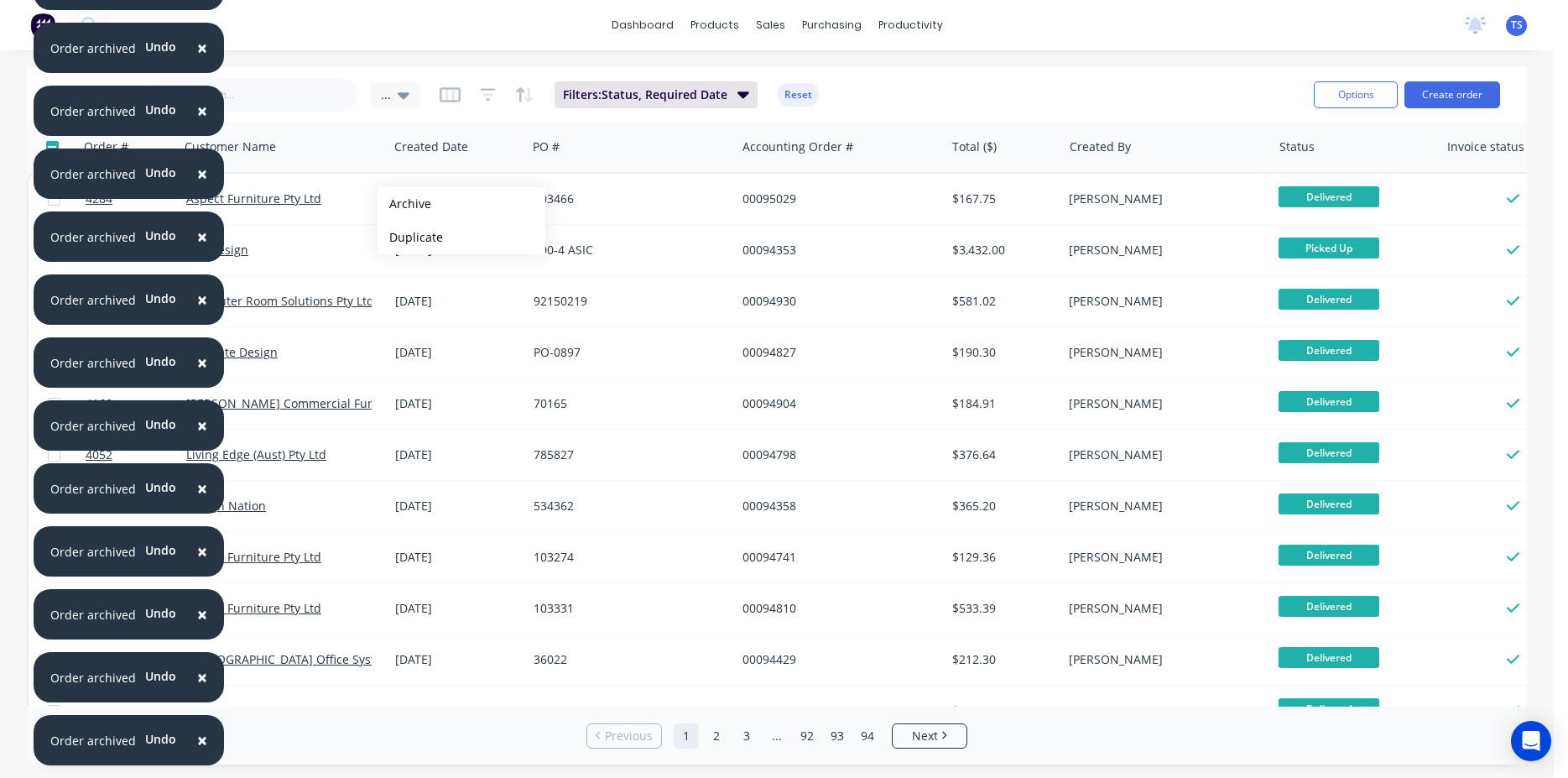
click at [404, 204] on button "Archive" at bounding box center [461, 203] width 168 height 34
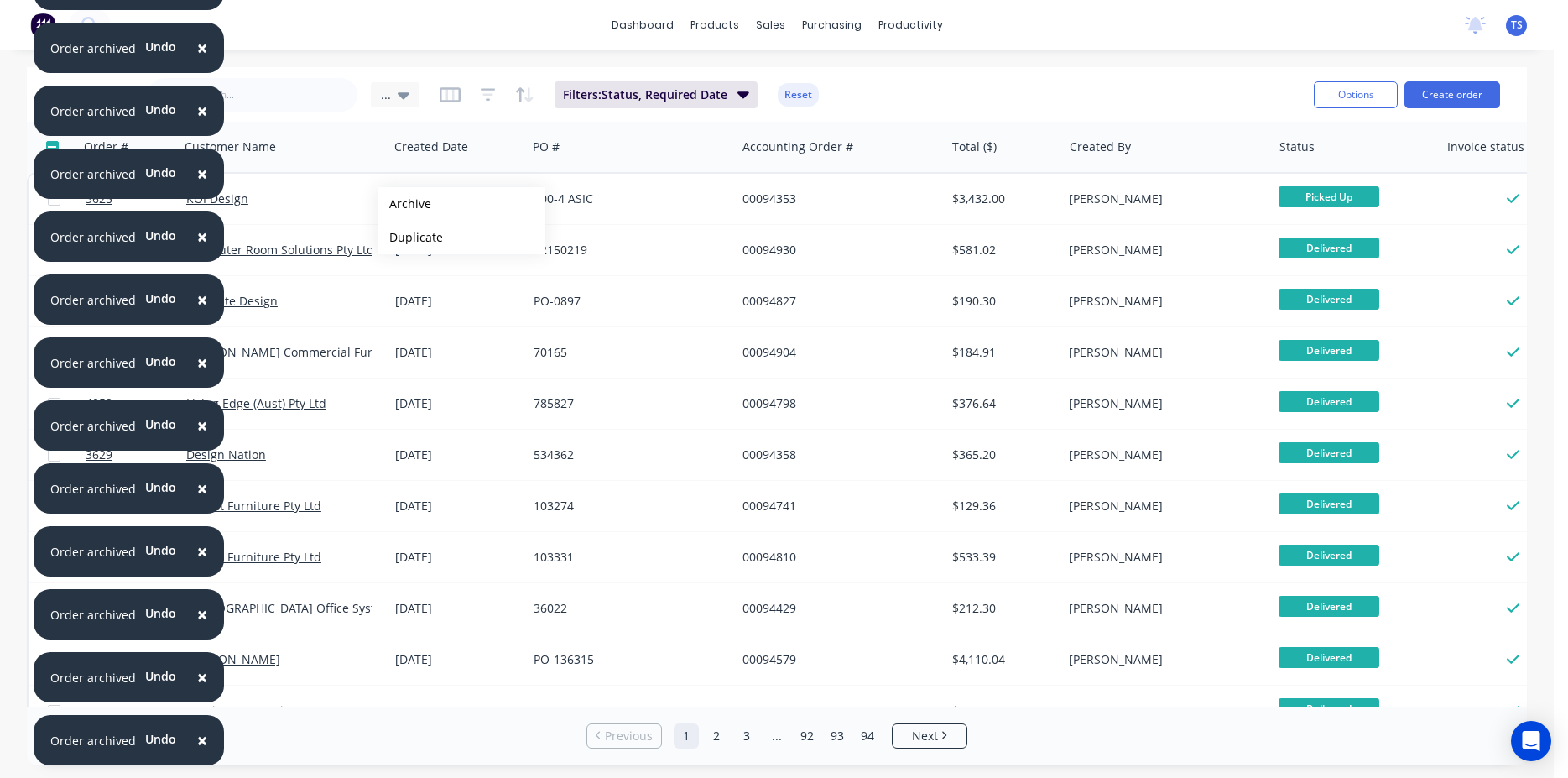
click at [404, 204] on button "Archive" at bounding box center [461, 203] width 168 height 34
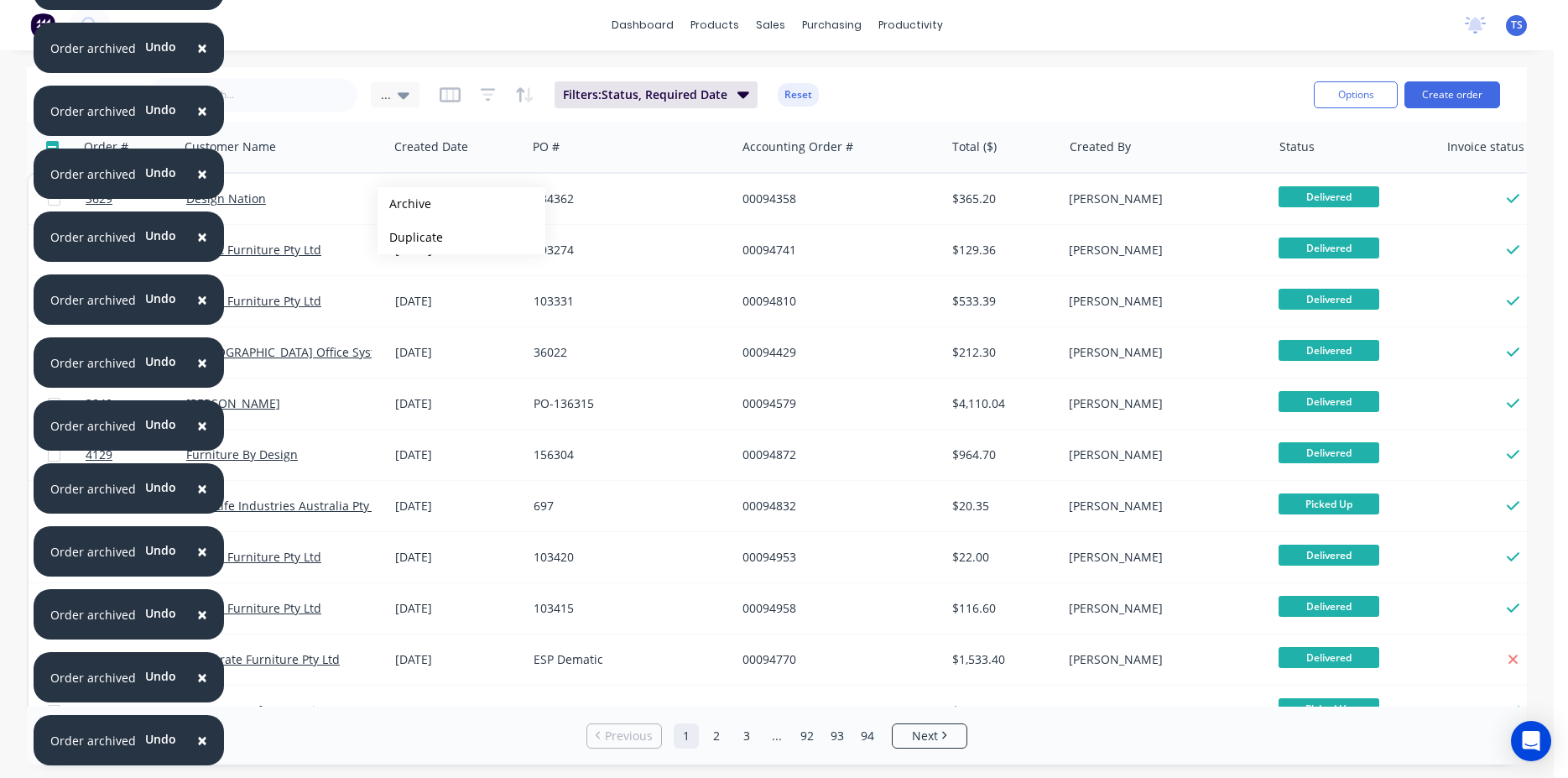
click at [404, 204] on button "Archive" at bounding box center [461, 203] width 168 height 34
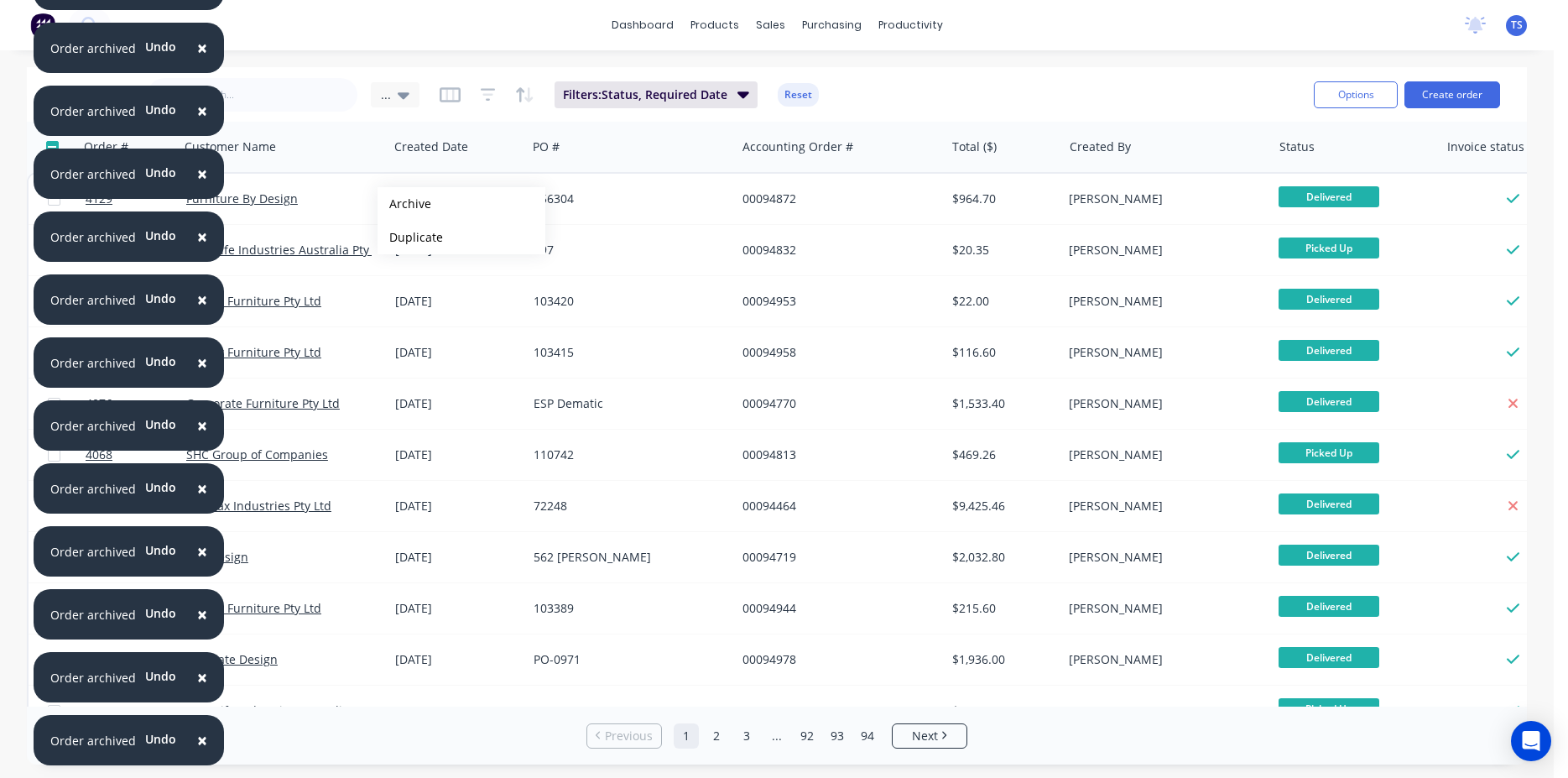
click at [404, 204] on button "Archive" at bounding box center [461, 203] width 168 height 34
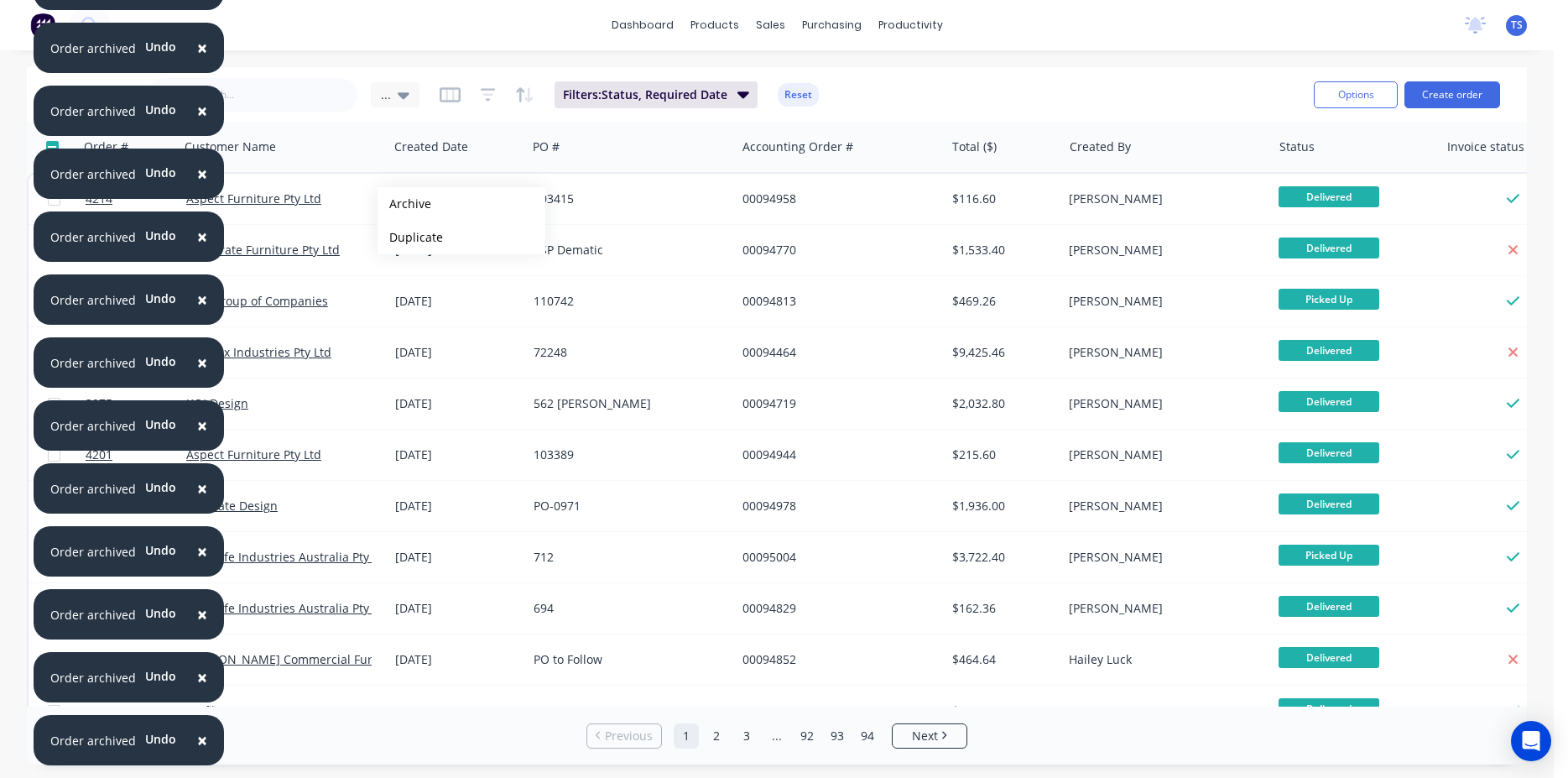
click at [404, 204] on button "Archive" at bounding box center [461, 203] width 168 height 34
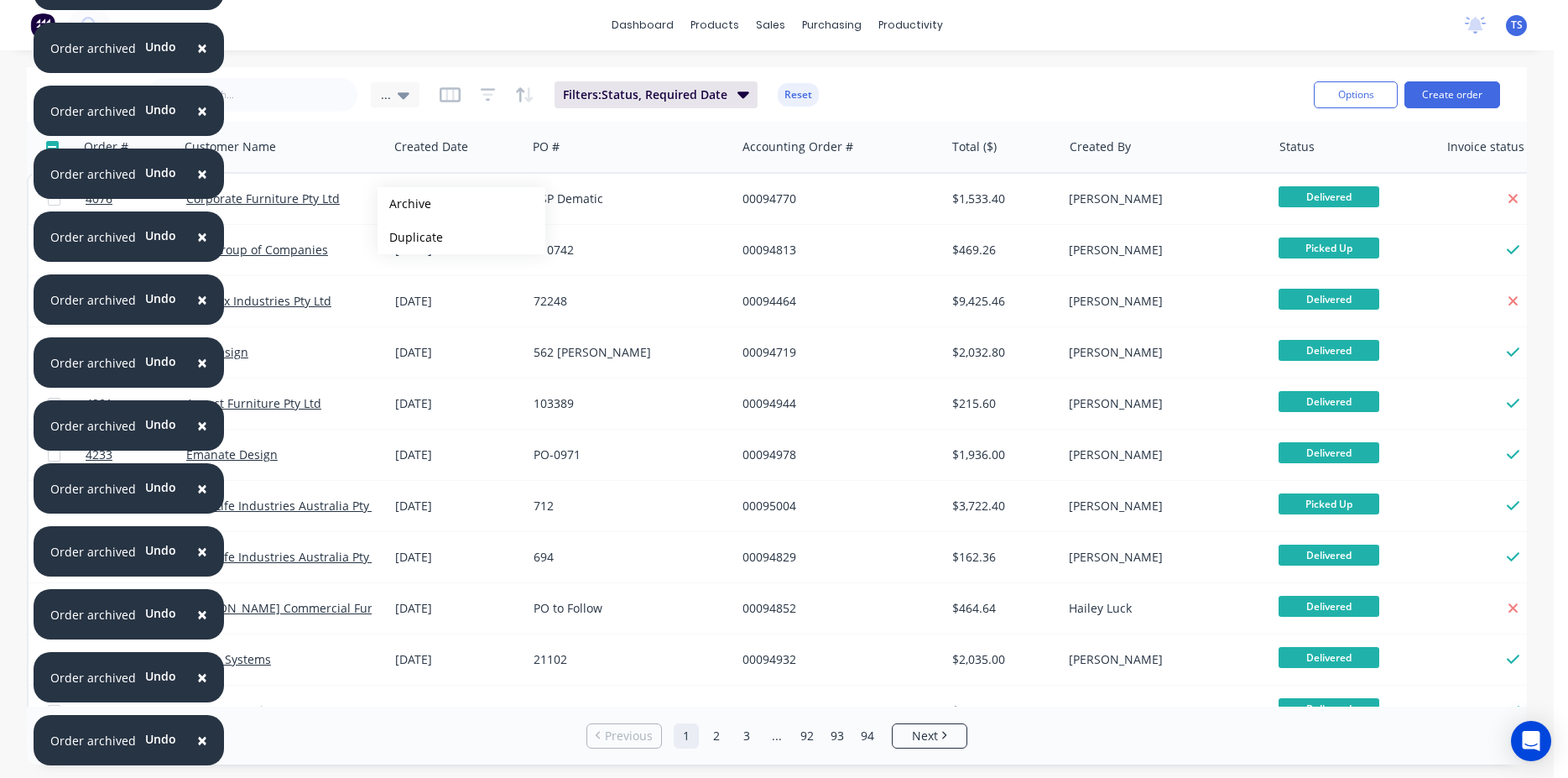
click at [404, 204] on button "Archive" at bounding box center [461, 203] width 168 height 34
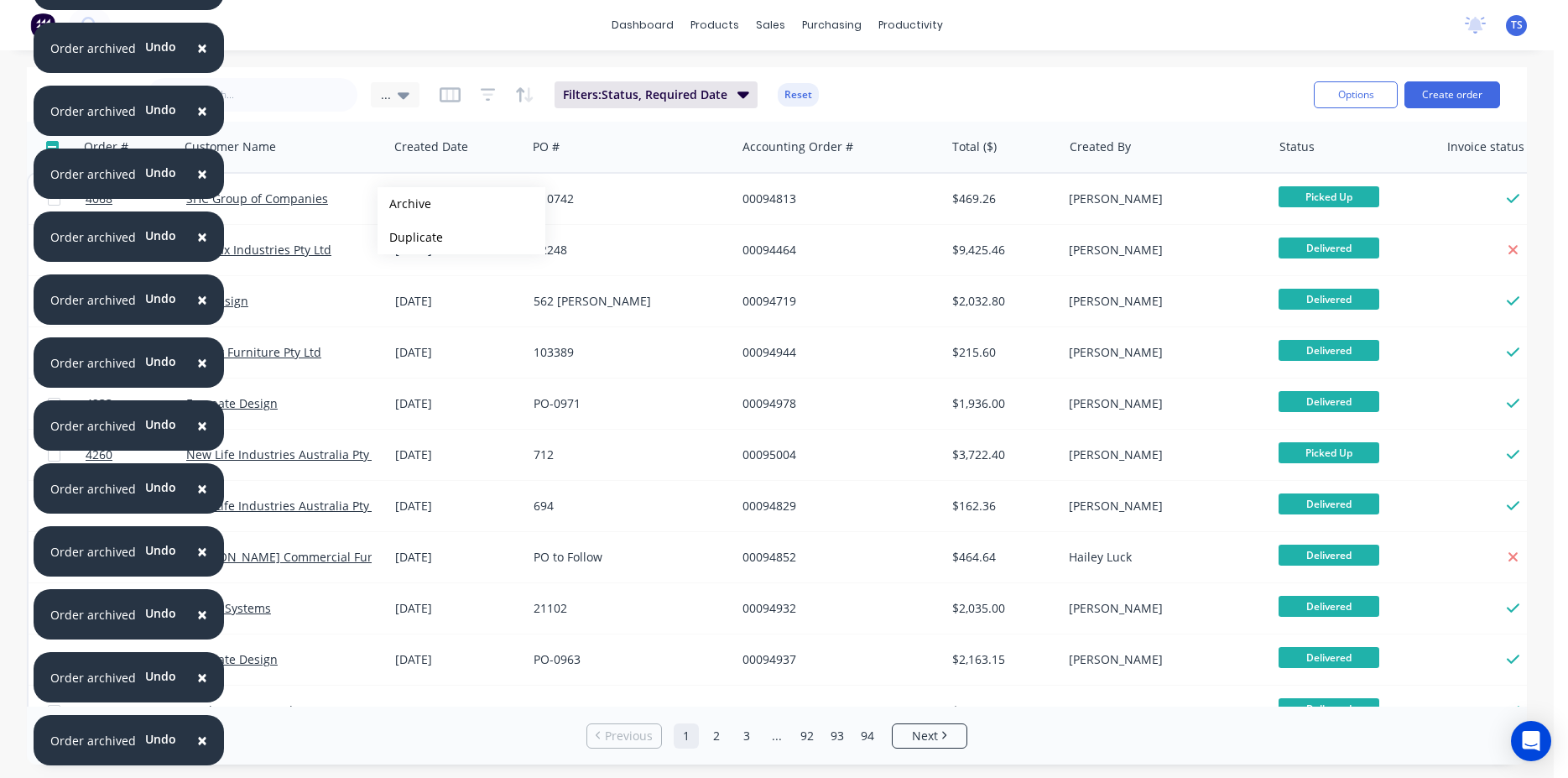
click at [404, 204] on button "Archive" at bounding box center [461, 203] width 168 height 34
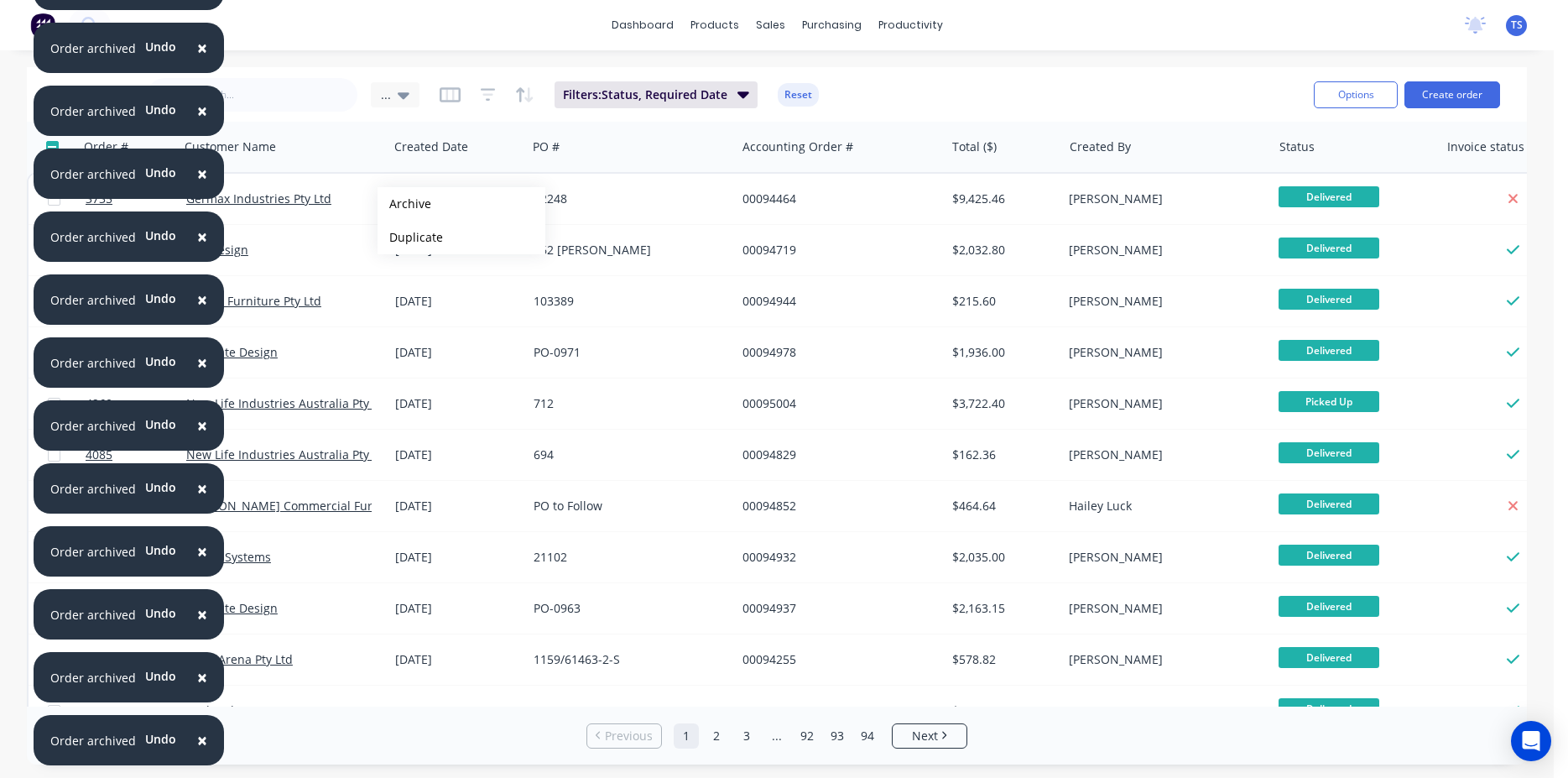
click at [404, 204] on button "Archive" at bounding box center [461, 203] width 168 height 34
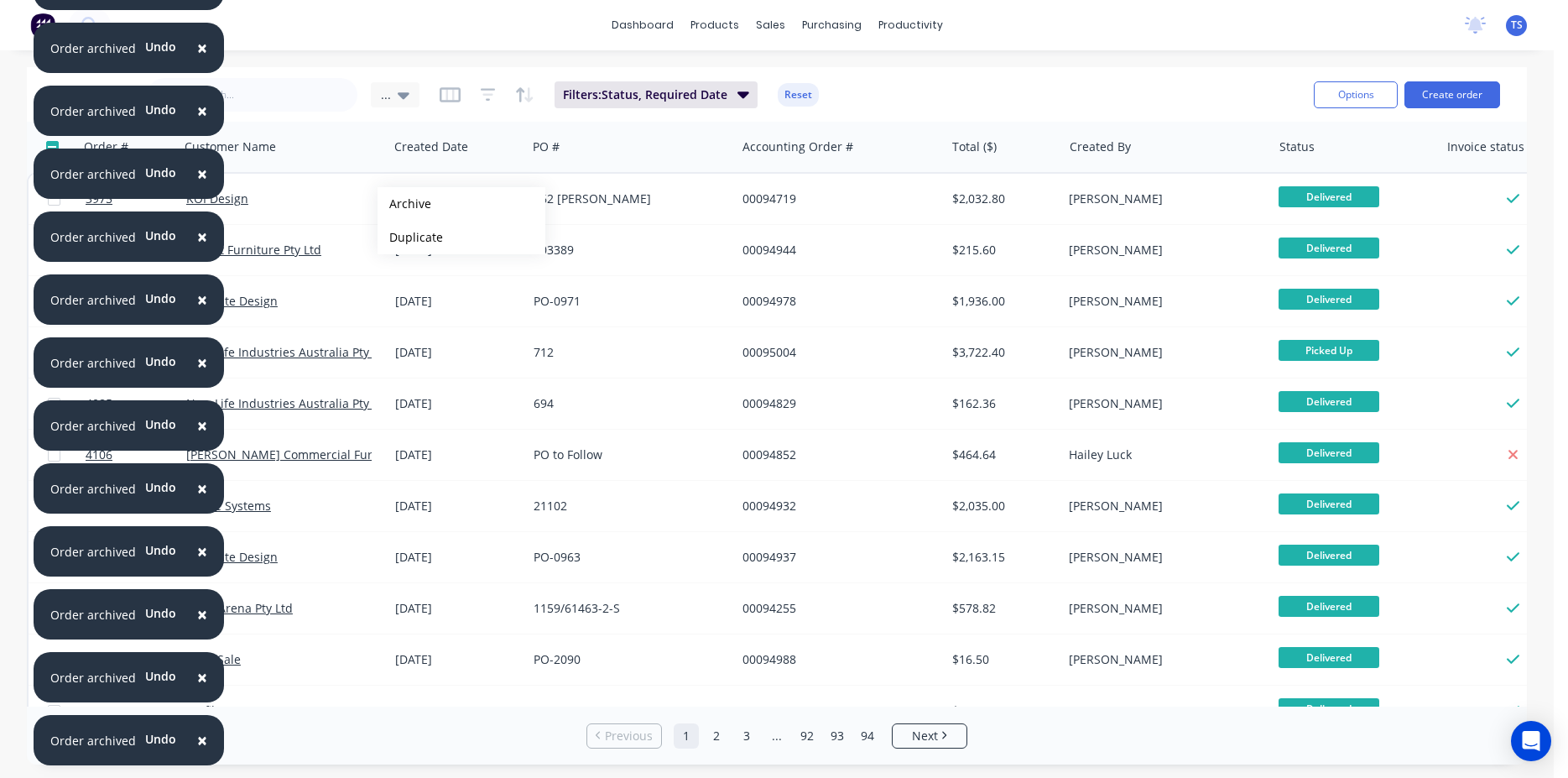
click at [404, 204] on button "Archive" at bounding box center [461, 203] width 168 height 34
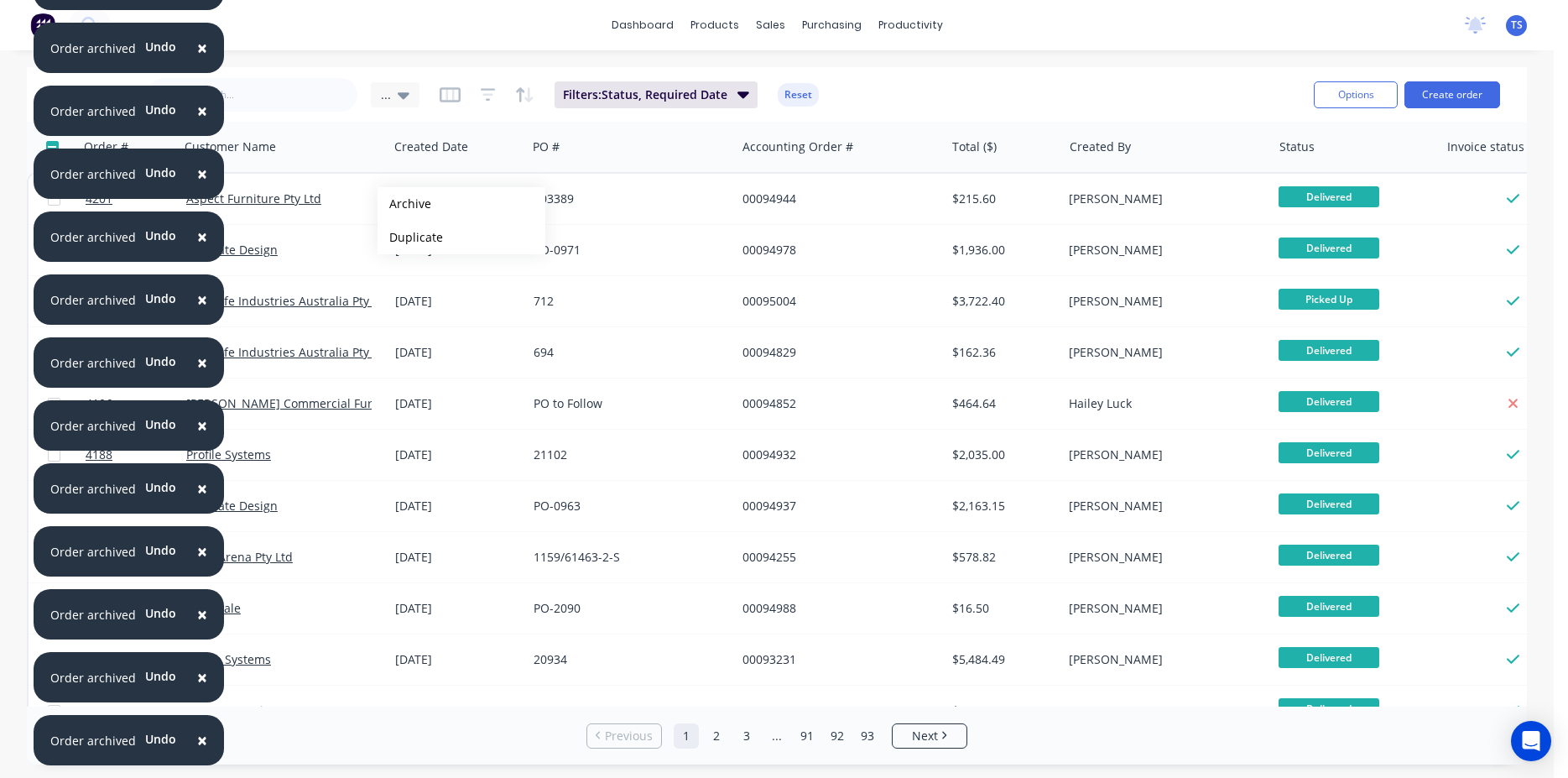
click at [404, 204] on button "Archive" at bounding box center [461, 203] width 168 height 34
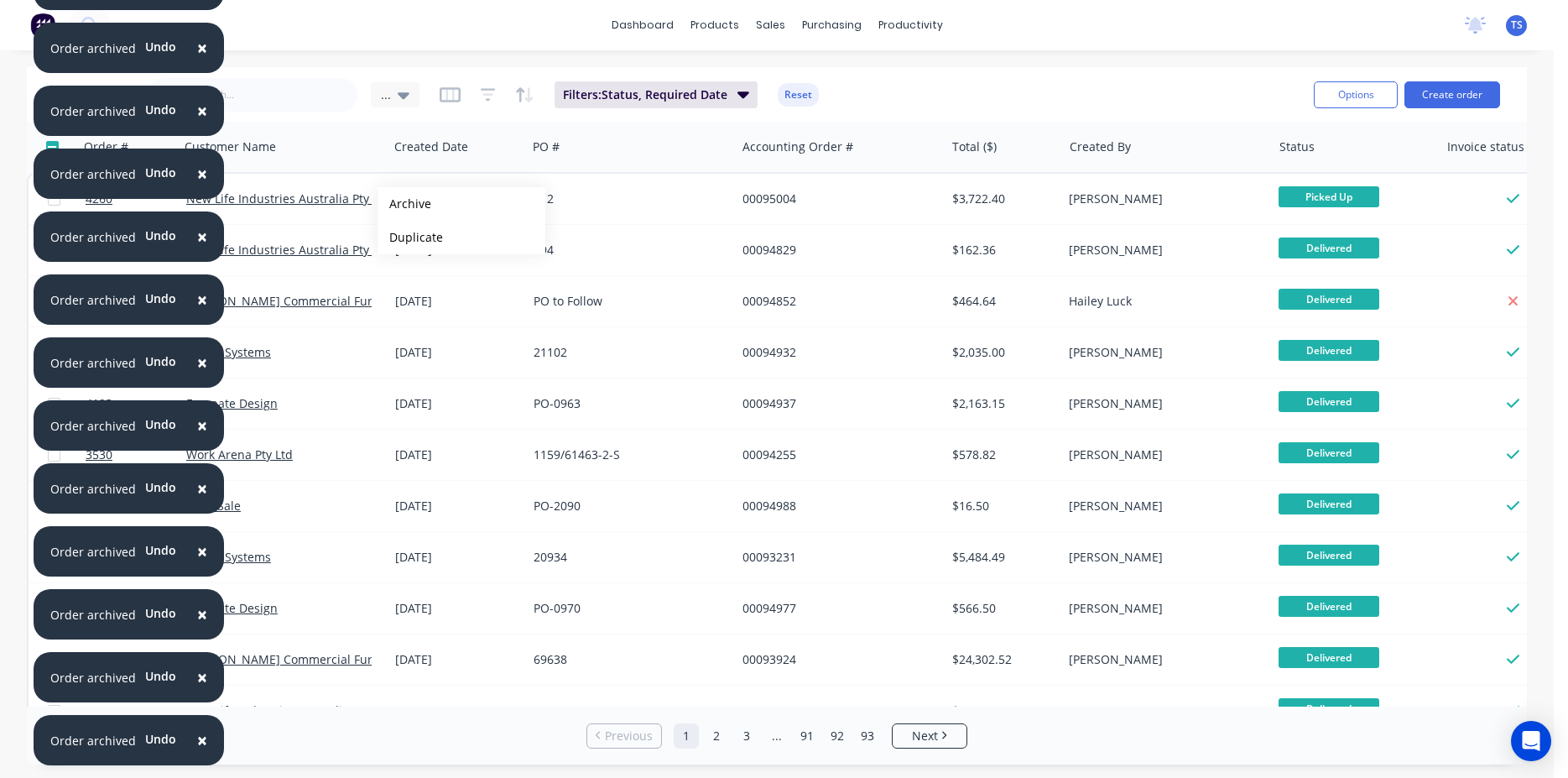
click at [404, 204] on button "Archive" at bounding box center [461, 203] width 168 height 34
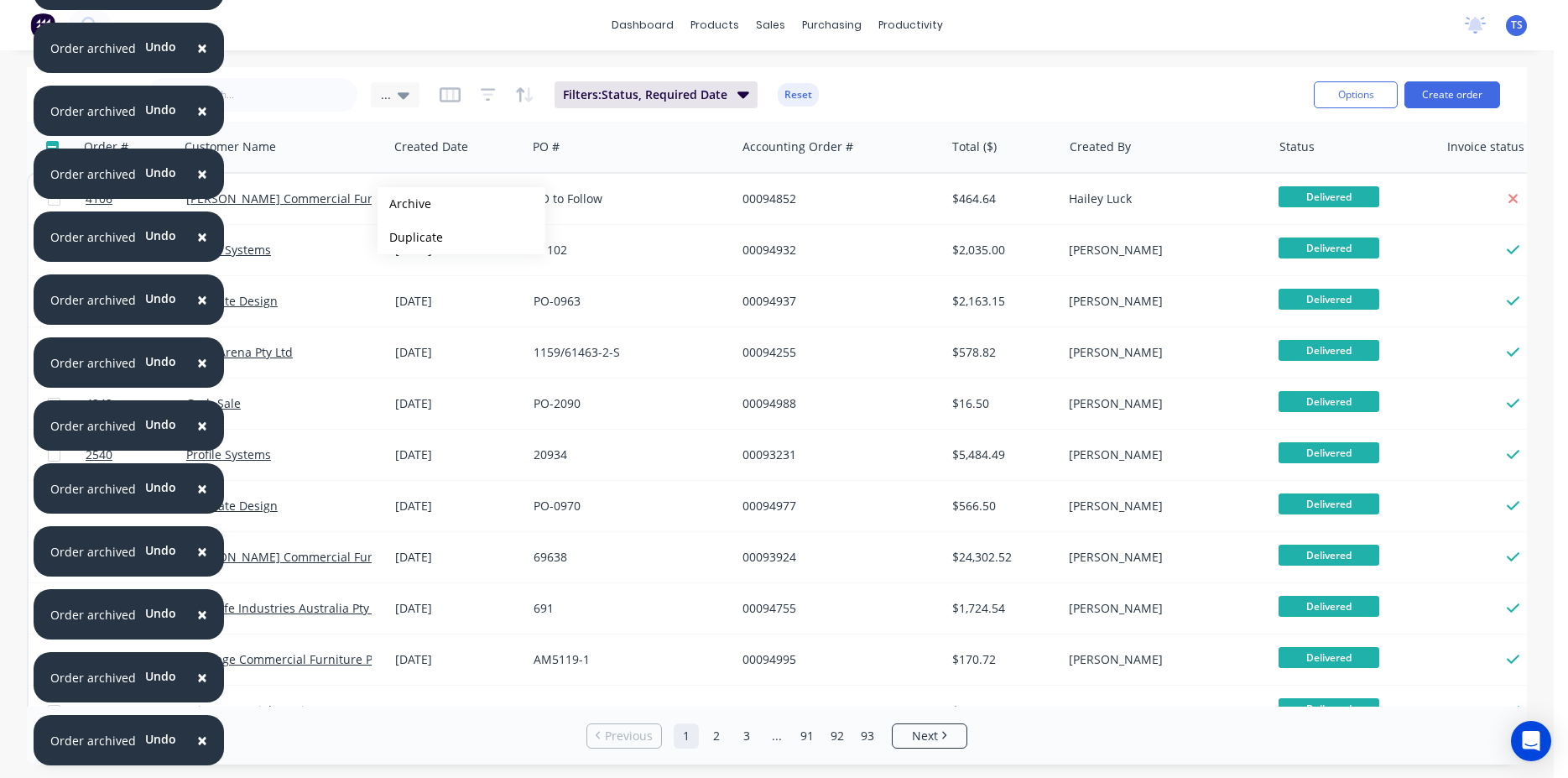
click at [404, 204] on button "Archive" at bounding box center [461, 203] width 168 height 34
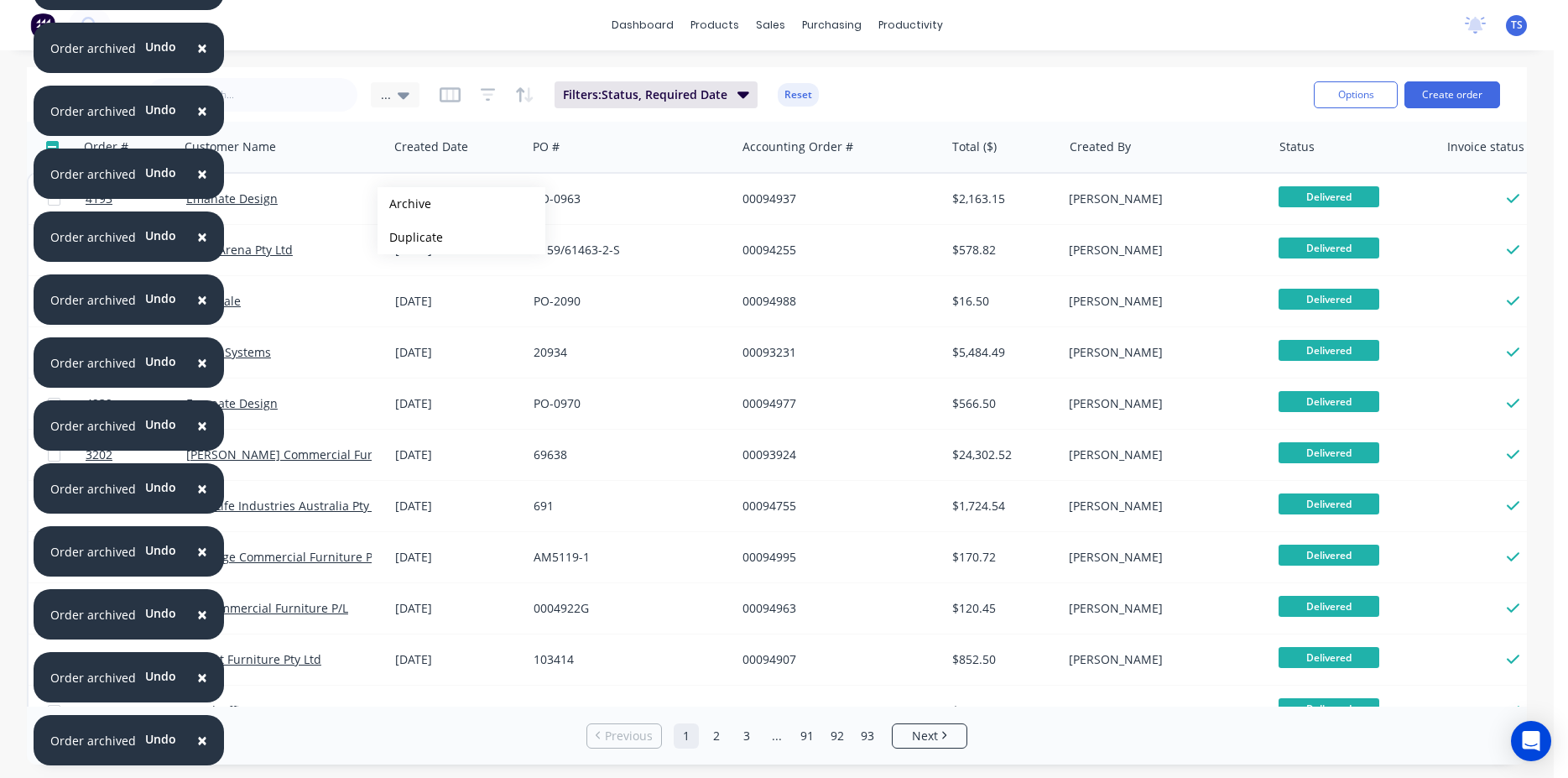
click at [404, 204] on button "Archive" at bounding box center [461, 203] width 168 height 34
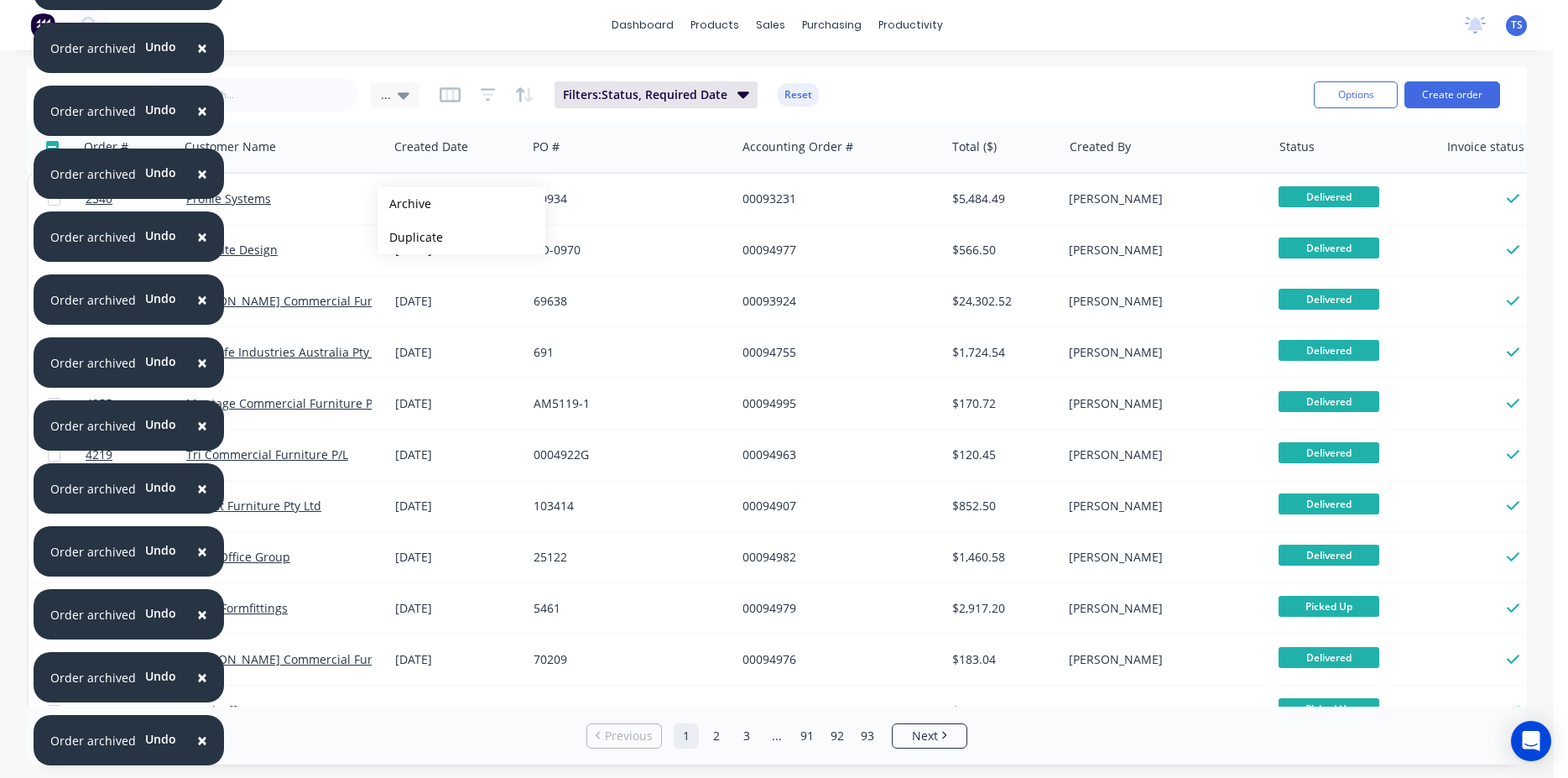
click at [404, 204] on button "Archive" at bounding box center [461, 203] width 168 height 34
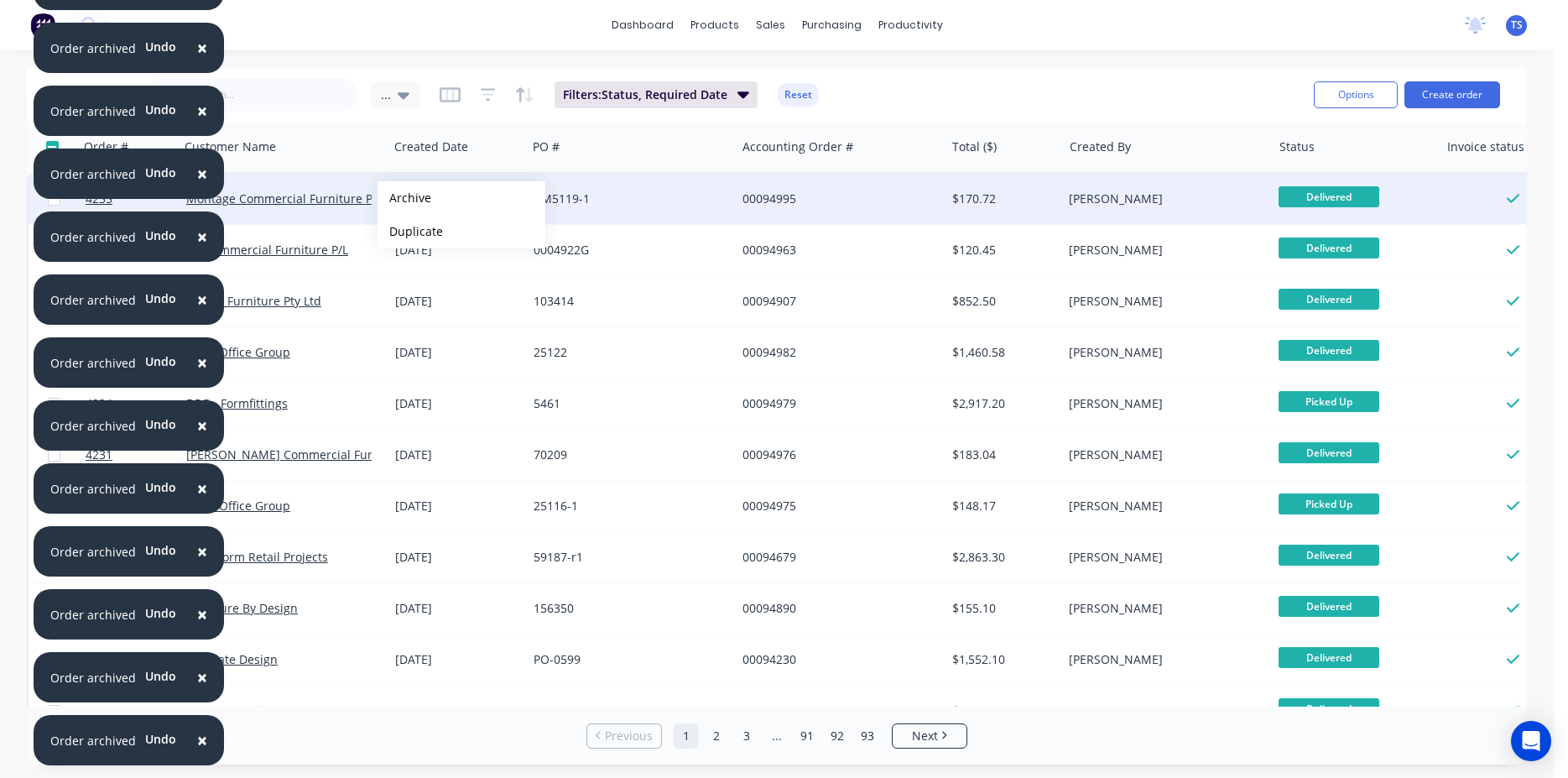
click at [404, 198] on button "Archive" at bounding box center [461, 198] width 168 height 34
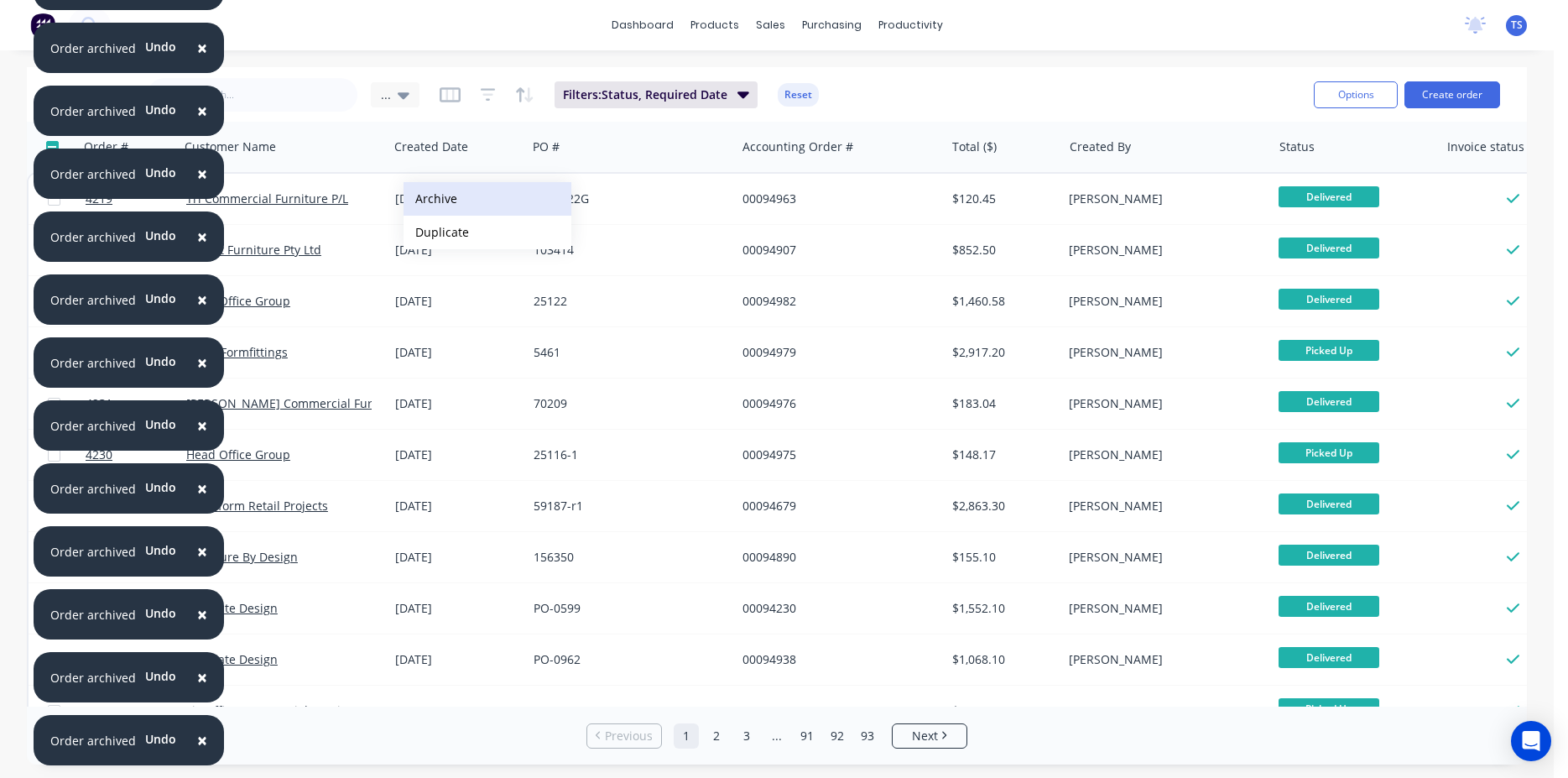
click at [441, 205] on button "Archive" at bounding box center [487, 199] width 168 height 34
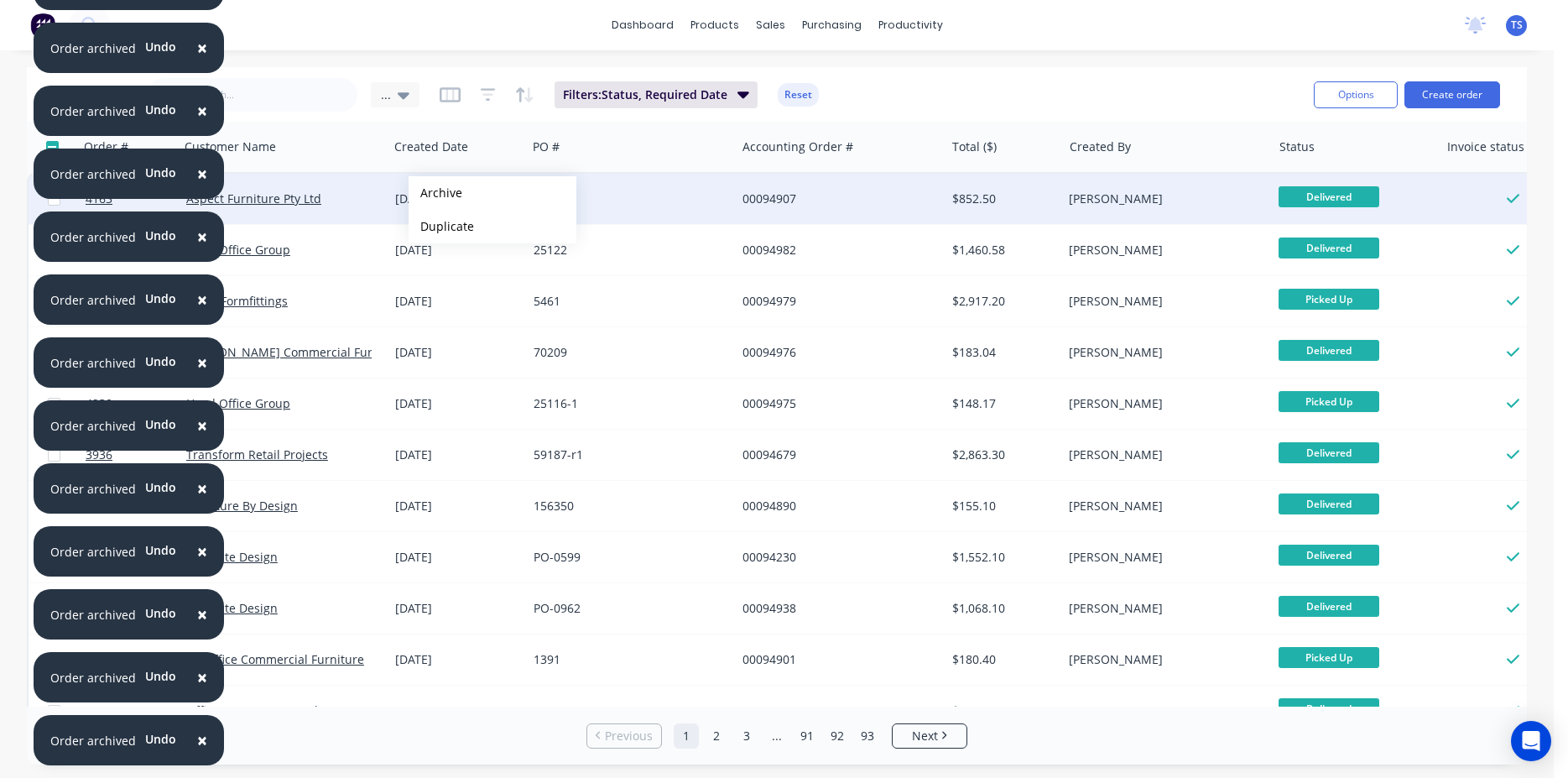
click at [435, 193] on button "Archive" at bounding box center [492, 192] width 168 height 34
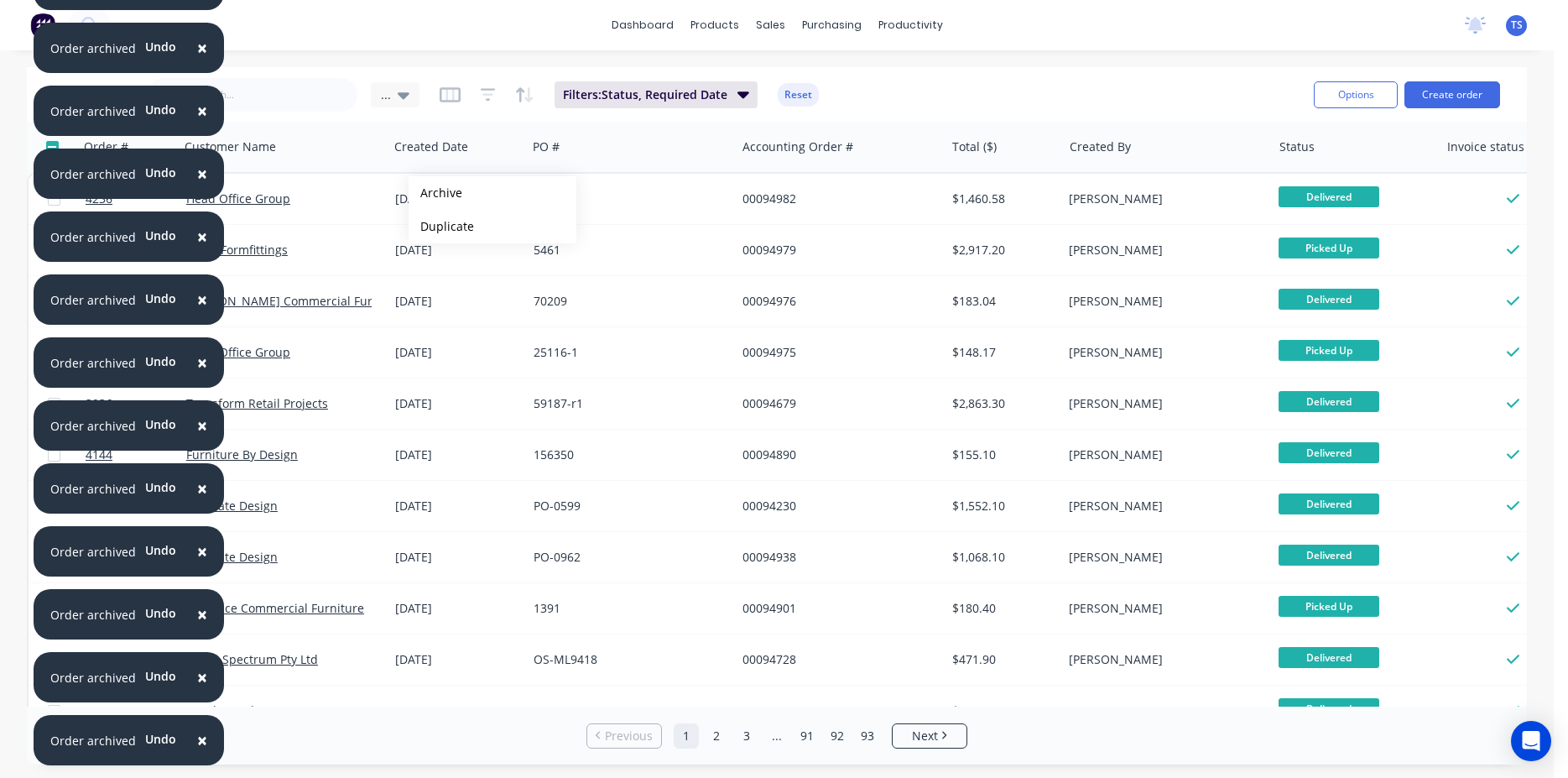
click at [435, 193] on button "Archive" at bounding box center [492, 192] width 168 height 34
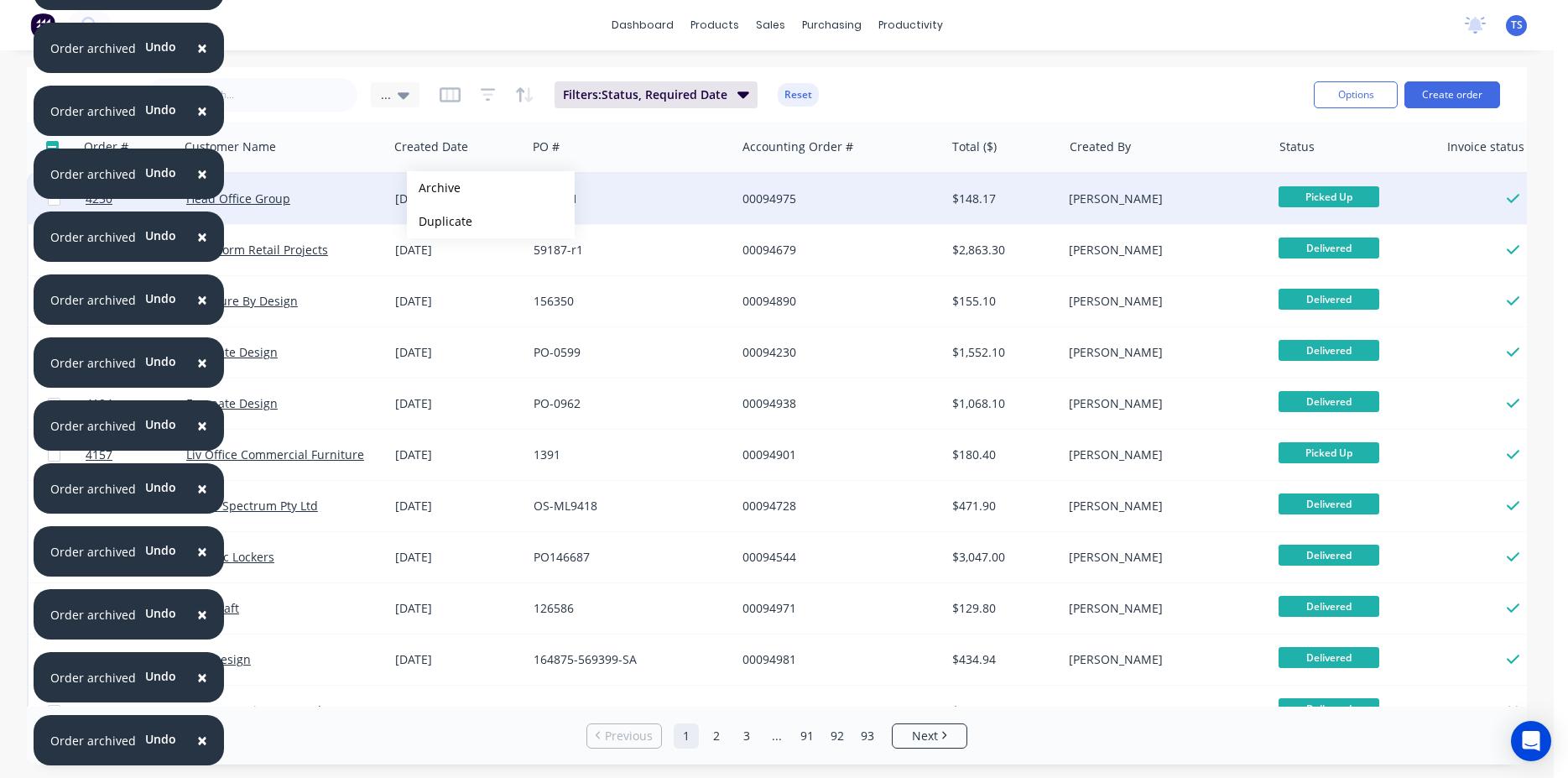
click at [434, 188] on button "Archive" at bounding box center [490, 188] width 168 height 34
click at [431, 191] on button "Archive" at bounding box center [487, 191] width 168 height 34
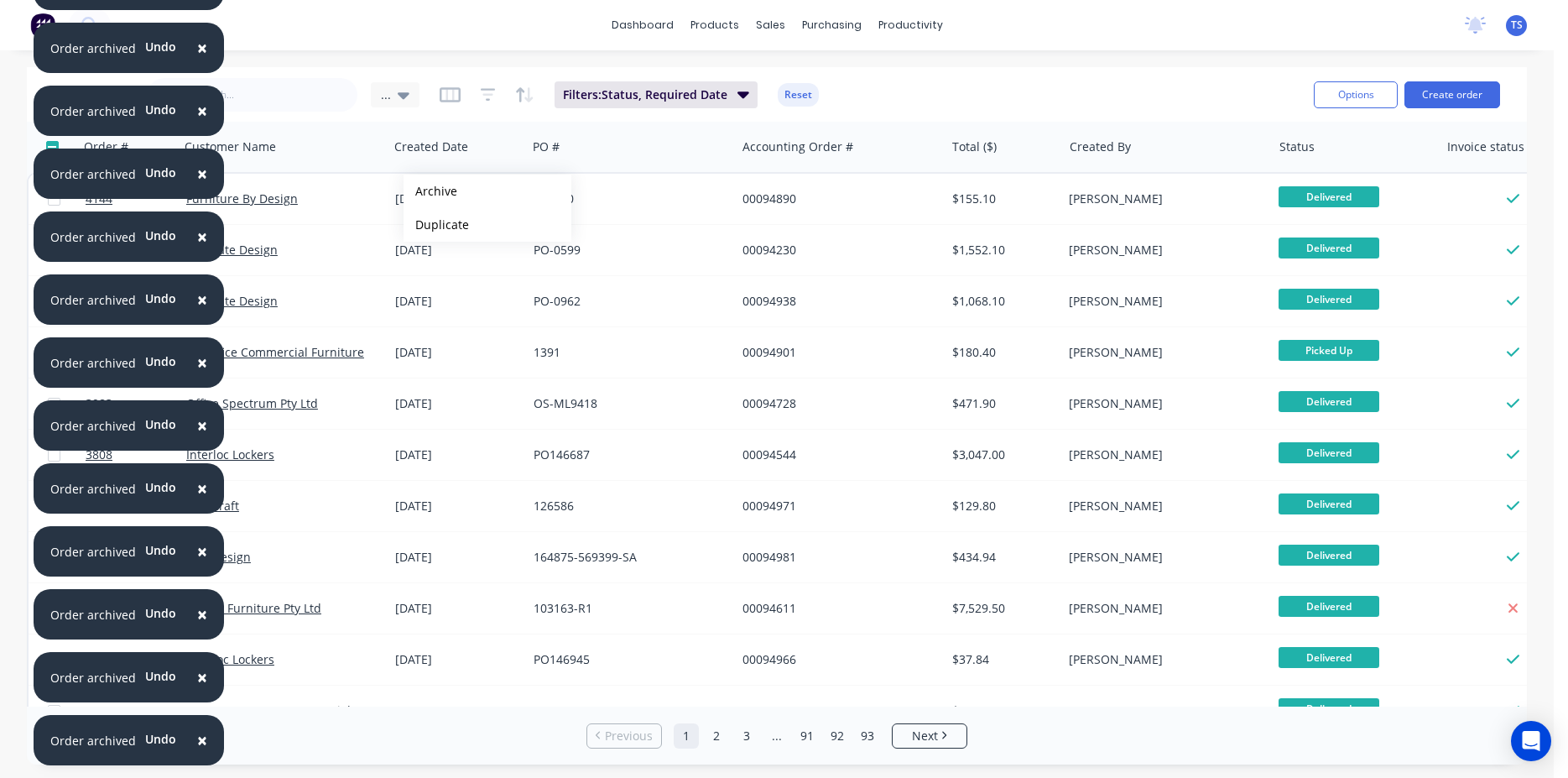
click at [431, 191] on button "Archive" at bounding box center [487, 191] width 168 height 34
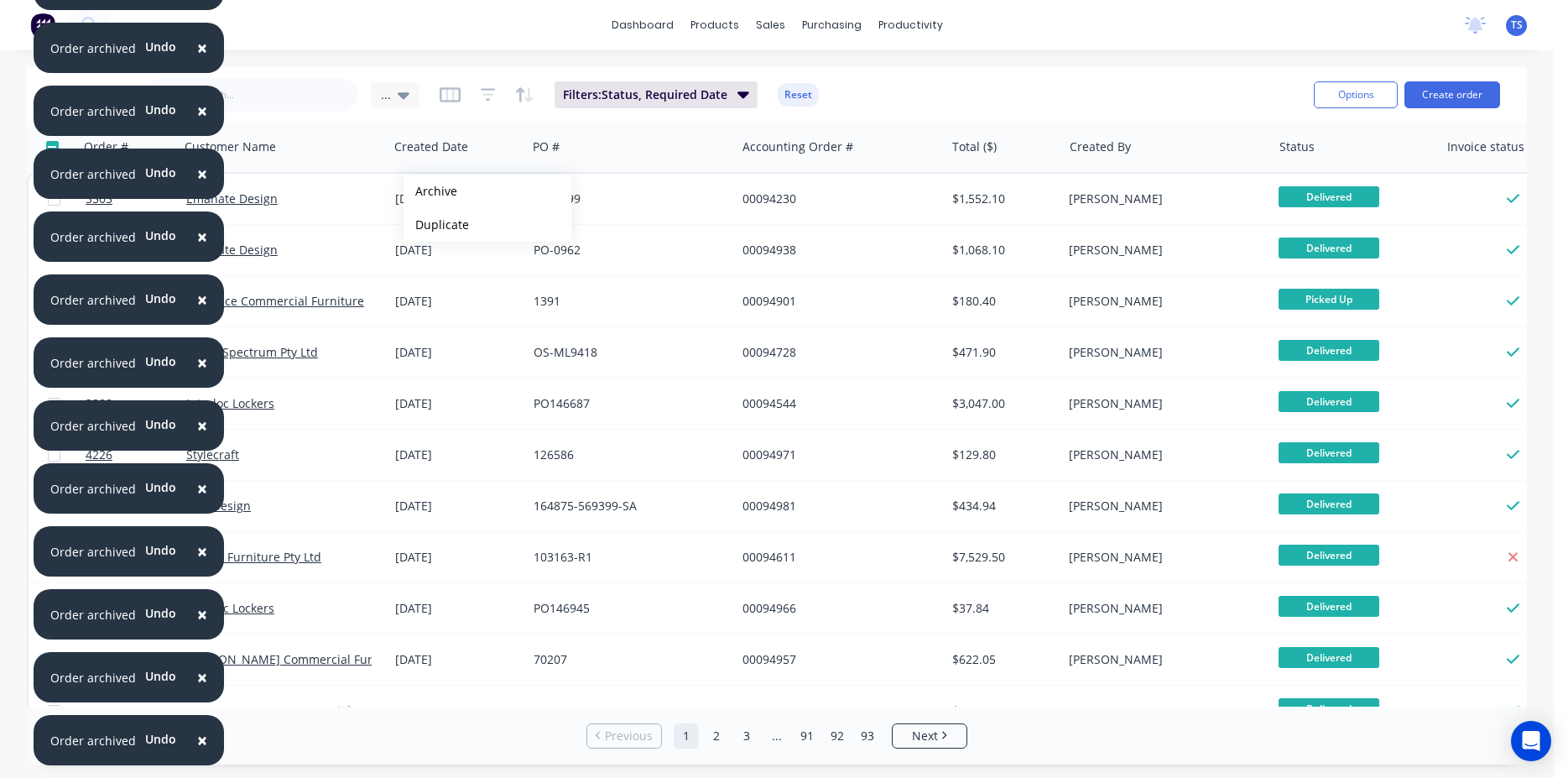
click at [431, 191] on button "Archive" at bounding box center [487, 191] width 168 height 34
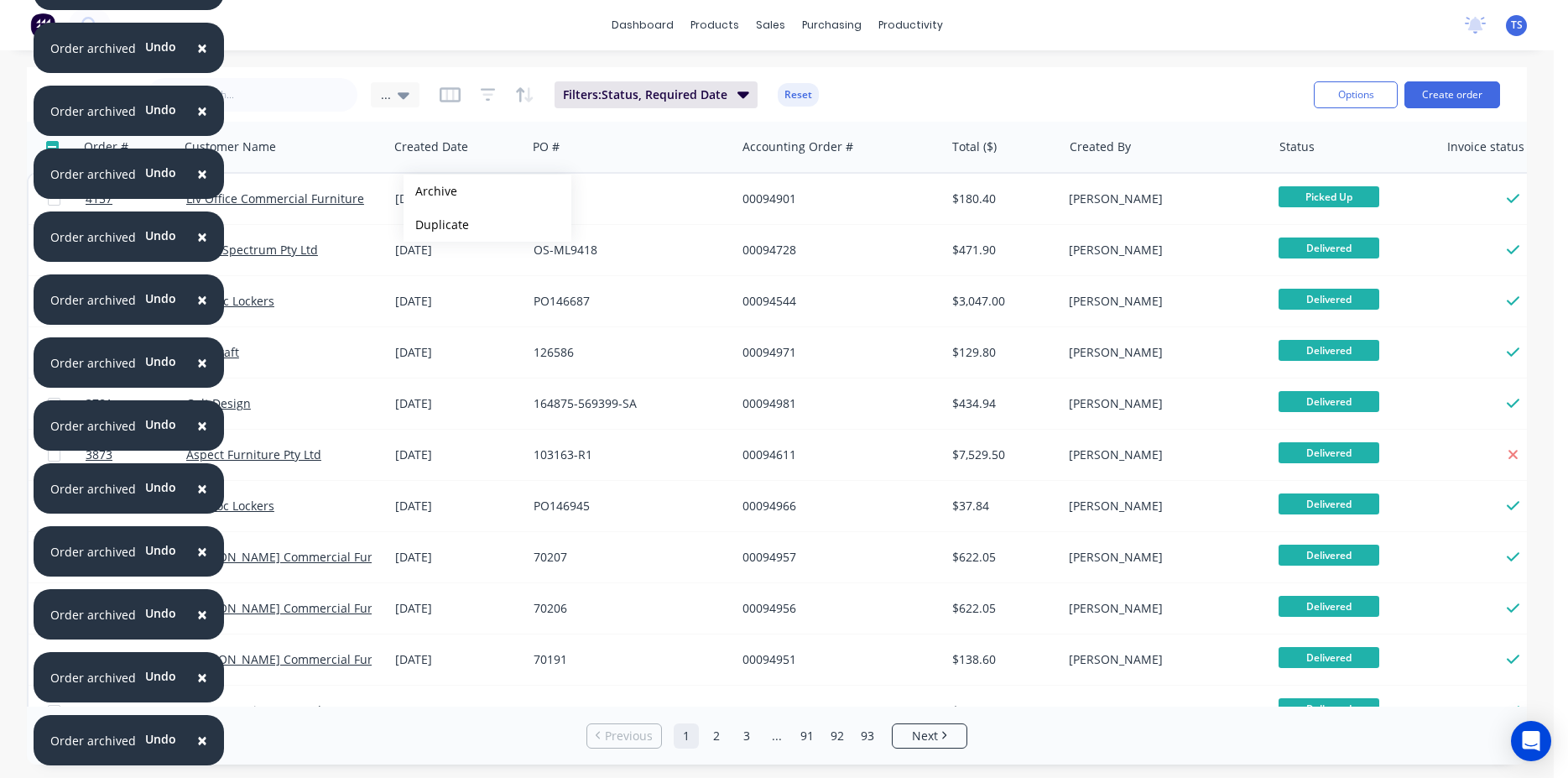
click at [431, 191] on button "Archive" at bounding box center [487, 191] width 168 height 34
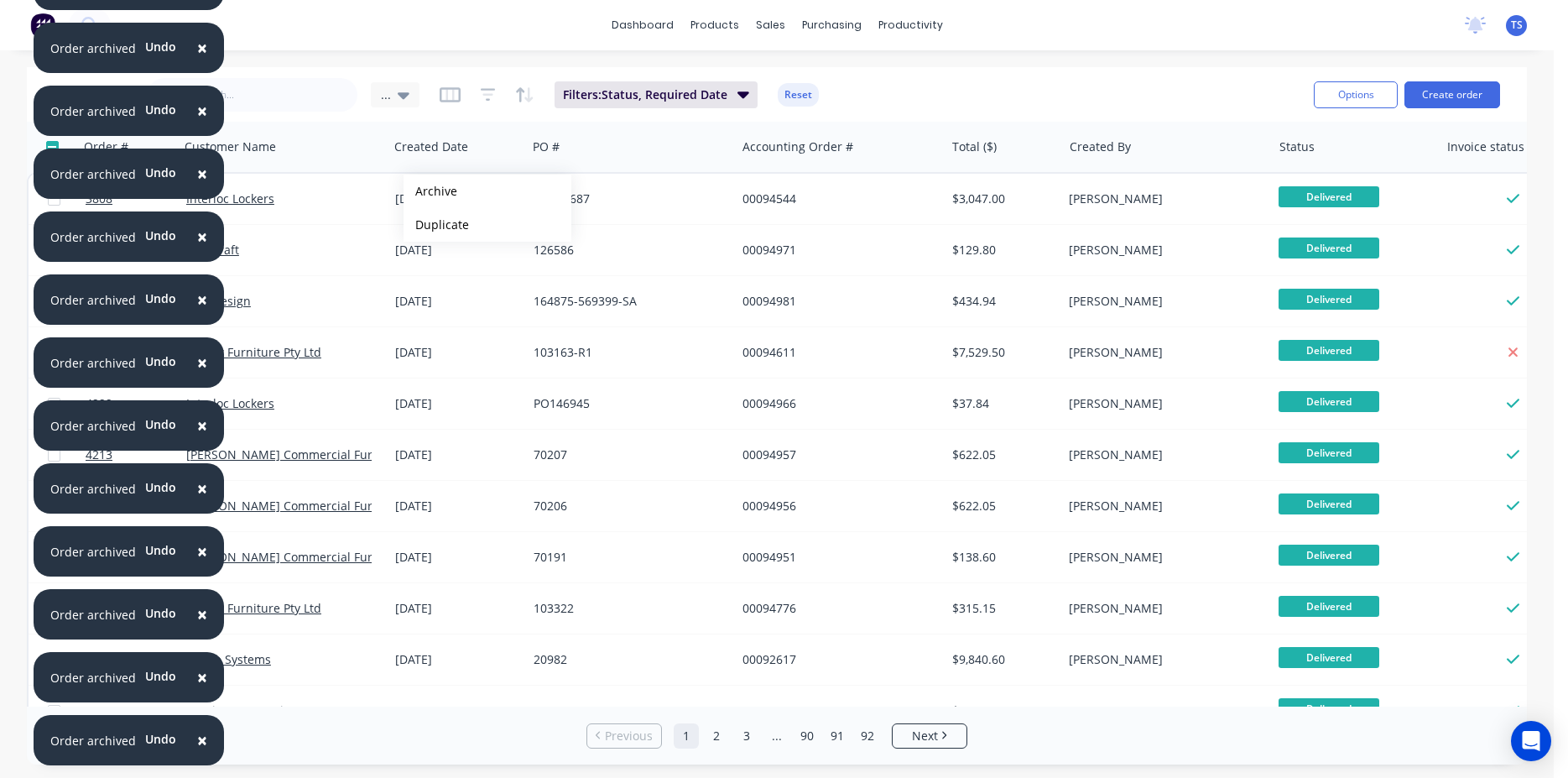
click at [431, 191] on button "Archive" at bounding box center [487, 191] width 168 height 34
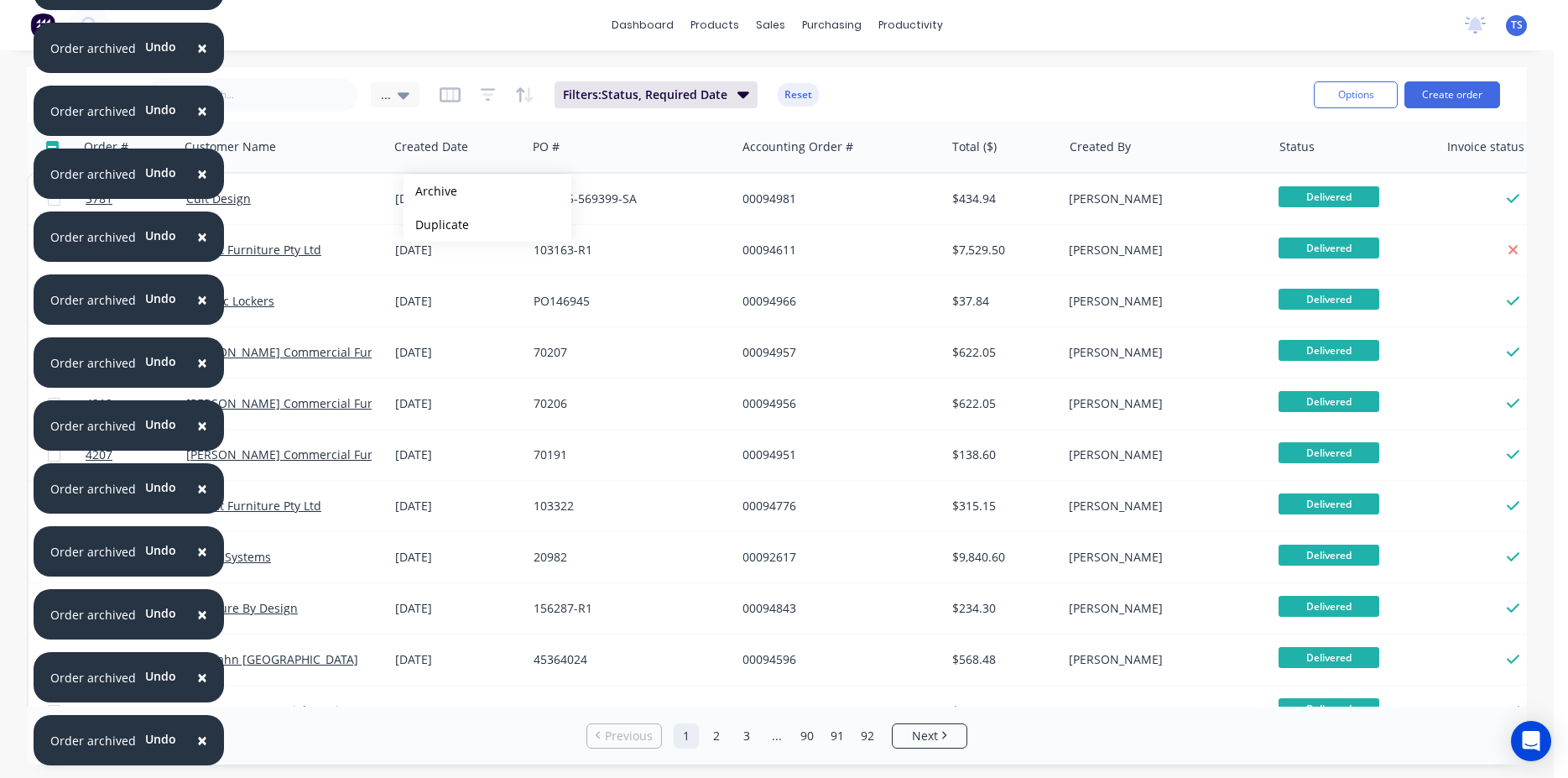
click at [431, 191] on button "Archive" at bounding box center [487, 191] width 168 height 34
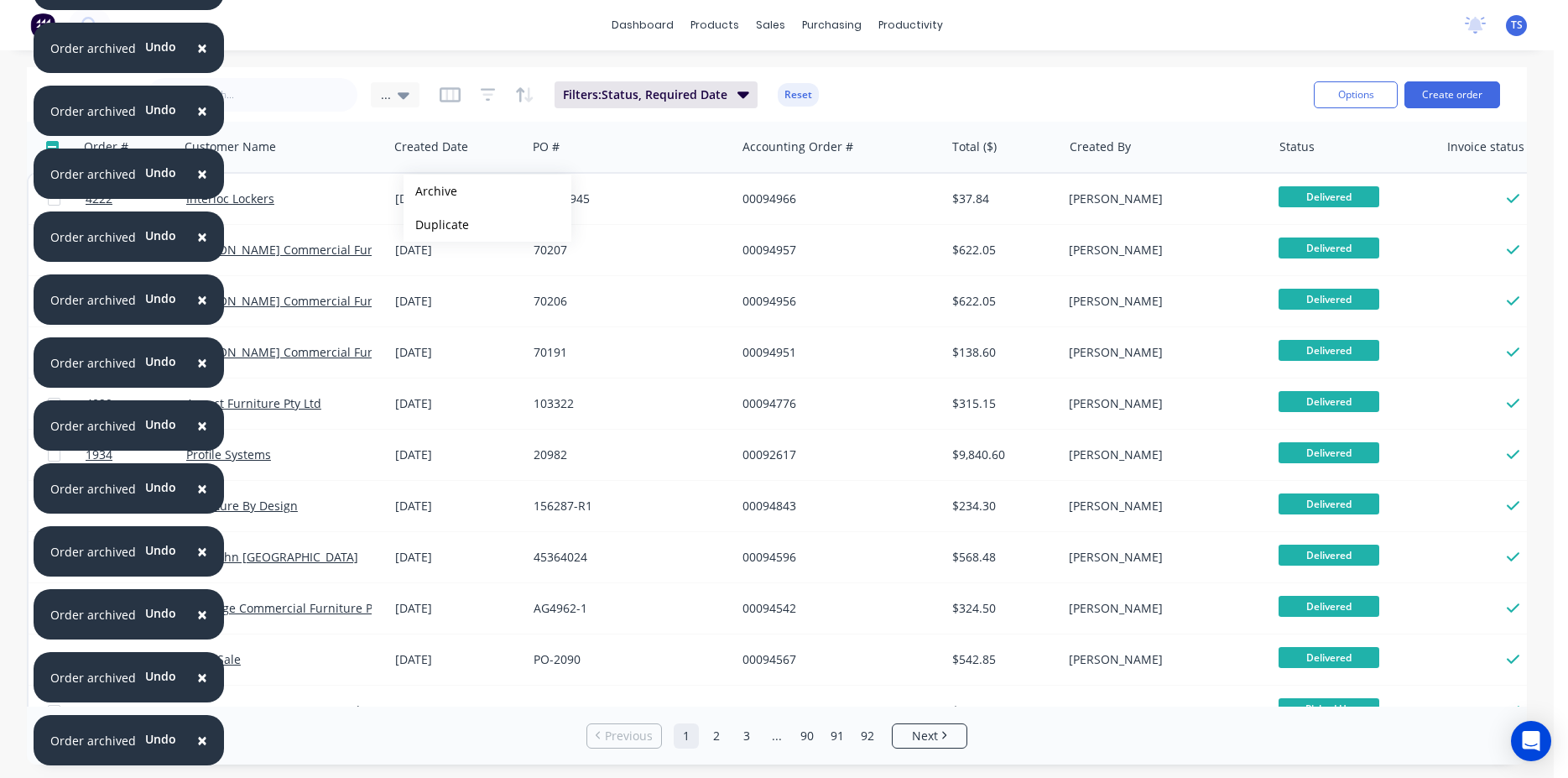
click at [431, 191] on button "Archive" at bounding box center [487, 191] width 168 height 34
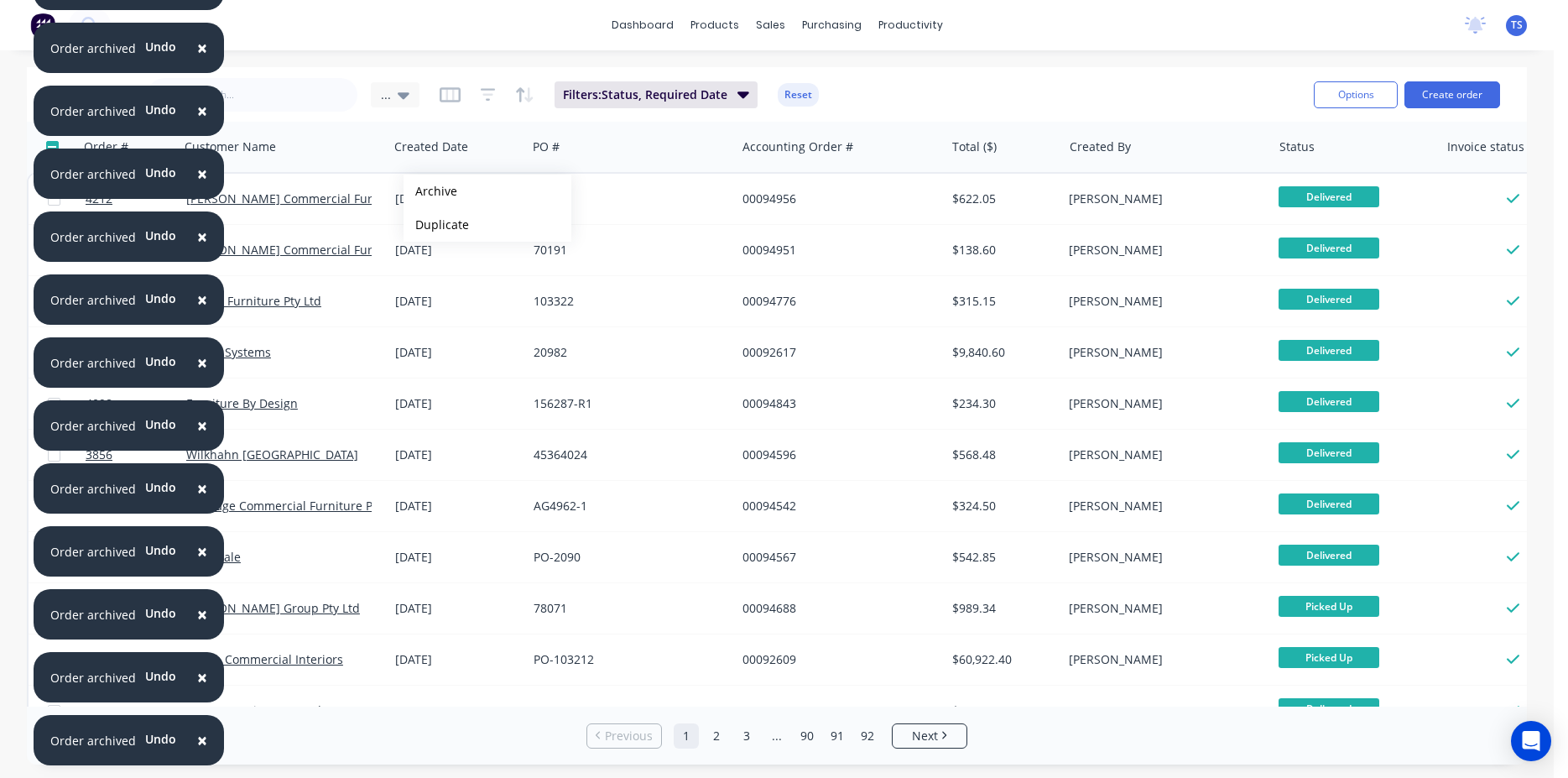
click at [431, 191] on button "Archive" at bounding box center [487, 191] width 168 height 34
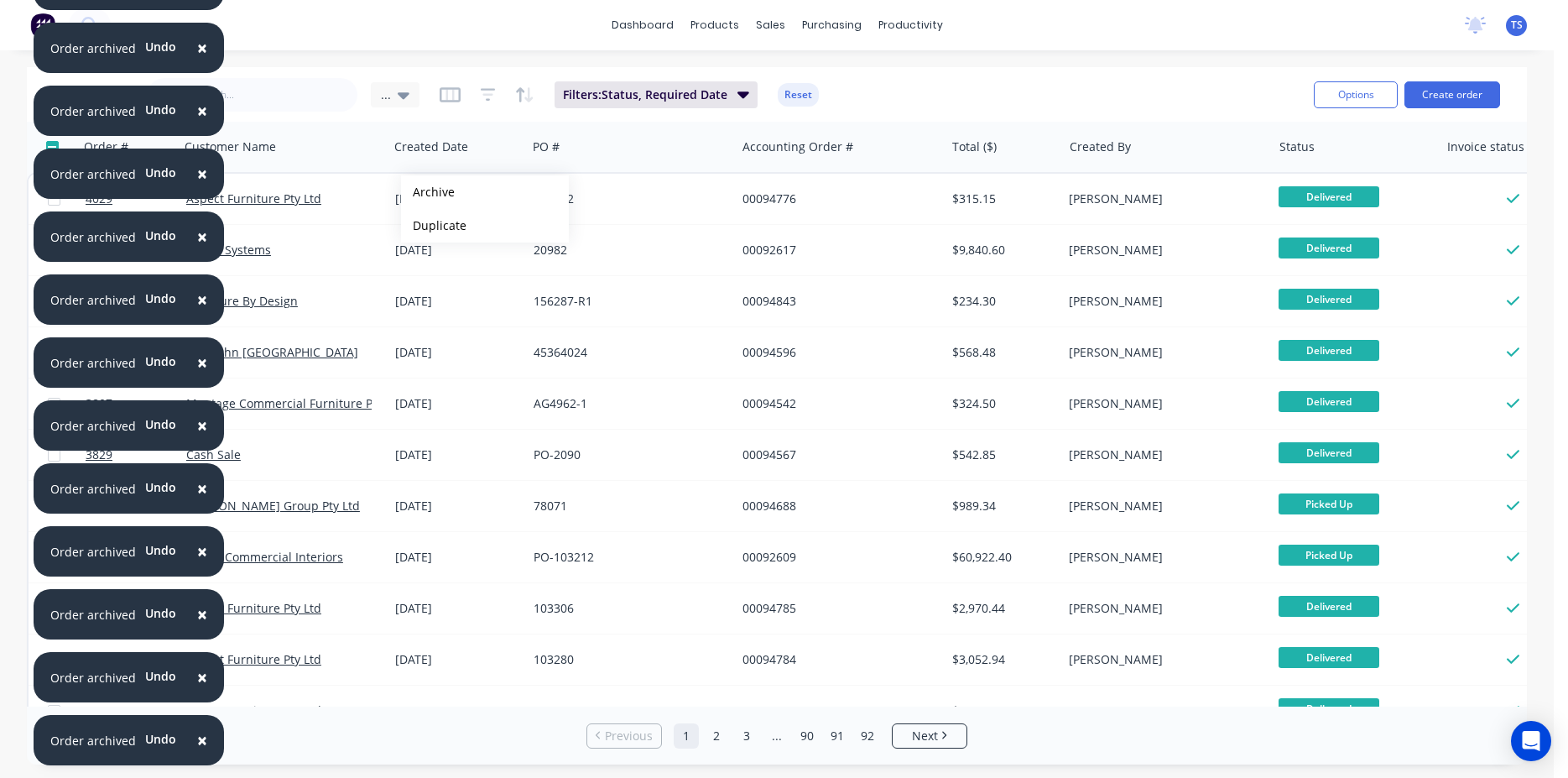
click at [428, 194] on button "Archive" at bounding box center [485, 191] width 168 height 34
click at [428, 194] on button "Archive" at bounding box center [485, 193] width 168 height 34
click at [429, 193] on button "Archive" at bounding box center [485, 193] width 168 height 34
click at [429, 193] on button "Archive" at bounding box center [485, 192] width 168 height 34
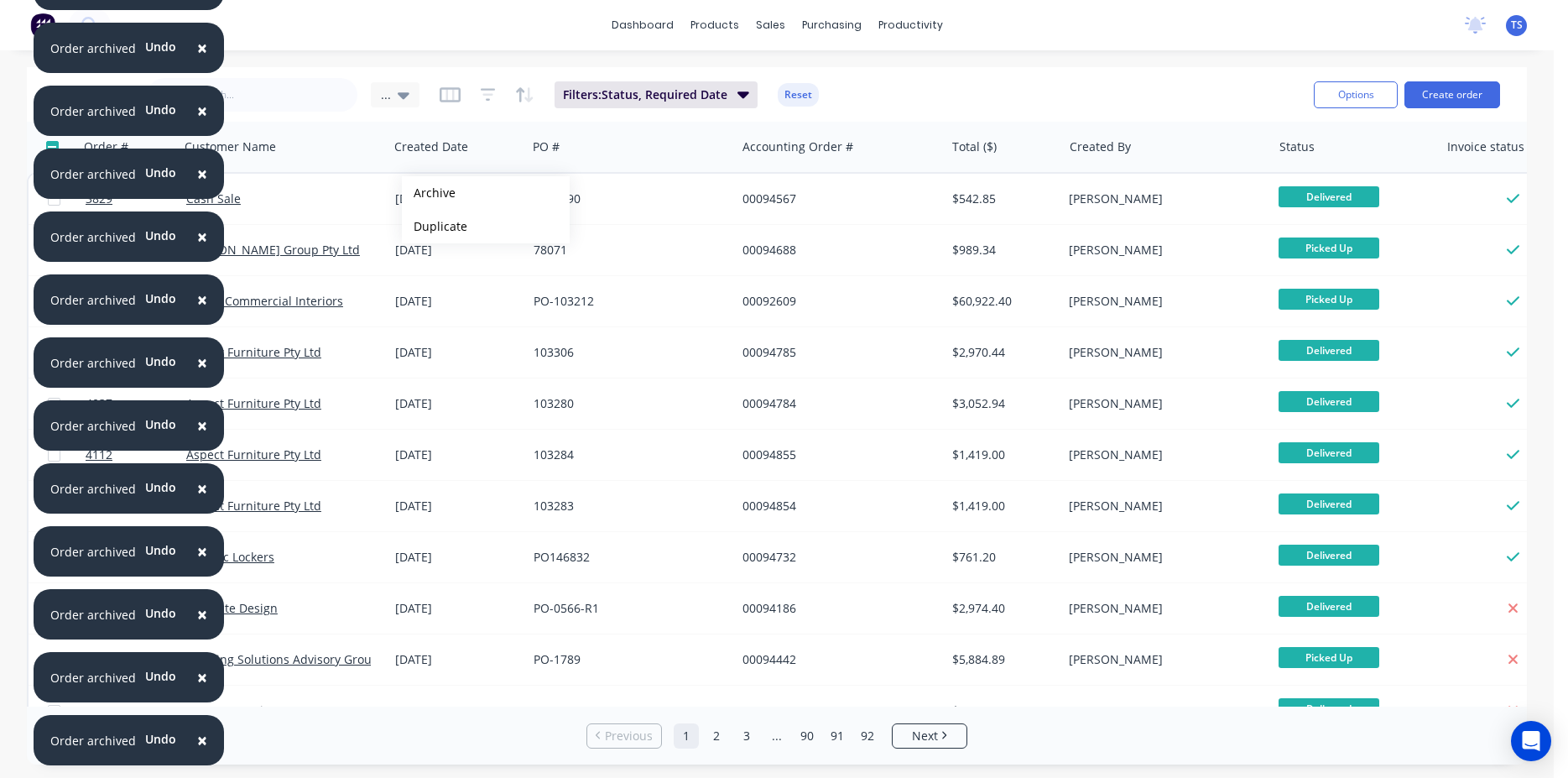
click at [429, 193] on button "Archive" at bounding box center [485, 192] width 168 height 34
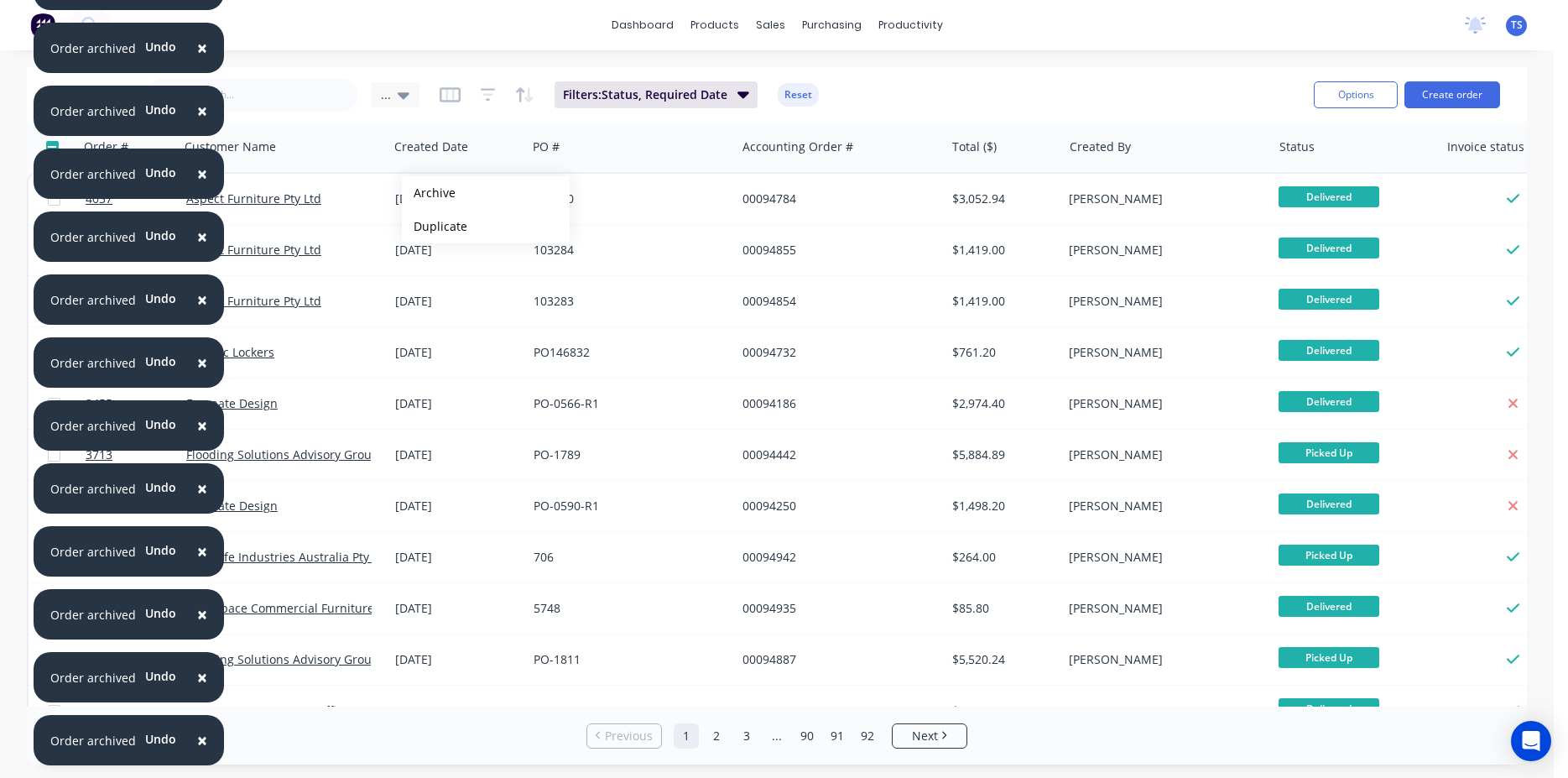
click at [429, 193] on button "Archive" at bounding box center [485, 192] width 168 height 34
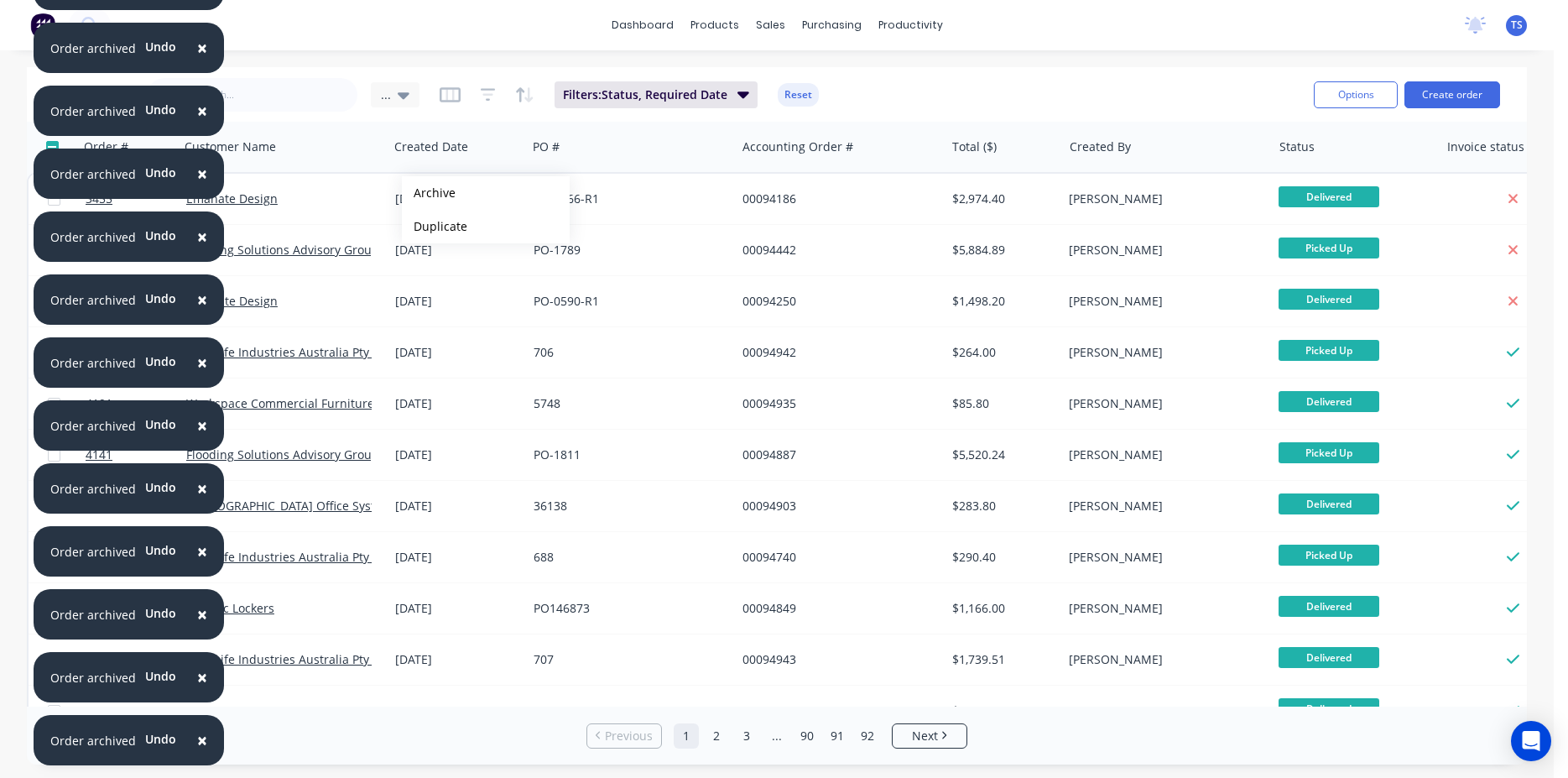
click at [429, 193] on button "Archive" at bounding box center [485, 192] width 168 height 34
click at [427, 193] on button "Archive" at bounding box center [485, 192] width 168 height 34
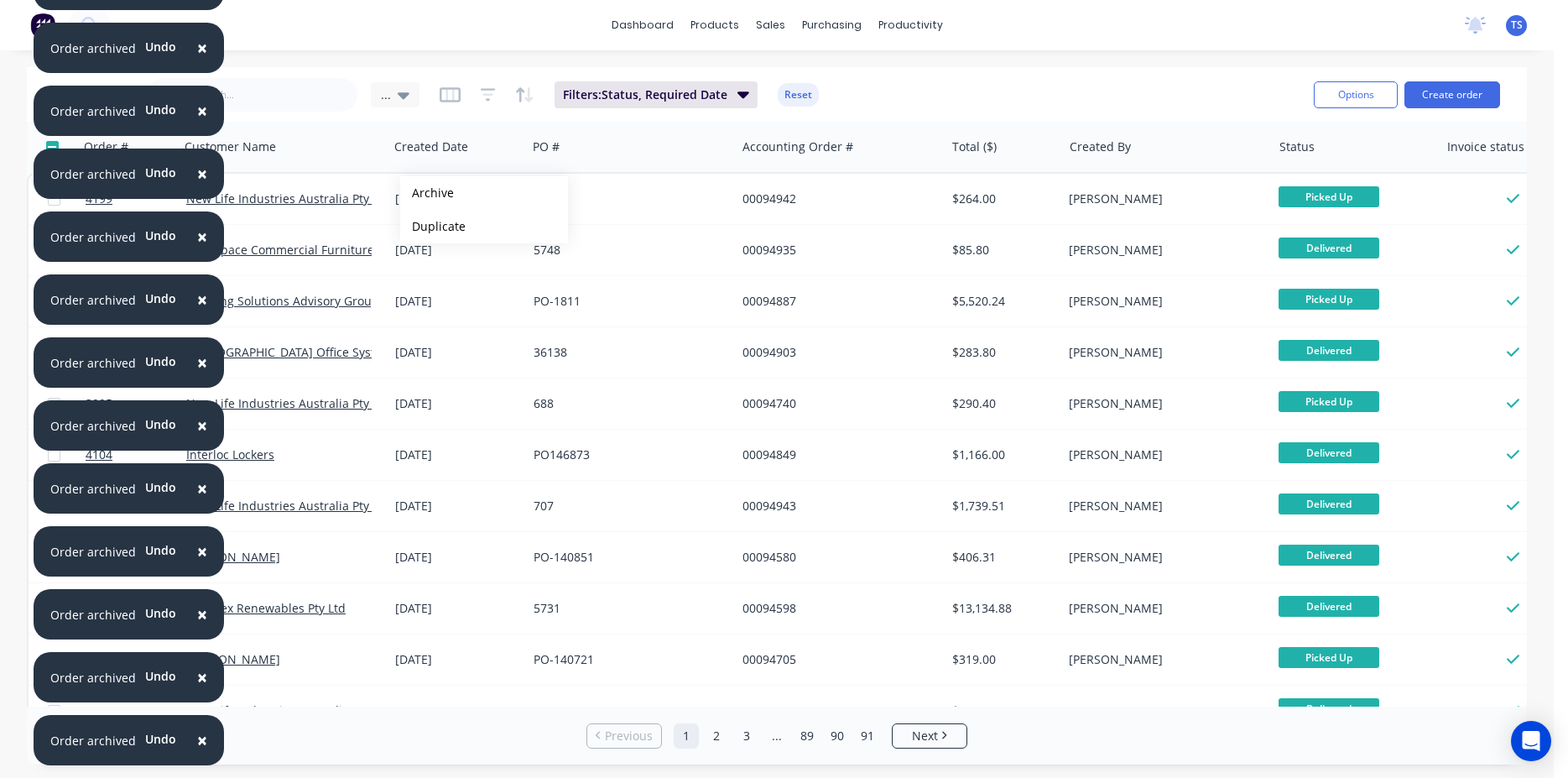
click at [427, 193] on button "Archive" at bounding box center [484, 192] width 168 height 34
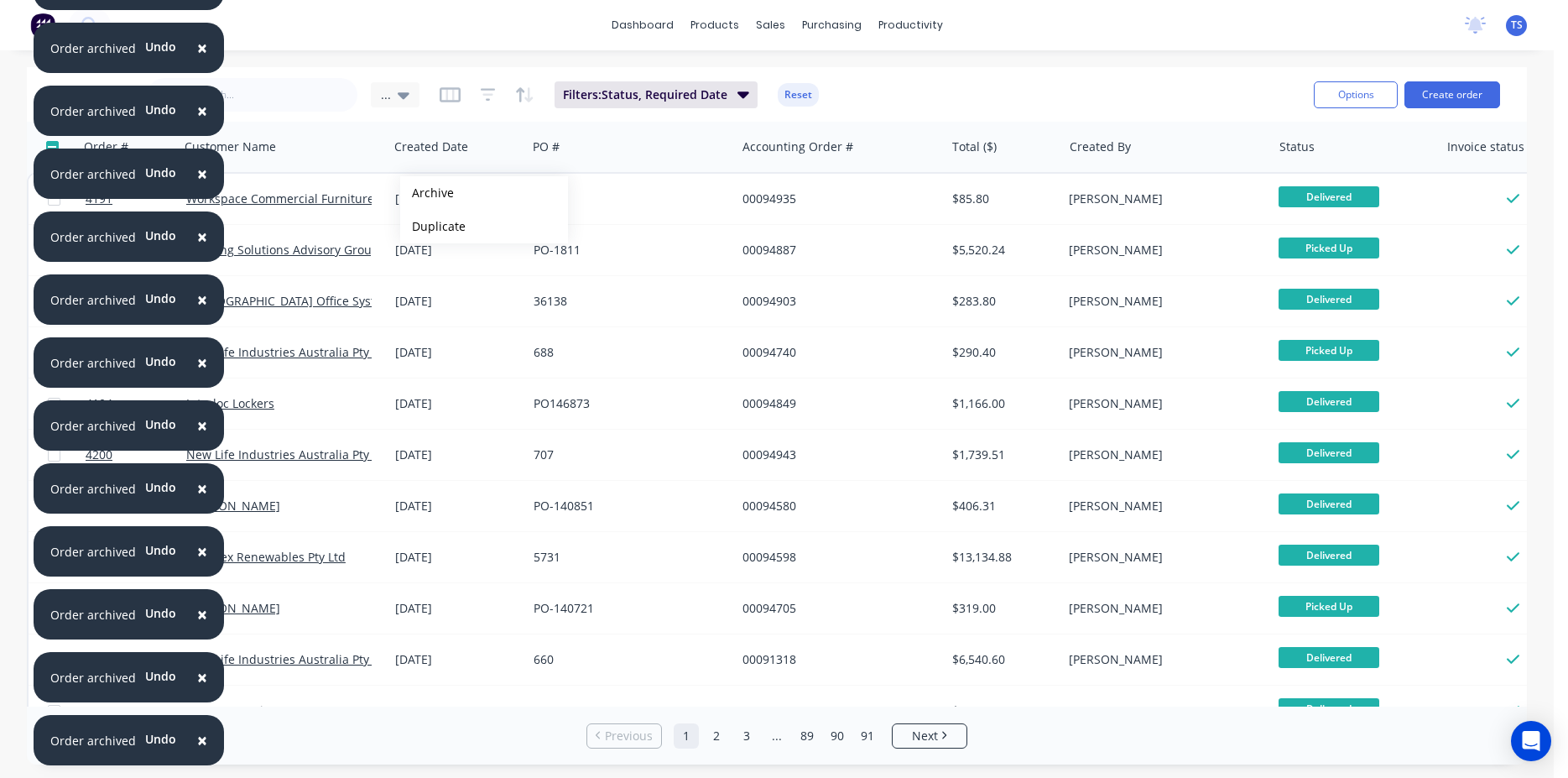
click at [427, 193] on button "Archive" at bounding box center [484, 192] width 168 height 34
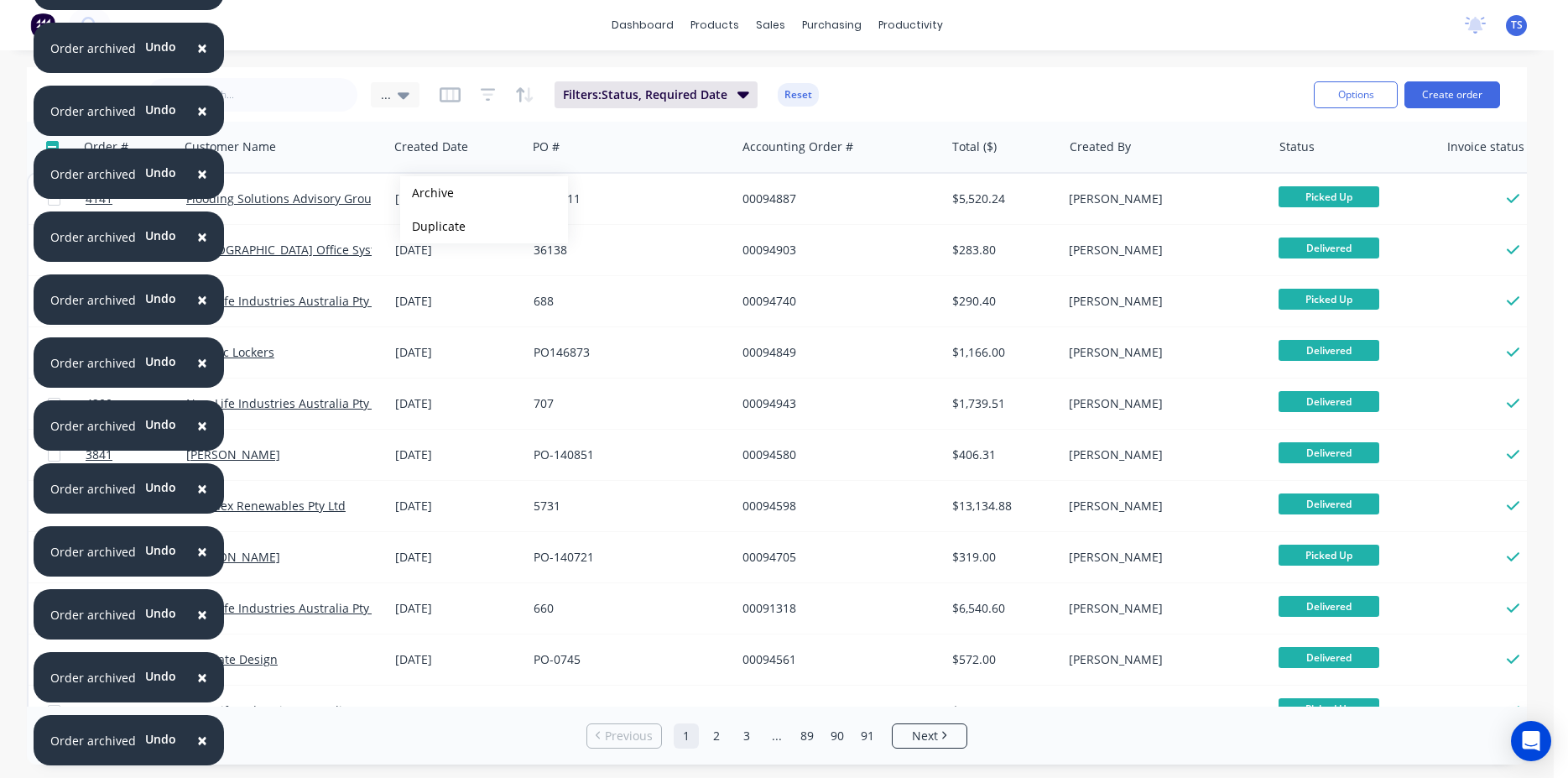
click at [427, 193] on button "Archive" at bounding box center [484, 192] width 168 height 34
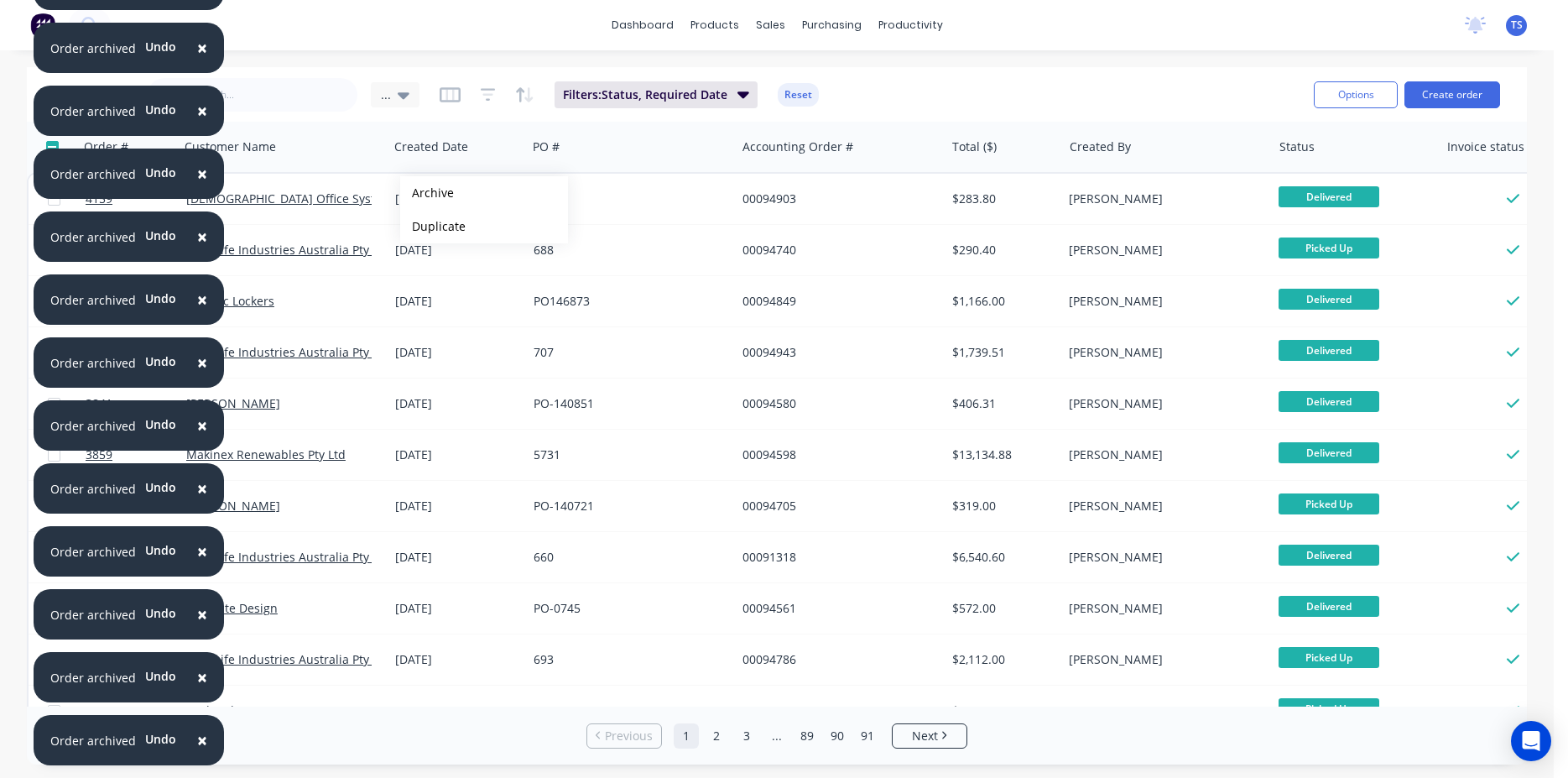
click at [427, 193] on button "Archive" at bounding box center [484, 192] width 168 height 34
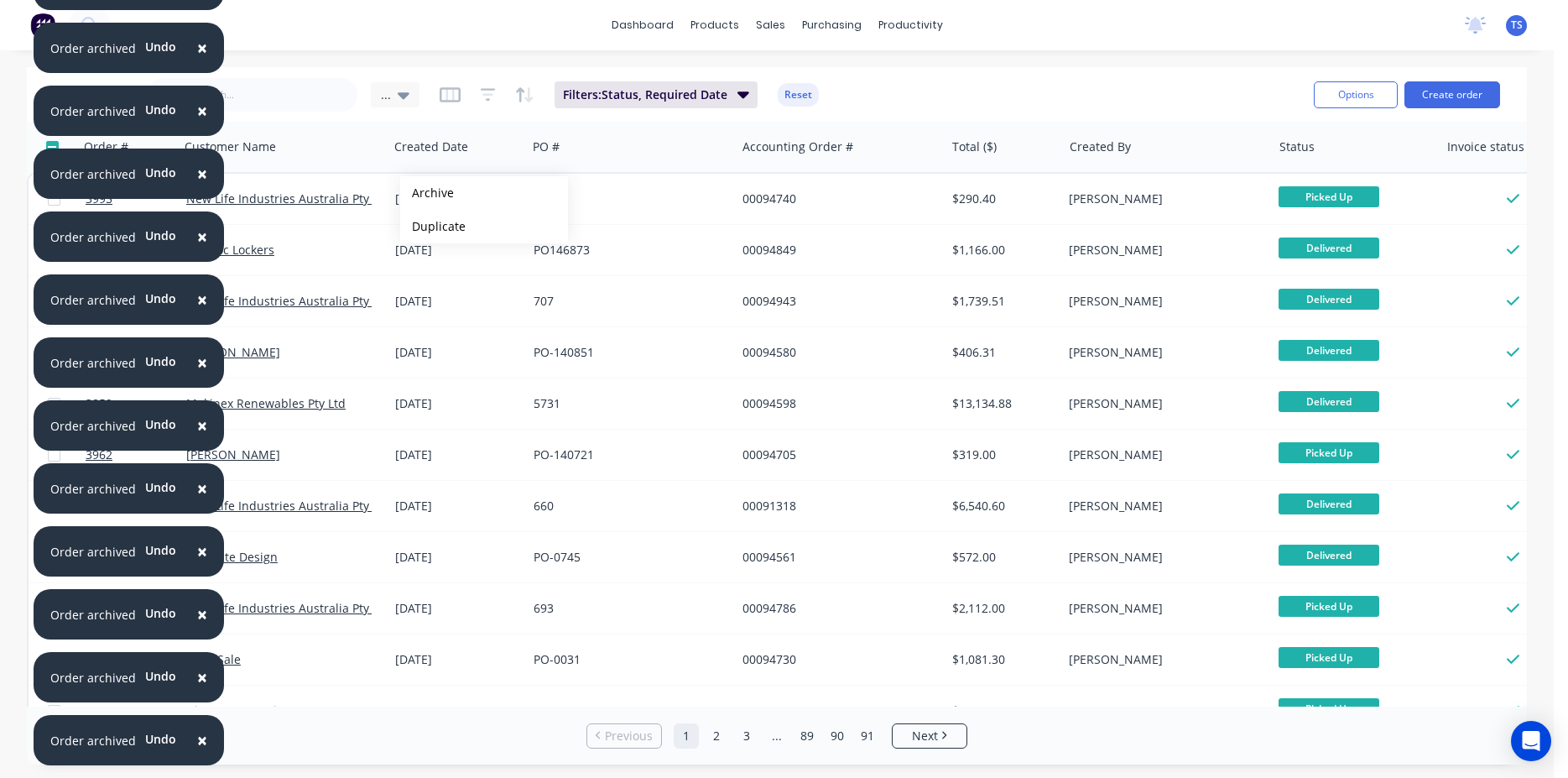
click at [427, 193] on button "Archive" at bounding box center [484, 192] width 168 height 34
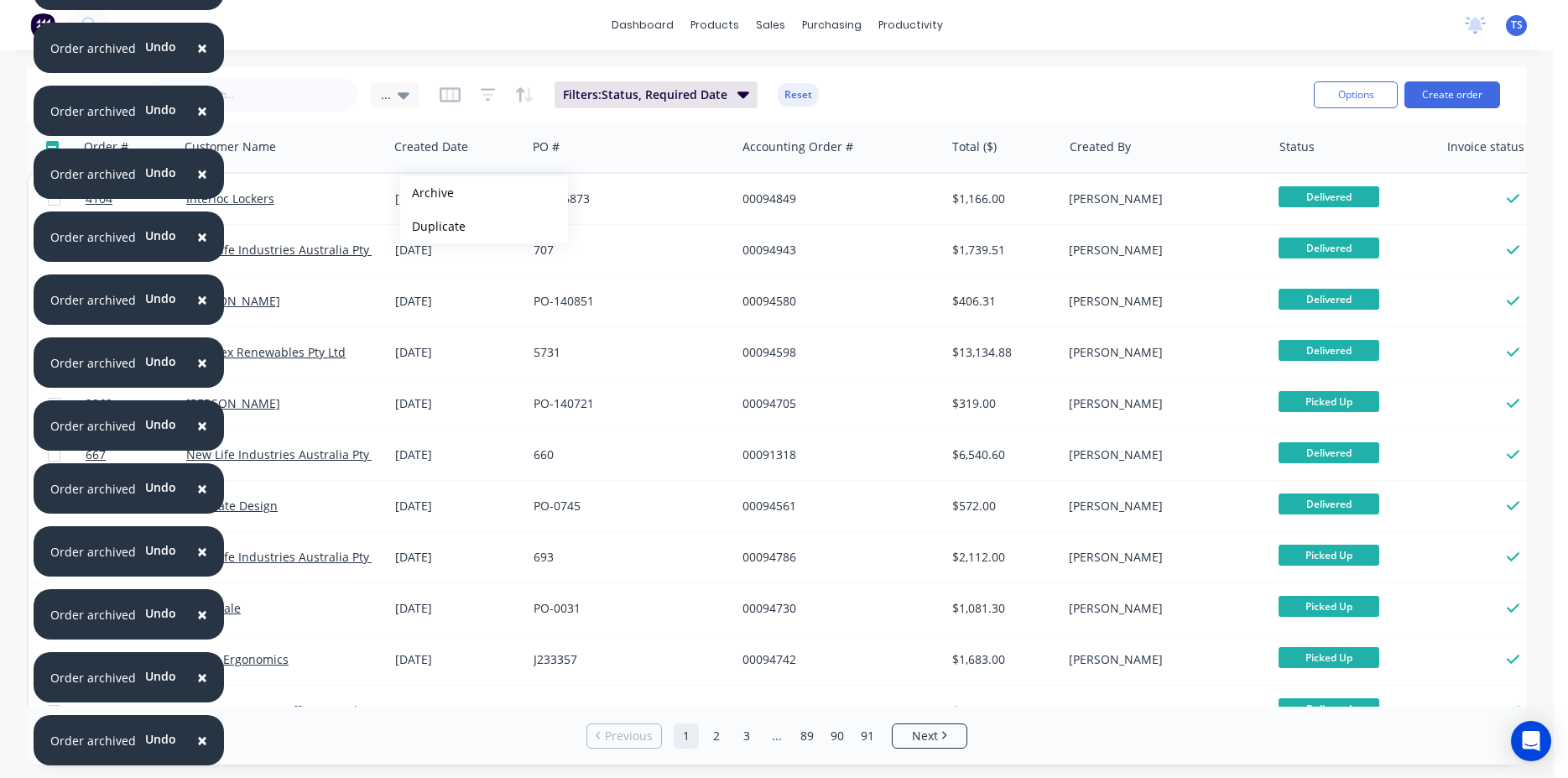
click at [427, 193] on button "Archive" at bounding box center [484, 192] width 168 height 34
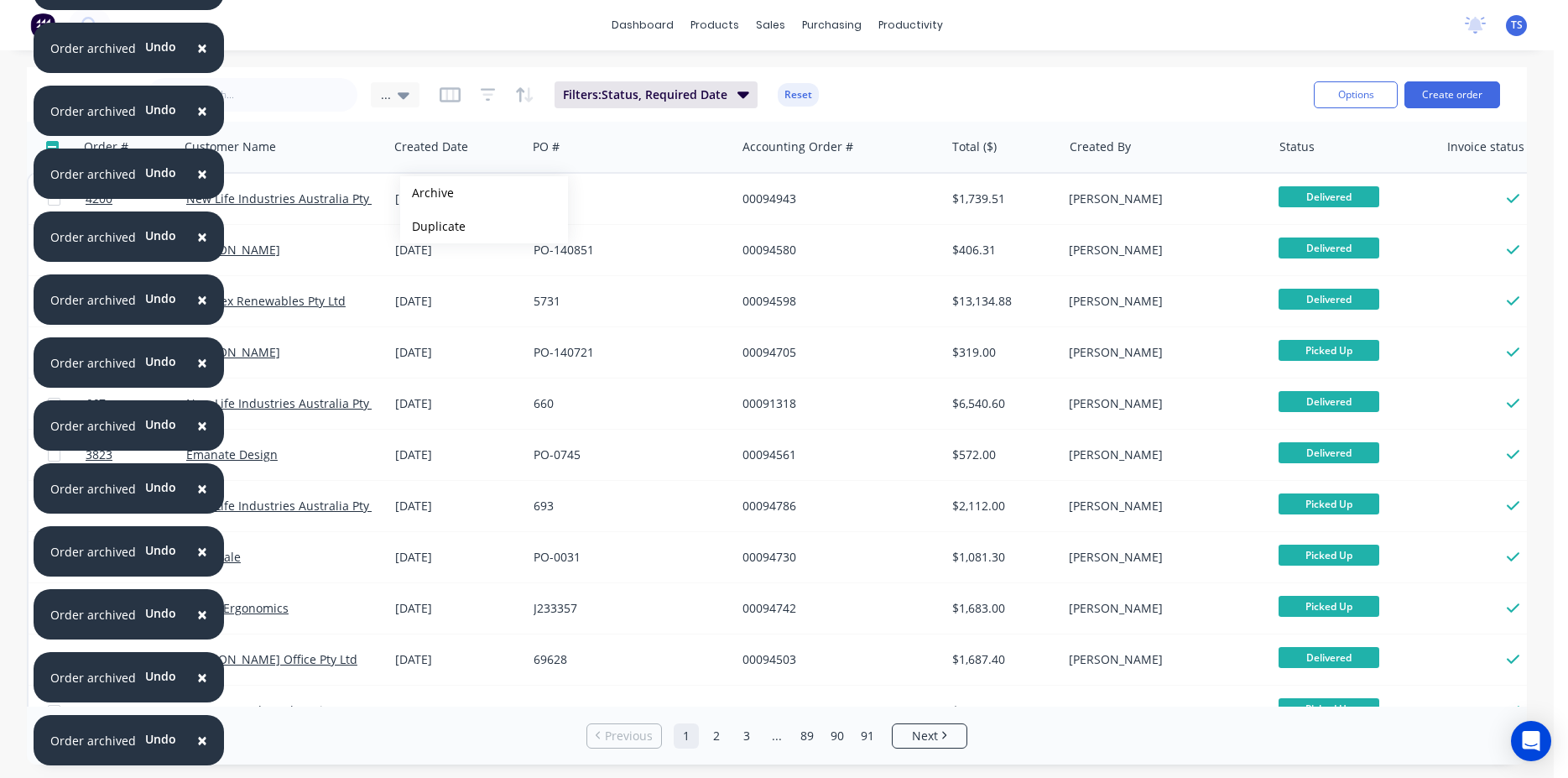
click at [427, 193] on button "Archive" at bounding box center [484, 192] width 168 height 34
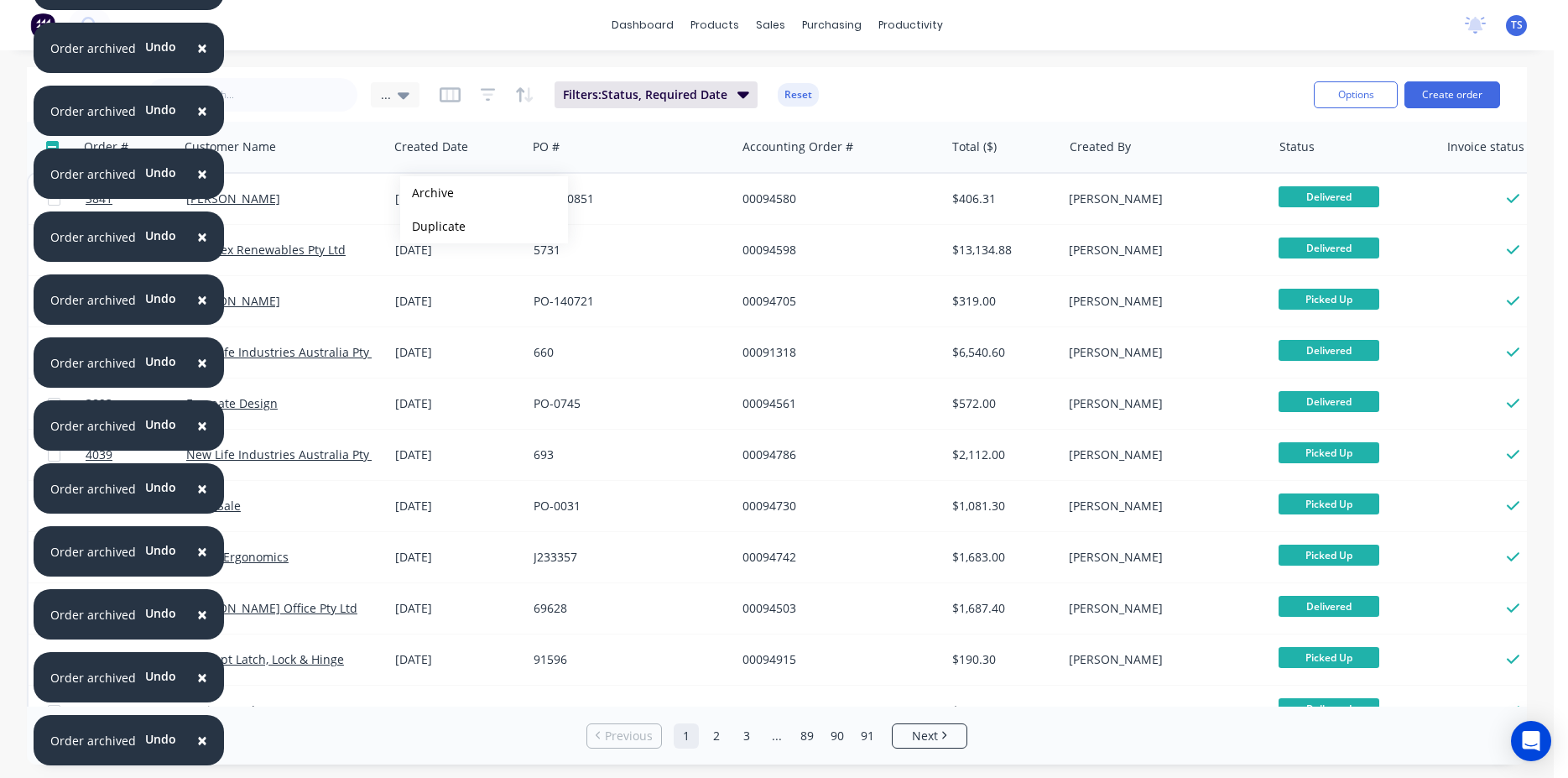
click at [427, 193] on button "Archive" at bounding box center [484, 192] width 168 height 34
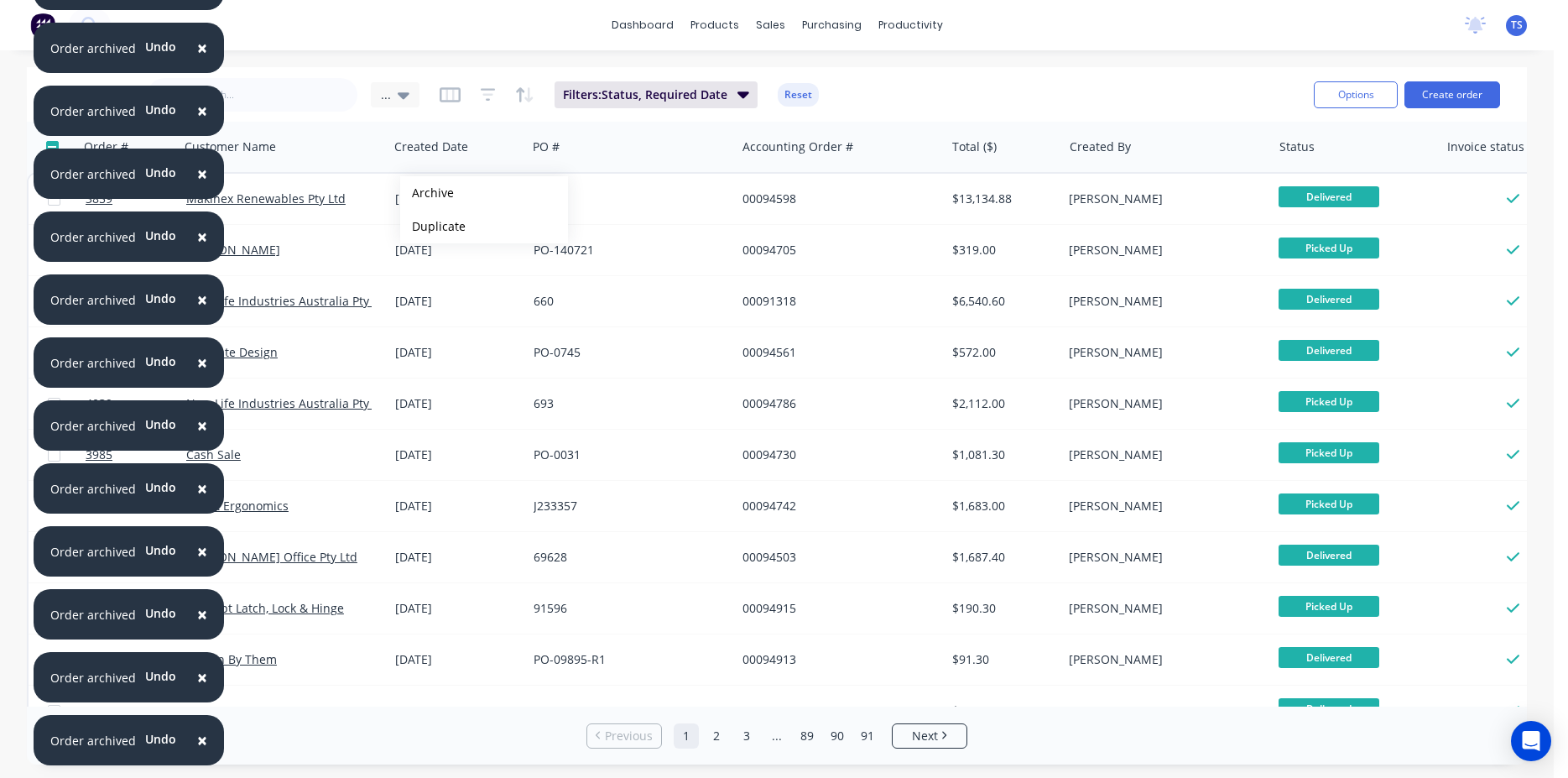
click at [427, 193] on button "Archive" at bounding box center [484, 192] width 168 height 34
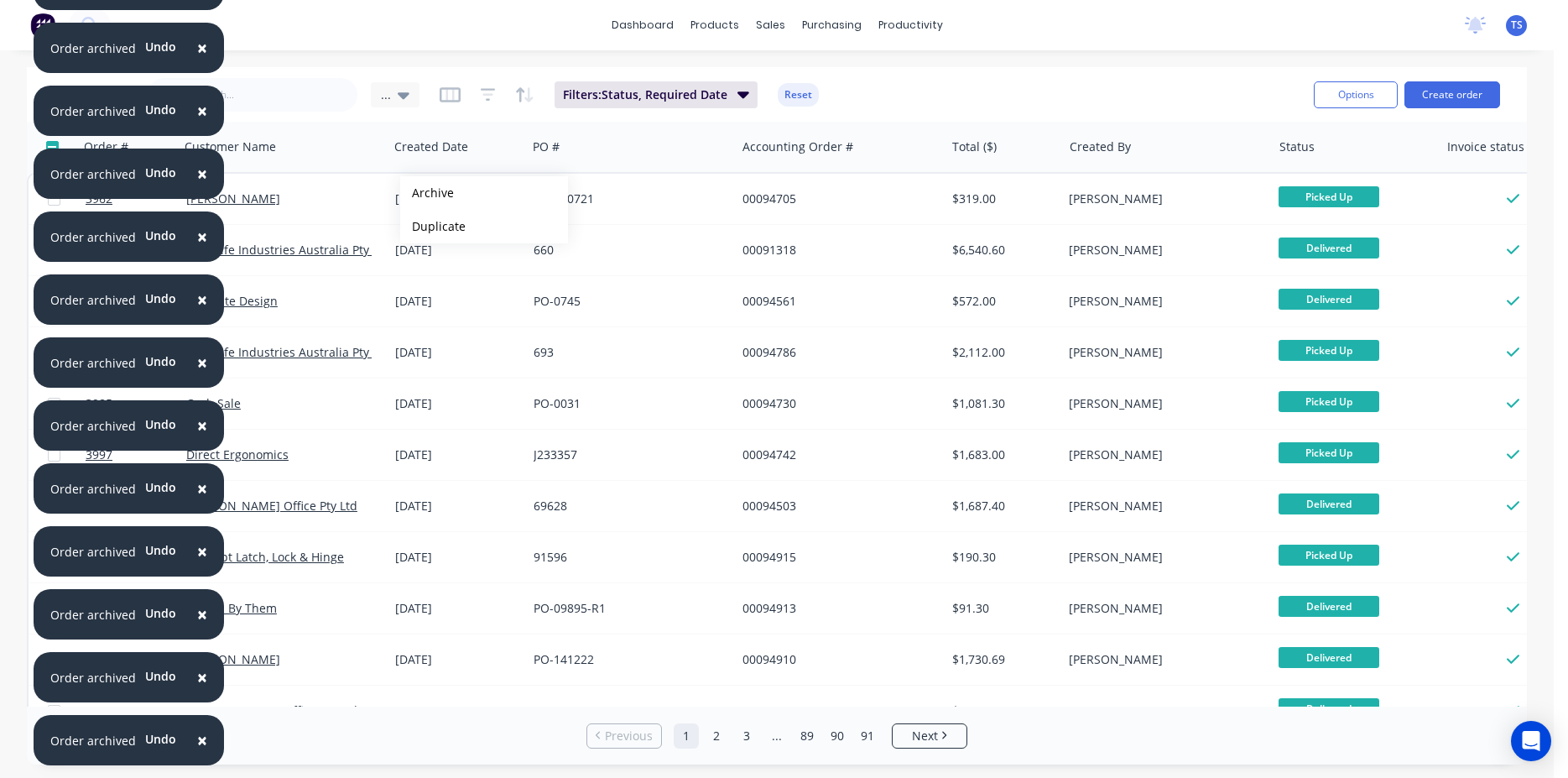
click at [427, 193] on button "Archive" at bounding box center [484, 192] width 168 height 34
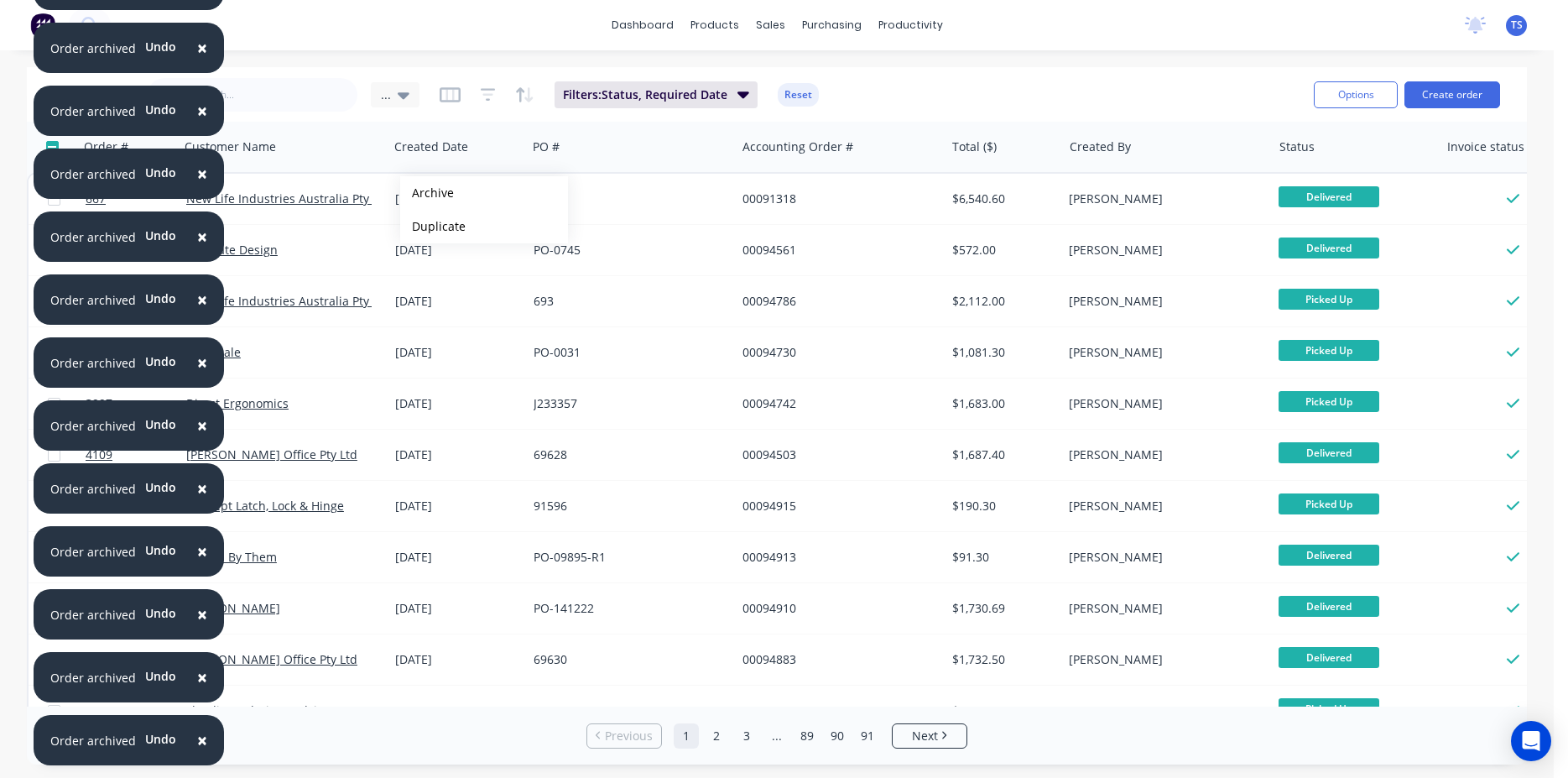
click at [427, 193] on button "Archive" at bounding box center [484, 192] width 168 height 34
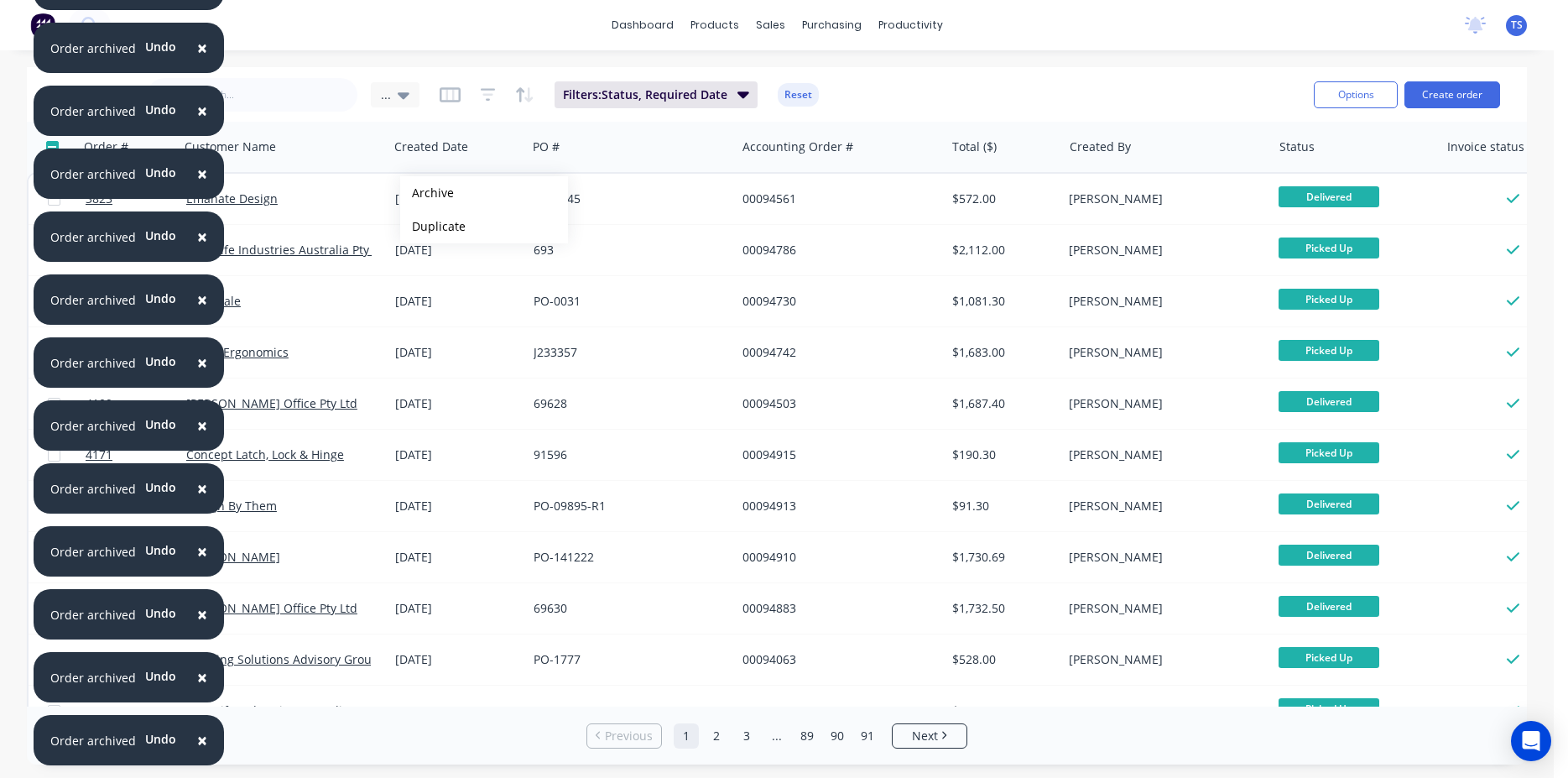
click at [427, 193] on button "Archive" at bounding box center [484, 192] width 168 height 34
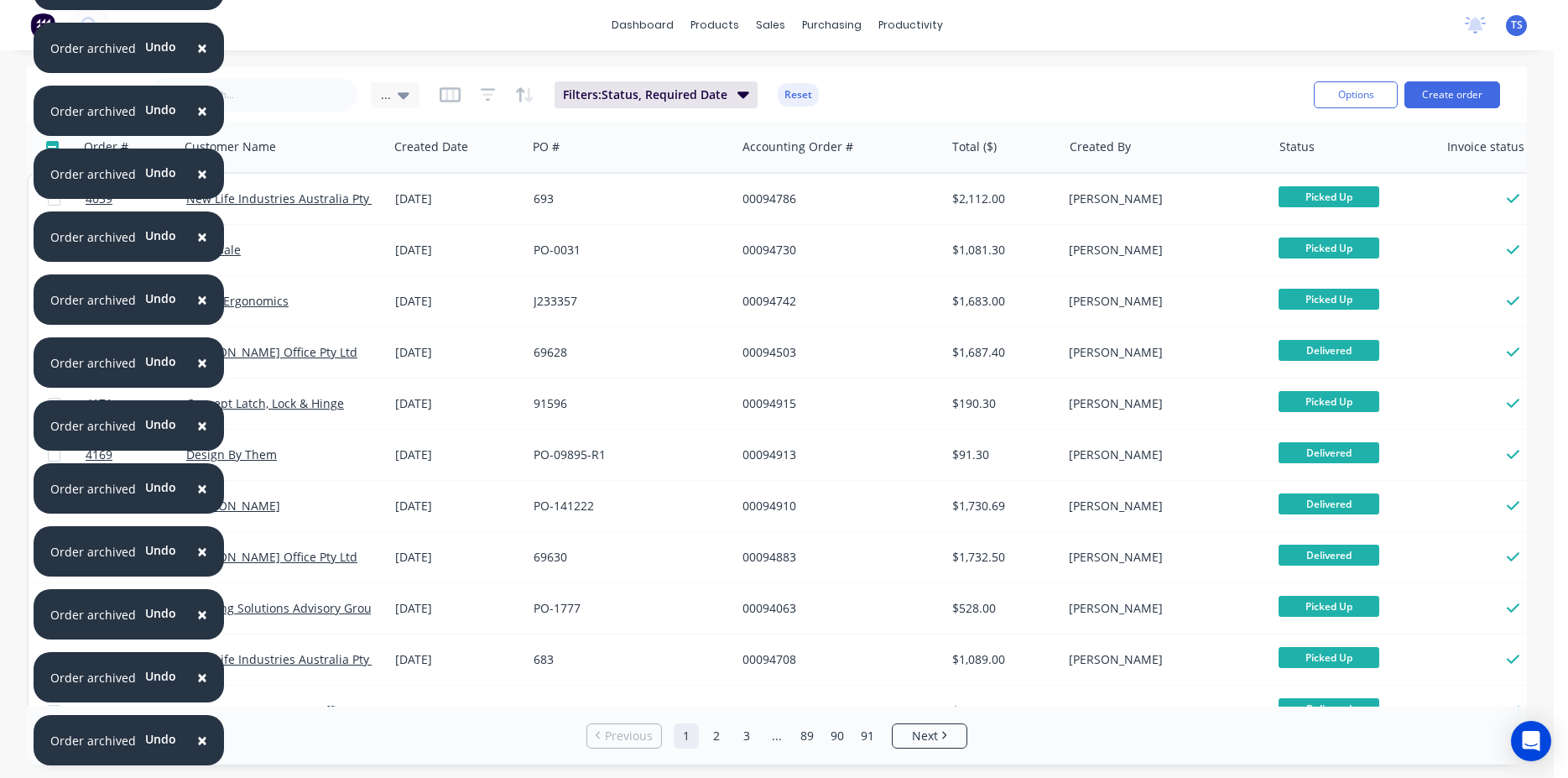
click at [427, 193] on div "17 Oct 2024" at bounding box center [458, 199] width 125 height 17
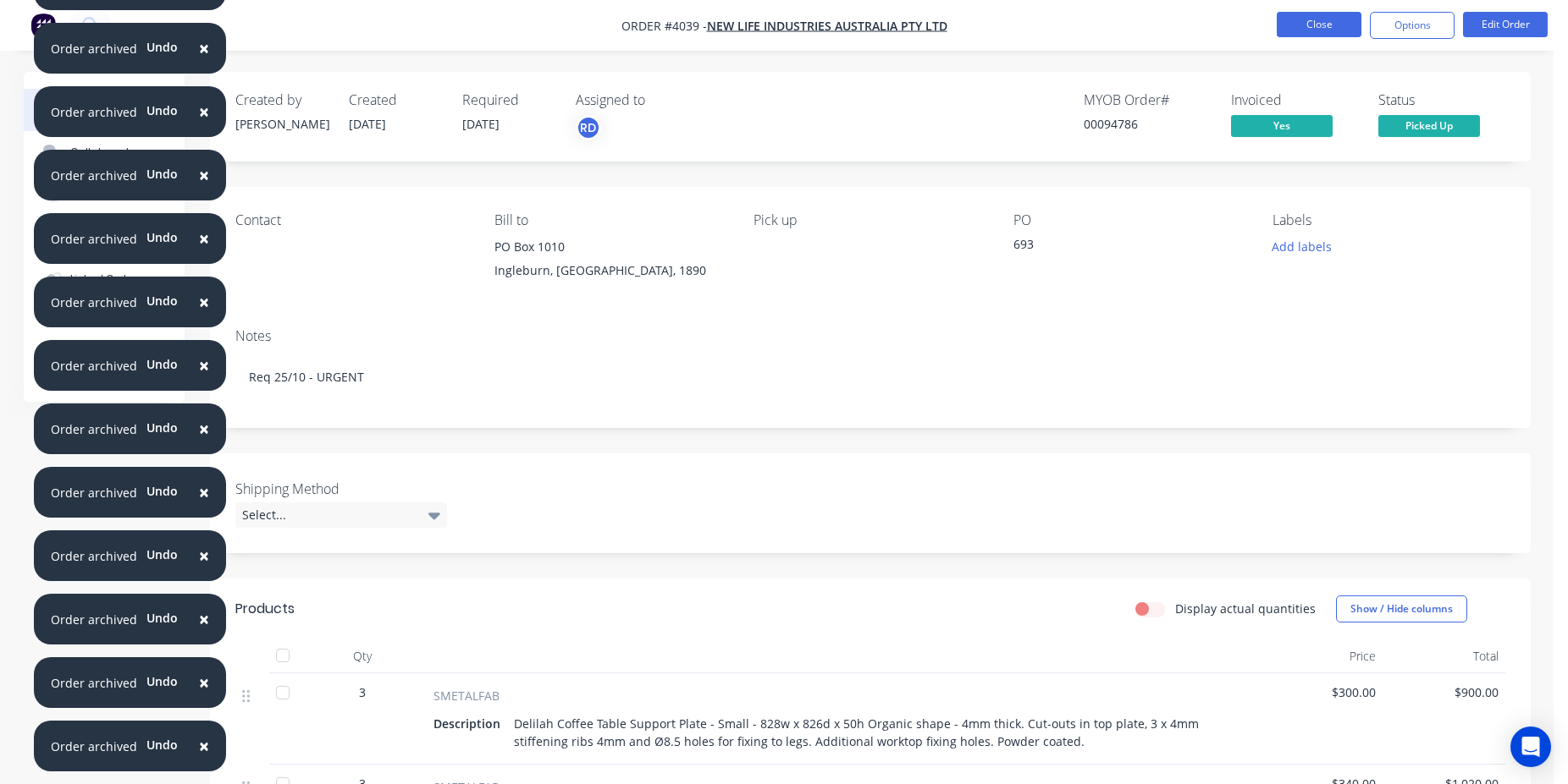
click at [1313, 34] on button "Close" at bounding box center [1318, 25] width 85 height 26
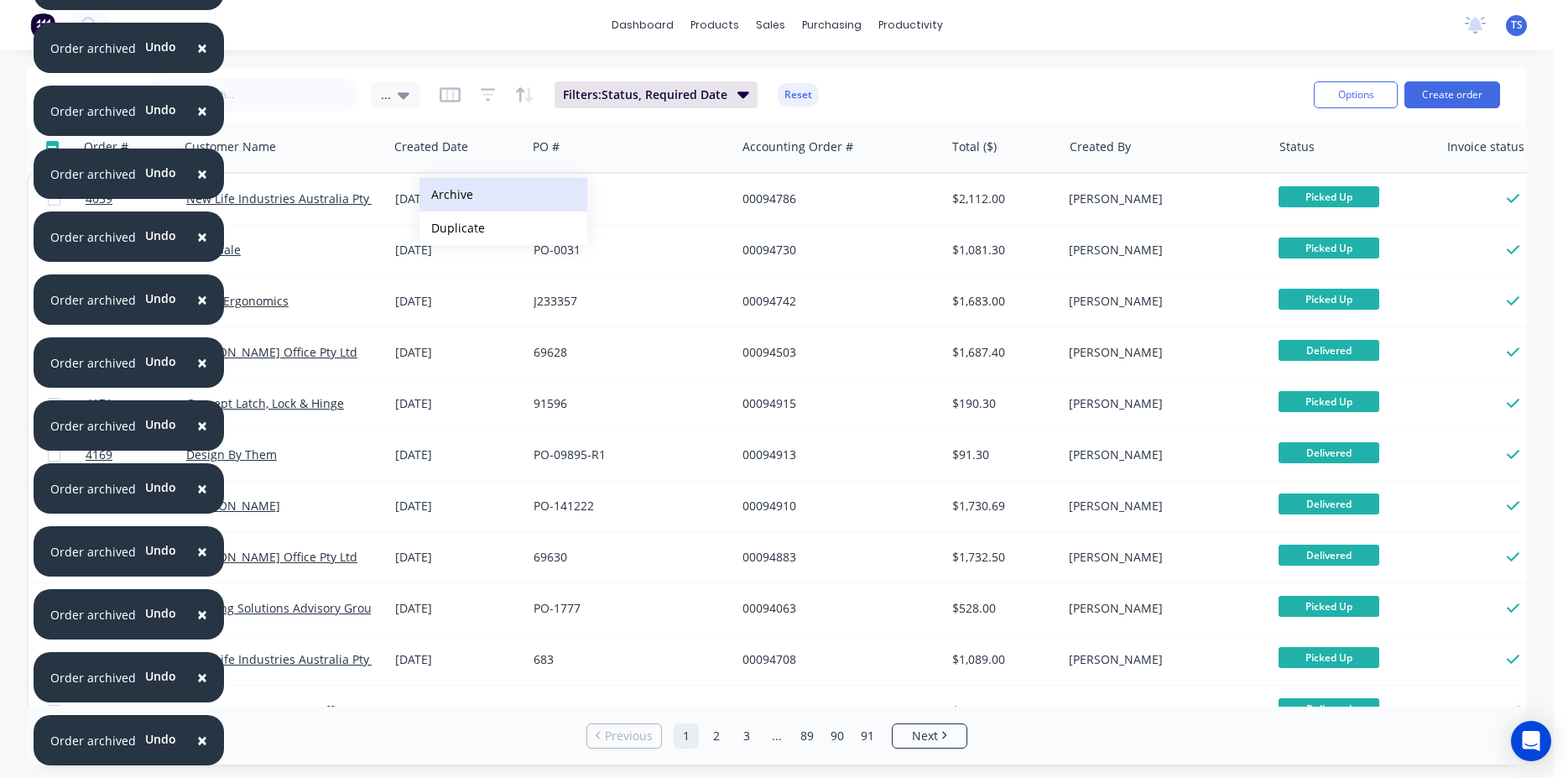
click at [446, 195] on button "Archive" at bounding box center [503, 194] width 168 height 34
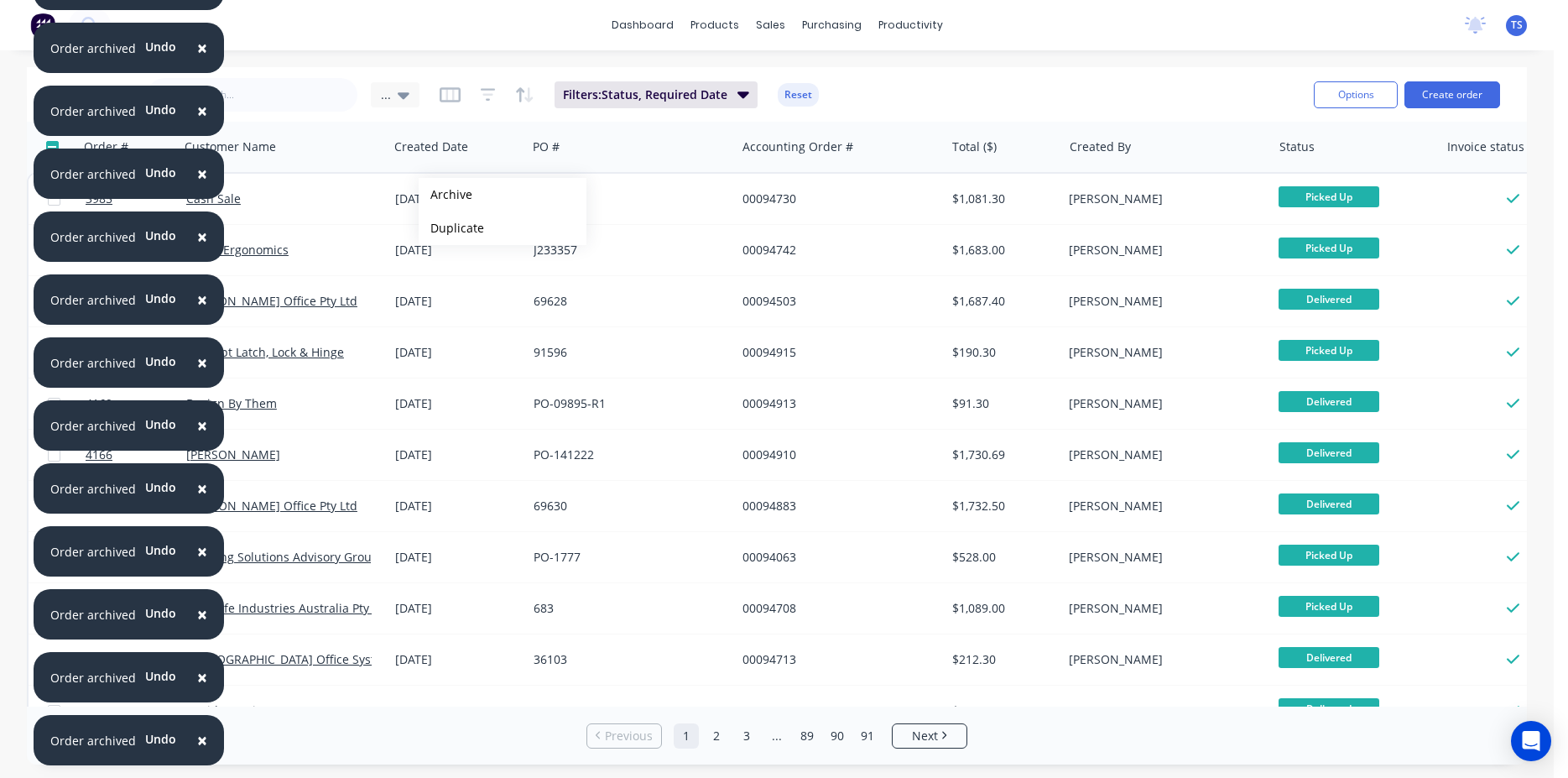
click at [446, 195] on button "Archive" at bounding box center [502, 194] width 168 height 34
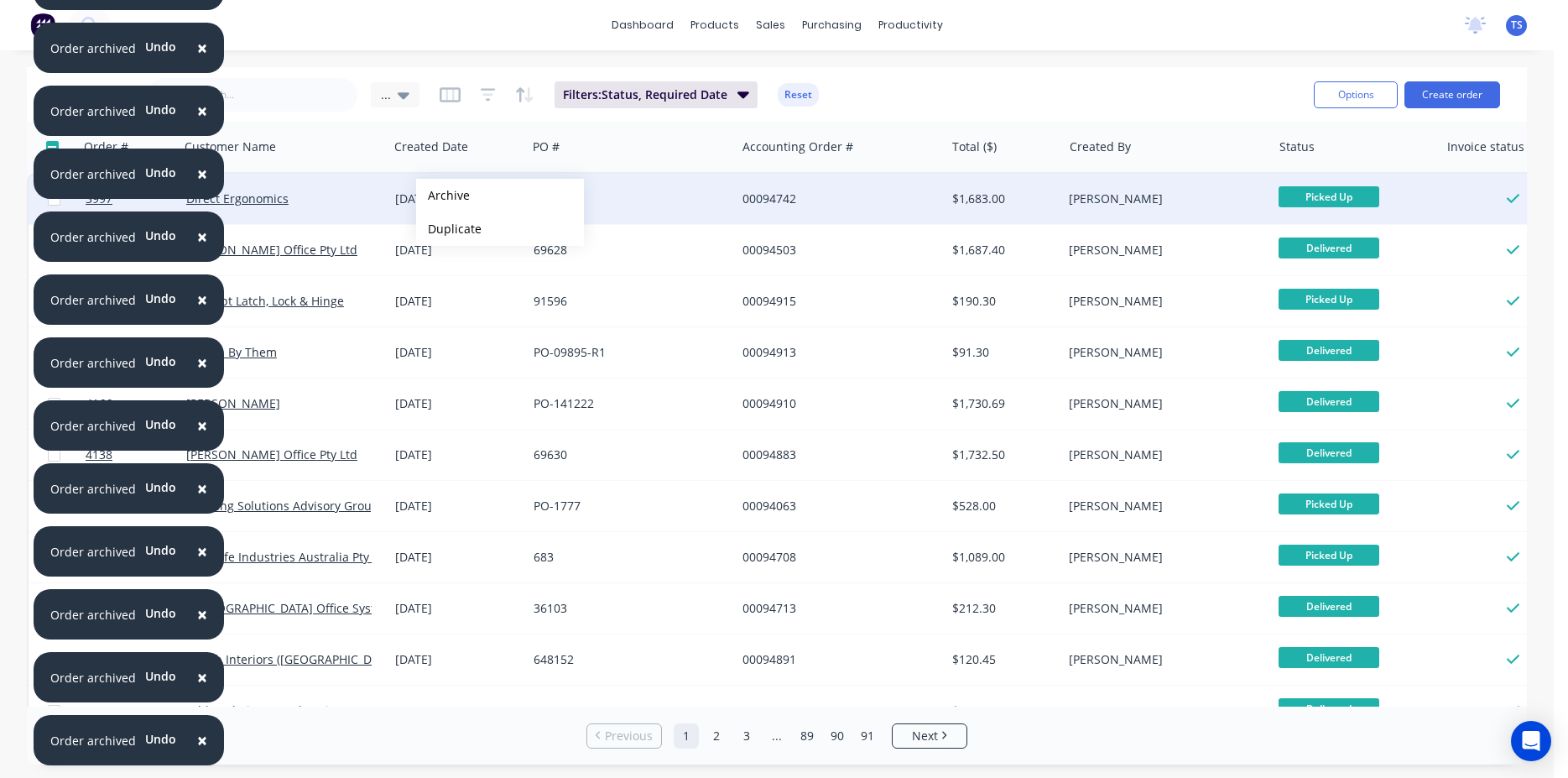
click at [443, 196] on button "Archive" at bounding box center [499, 195] width 168 height 34
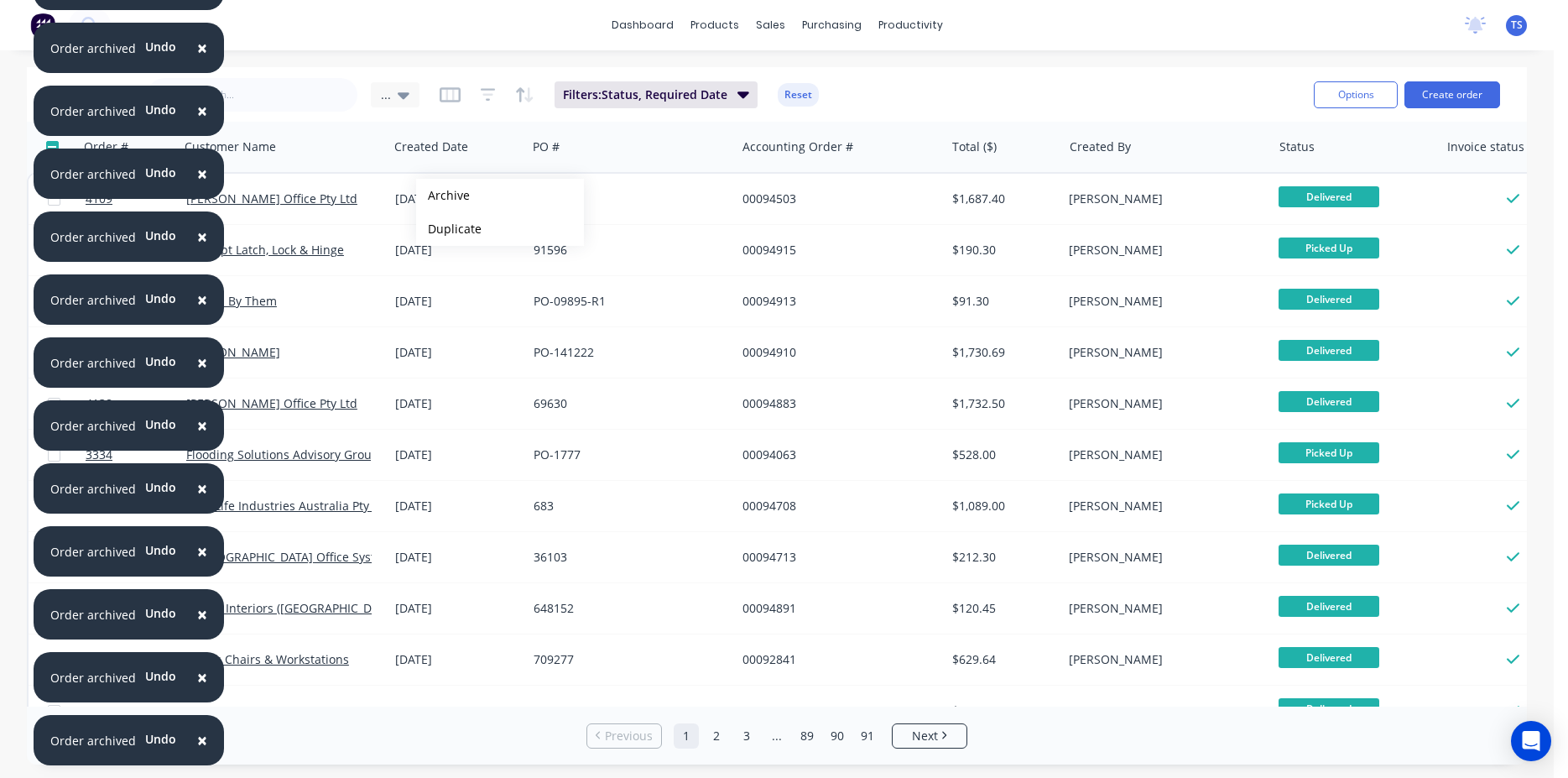
click at [443, 196] on button "Archive" at bounding box center [499, 195] width 168 height 34
click at [441, 197] on button "Archive" at bounding box center [499, 195] width 168 height 34
click at [441, 197] on button "Archive" at bounding box center [498, 196] width 168 height 34
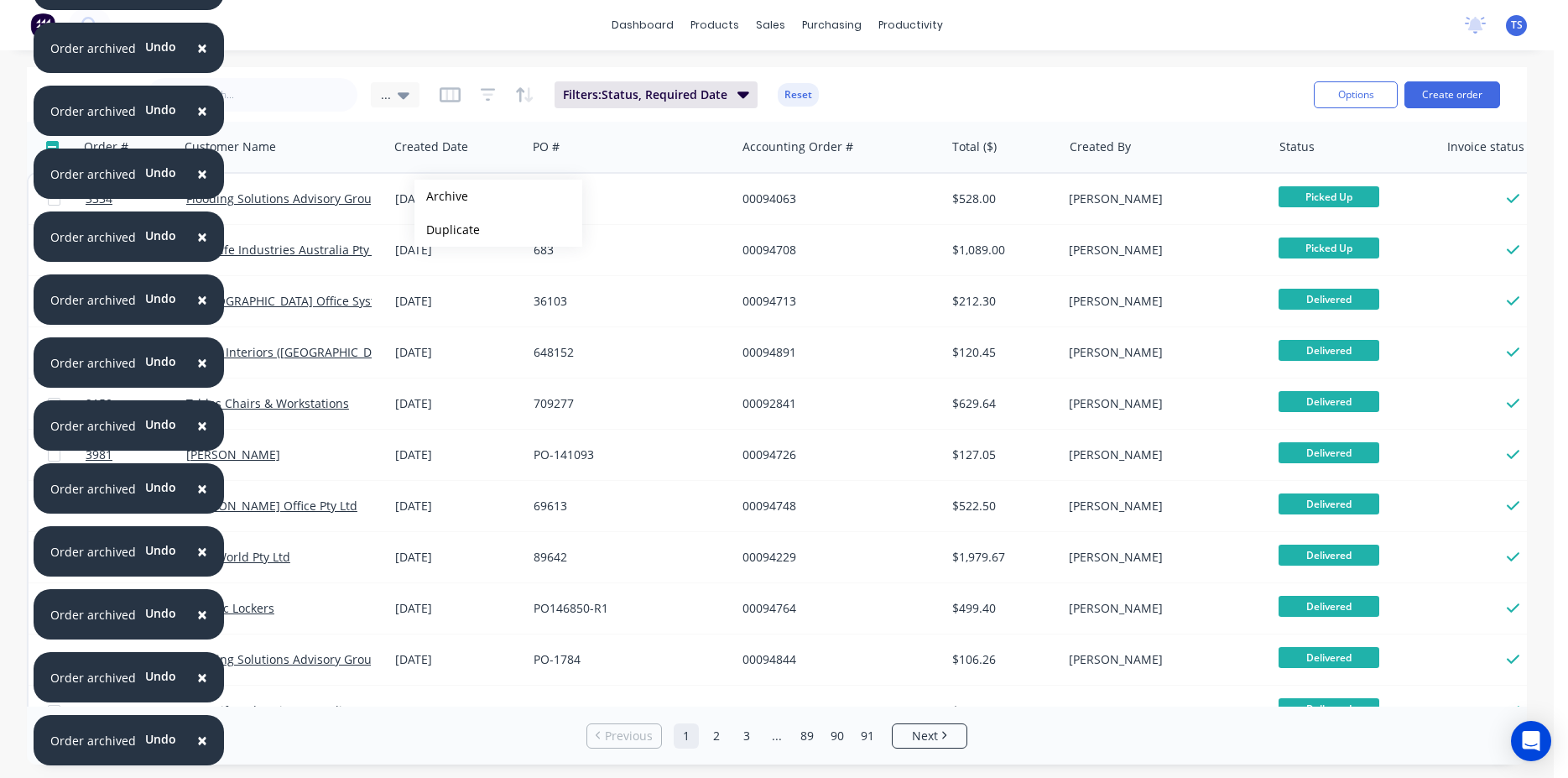
click at [441, 197] on button "Archive" at bounding box center [498, 196] width 168 height 34
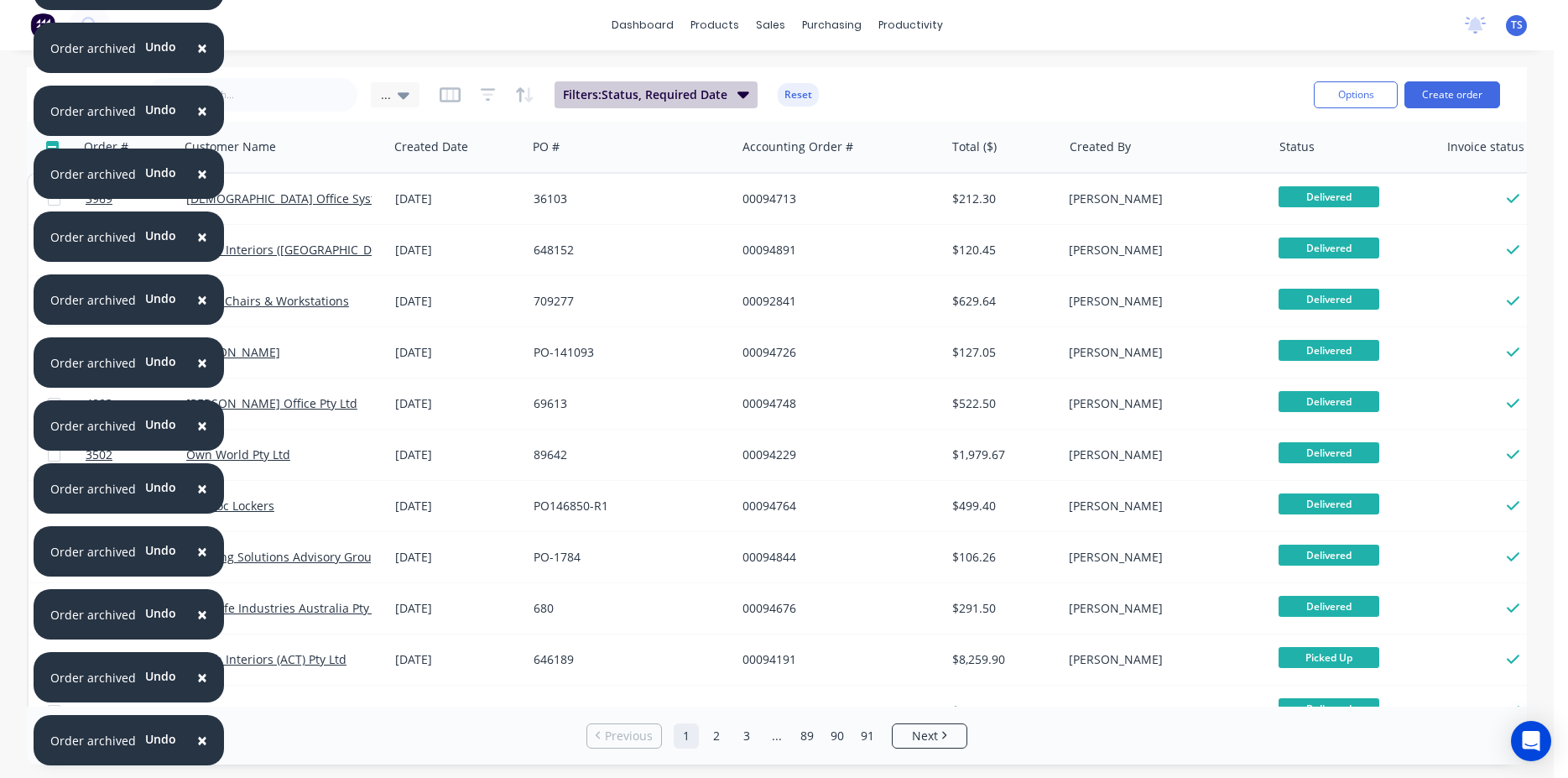
click at [739, 95] on icon "button" at bounding box center [743, 94] width 12 height 6
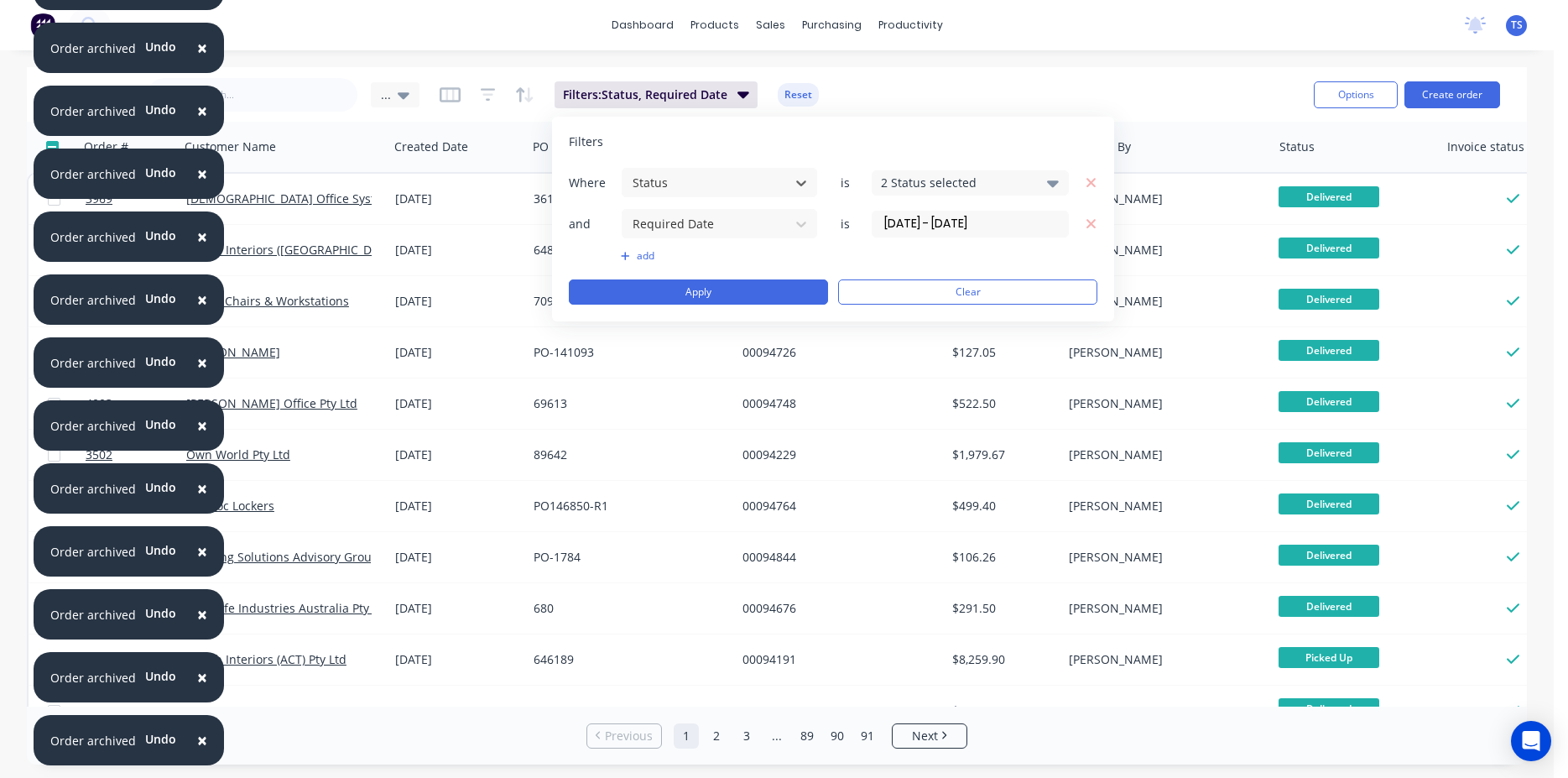
click at [973, 229] on input "01/10/23 - 31/12/24" at bounding box center [971, 224] width 196 height 25
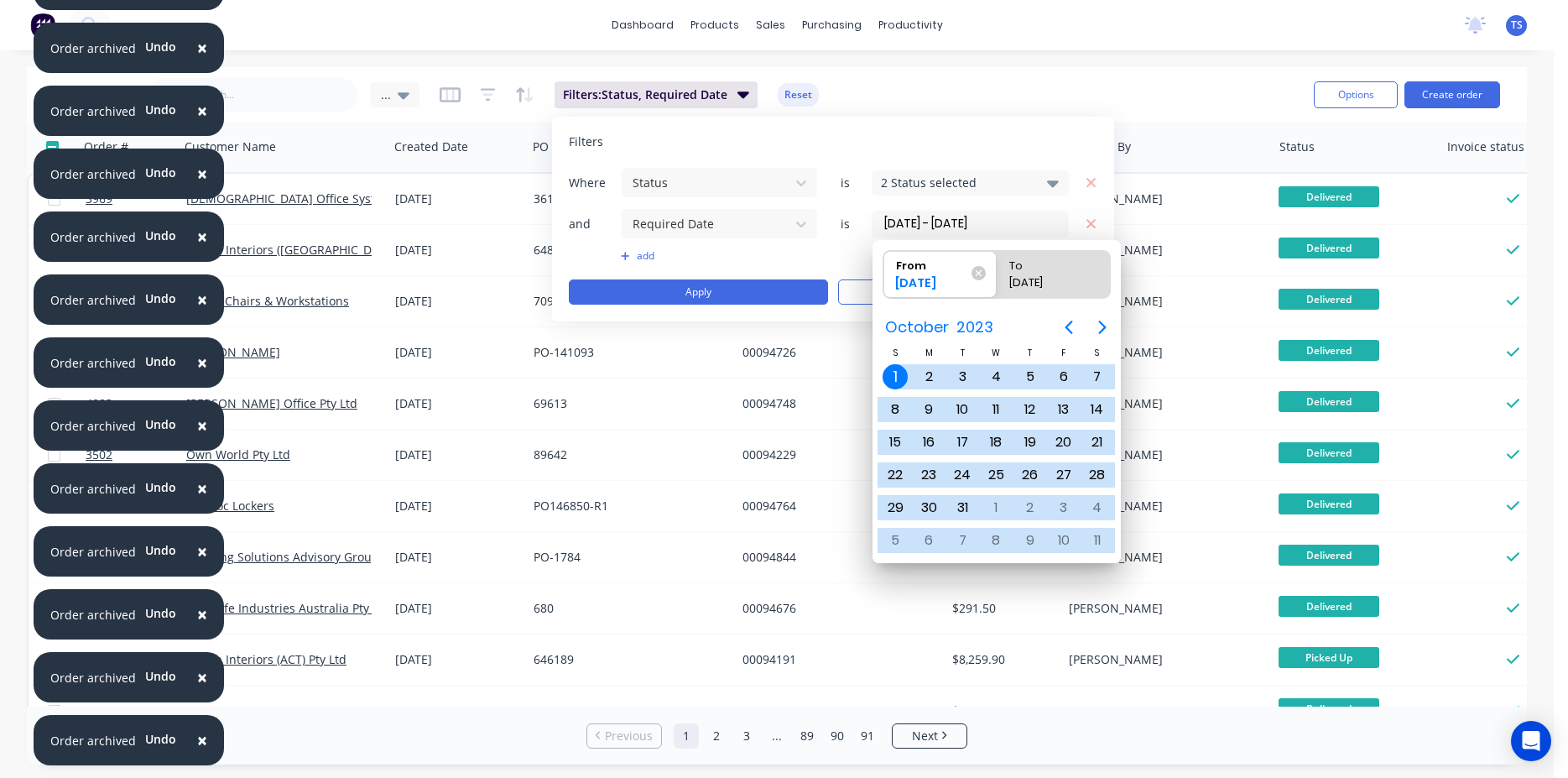
click at [1077, 295] on div "31/12/24" at bounding box center [1045, 287] width 85 height 24
click at [998, 295] on input "To 31/12/24" at bounding box center [997, 275] width 1 height 47
radio input "true"
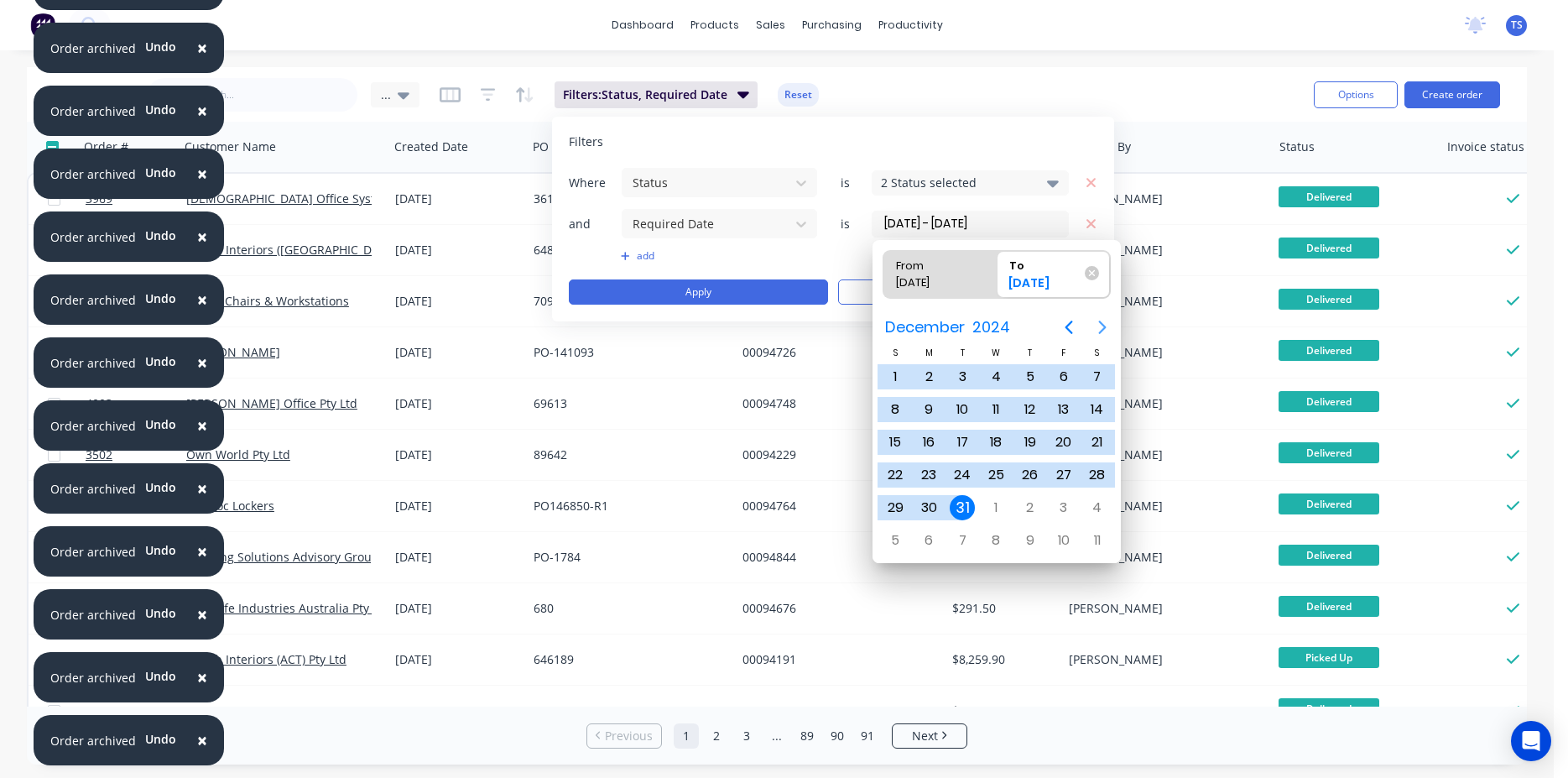
click at [1098, 318] on icon "Next page" at bounding box center [1102, 327] width 20 height 20
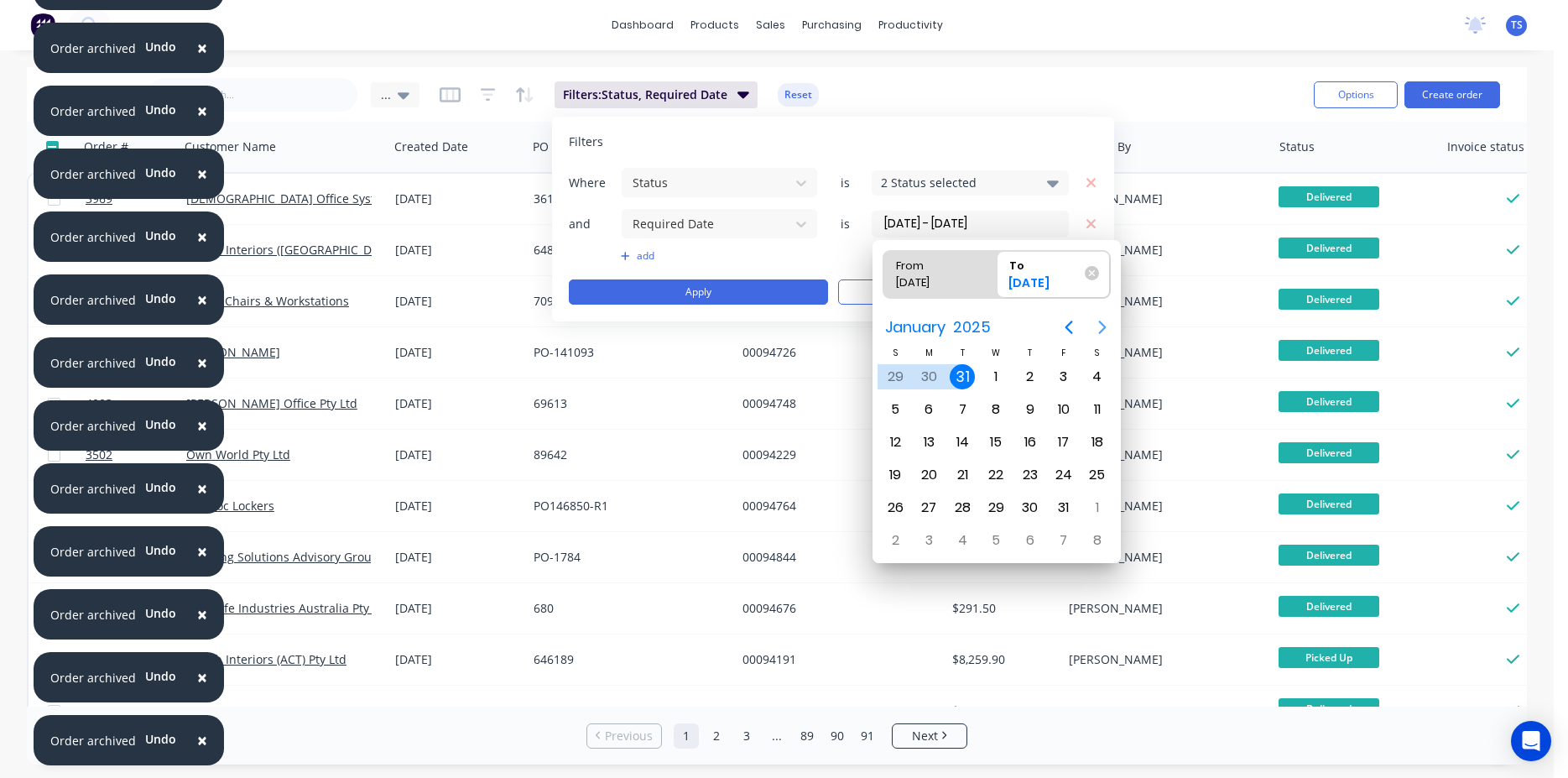
click at [1098, 318] on icon "Next page" at bounding box center [1102, 327] width 20 height 20
click at [997, 508] on div "30" at bounding box center [996, 508] width 25 height 25
type input "01/10/23 - 30/04/25"
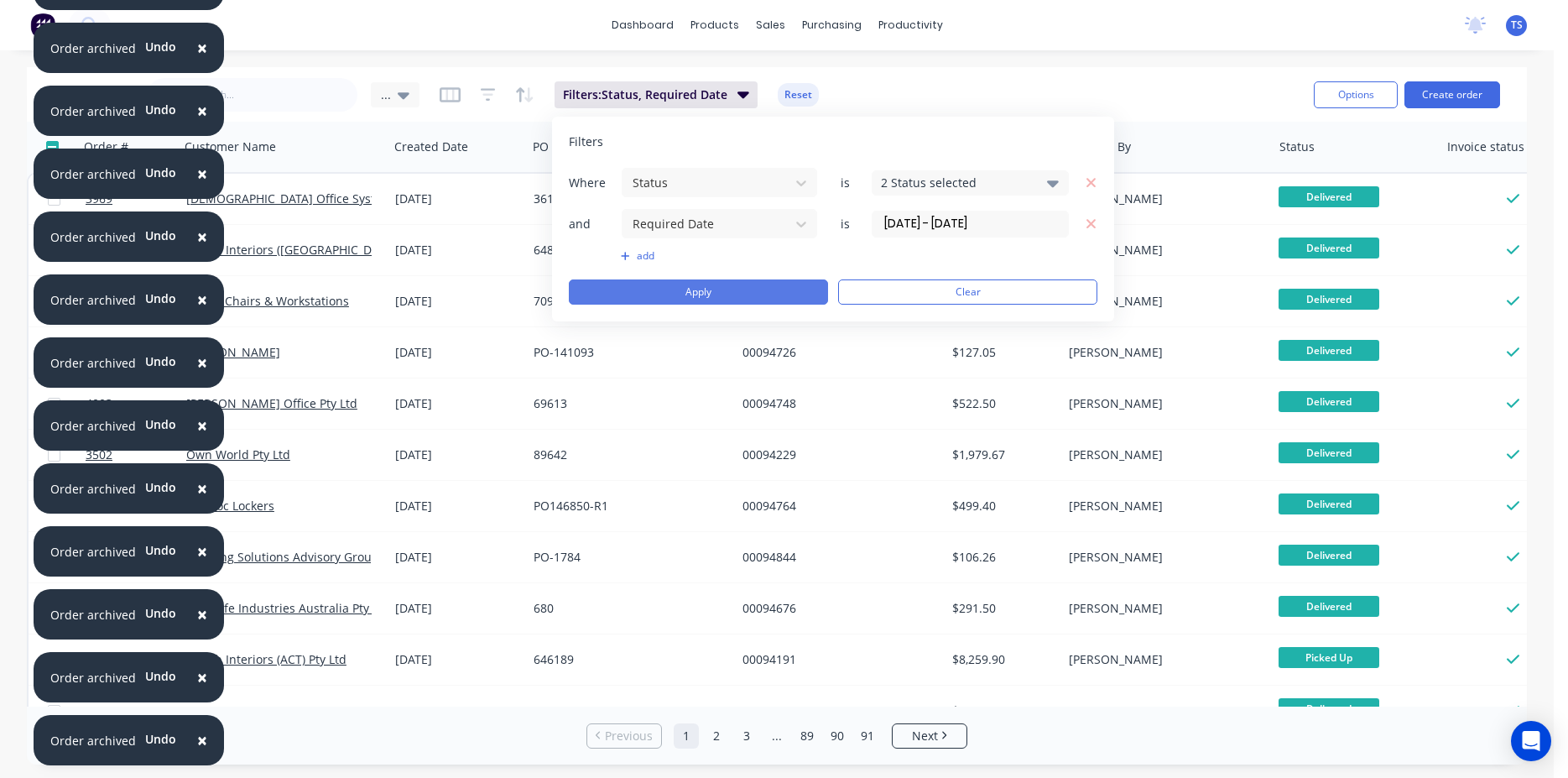
click at [694, 294] on button "Apply" at bounding box center [699, 292] width 259 height 25
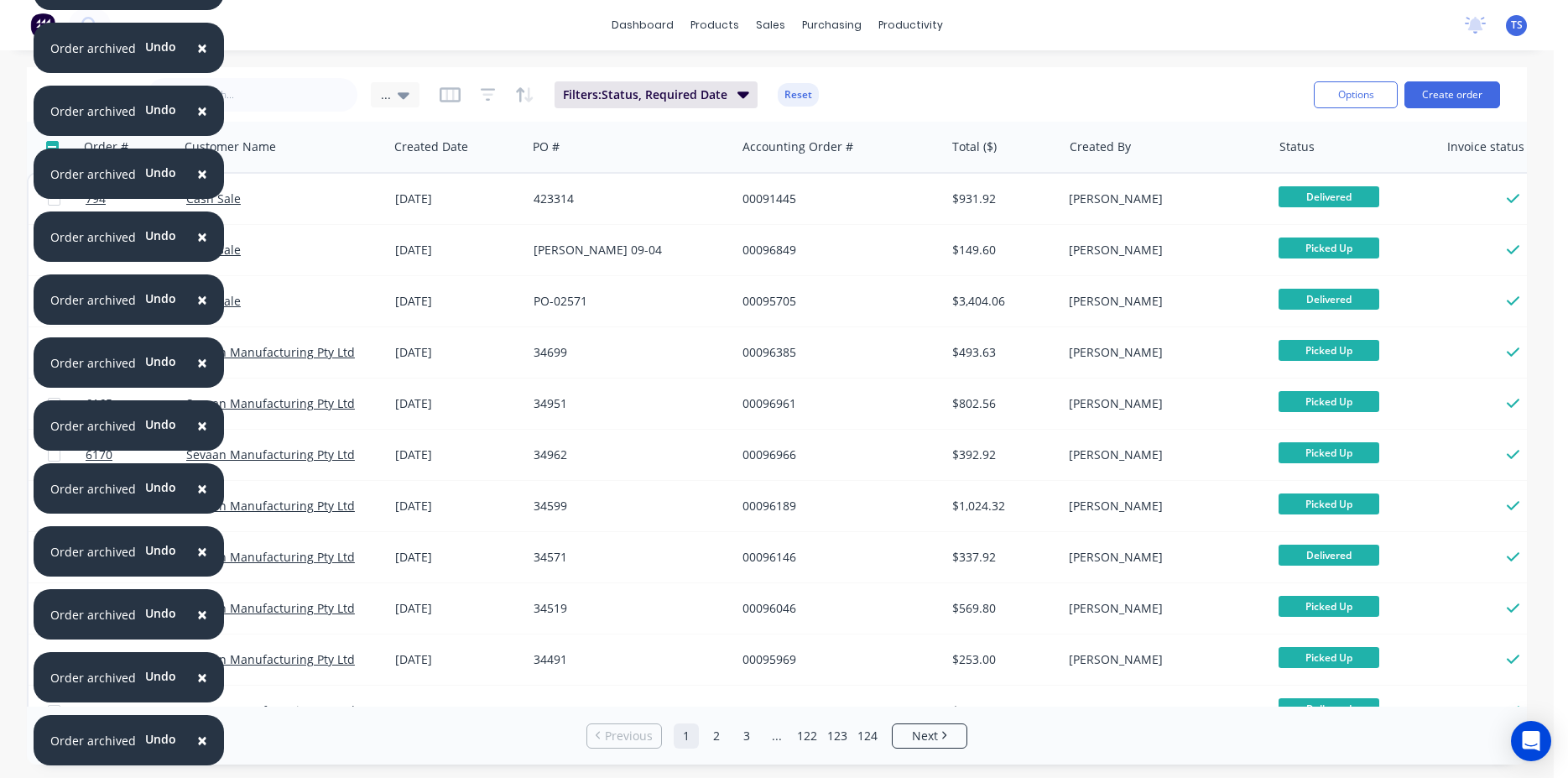
click at [418, 101] on div "Sales Orders ... Filters: Status, Required Date Reset" at bounding box center [677, 93] width 1247 height 41
click at [392, 96] on div "..." at bounding box center [394, 94] width 28 height 15
click at [586, 275] on button "edit" at bounding box center [586, 271] width 22 height 17
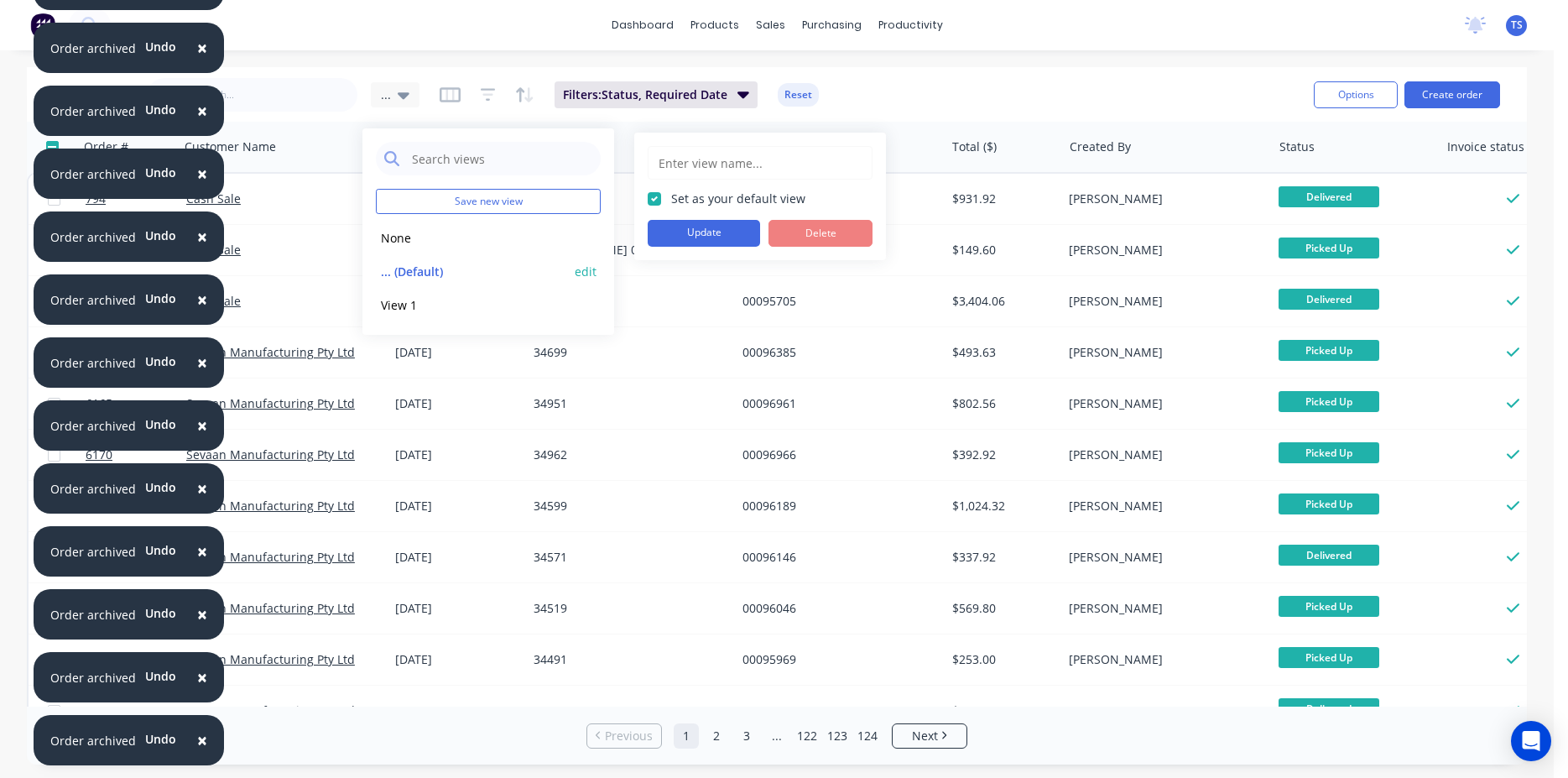
type input "..."
checkbox input "true"
click at [720, 231] on button "Update" at bounding box center [704, 234] width 112 height 27
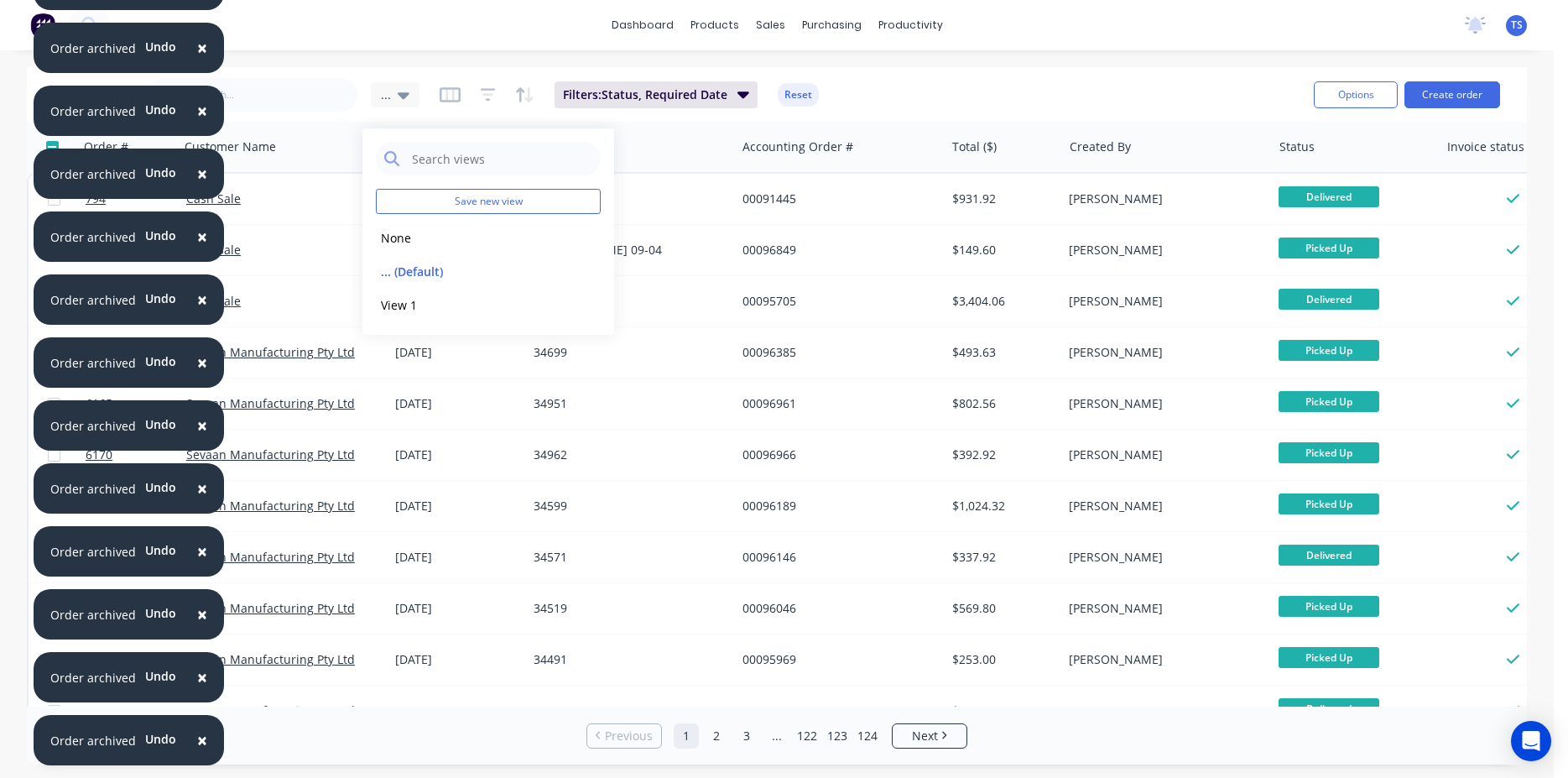
click at [895, 104] on div "Sales Orders ... Filters: Status, Required Date Reset" at bounding box center [677, 93] width 1247 height 41
click at [944, 64] on div "× Order archived Undo × Order archived Undo × Order archived Undo × Order archi…" at bounding box center [777, 389] width 1554 height 778
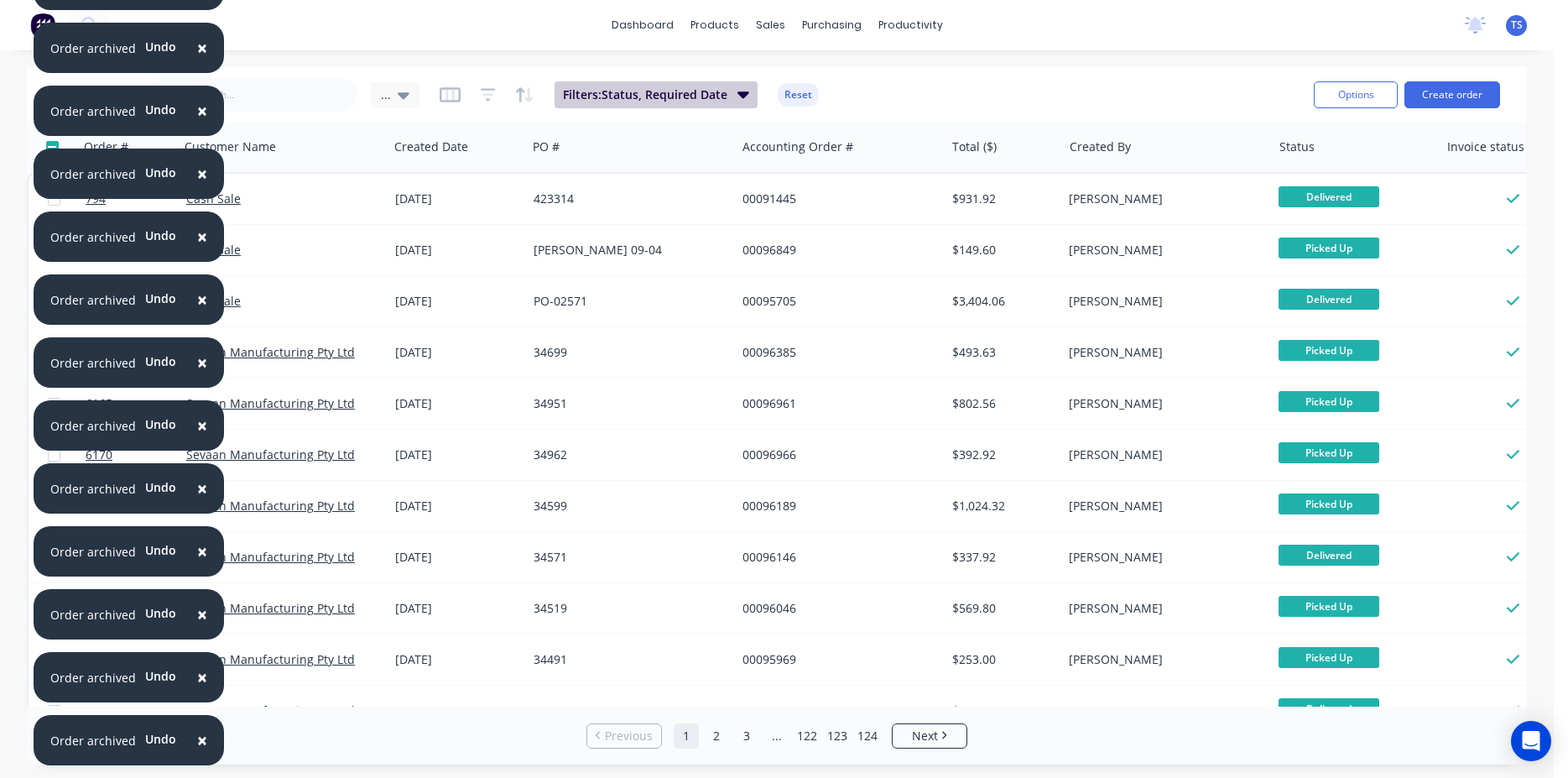
click at [746, 100] on icon "button" at bounding box center [743, 94] width 12 height 18
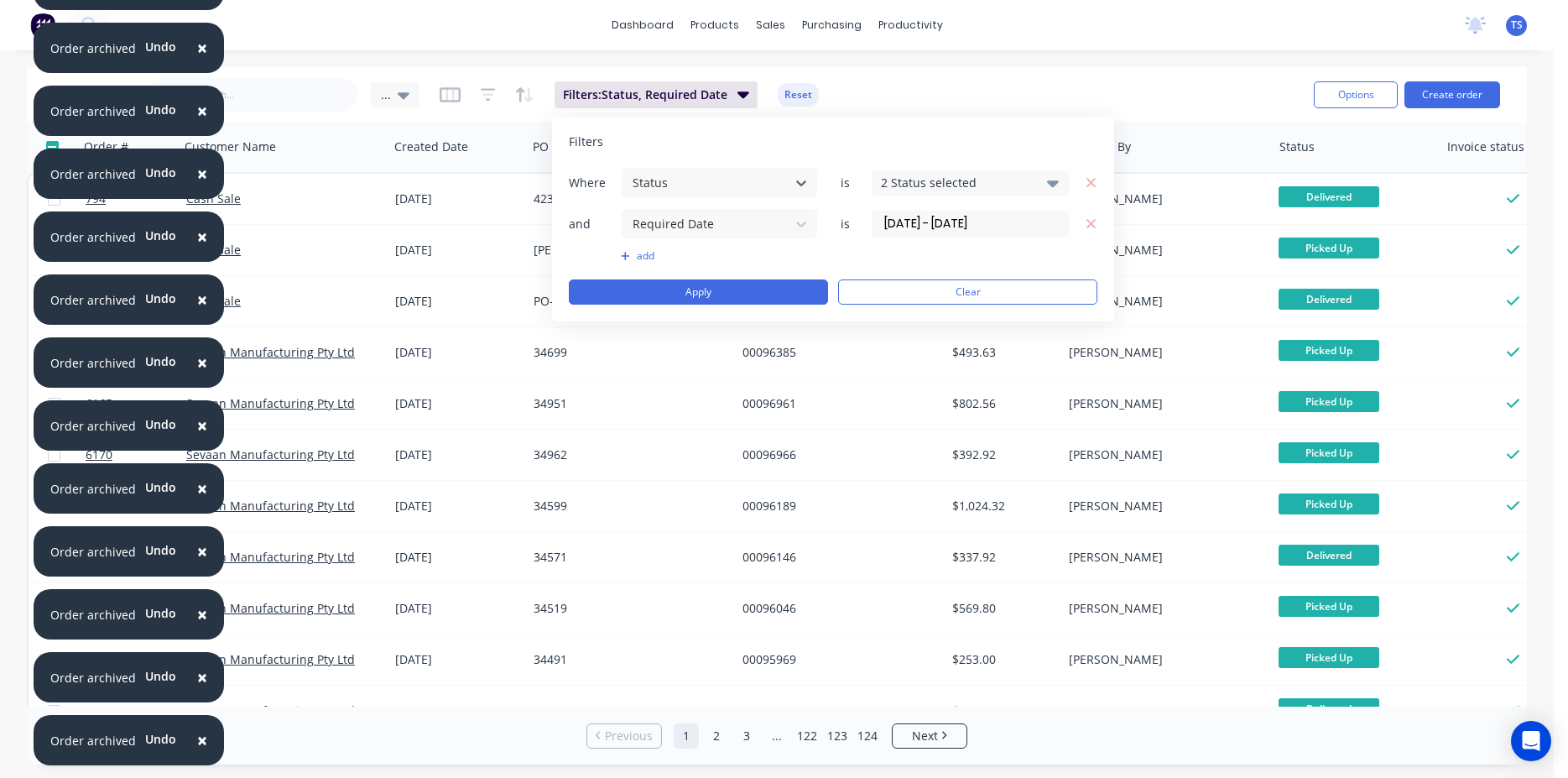
click at [1147, 88] on div "Sales Orders ... Filters: Status, Required Date Reset" at bounding box center [677, 93] width 1247 height 41
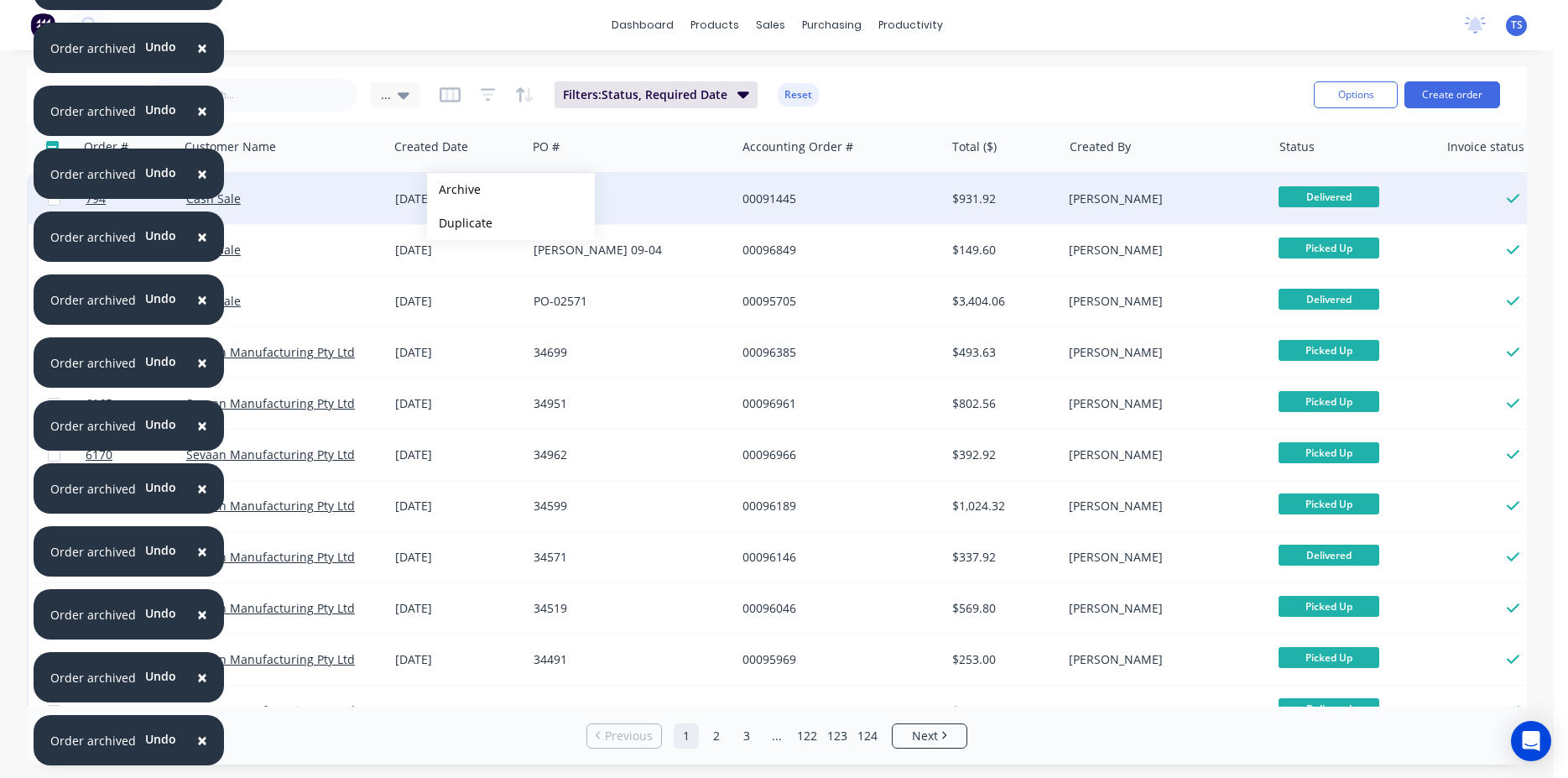
click at [454, 190] on button "Archive" at bounding box center [510, 190] width 168 height 34
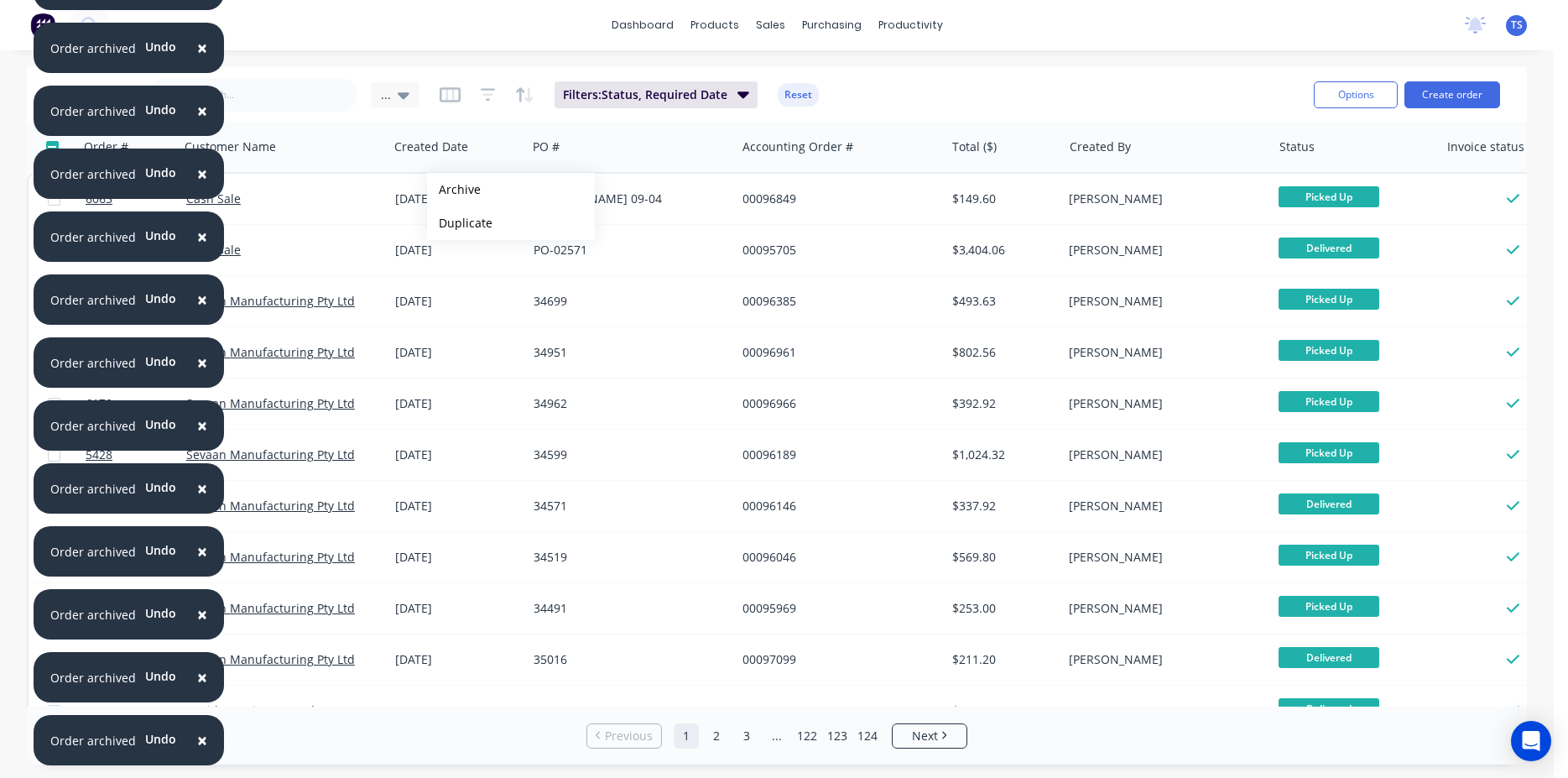
click at [454, 190] on button "Archive" at bounding box center [510, 190] width 168 height 34
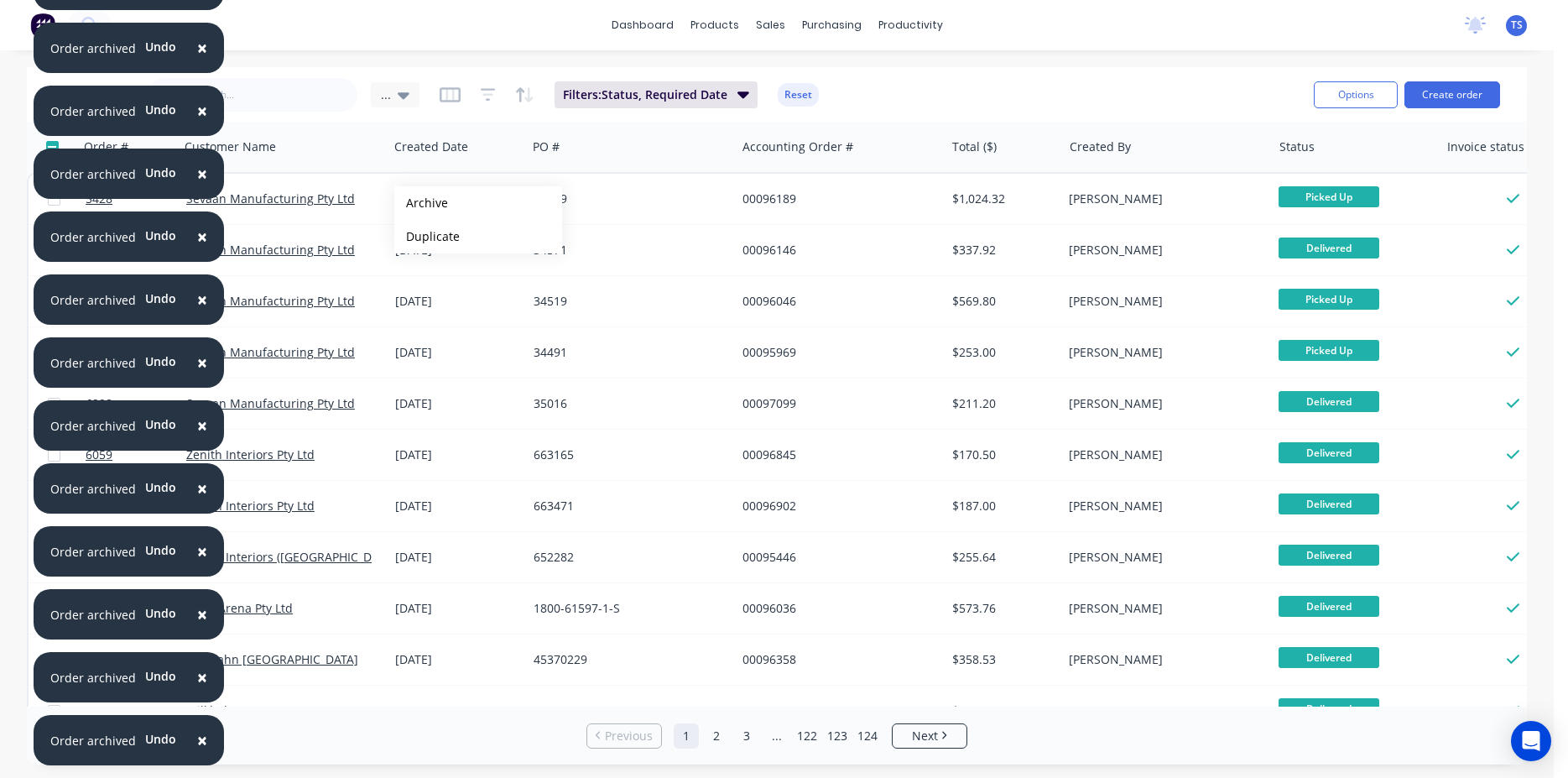
click at [421, 203] on button "Archive" at bounding box center [478, 203] width 168 height 34
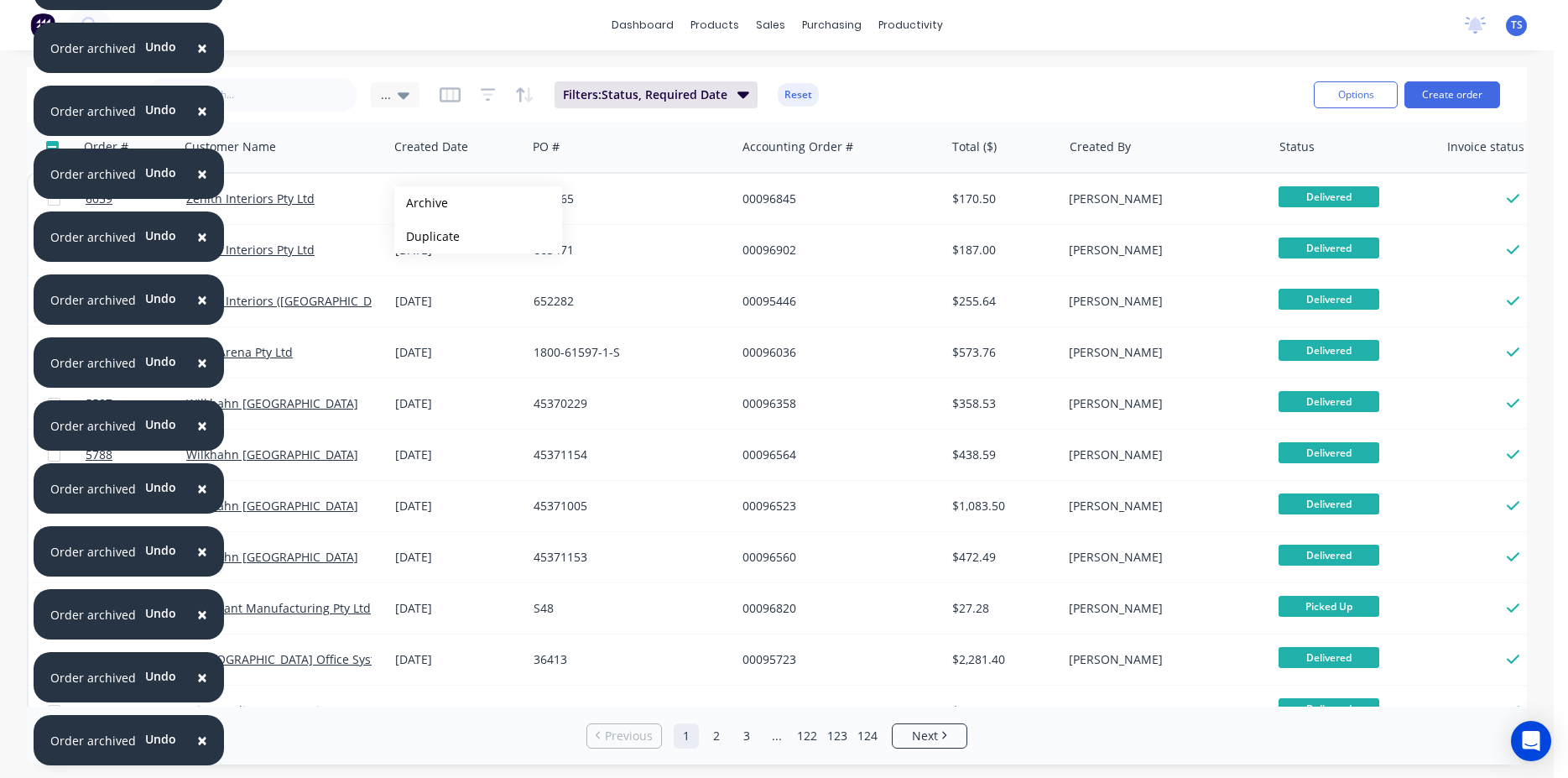
click at [421, 203] on button "Archive" at bounding box center [478, 203] width 168 height 34
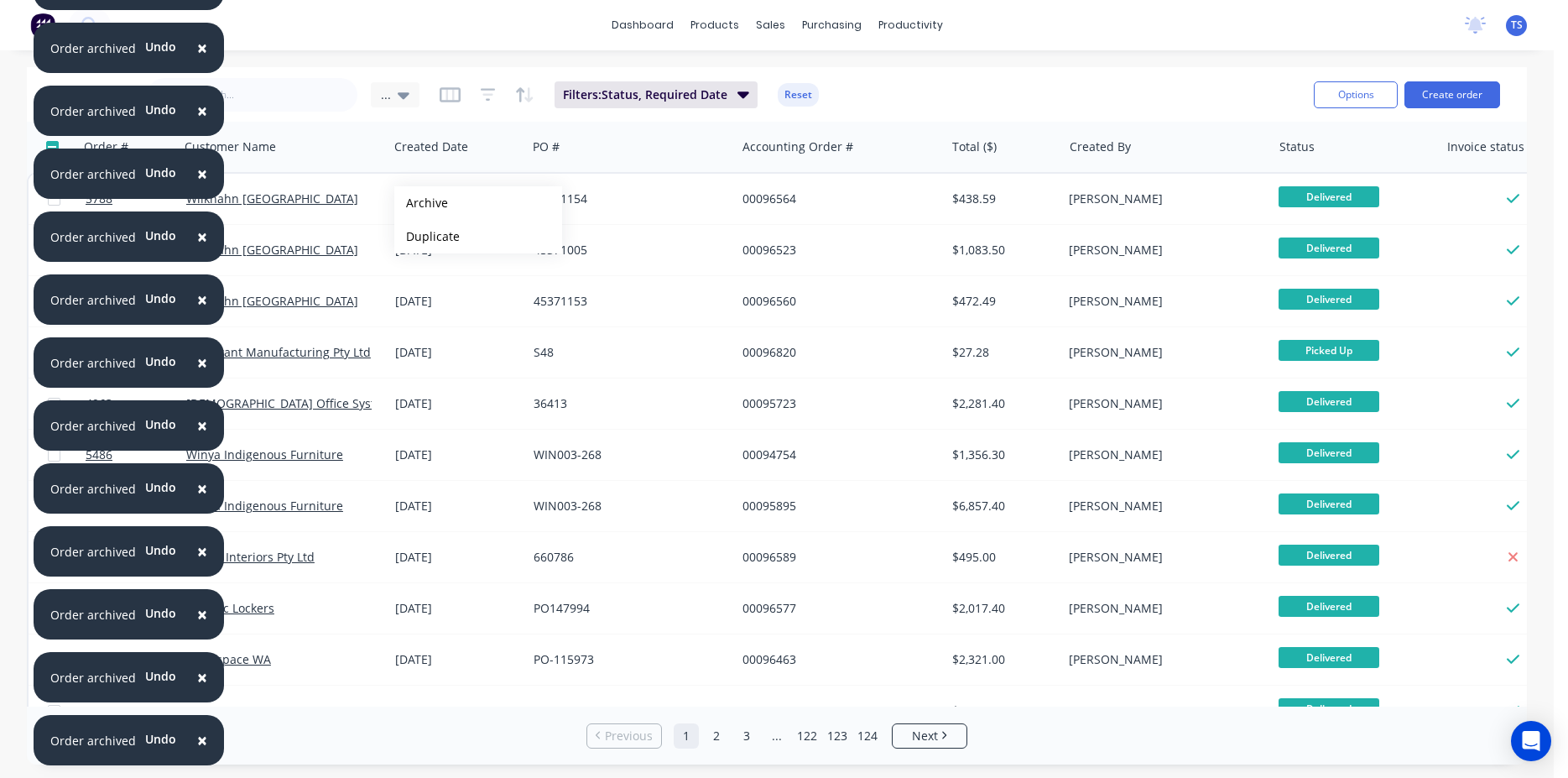
click at [421, 203] on button "Archive" at bounding box center [478, 203] width 168 height 34
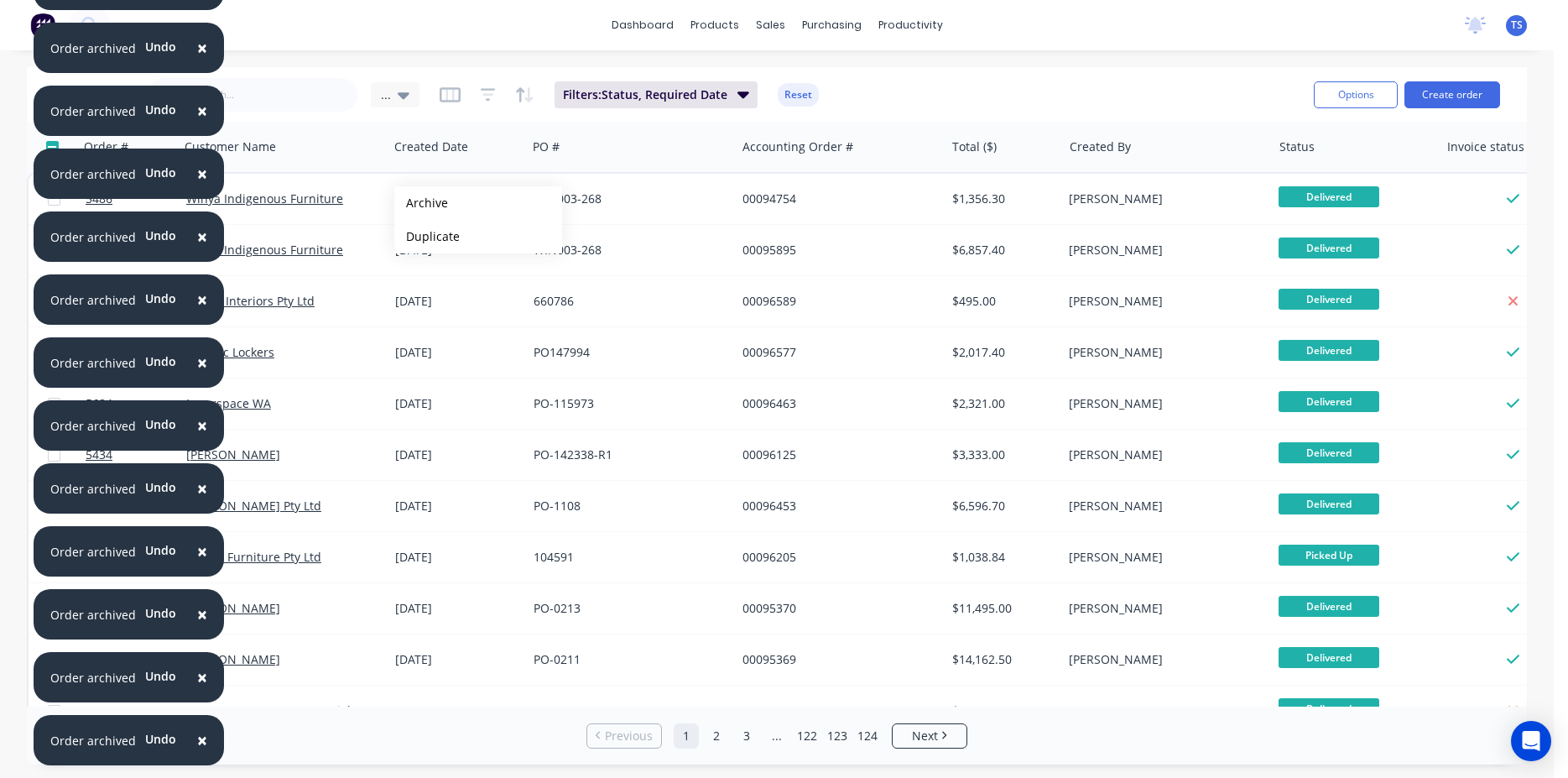
click at [421, 203] on button "Archive" at bounding box center [478, 203] width 168 height 34
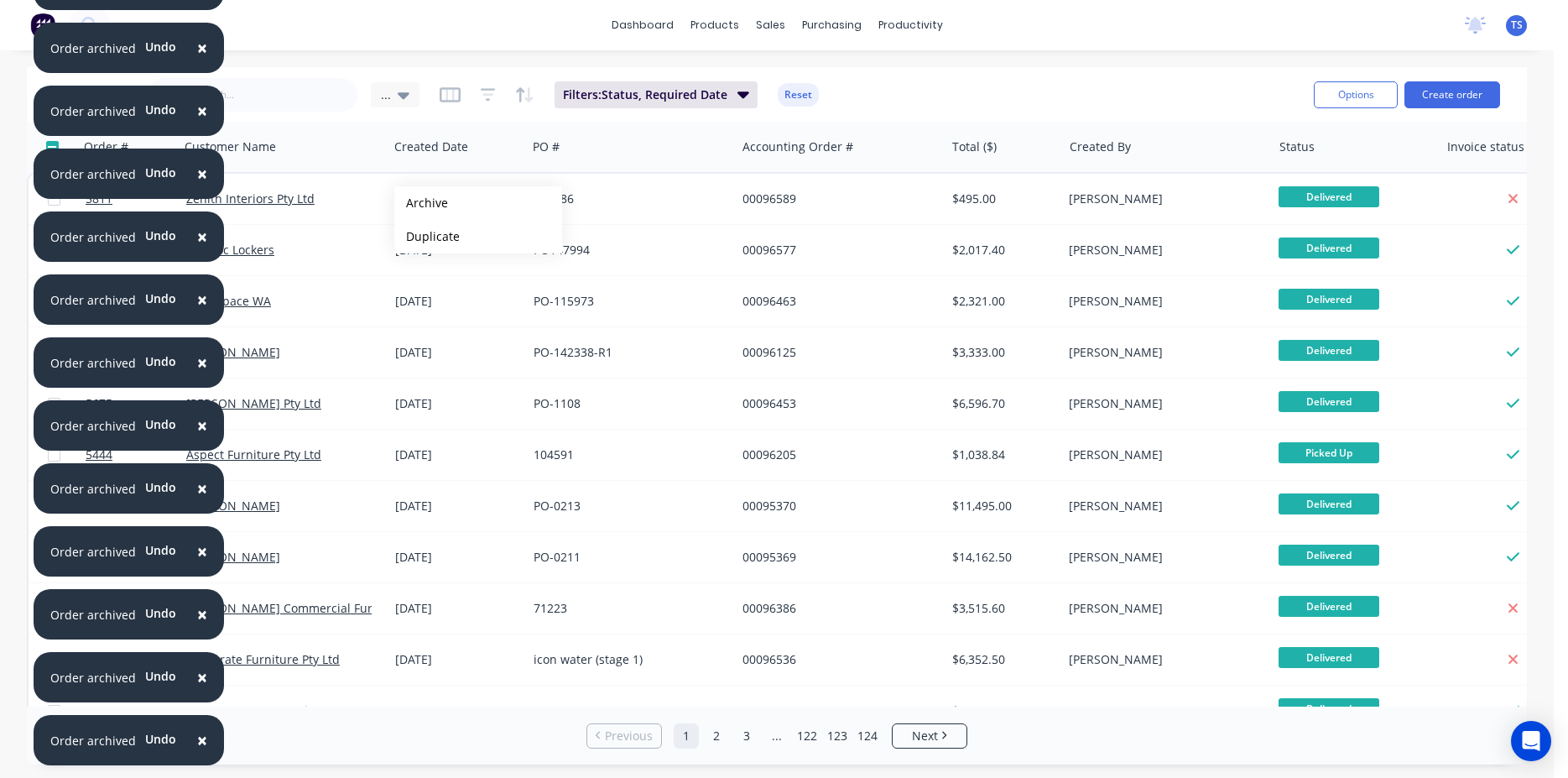
click at [421, 203] on button "Archive" at bounding box center [478, 203] width 168 height 34
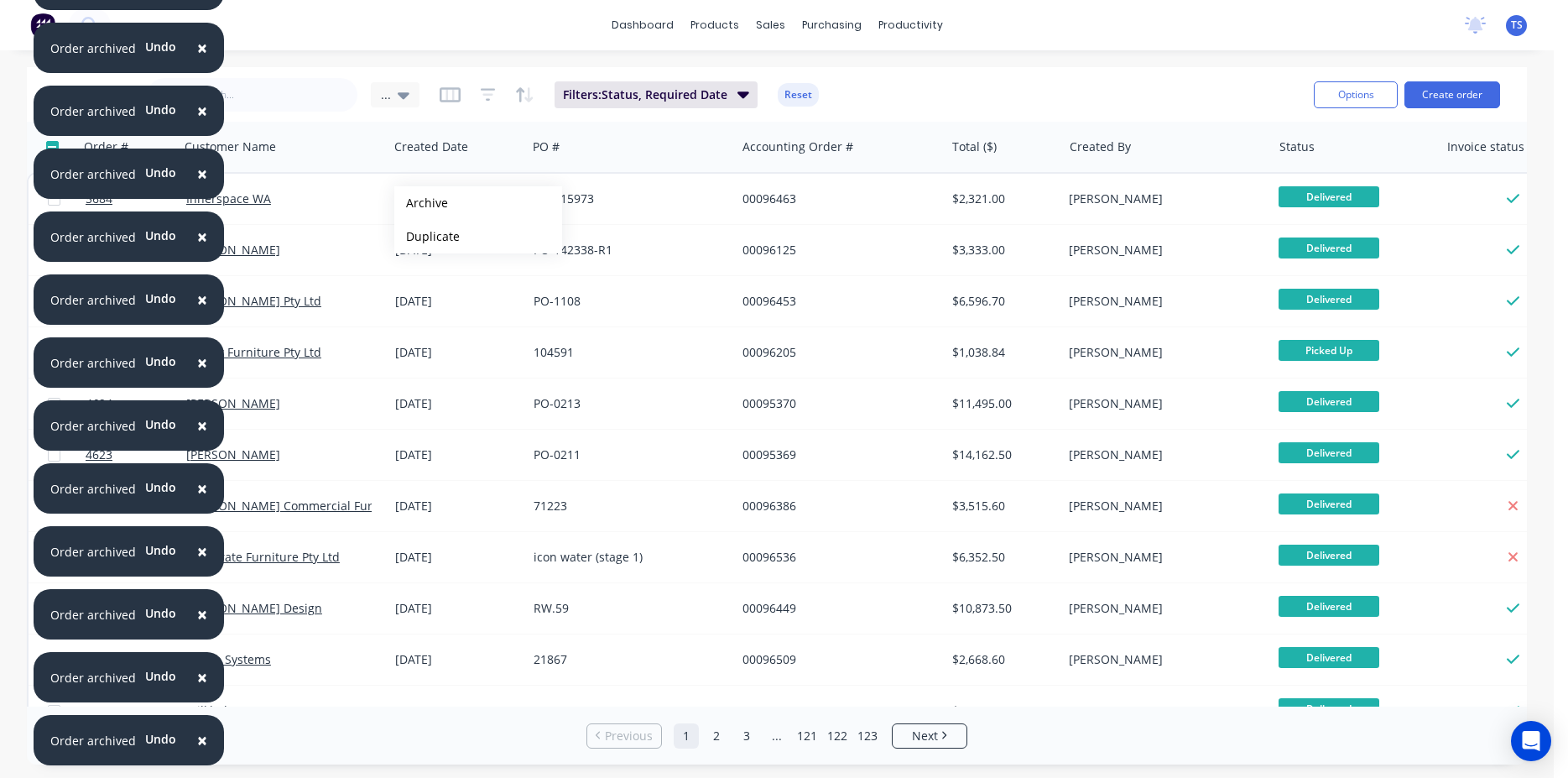
click at [421, 203] on button "Archive" at bounding box center [478, 203] width 168 height 34
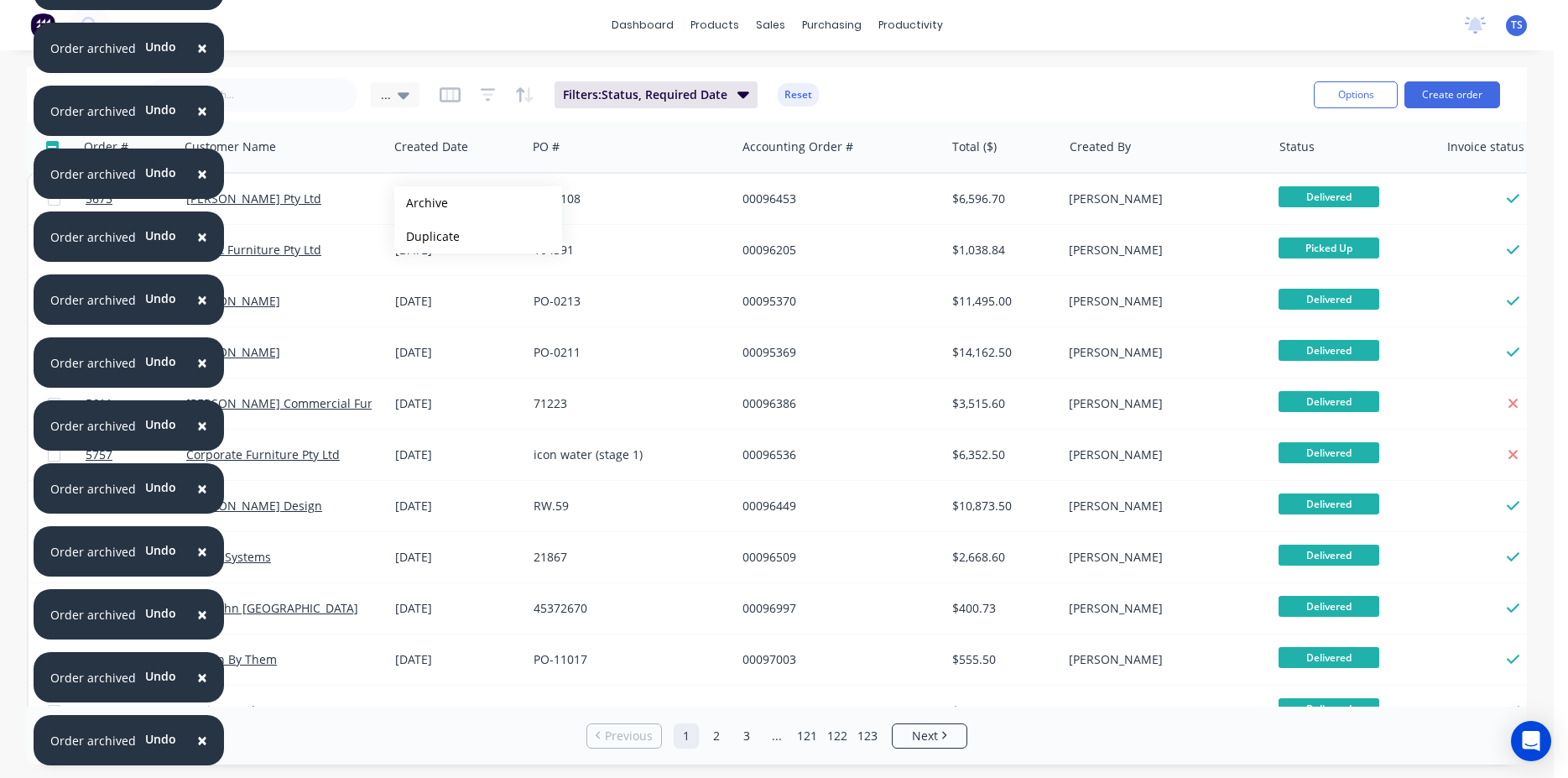
click at [421, 203] on button "Archive" at bounding box center [478, 203] width 168 height 34
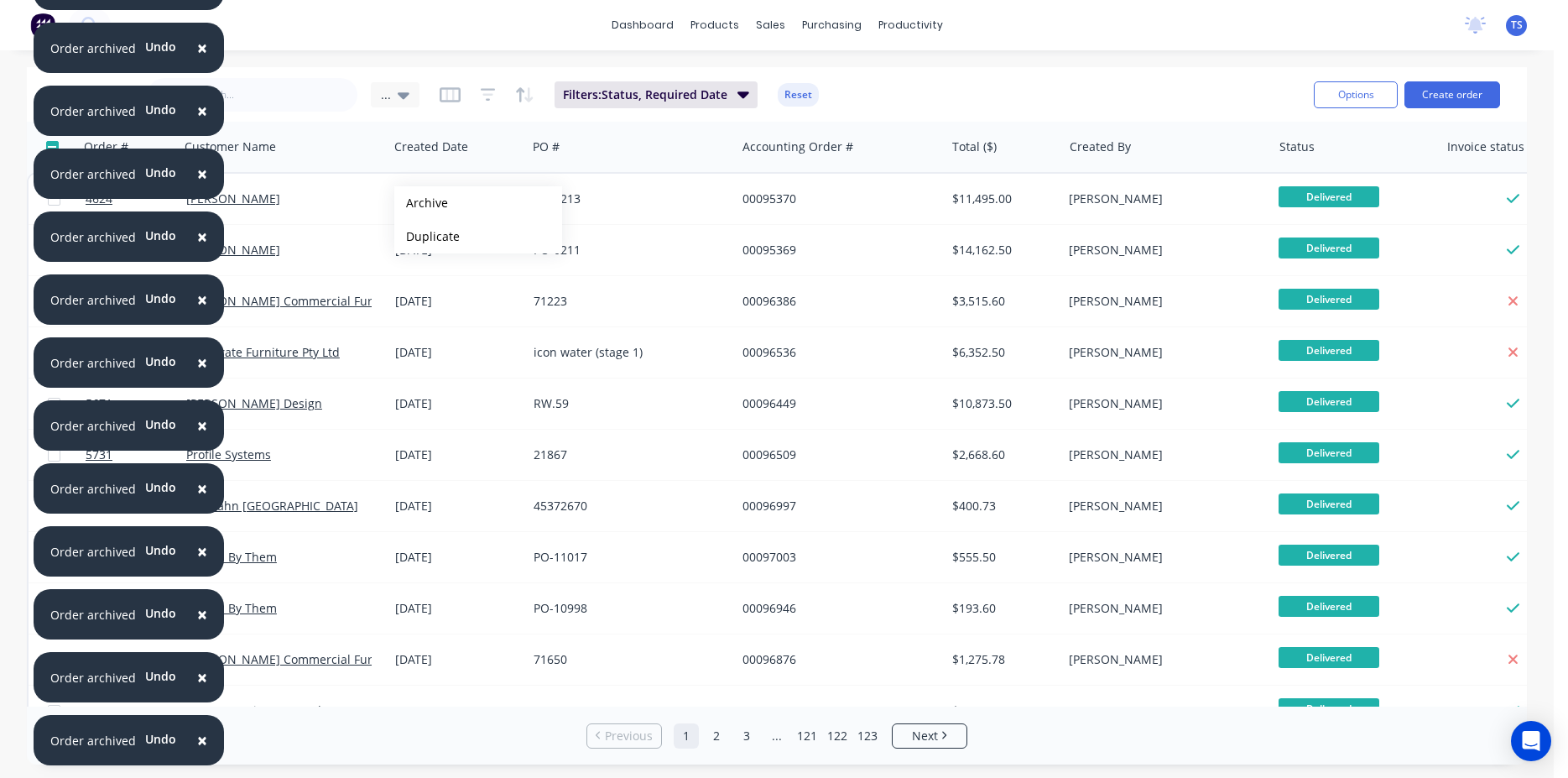
click at [421, 203] on button "Archive" at bounding box center [478, 203] width 168 height 34
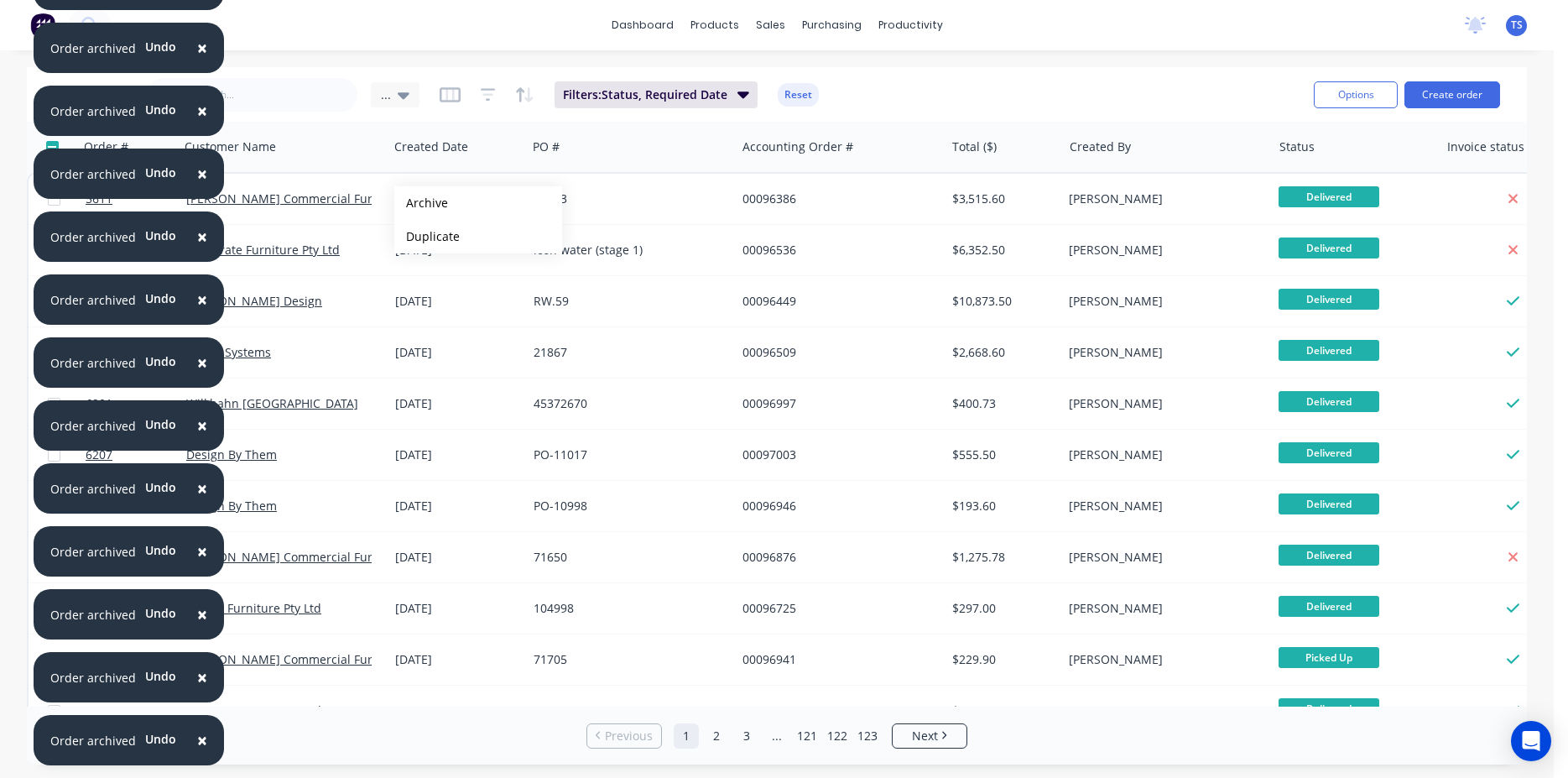
click at [421, 203] on button "Archive" at bounding box center [478, 203] width 168 height 34
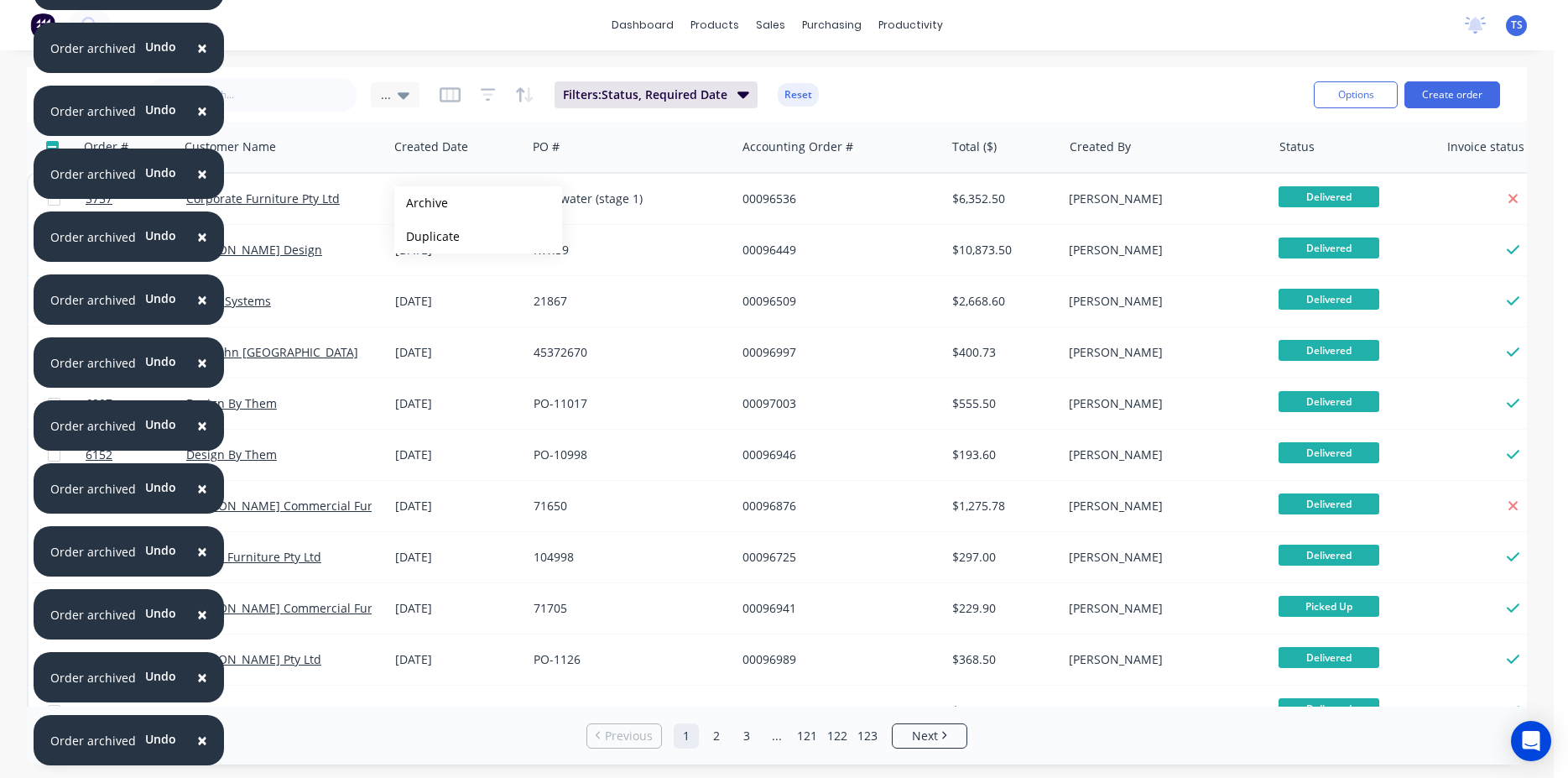
click at [421, 203] on button "Archive" at bounding box center [478, 203] width 168 height 34
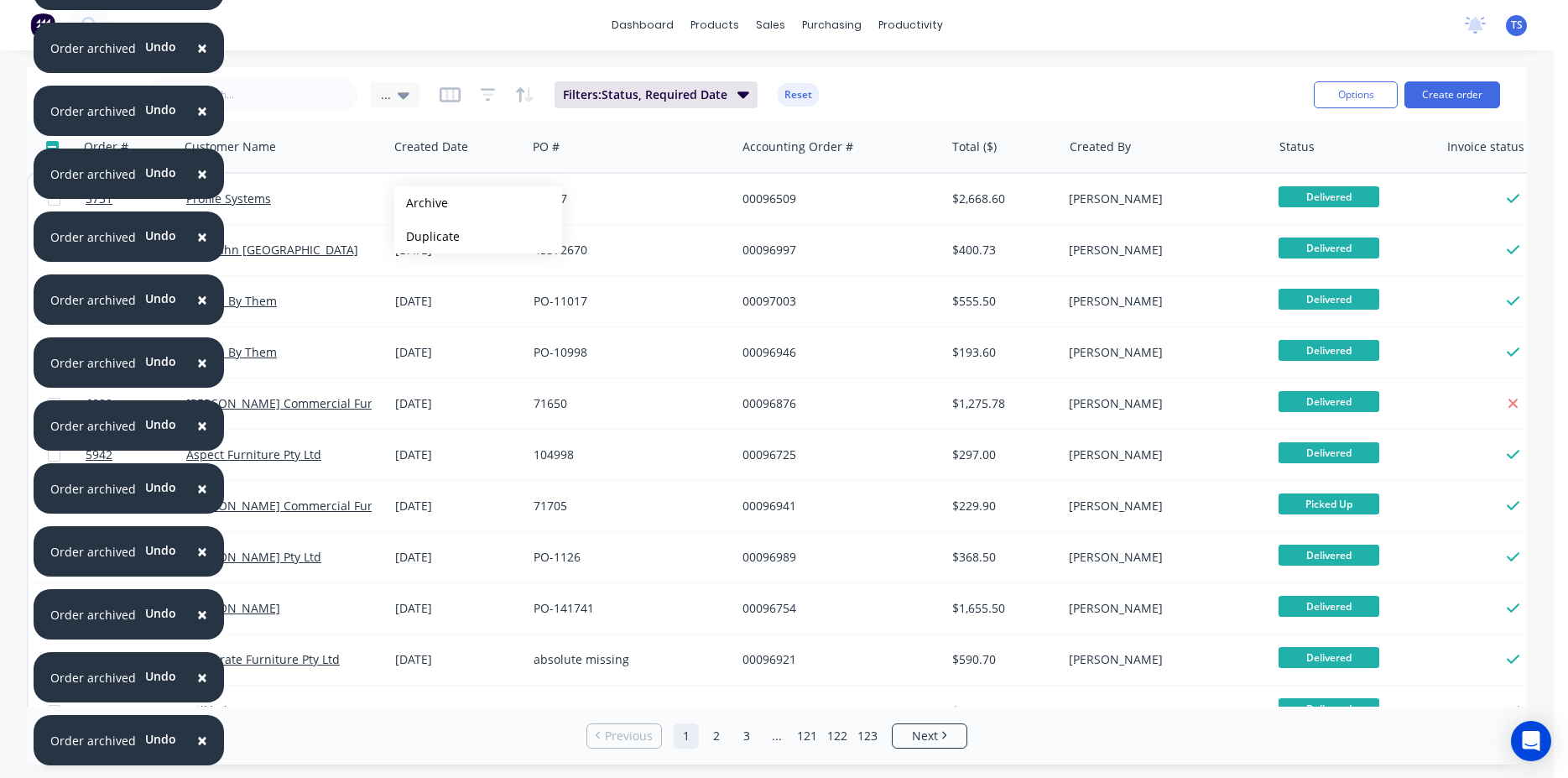
click at [421, 203] on button "Archive" at bounding box center [478, 203] width 168 height 34
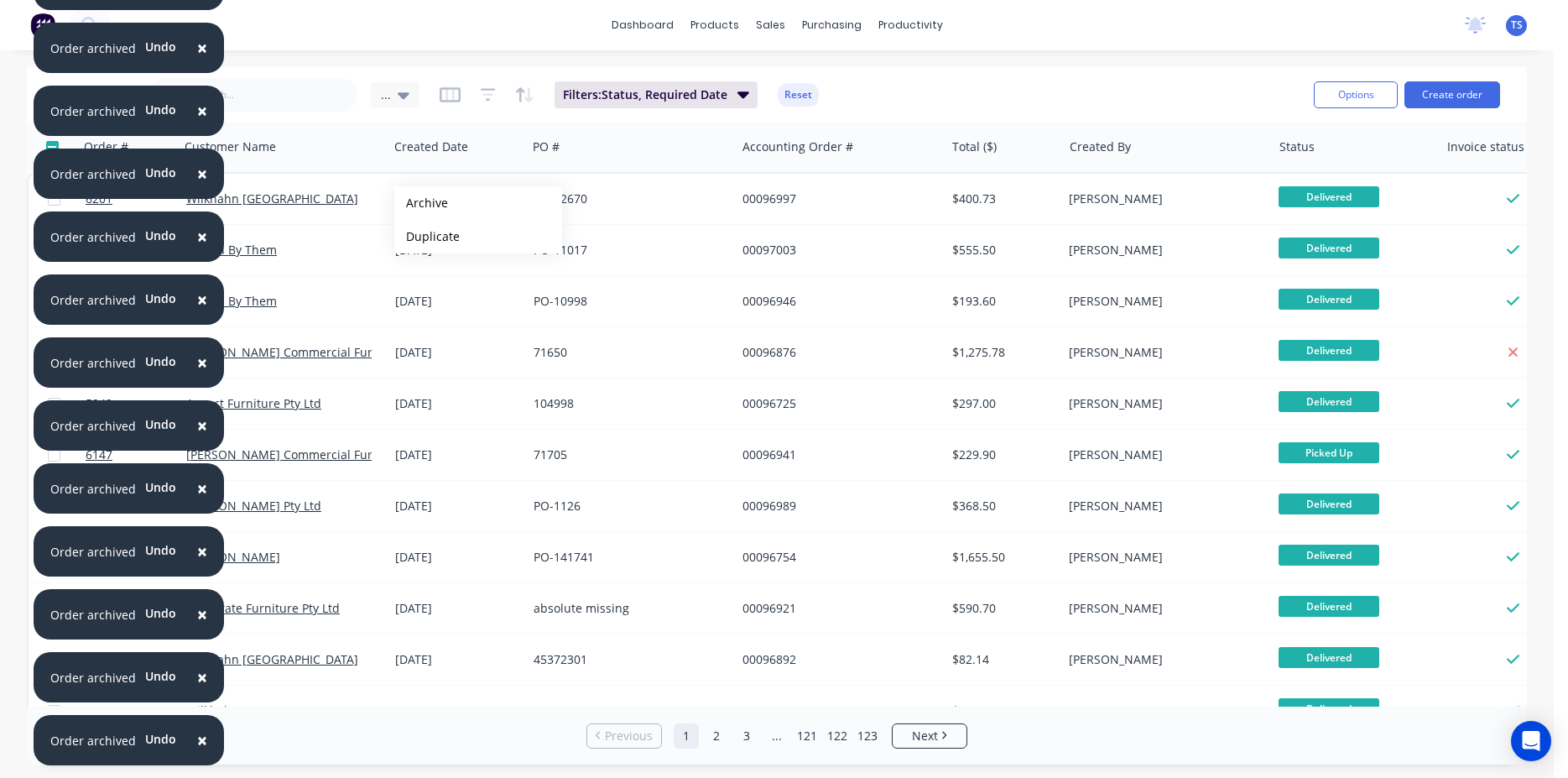
click at [421, 203] on button "Archive" at bounding box center [478, 203] width 168 height 34
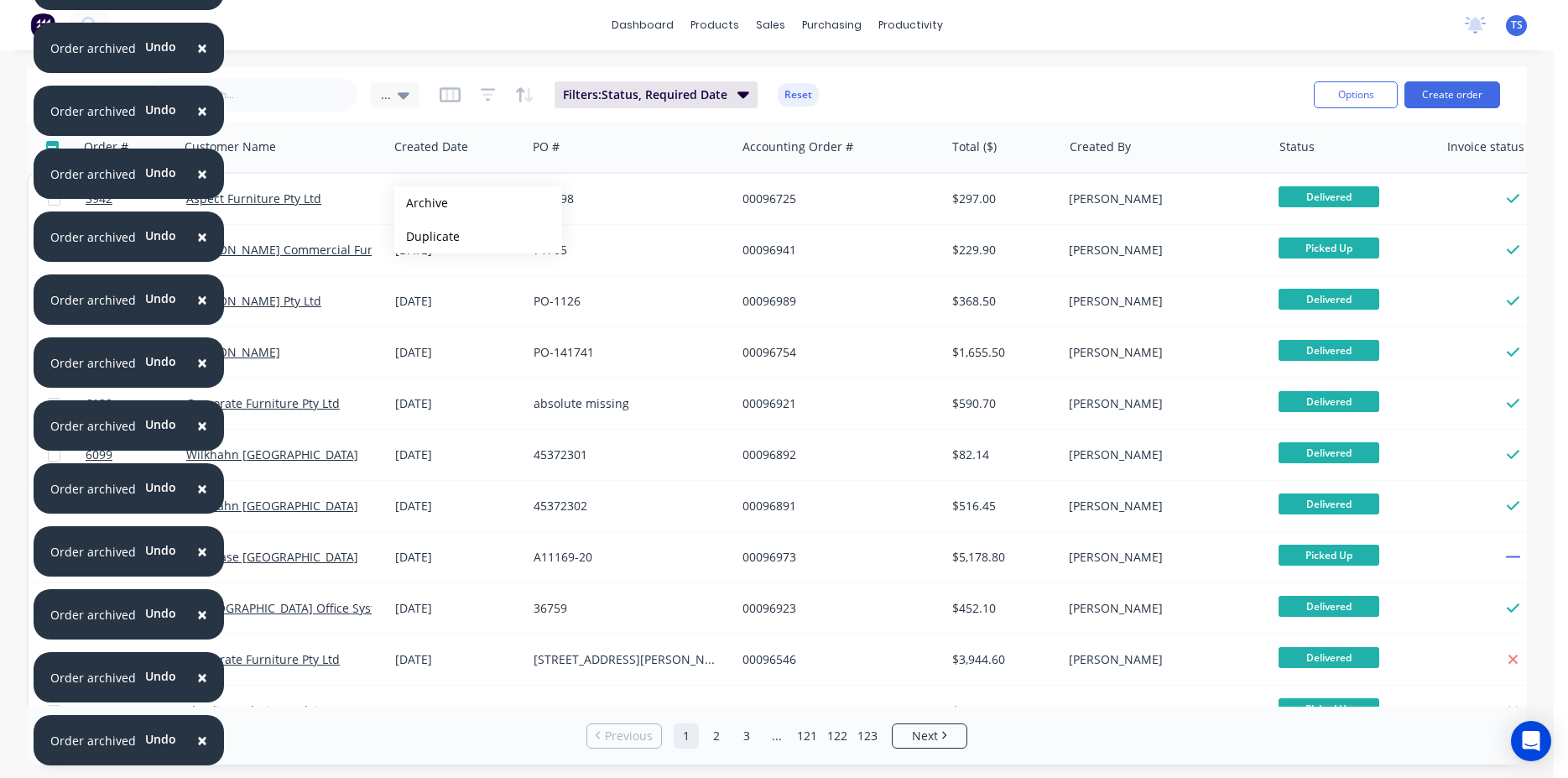
click at [421, 203] on button "Archive" at bounding box center [478, 203] width 168 height 34
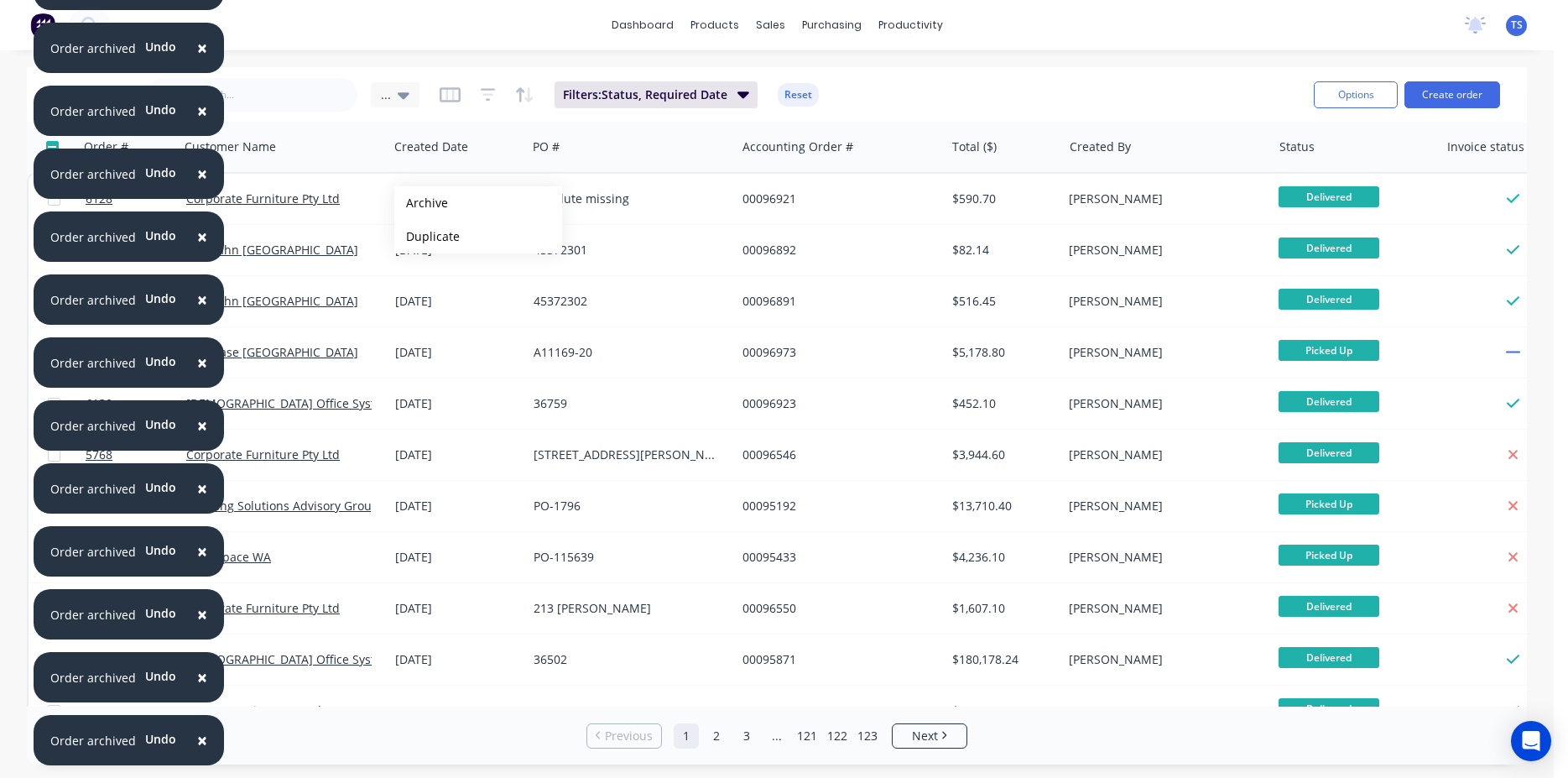
click at [421, 203] on button "Archive" at bounding box center [478, 203] width 168 height 34
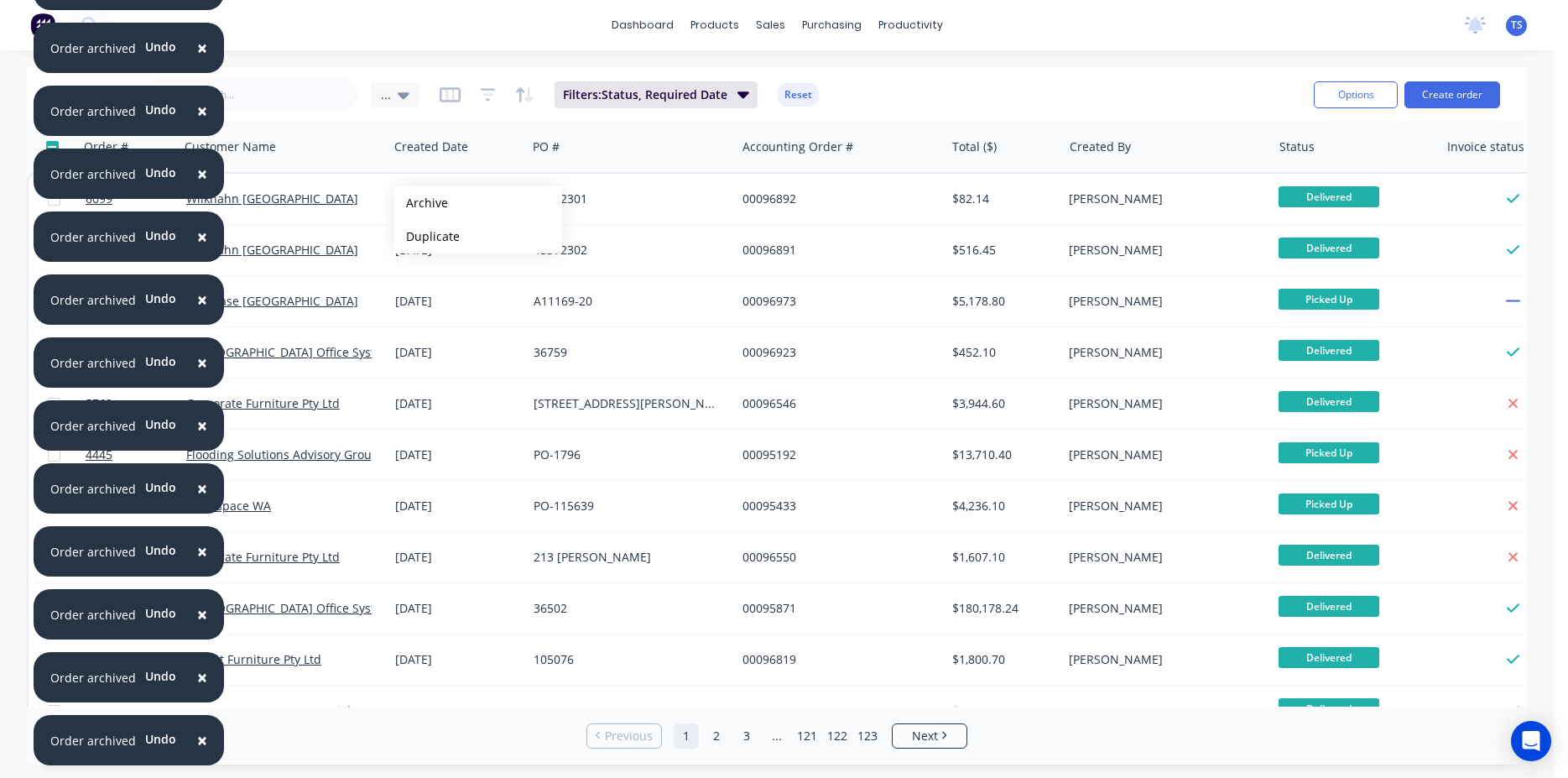
click at [421, 203] on button "Archive" at bounding box center [478, 203] width 168 height 34
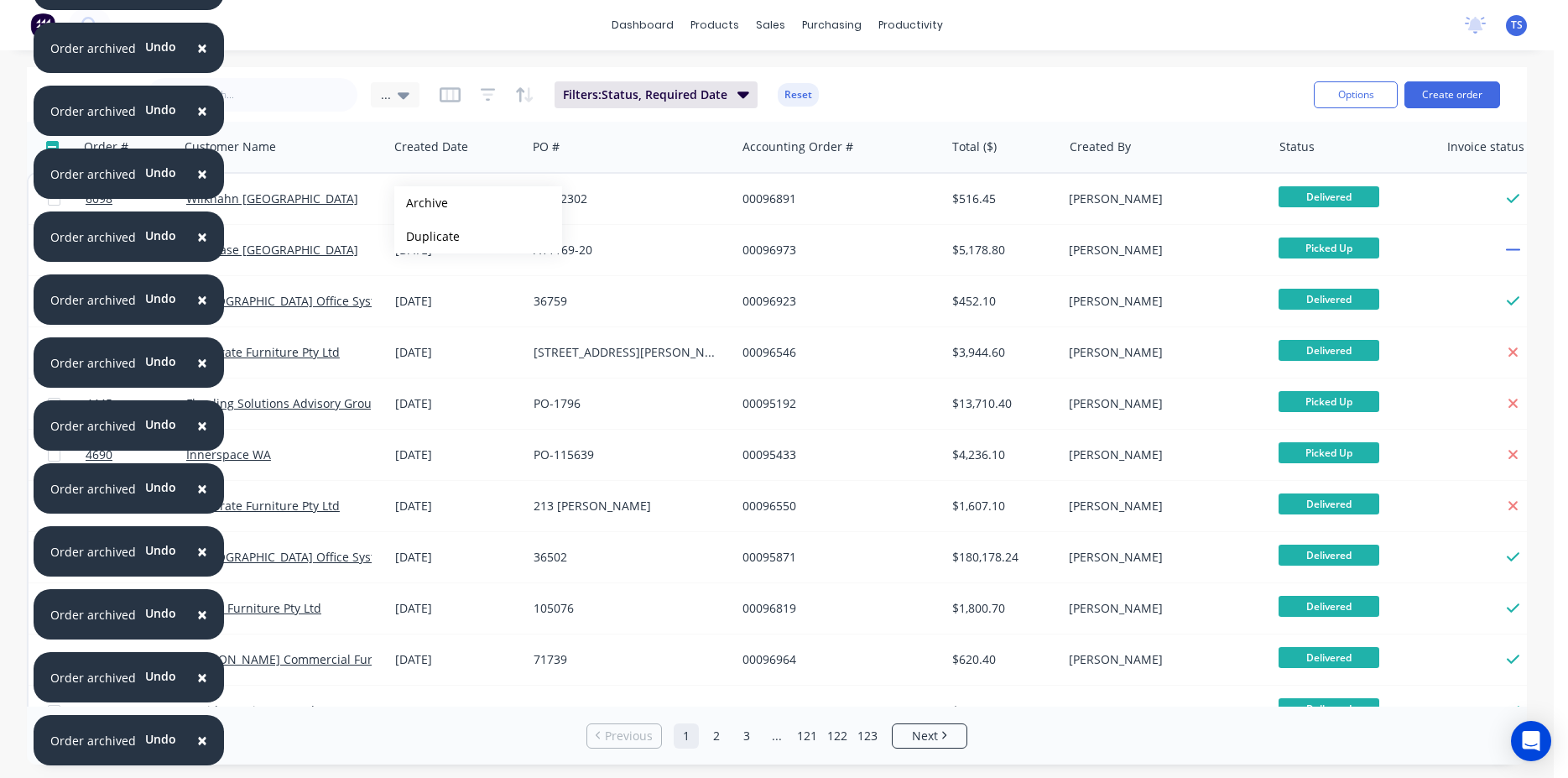
click at [421, 203] on button "Archive" at bounding box center [478, 203] width 168 height 34
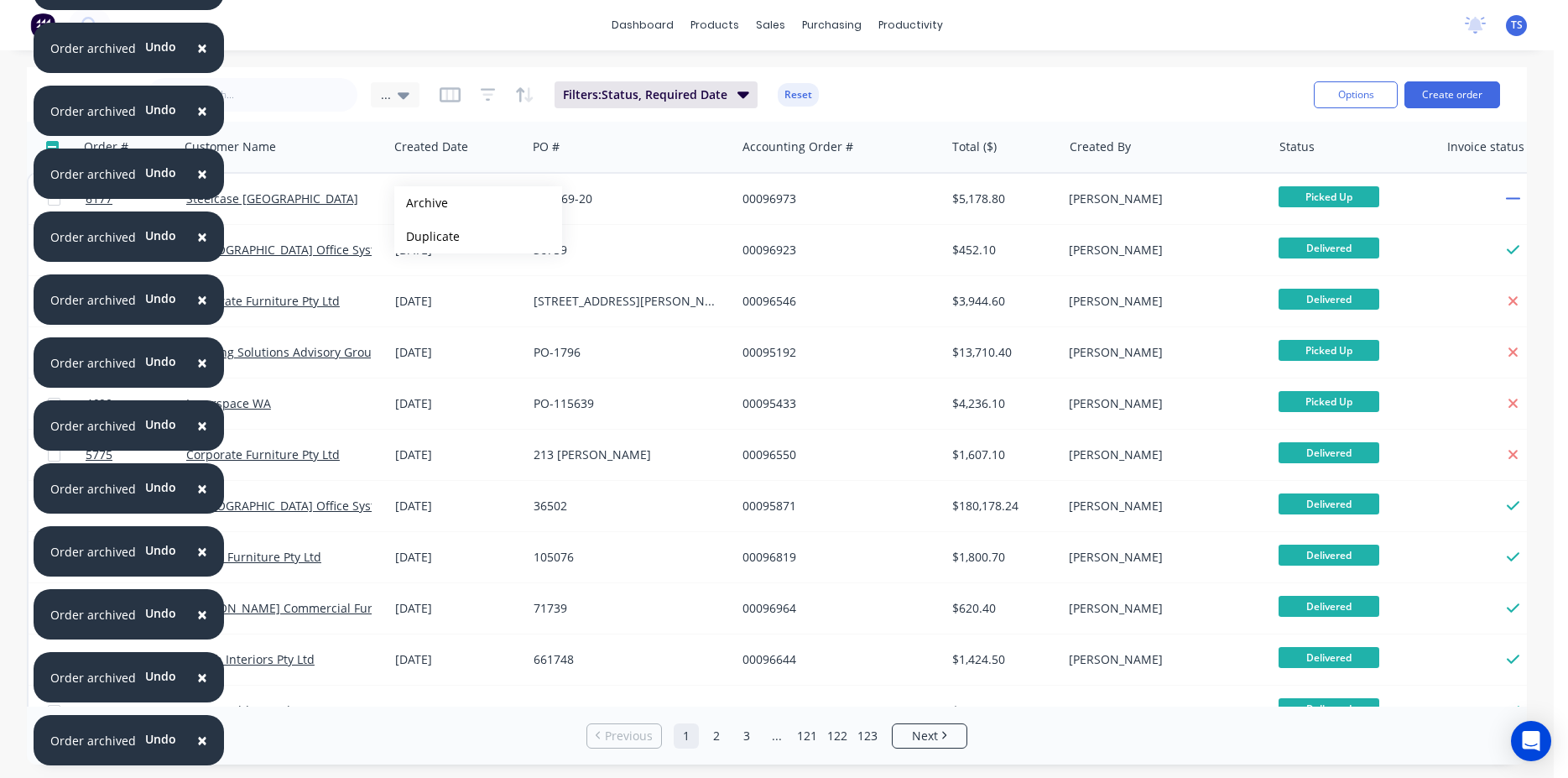
click at [421, 203] on button "Archive" at bounding box center [478, 203] width 168 height 34
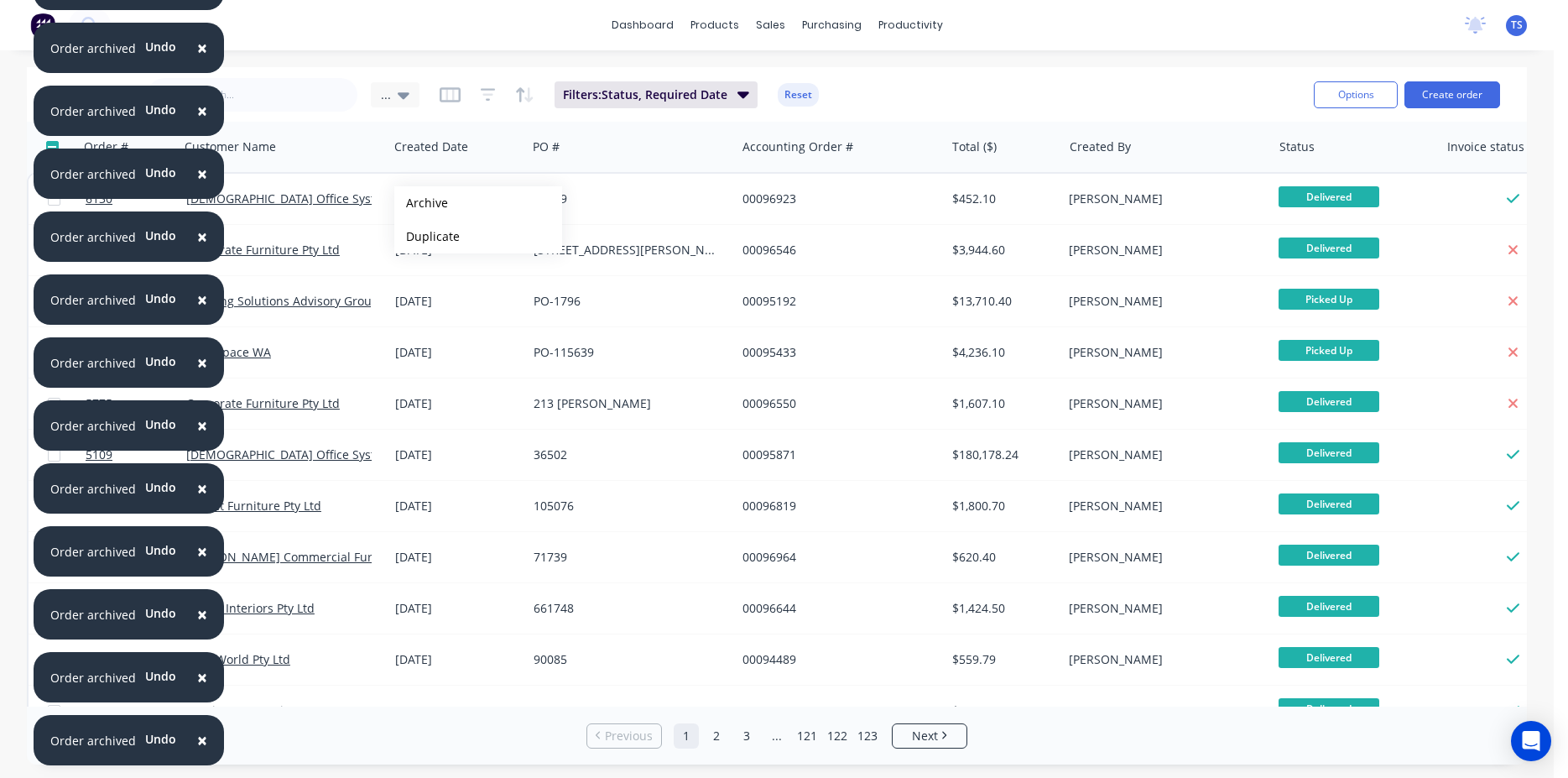
click at [421, 203] on button "Archive" at bounding box center [478, 203] width 168 height 34
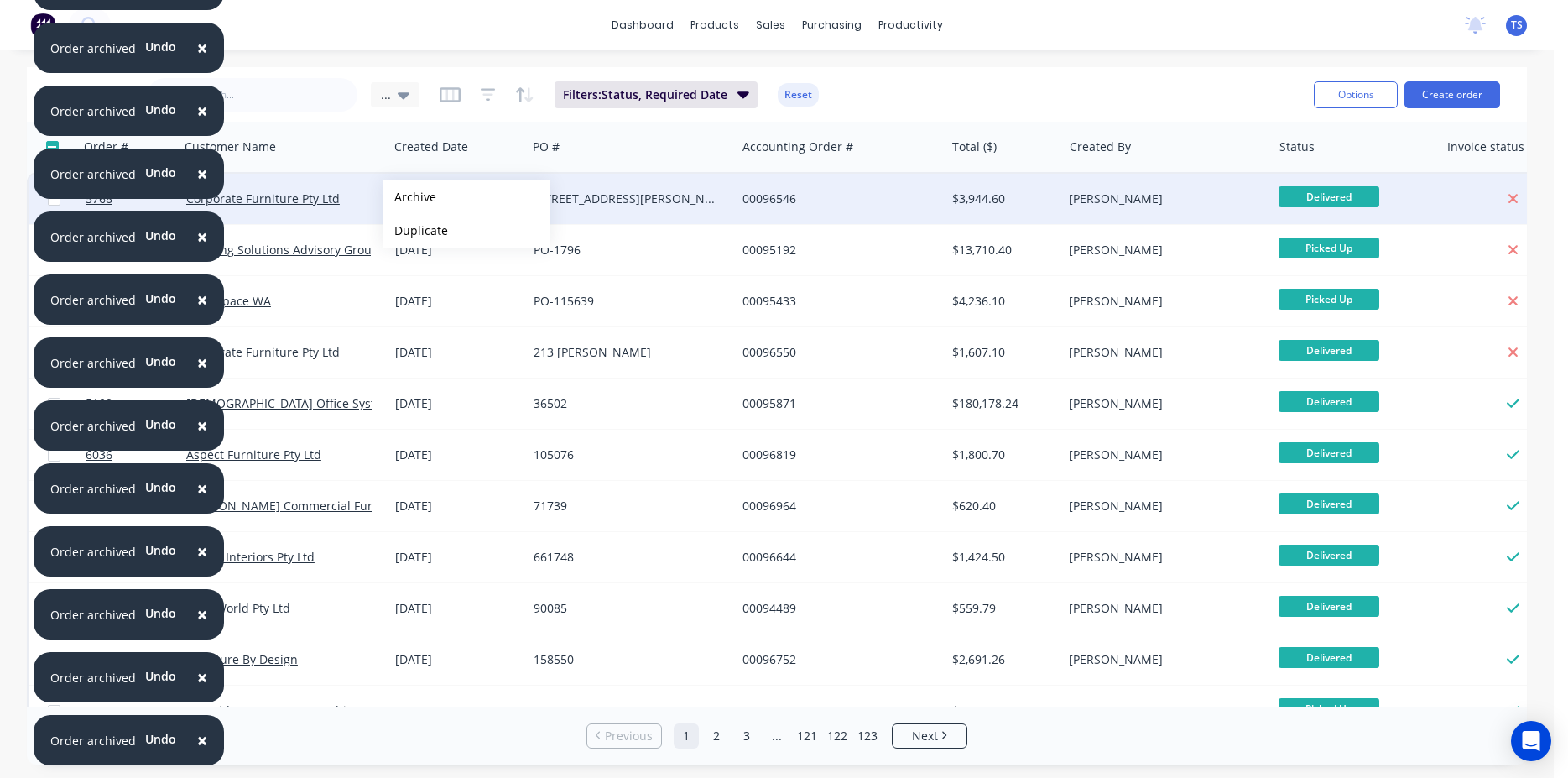
click at [410, 198] on button "Archive" at bounding box center [466, 197] width 168 height 34
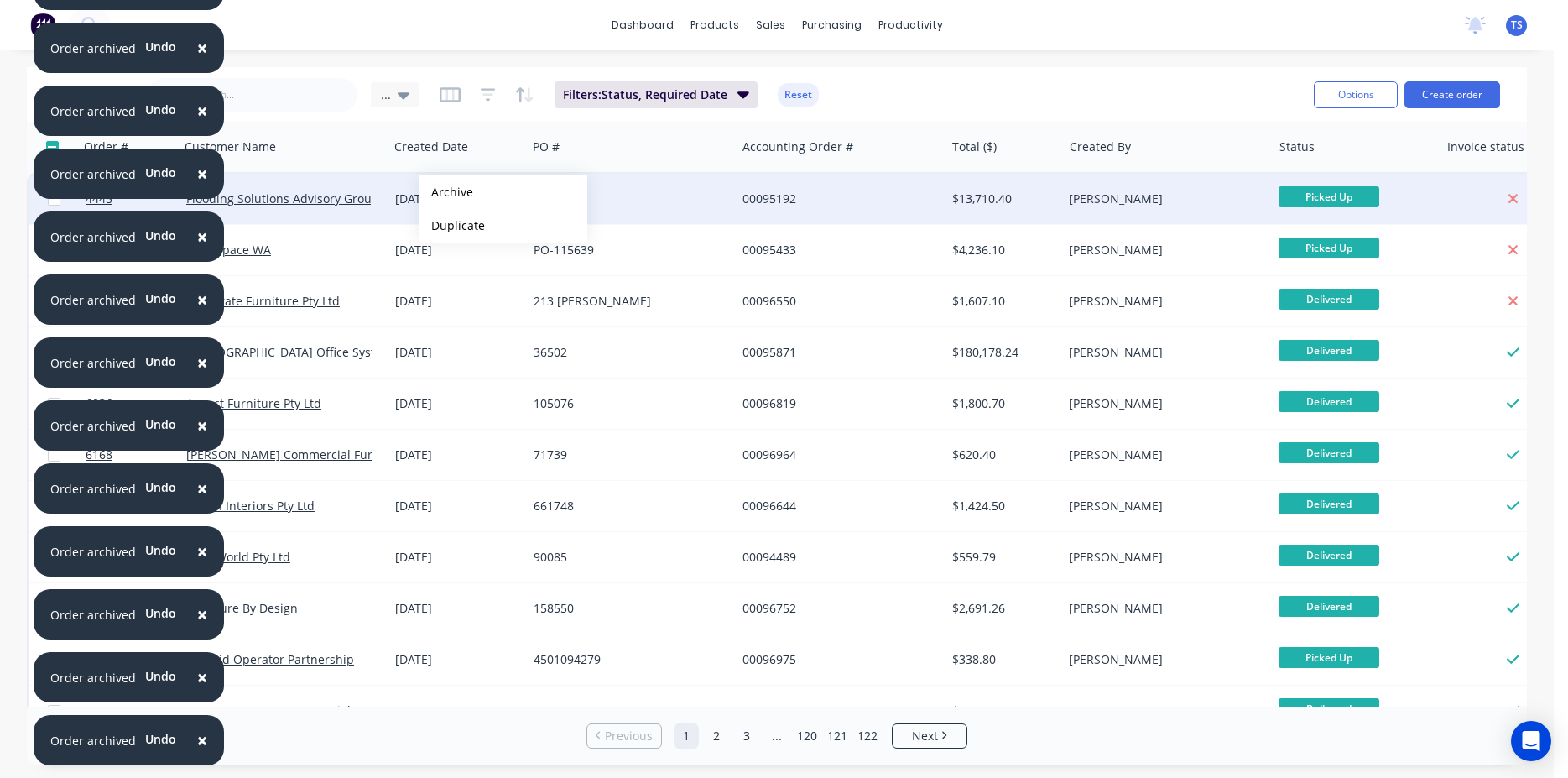
click at [447, 192] on button "Archive" at bounding box center [503, 191] width 168 height 34
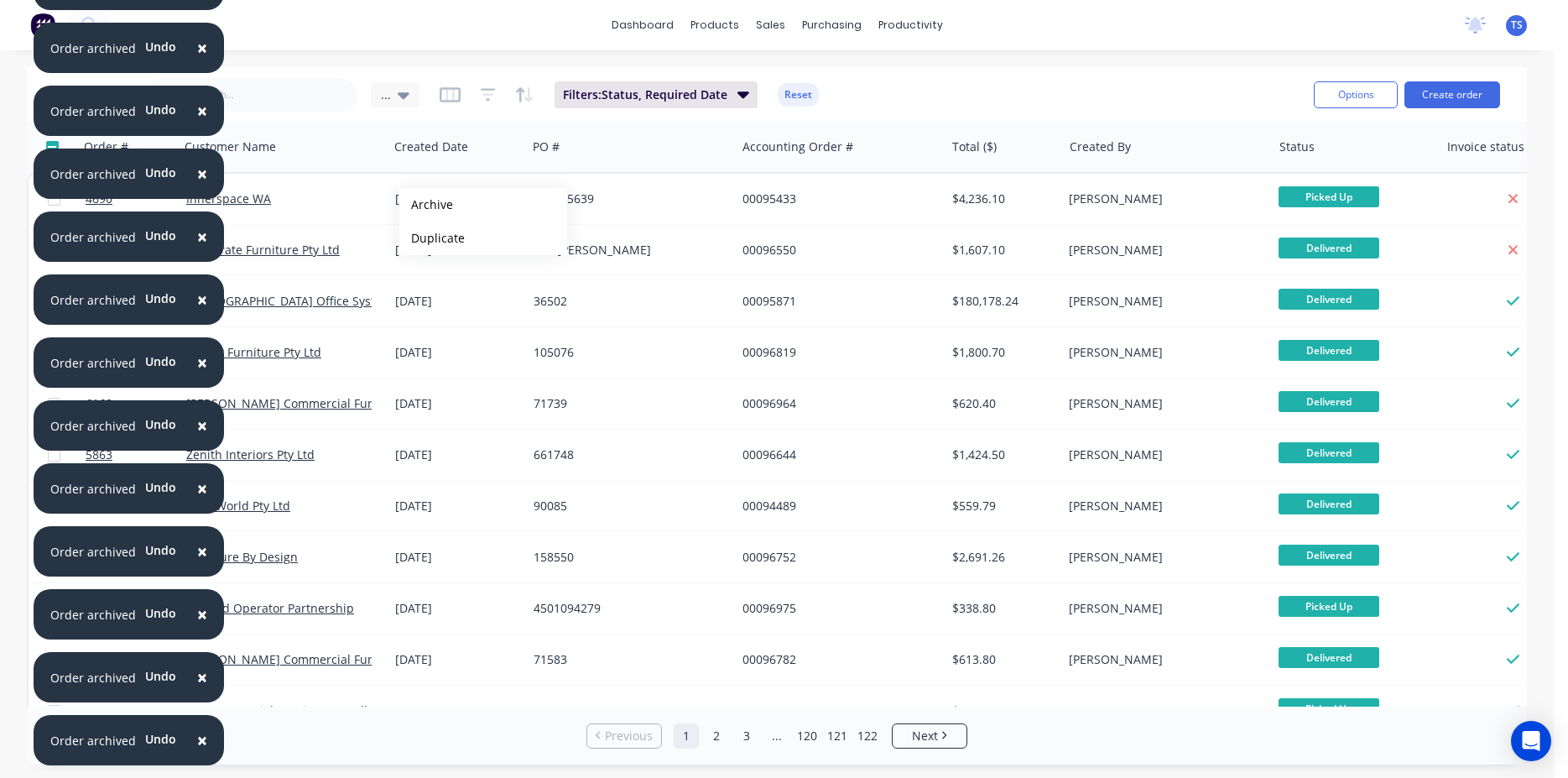
click at [426, 205] on button "Archive" at bounding box center [483, 204] width 168 height 34
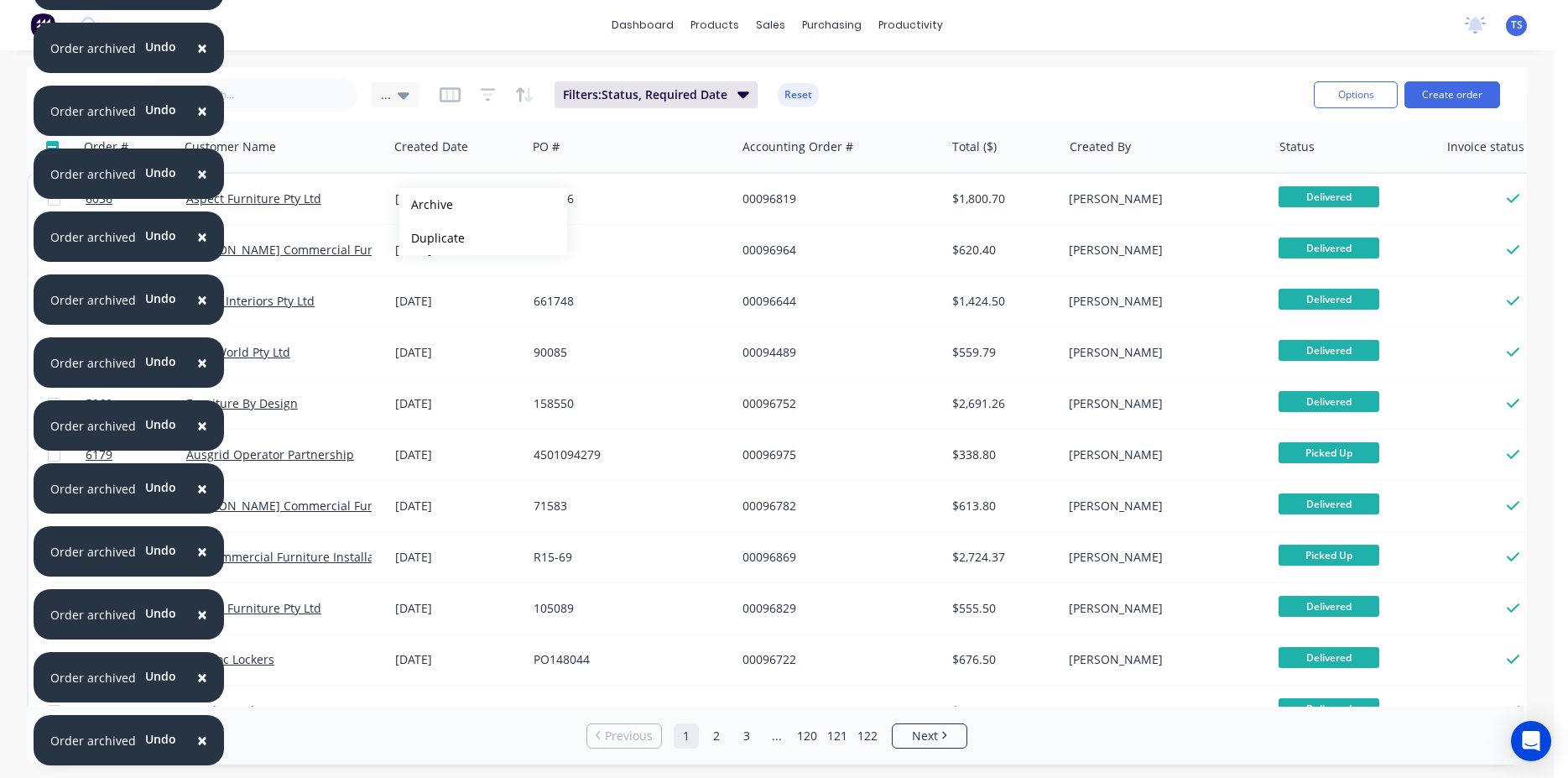
click at [426, 205] on button "Archive" at bounding box center [483, 204] width 168 height 34
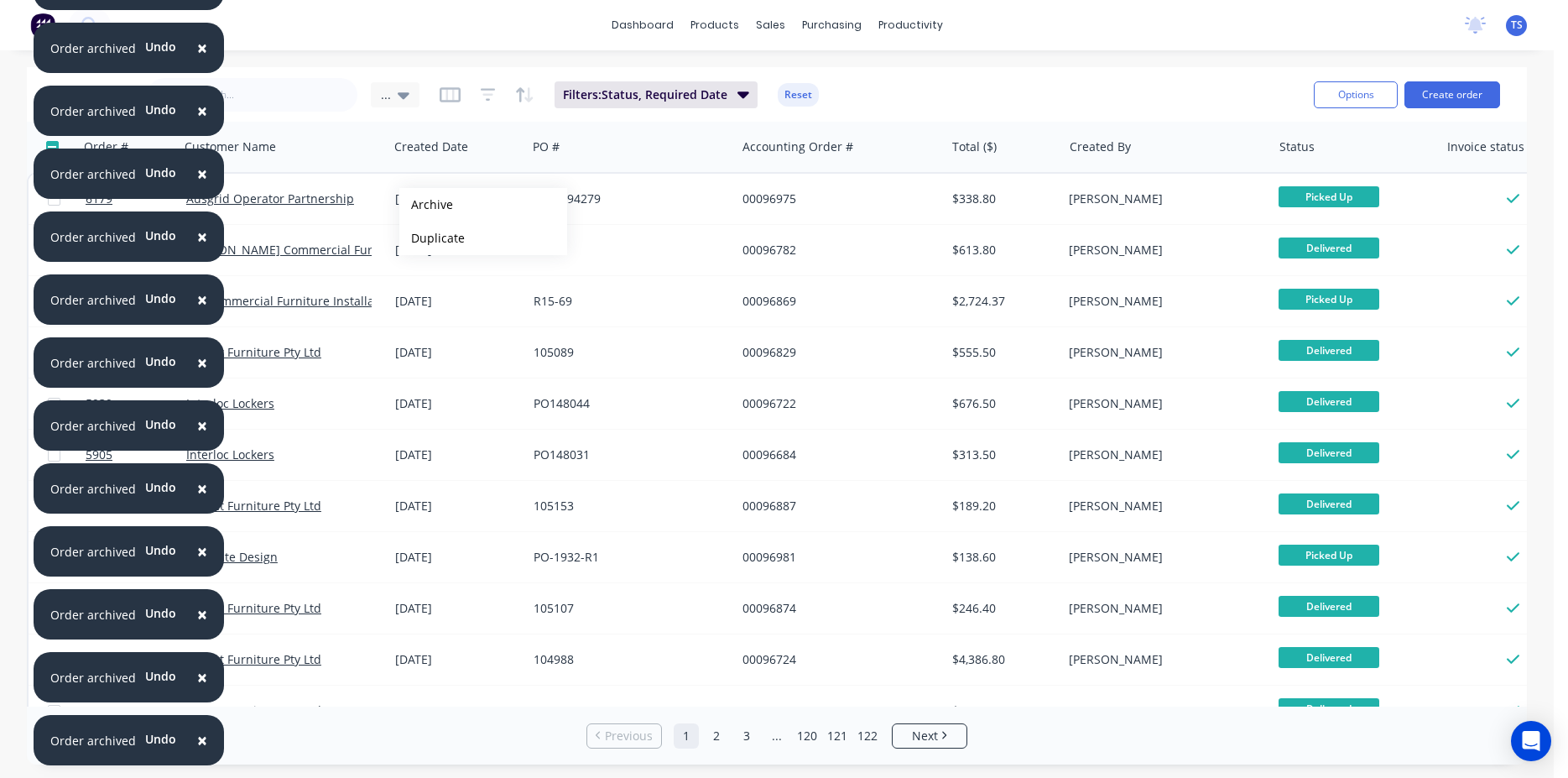
click at [426, 205] on button "Archive" at bounding box center [483, 204] width 168 height 34
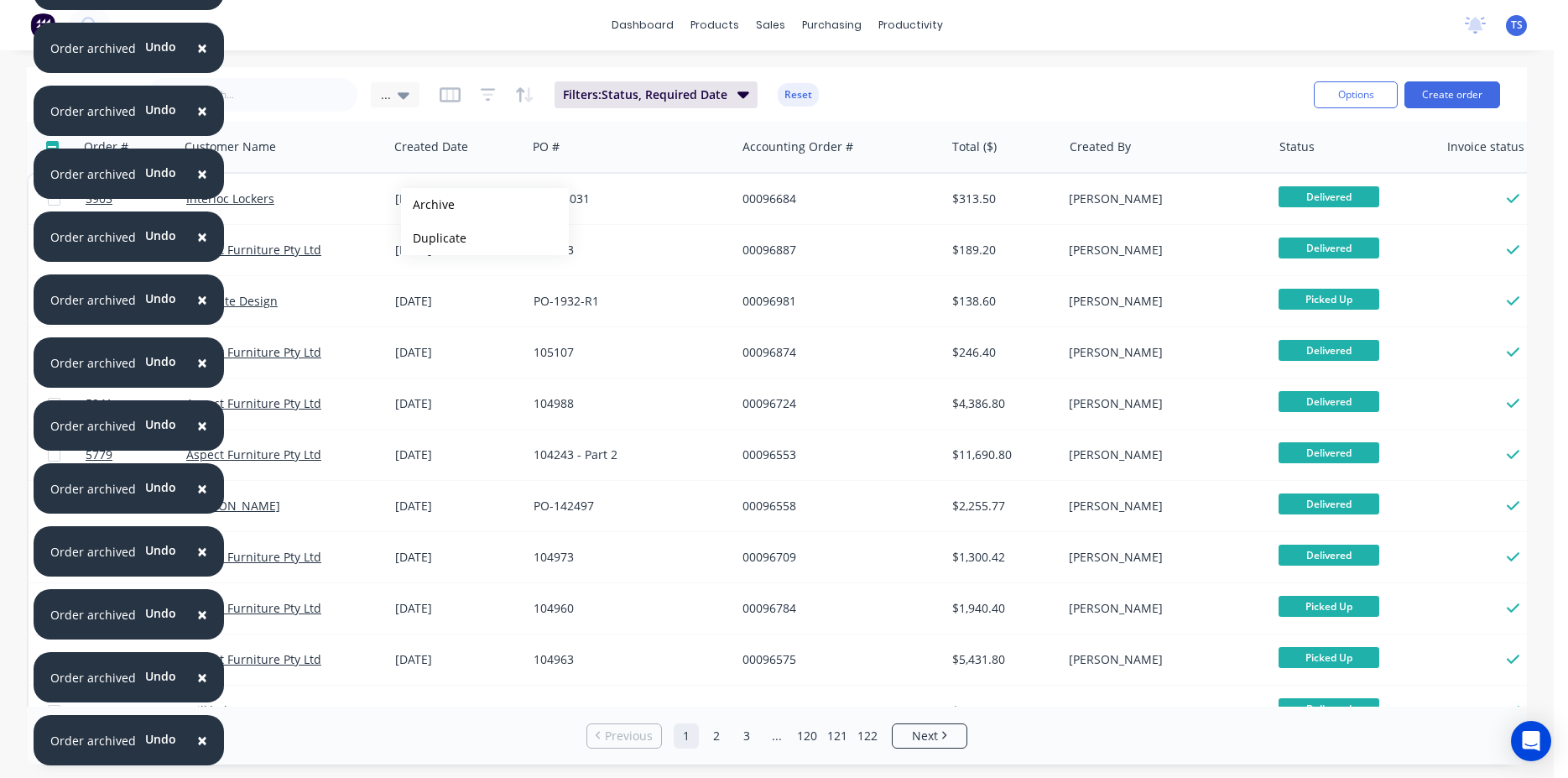
click at [428, 205] on button "Archive" at bounding box center [485, 204] width 168 height 34
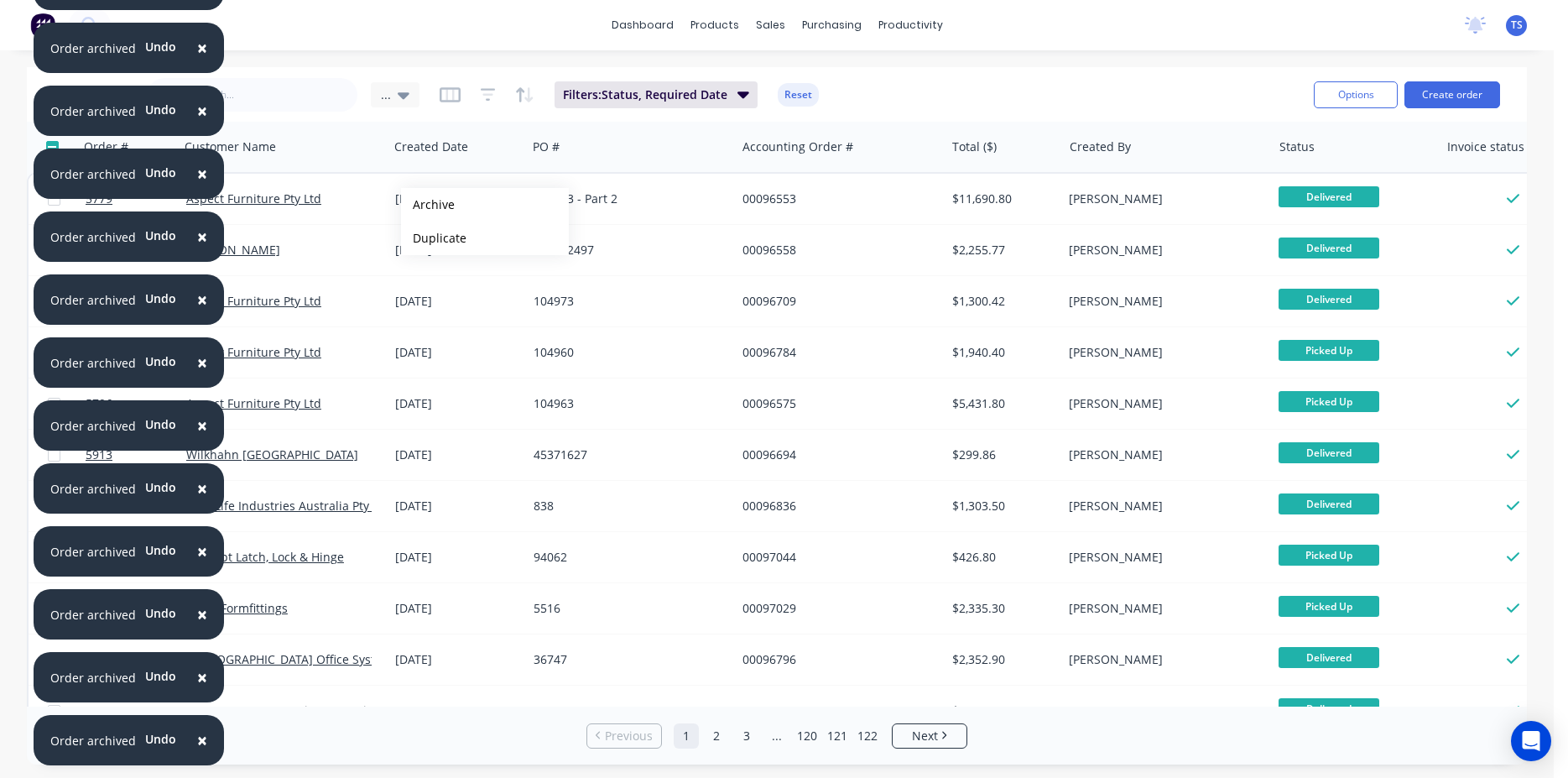
click at [428, 205] on button "Archive" at bounding box center [485, 204] width 168 height 34
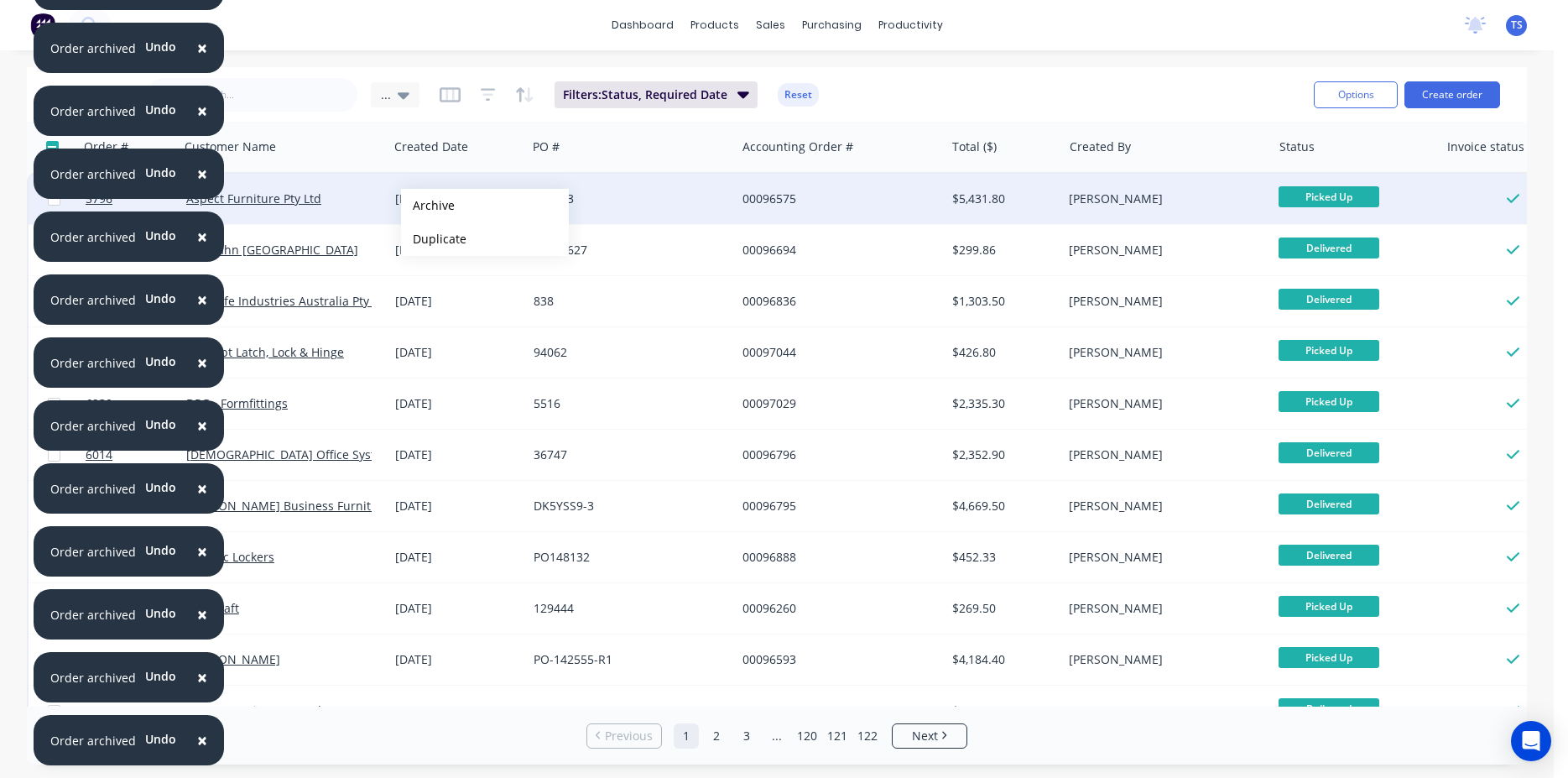
click at [428, 206] on button "Archive" at bounding box center [485, 205] width 168 height 34
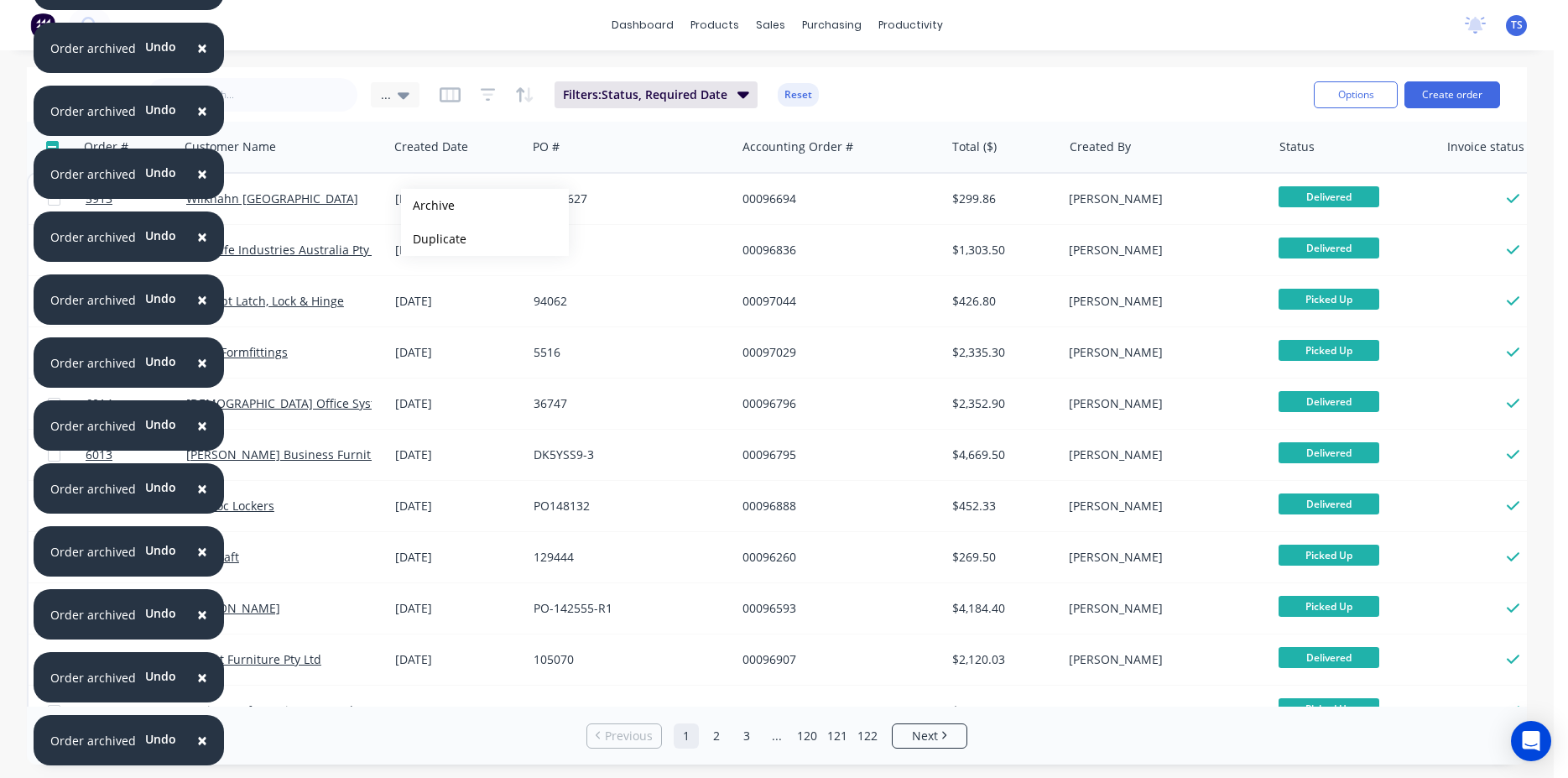
click at [428, 206] on button "Archive" at bounding box center [485, 205] width 168 height 34
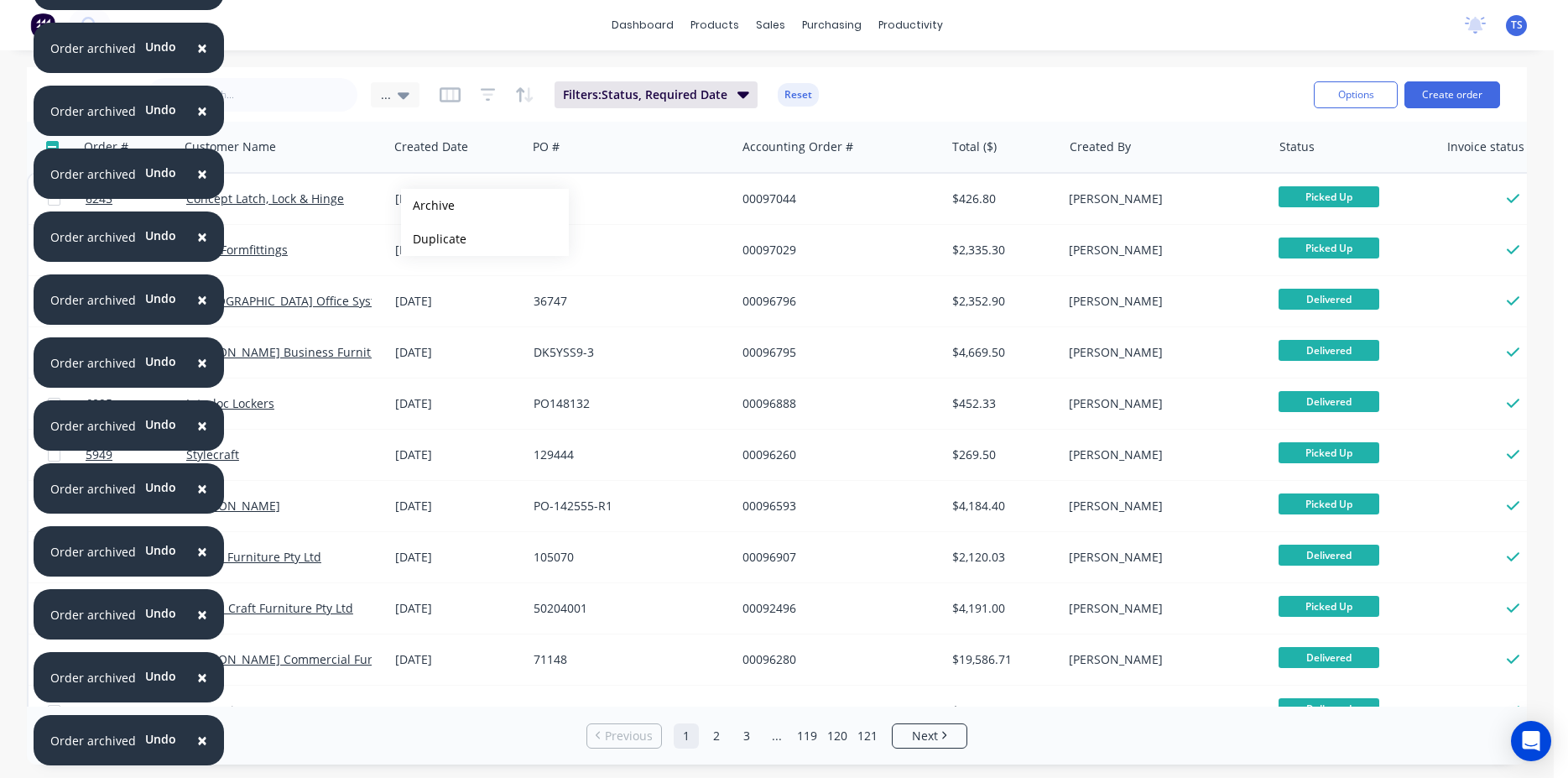
click at [428, 206] on button "Archive" at bounding box center [485, 205] width 168 height 34
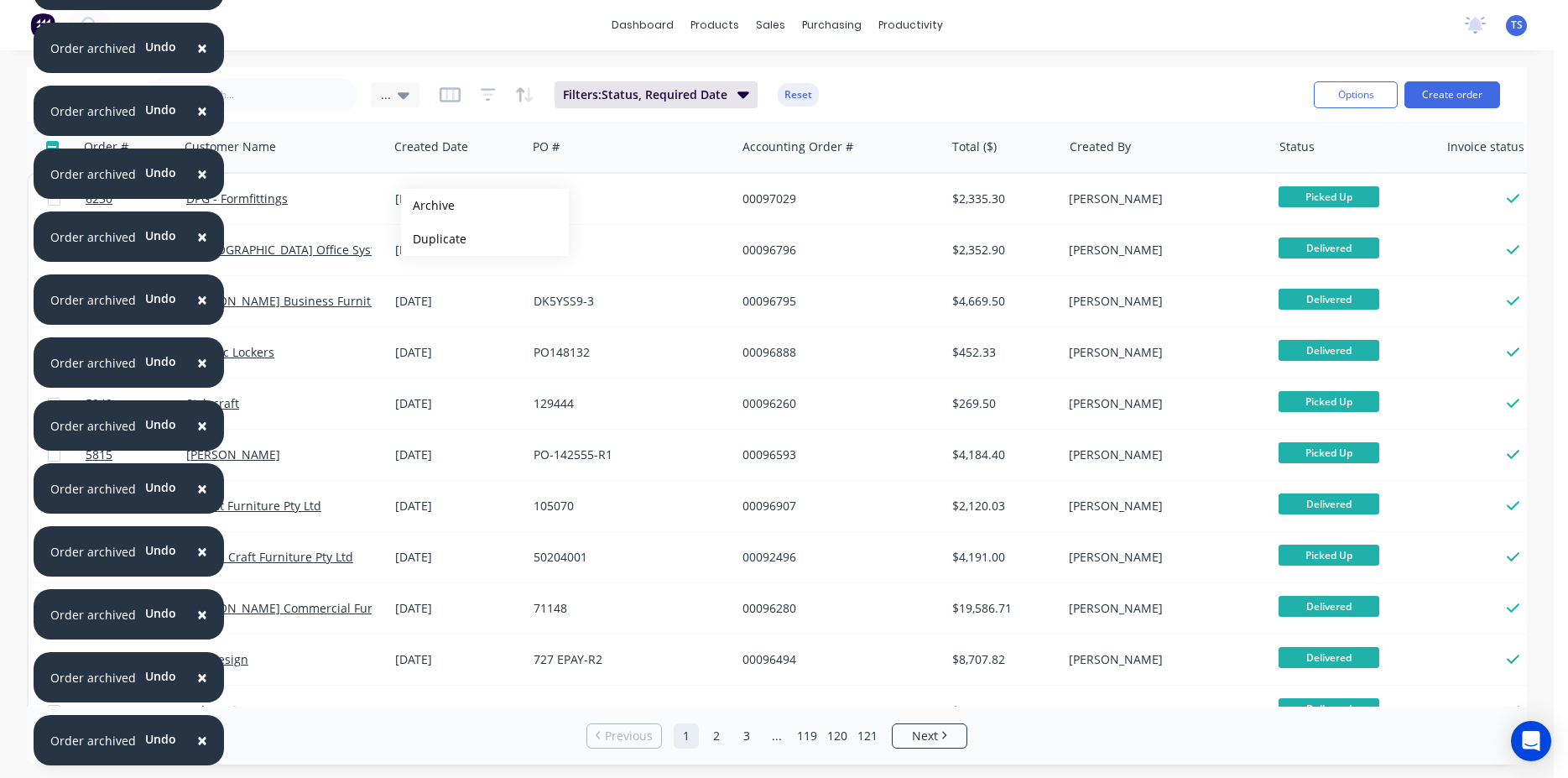
click at [428, 206] on button "Archive" at bounding box center [485, 205] width 168 height 34
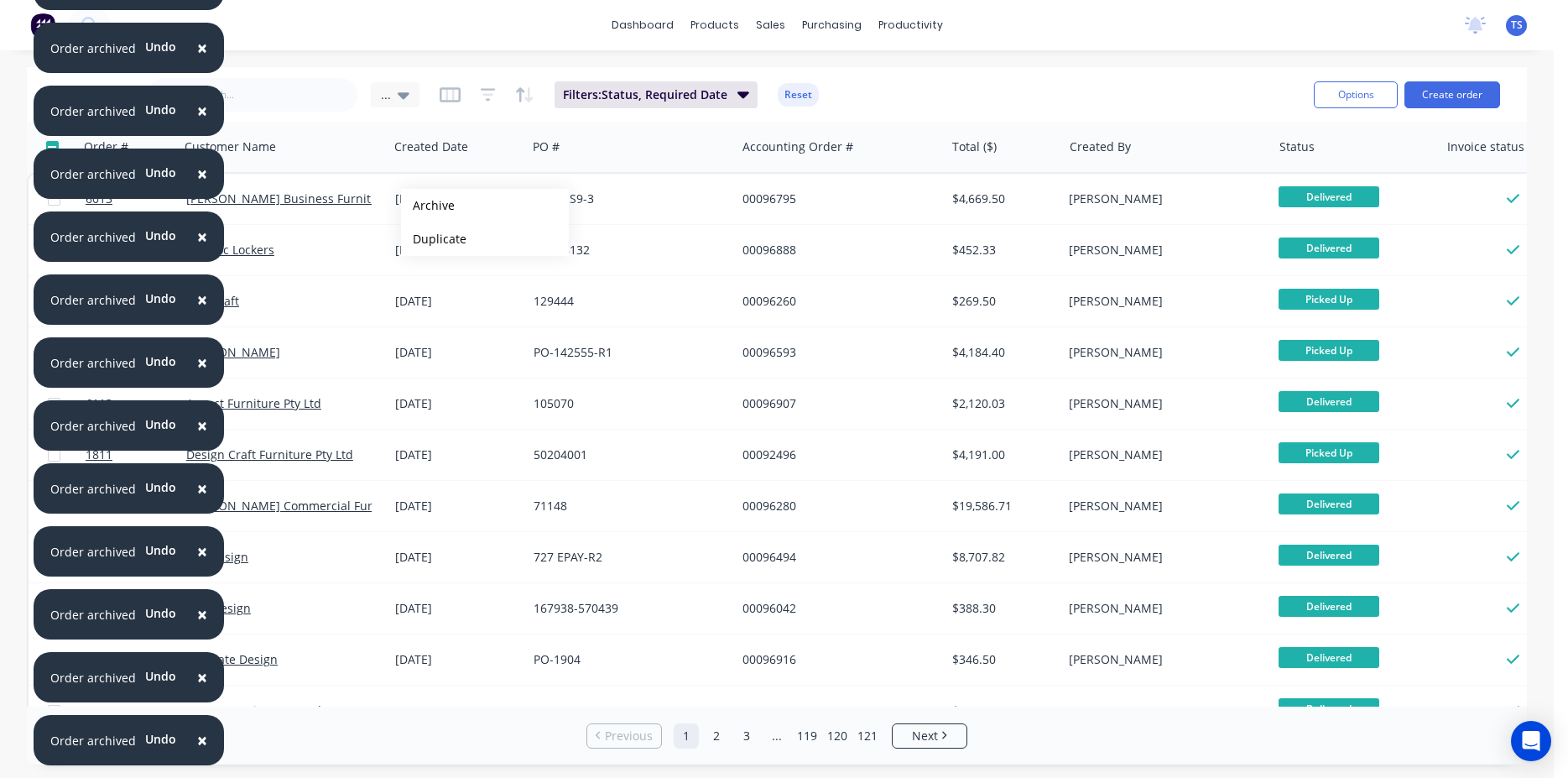
click at [428, 206] on button "Archive" at bounding box center [485, 205] width 168 height 34
click at [431, 206] on button "Archive" at bounding box center [487, 205] width 168 height 34
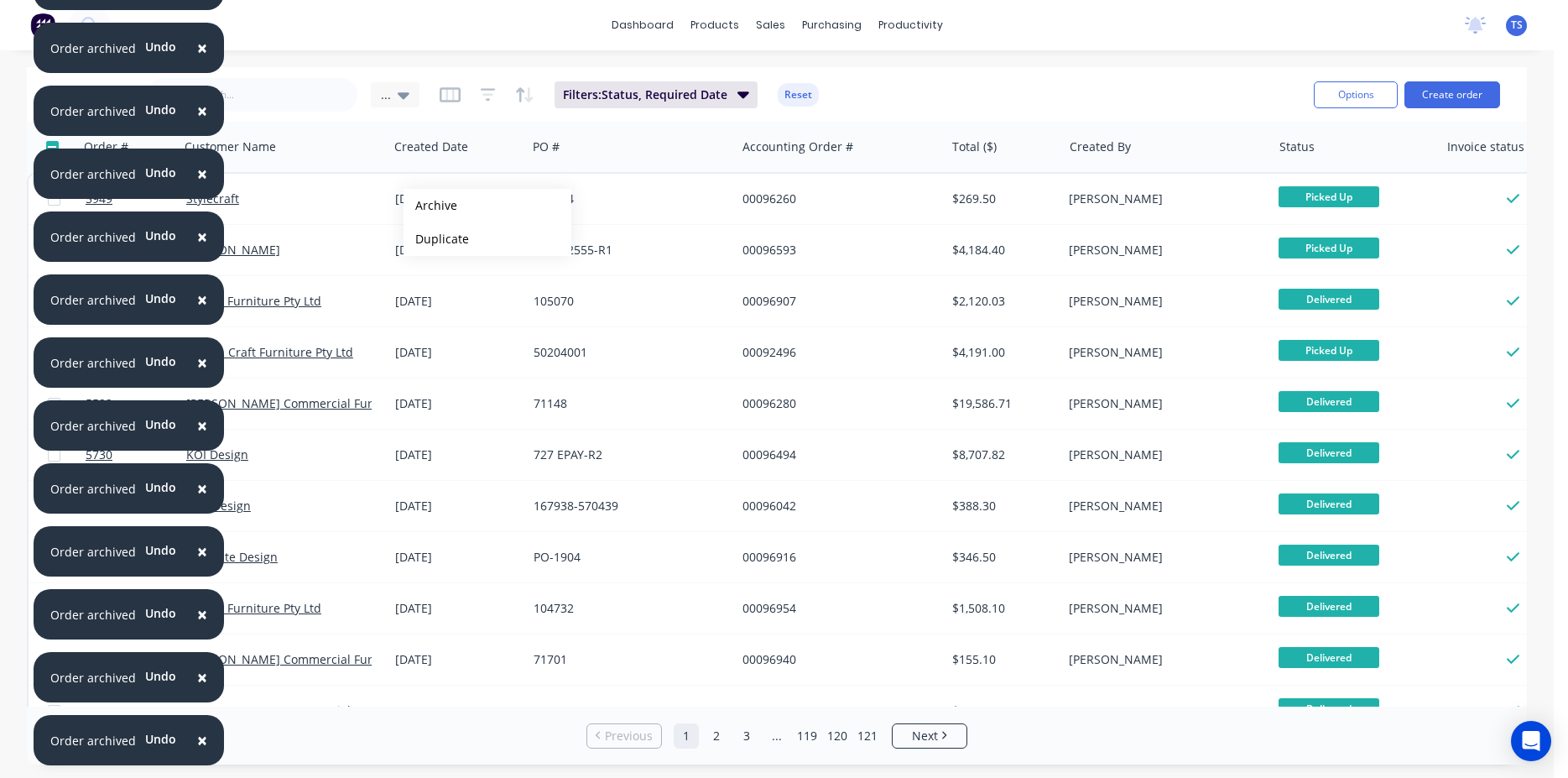
click at [431, 206] on button "Archive" at bounding box center [487, 205] width 168 height 34
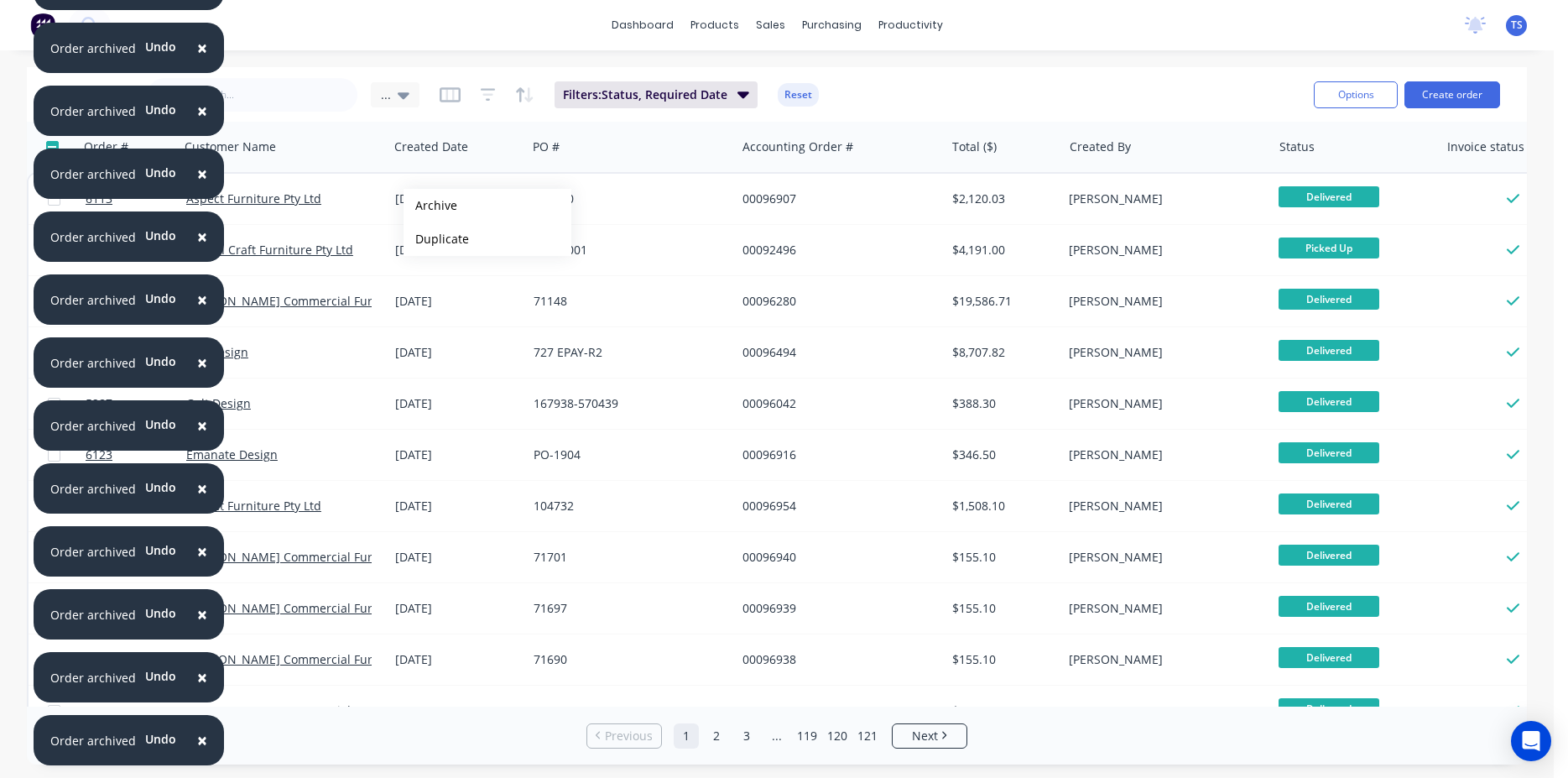
click at [431, 206] on button "Archive" at bounding box center [487, 205] width 168 height 34
click at [431, 205] on button "Archive" at bounding box center [487, 204] width 168 height 34
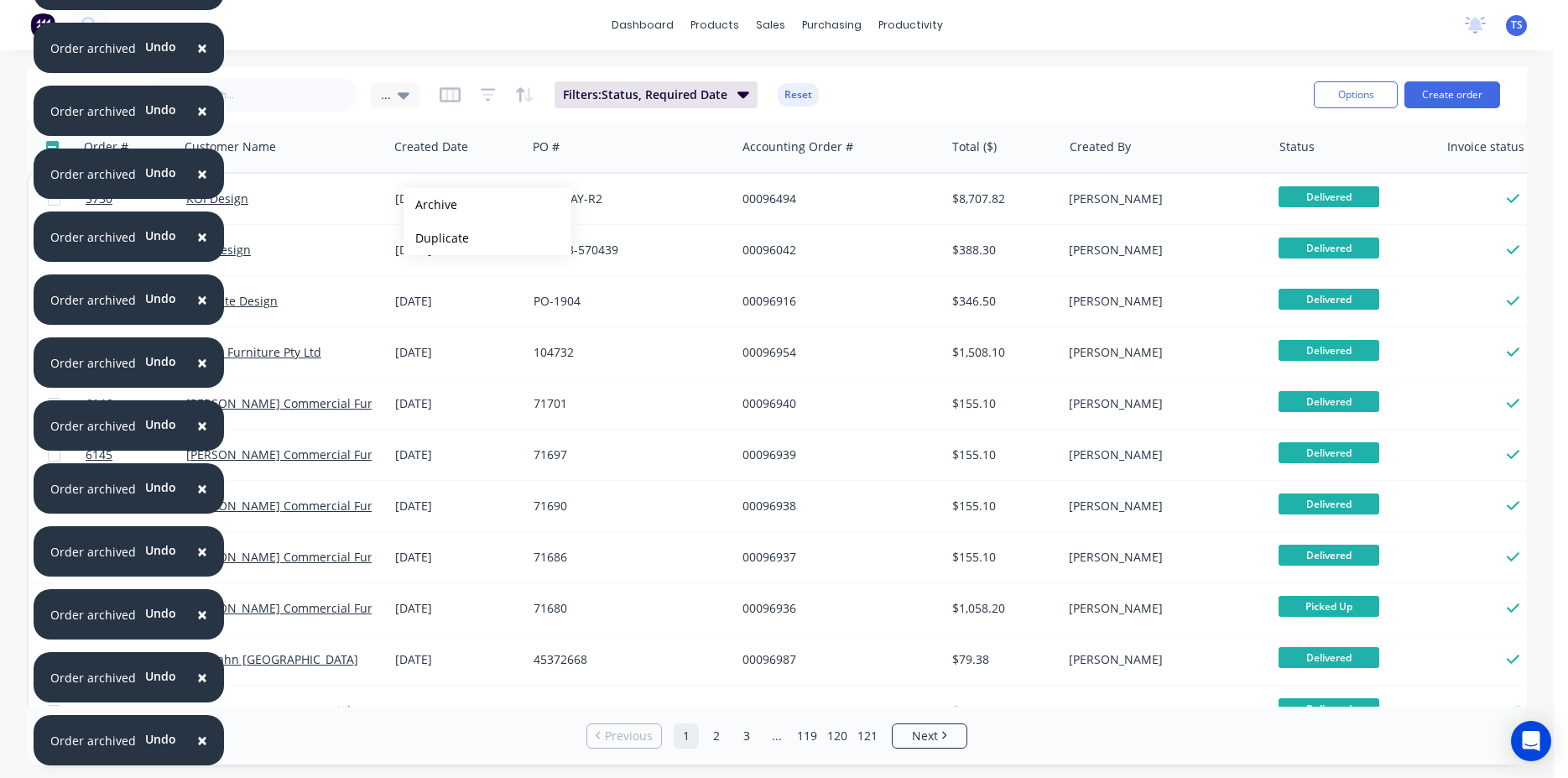
click at [431, 205] on button "Archive" at bounding box center [487, 204] width 168 height 34
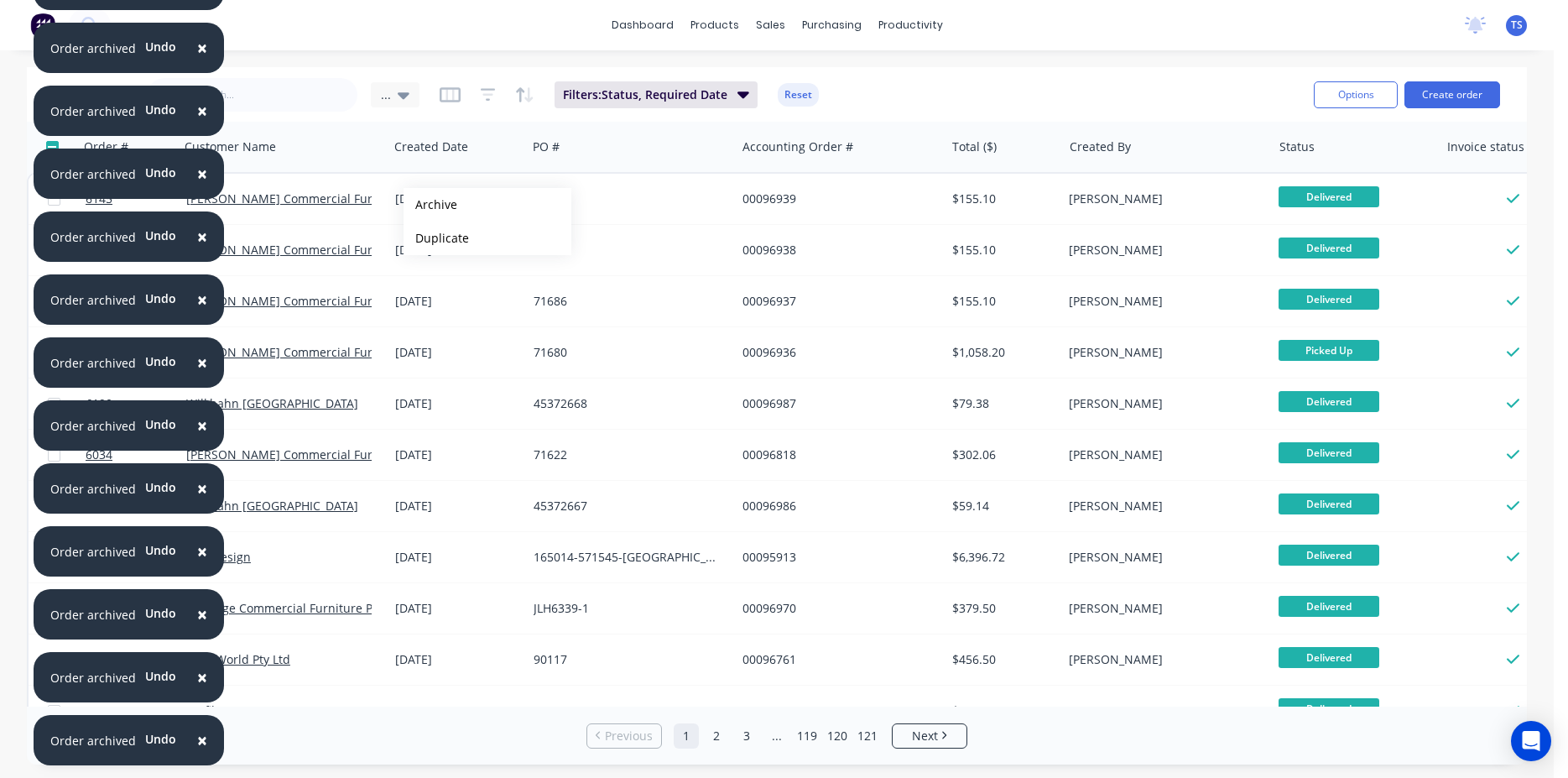
click at [431, 205] on button "Archive" at bounding box center [487, 204] width 168 height 34
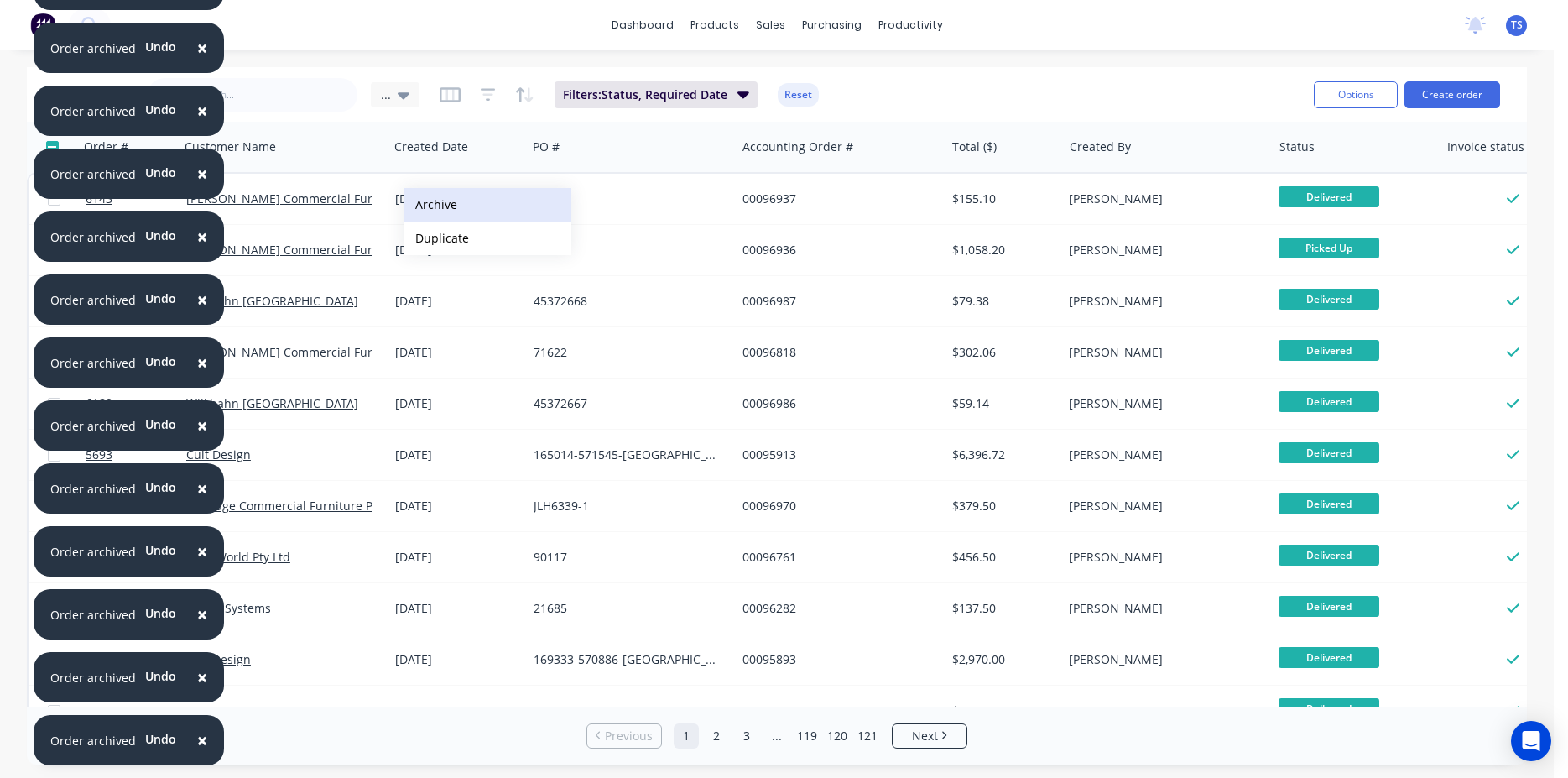
click at [431, 206] on button "Archive" at bounding box center [487, 204] width 168 height 34
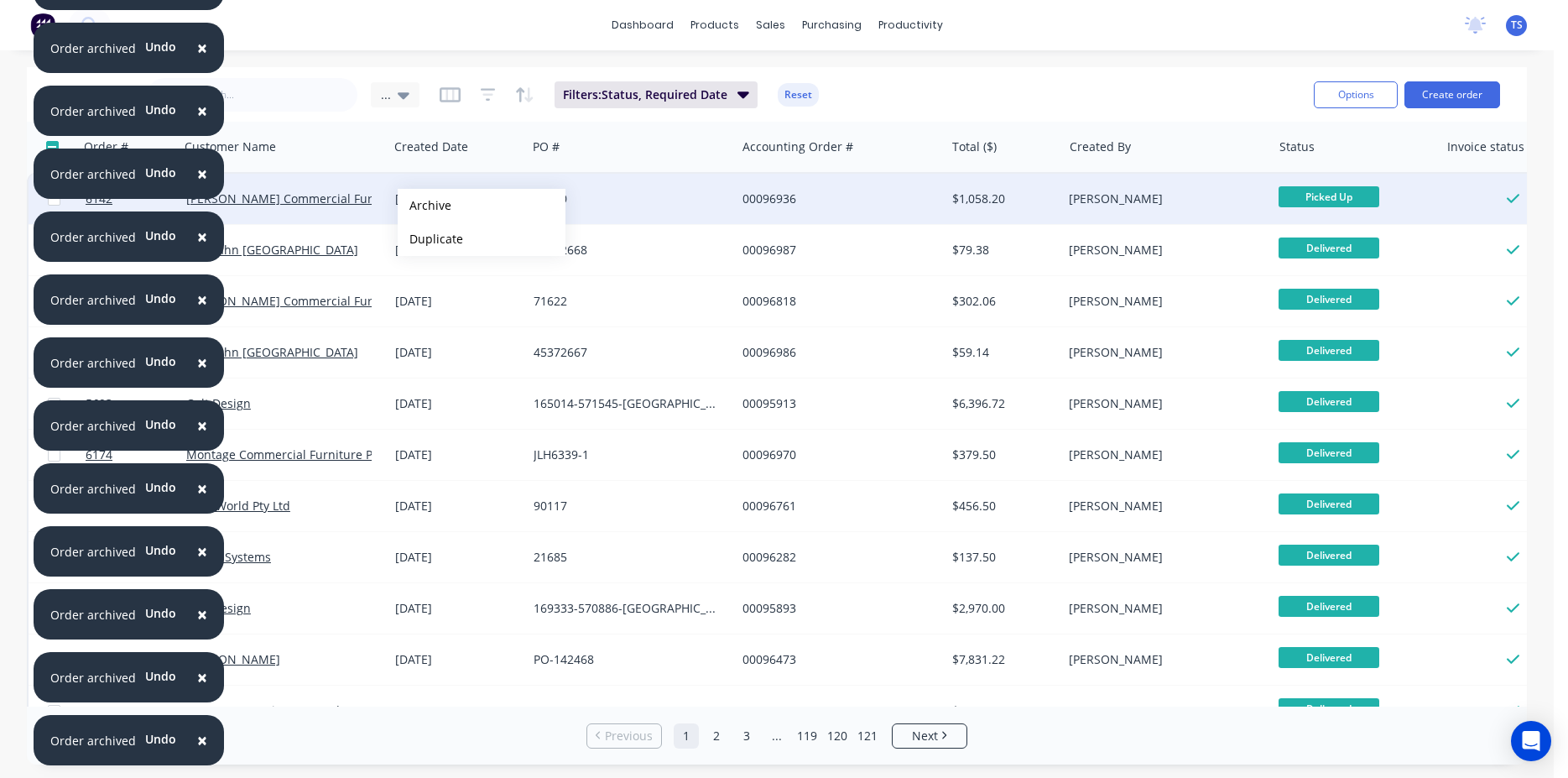
click at [424, 206] on button "Archive" at bounding box center [481, 205] width 168 height 34
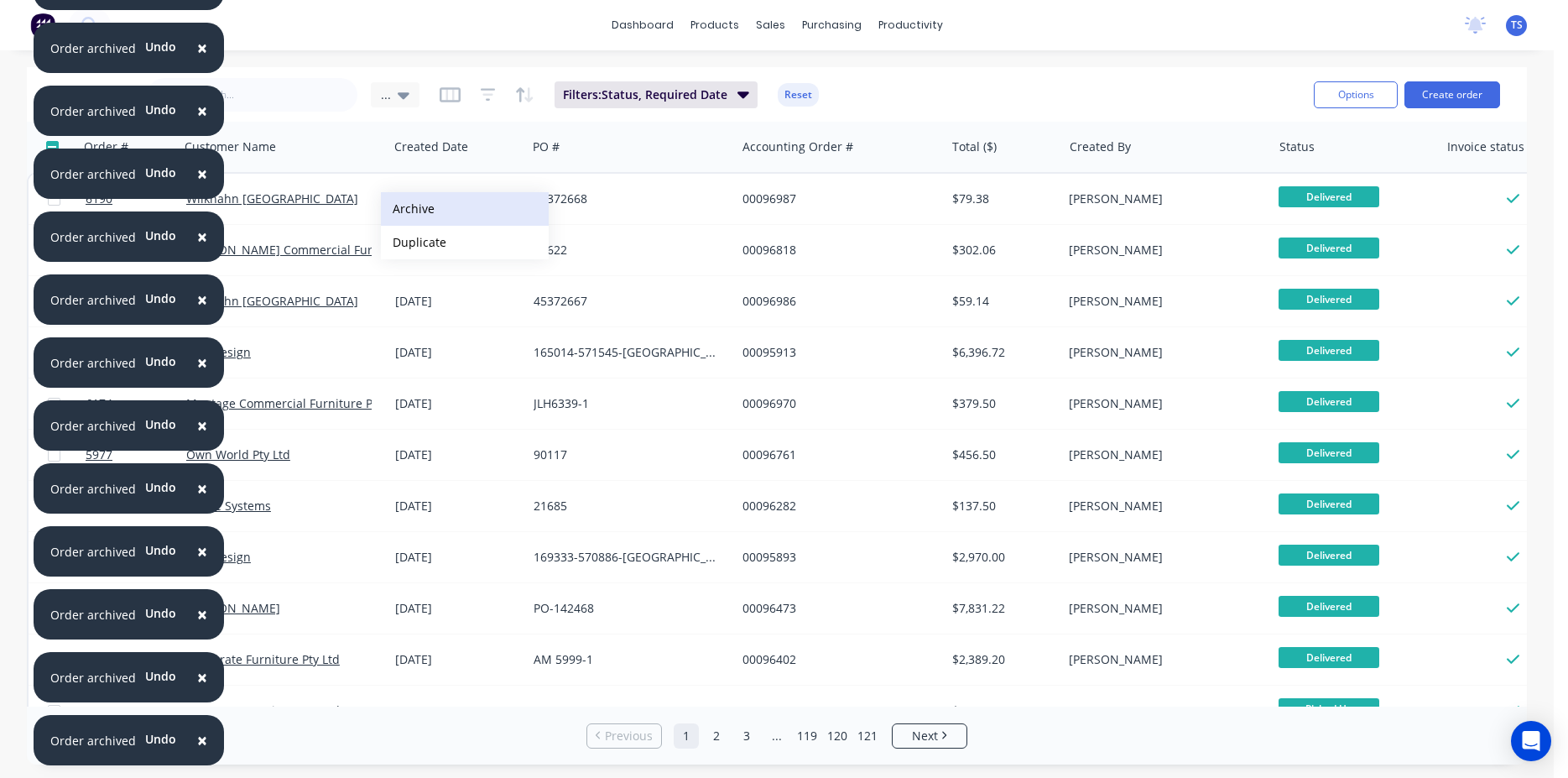
click at [410, 209] on button "Archive" at bounding box center [464, 209] width 168 height 34
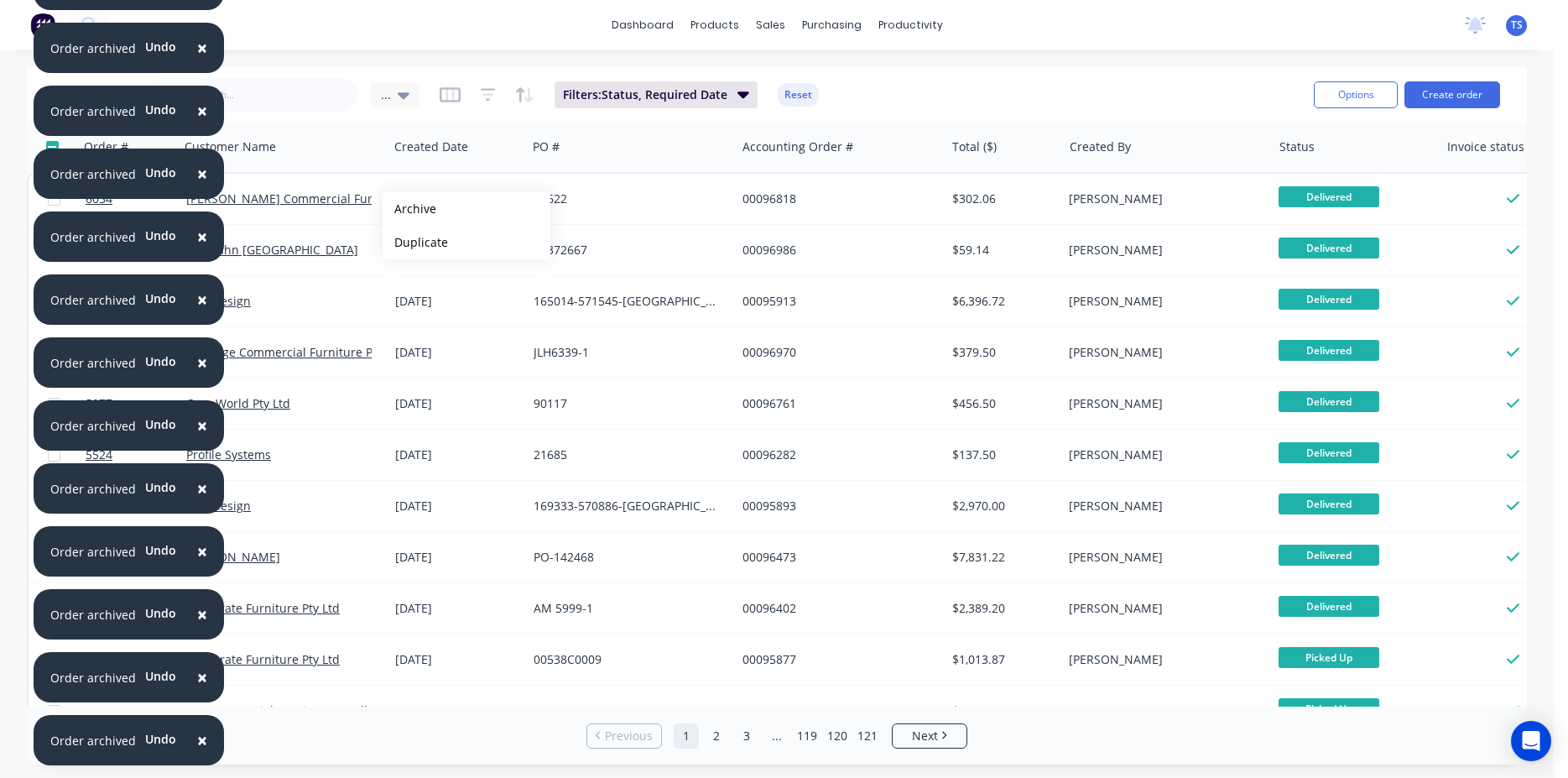
click at [410, 209] on button "Archive" at bounding box center [466, 209] width 168 height 34
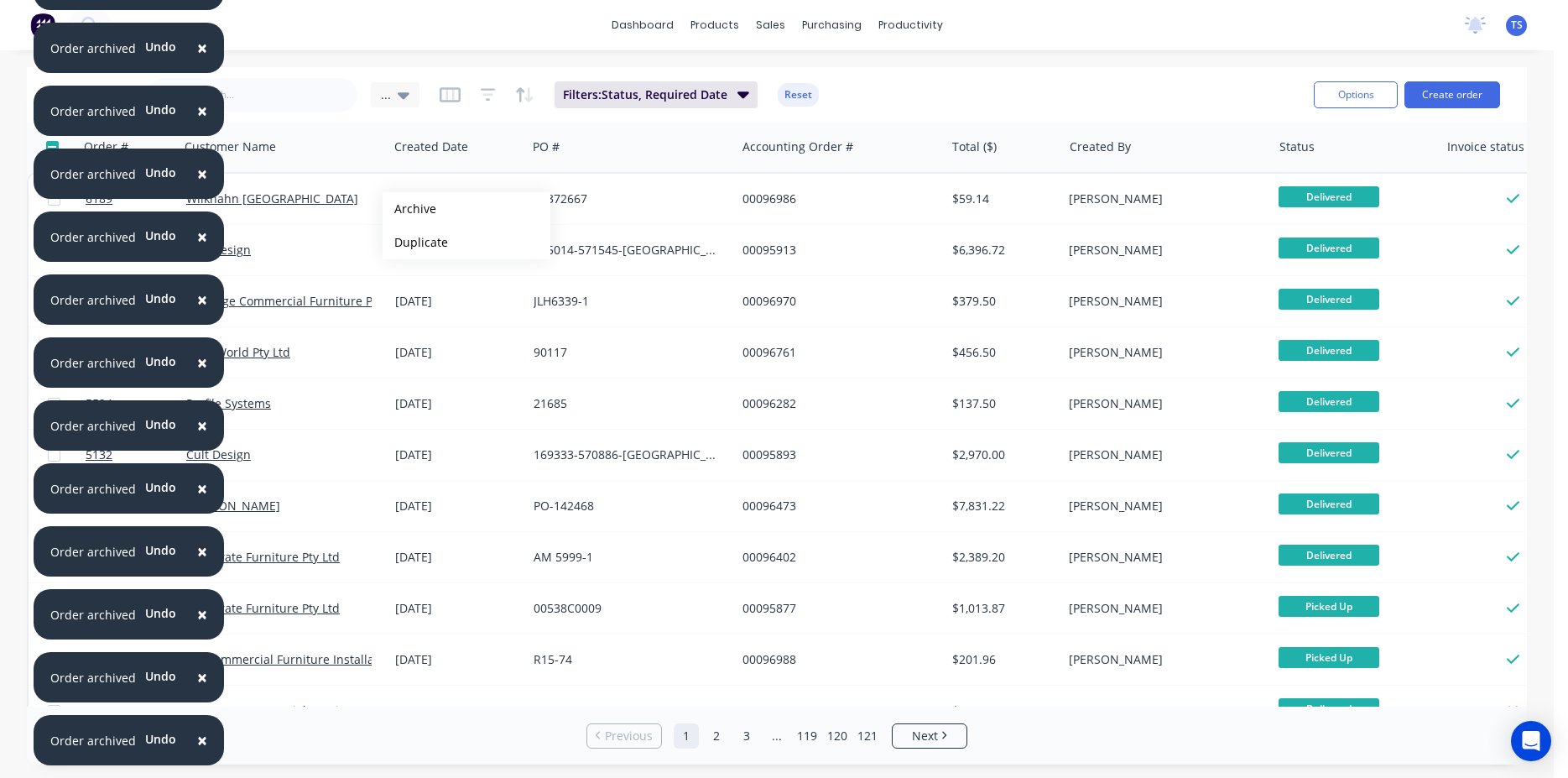
click at [410, 209] on button "Archive" at bounding box center [466, 209] width 168 height 34
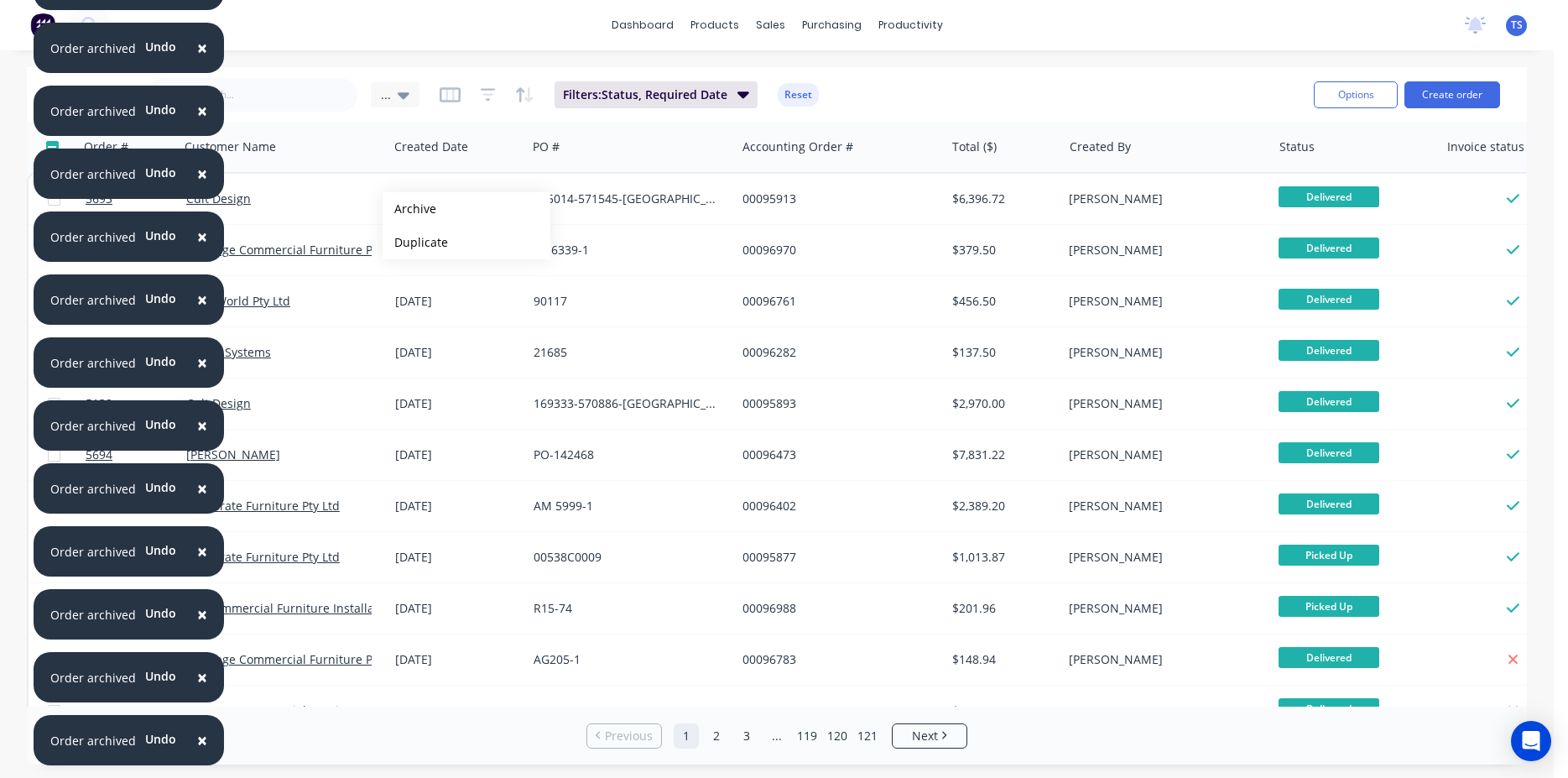
click at [410, 209] on button "Archive" at bounding box center [466, 209] width 168 height 34
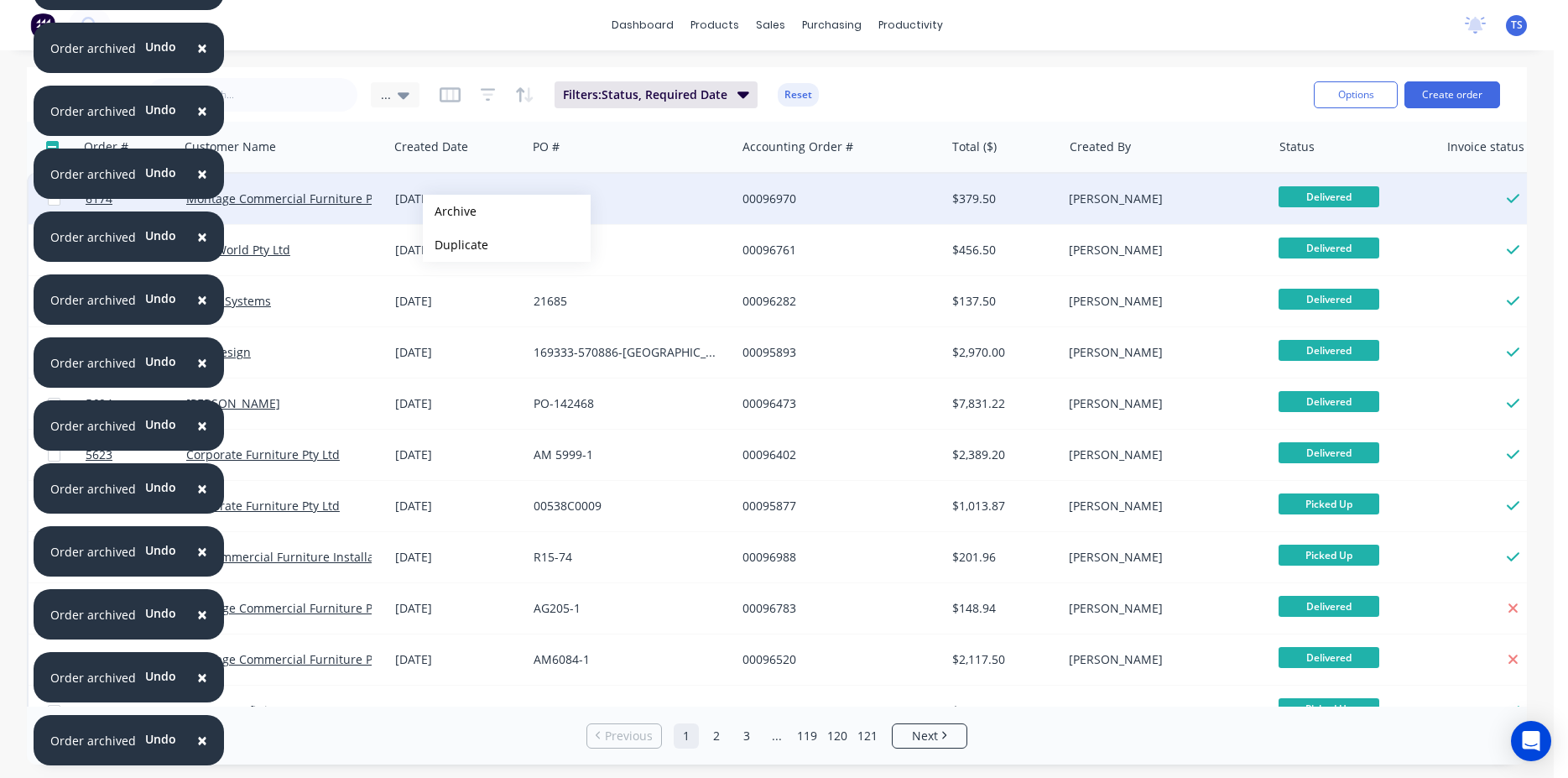
click at [450, 211] on button "Archive" at bounding box center [507, 211] width 168 height 34
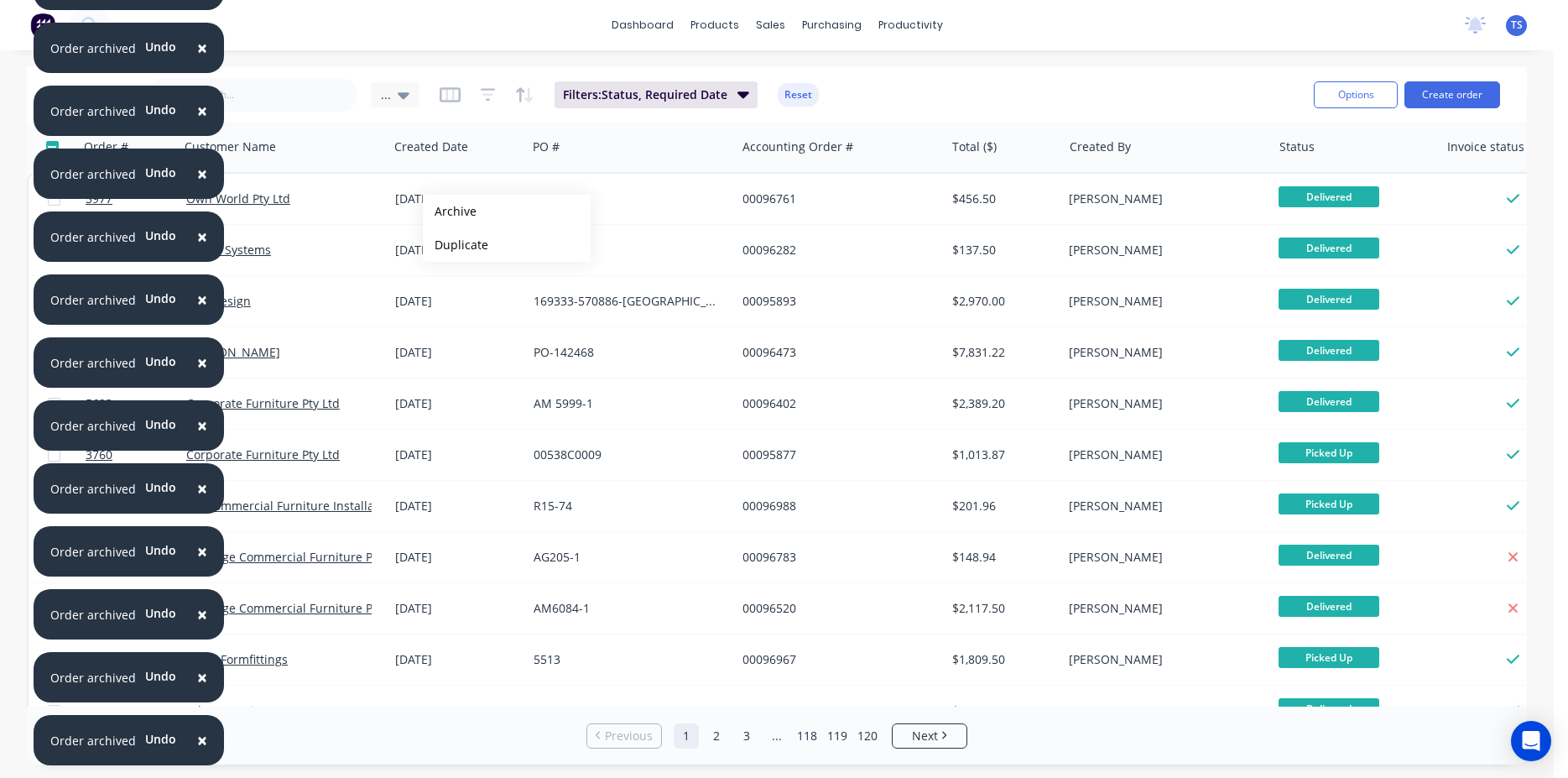
click at [450, 211] on button "Archive" at bounding box center [507, 211] width 168 height 34
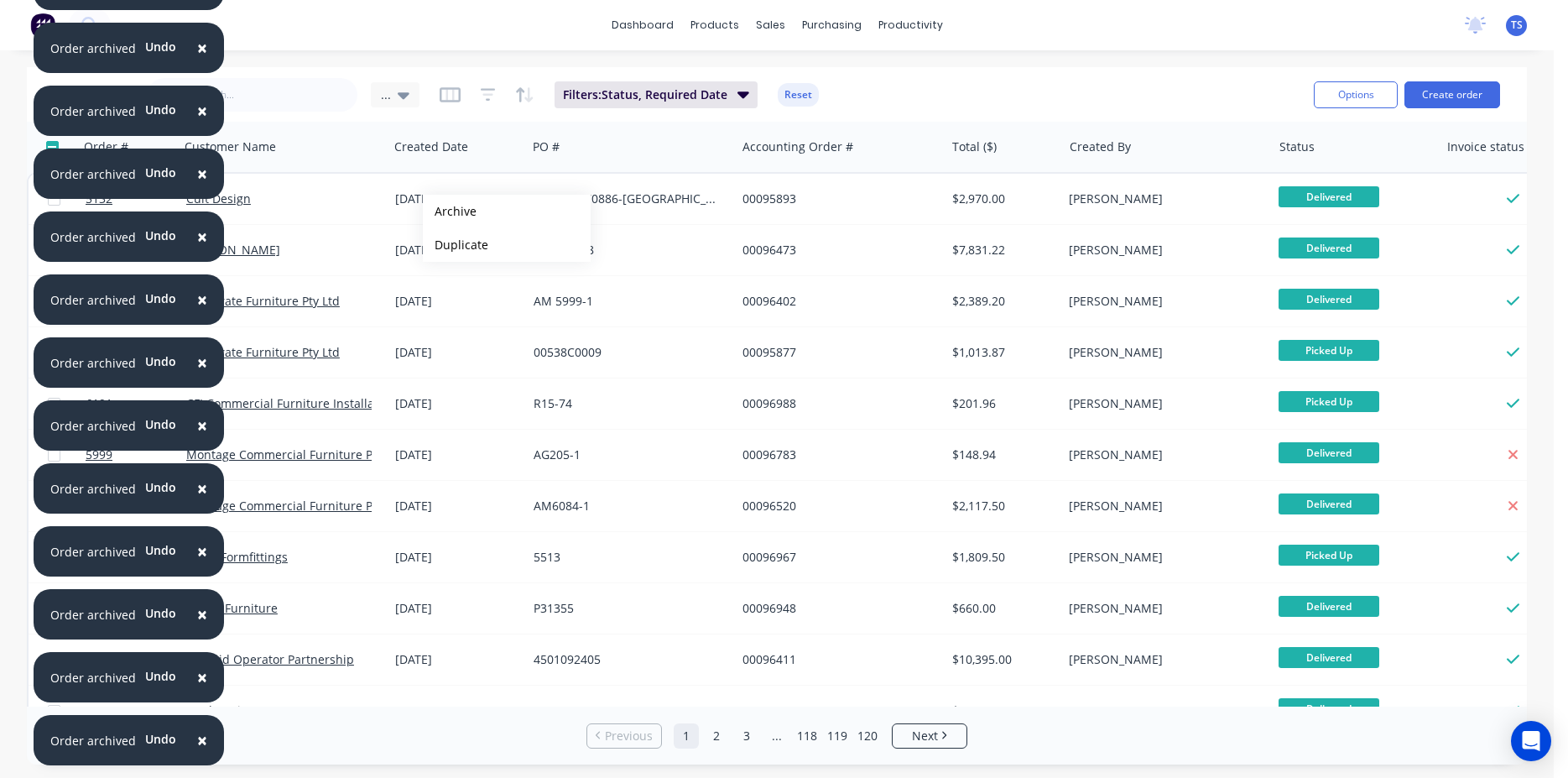
click at [450, 211] on button "Archive" at bounding box center [507, 211] width 168 height 34
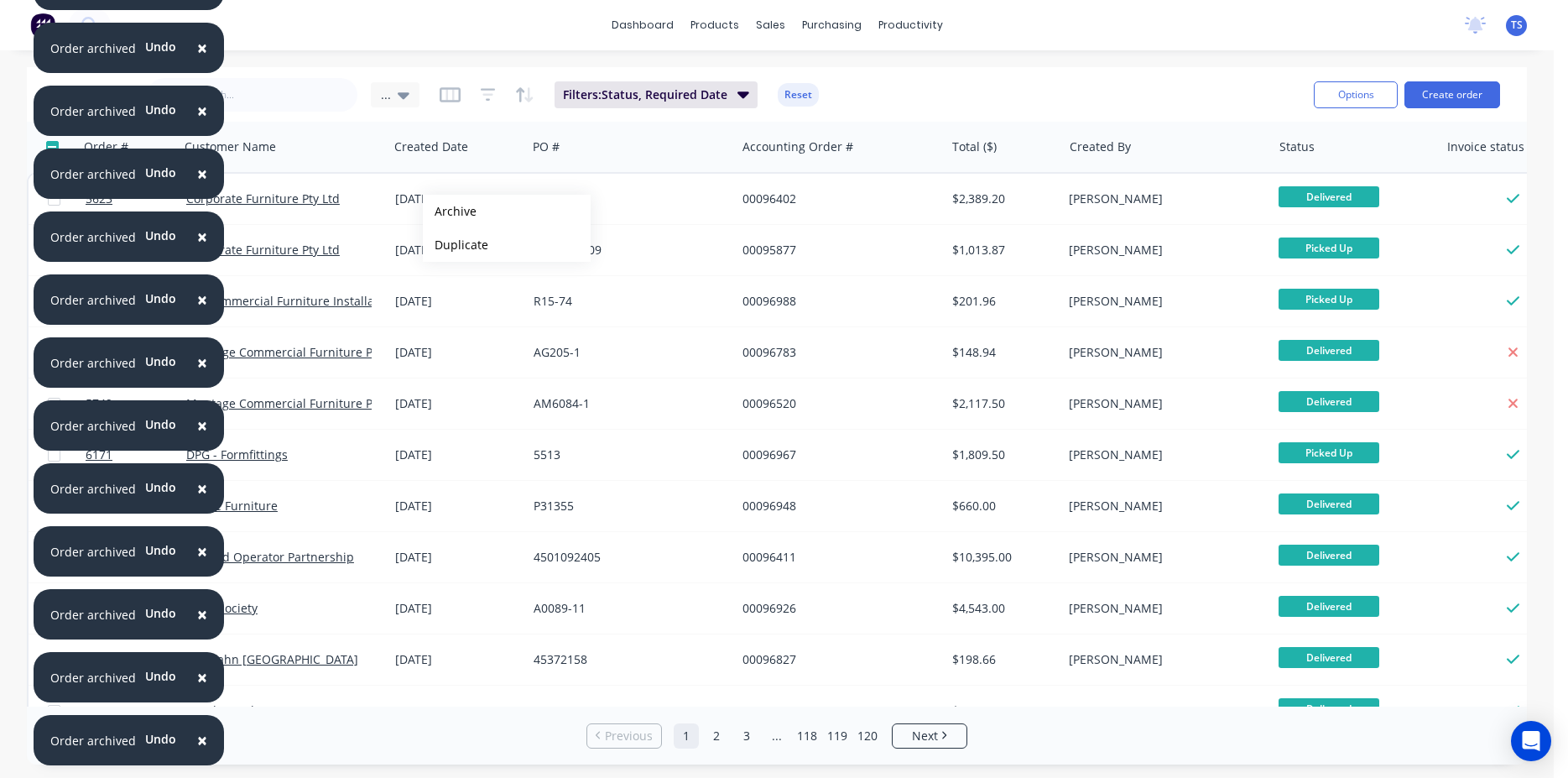
click at [450, 211] on button "Archive" at bounding box center [507, 211] width 168 height 34
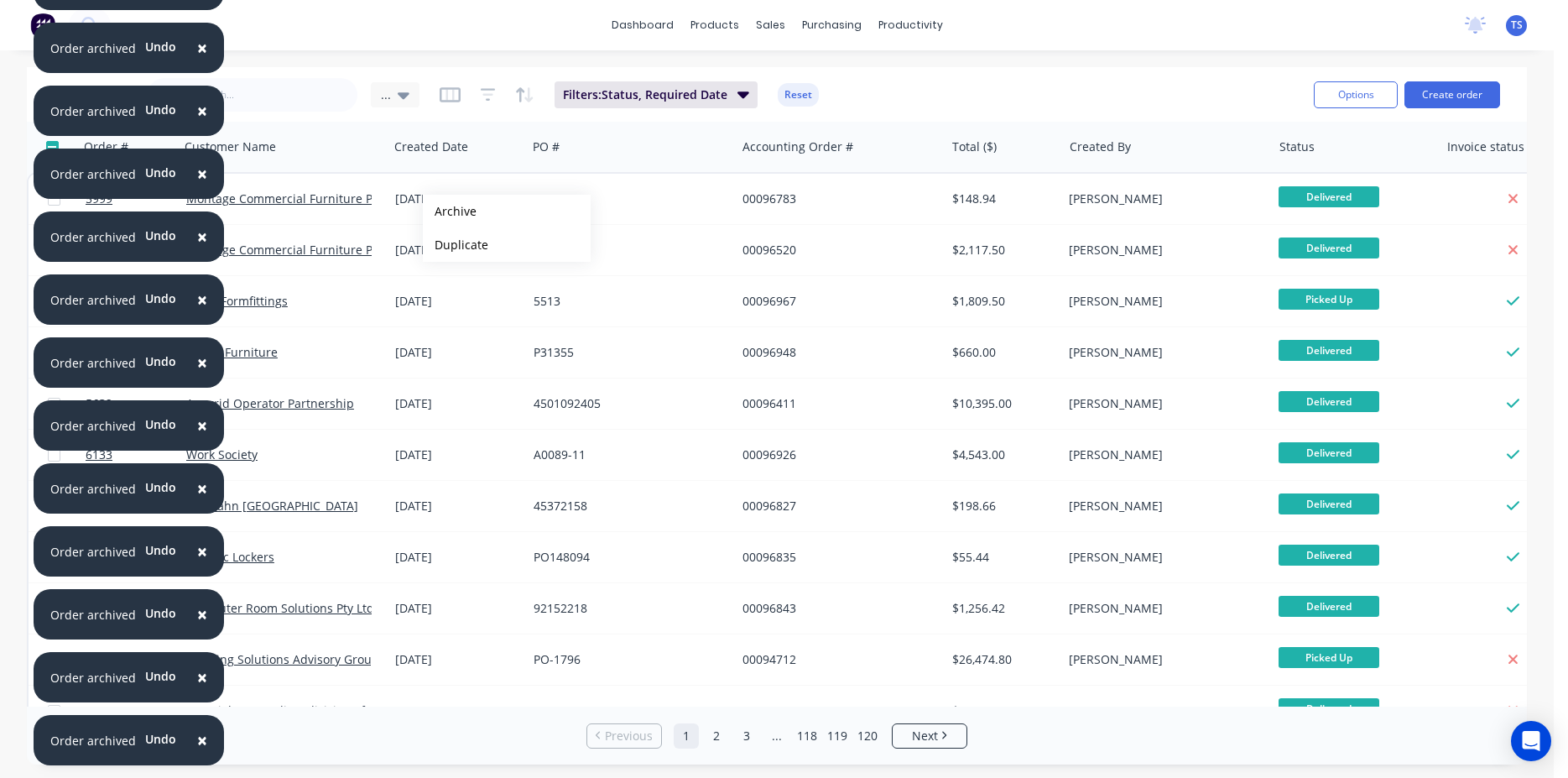
click at [450, 211] on button "Archive" at bounding box center [507, 211] width 168 height 34
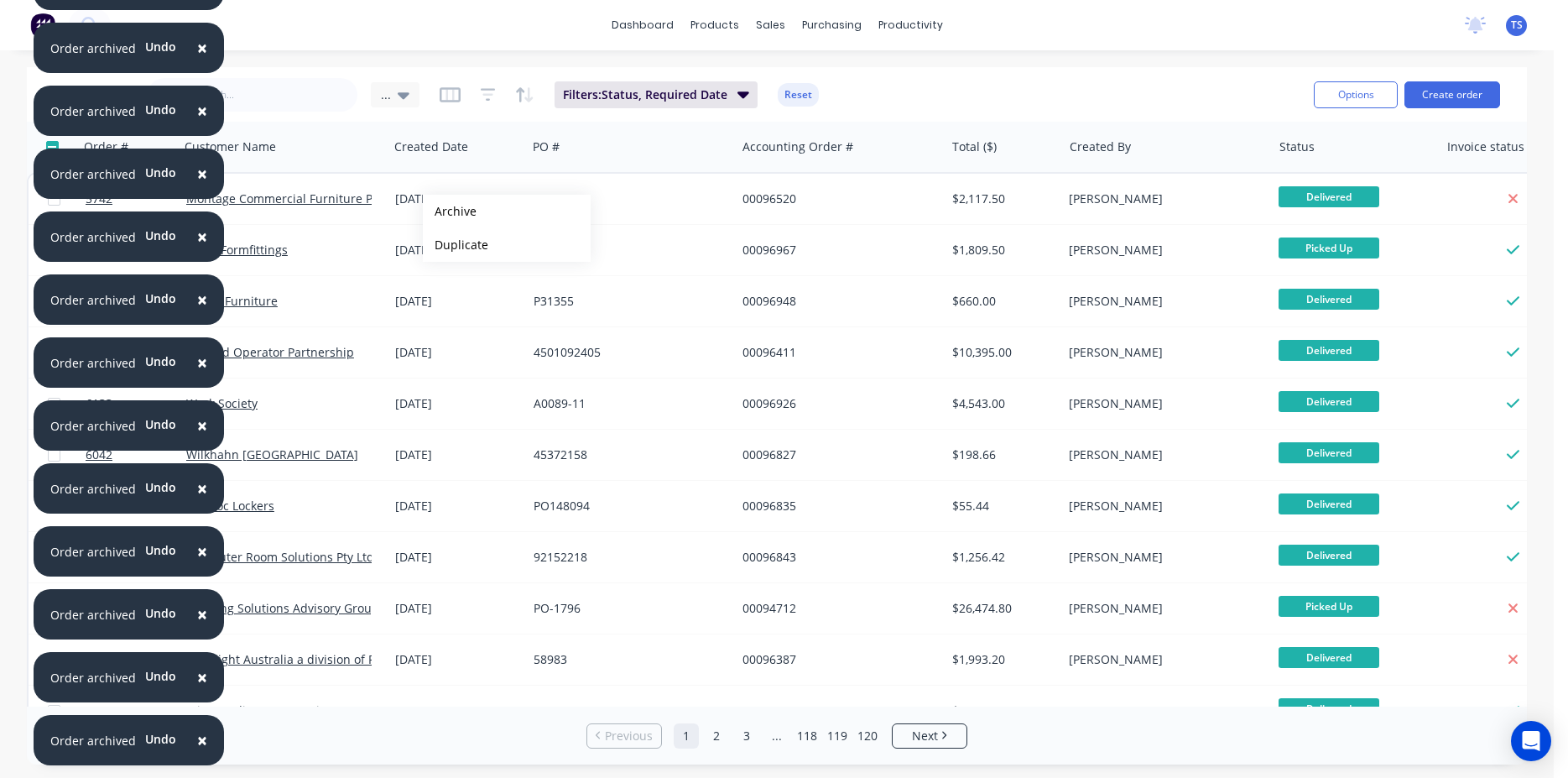
click at [450, 211] on button "Archive" at bounding box center [507, 211] width 168 height 34
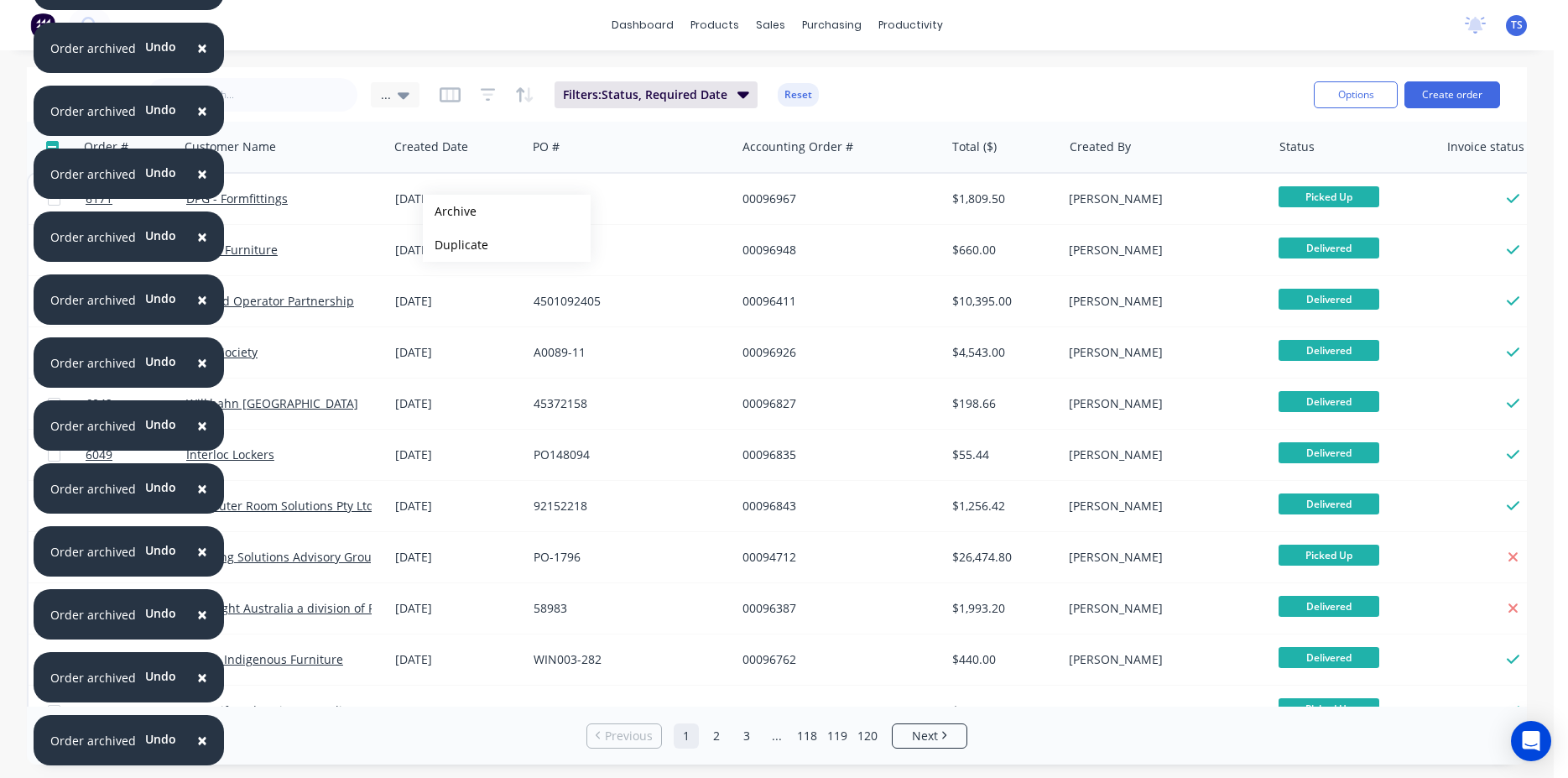
click at [450, 211] on button "Archive" at bounding box center [507, 211] width 168 height 34
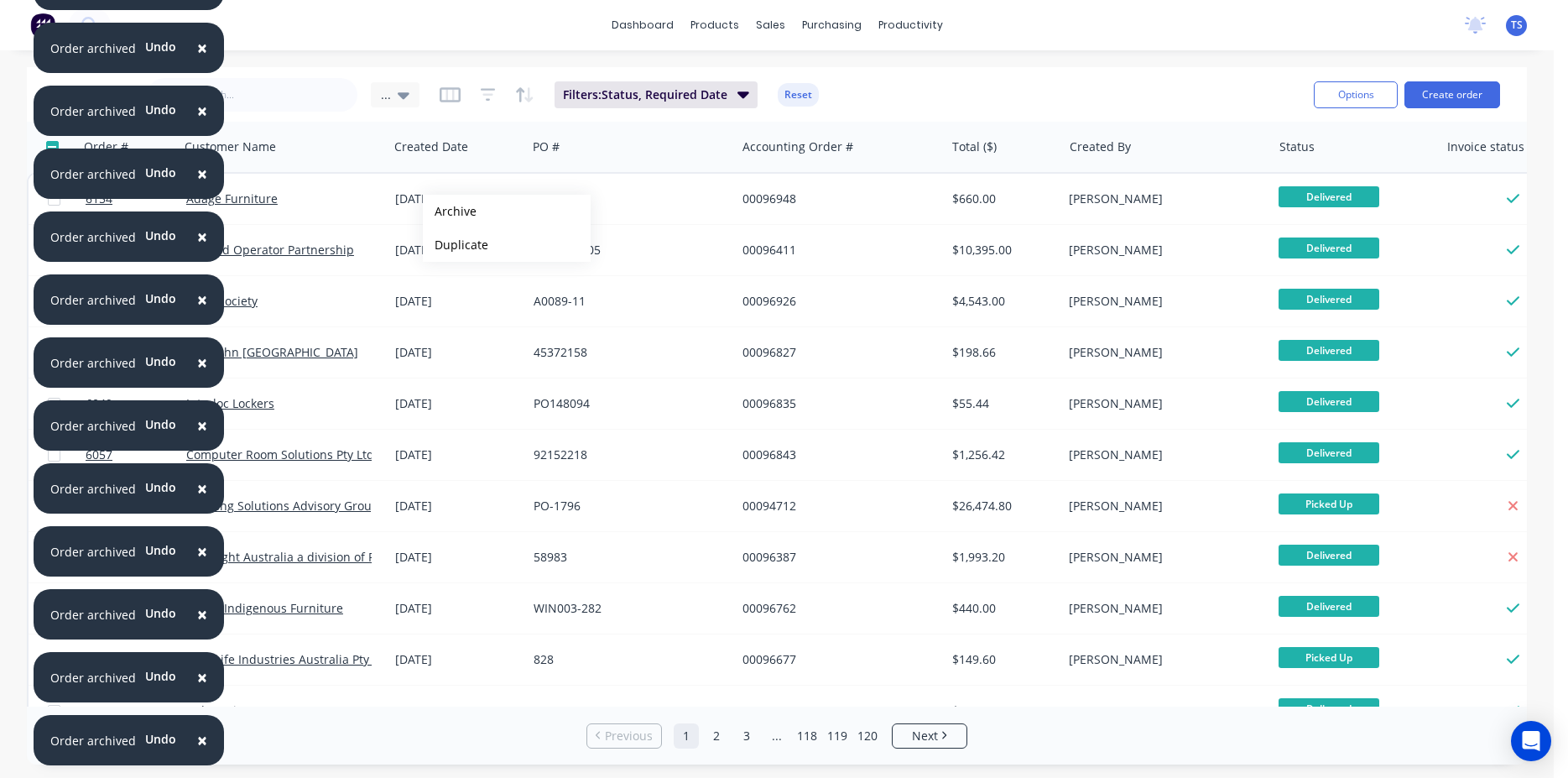
click at [450, 211] on button "Archive" at bounding box center [507, 211] width 168 height 34
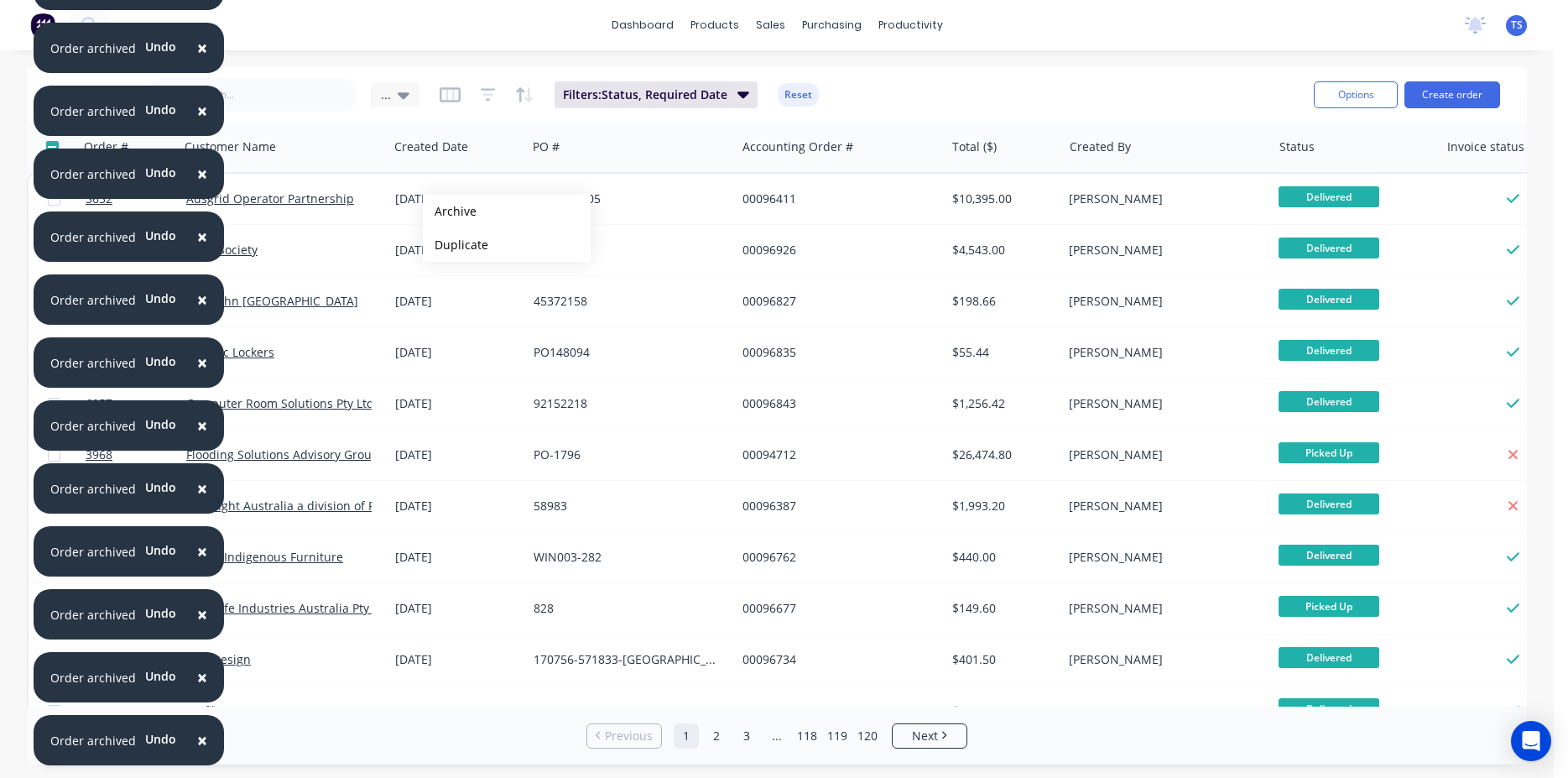
click at [450, 211] on button "Archive" at bounding box center [507, 211] width 168 height 34
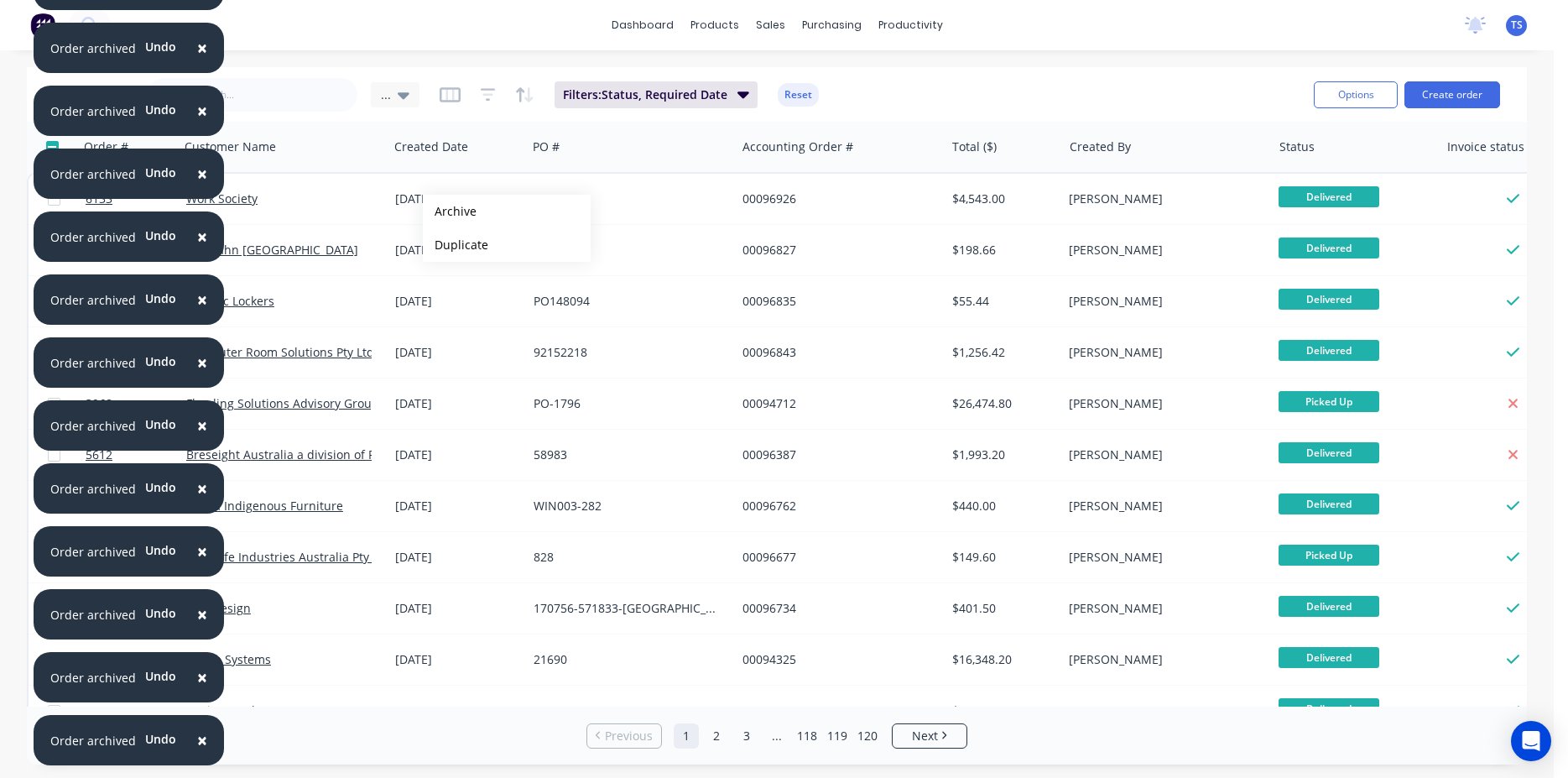
click at [450, 211] on button "Archive" at bounding box center [507, 211] width 168 height 34
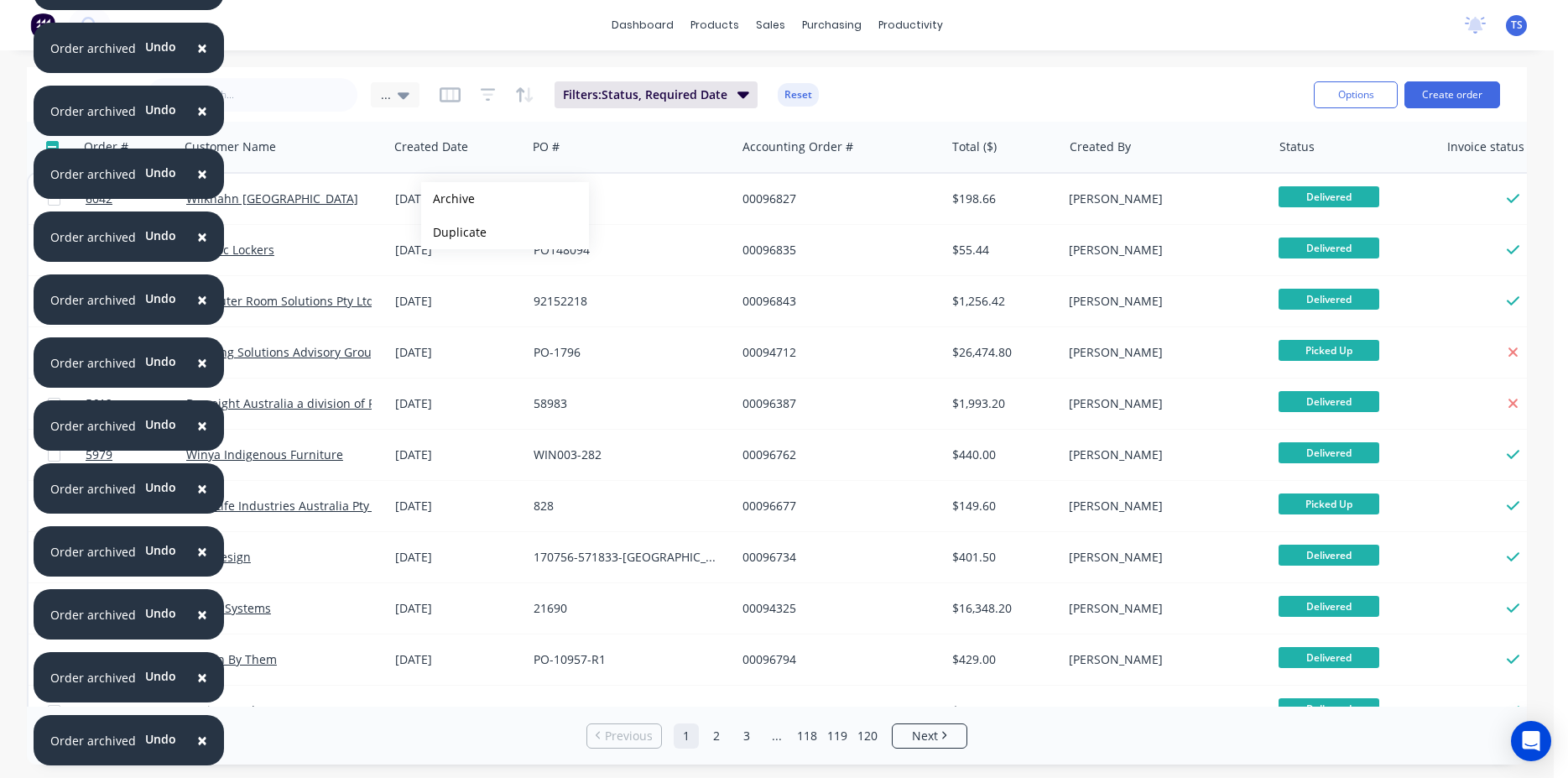
click at [448, 199] on button "Archive" at bounding box center [505, 199] width 168 height 34
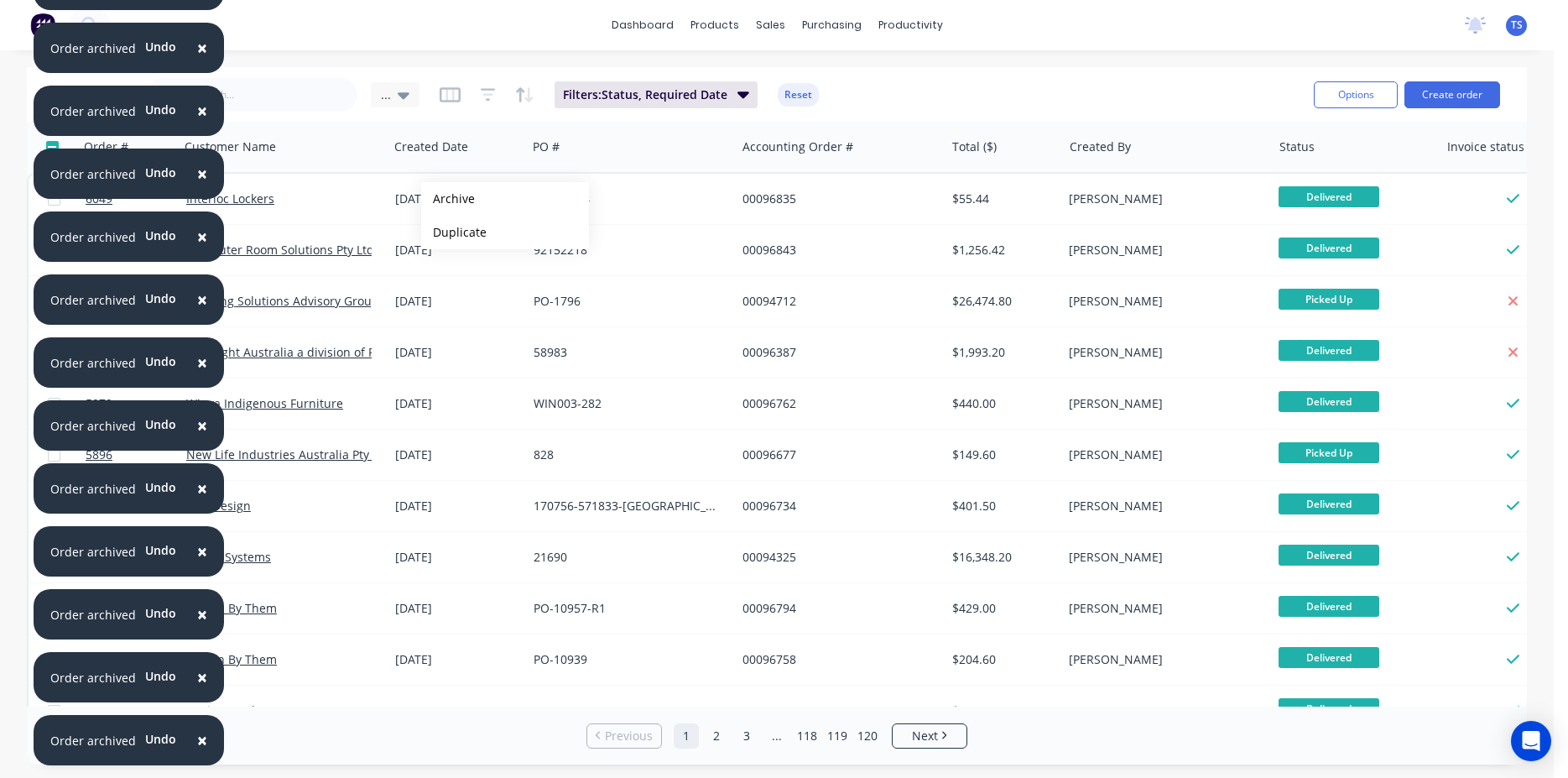
click at [448, 199] on button "Archive" at bounding box center [505, 199] width 168 height 34
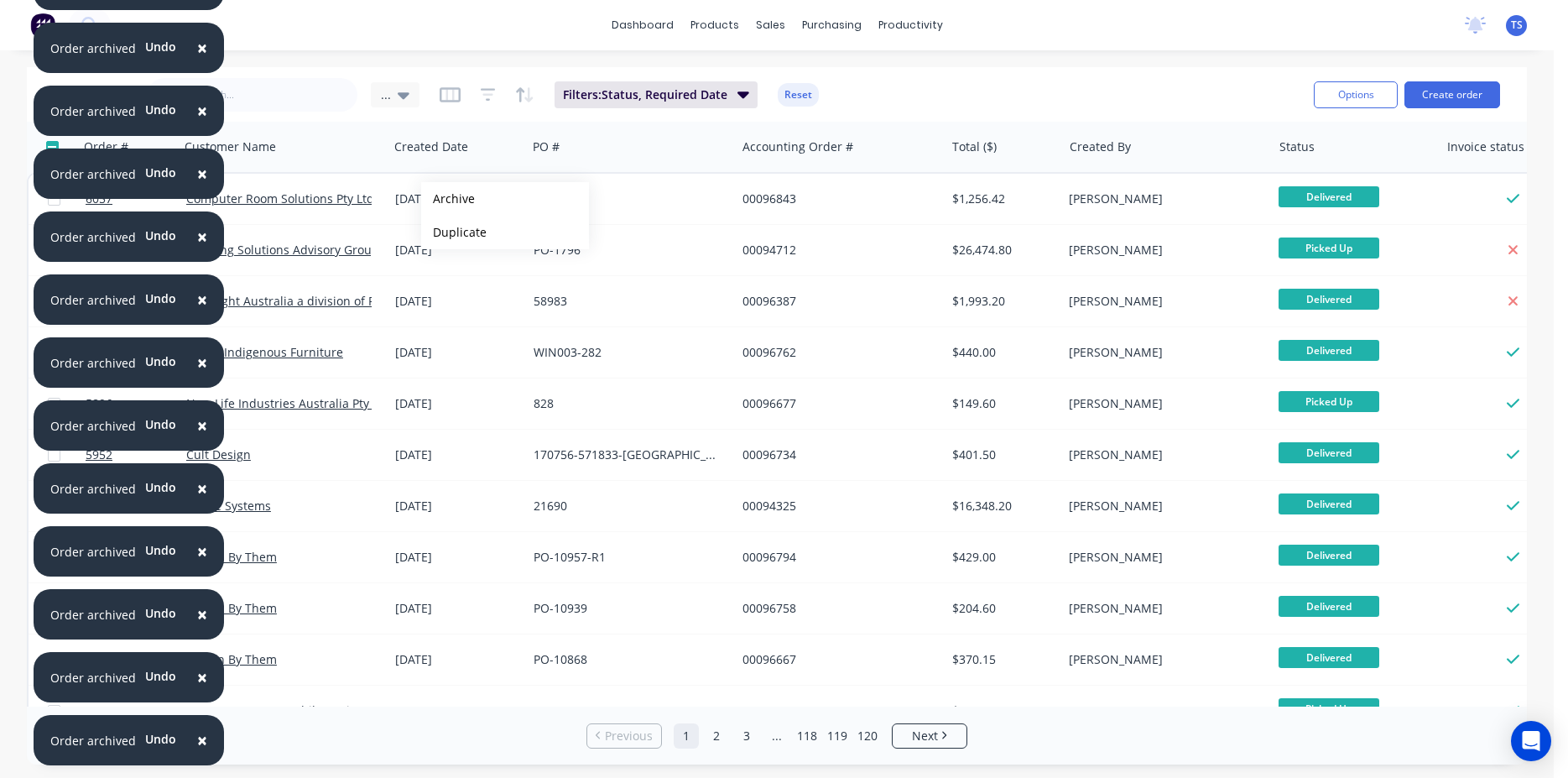
click at [448, 199] on button "Archive" at bounding box center [505, 199] width 168 height 34
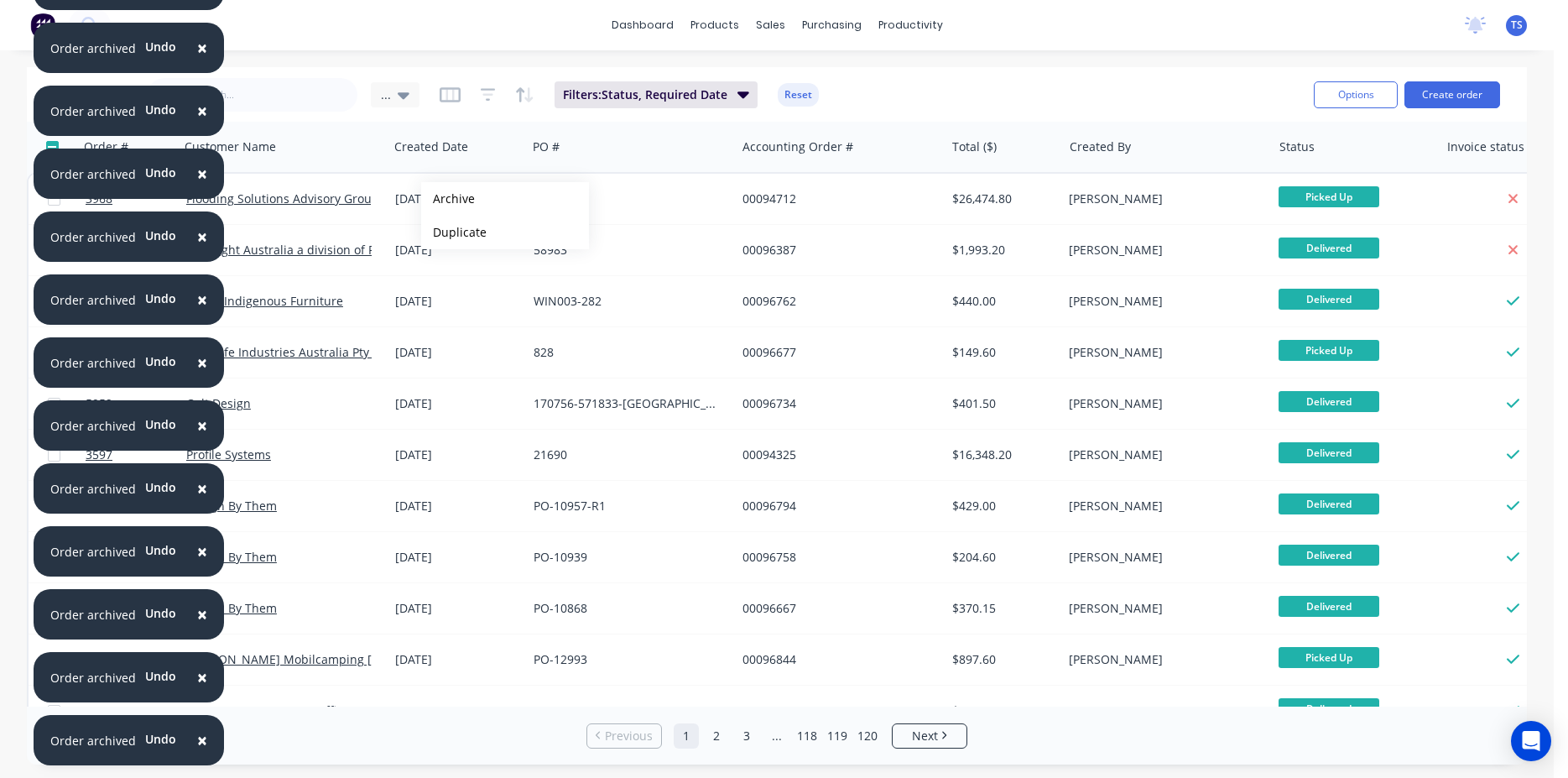
click at [448, 199] on button "Archive" at bounding box center [505, 199] width 168 height 34
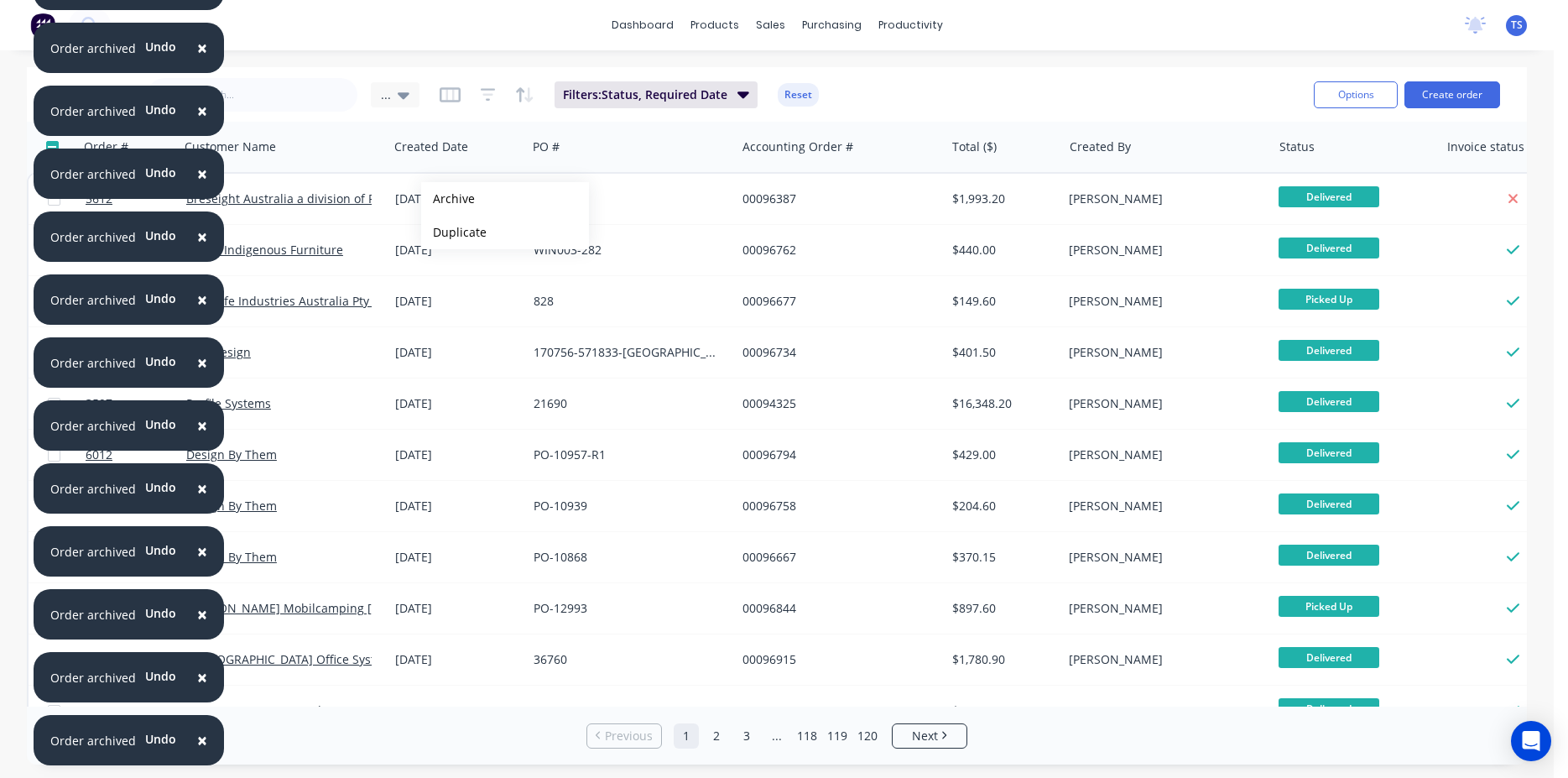
click at [448, 199] on button "Archive" at bounding box center [505, 199] width 168 height 34
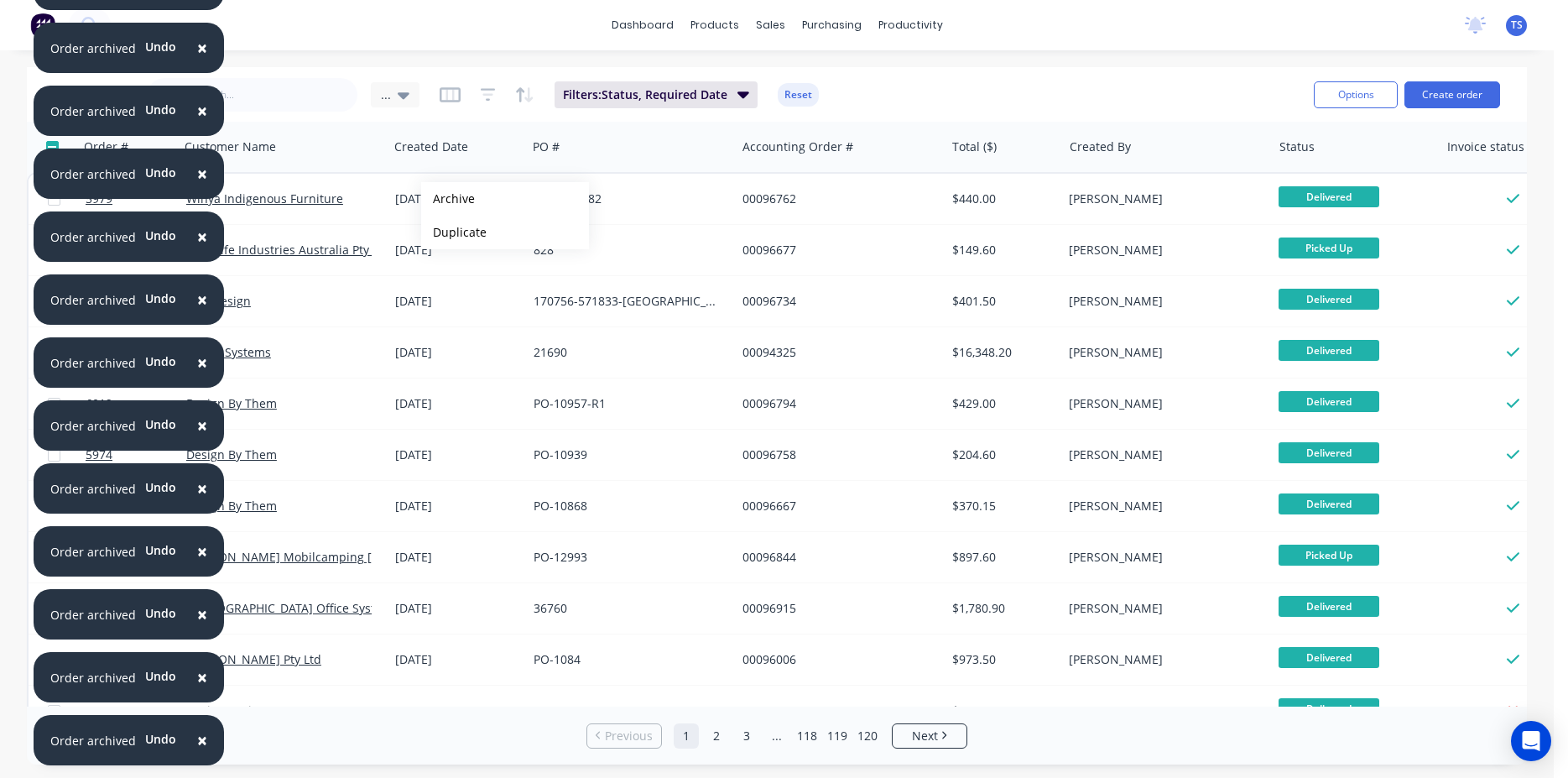
click at [448, 199] on button "Archive" at bounding box center [505, 199] width 168 height 34
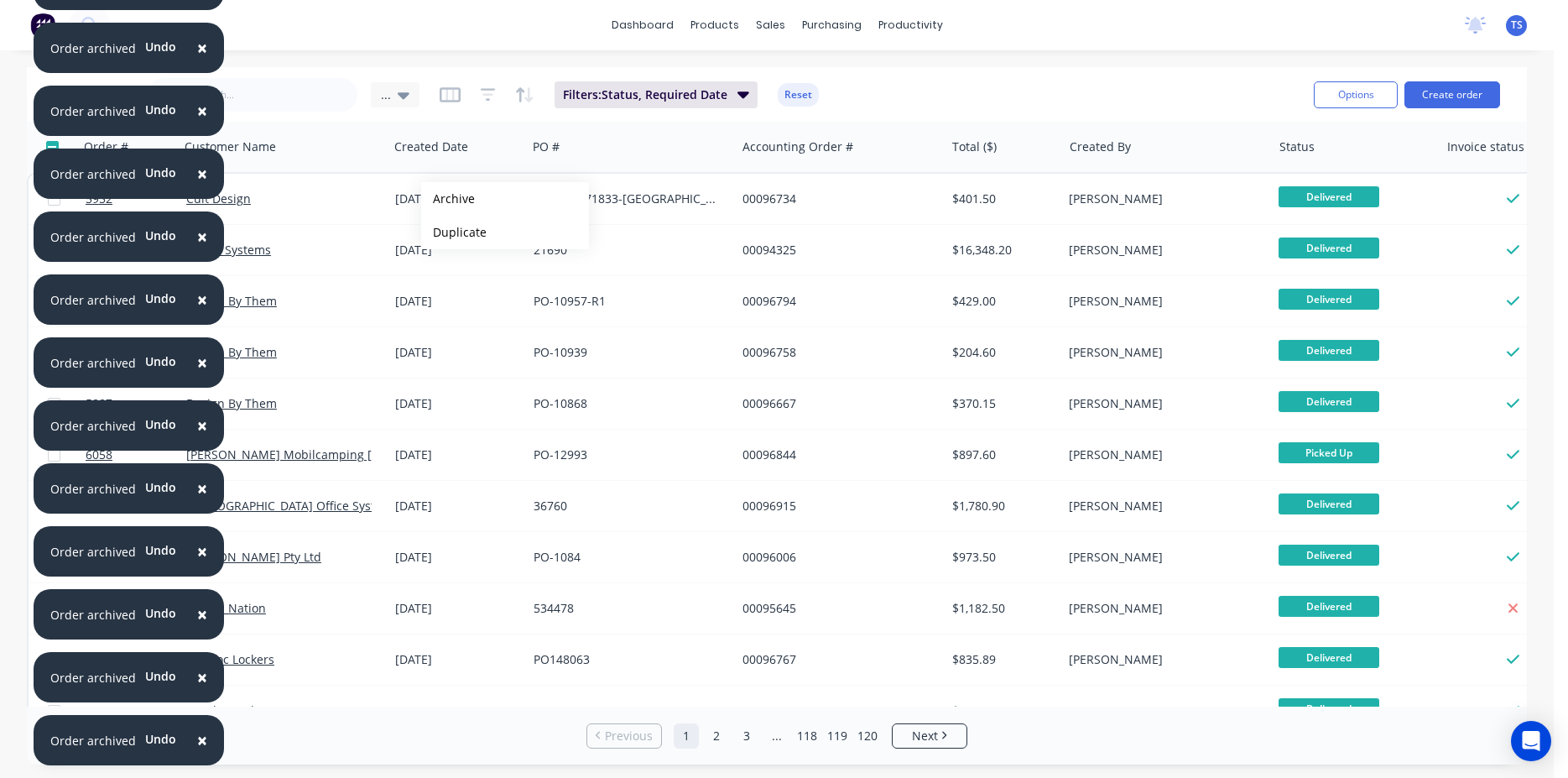
click at [448, 199] on button "Archive" at bounding box center [505, 199] width 168 height 34
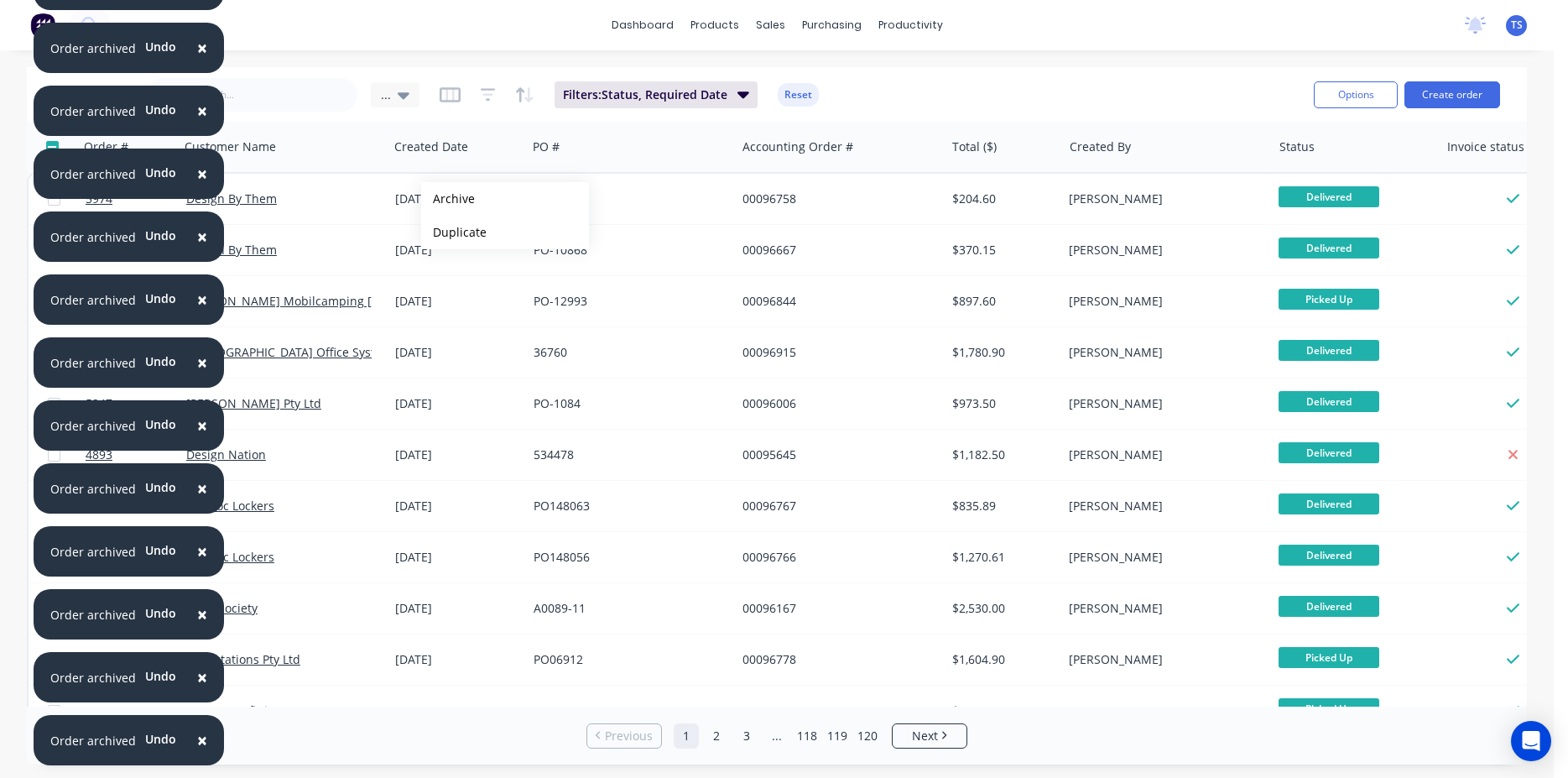
click at [448, 199] on button "Archive" at bounding box center [505, 199] width 168 height 34
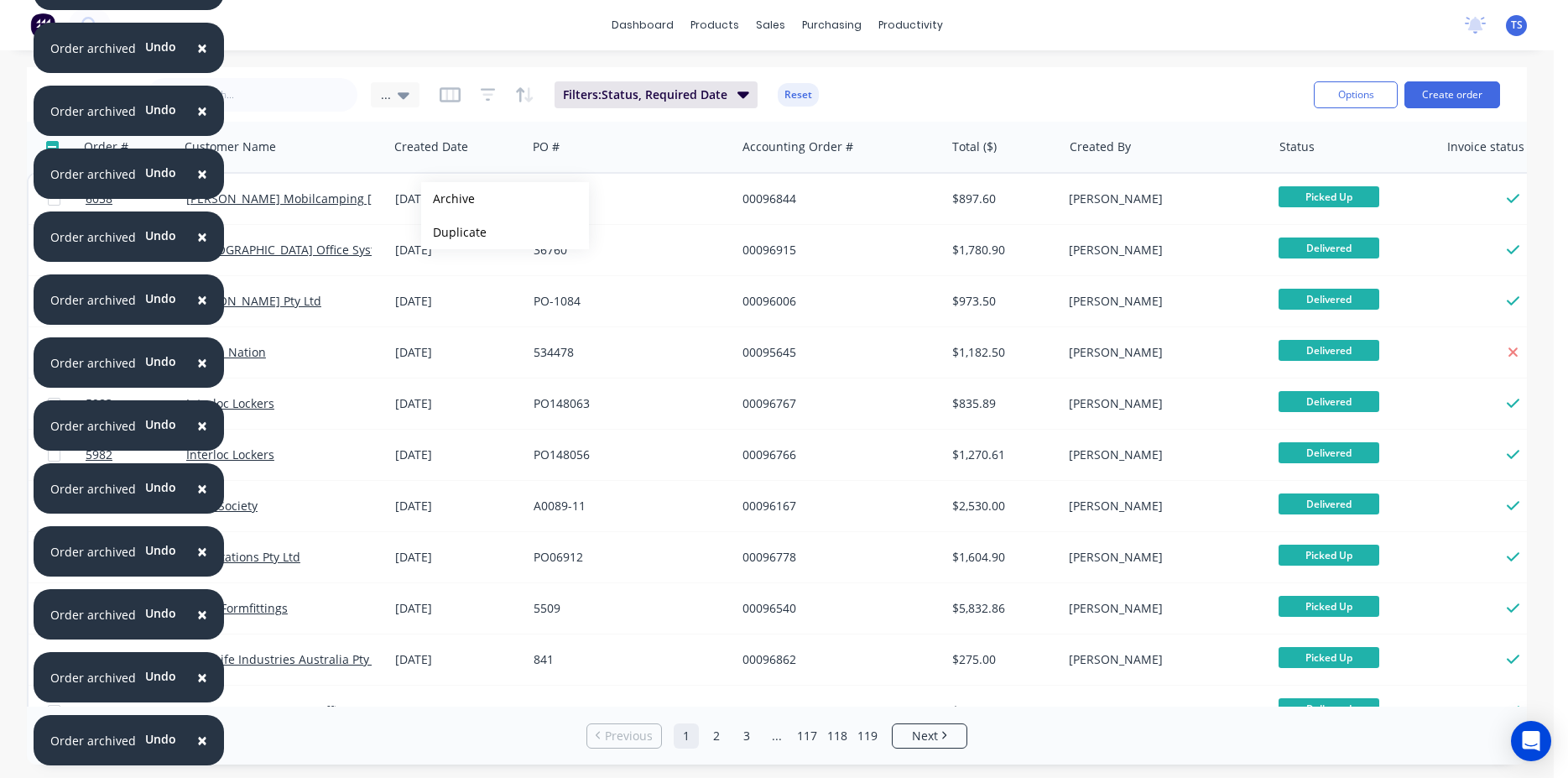
click at [448, 199] on button "Archive" at bounding box center [505, 199] width 168 height 34
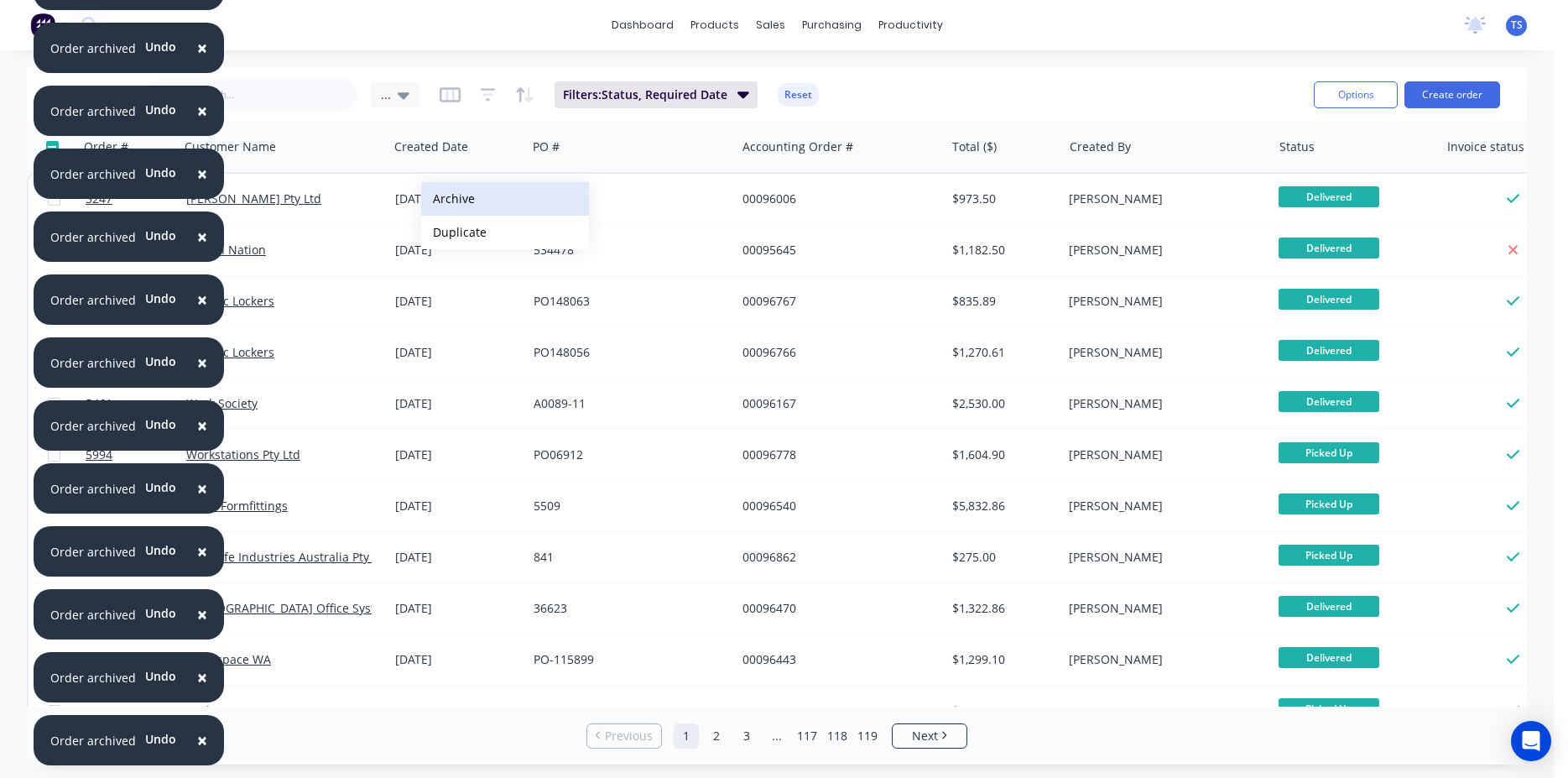
click at [453, 191] on button "Archive" at bounding box center [505, 199] width 168 height 34
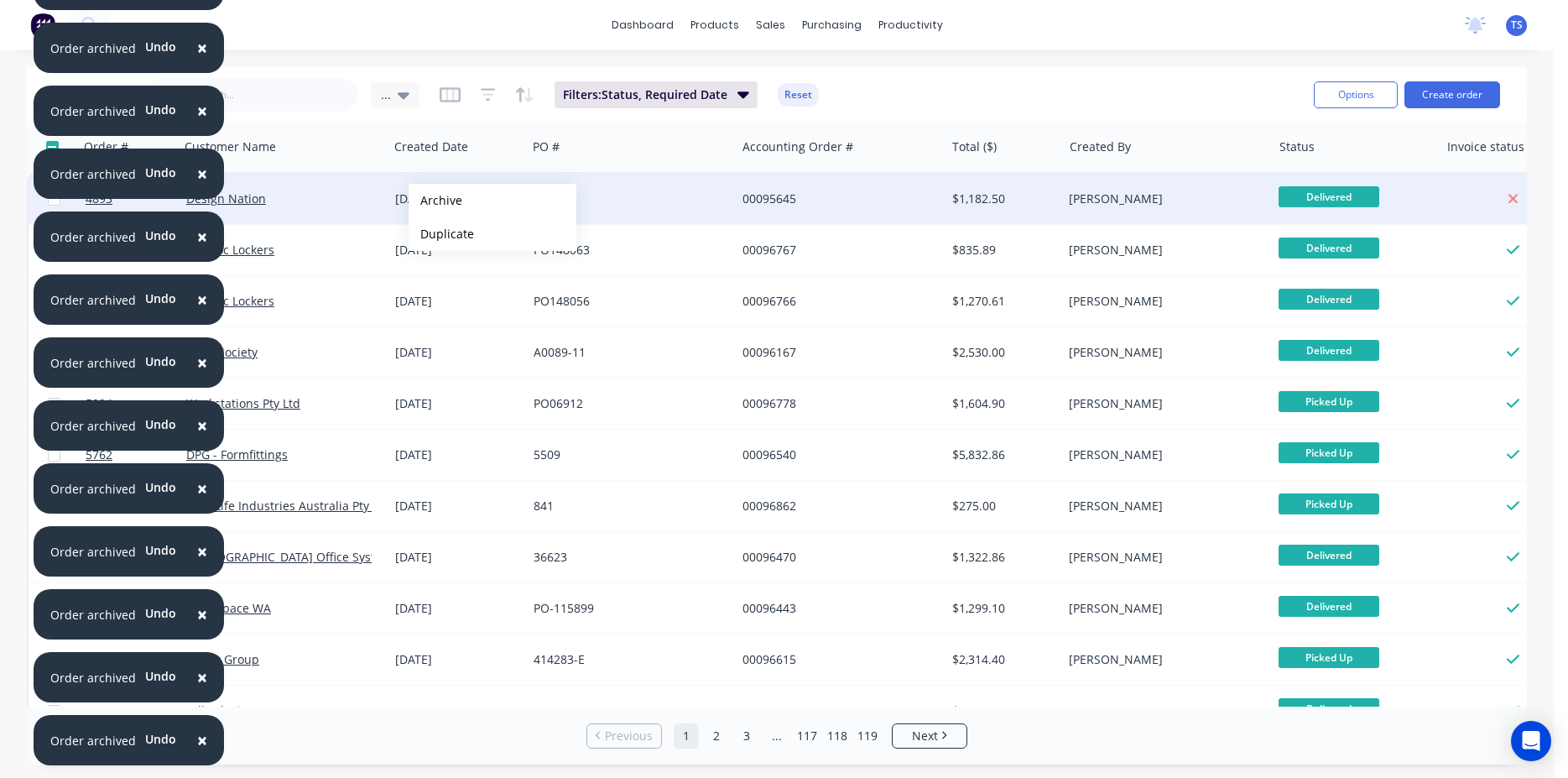
click at [435, 200] on button "Archive" at bounding box center [492, 200] width 168 height 34
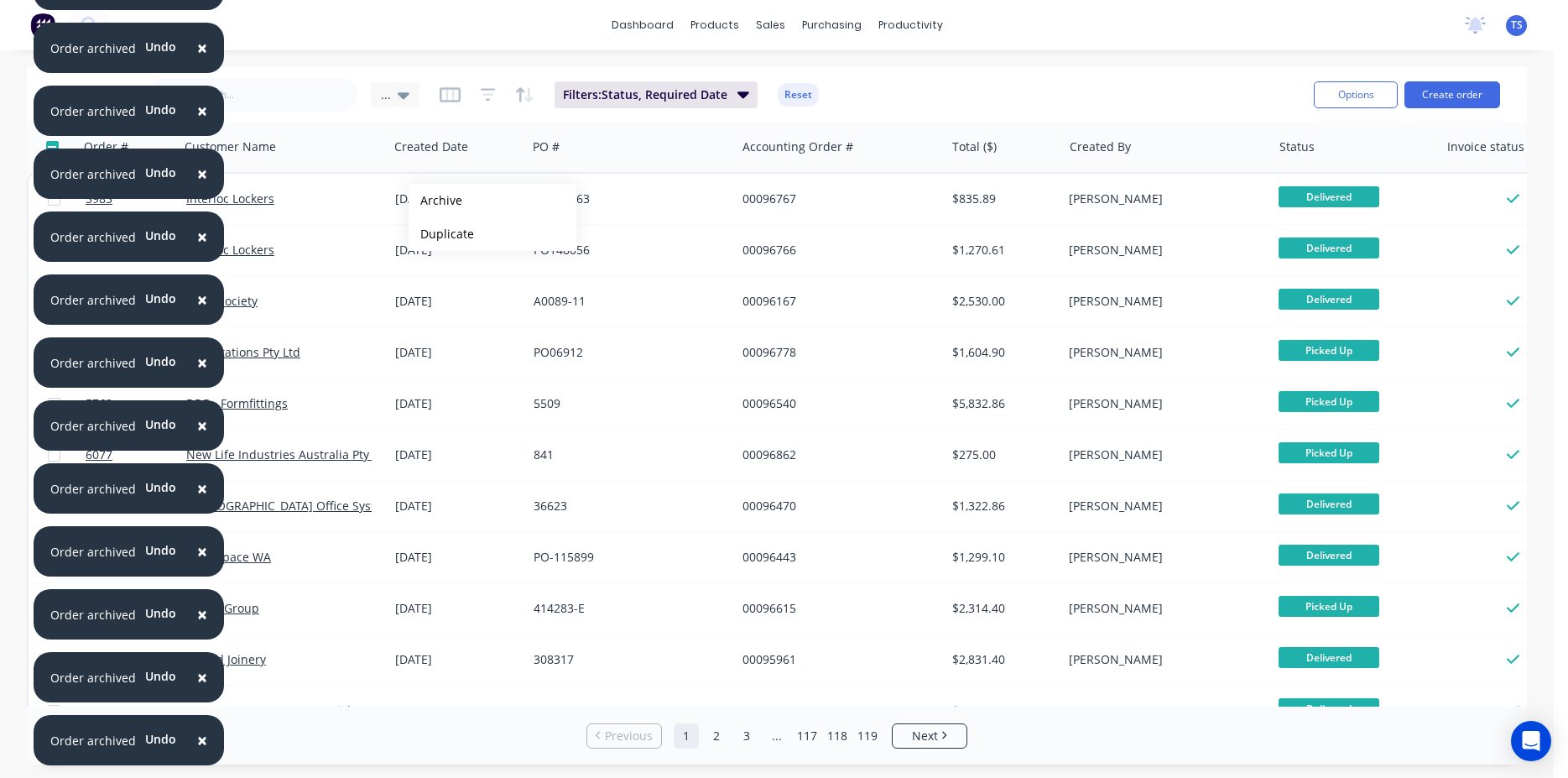
click at [435, 200] on button "Archive" at bounding box center [492, 200] width 168 height 34
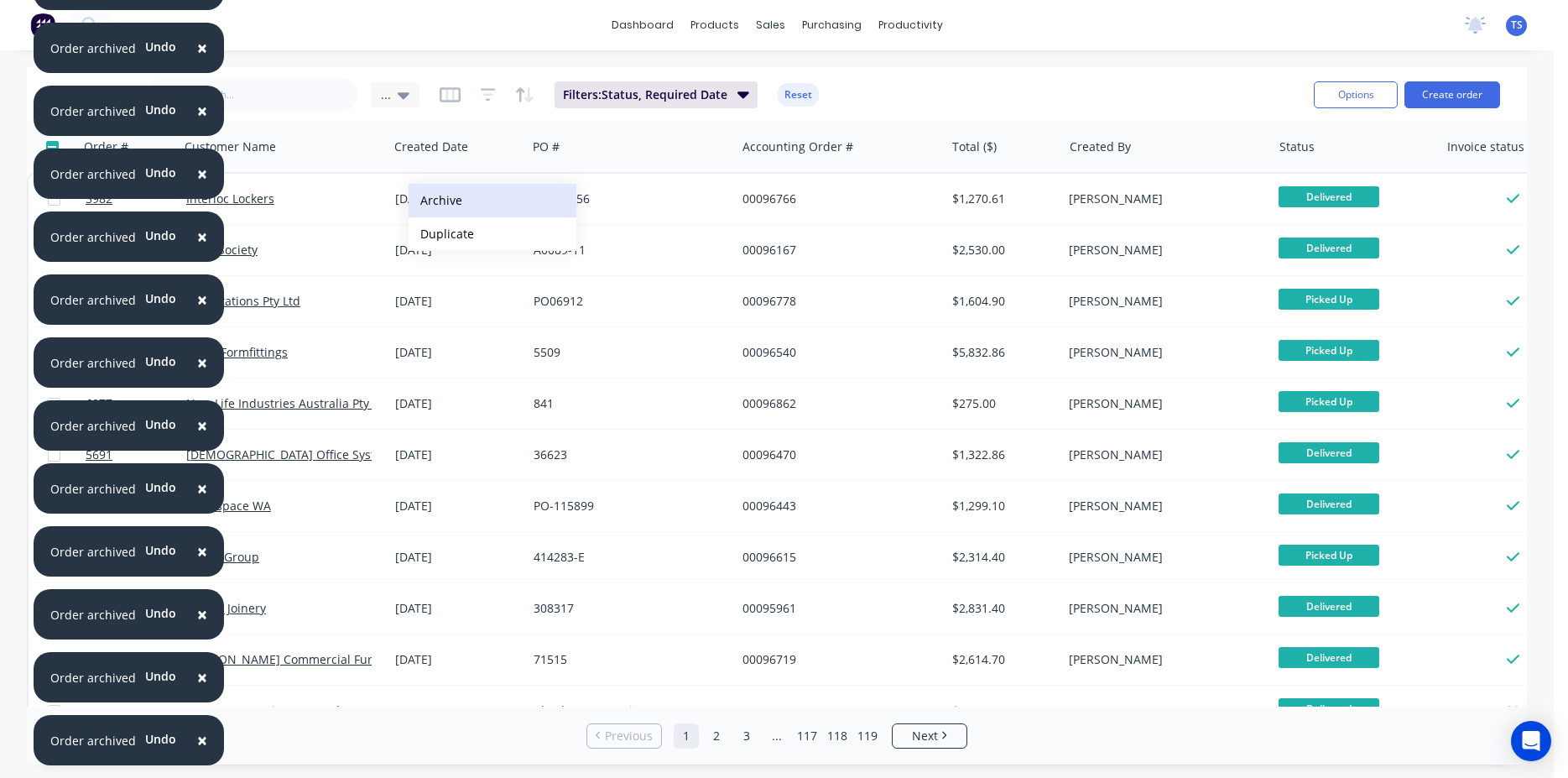
click at [439, 202] on button "Archive" at bounding box center [492, 200] width 168 height 34
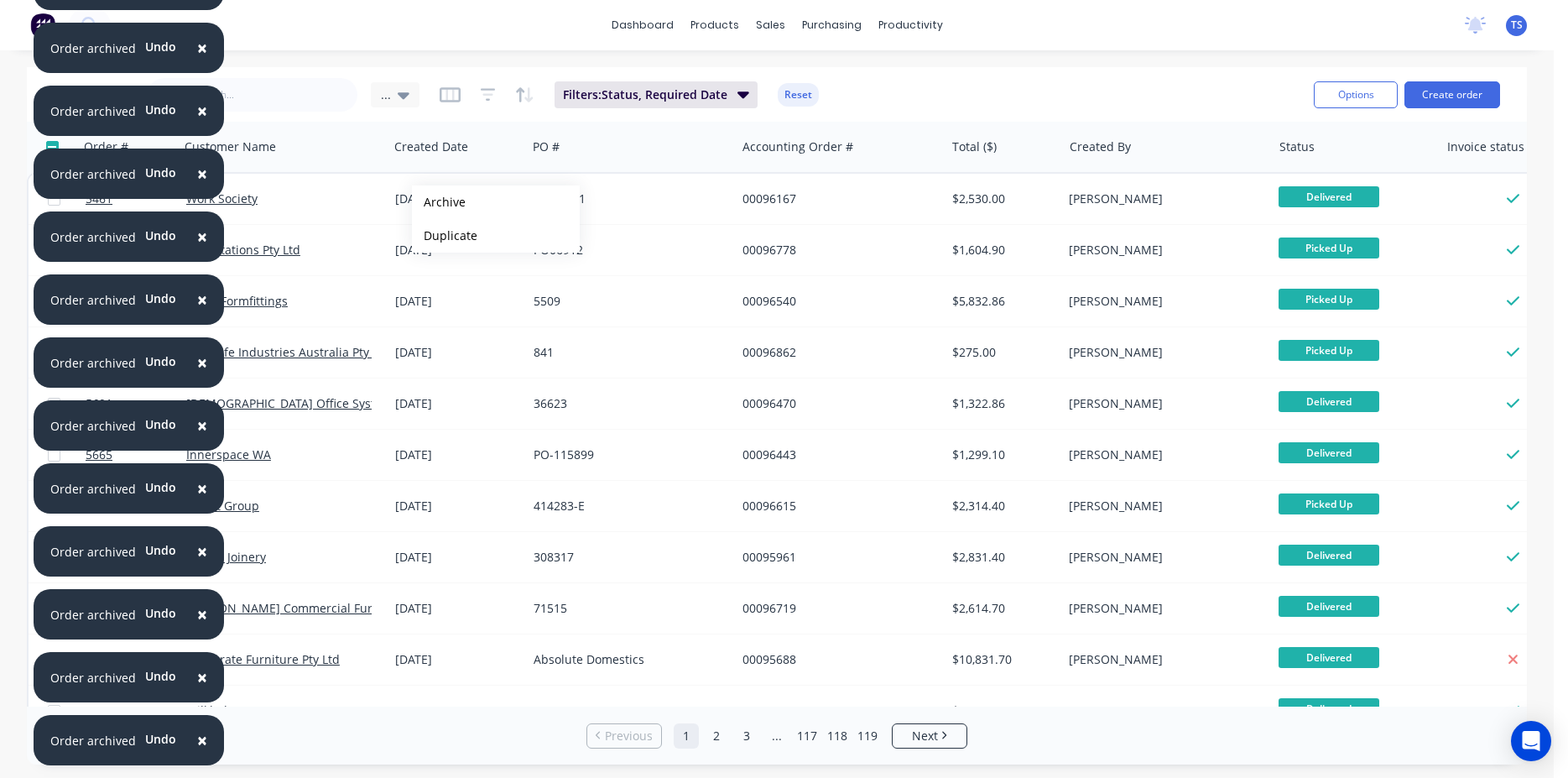
click at [439, 202] on button "Archive" at bounding box center [496, 202] width 168 height 34
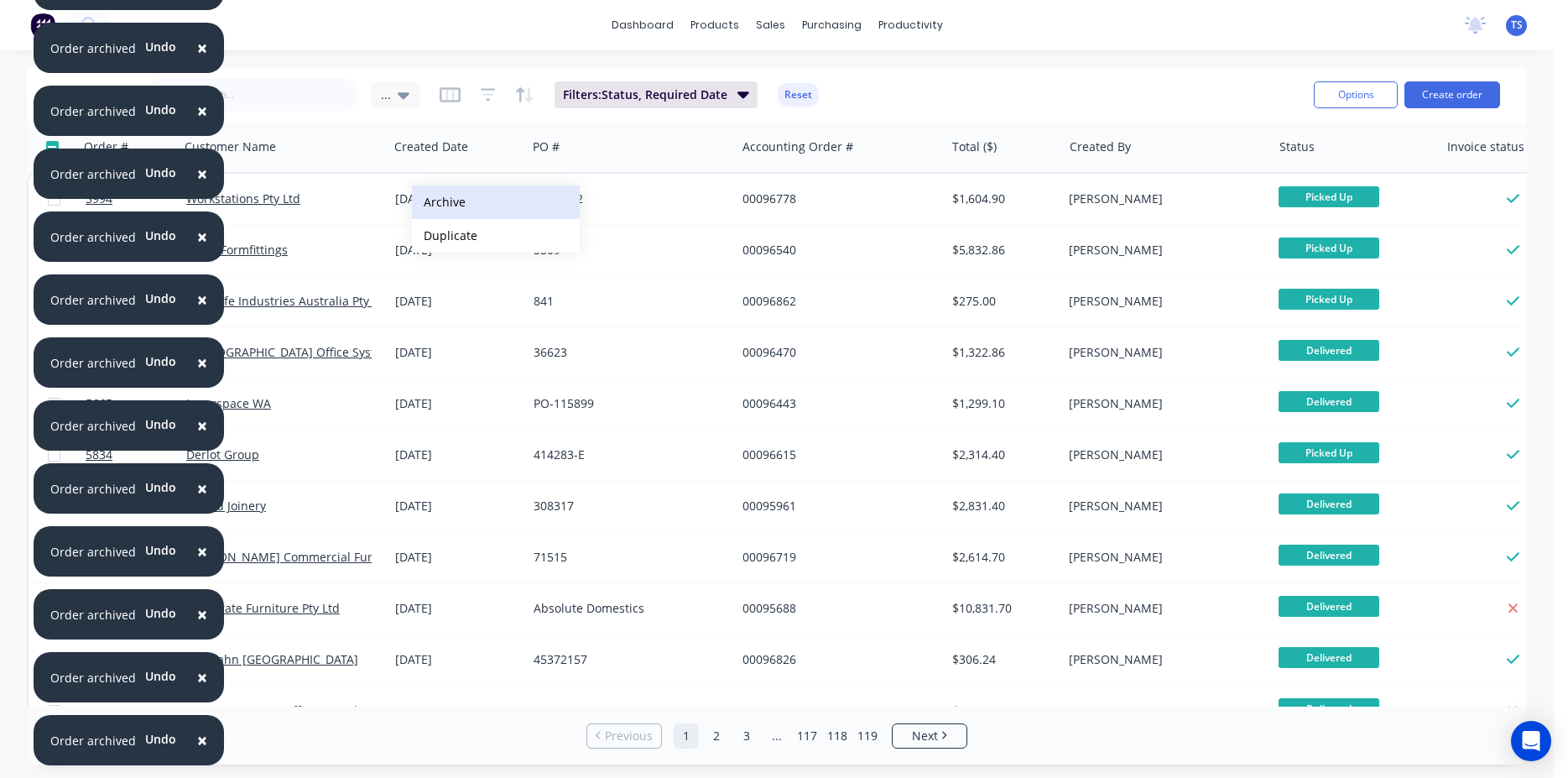
click at [453, 200] on button "Archive" at bounding box center [496, 202] width 168 height 34
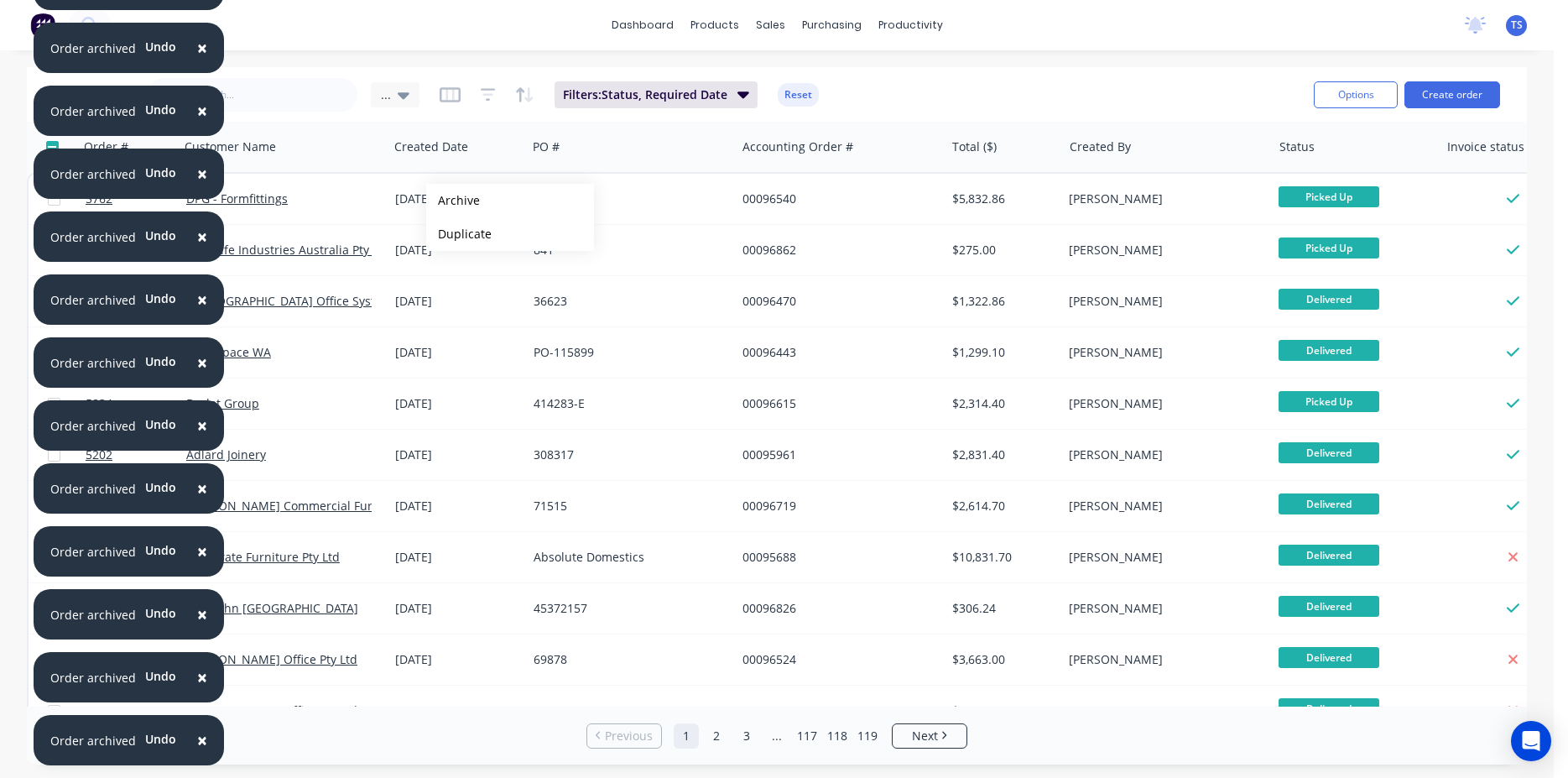
click at [453, 200] on button "Archive" at bounding box center [509, 200] width 168 height 34
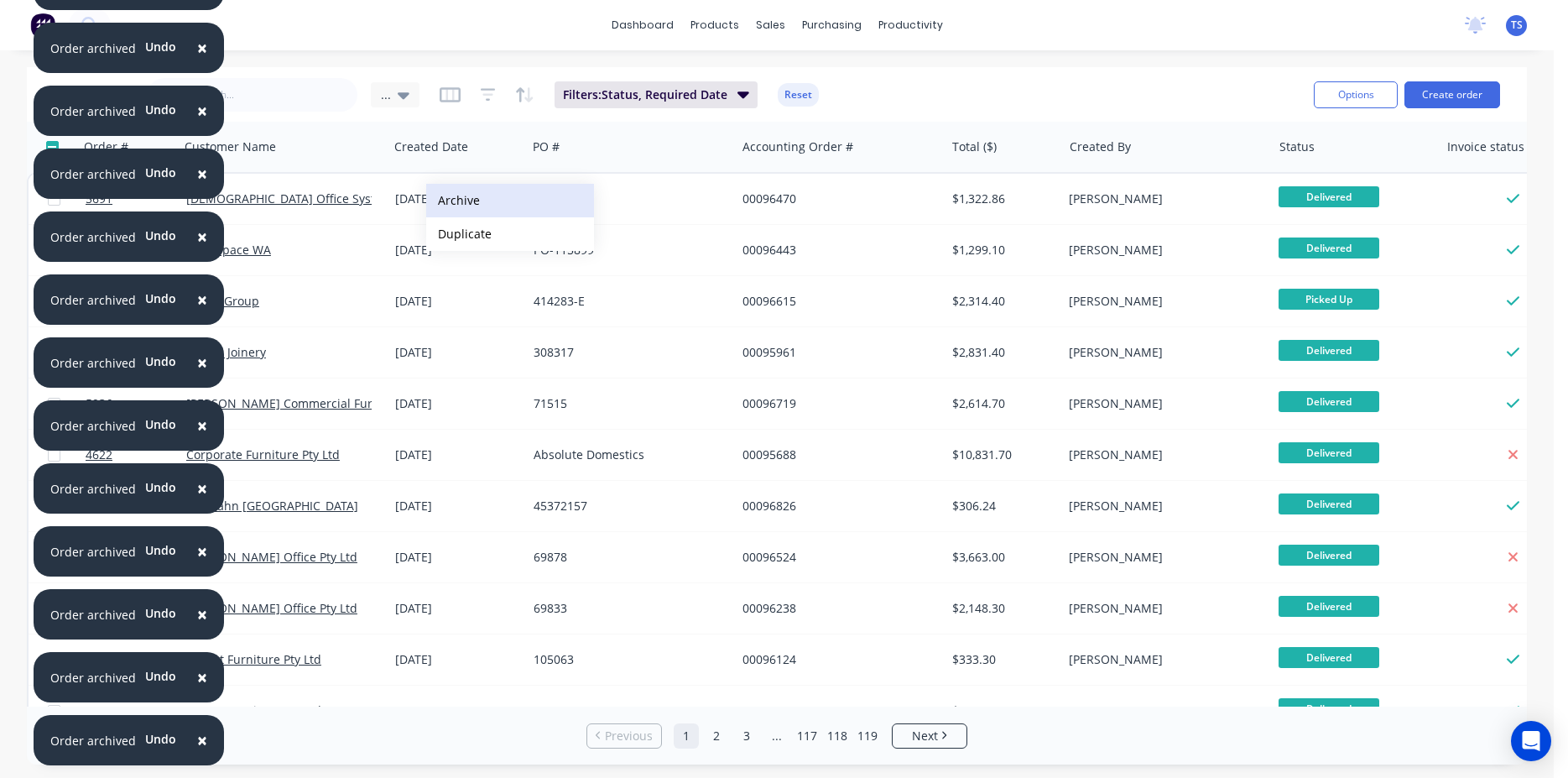
click at [453, 199] on button "Archive" at bounding box center [509, 200] width 168 height 34
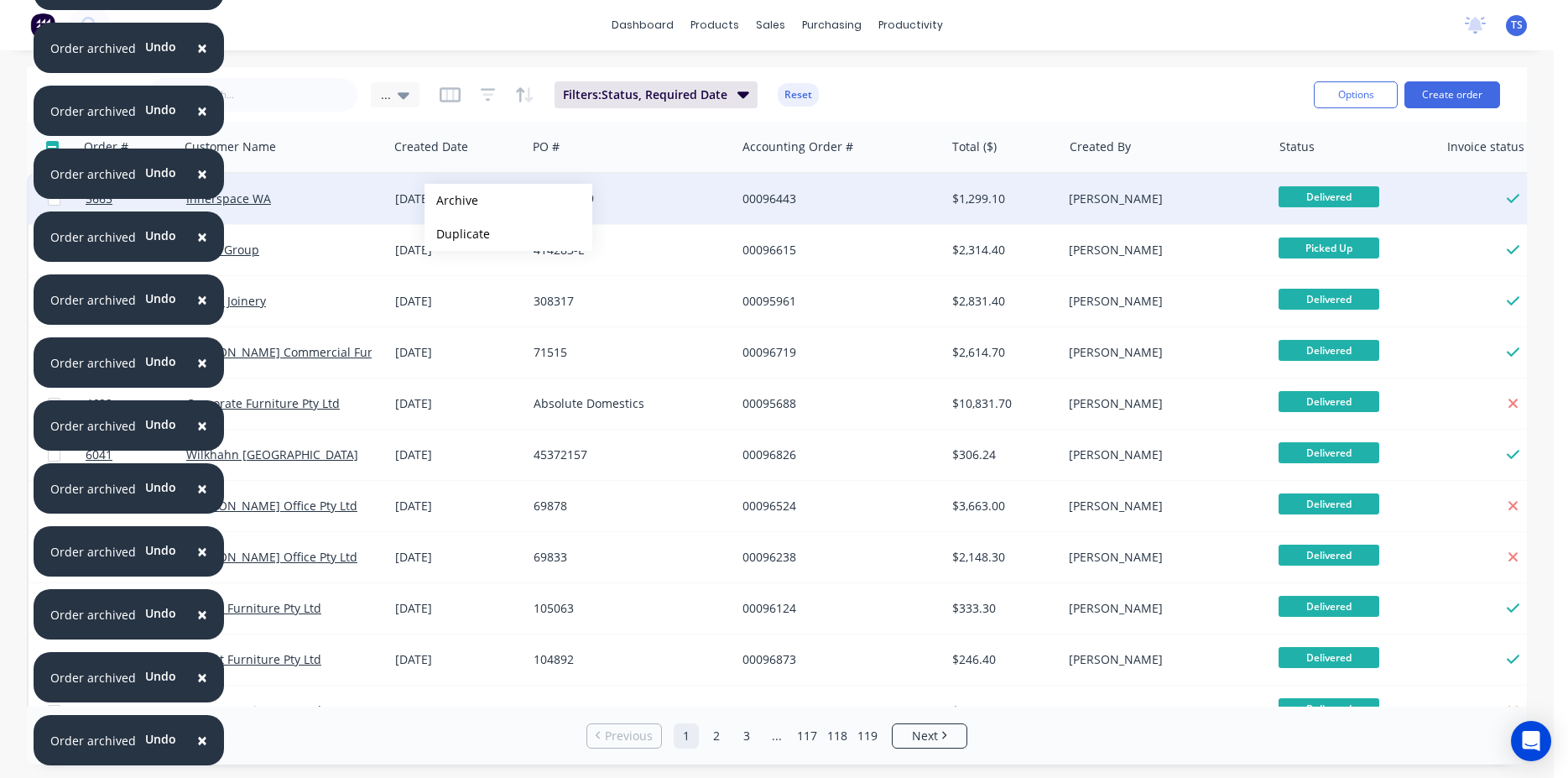
click at [451, 200] on button "Archive" at bounding box center [508, 200] width 168 height 34
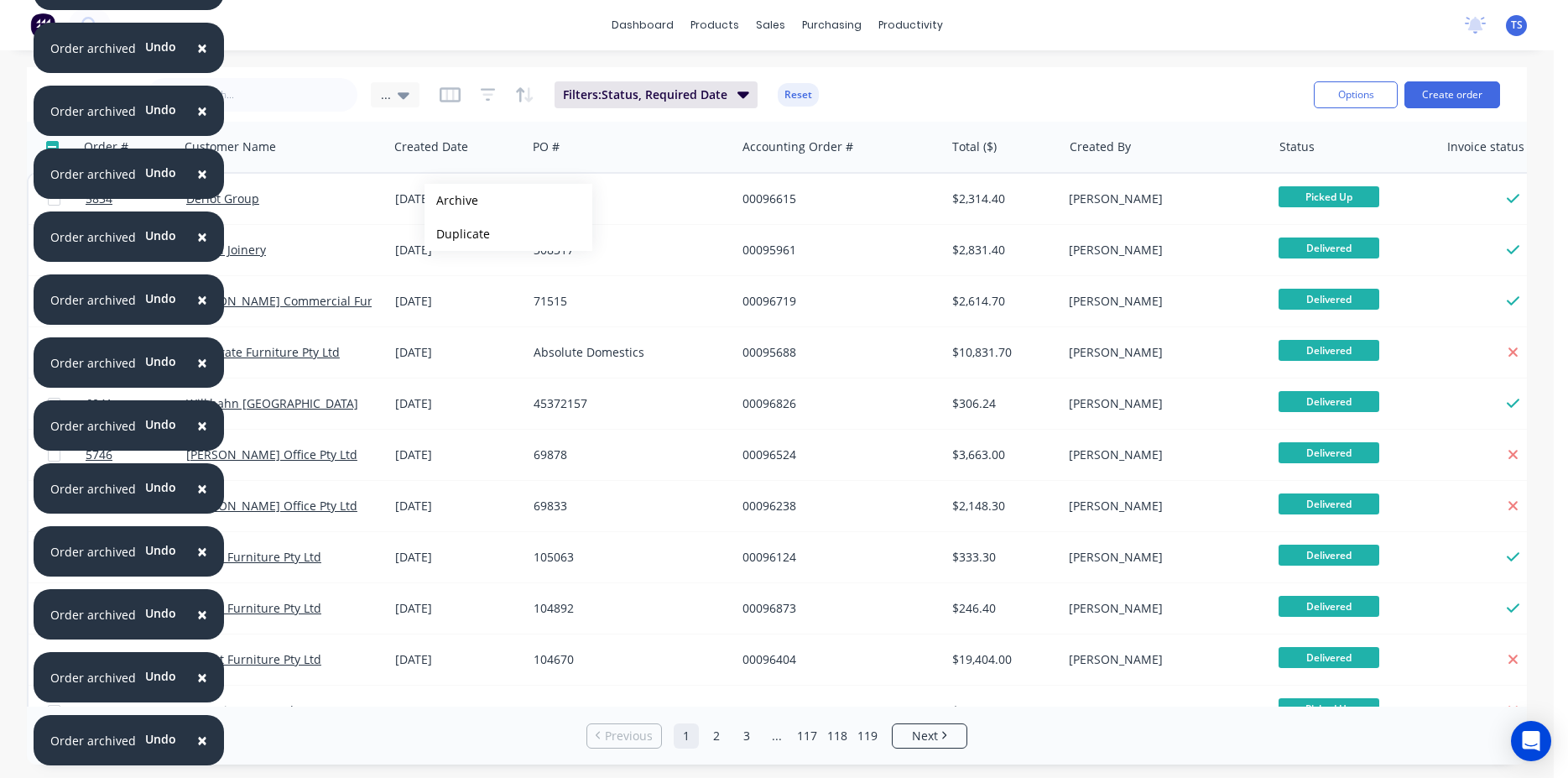
click at [451, 200] on button "Archive" at bounding box center [508, 200] width 168 height 34
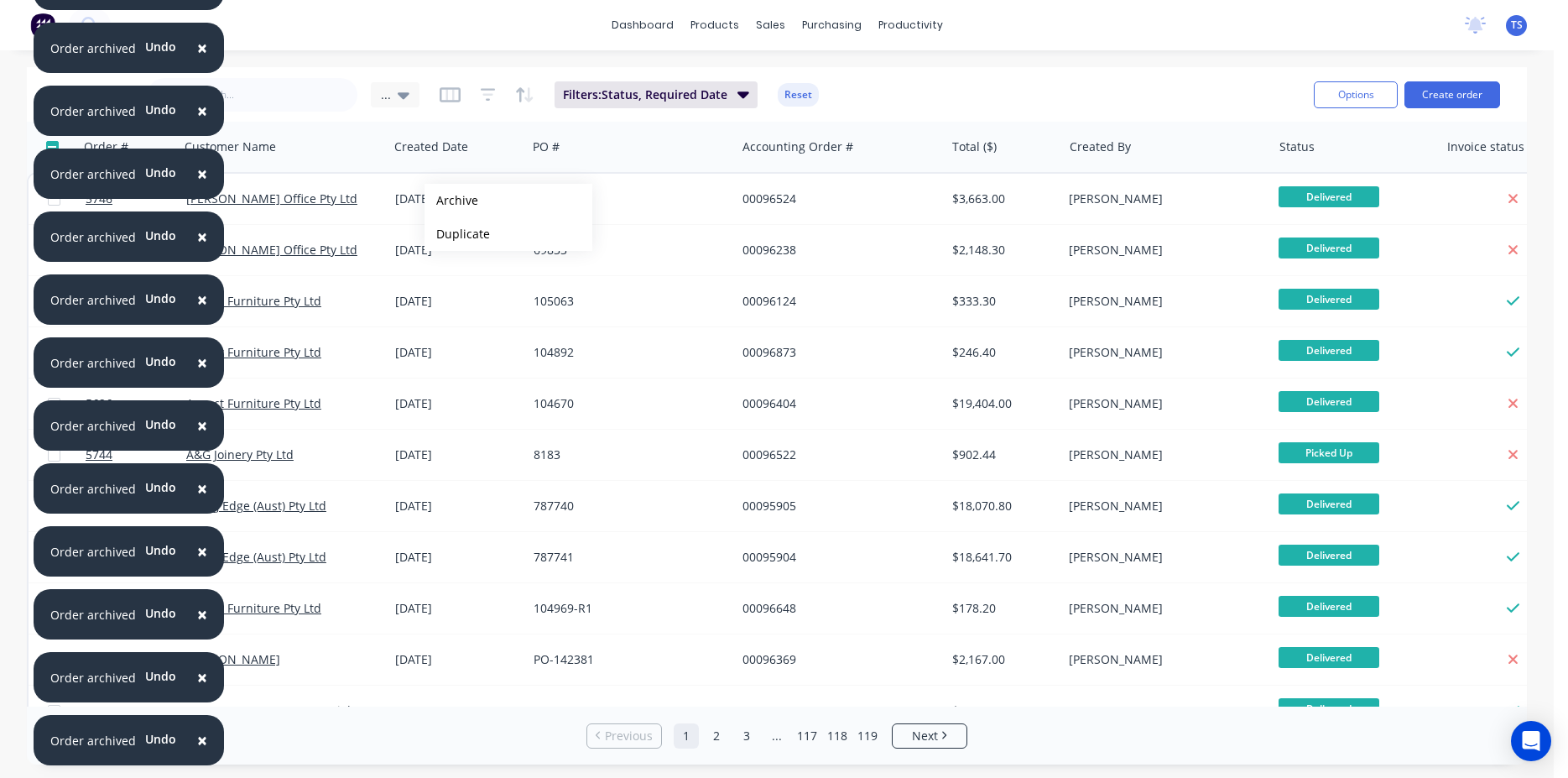
click at [451, 200] on button "Archive" at bounding box center [508, 200] width 168 height 34
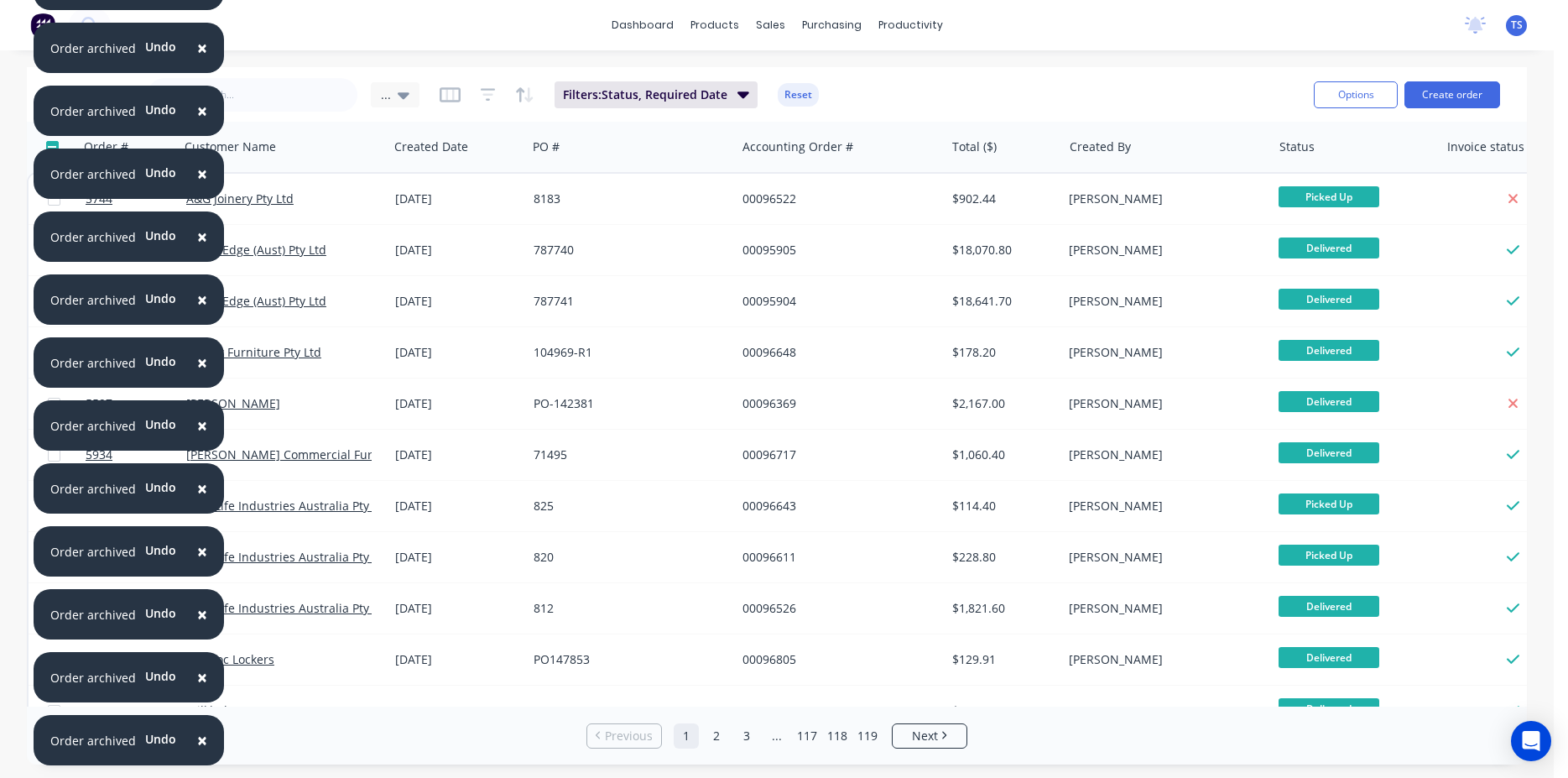
click at [451, 200] on div "[DATE]" at bounding box center [458, 199] width 125 height 17
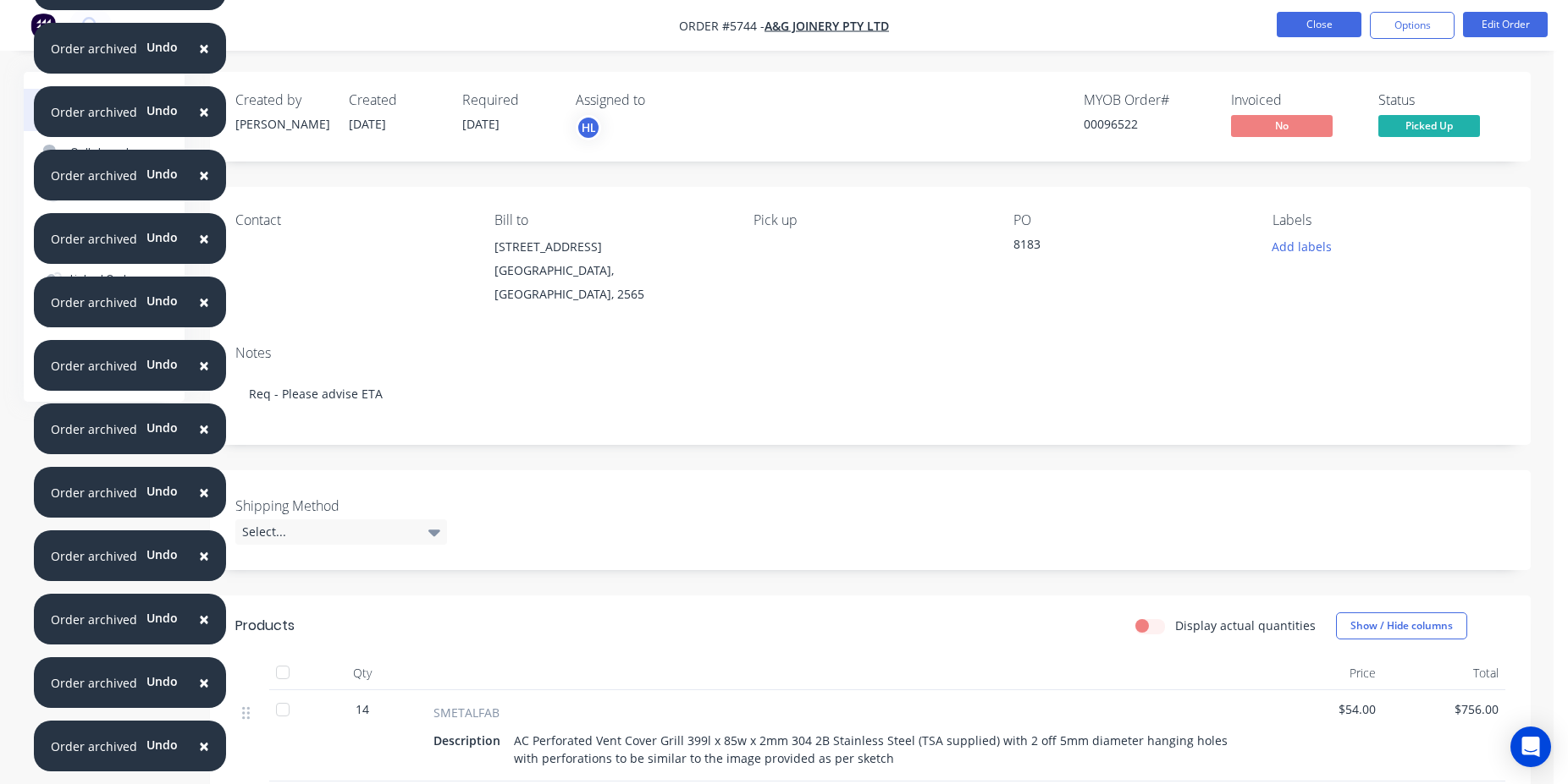
click at [1295, 29] on button "Close" at bounding box center [1318, 25] width 85 height 26
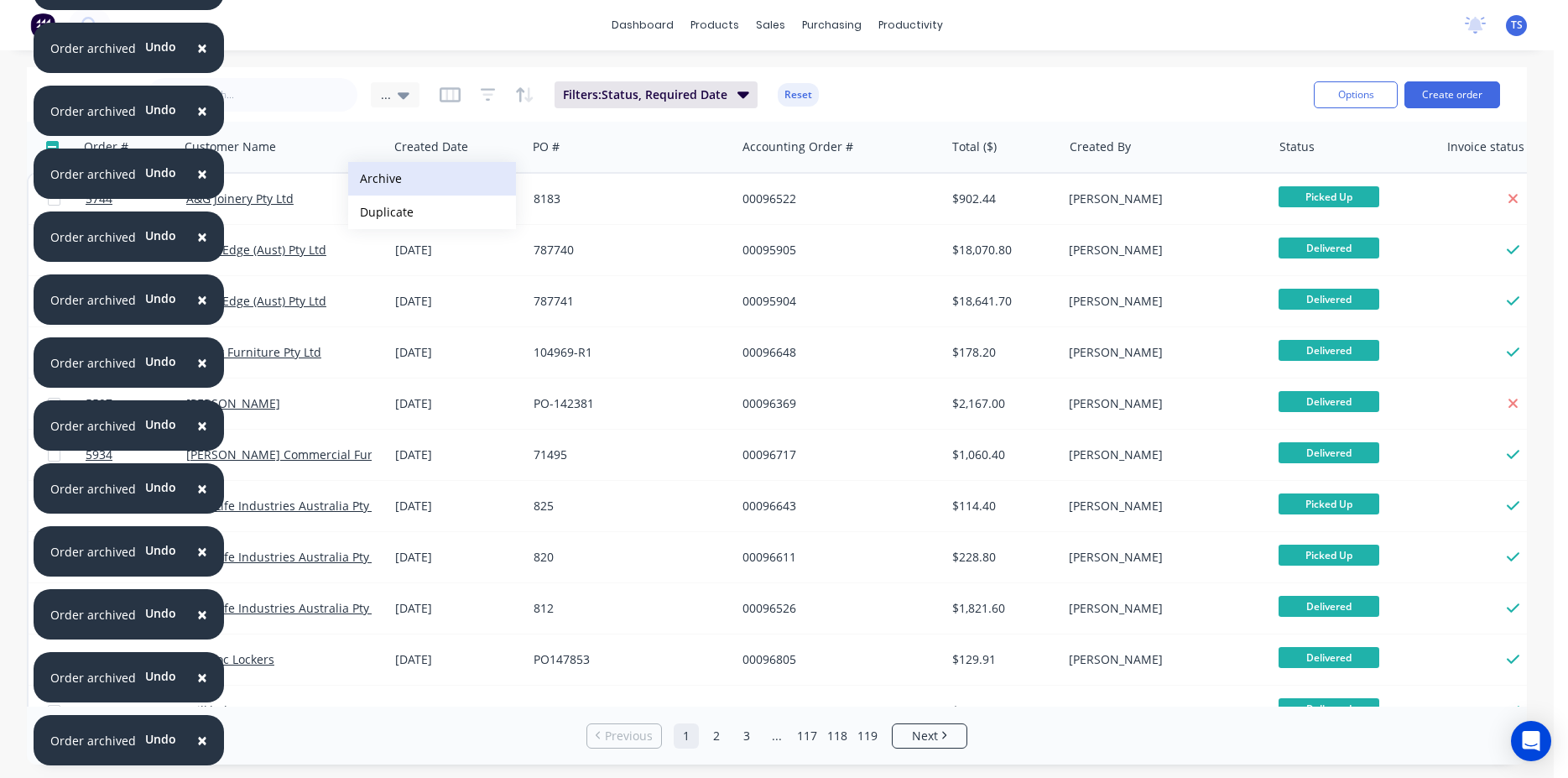
click at [436, 186] on button "Archive" at bounding box center [431, 179] width 168 height 34
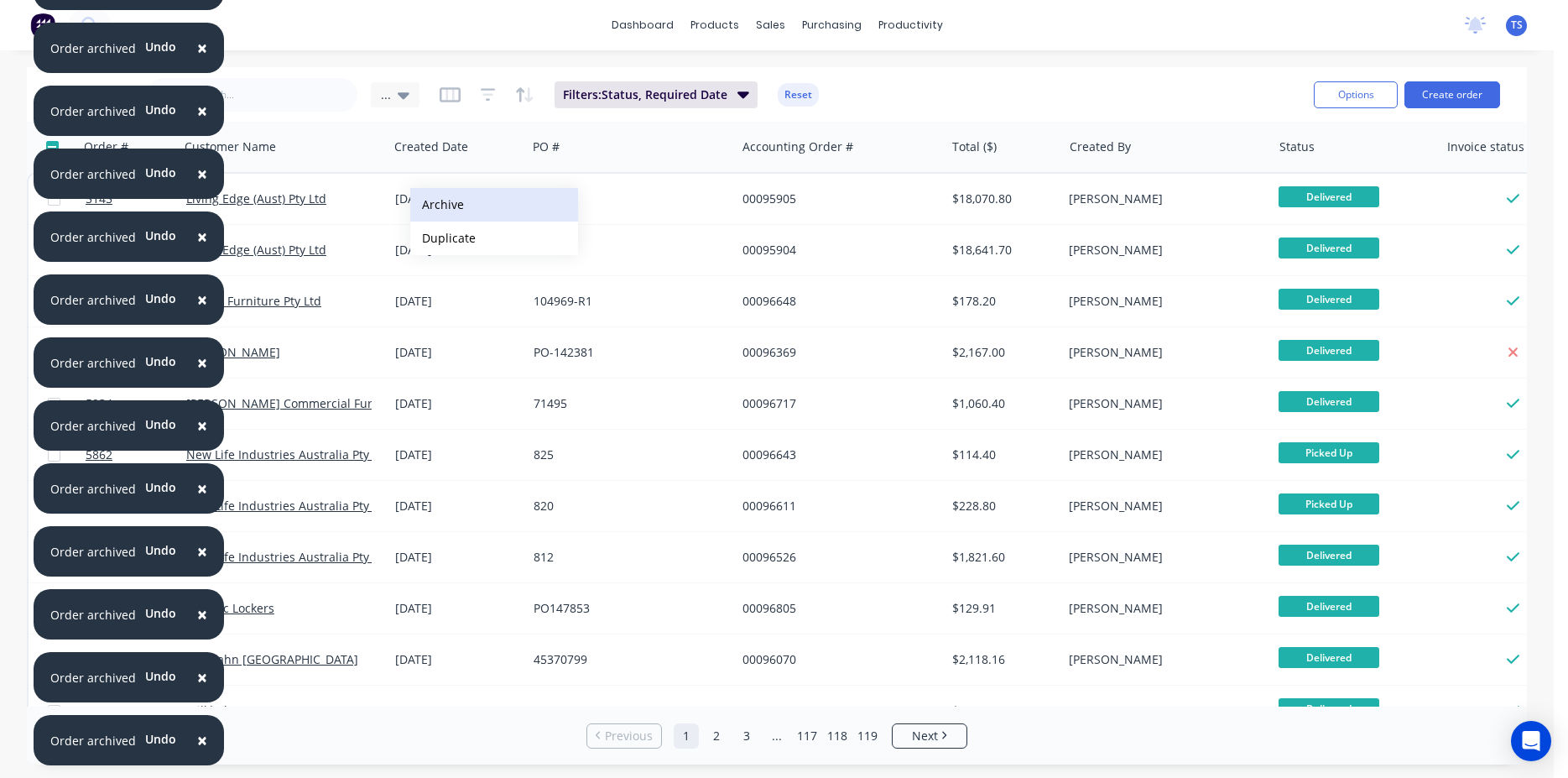
click at [465, 200] on button "Archive" at bounding box center [494, 204] width 168 height 34
click at [461, 203] on button "Archive" at bounding box center [502, 203] width 168 height 34
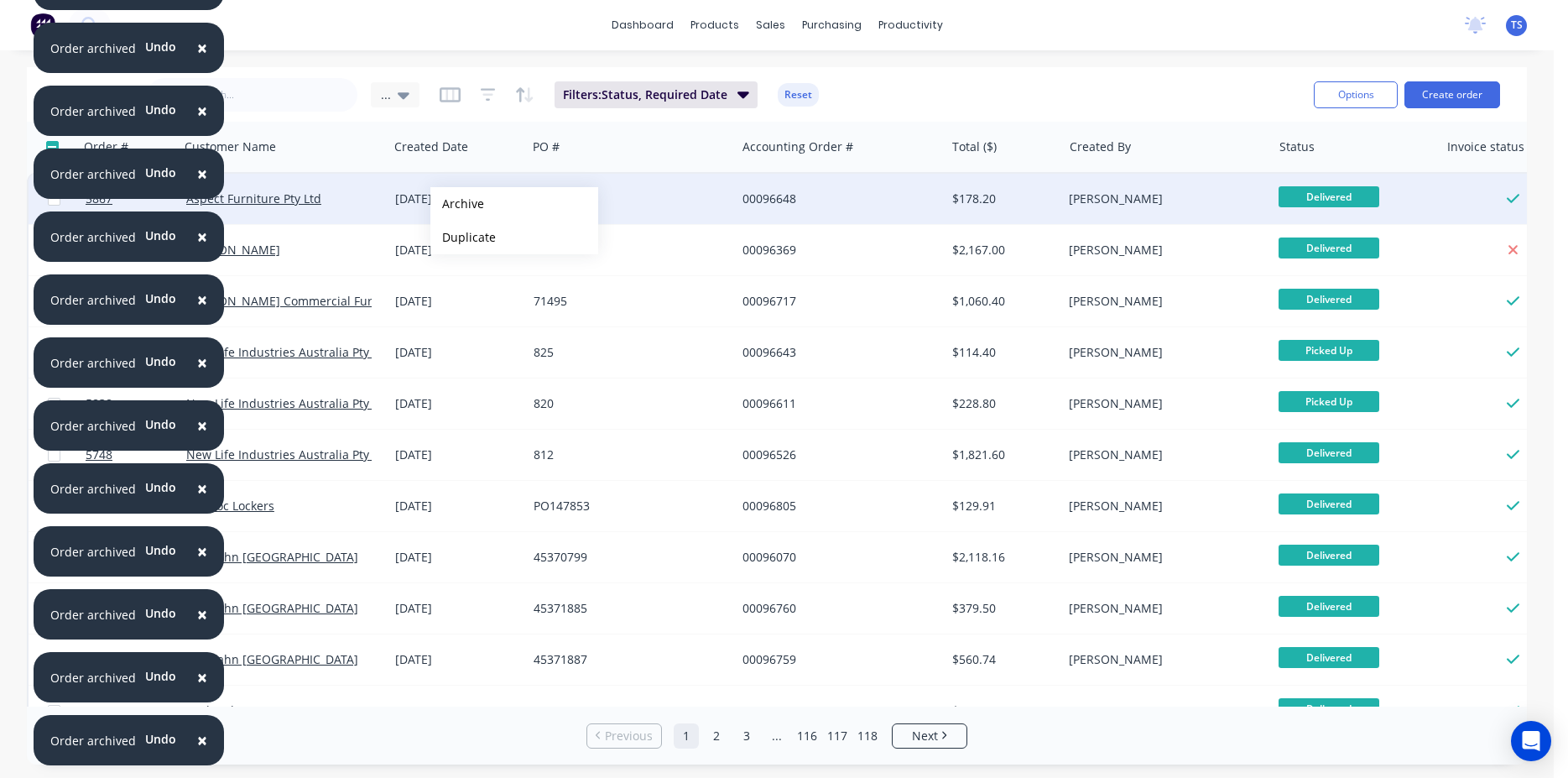
click at [458, 204] on button "Archive" at bounding box center [514, 203] width 168 height 34
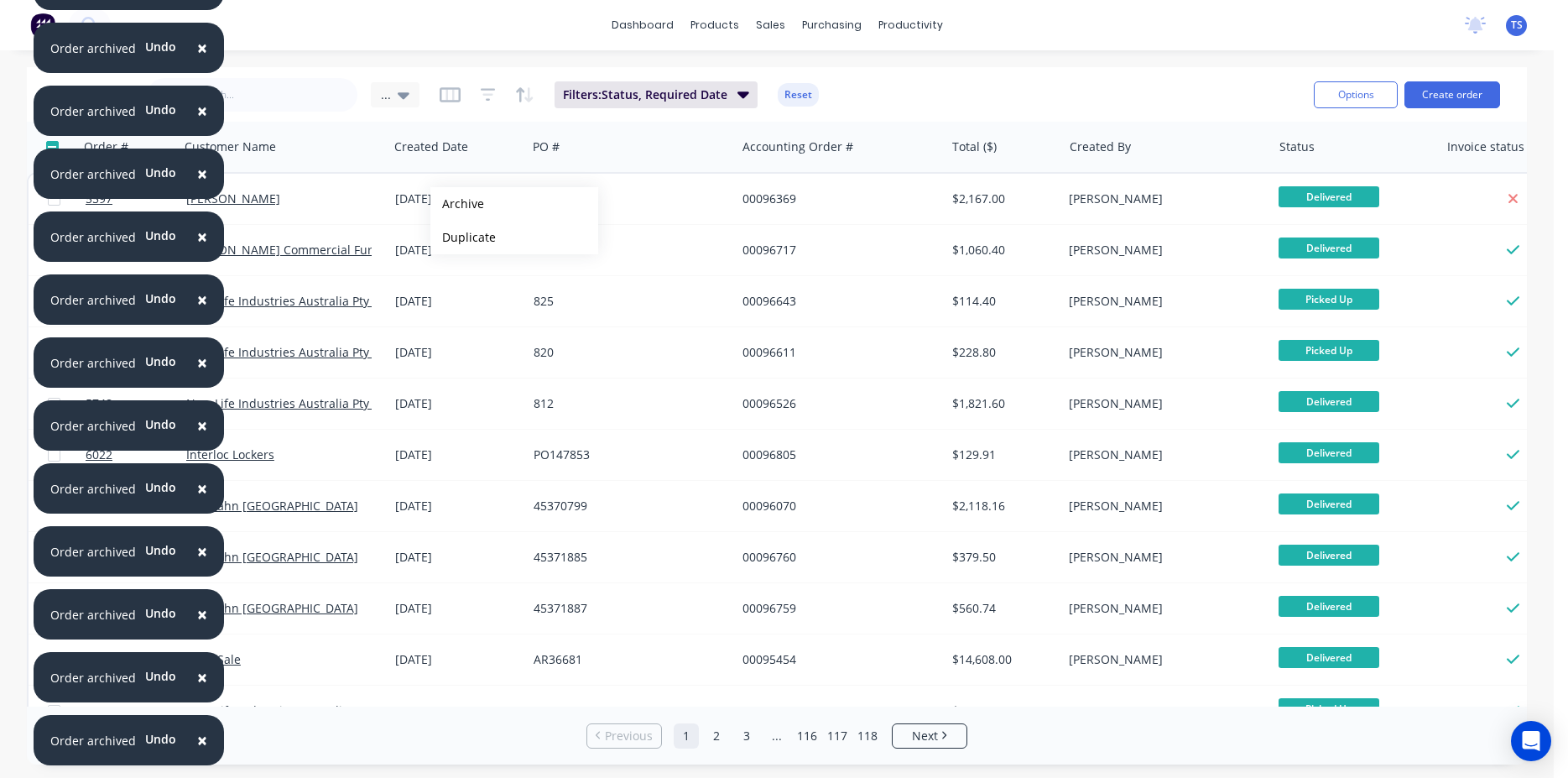
click at [458, 204] on button "Archive" at bounding box center [514, 203] width 168 height 34
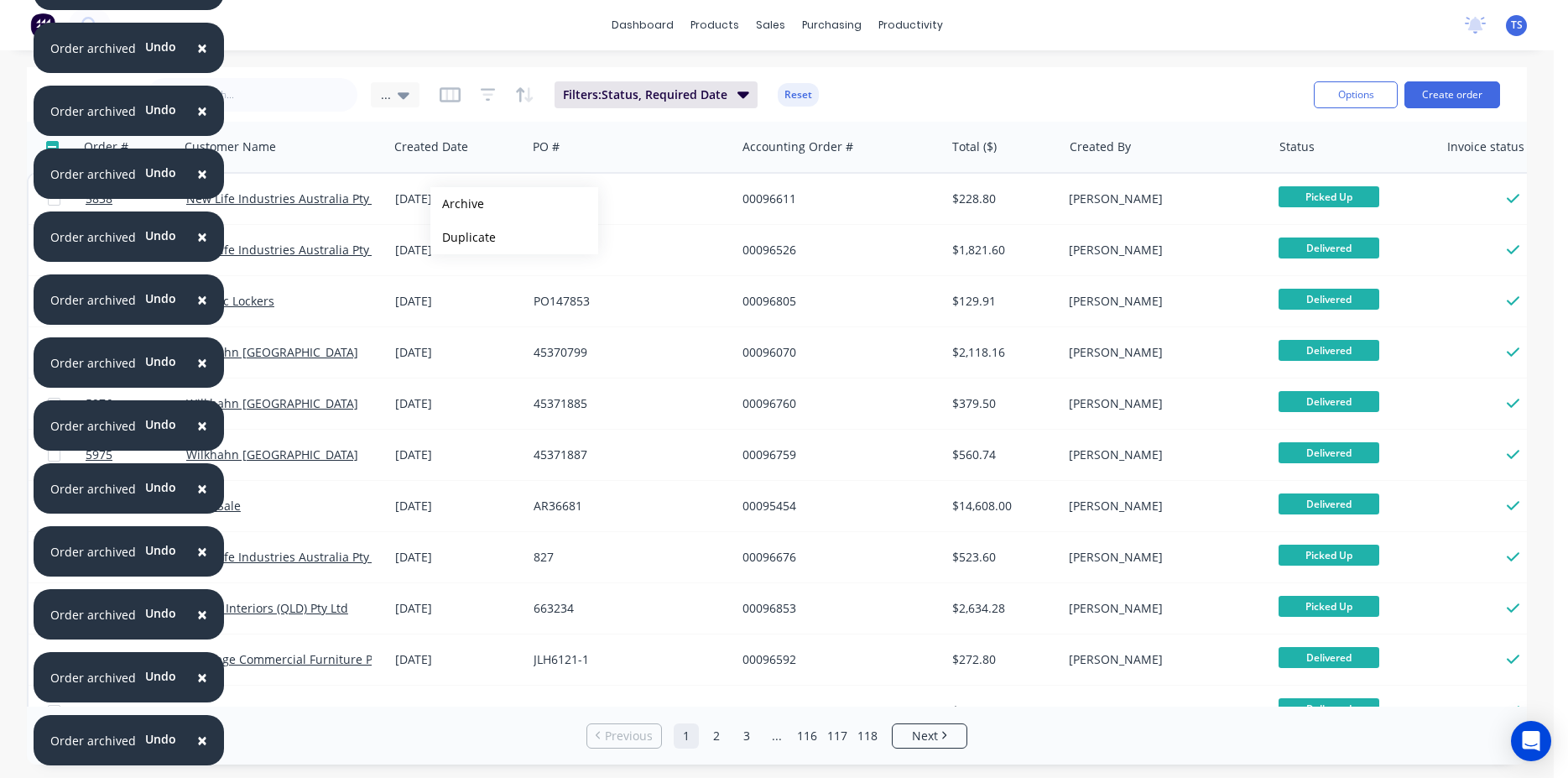
click at [458, 204] on button "Archive" at bounding box center [514, 203] width 168 height 34
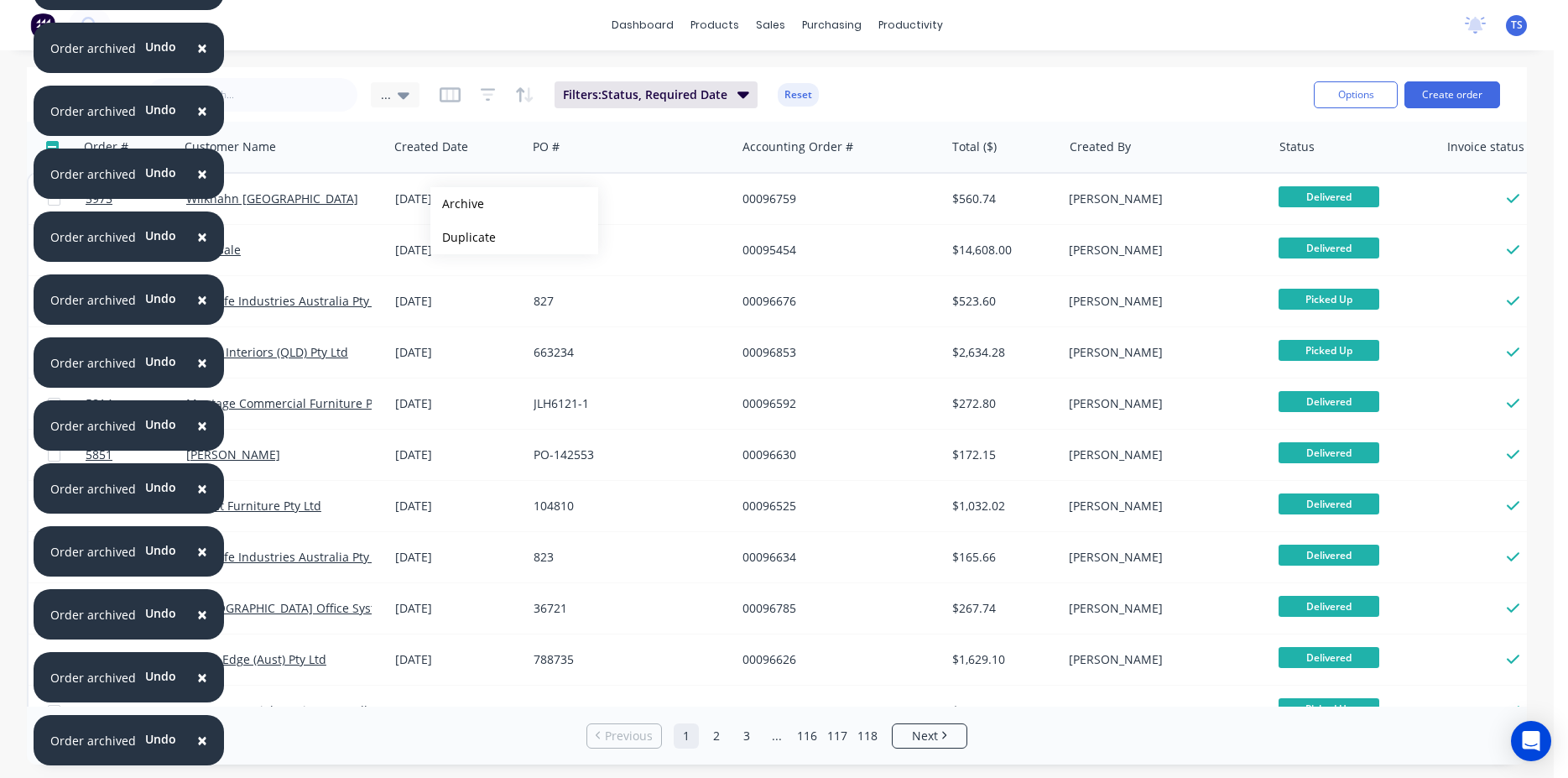
click at [458, 204] on button "Archive" at bounding box center [514, 203] width 168 height 34
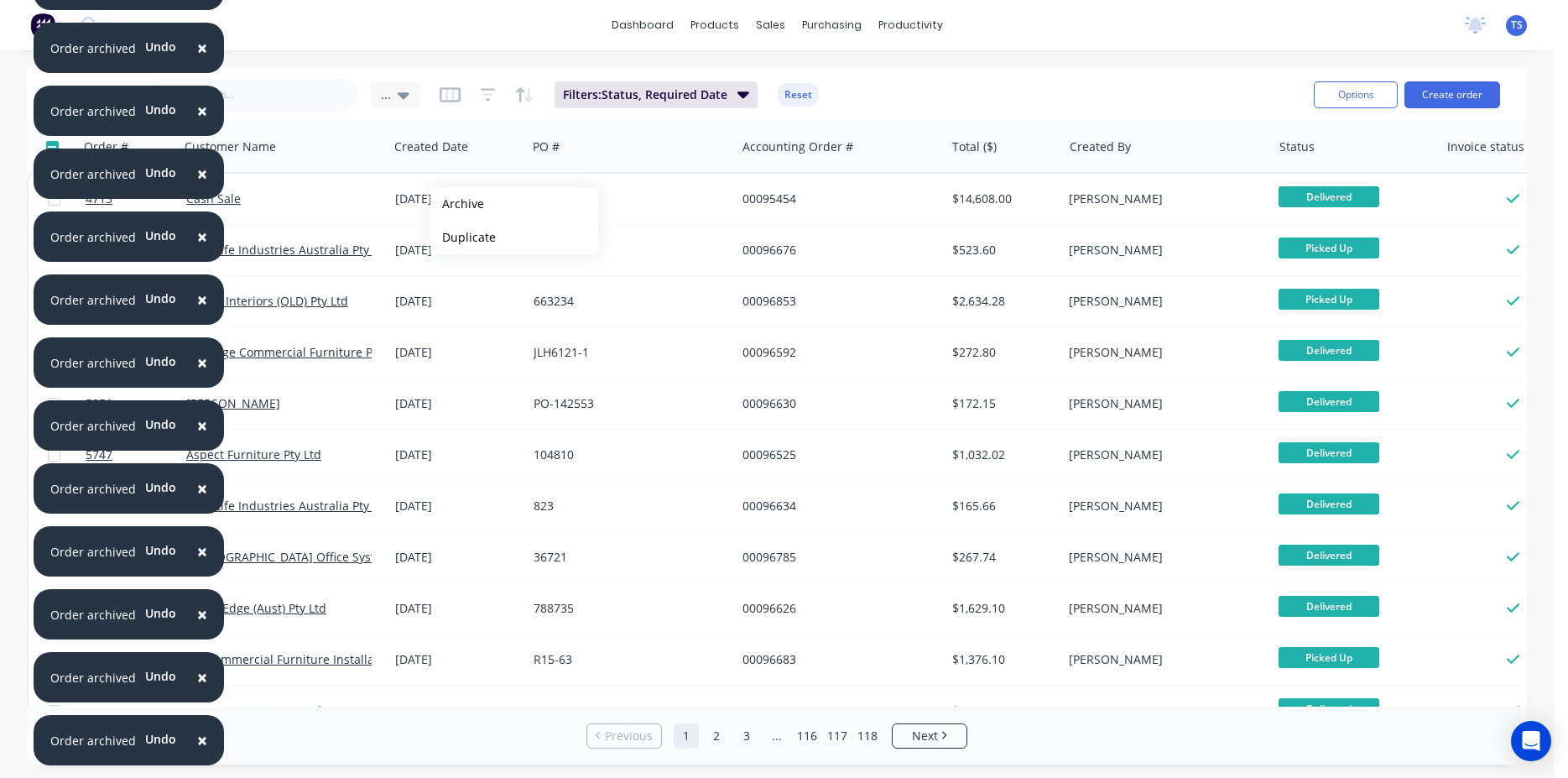
click at [458, 204] on button "Archive" at bounding box center [514, 203] width 168 height 34
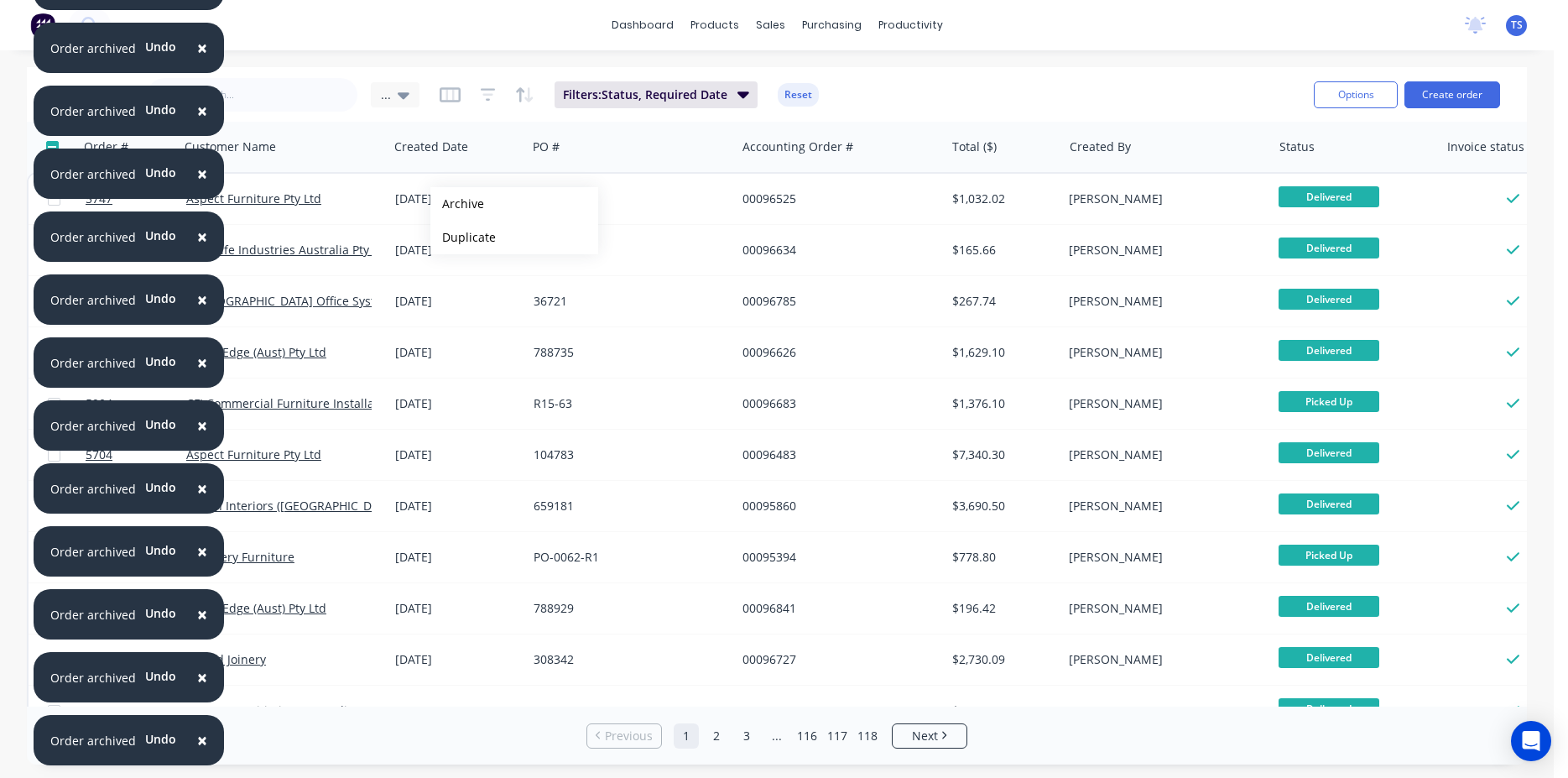
click at [458, 204] on button "Archive" at bounding box center [514, 203] width 168 height 34
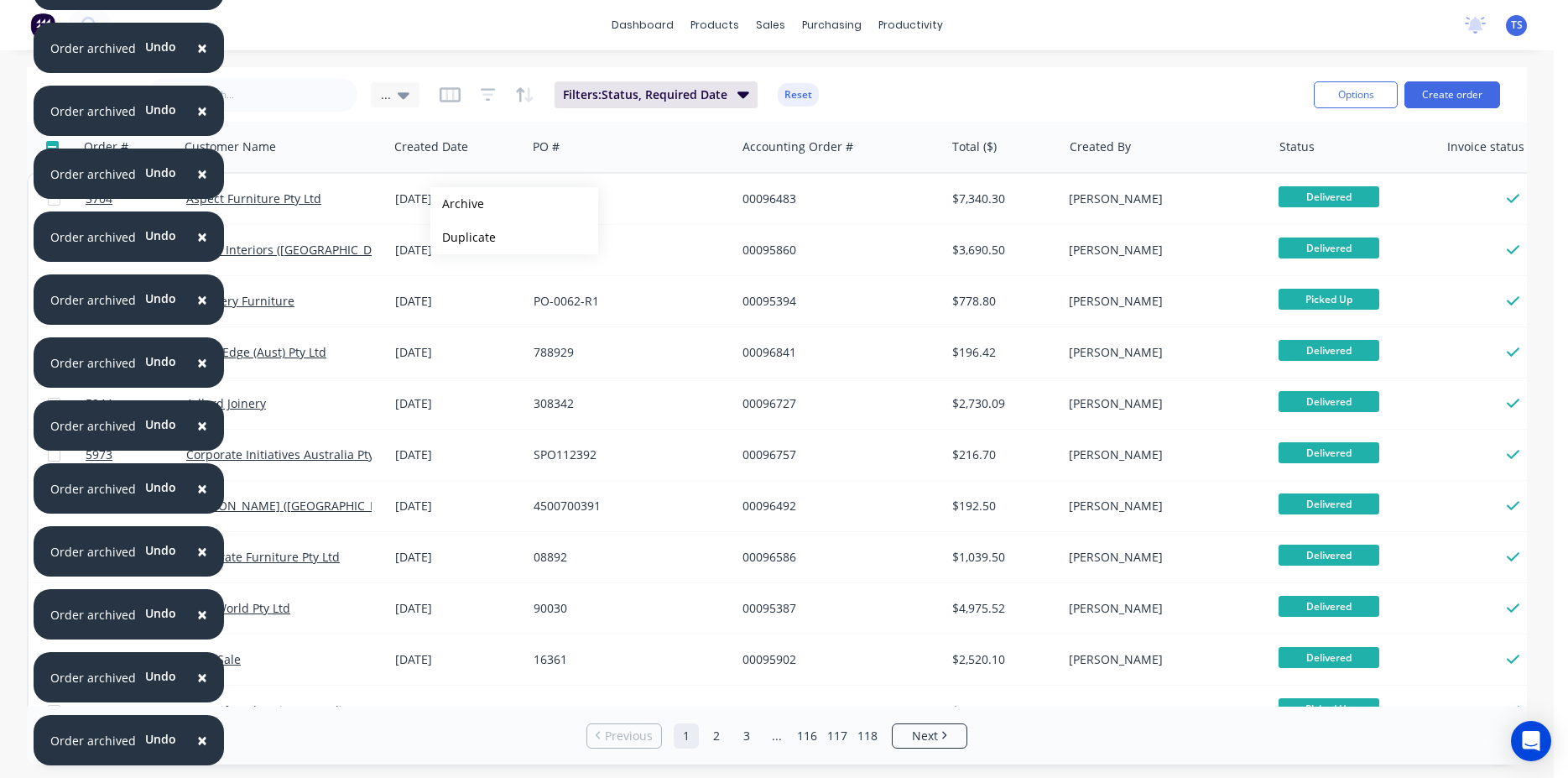
click at [458, 204] on button "Archive" at bounding box center [514, 203] width 168 height 34
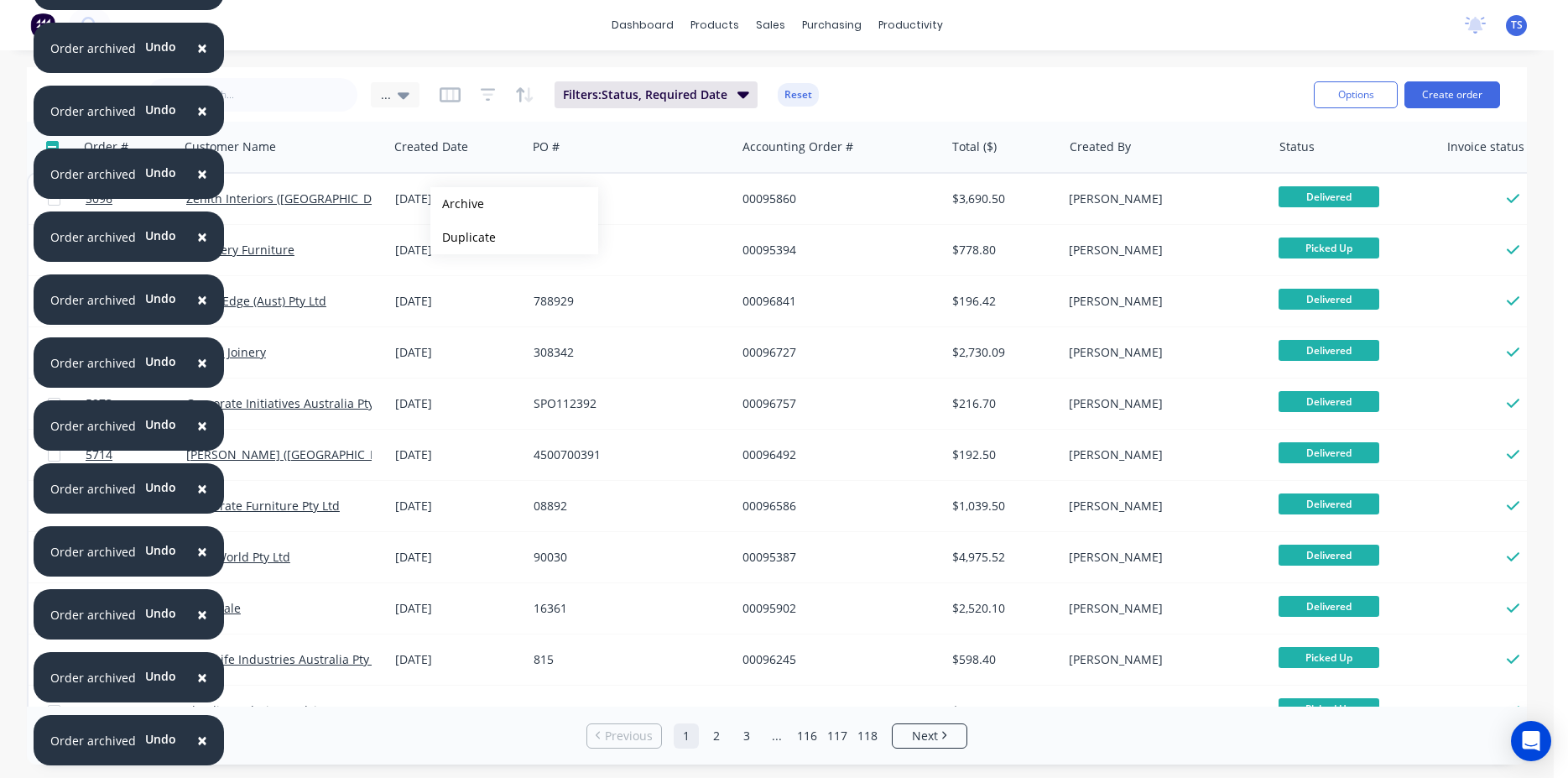
click at [458, 204] on button "Archive" at bounding box center [514, 203] width 168 height 34
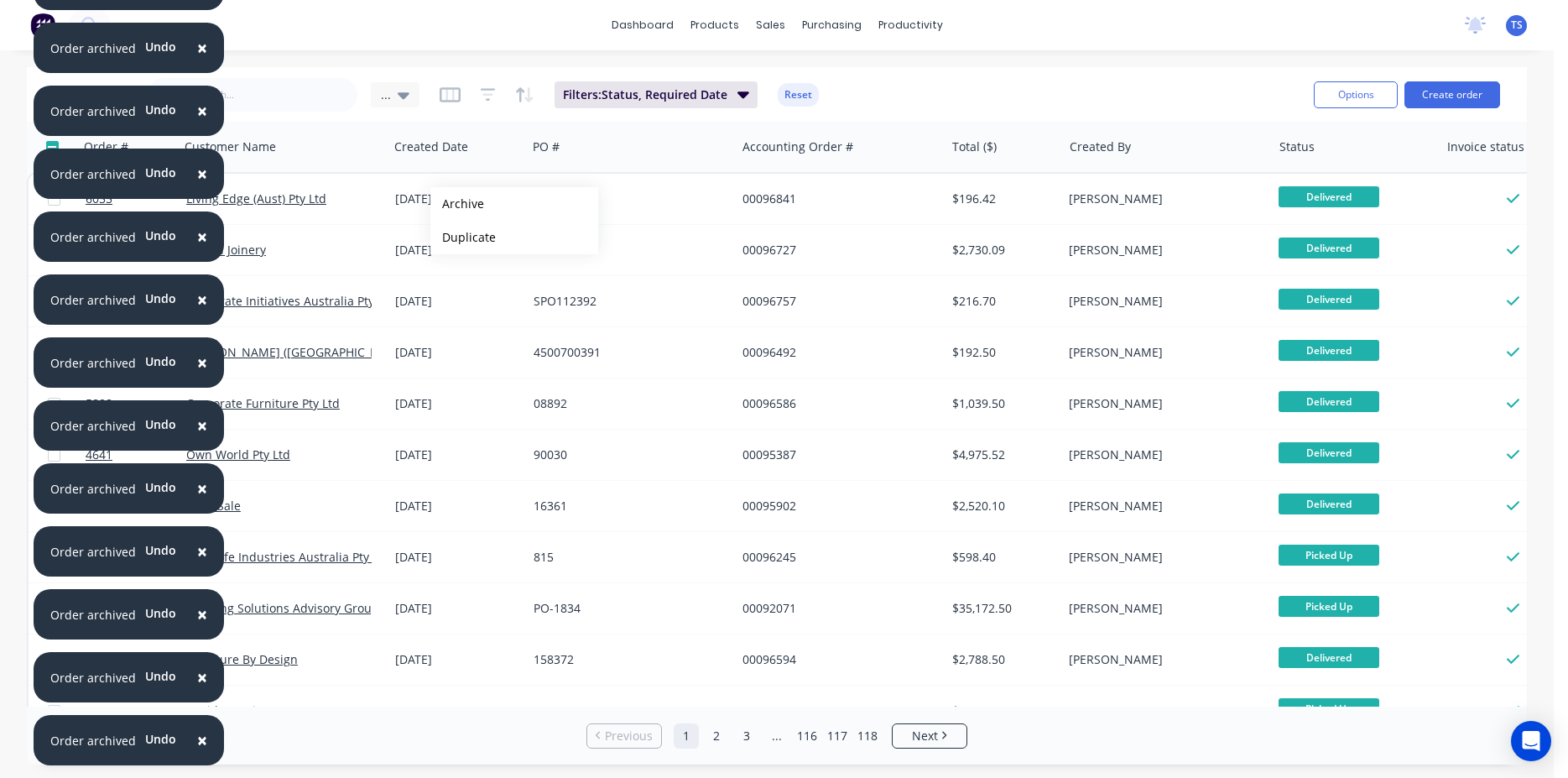
click at [458, 204] on button "Archive" at bounding box center [514, 203] width 168 height 34
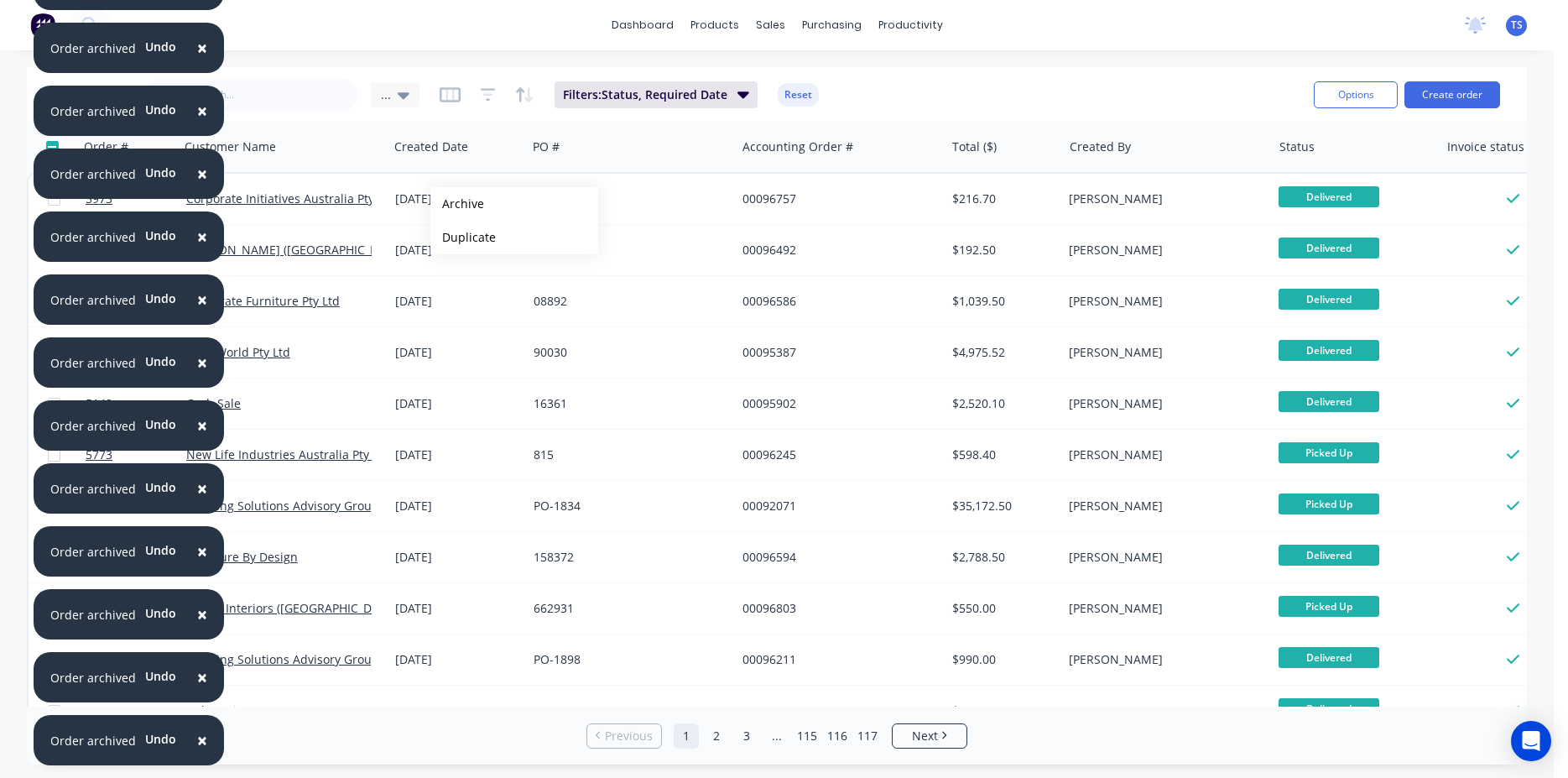
click at [458, 204] on button "Archive" at bounding box center [514, 203] width 168 height 34
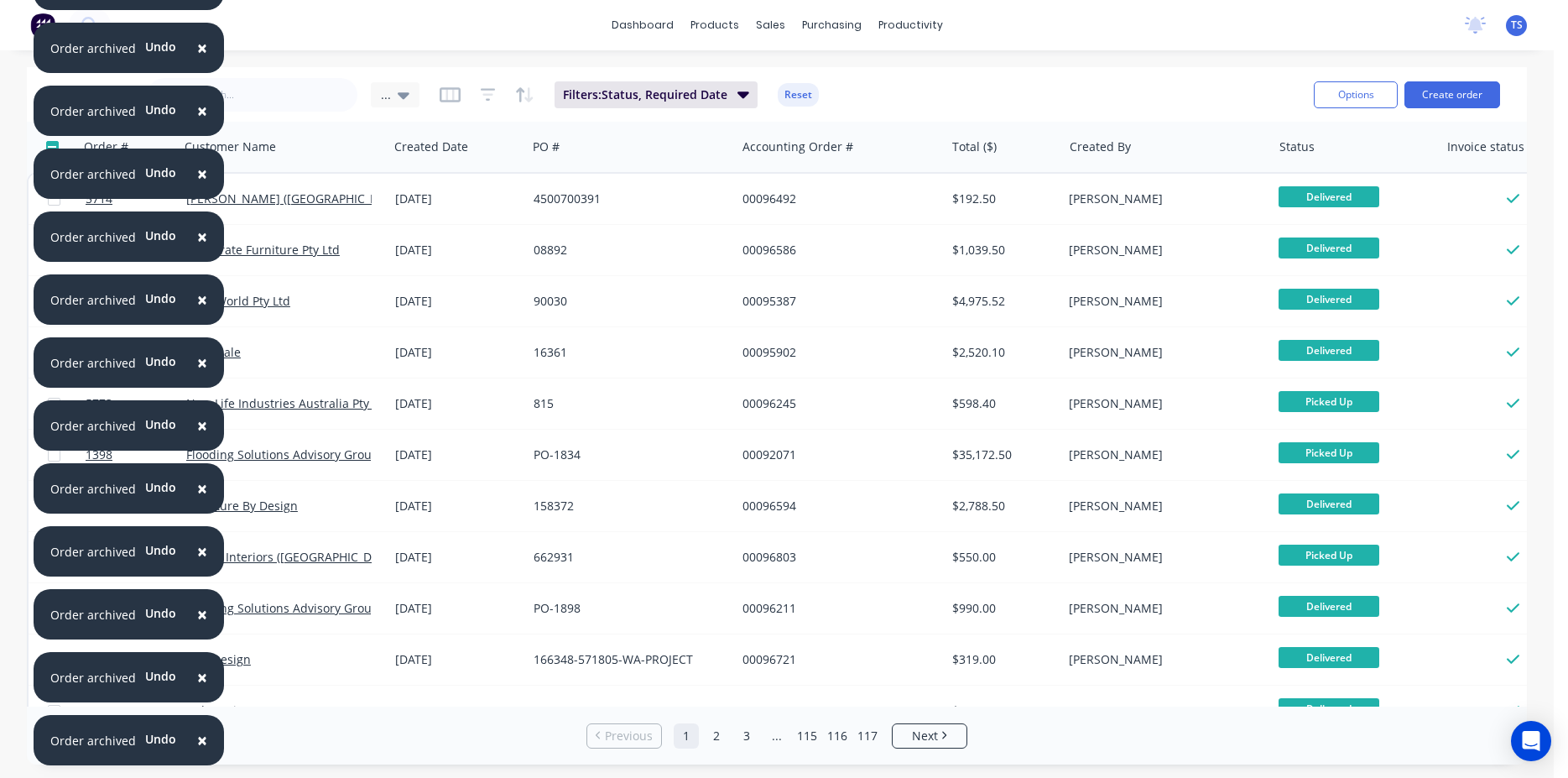
click at [458, 204] on div "[DATE]" at bounding box center [458, 199] width 125 height 17
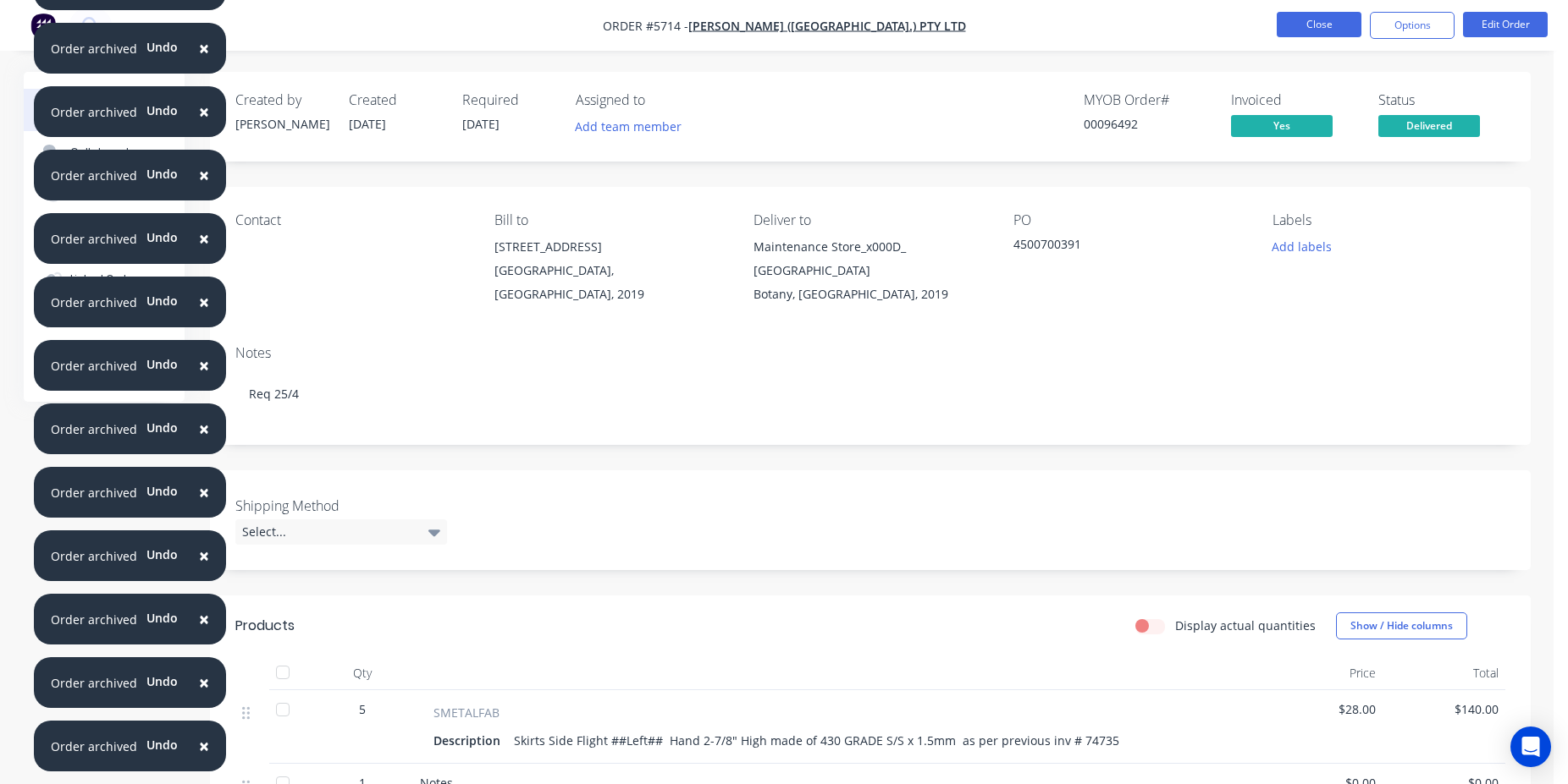
click at [1339, 22] on button "Close" at bounding box center [1318, 25] width 85 height 26
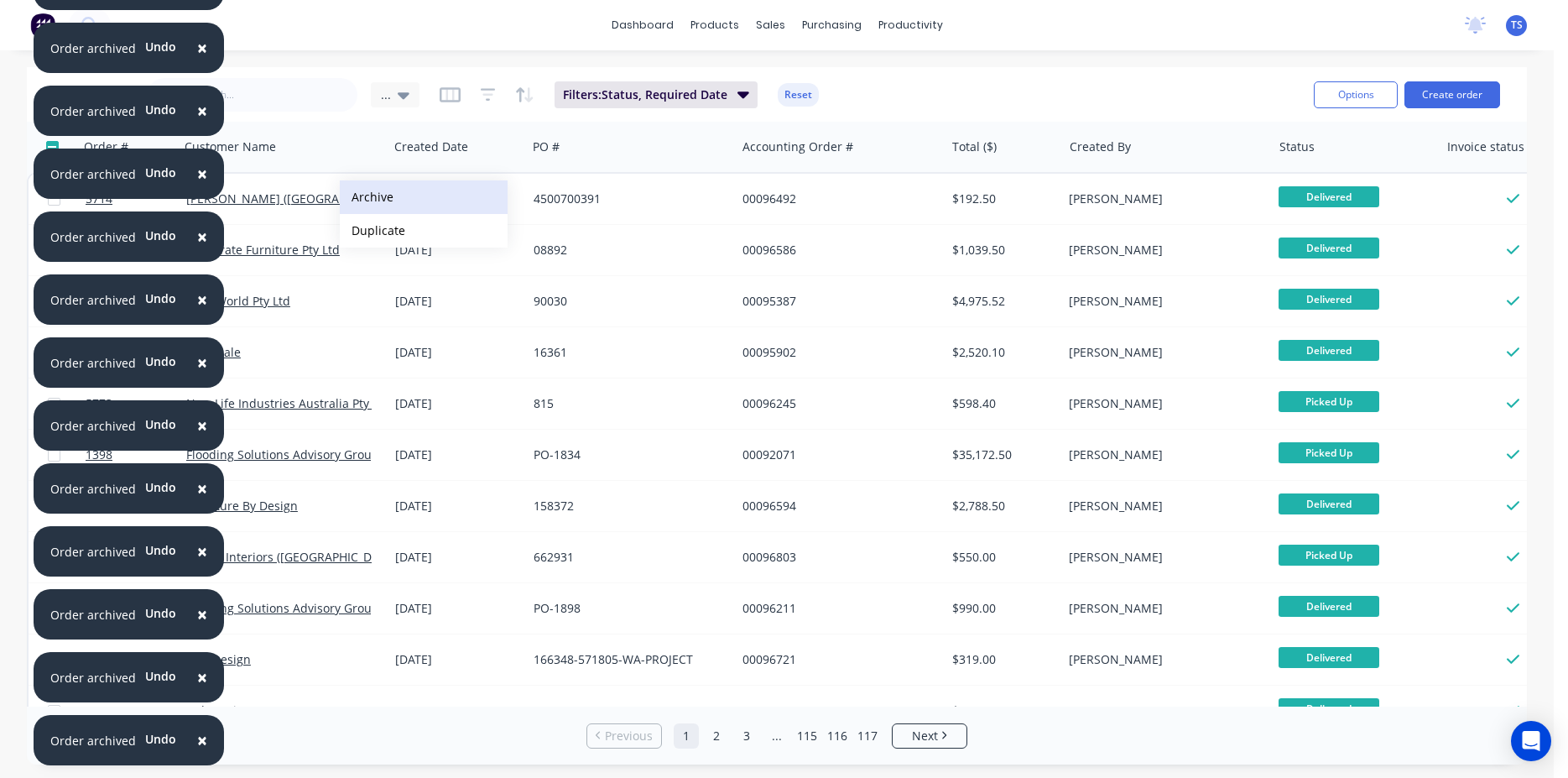
click at [464, 198] on button "Archive" at bounding box center [423, 197] width 168 height 34
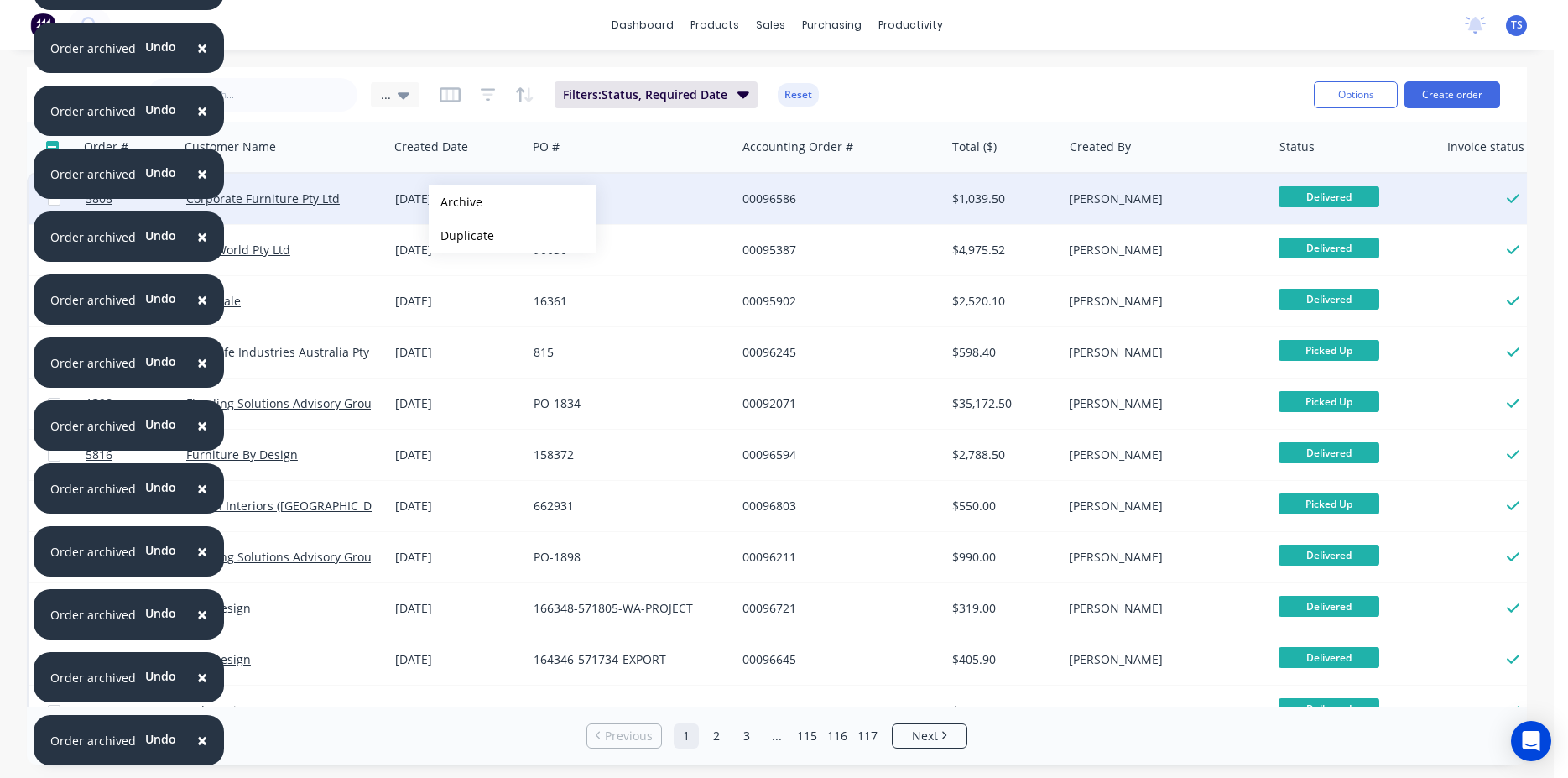
click at [456, 202] on button "Archive" at bounding box center [512, 202] width 168 height 34
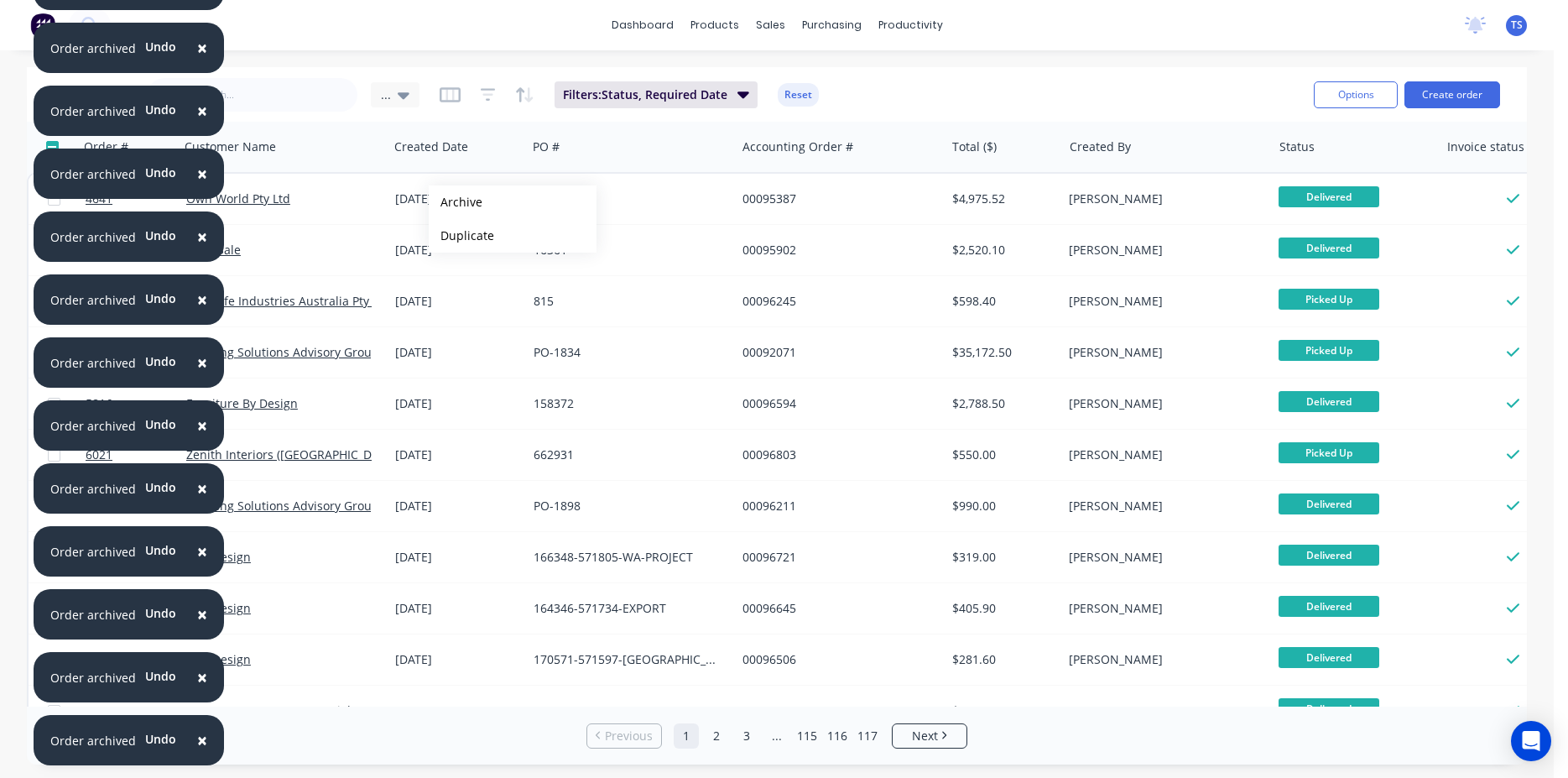
click at [456, 202] on button "Archive" at bounding box center [512, 202] width 168 height 34
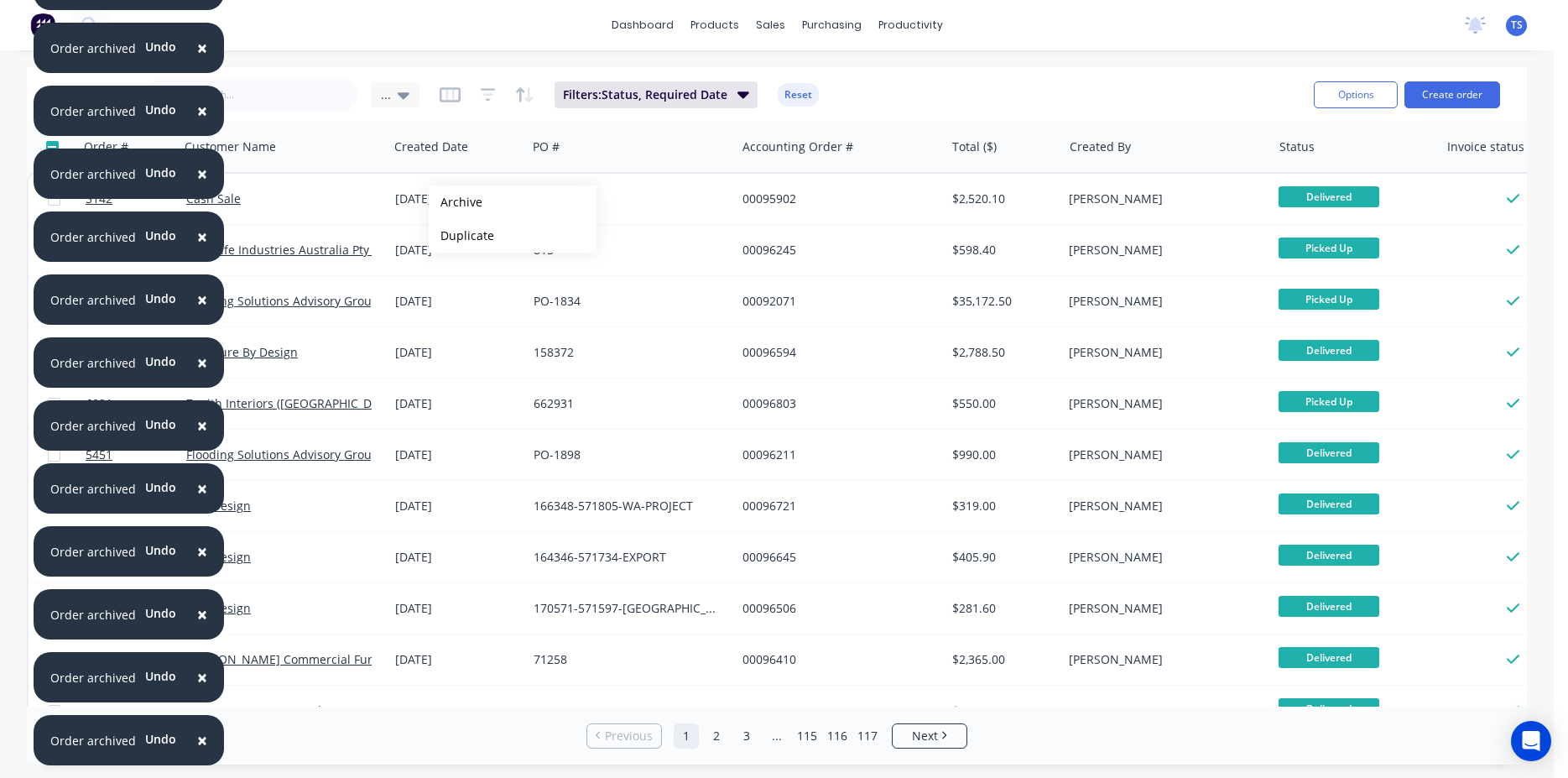
click at [456, 202] on button "Archive" at bounding box center [512, 202] width 168 height 34
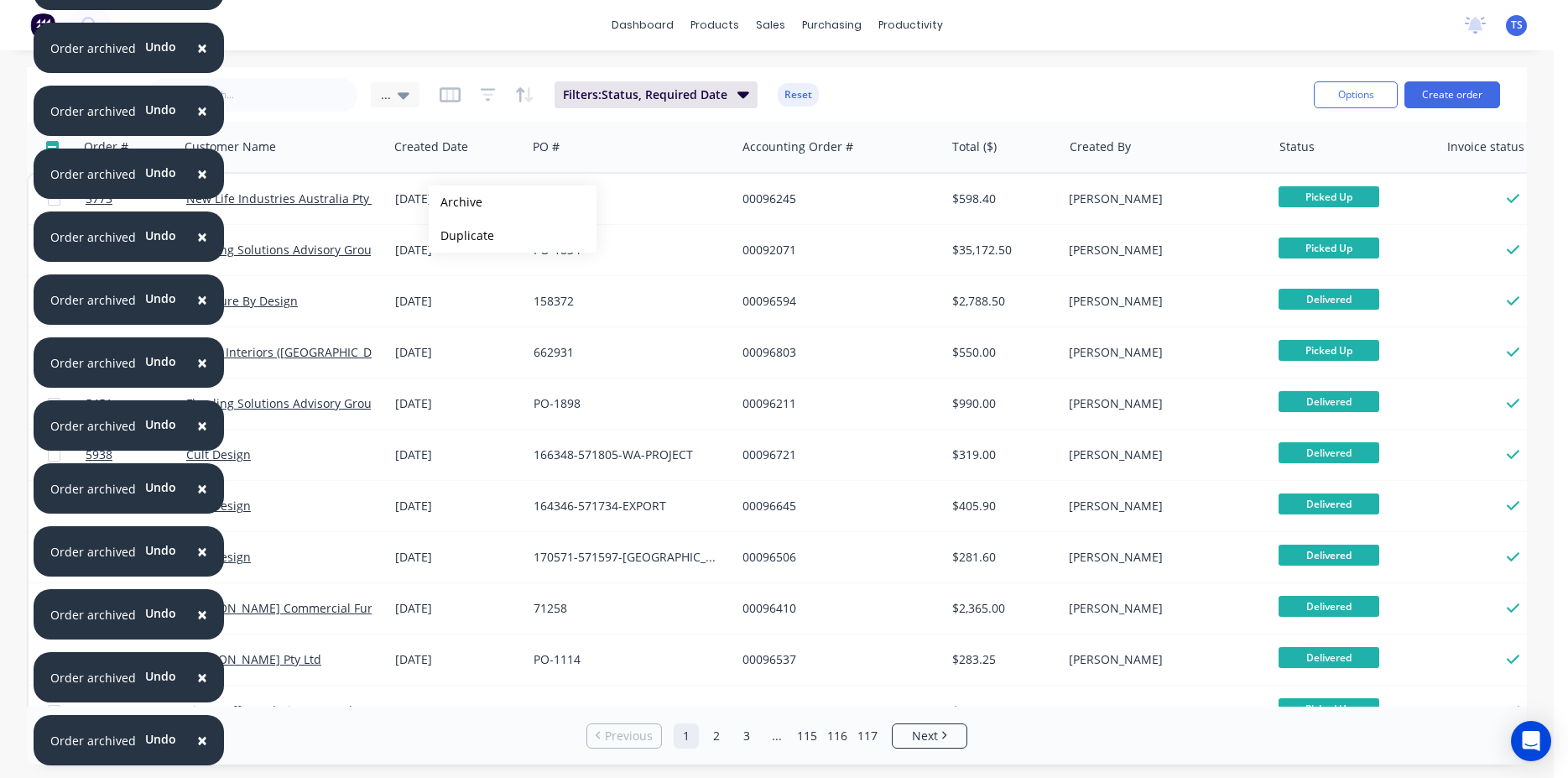
click at [456, 202] on button "Archive" at bounding box center [512, 202] width 168 height 34
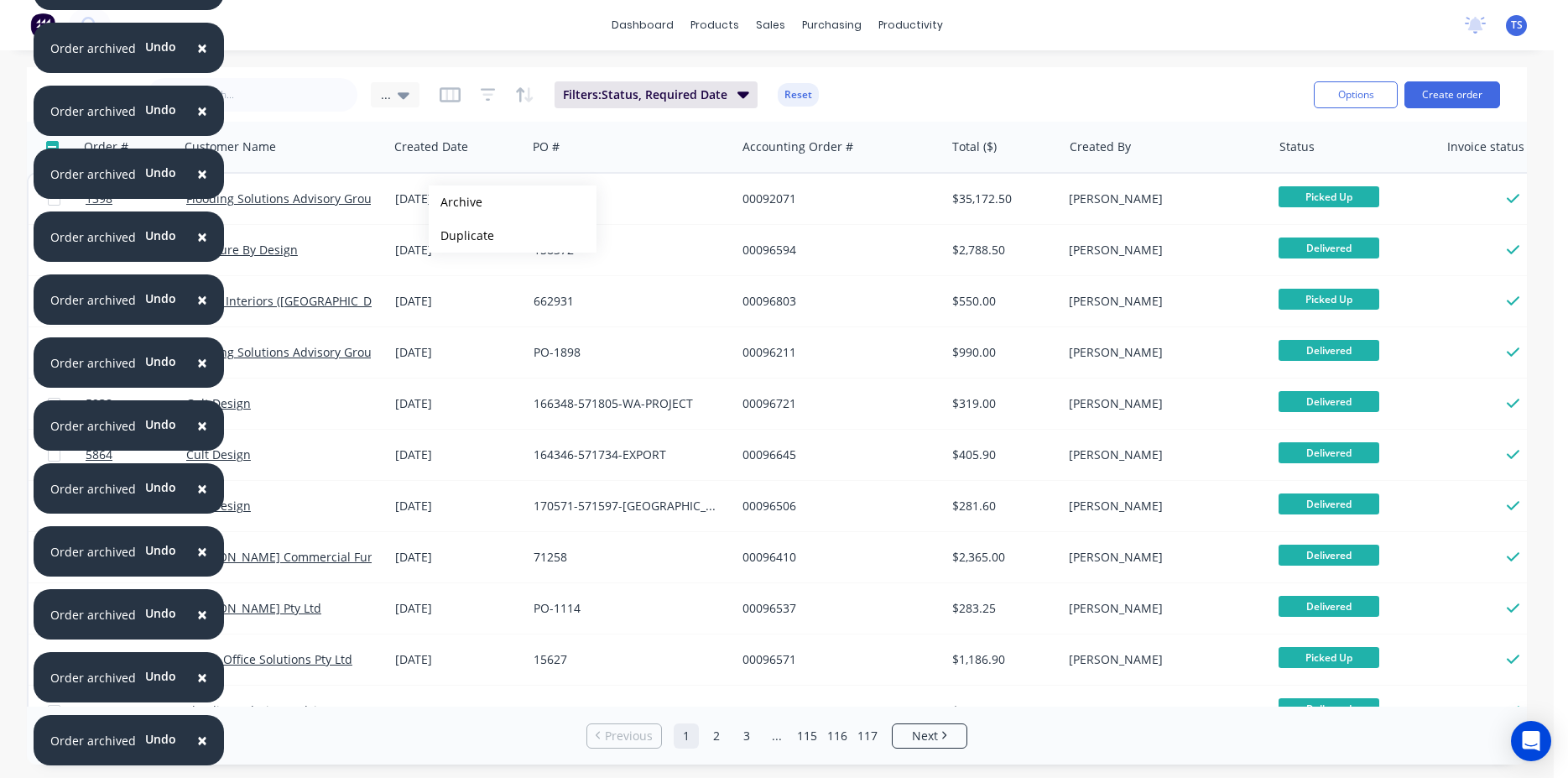
click at [456, 202] on button "Archive" at bounding box center [512, 202] width 168 height 34
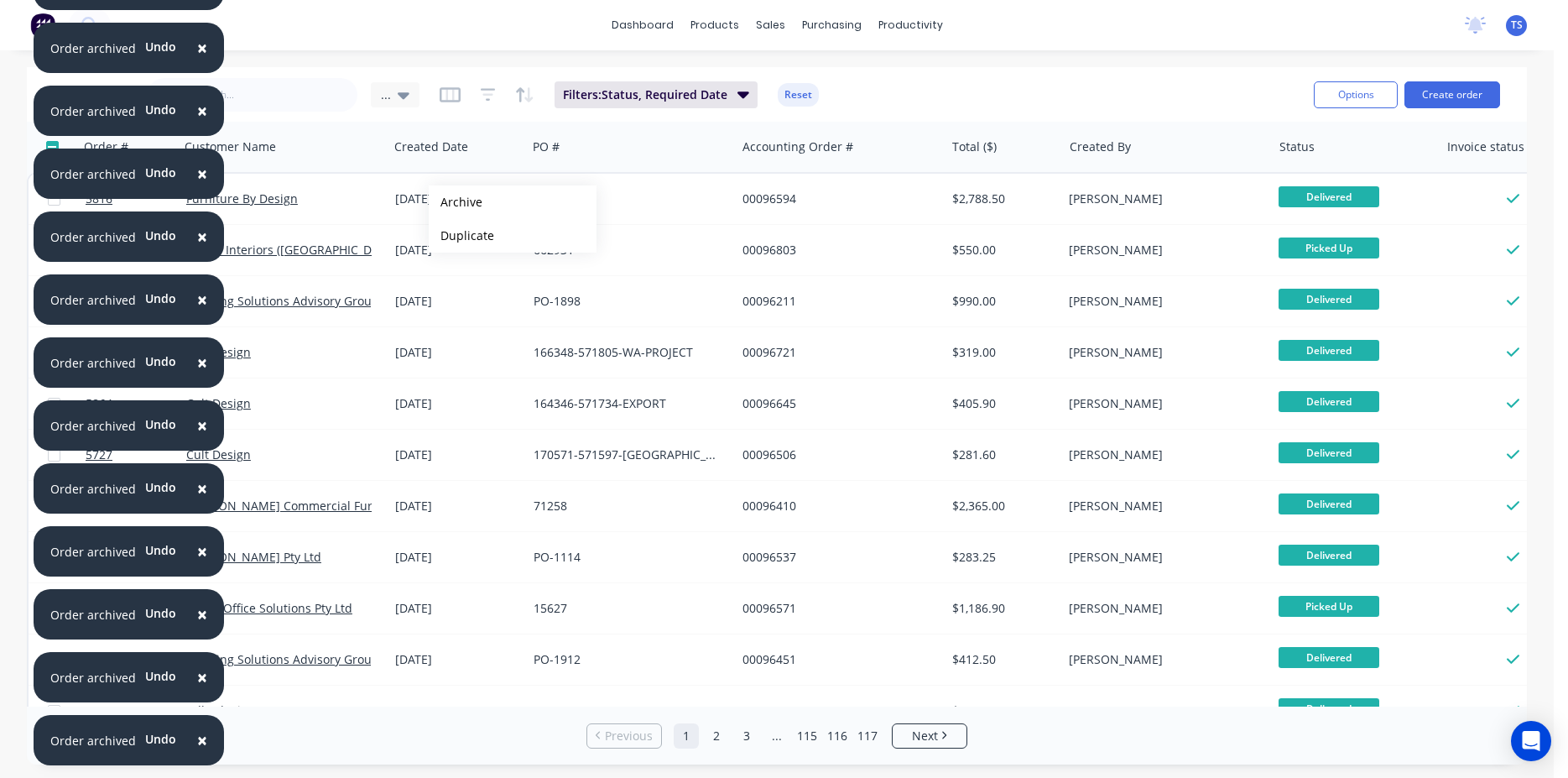
click at [456, 202] on button "Archive" at bounding box center [512, 202] width 168 height 34
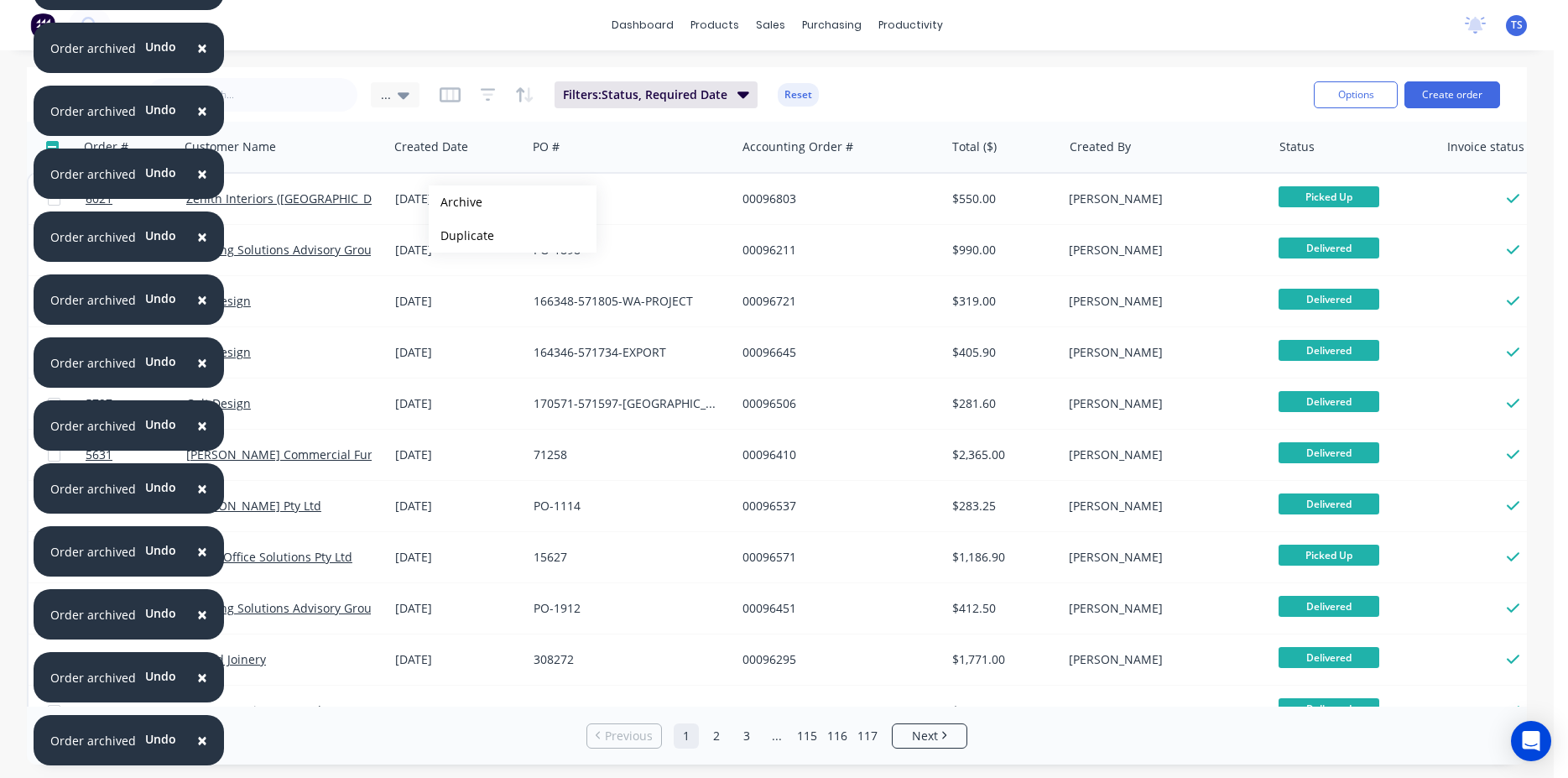
click at [456, 202] on button "Archive" at bounding box center [512, 202] width 168 height 34
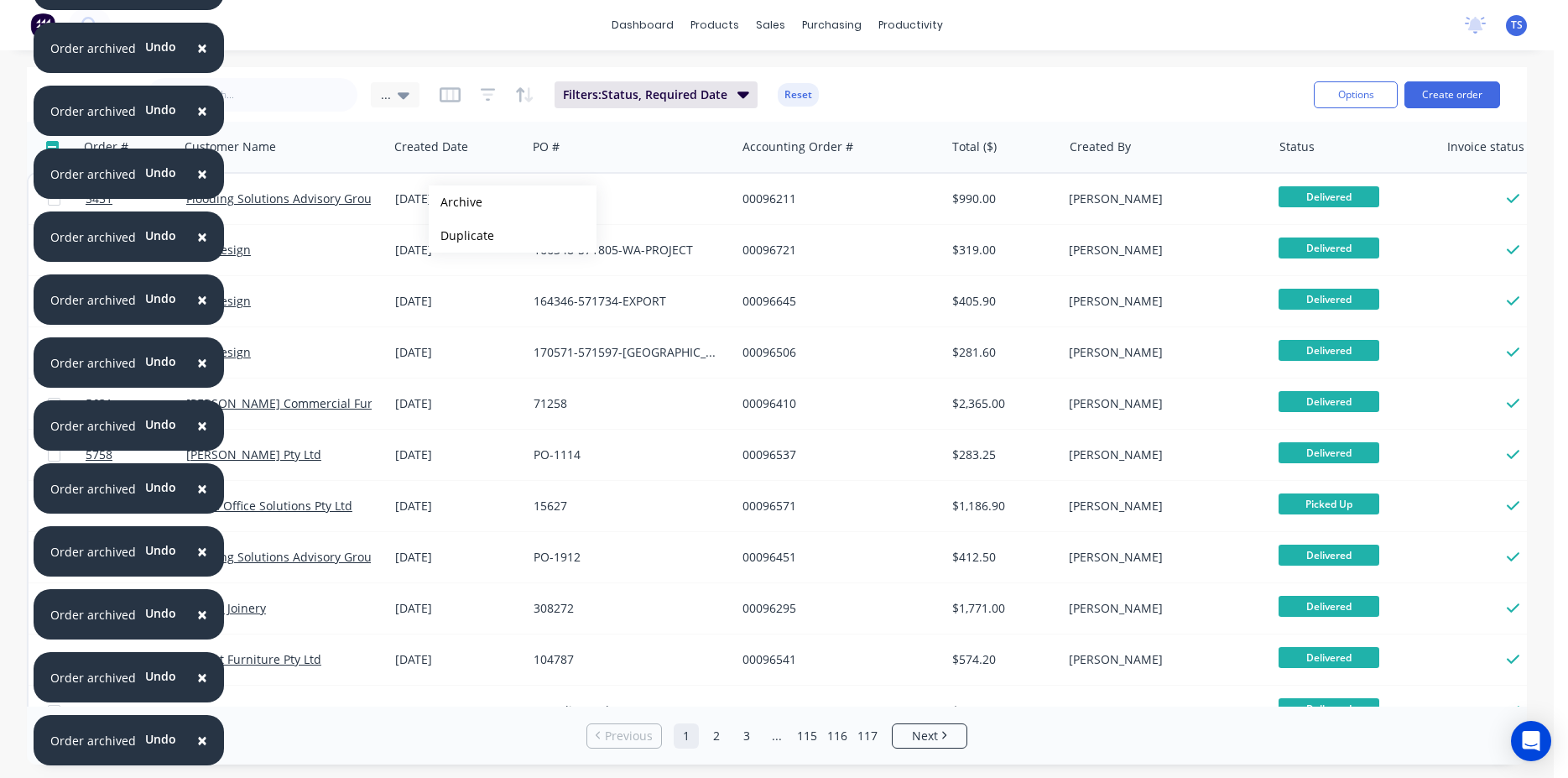
click at [456, 202] on button "Archive" at bounding box center [512, 202] width 168 height 34
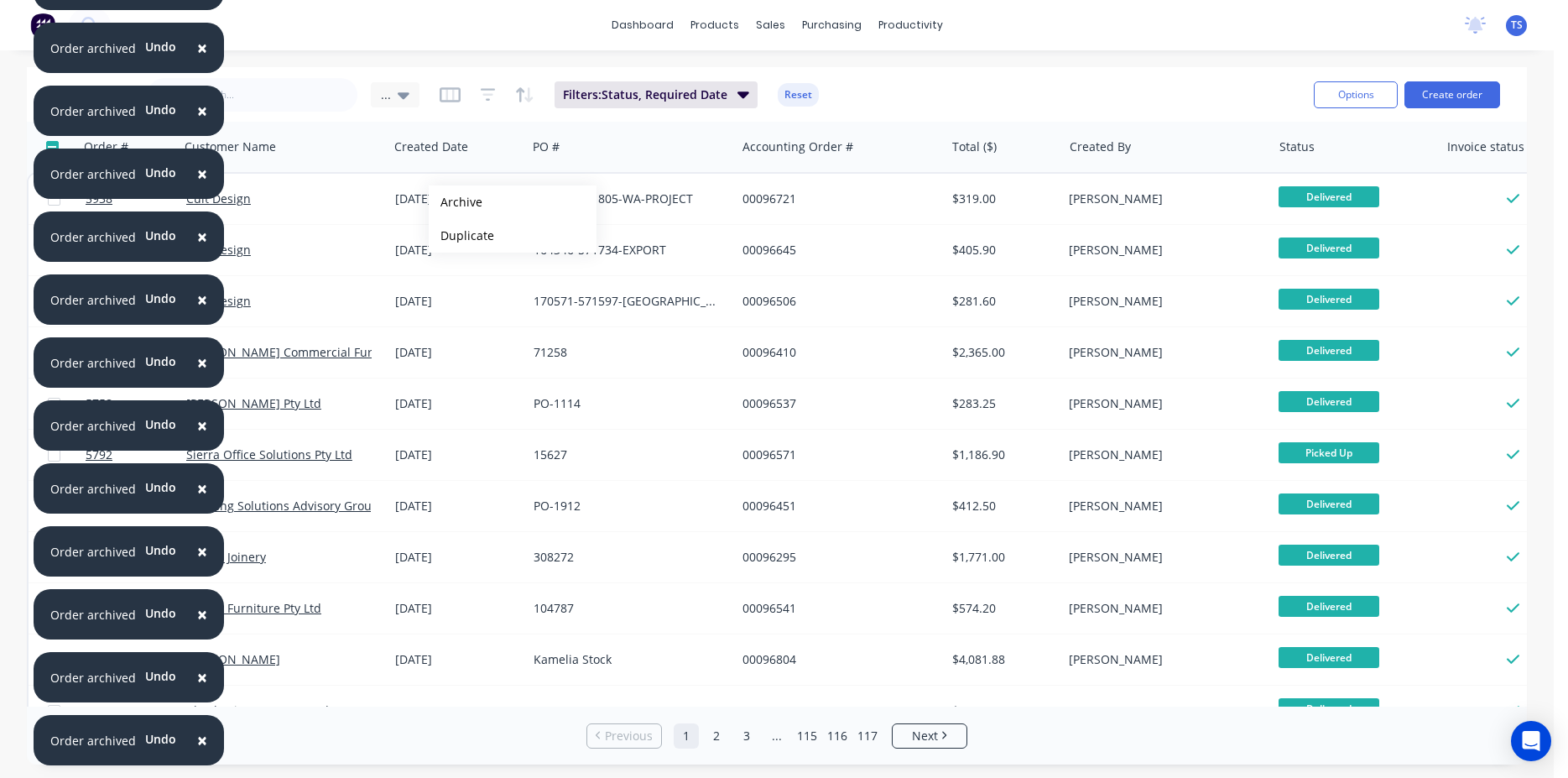
click at [456, 202] on button "Archive" at bounding box center [512, 202] width 168 height 34
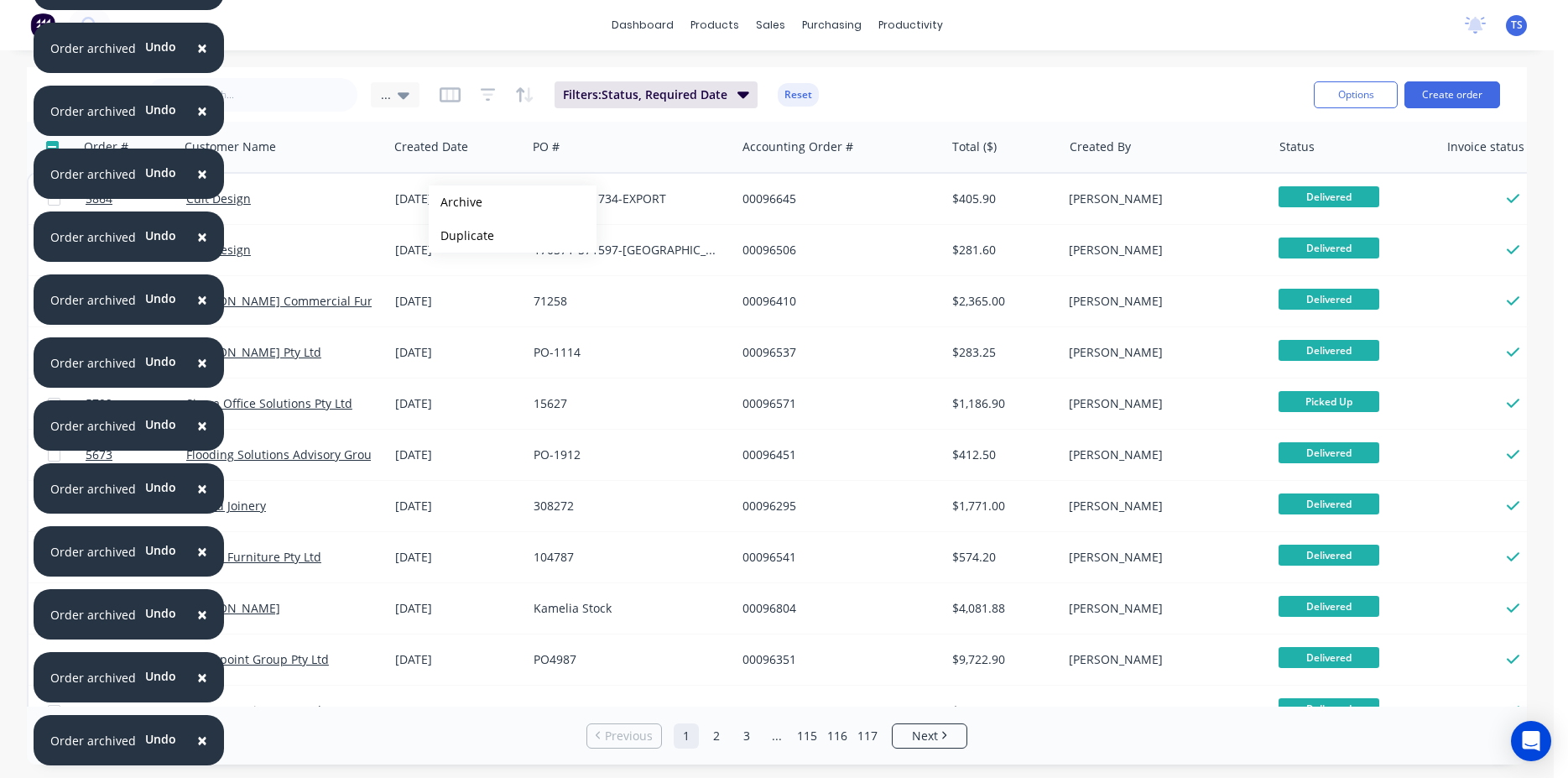
click at [456, 202] on button "Archive" at bounding box center [512, 202] width 168 height 34
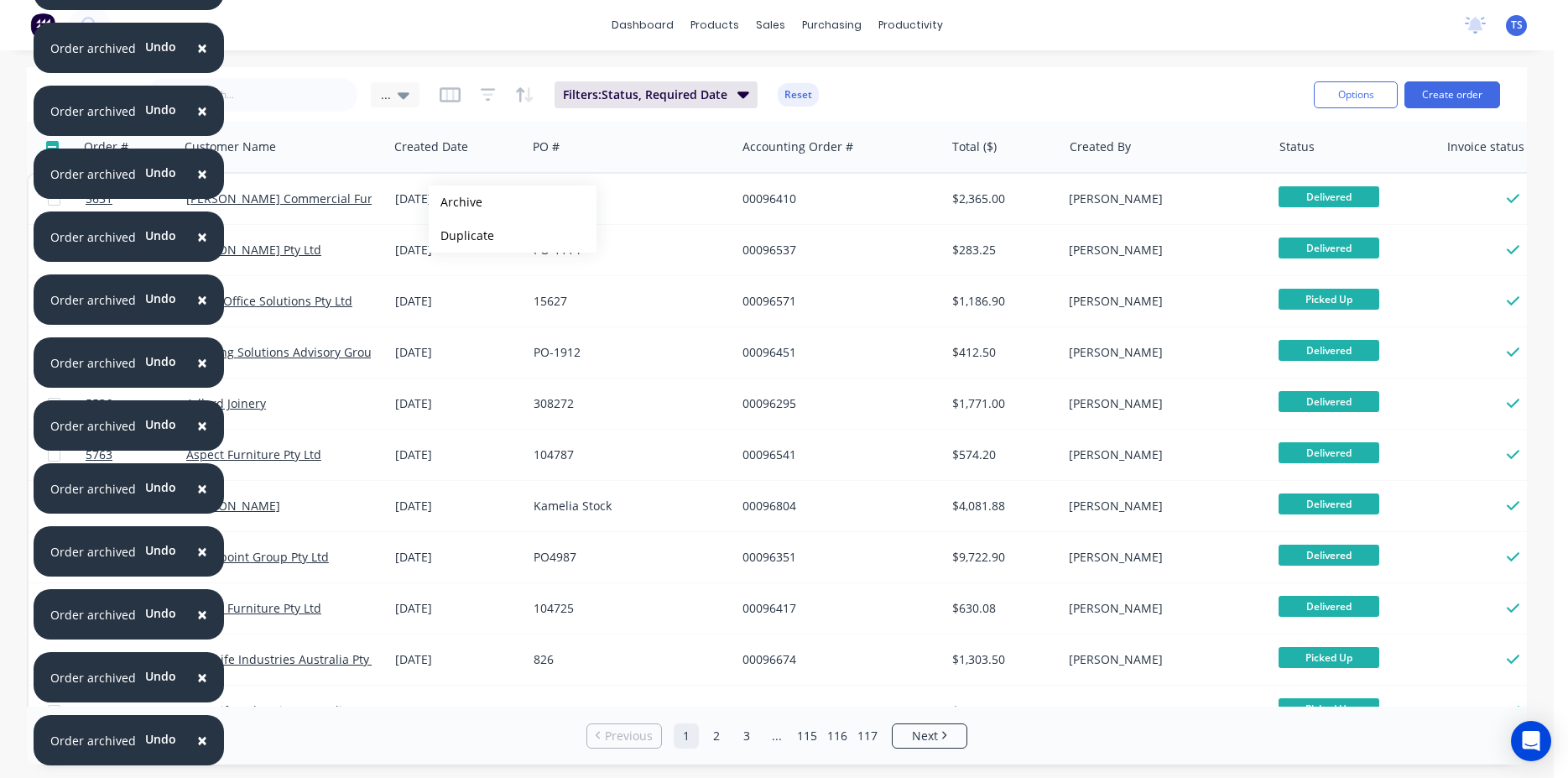
click at [456, 202] on button "Archive" at bounding box center [512, 202] width 168 height 34
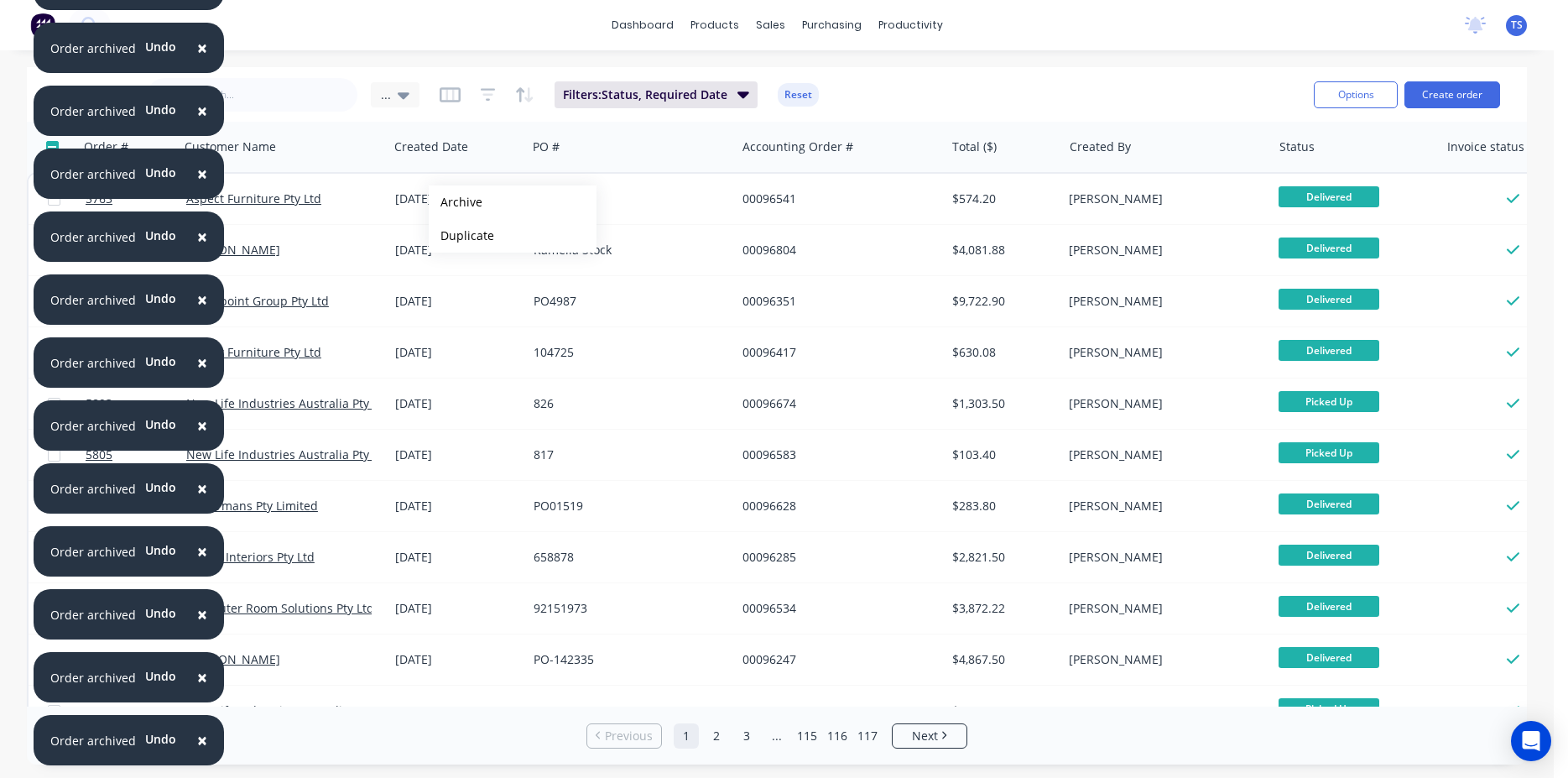
click at [456, 202] on button "Archive" at bounding box center [512, 202] width 168 height 34
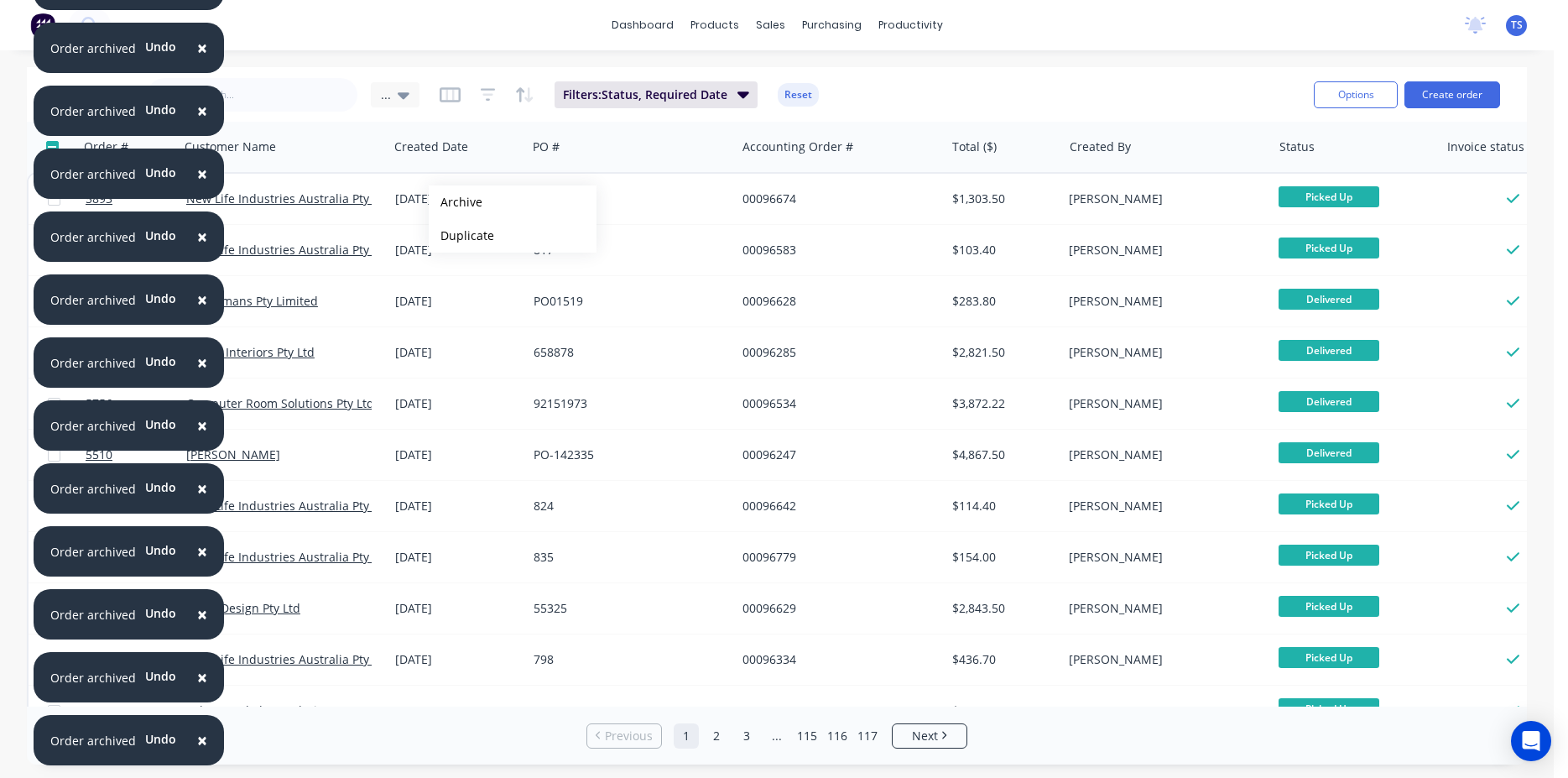
click at [456, 202] on button "Archive" at bounding box center [512, 202] width 168 height 34
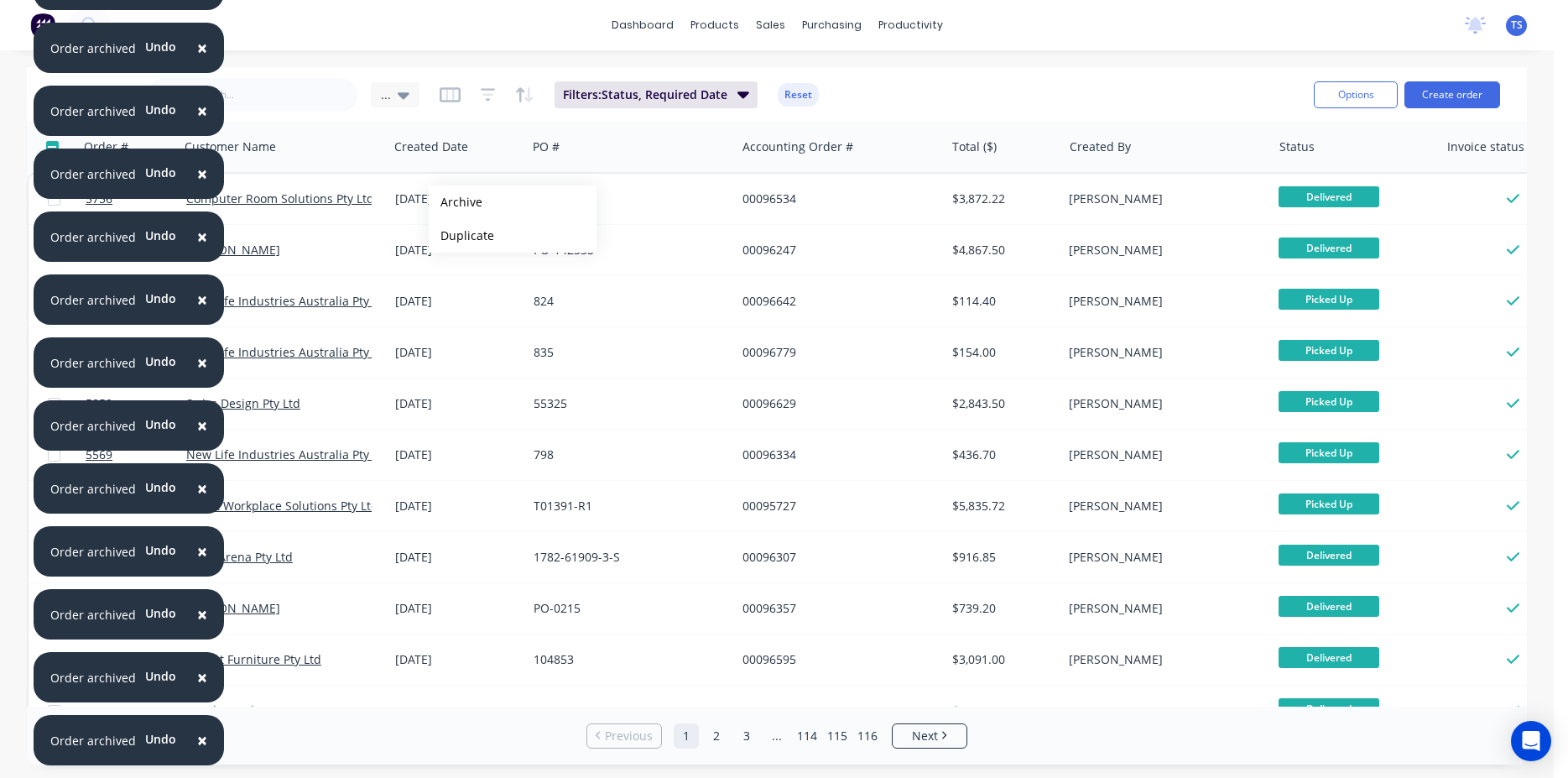
click at [456, 202] on button "Archive" at bounding box center [512, 202] width 168 height 34
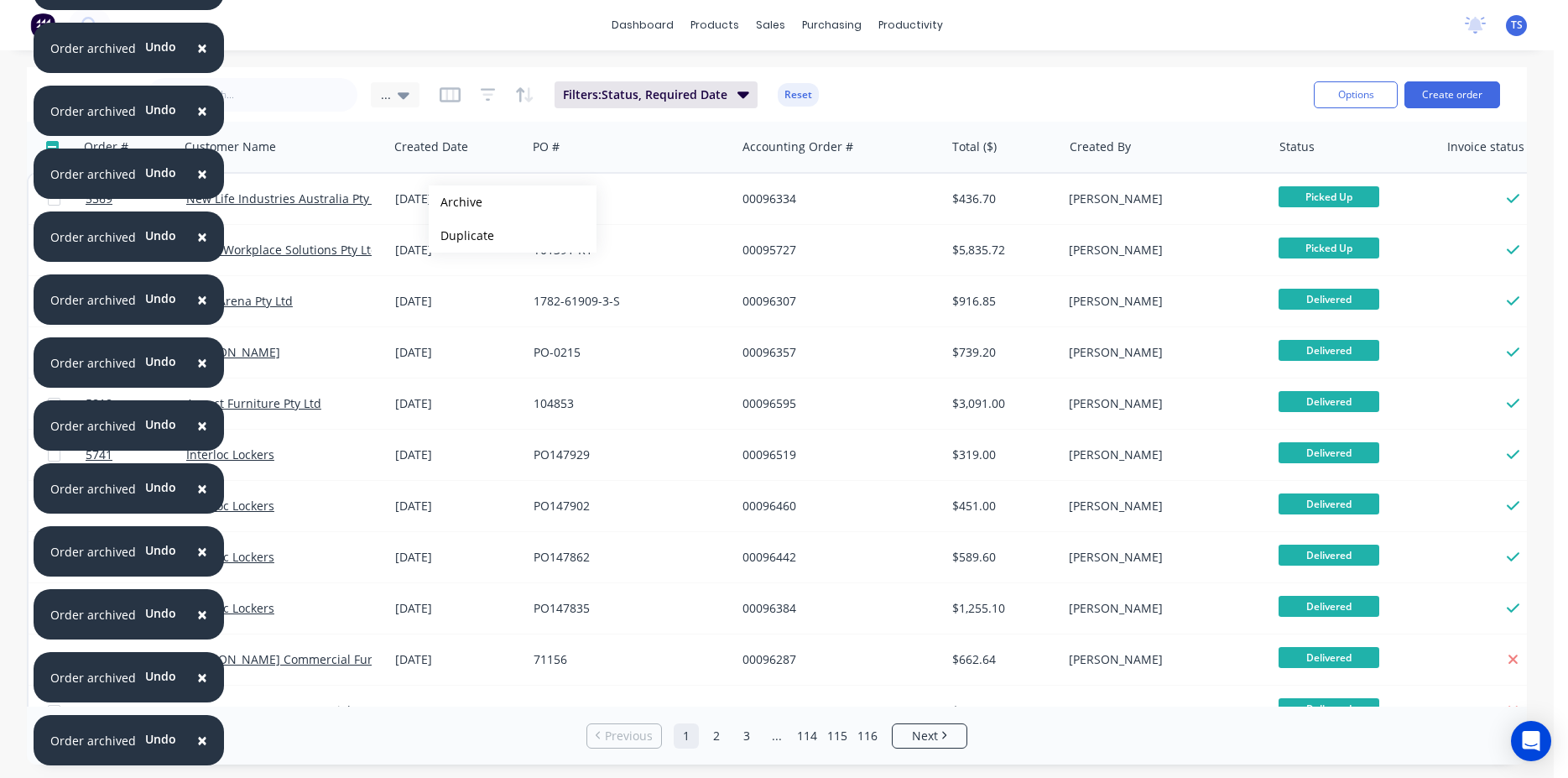
click at [456, 202] on button "Archive" at bounding box center [512, 202] width 168 height 34
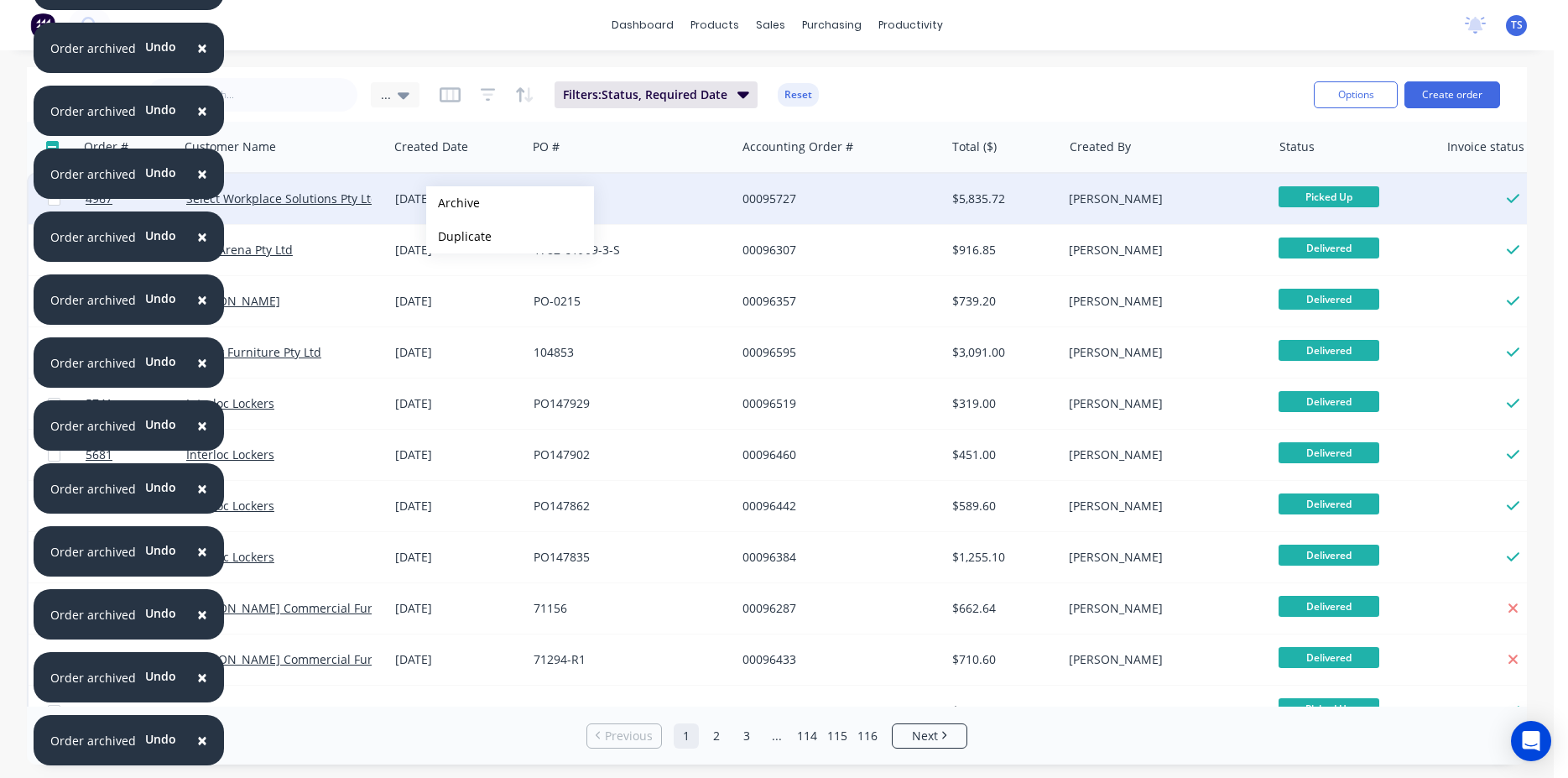
click at [453, 203] on button "Archive" at bounding box center [509, 203] width 168 height 34
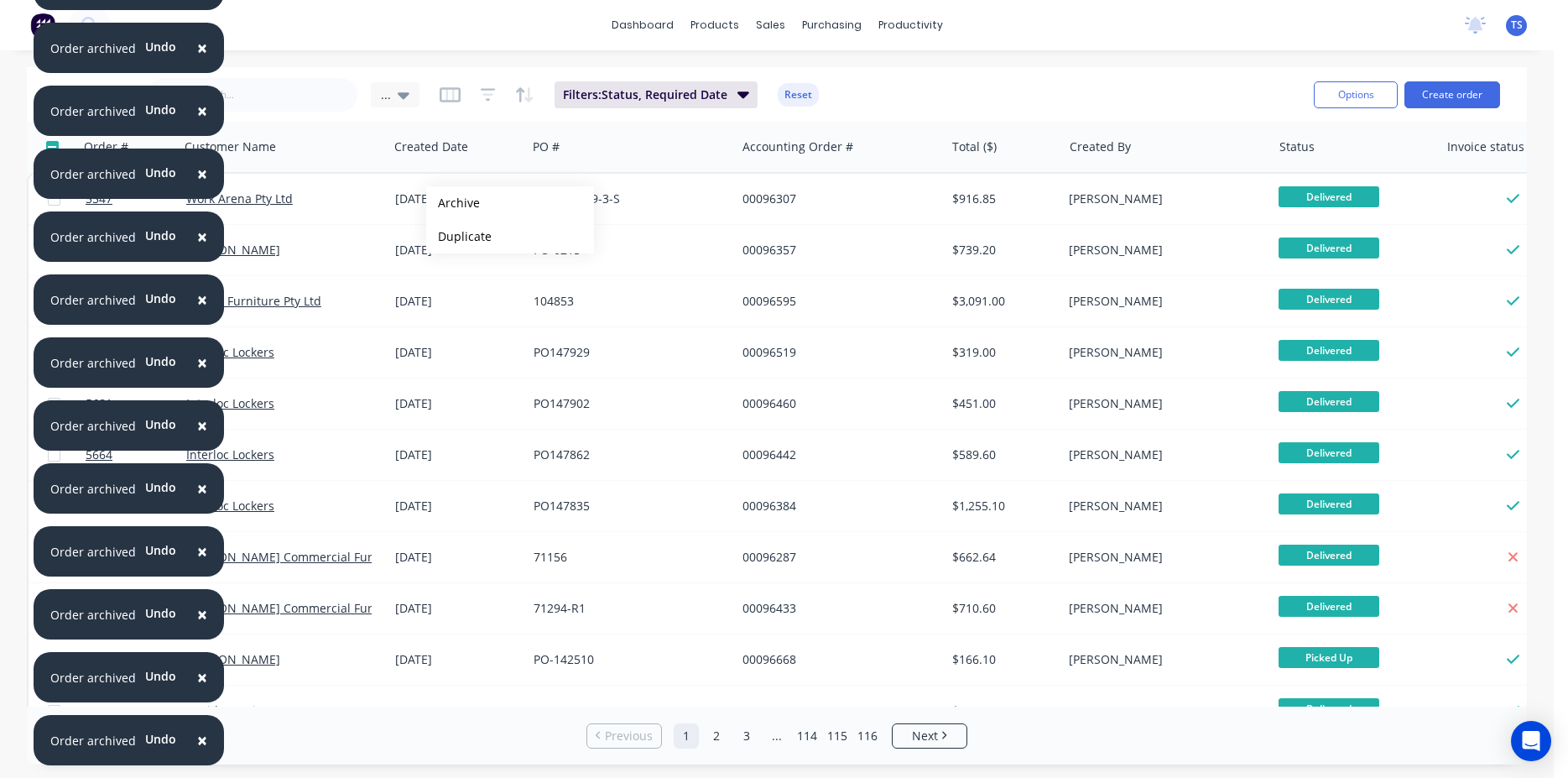
click at [453, 203] on button "Archive" at bounding box center [509, 203] width 168 height 34
click at [452, 203] on button "Archive" at bounding box center [508, 203] width 168 height 34
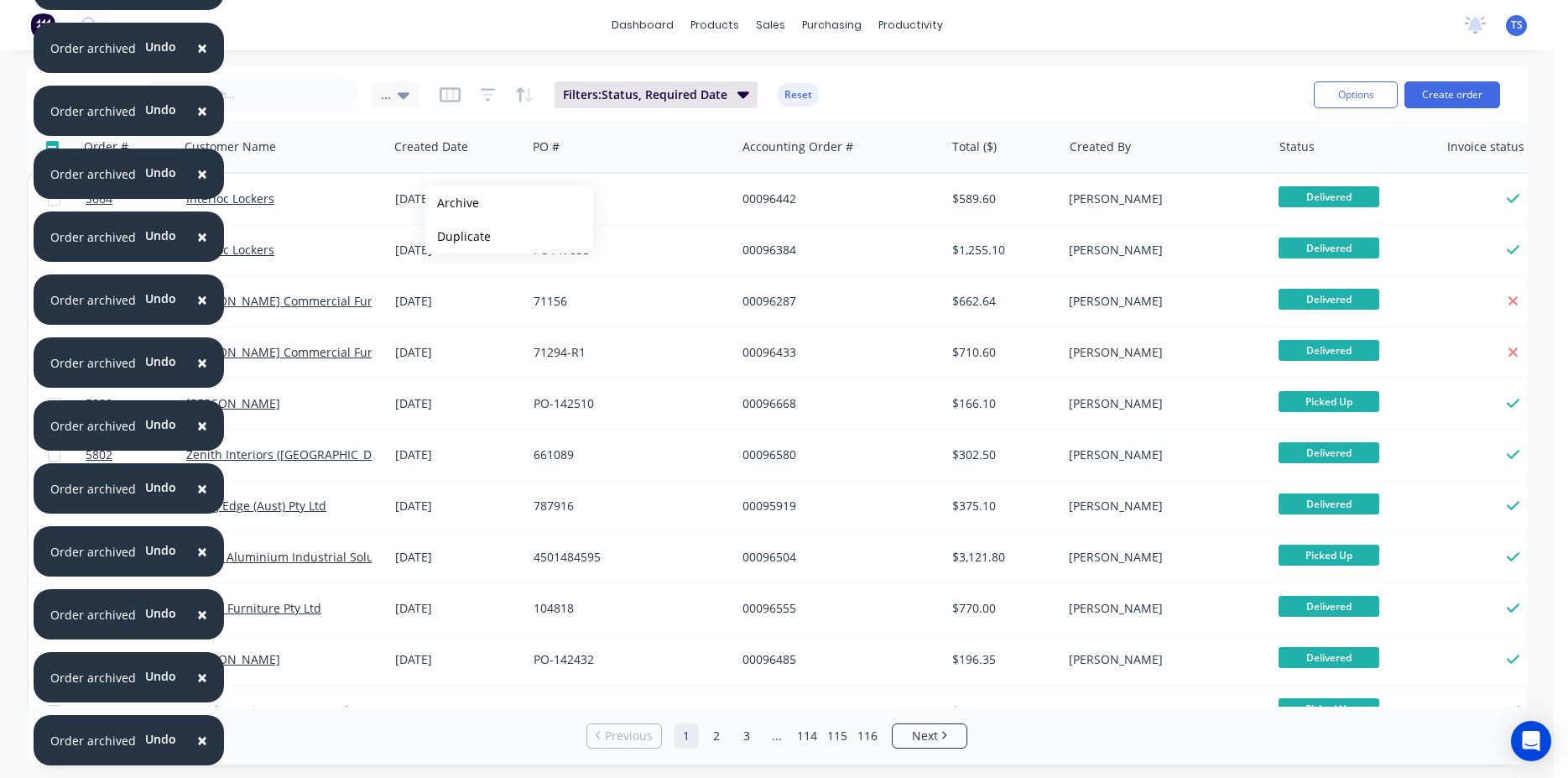
click at [452, 203] on button "Archive" at bounding box center [508, 203] width 168 height 34
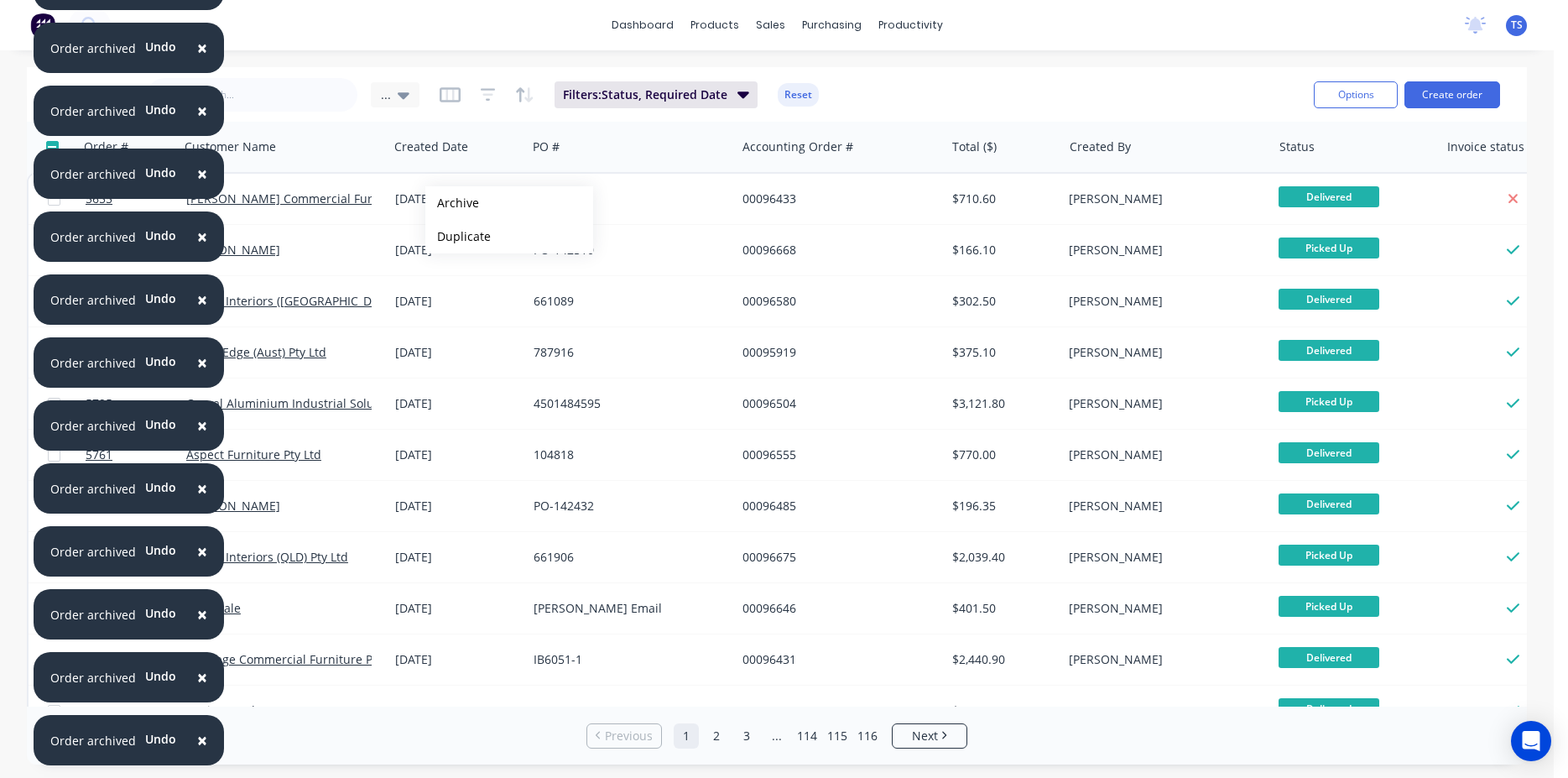
click at [452, 203] on button "Archive" at bounding box center [508, 203] width 168 height 34
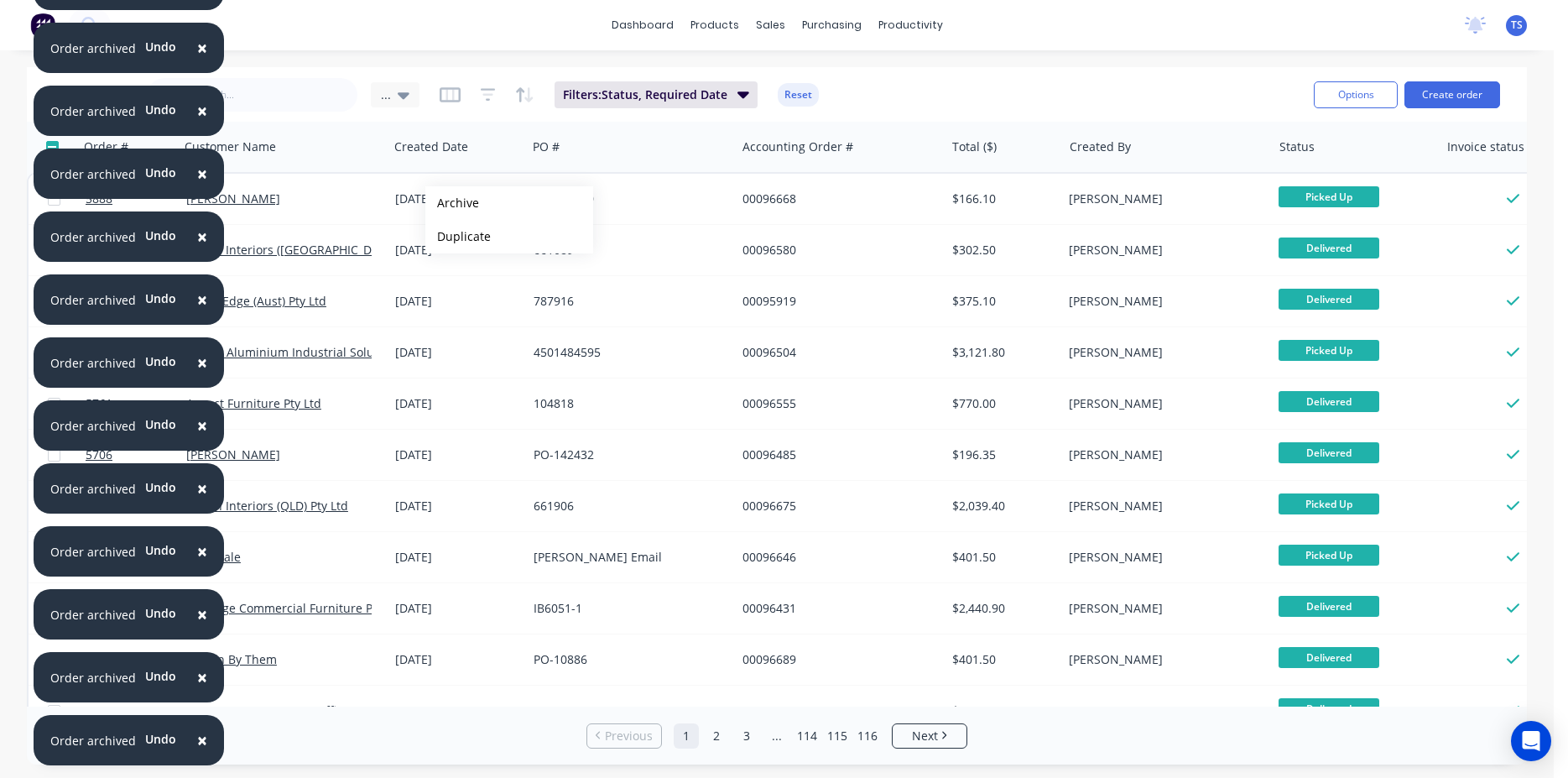
click at [452, 203] on button "Archive" at bounding box center [508, 203] width 168 height 34
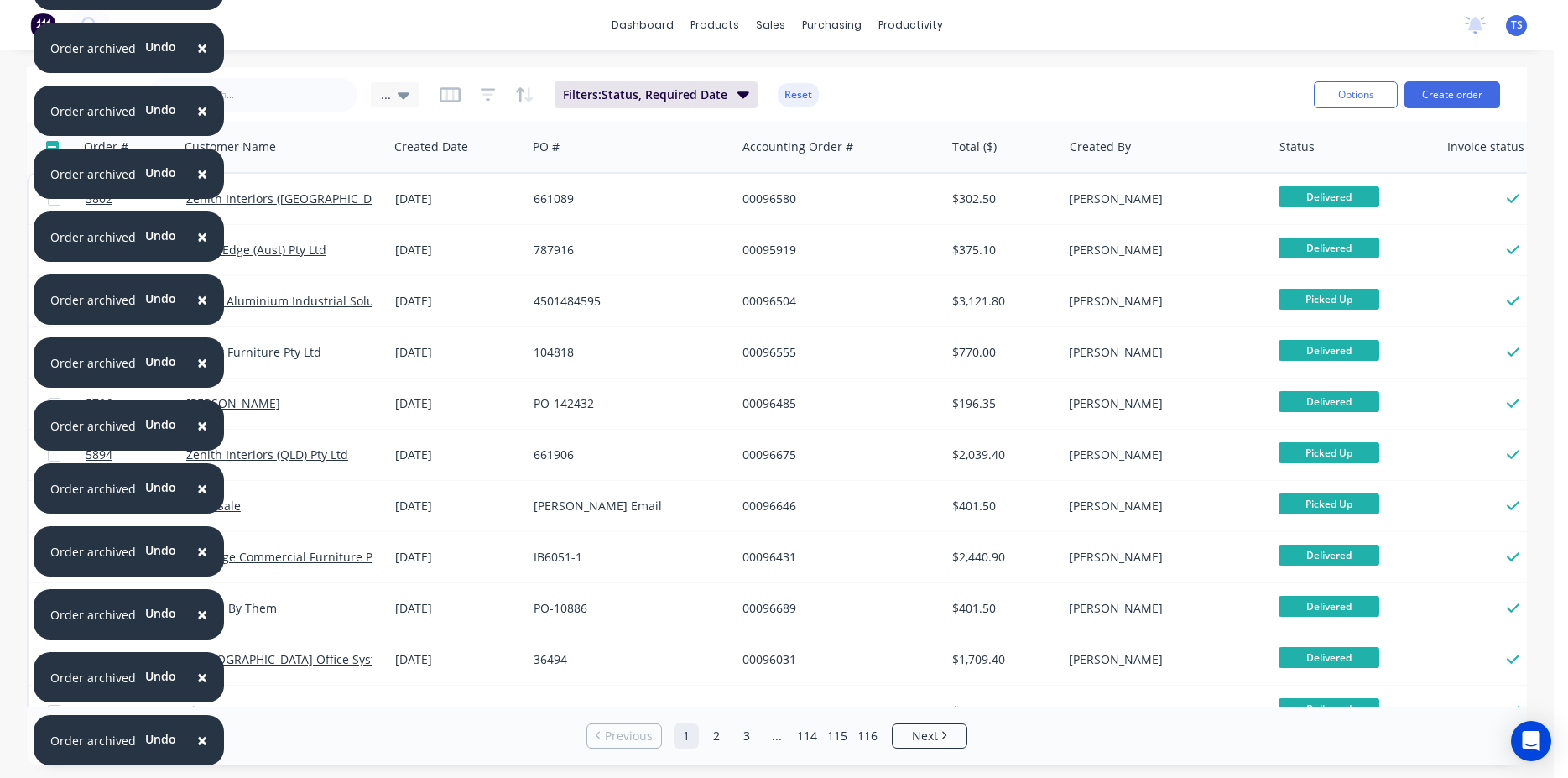
click at [452, 203] on div "[DATE]" at bounding box center [458, 199] width 125 height 17
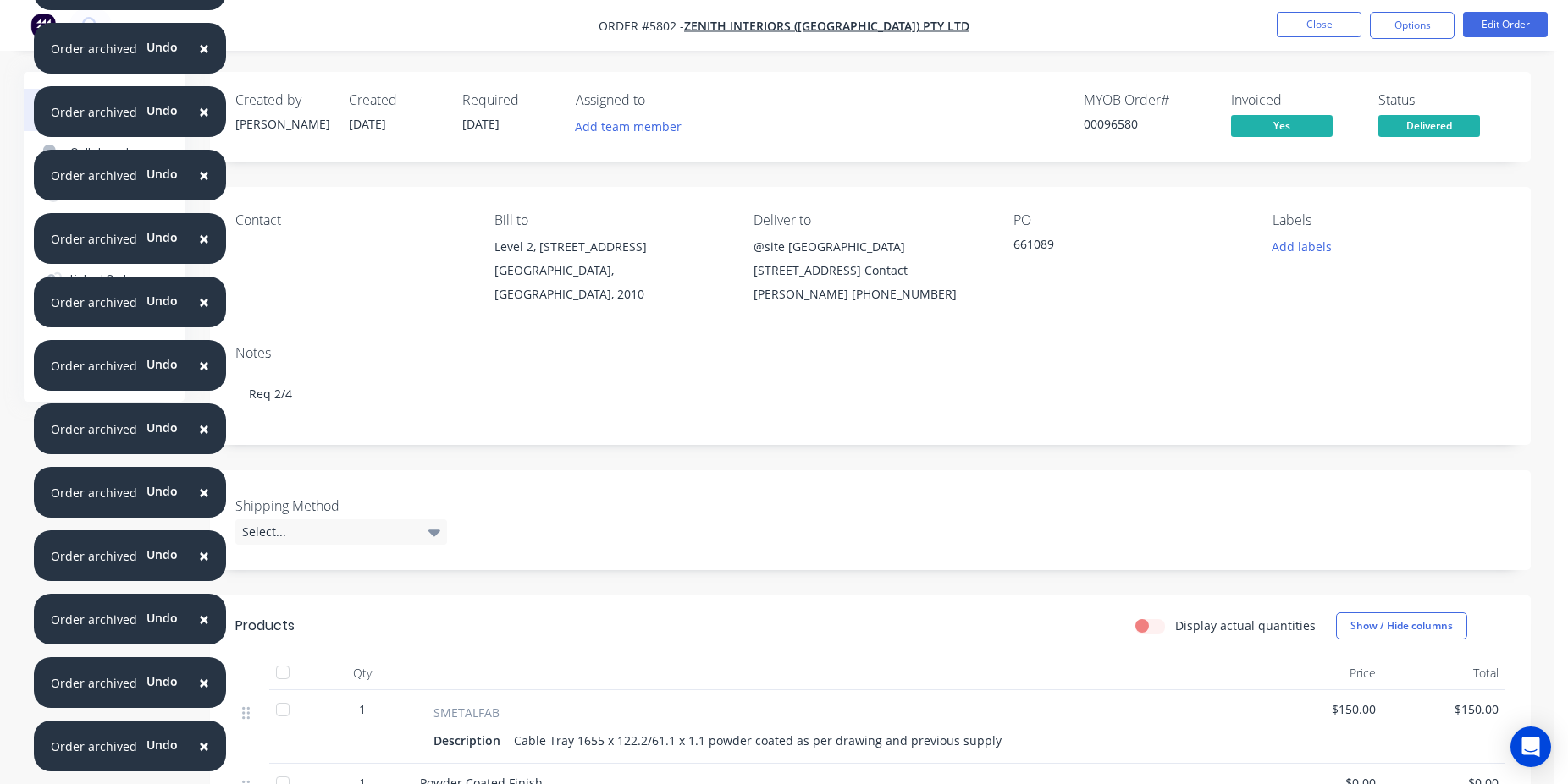
click at [1265, 26] on ul "Close Options Edit Order" at bounding box center [1412, 26] width 312 height 27
click at [1306, 23] on button "Close" at bounding box center [1318, 25] width 85 height 26
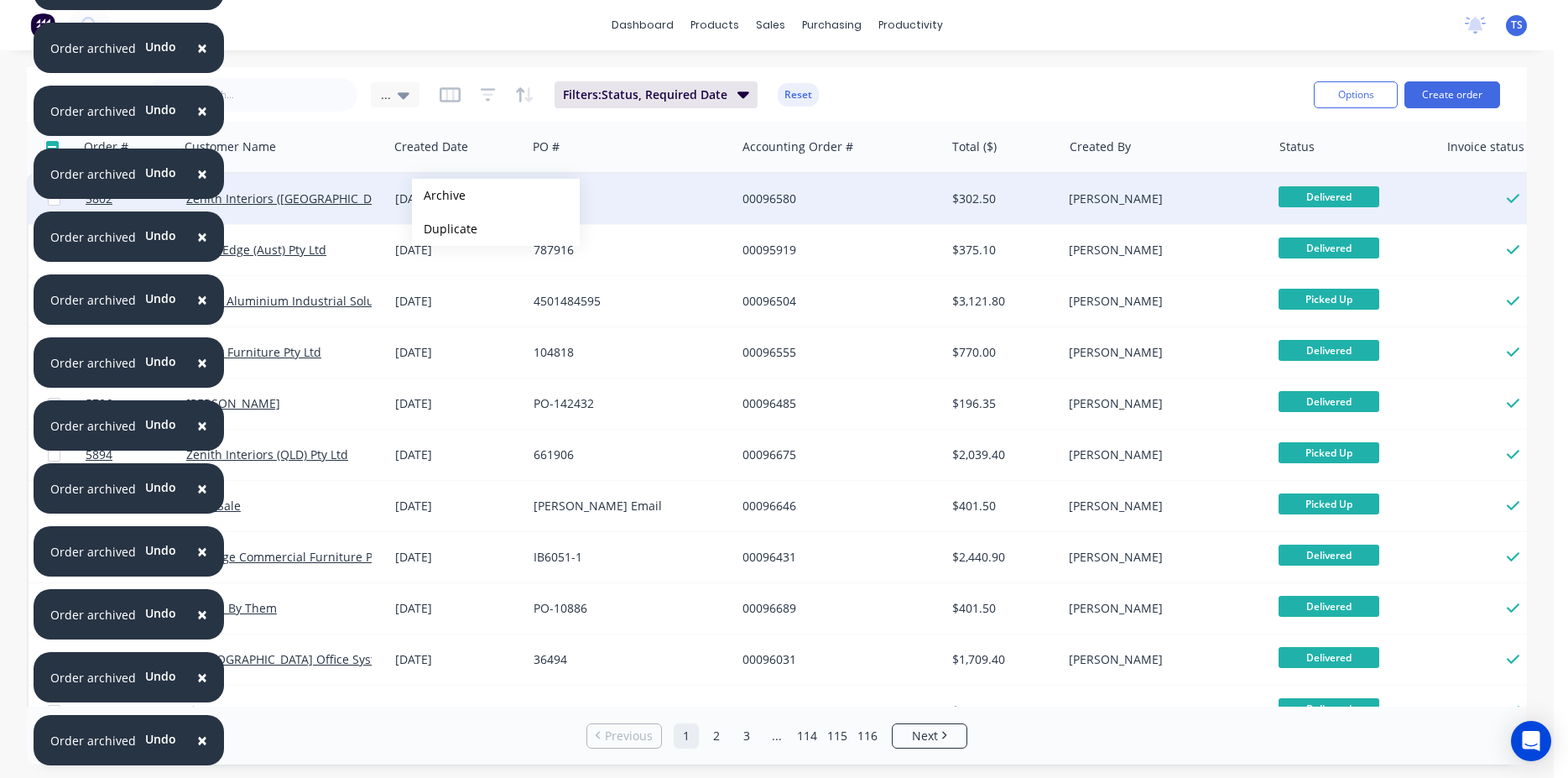
click at [439, 196] on button "Archive" at bounding box center [496, 195] width 168 height 34
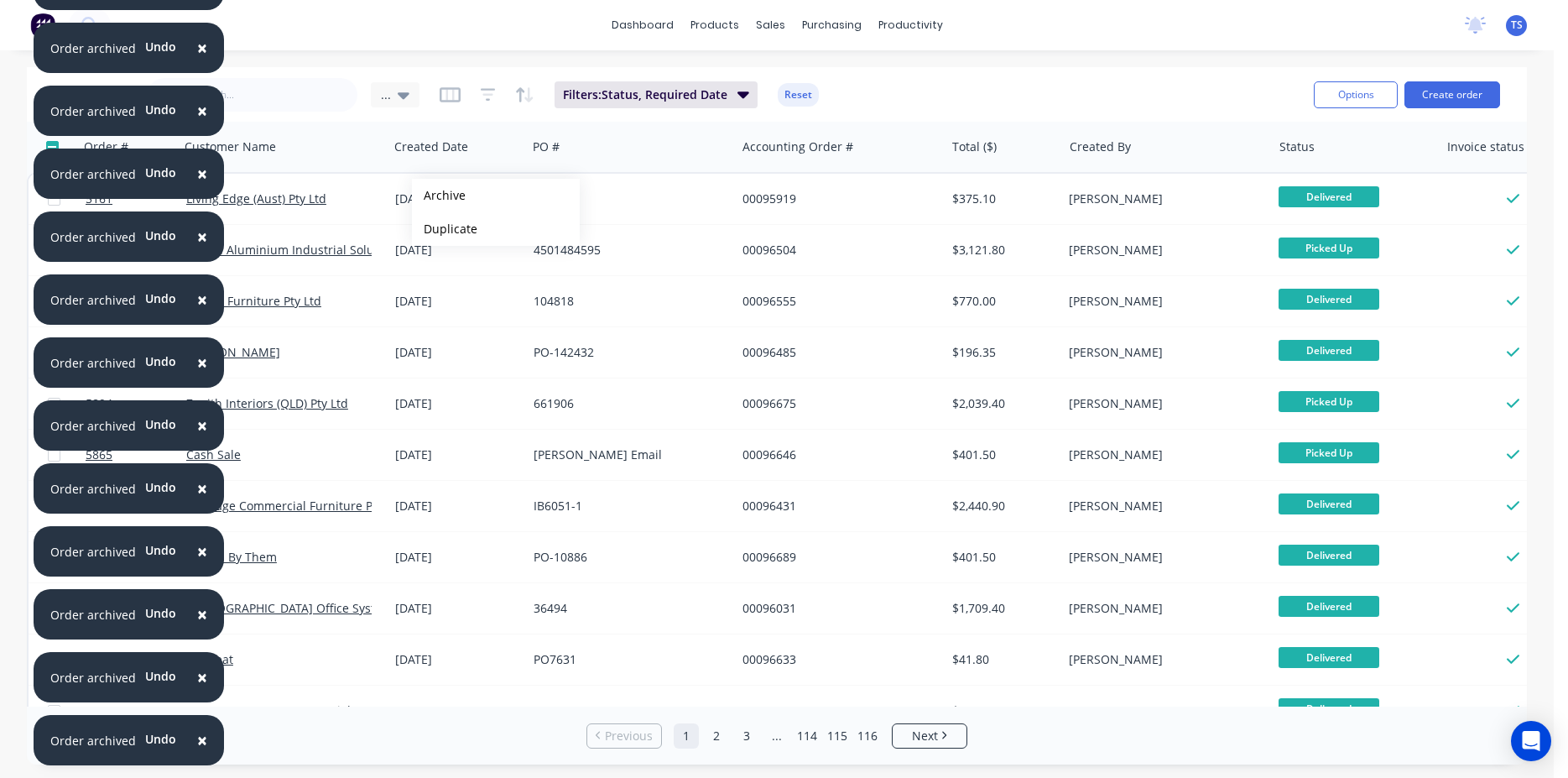
click at [439, 196] on button "Archive" at bounding box center [496, 195] width 168 height 34
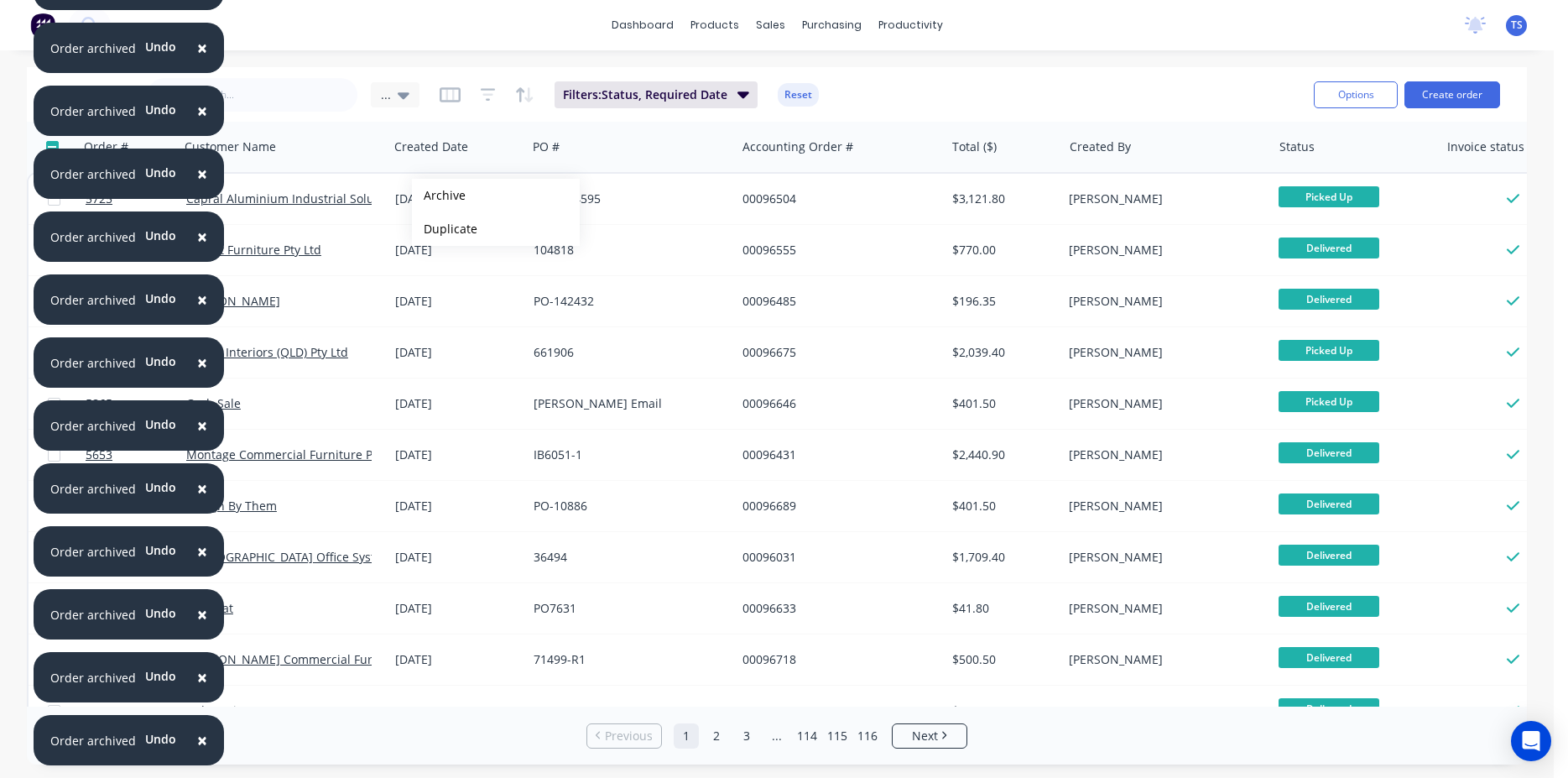
click at [439, 196] on button "Archive" at bounding box center [496, 195] width 168 height 34
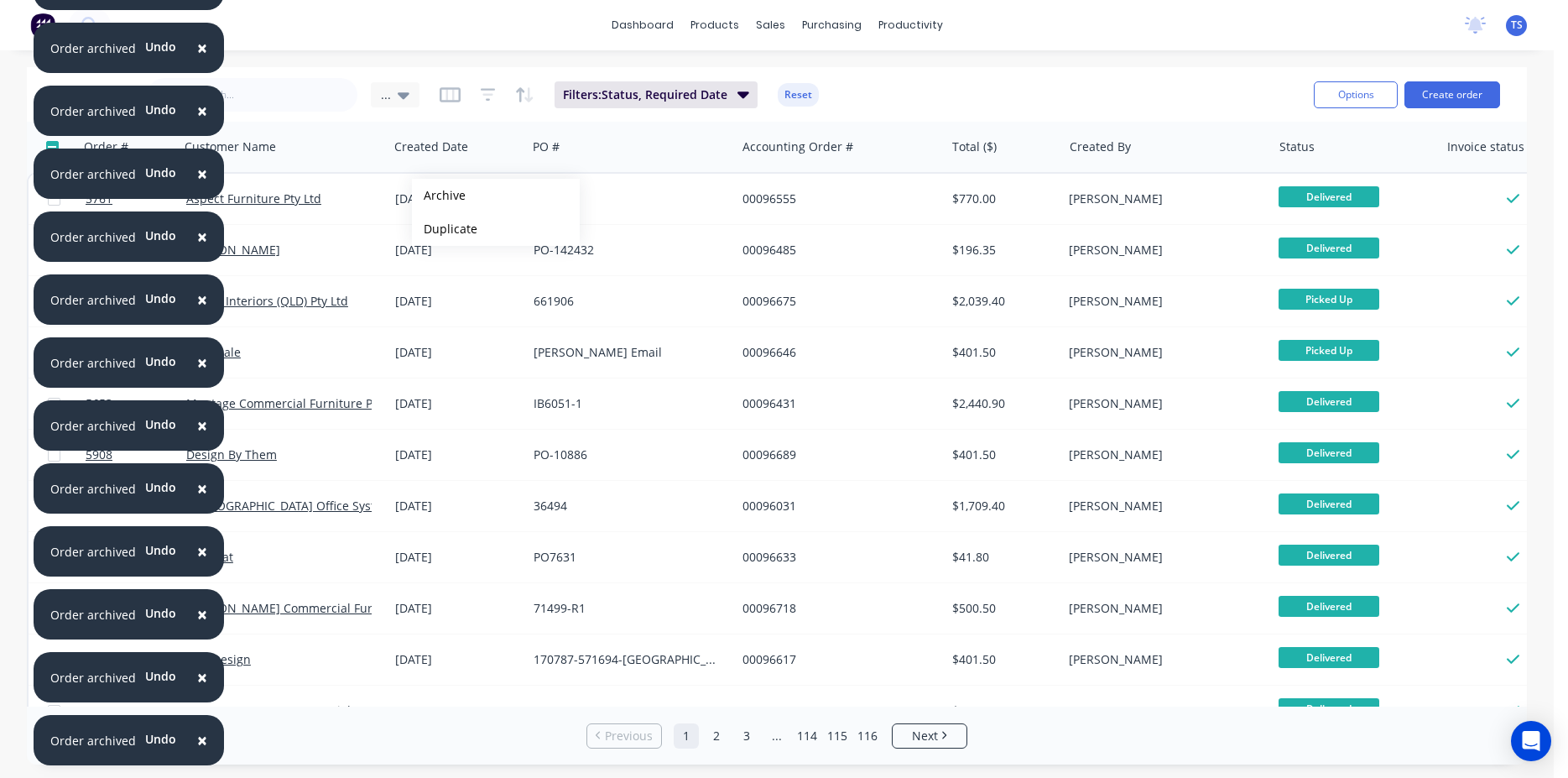
click at [439, 196] on button "Archive" at bounding box center [496, 195] width 168 height 34
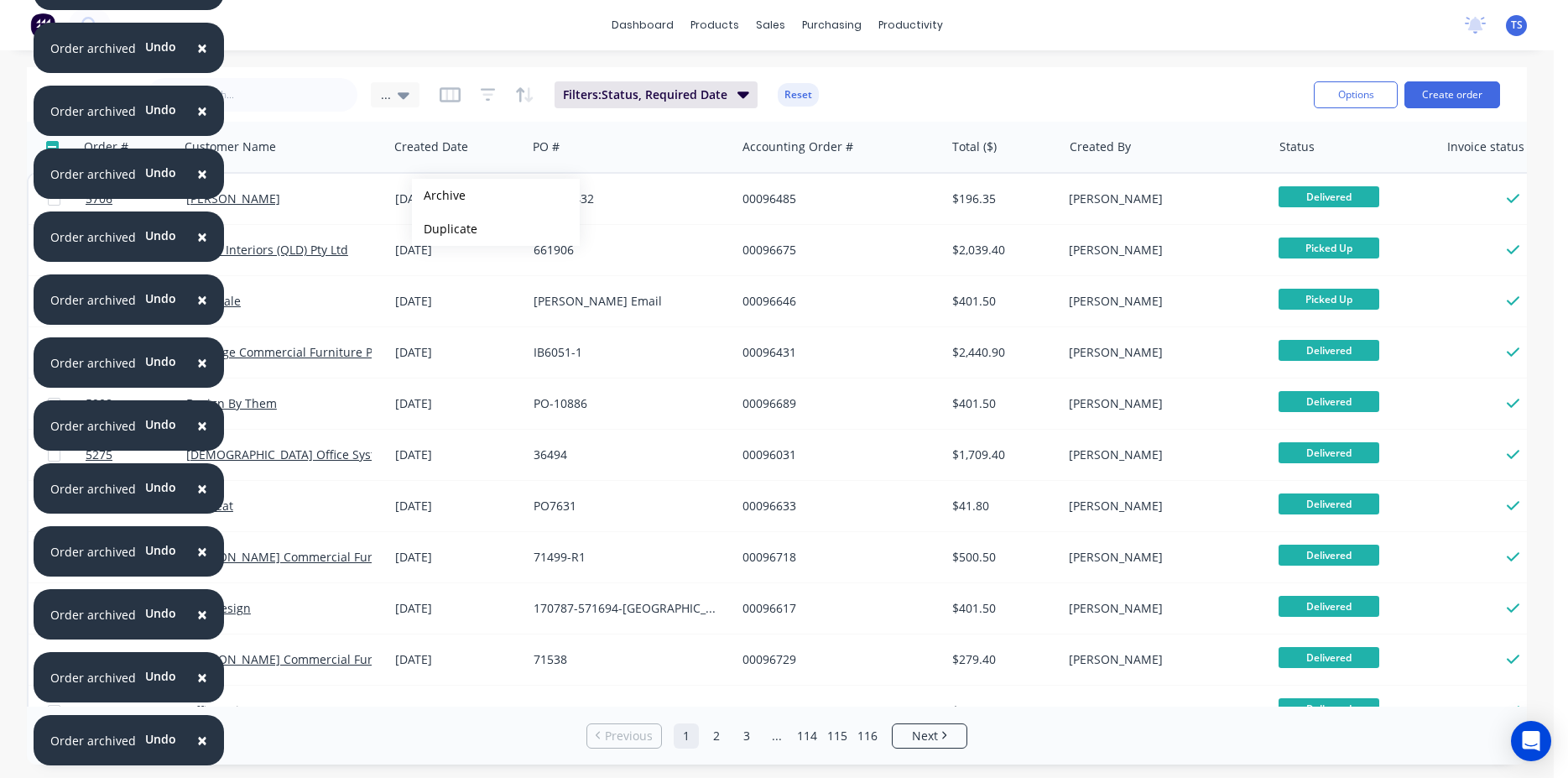
click at [439, 196] on button "Archive" at bounding box center [496, 195] width 168 height 34
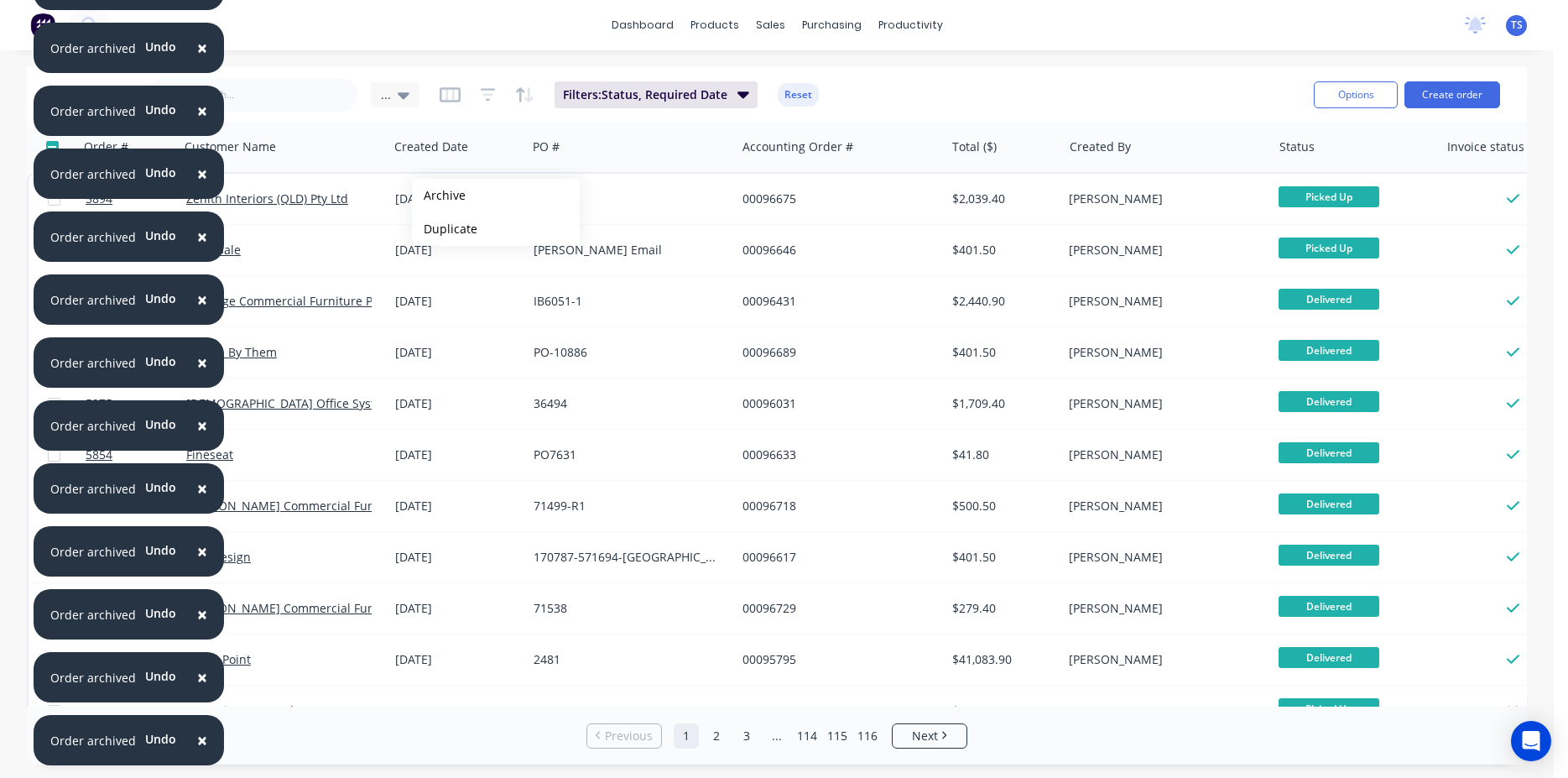
click at [439, 196] on button "Archive" at bounding box center [496, 195] width 168 height 34
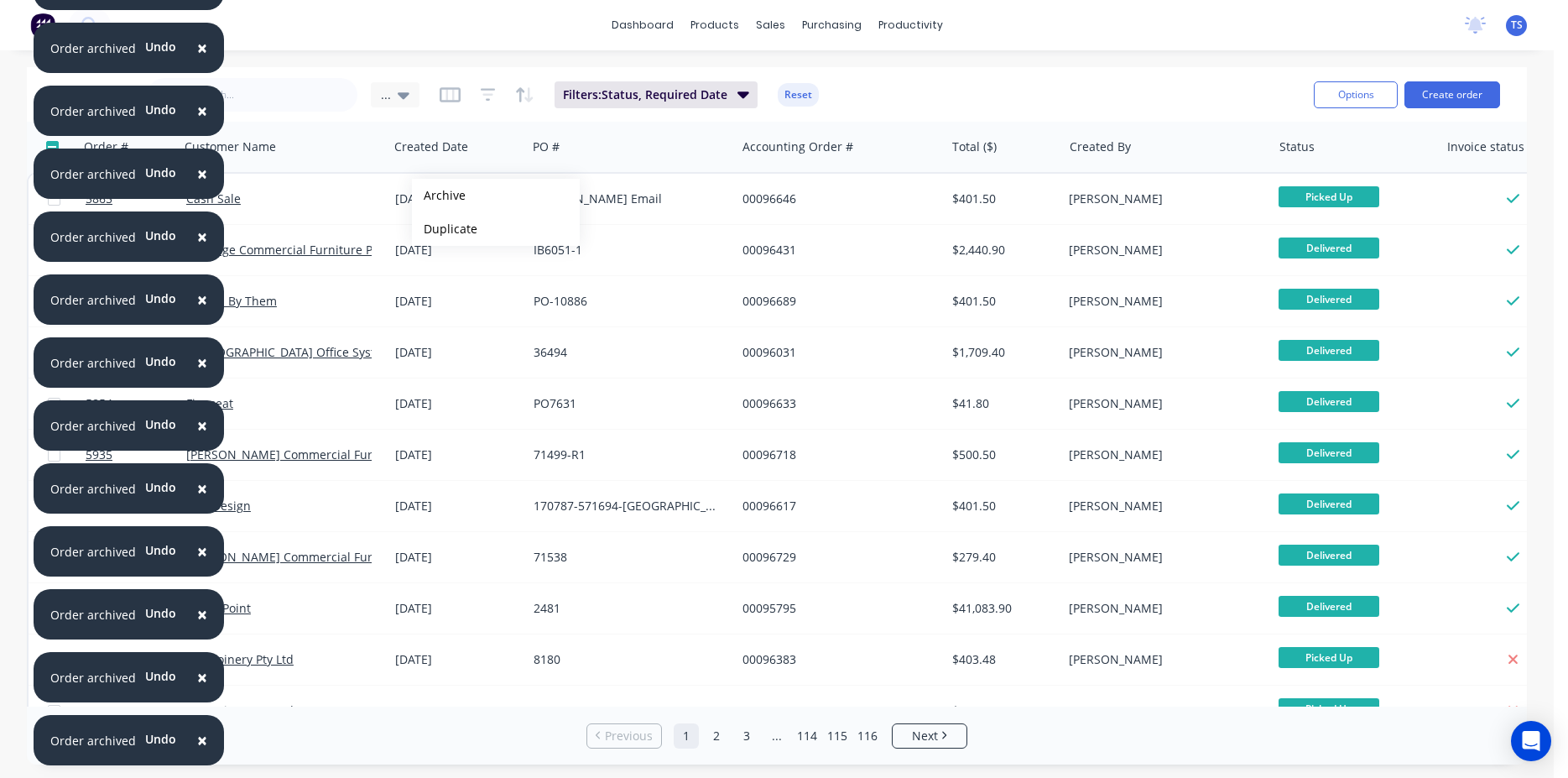
click at [439, 196] on button "Archive" at bounding box center [496, 195] width 168 height 34
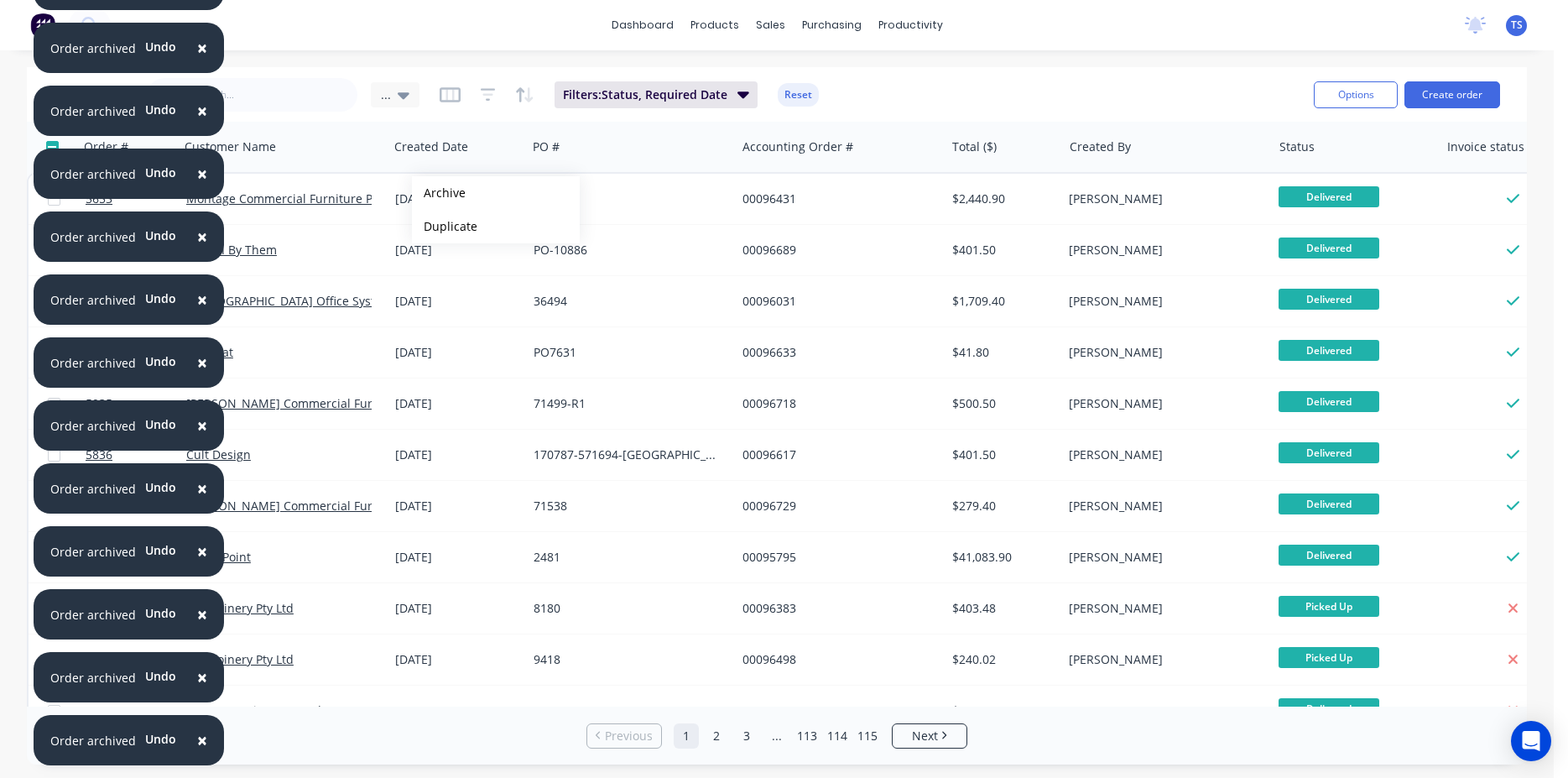
click at [439, 193] on button "Archive" at bounding box center [496, 192] width 168 height 34
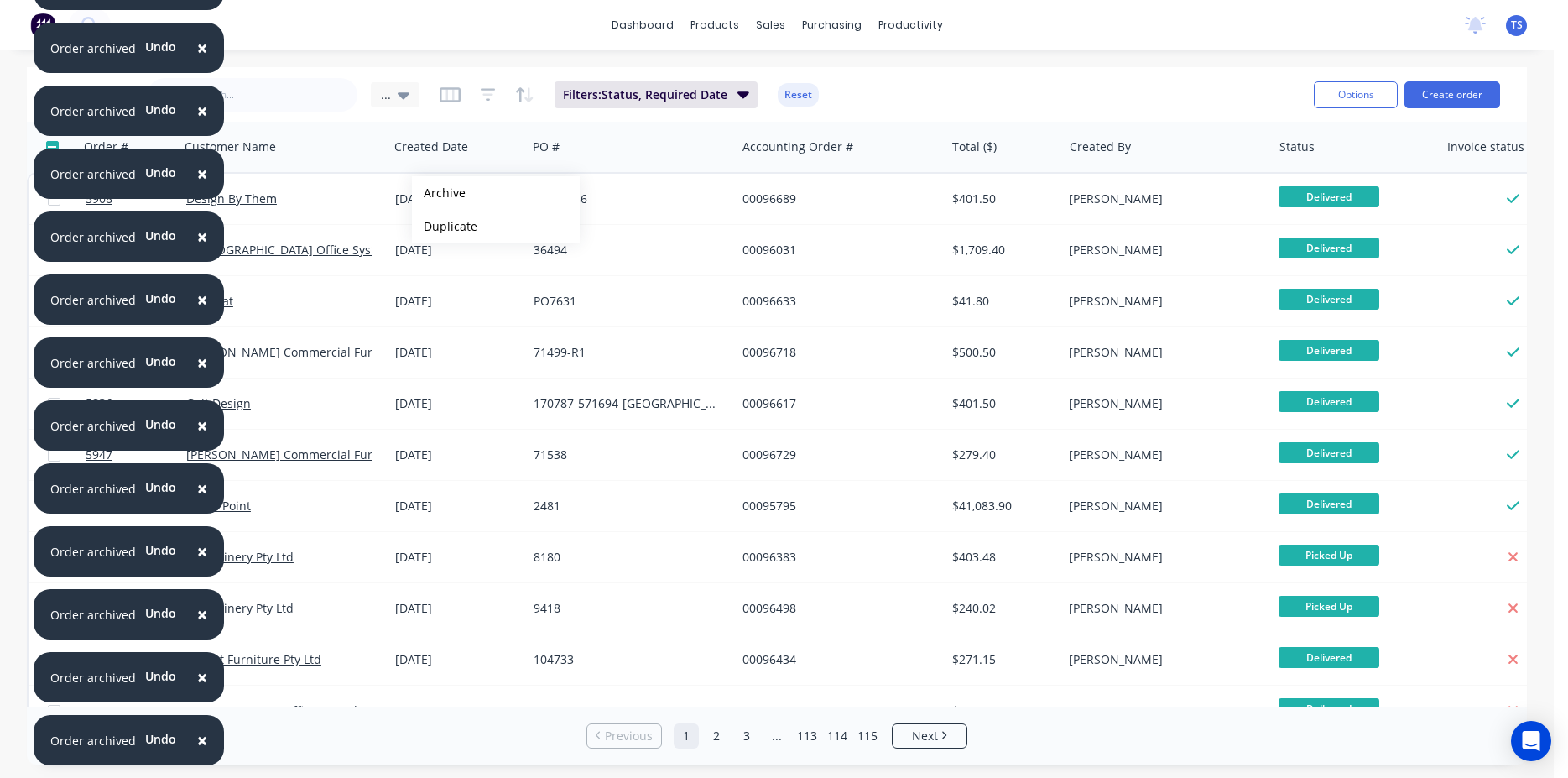
click at [439, 193] on button "Archive" at bounding box center [496, 192] width 168 height 34
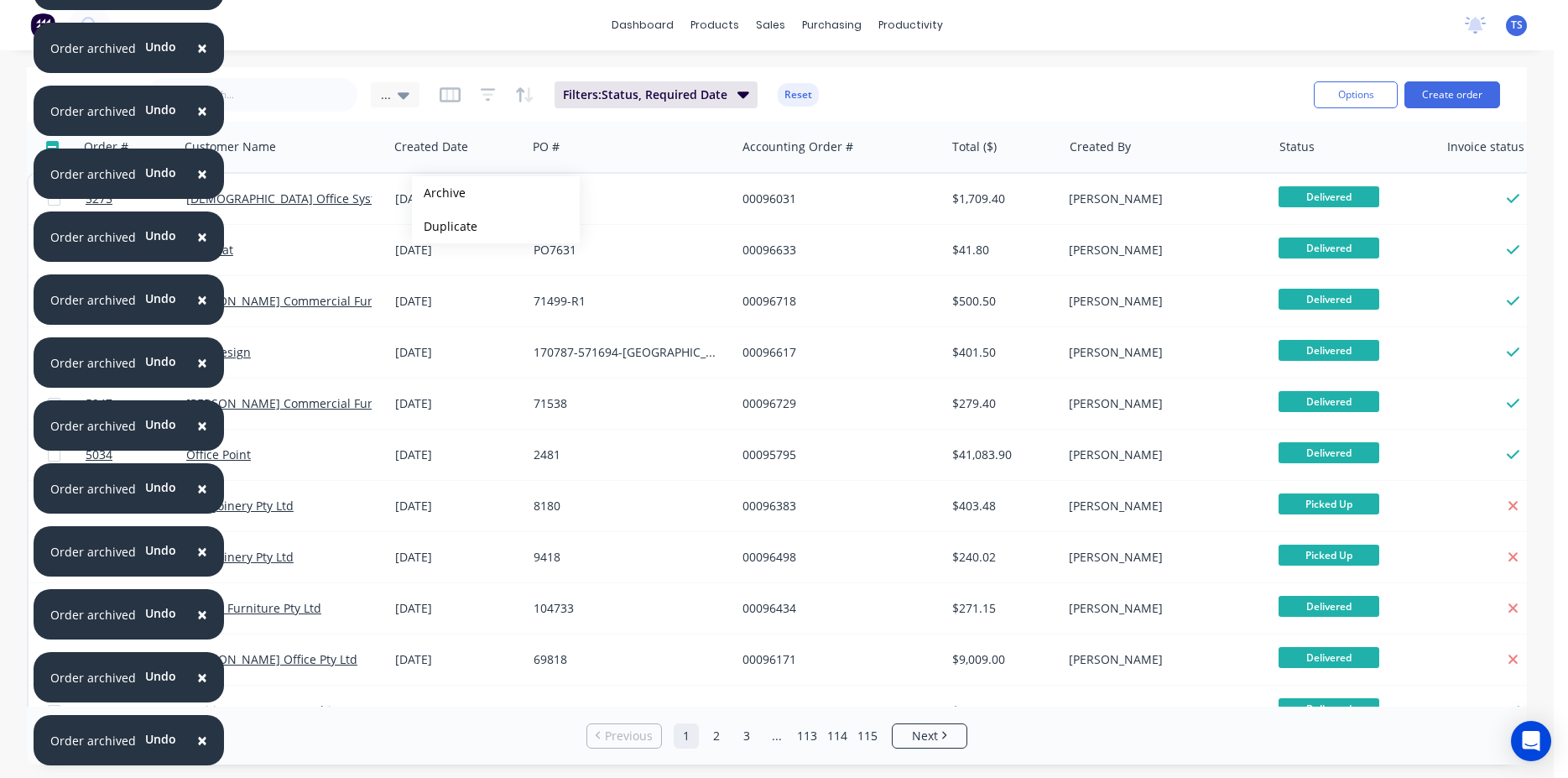
click at [439, 193] on button "Archive" at bounding box center [496, 192] width 168 height 34
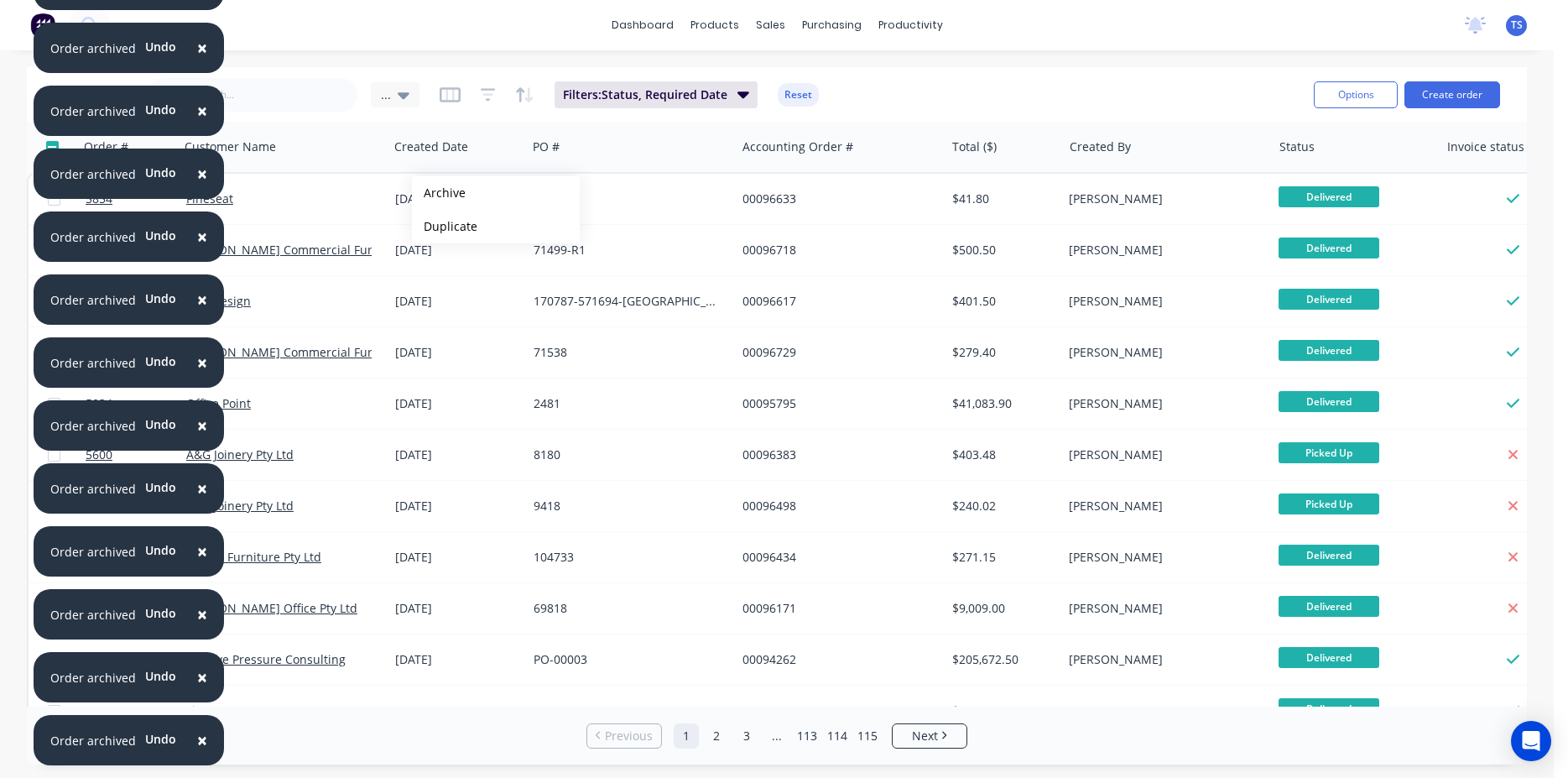
click at [439, 193] on button "Archive" at bounding box center [496, 192] width 168 height 34
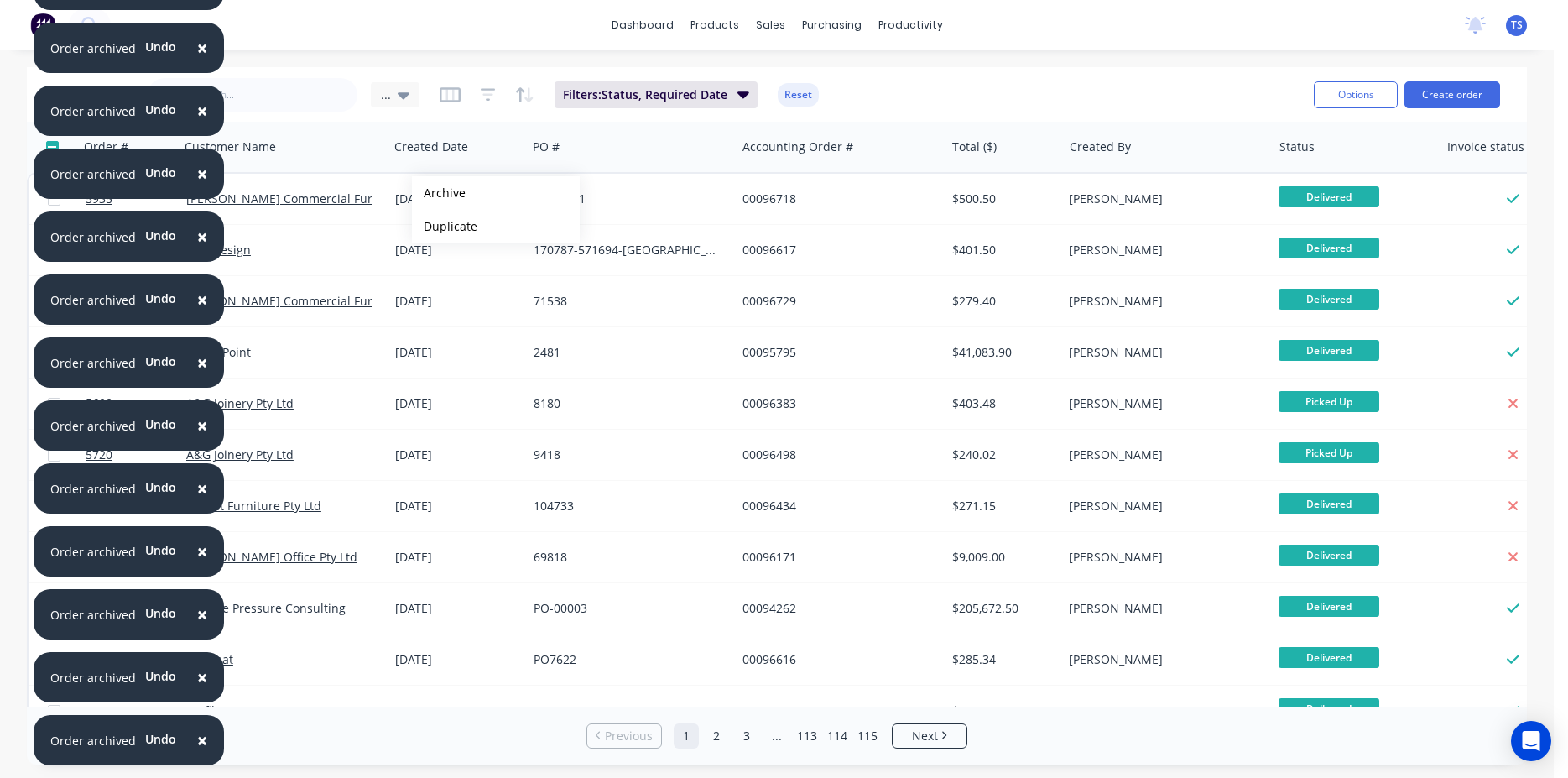
click at [439, 193] on button "Archive" at bounding box center [496, 192] width 168 height 34
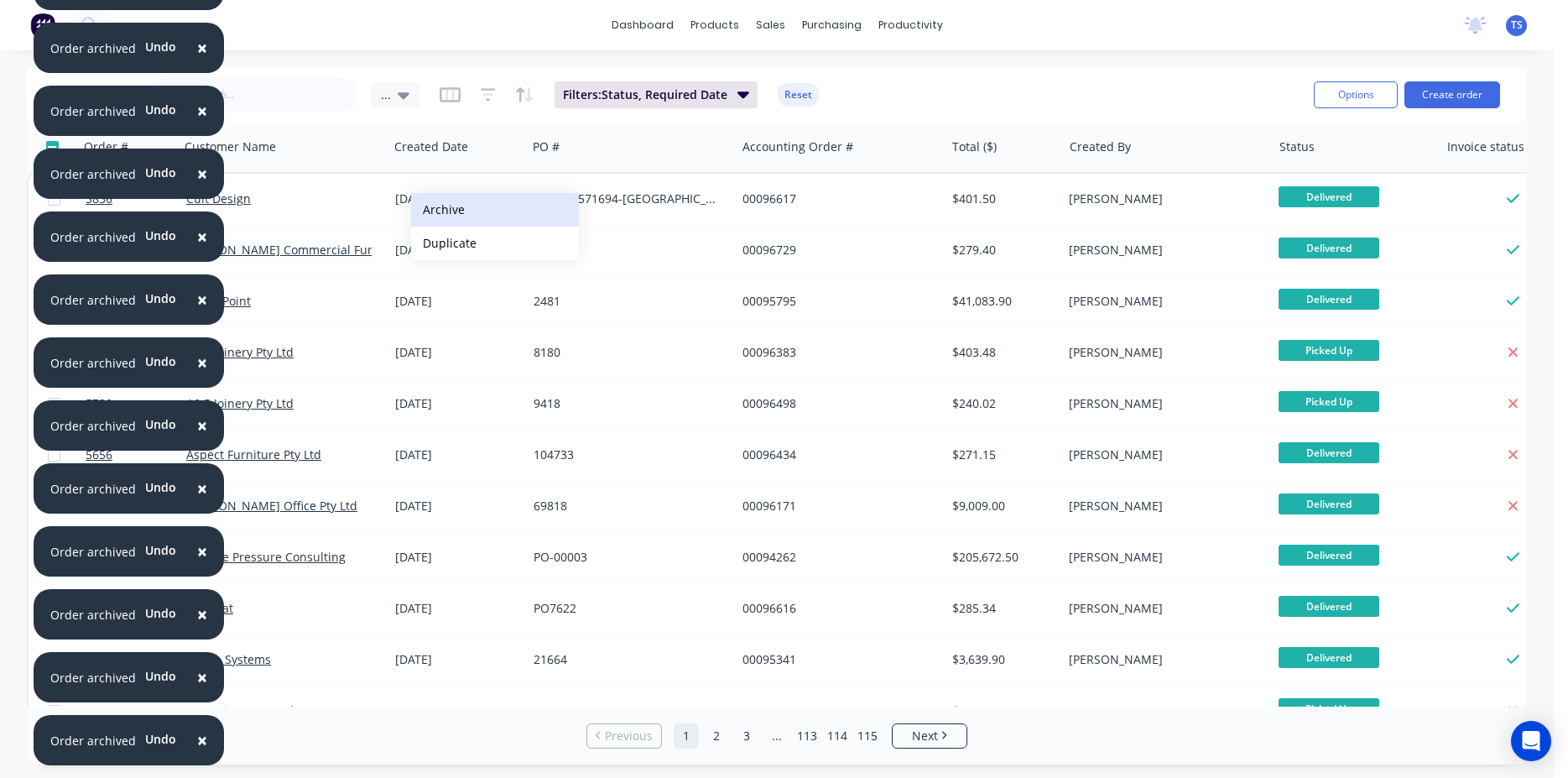
click at [444, 209] on button "Archive" at bounding box center [495, 209] width 168 height 34
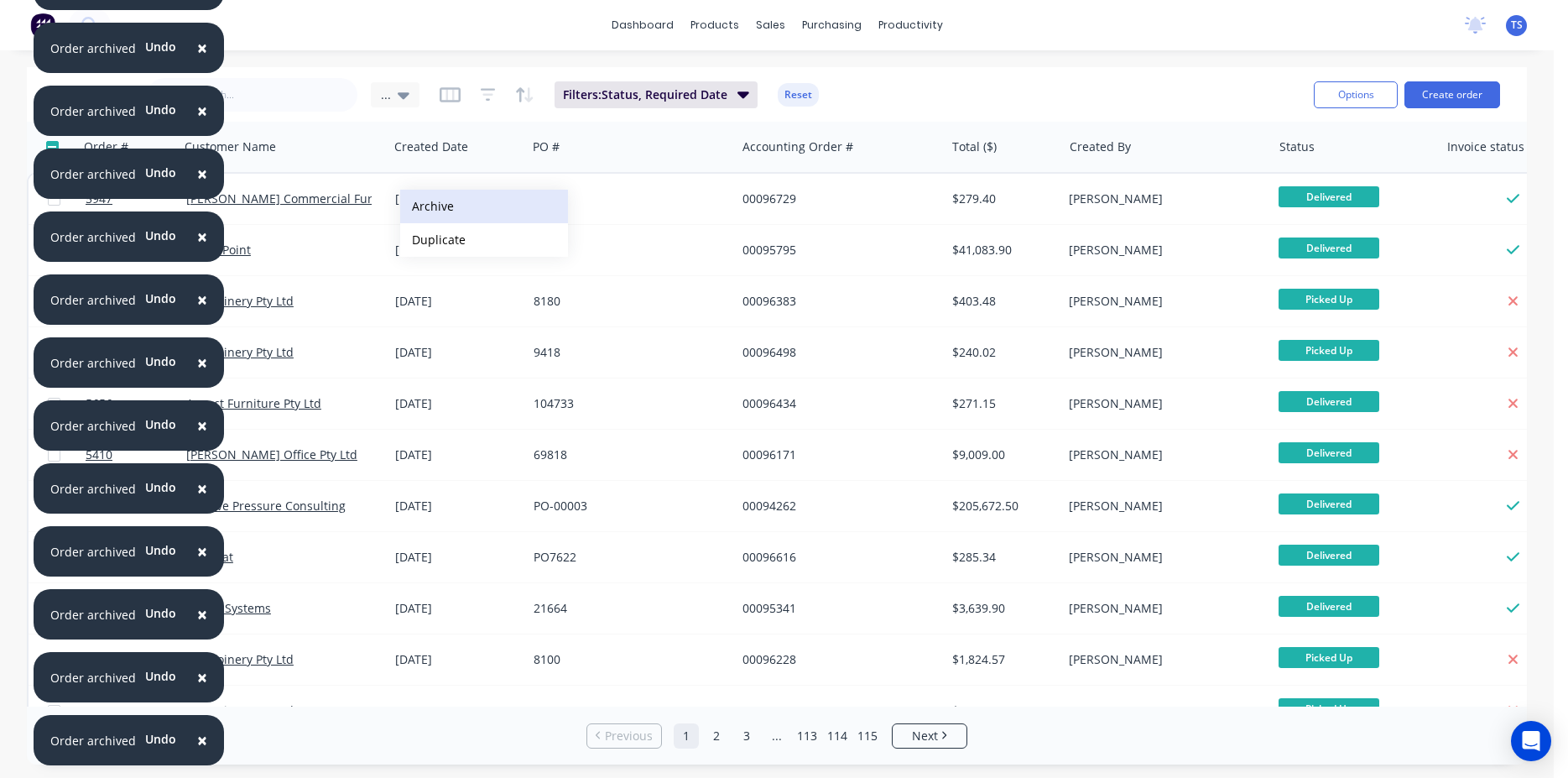
click at [447, 200] on button "Archive" at bounding box center [484, 206] width 168 height 34
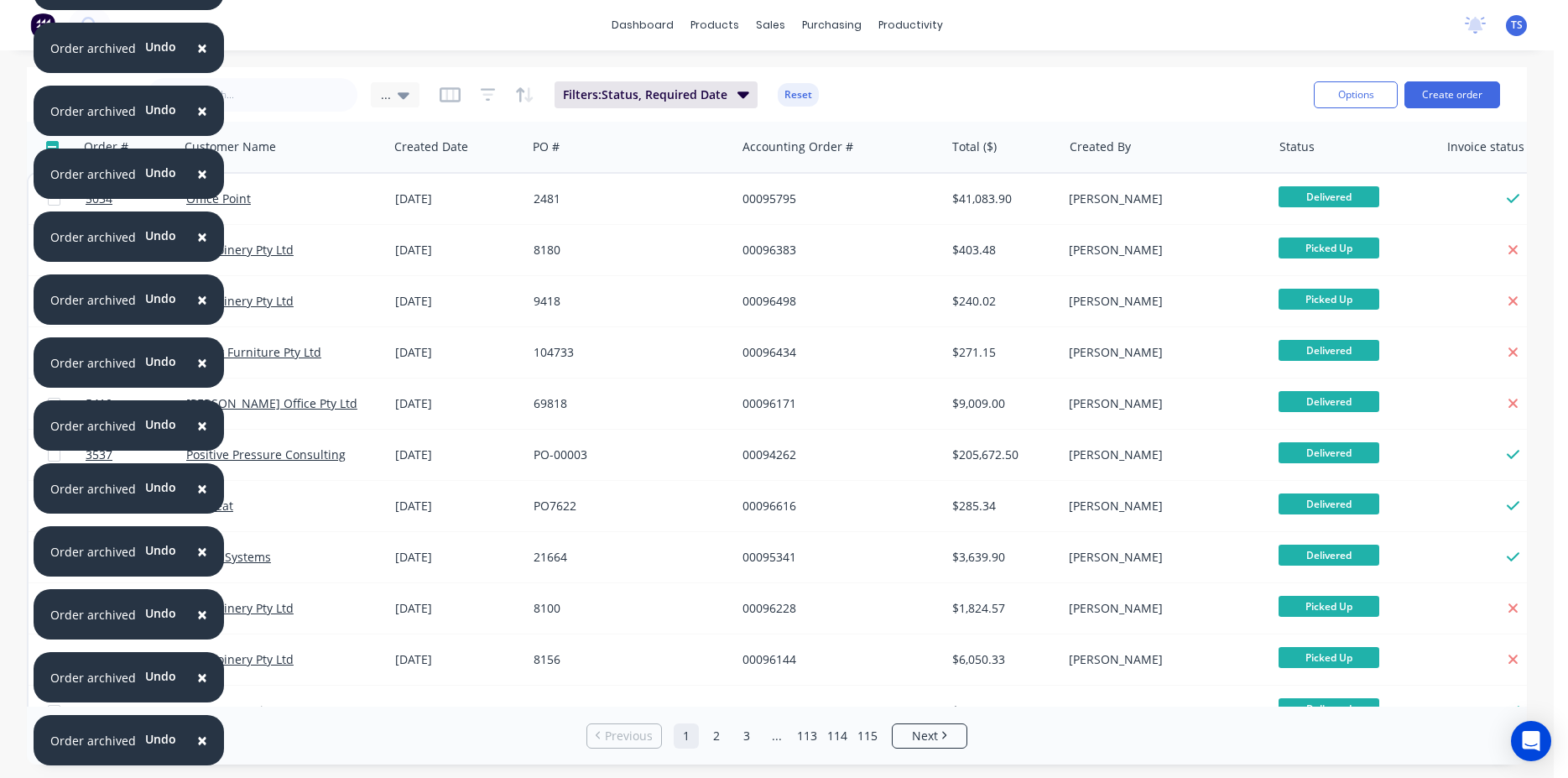
click at [429, 209] on div "[DATE]" at bounding box center [458, 199] width 139 height 51
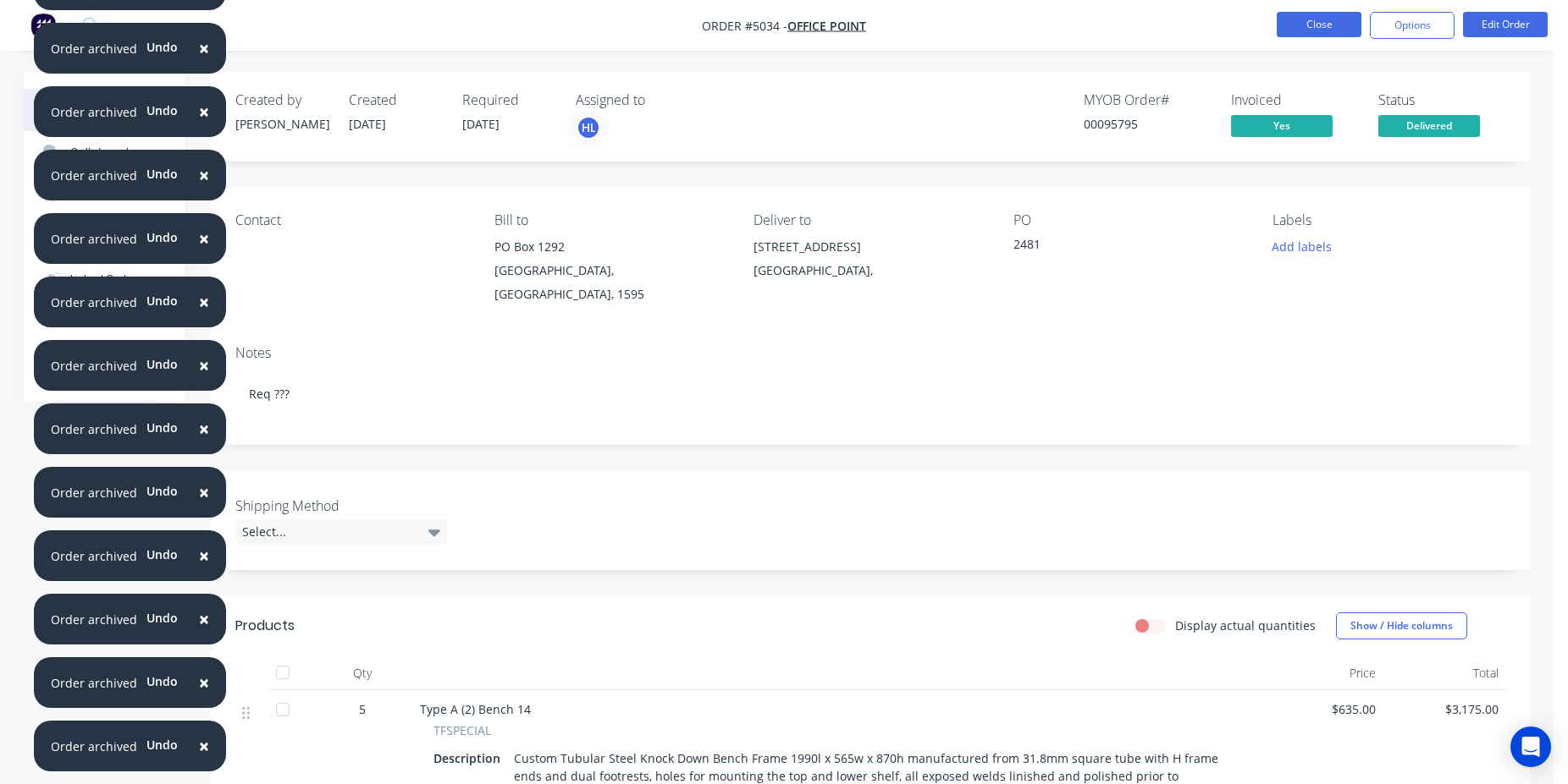
click at [1330, 32] on button "Close" at bounding box center [1318, 25] width 85 height 26
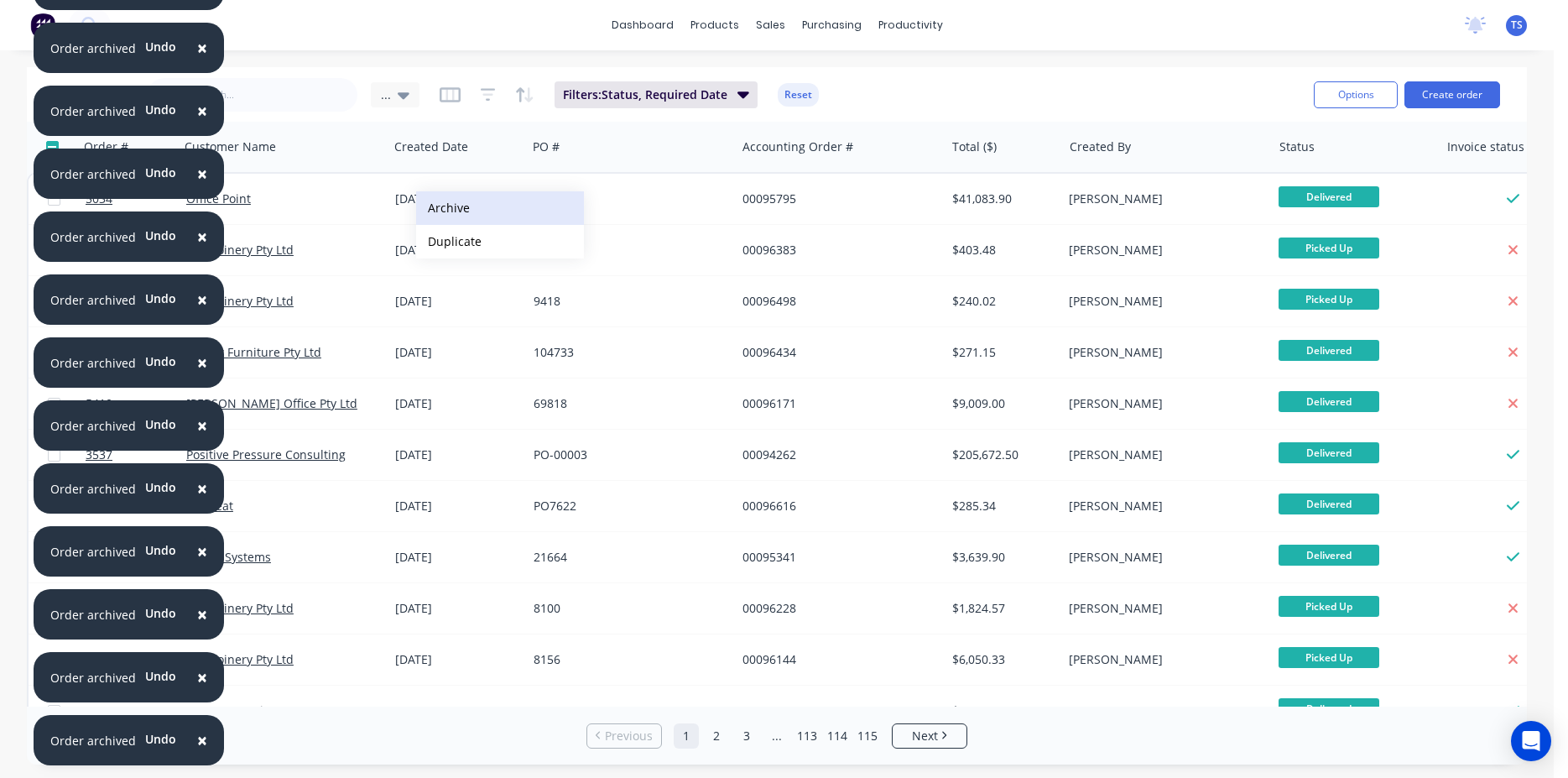
click at [494, 209] on button "Archive" at bounding box center [499, 208] width 168 height 34
click at [444, 204] on button "Archive" at bounding box center [492, 207] width 168 height 34
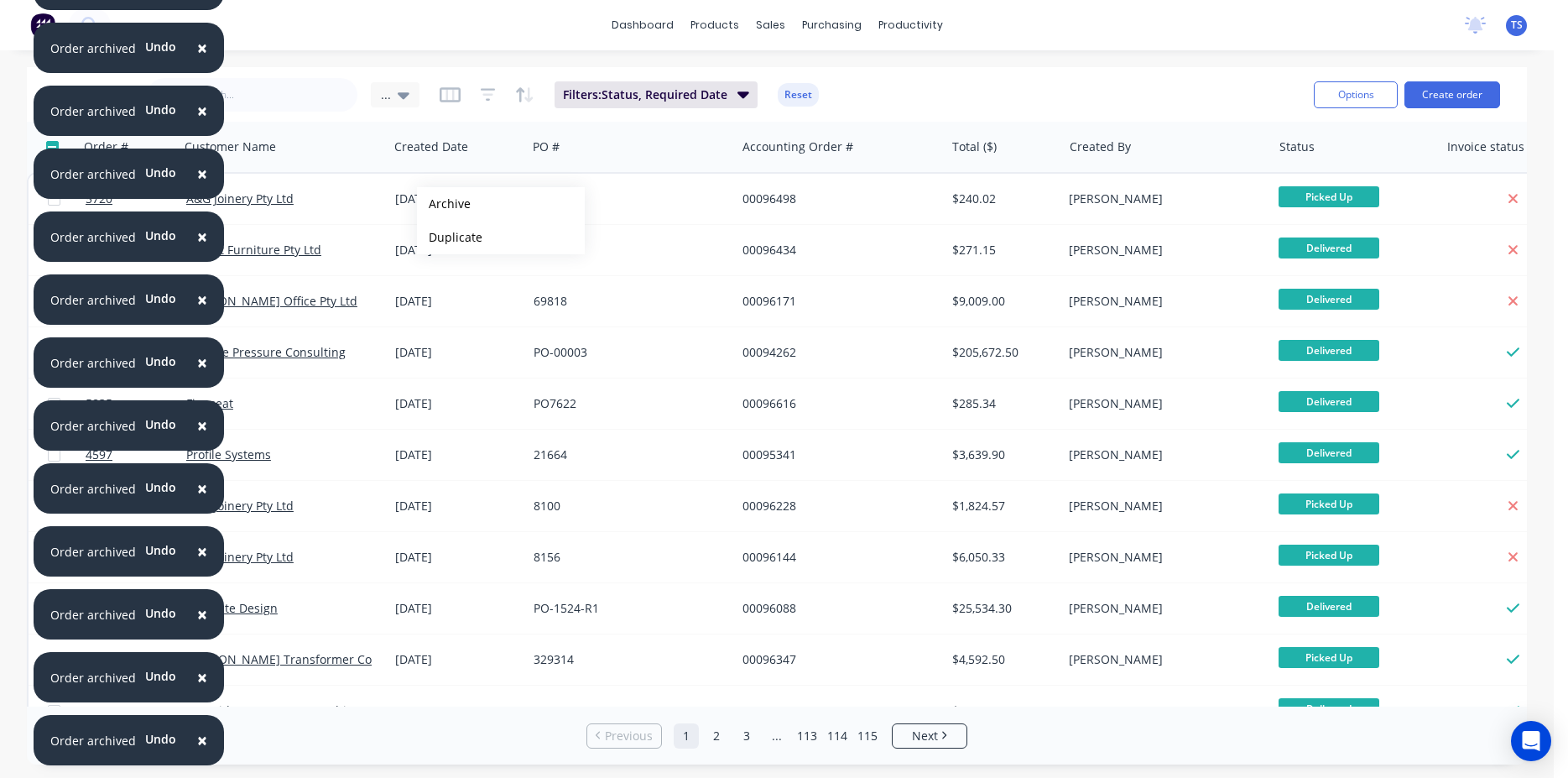
click at [444, 204] on button "Archive" at bounding box center [500, 203] width 168 height 34
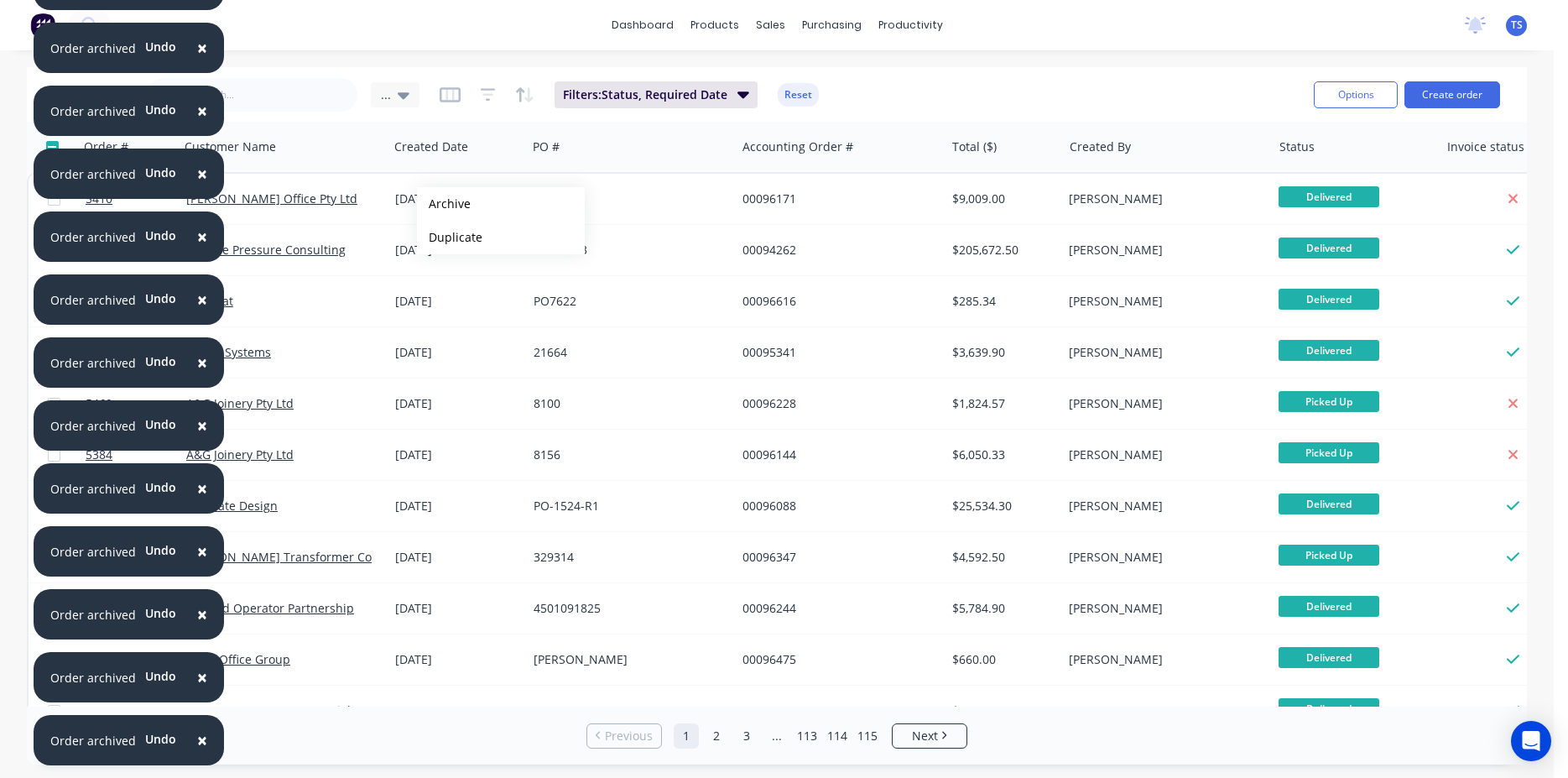
click at [444, 204] on button "Archive" at bounding box center [500, 203] width 168 height 34
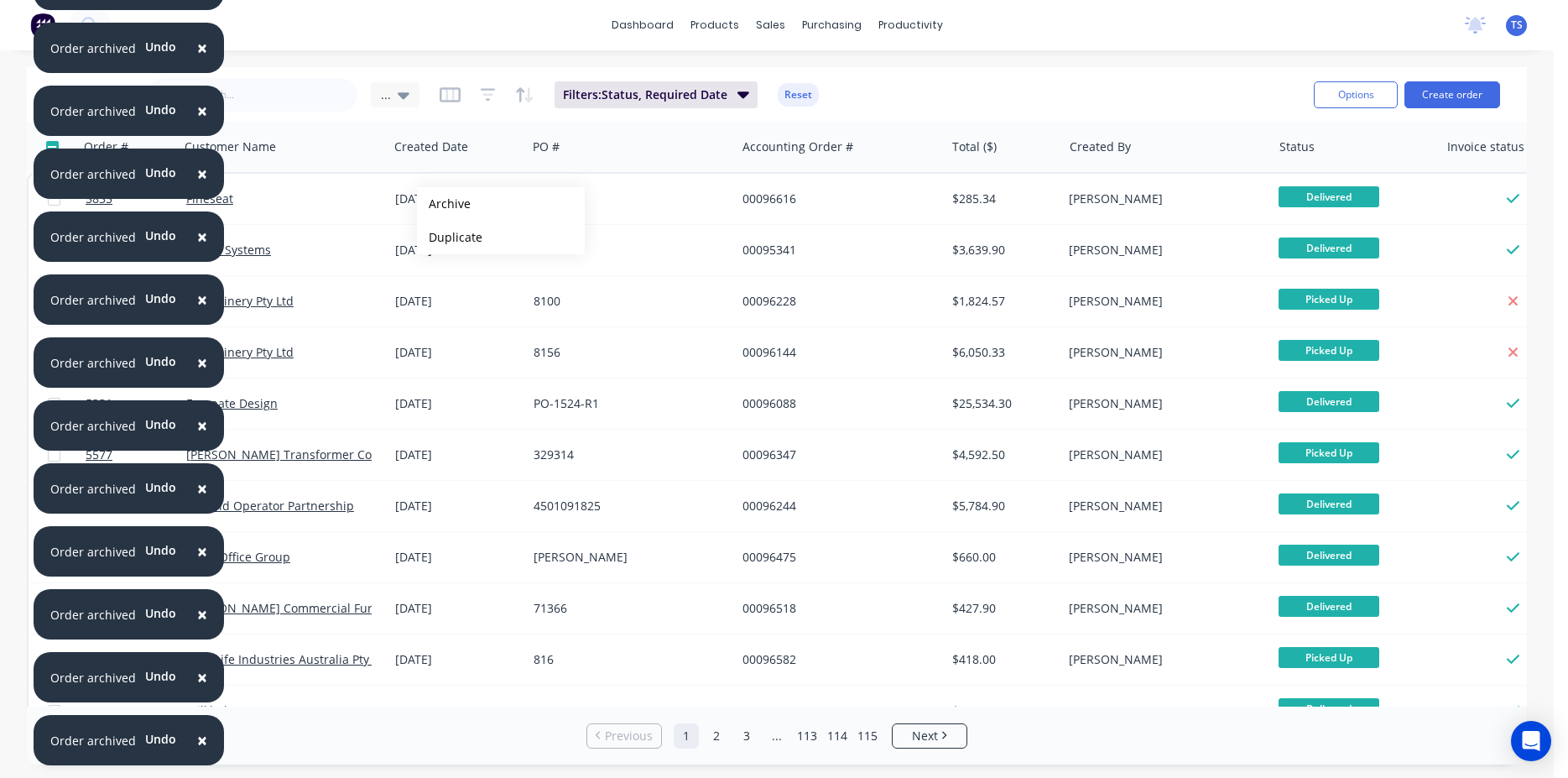
click at [444, 204] on button "Archive" at bounding box center [500, 203] width 168 height 34
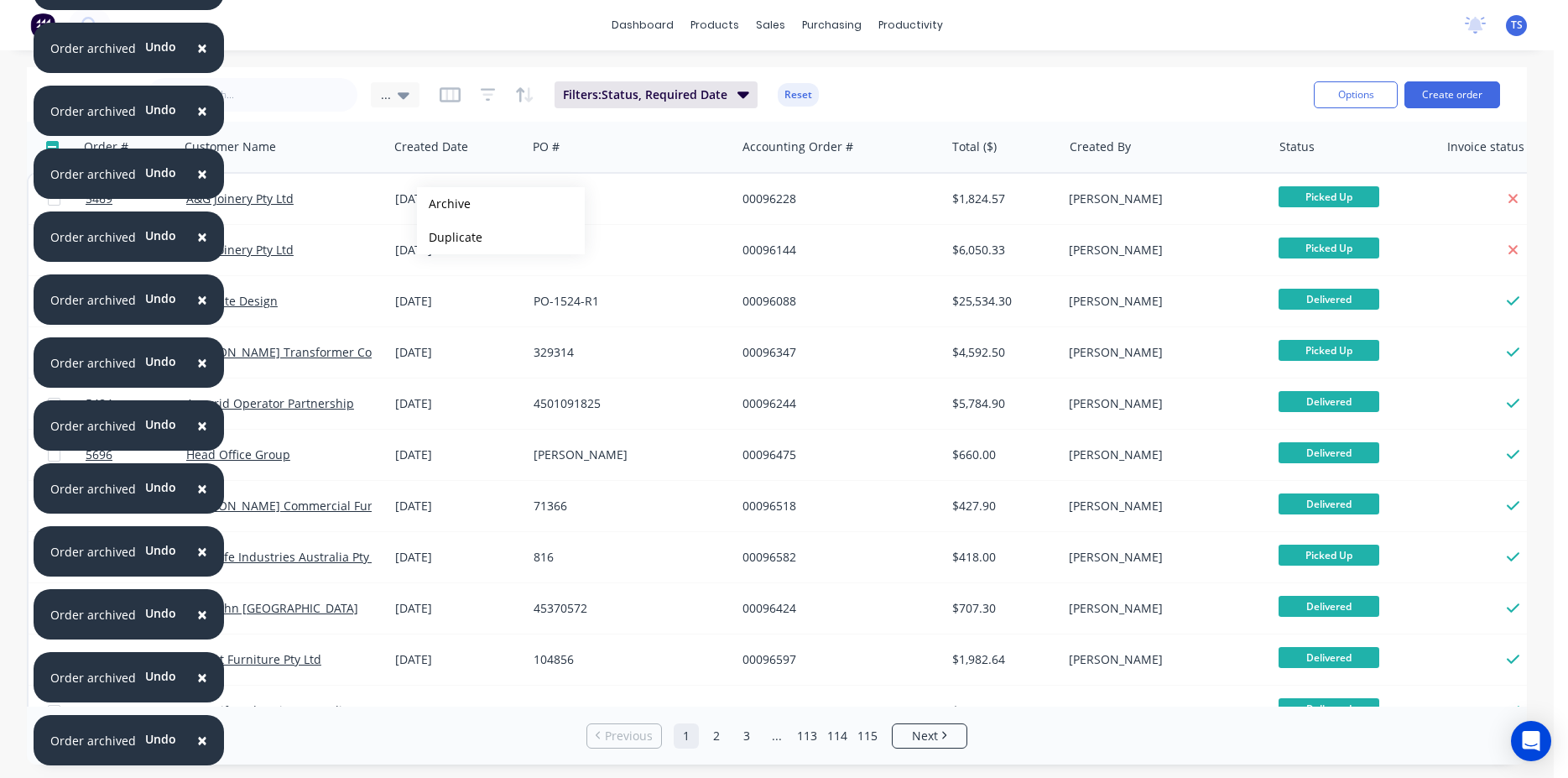
click at [444, 204] on button "Archive" at bounding box center [500, 203] width 168 height 34
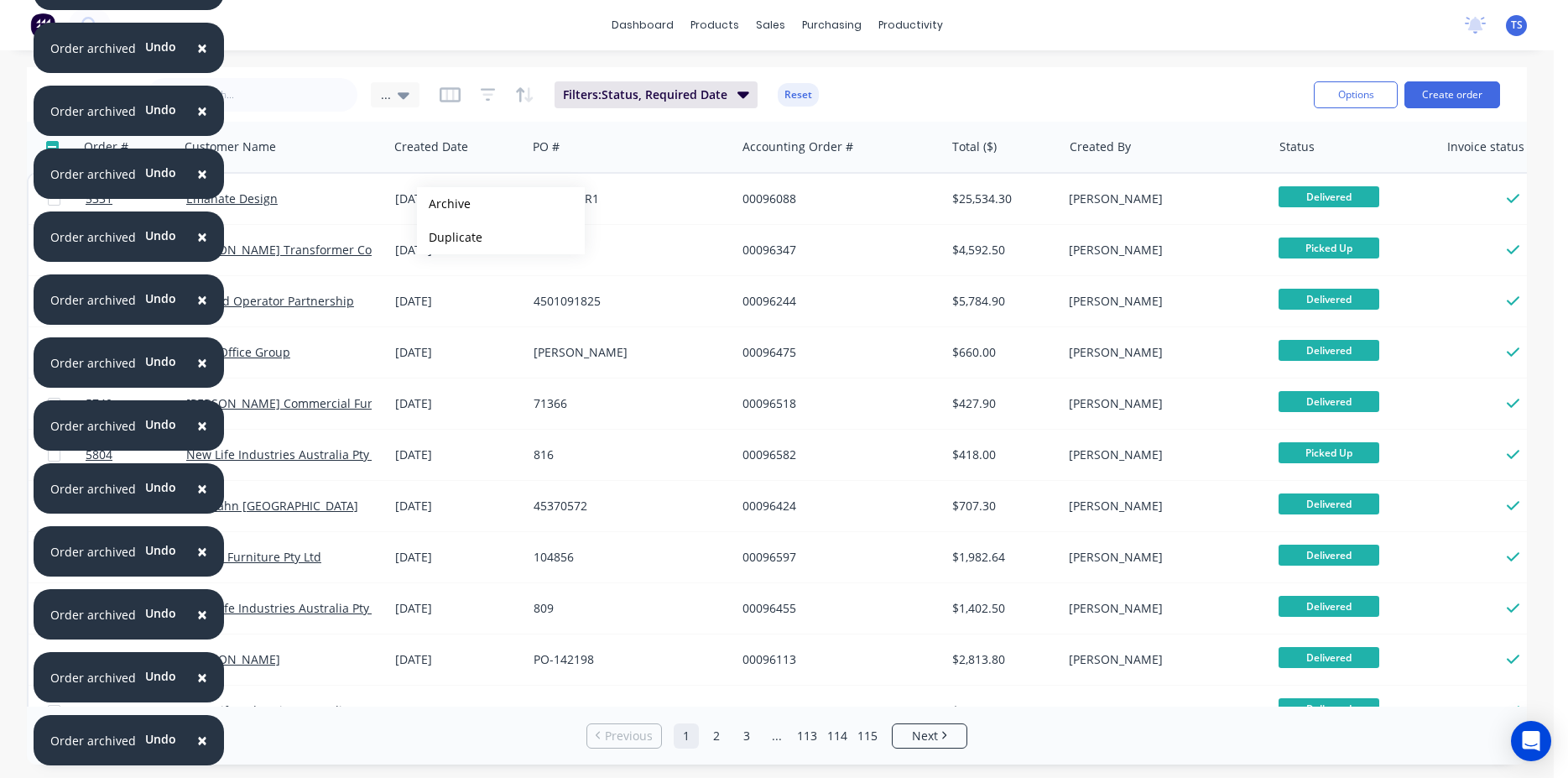
click at [444, 204] on button "Archive" at bounding box center [500, 203] width 168 height 34
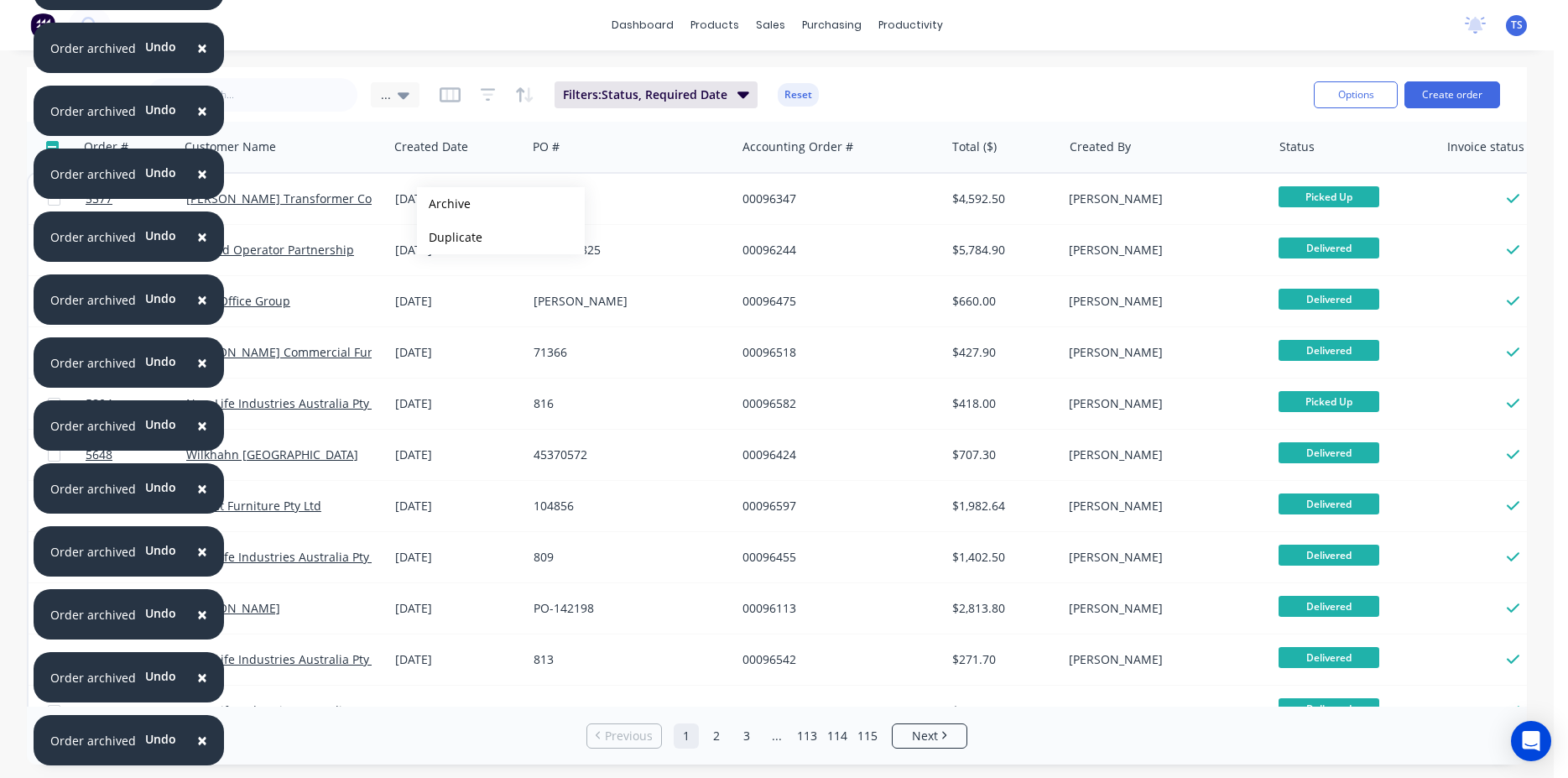
click at [444, 204] on button "Archive" at bounding box center [500, 203] width 168 height 34
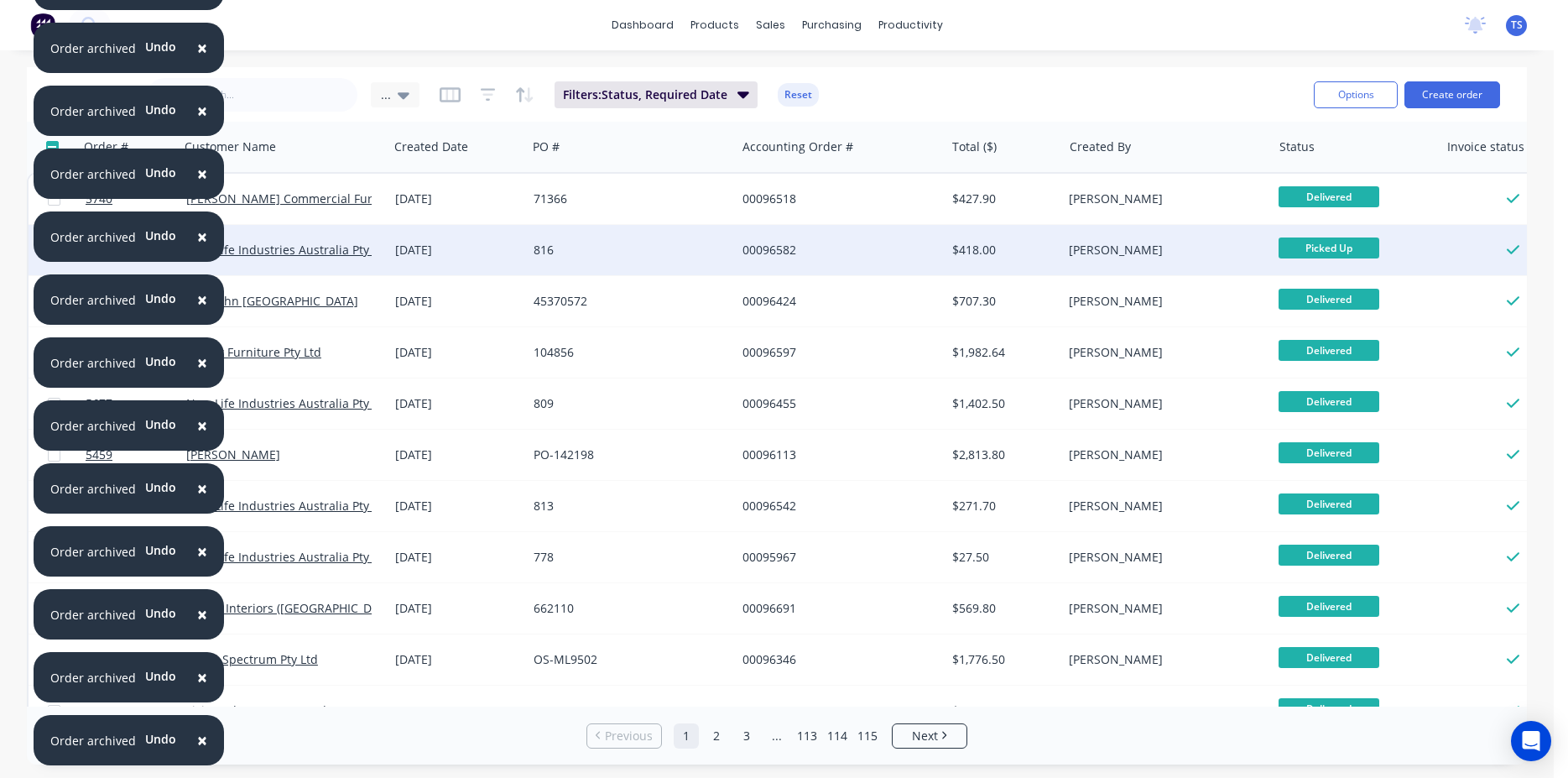
drag, startPoint x: 444, startPoint y: 204, endPoint x: 418, endPoint y: 251, distance: 53.7
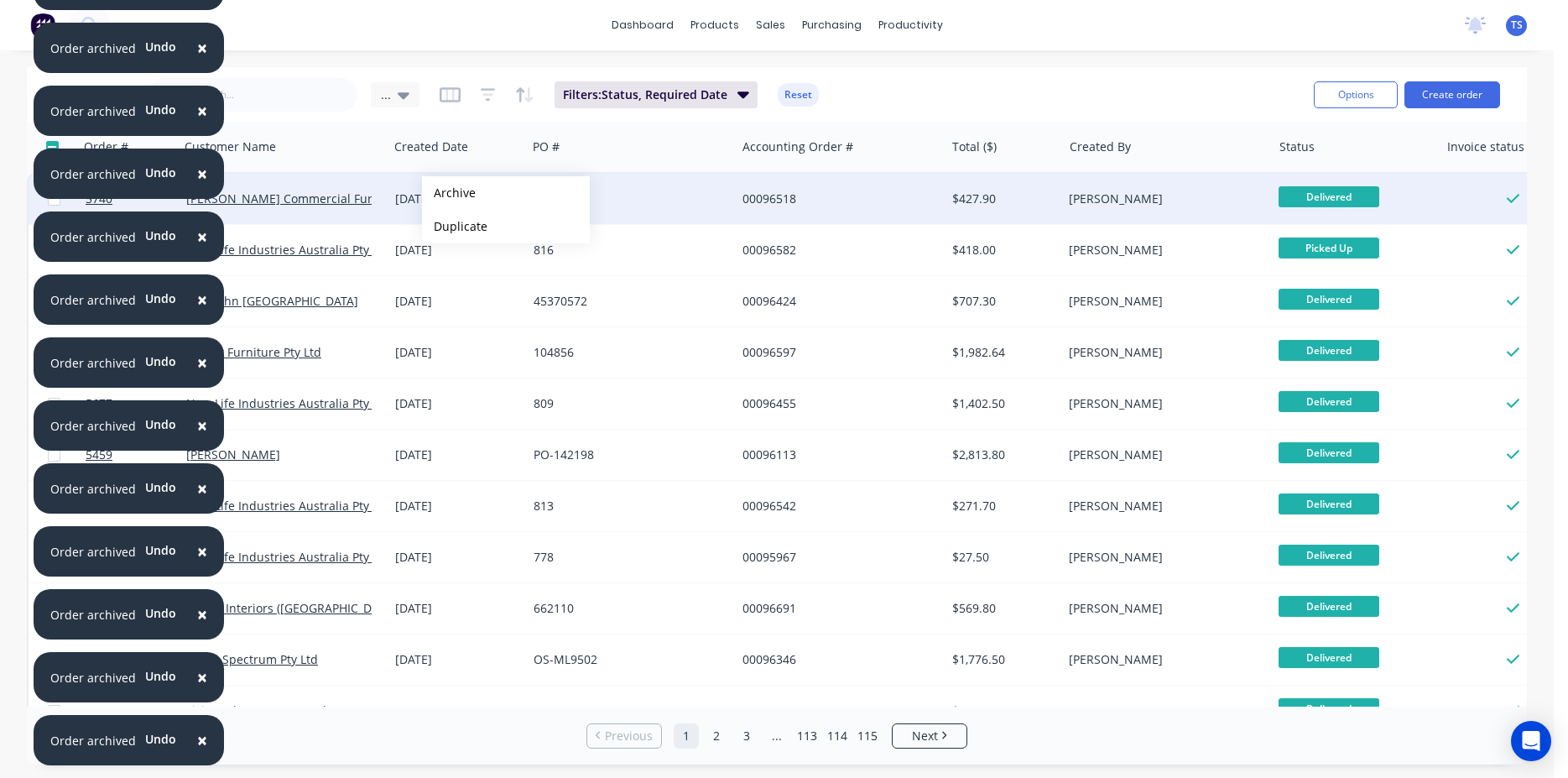
click at [449, 193] on button "Archive" at bounding box center [506, 192] width 168 height 34
click at [444, 194] on button "Archive" at bounding box center [500, 193] width 168 height 34
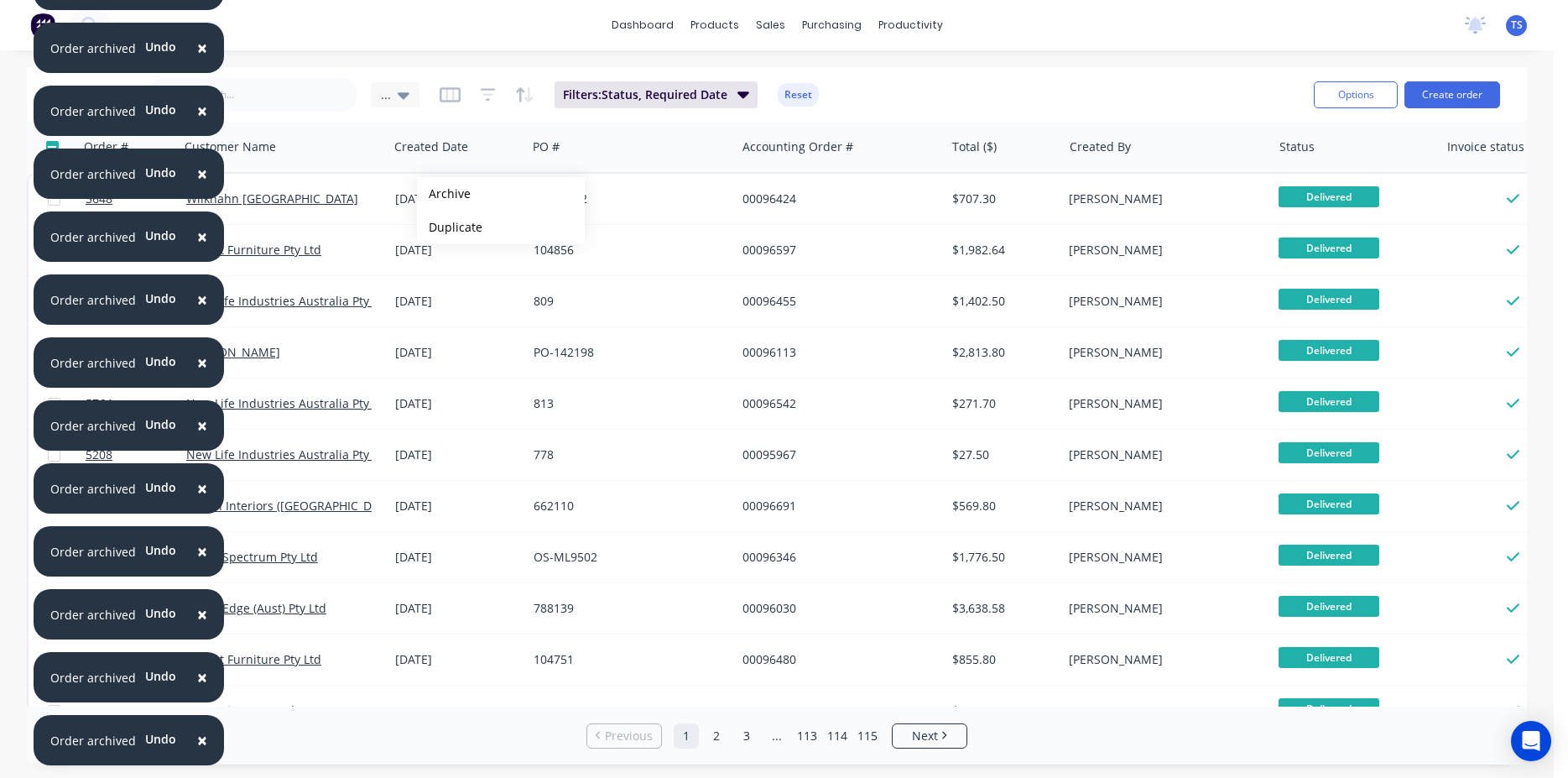
click at [444, 194] on button "Archive" at bounding box center [500, 193] width 168 height 34
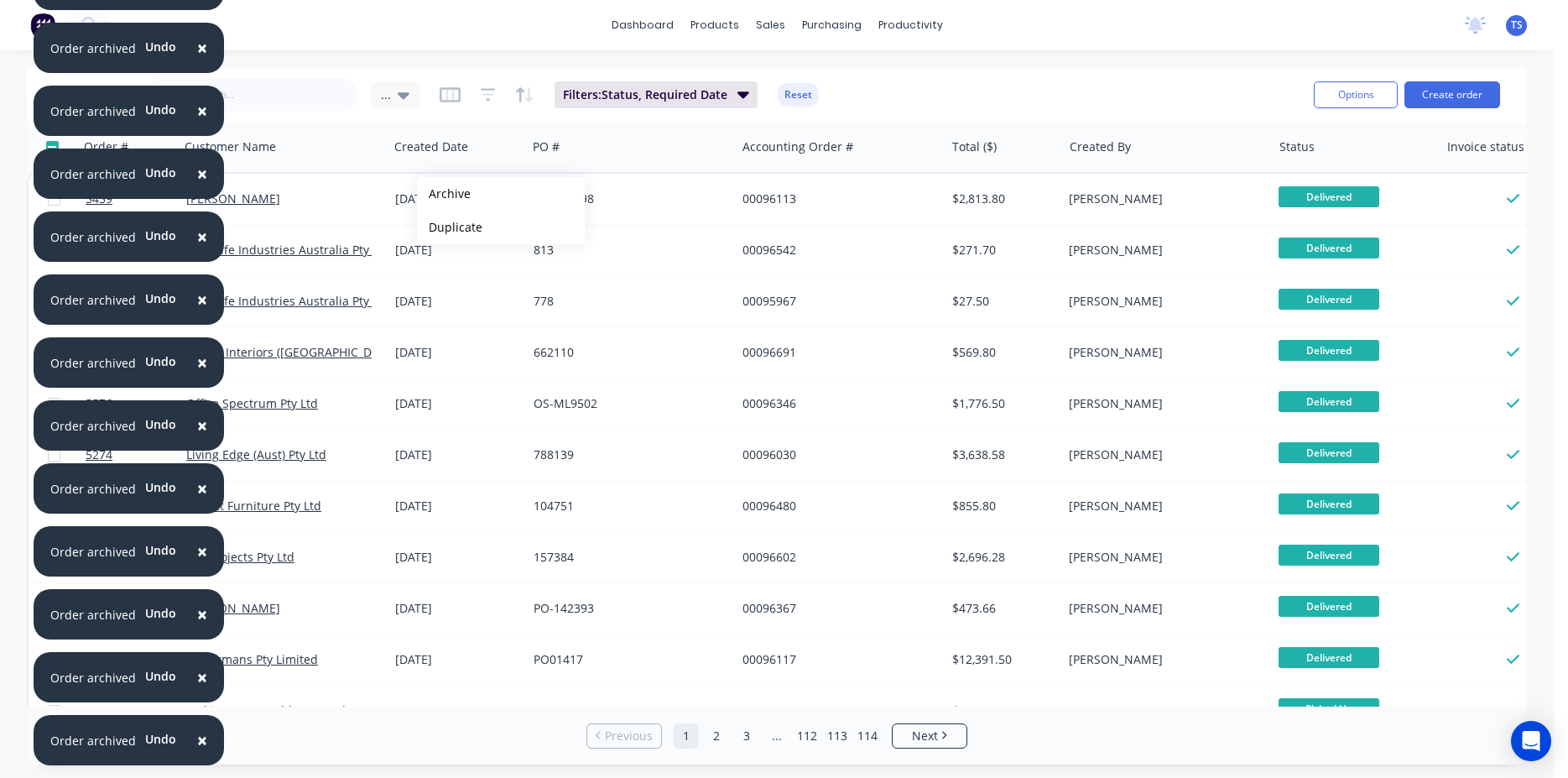
click at [444, 194] on button "Archive" at bounding box center [500, 193] width 168 height 34
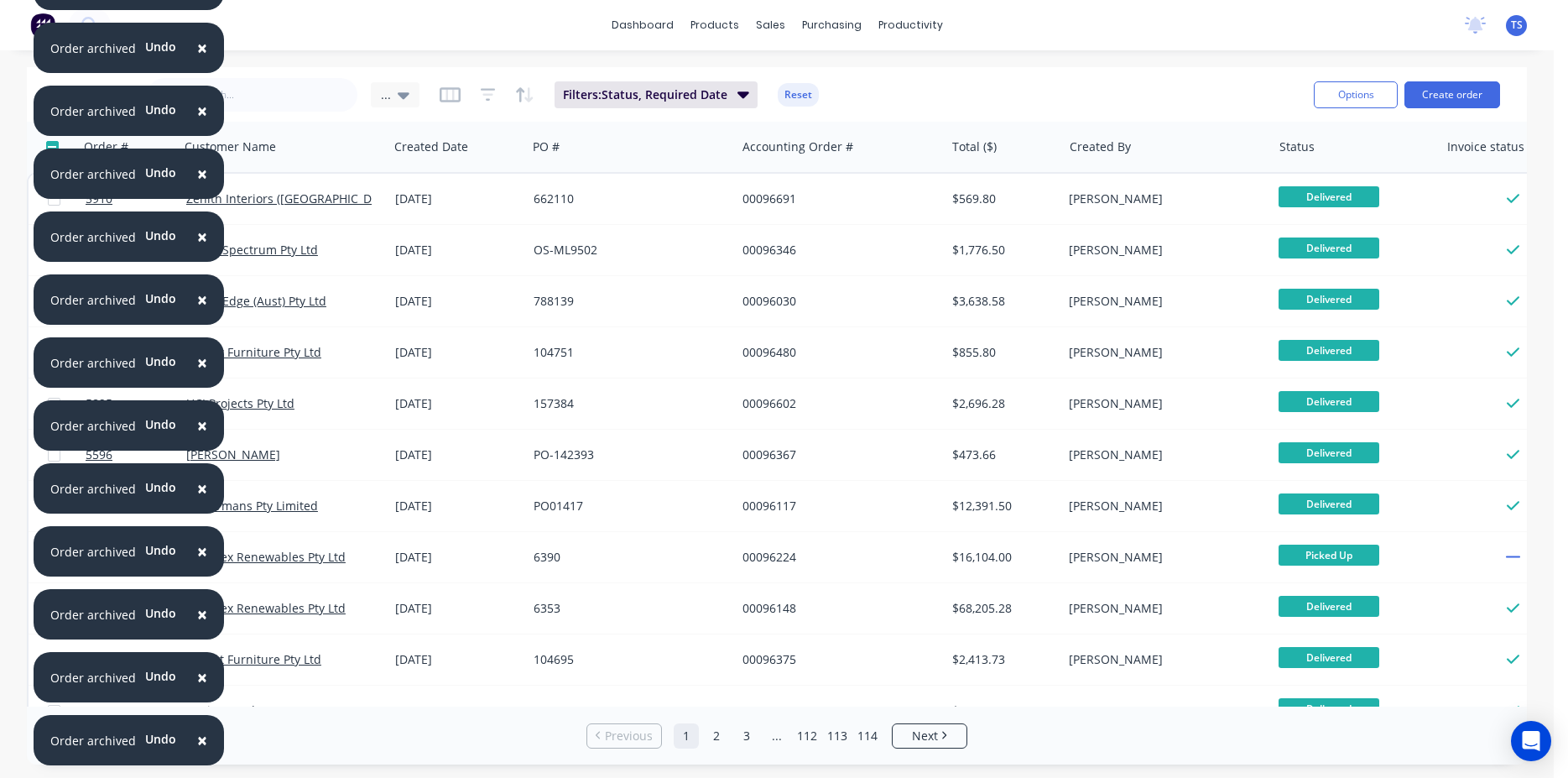
click at [444, 194] on div "[DATE]" at bounding box center [458, 199] width 125 height 17
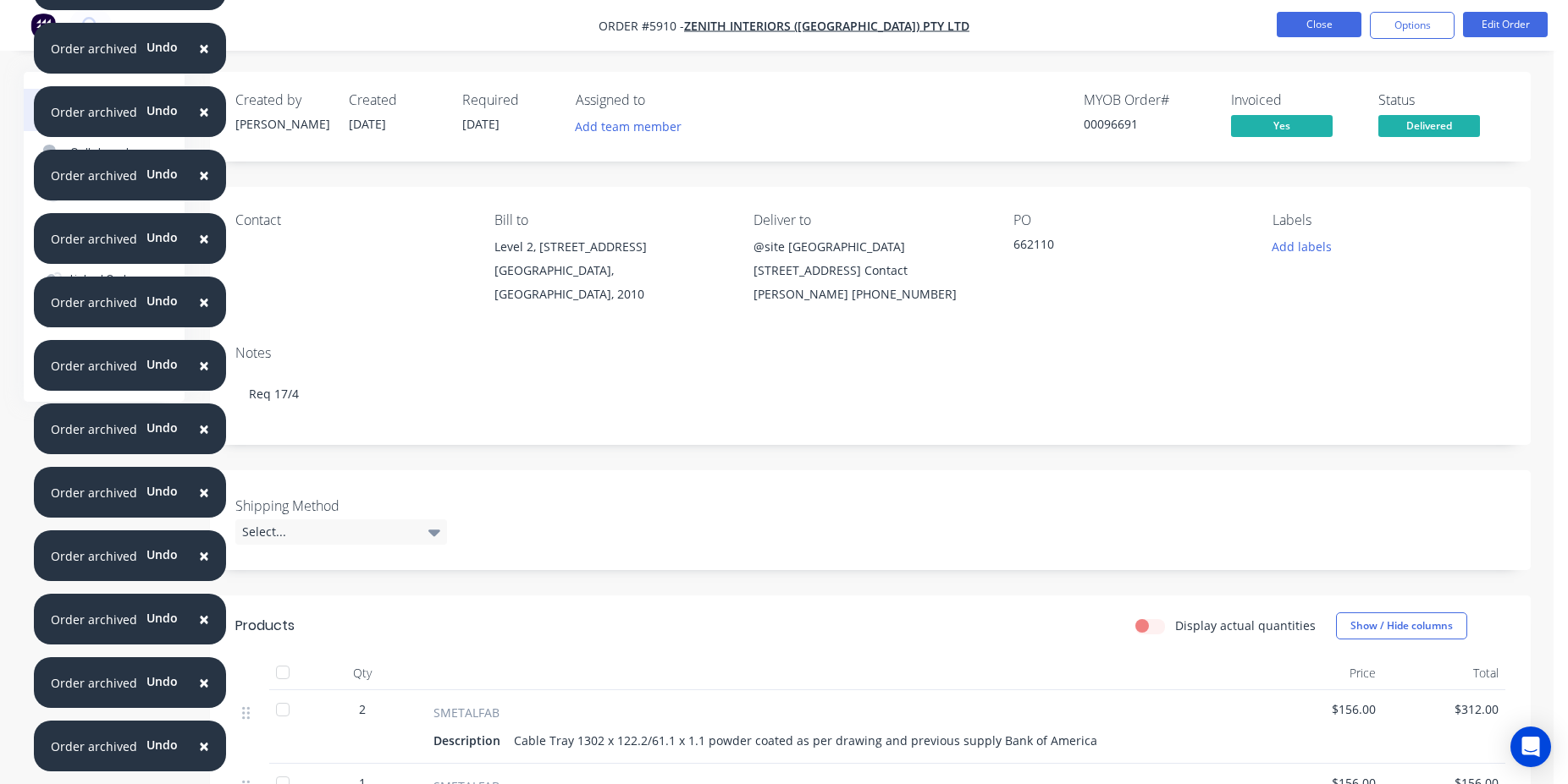
click at [1306, 29] on button "Close" at bounding box center [1318, 25] width 85 height 26
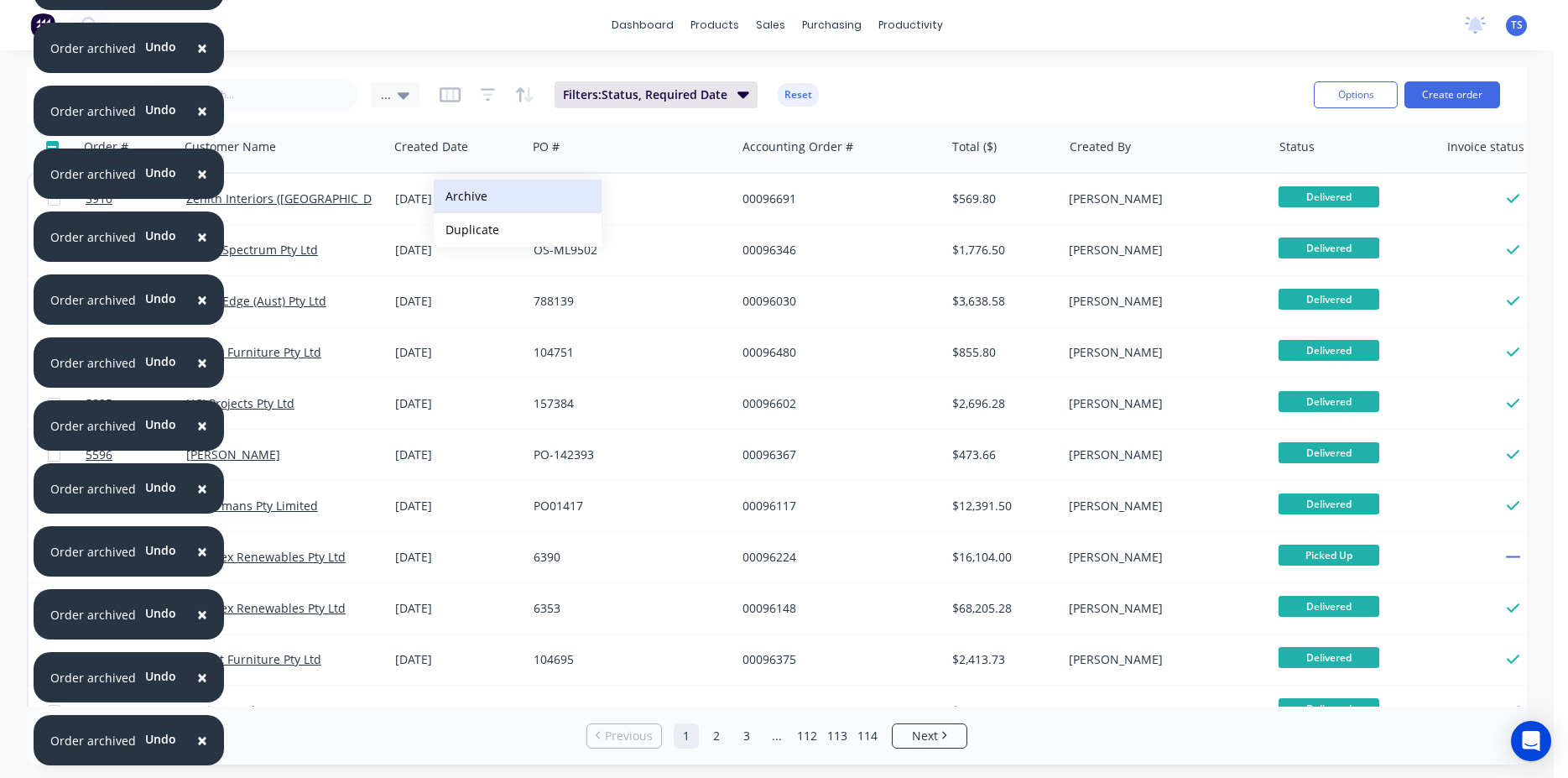
click at [497, 196] on button "Archive" at bounding box center [518, 196] width 168 height 34
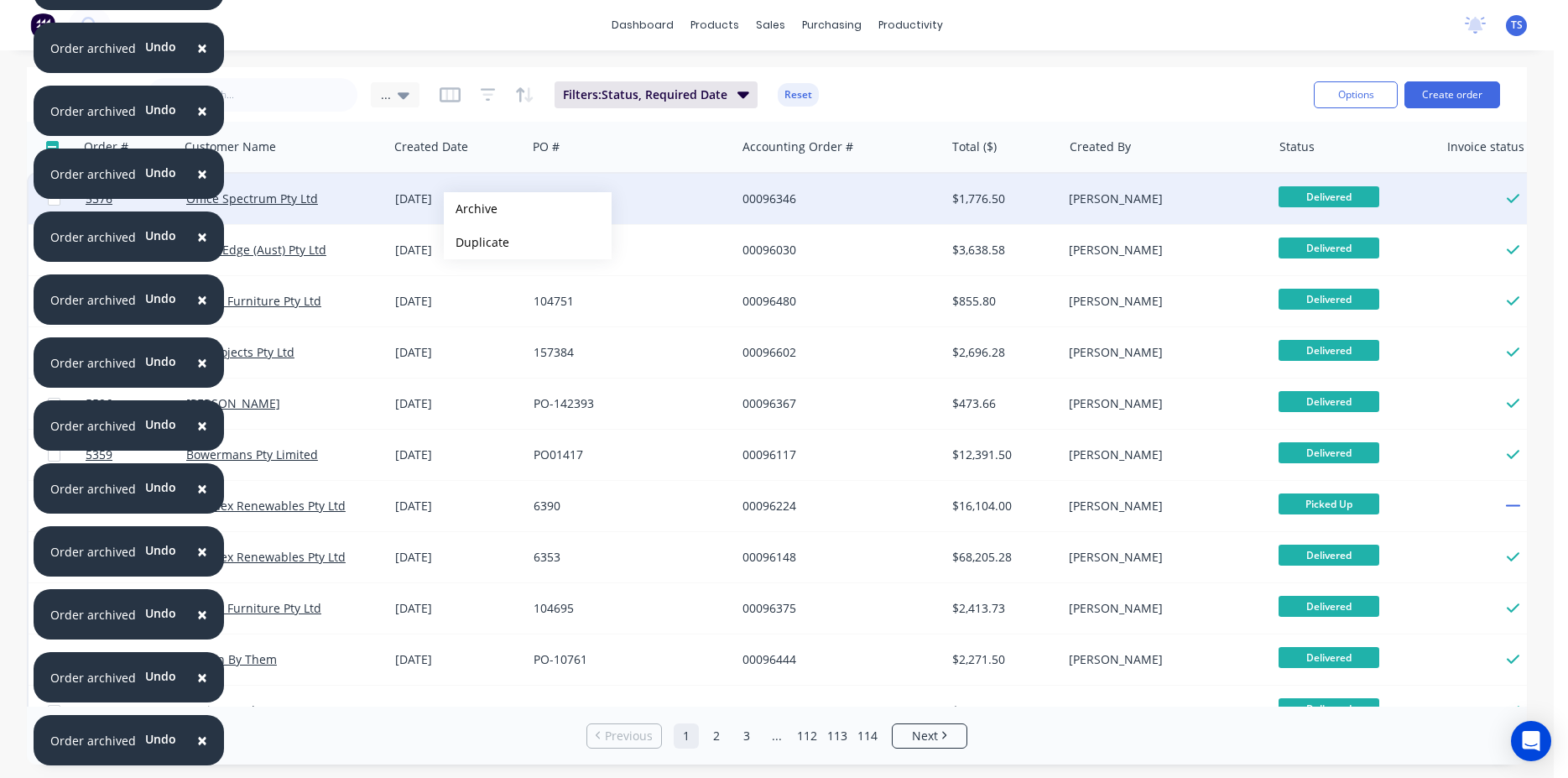
click at [470, 209] on button "Archive" at bounding box center [528, 209] width 168 height 34
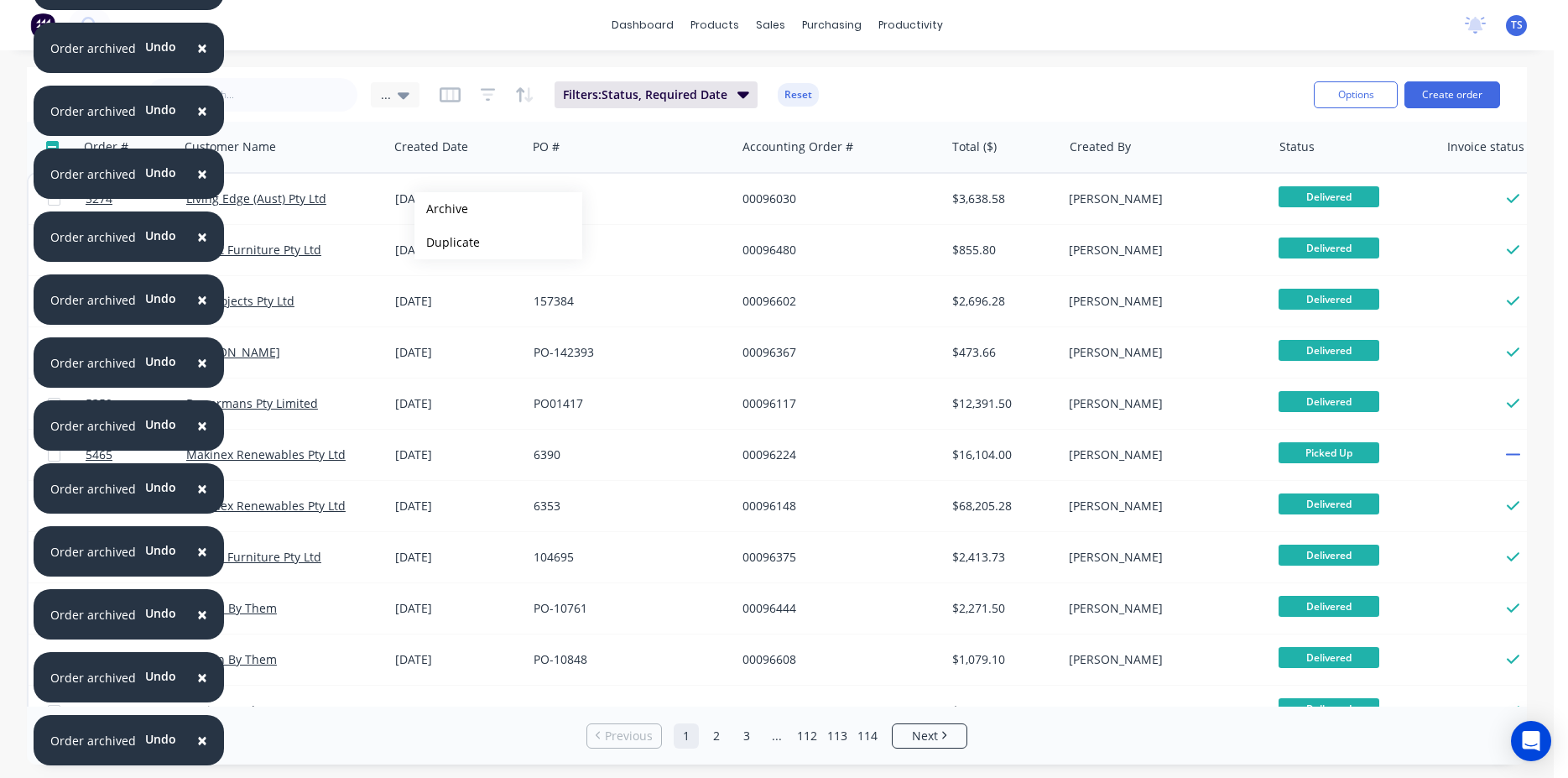
click at [441, 209] on button "Archive" at bounding box center [498, 209] width 168 height 34
click at [456, 204] on button "Archive" at bounding box center [498, 209] width 168 height 34
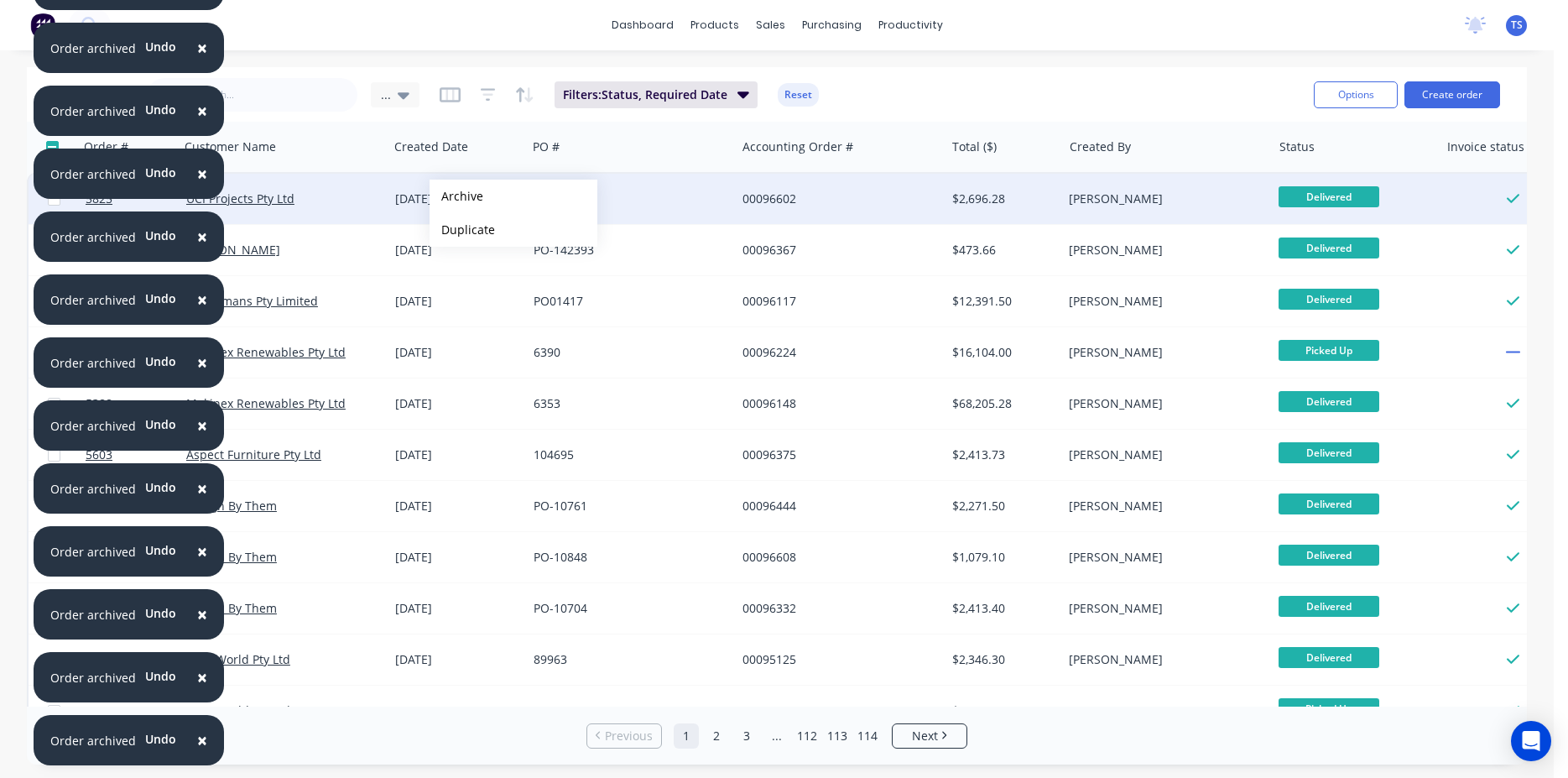
click at [459, 196] on button "Archive" at bounding box center [513, 196] width 168 height 34
click at [454, 201] on button "Archive" at bounding box center [510, 201] width 168 height 34
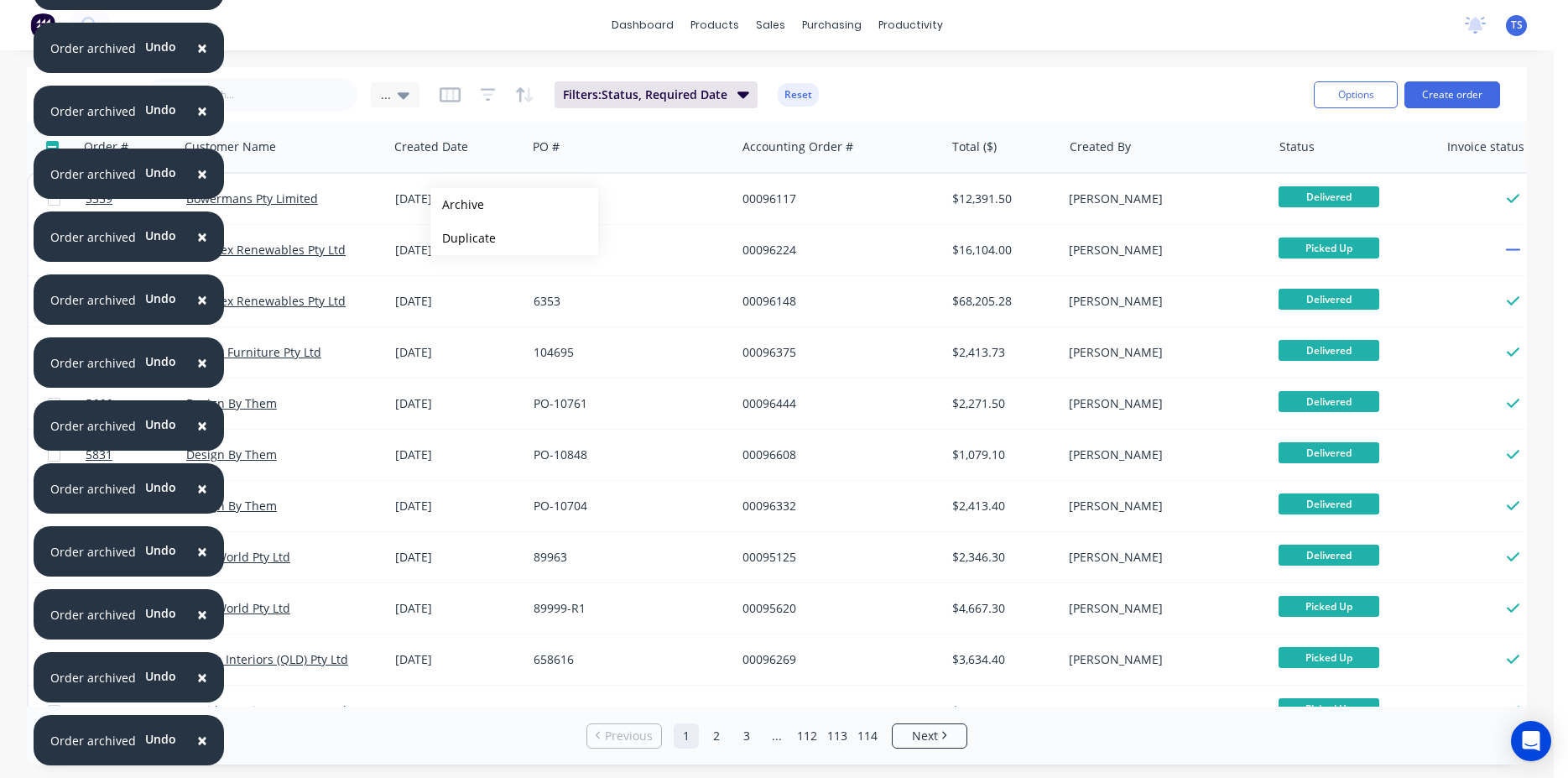
click at [458, 205] on button "Archive" at bounding box center [514, 204] width 168 height 34
click at [500, 209] on button "Archive" at bounding box center [514, 204] width 168 height 34
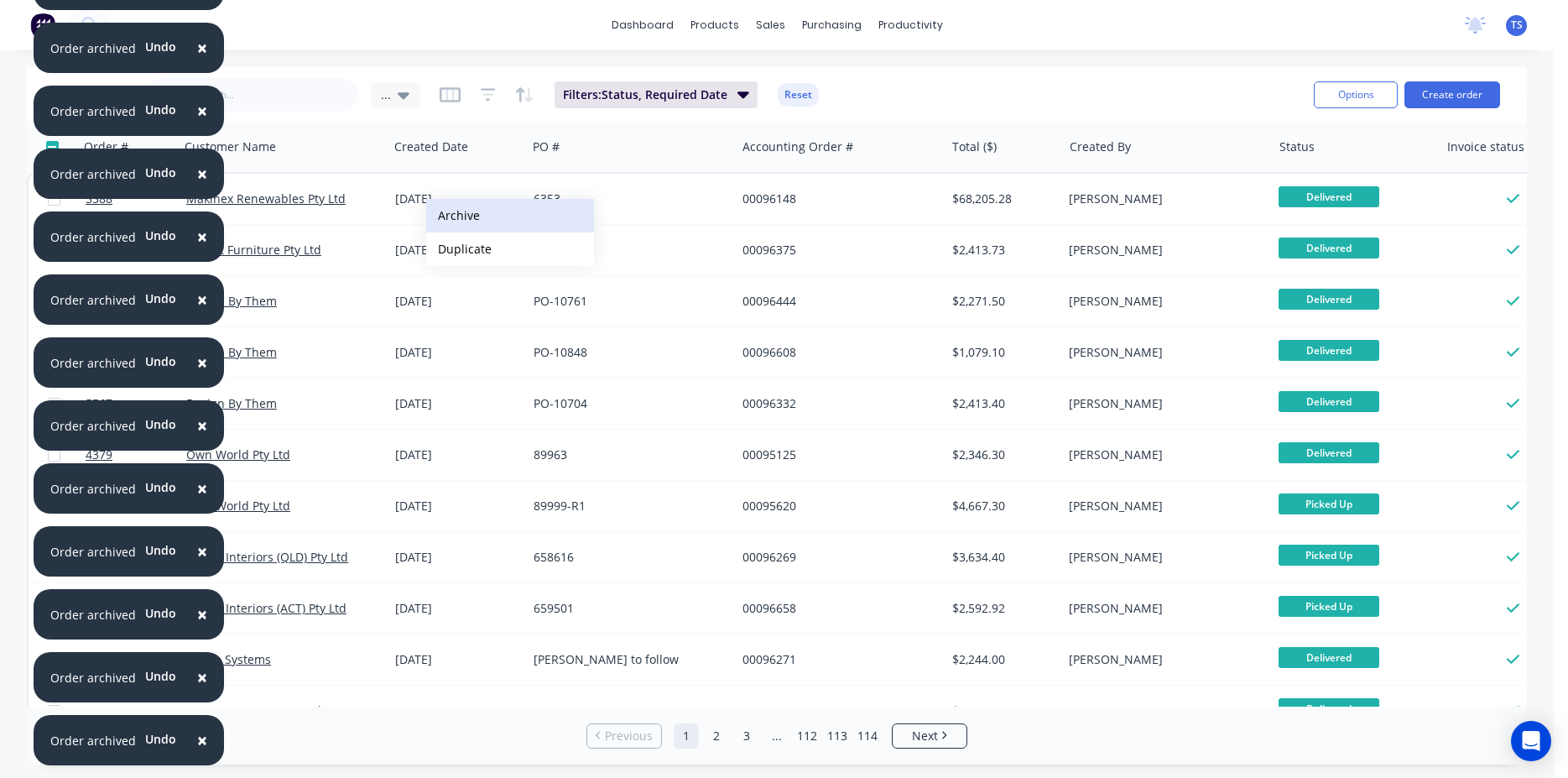
click at [478, 211] on button "Archive" at bounding box center [509, 215] width 168 height 34
click at [452, 211] on button "Archive" at bounding box center [492, 216] width 168 height 34
click at [446, 209] on button "Archive" at bounding box center [490, 211] width 168 height 34
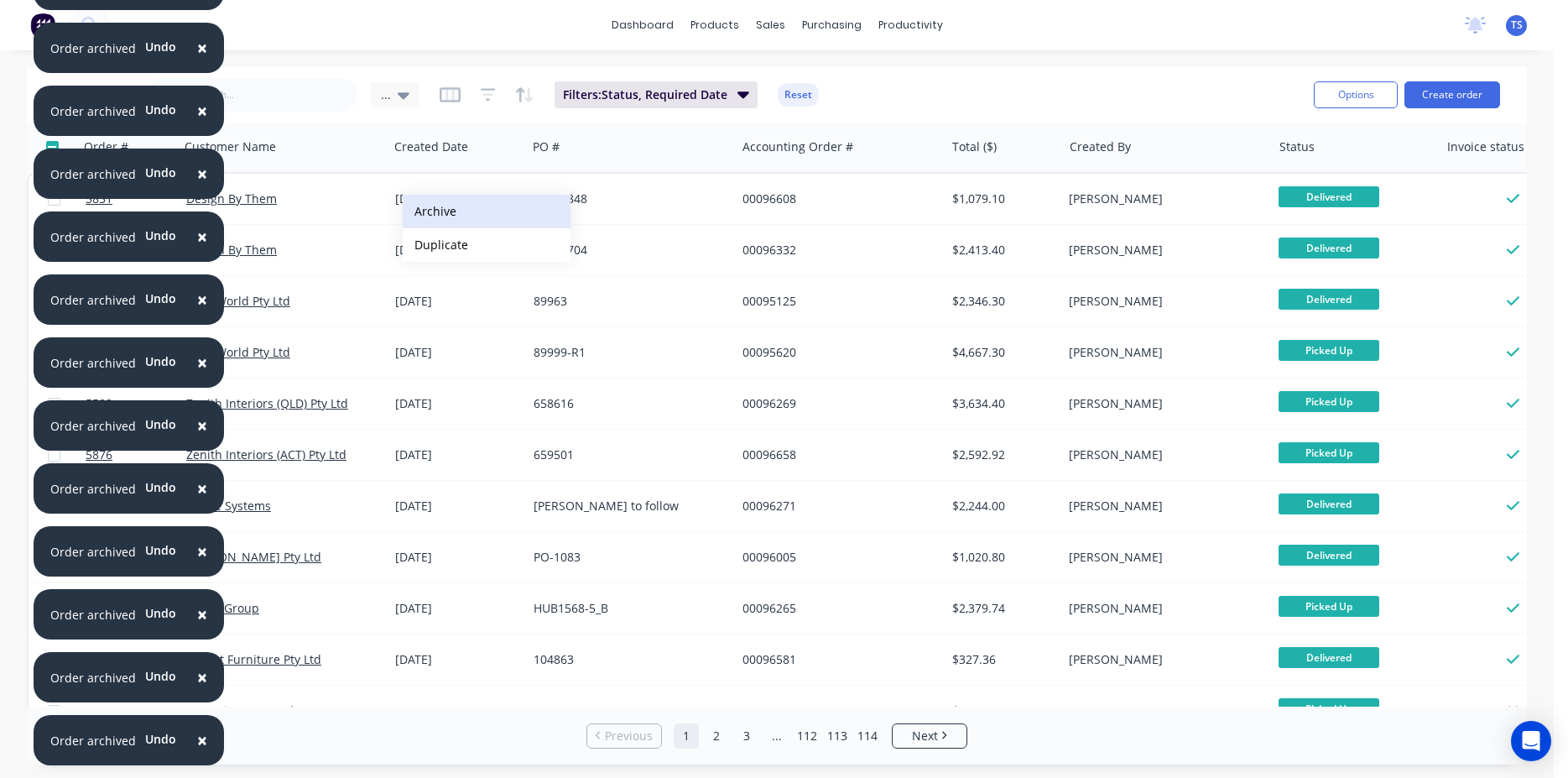
click at [456, 214] on button "Archive" at bounding box center [486, 211] width 168 height 34
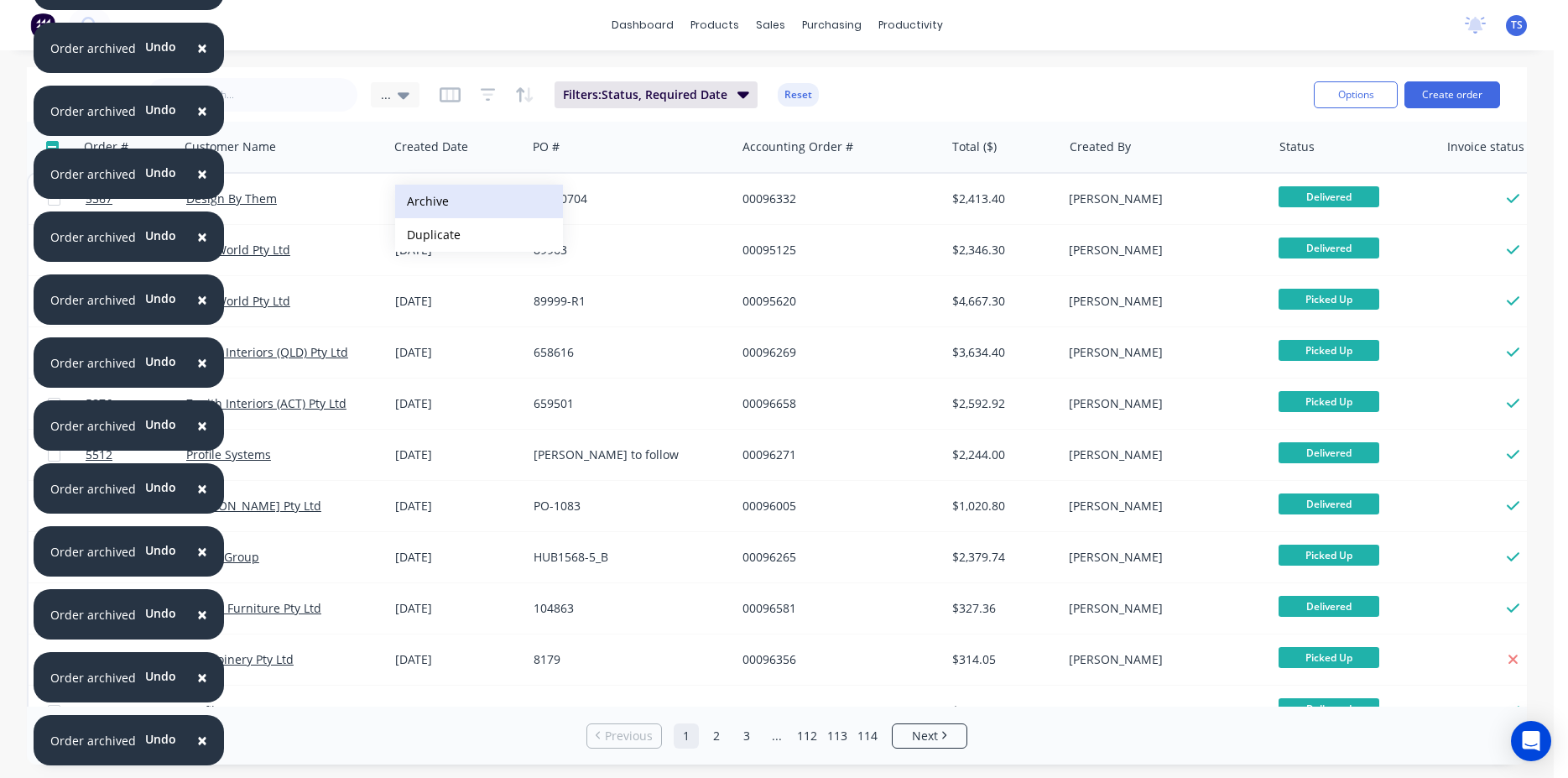
click at [449, 209] on button "Archive" at bounding box center [479, 201] width 168 height 34
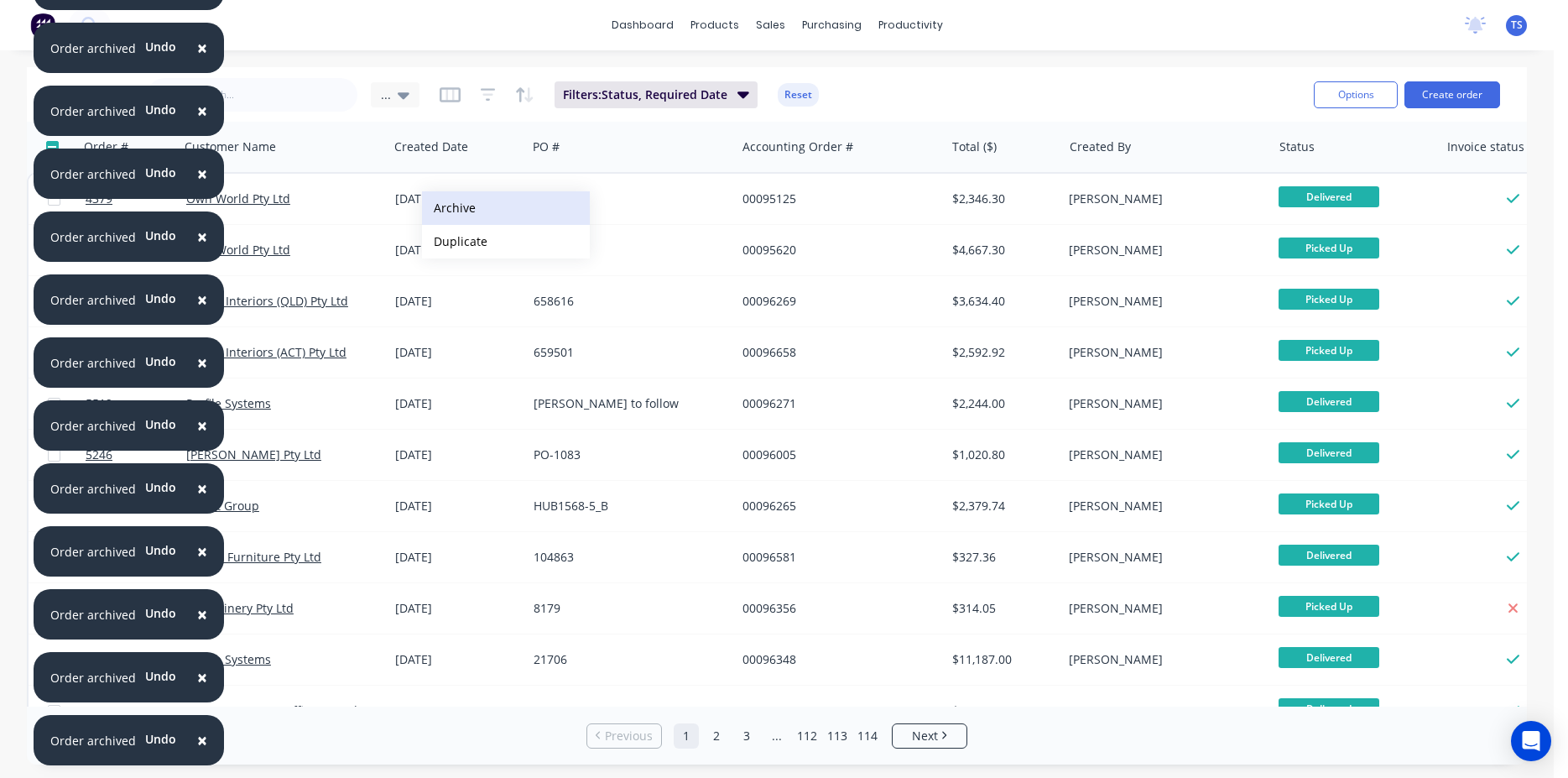
click at [460, 206] on button "Archive" at bounding box center [506, 208] width 168 height 34
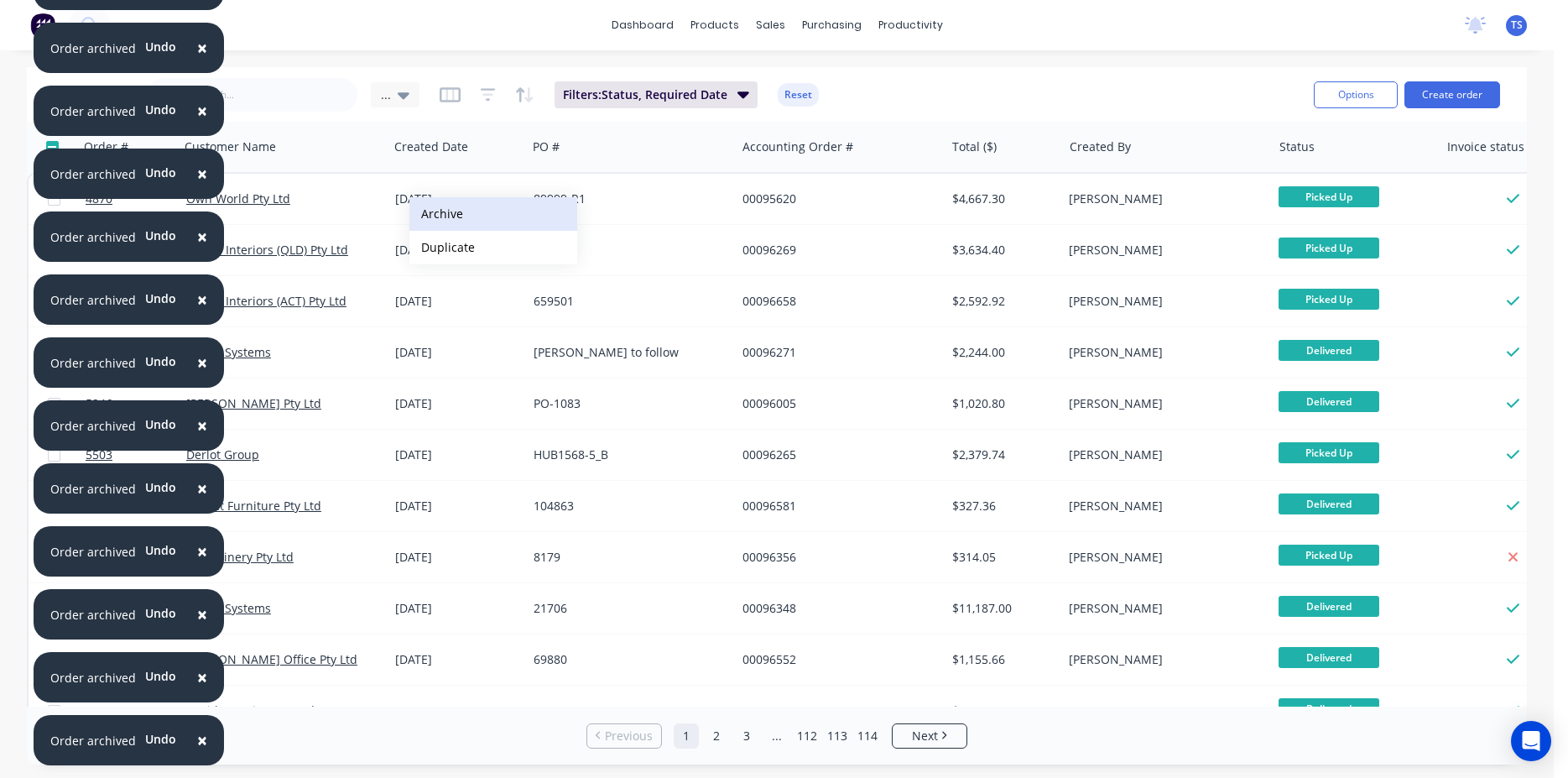
click at [447, 207] on button "Archive" at bounding box center [493, 214] width 168 height 34
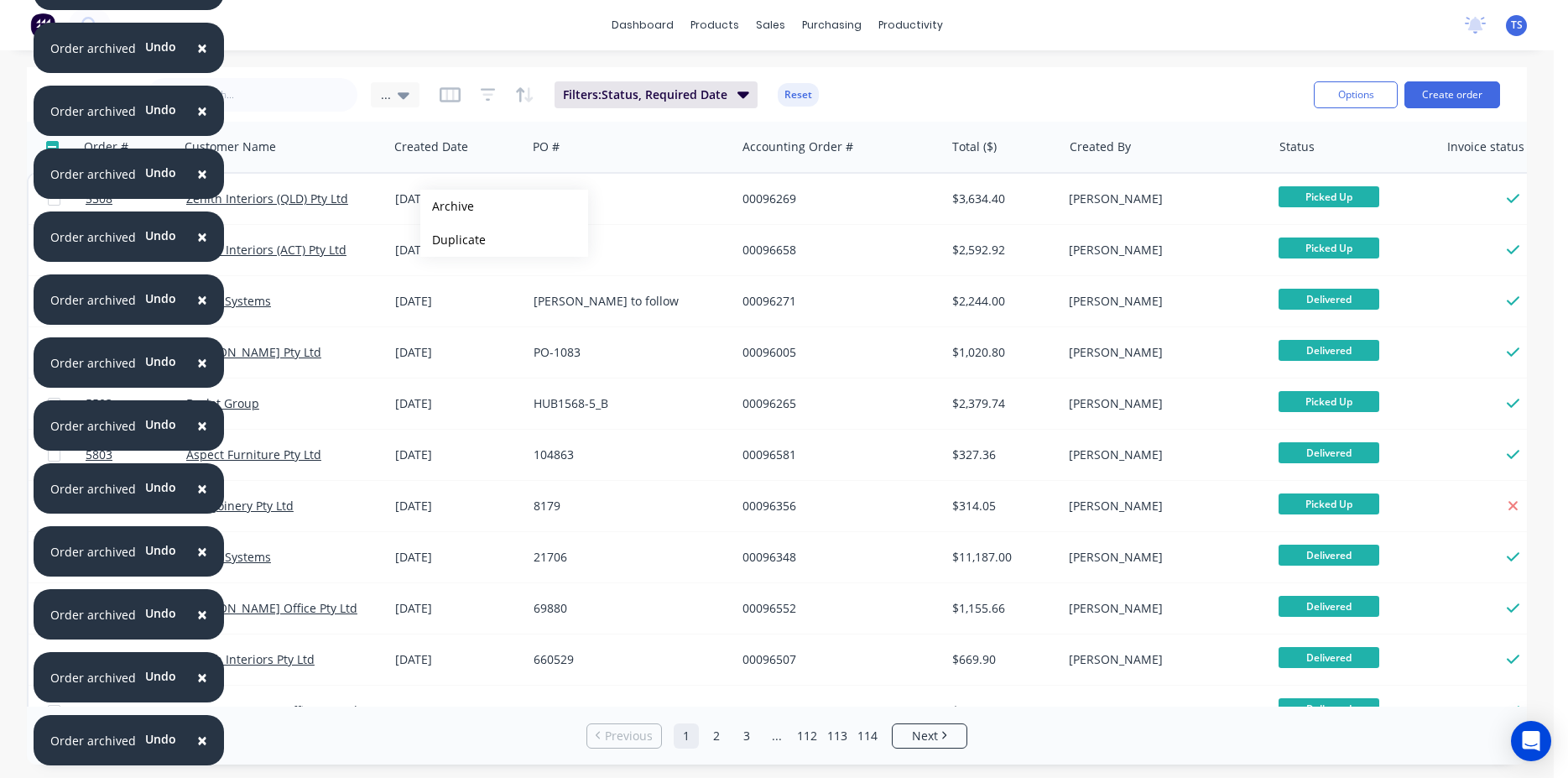
click at [447, 207] on button "Archive" at bounding box center [504, 206] width 168 height 34
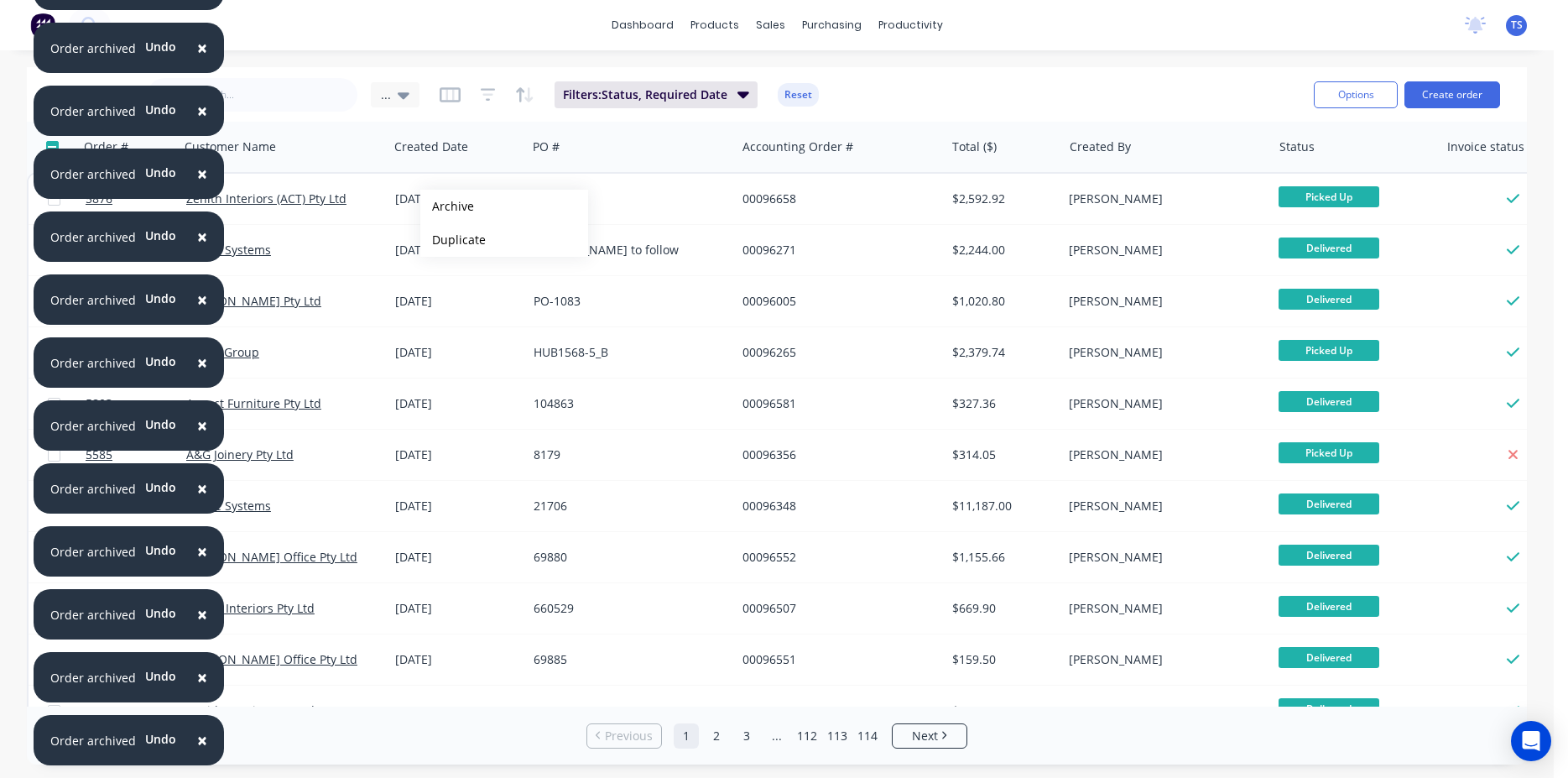
click at [447, 207] on button "Archive" at bounding box center [504, 206] width 168 height 34
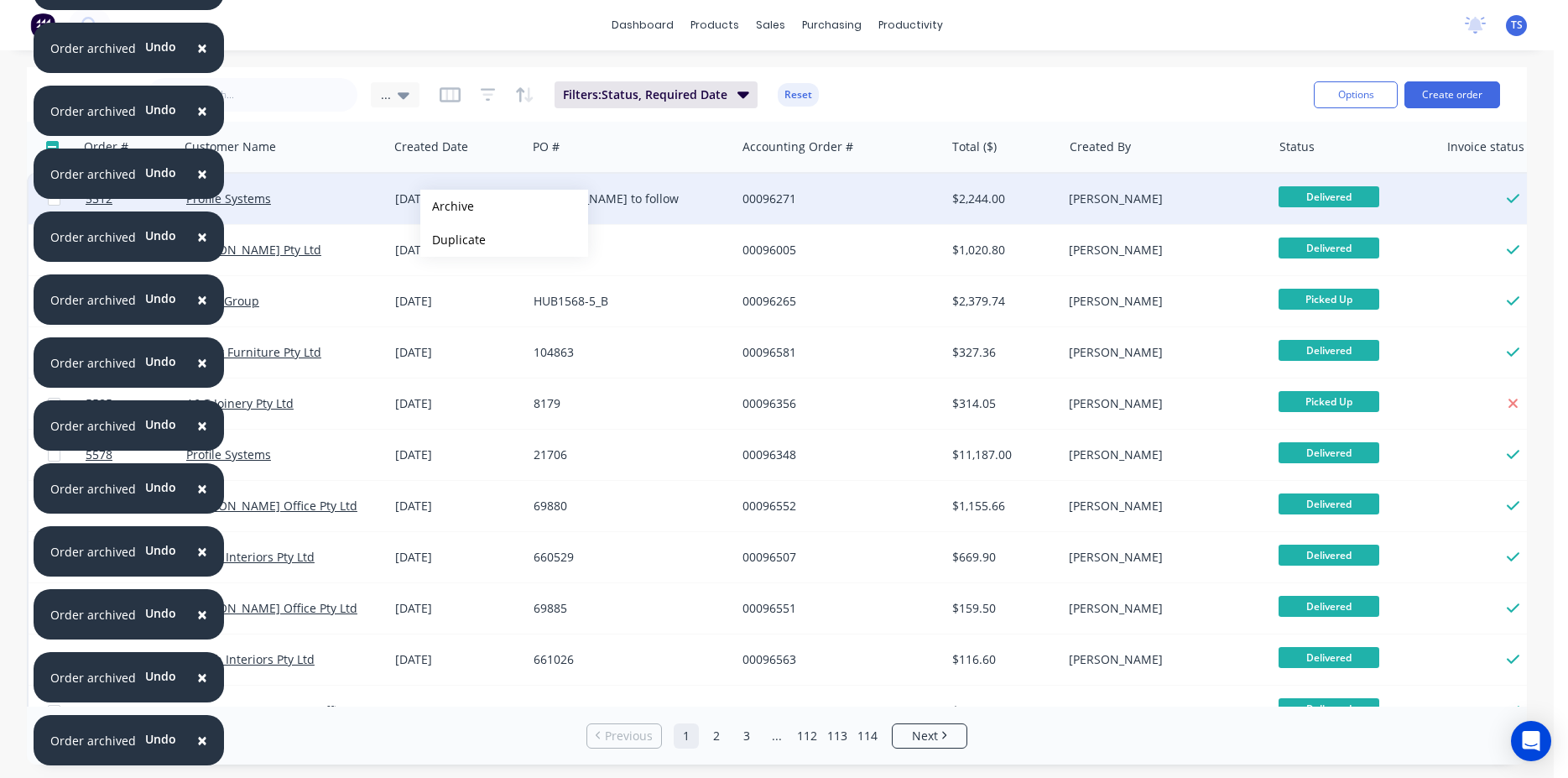
click at [448, 207] on button "Archive" at bounding box center [504, 206] width 168 height 34
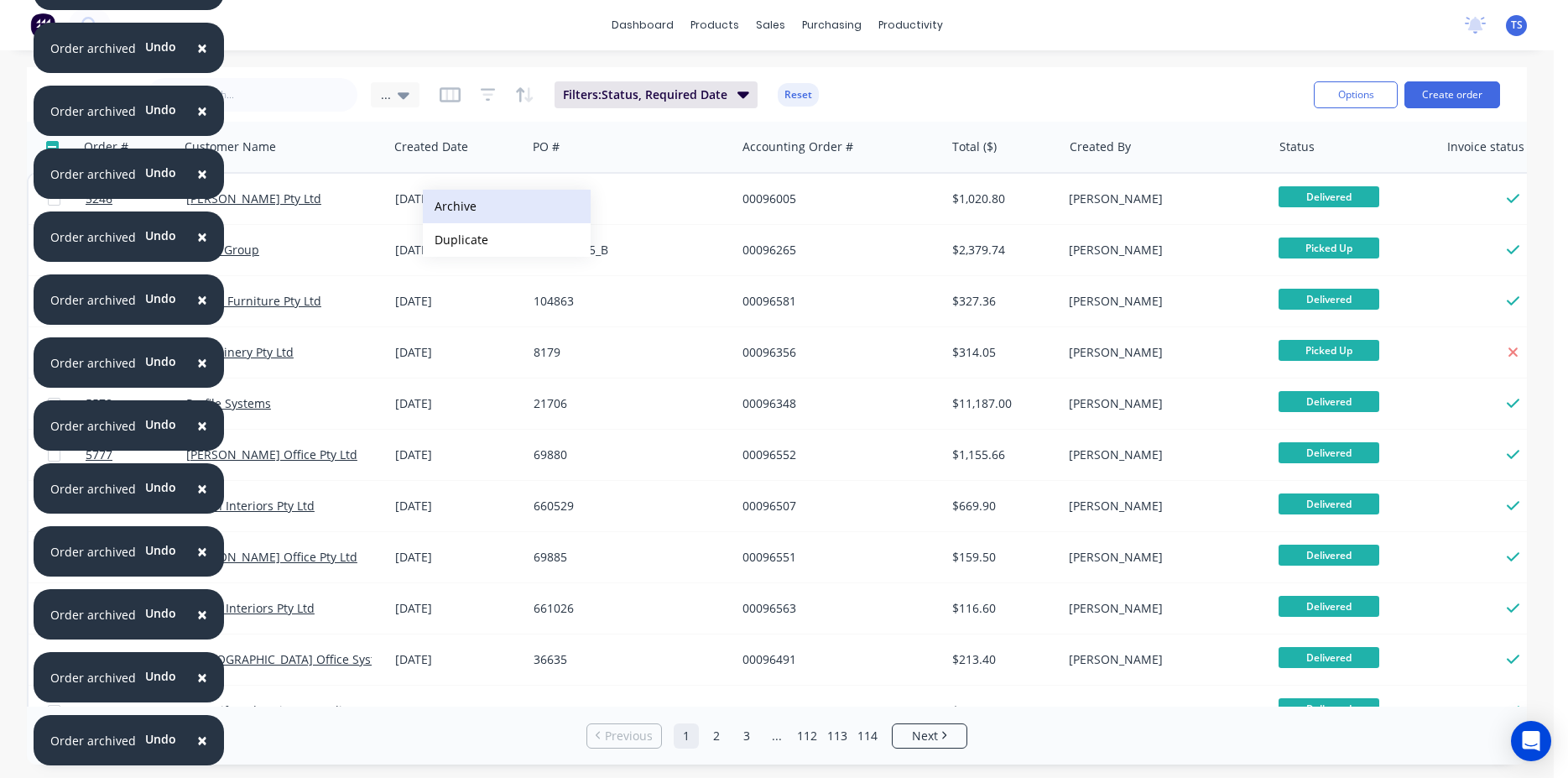
click at [460, 204] on button "Archive" at bounding box center [507, 206] width 168 height 34
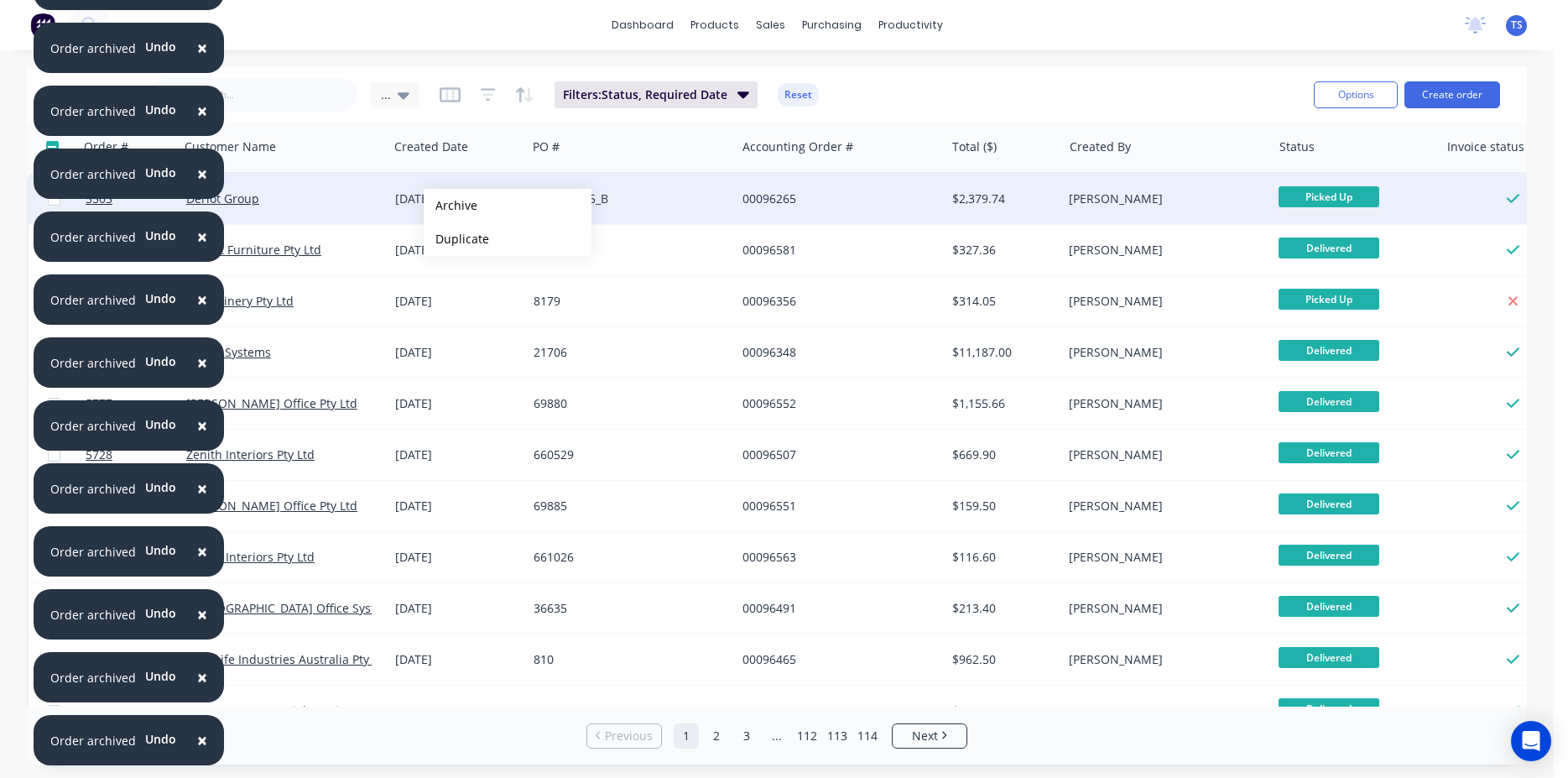
click at [450, 206] on button "Archive" at bounding box center [508, 205] width 168 height 34
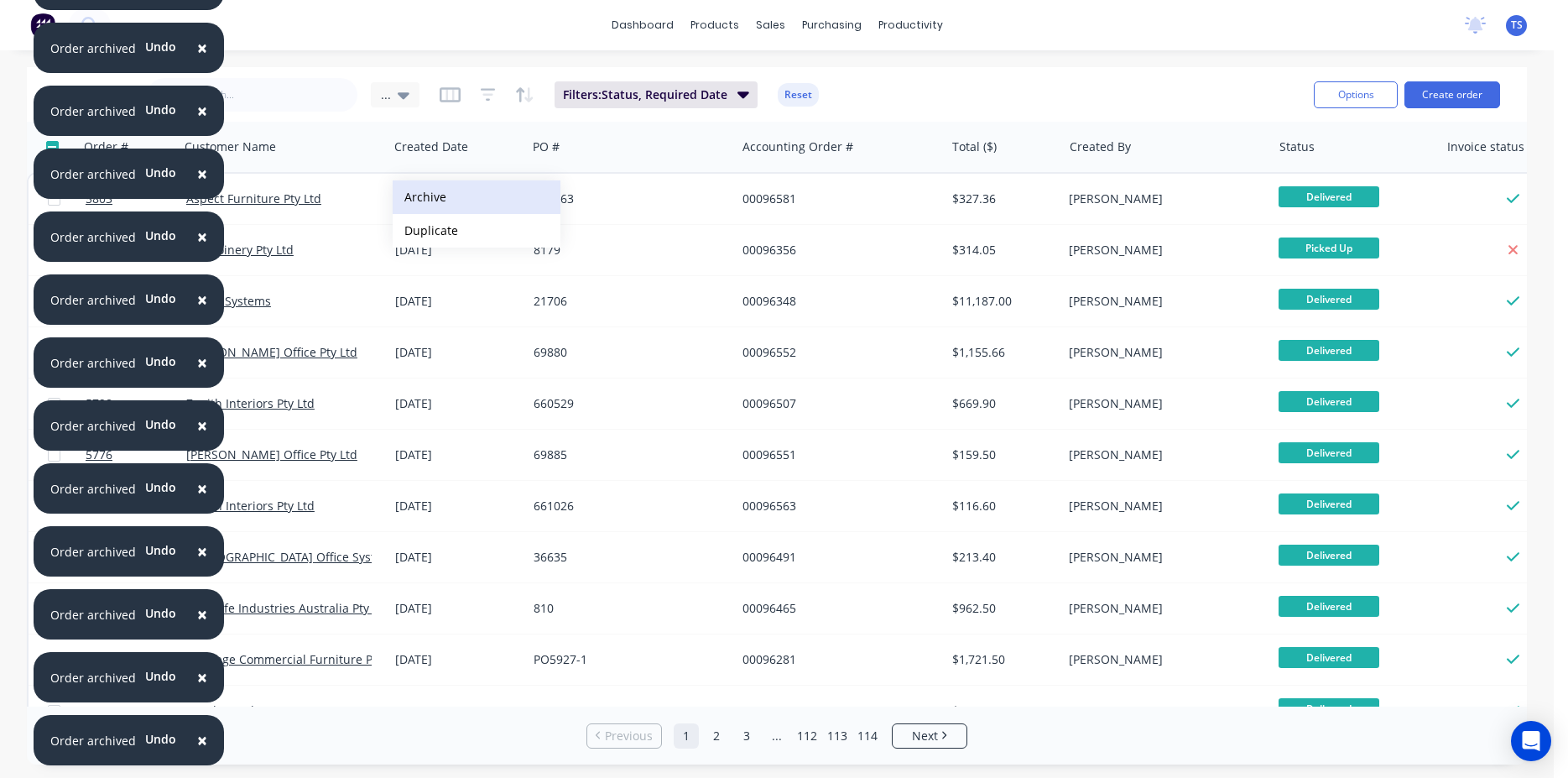
click at [461, 207] on button "Archive" at bounding box center [476, 197] width 168 height 34
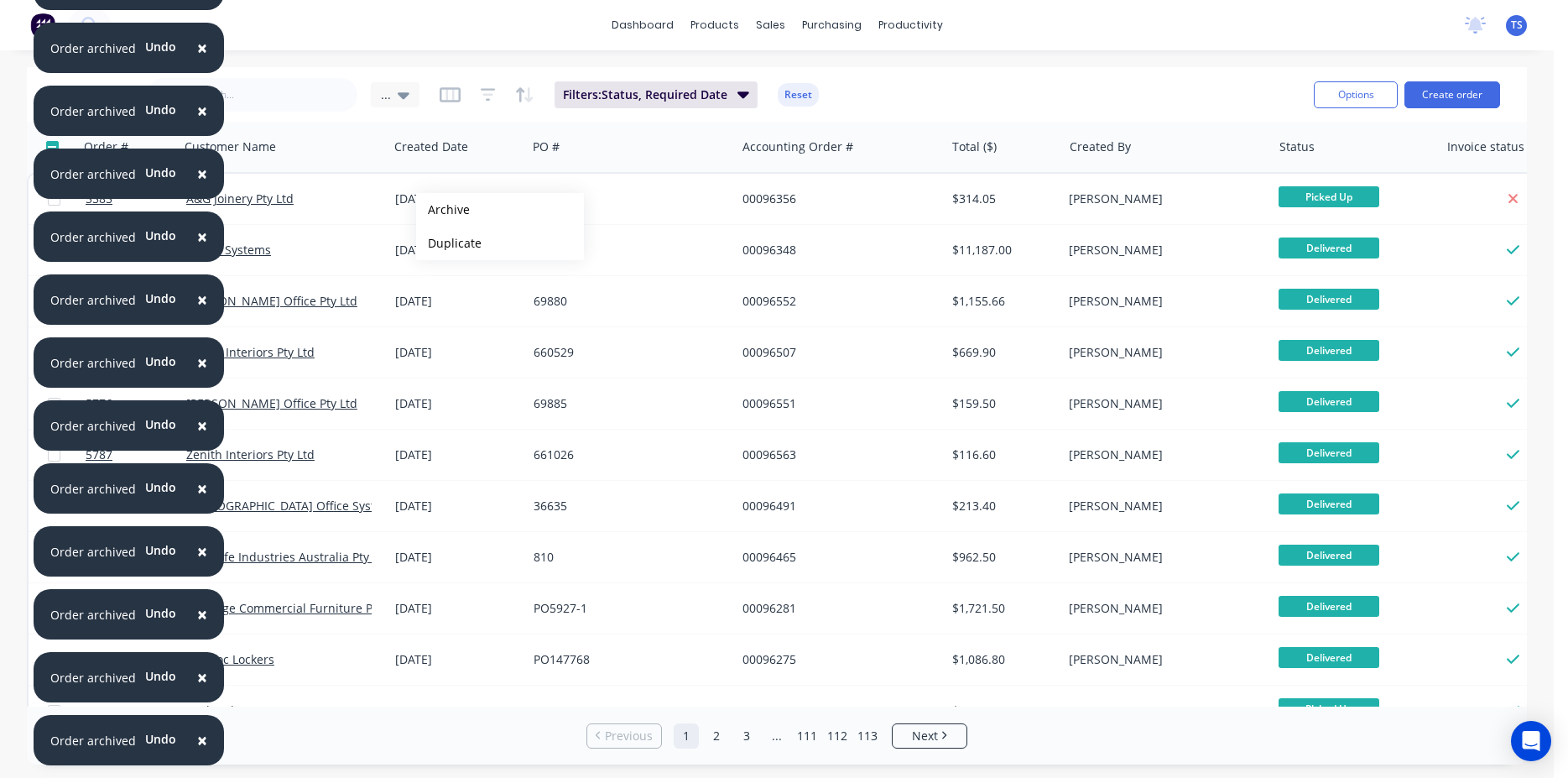
click at [443, 209] on button "Archive" at bounding box center [499, 209] width 168 height 34
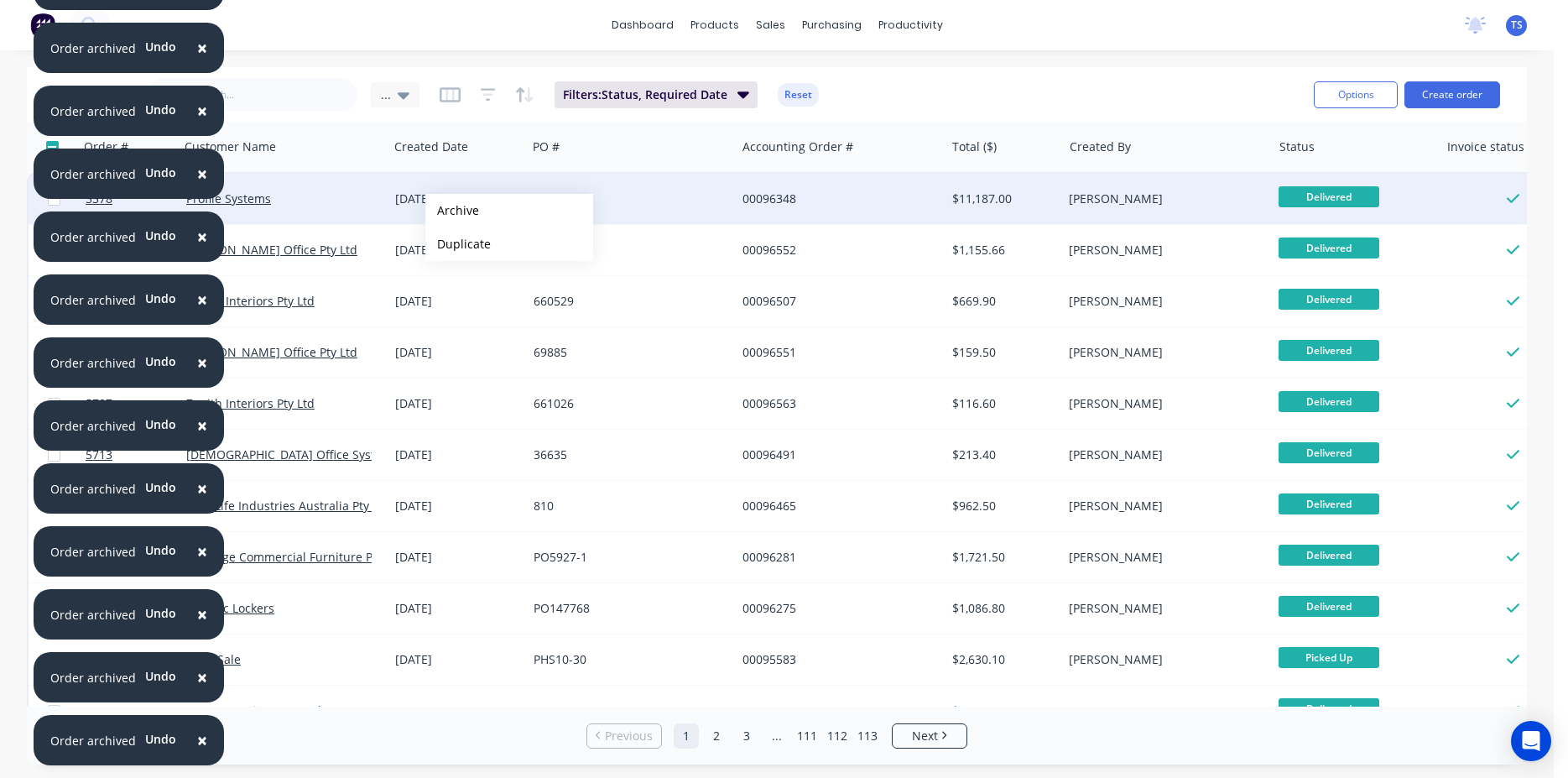
click at [452, 210] on button "Archive" at bounding box center [508, 210] width 168 height 34
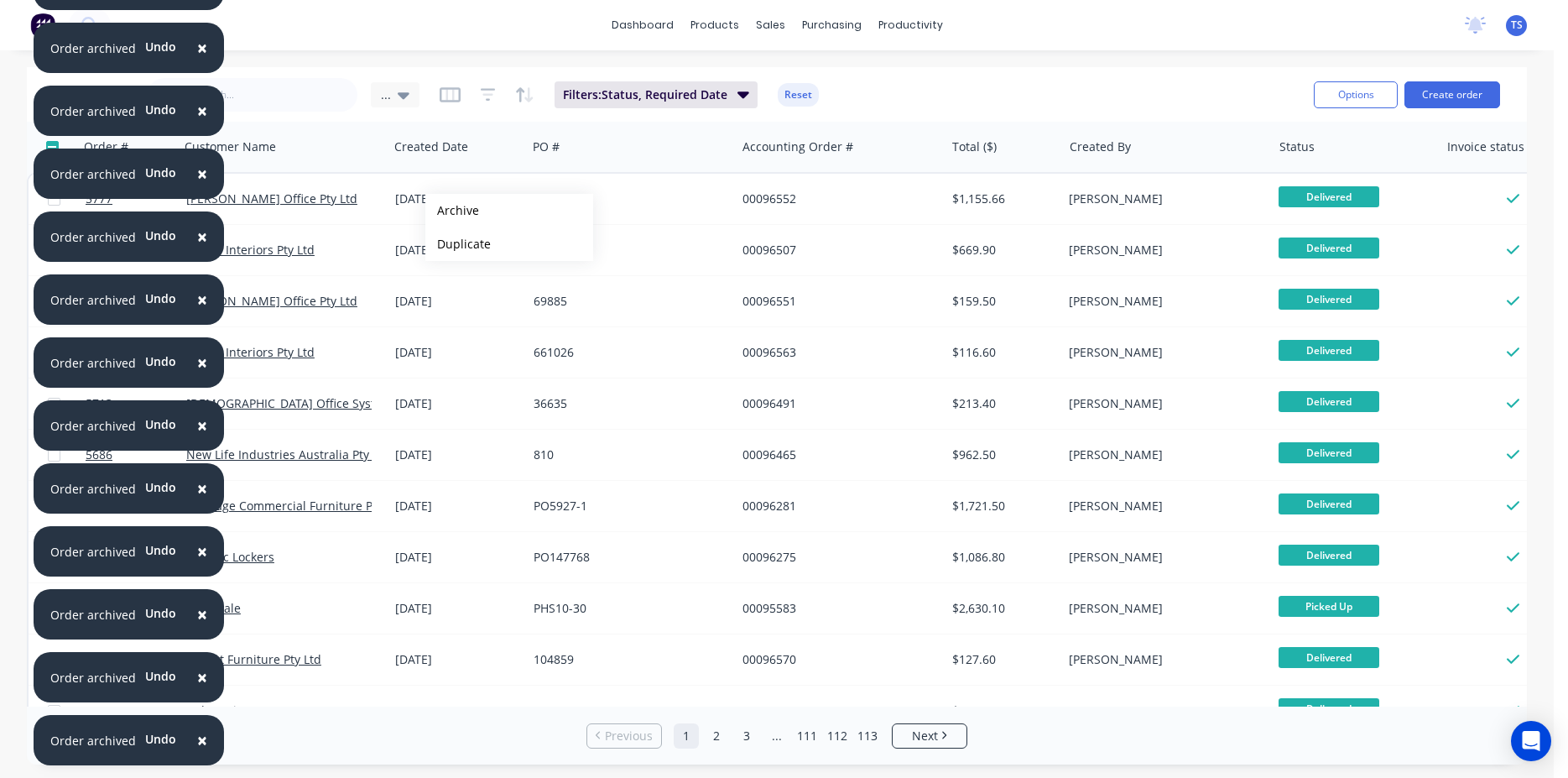
click at [452, 210] on button "Archive" at bounding box center [508, 210] width 168 height 34
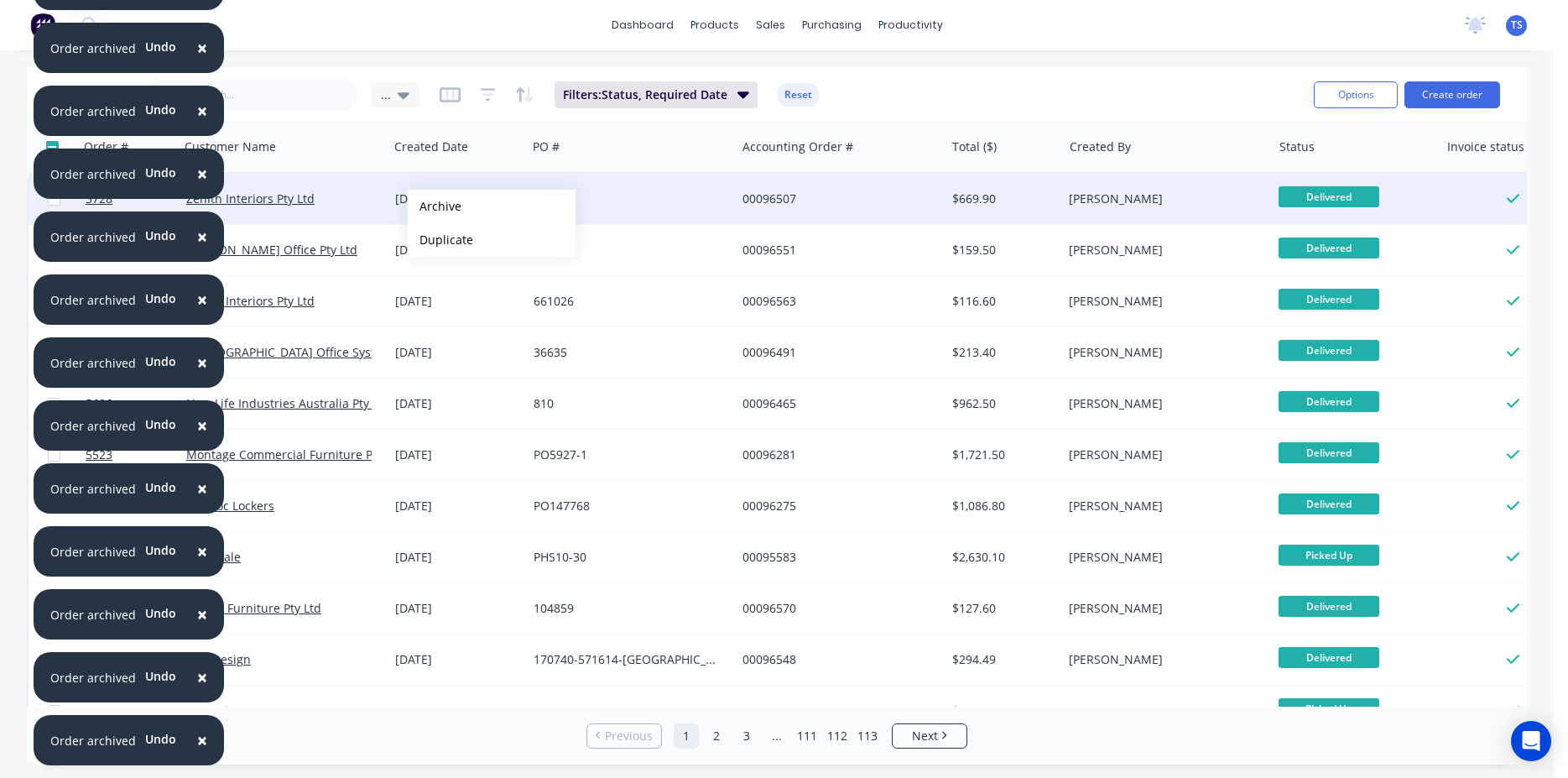
click at [435, 207] on button "Archive" at bounding box center [491, 206] width 168 height 34
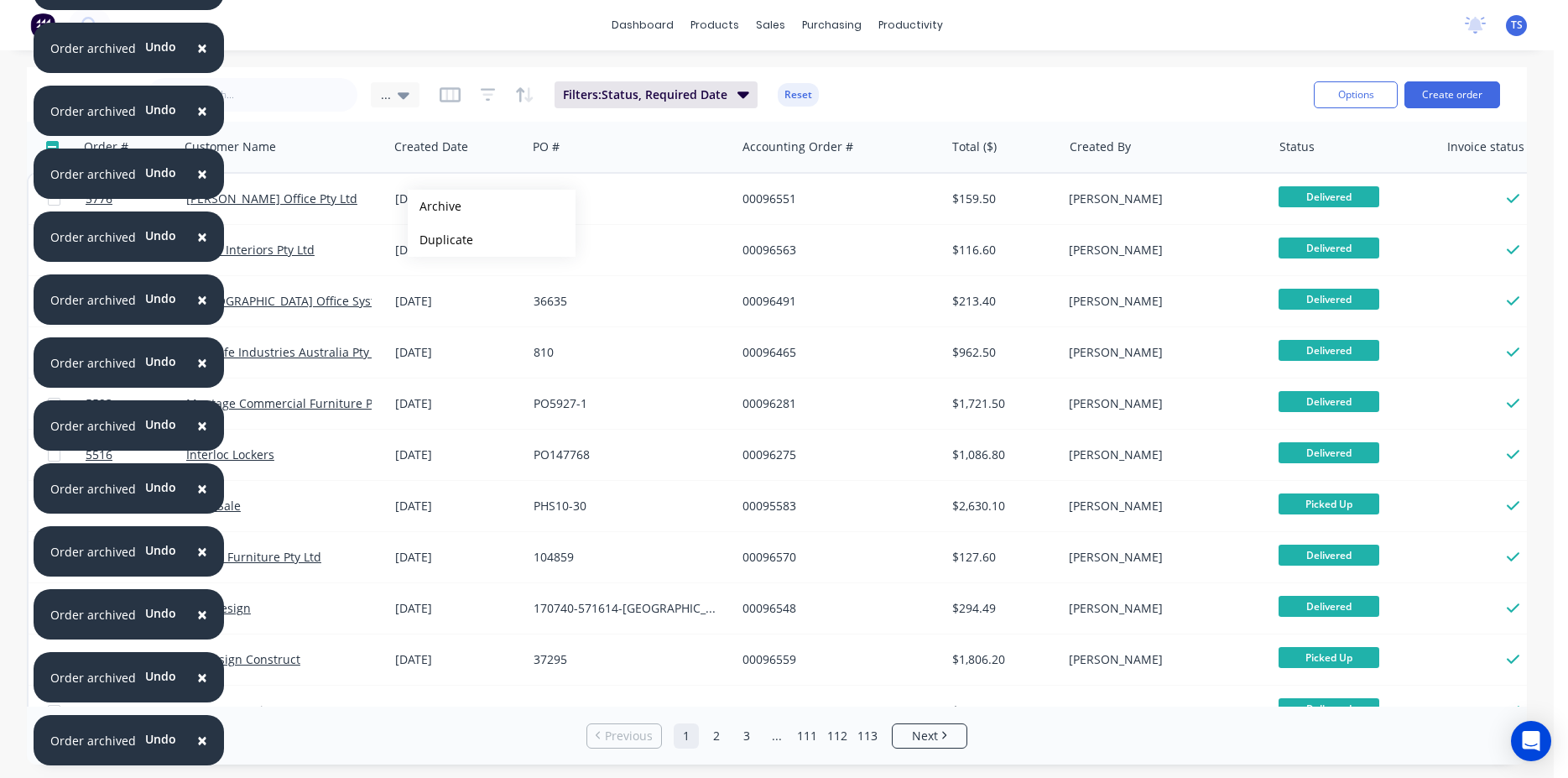
click at [435, 207] on button "Archive" at bounding box center [491, 206] width 168 height 34
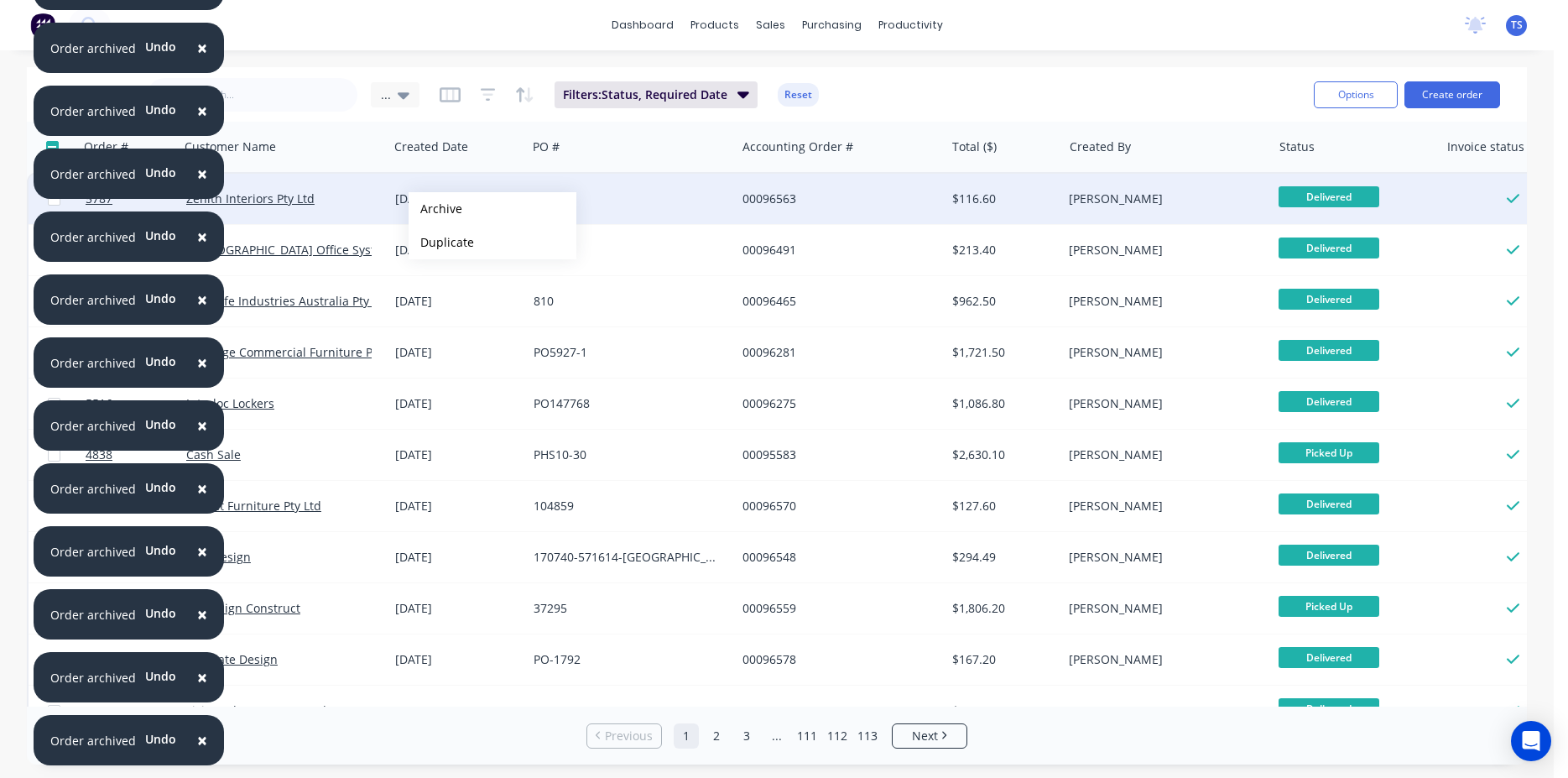
click at [435, 209] on button "Archive" at bounding box center [492, 209] width 168 height 34
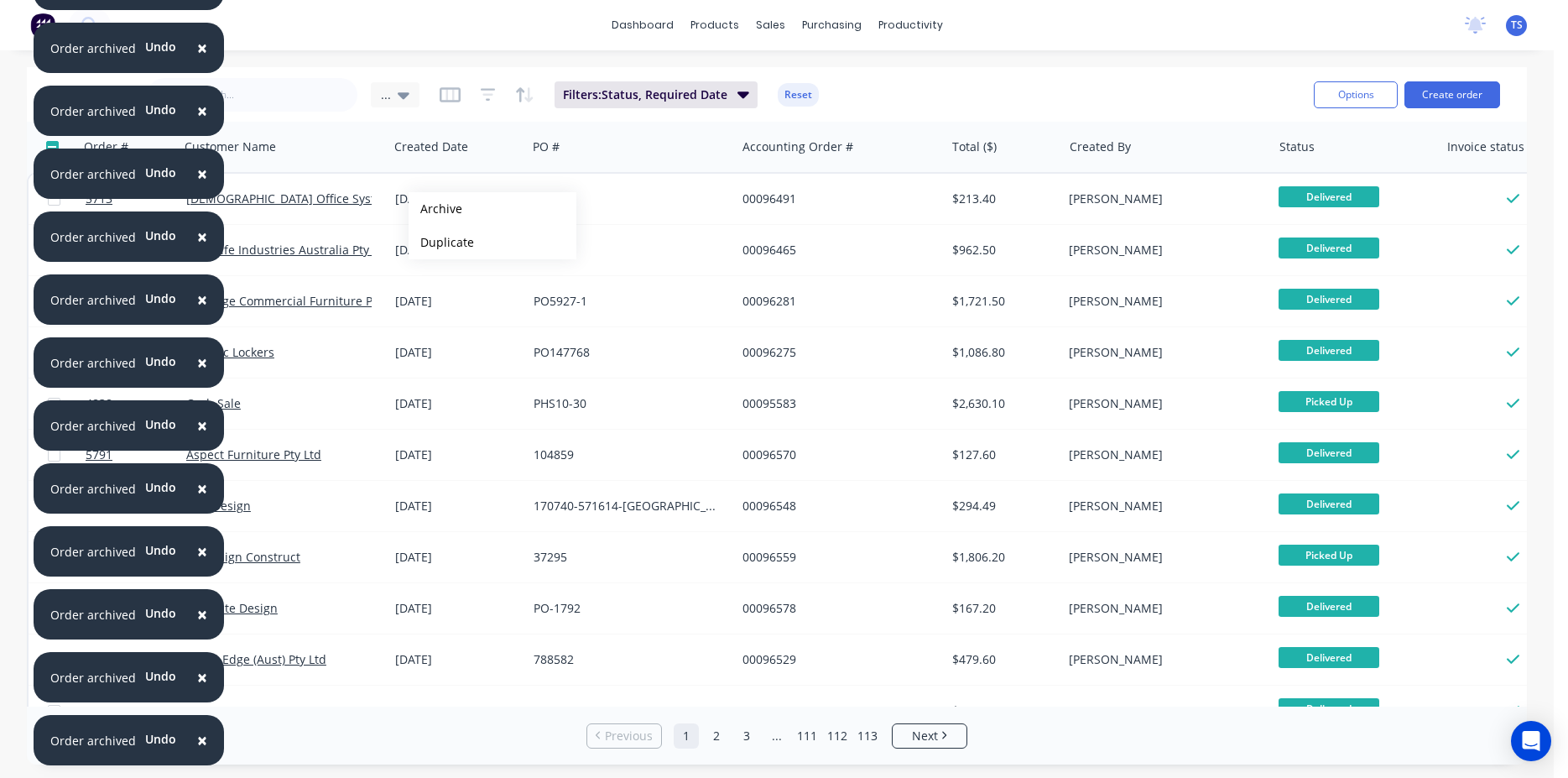
click at [435, 209] on button "Archive" at bounding box center [492, 209] width 168 height 34
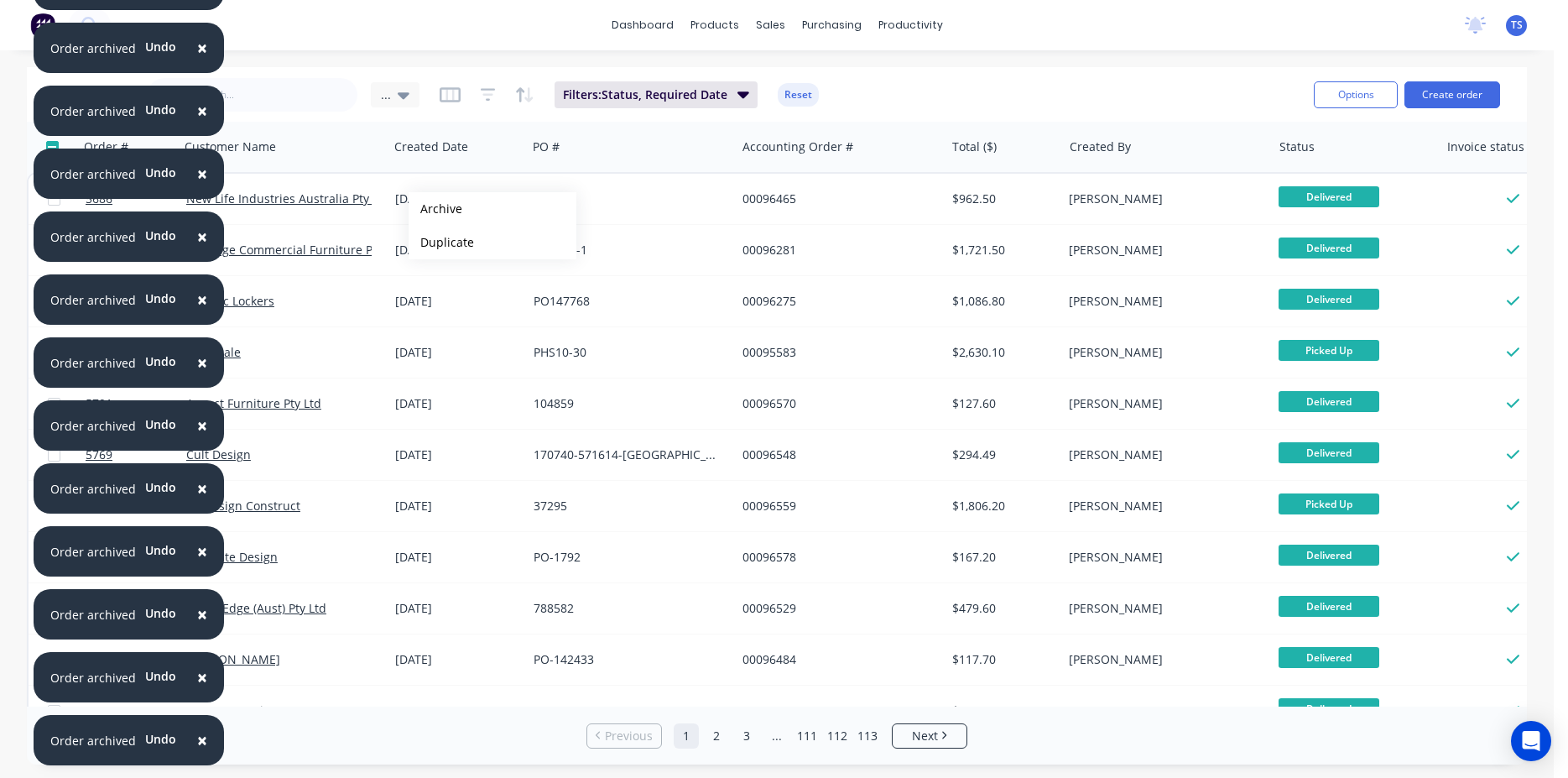
click at [435, 209] on button "Archive" at bounding box center [492, 209] width 168 height 34
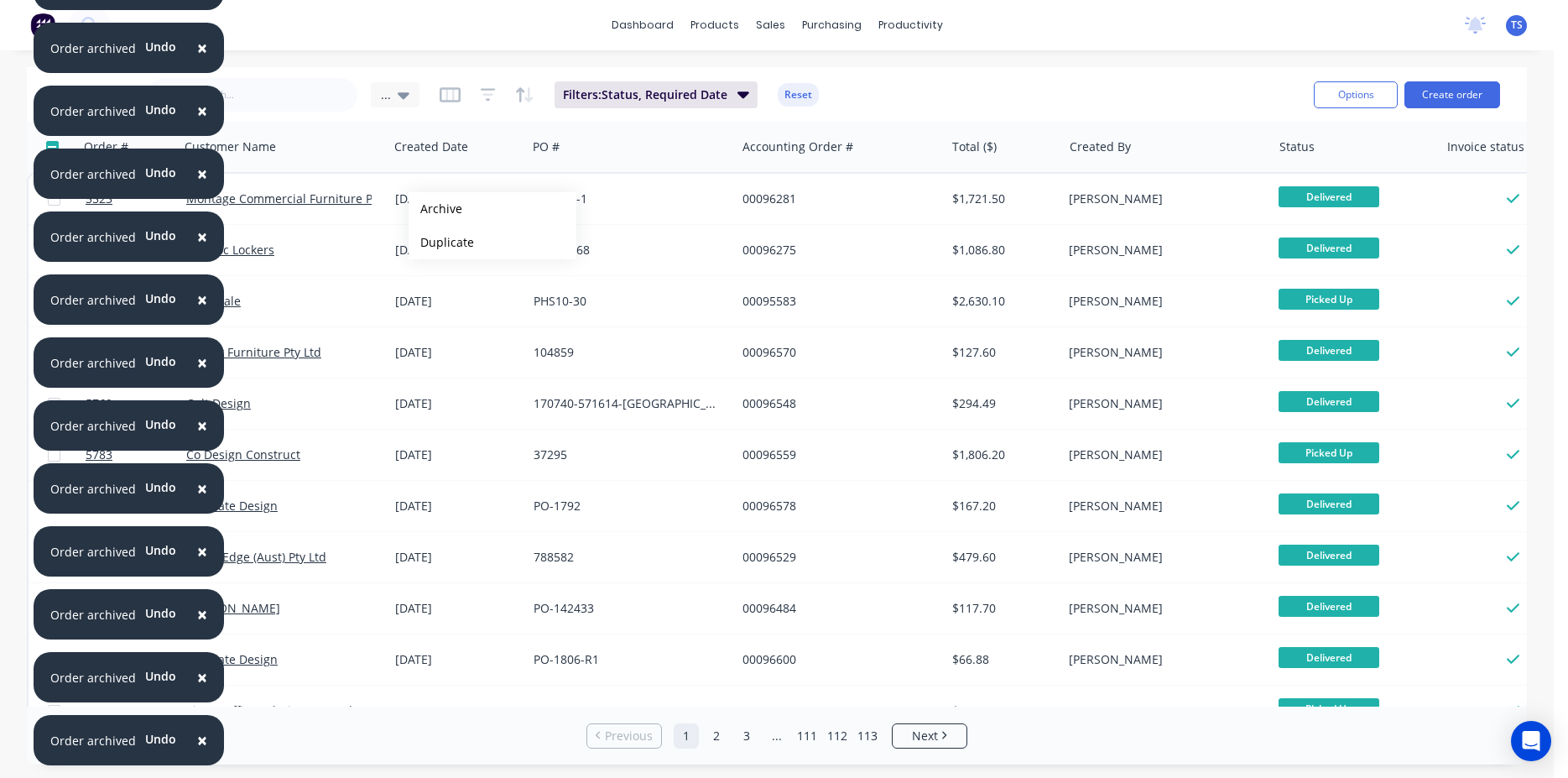
click at [435, 209] on button "Archive" at bounding box center [492, 209] width 168 height 34
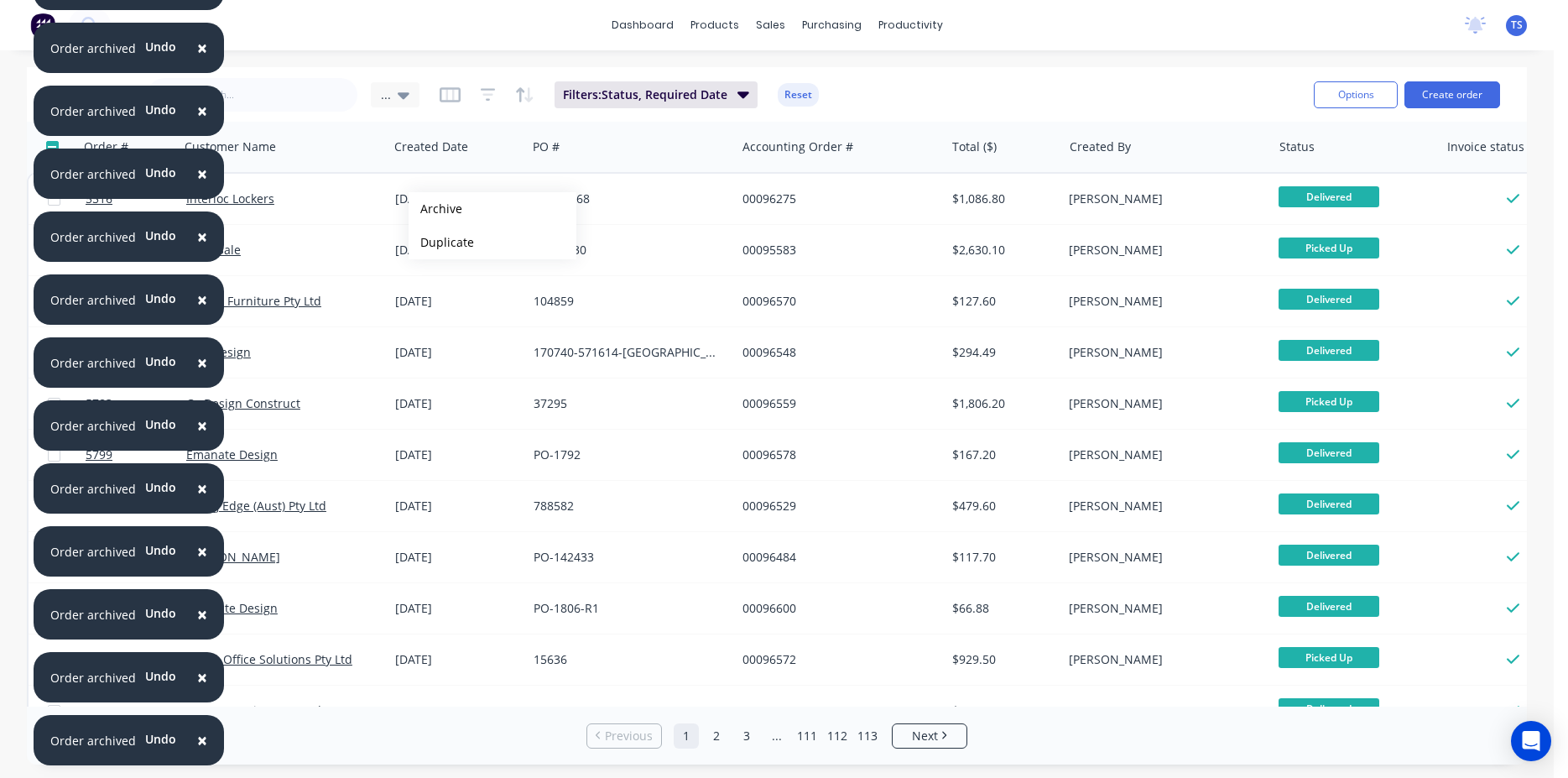
click at [435, 209] on button "Archive" at bounding box center [492, 209] width 168 height 34
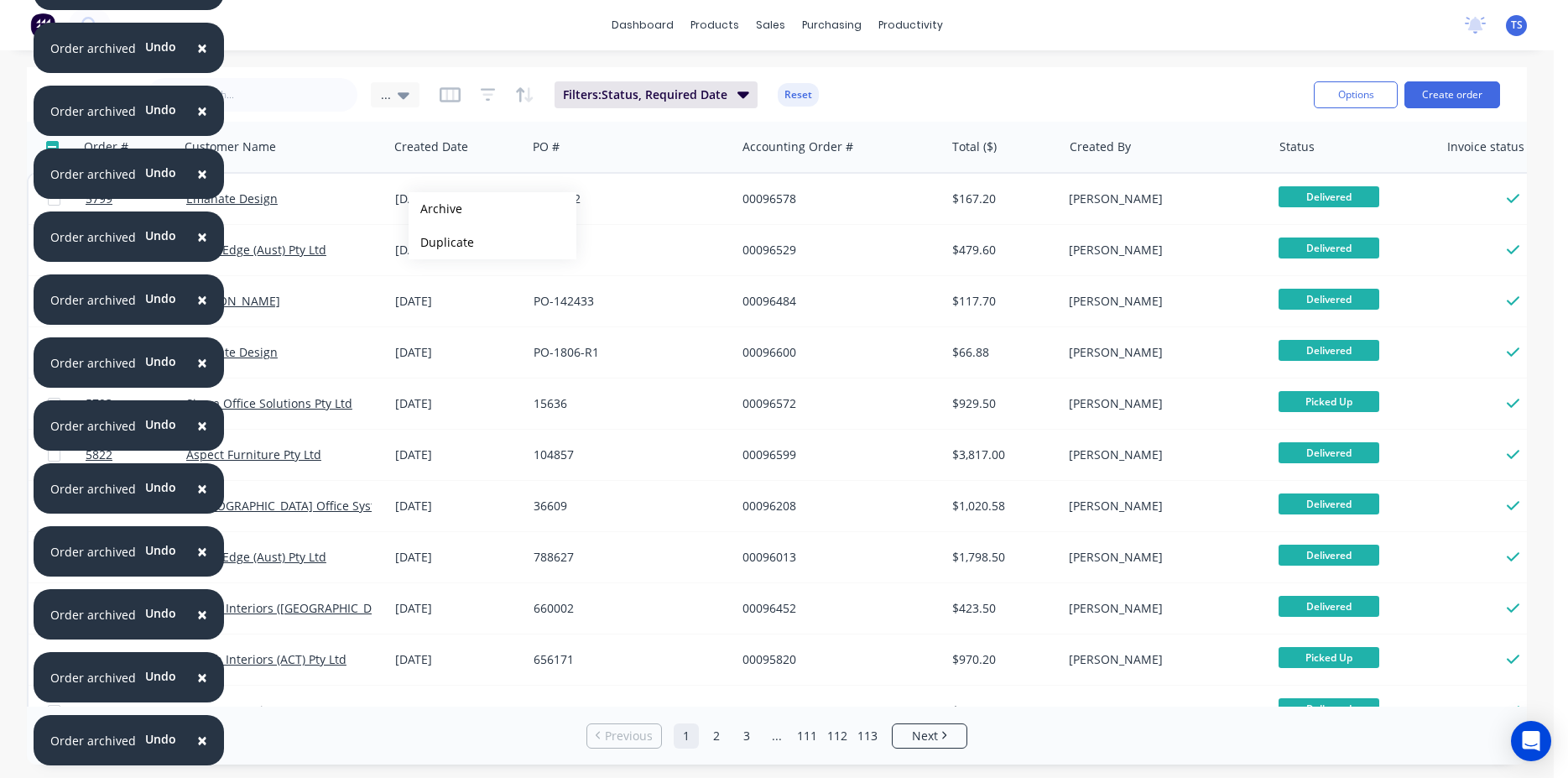
click at [435, 209] on button "Archive" at bounding box center [492, 209] width 168 height 34
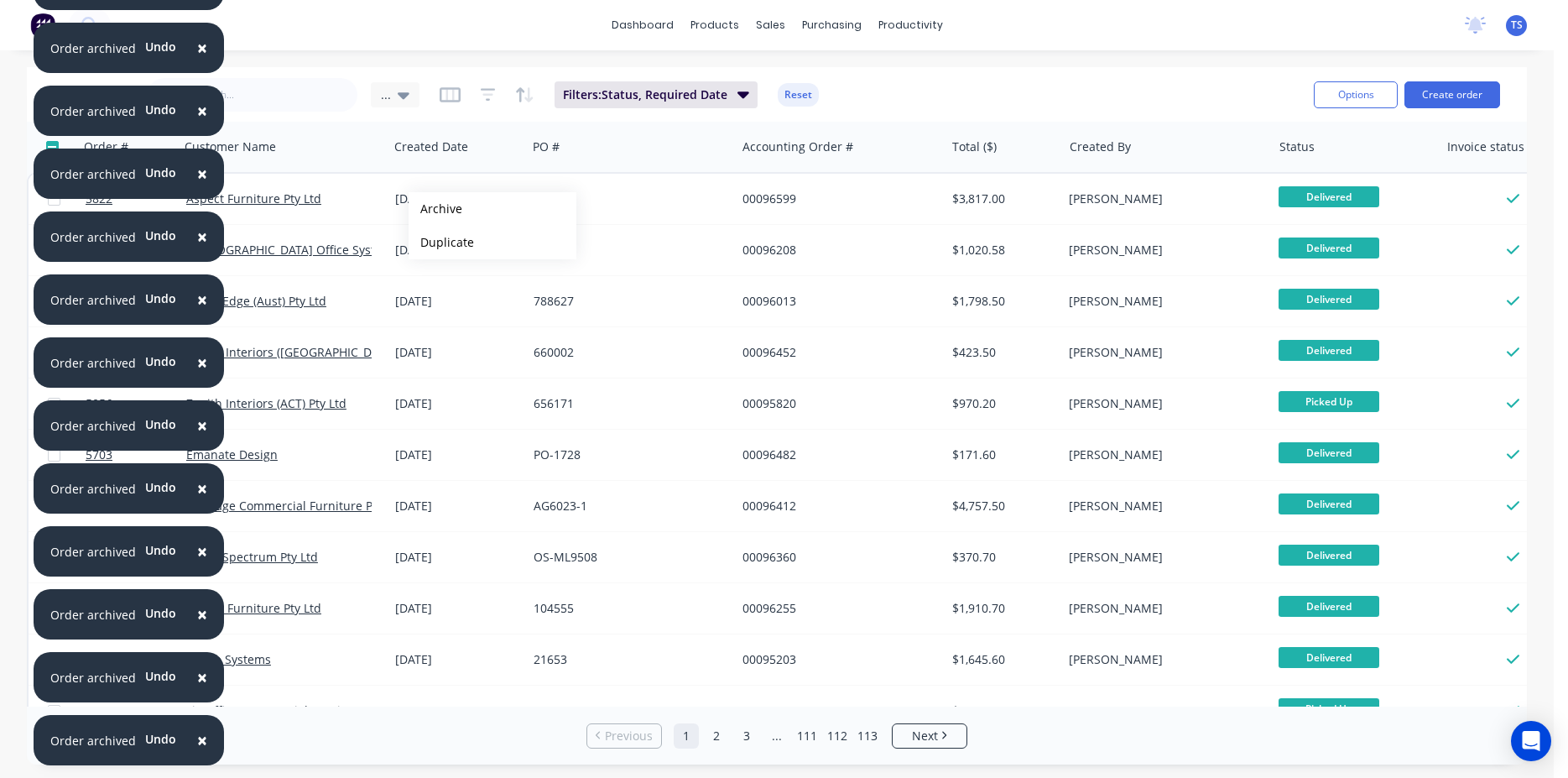
click at [435, 209] on button "Archive" at bounding box center [492, 209] width 168 height 34
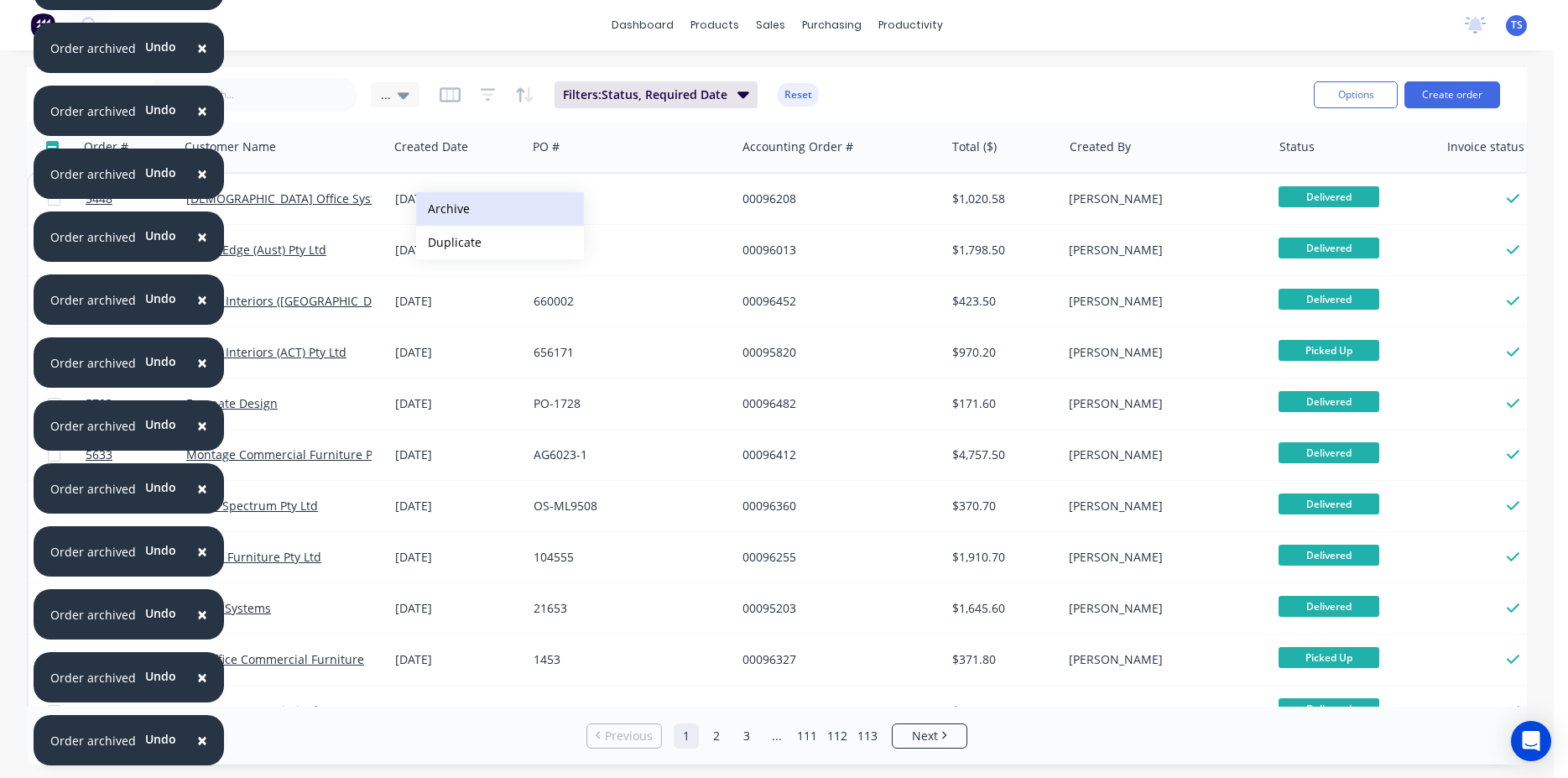
click at [448, 209] on button "Archive" at bounding box center [499, 209] width 168 height 34
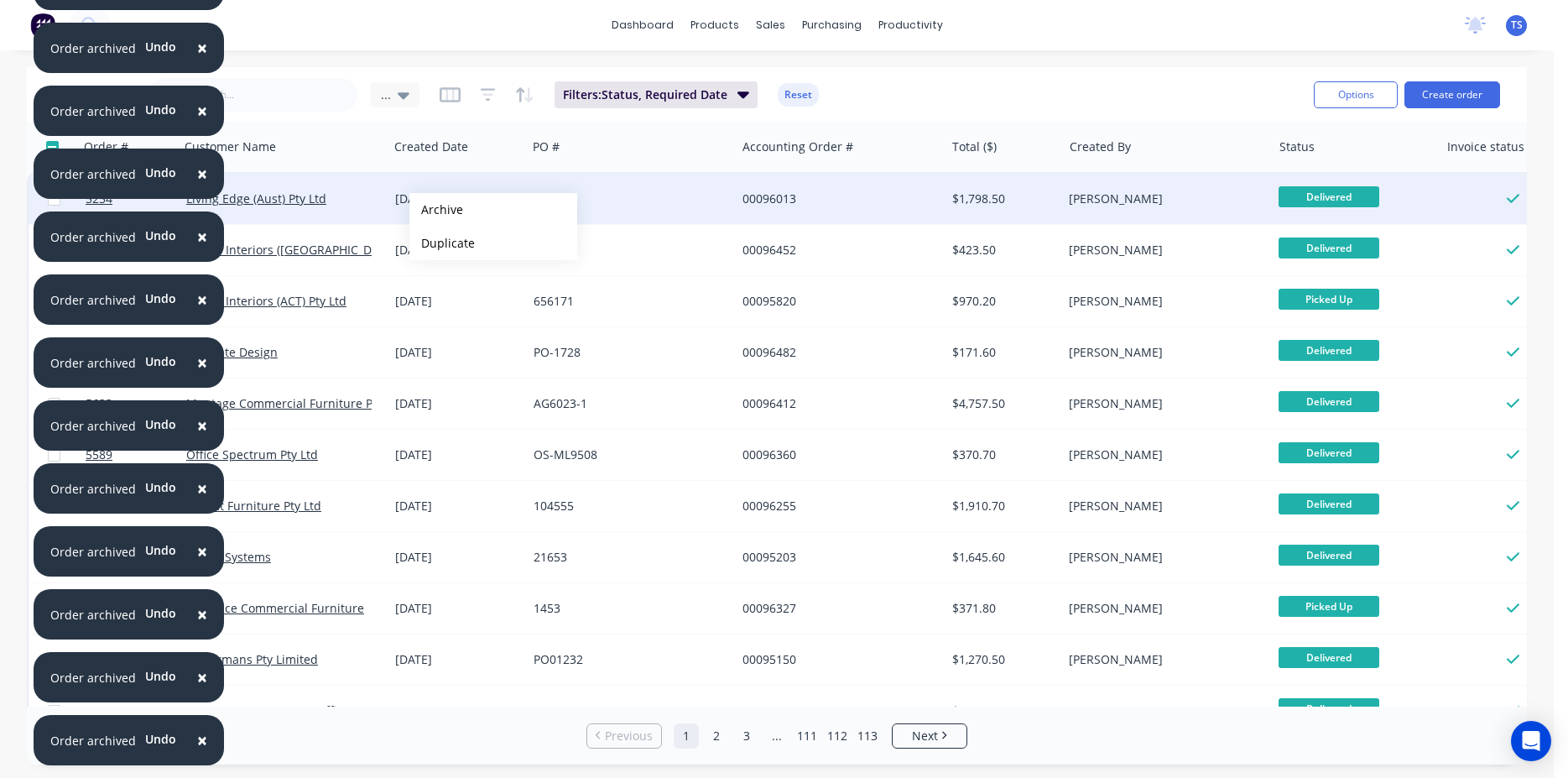
click at [436, 209] on button "Archive" at bounding box center [493, 209] width 168 height 34
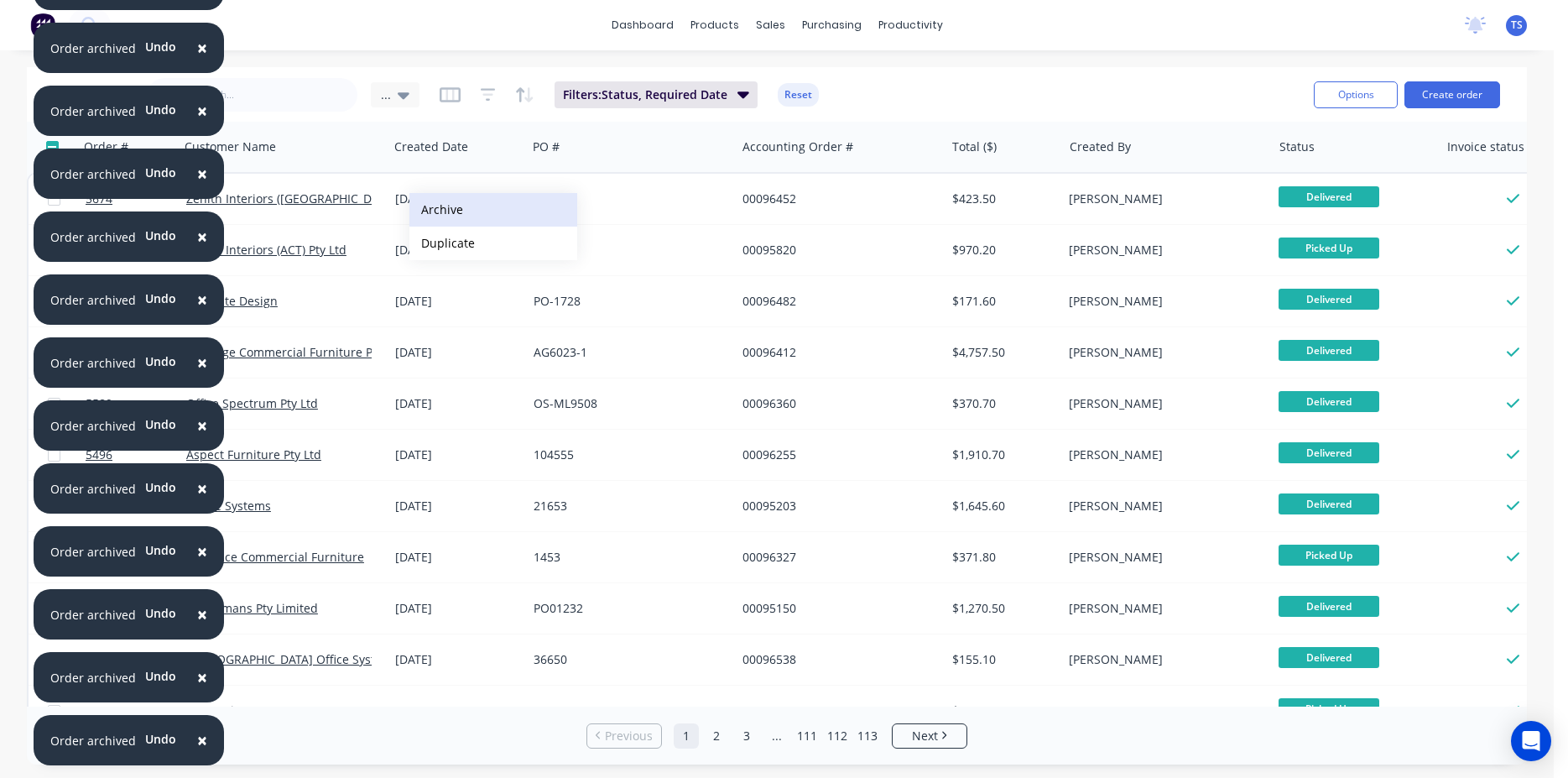
click at [457, 203] on button "Archive" at bounding box center [493, 209] width 168 height 34
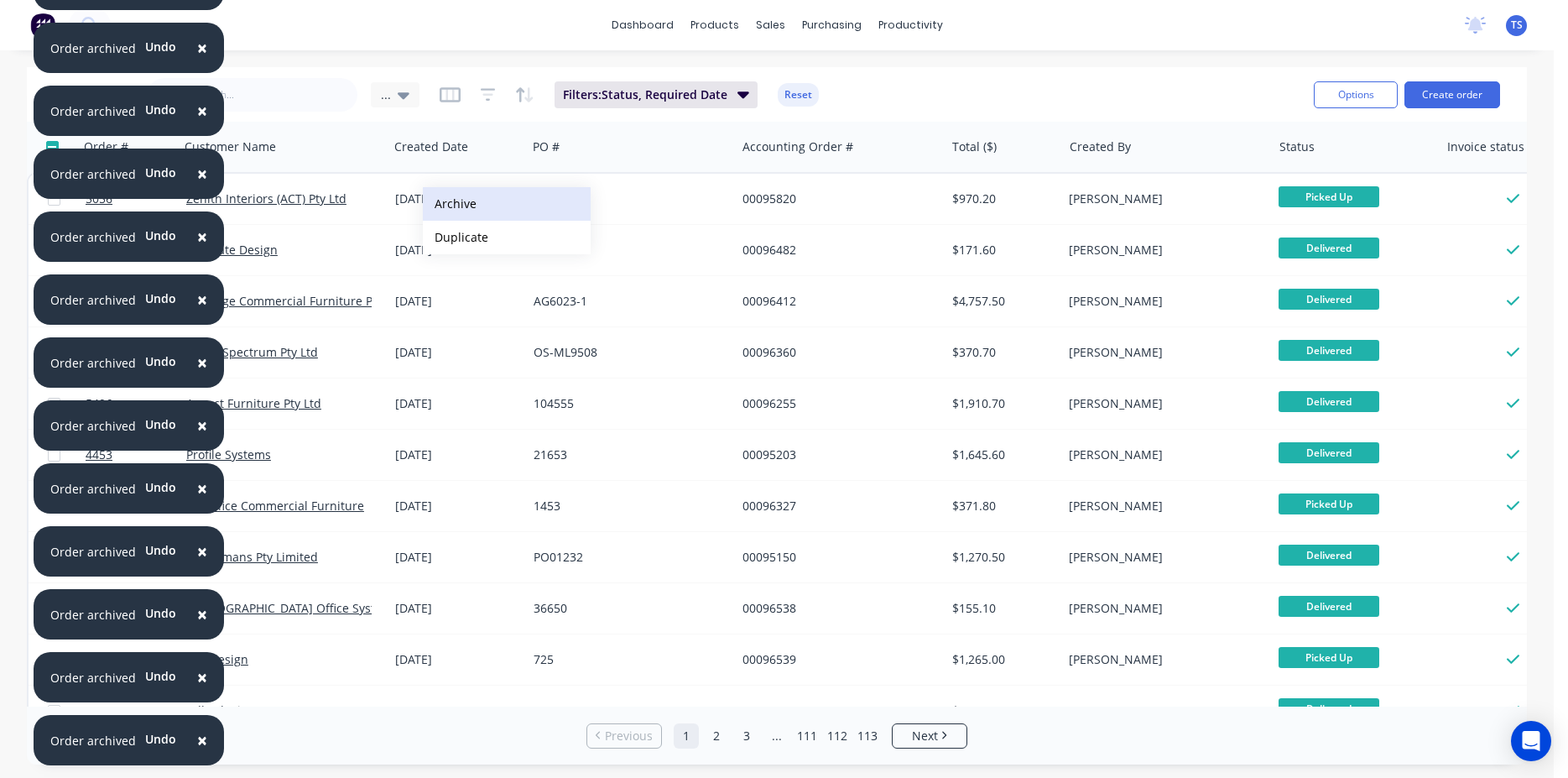
click at [452, 203] on button "Archive" at bounding box center [507, 203] width 168 height 34
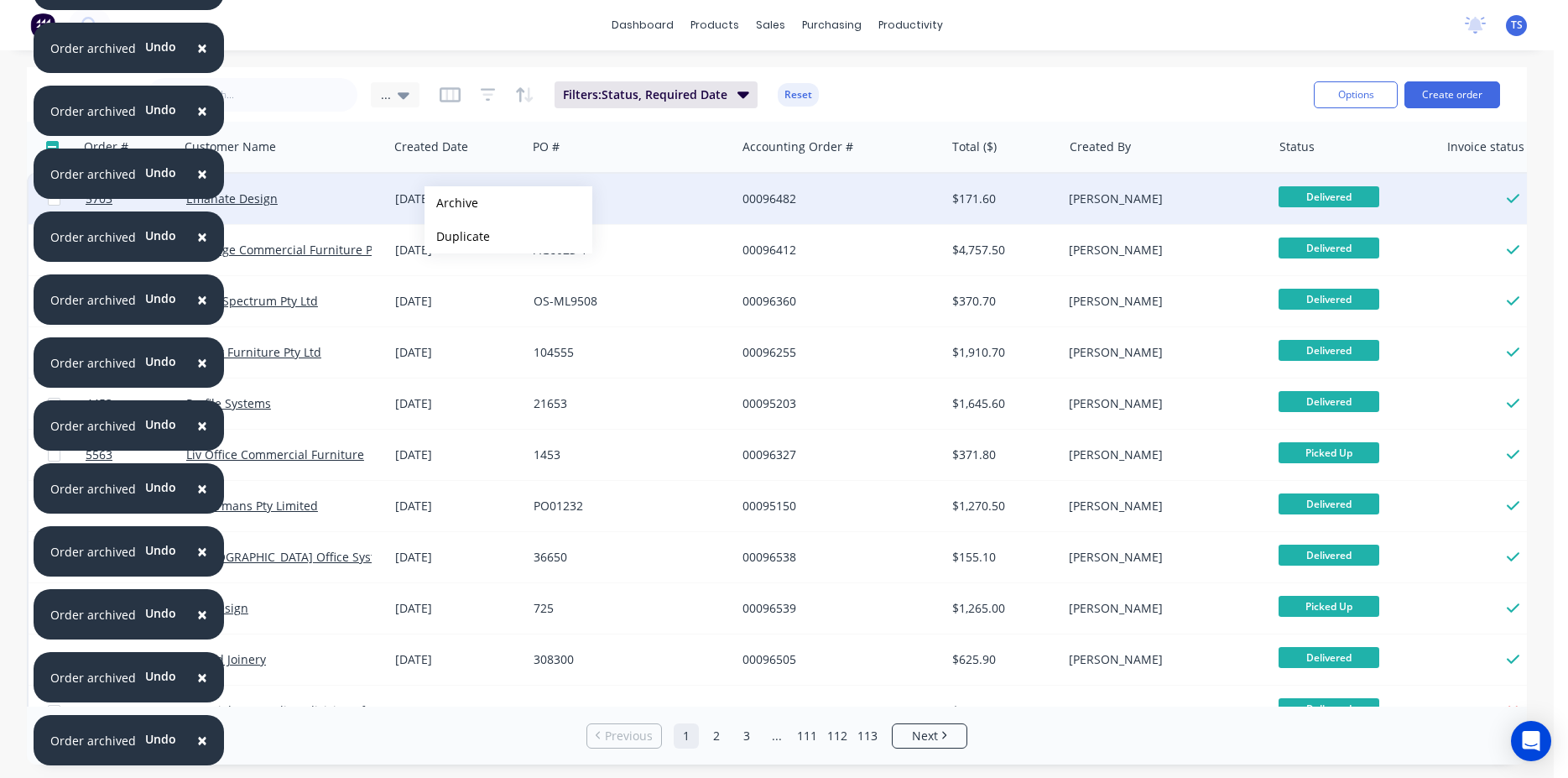
click at [451, 203] on button "Archive" at bounding box center [508, 203] width 168 height 34
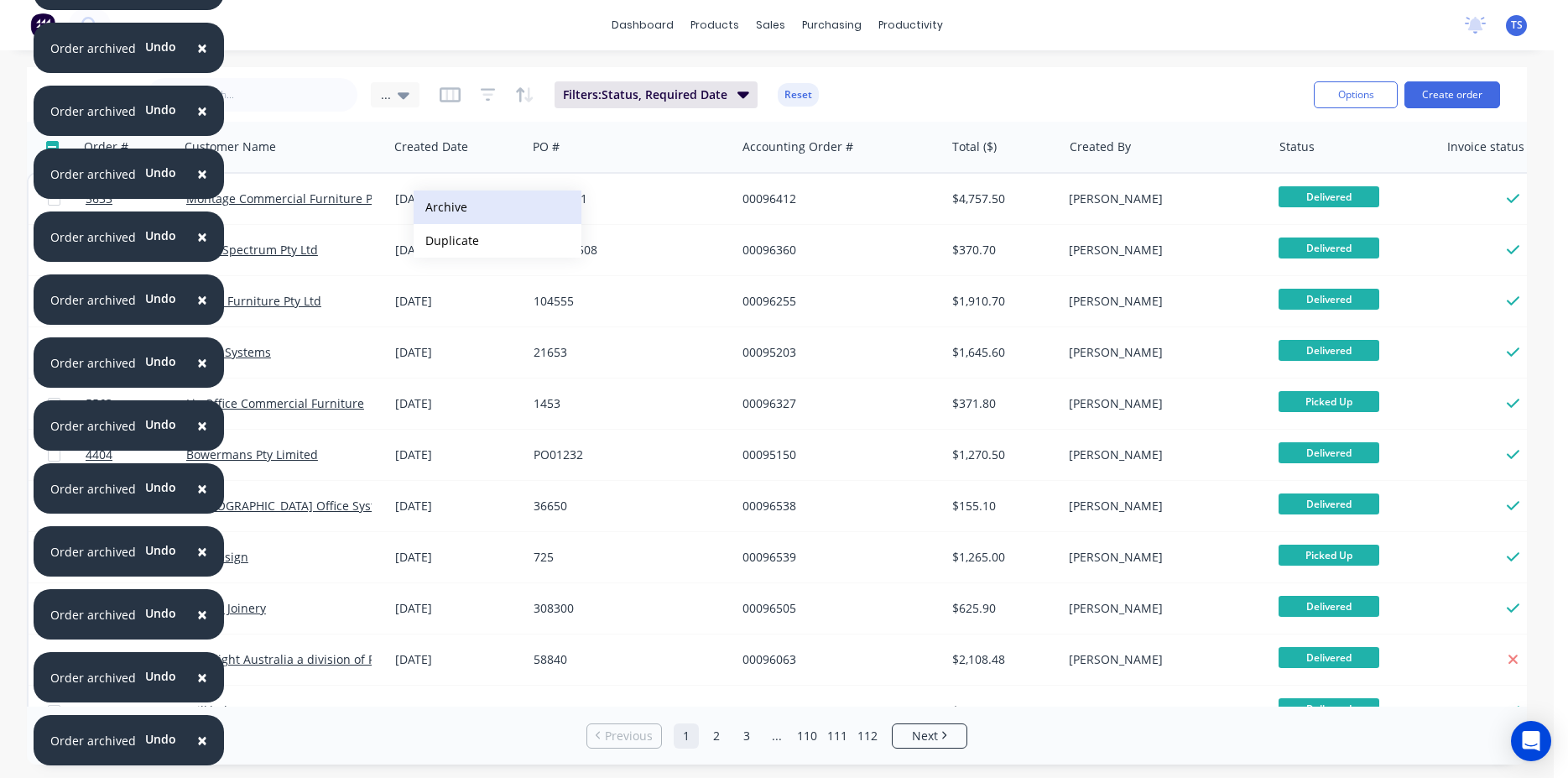
click at [447, 206] on button "Archive" at bounding box center [497, 207] width 168 height 34
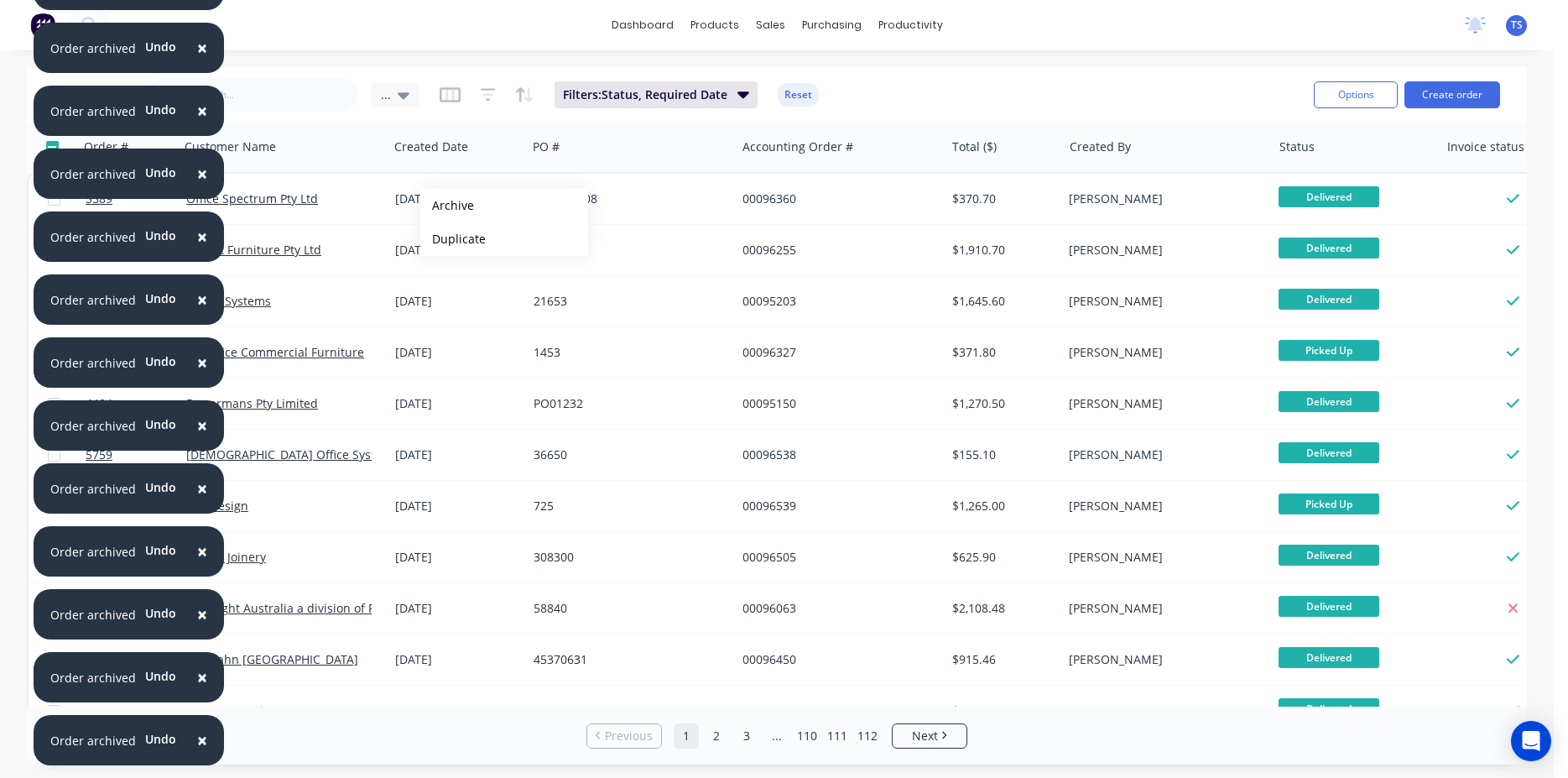
click at [447, 206] on button "Archive" at bounding box center [504, 205] width 168 height 34
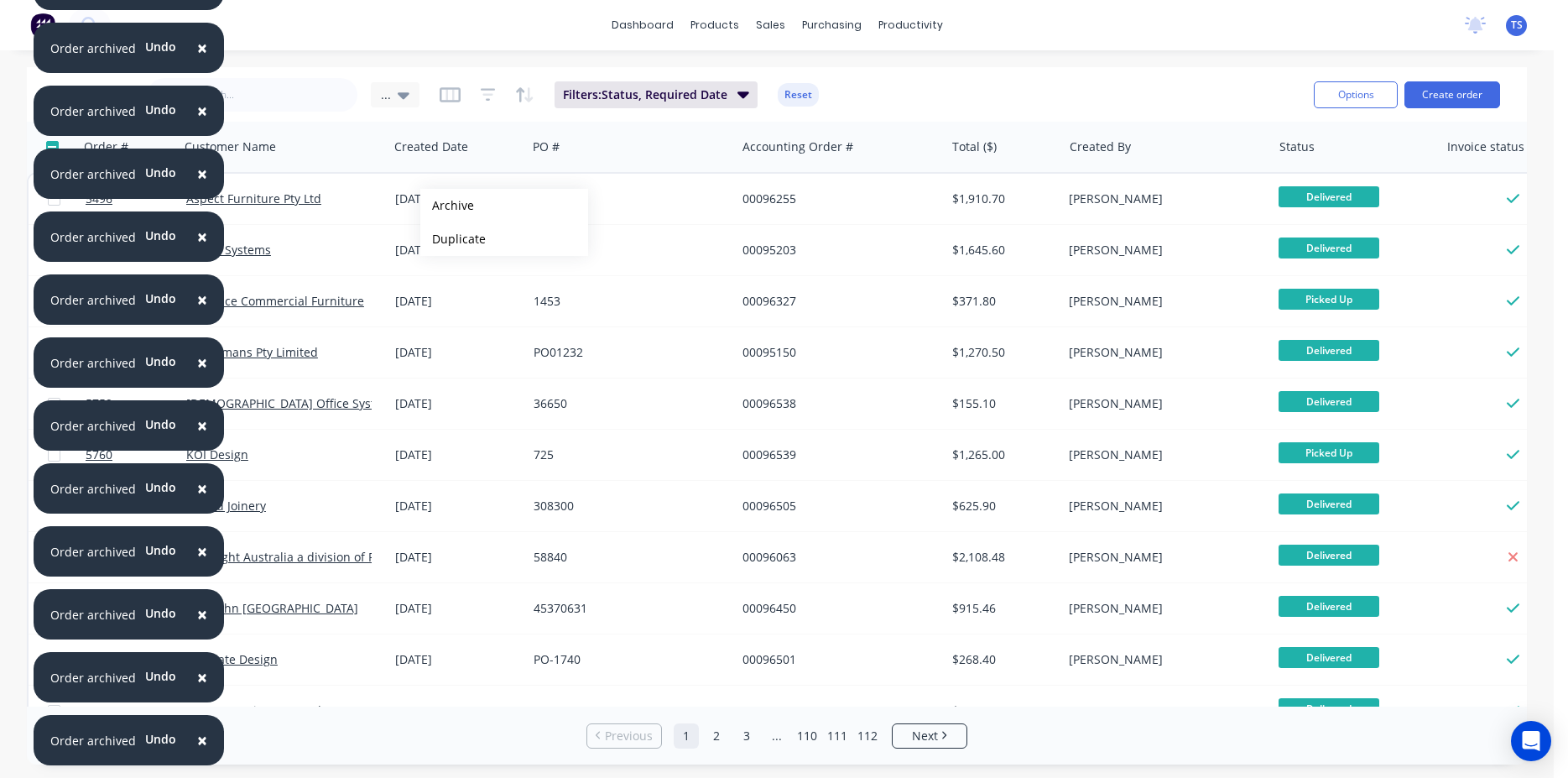
click at [447, 206] on button "Archive" at bounding box center [504, 205] width 168 height 34
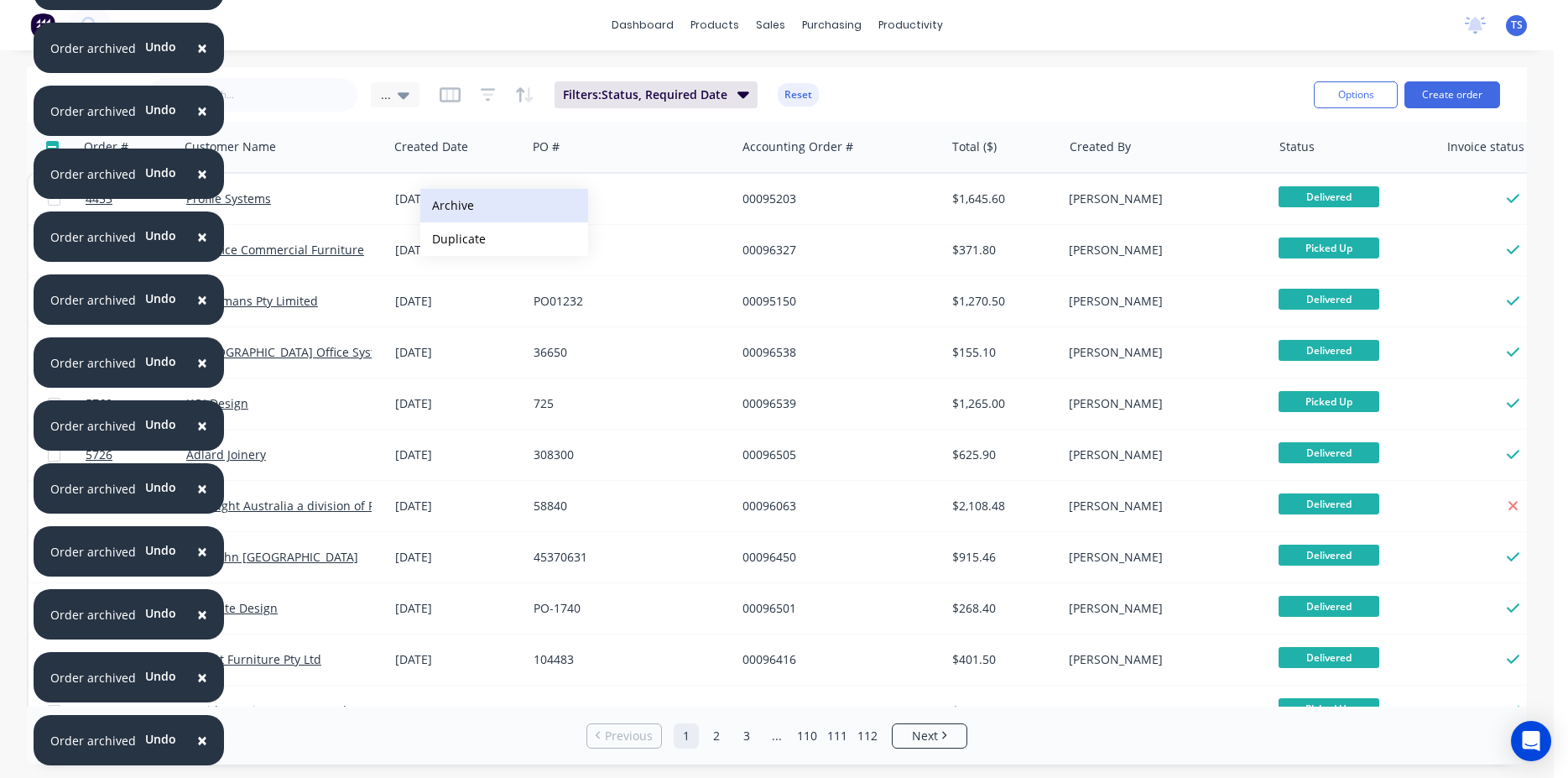
click at [454, 204] on button "Archive" at bounding box center [504, 205] width 168 height 34
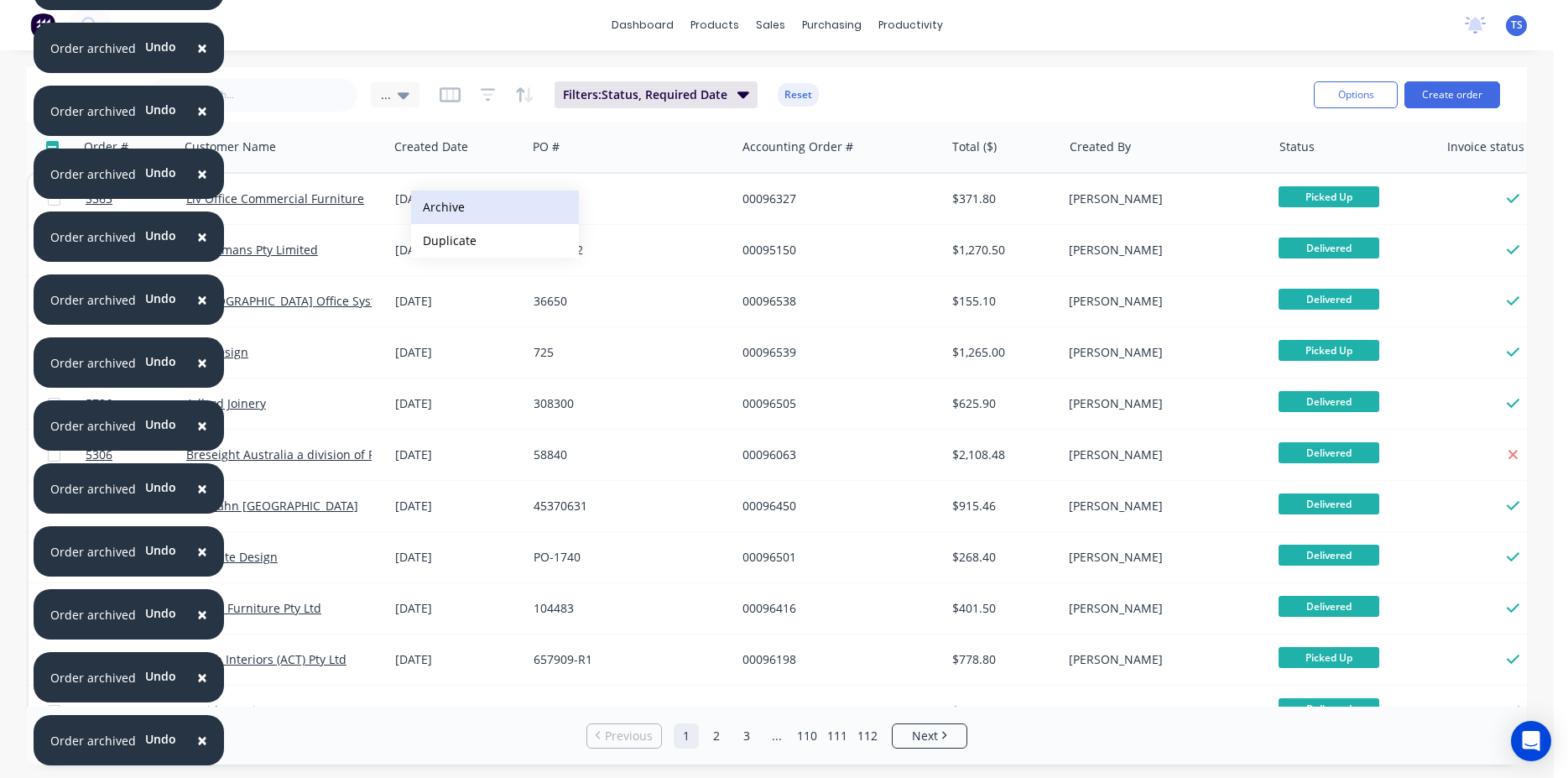
click at [447, 207] on button "Archive" at bounding box center [495, 207] width 168 height 34
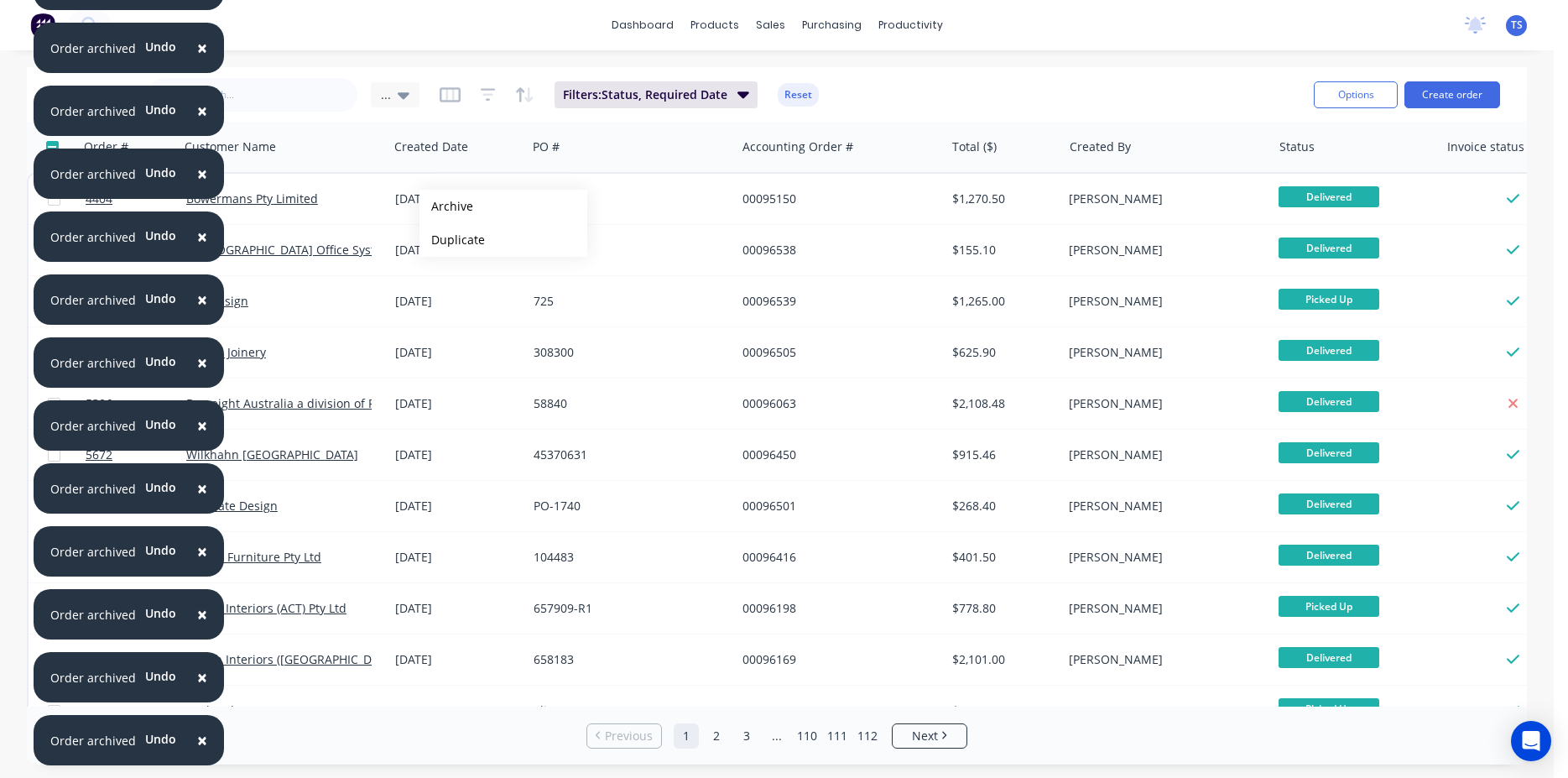
click at [447, 207] on button "Archive" at bounding box center [503, 206] width 168 height 34
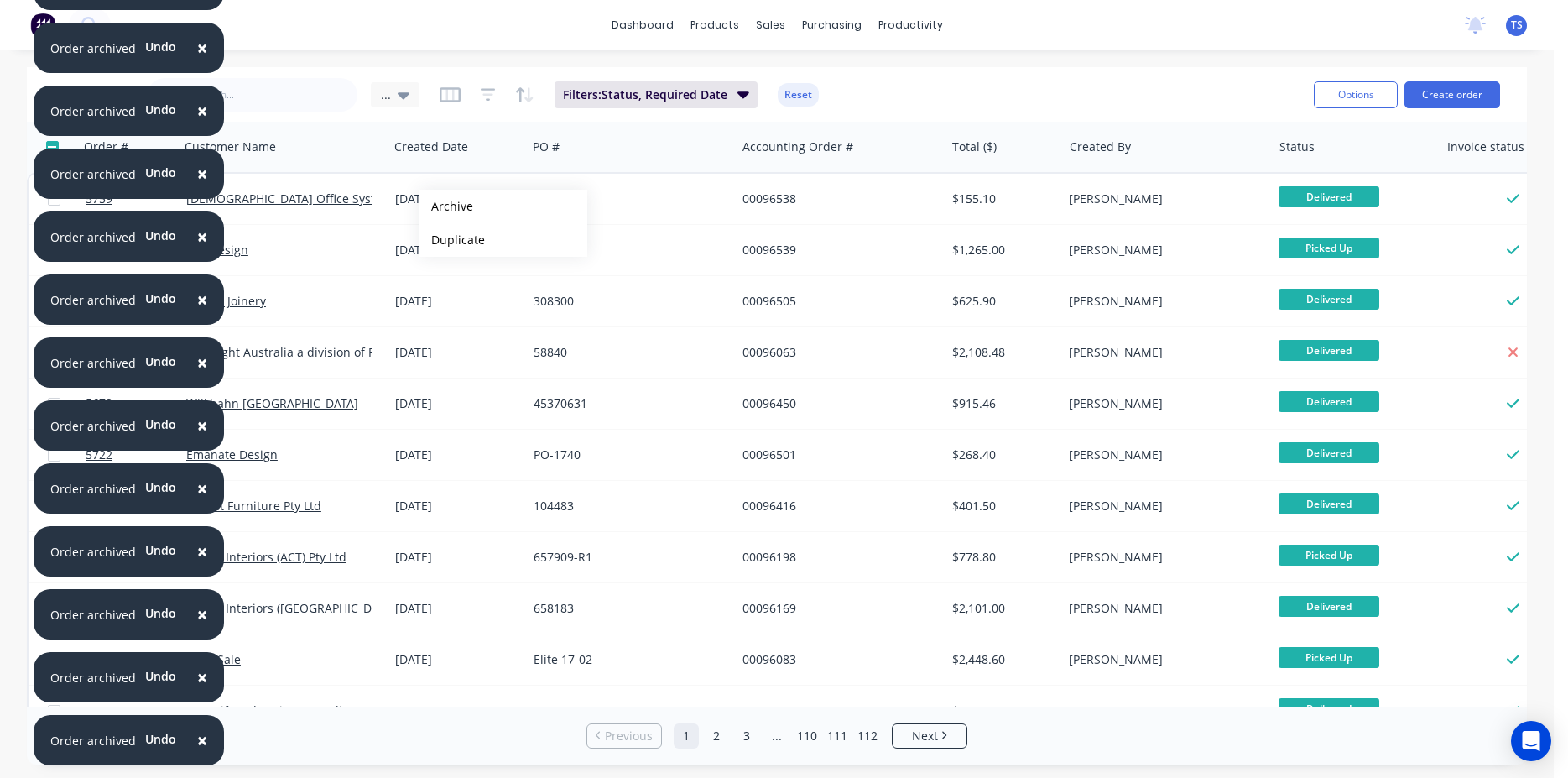
click at [447, 207] on button "Archive" at bounding box center [503, 206] width 168 height 34
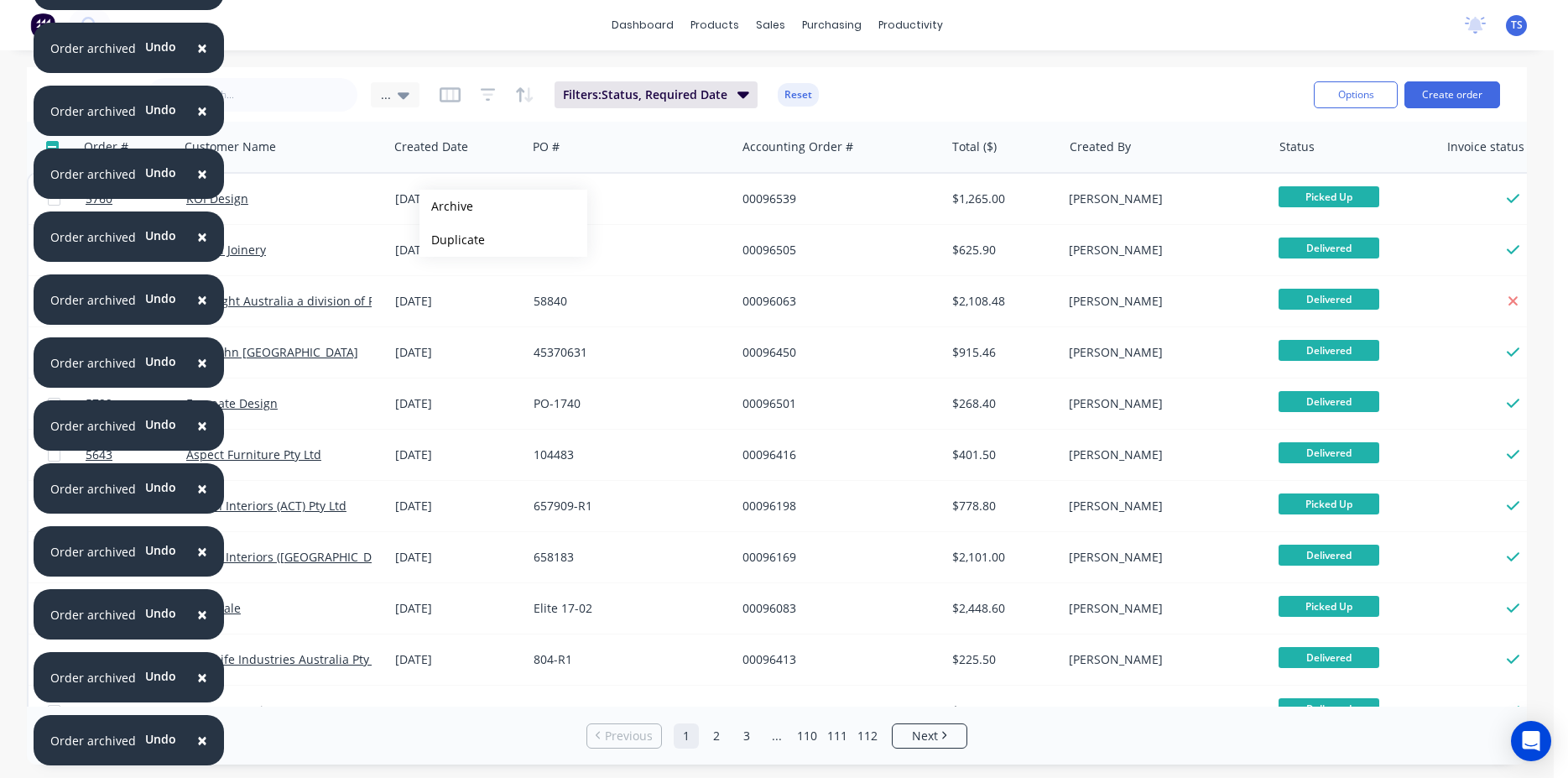
click at [447, 207] on button "Archive" at bounding box center [503, 206] width 168 height 34
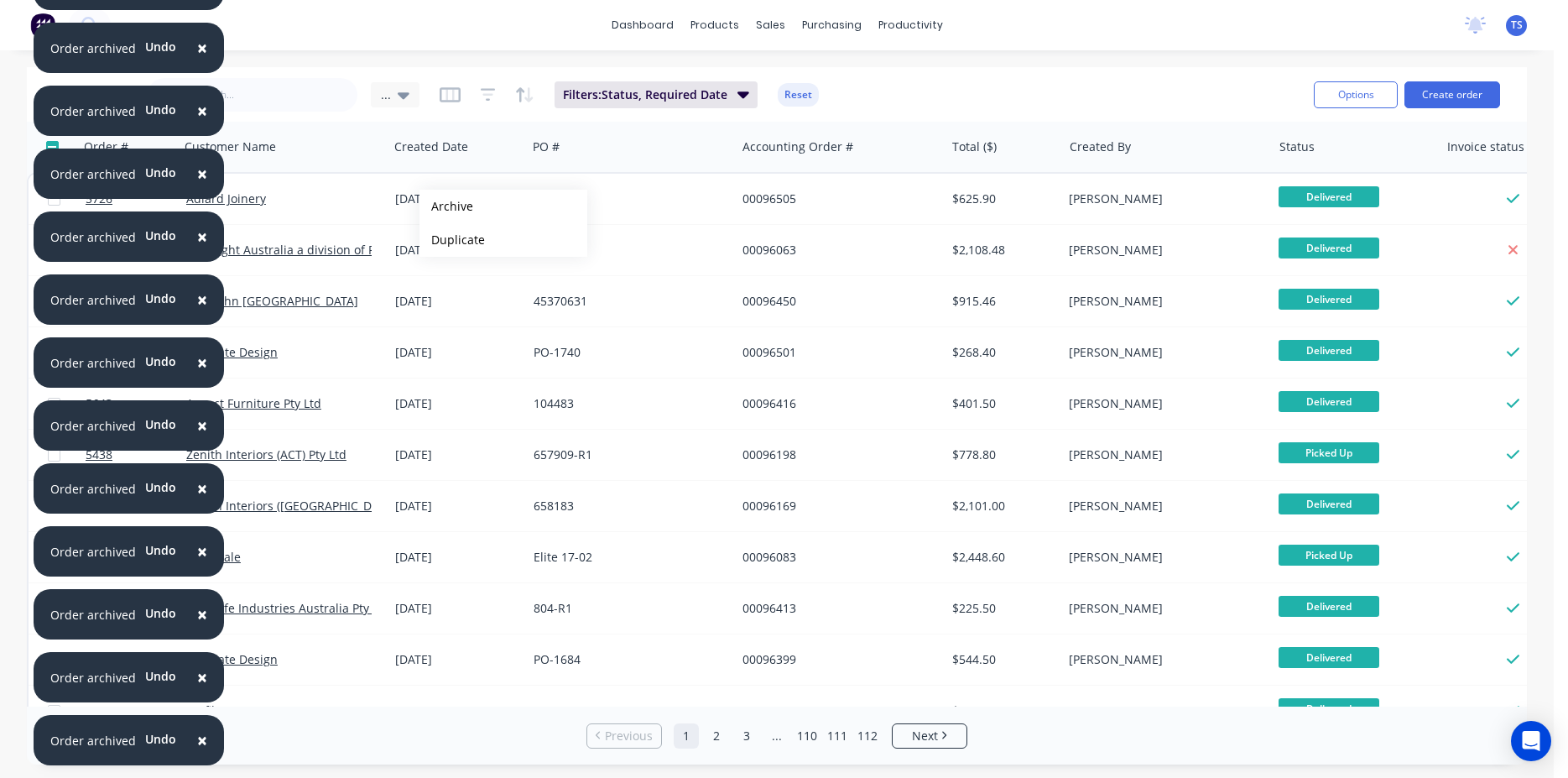
click at [447, 207] on button "Archive" at bounding box center [503, 206] width 168 height 34
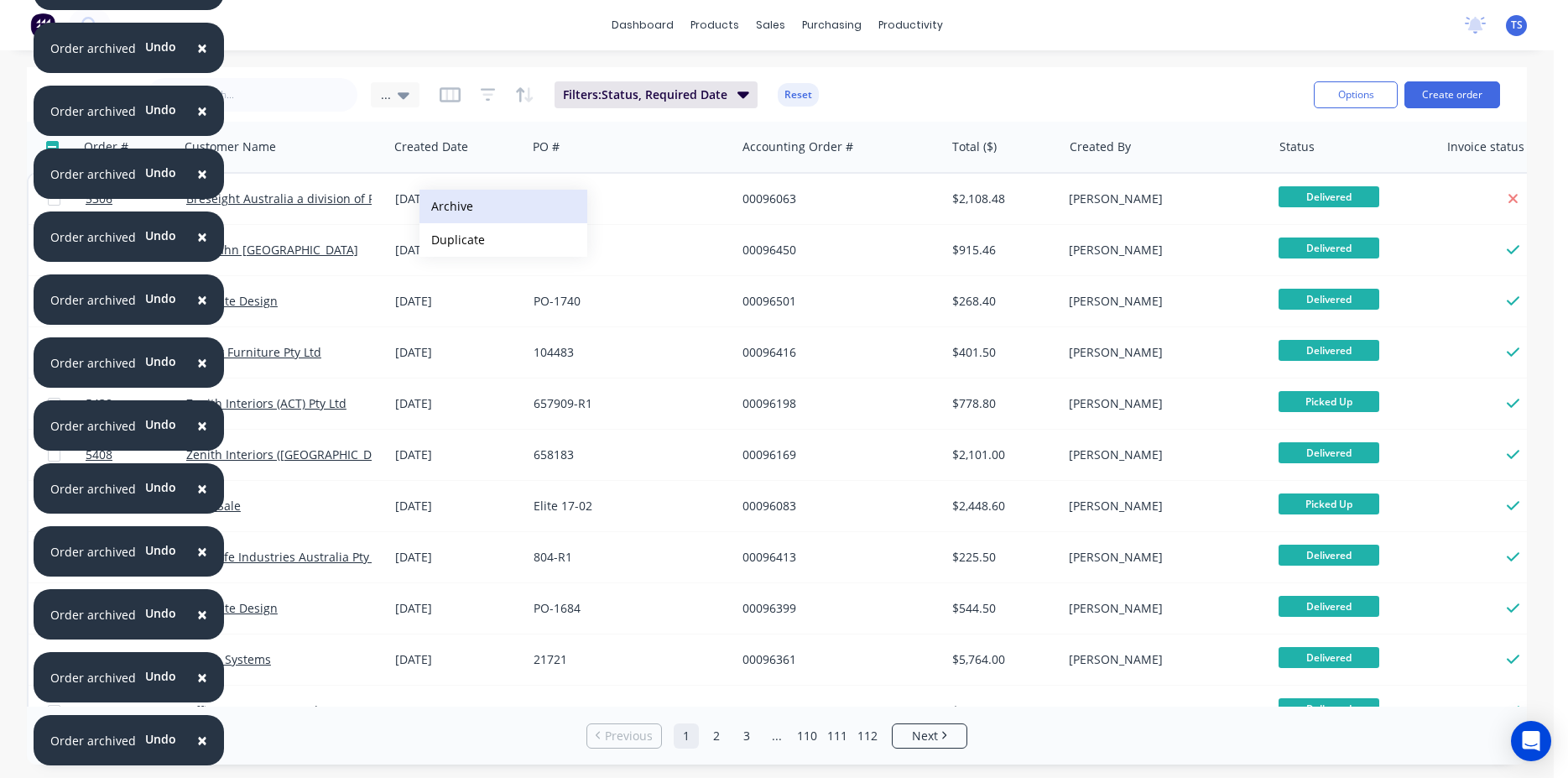
click at [447, 205] on button "Archive" at bounding box center [503, 206] width 168 height 34
click at [447, 204] on button "Archive" at bounding box center [503, 204] width 168 height 34
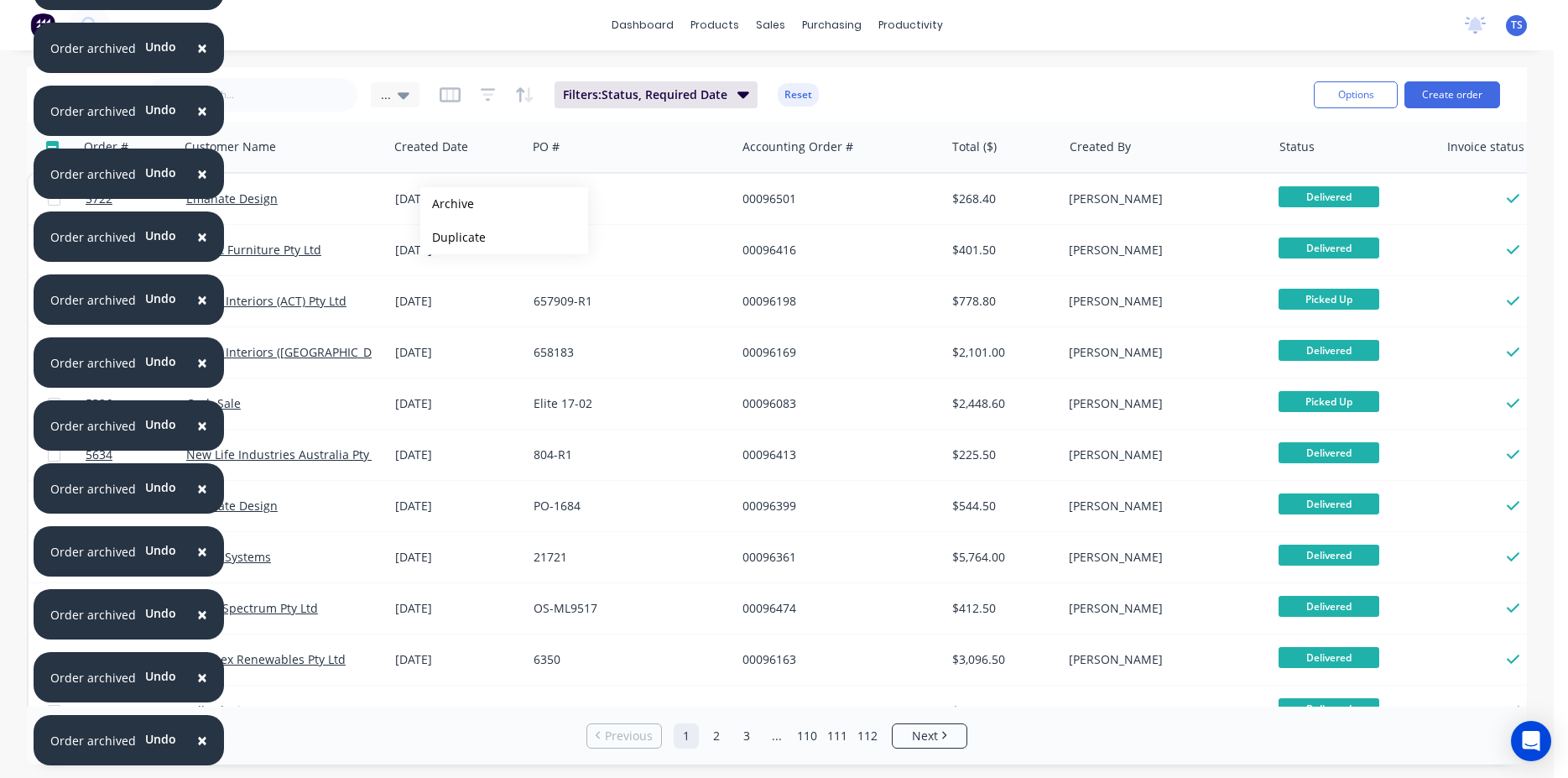
click at [447, 204] on button "Archive" at bounding box center [504, 203] width 168 height 34
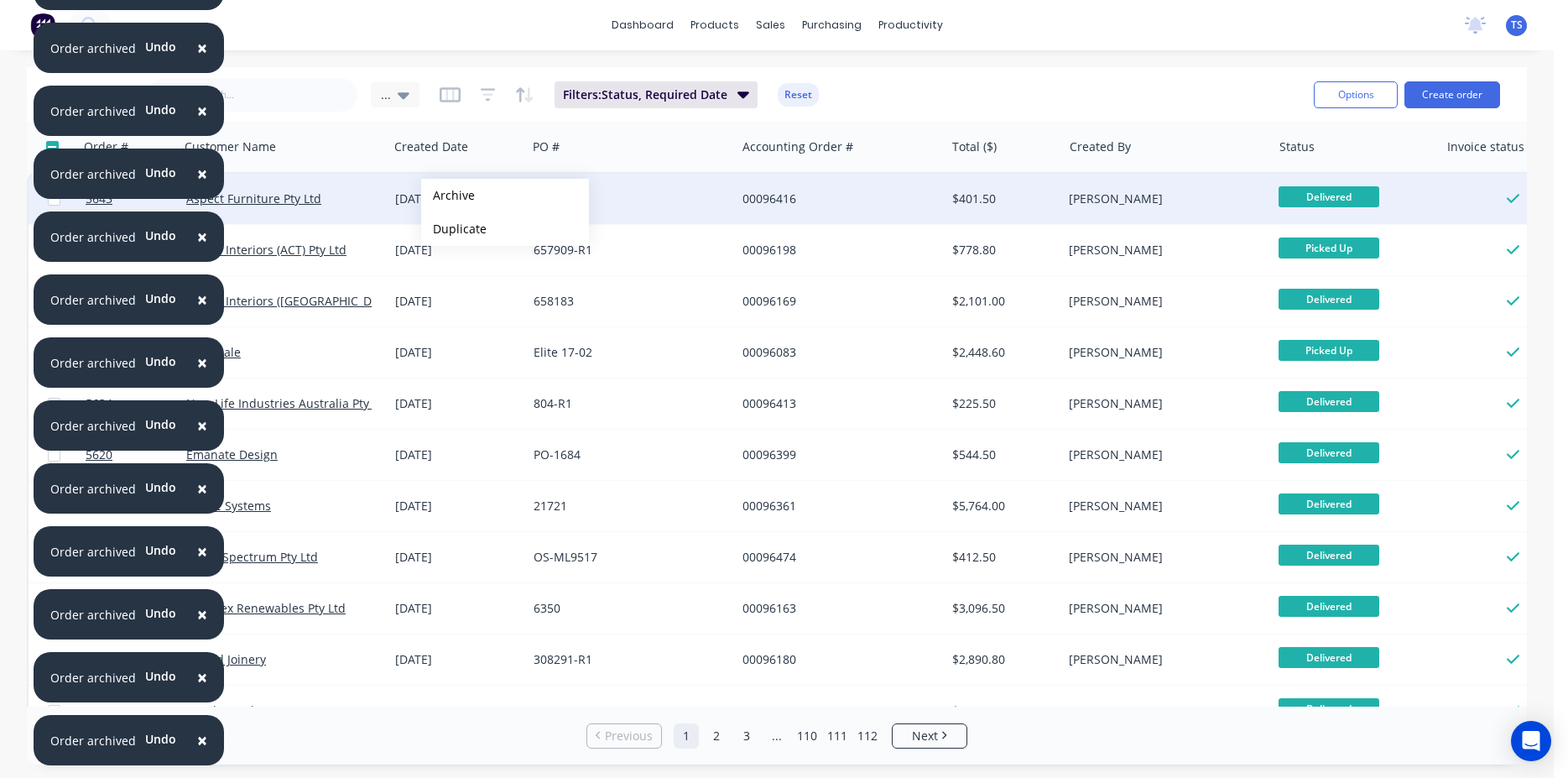
click at [448, 196] on button "Archive" at bounding box center [505, 195] width 168 height 34
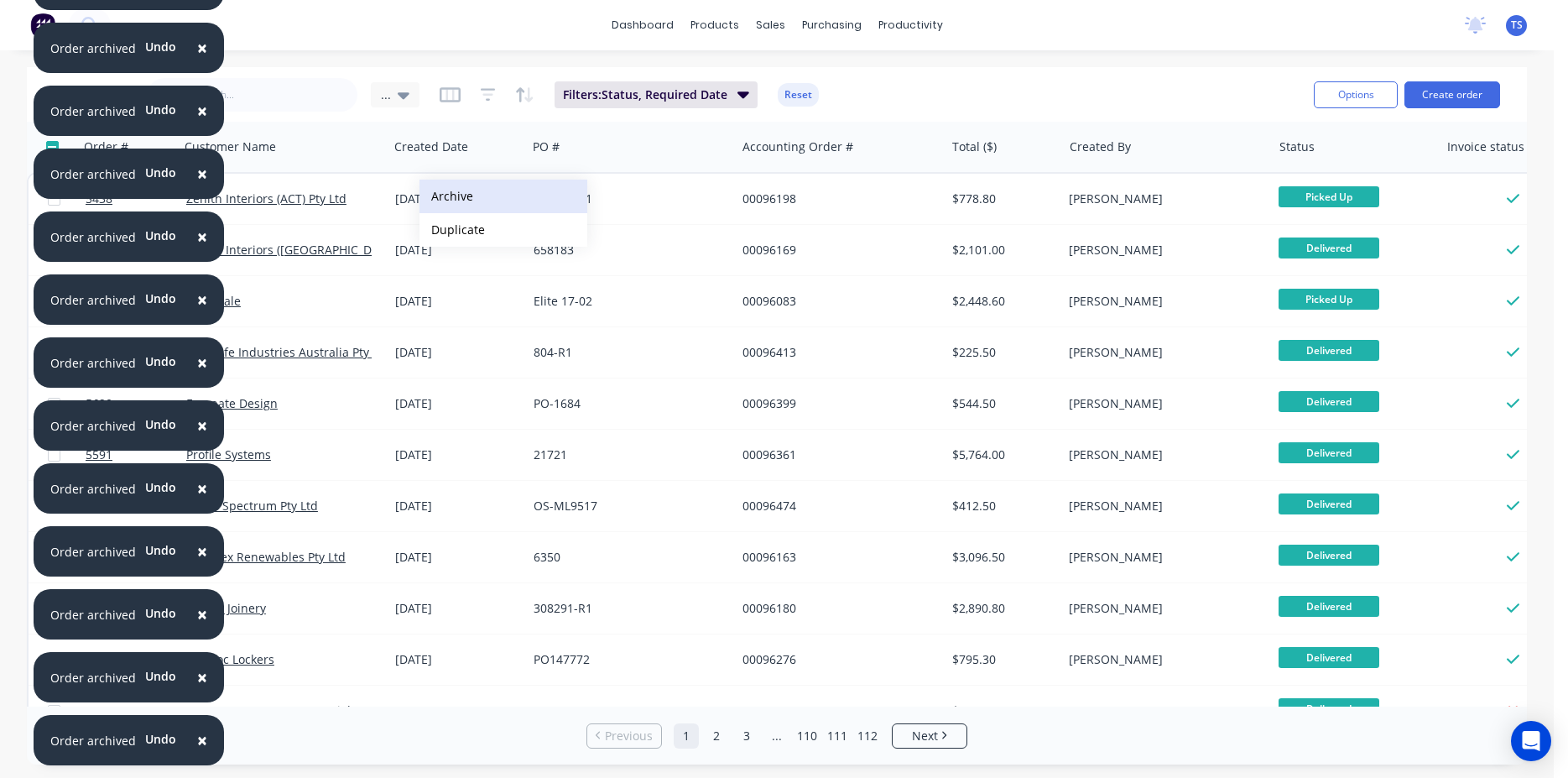
click at [469, 206] on button "Archive" at bounding box center [503, 196] width 168 height 34
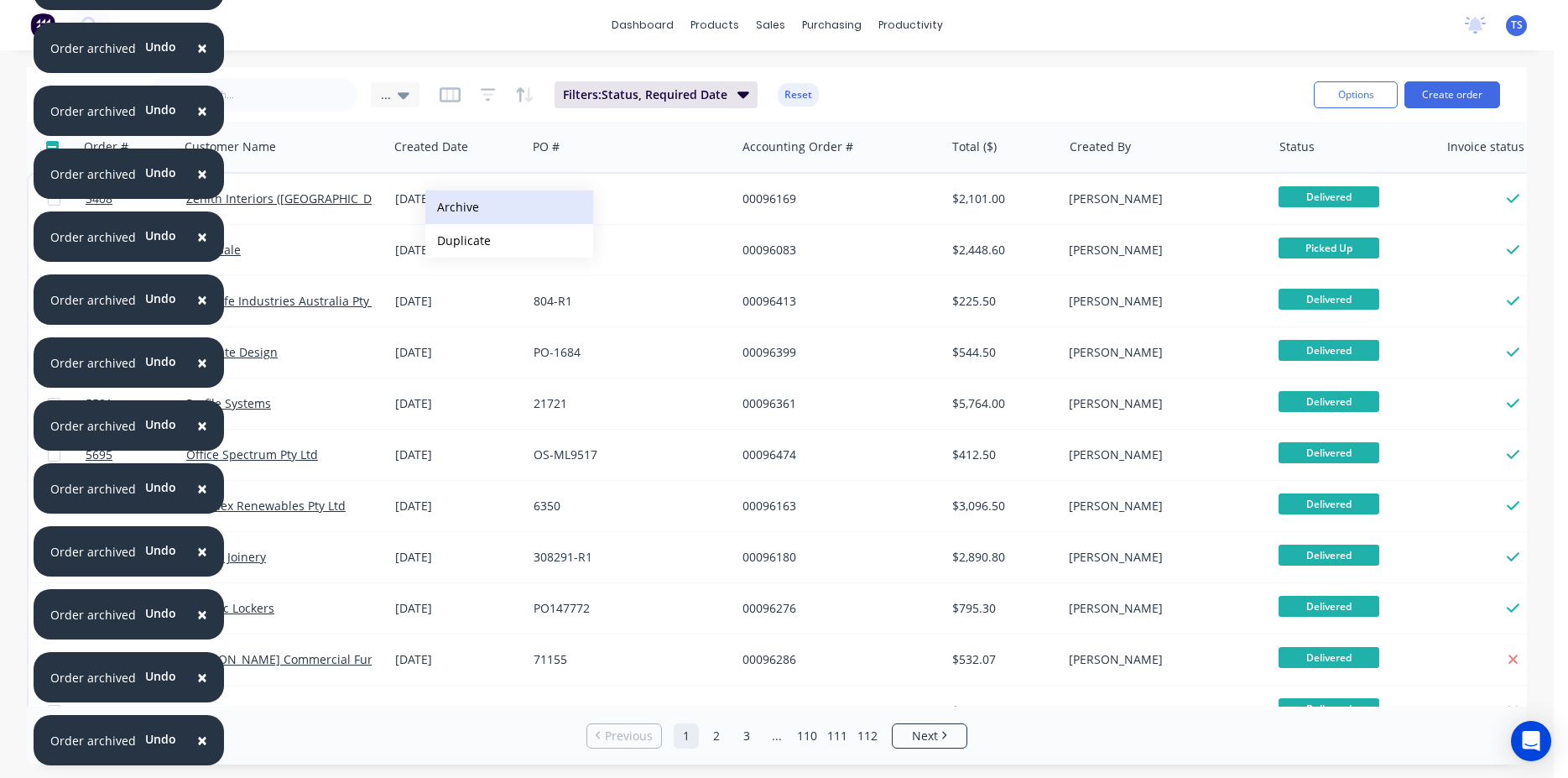
click at [452, 208] on button "Archive" at bounding box center [508, 207] width 168 height 34
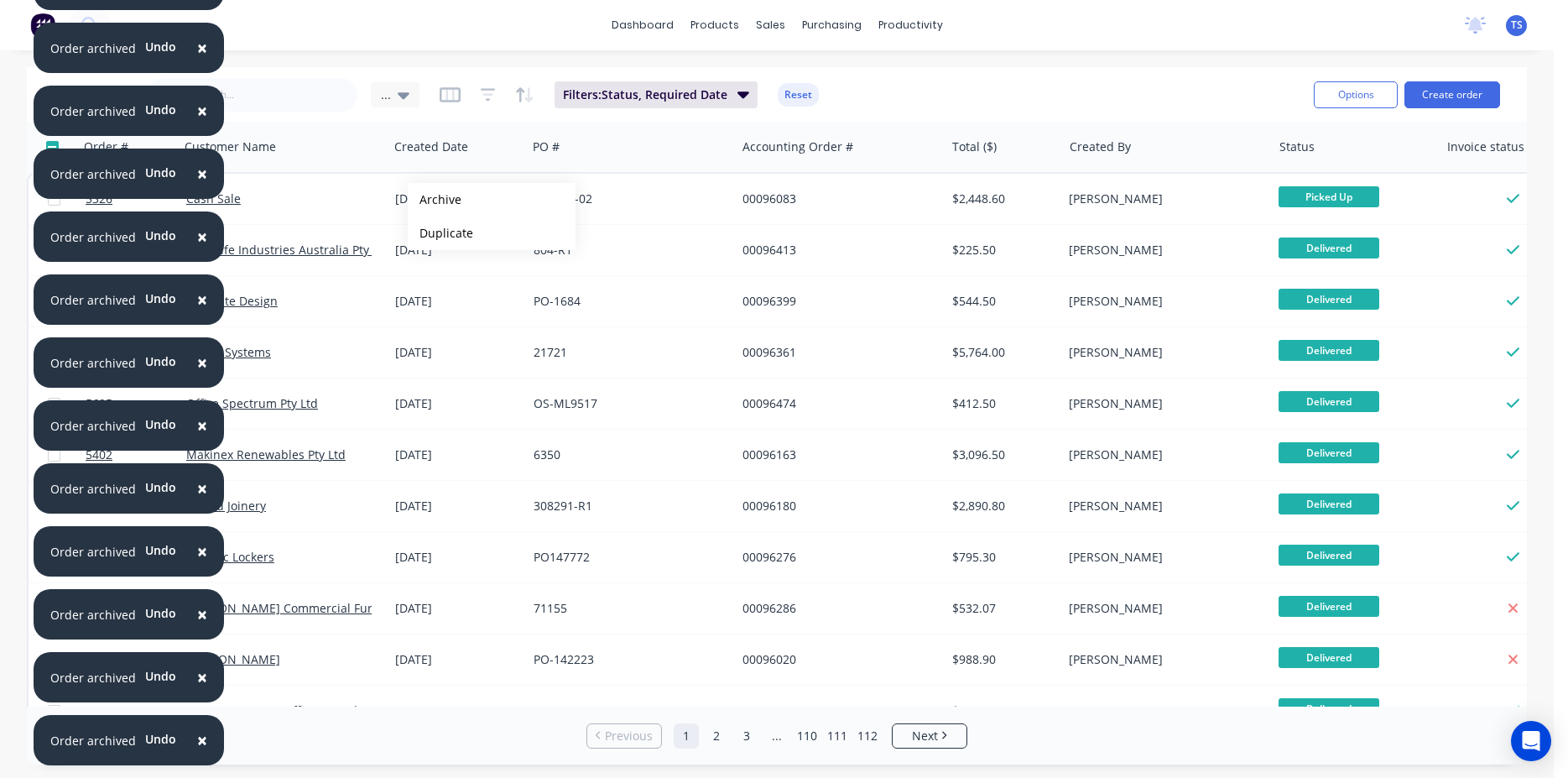
click at [435, 199] on button "Archive" at bounding box center [491, 199] width 168 height 34
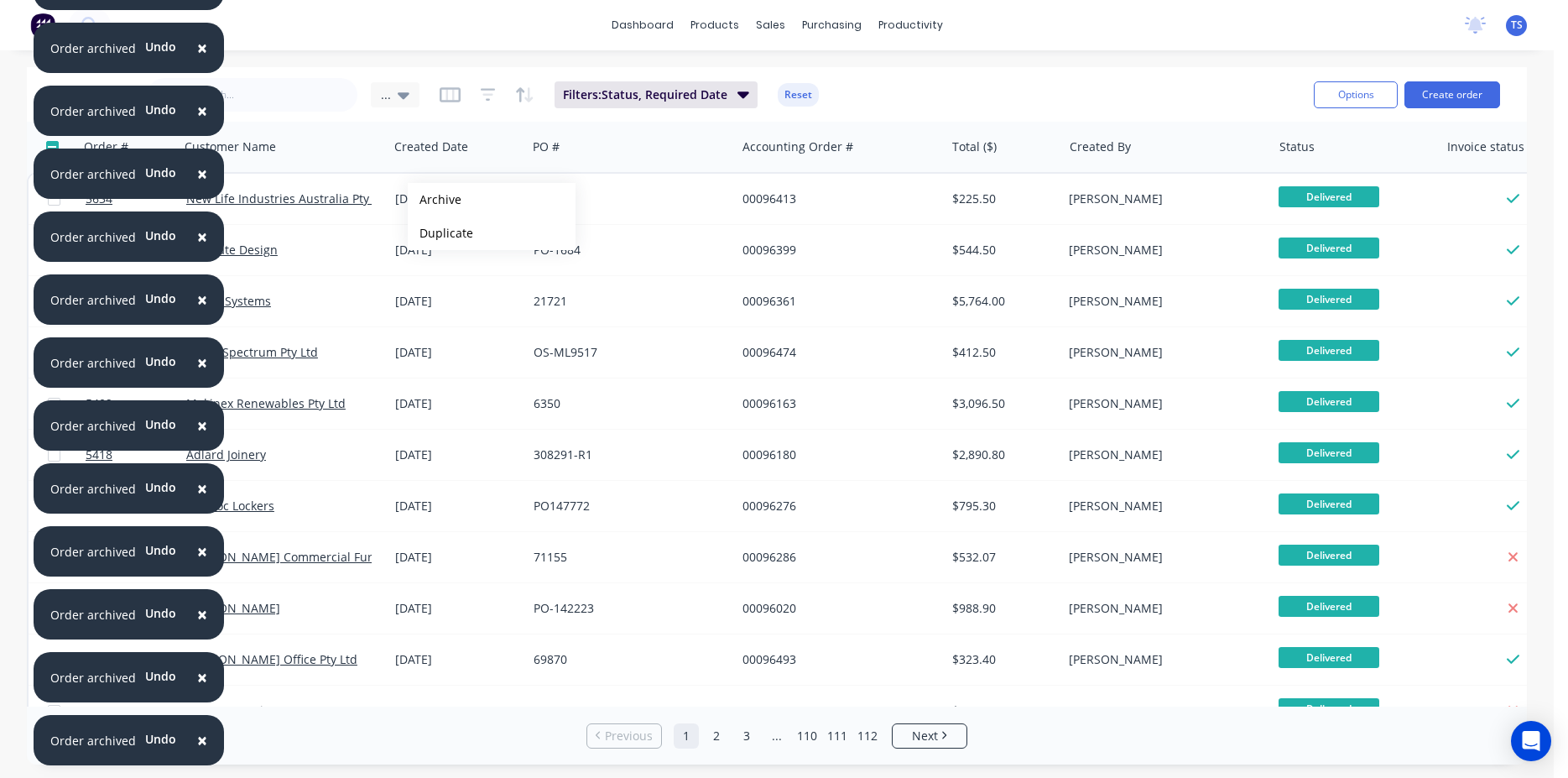
click at [435, 199] on button "Archive" at bounding box center [491, 199] width 168 height 34
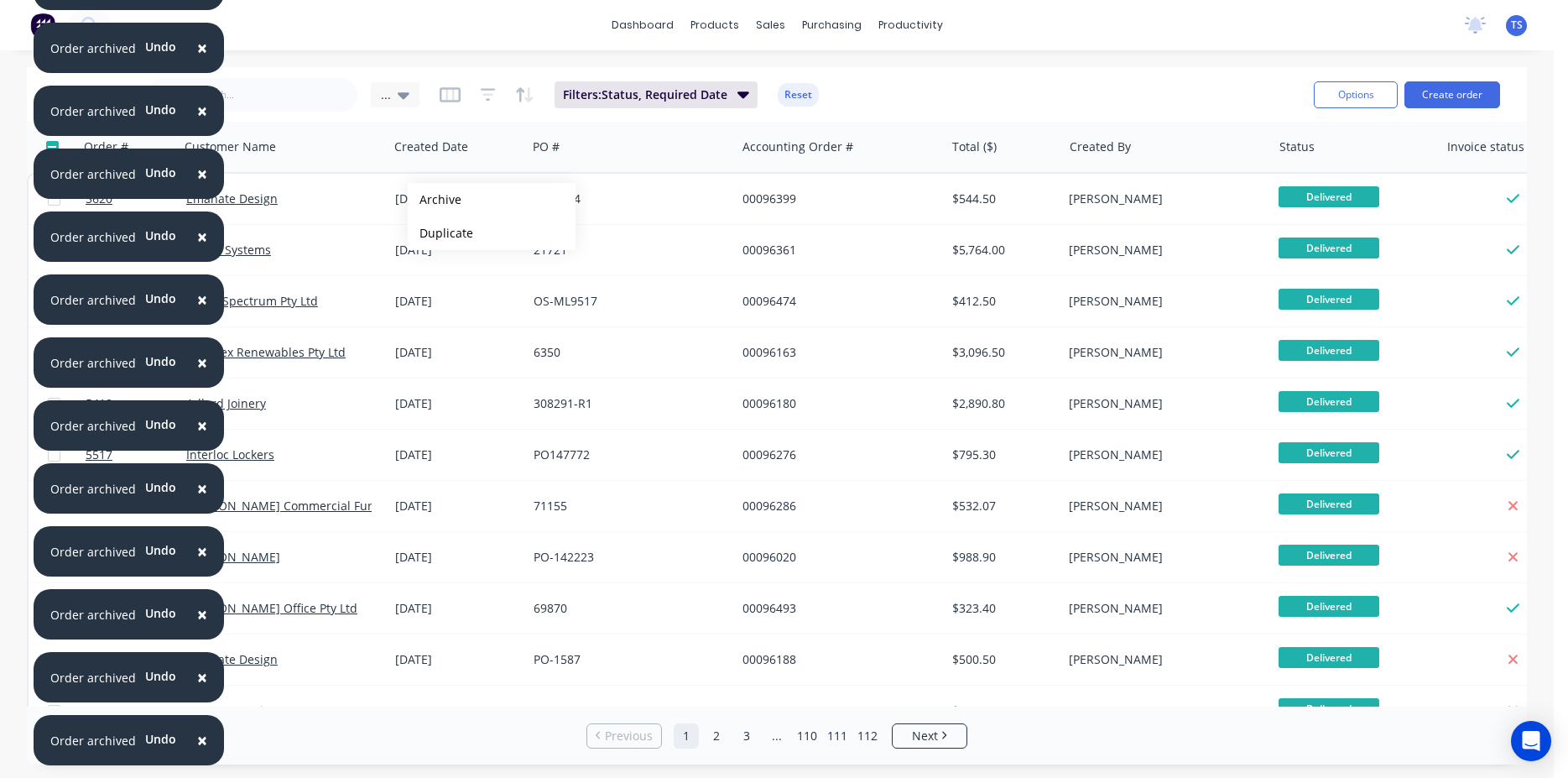
click at [435, 199] on button "Archive" at bounding box center [491, 199] width 168 height 34
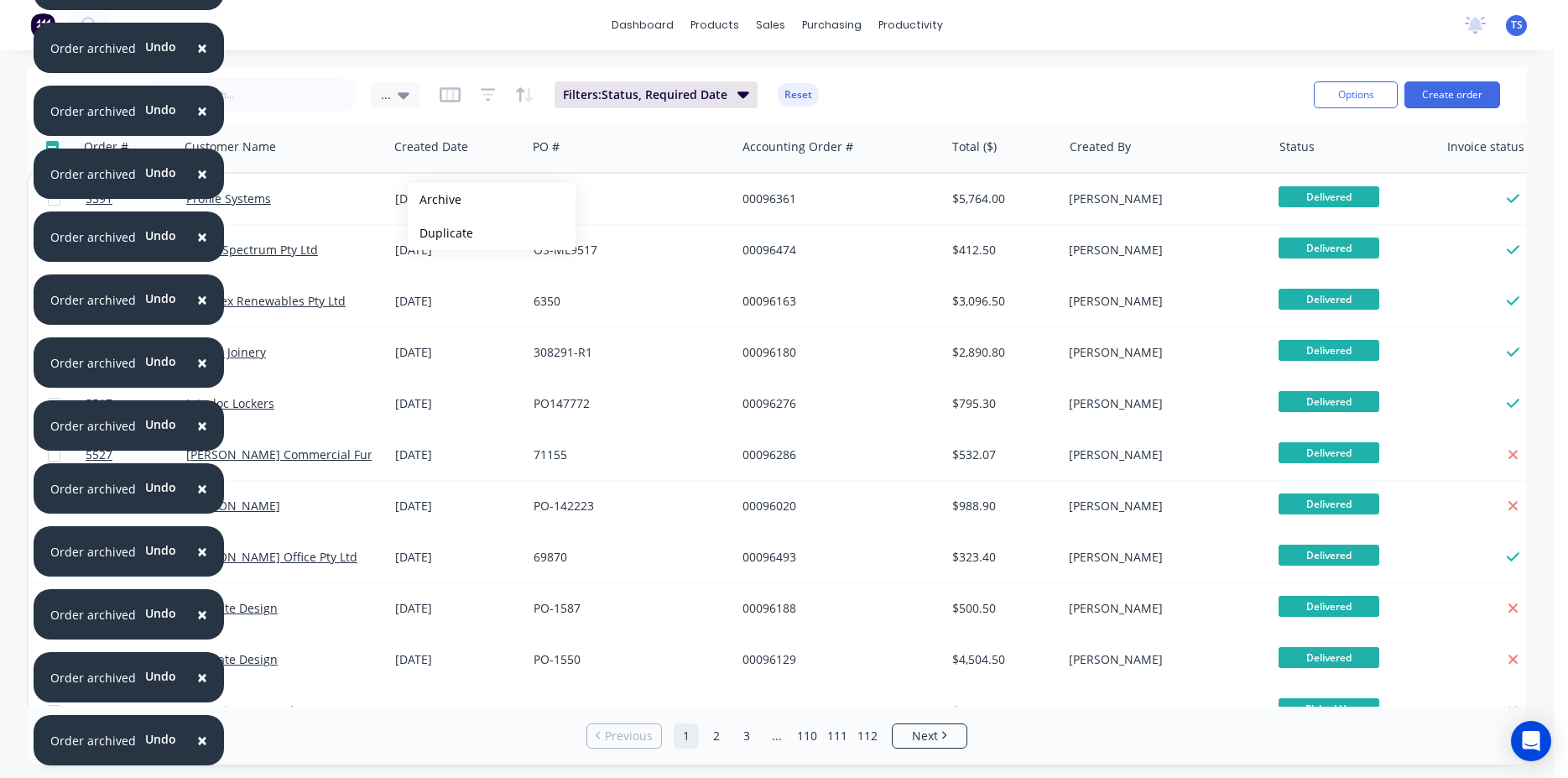
click at [435, 199] on button "Archive" at bounding box center [491, 199] width 168 height 34
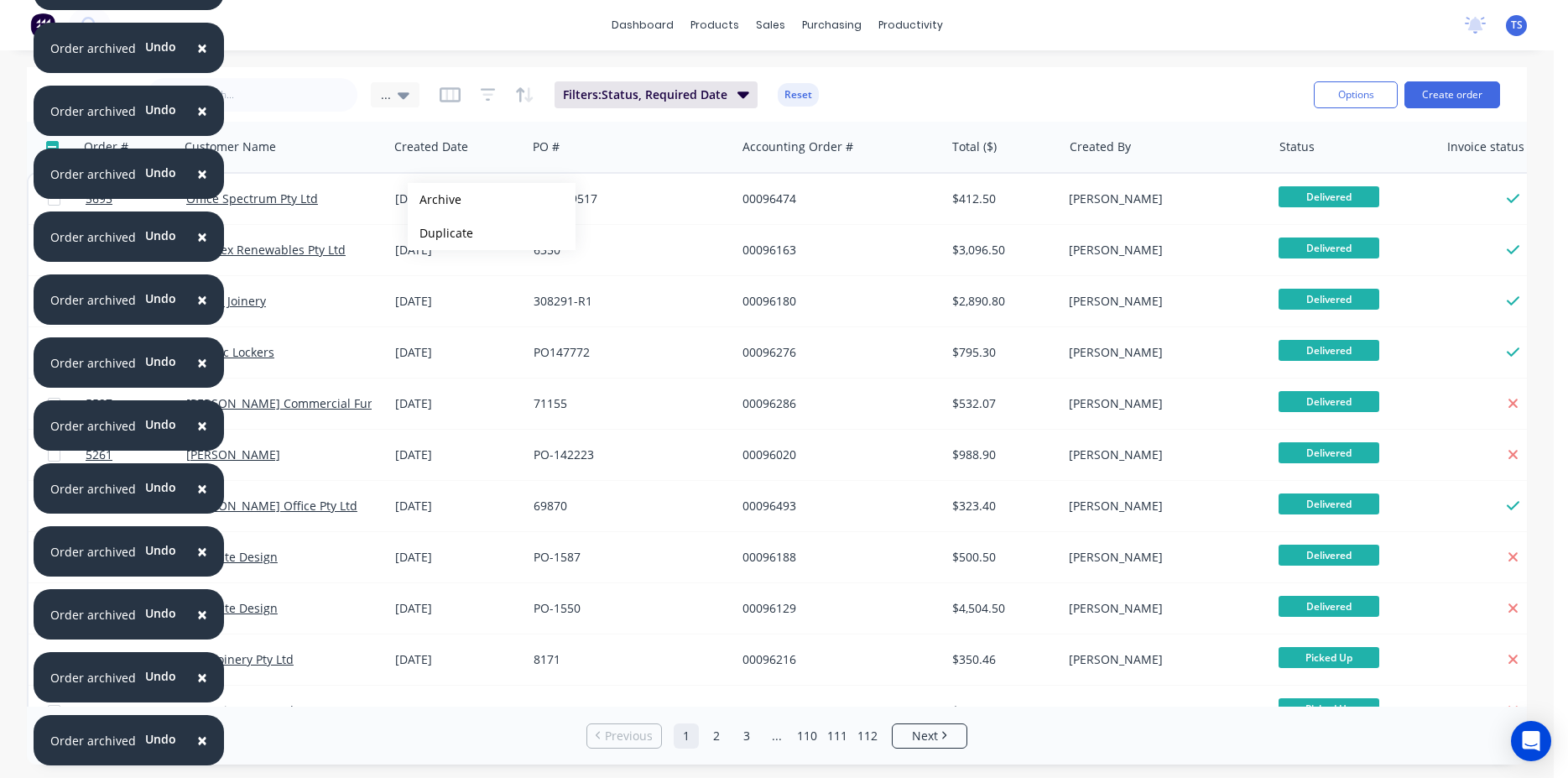
click at [435, 199] on button "Archive" at bounding box center [491, 199] width 168 height 34
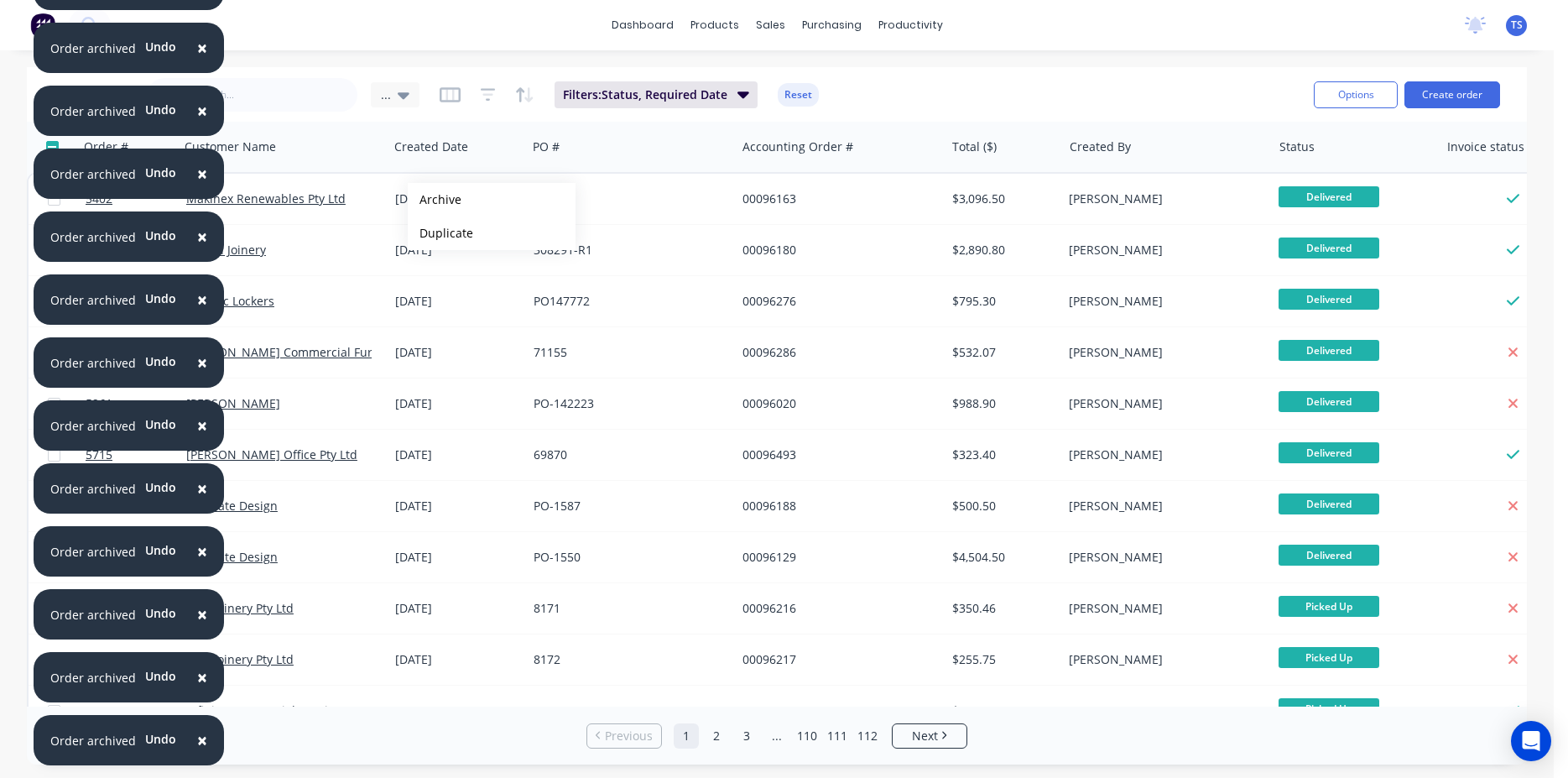
click at [435, 199] on button "Archive" at bounding box center [491, 199] width 168 height 34
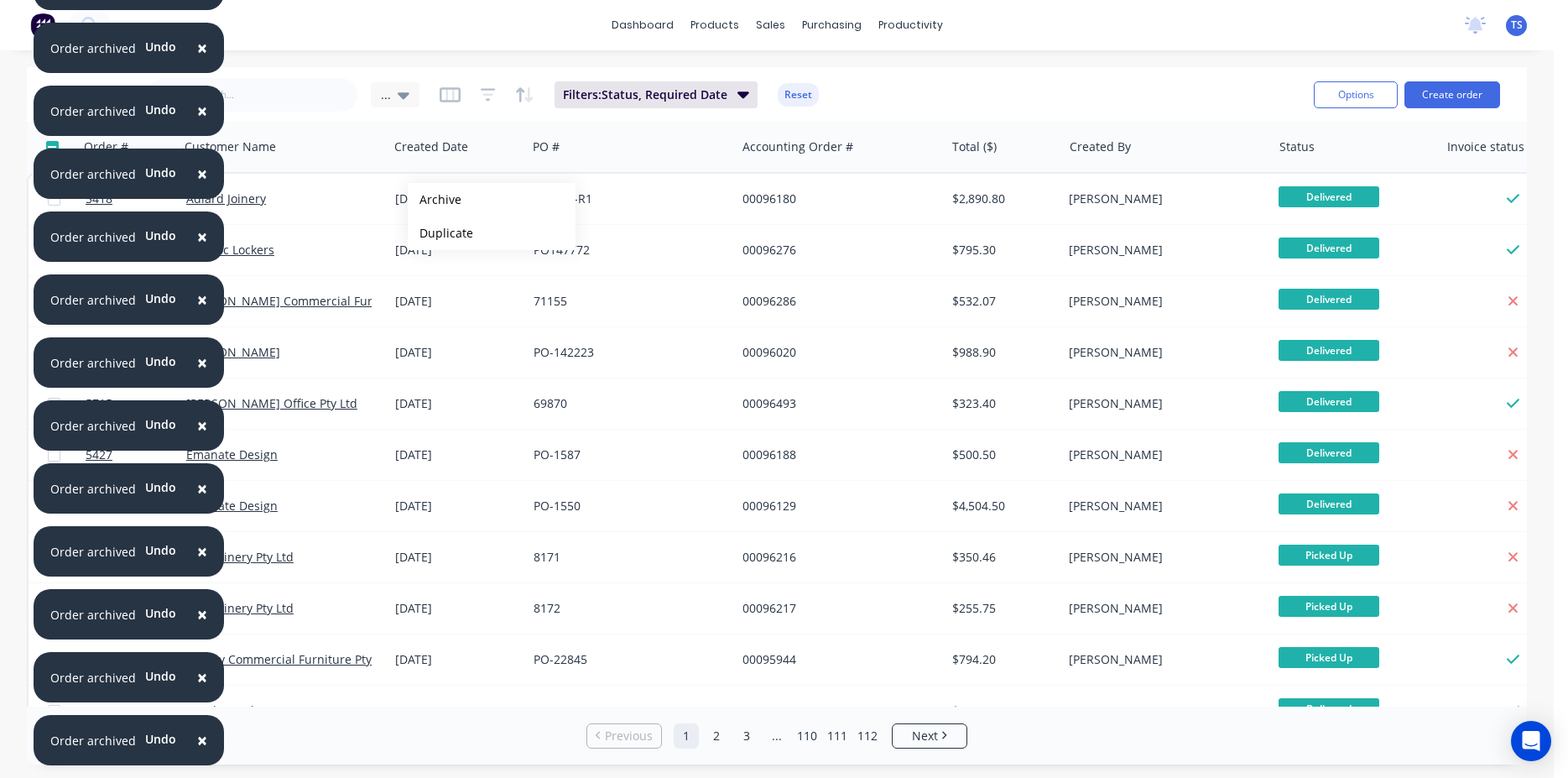
click at [435, 199] on button "Archive" at bounding box center [491, 199] width 168 height 34
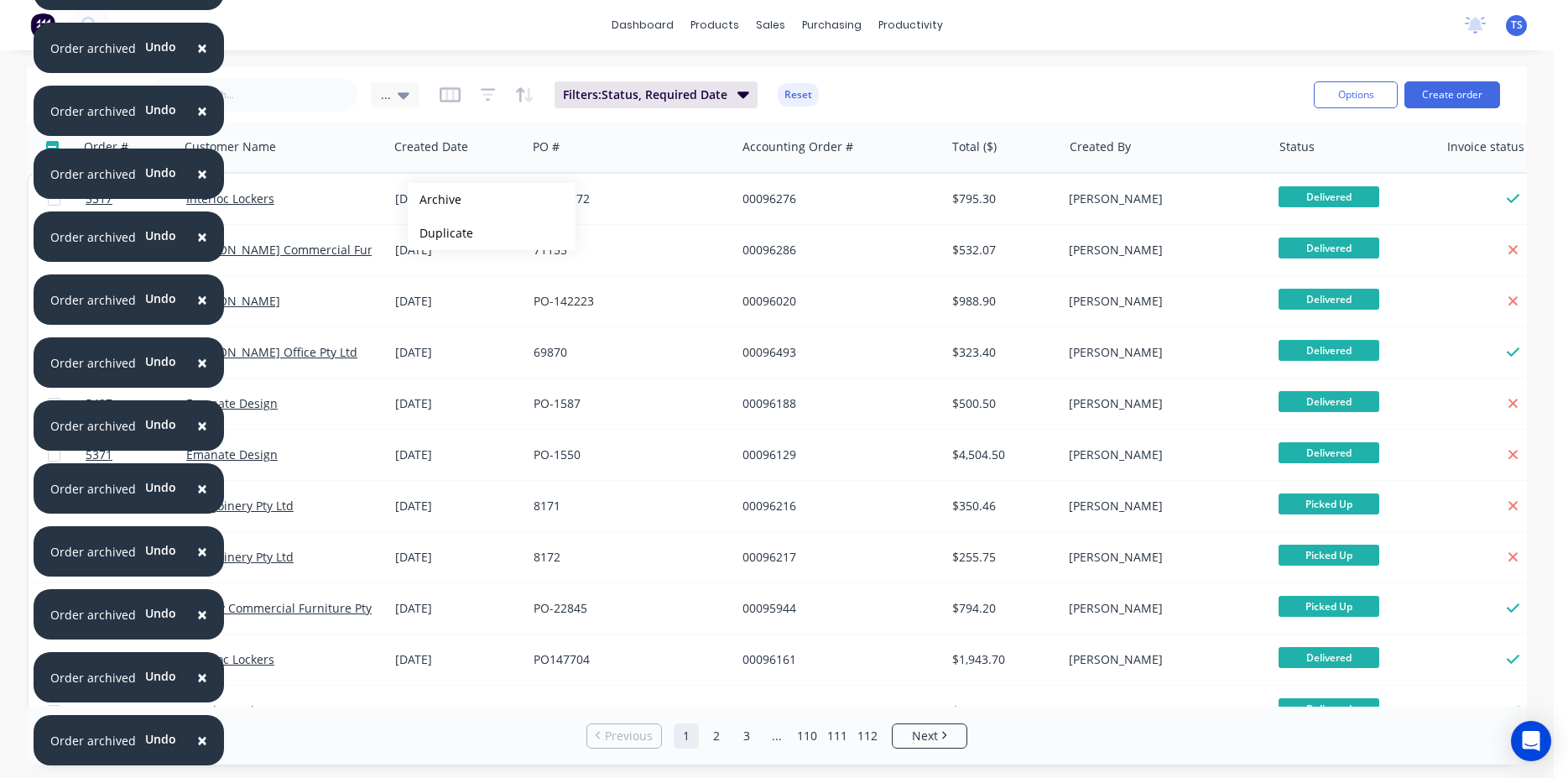
click at [435, 199] on button "Archive" at bounding box center [491, 199] width 168 height 34
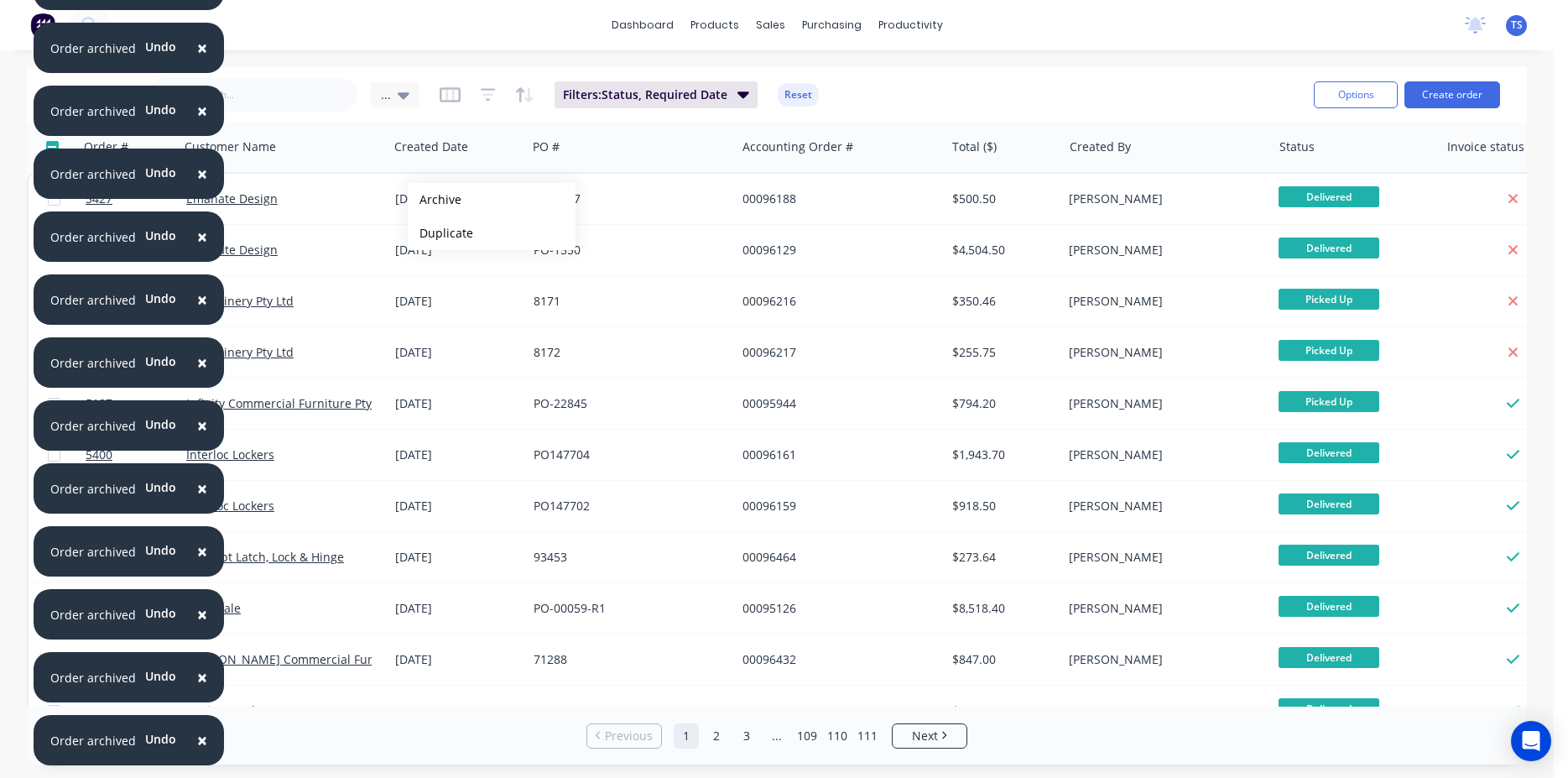
click at [435, 199] on button "Archive" at bounding box center [491, 199] width 168 height 34
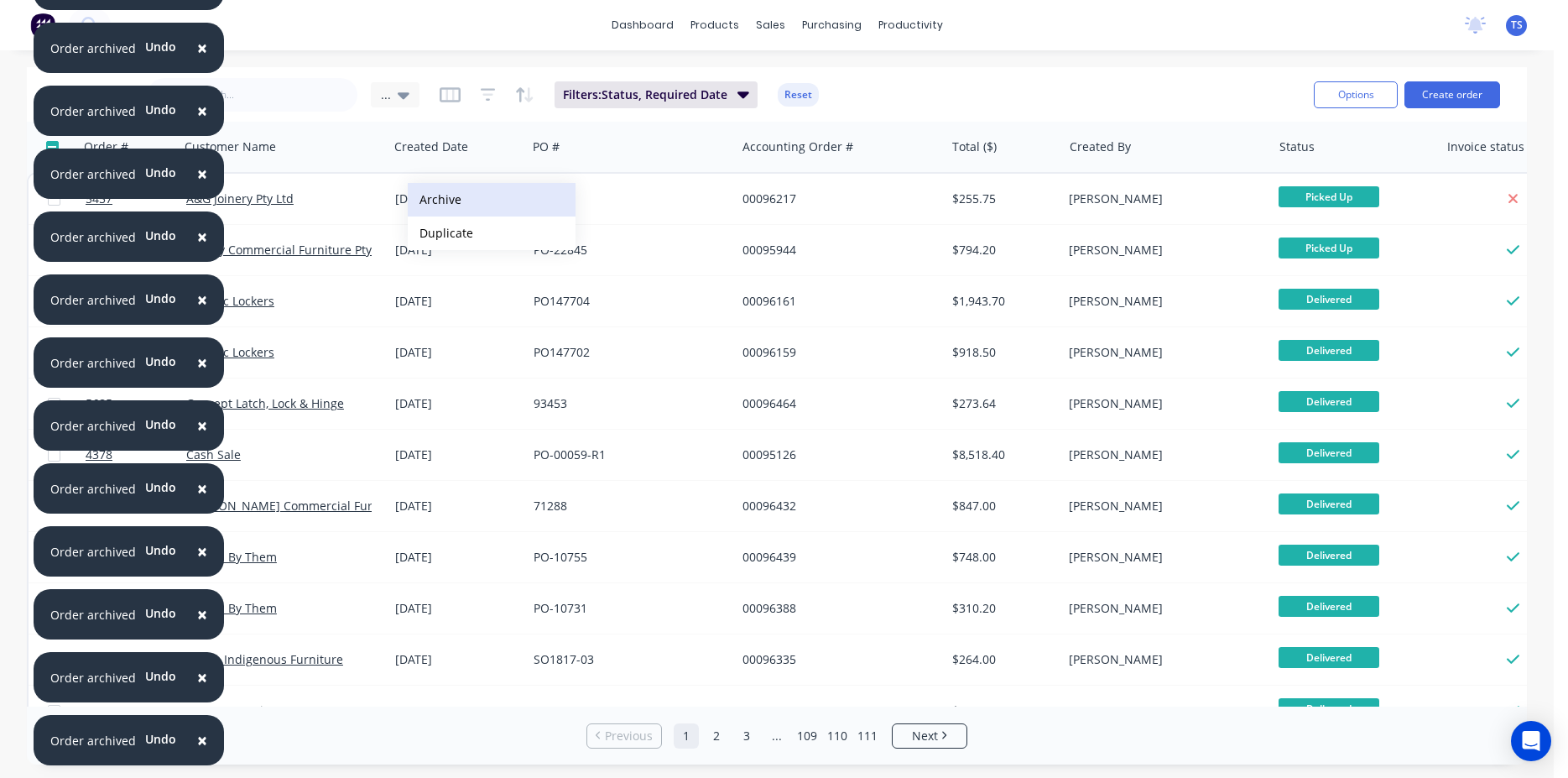
click at [434, 199] on button "Archive" at bounding box center [491, 199] width 168 height 34
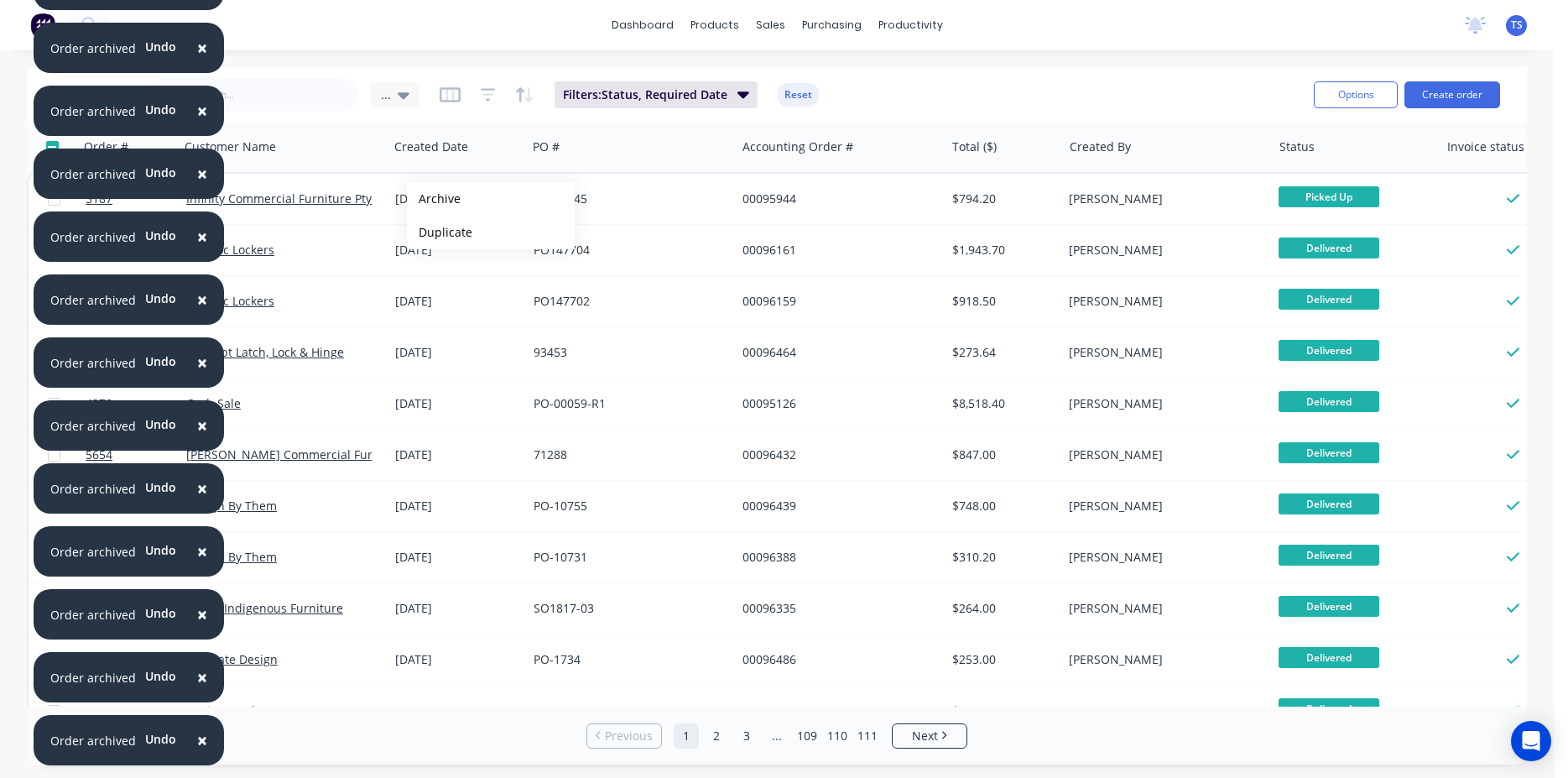
click at [434, 199] on button "Archive" at bounding box center [490, 199] width 168 height 34
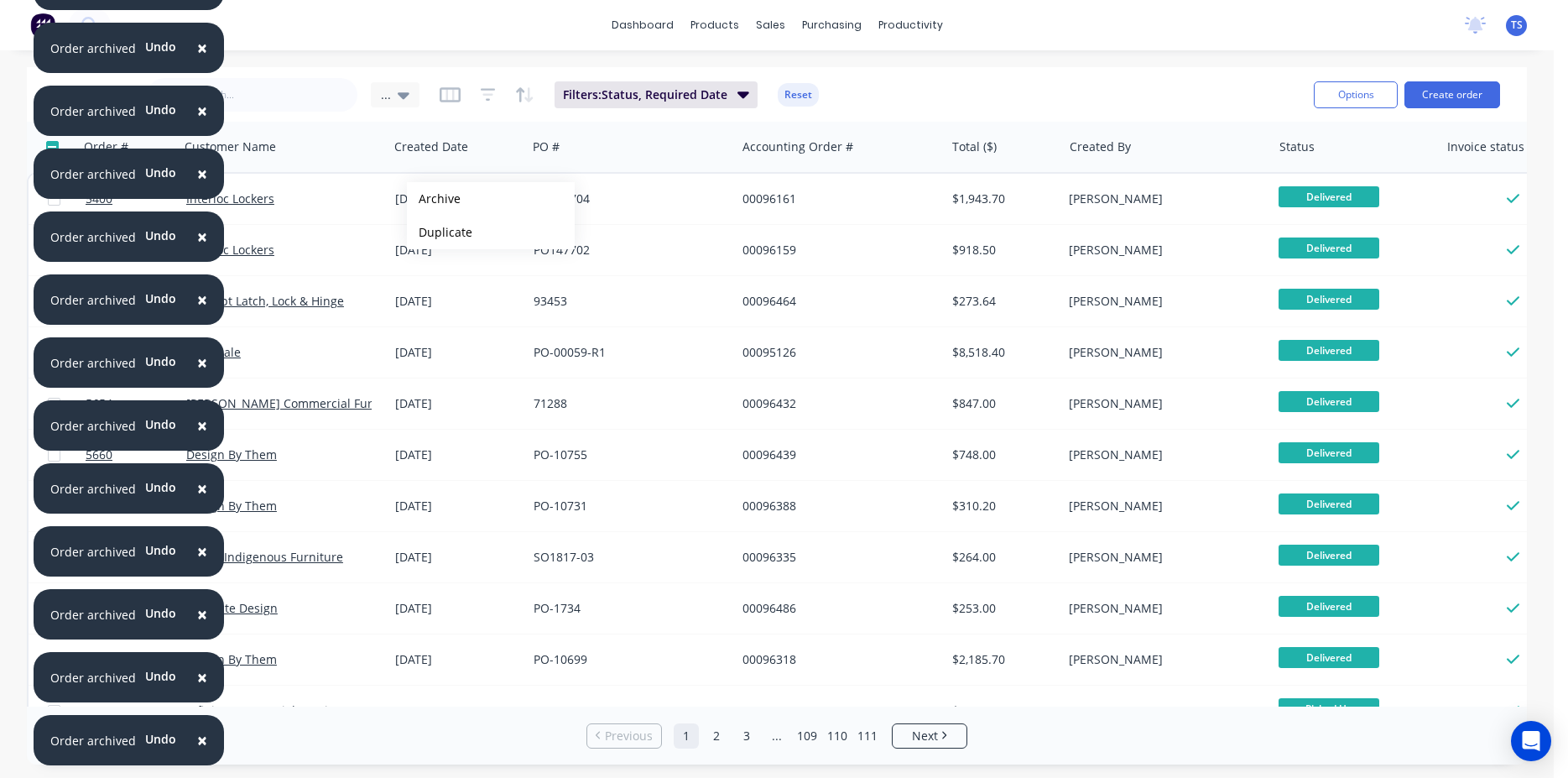
click at [434, 199] on button "Archive" at bounding box center [490, 199] width 168 height 34
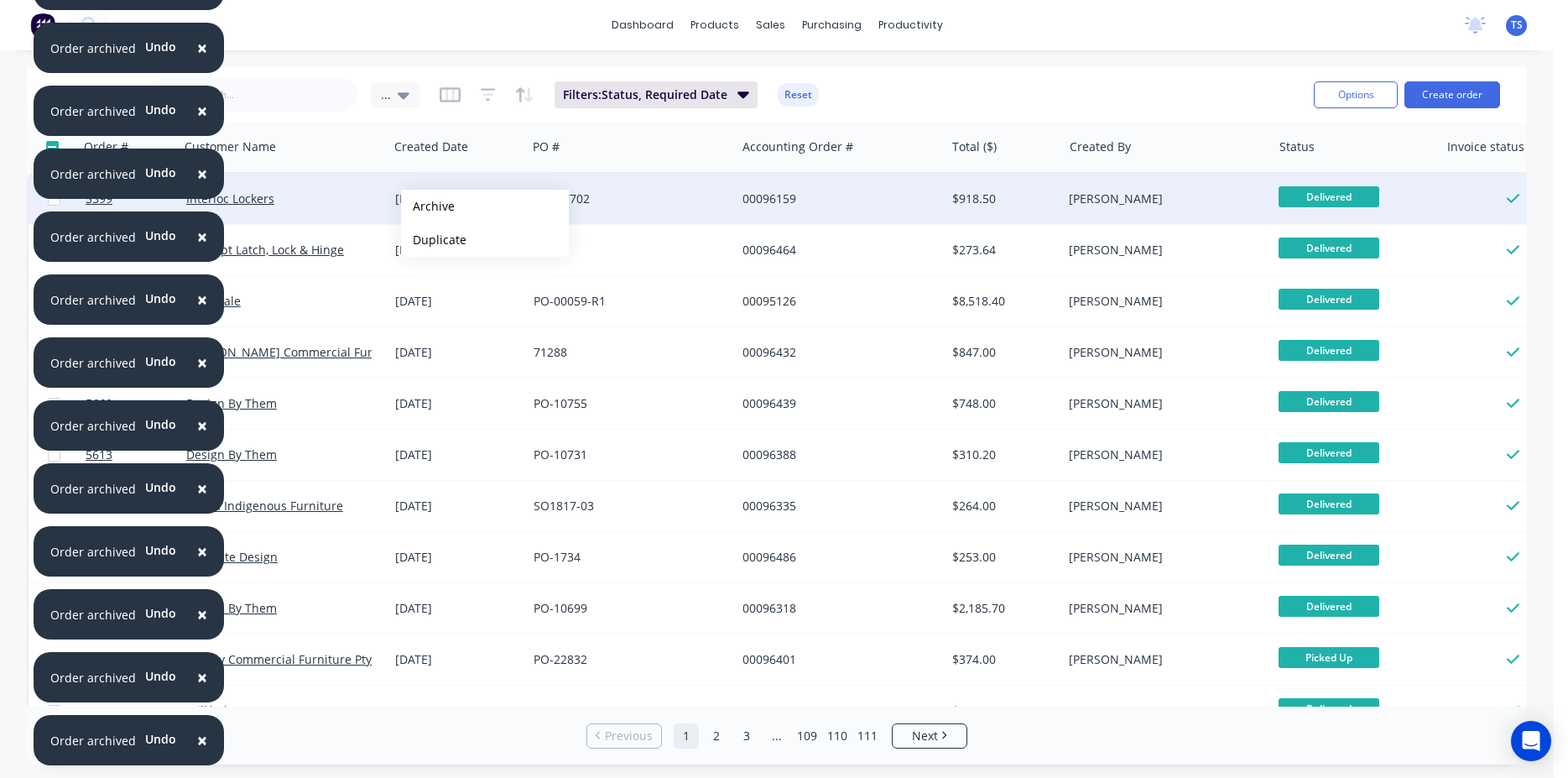
click at [428, 207] on button "Archive" at bounding box center [485, 206] width 168 height 34
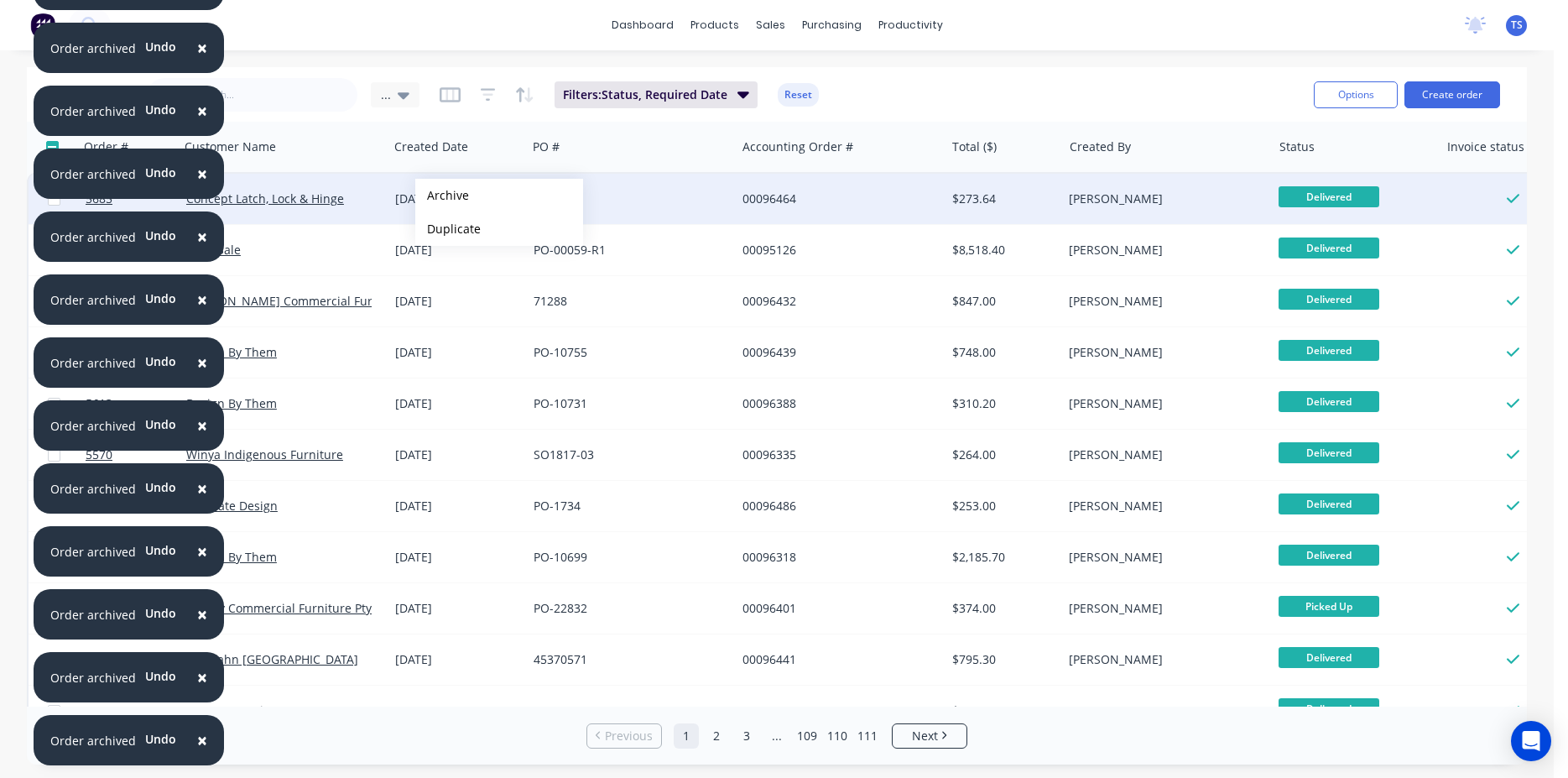
click at [442, 196] on button "Archive" at bounding box center [498, 195] width 168 height 34
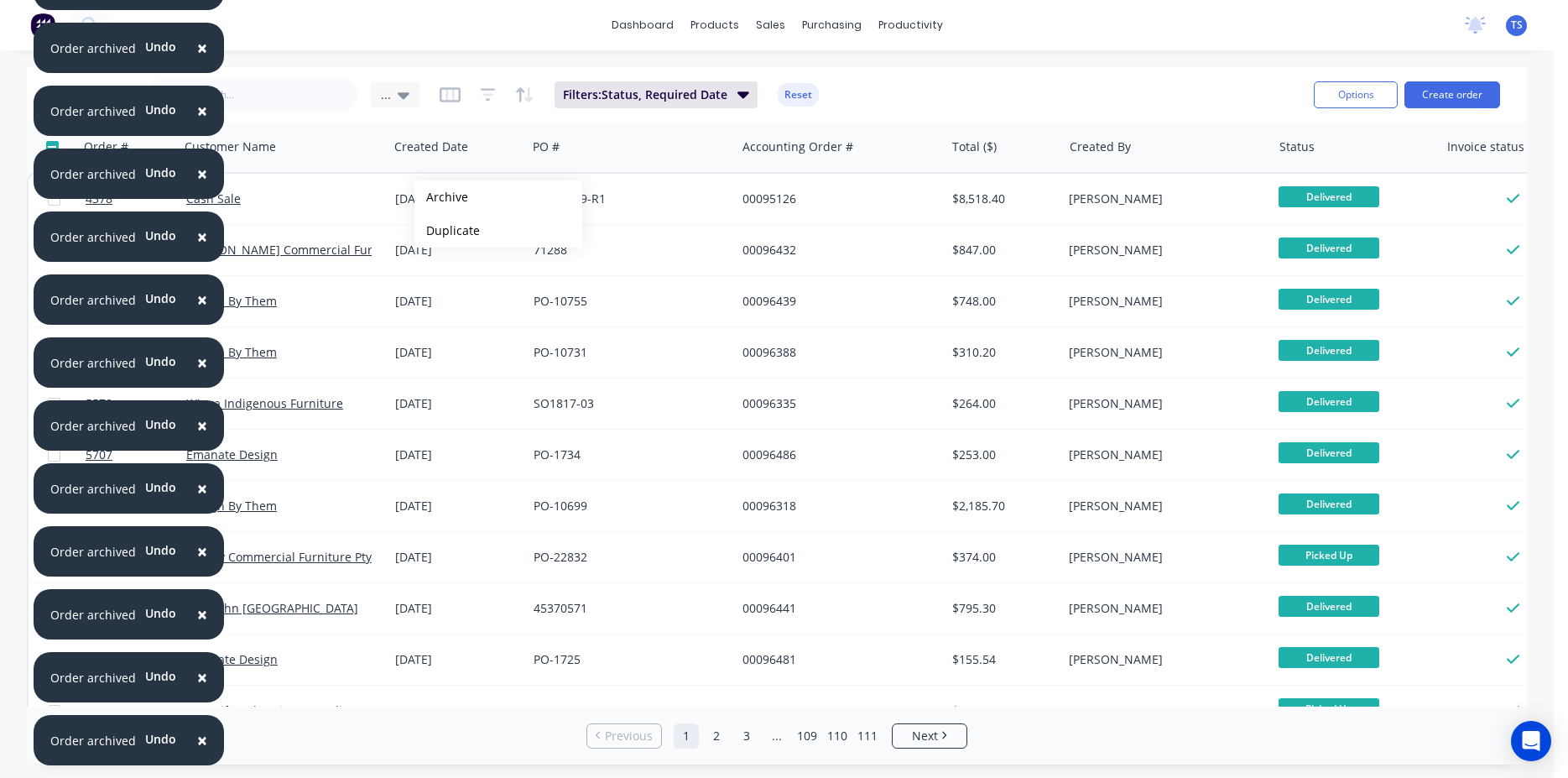
click at [441, 198] on button "Archive" at bounding box center [498, 197] width 168 height 34
click at [441, 199] on button "Archive" at bounding box center [498, 199] width 168 height 34
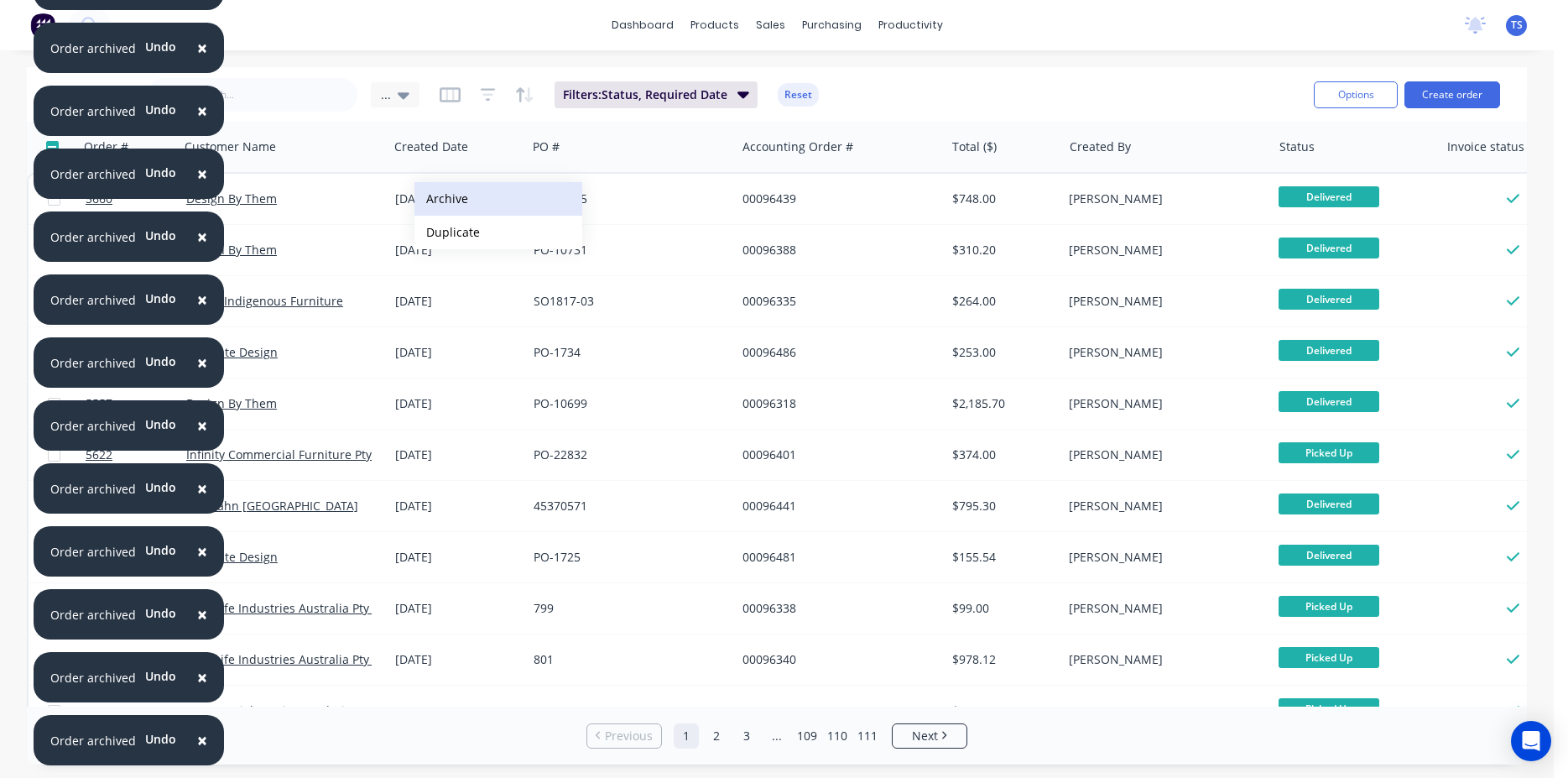
click at [443, 199] on button "Archive" at bounding box center [498, 199] width 168 height 34
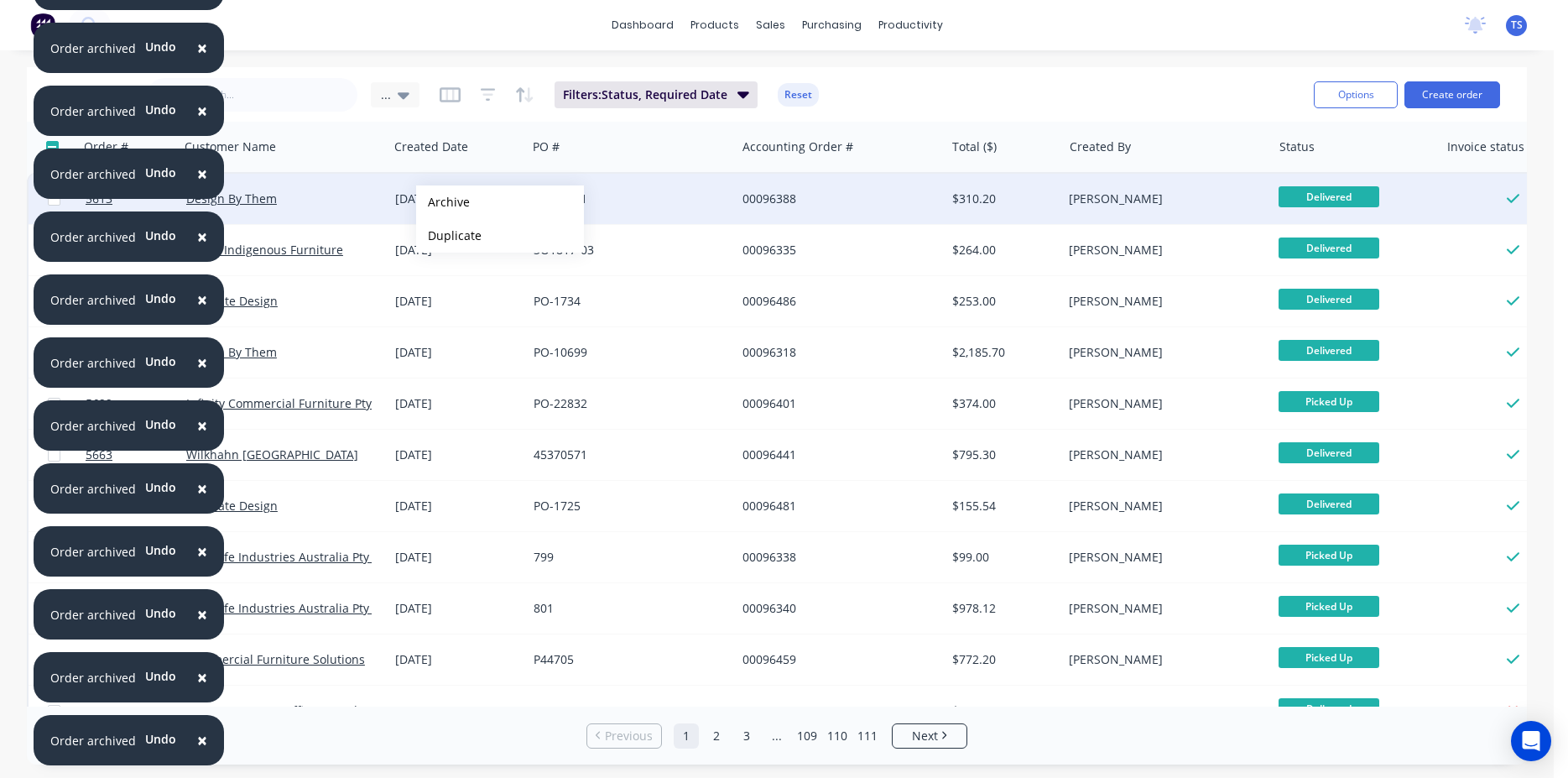
click at [443, 202] on button "Archive" at bounding box center [499, 202] width 168 height 34
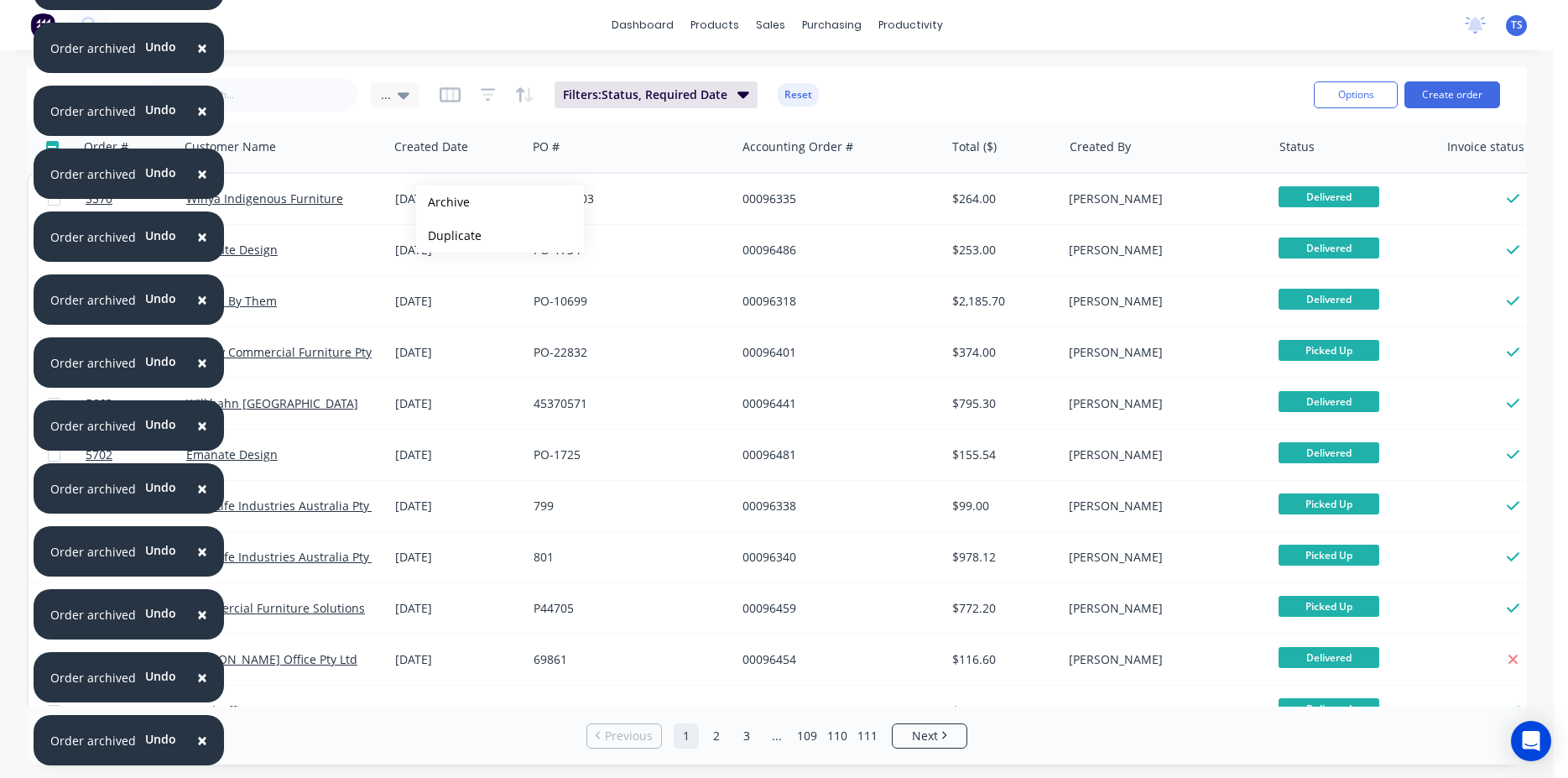
click at [443, 202] on button "Archive" at bounding box center [499, 202] width 168 height 34
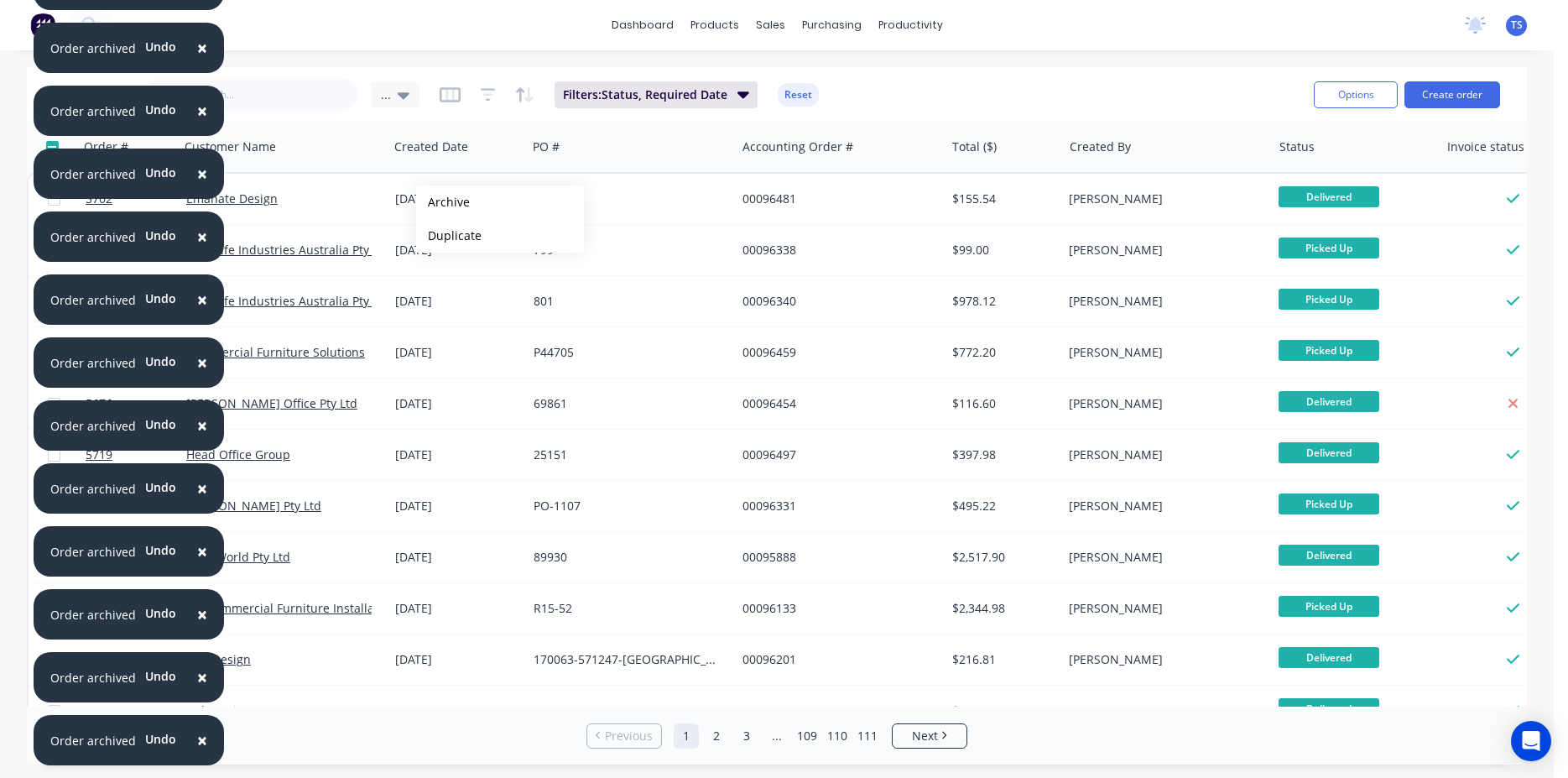
click at [443, 202] on button "Archive" at bounding box center [499, 202] width 168 height 34
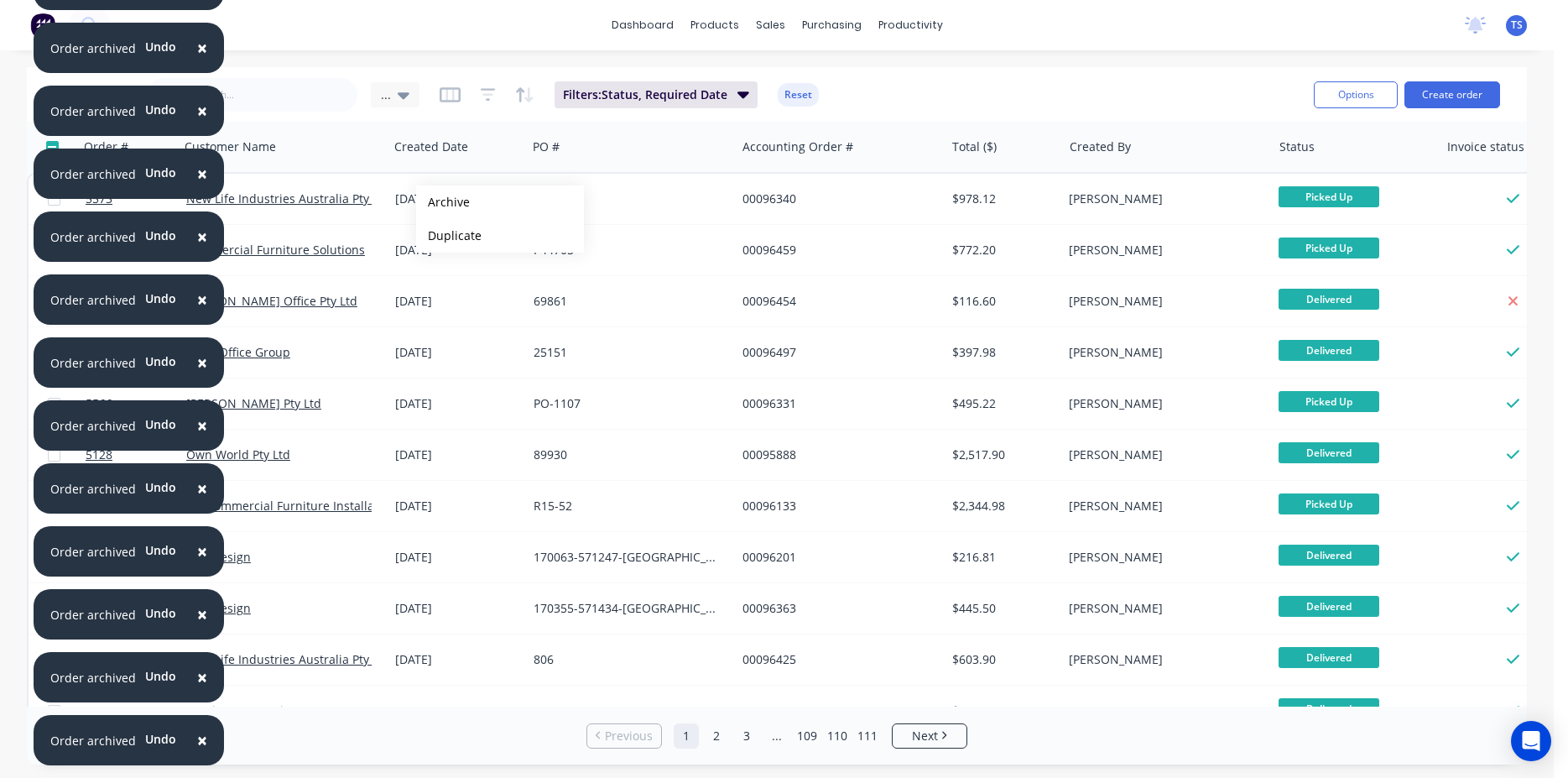
click at [443, 202] on button "Archive" at bounding box center [499, 202] width 168 height 34
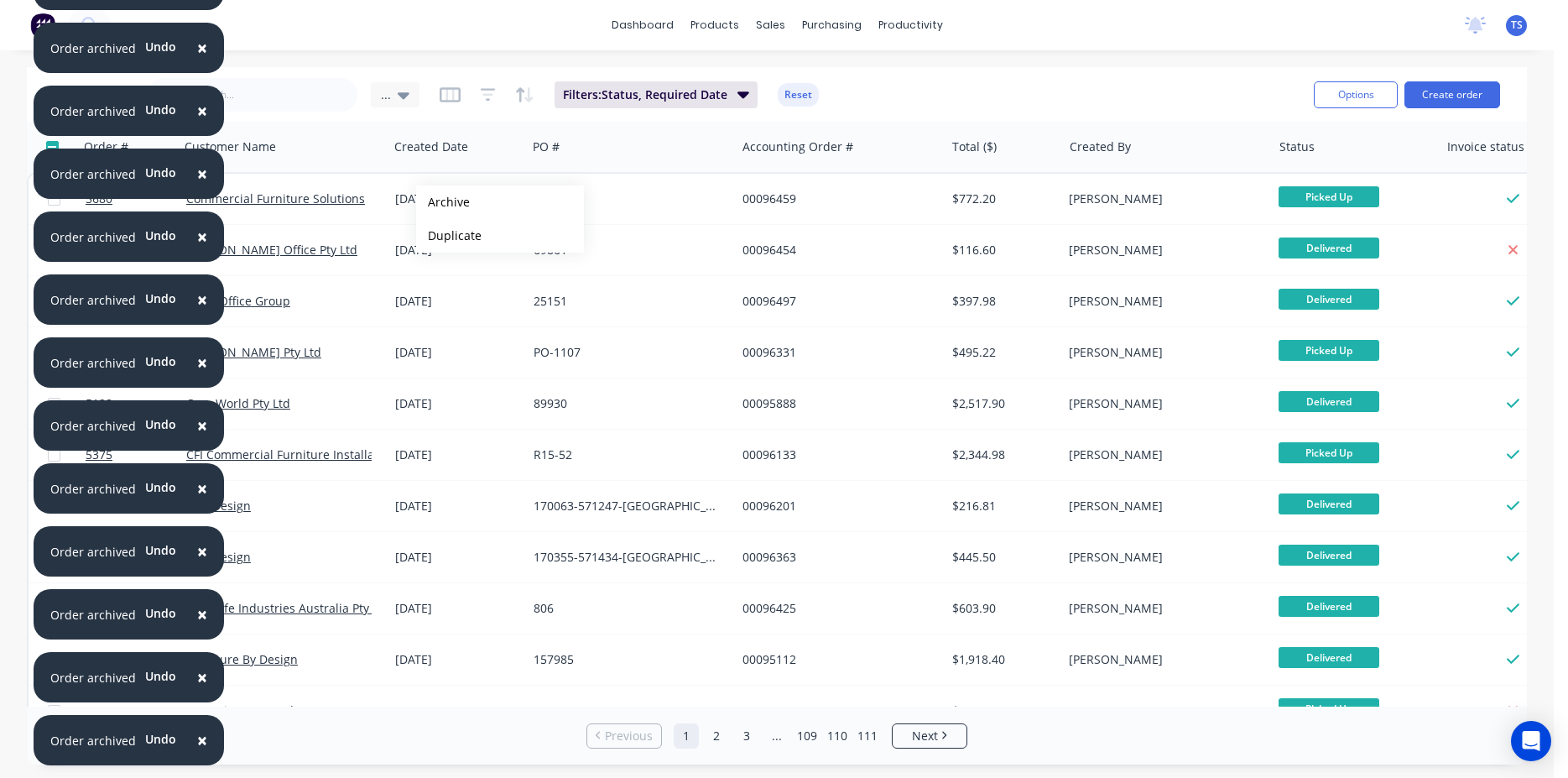
click at [443, 202] on button "Archive" at bounding box center [499, 202] width 168 height 34
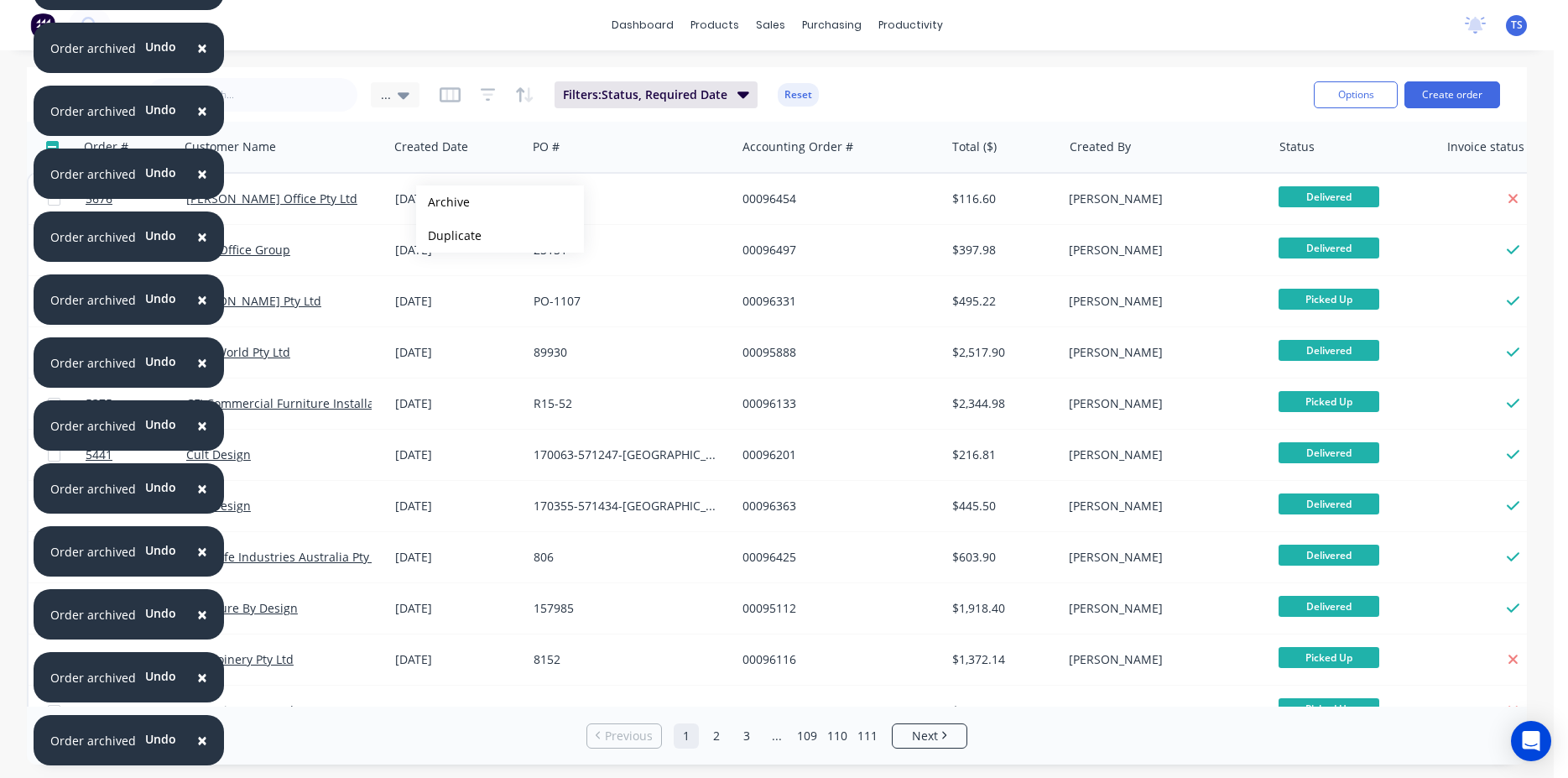
click at [443, 202] on button "Archive" at bounding box center [499, 202] width 168 height 34
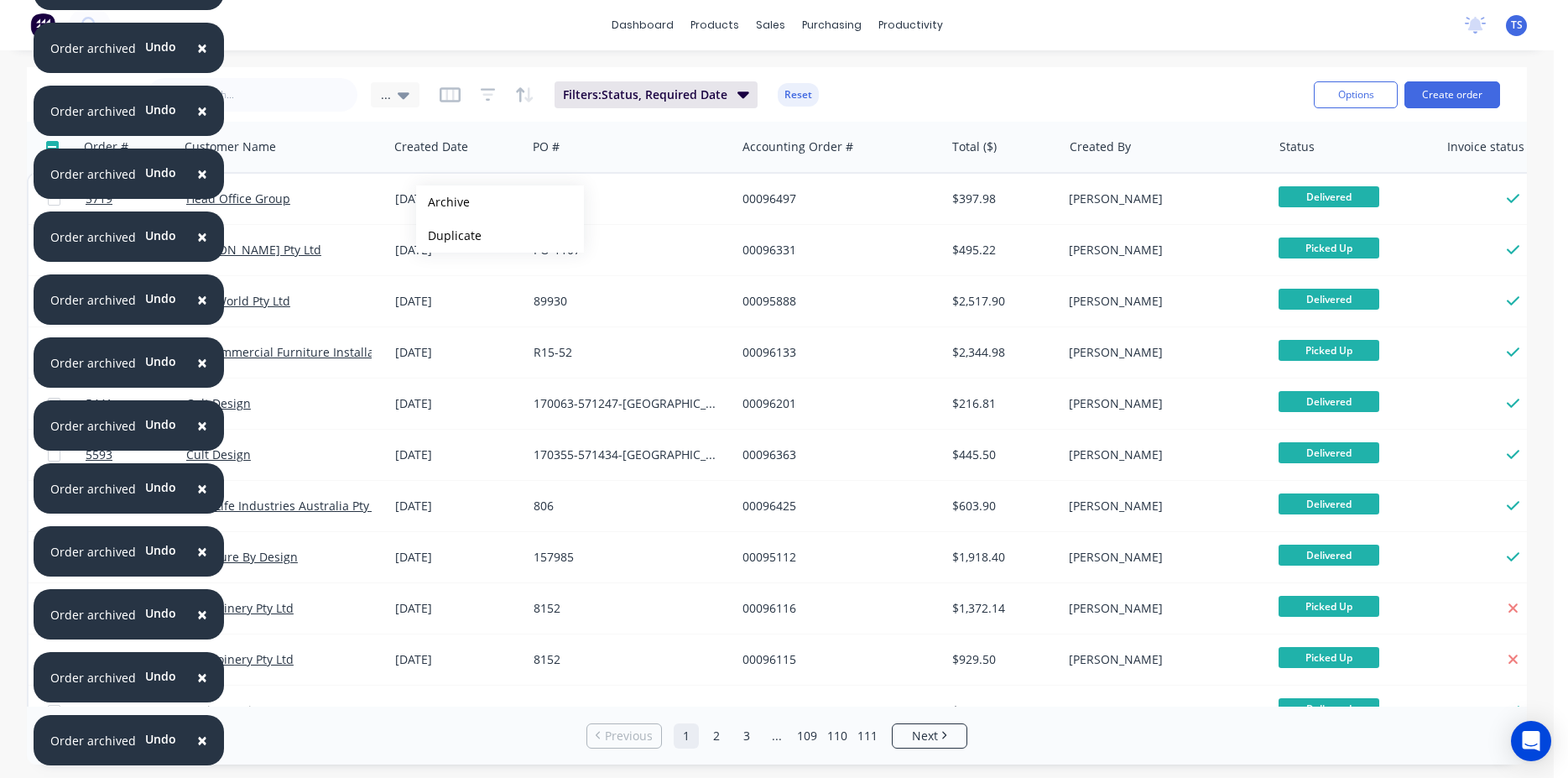
click at [443, 202] on button "Archive" at bounding box center [499, 202] width 168 height 34
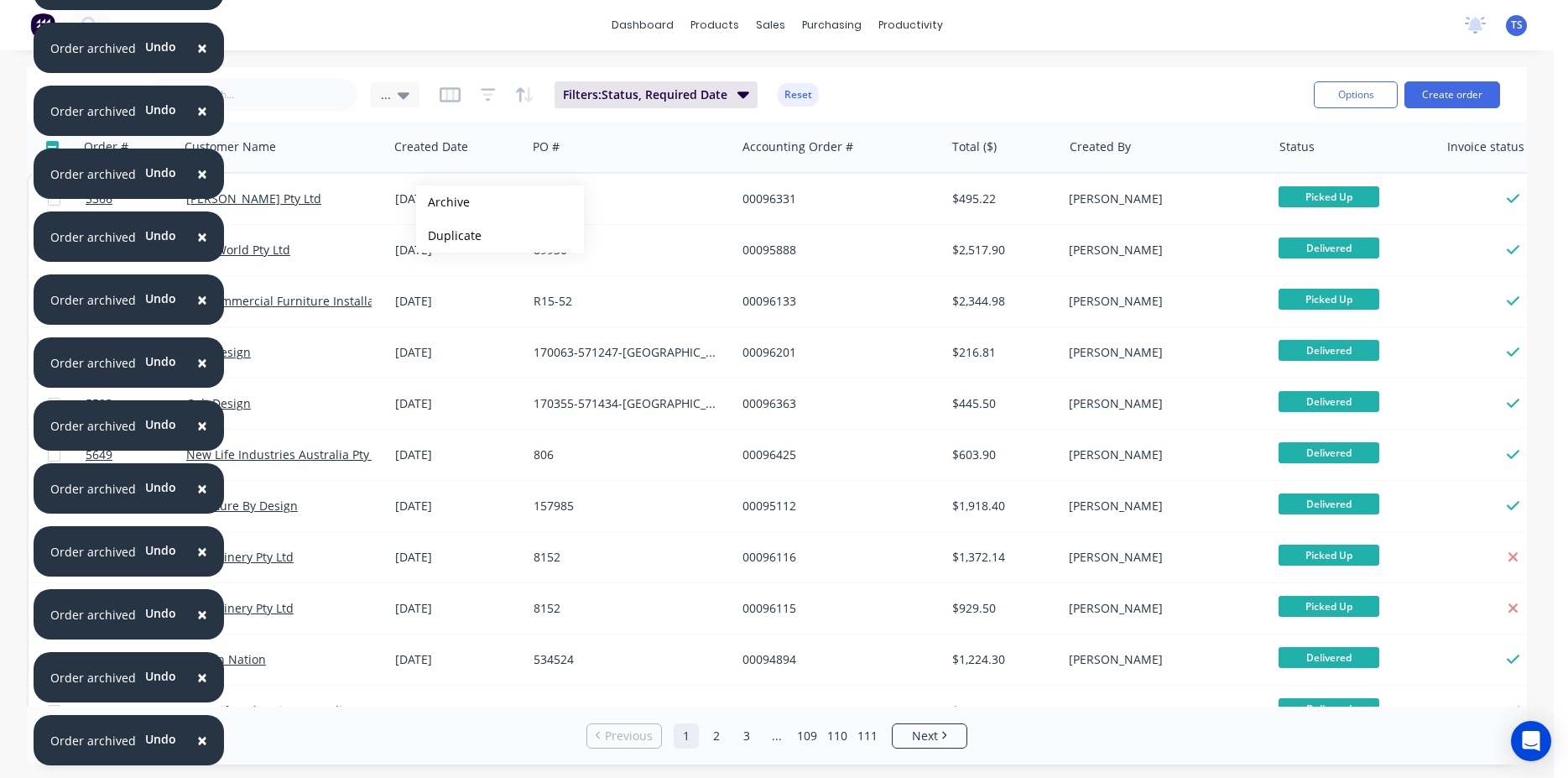
click at [443, 202] on button "Archive" at bounding box center [499, 202] width 168 height 34
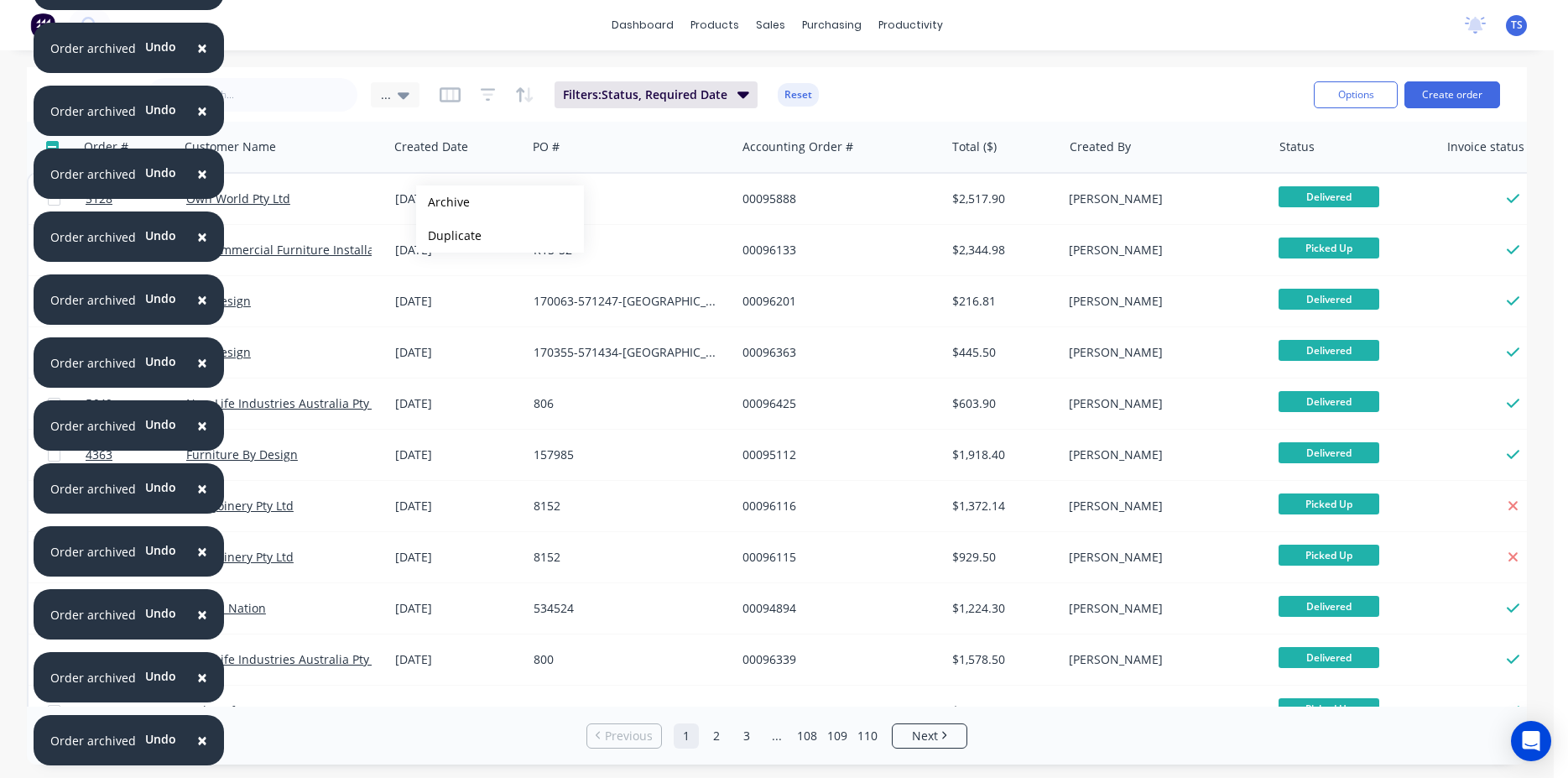
click at [443, 202] on button "Archive" at bounding box center [499, 202] width 168 height 34
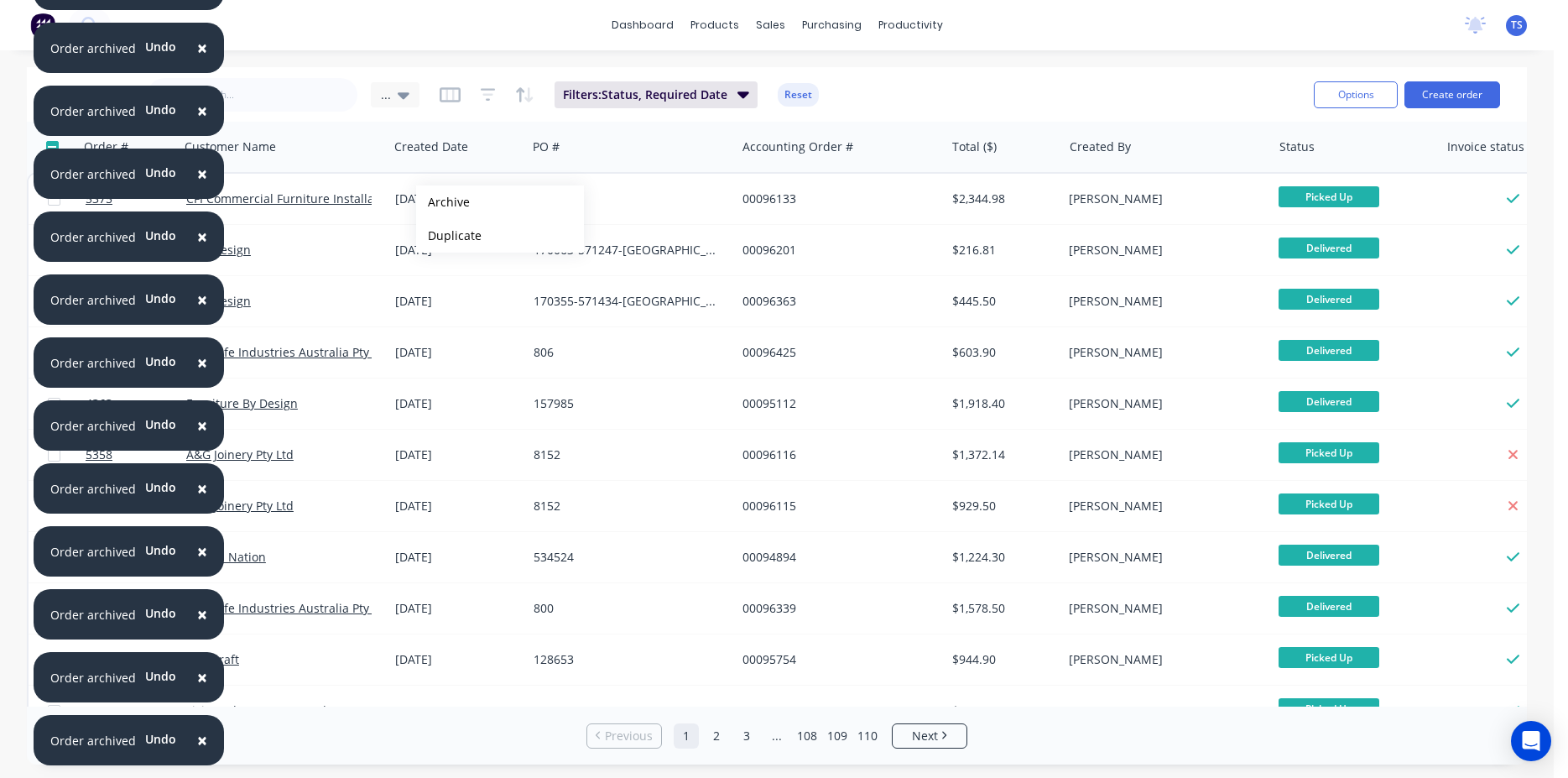
click at [443, 202] on button "Archive" at bounding box center [499, 202] width 168 height 34
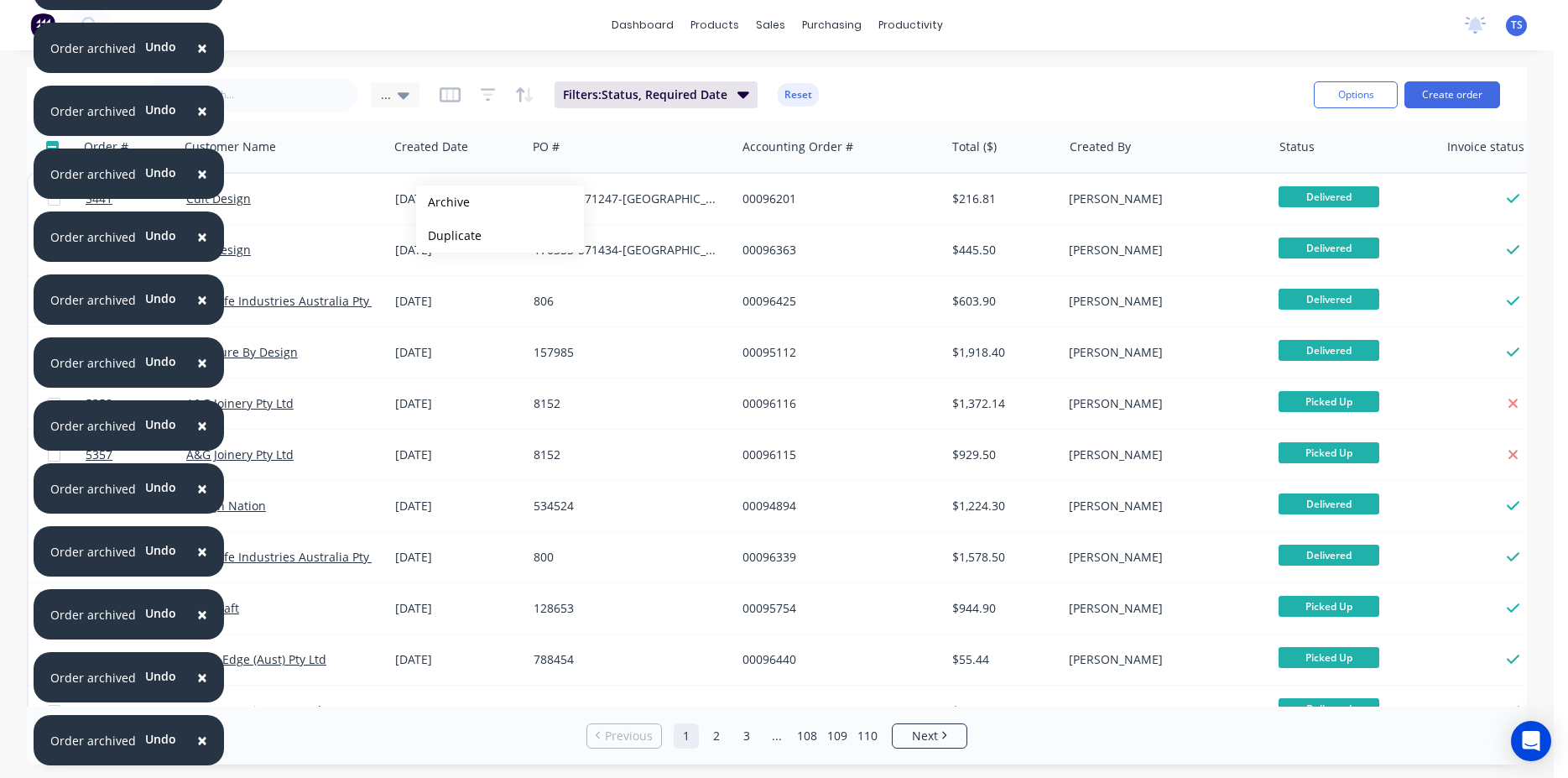
click at [443, 202] on button "Archive" at bounding box center [499, 202] width 168 height 34
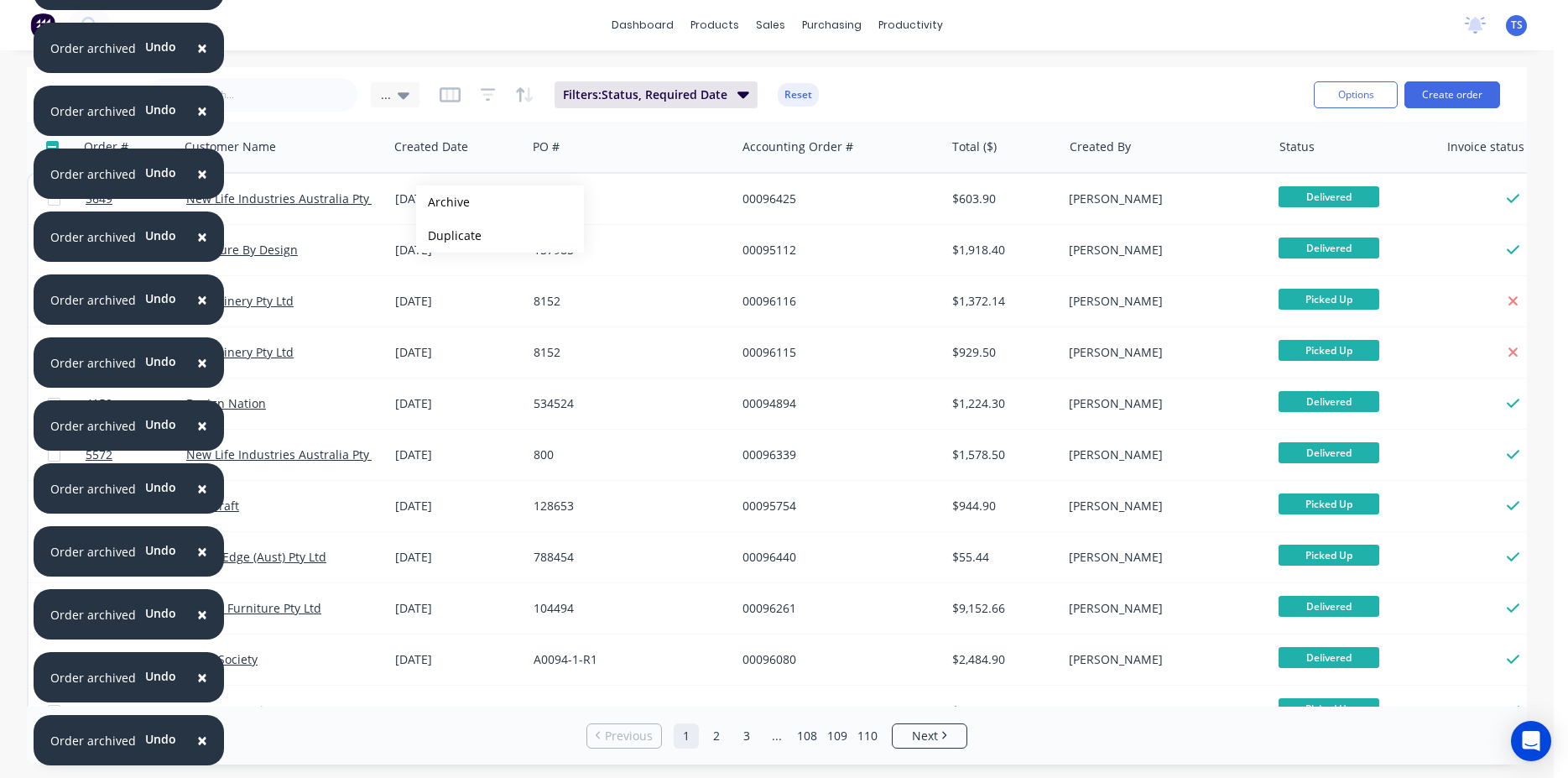
click at [443, 202] on button "Archive" at bounding box center [499, 202] width 168 height 34
click at [443, 203] on button "Archive" at bounding box center [499, 203] width 168 height 34
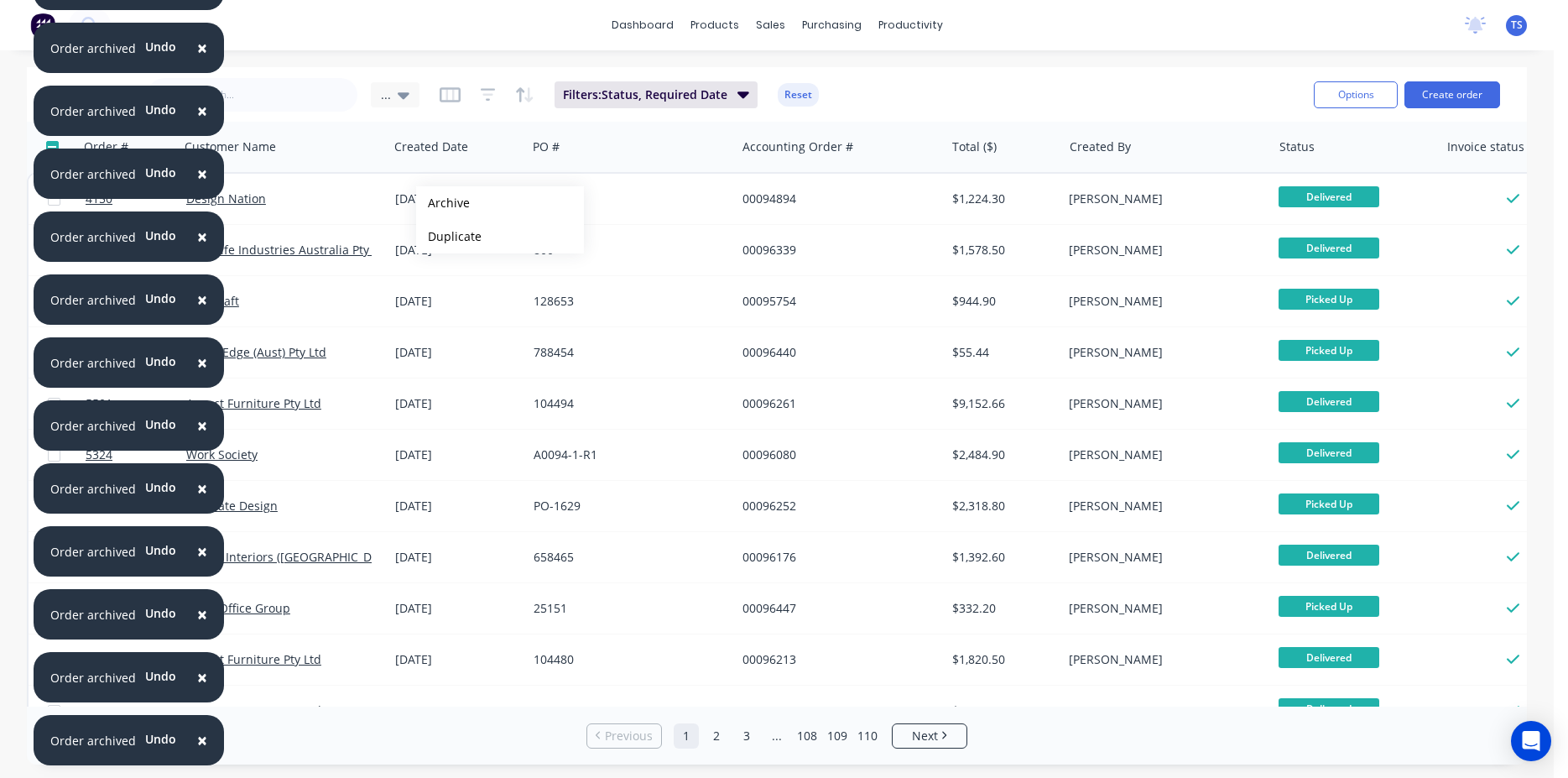
click at [443, 203] on button "Archive" at bounding box center [499, 203] width 168 height 34
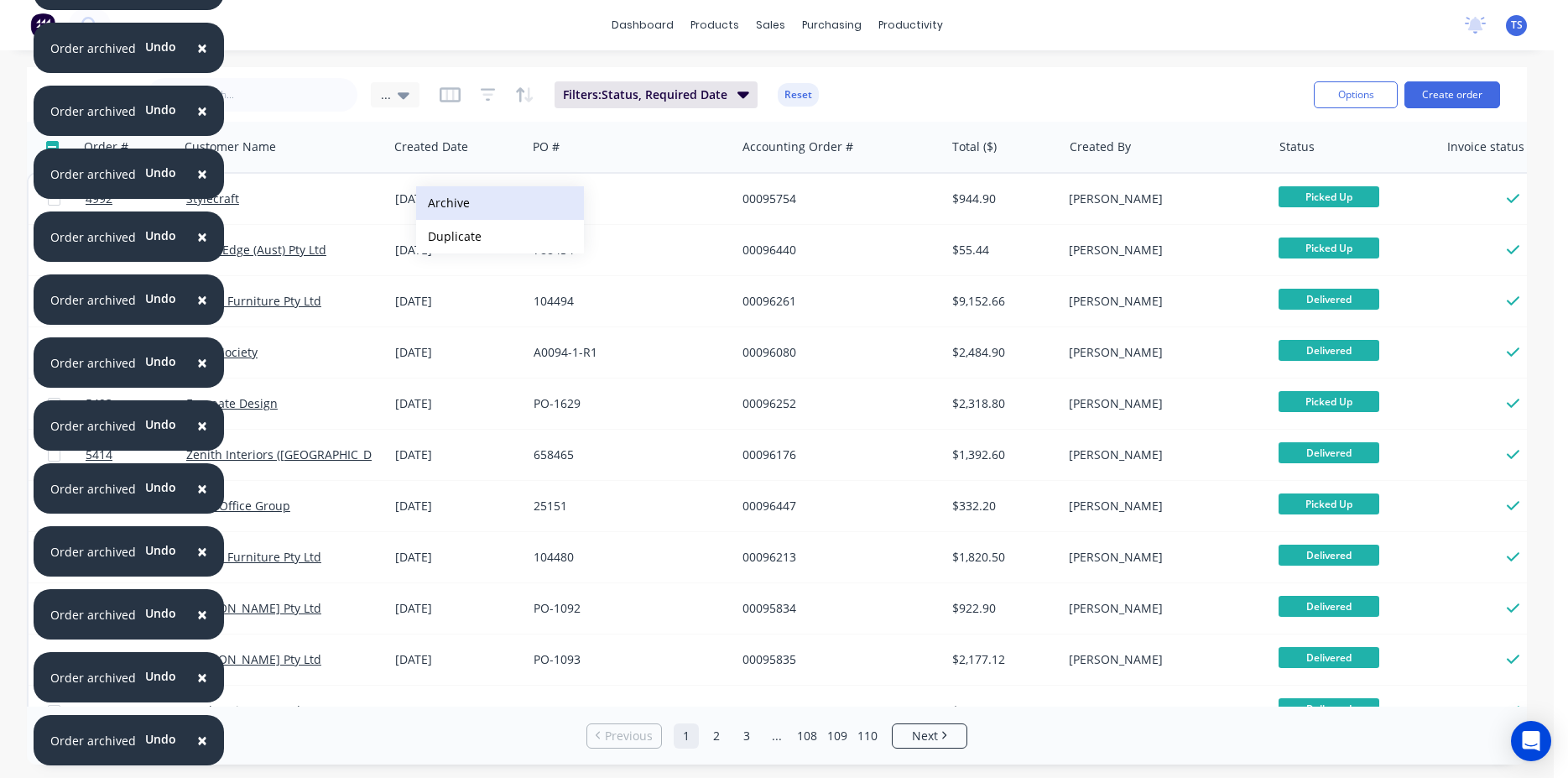
click at [443, 200] on button "Archive" at bounding box center [499, 203] width 168 height 34
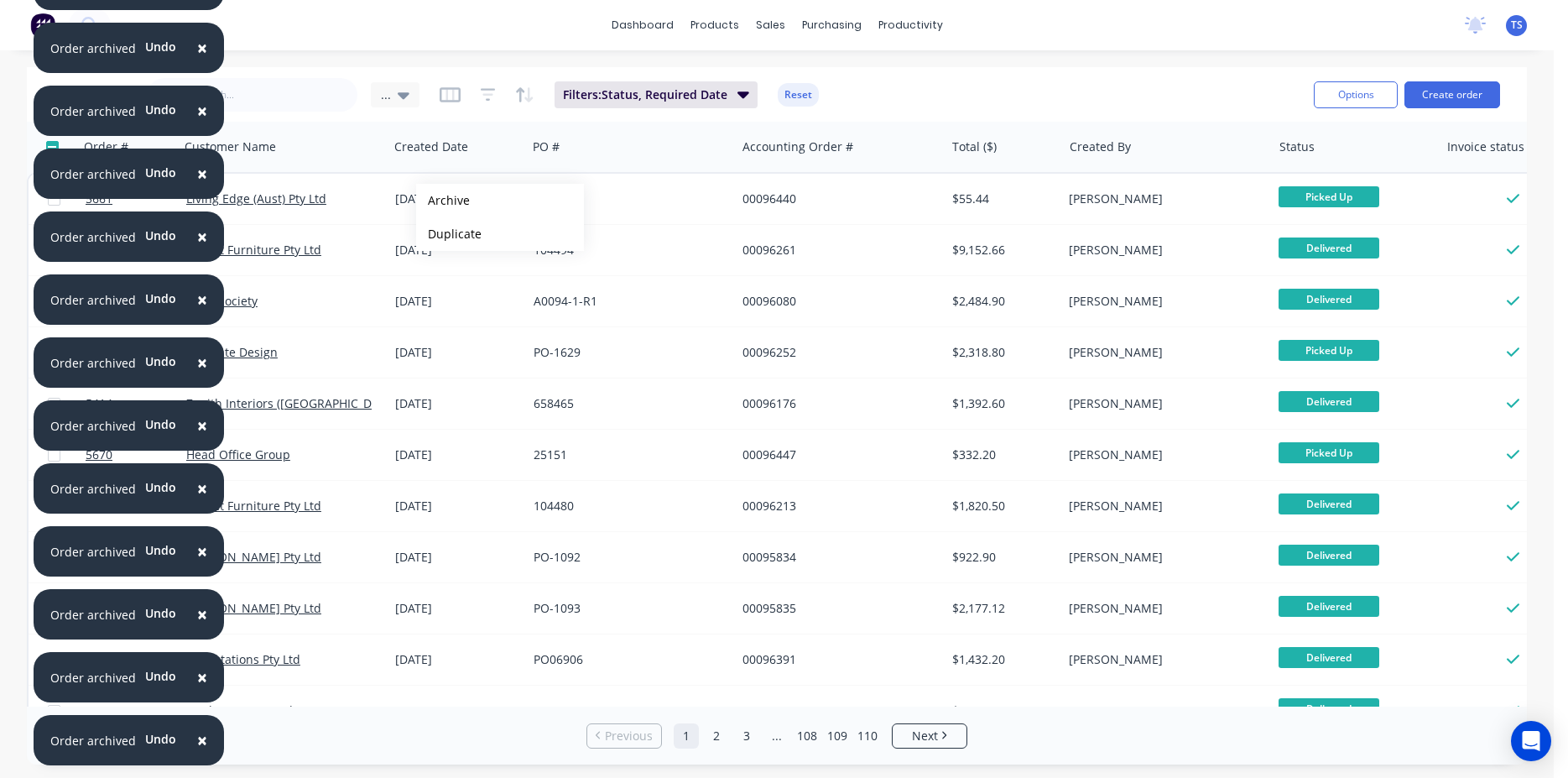
click at [443, 200] on button "Archive" at bounding box center [499, 200] width 168 height 34
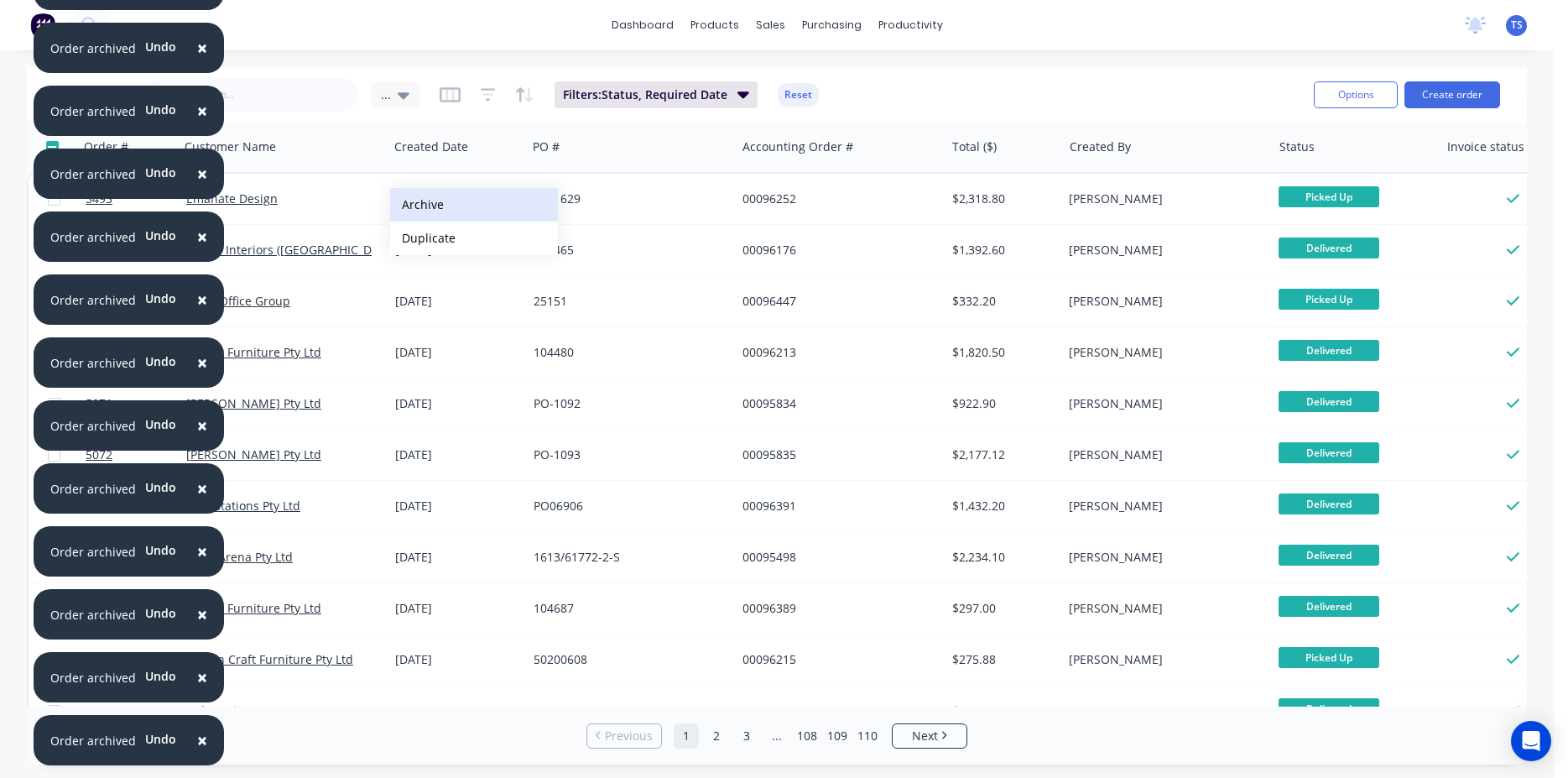
click at [424, 209] on button "Archive" at bounding box center [473, 204] width 168 height 34
click at [436, 201] on button "Archive" at bounding box center [492, 203] width 168 height 34
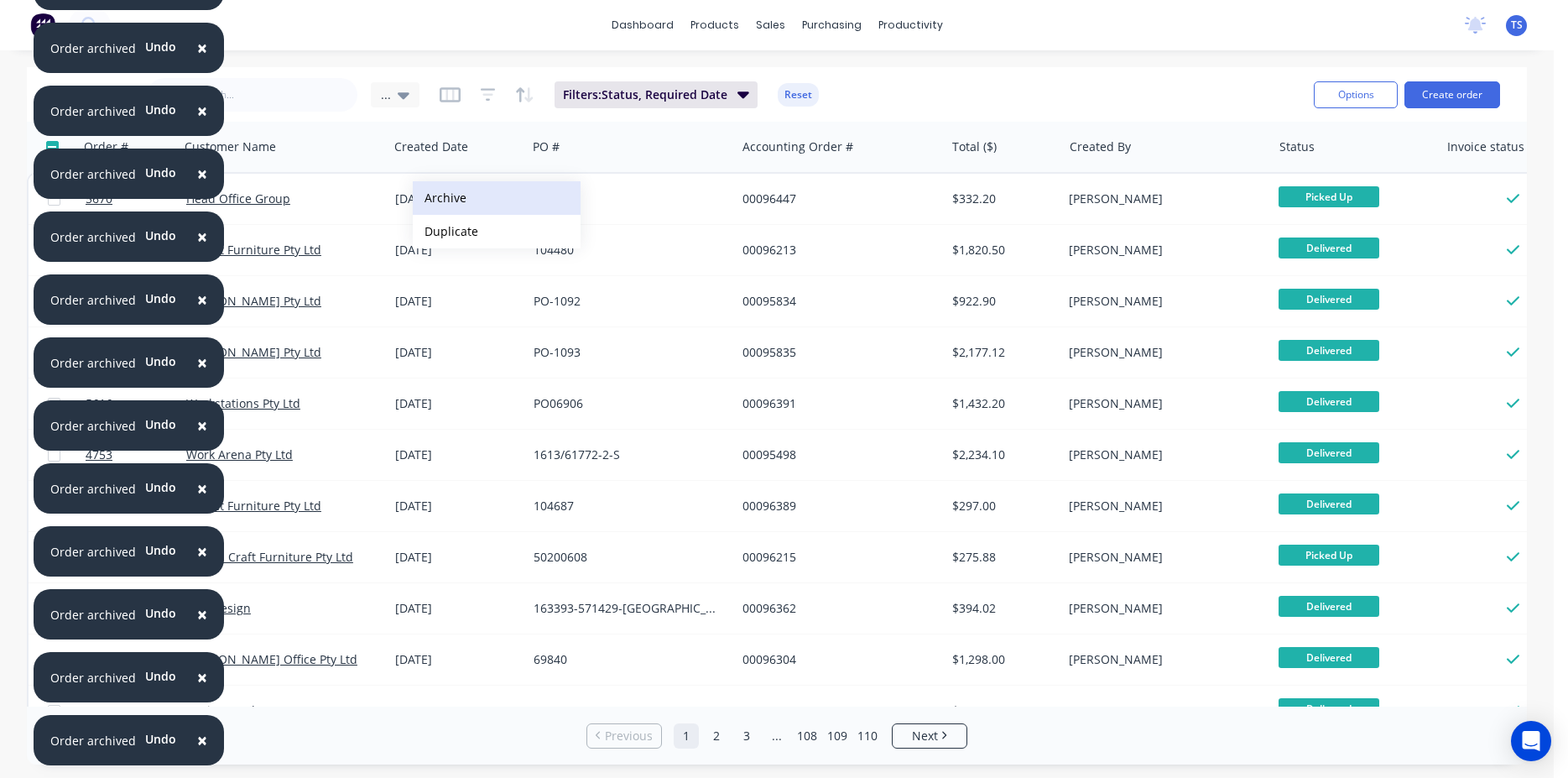
click at [446, 197] on button "Archive" at bounding box center [496, 198] width 168 height 34
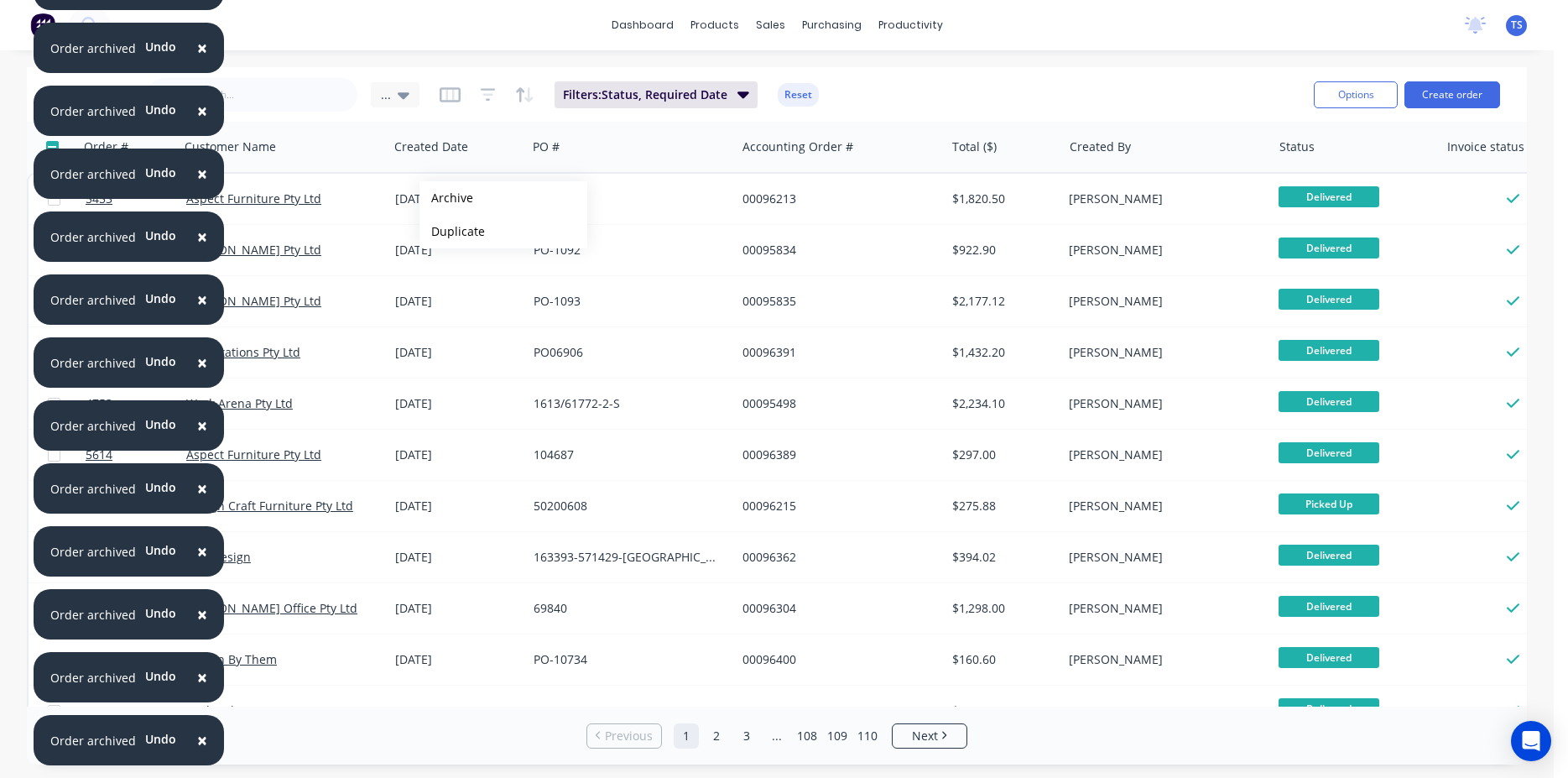
click at [447, 198] on button "Archive" at bounding box center [503, 198] width 168 height 34
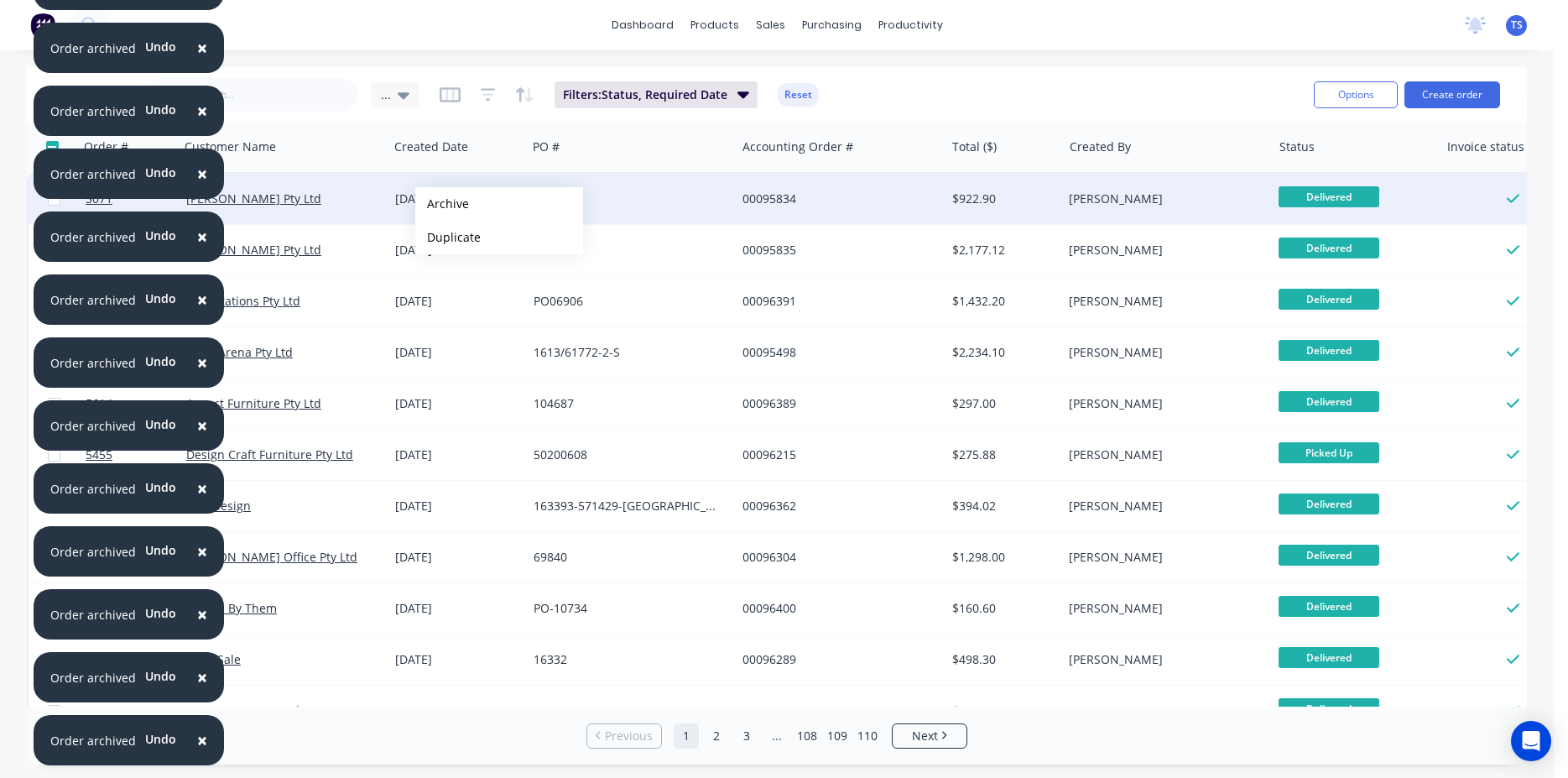
click at [442, 204] on button "Archive" at bounding box center [498, 203] width 168 height 34
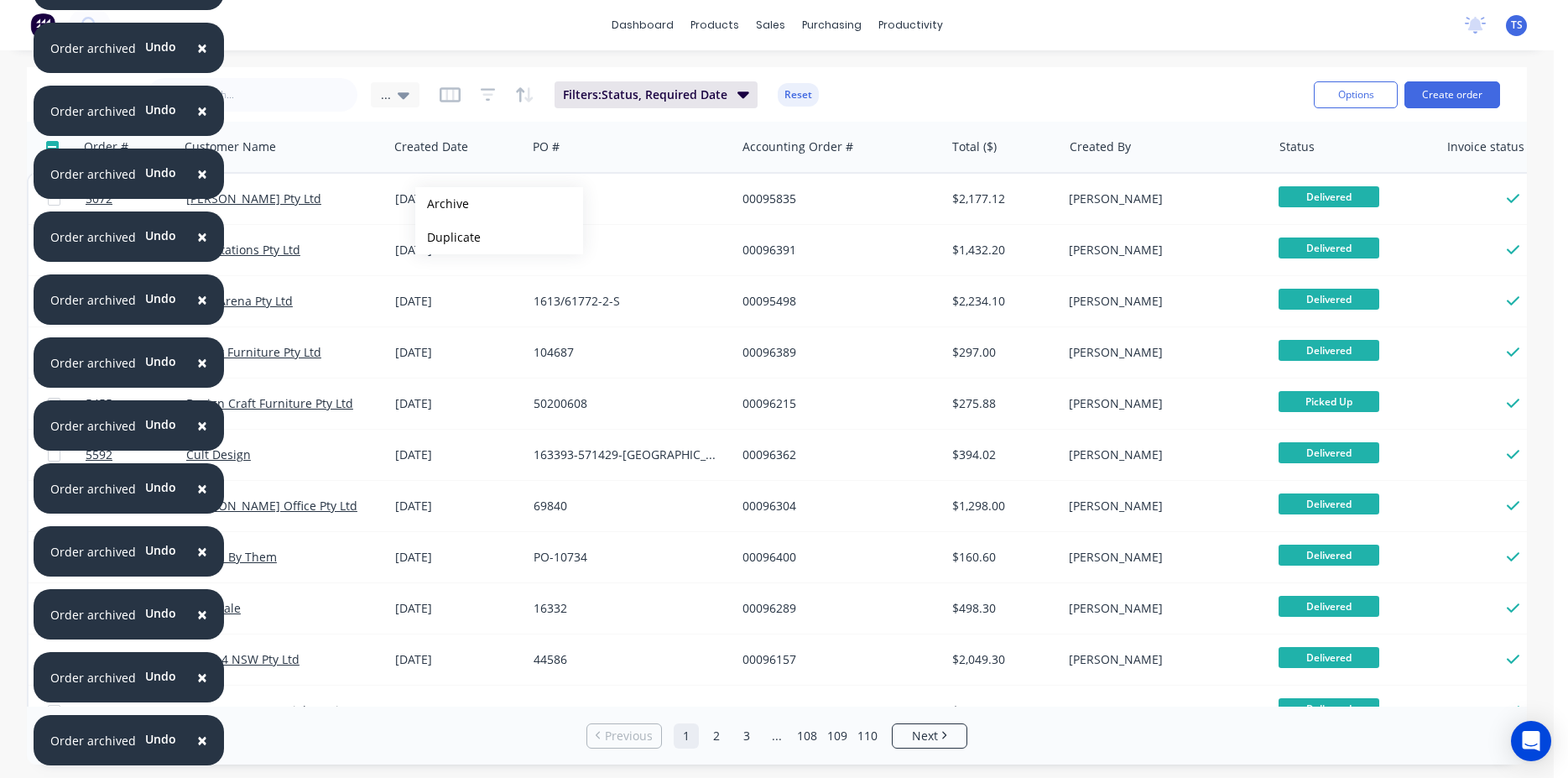
click at [442, 204] on button "Archive" at bounding box center [498, 203] width 168 height 34
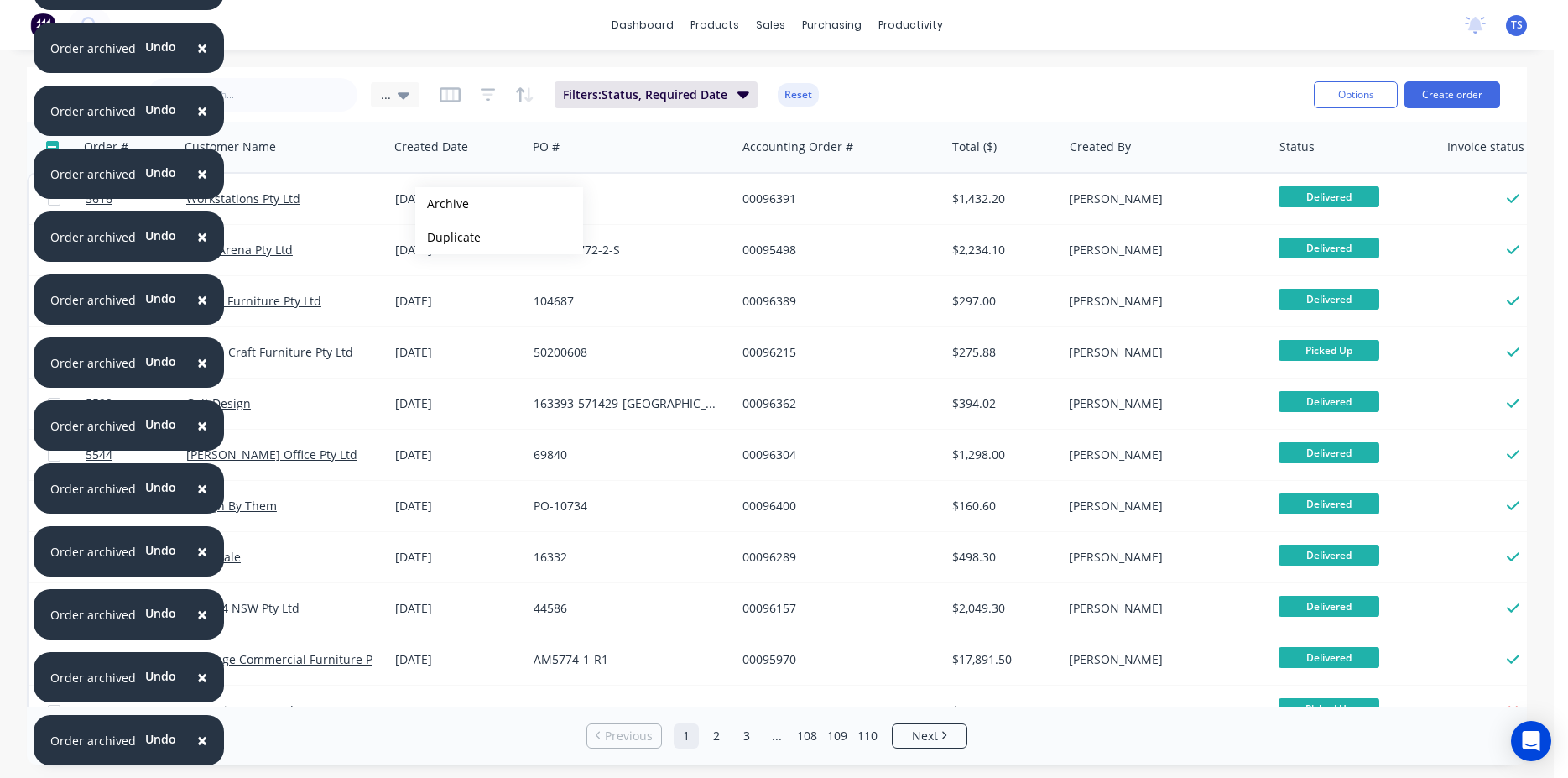
click at [442, 204] on button "Archive" at bounding box center [498, 203] width 168 height 34
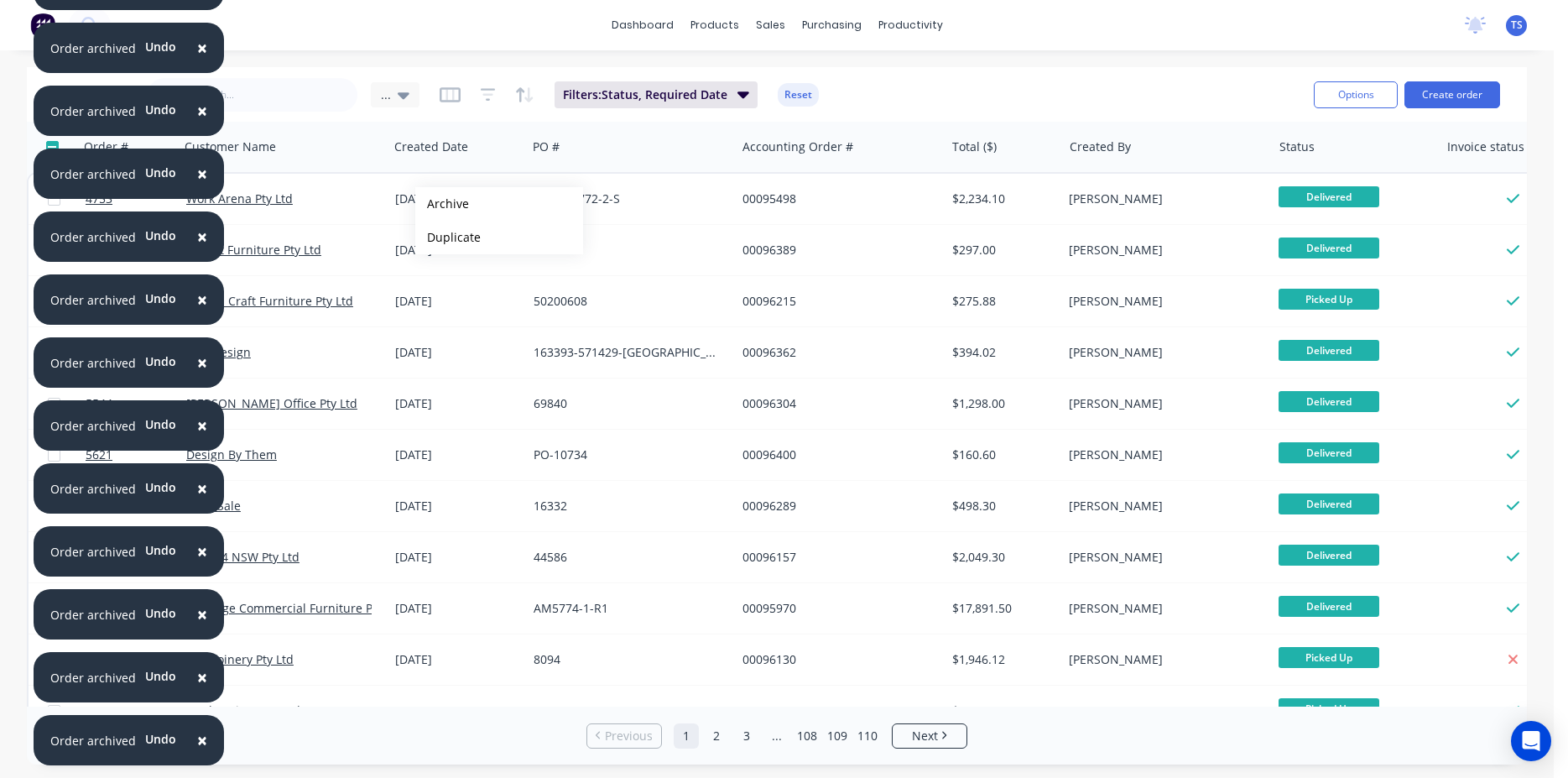
click at [442, 204] on button "Archive" at bounding box center [498, 203] width 168 height 34
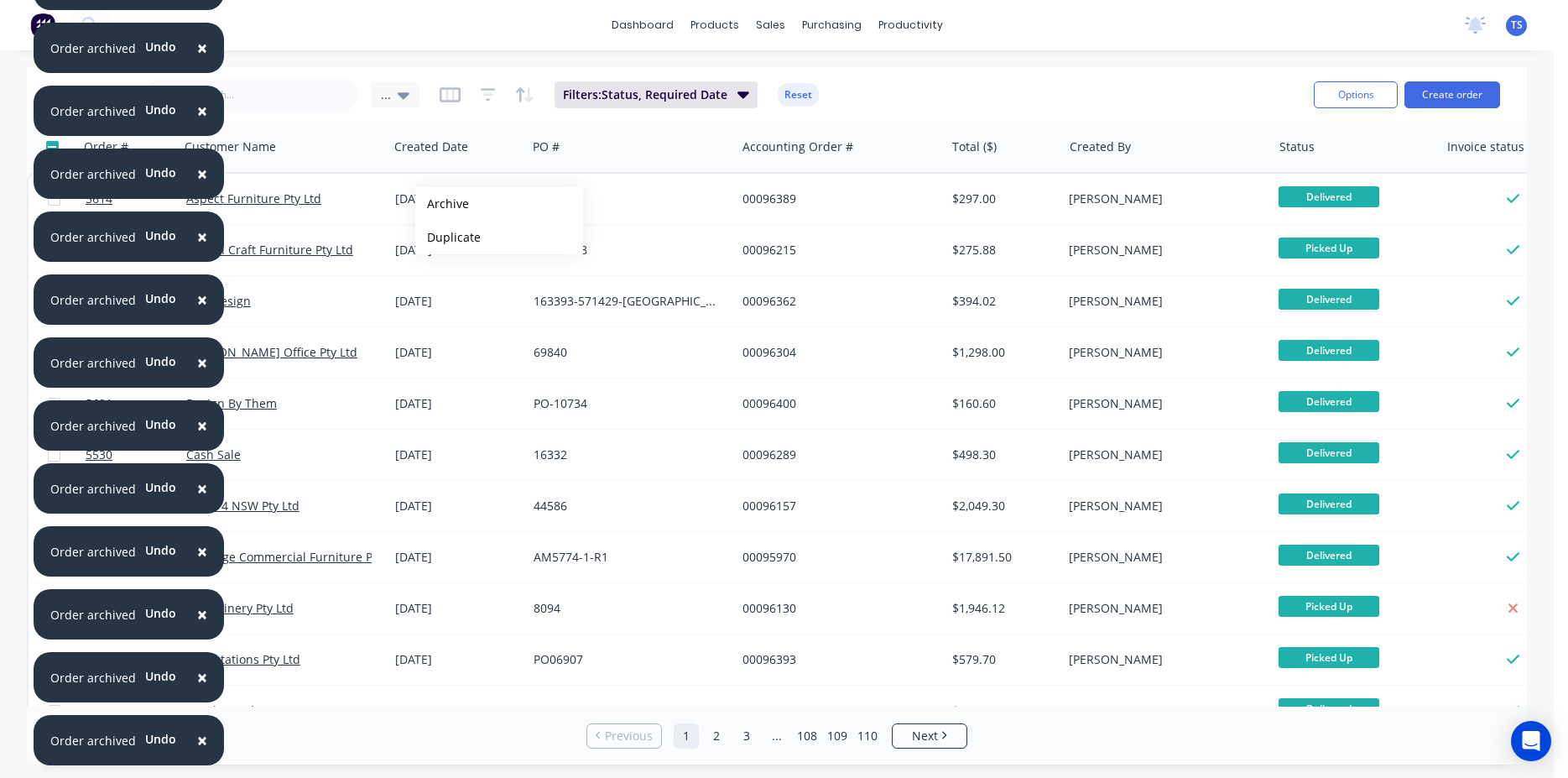
click at [442, 204] on button "Archive" at bounding box center [498, 203] width 168 height 34
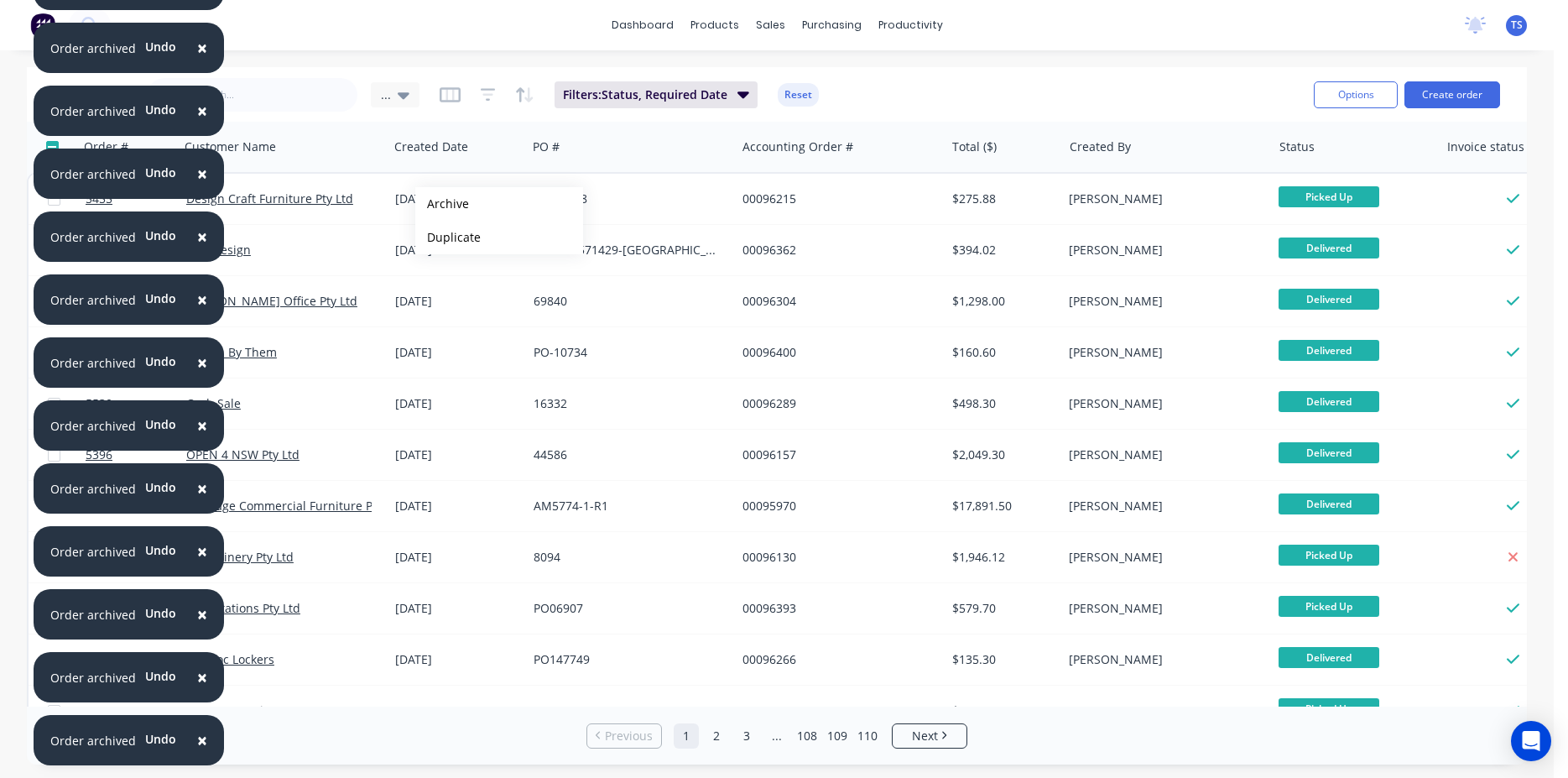
click at [442, 204] on button "Archive" at bounding box center [498, 203] width 168 height 34
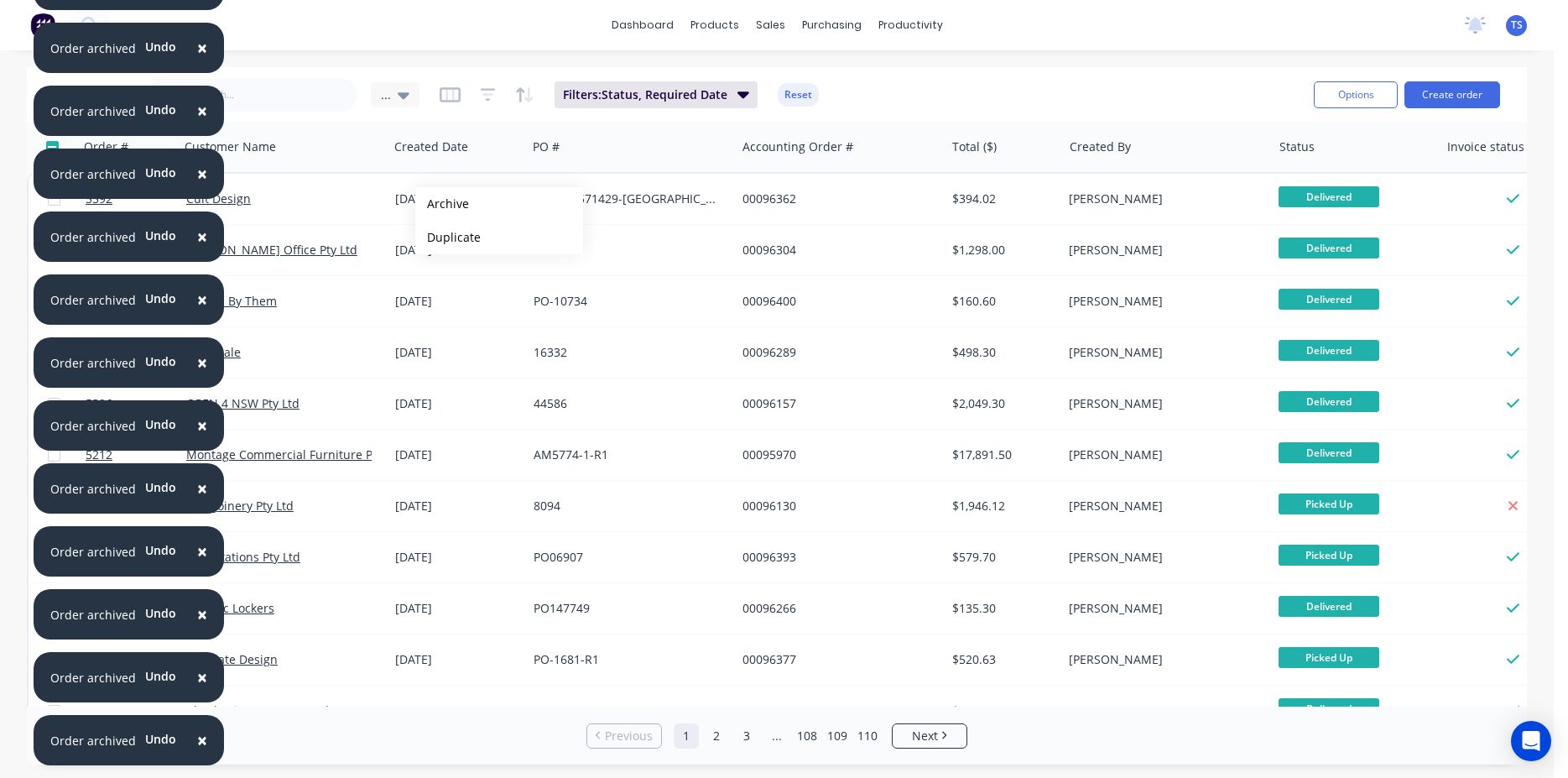
click at [442, 204] on button "Archive" at bounding box center [498, 203] width 168 height 34
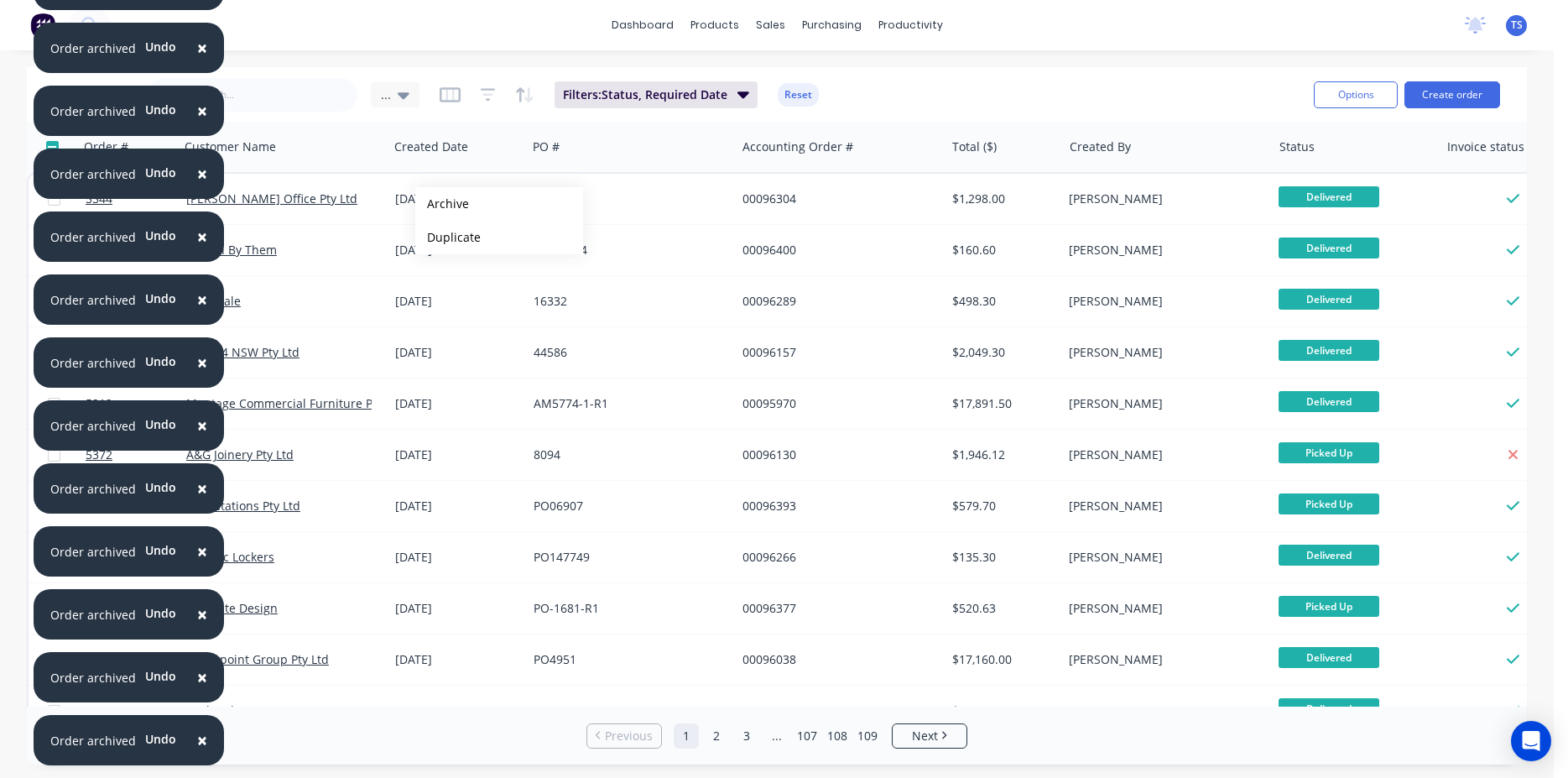
click at [442, 204] on button "Archive" at bounding box center [498, 203] width 168 height 34
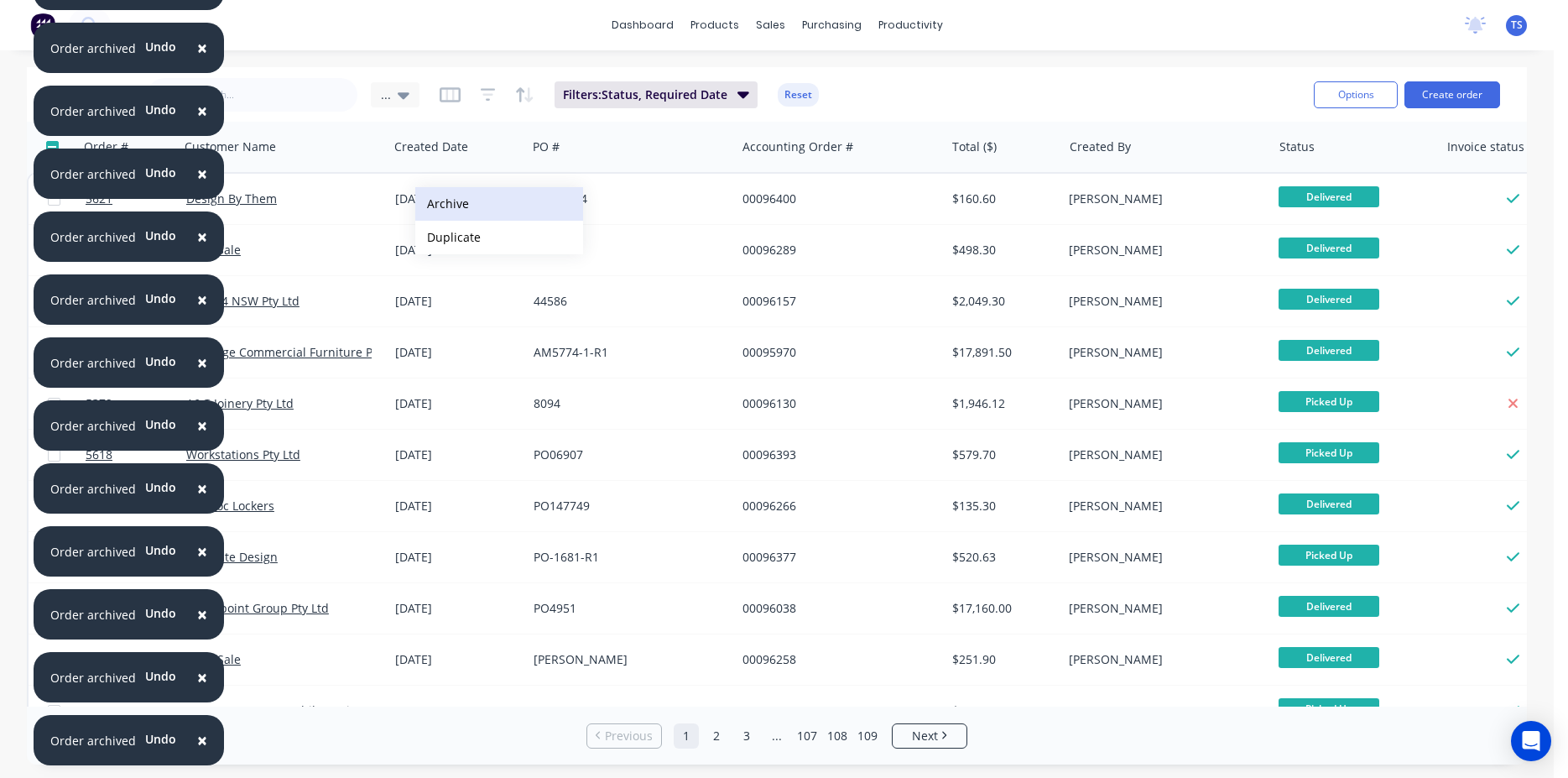
click at [443, 207] on button "Archive" at bounding box center [498, 203] width 168 height 34
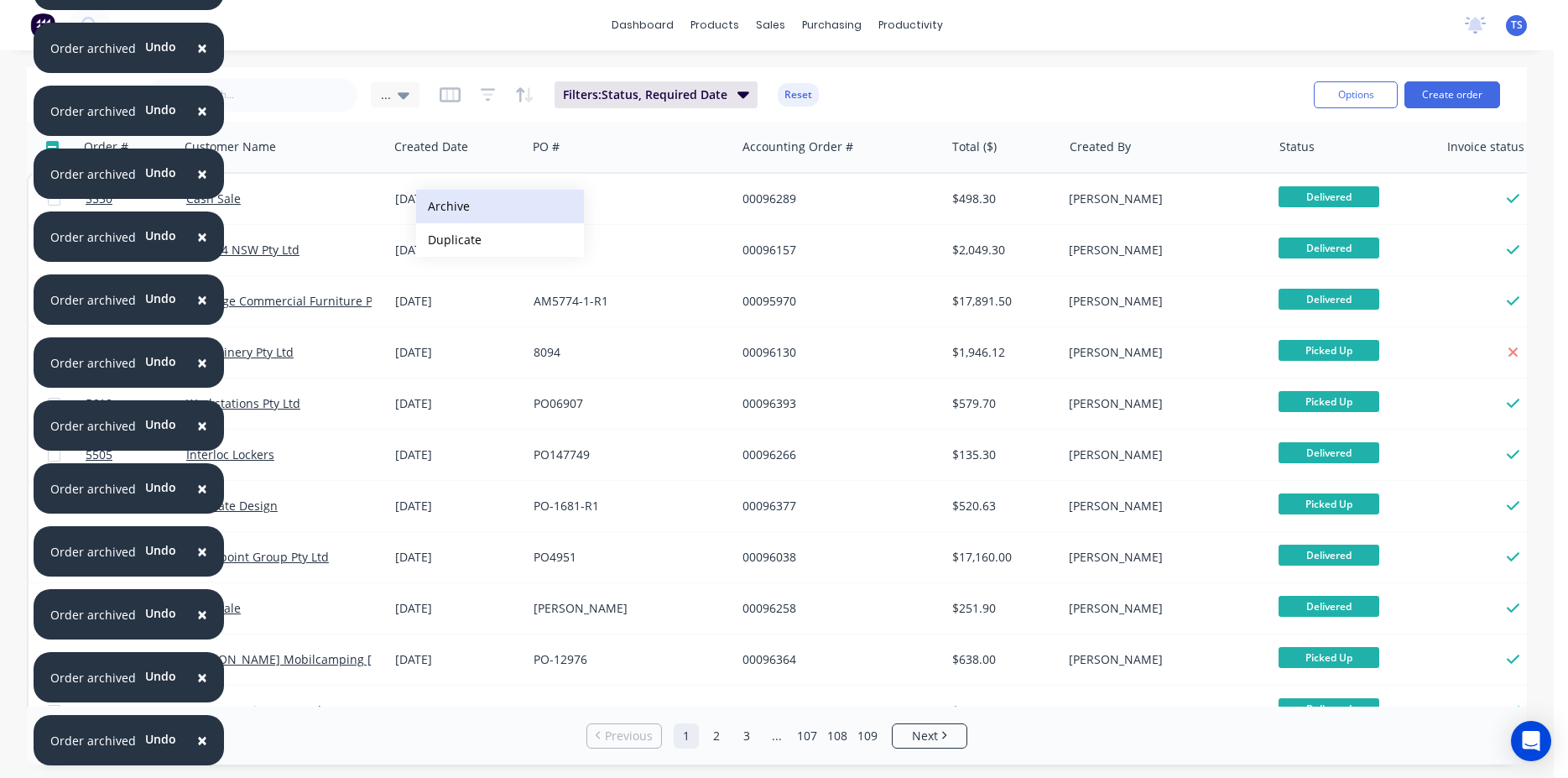
click at [447, 203] on button "Archive" at bounding box center [499, 206] width 168 height 34
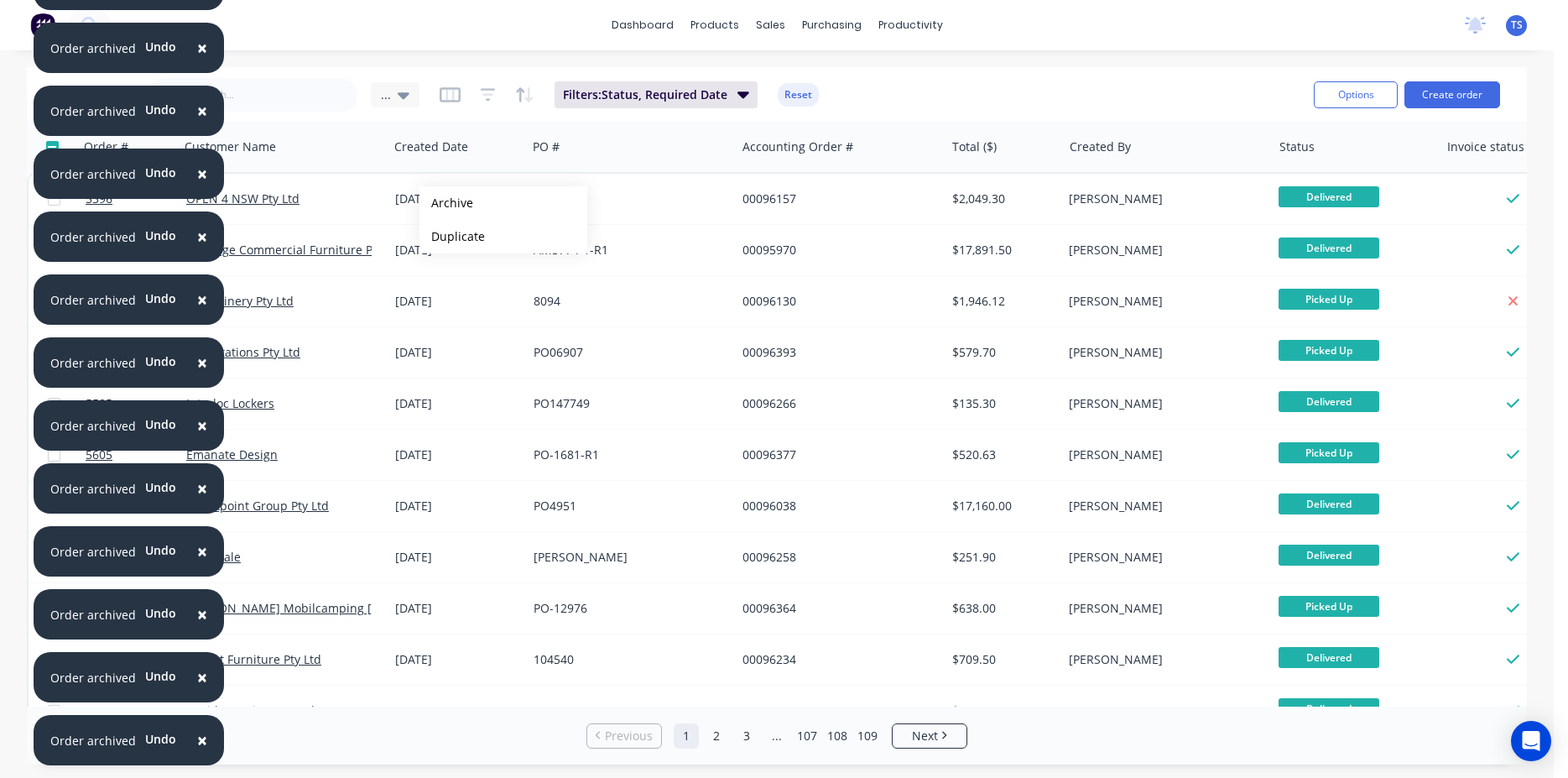
click at [447, 203] on button "Archive" at bounding box center [503, 203] width 168 height 34
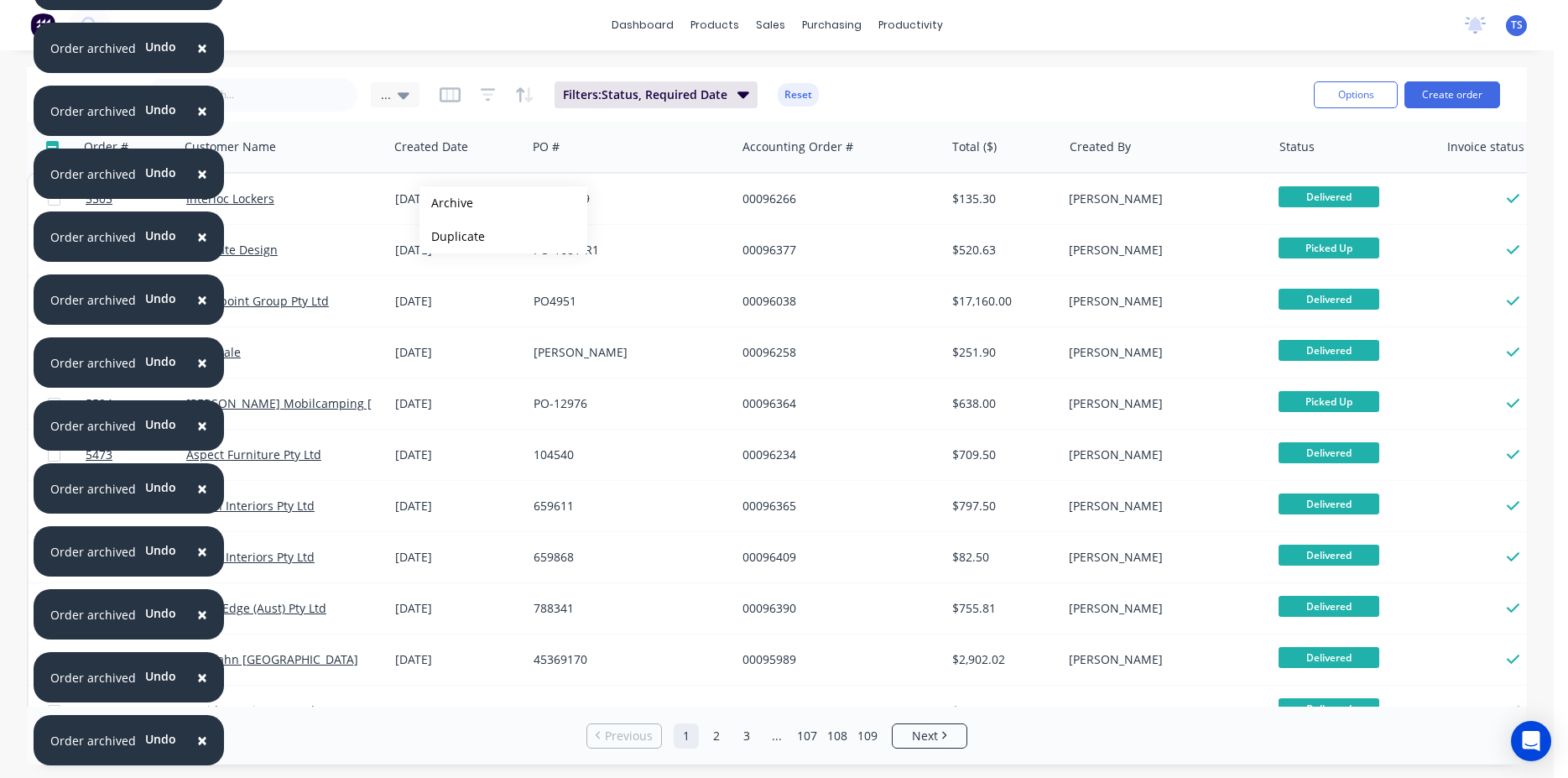
click at [447, 203] on button "Archive" at bounding box center [503, 203] width 168 height 34
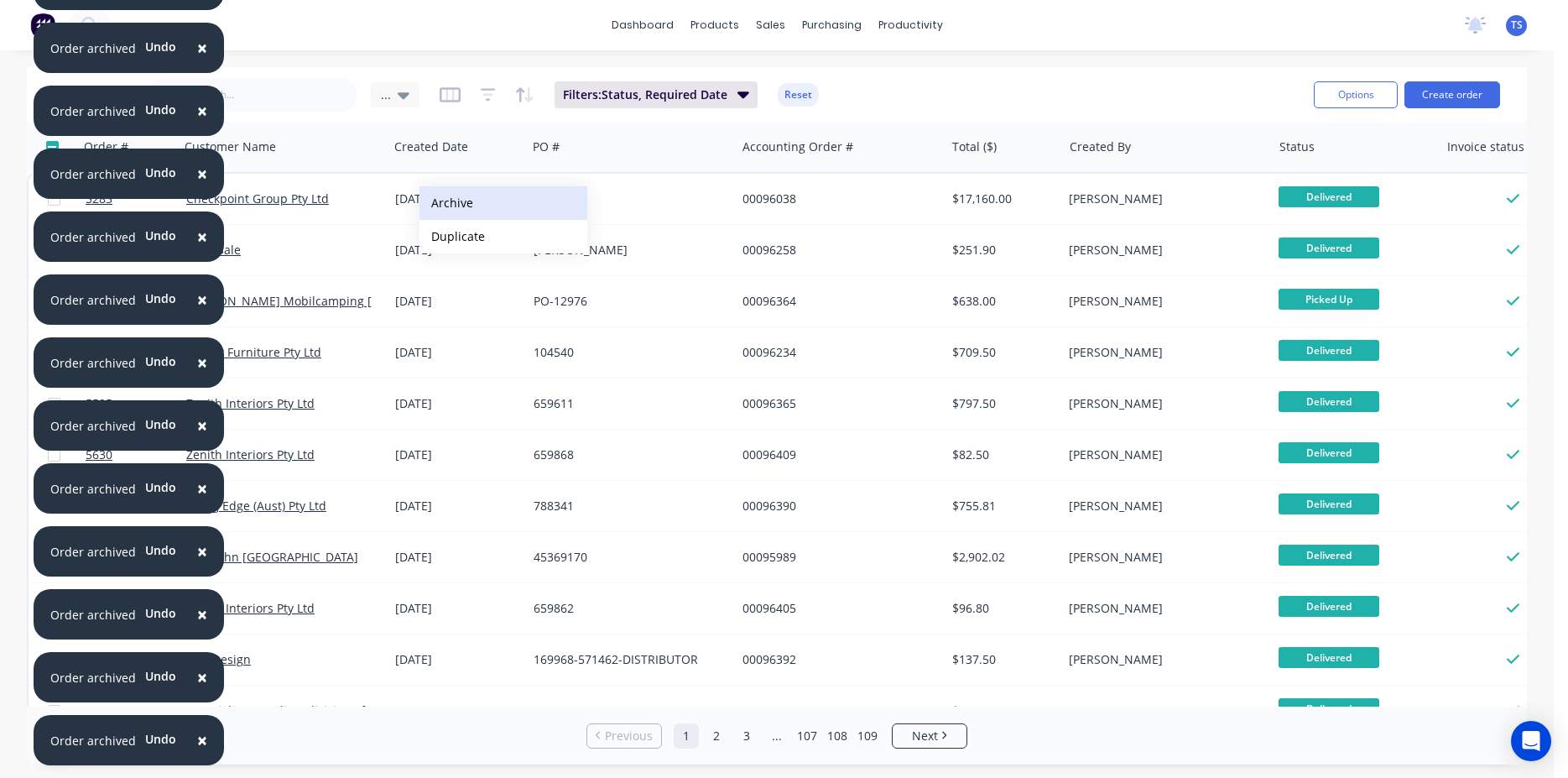
click at [448, 201] on button "Archive" at bounding box center [503, 203] width 168 height 34
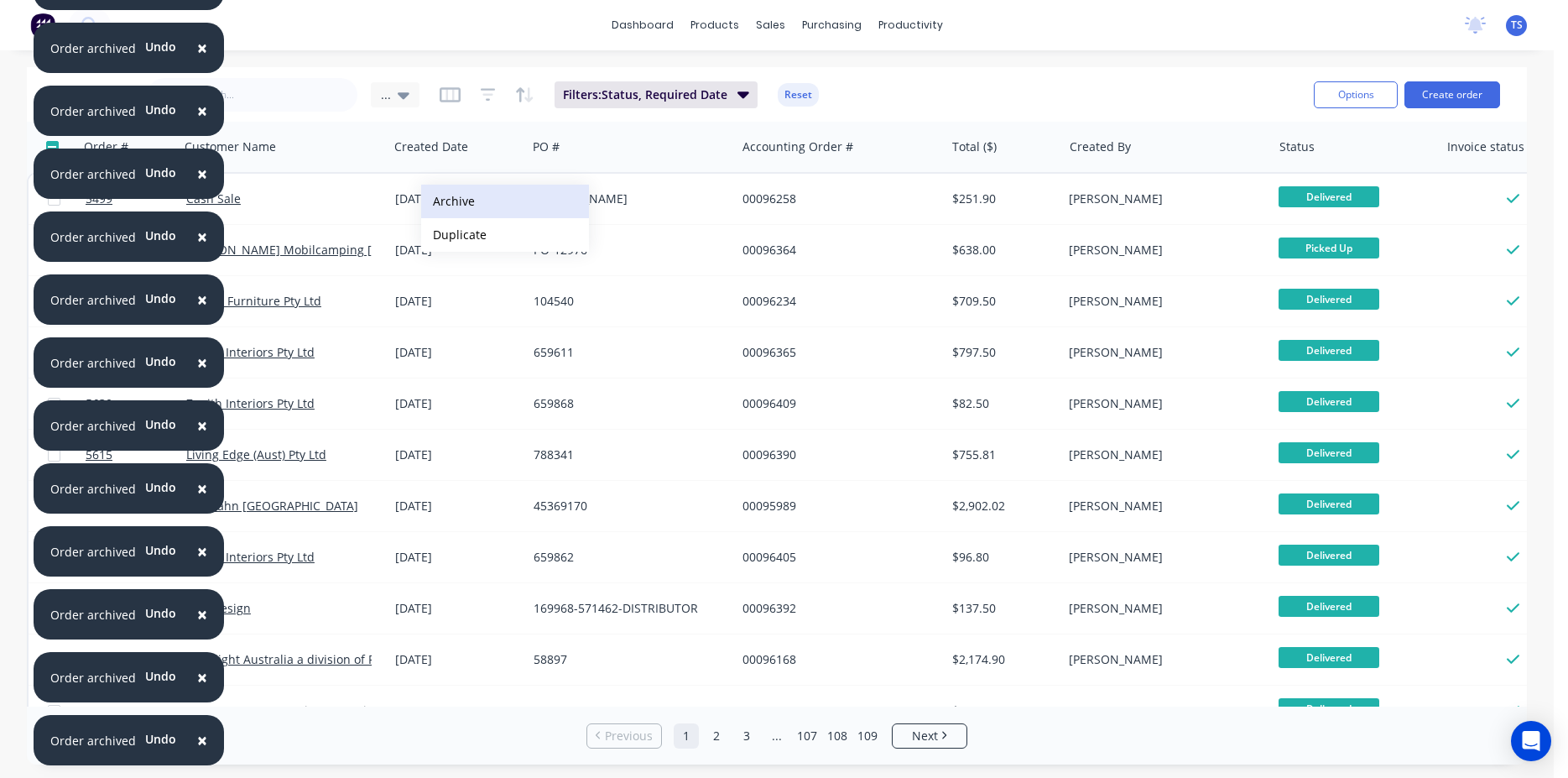
click at [448, 200] on button "Archive" at bounding box center [505, 201] width 168 height 34
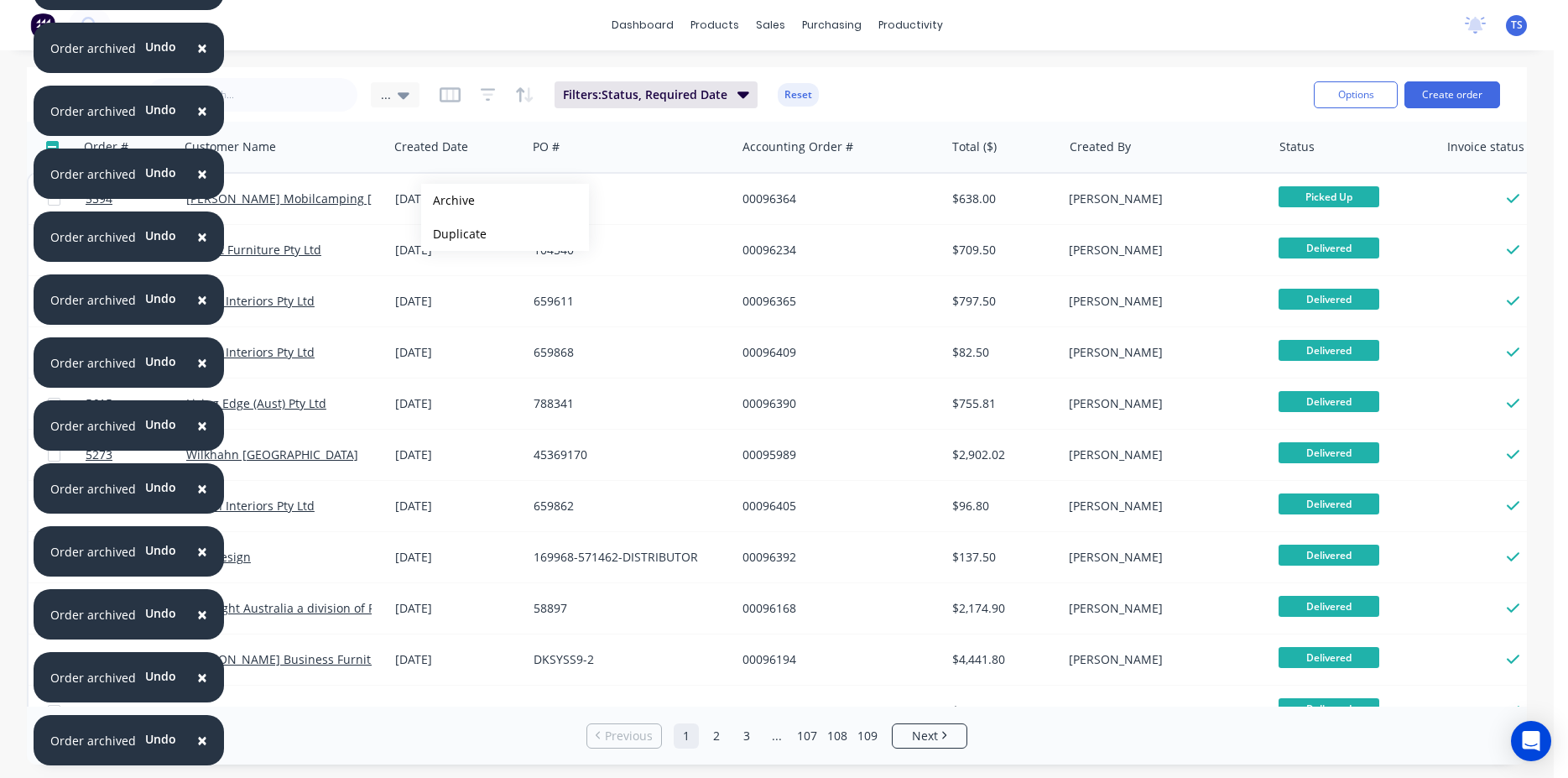
click at [448, 200] on button "Archive" at bounding box center [505, 200] width 168 height 34
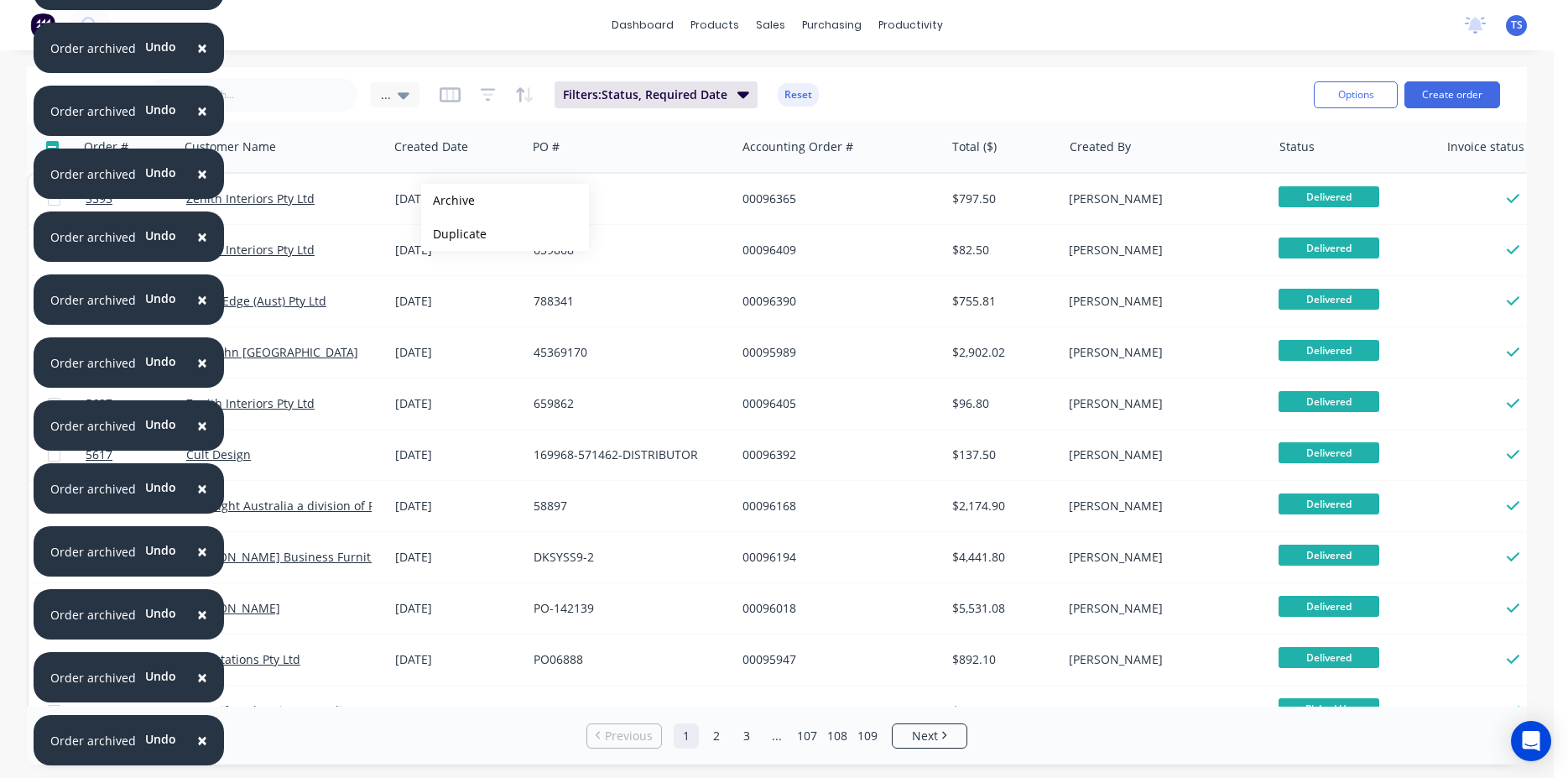
click at [448, 200] on button "Archive" at bounding box center [505, 200] width 168 height 34
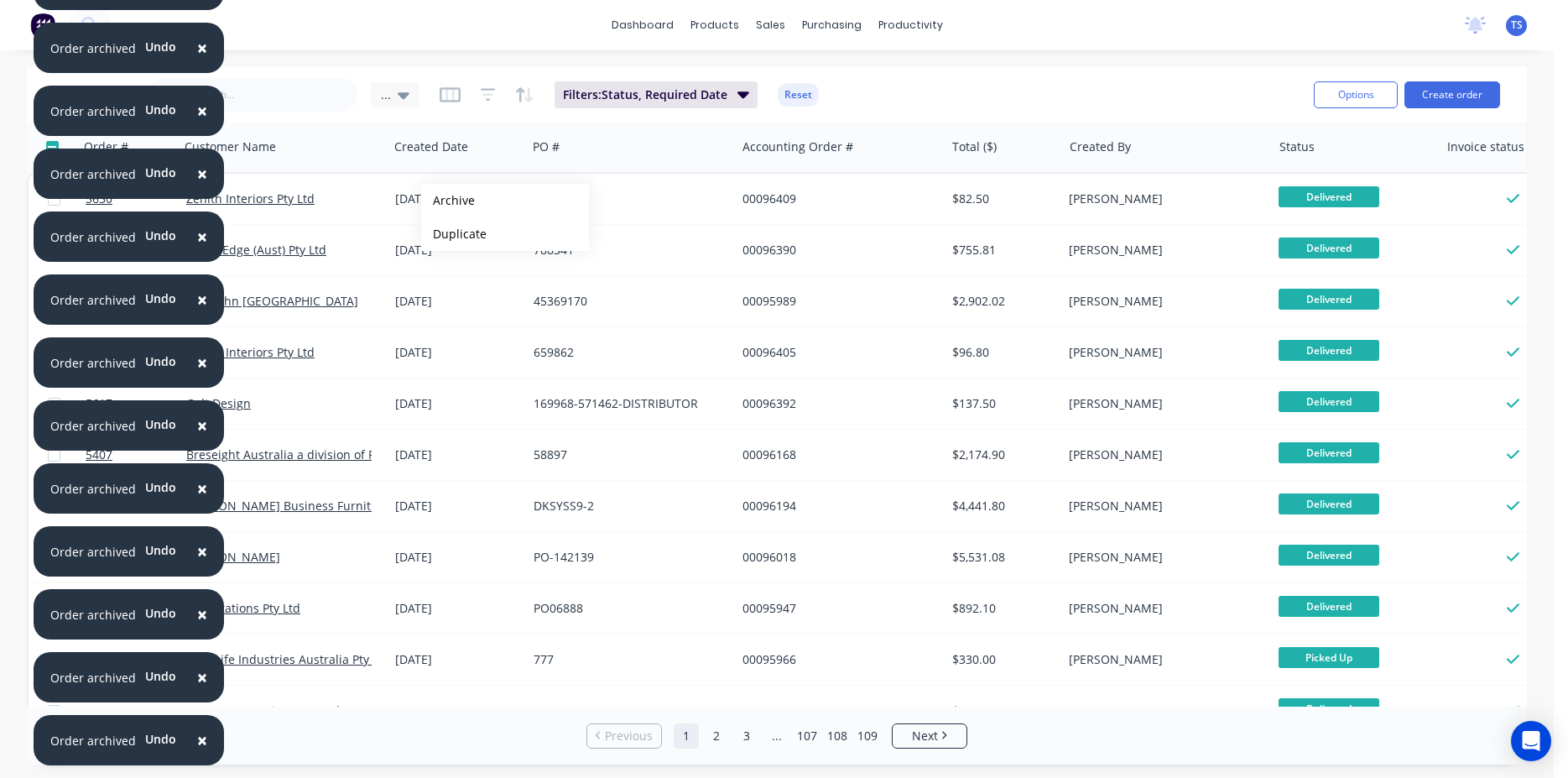
click at [448, 200] on button "Archive" at bounding box center [505, 200] width 168 height 34
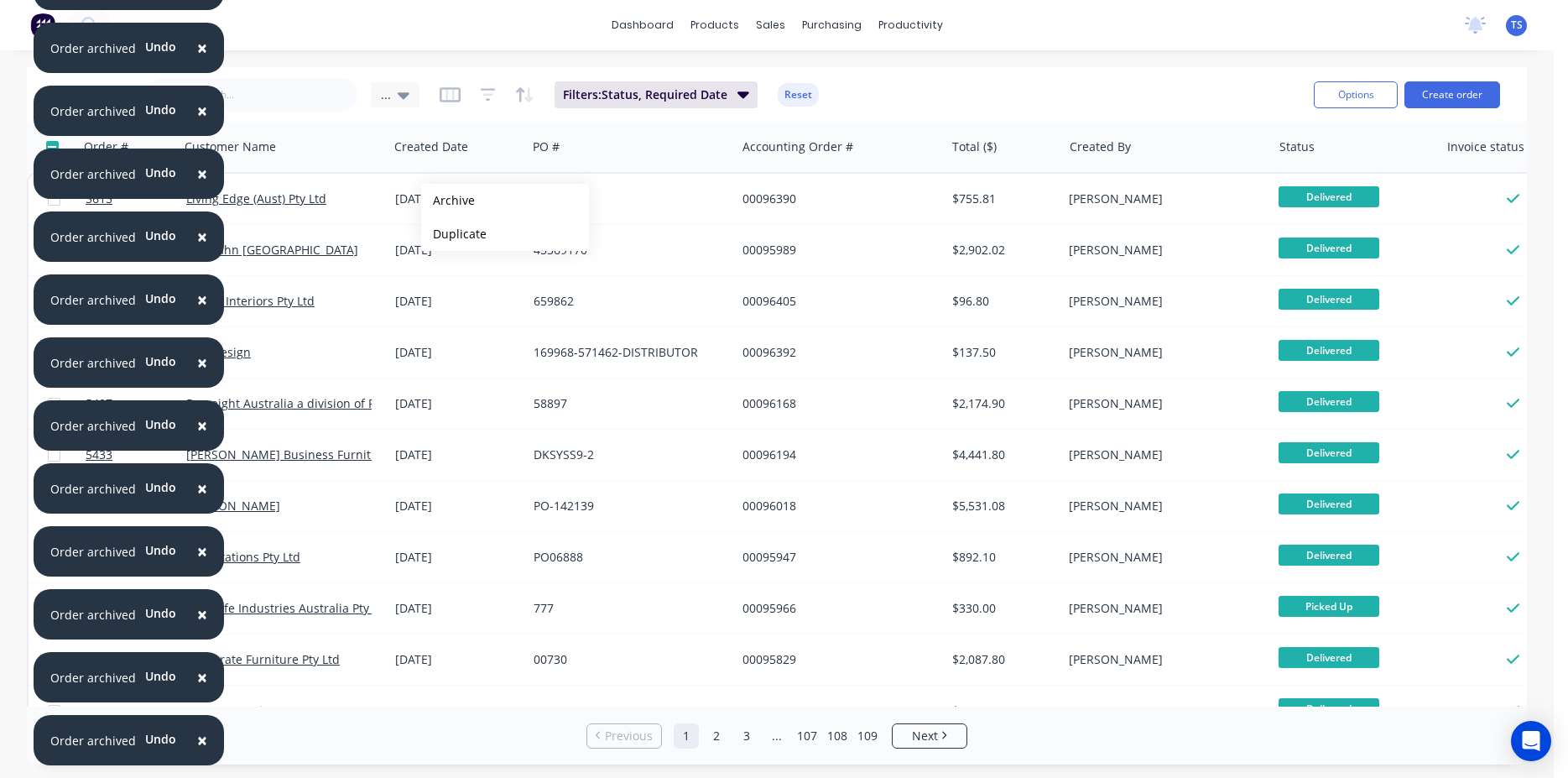
click at [448, 200] on button "Archive" at bounding box center [505, 200] width 168 height 34
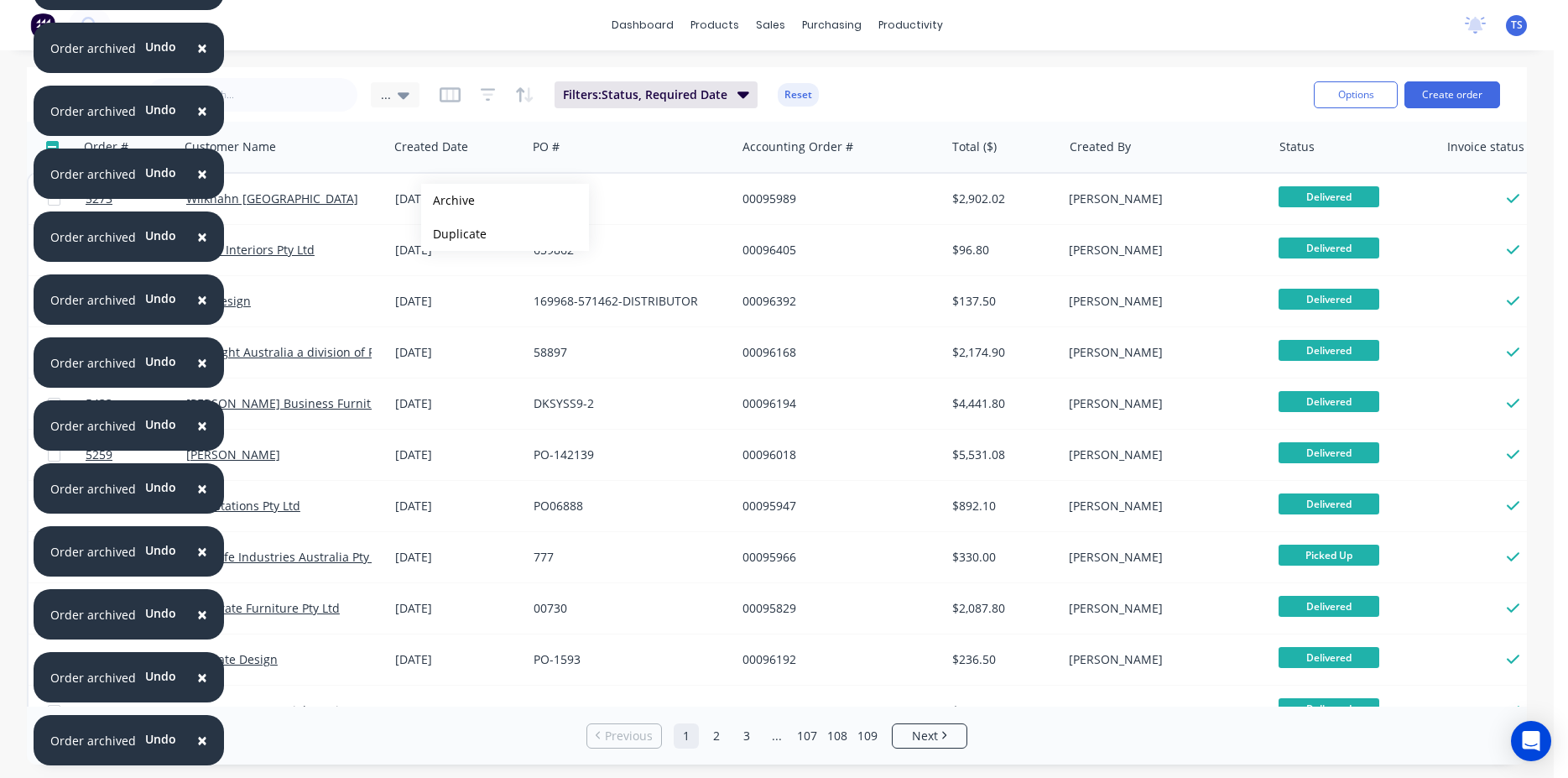
click at [448, 200] on button "Archive" at bounding box center [505, 200] width 168 height 34
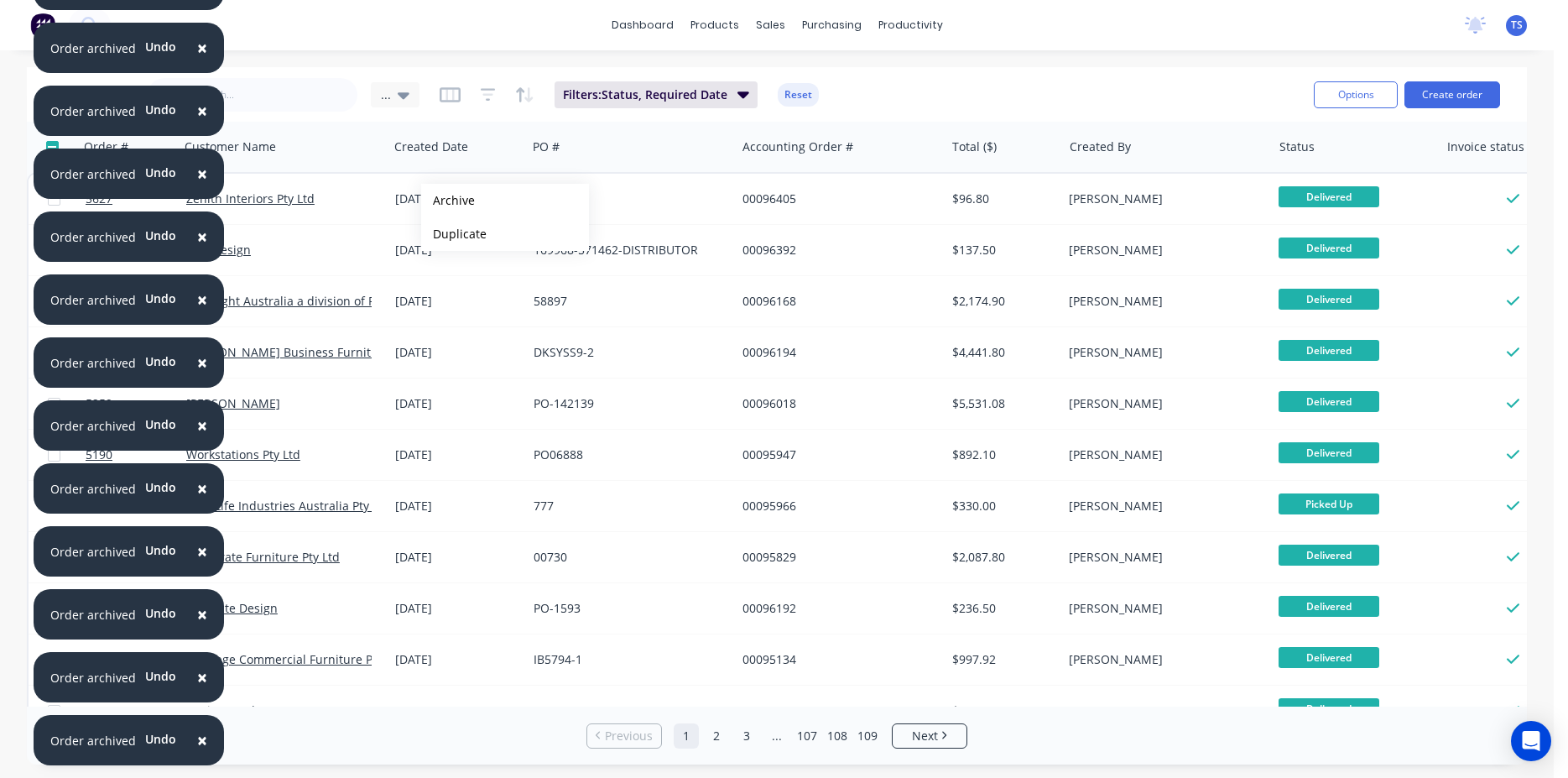
click at [448, 200] on button "Archive" at bounding box center [505, 200] width 168 height 34
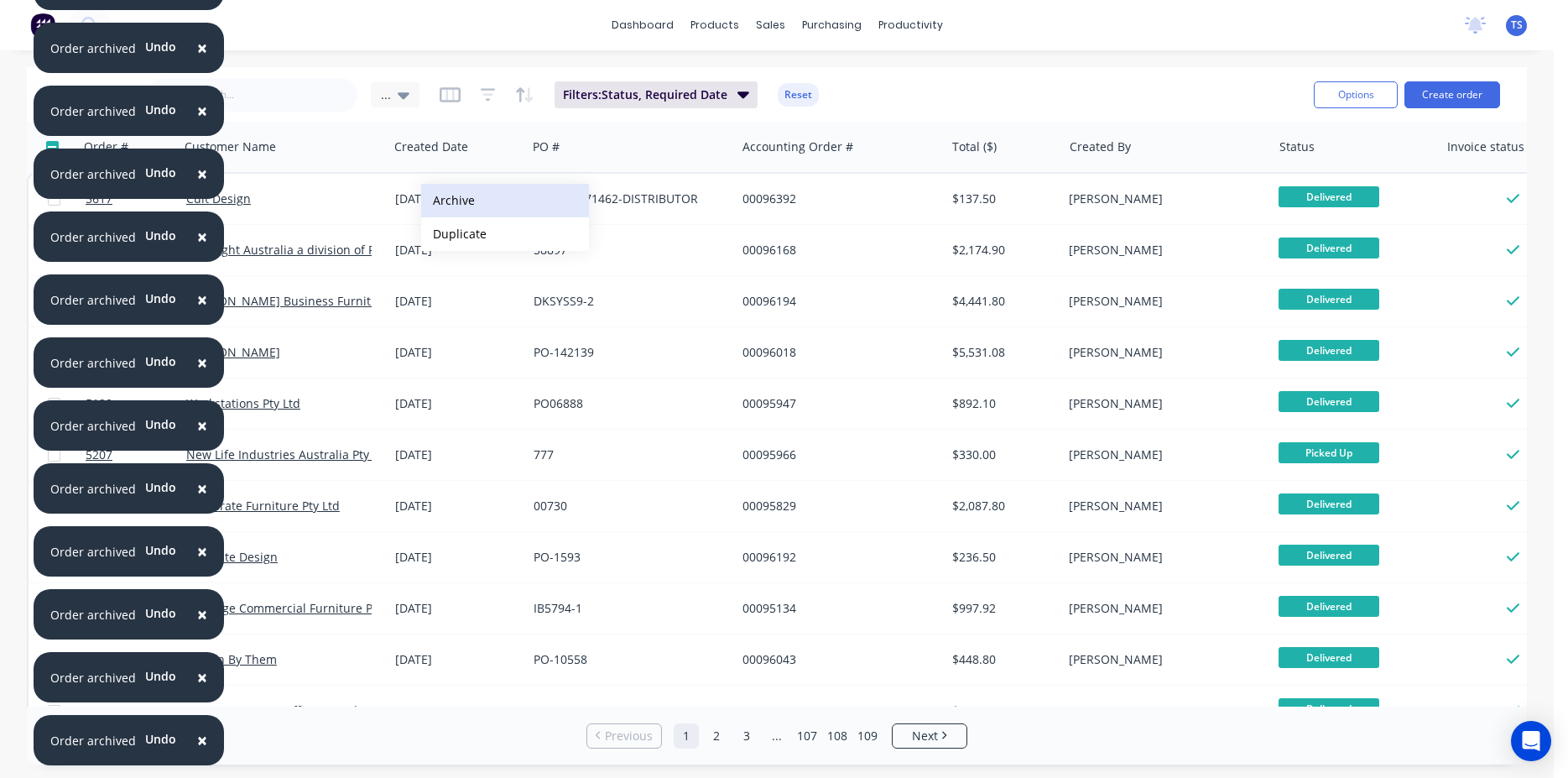
click at [448, 199] on button "Archive" at bounding box center [505, 200] width 168 height 34
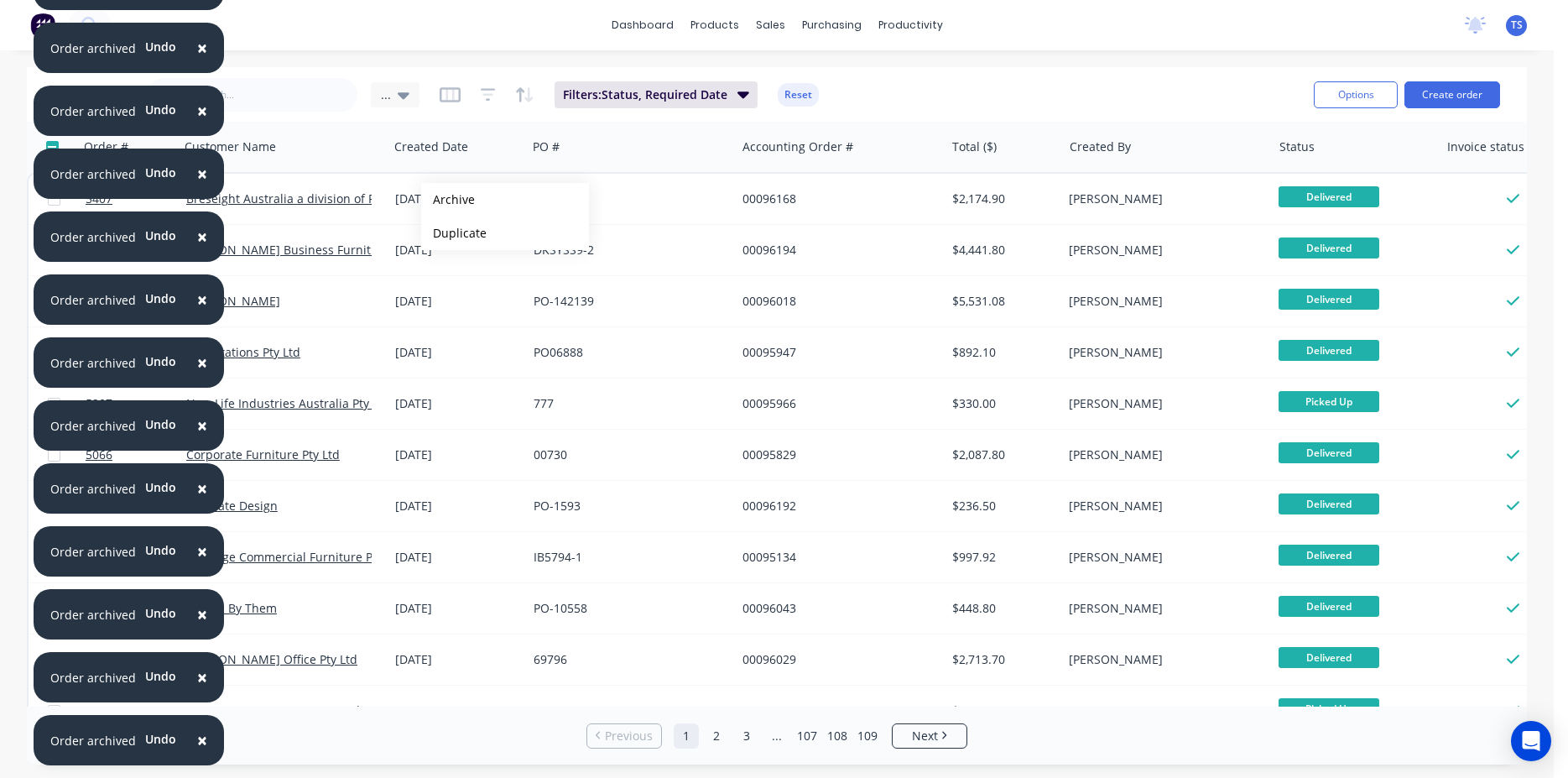
click at [448, 199] on button "Archive" at bounding box center [505, 199] width 168 height 34
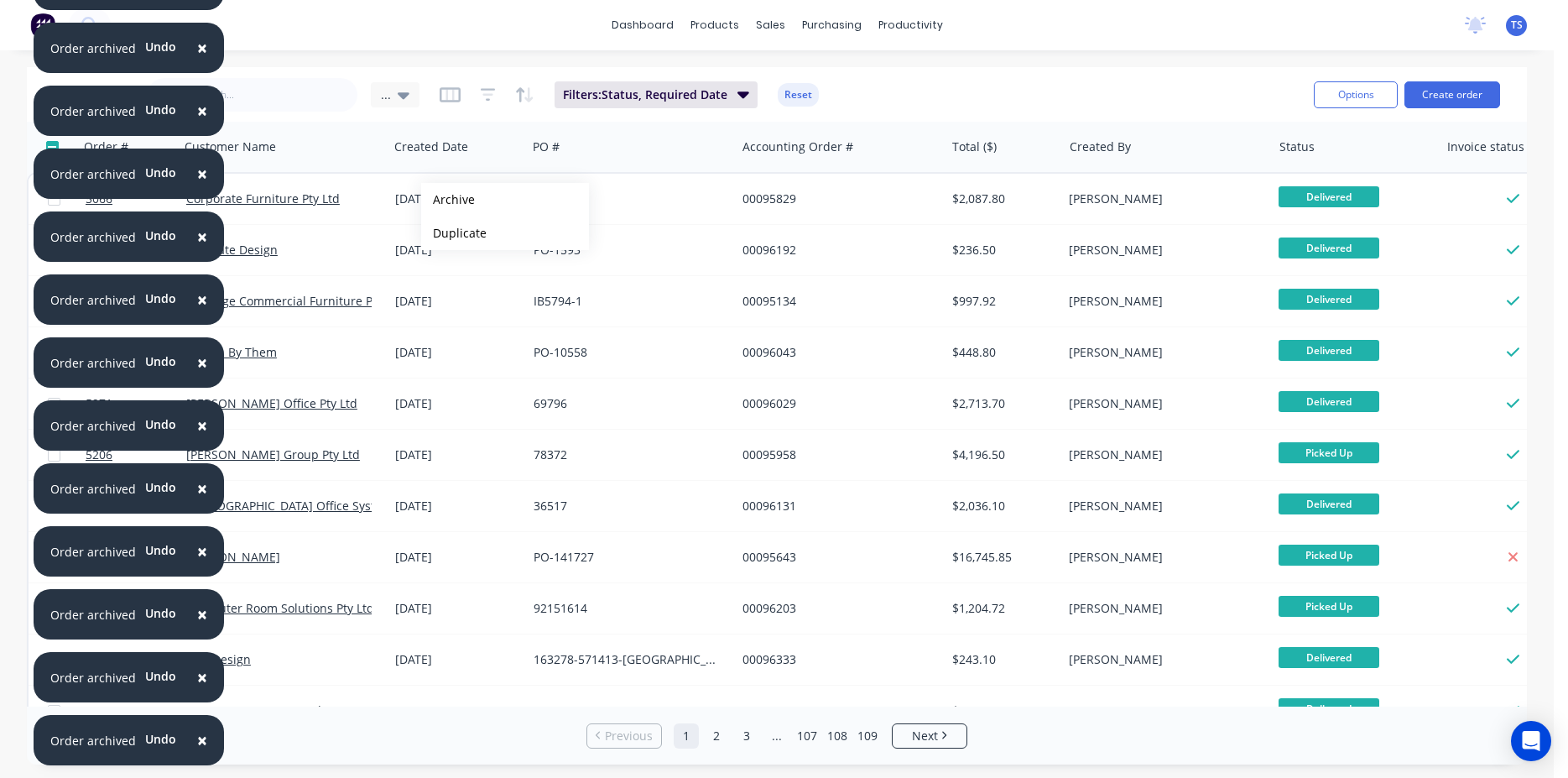
click at [448, 199] on button "Archive" at bounding box center [505, 199] width 168 height 34
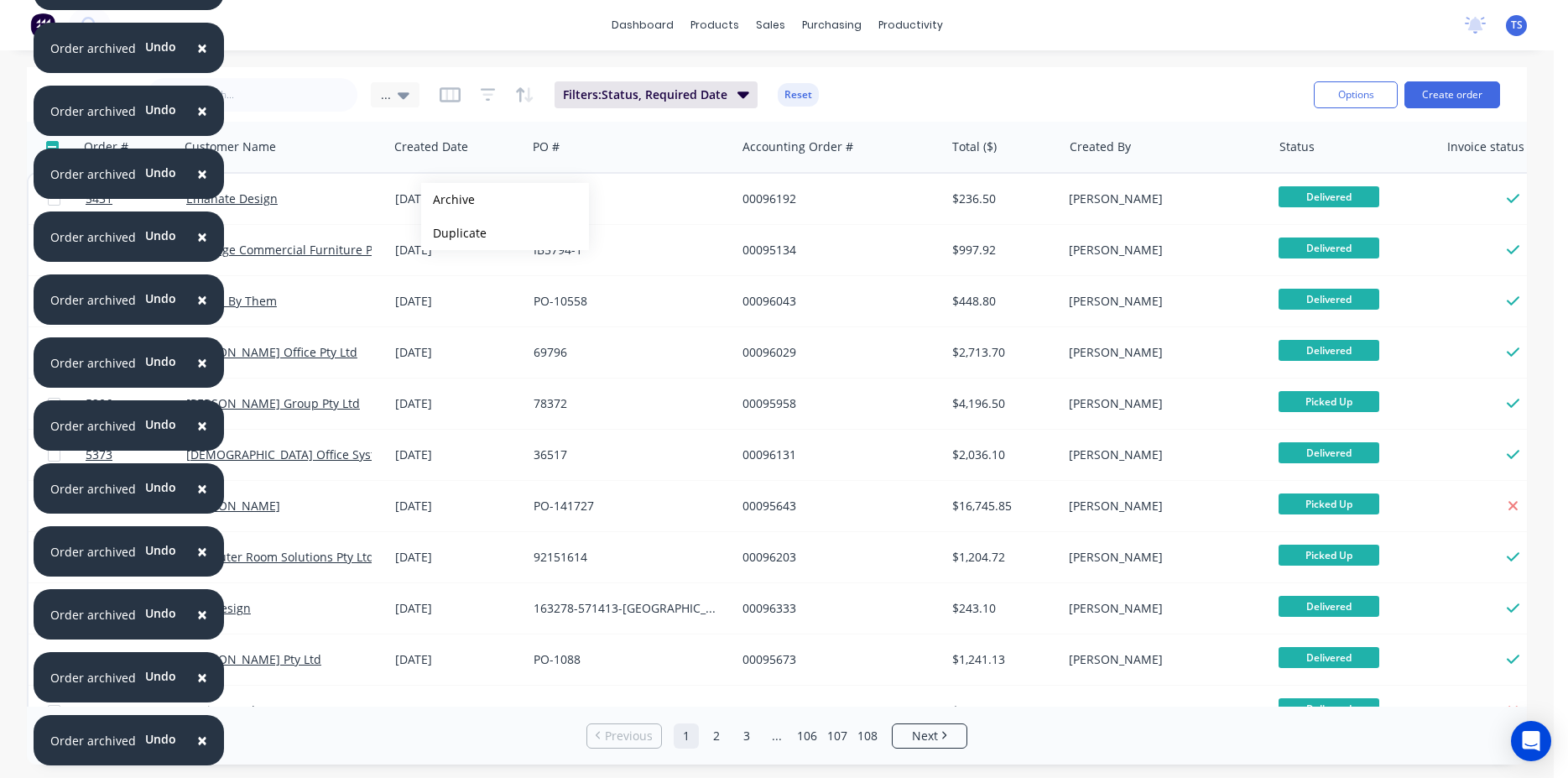
click at [448, 199] on button "Archive" at bounding box center [505, 199] width 168 height 34
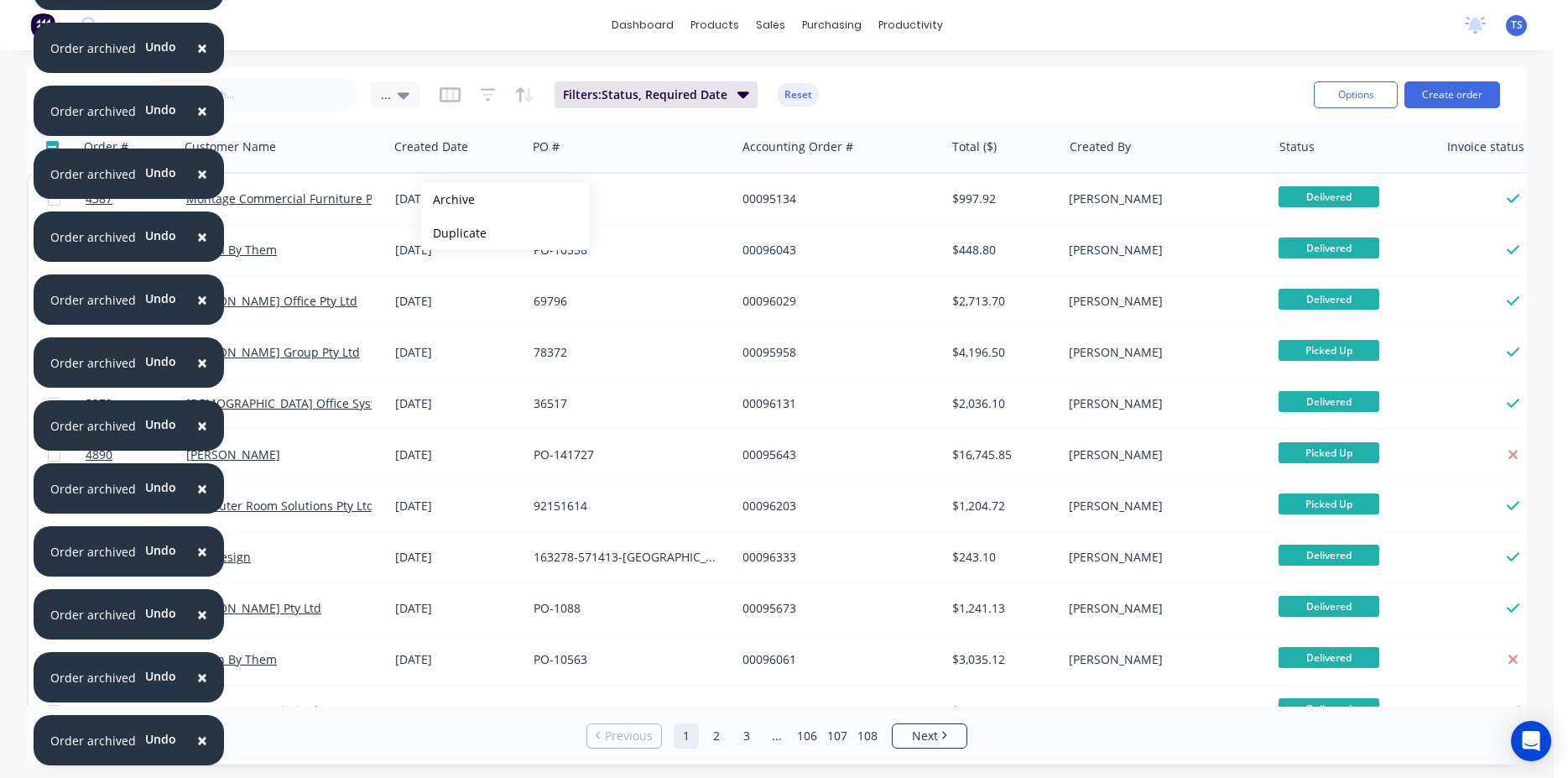
click at [448, 199] on button "Archive" at bounding box center [505, 199] width 168 height 34
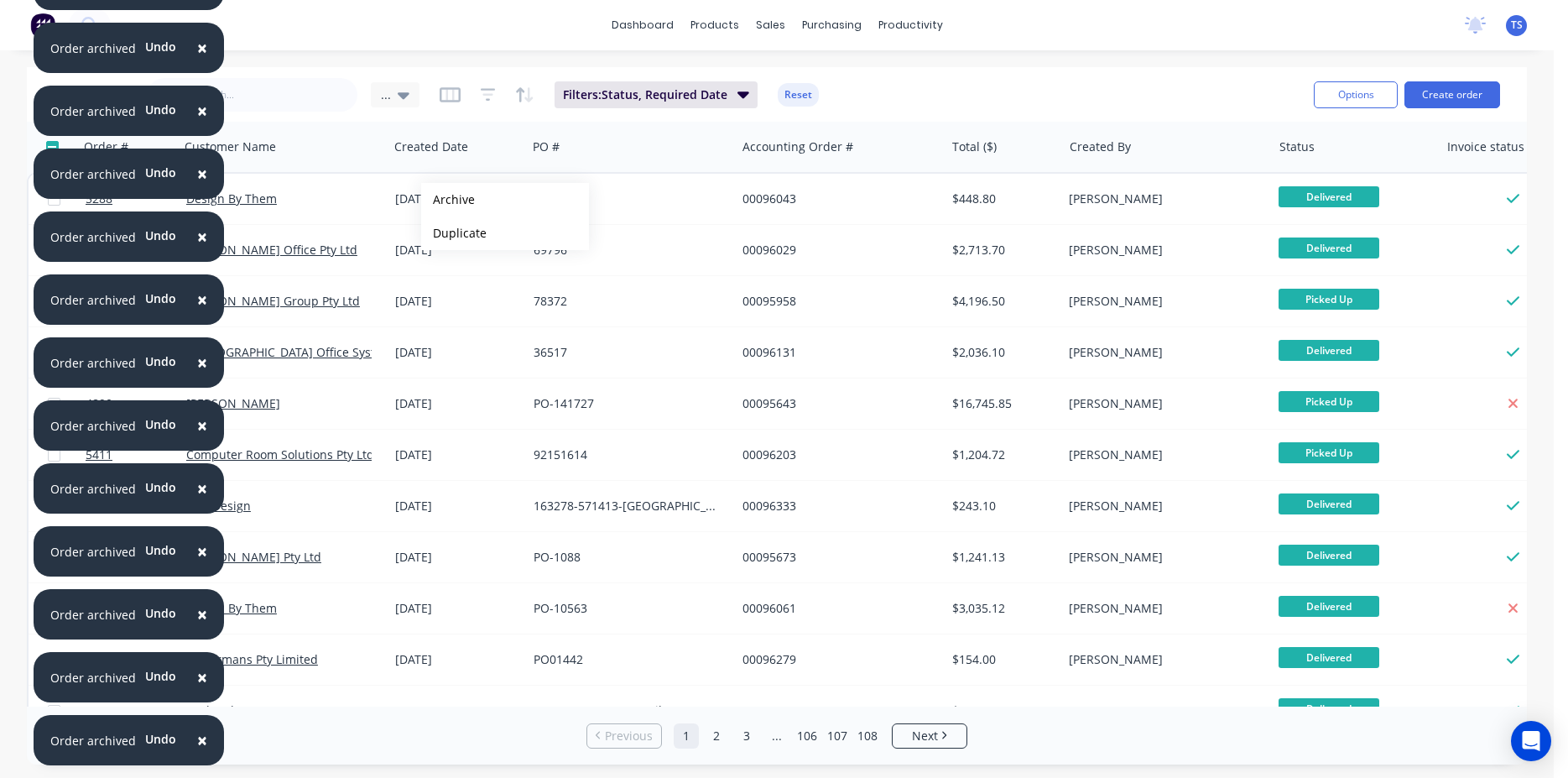
click at [448, 199] on button "Archive" at bounding box center [505, 199] width 168 height 34
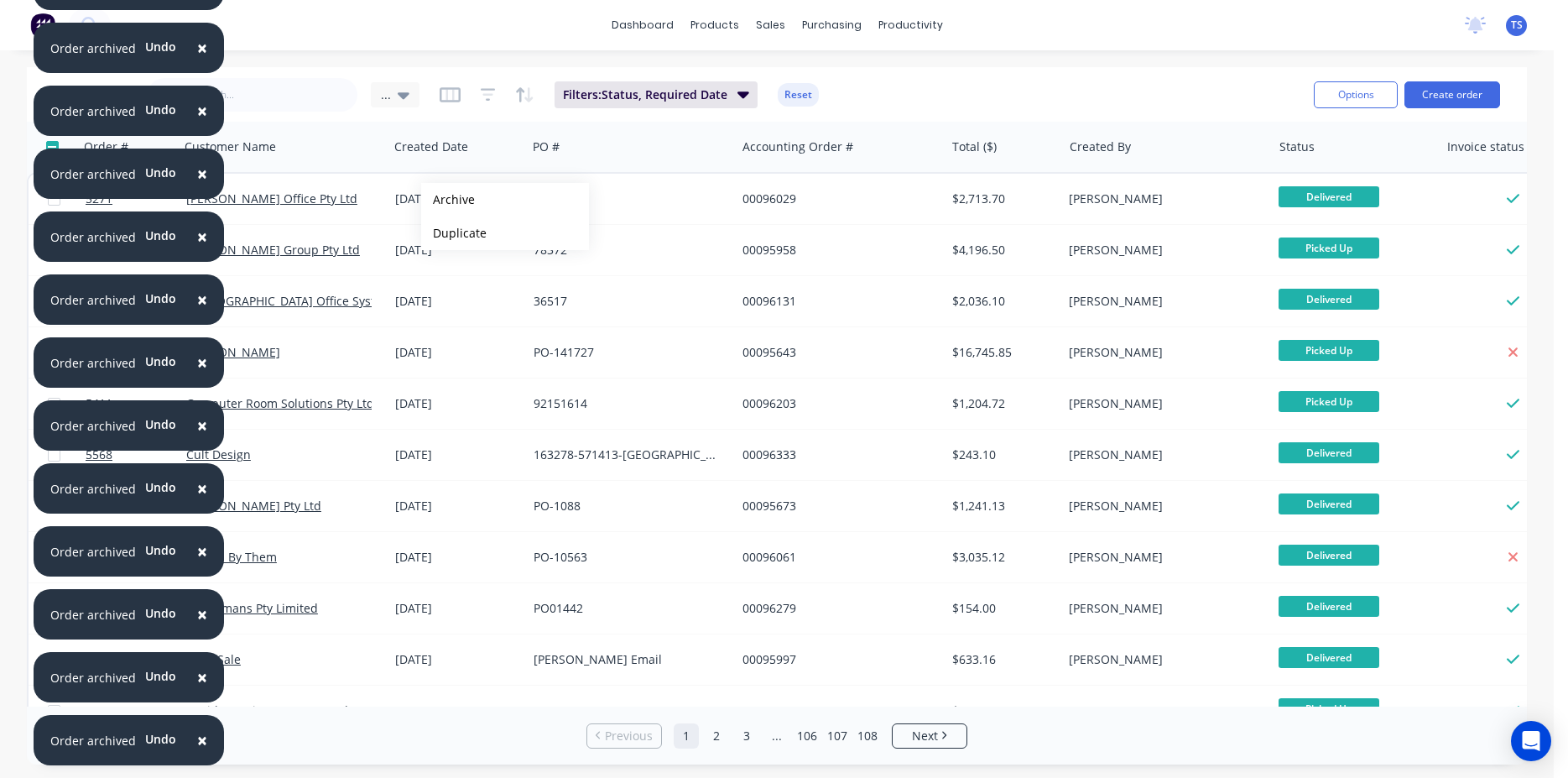
click at [448, 199] on button "Archive" at bounding box center [505, 199] width 168 height 34
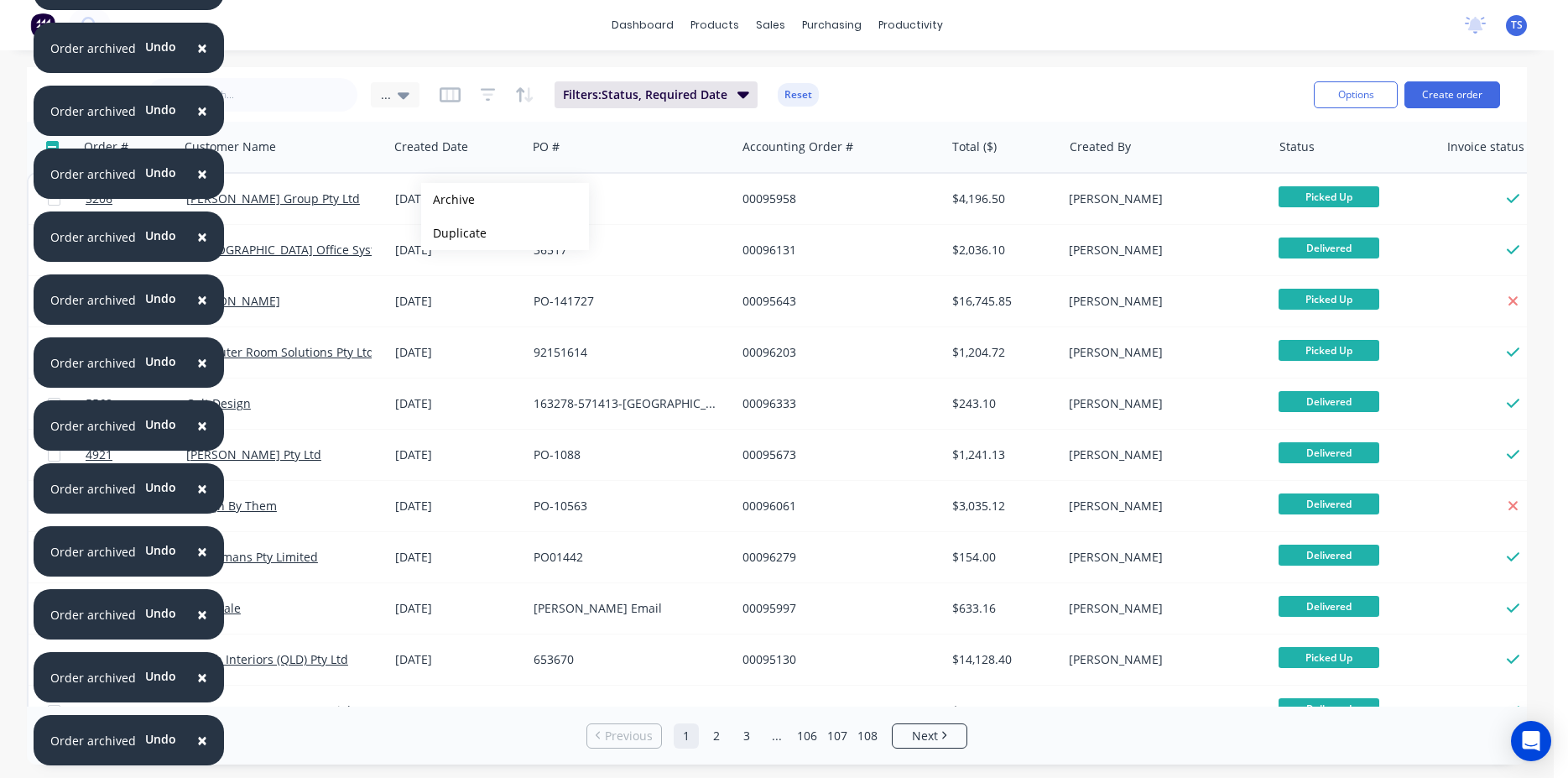
click at [448, 199] on button "Archive" at bounding box center [505, 199] width 168 height 34
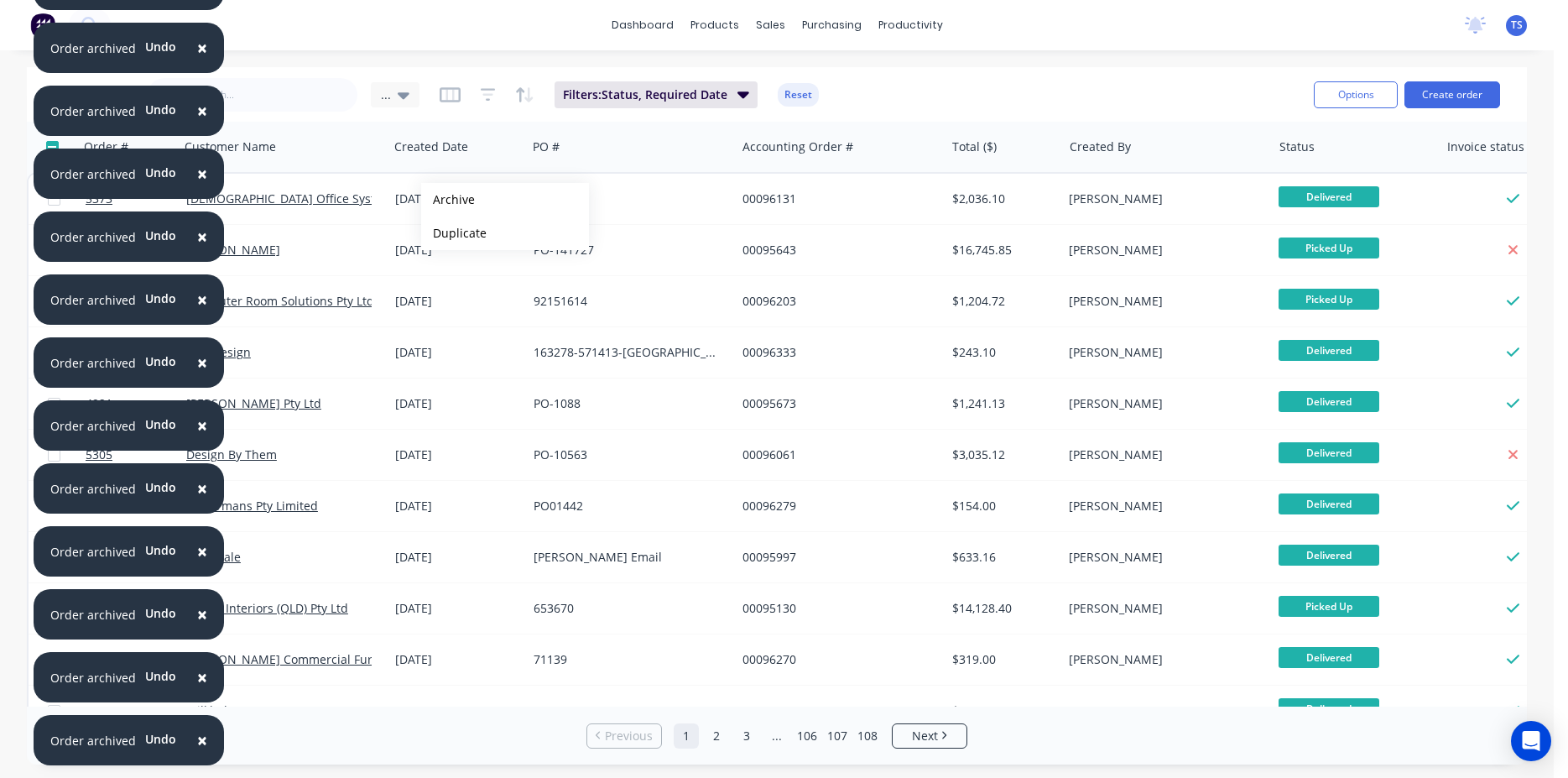
click at [448, 199] on button "Archive" at bounding box center [505, 199] width 168 height 34
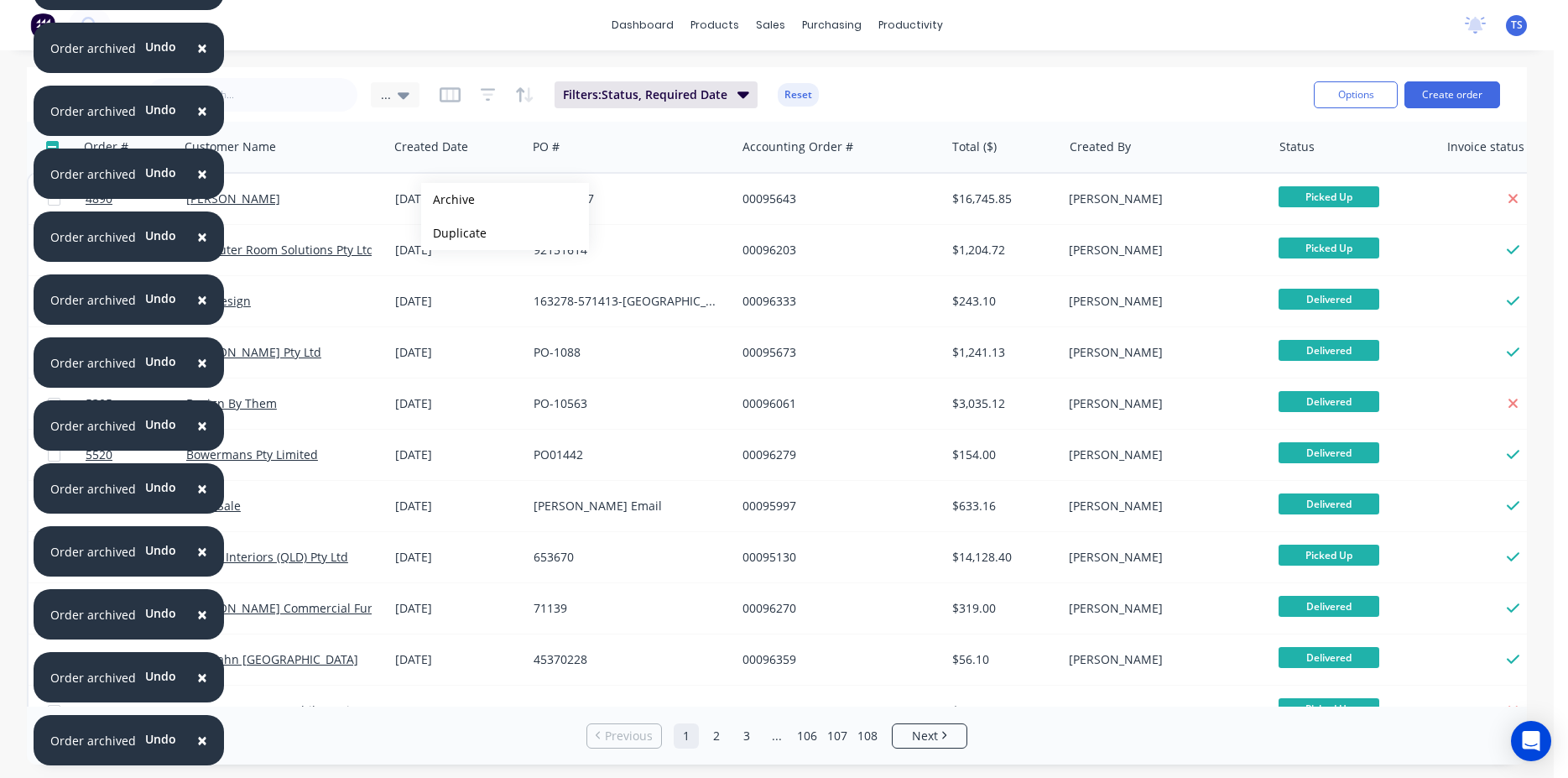
click at [448, 199] on button "Archive" at bounding box center [505, 199] width 168 height 34
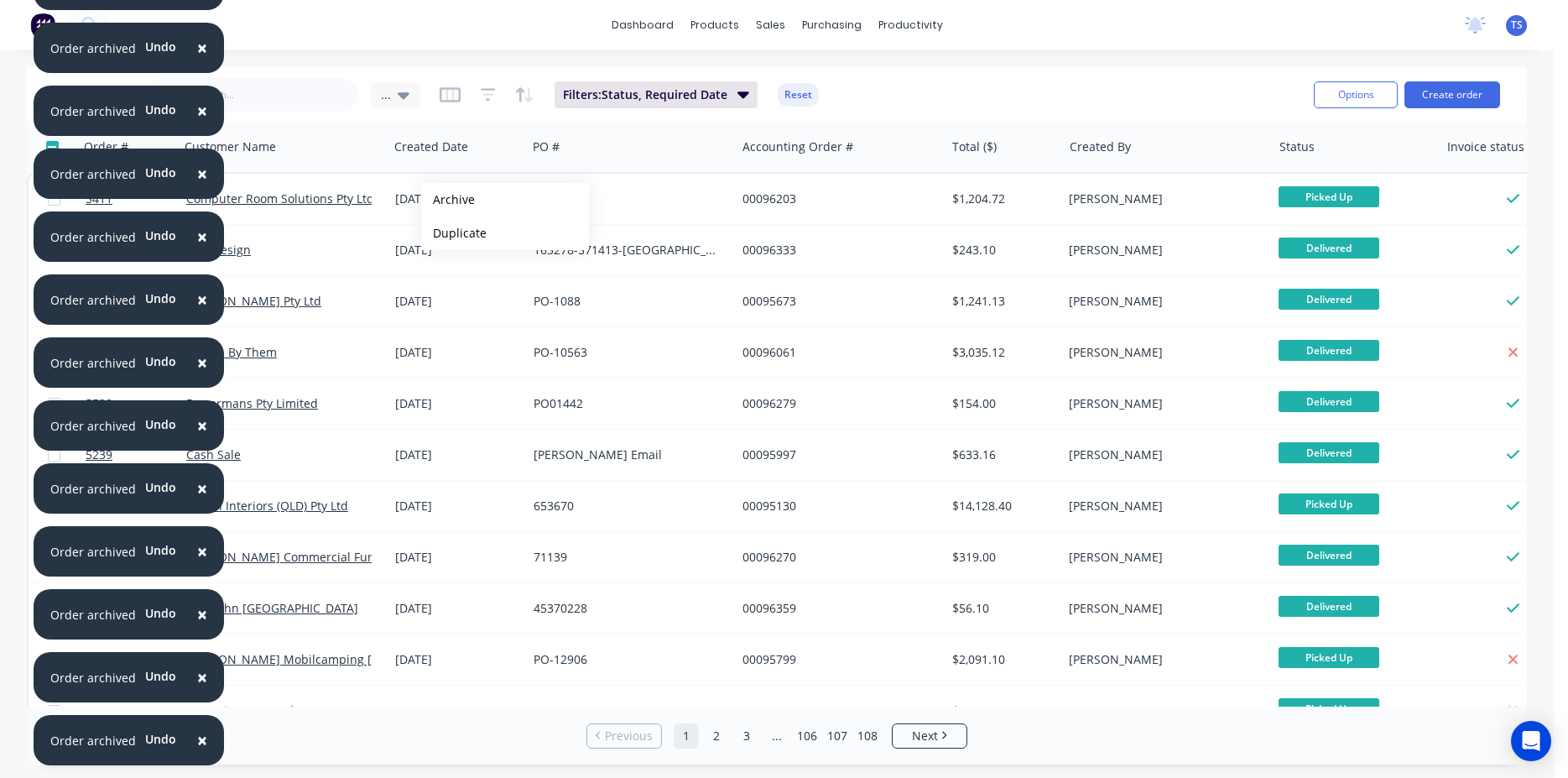
click at [448, 199] on button "Archive" at bounding box center [505, 199] width 168 height 34
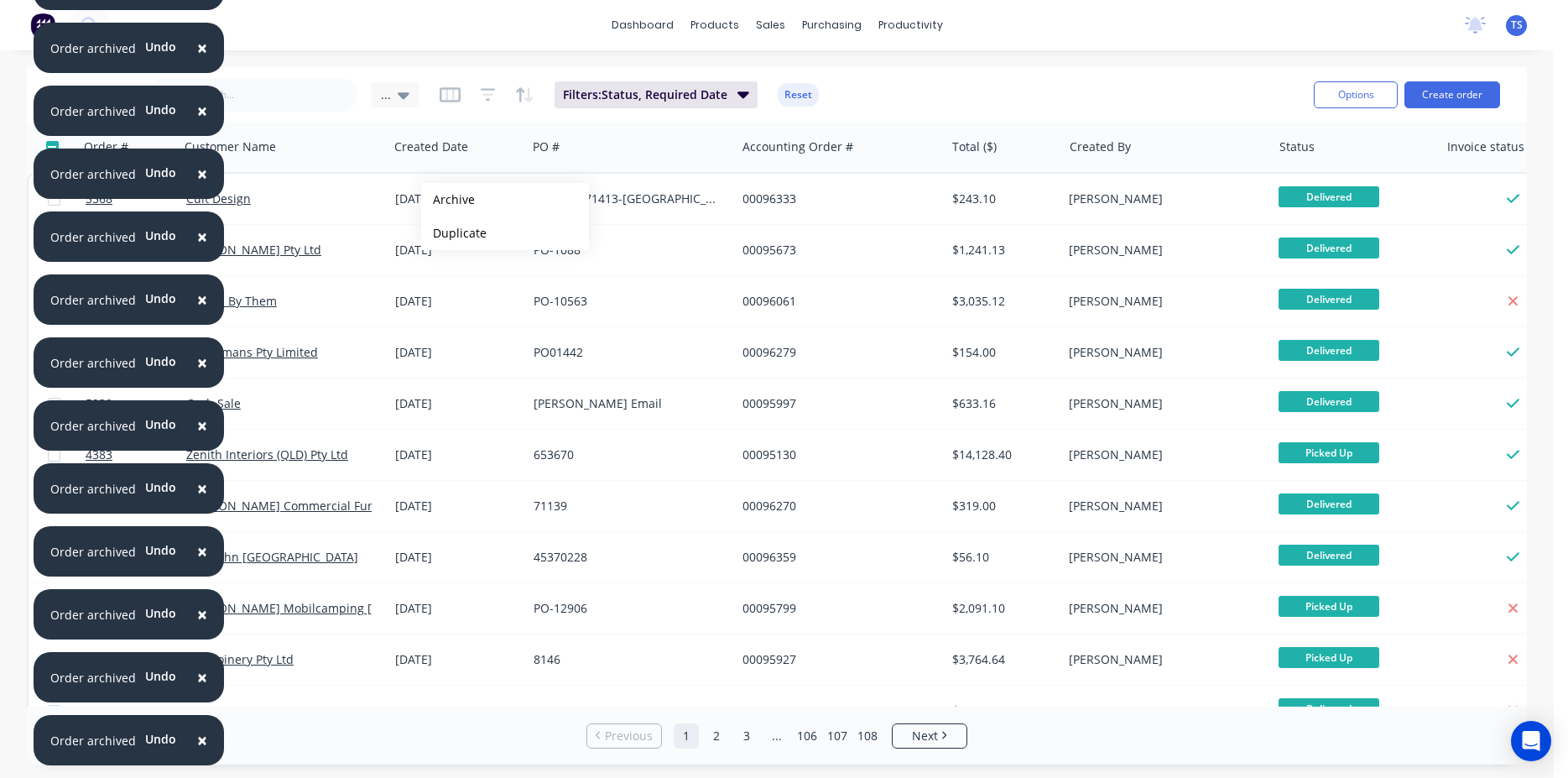
click at [448, 199] on button "Archive" at bounding box center [505, 199] width 168 height 34
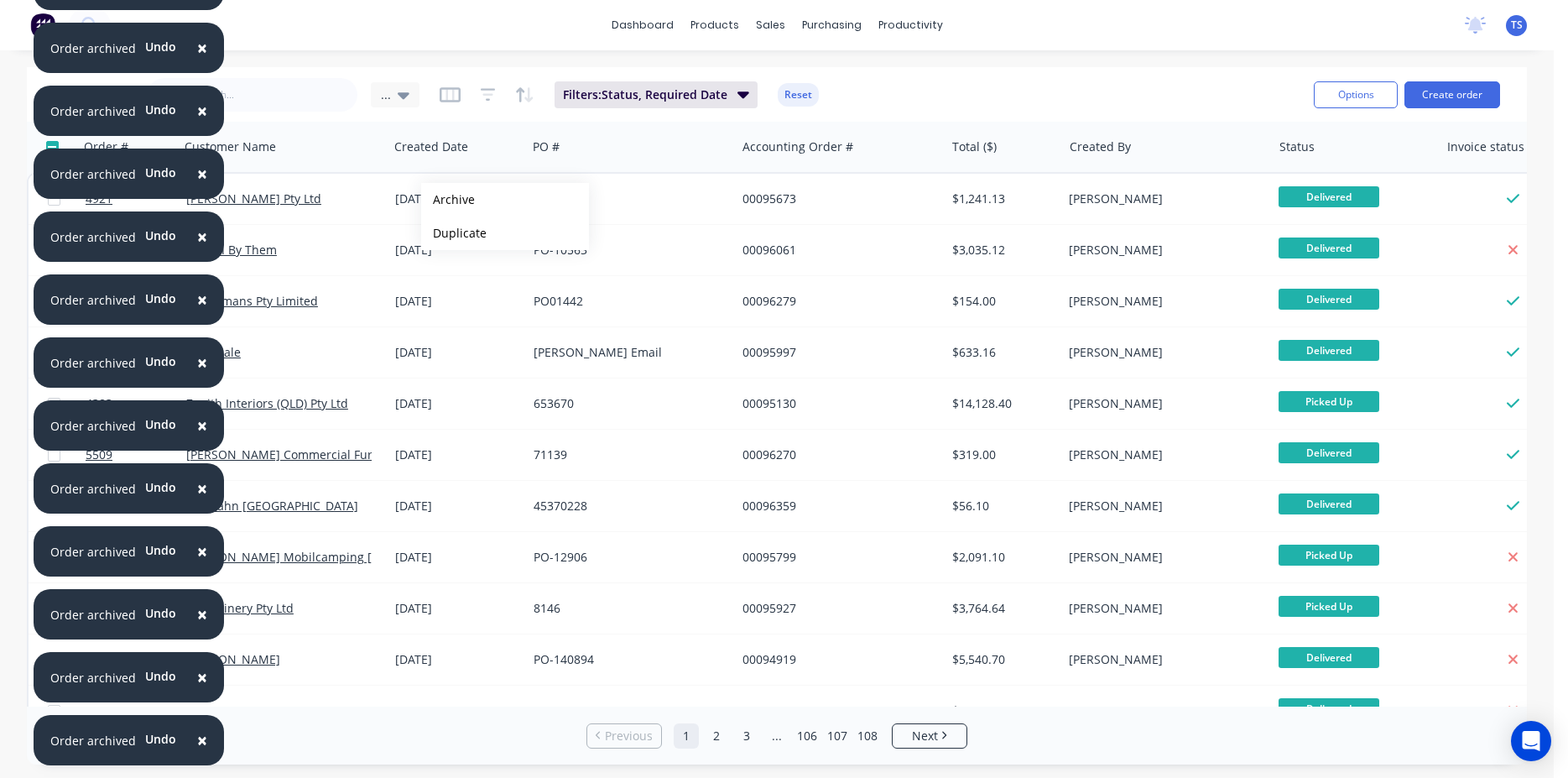
click at [448, 199] on button "Archive" at bounding box center [505, 199] width 168 height 34
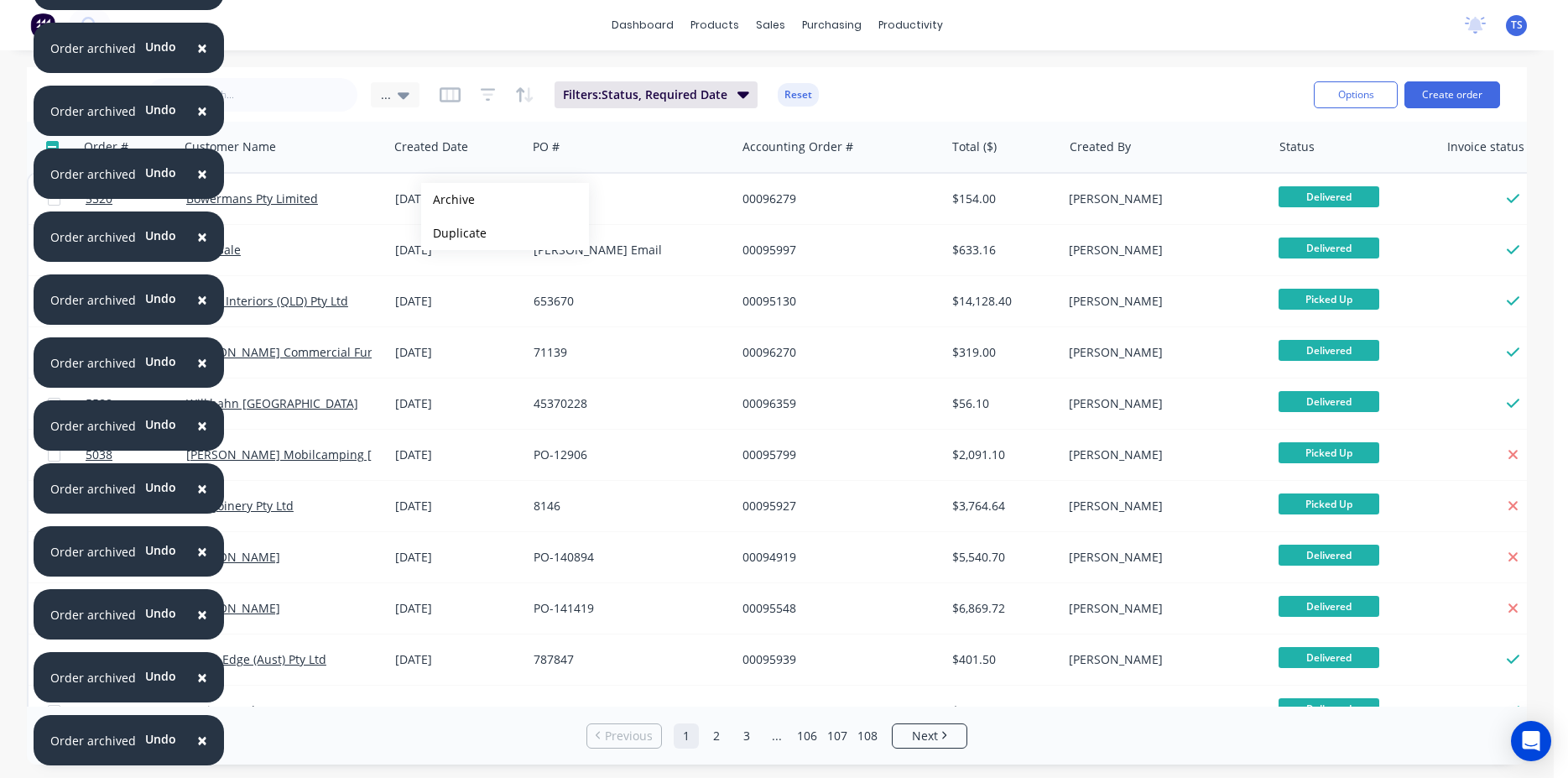
click at [448, 199] on button "Archive" at bounding box center [505, 199] width 168 height 34
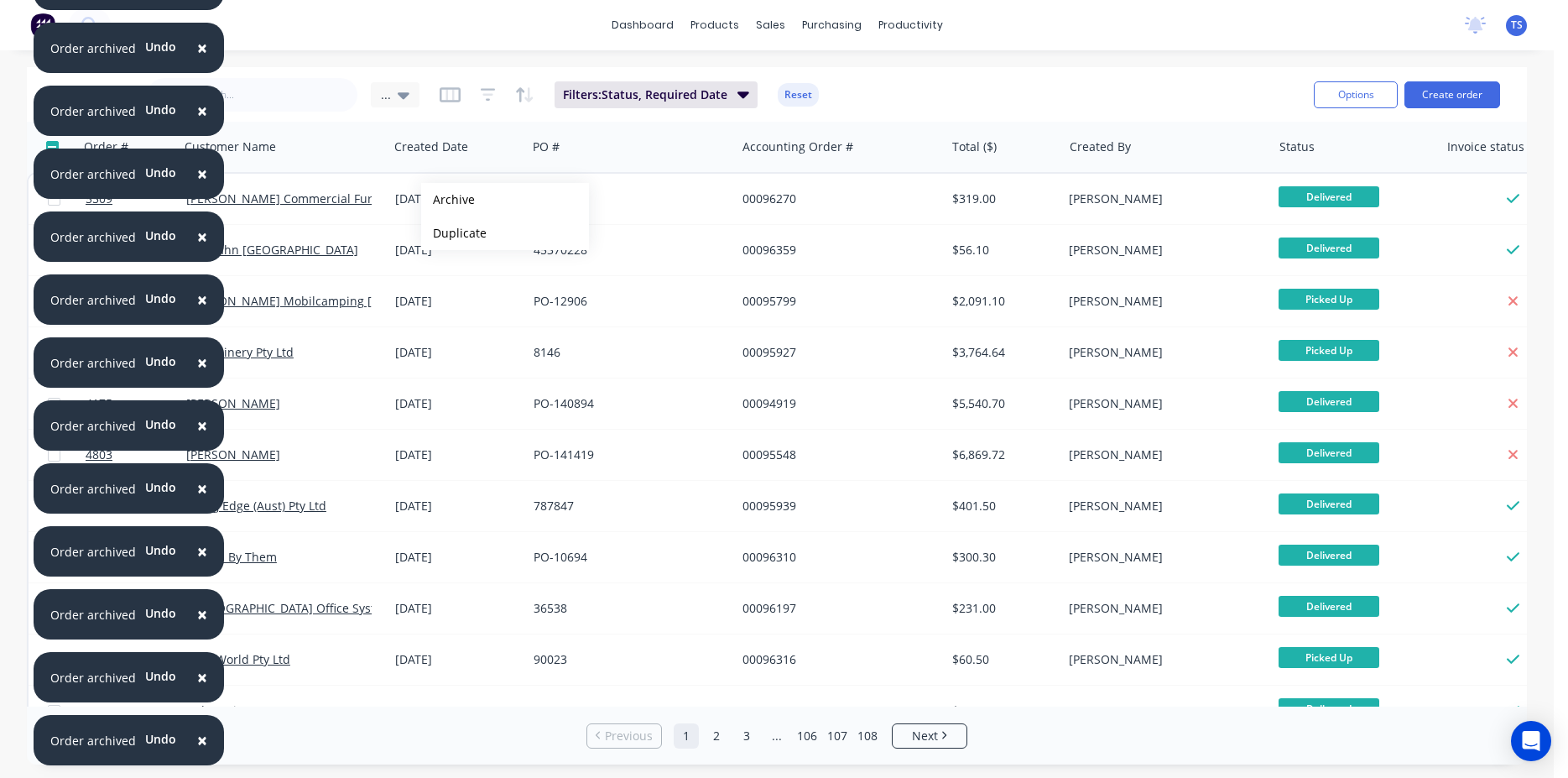
click at [448, 199] on button "Archive" at bounding box center [505, 199] width 168 height 34
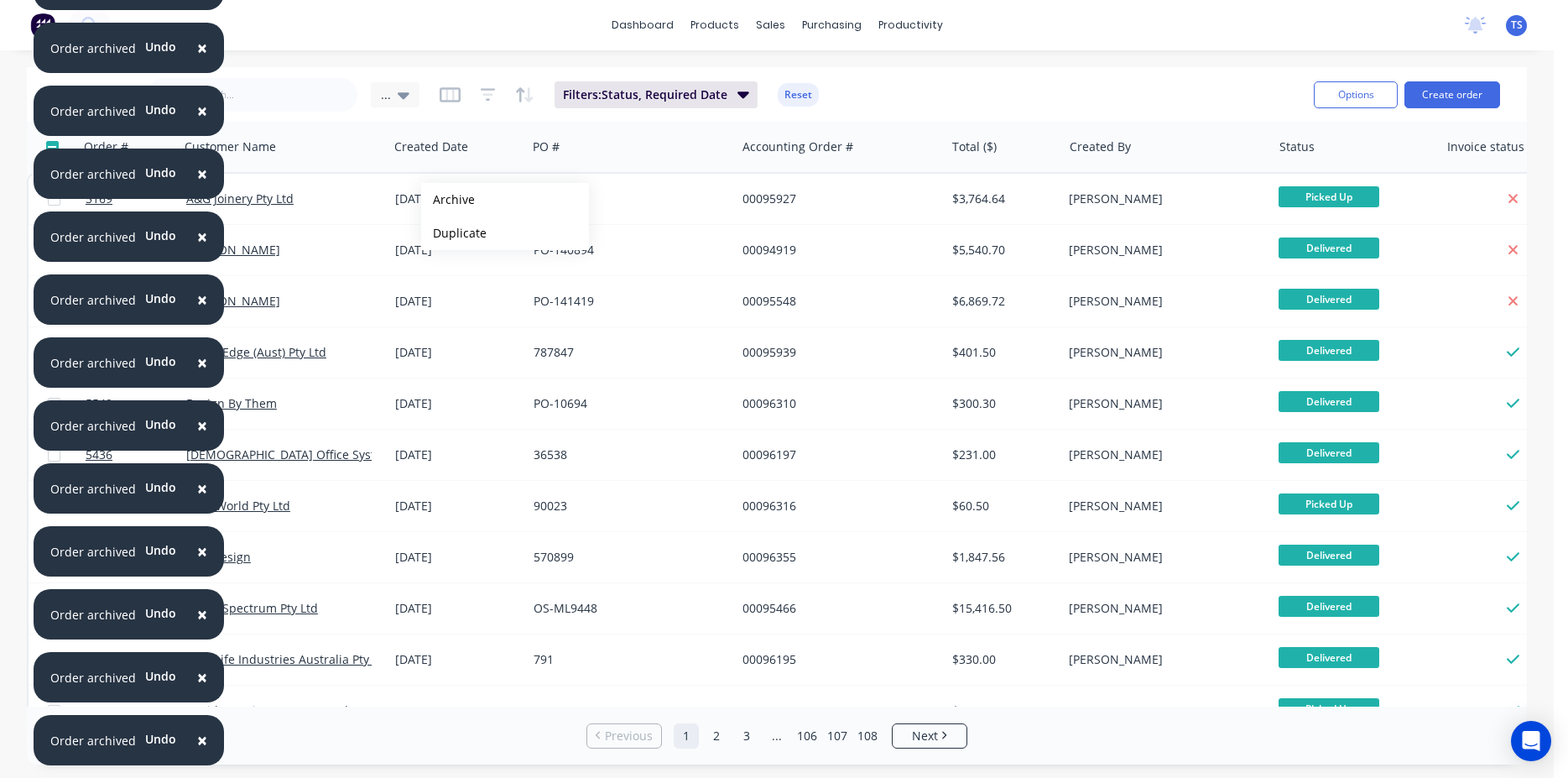
click at [448, 199] on button "Archive" at bounding box center [505, 199] width 168 height 34
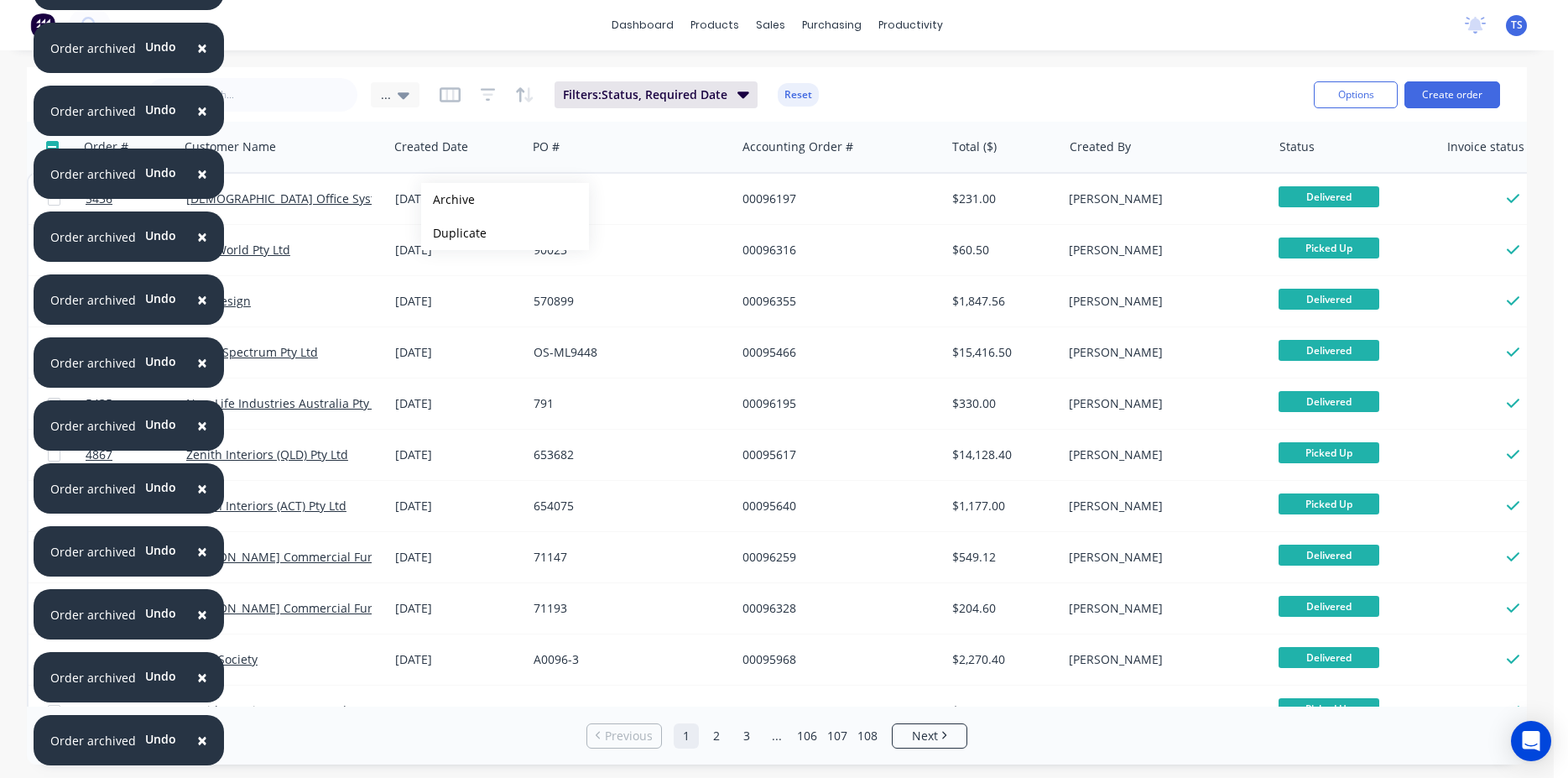
click at [448, 199] on button "Archive" at bounding box center [505, 199] width 168 height 34
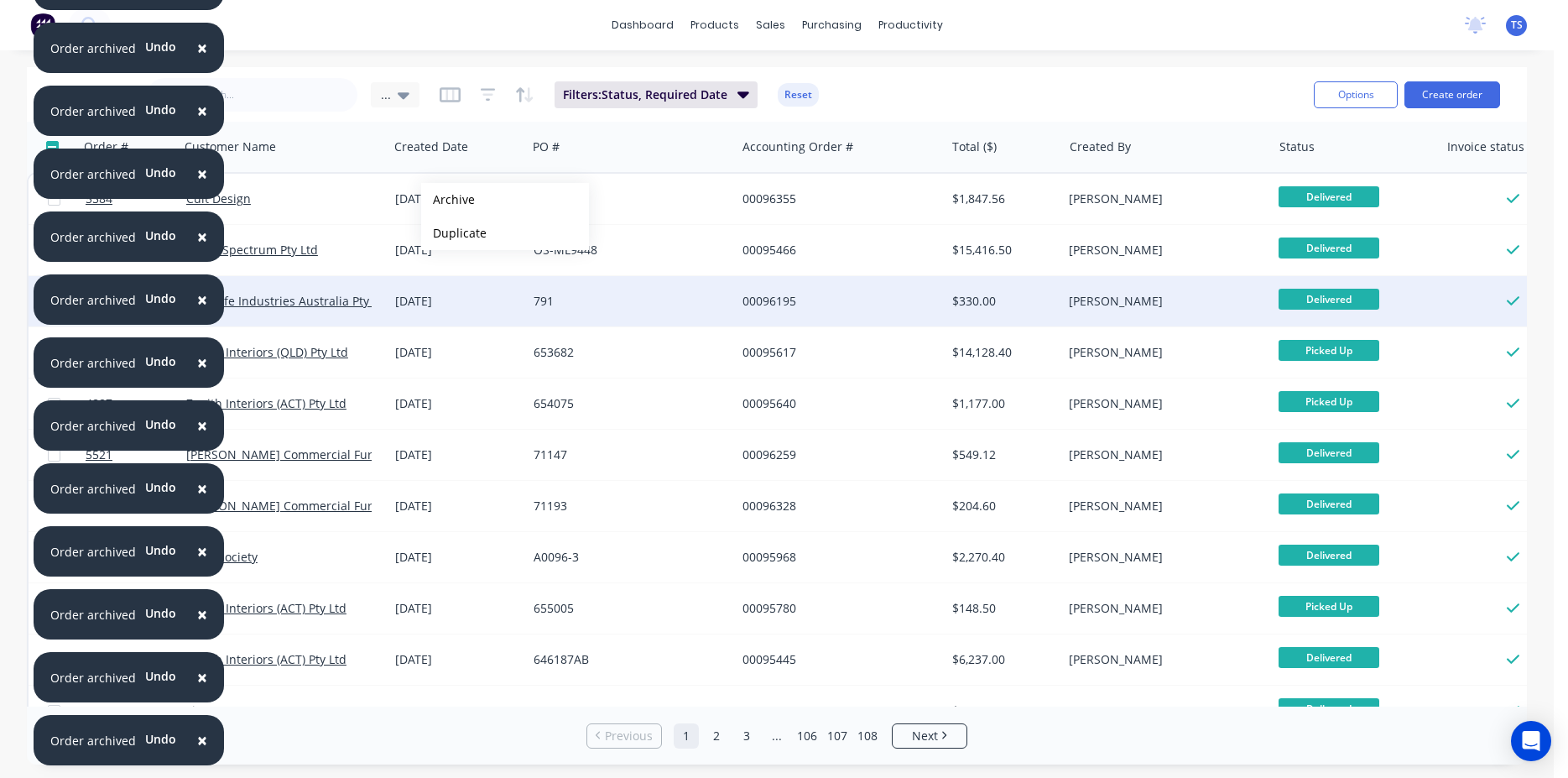
click at [435, 297] on div "Sales Orders ... Filters: Status, Required Date Reset Options Create order Orde…" at bounding box center [777, 415] width 1500 height 697
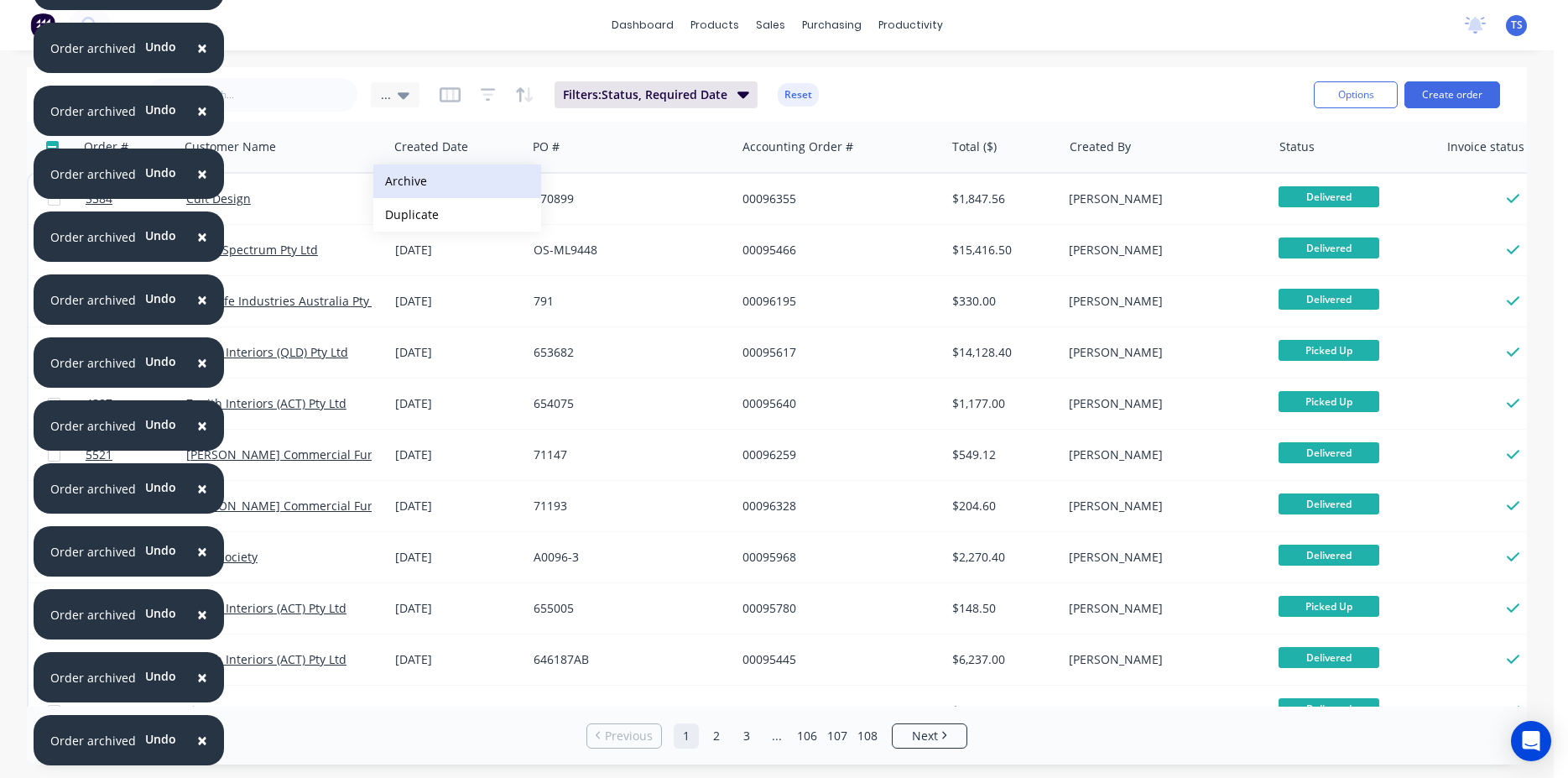
click at [437, 189] on button "Archive" at bounding box center [457, 180] width 168 height 34
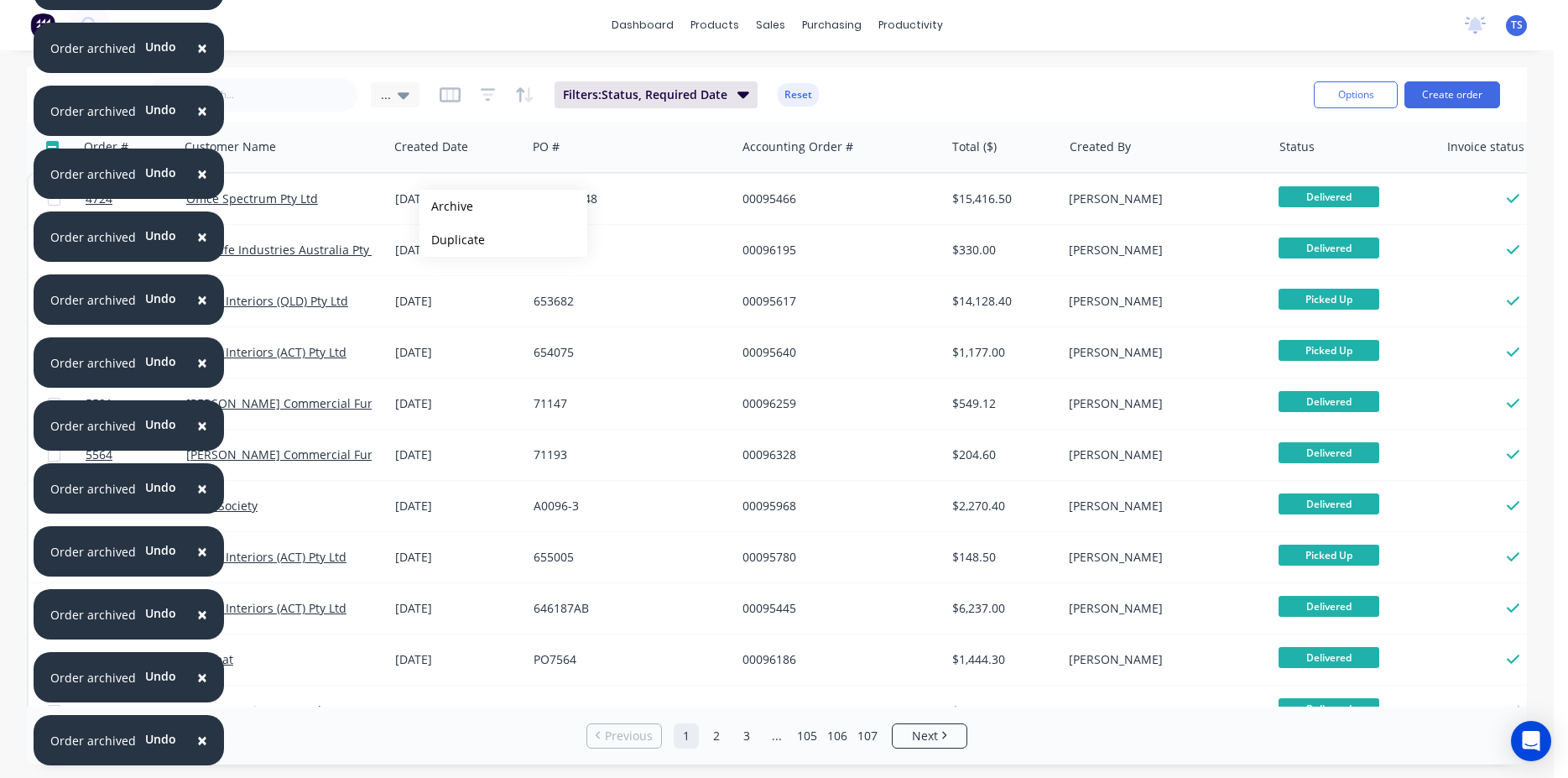
click at [447, 207] on button "Archive" at bounding box center [503, 206] width 168 height 34
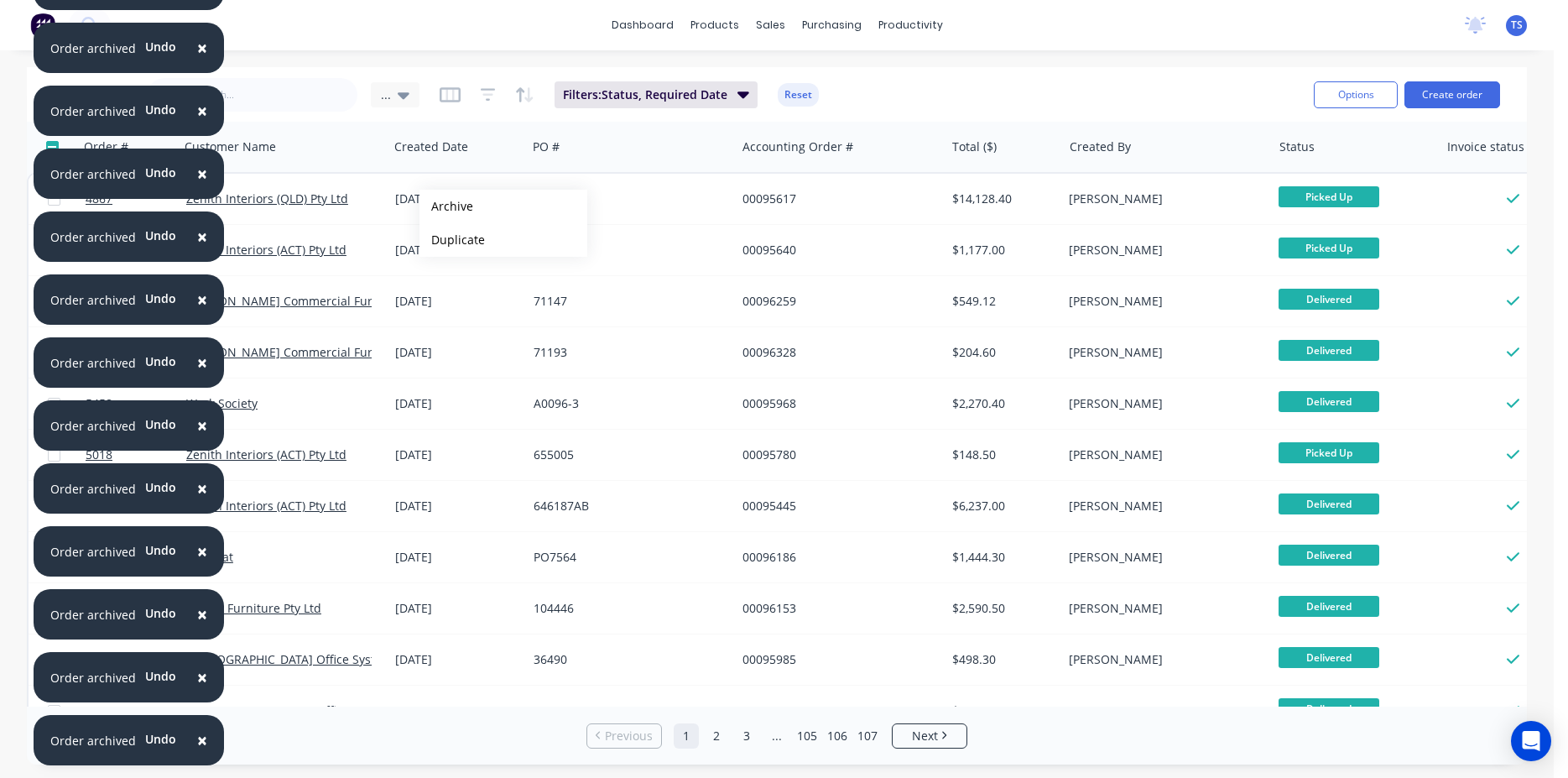
click at [447, 207] on button "Archive" at bounding box center [503, 206] width 168 height 34
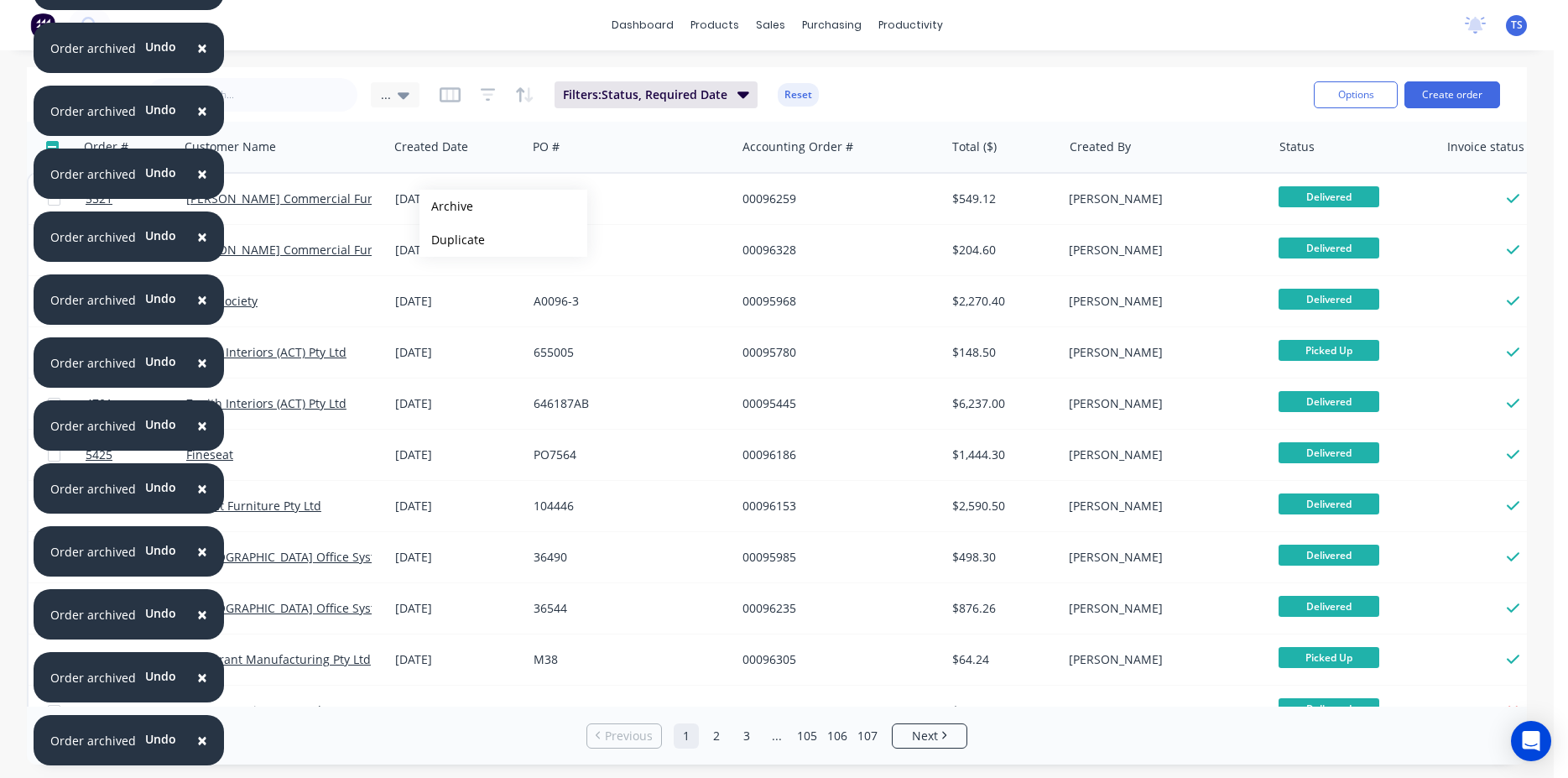
click at [447, 207] on button "Archive" at bounding box center [503, 206] width 168 height 34
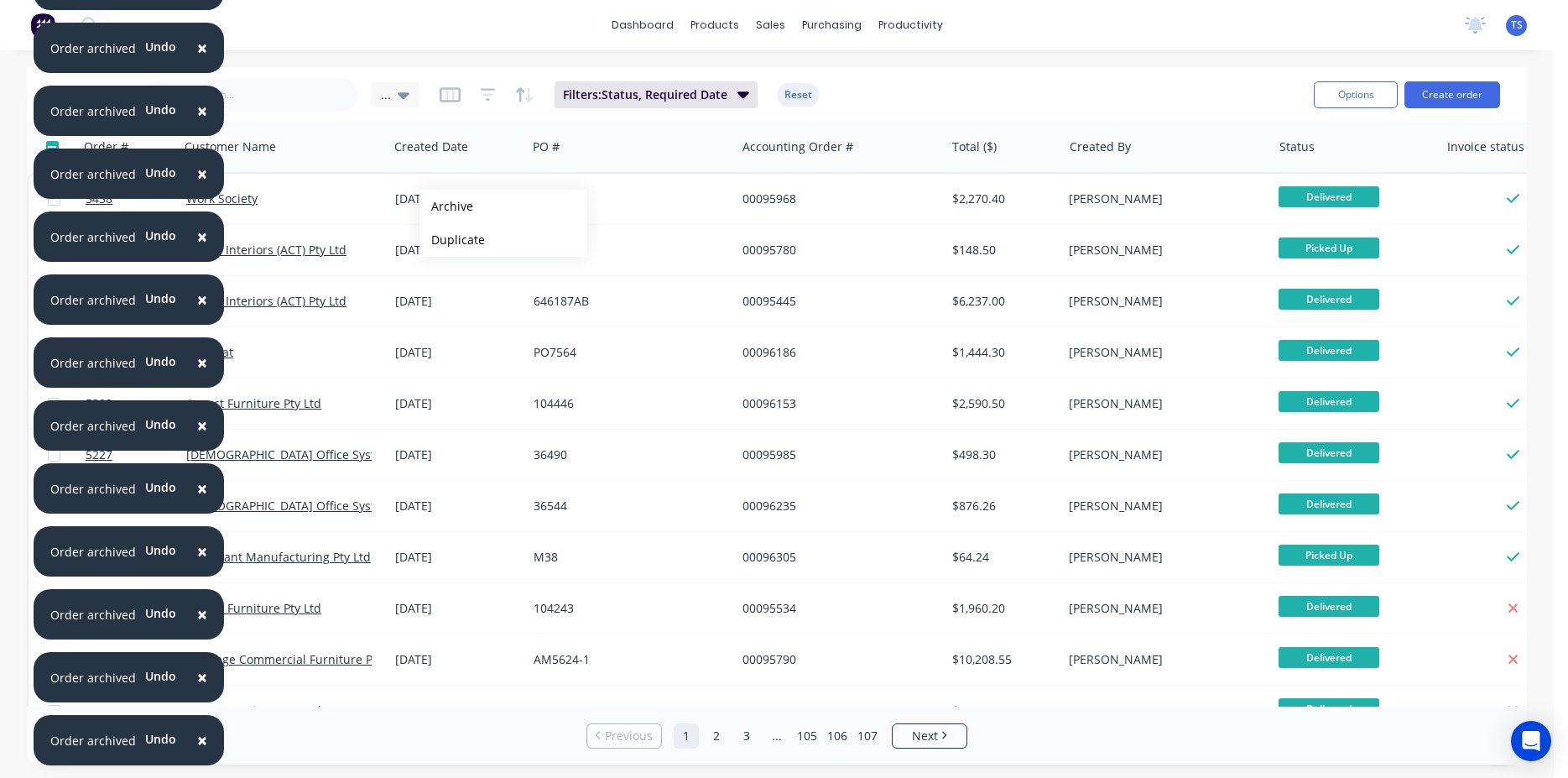
click at [447, 207] on button "Archive" at bounding box center [503, 206] width 168 height 34
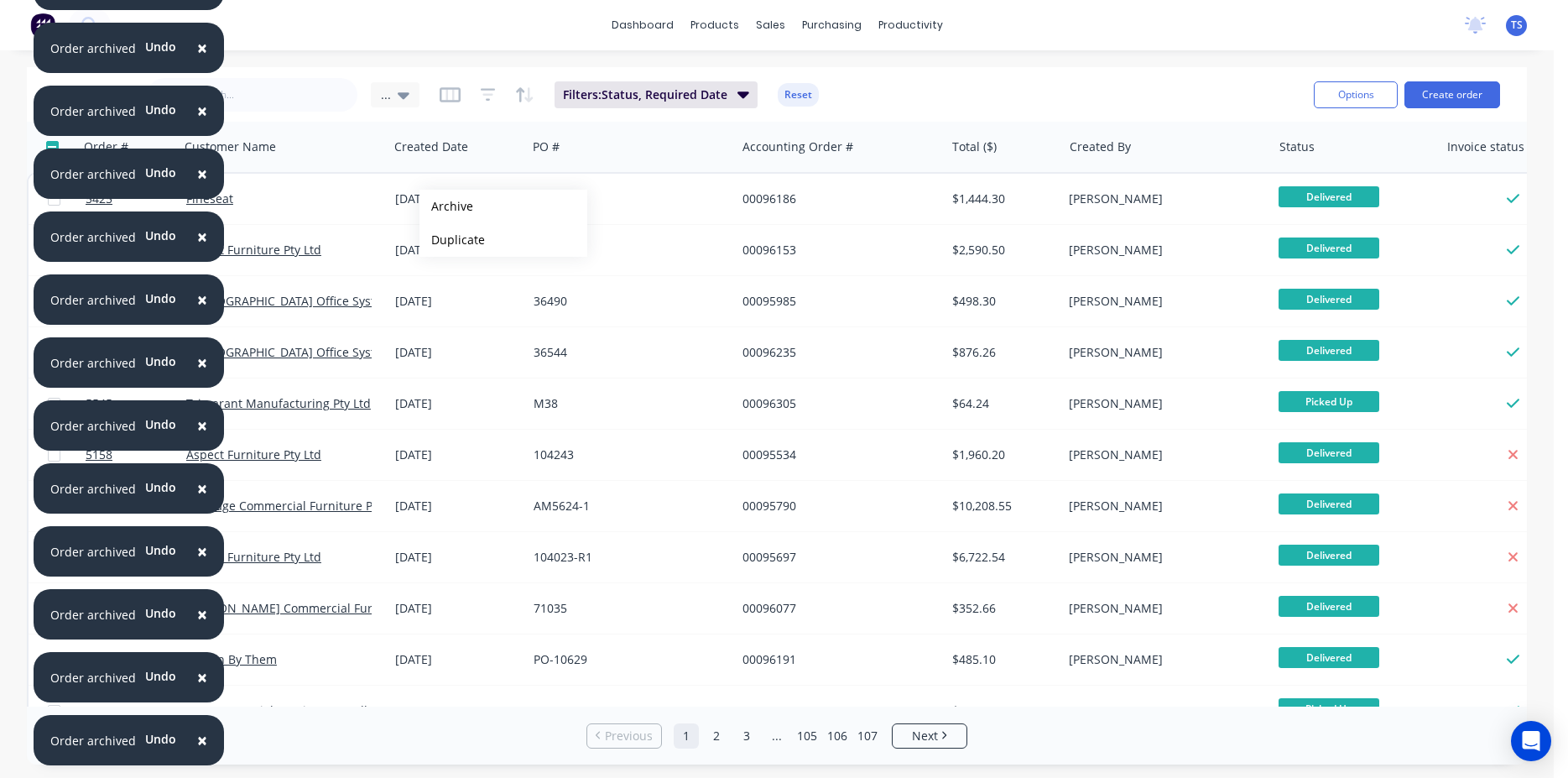
click at [447, 207] on button "Archive" at bounding box center [503, 206] width 168 height 34
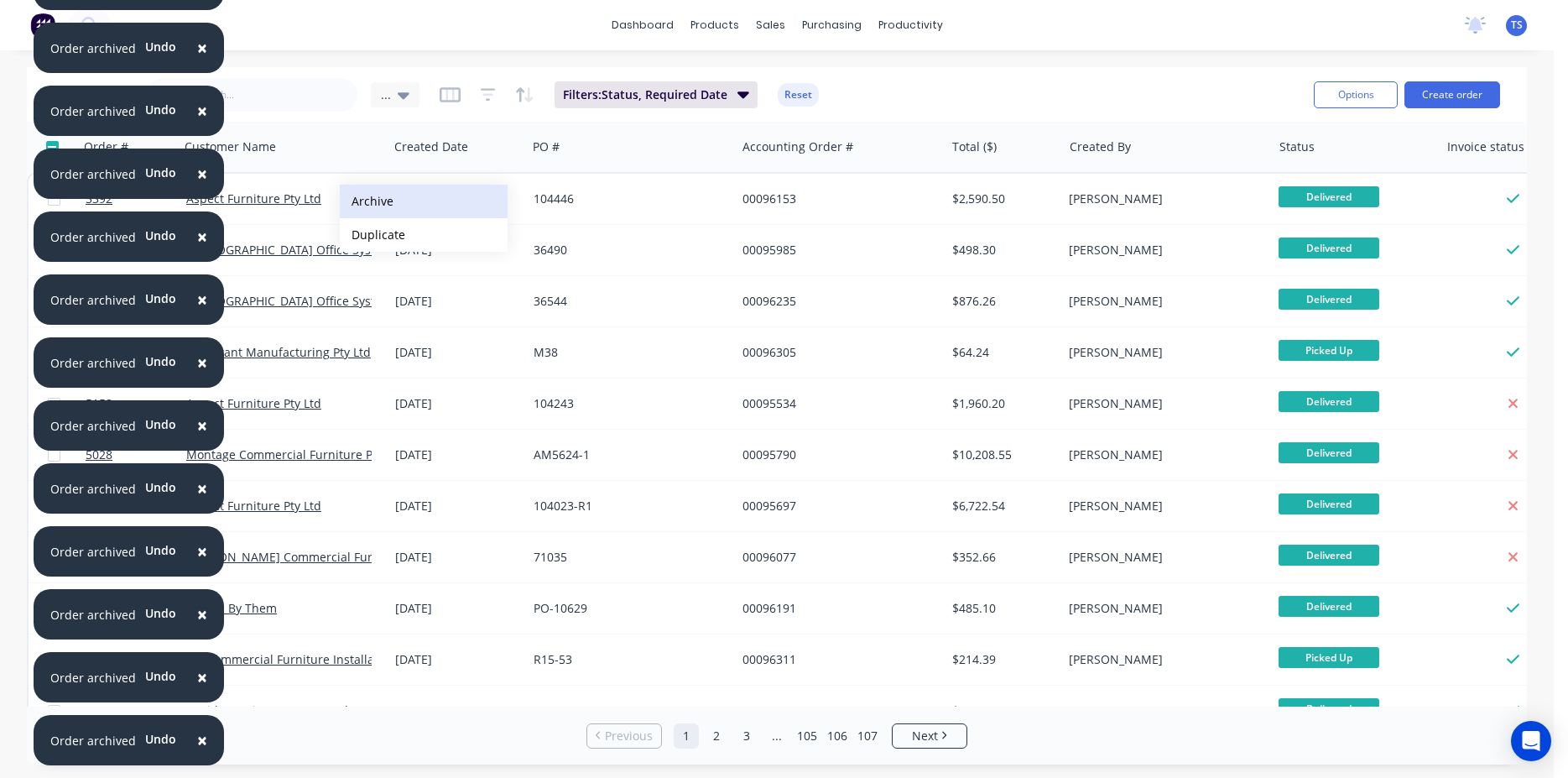
click at [403, 202] on button "Archive" at bounding box center [423, 201] width 168 height 34
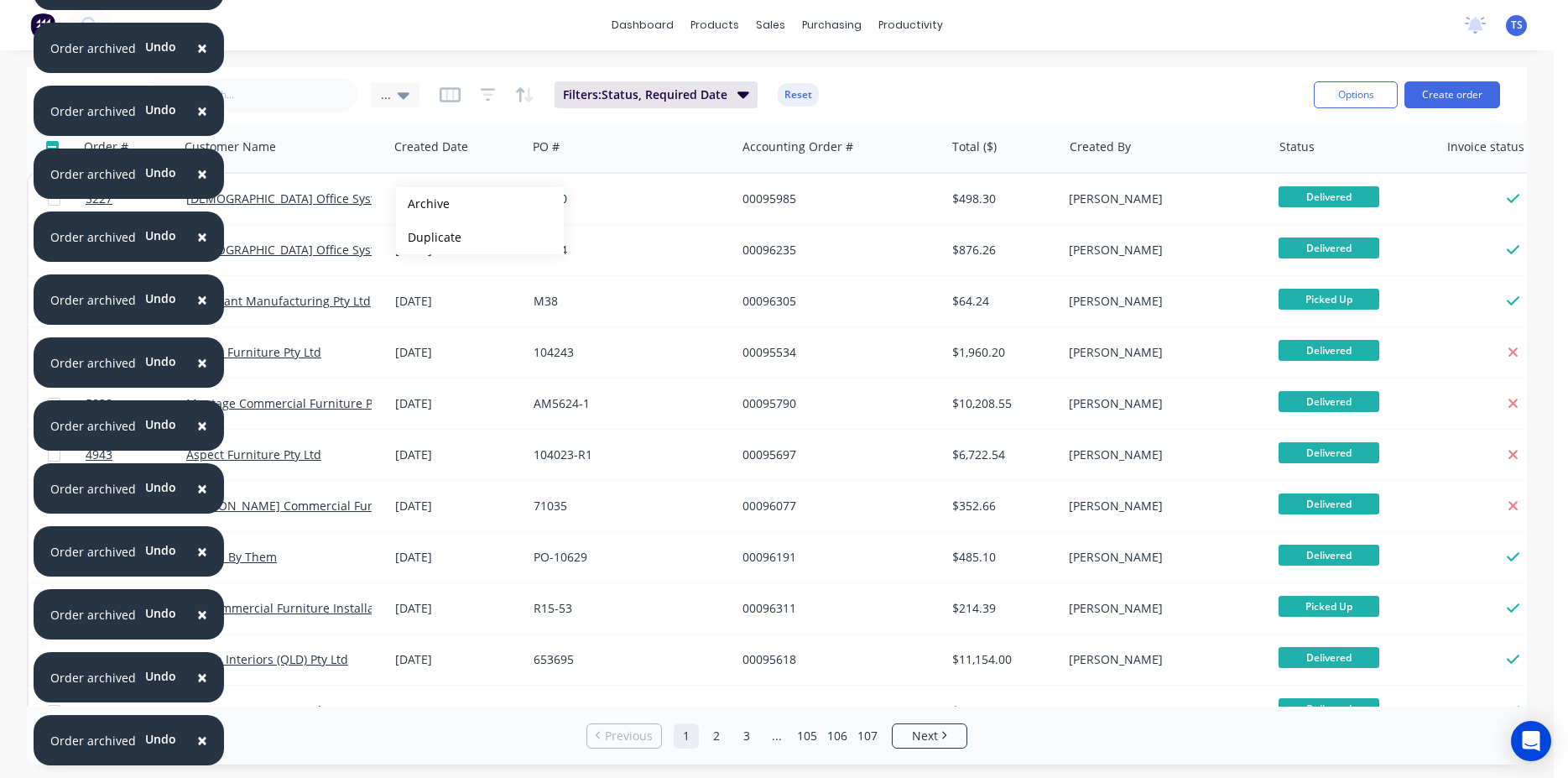
click at [423, 204] on button "Archive" at bounding box center [479, 203] width 168 height 34
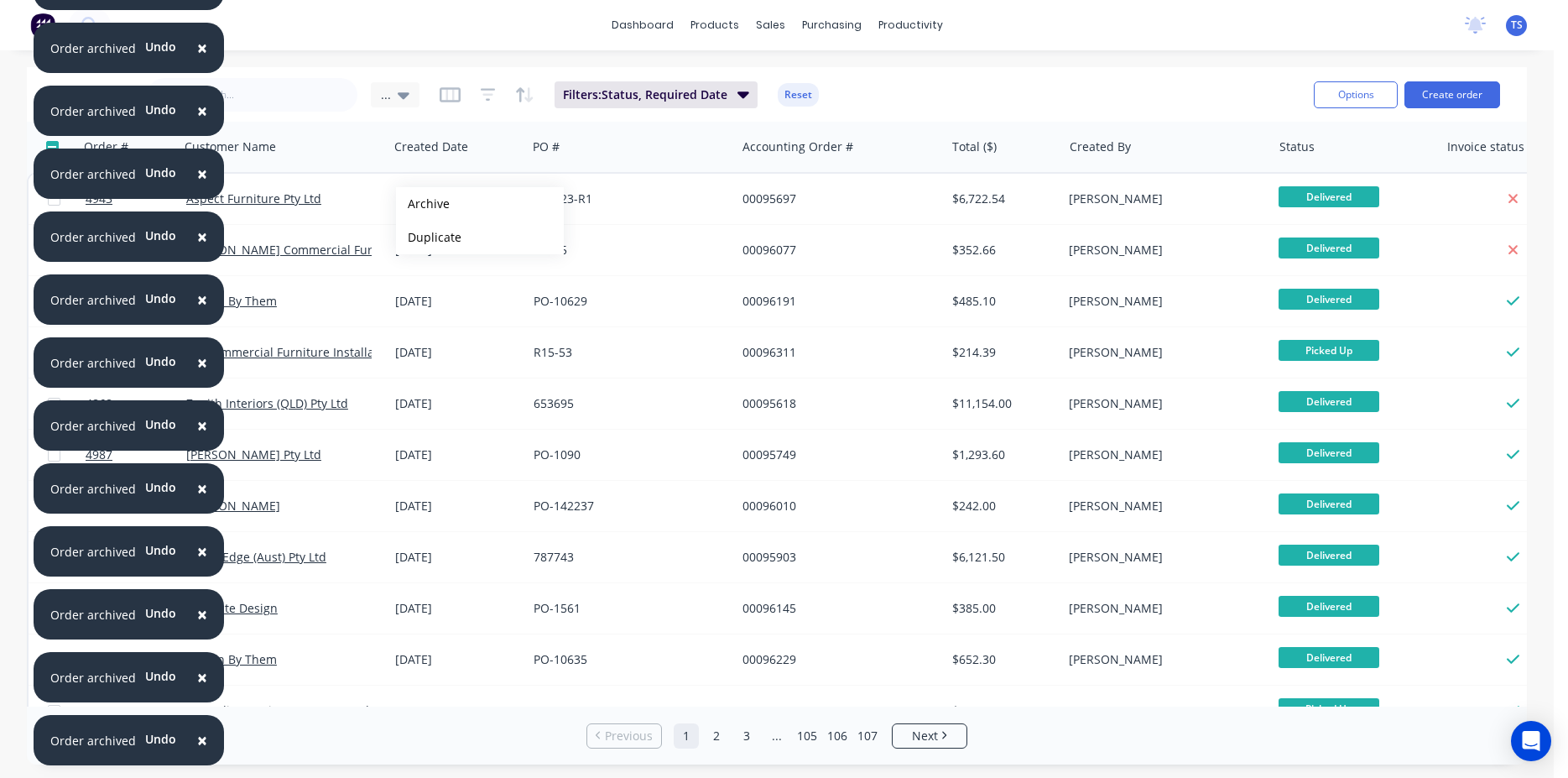
click at [423, 204] on button "Archive" at bounding box center [479, 203] width 168 height 34
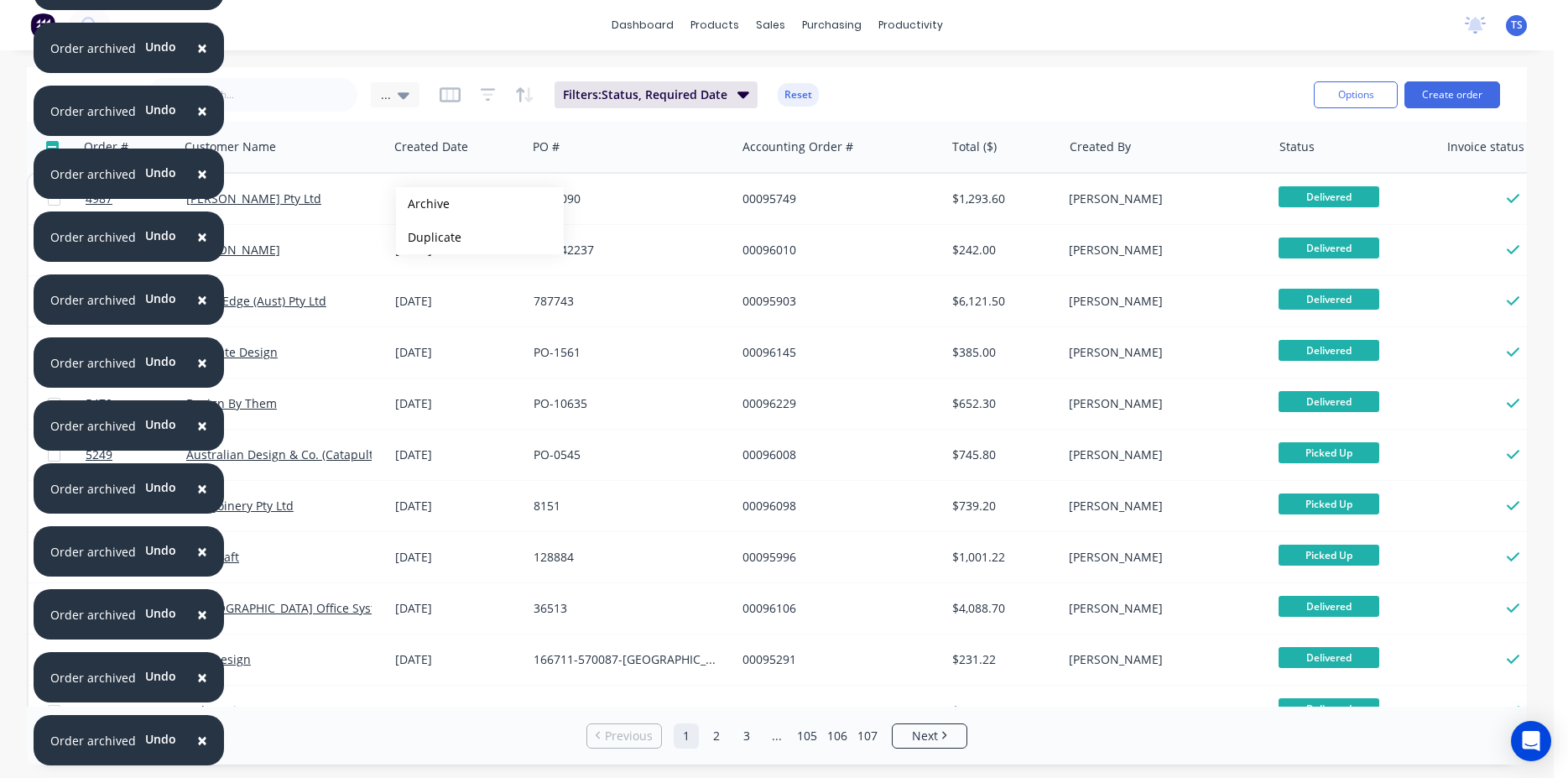
click at [423, 204] on button "Archive" at bounding box center [479, 203] width 168 height 34
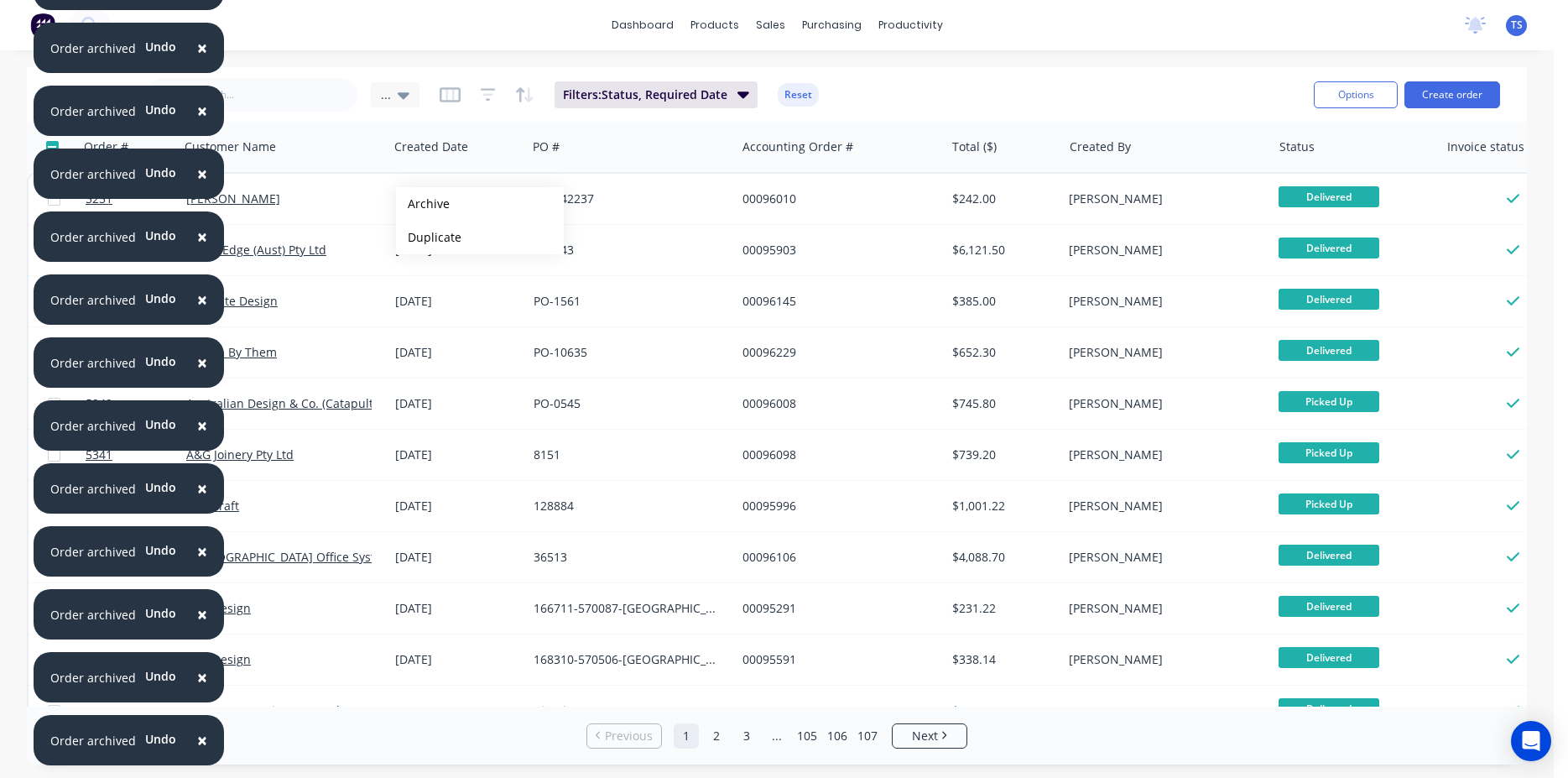
click at [423, 204] on button "Archive" at bounding box center [479, 203] width 168 height 34
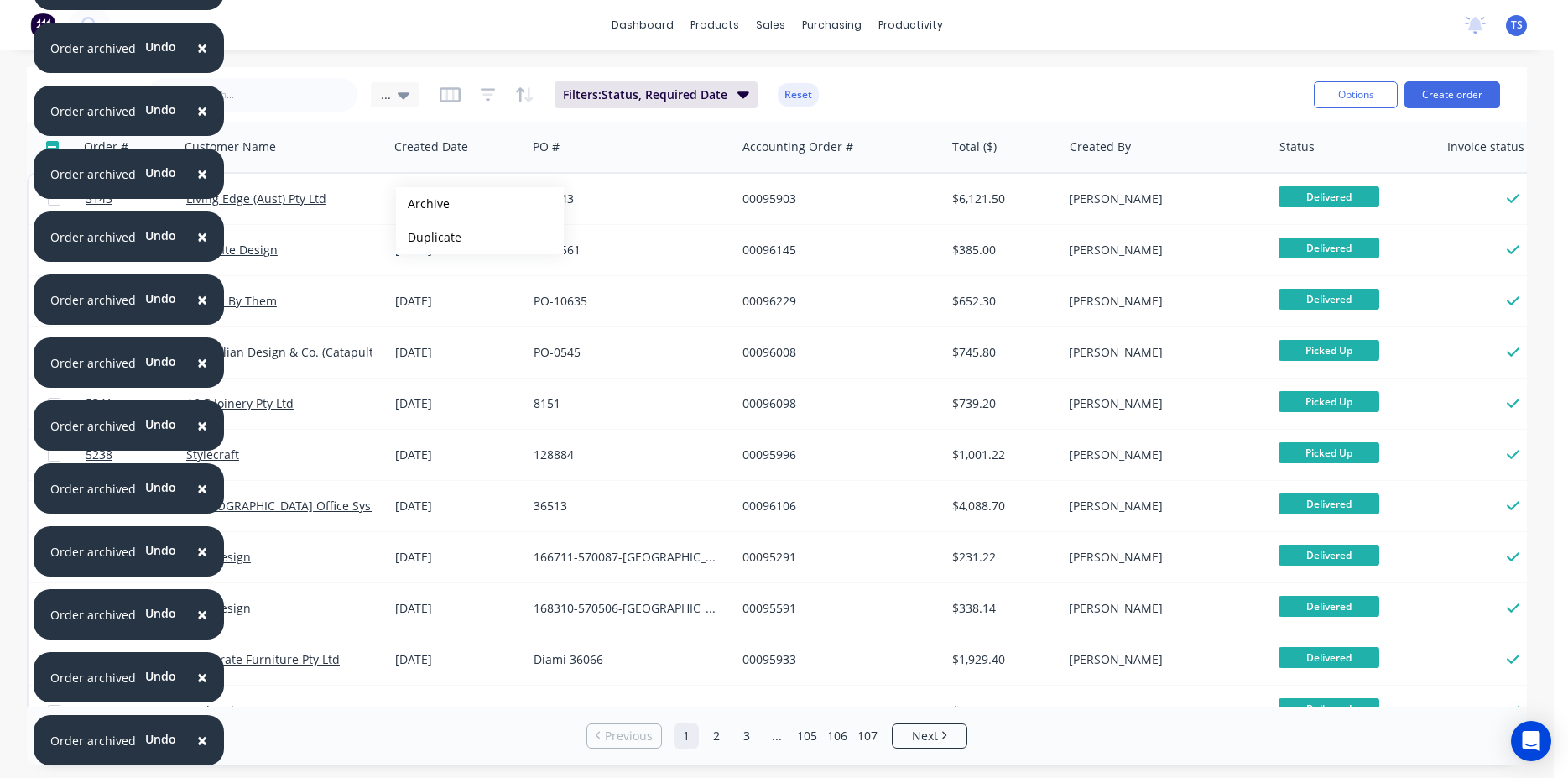
click at [423, 204] on button "Archive" at bounding box center [479, 203] width 168 height 34
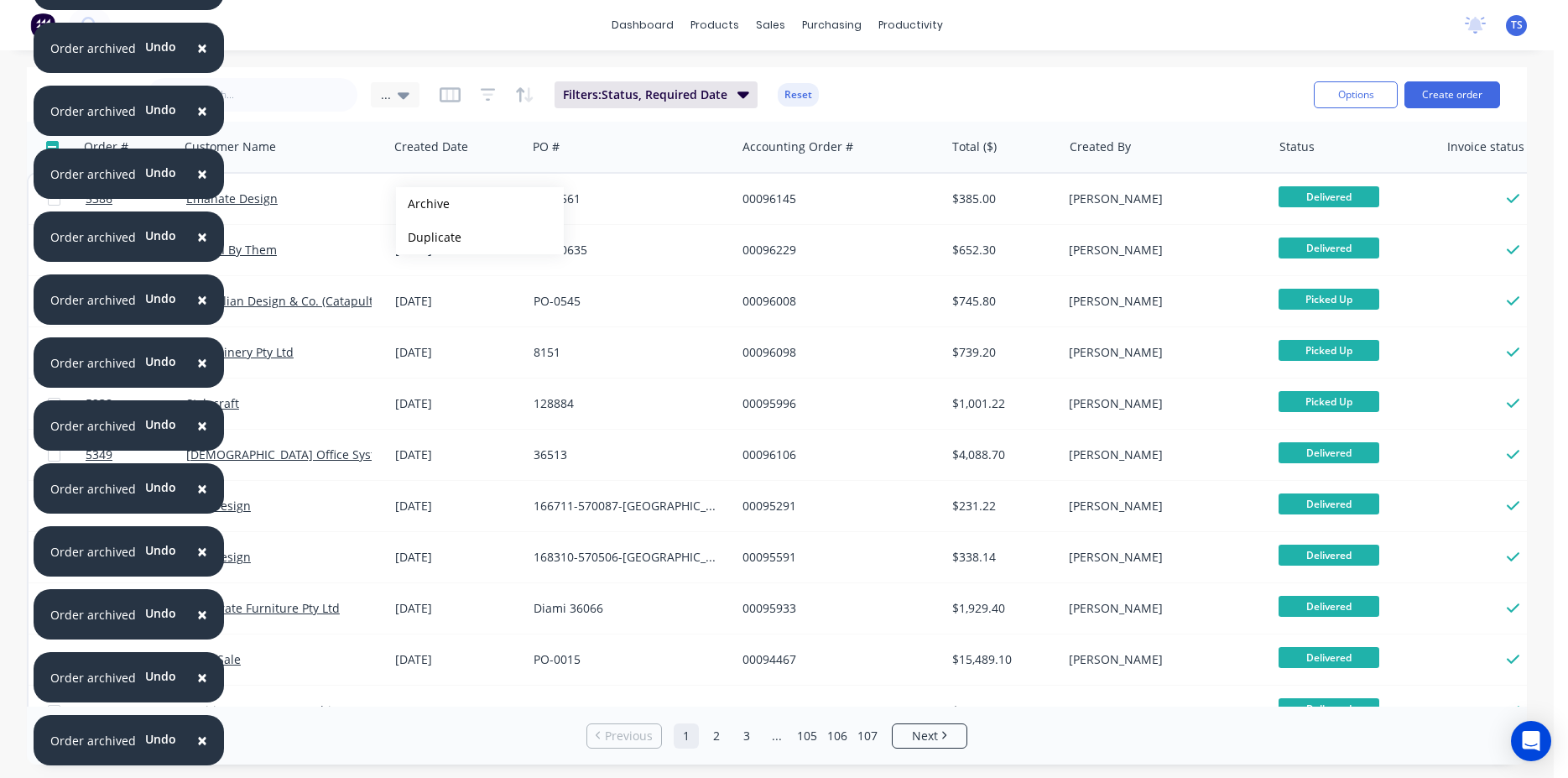
click at [423, 204] on button "Archive" at bounding box center [479, 203] width 168 height 34
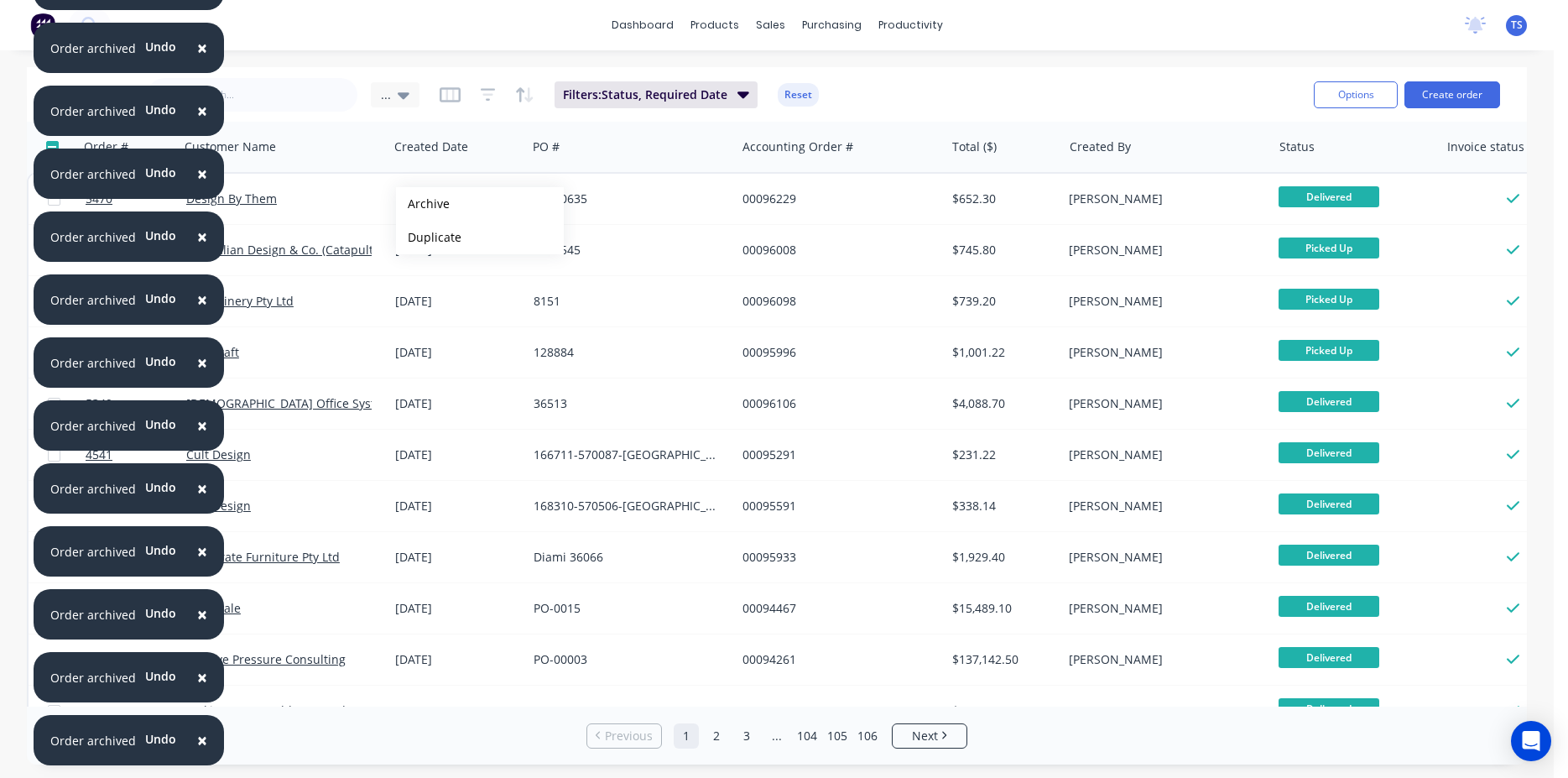
click at [423, 204] on button "Archive" at bounding box center [479, 203] width 168 height 34
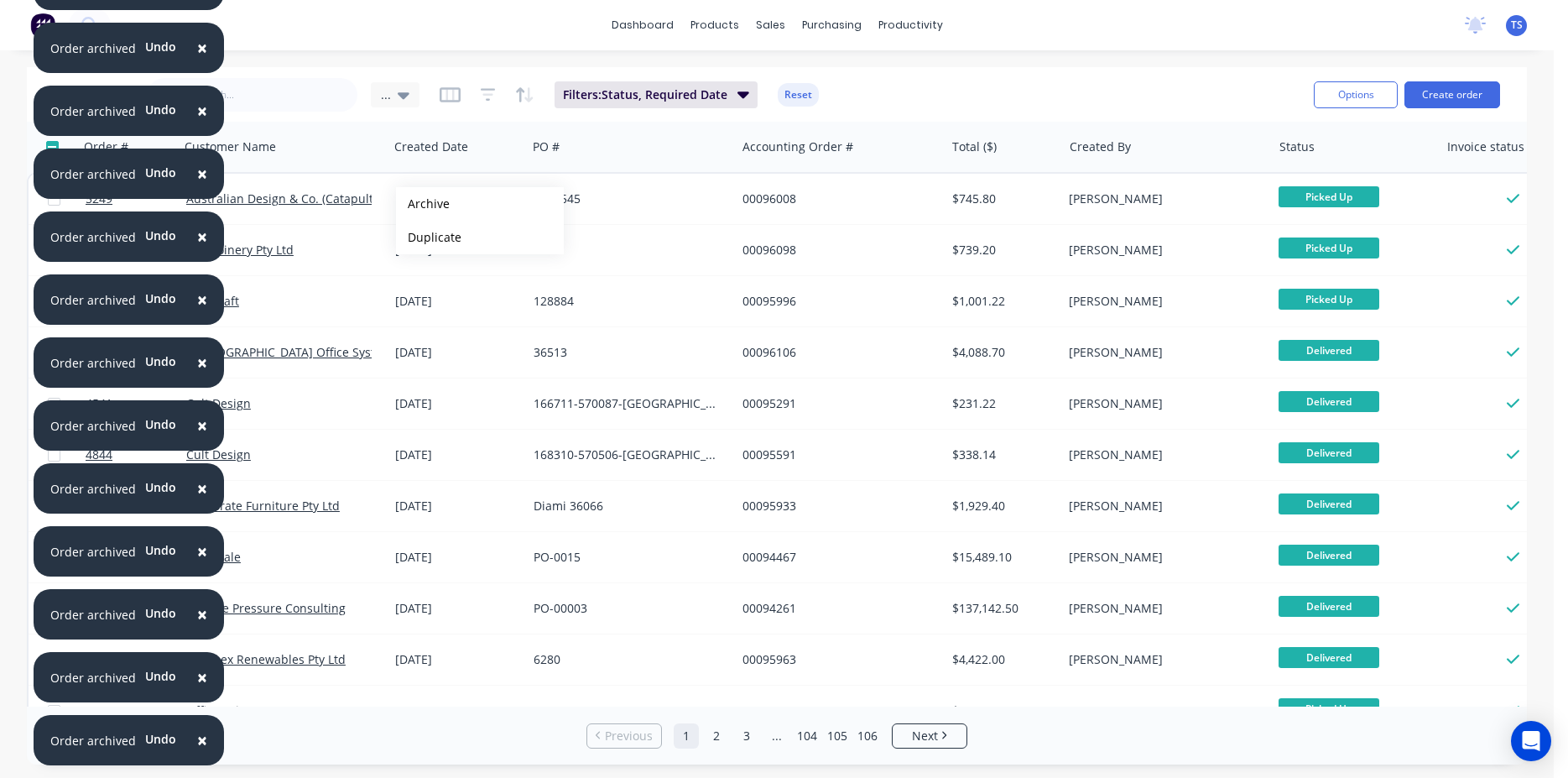
click at [423, 204] on button "Archive" at bounding box center [479, 203] width 168 height 34
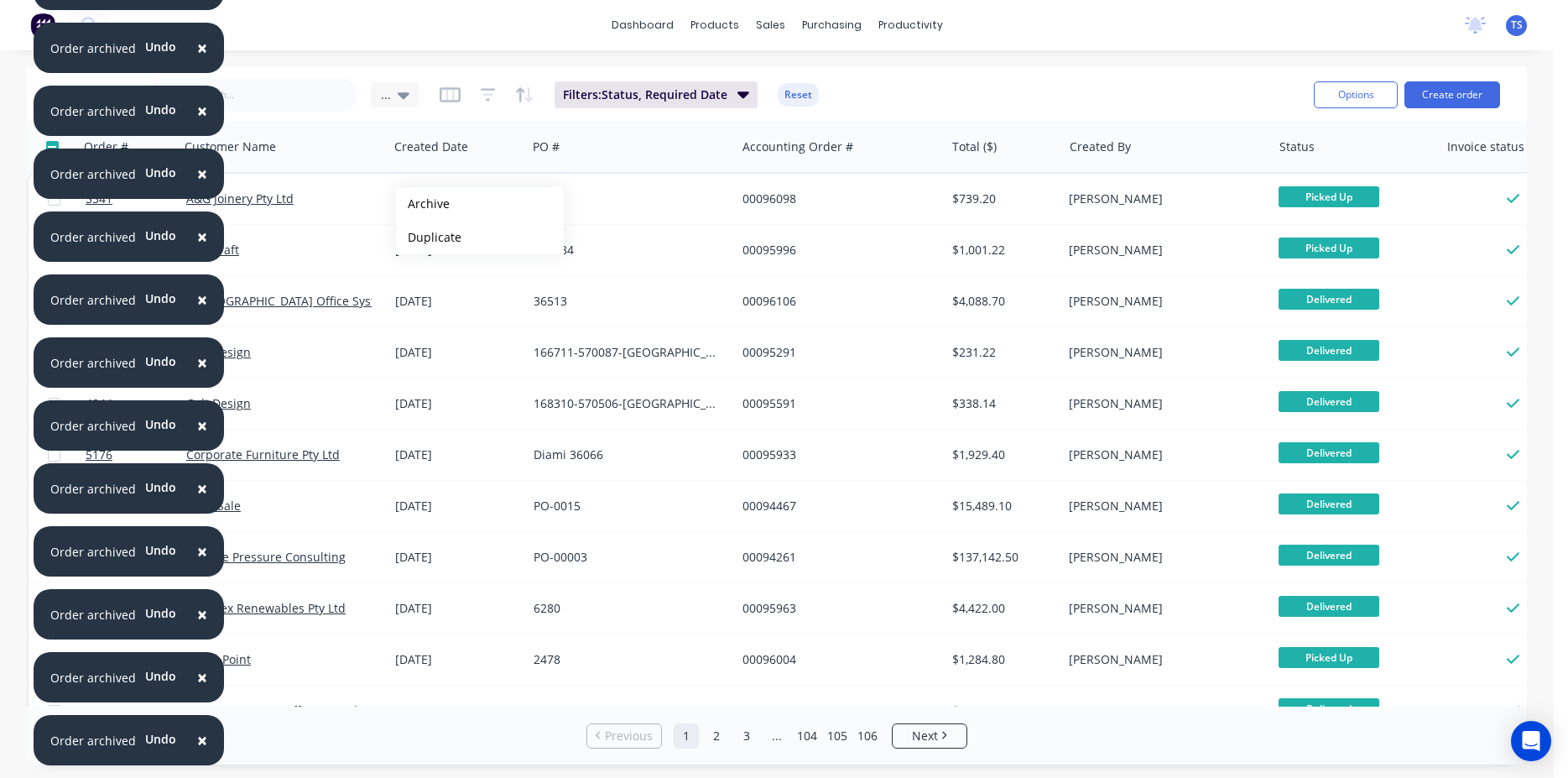
click at [423, 204] on button "Archive" at bounding box center [479, 203] width 168 height 34
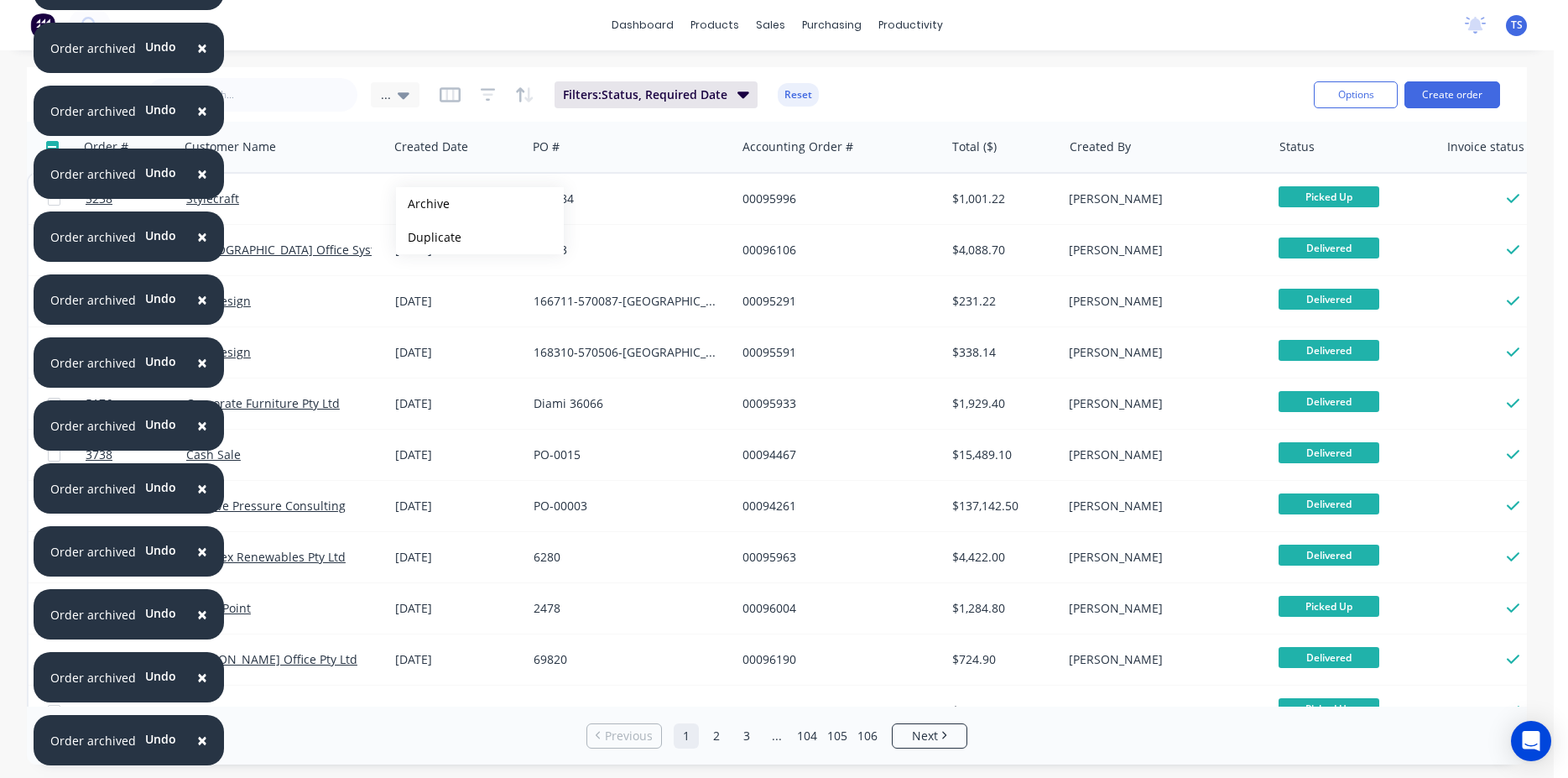
click at [423, 204] on button "Archive" at bounding box center [479, 203] width 168 height 34
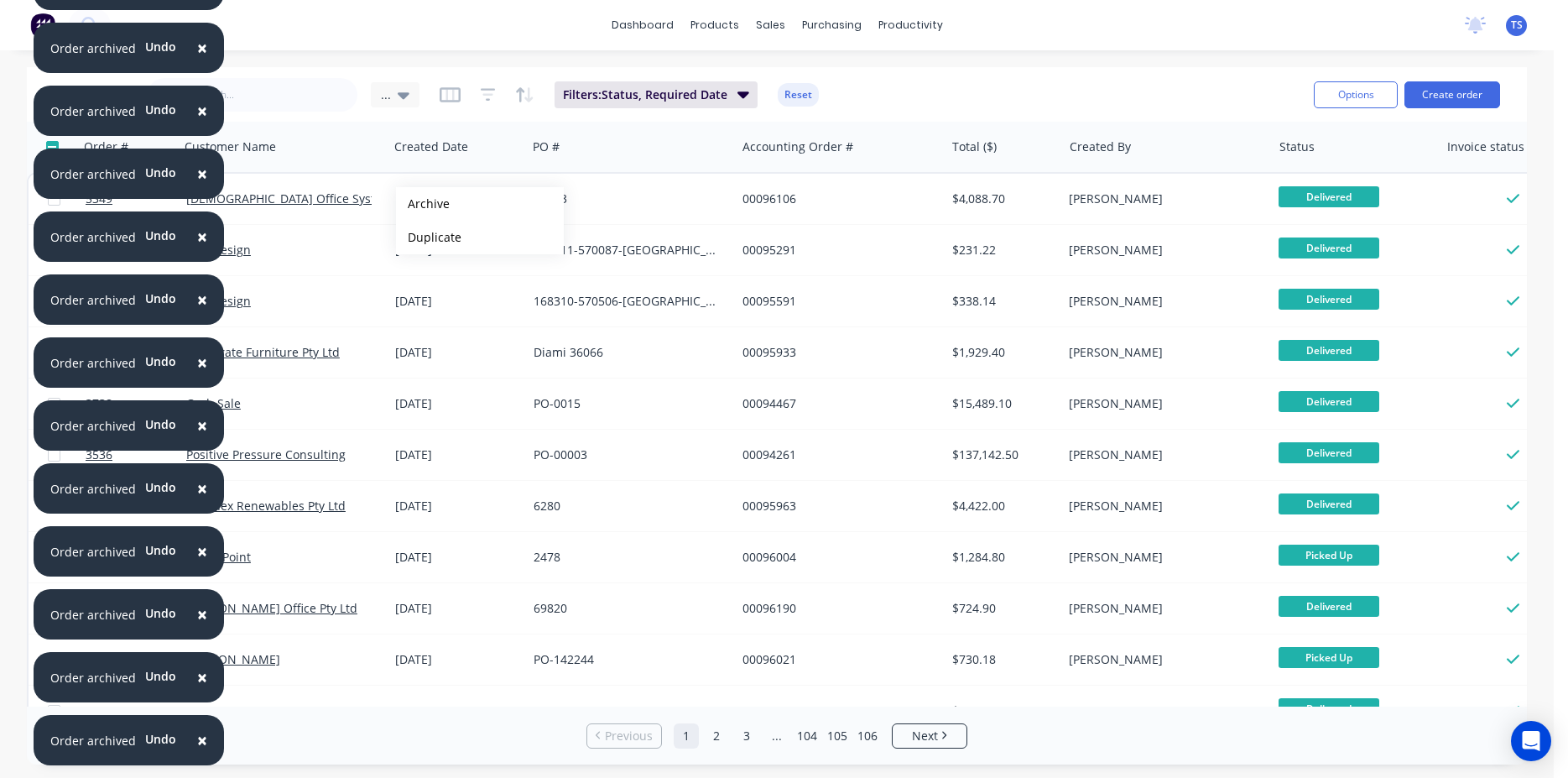
click at [423, 204] on button "Archive" at bounding box center [479, 203] width 168 height 34
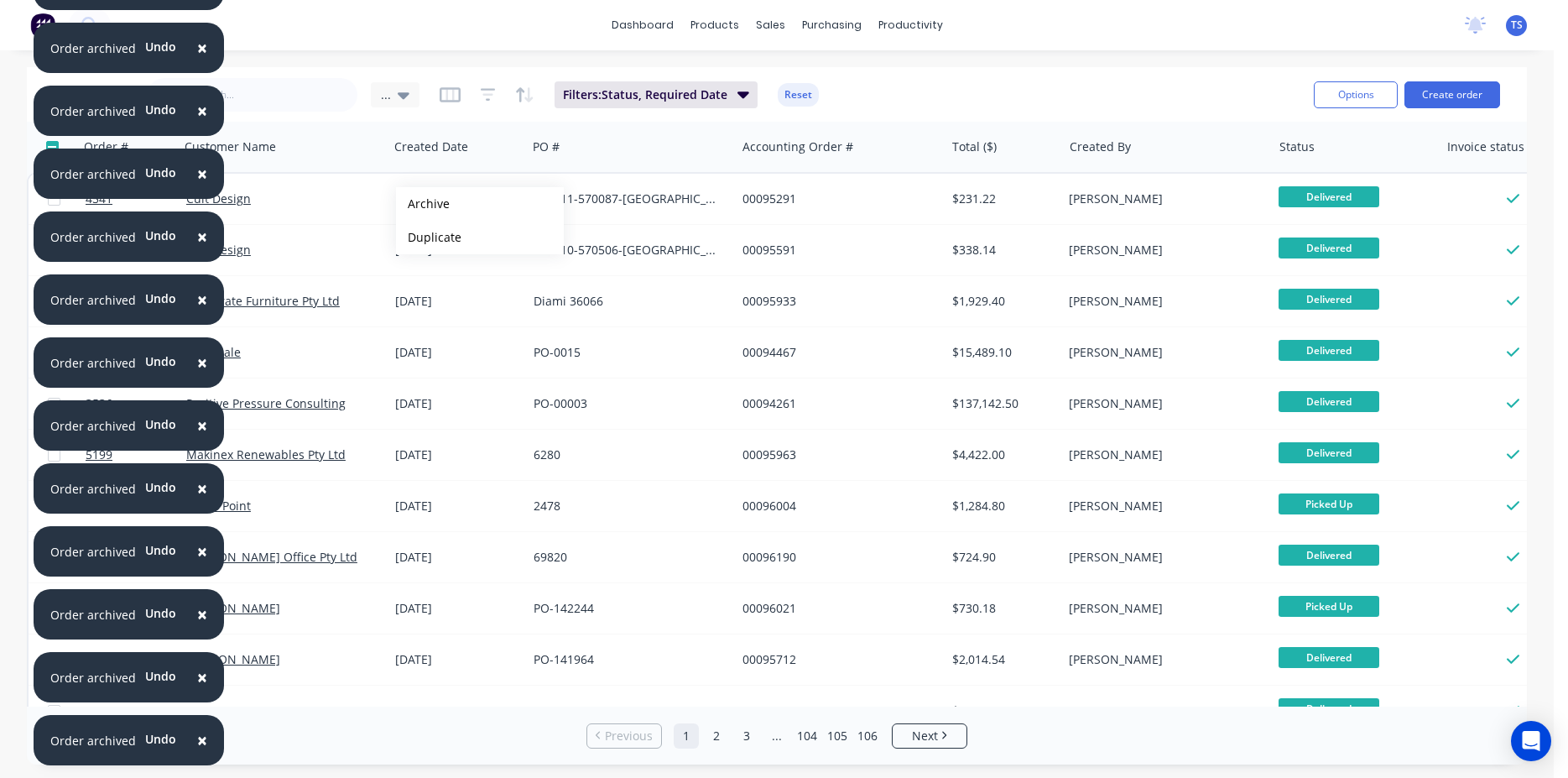
click at [423, 204] on button "Archive" at bounding box center [479, 203] width 168 height 34
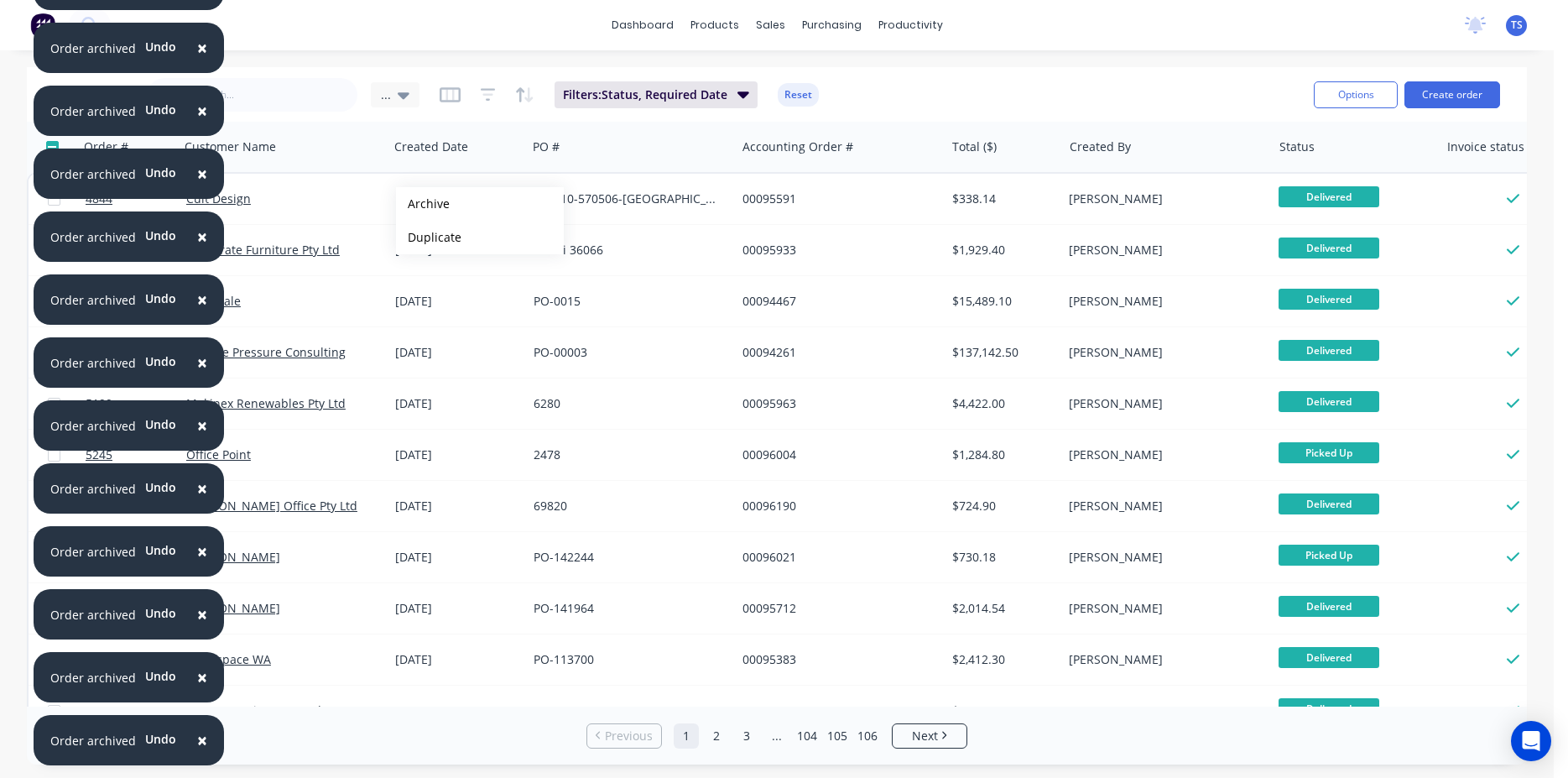
click at [423, 204] on button "Archive" at bounding box center [479, 203] width 168 height 34
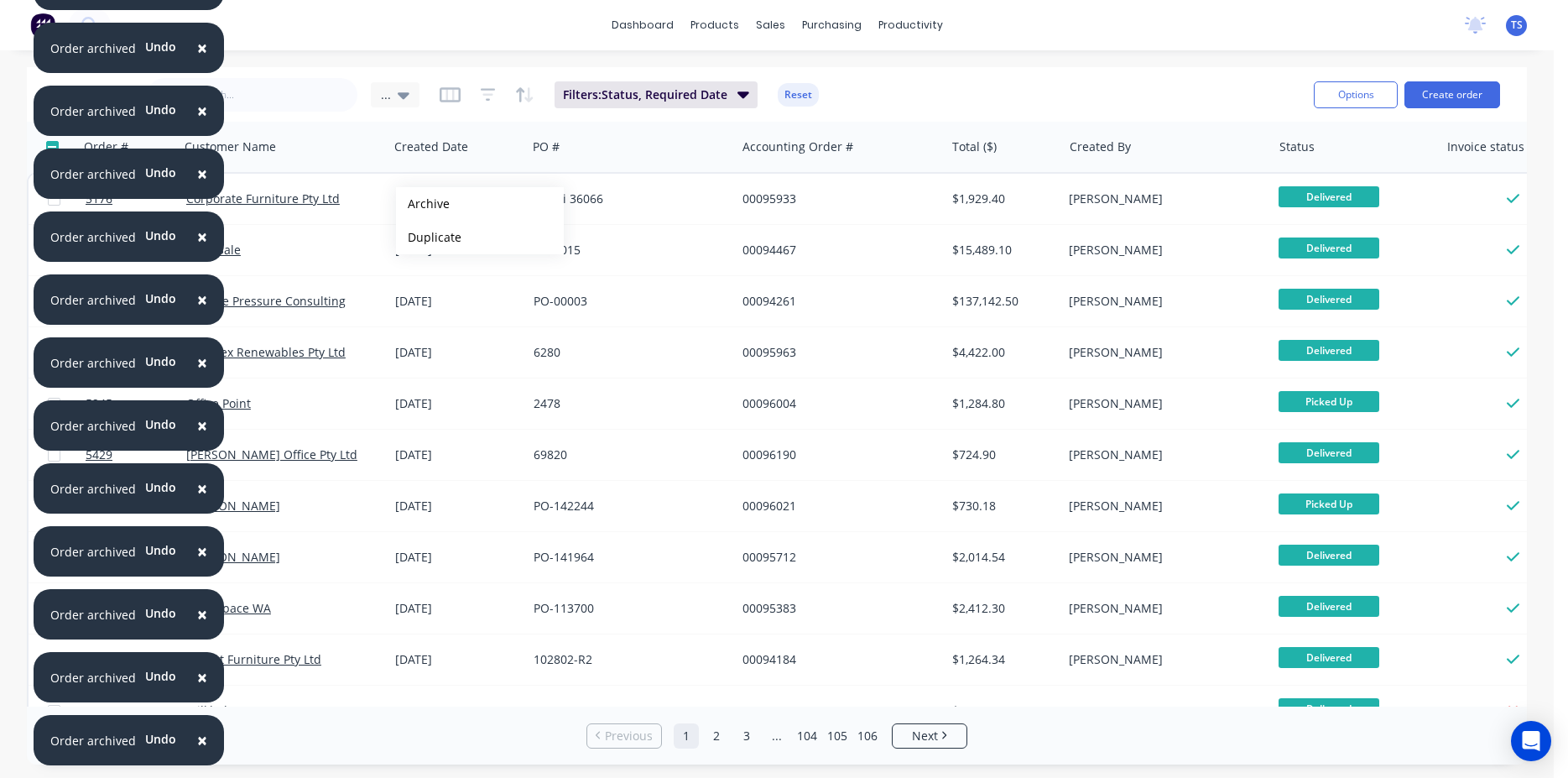
click at [423, 204] on button "Archive" at bounding box center [479, 203] width 168 height 34
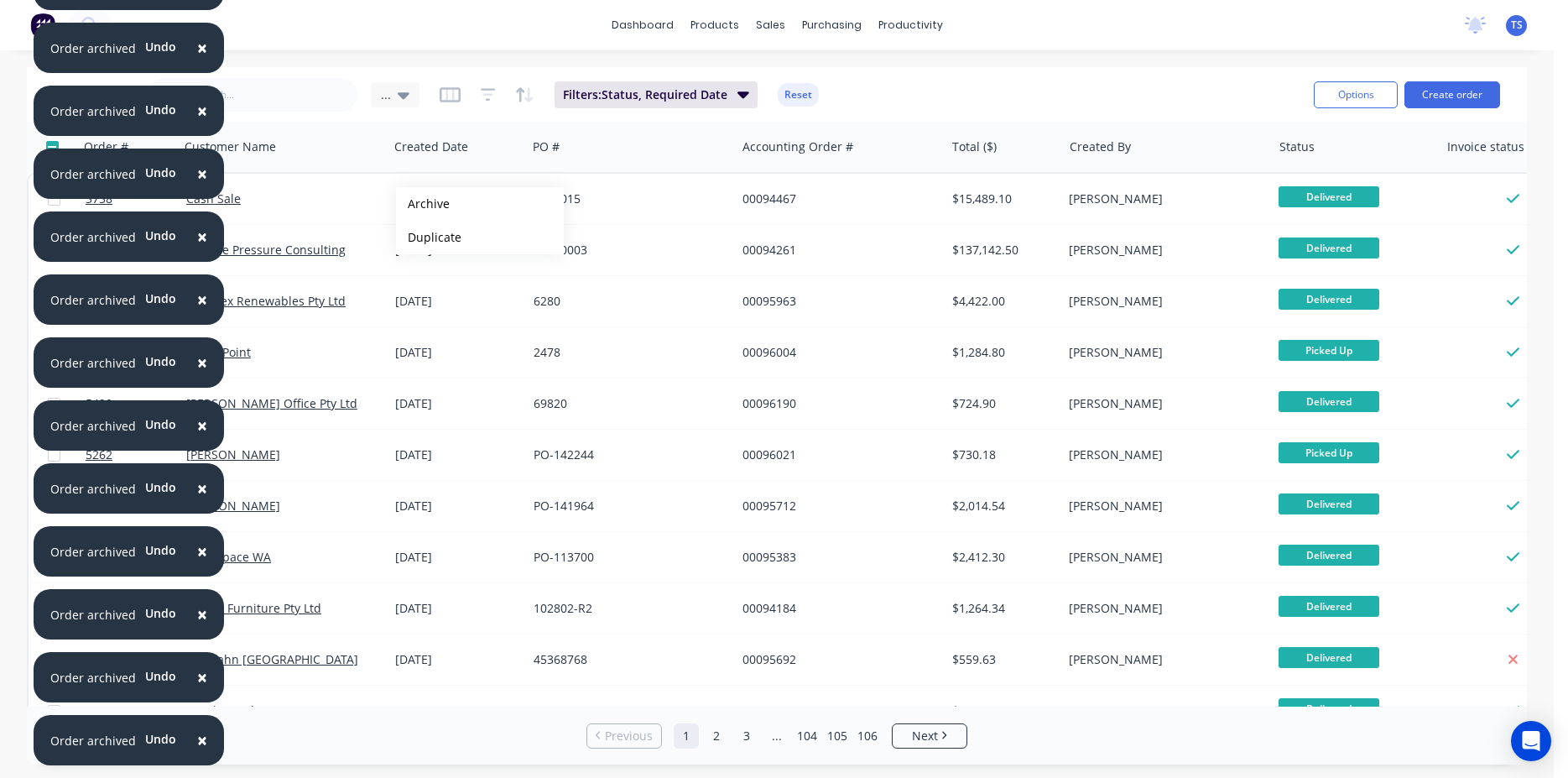
click at [423, 204] on button "Archive" at bounding box center [479, 203] width 168 height 34
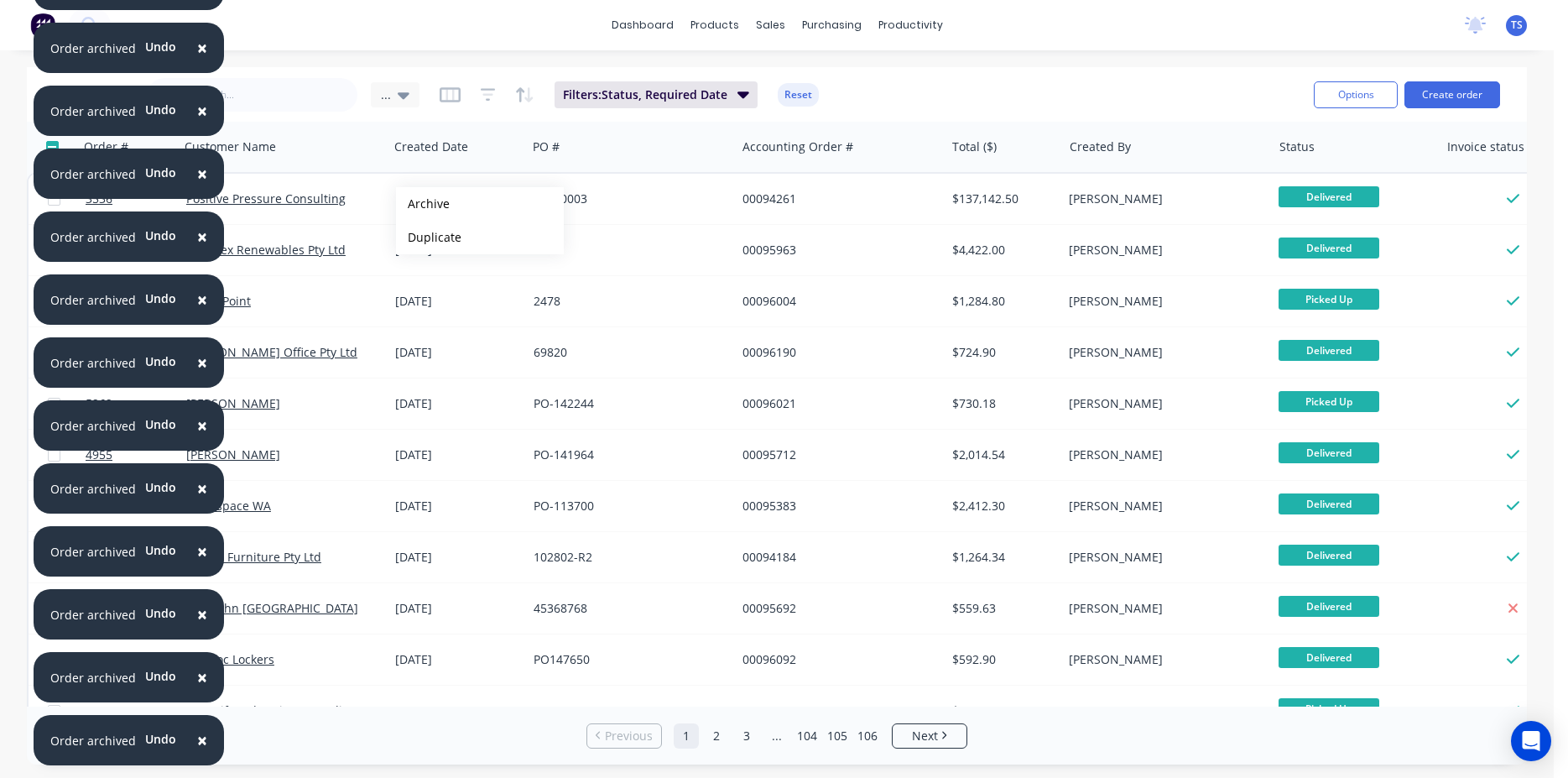
click at [423, 204] on button "Archive" at bounding box center [479, 203] width 168 height 34
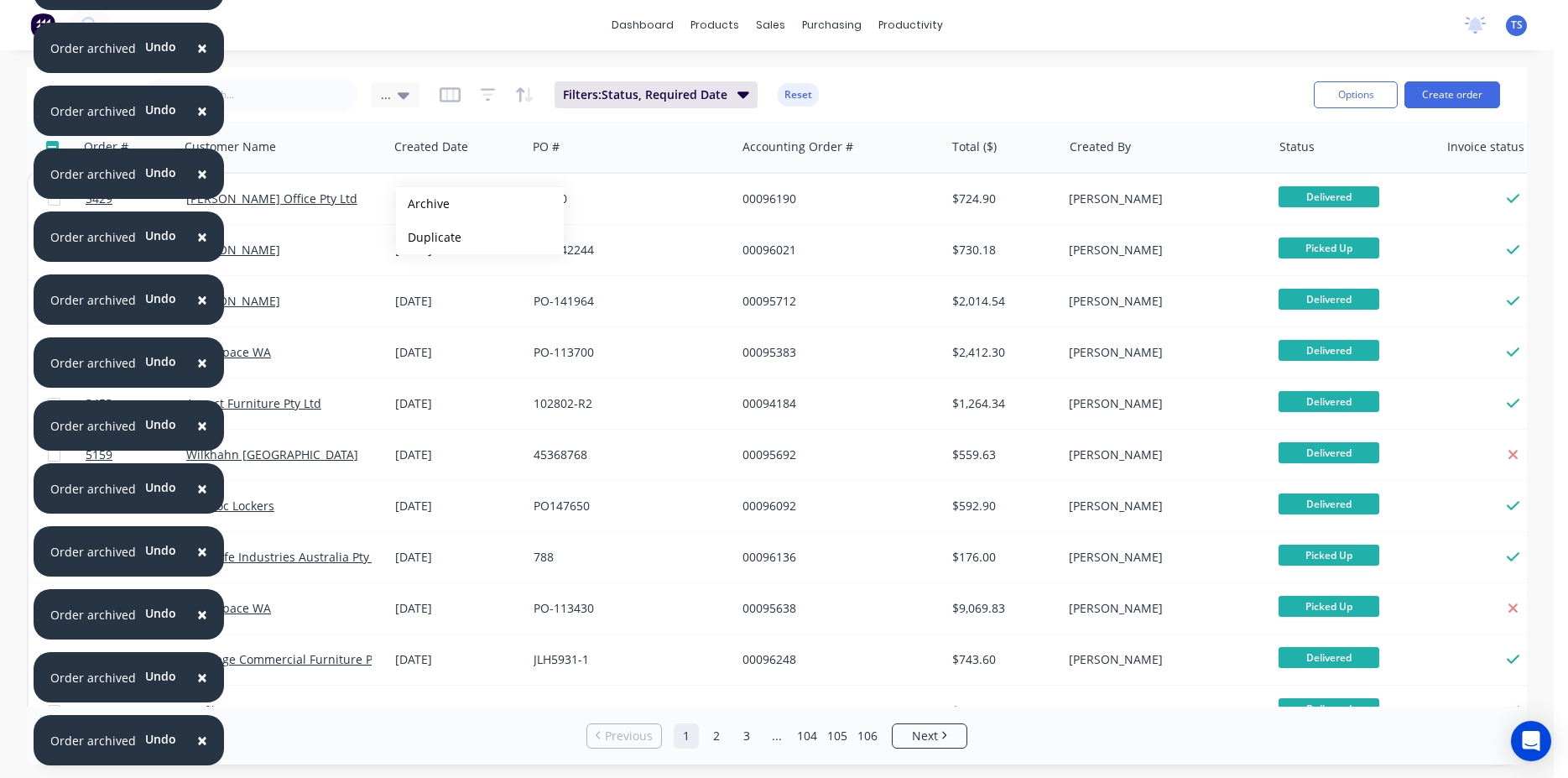
click at [423, 204] on button "Archive" at bounding box center [479, 203] width 168 height 34
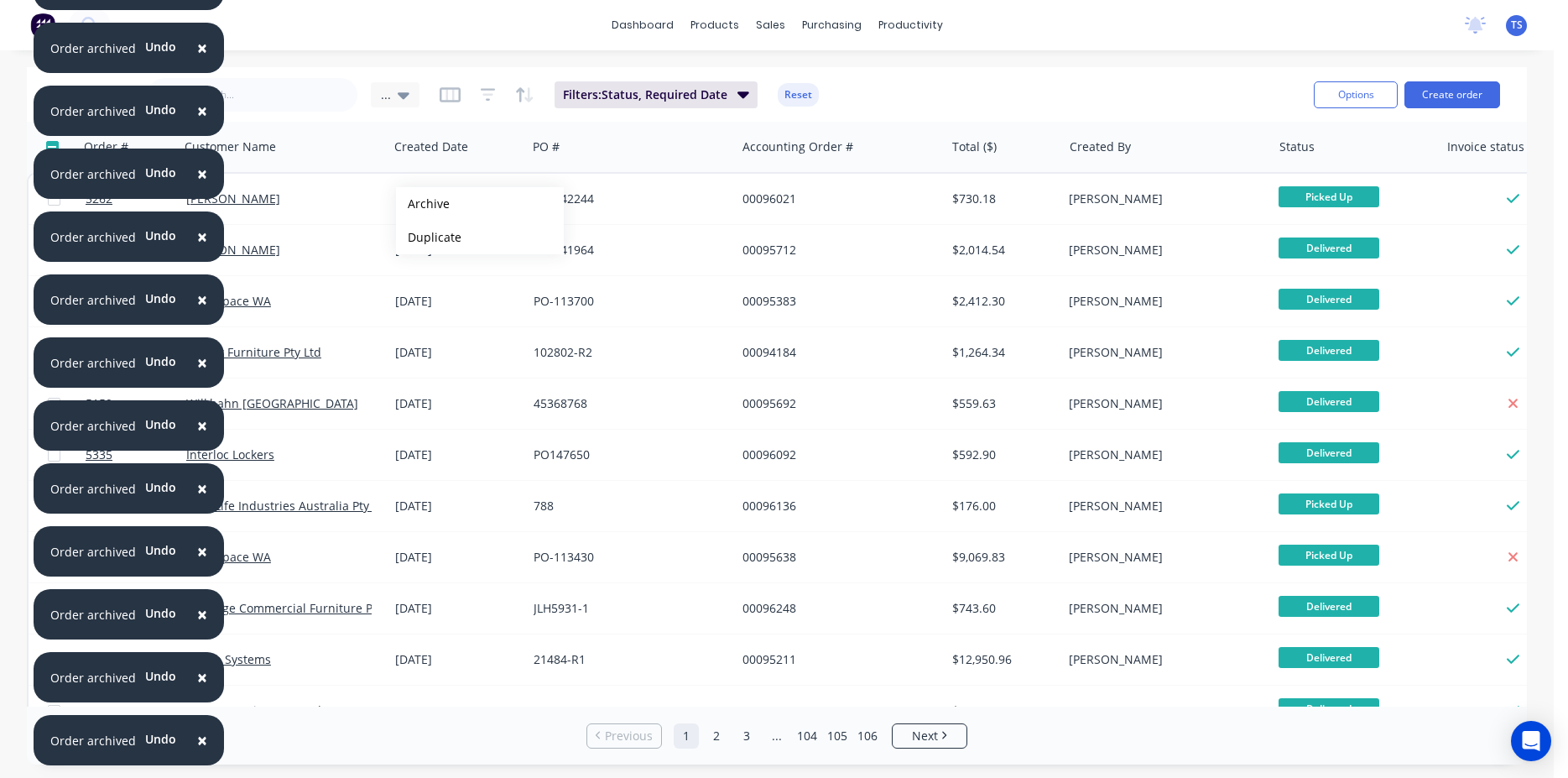
click at [423, 204] on button "Archive" at bounding box center [479, 203] width 168 height 34
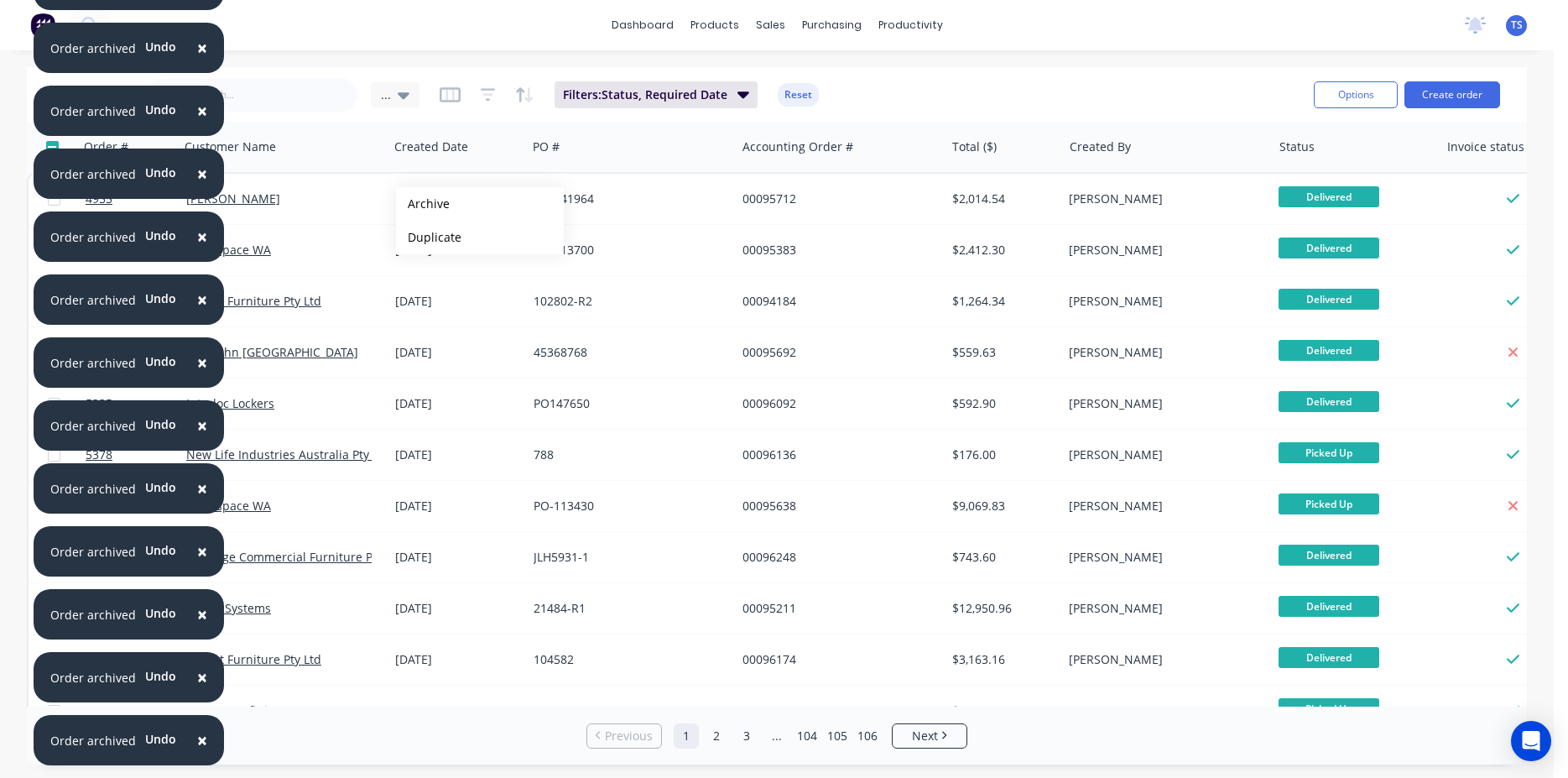
click at [423, 204] on button "Archive" at bounding box center [479, 203] width 168 height 34
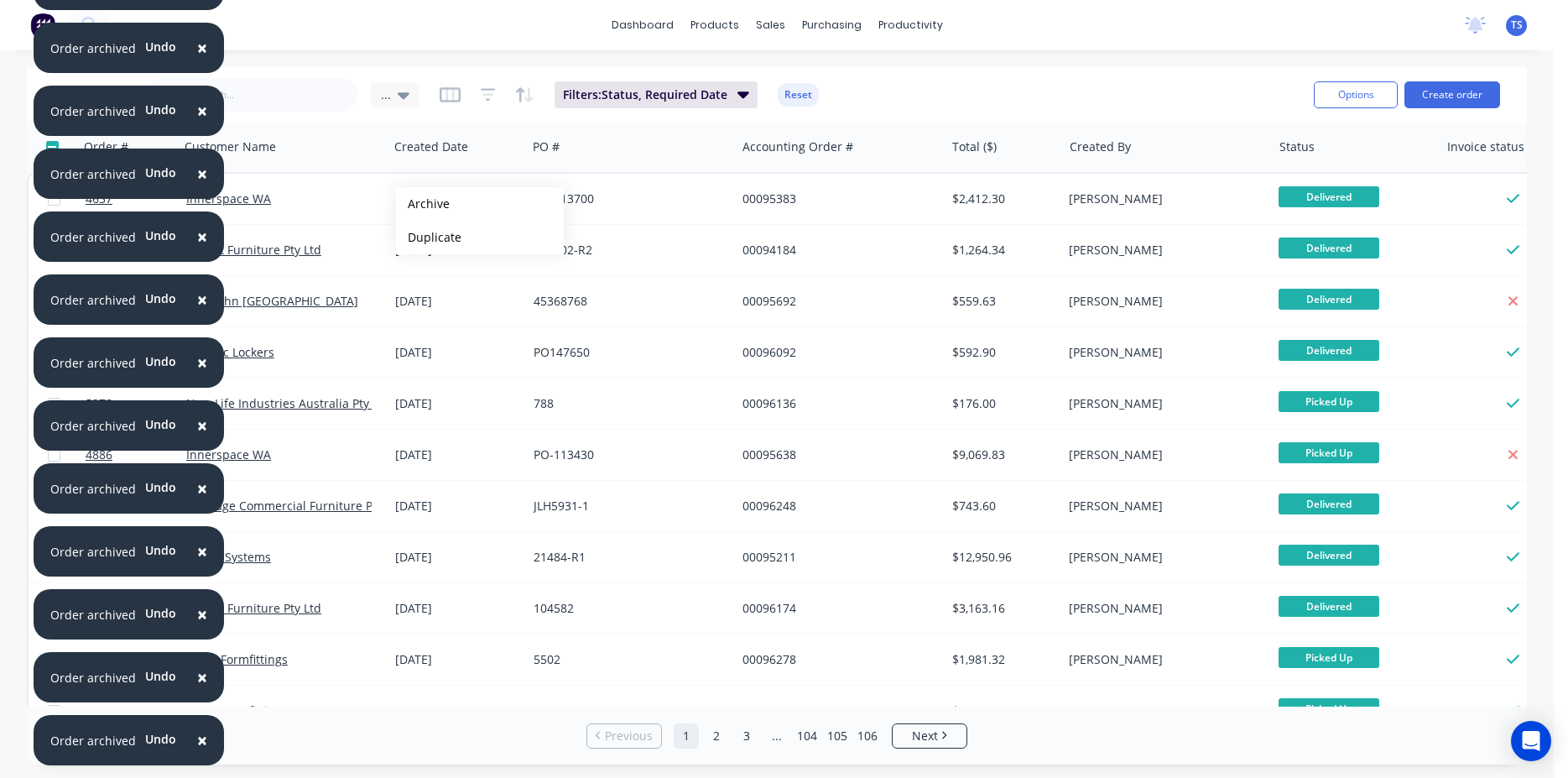
click at [423, 204] on button "Archive" at bounding box center [479, 203] width 168 height 34
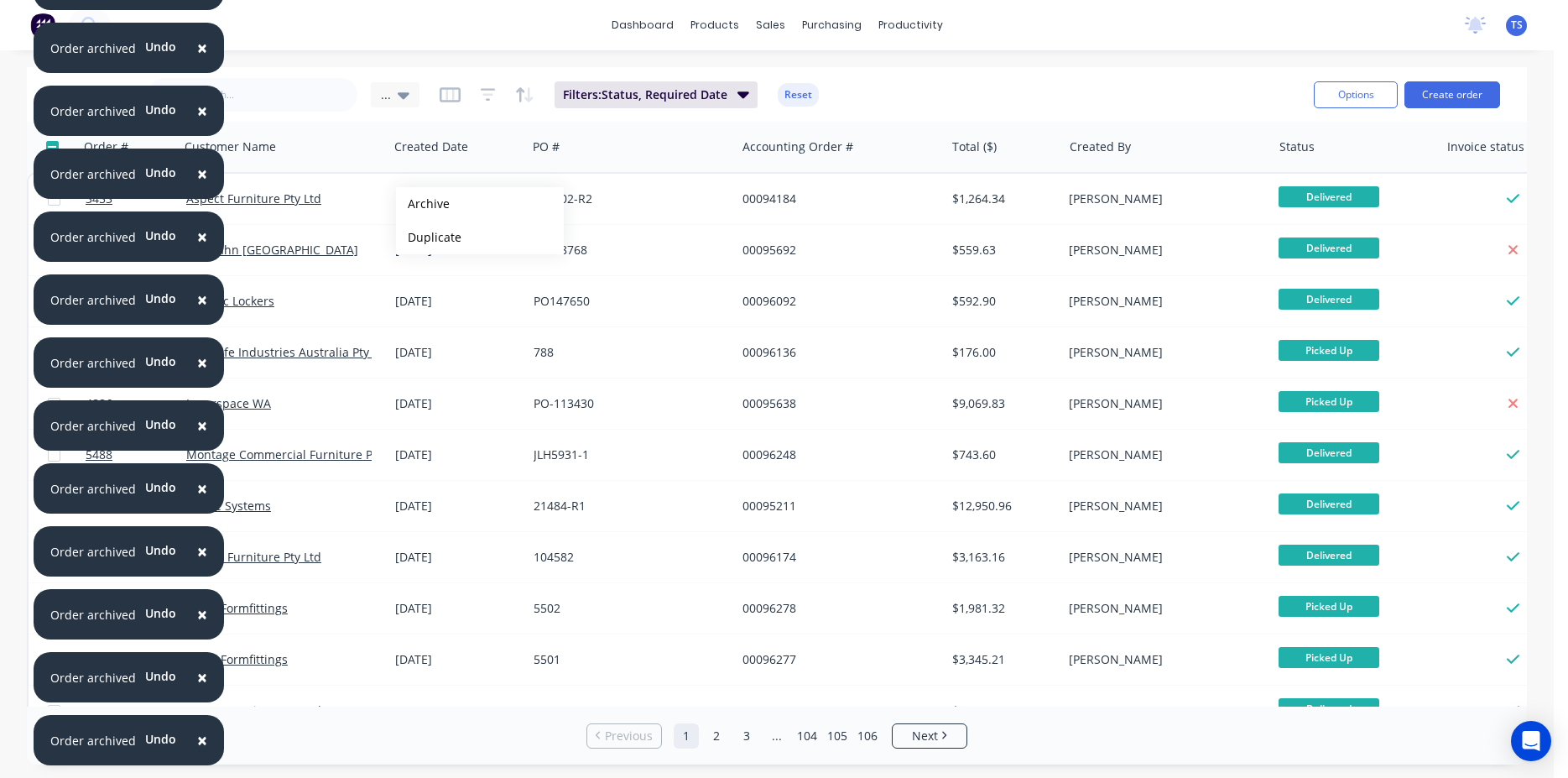
click at [423, 204] on button "Archive" at bounding box center [479, 203] width 168 height 34
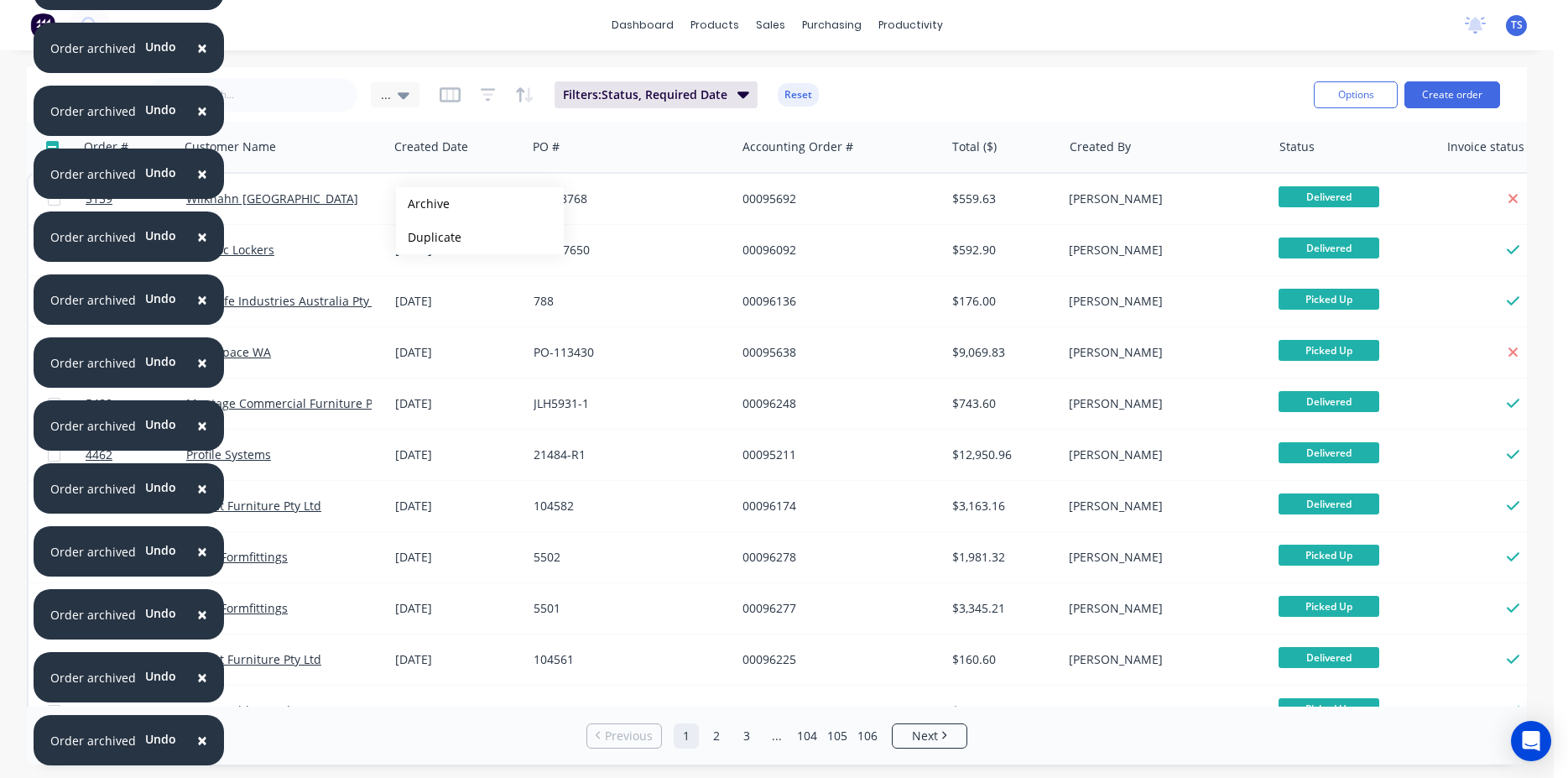
click at [423, 204] on button "Archive" at bounding box center [479, 203] width 168 height 34
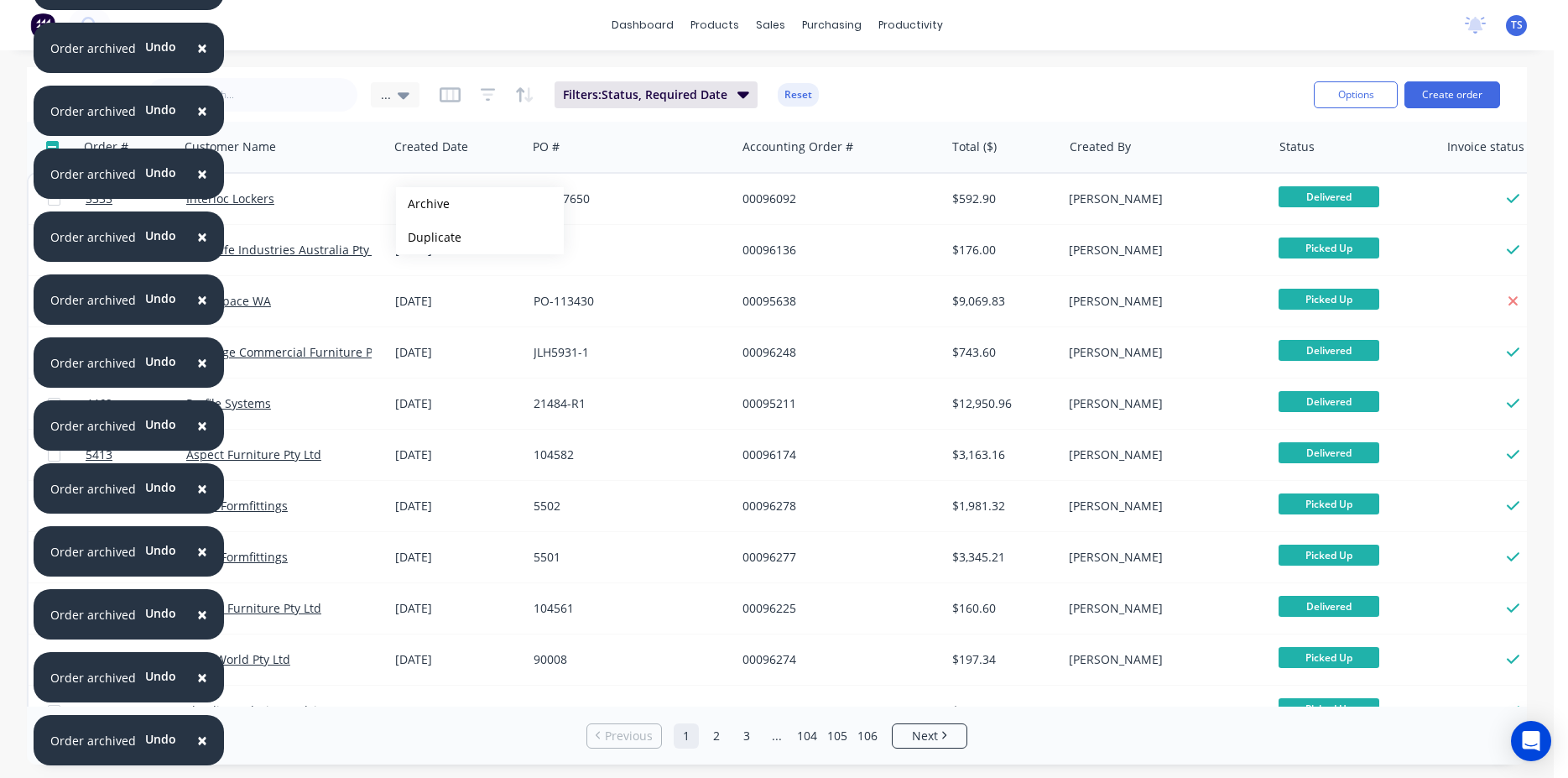
click at [423, 204] on button "Archive" at bounding box center [479, 203] width 168 height 34
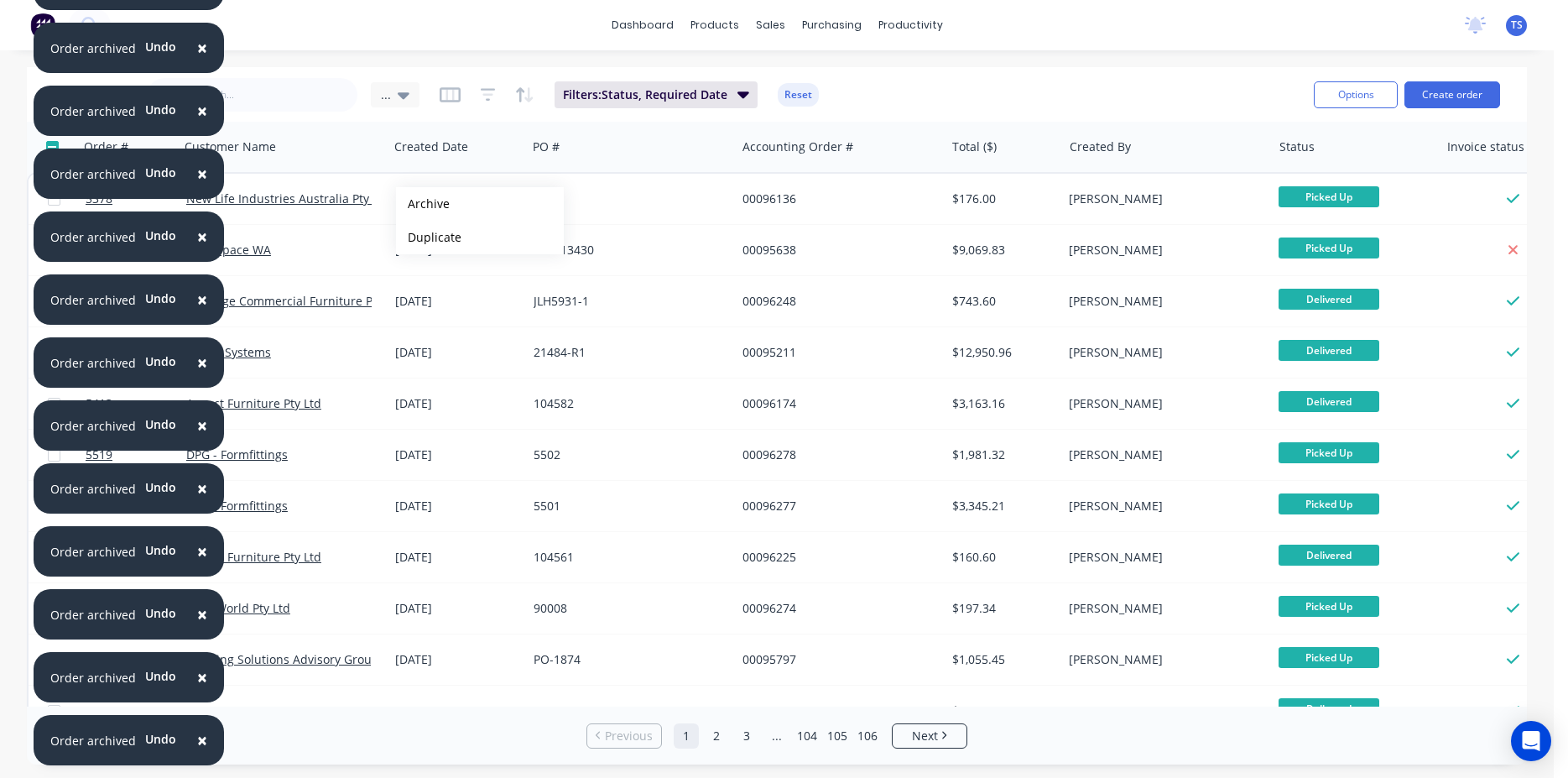
click at [423, 204] on button "Archive" at bounding box center [479, 203] width 168 height 34
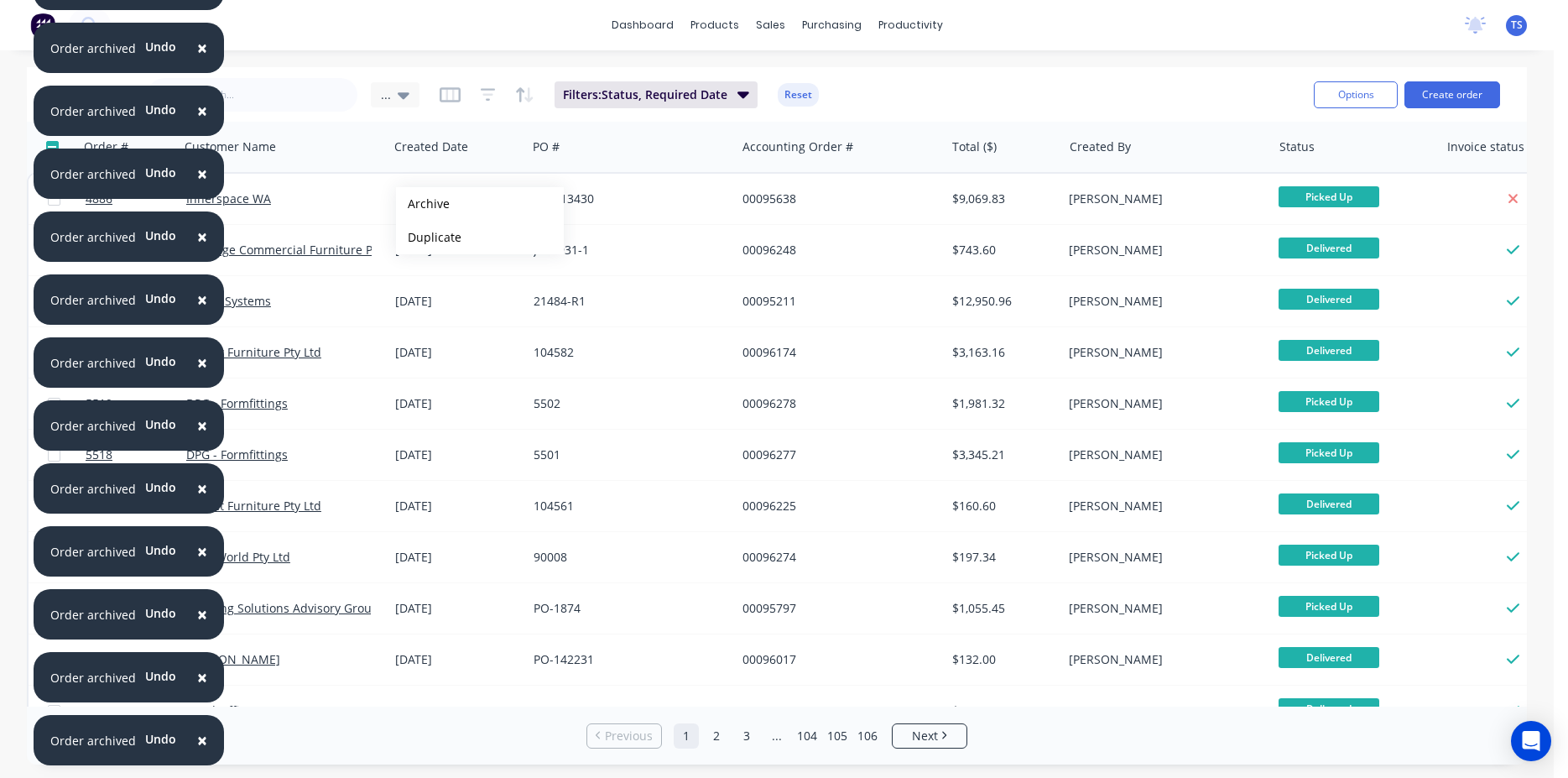
click at [423, 204] on button "Archive" at bounding box center [479, 203] width 168 height 34
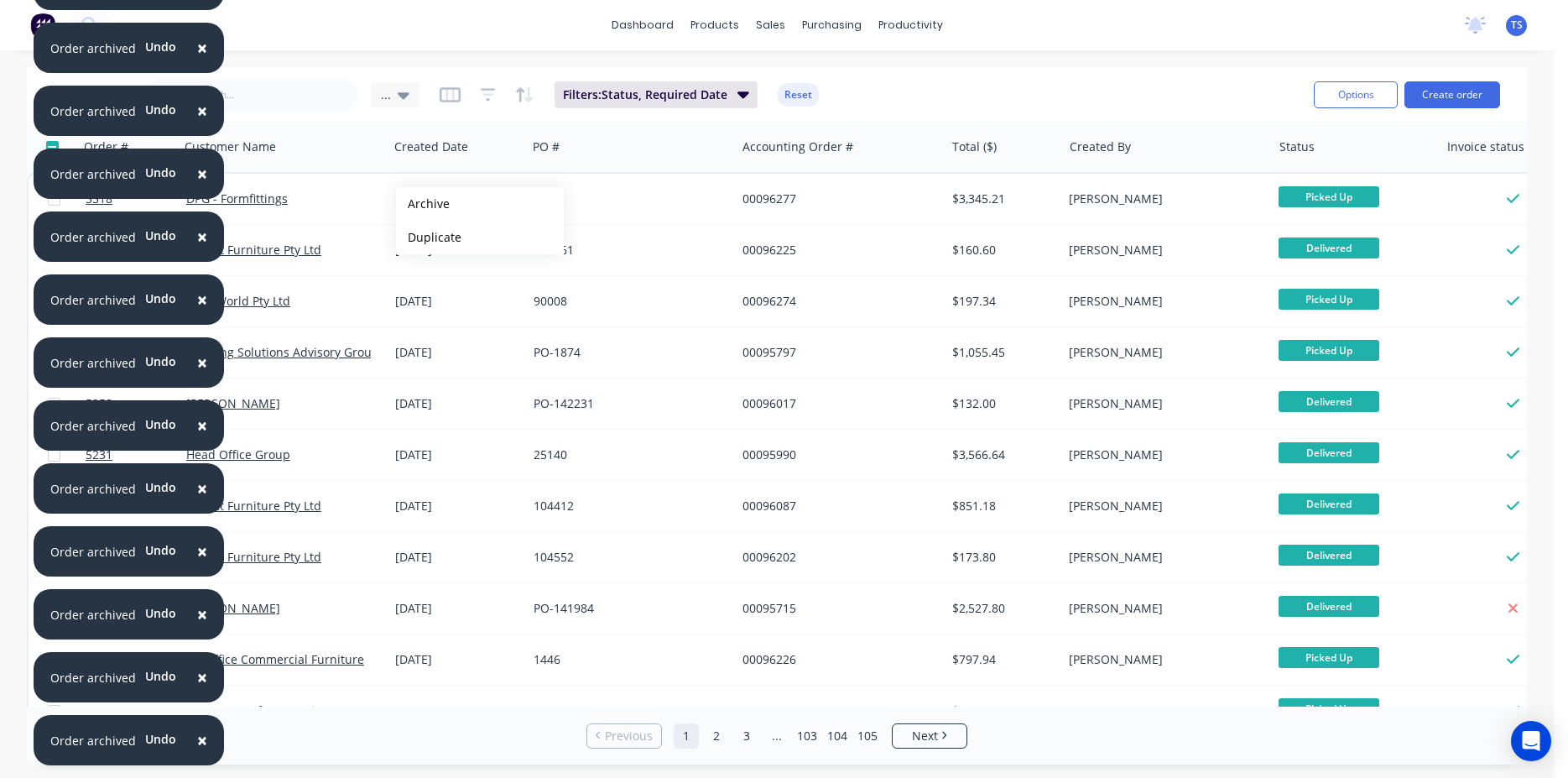
click at [423, 204] on button "Archive" at bounding box center [479, 203] width 168 height 34
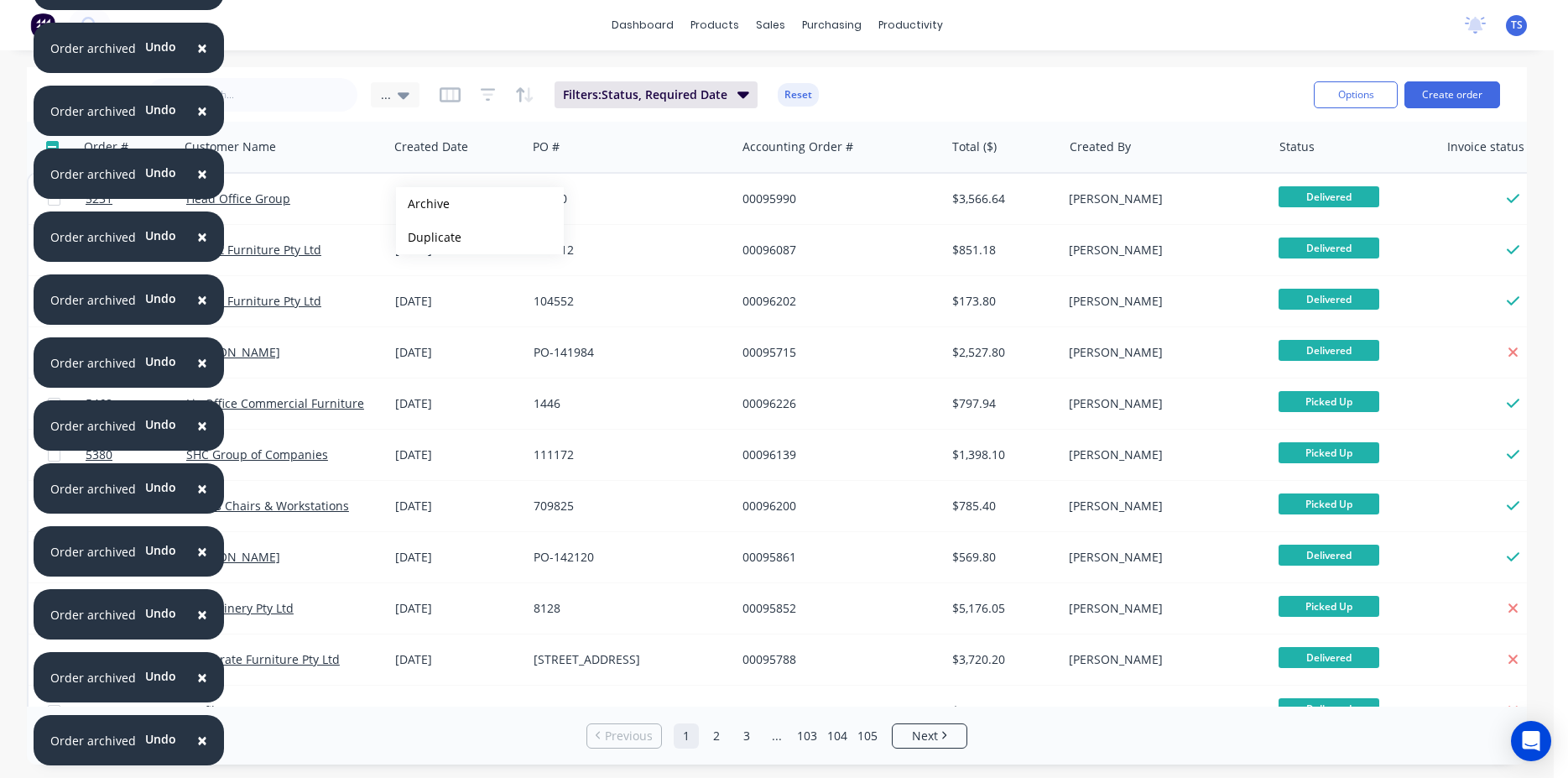
click at [423, 204] on button "Archive" at bounding box center [479, 203] width 168 height 34
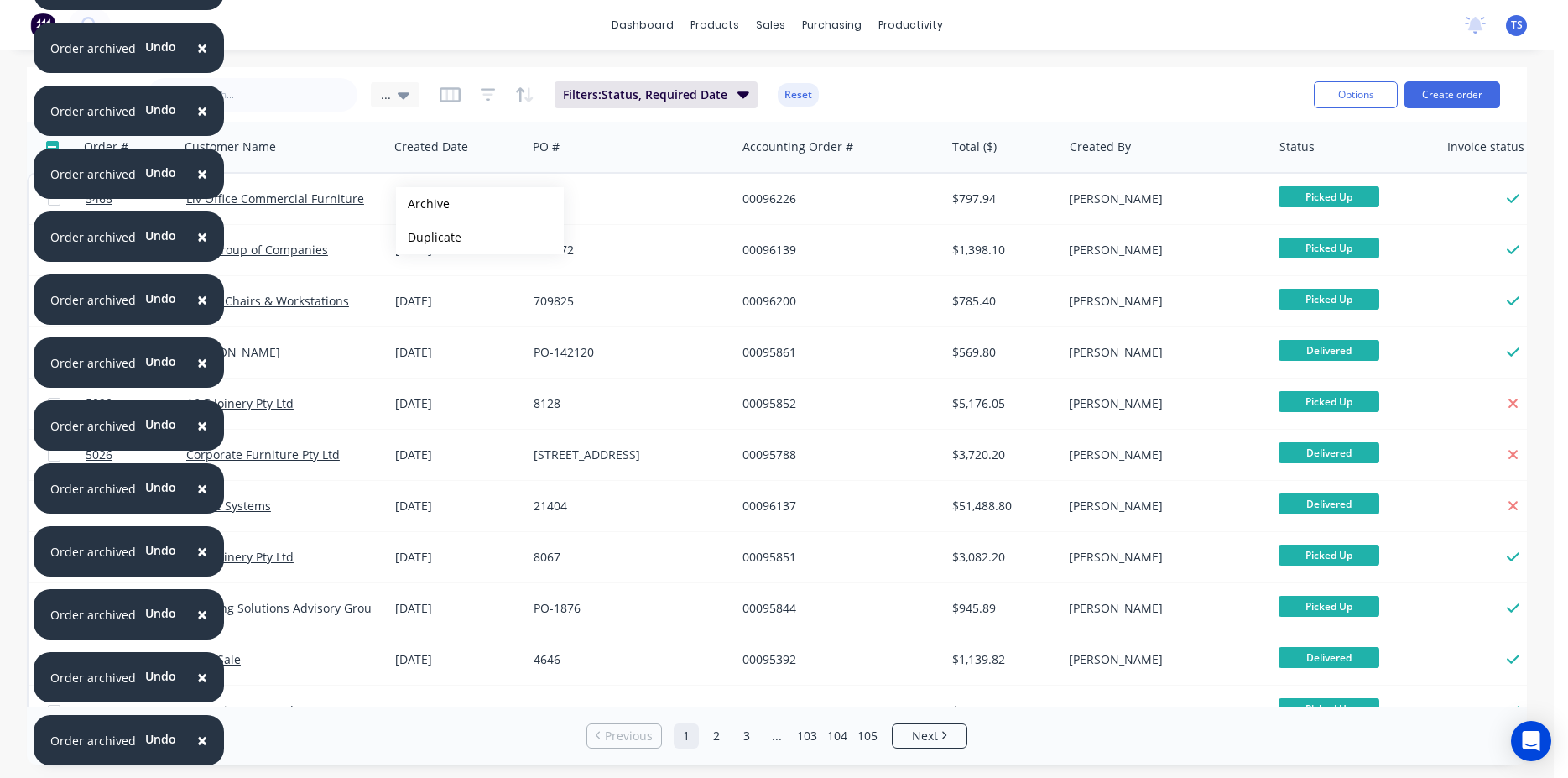
click at [423, 204] on button "Archive" at bounding box center [479, 203] width 168 height 34
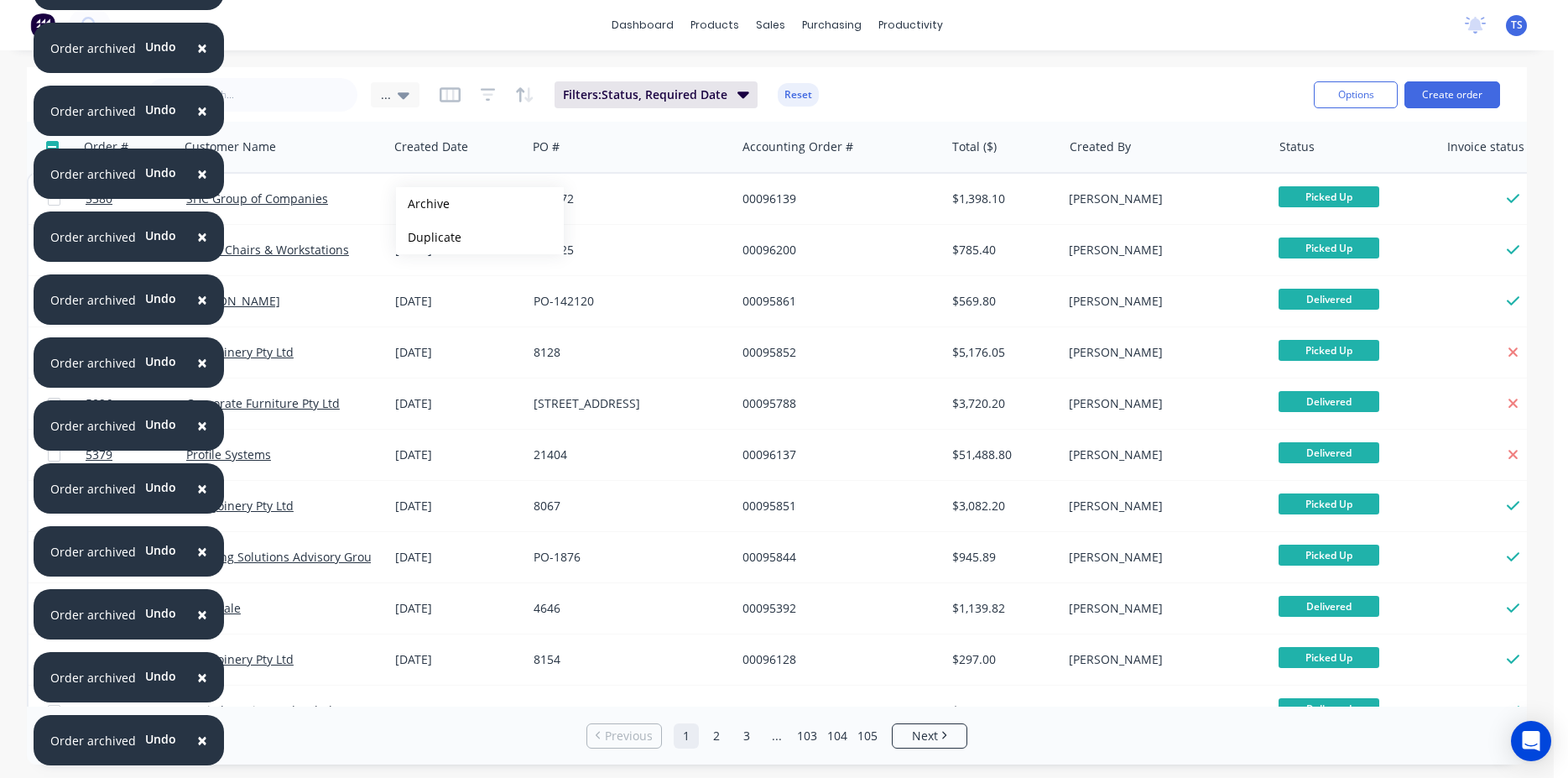
click at [423, 204] on button "Archive" at bounding box center [479, 203] width 168 height 34
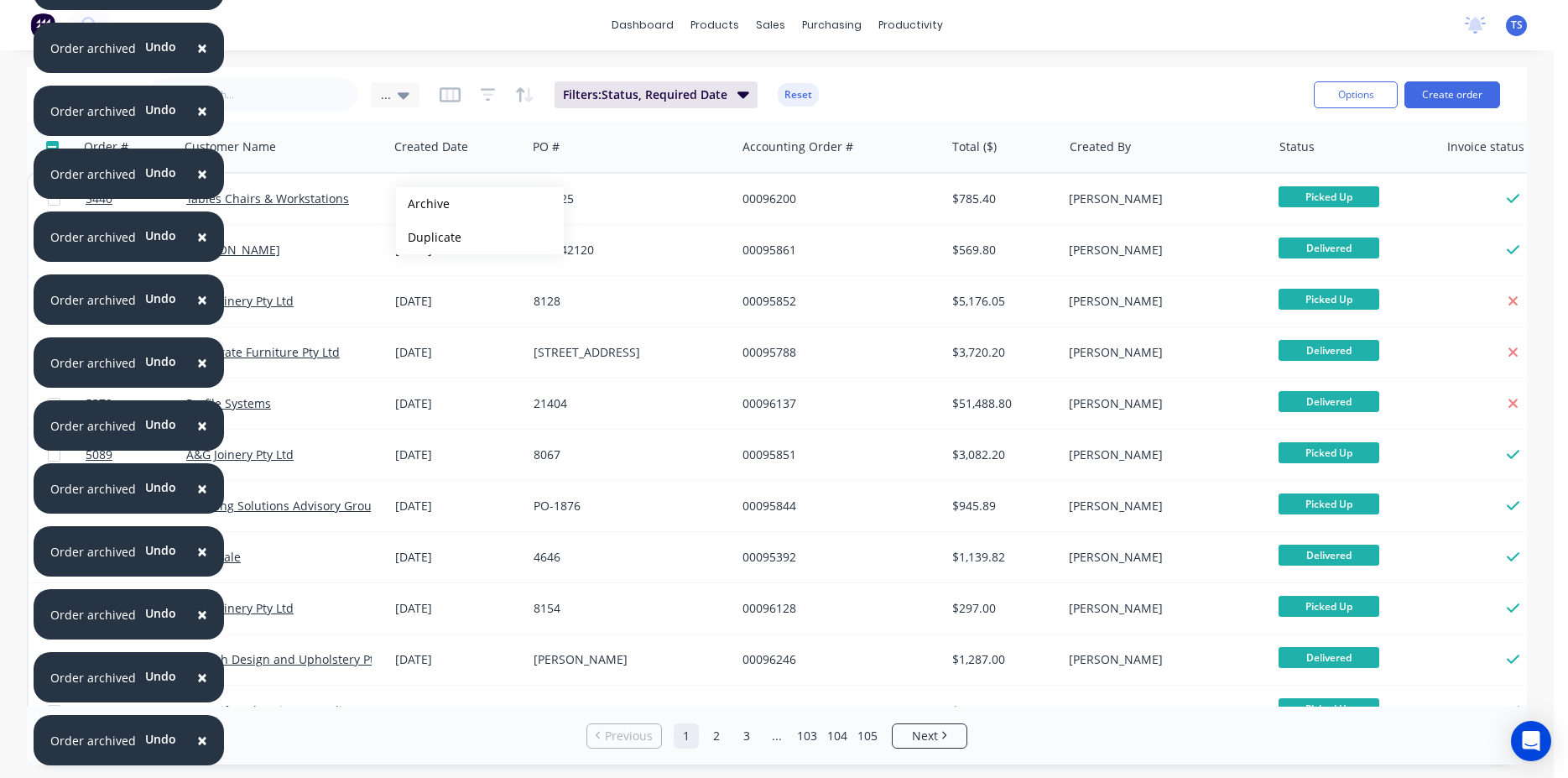
click at [423, 204] on button "Archive" at bounding box center [479, 203] width 168 height 34
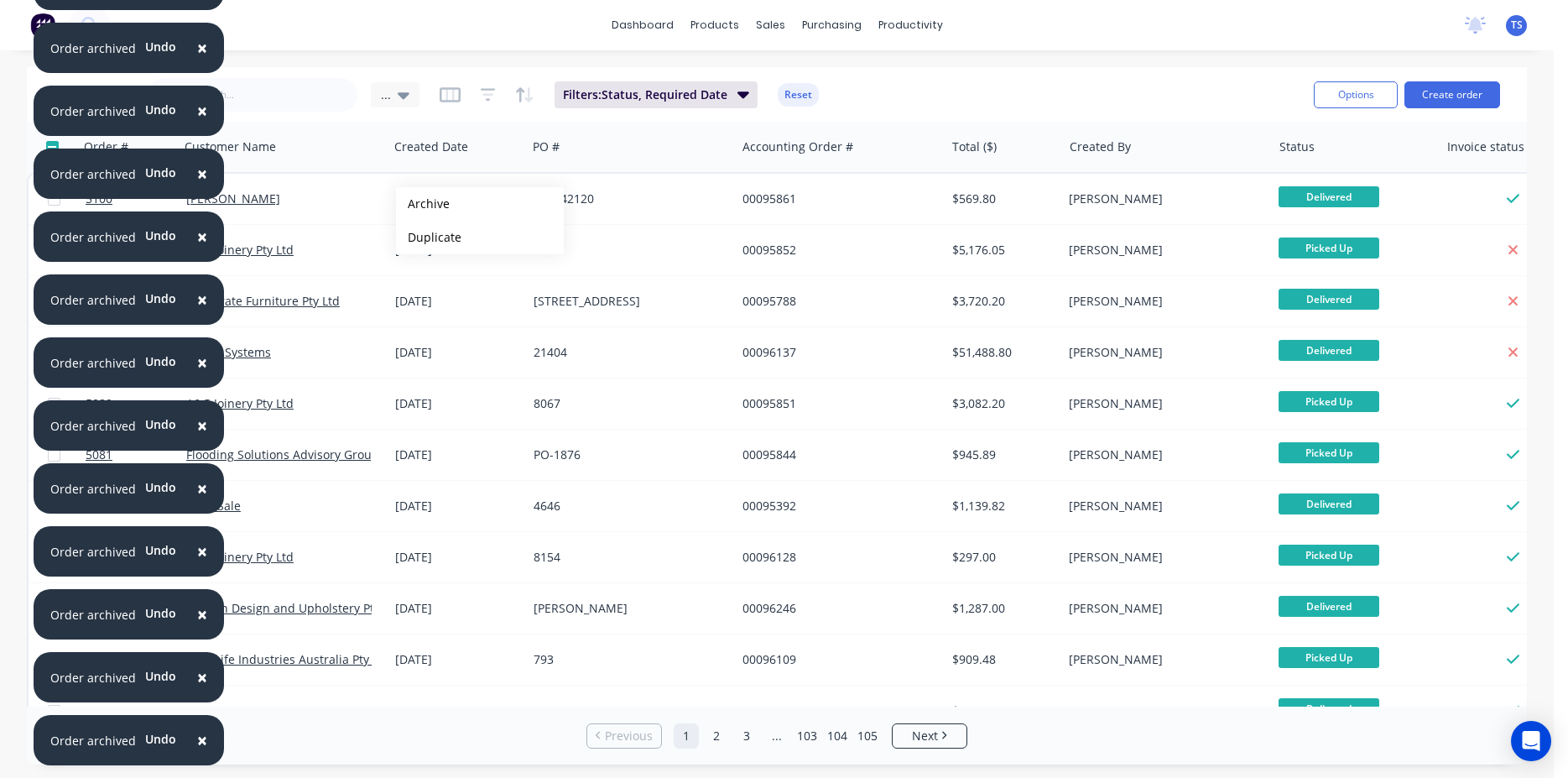
click at [423, 204] on button "Archive" at bounding box center [479, 203] width 168 height 34
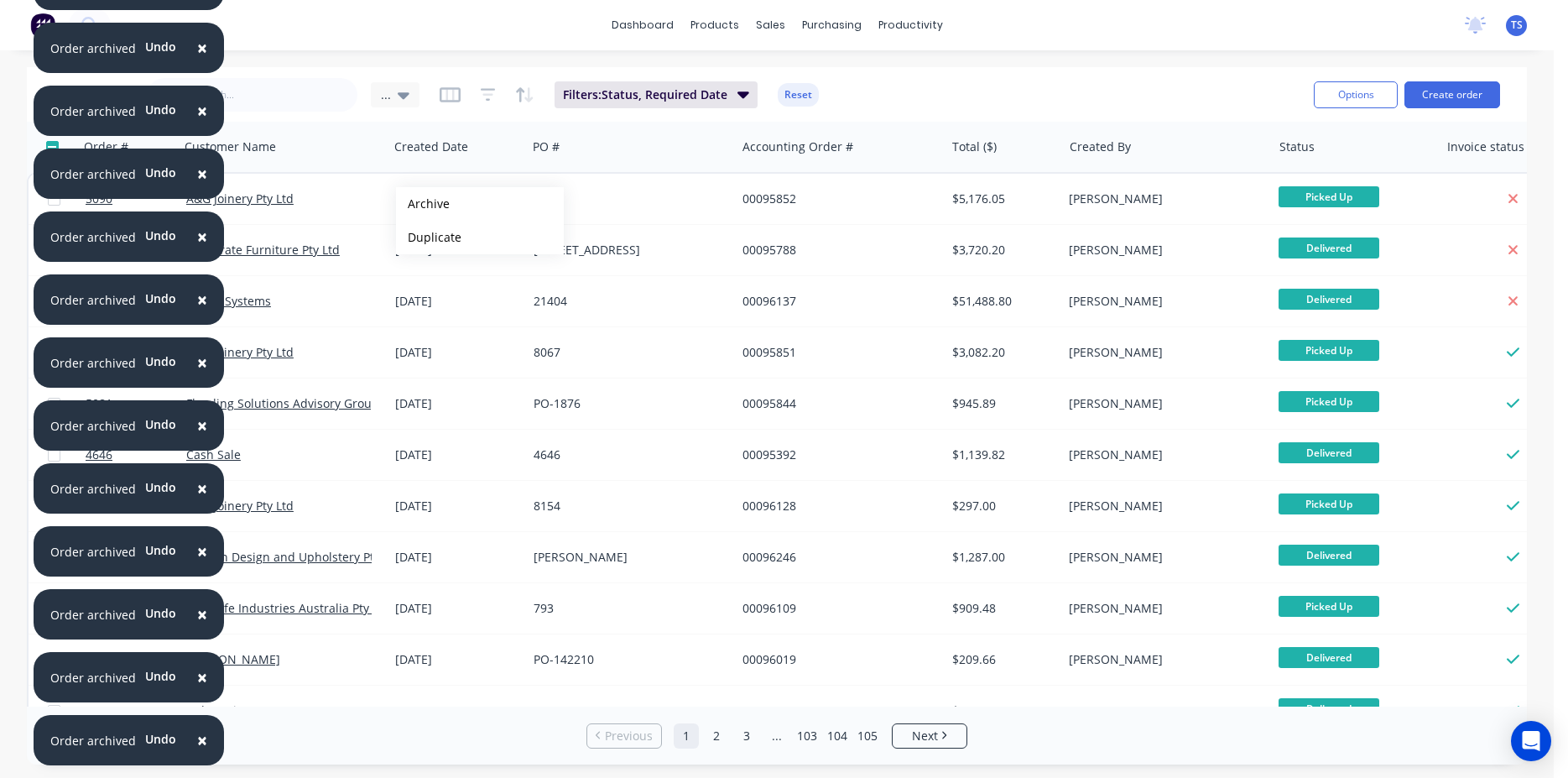
click at [423, 204] on button "Archive" at bounding box center [479, 203] width 168 height 34
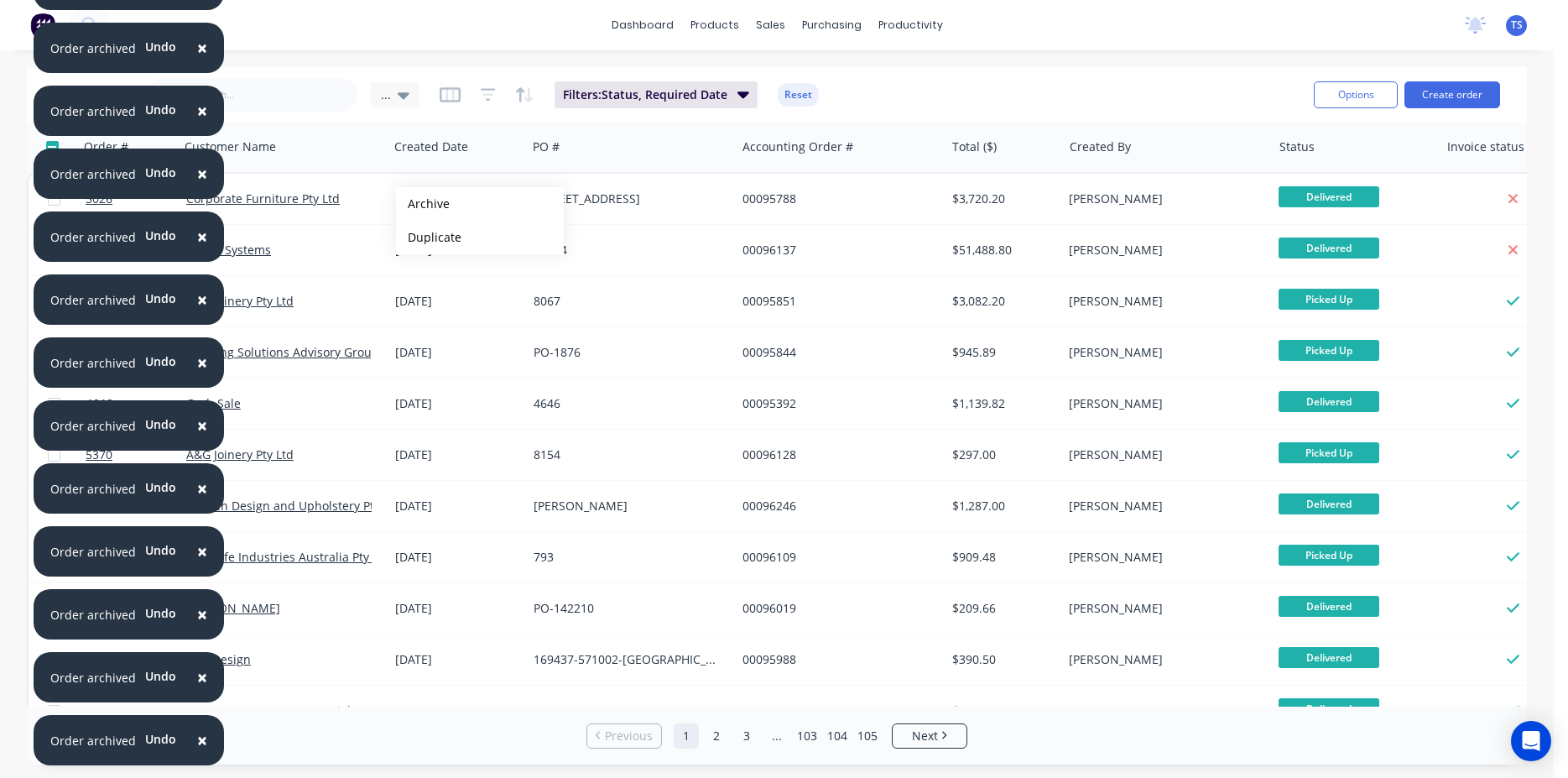
click at [423, 204] on button "Archive" at bounding box center [479, 203] width 168 height 34
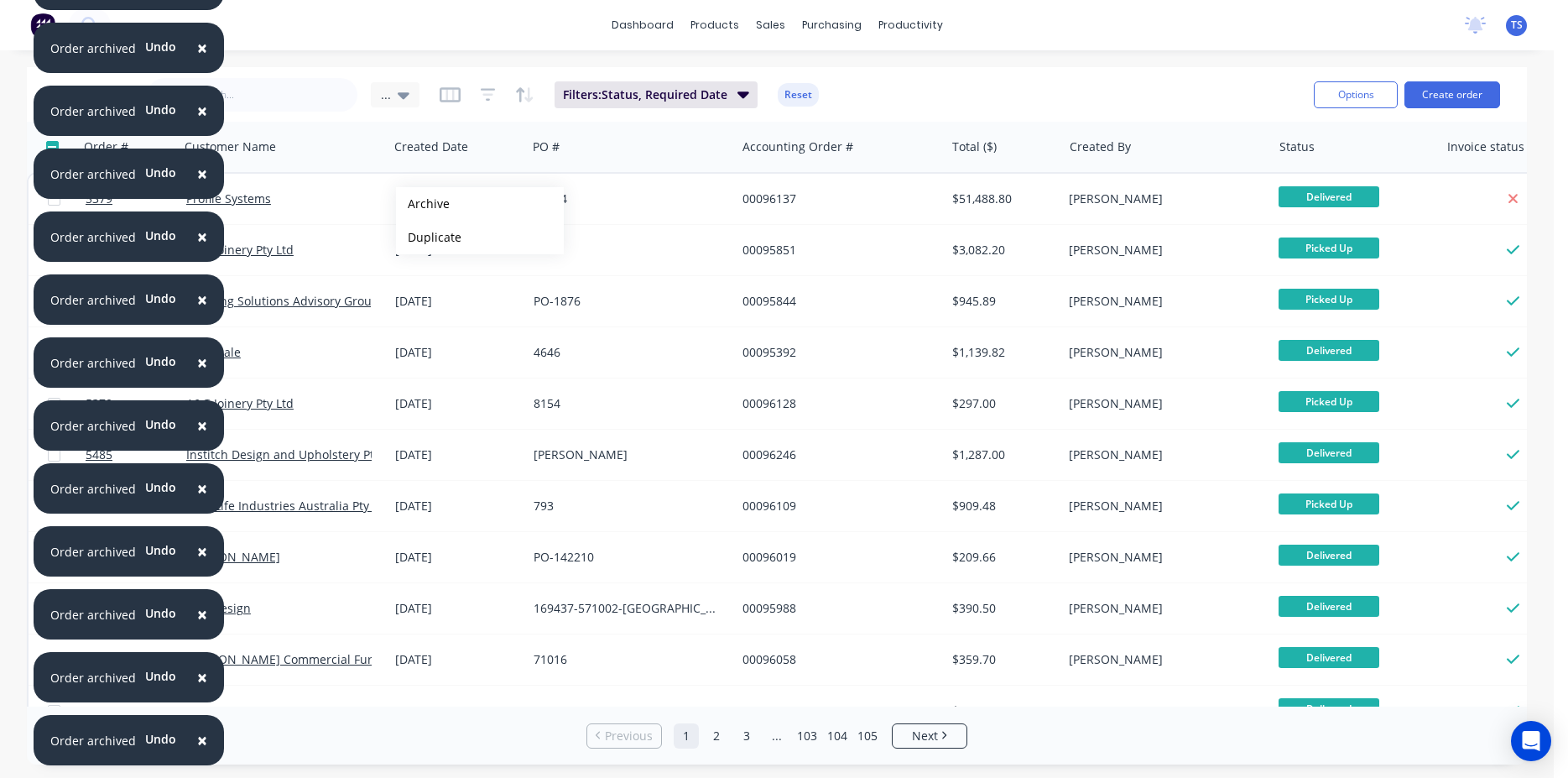
click at [423, 204] on button "Archive" at bounding box center [479, 203] width 168 height 34
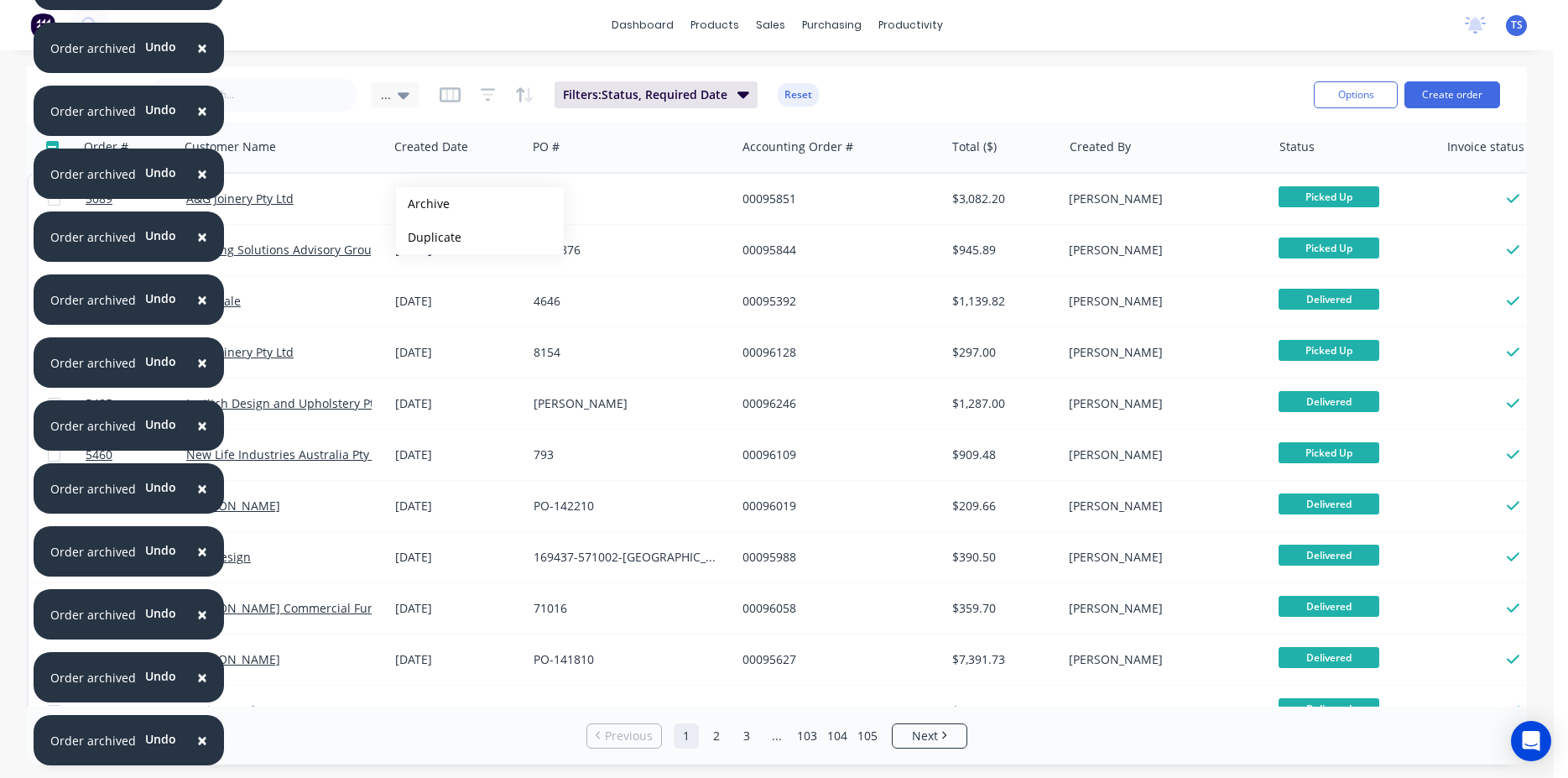
click at [423, 204] on button "Archive" at bounding box center [479, 203] width 168 height 34
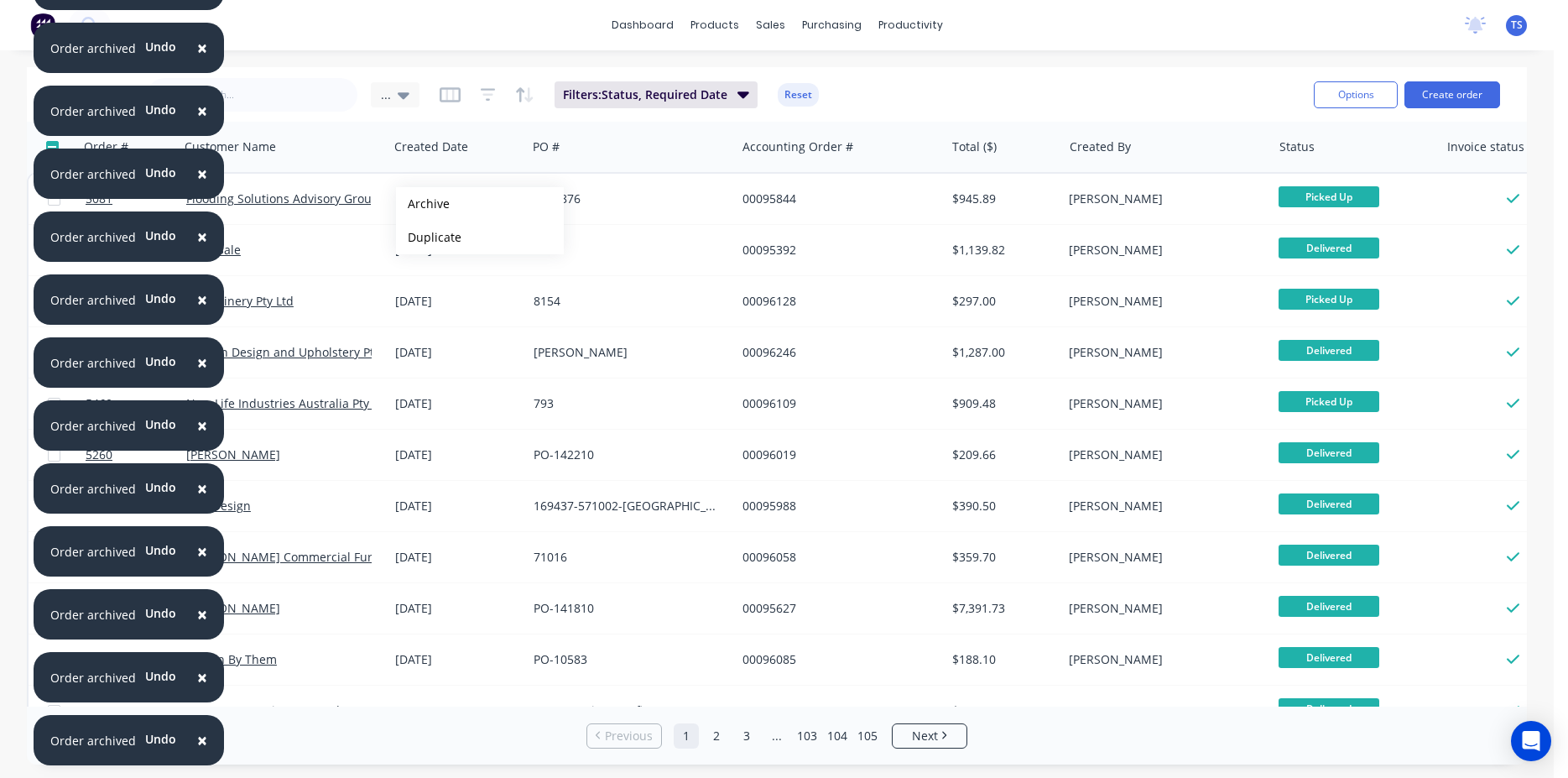
click at [423, 204] on button "Archive" at bounding box center [479, 203] width 168 height 34
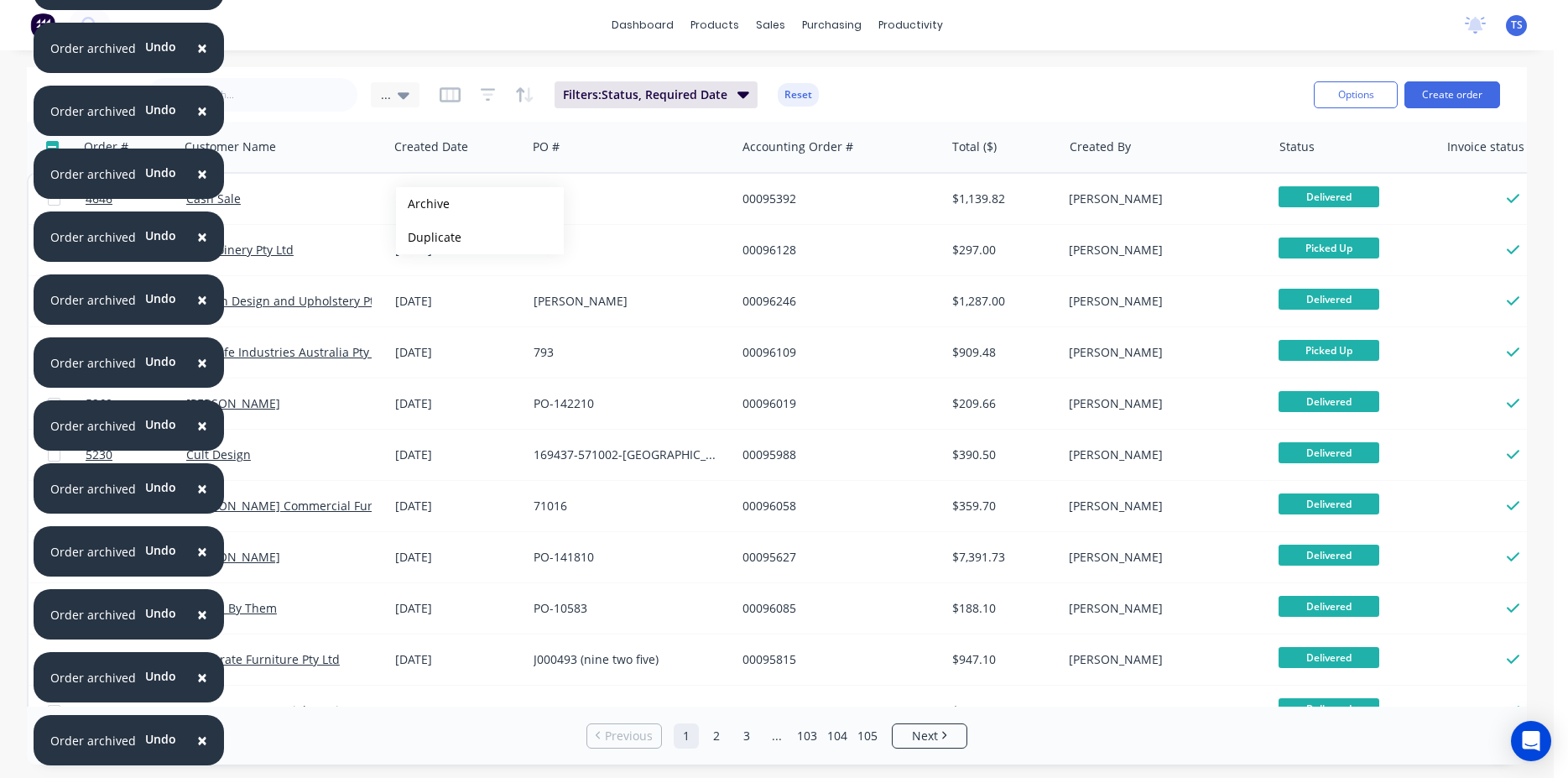
click at [423, 204] on button "Archive" at bounding box center [479, 203] width 168 height 34
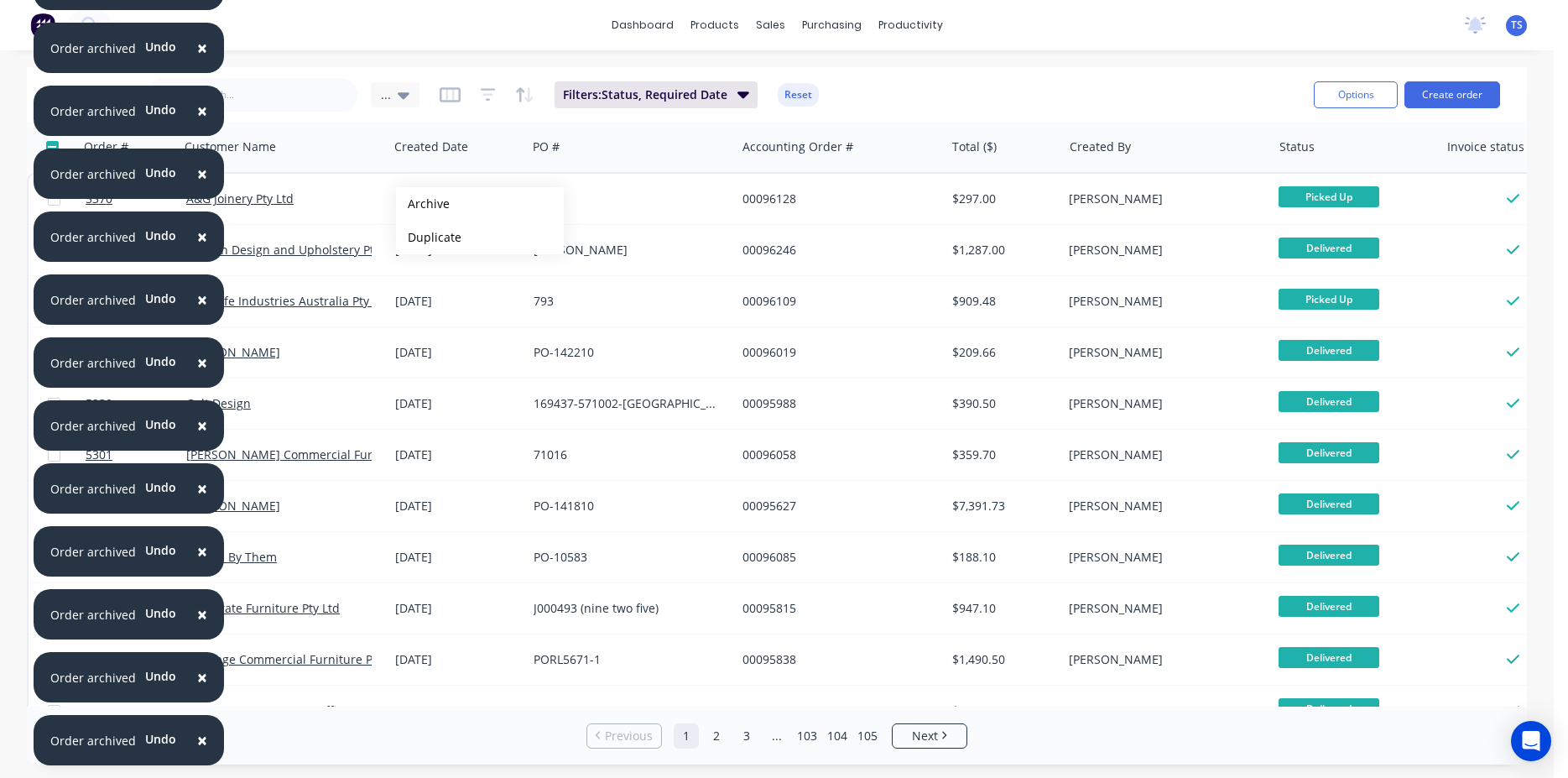
click at [423, 204] on button "Archive" at bounding box center [479, 203] width 168 height 34
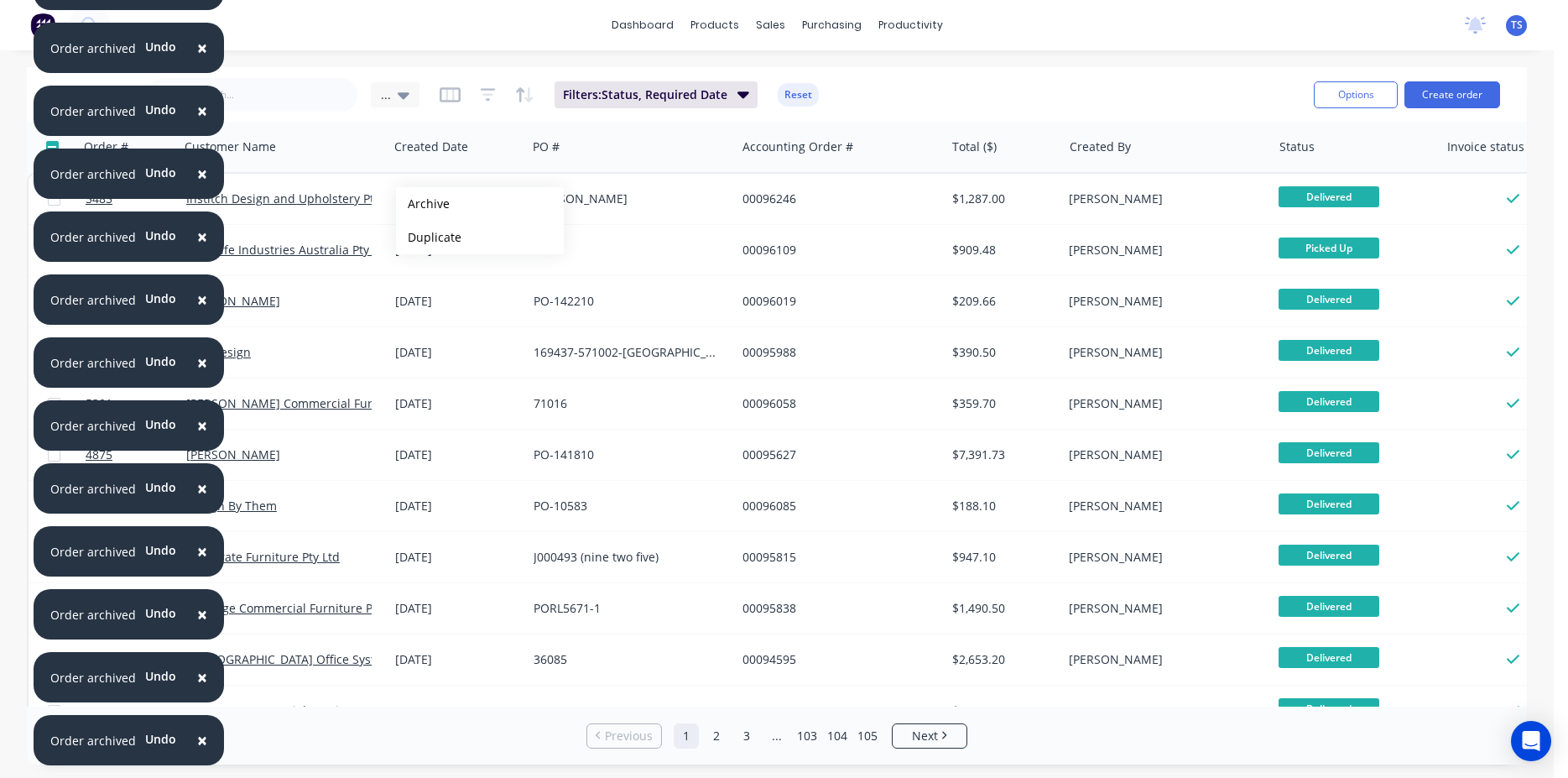
click at [423, 204] on button "Archive" at bounding box center [479, 203] width 168 height 34
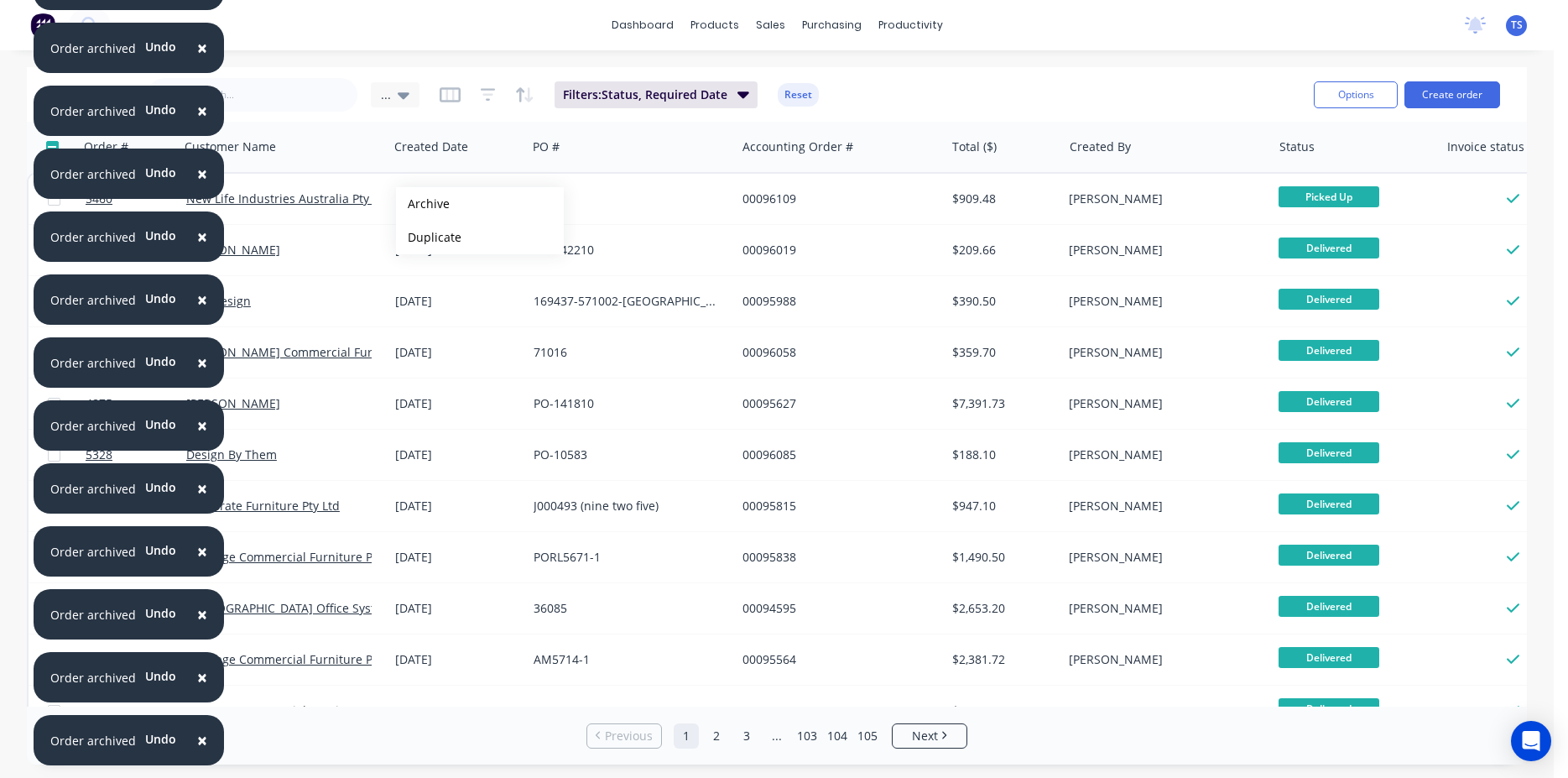
click at [423, 204] on button "Archive" at bounding box center [479, 203] width 168 height 34
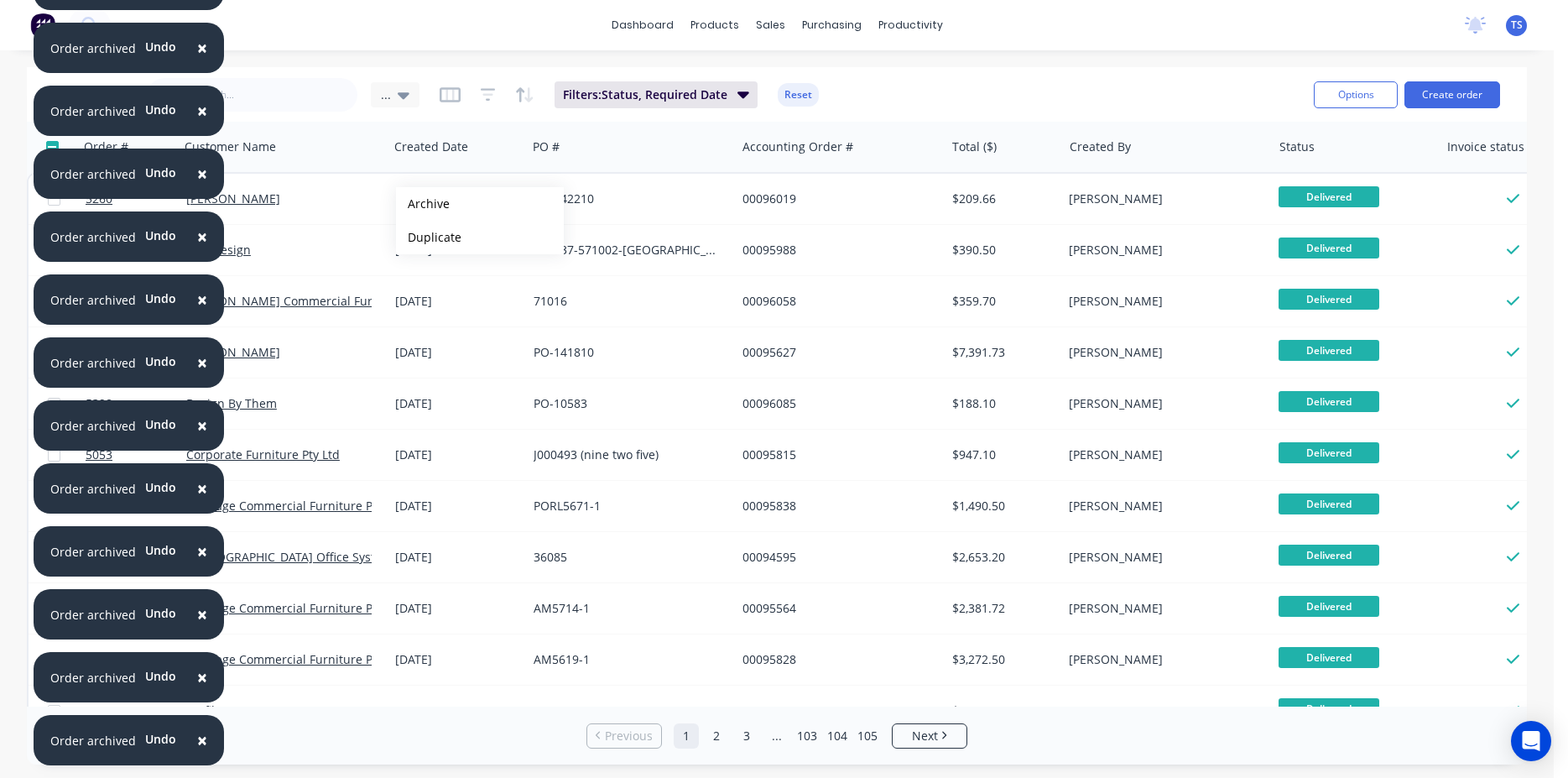
click at [423, 204] on button "Archive" at bounding box center [479, 203] width 168 height 34
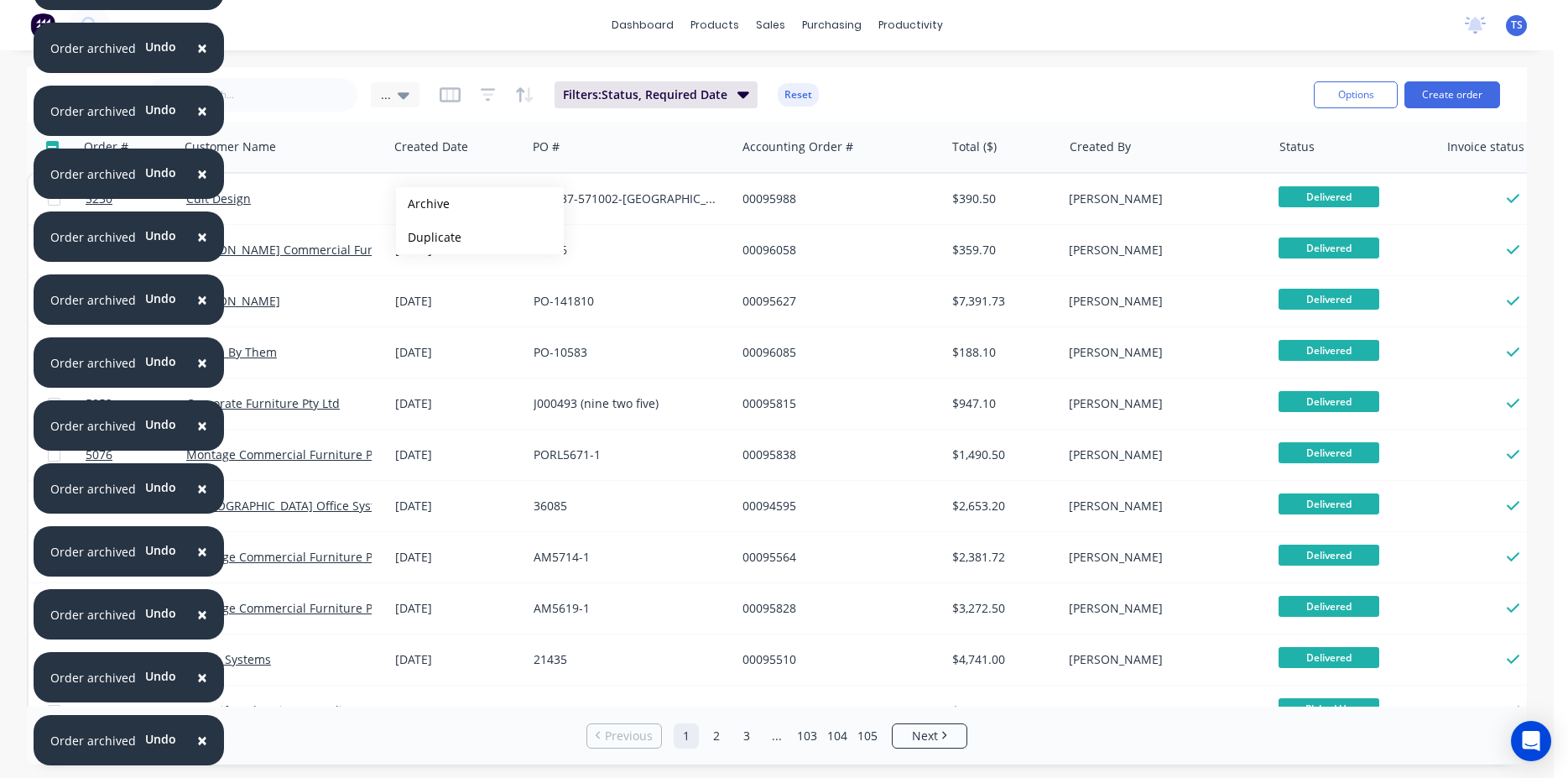
click at [423, 204] on button "Archive" at bounding box center [479, 203] width 168 height 34
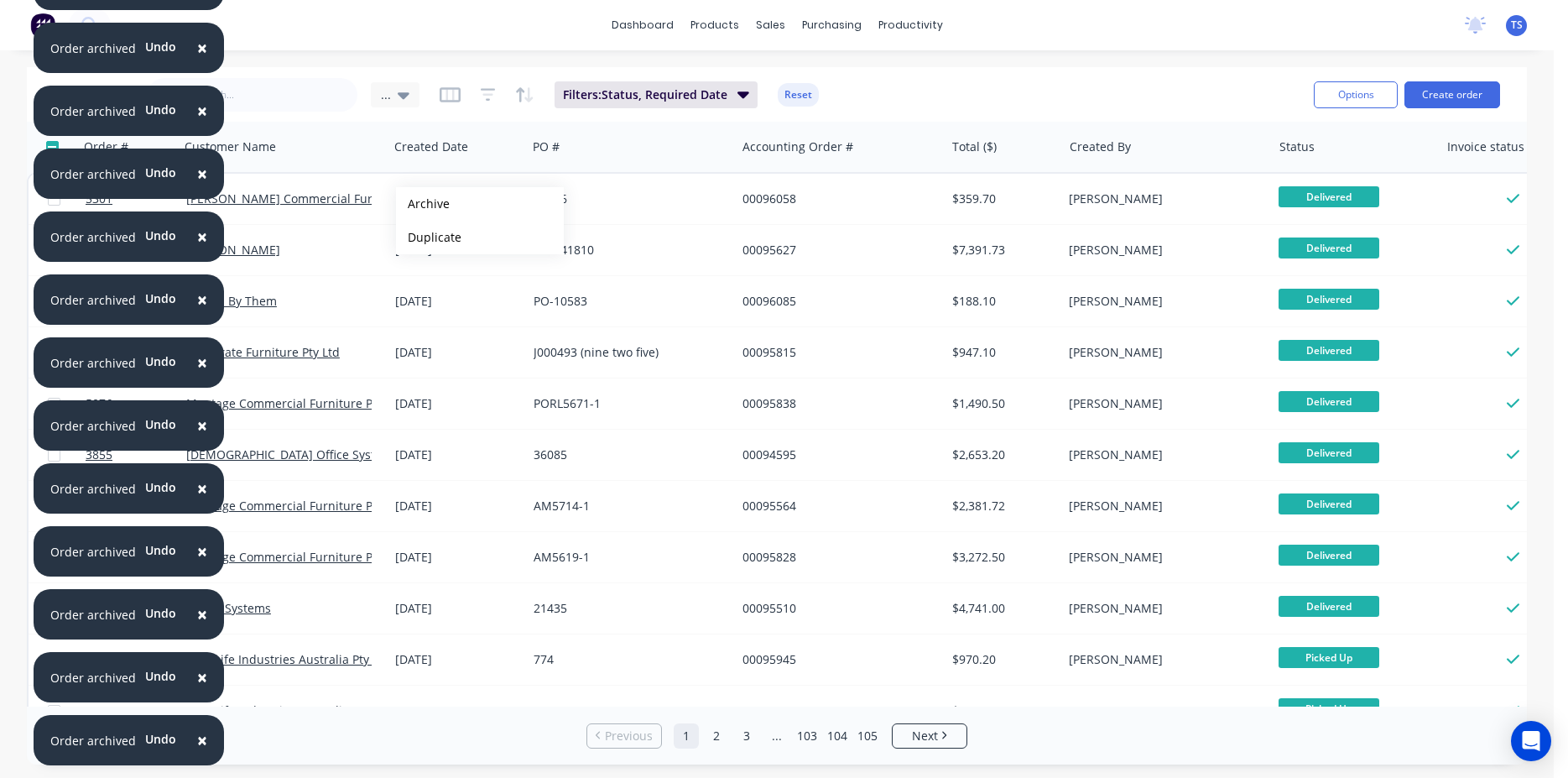
click at [423, 204] on button "Archive" at bounding box center [479, 203] width 168 height 34
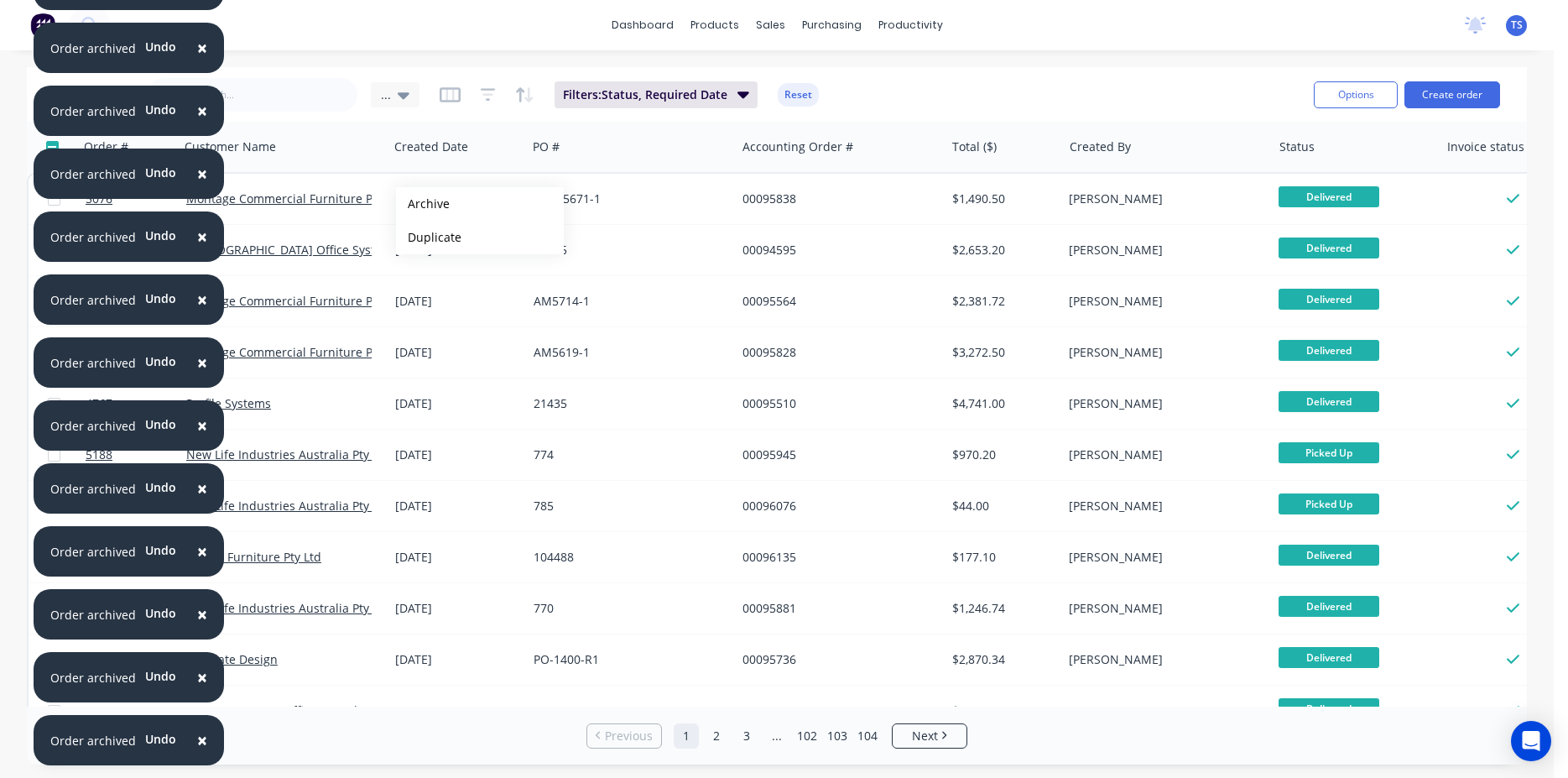
click at [423, 204] on button "Archive" at bounding box center [479, 203] width 168 height 34
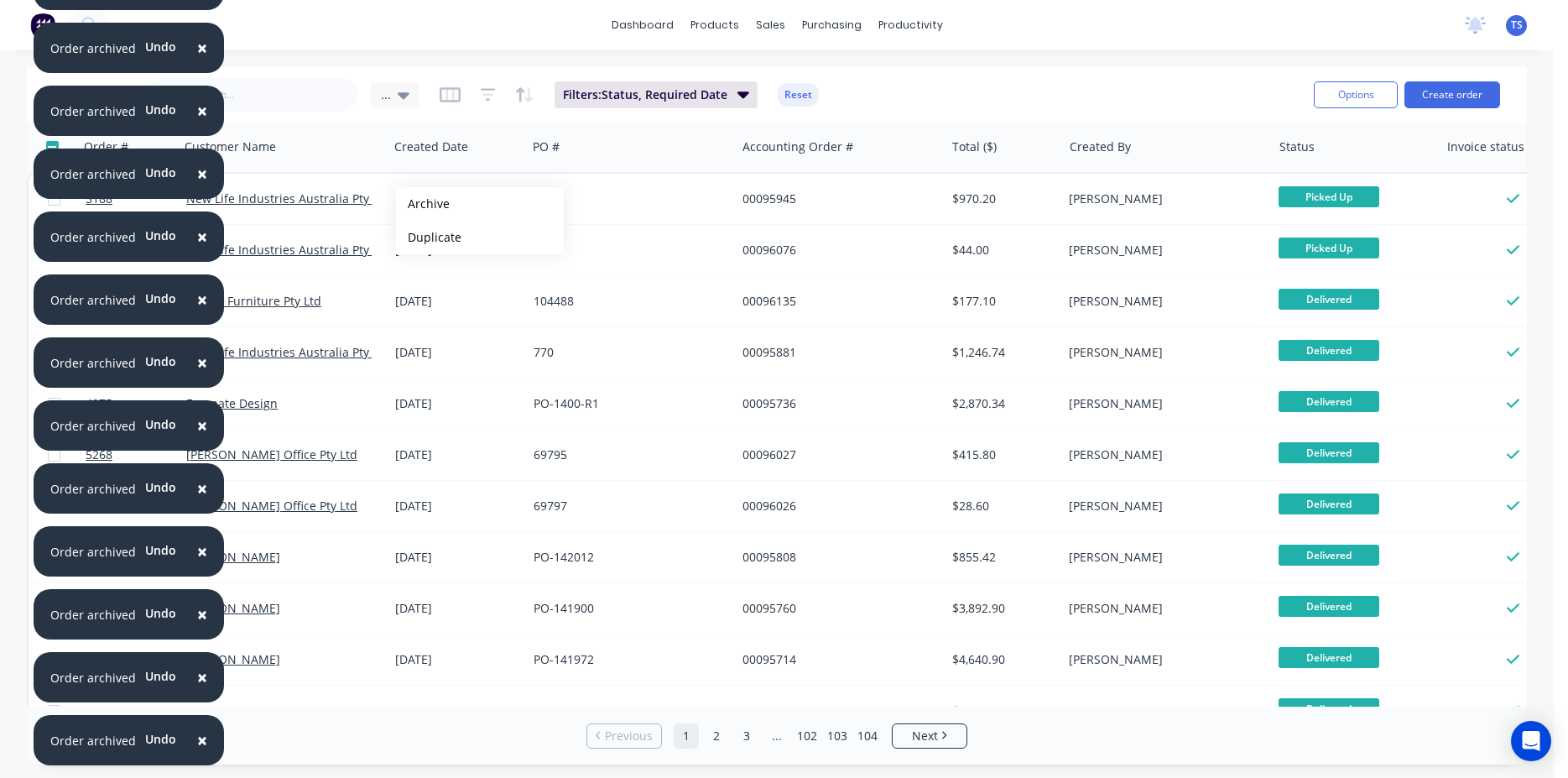
click at [423, 204] on button "Archive" at bounding box center [479, 203] width 168 height 34
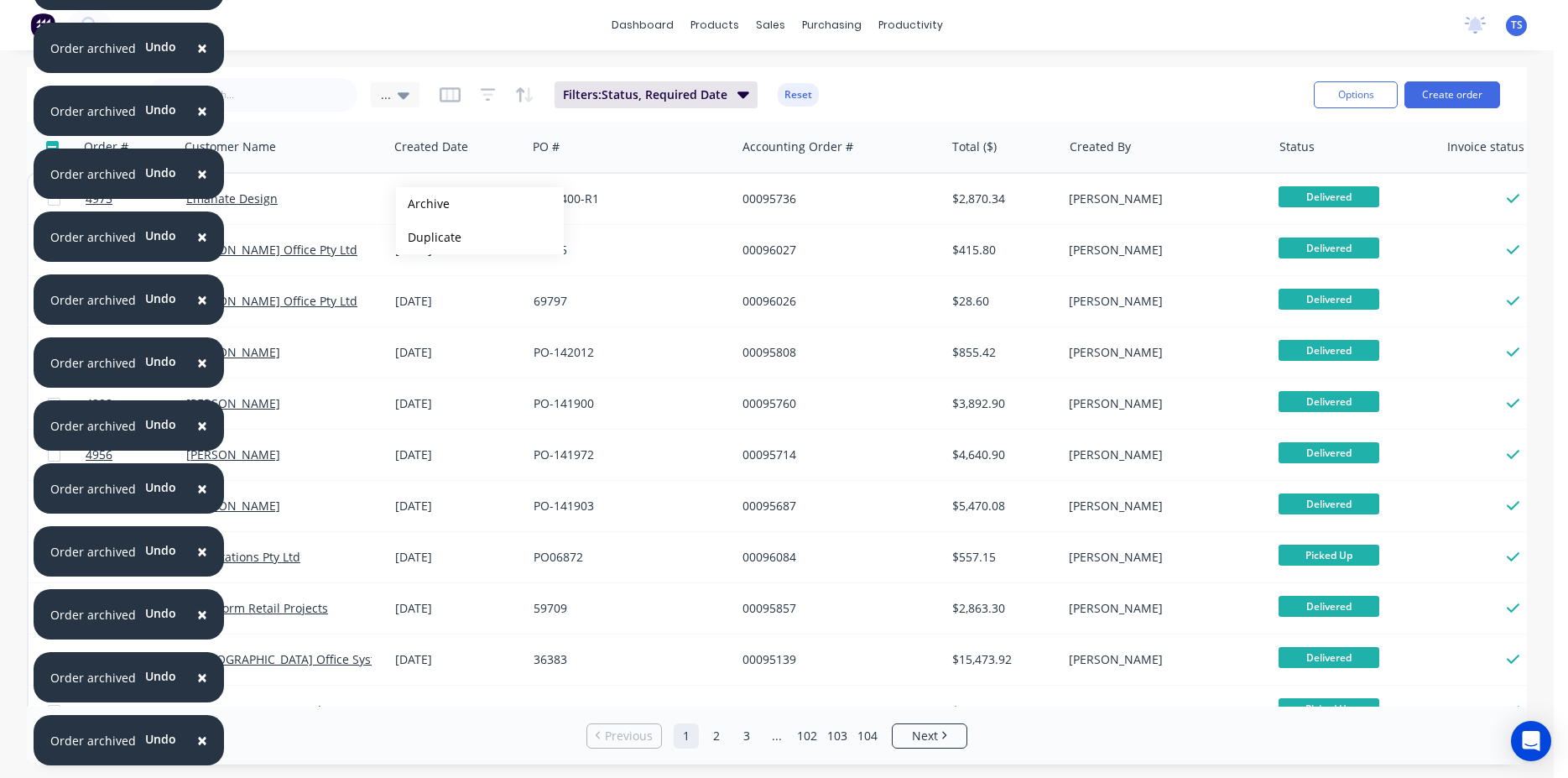
click at [423, 204] on button "Archive" at bounding box center [479, 203] width 168 height 34
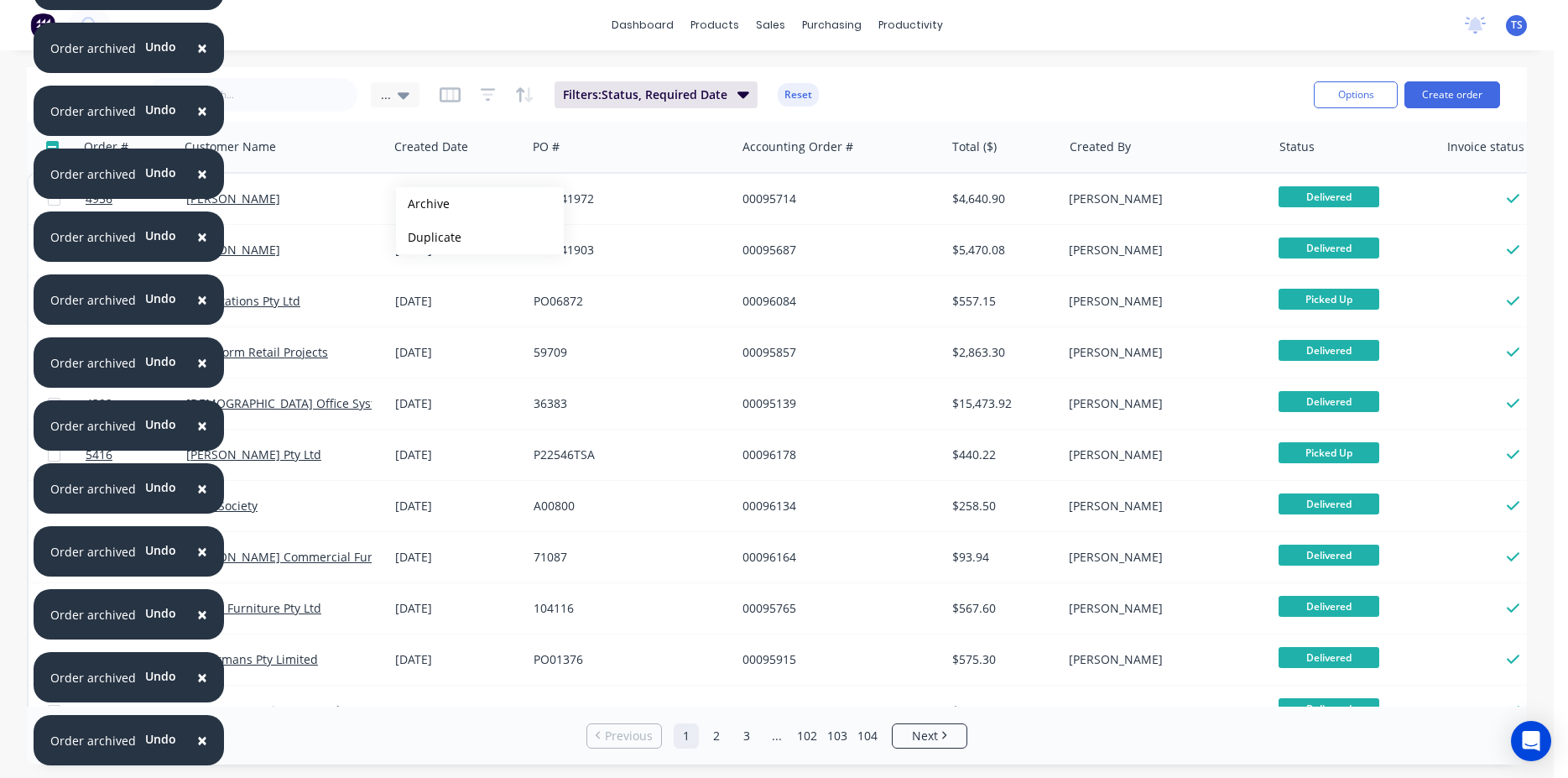
click at [423, 204] on button "Archive" at bounding box center [479, 203] width 168 height 34
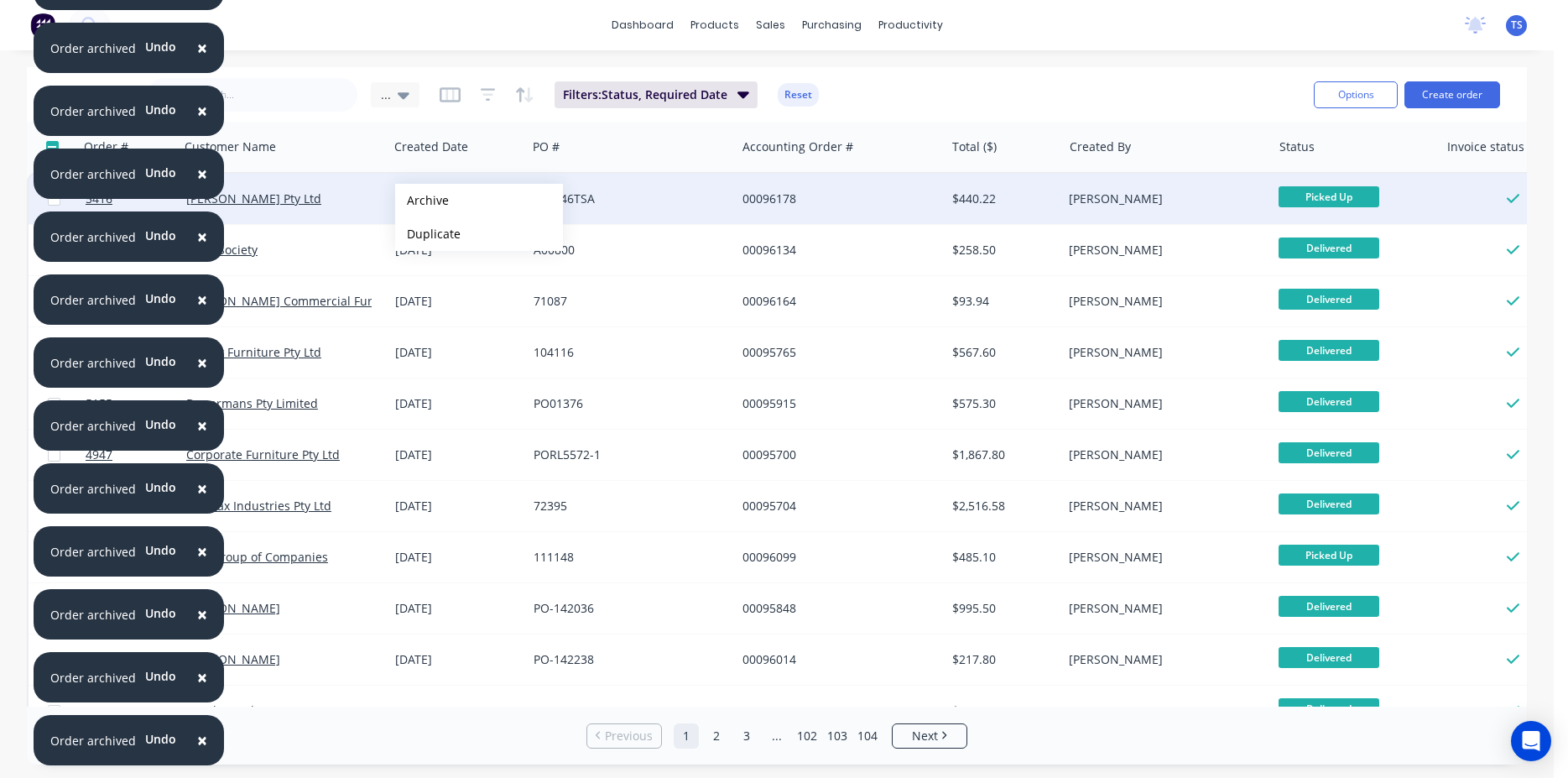
click at [422, 200] on button "Archive" at bounding box center [479, 200] width 168 height 34
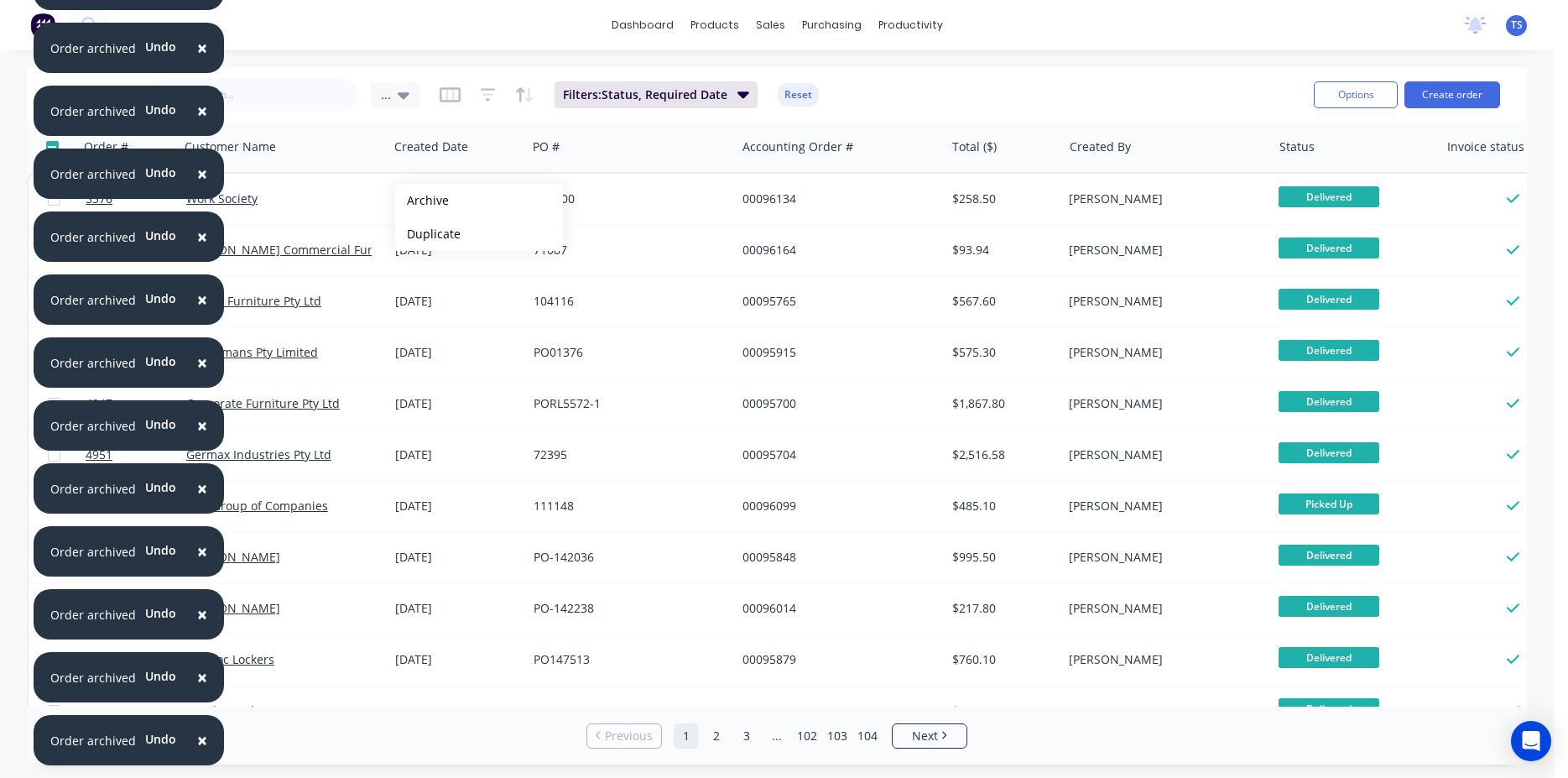
click at [422, 200] on button "Archive" at bounding box center [479, 200] width 168 height 34
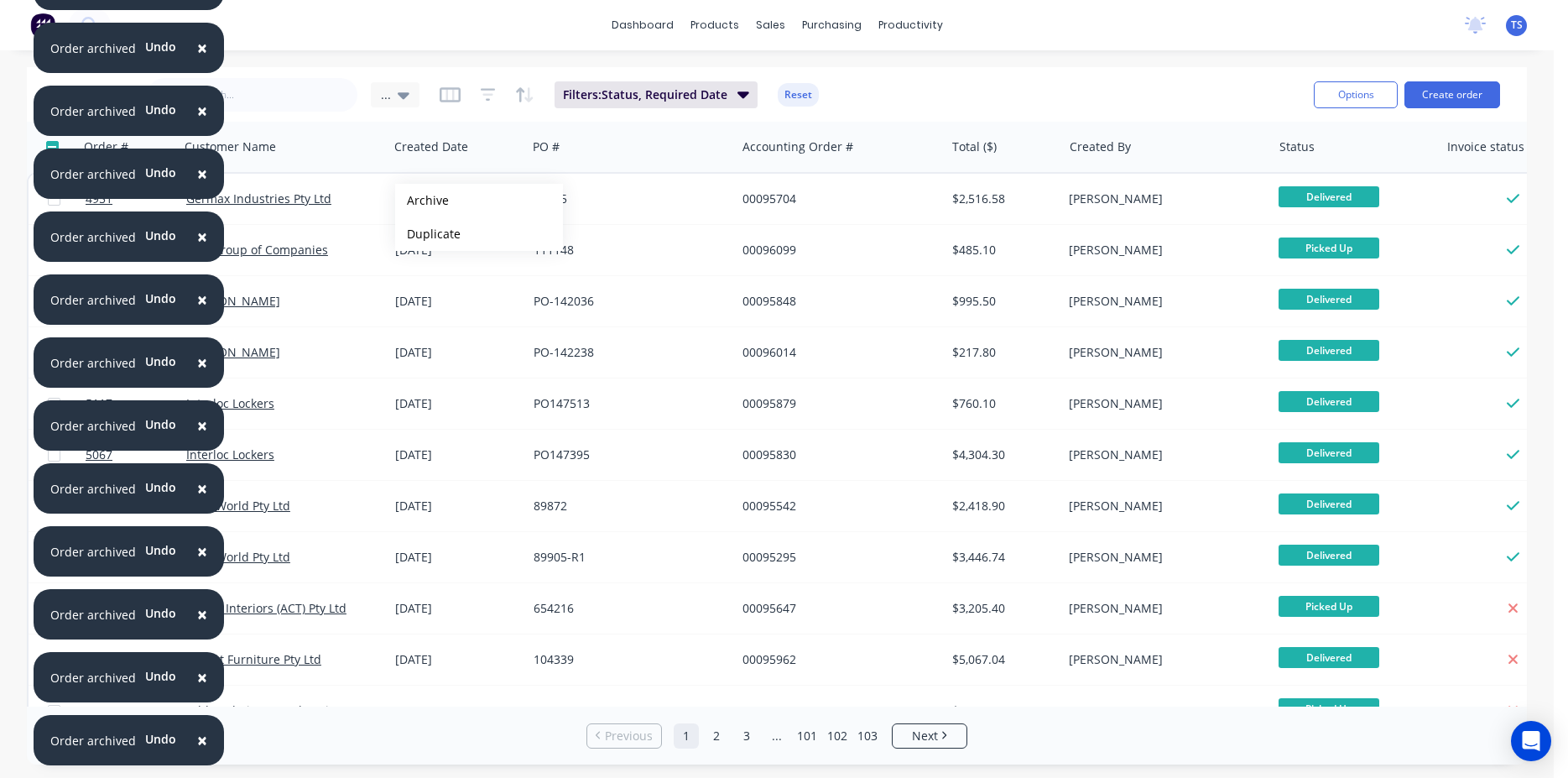
click at [422, 200] on button "Archive" at bounding box center [479, 200] width 168 height 34
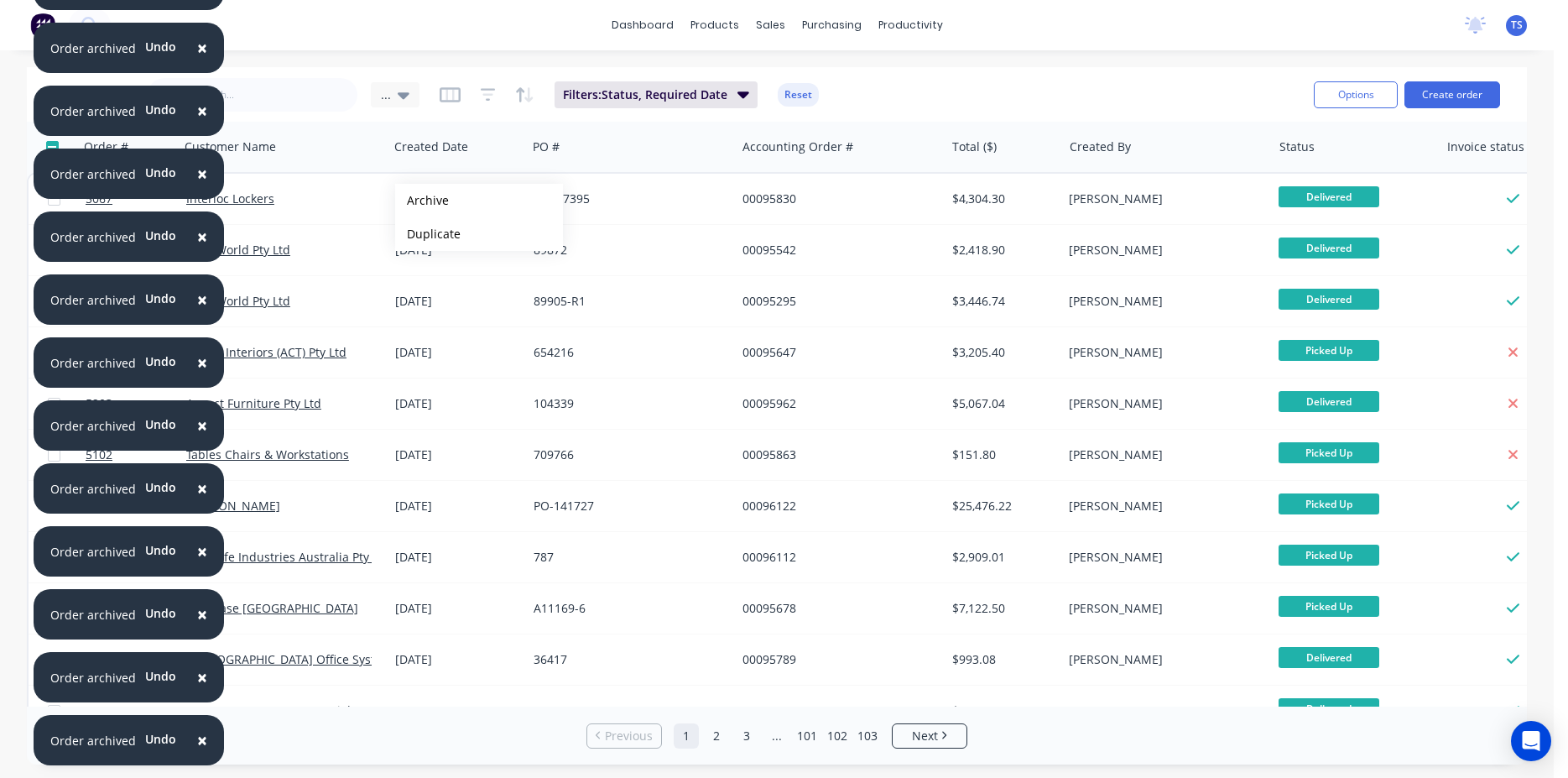
click at [422, 200] on button "Archive" at bounding box center [479, 200] width 168 height 34
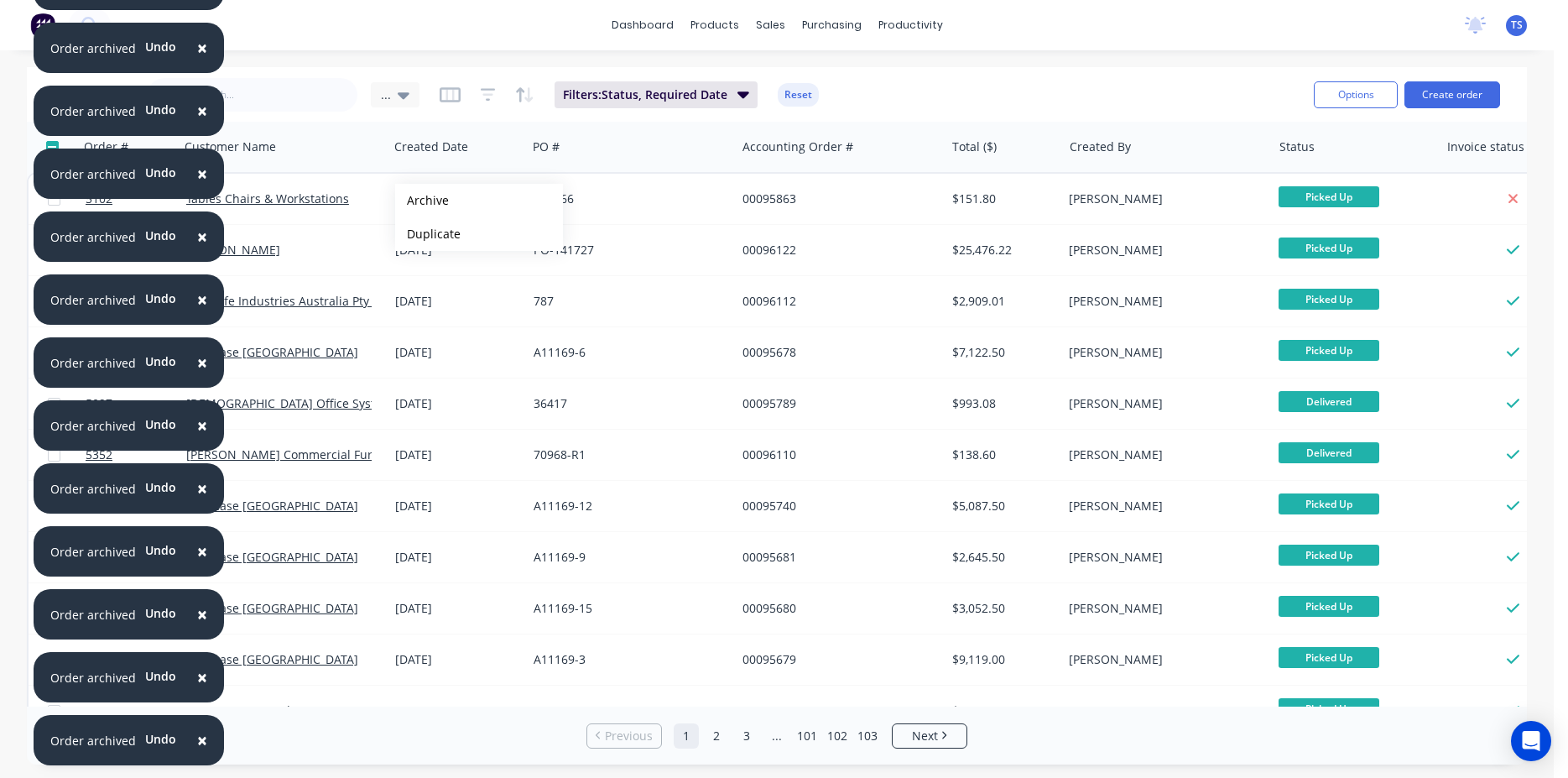
click at [422, 200] on button "Archive" at bounding box center [479, 200] width 168 height 34
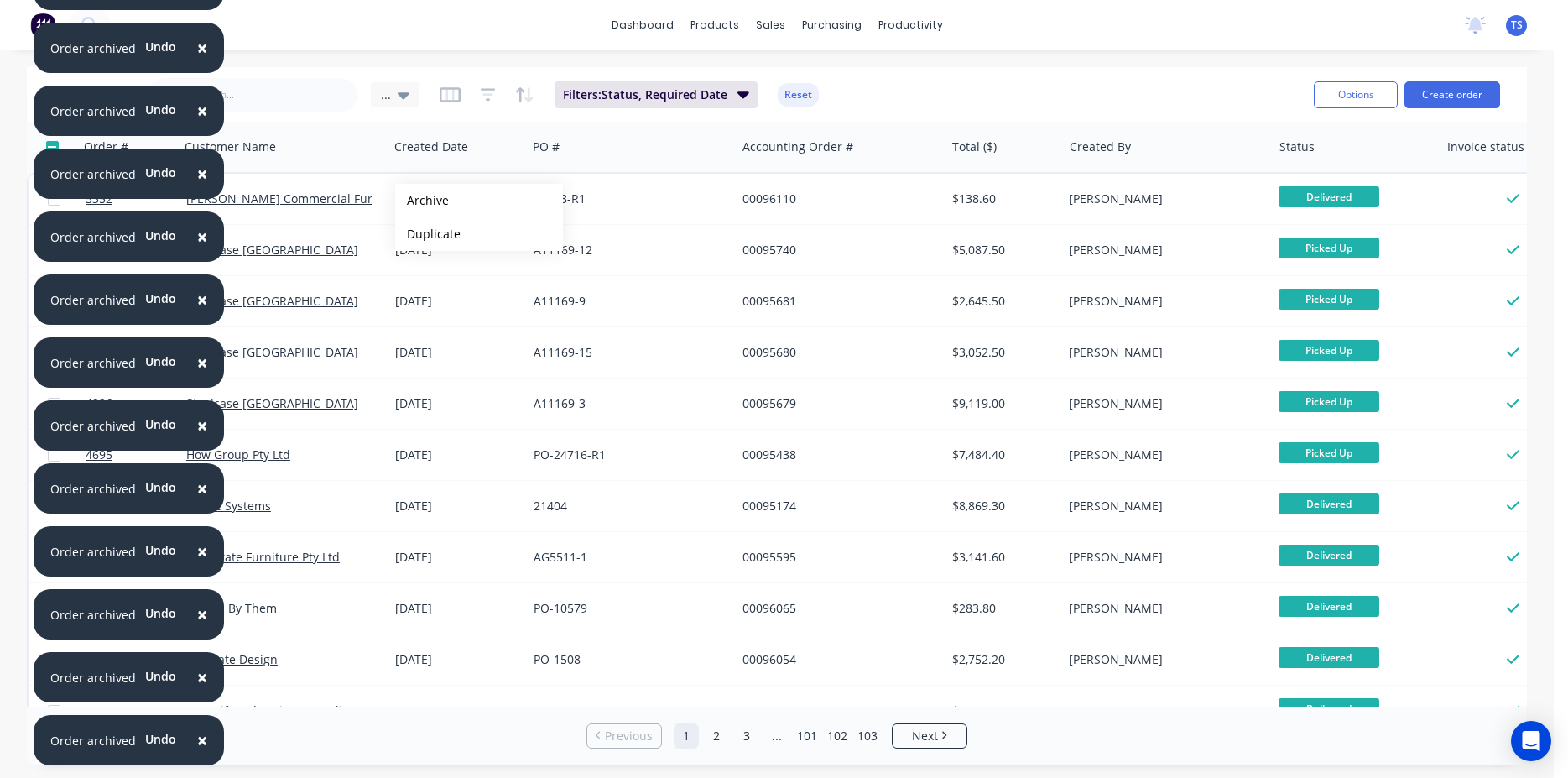
click at [422, 200] on button "Archive" at bounding box center [479, 200] width 168 height 34
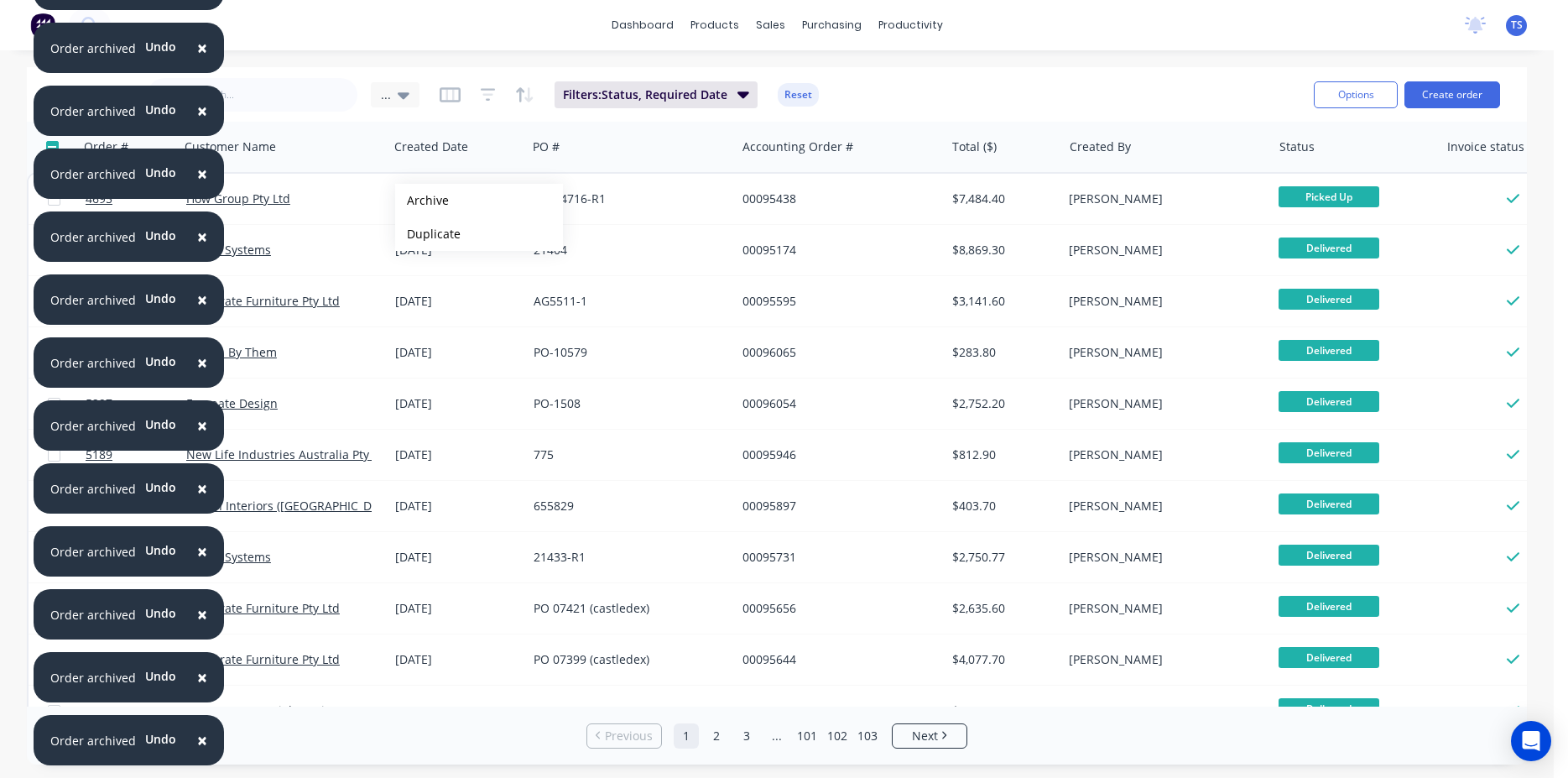
click at [422, 200] on button "Archive" at bounding box center [479, 200] width 168 height 34
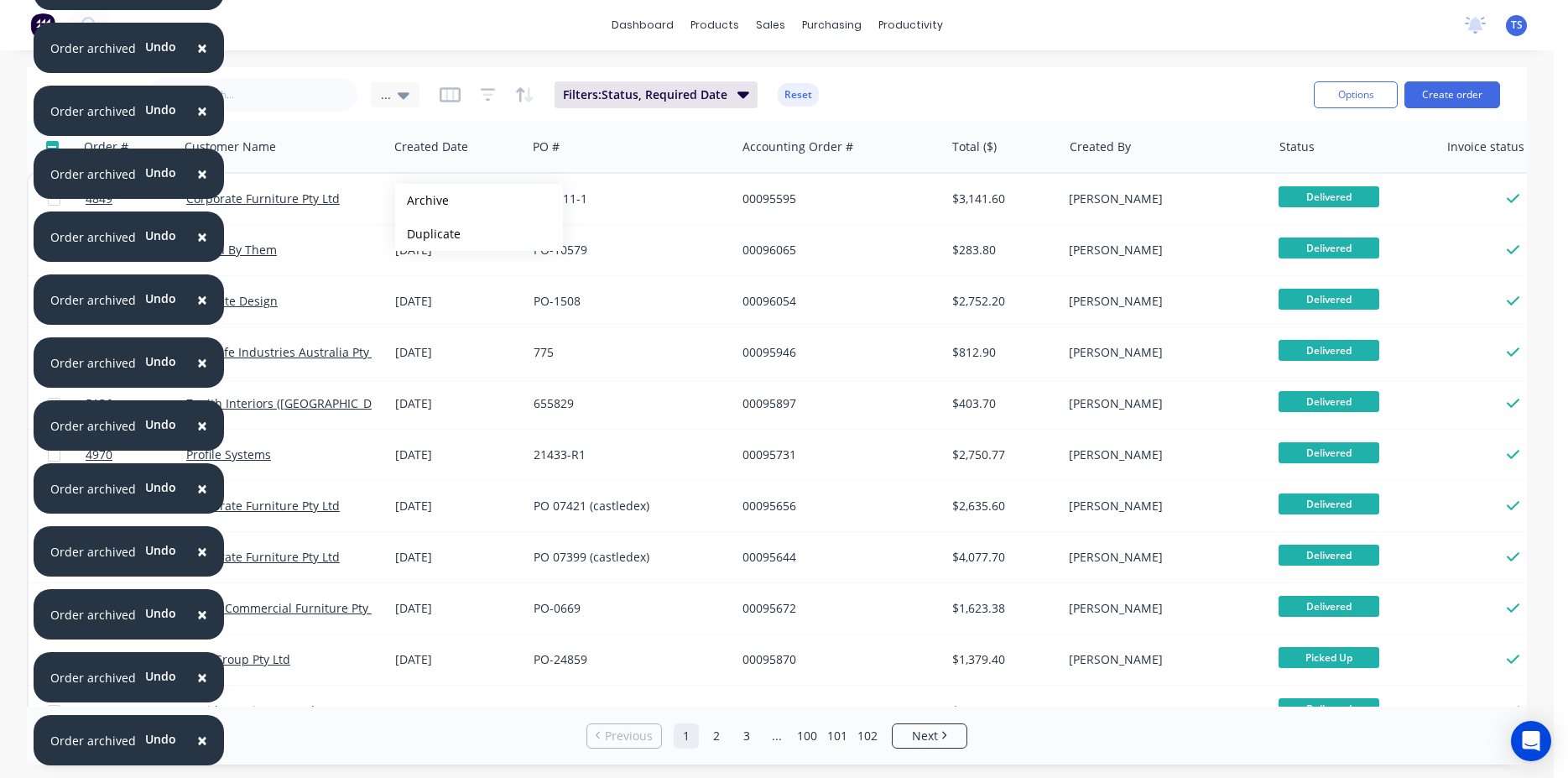
click at [422, 200] on button "Archive" at bounding box center [479, 200] width 168 height 34
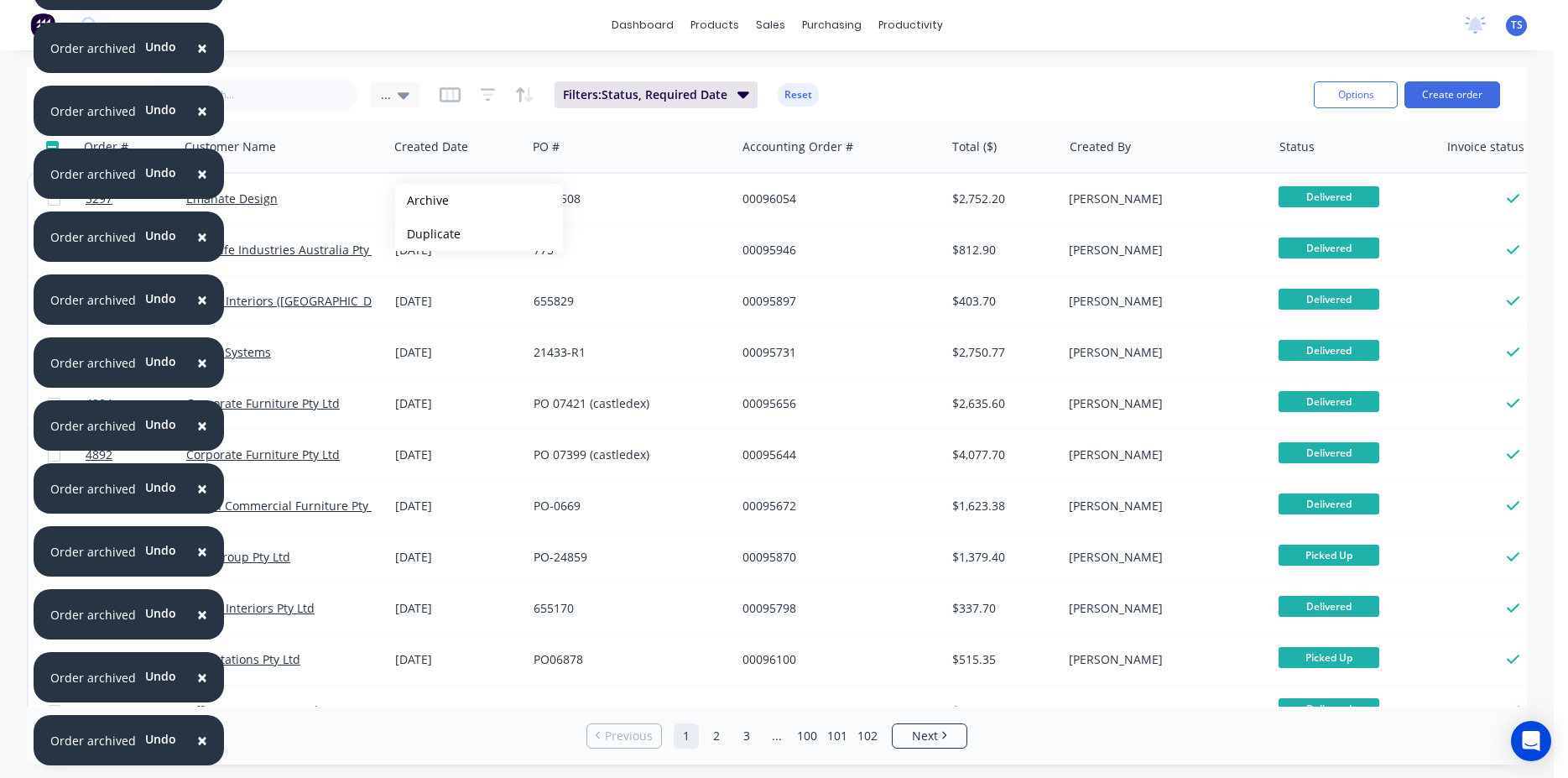
click at [422, 200] on button "Archive" at bounding box center [479, 200] width 168 height 34
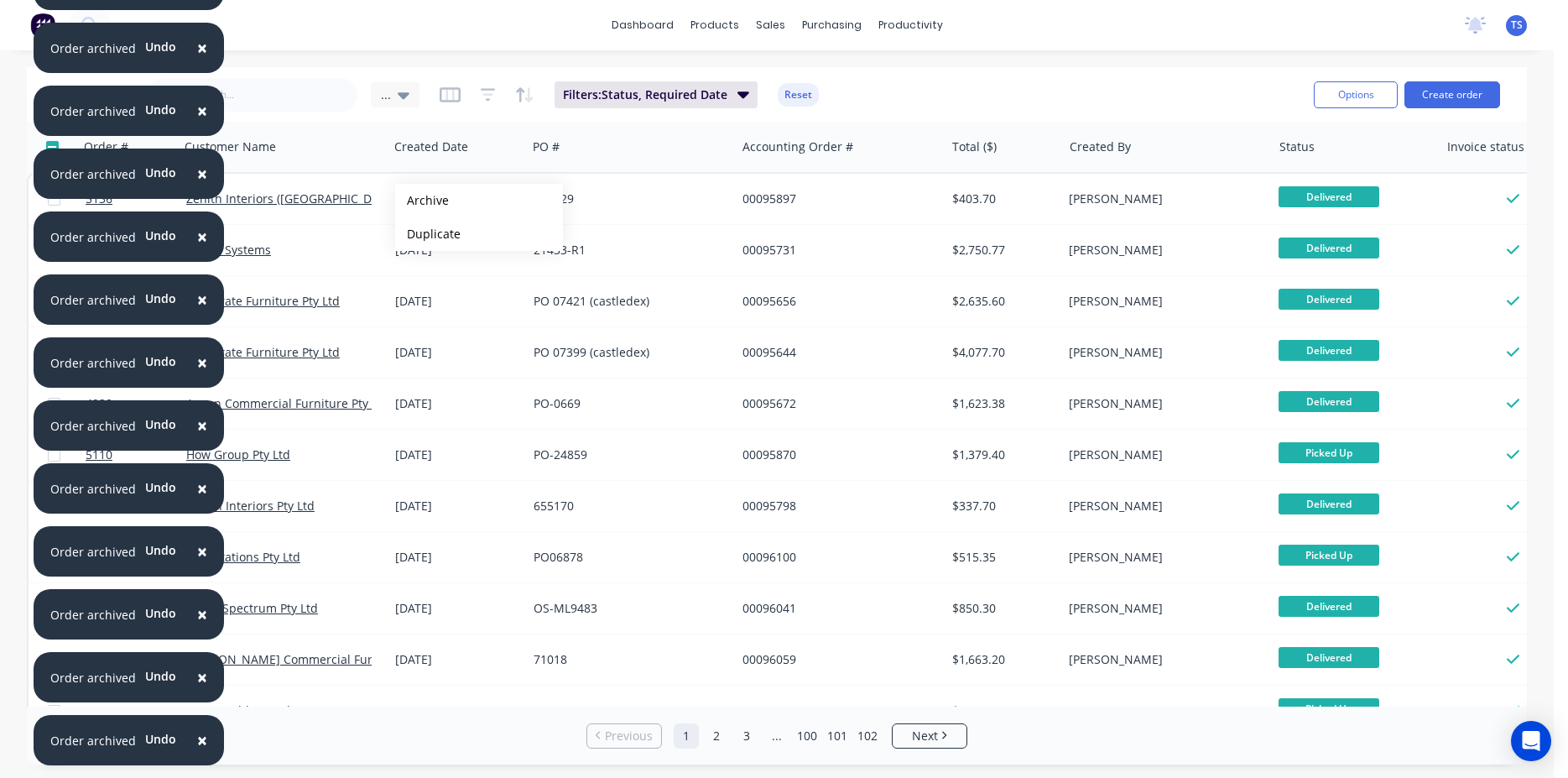
click at [422, 200] on button "Archive" at bounding box center [479, 200] width 168 height 34
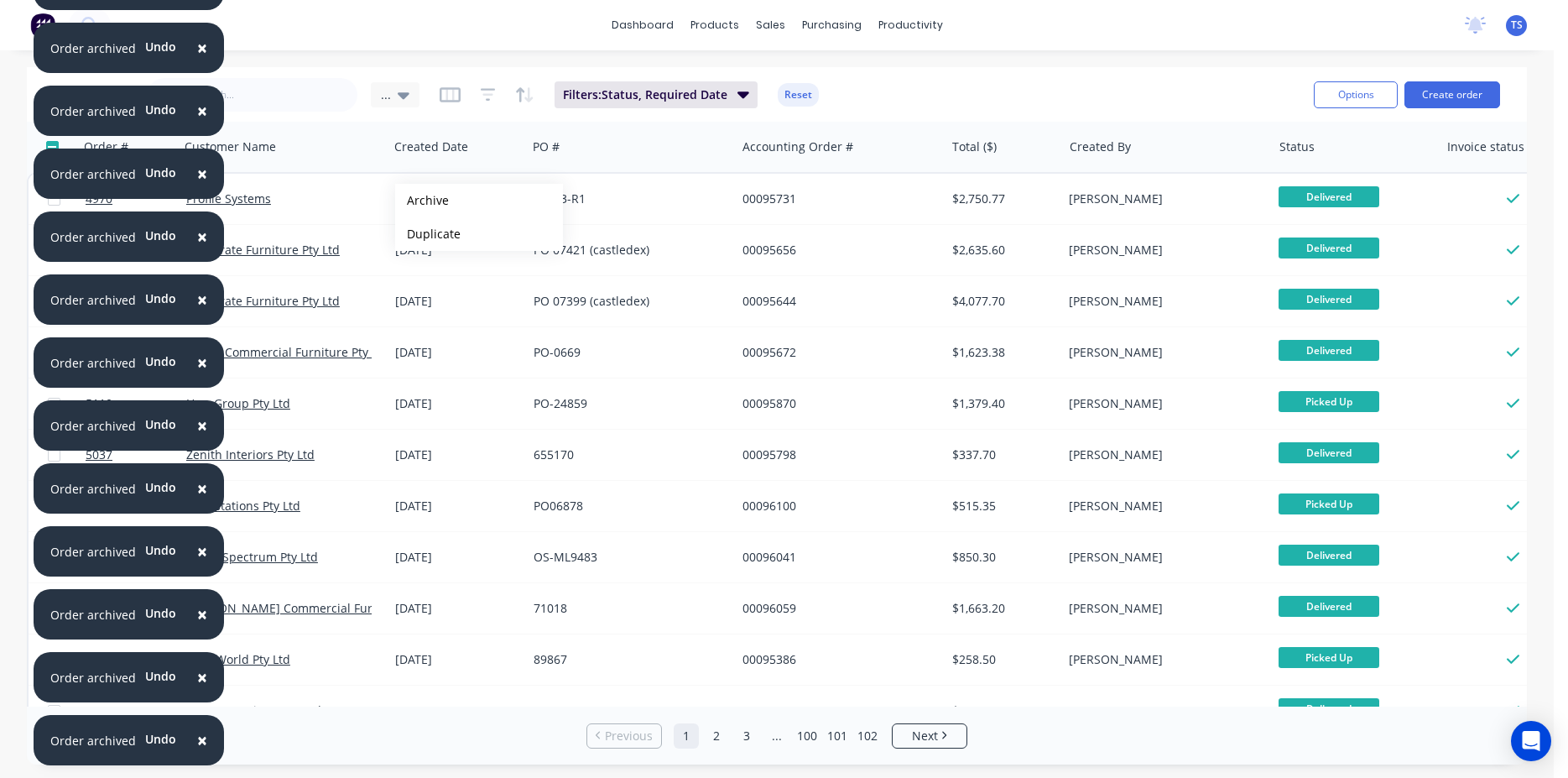
click at [422, 200] on button "Archive" at bounding box center [479, 200] width 168 height 34
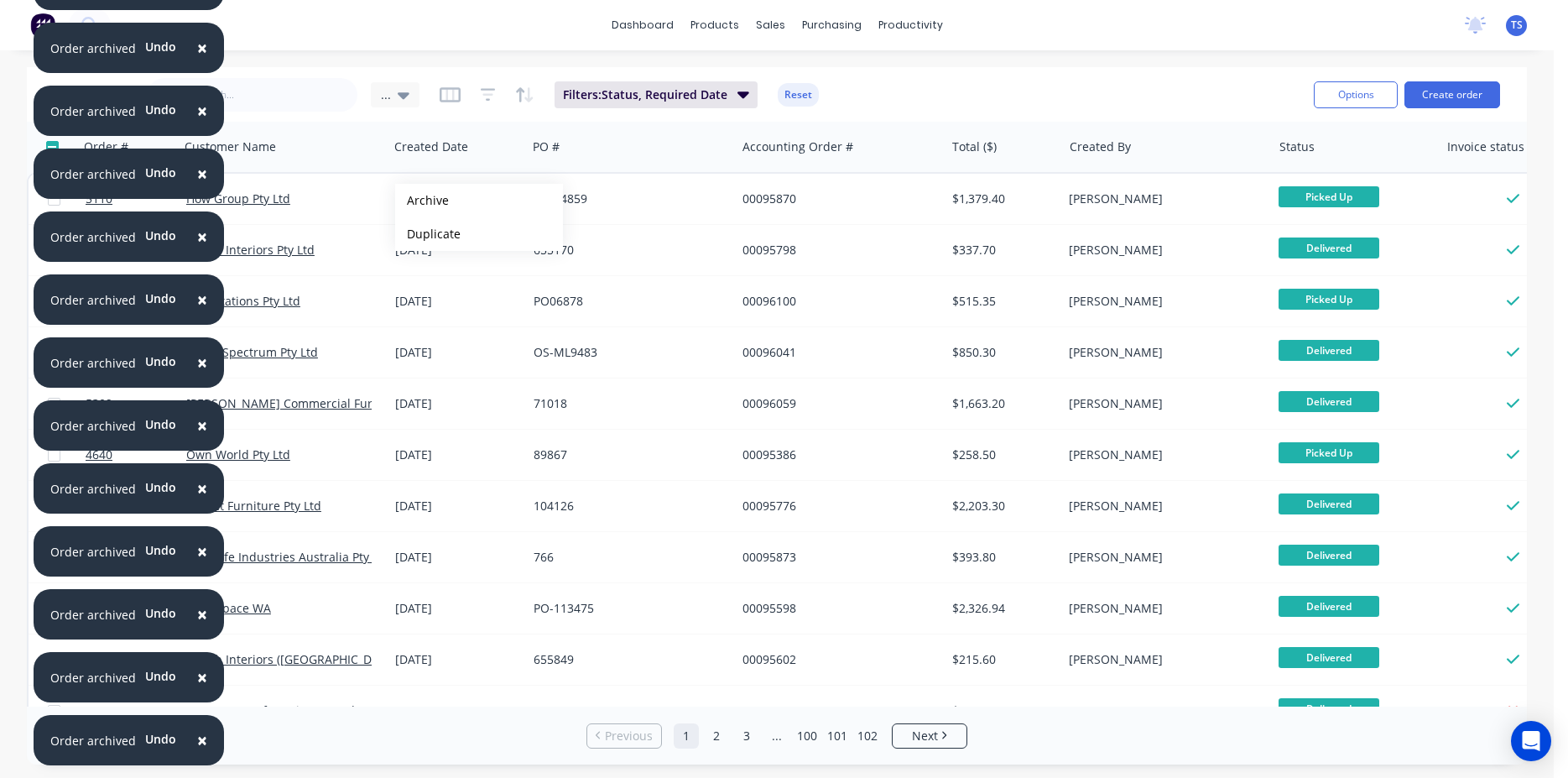
click at [422, 200] on button "Archive" at bounding box center [479, 200] width 168 height 34
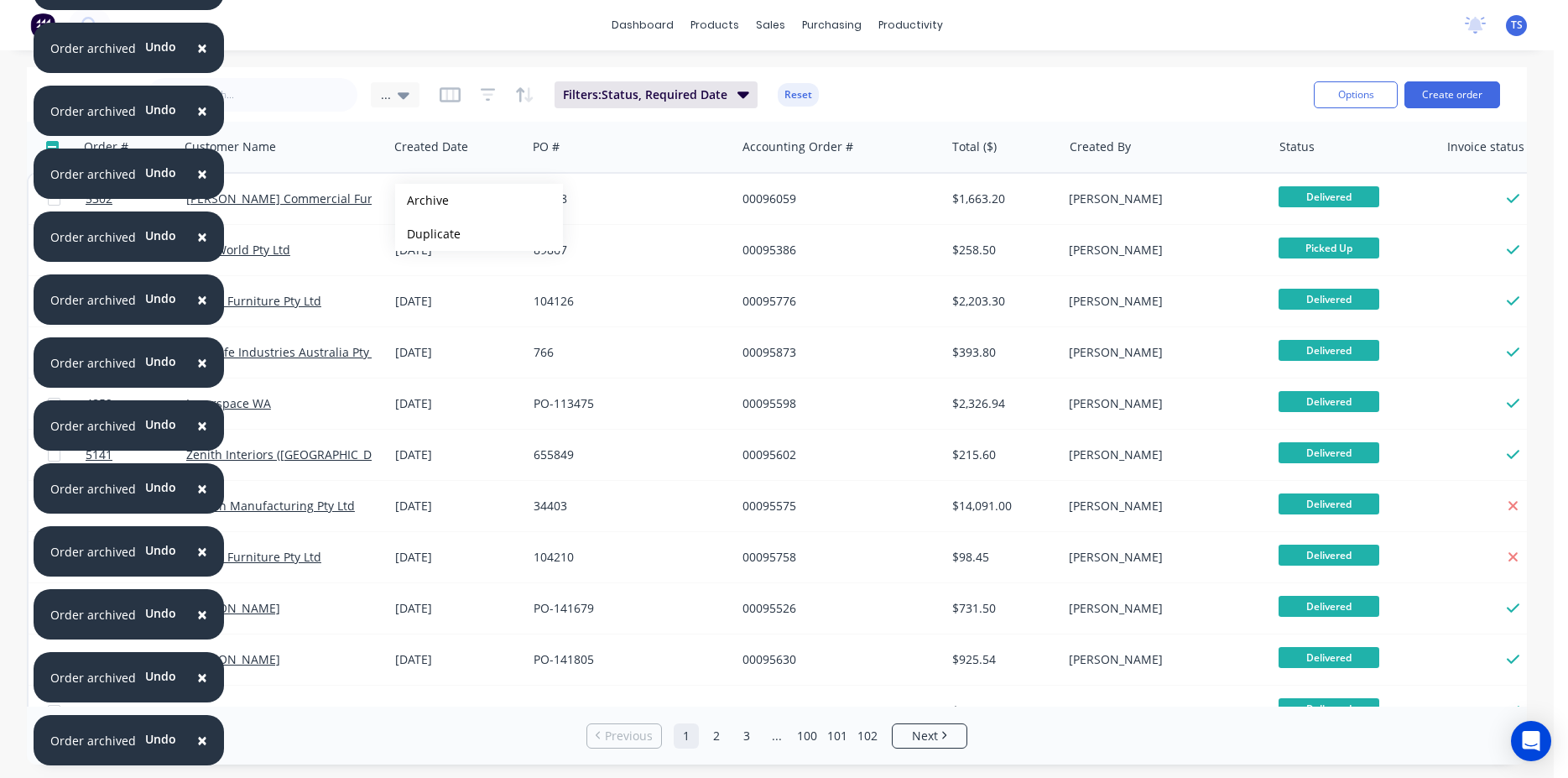
click at [422, 200] on button "Archive" at bounding box center [479, 200] width 168 height 34
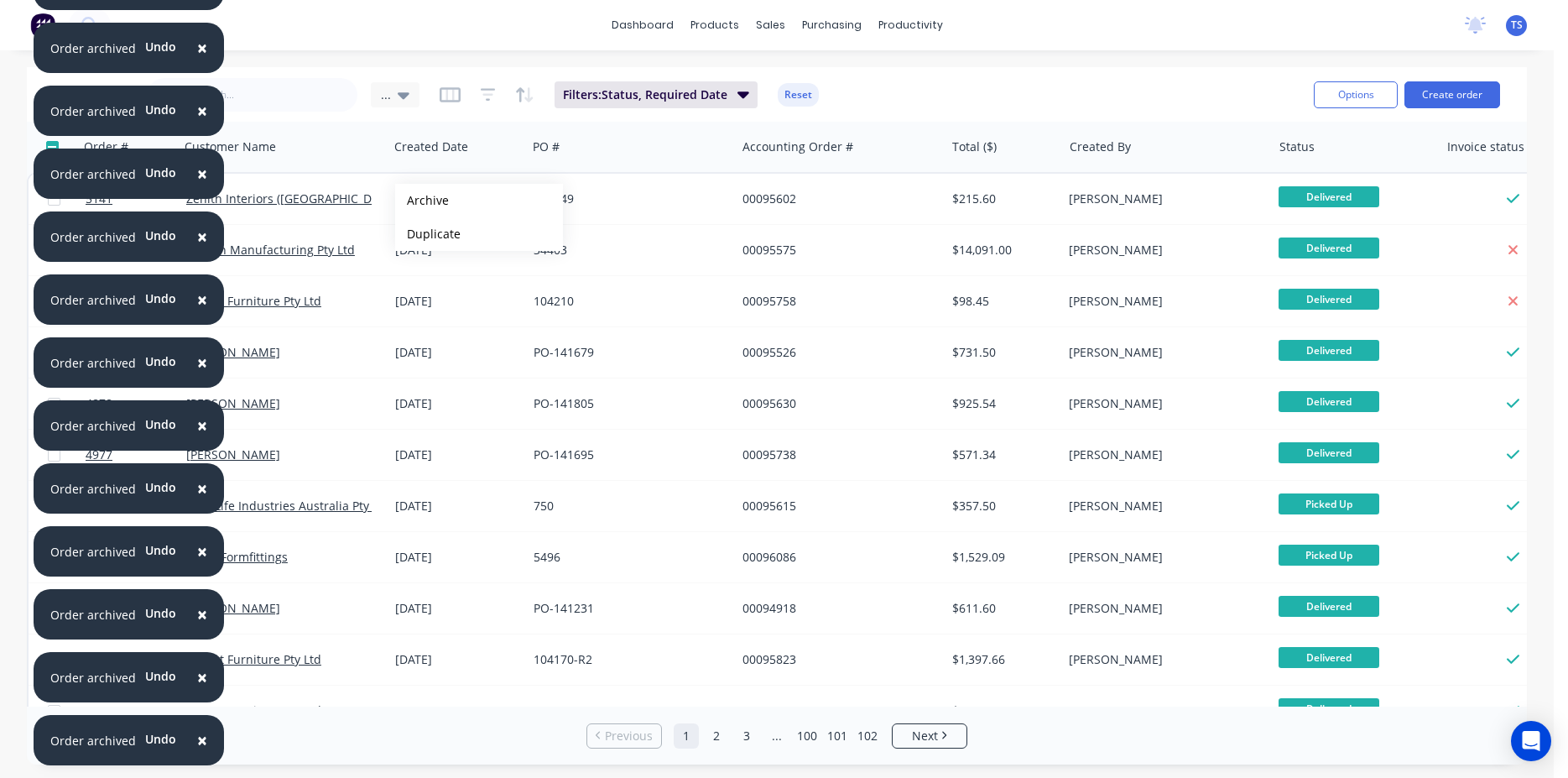
click at [422, 200] on button "Archive" at bounding box center [479, 200] width 168 height 34
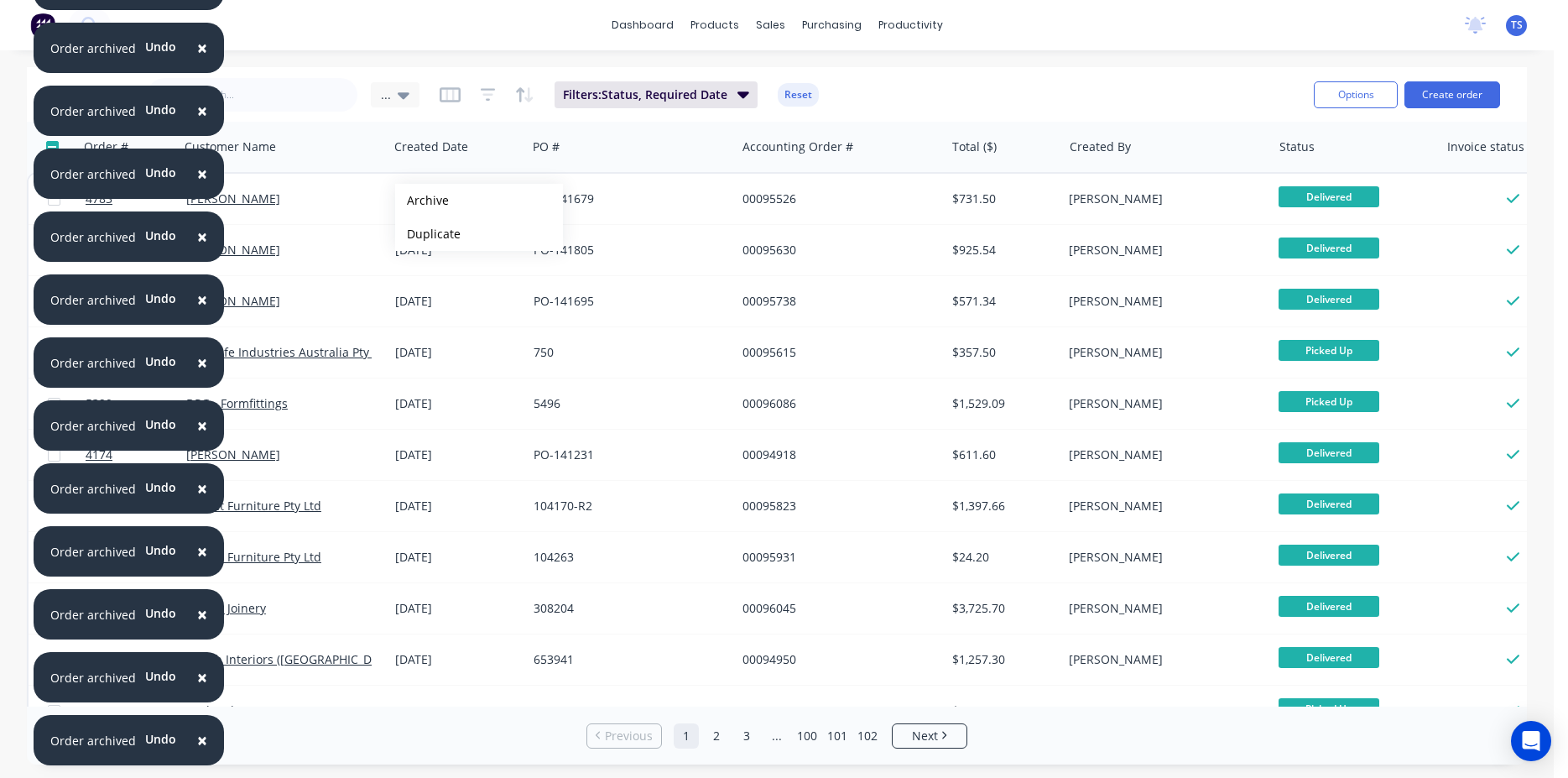
click at [422, 200] on button "Archive" at bounding box center [479, 200] width 168 height 34
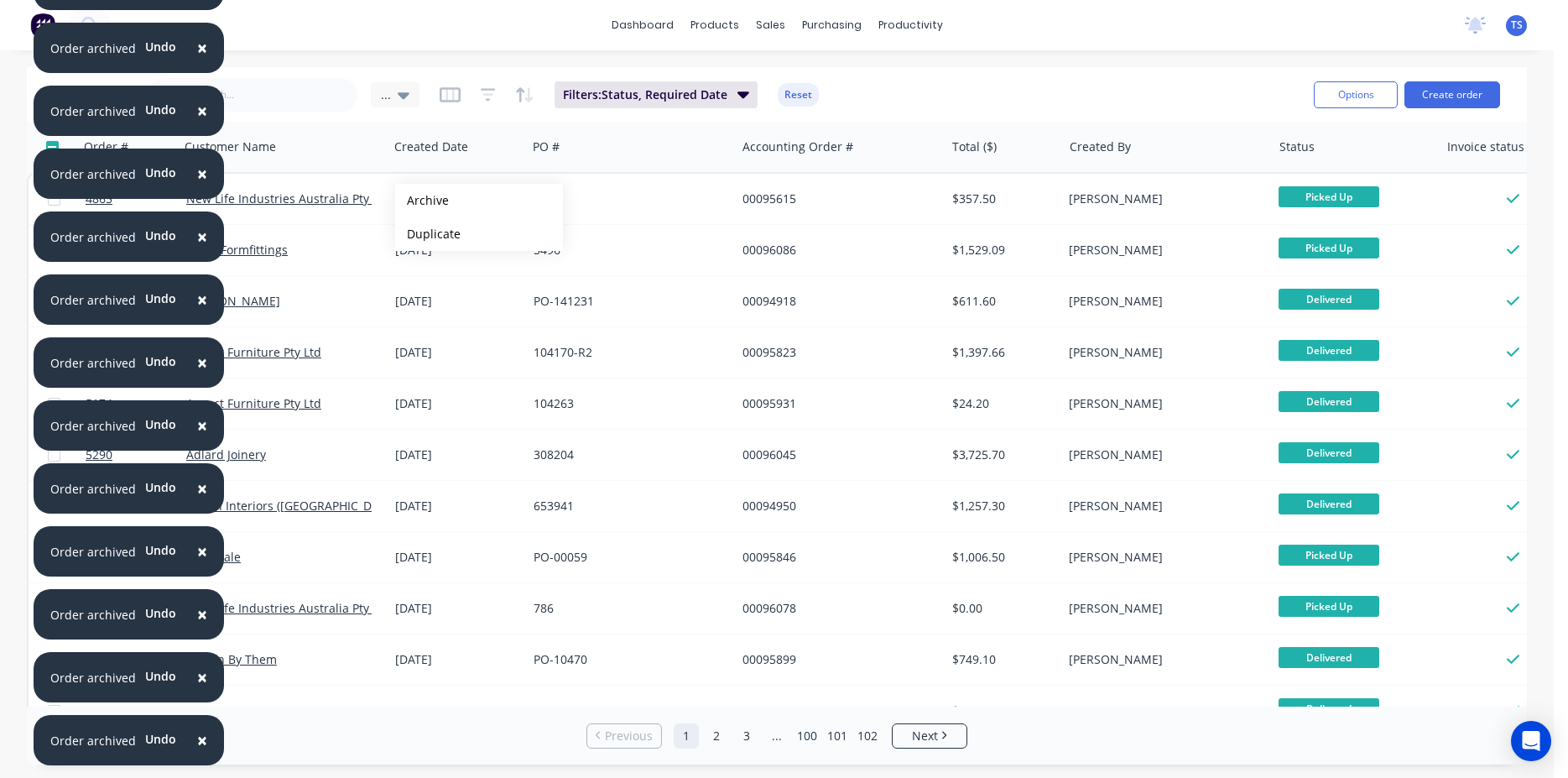
click at [422, 200] on button "Archive" at bounding box center [479, 200] width 168 height 34
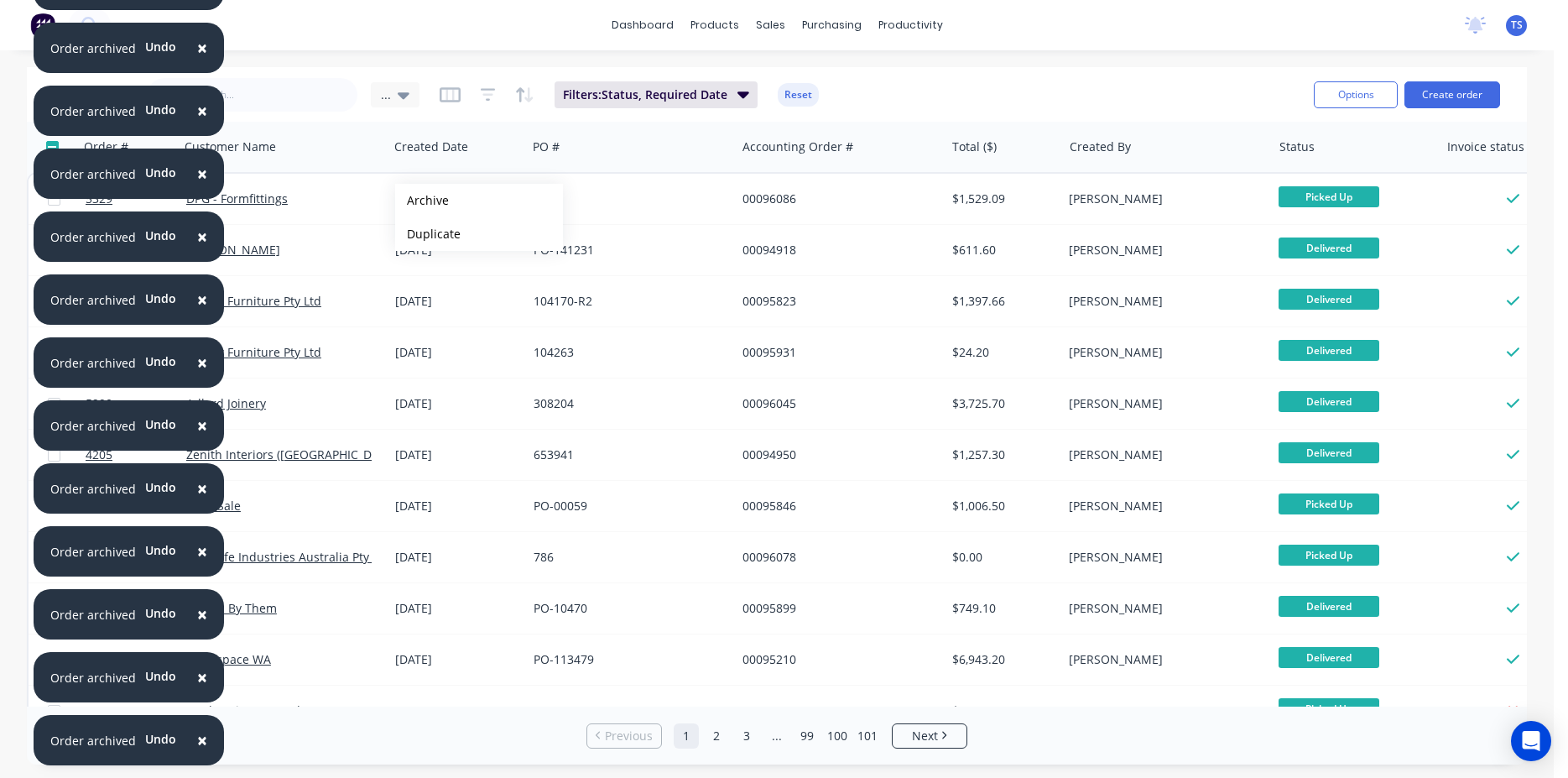
click at [422, 200] on button "Archive" at bounding box center [479, 200] width 168 height 34
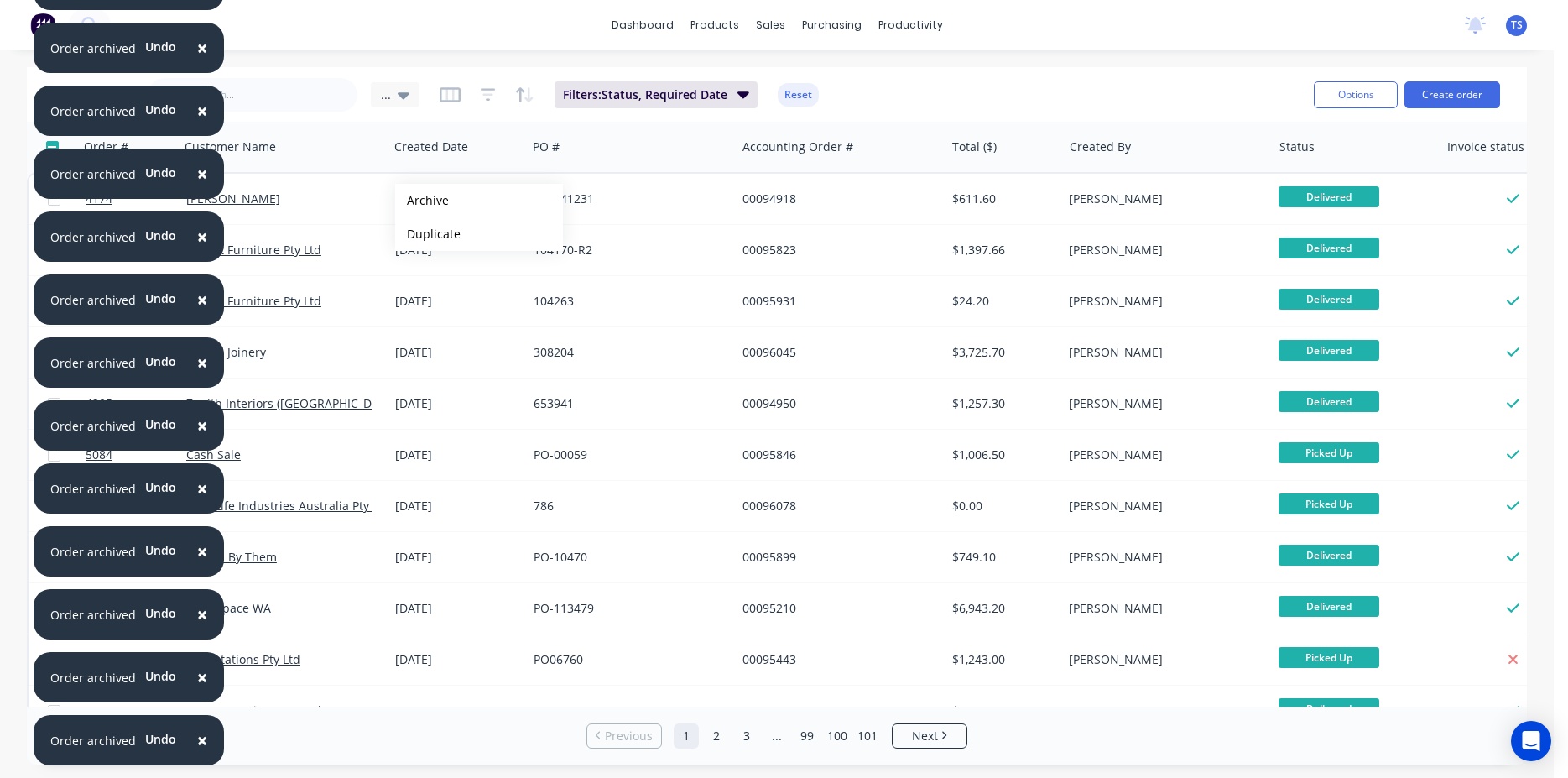
click at [422, 200] on button "Archive" at bounding box center [479, 200] width 168 height 34
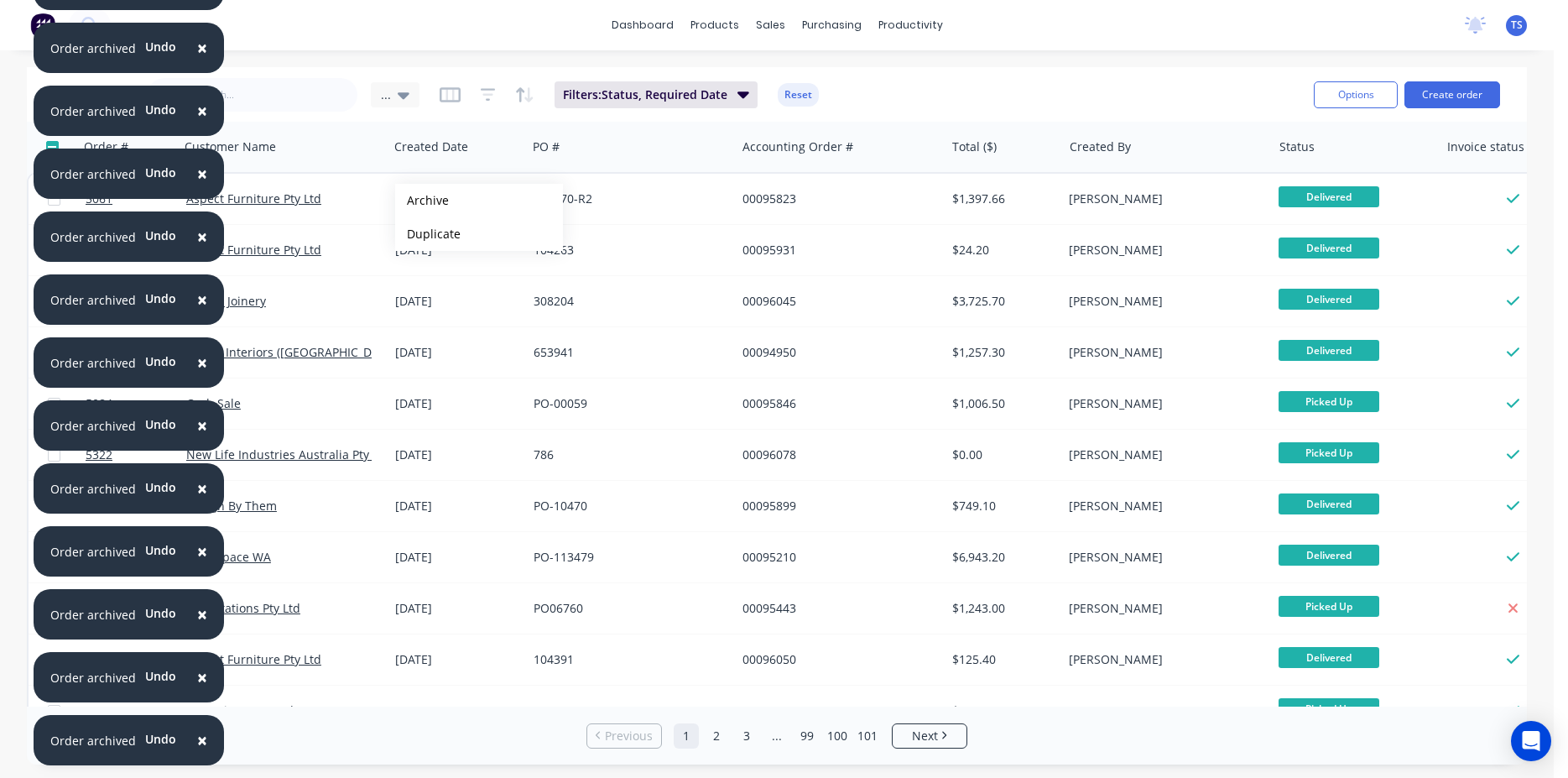
click at [422, 200] on button "Archive" at bounding box center [479, 200] width 168 height 34
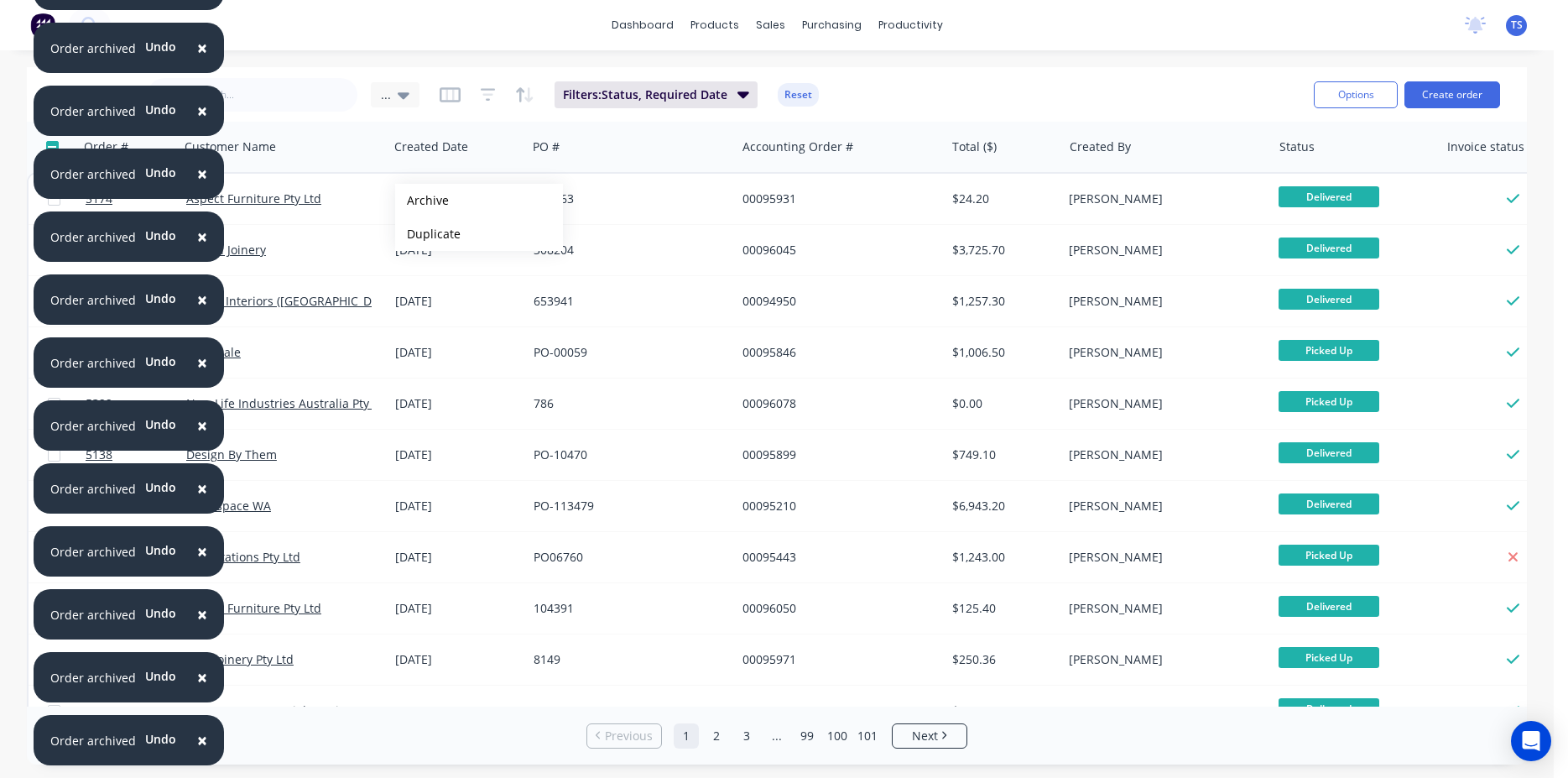
click at [422, 200] on button "Archive" at bounding box center [479, 200] width 168 height 34
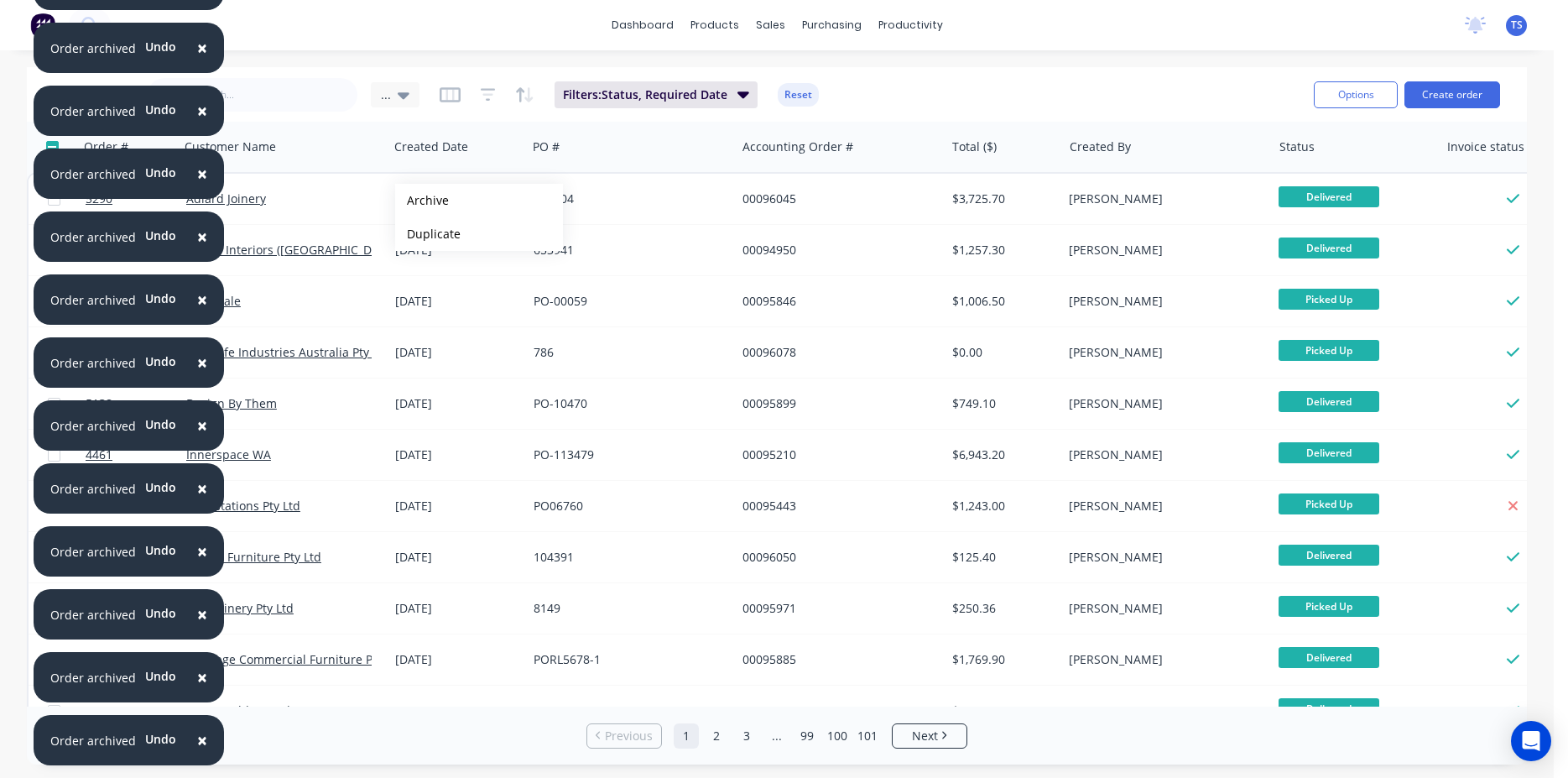
click at [422, 200] on button "Archive" at bounding box center [479, 200] width 168 height 34
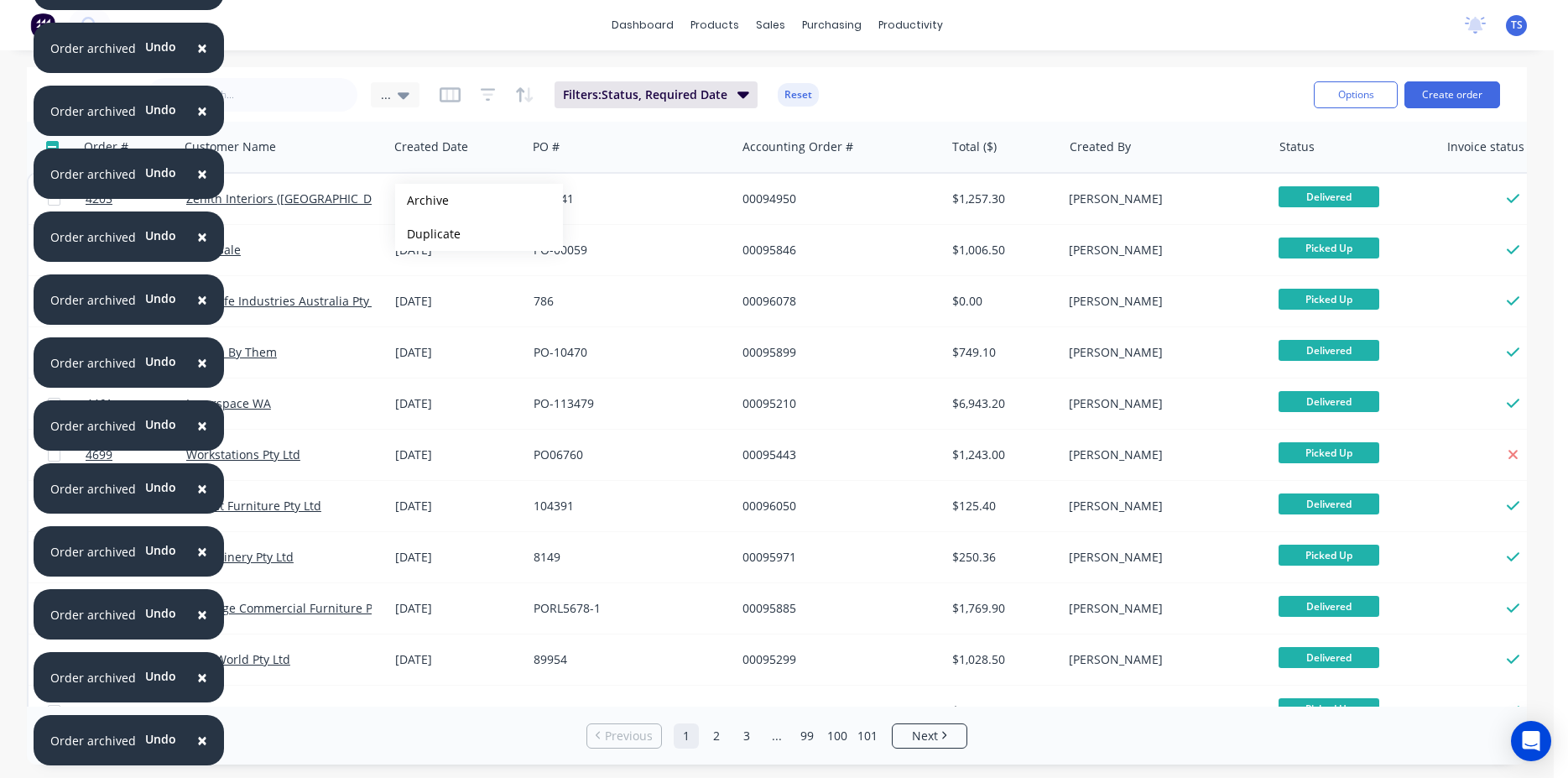
click at [422, 200] on button "Archive" at bounding box center [479, 200] width 168 height 34
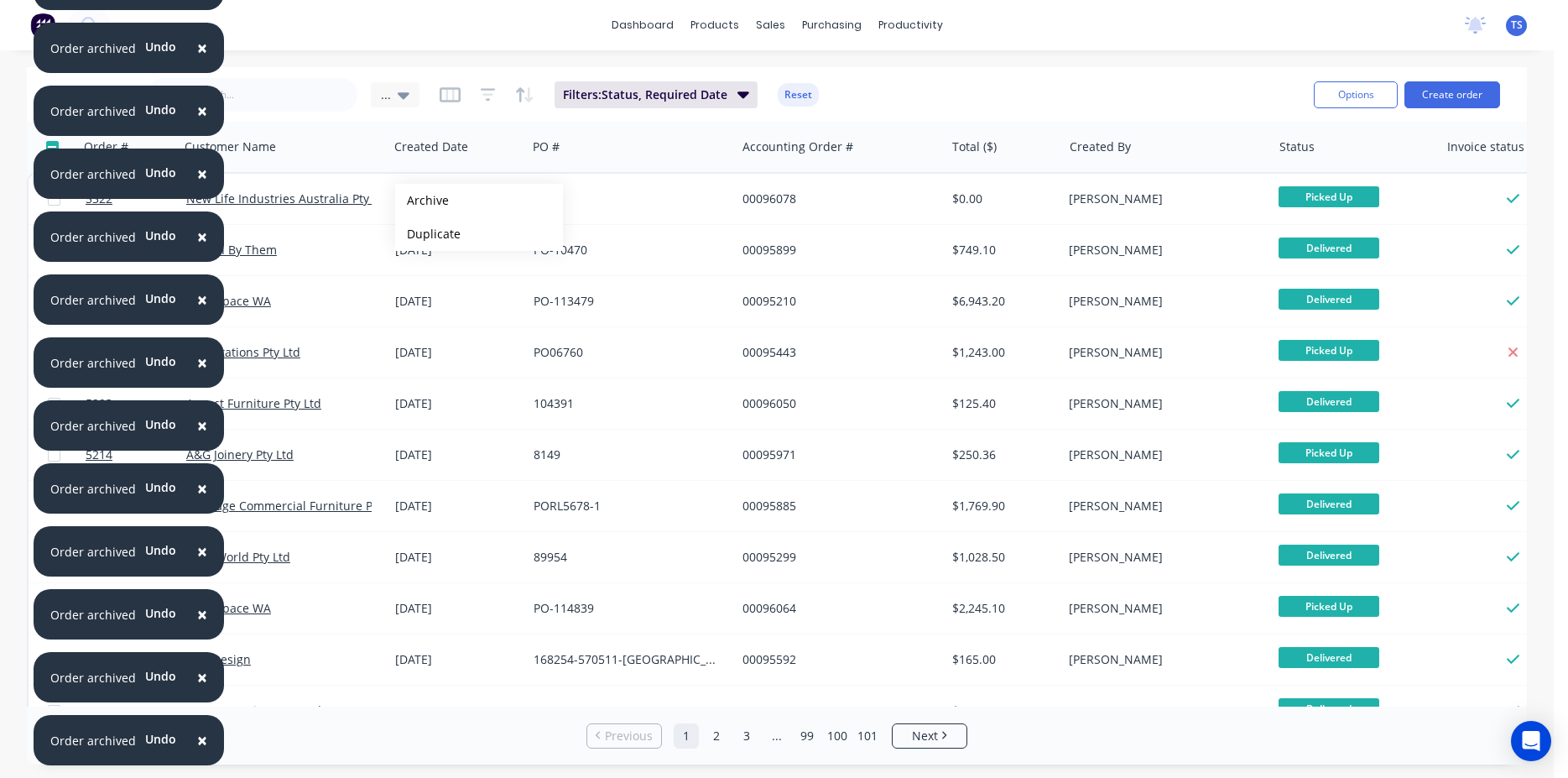
click at [422, 200] on button "Archive" at bounding box center [479, 200] width 168 height 34
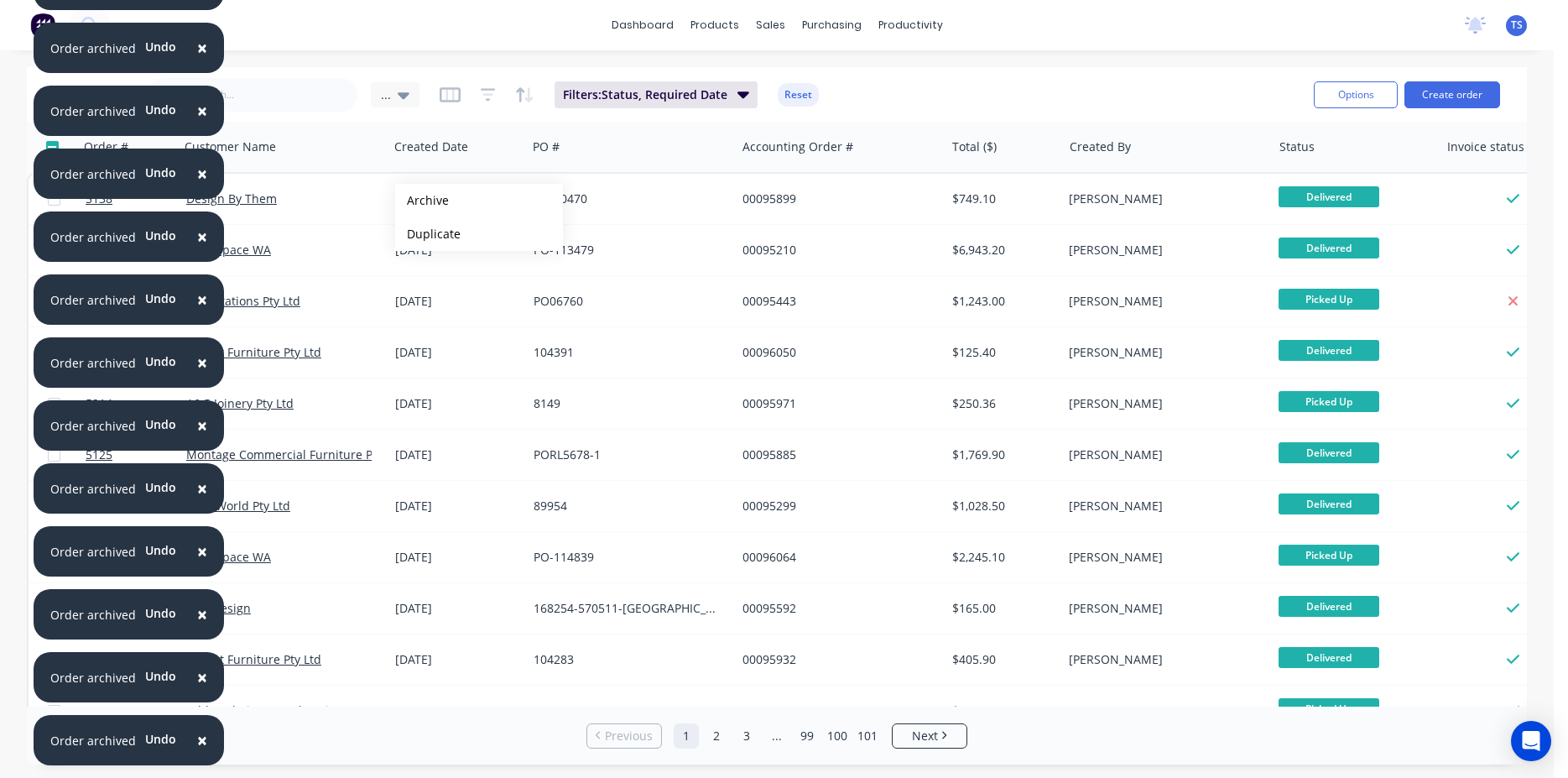
click at [422, 200] on button "Archive" at bounding box center [479, 200] width 168 height 34
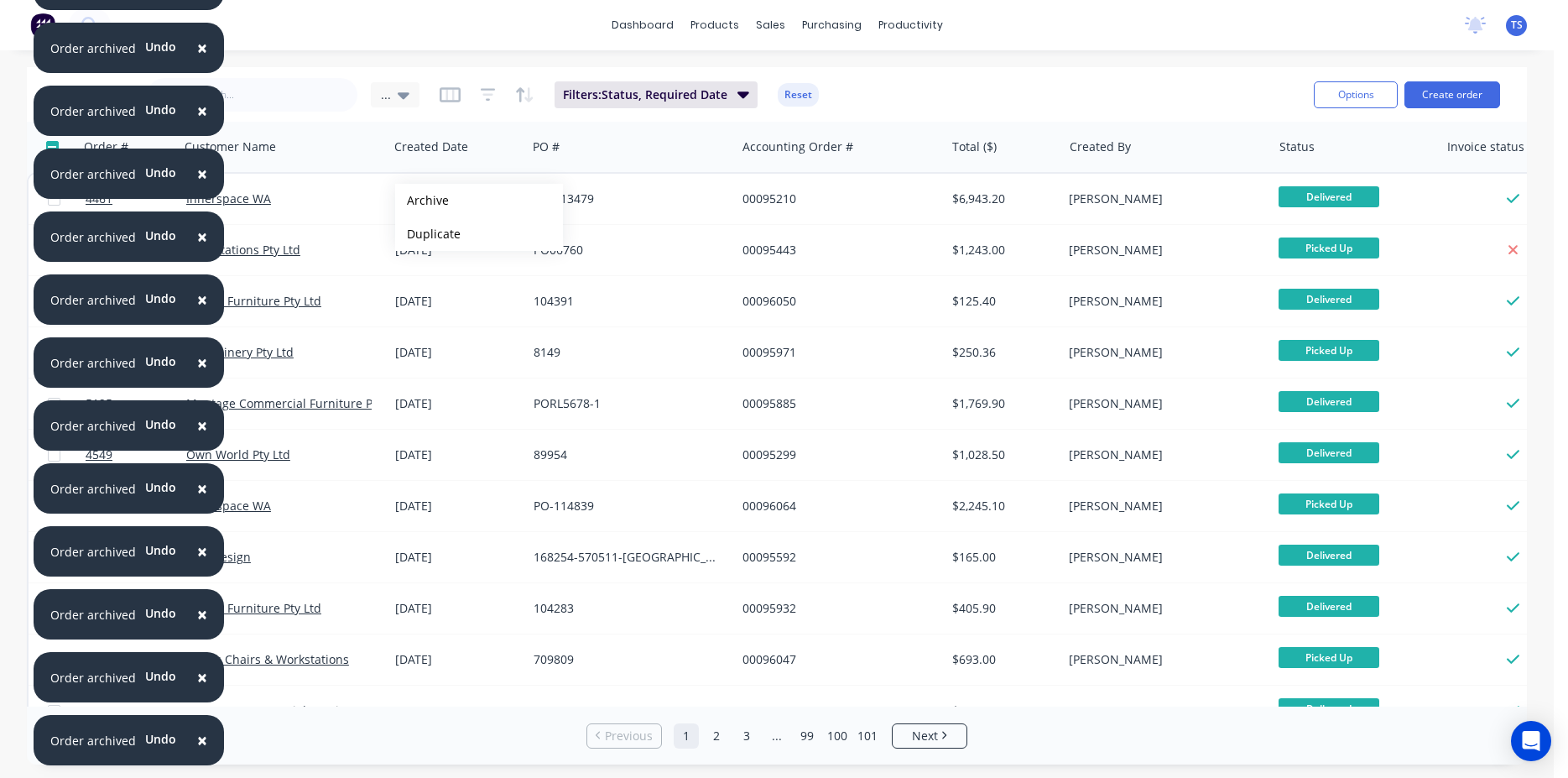
click at [422, 200] on button "Archive" at bounding box center [479, 200] width 168 height 34
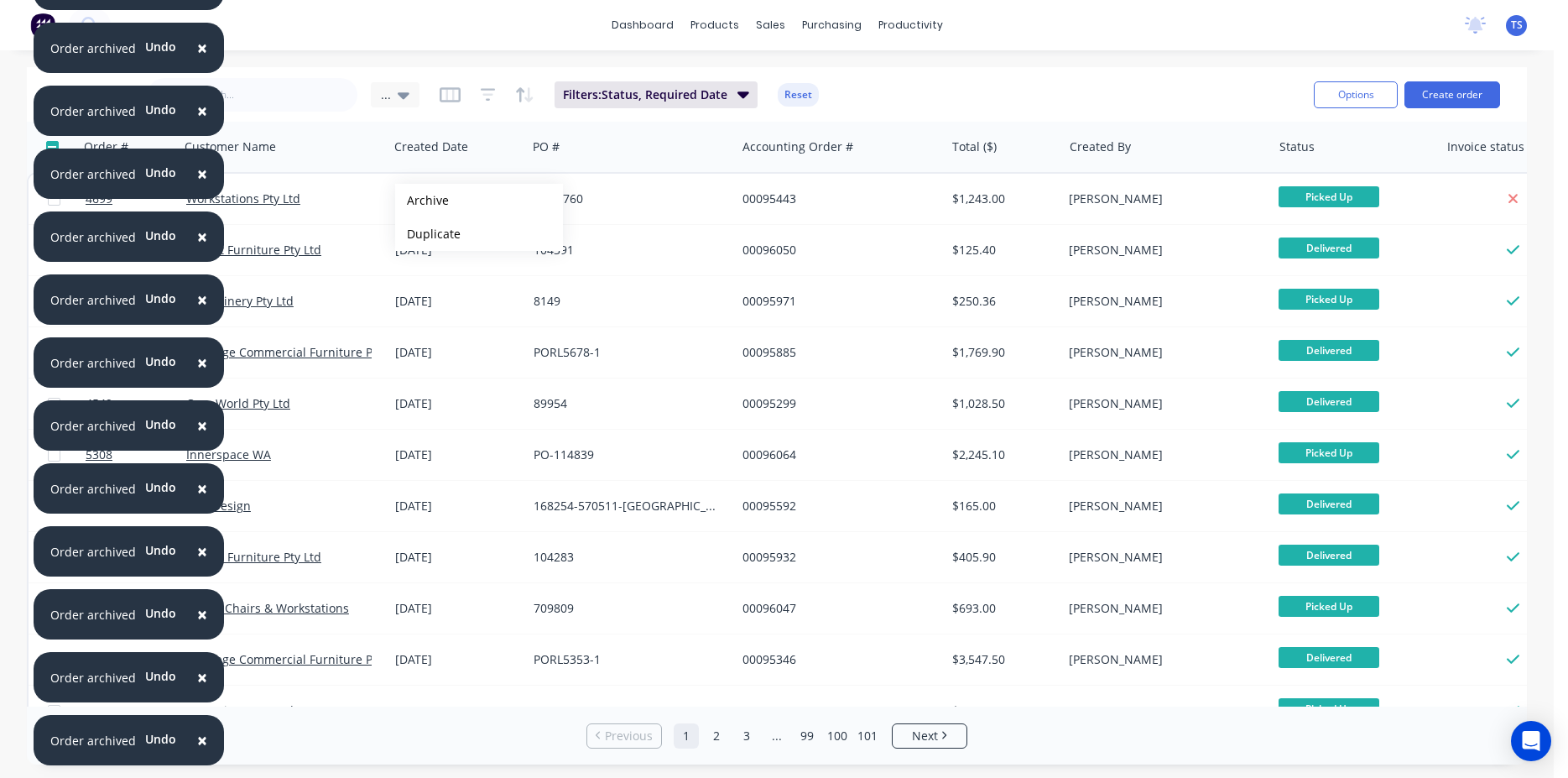
click at [422, 200] on button "Archive" at bounding box center [479, 200] width 168 height 34
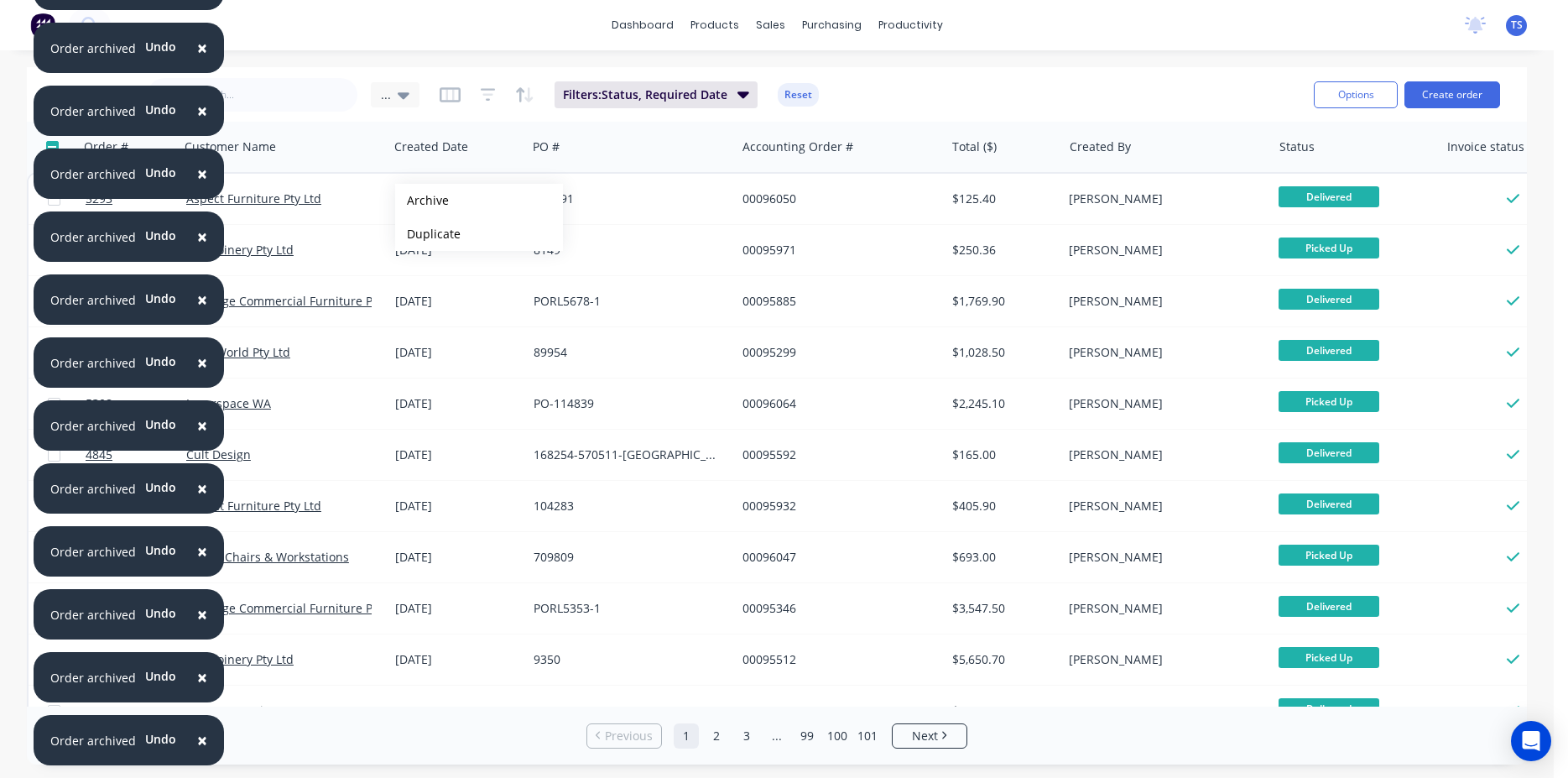
click at [422, 200] on button "Archive" at bounding box center [479, 200] width 168 height 34
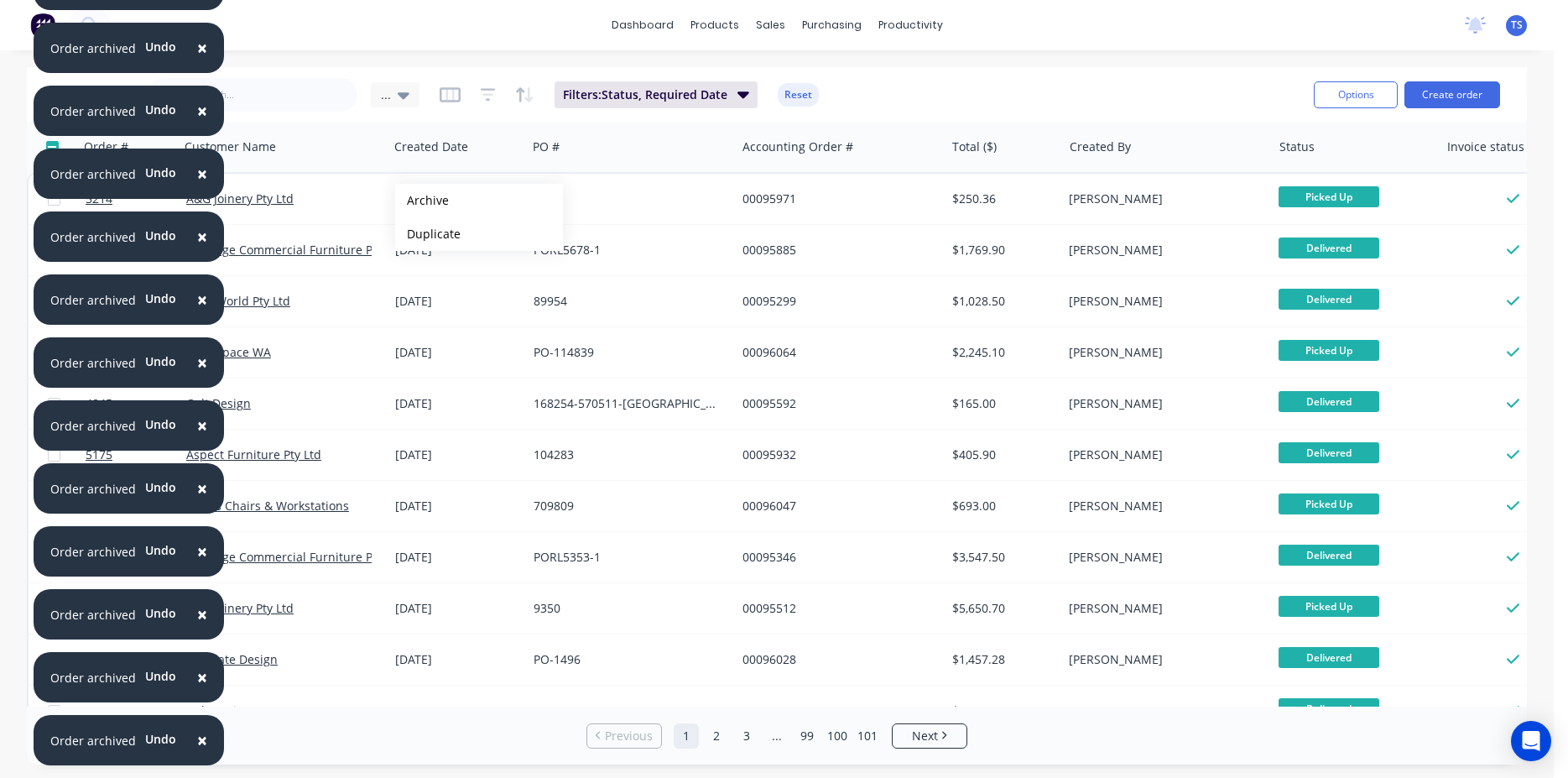
click at [422, 200] on button "Archive" at bounding box center [479, 200] width 168 height 34
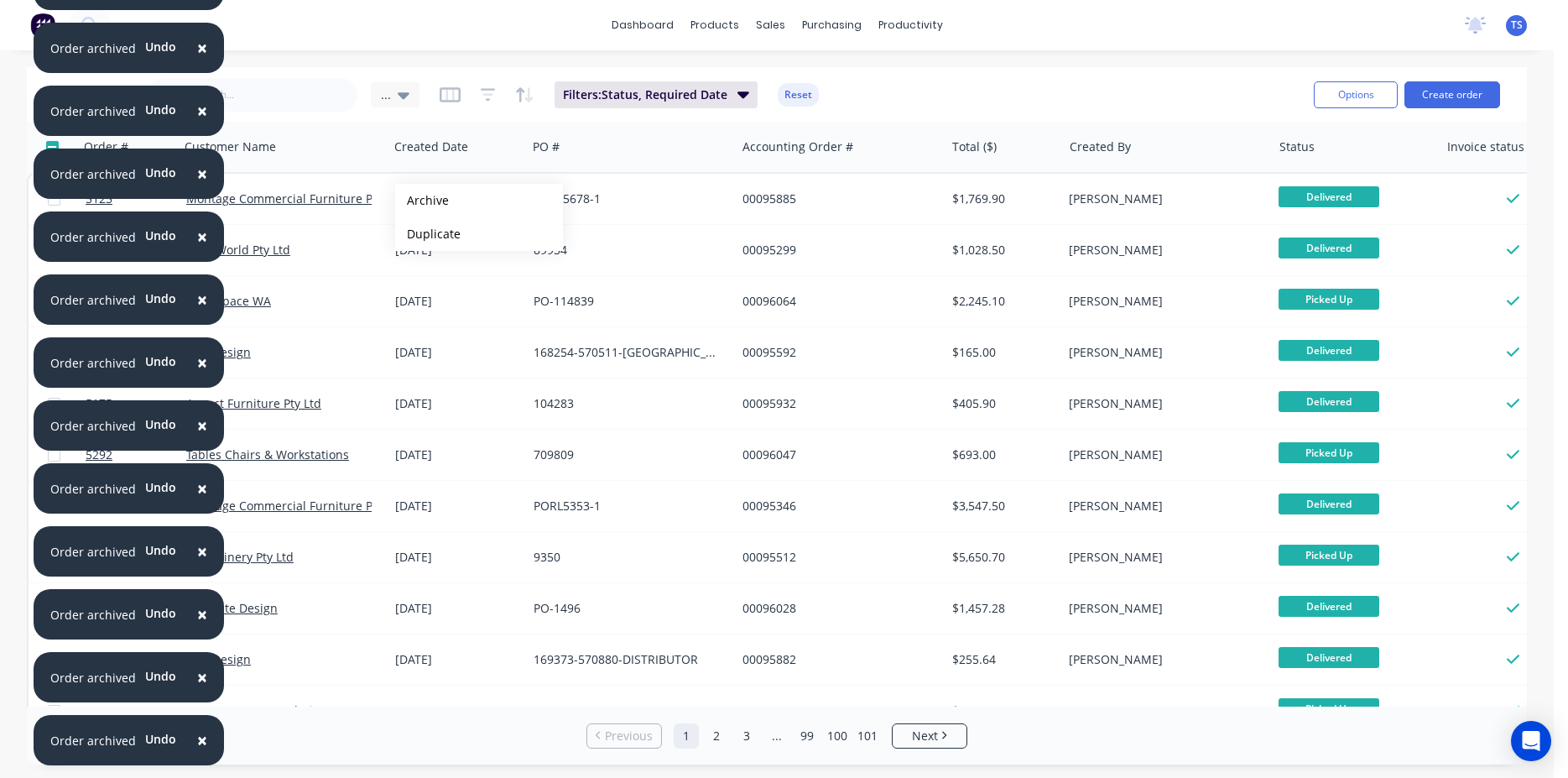
click at [422, 200] on button "Archive" at bounding box center [479, 200] width 168 height 34
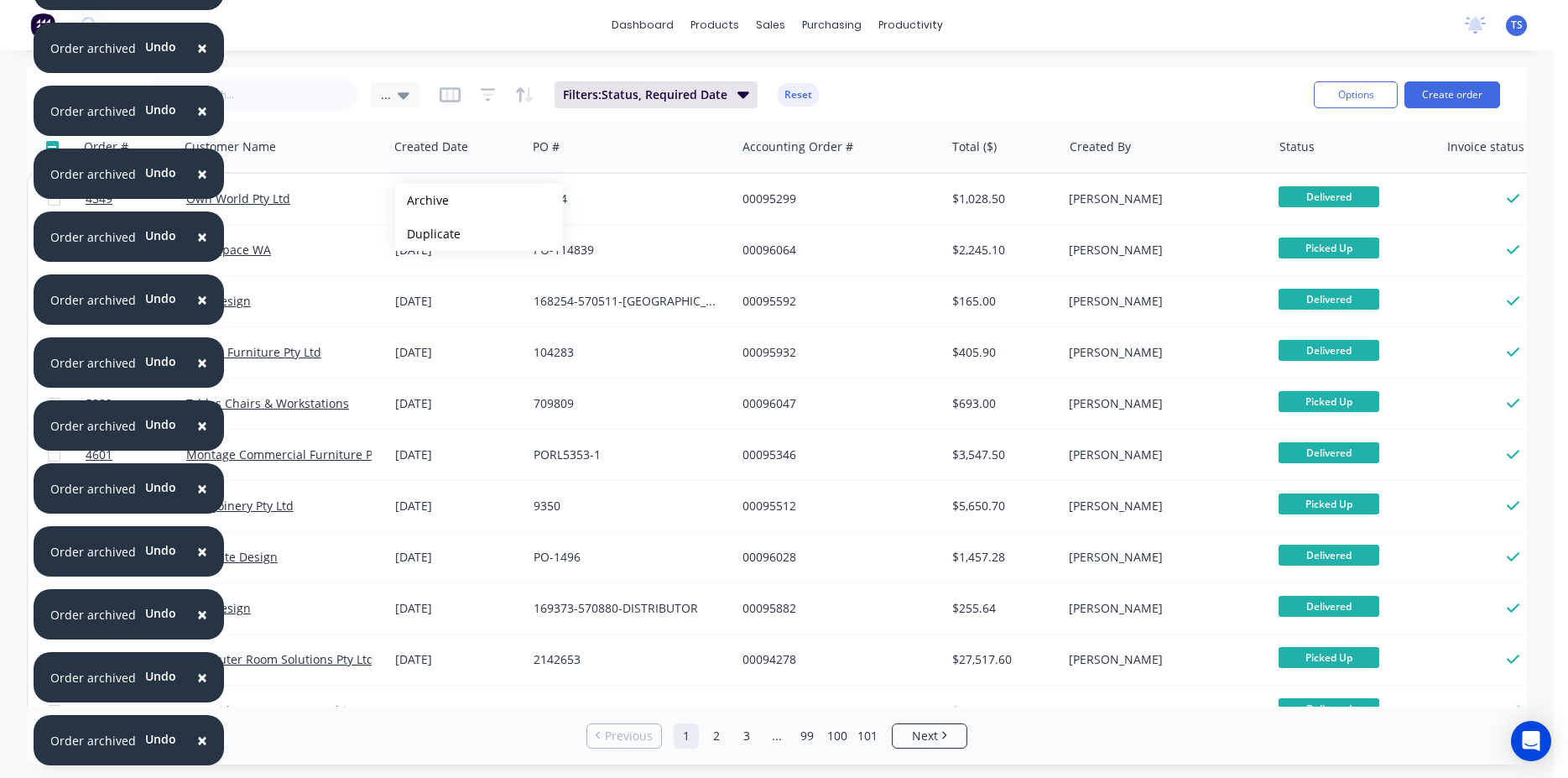
click at [422, 200] on button "Archive" at bounding box center [479, 200] width 168 height 34
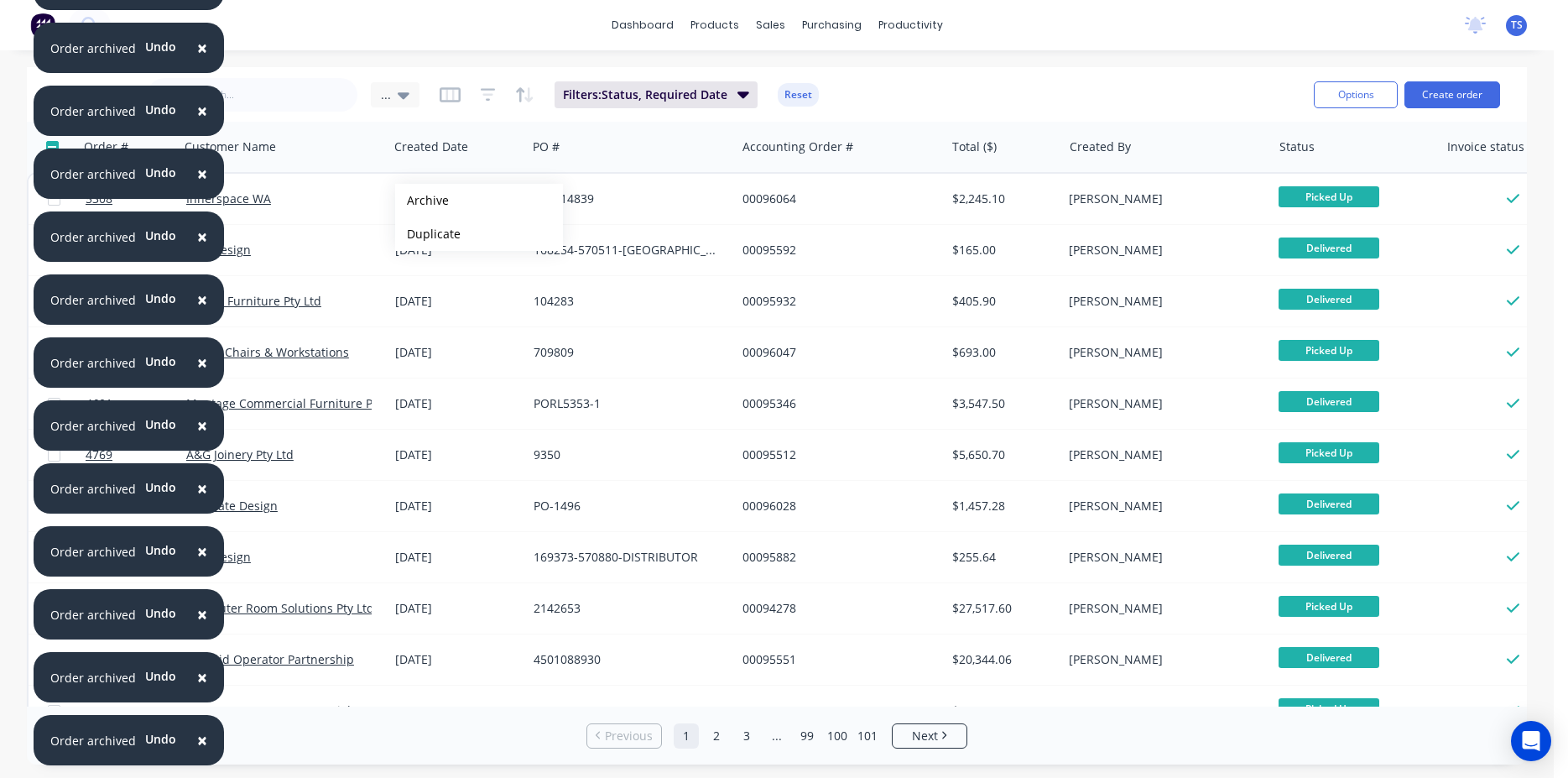
click at [422, 200] on button "Archive" at bounding box center [479, 200] width 168 height 34
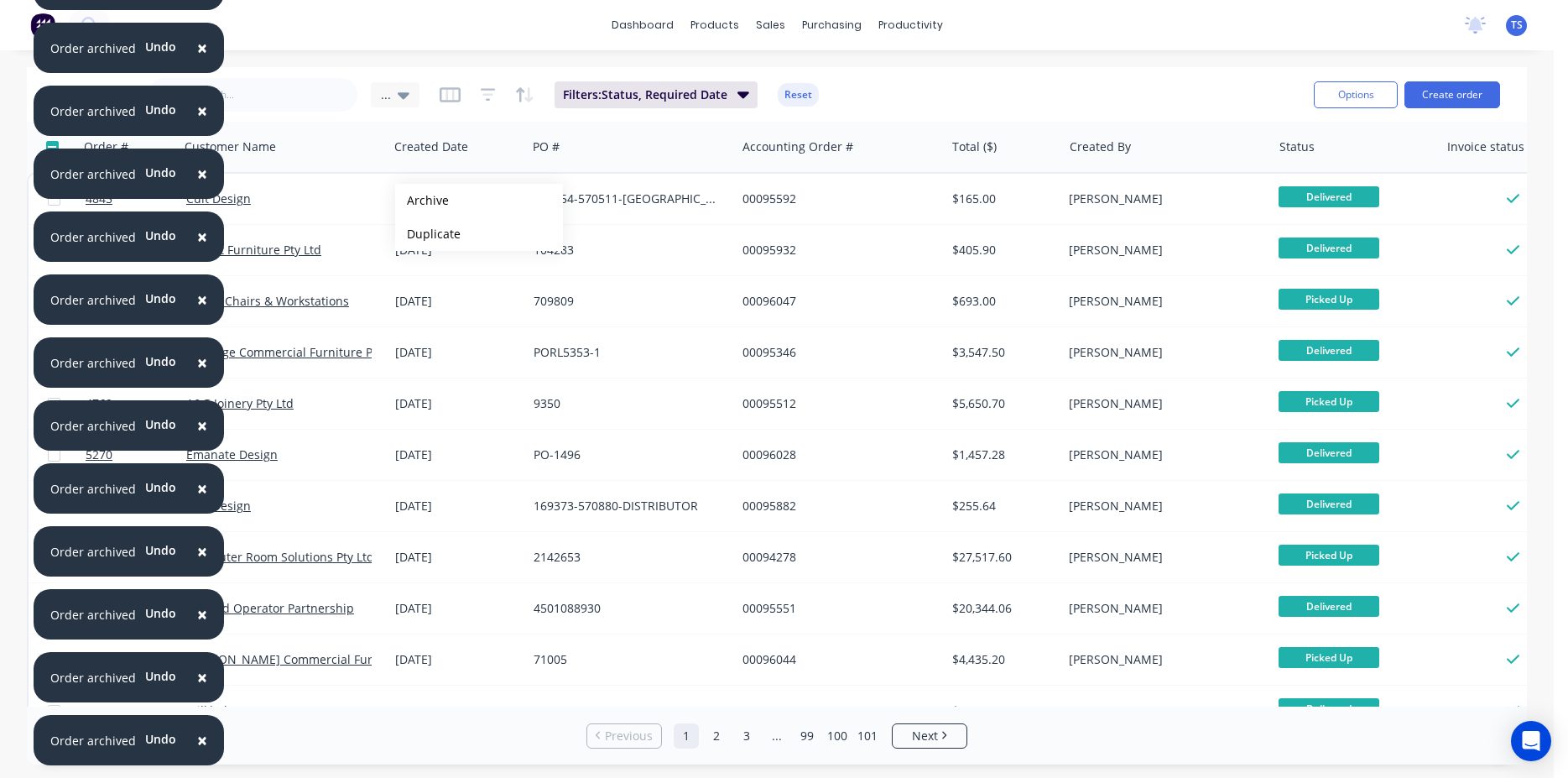
click at [422, 200] on button "Archive" at bounding box center [479, 200] width 168 height 34
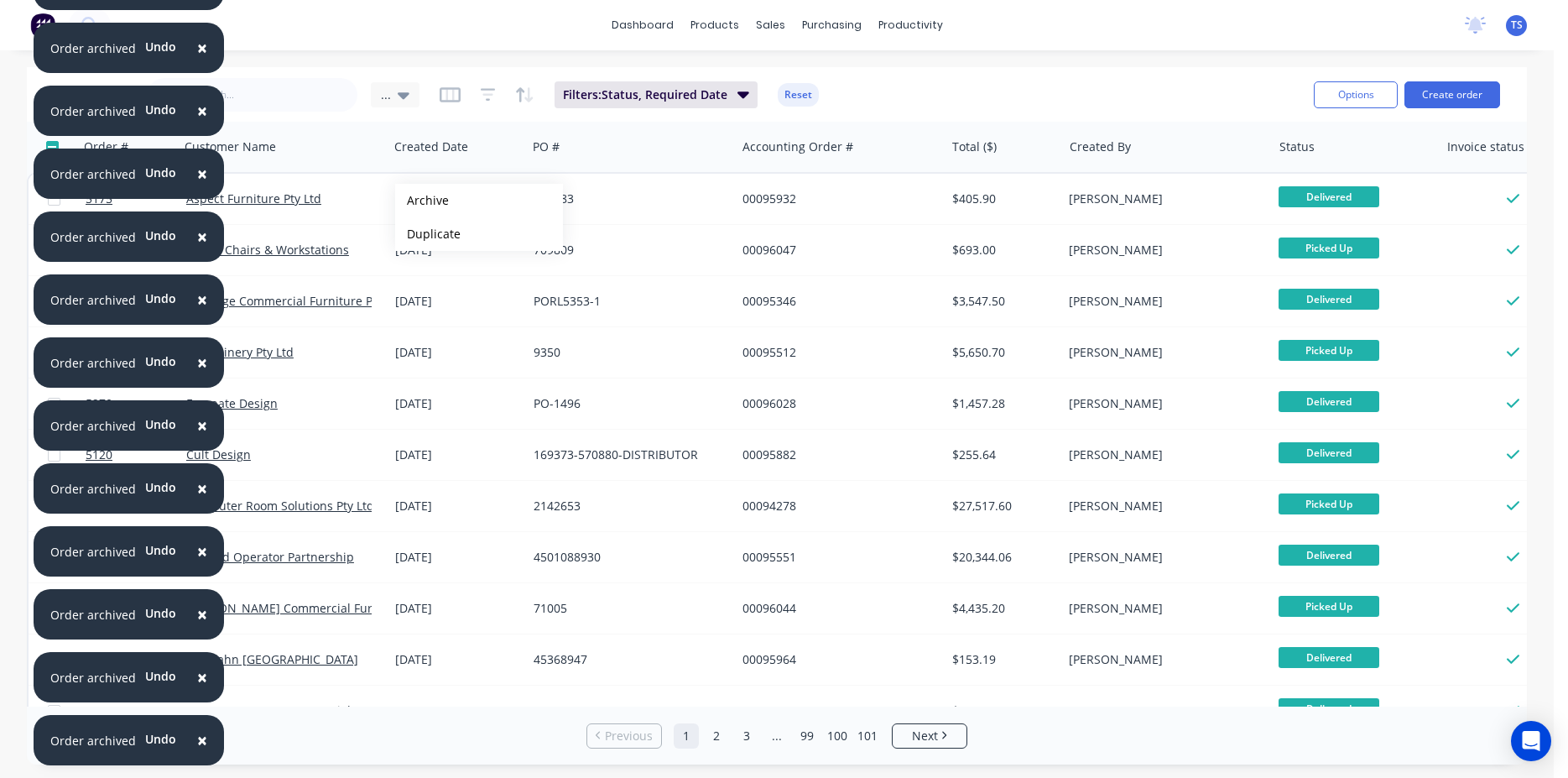
click at [422, 200] on button "Archive" at bounding box center [479, 200] width 168 height 34
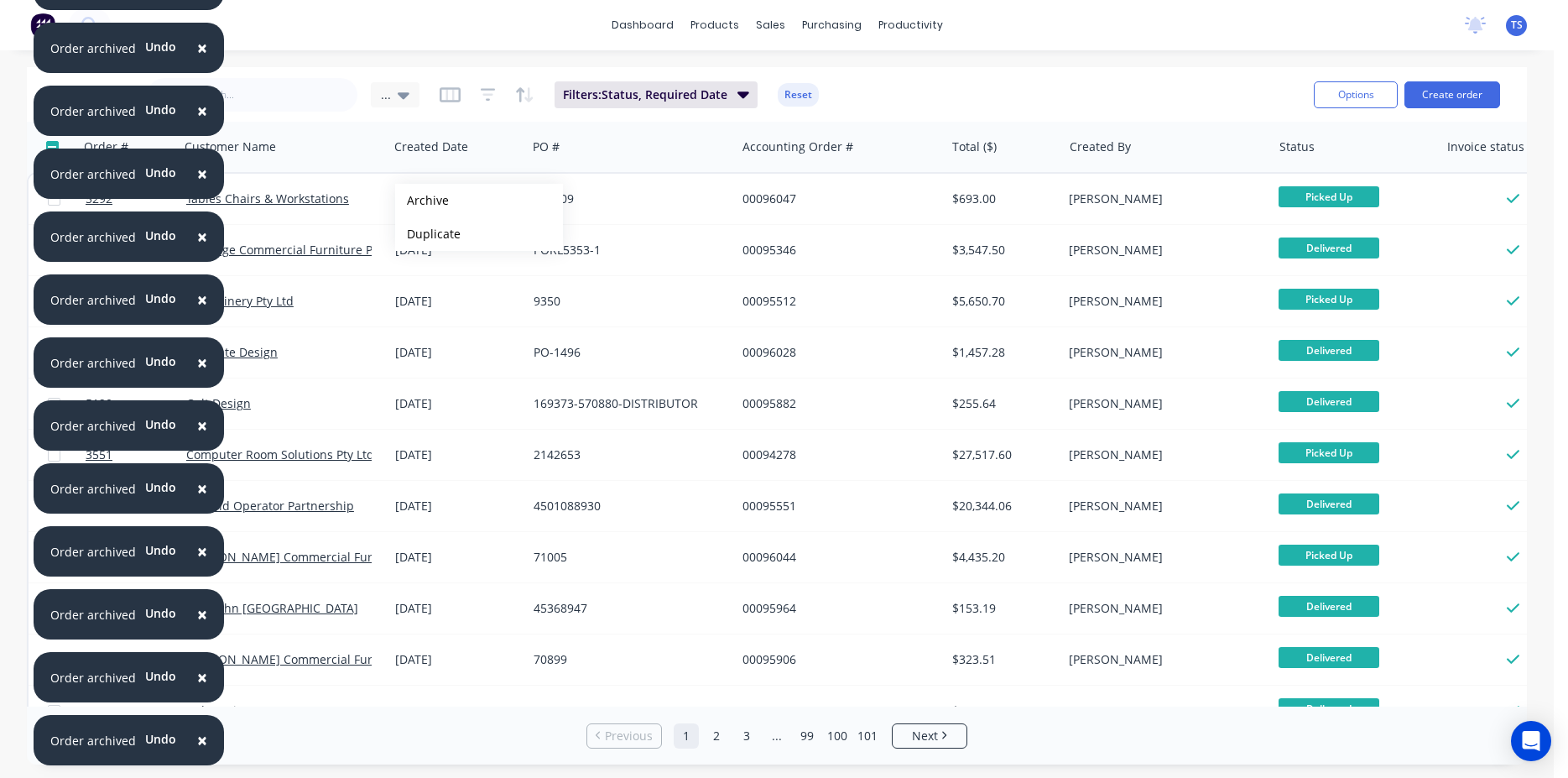
click at [422, 200] on button "Archive" at bounding box center [479, 200] width 168 height 34
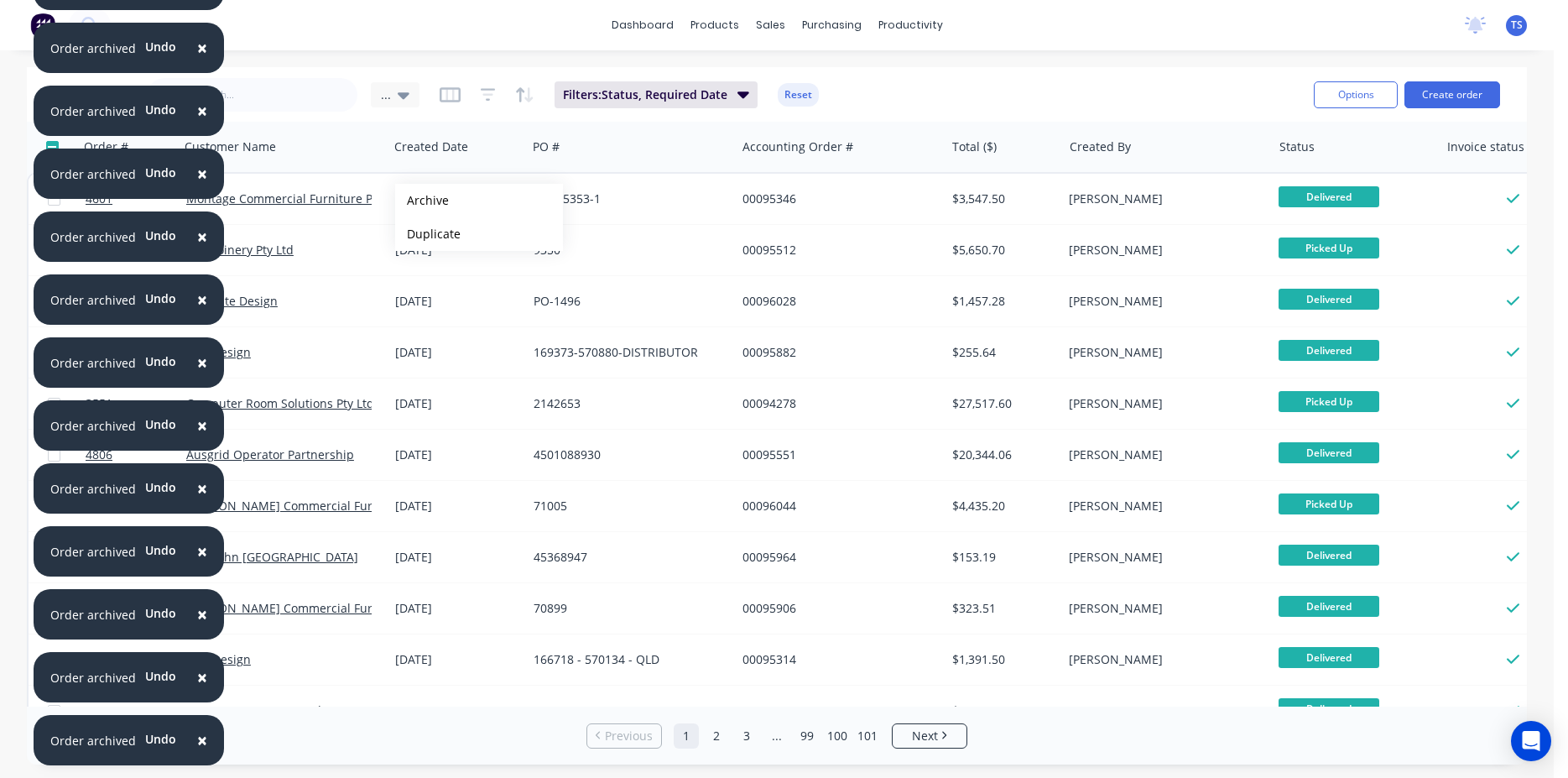
click at [422, 200] on button "Archive" at bounding box center [479, 200] width 168 height 34
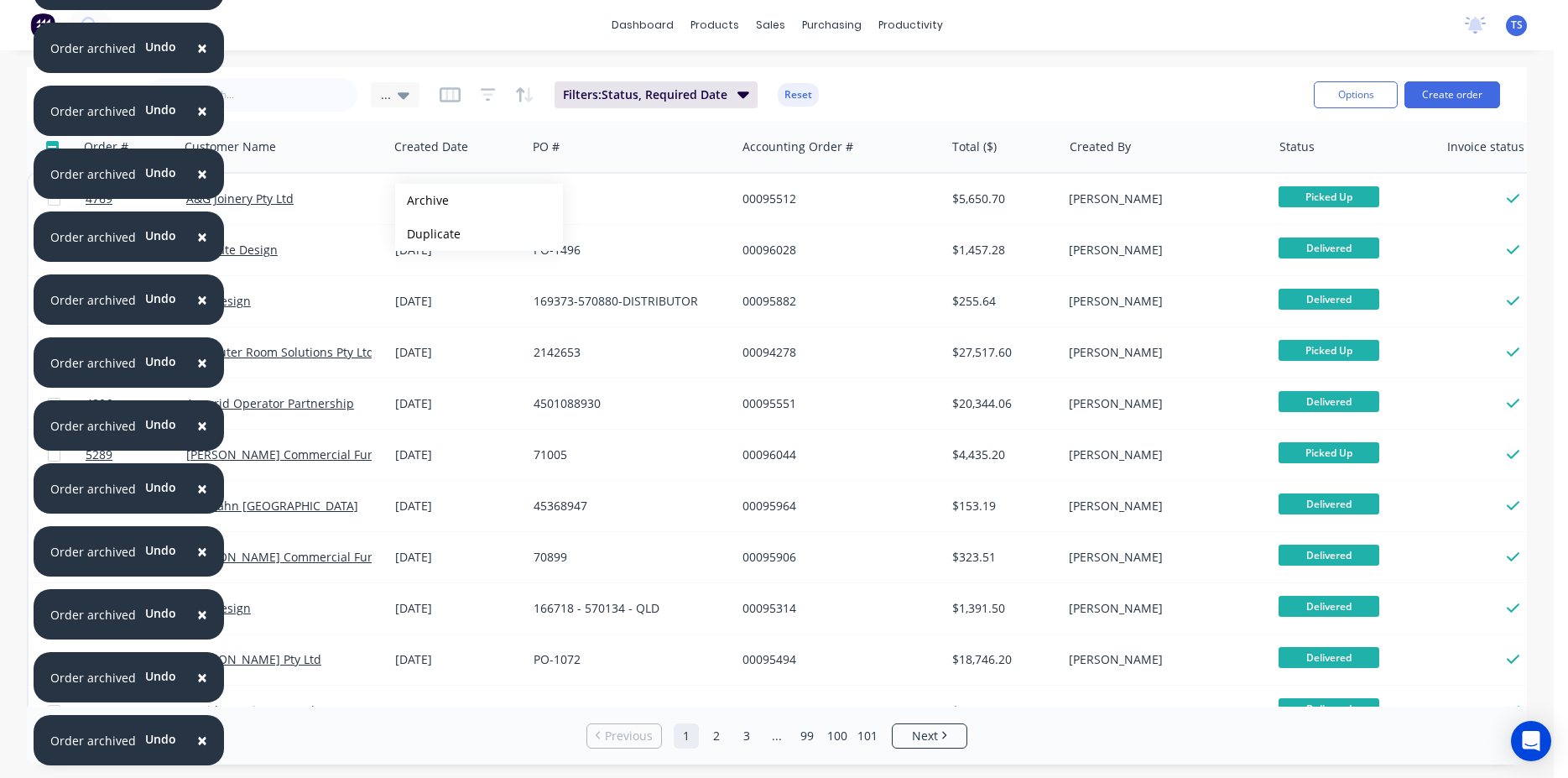
click at [422, 200] on button "Archive" at bounding box center [479, 200] width 168 height 34
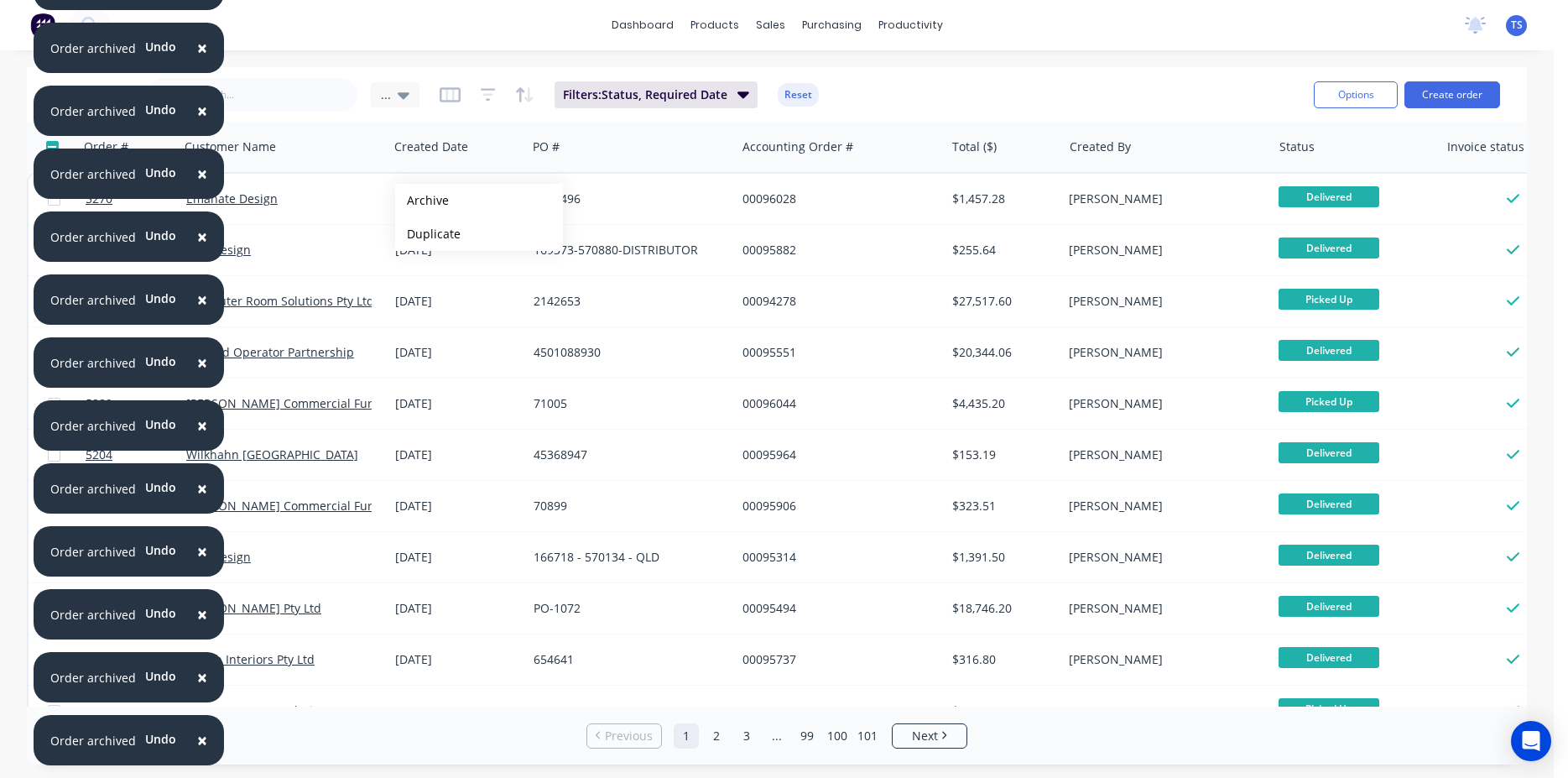
click at [422, 200] on button "Archive" at bounding box center [479, 200] width 168 height 34
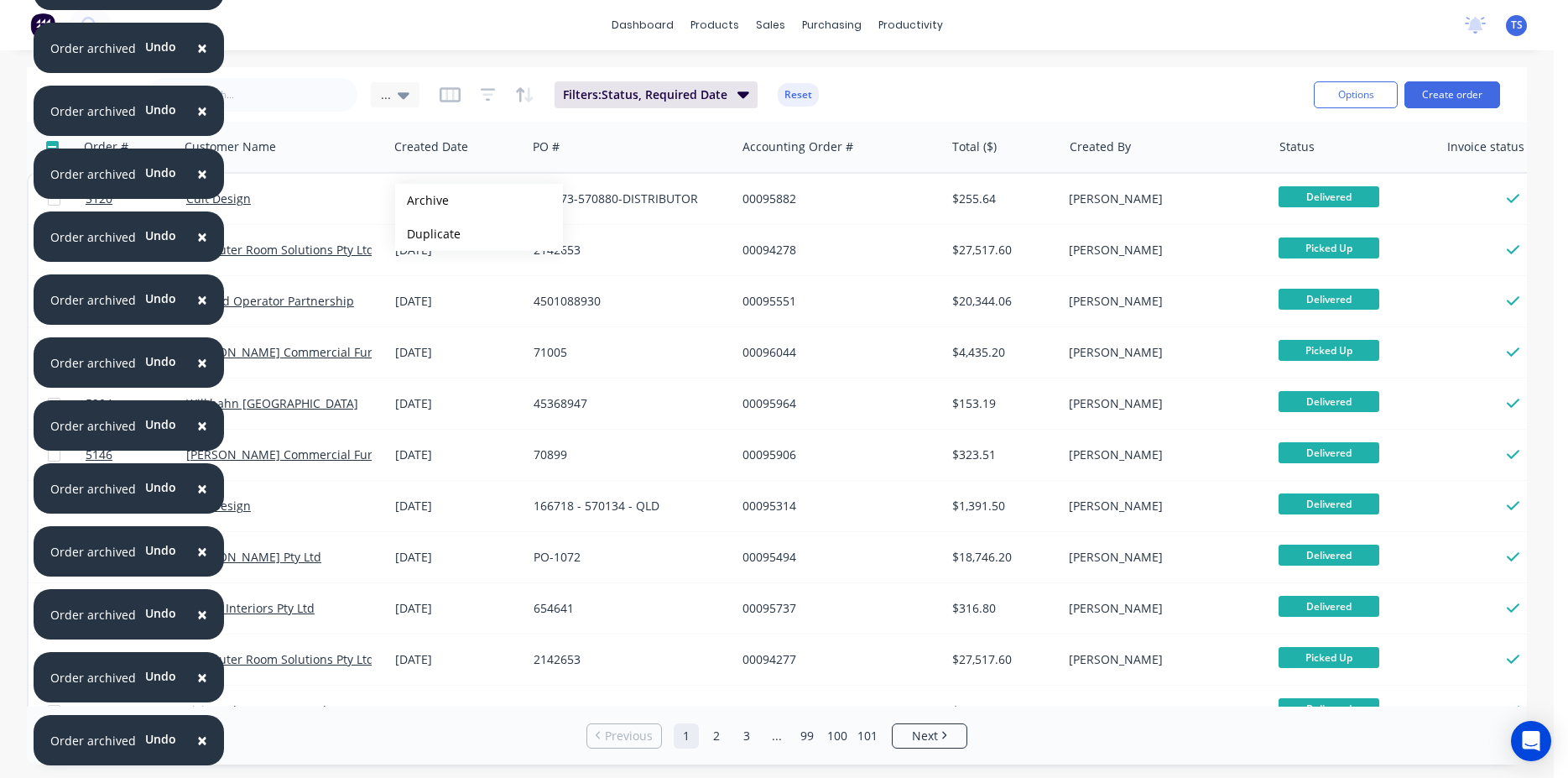
click at [422, 200] on button "Archive" at bounding box center [479, 200] width 168 height 34
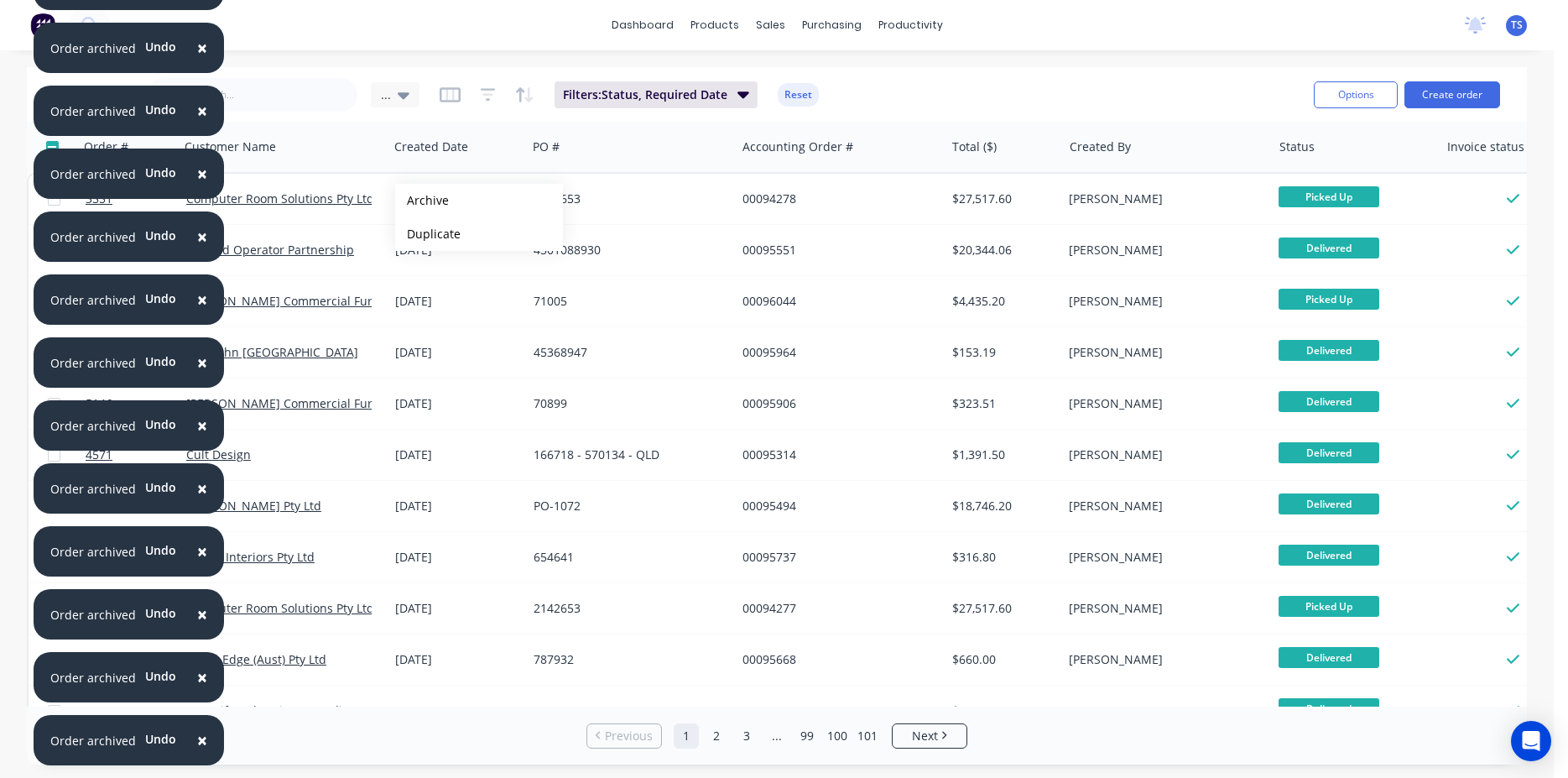
click at [422, 200] on button "Archive" at bounding box center [479, 200] width 168 height 34
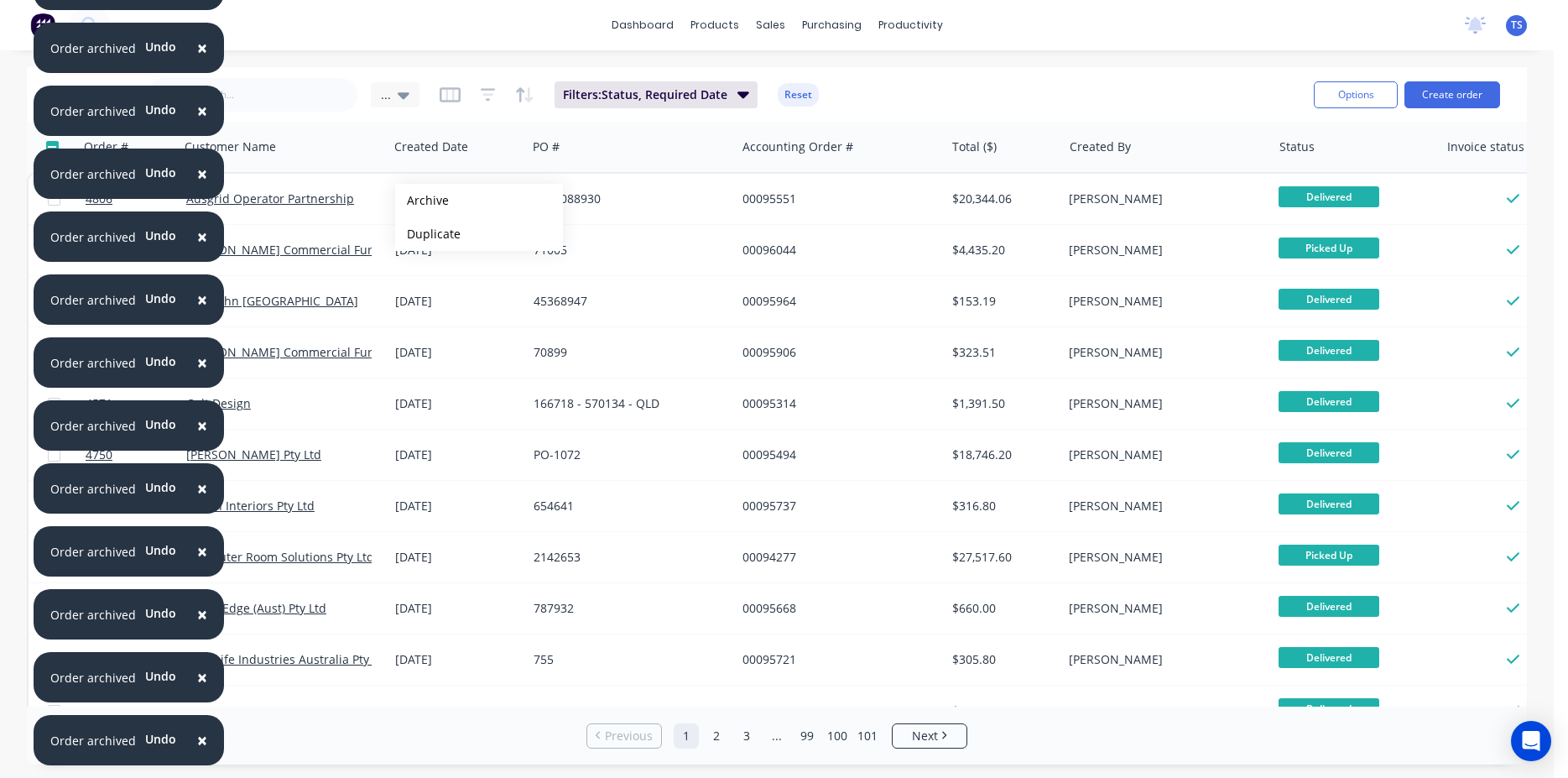
click at [422, 200] on button "Archive" at bounding box center [479, 200] width 168 height 34
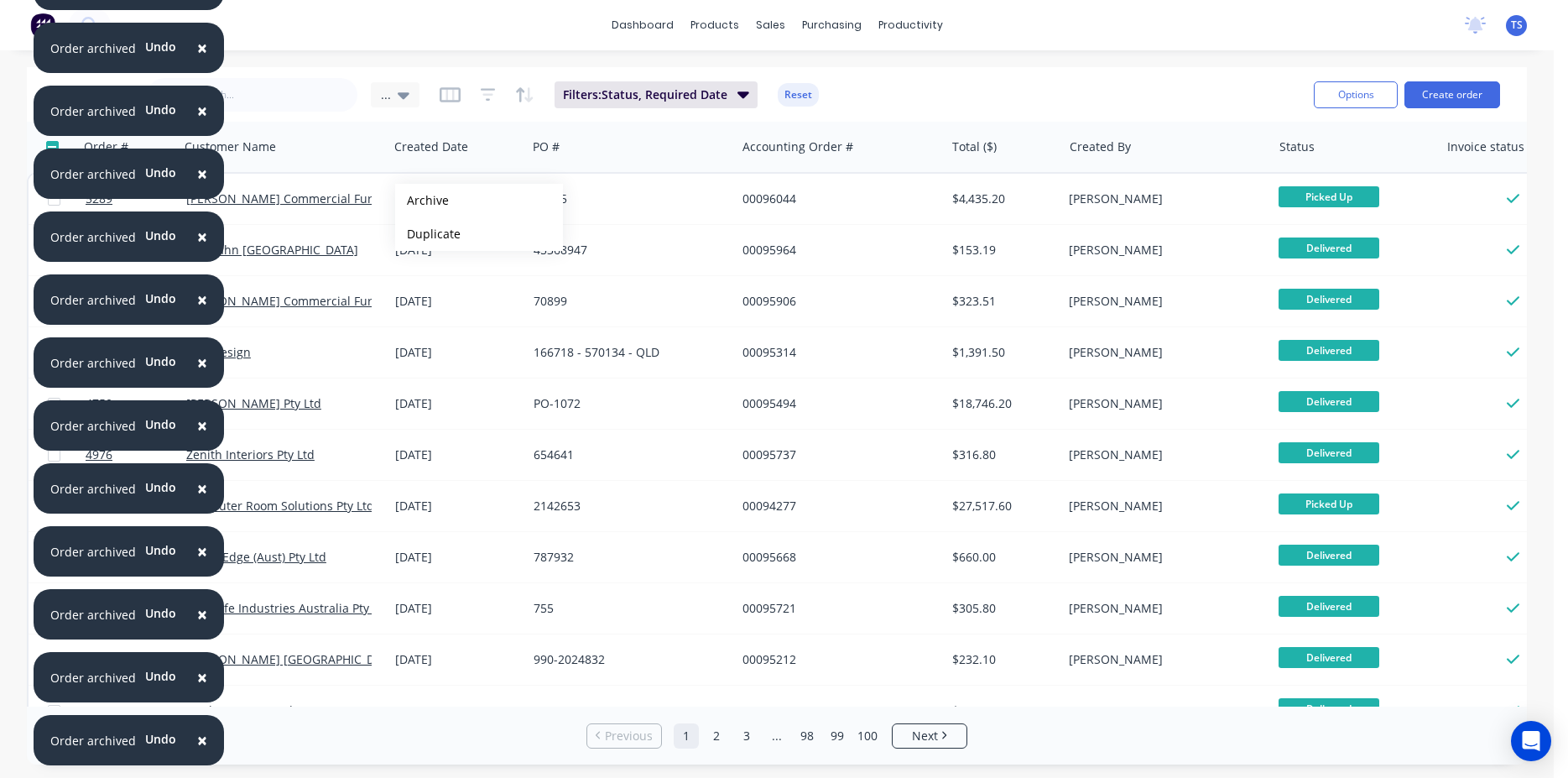
click at [422, 200] on button "Archive" at bounding box center [479, 200] width 168 height 34
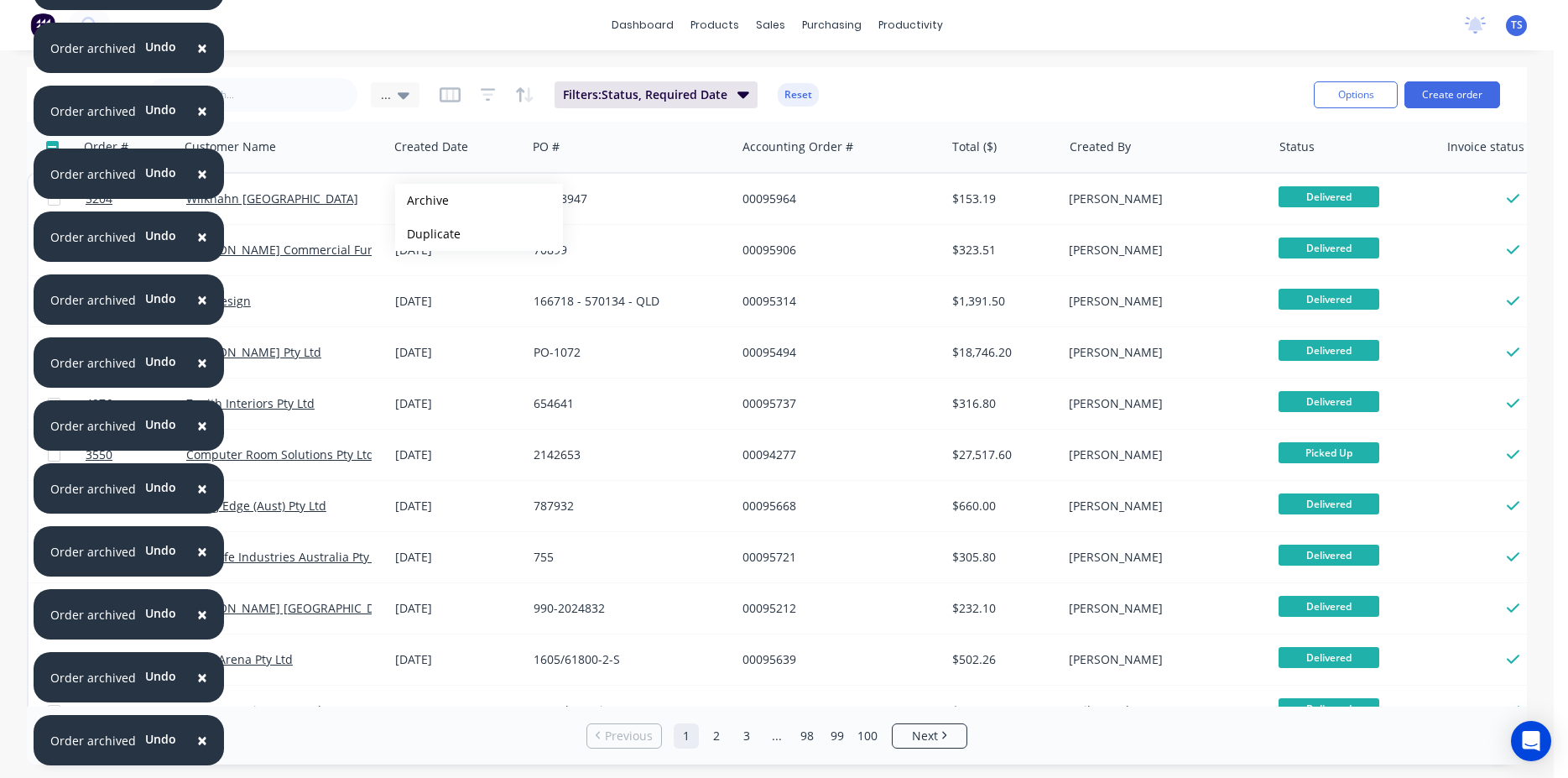
click at [422, 200] on button "Archive" at bounding box center [479, 200] width 168 height 34
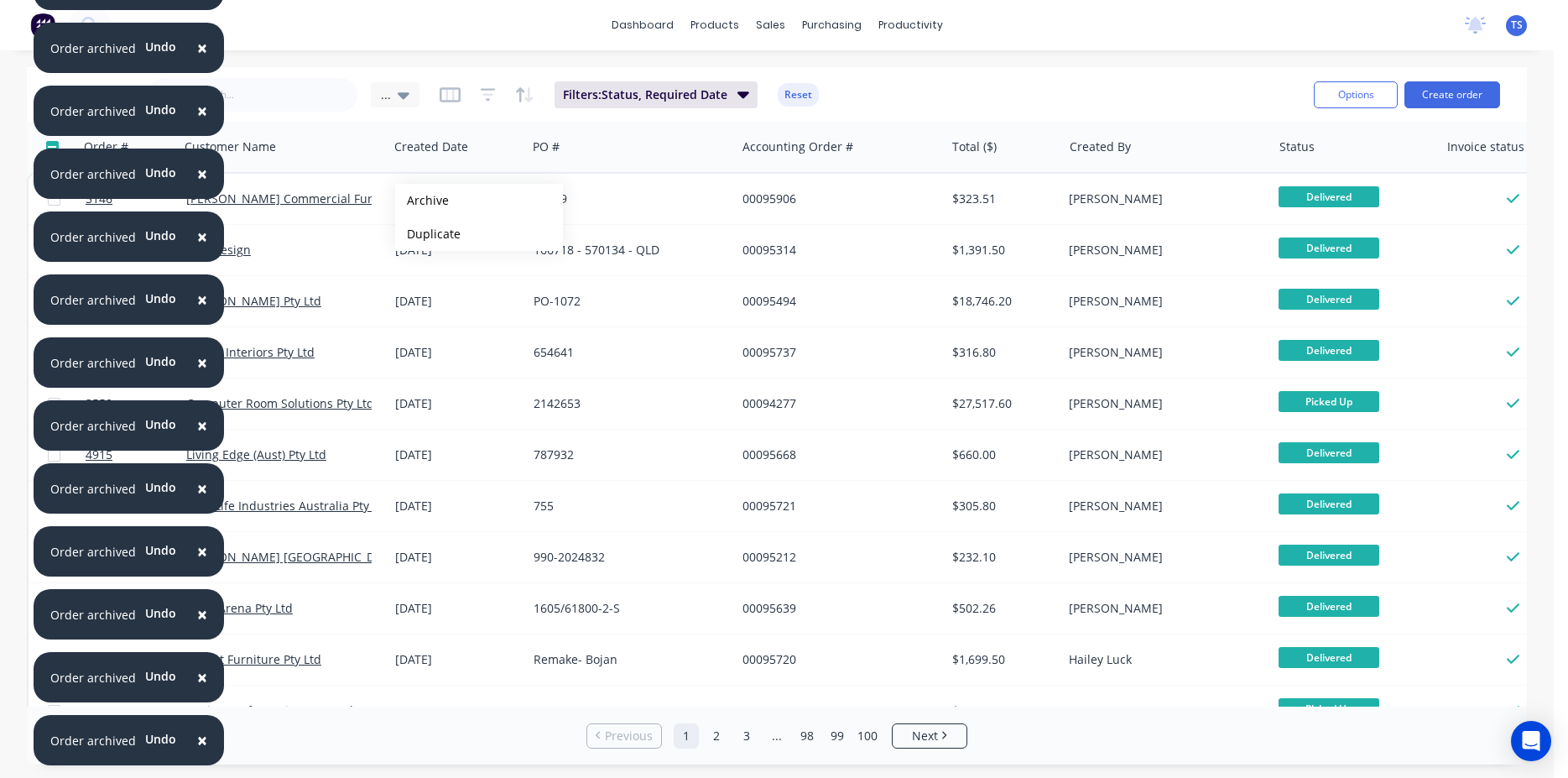
click at [422, 200] on button "Archive" at bounding box center [479, 200] width 168 height 34
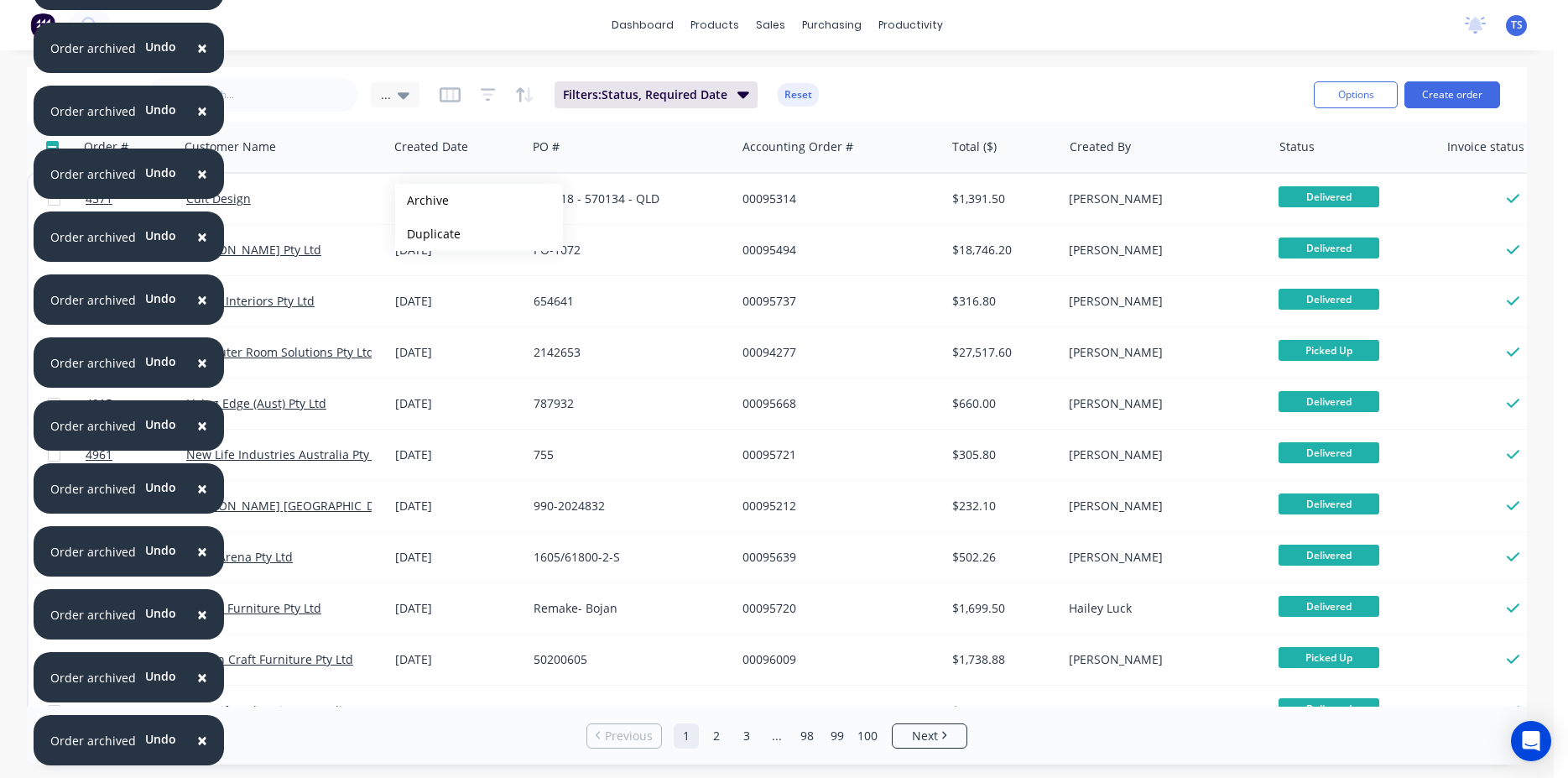
click at [422, 200] on button "Archive" at bounding box center [479, 200] width 168 height 34
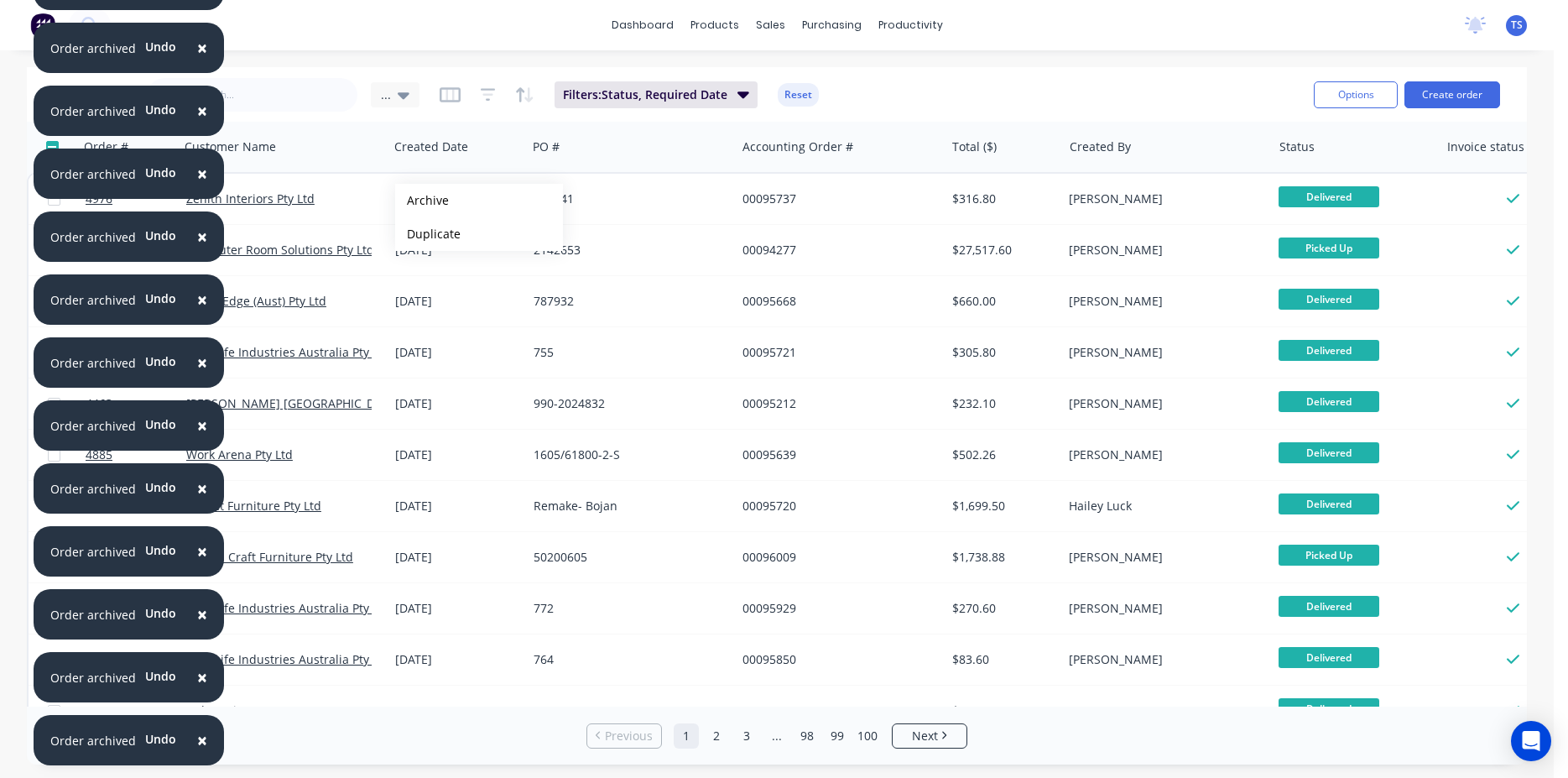
click at [422, 200] on button "Archive" at bounding box center [479, 200] width 168 height 34
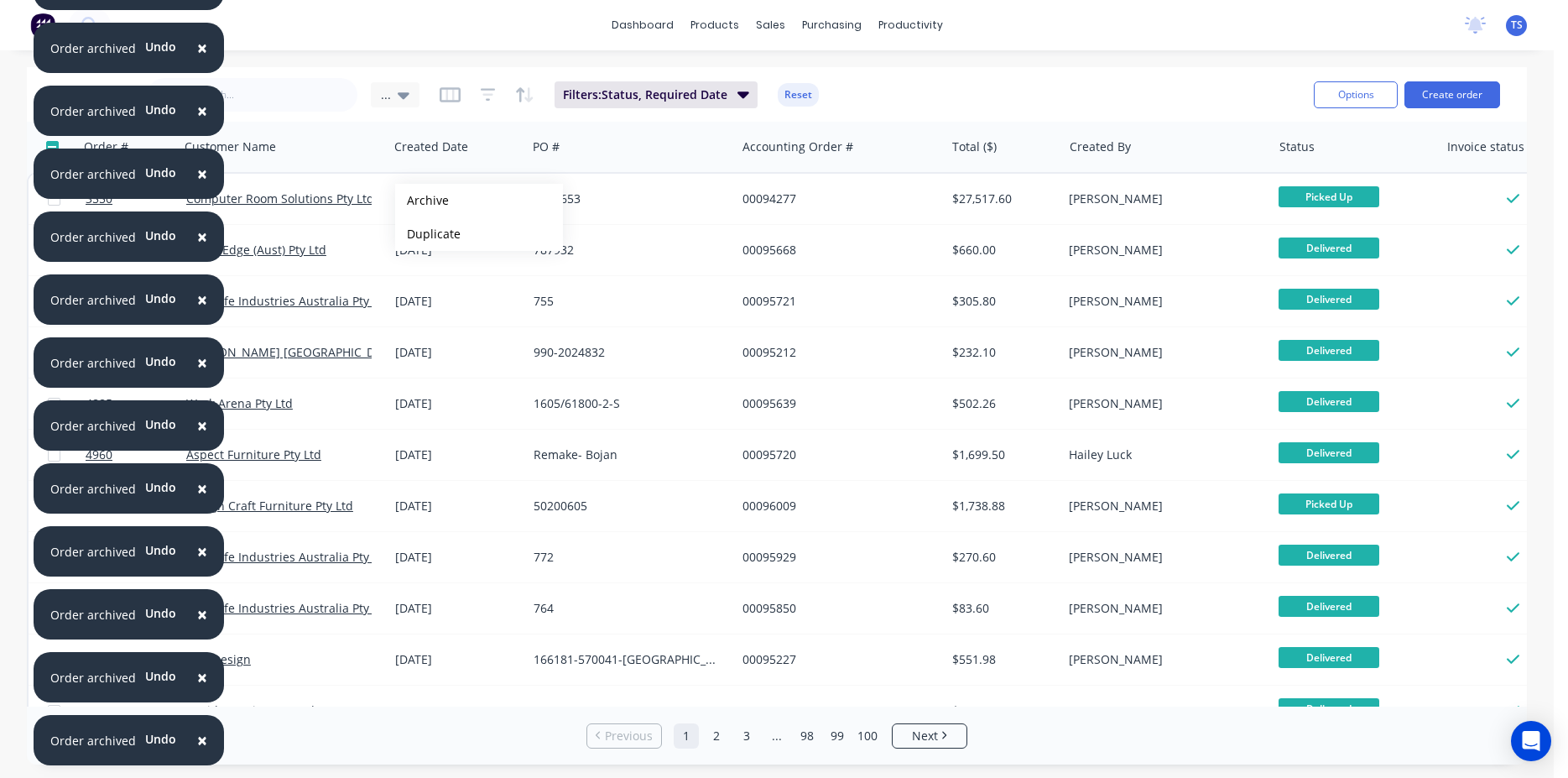
click at [422, 200] on button "Archive" at bounding box center [479, 200] width 168 height 34
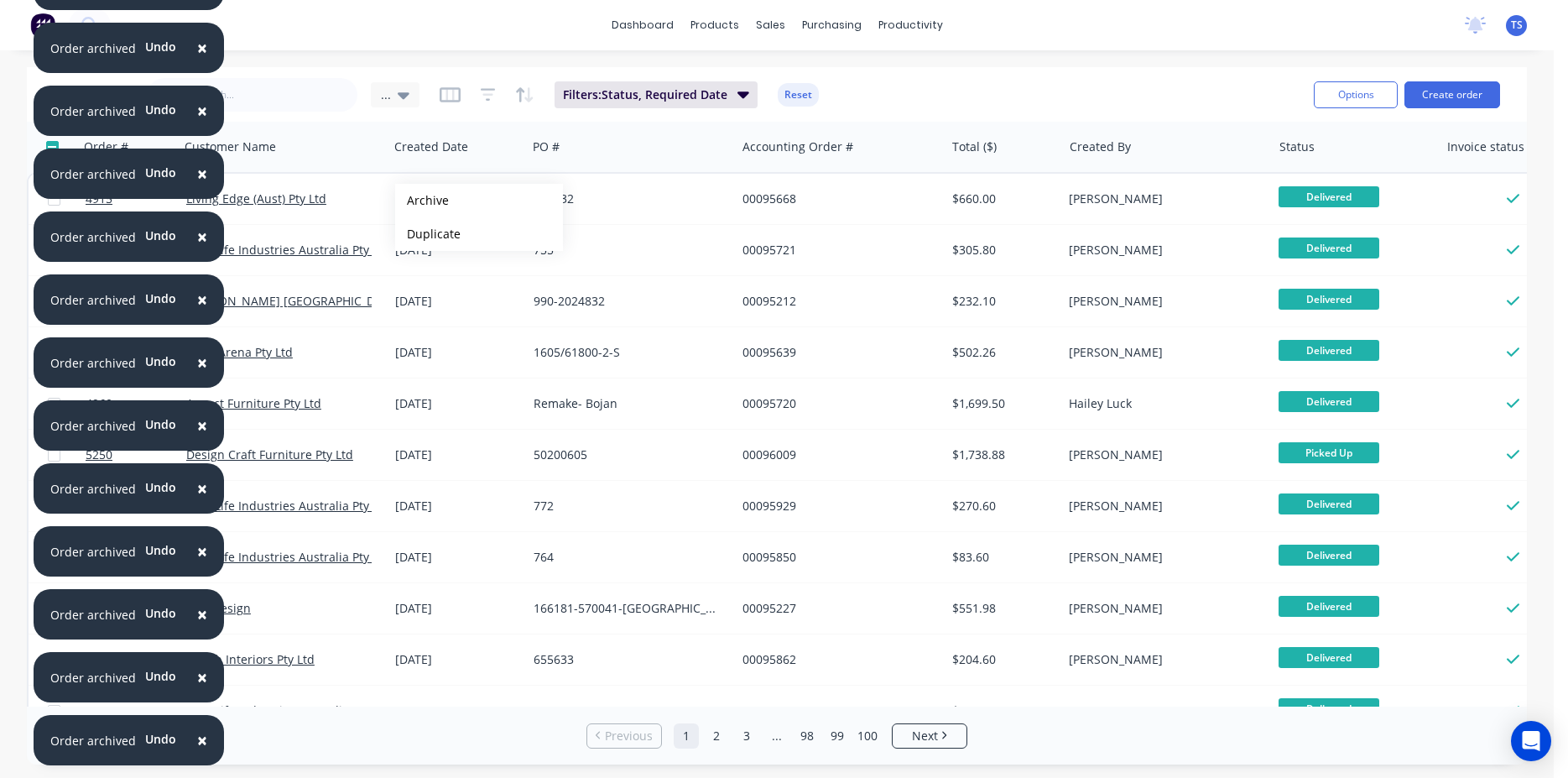
click at [422, 200] on button "Archive" at bounding box center [479, 200] width 168 height 34
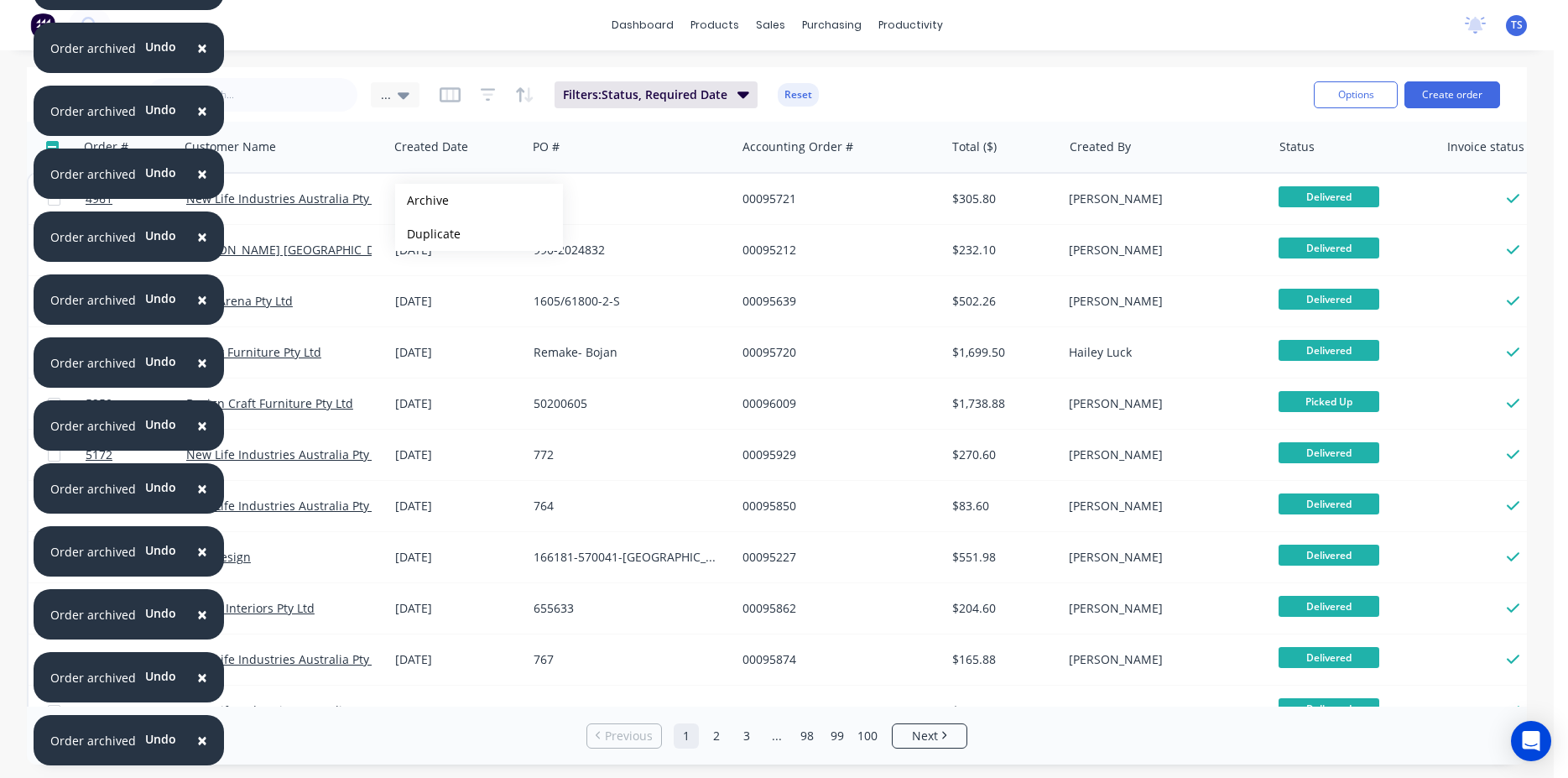
click at [422, 200] on button "Archive" at bounding box center [479, 200] width 168 height 34
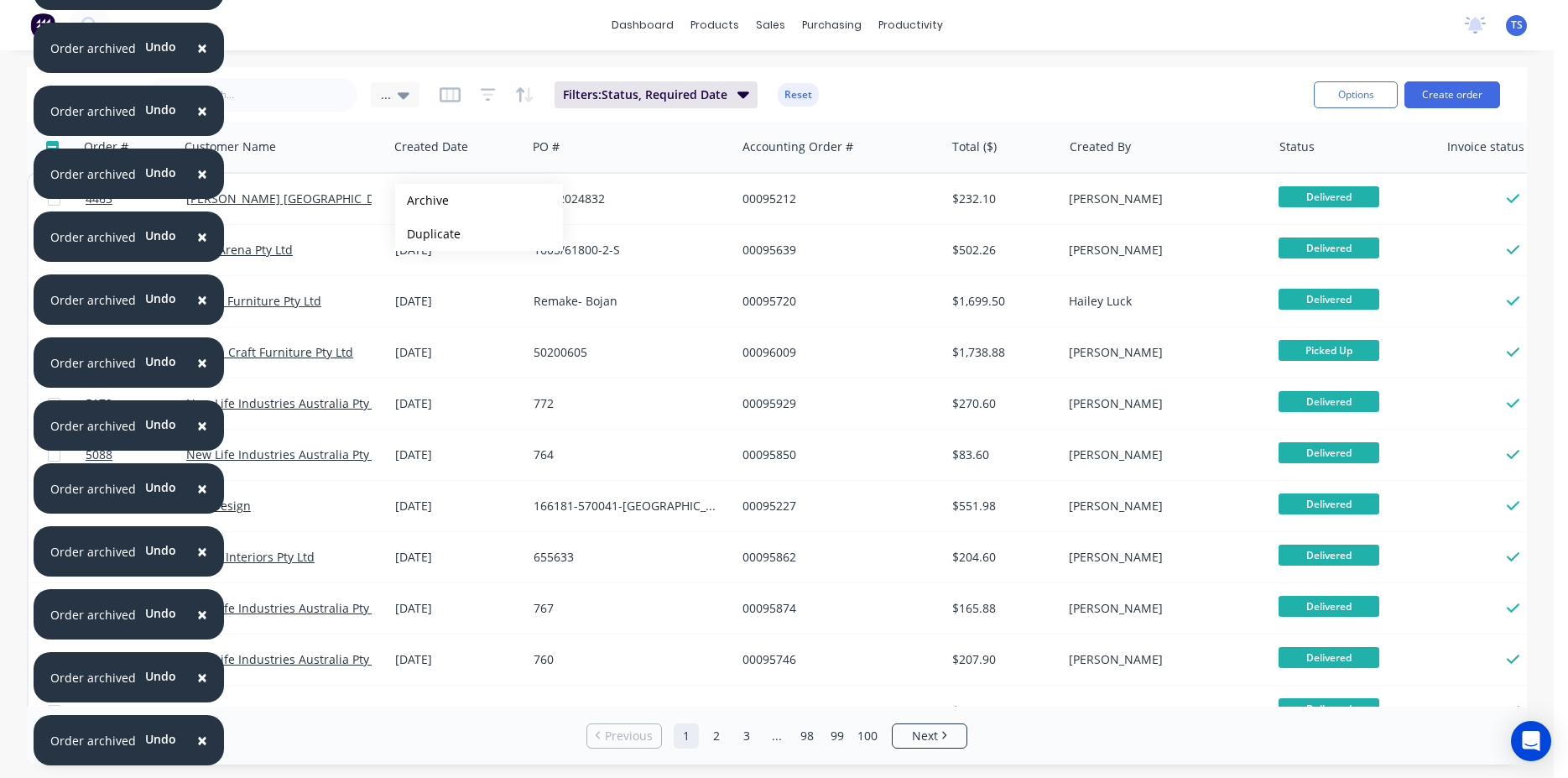
click at [422, 200] on button "Archive" at bounding box center [479, 200] width 168 height 34
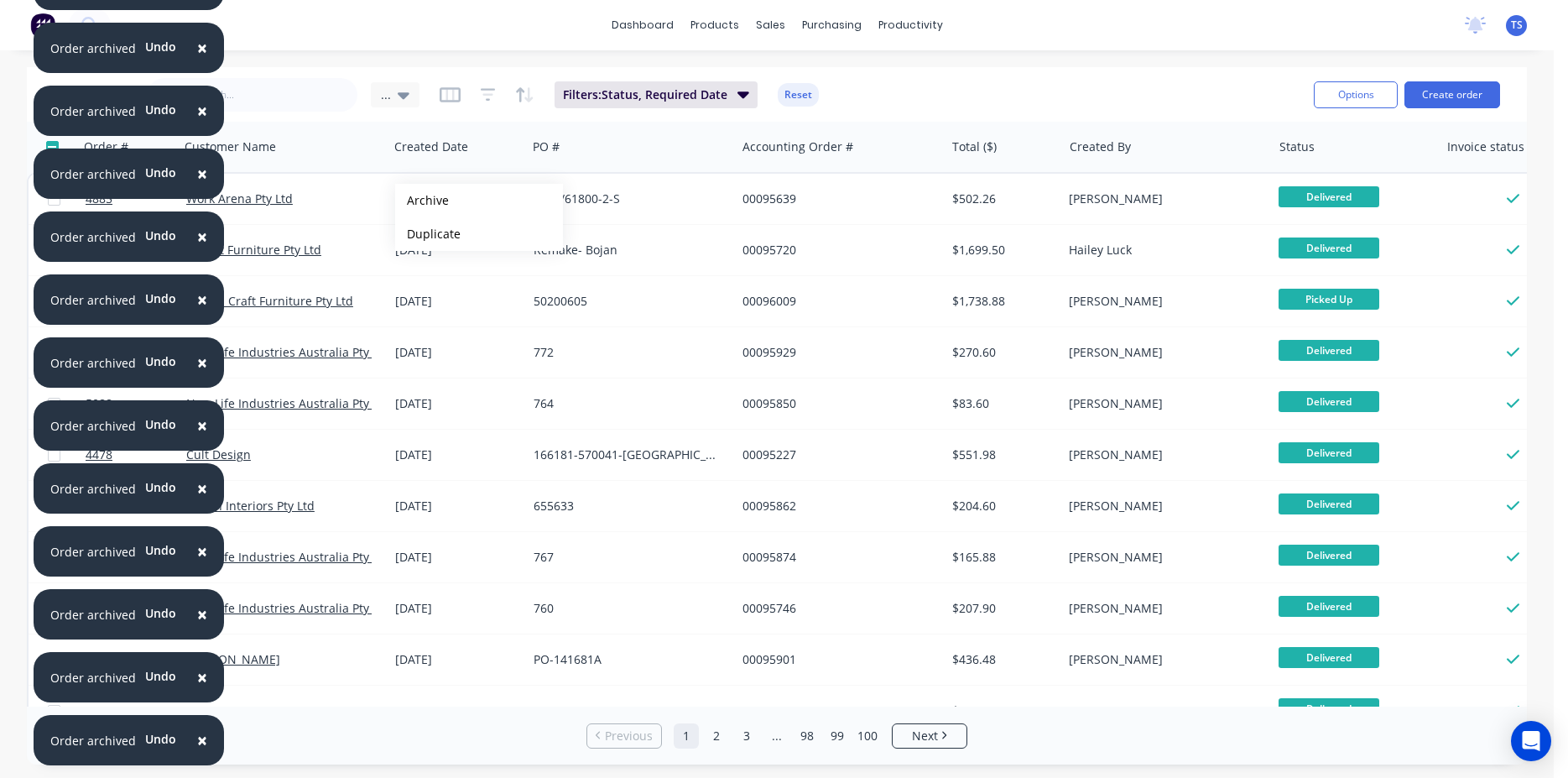
click at [422, 200] on button "Archive" at bounding box center [479, 200] width 168 height 34
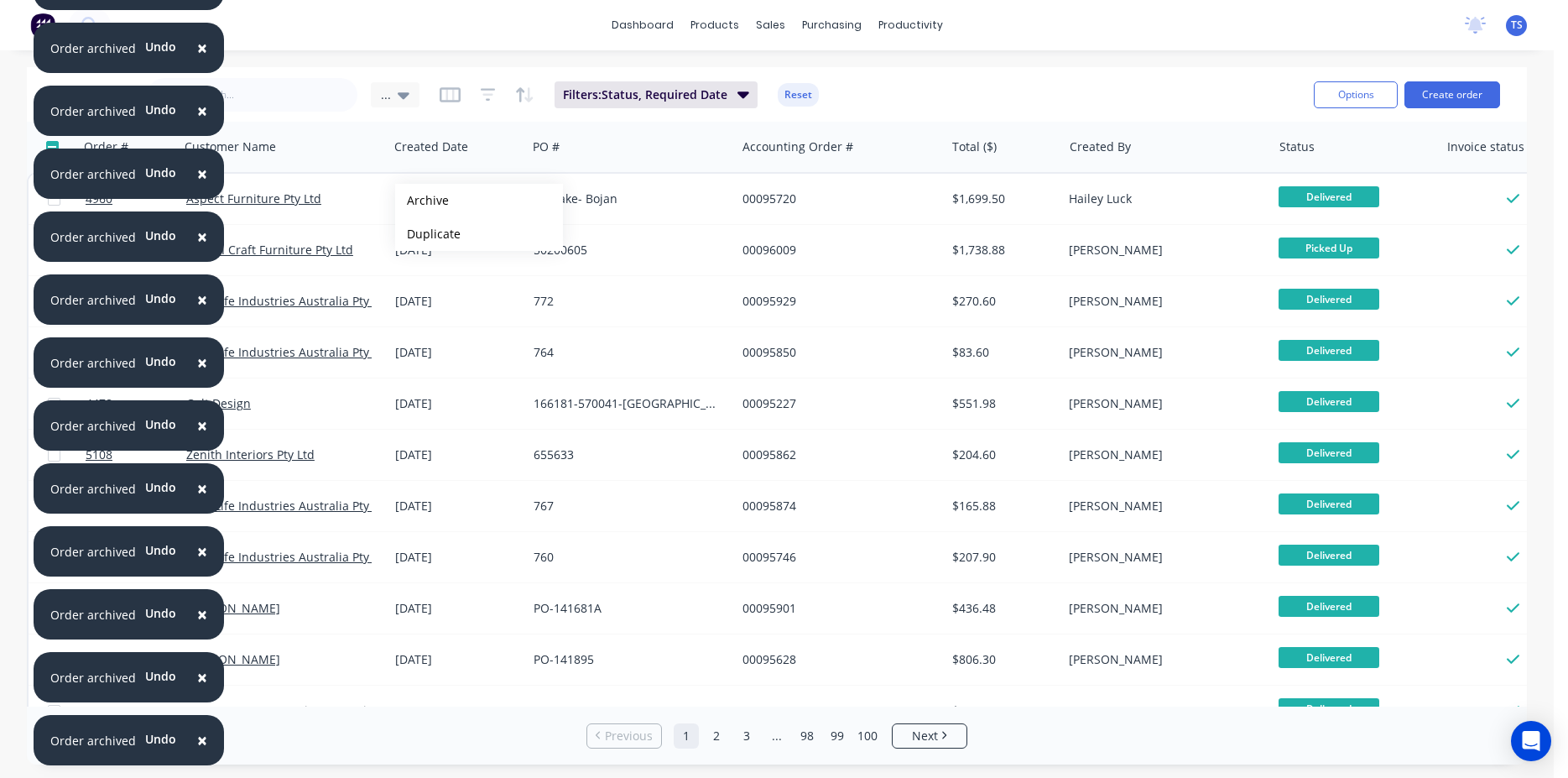
click at [422, 200] on button "Archive" at bounding box center [479, 200] width 168 height 34
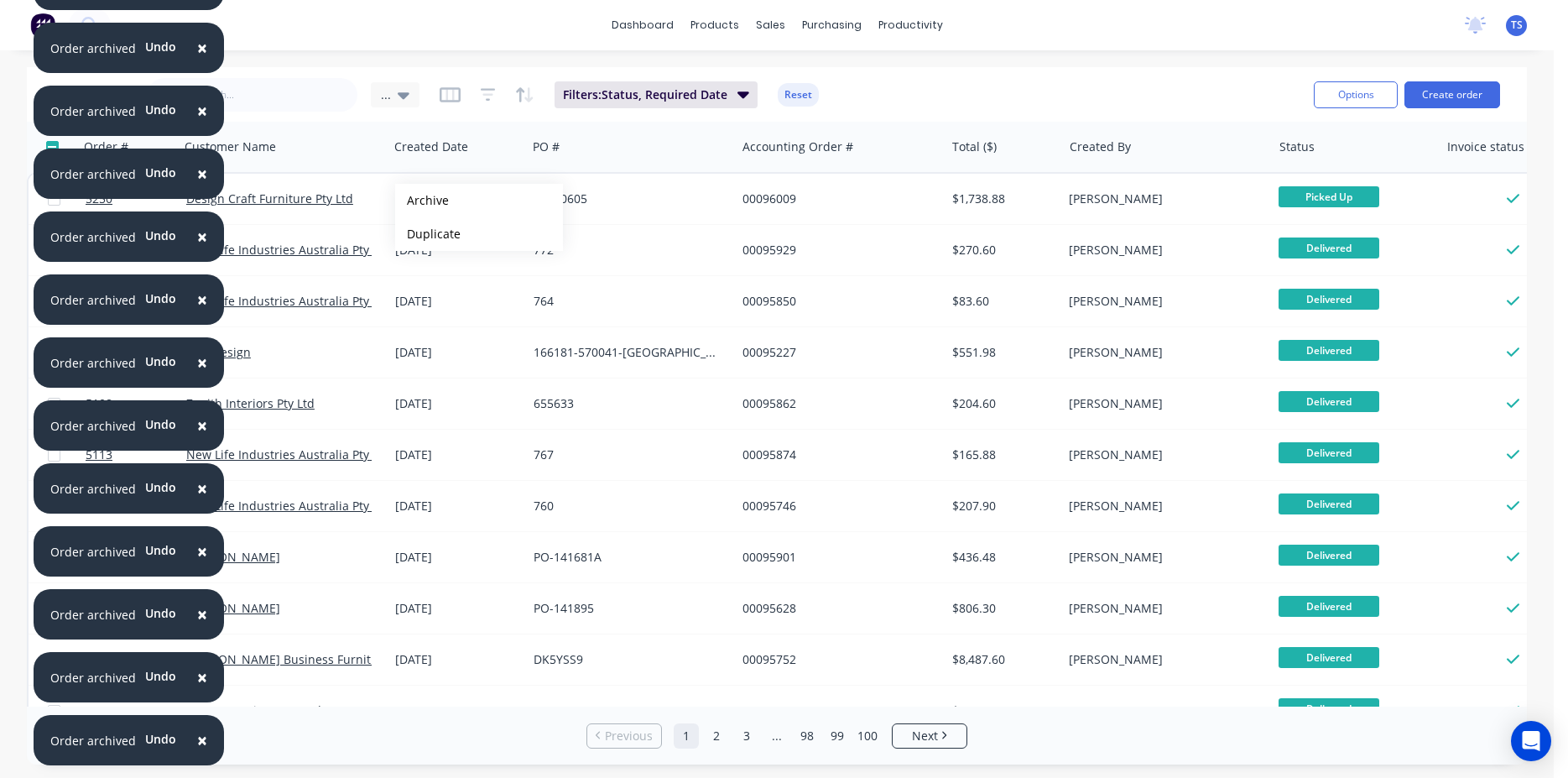
click at [422, 200] on button "Archive" at bounding box center [479, 200] width 168 height 34
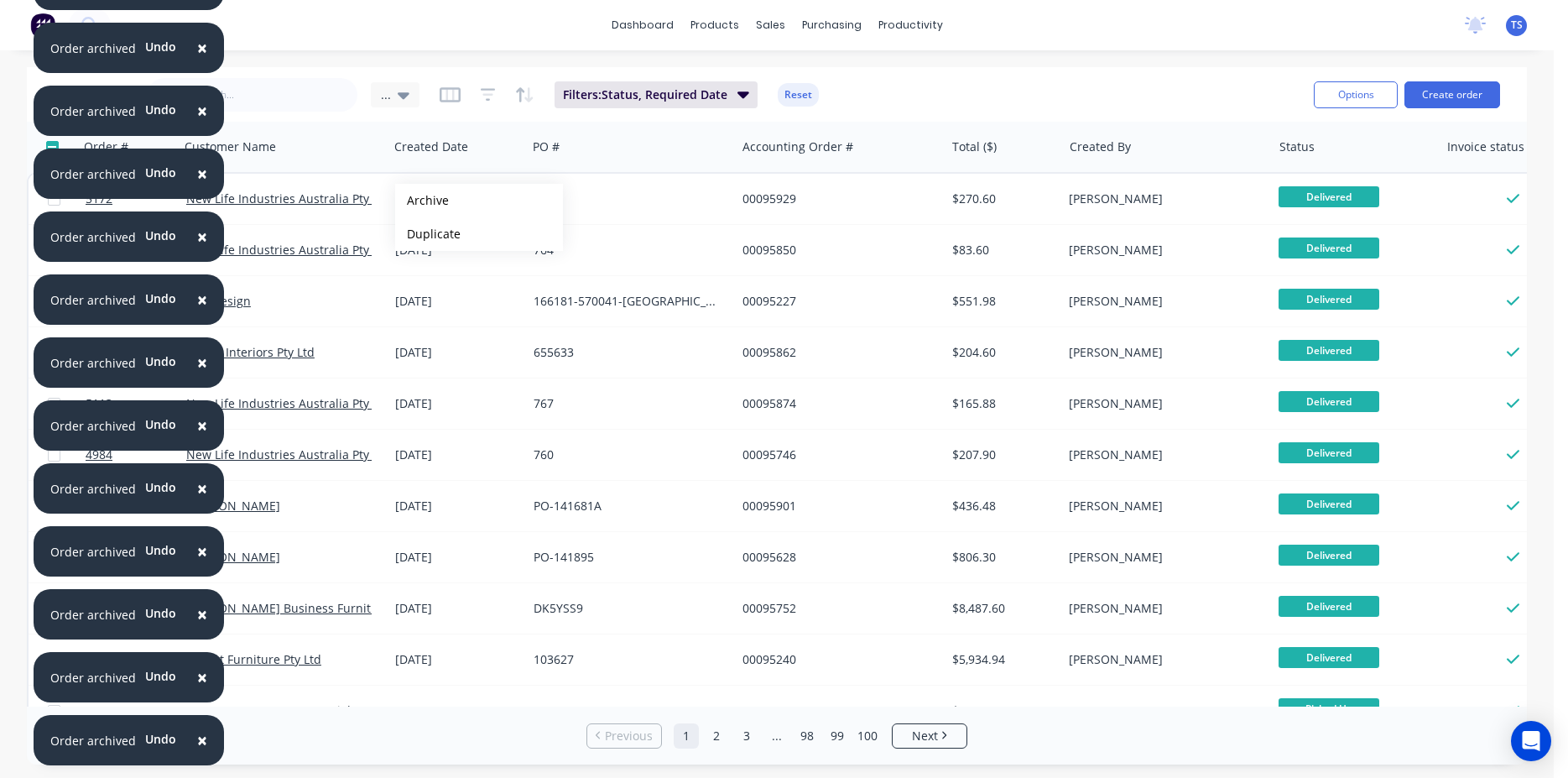
click at [422, 200] on button "Archive" at bounding box center [479, 200] width 168 height 34
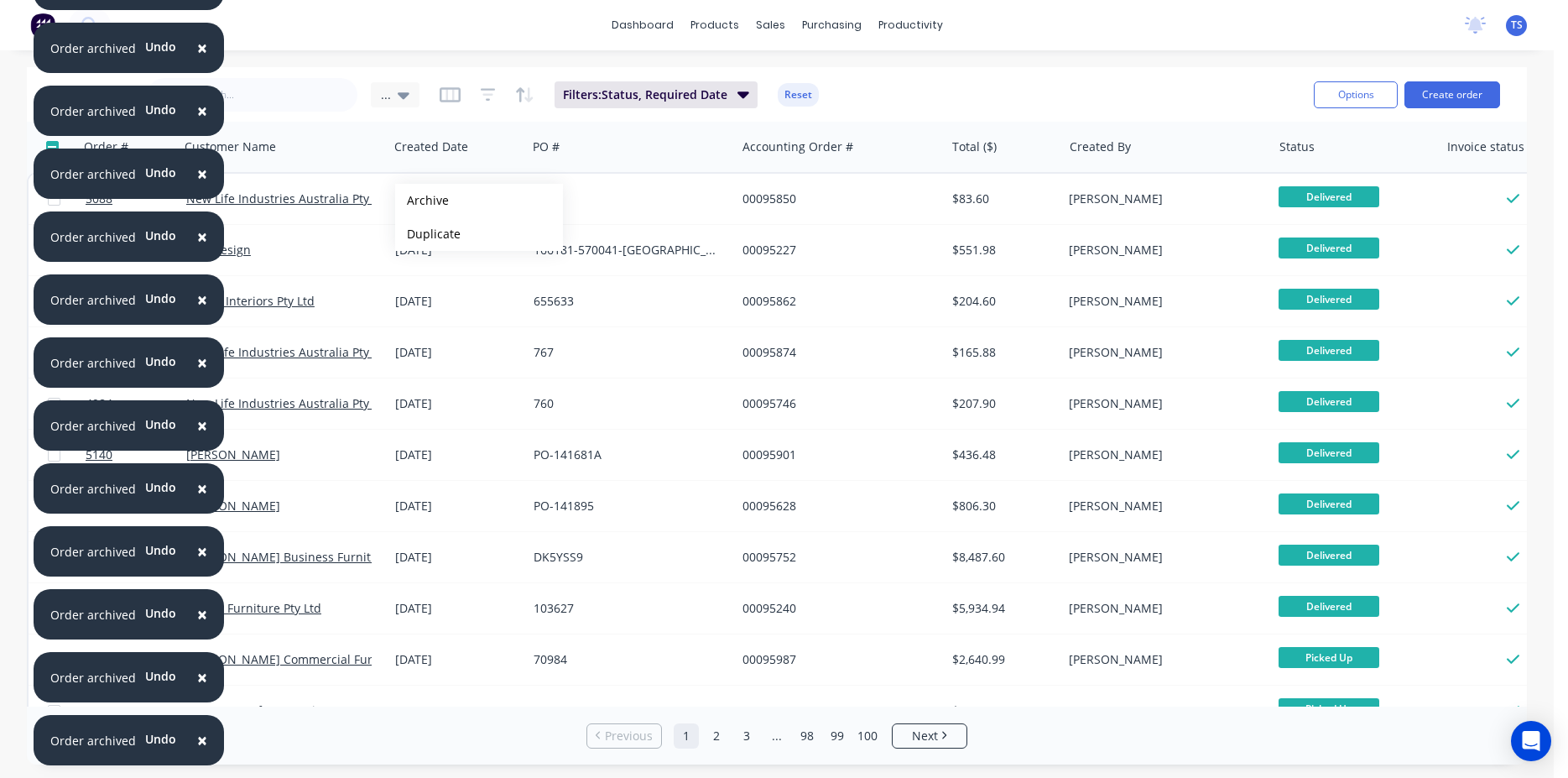
click at [422, 200] on button "Archive" at bounding box center [479, 200] width 168 height 34
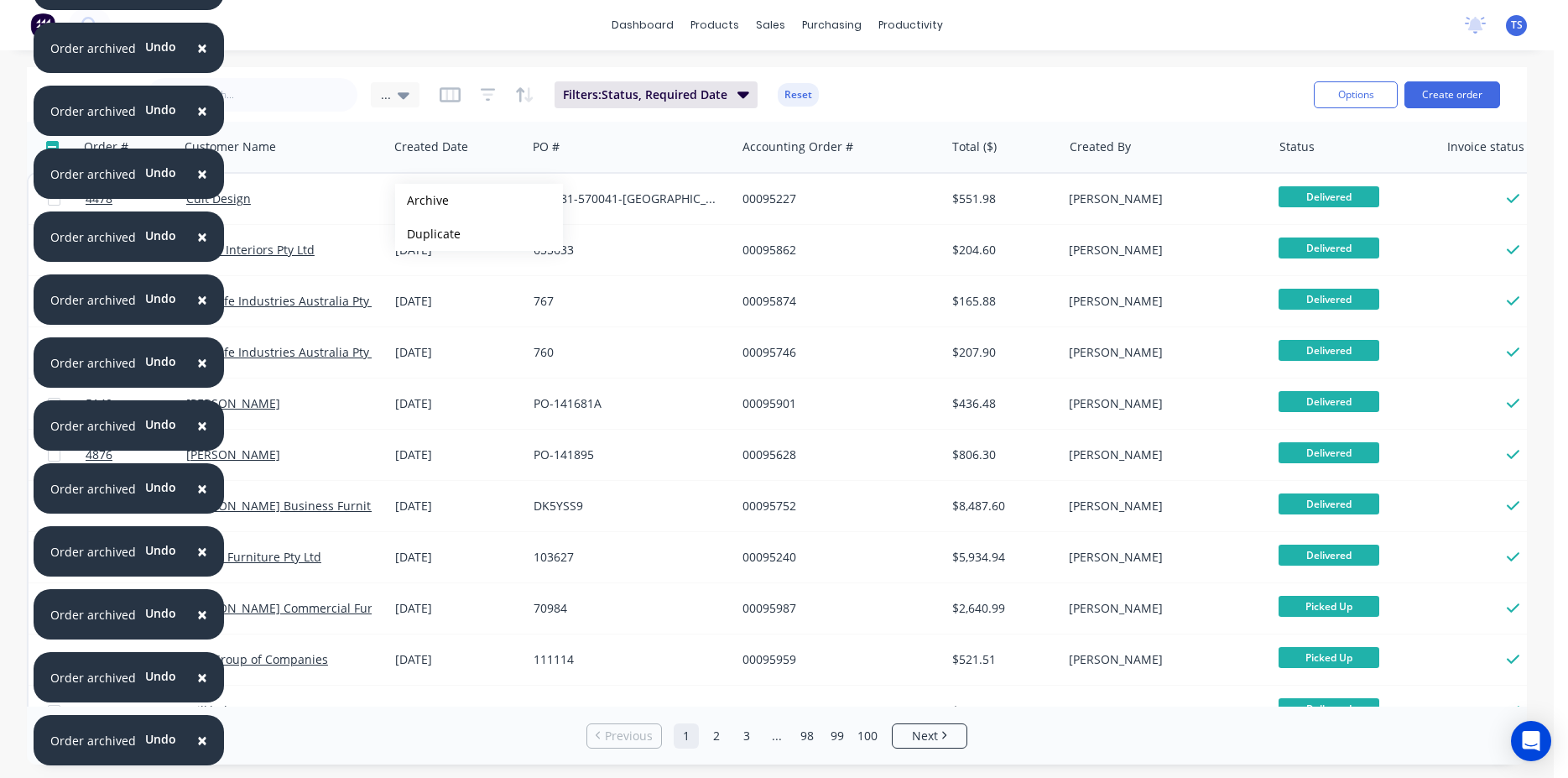
click at [422, 200] on button "Archive" at bounding box center [479, 200] width 168 height 34
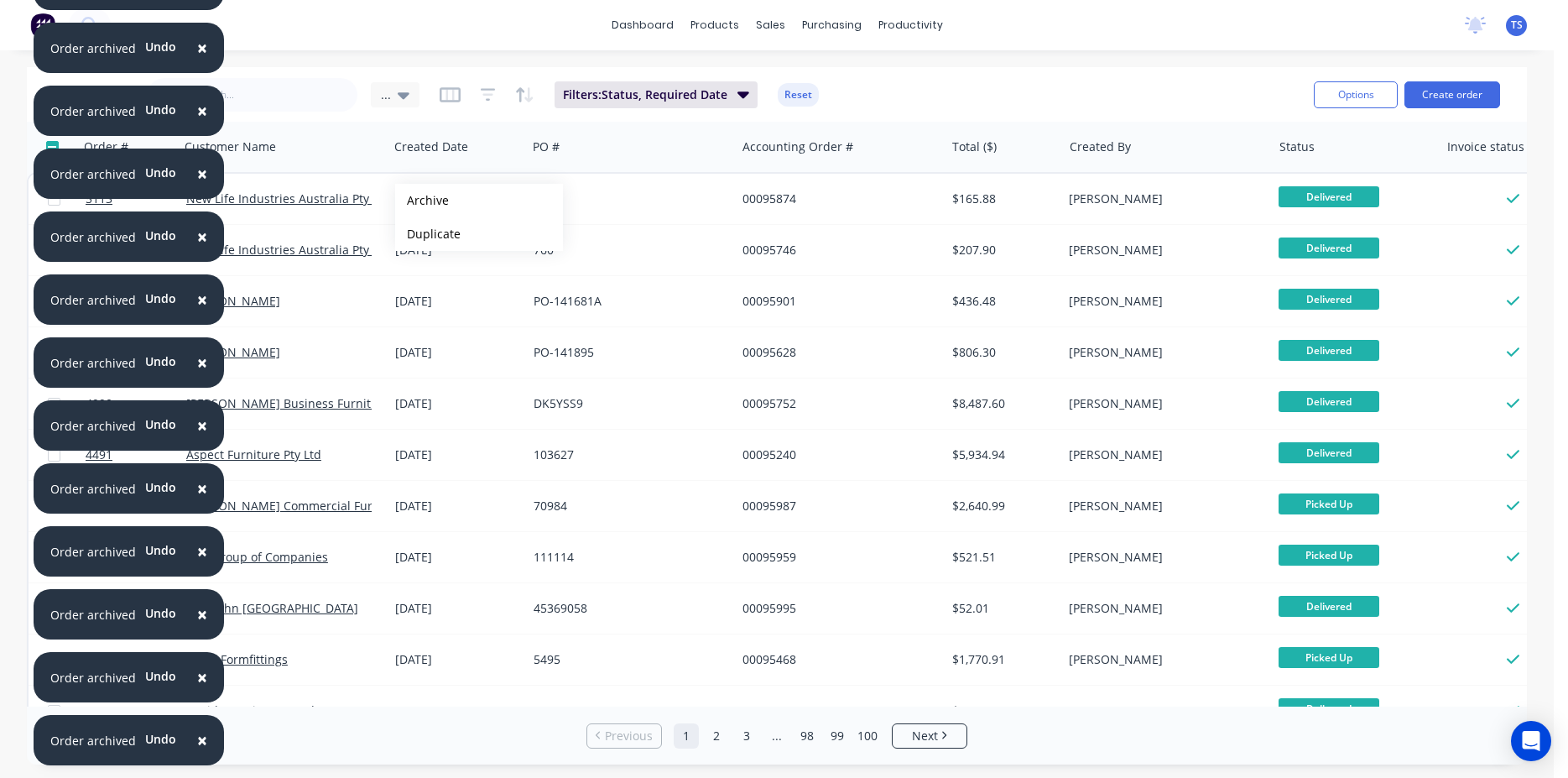
click at [422, 200] on button "Archive" at bounding box center [479, 200] width 168 height 34
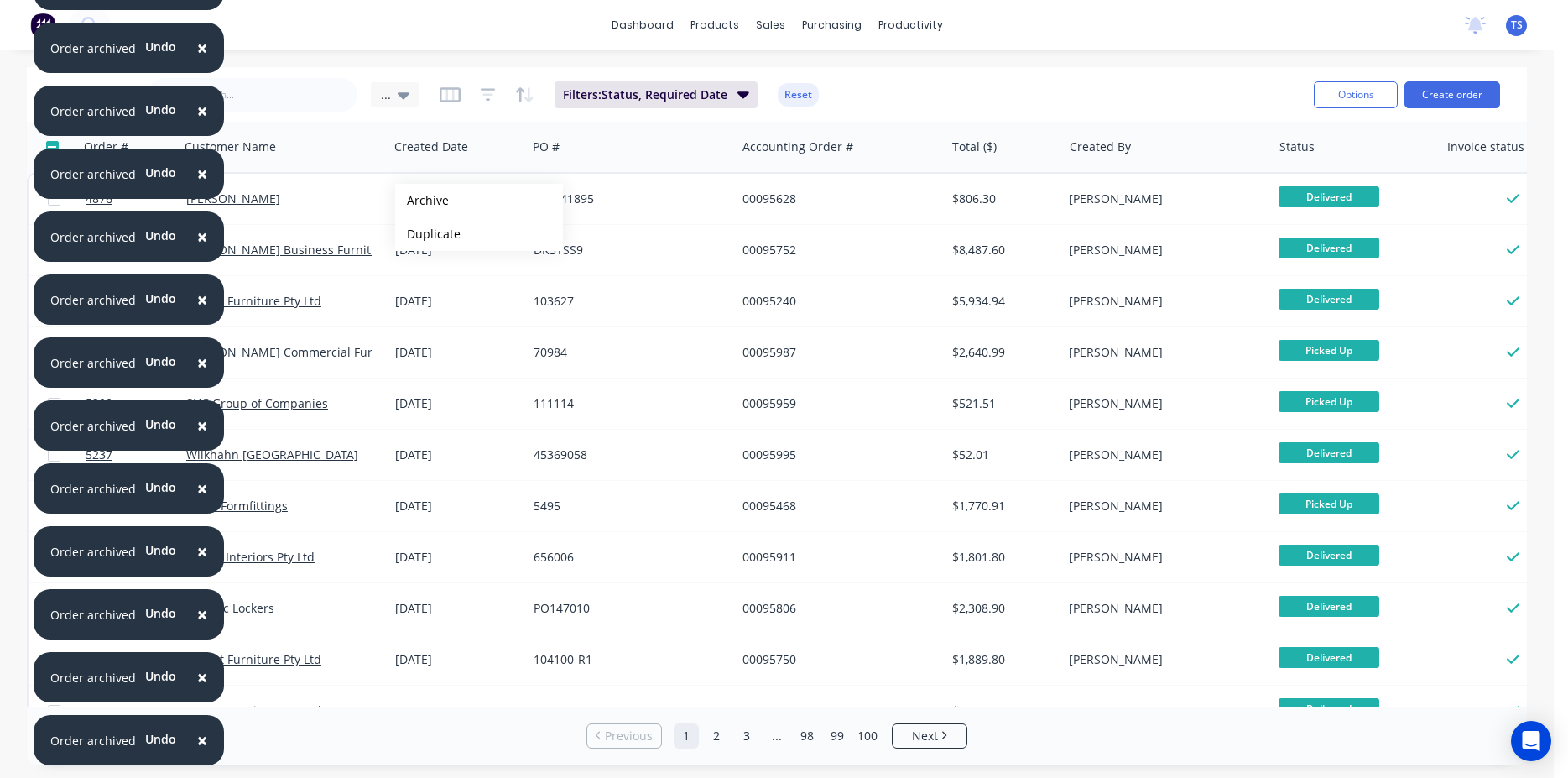
click at [422, 200] on button "Archive" at bounding box center [479, 200] width 168 height 34
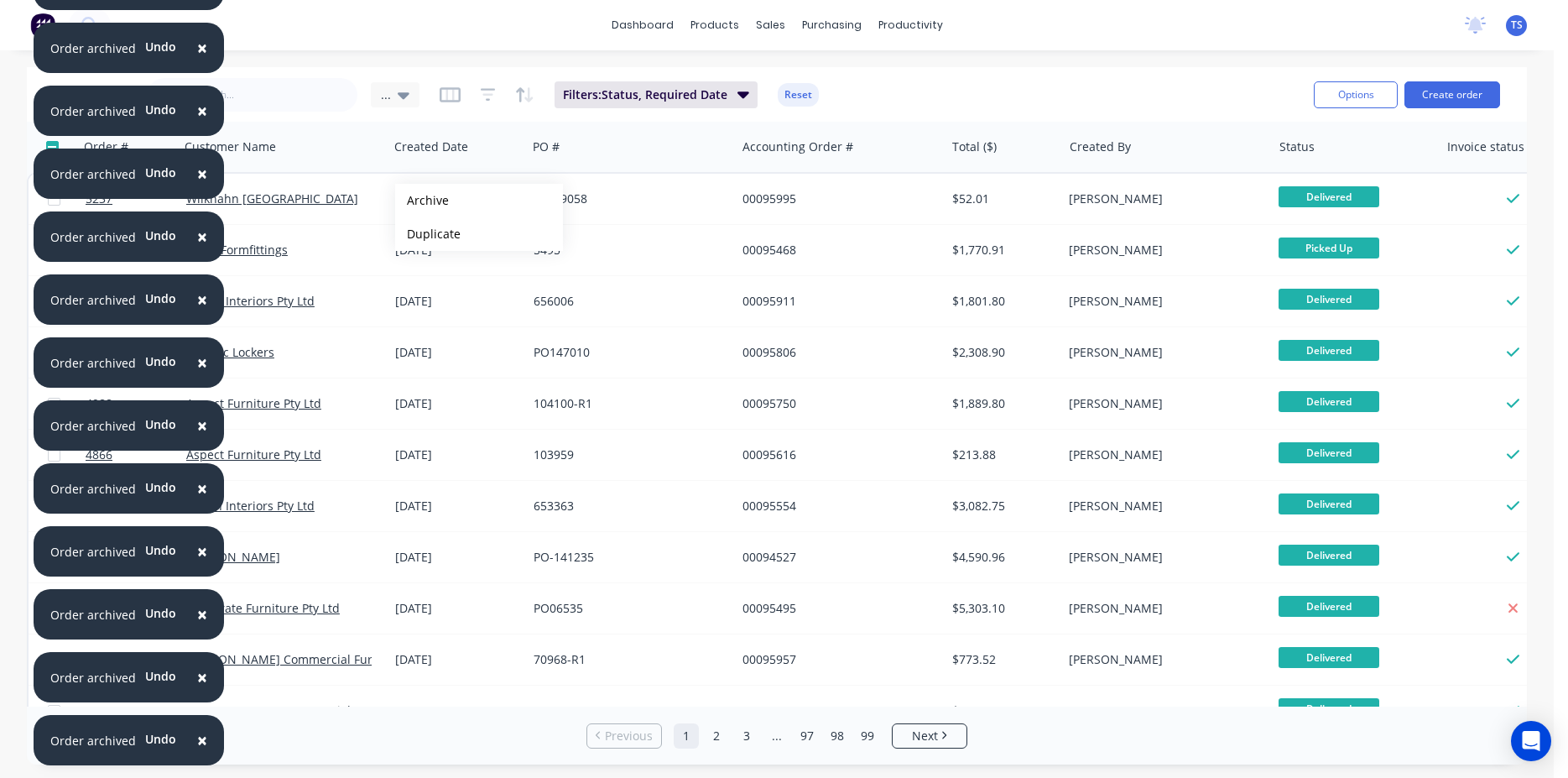
click at [422, 200] on button "Archive" at bounding box center [479, 200] width 168 height 34
